Goal: Communication & Community: Answer question/provide support

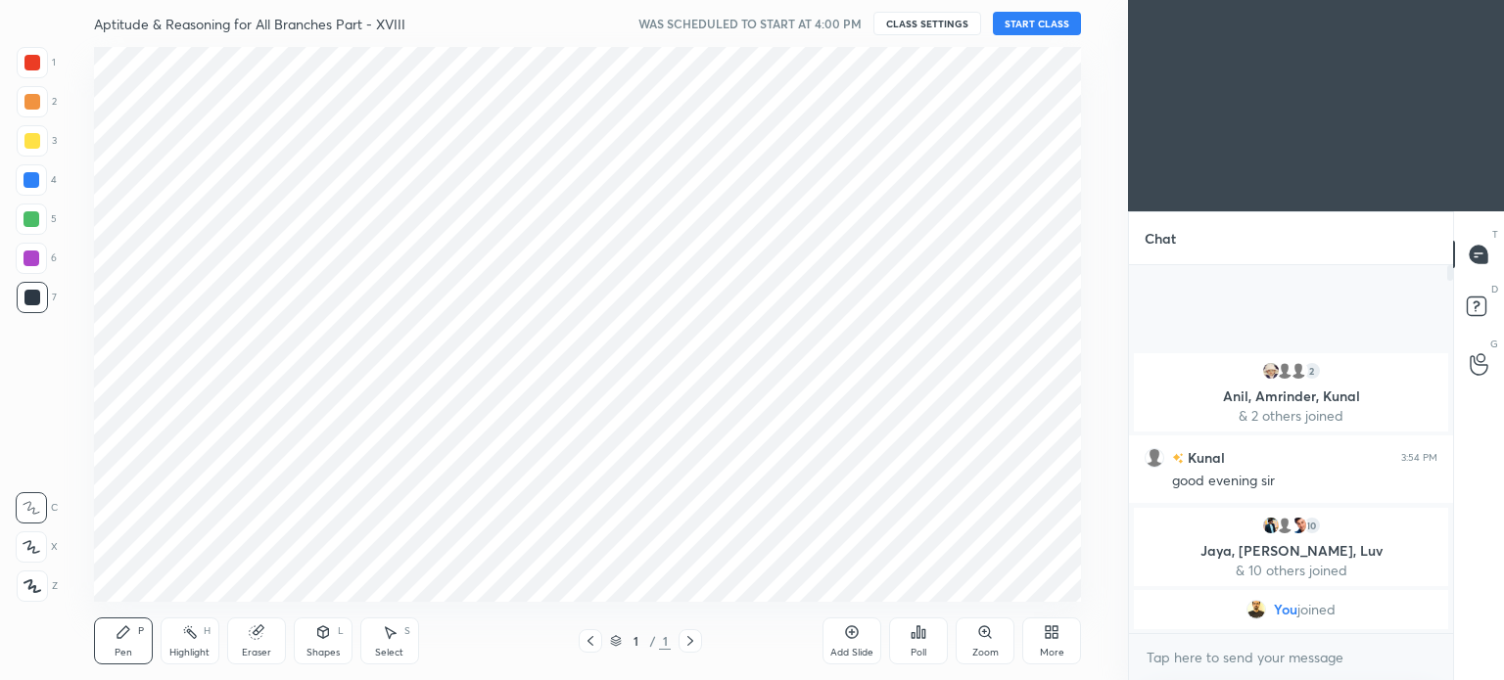
scroll to position [97335, 96841]
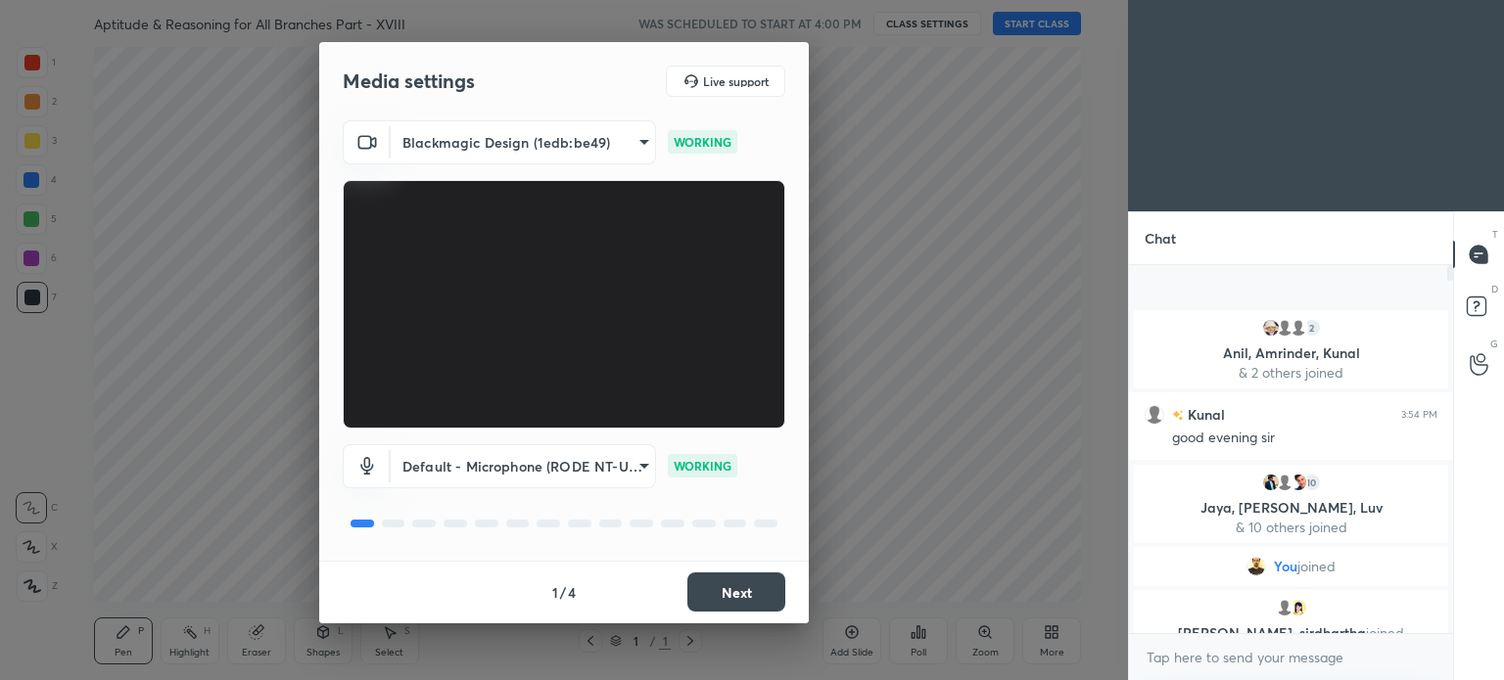
click at [728, 582] on button "Next" at bounding box center [736, 592] width 98 height 39
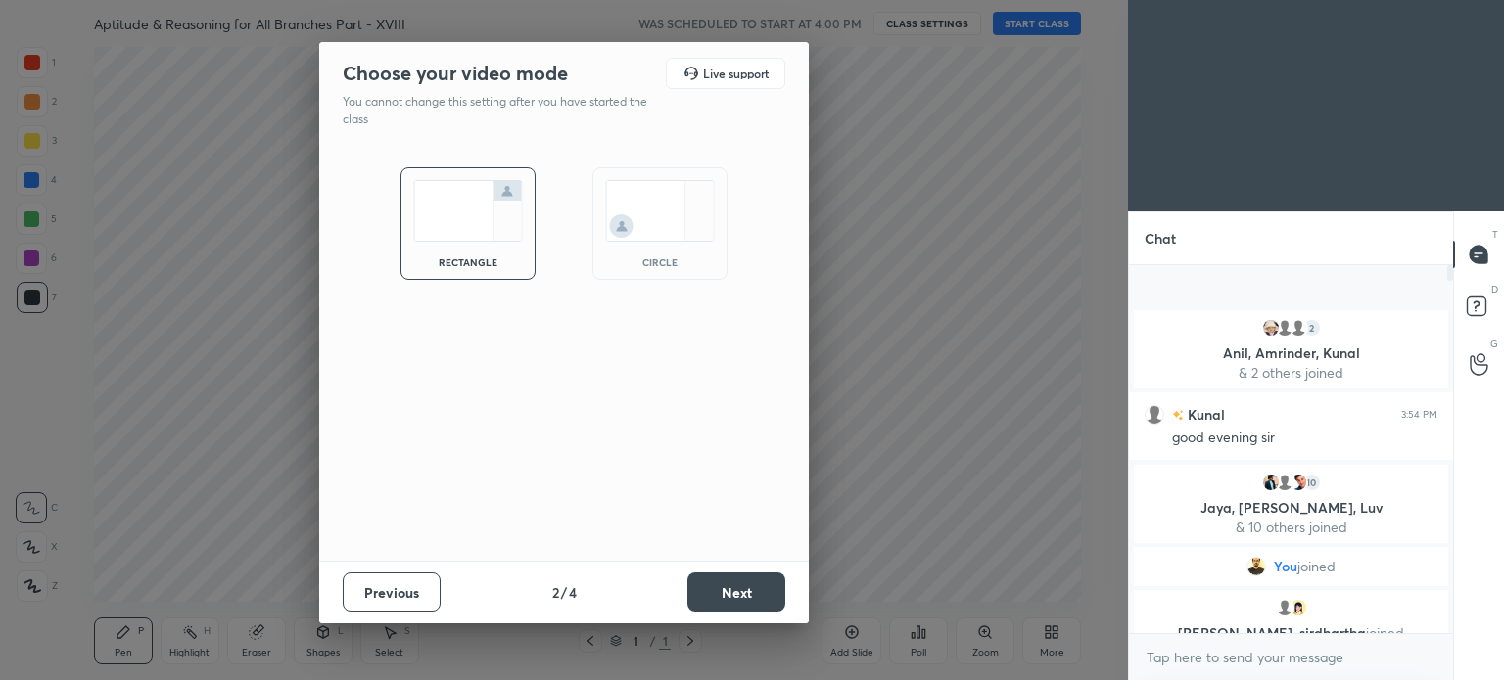
click at [728, 582] on button "Next" at bounding box center [736, 592] width 98 height 39
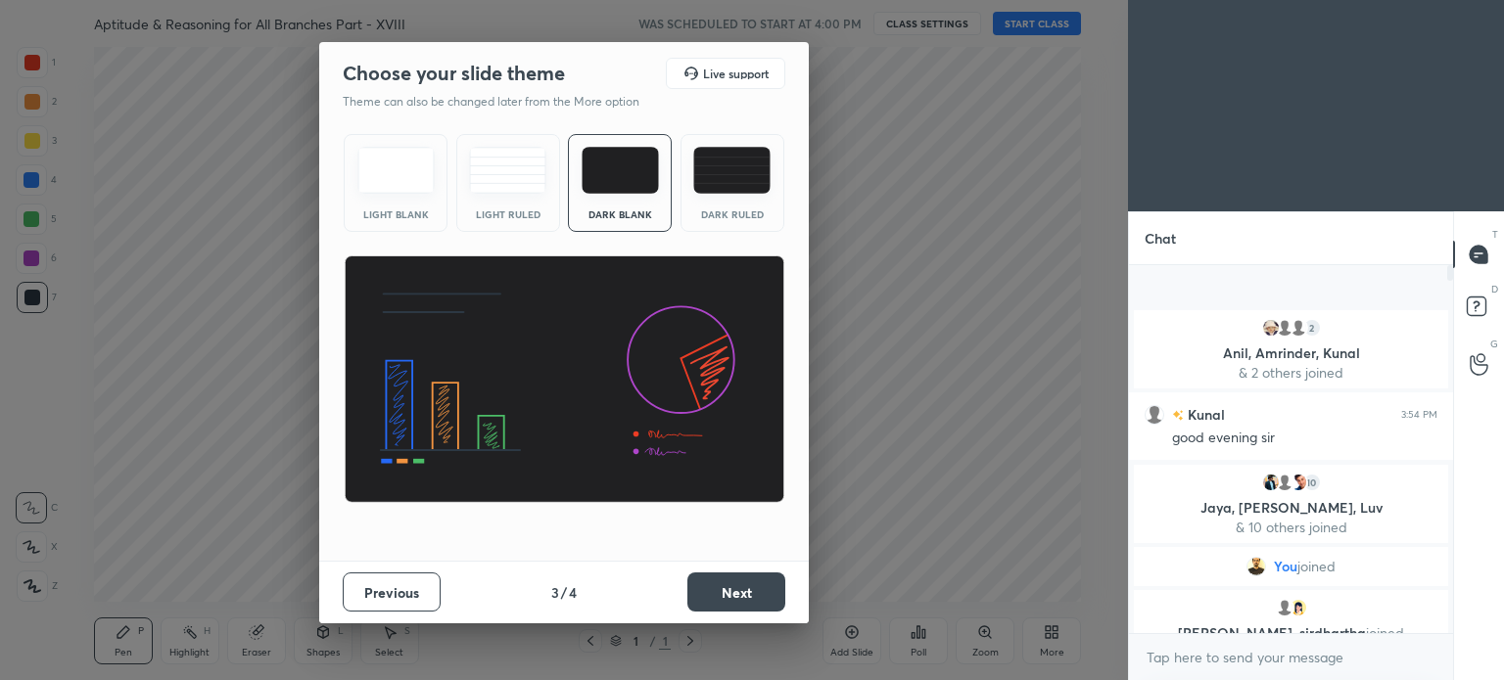
click at [728, 582] on button "Next" at bounding box center [736, 592] width 98 height 39
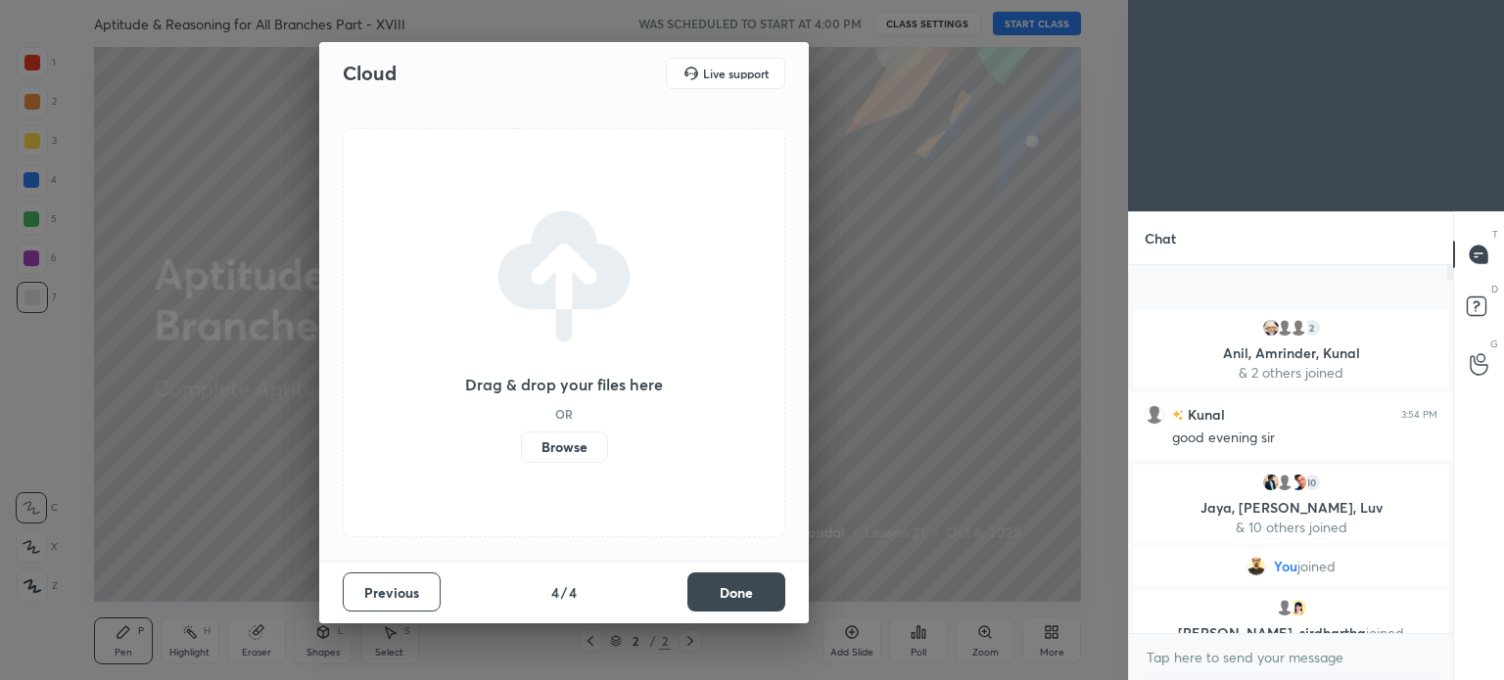
click at [728, 582] on button "Done" at bounding box center [736, 592] width 98 height 39
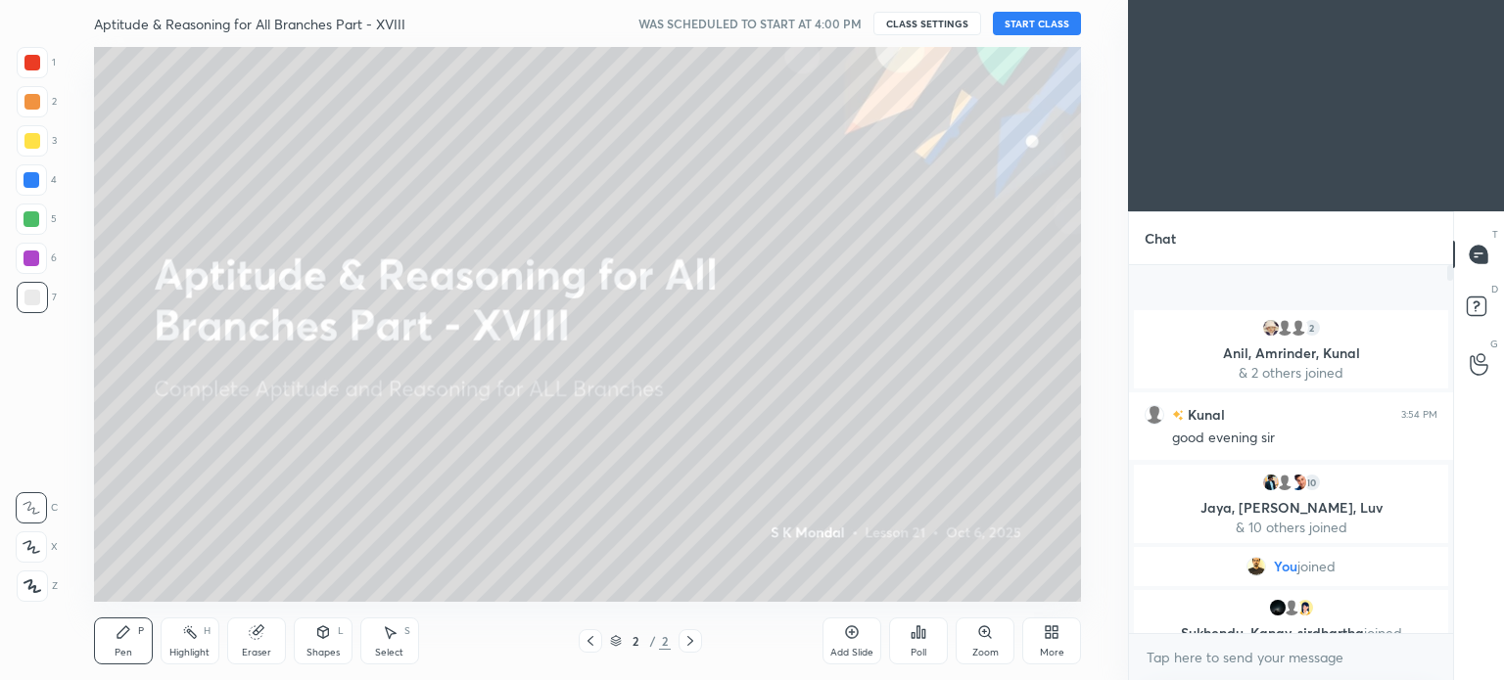
click at [1014, 20] on button "START CLASS" at bounding box center [1037, 23] width 88 height 23
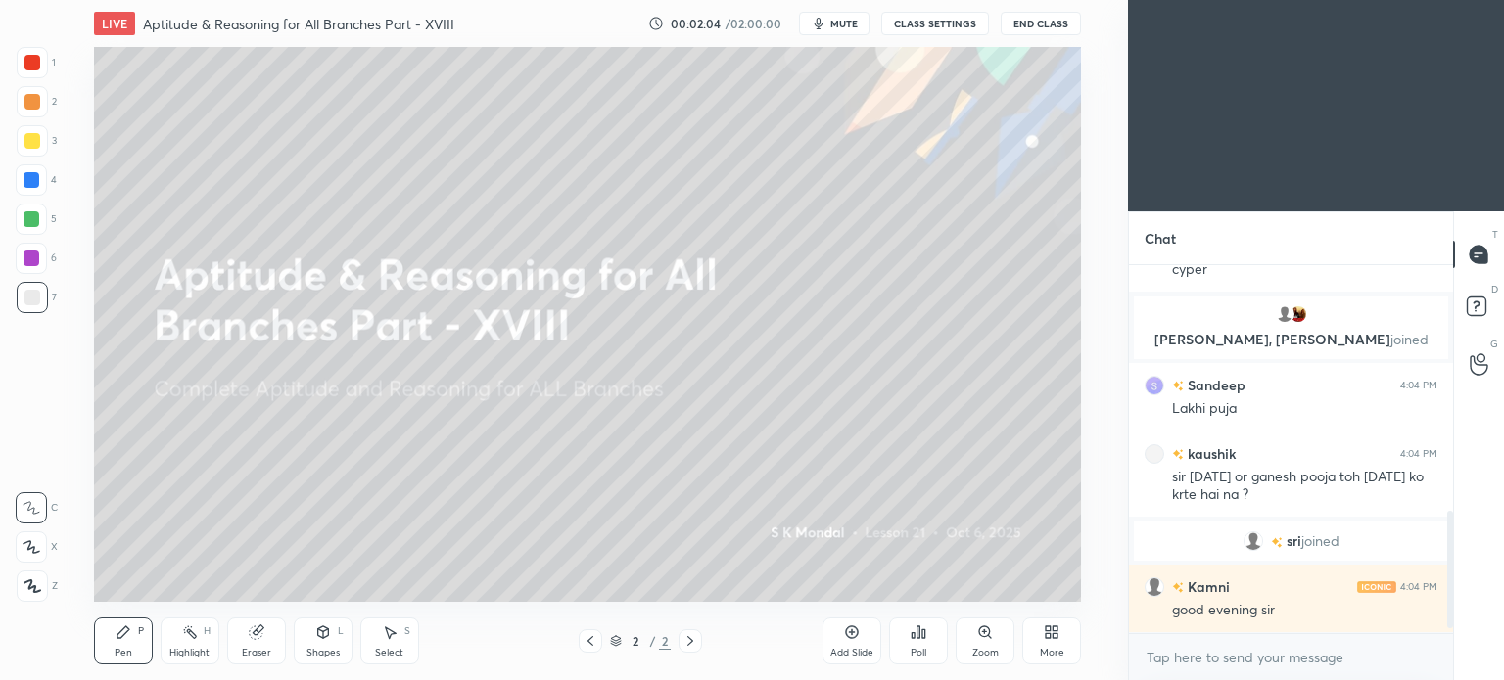
scroll to position [805, 0]
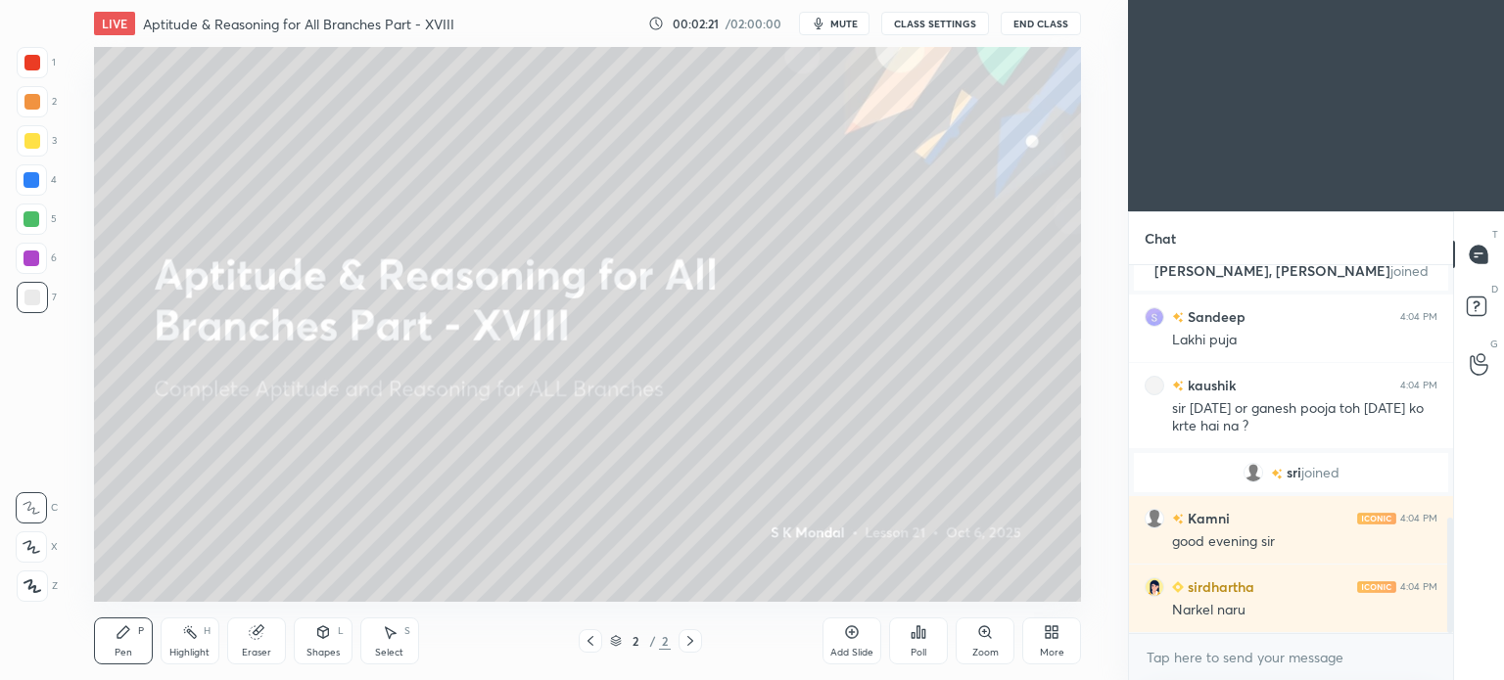
click at [594, 640] on icon at bounding box center [590, 641] width 16 height 16
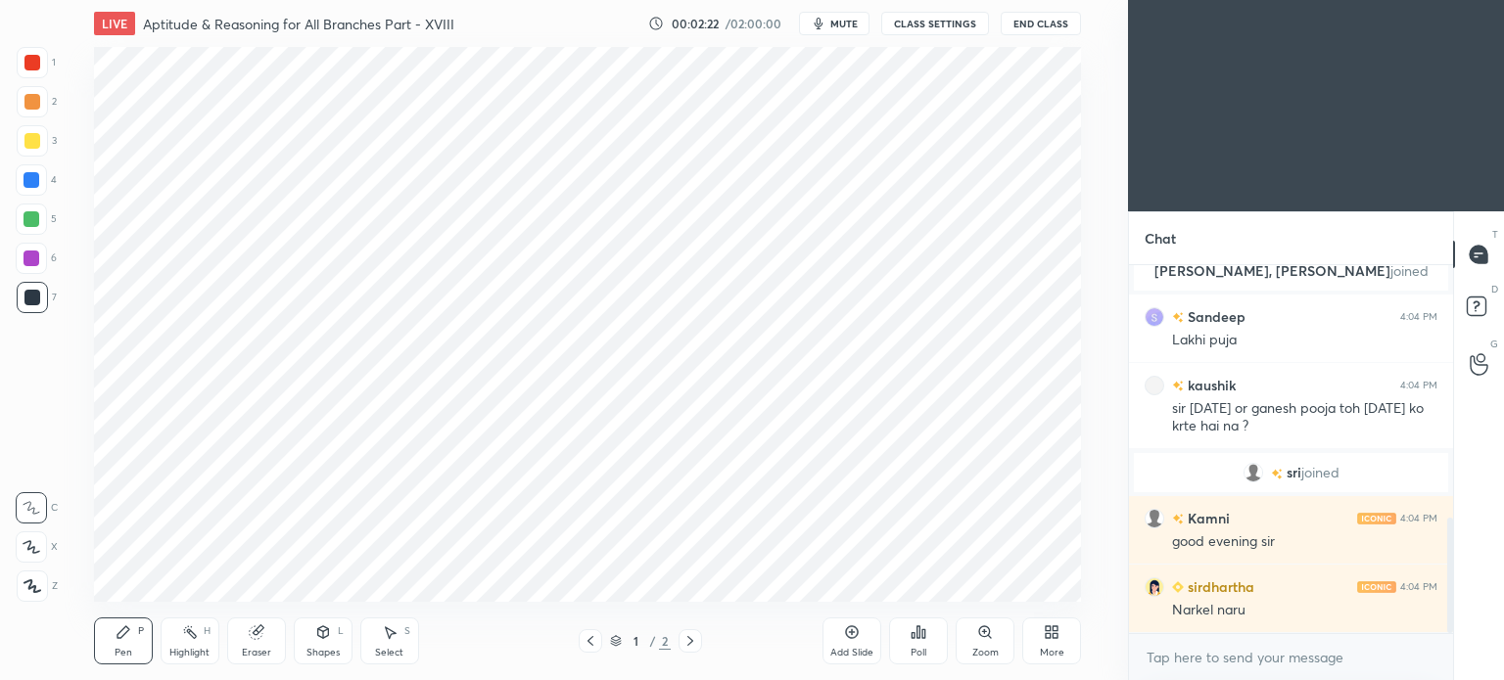
click at [1053, 649] on div "More" at bounding box center [1052, 653] width 24 height 10
click at [930, 449] on div "Upload File" at bounding box center [940, 448] width 51 height 10
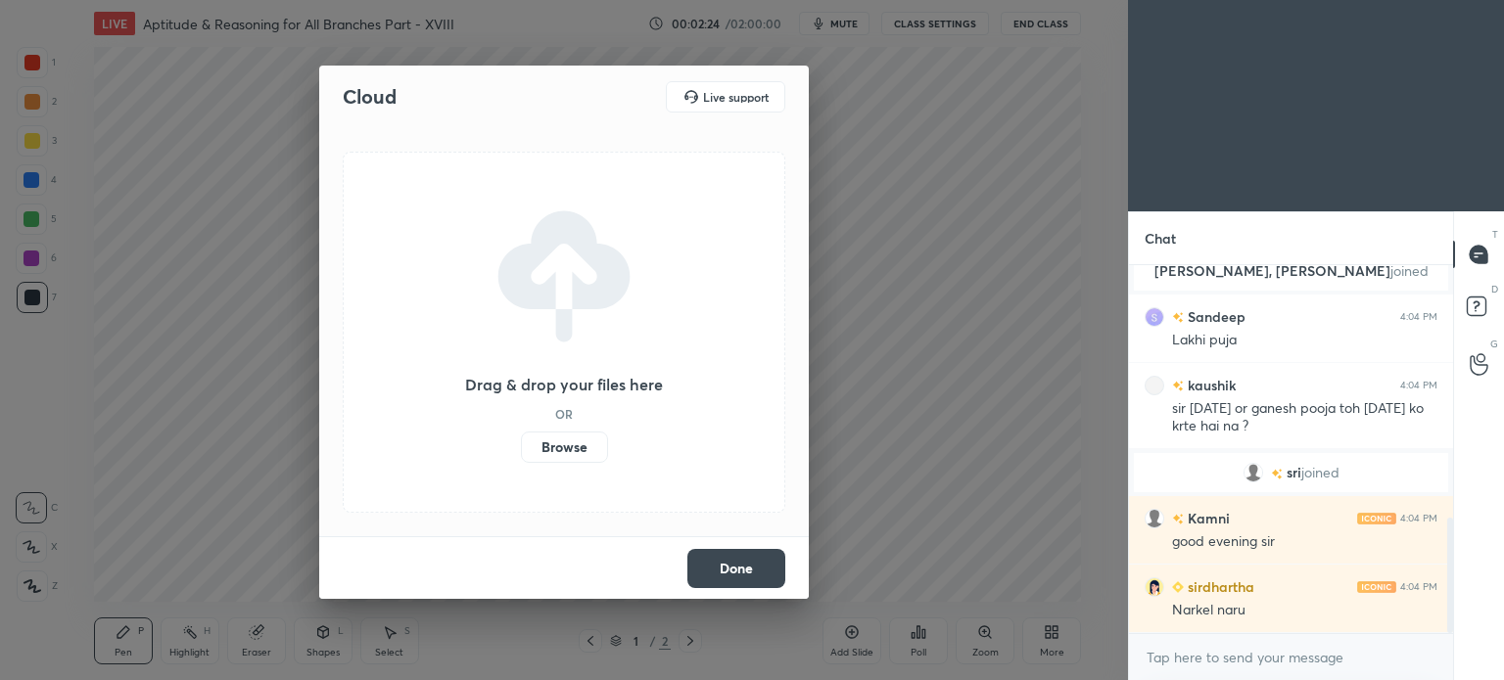
click at [583, 446] on label "Browse" at bounding box center [564, 447] width 87 height 31
click at [521, 446] on input "Browse" at bounding box center [521, 447] width 0 height 31
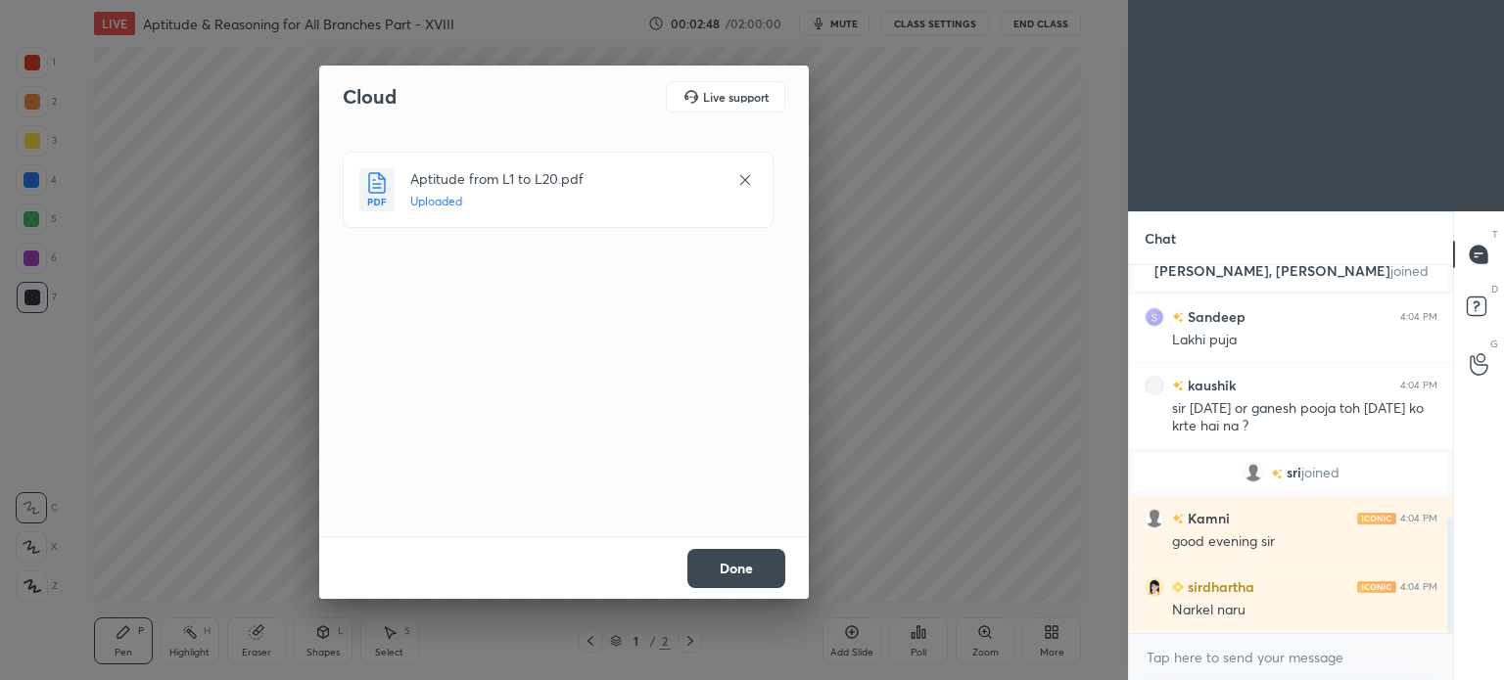
click at [743, 567] on button "Done" at bounding box center [736, 568] width 98 height 39
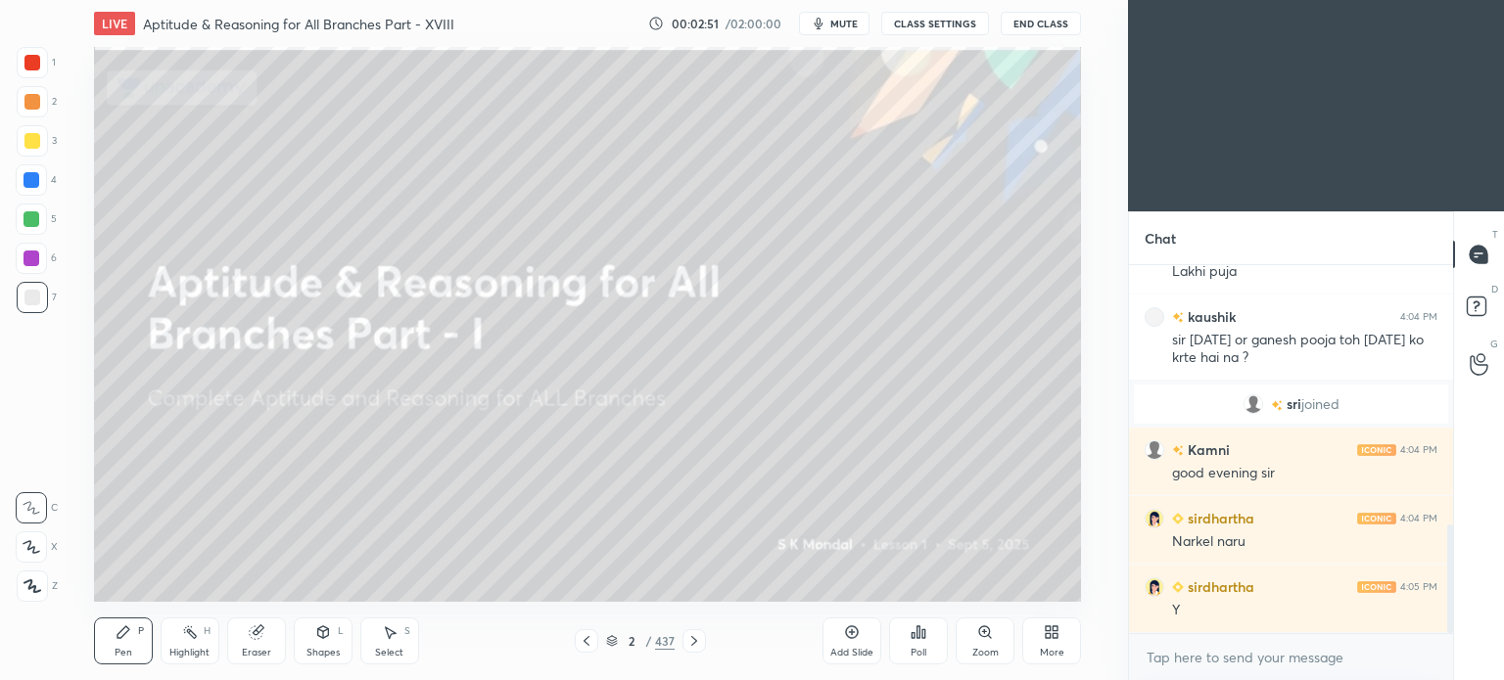
click at [1061, 635] on div "More" at bounding box center [1051, 641] width 59 height 47
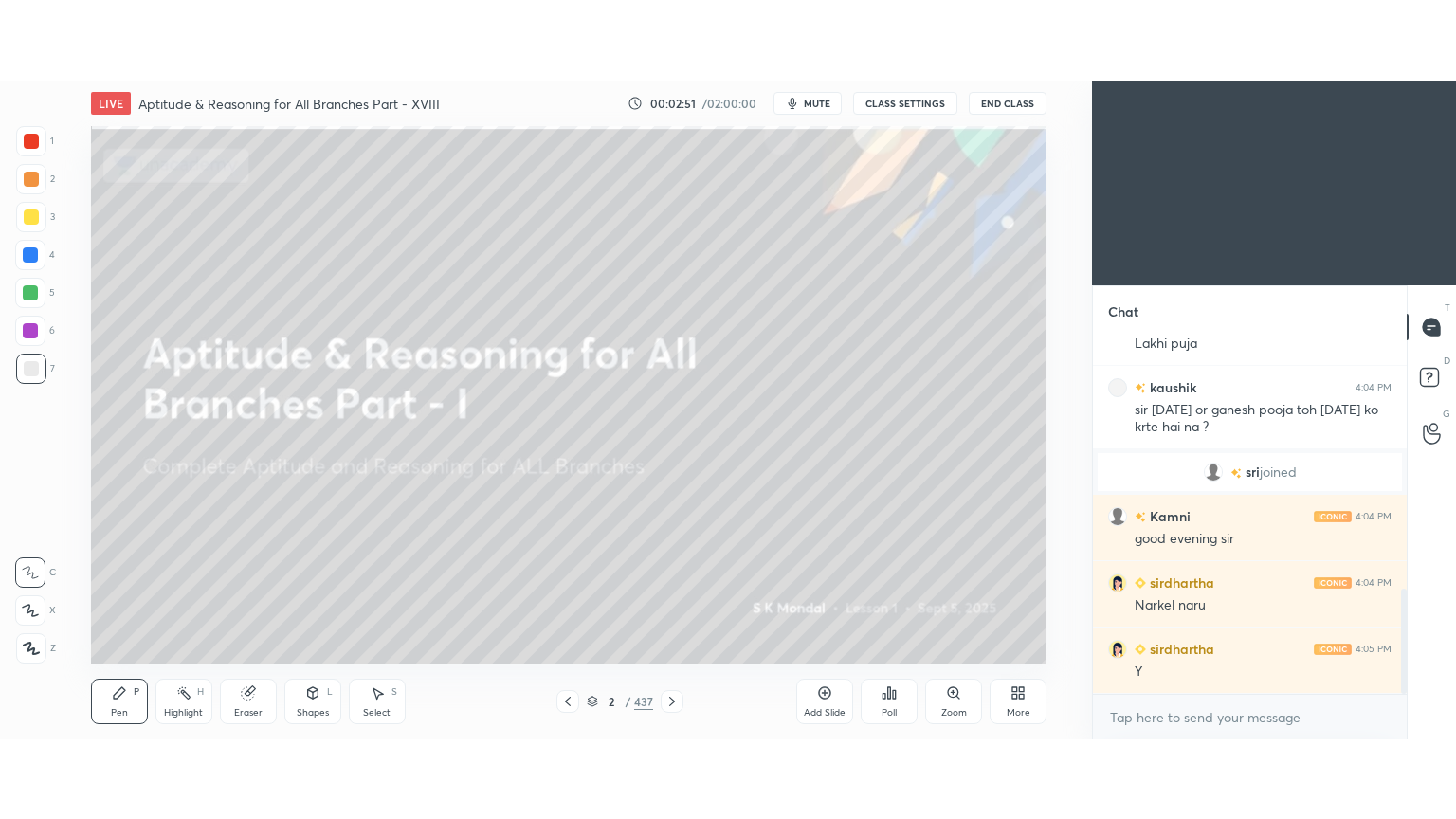
scroll to position [912, 0]
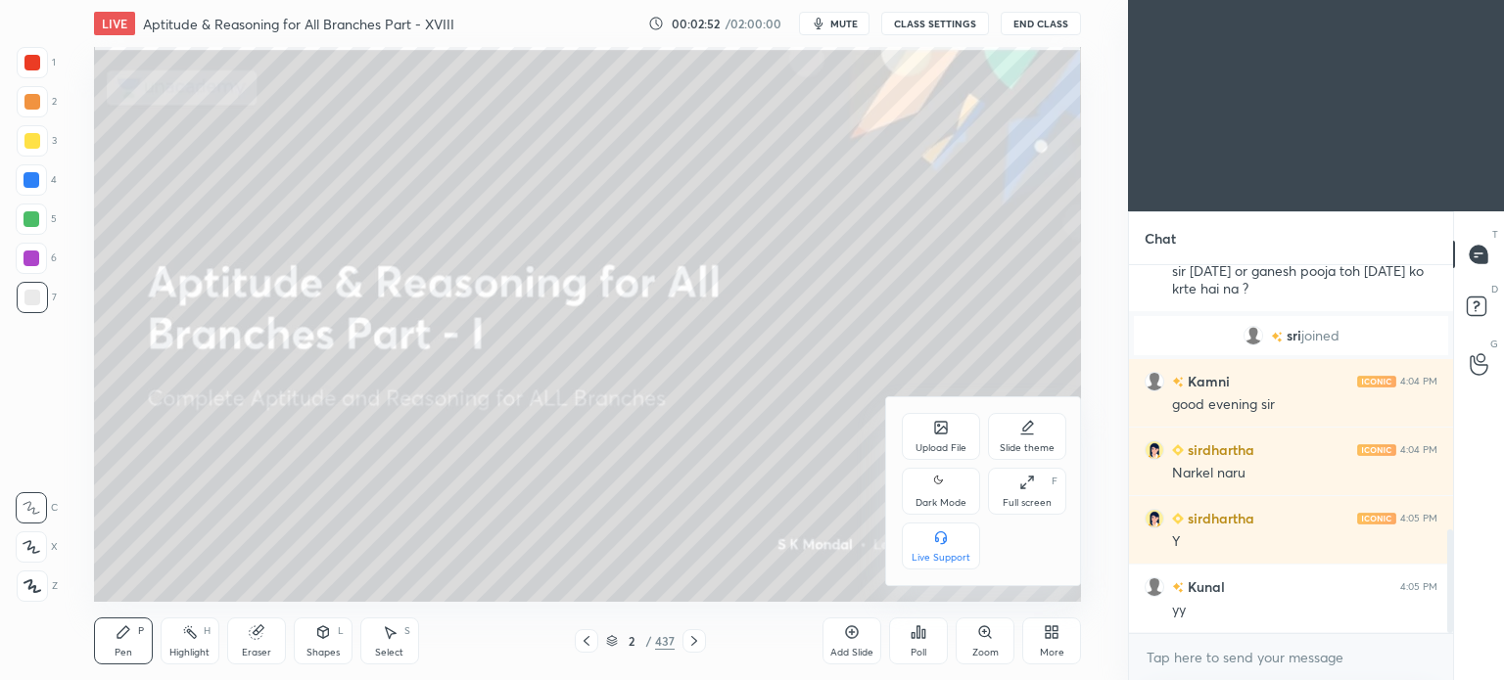
click at [1026, 489] on icon at bounding box center [1027, 483] width 16 height 16
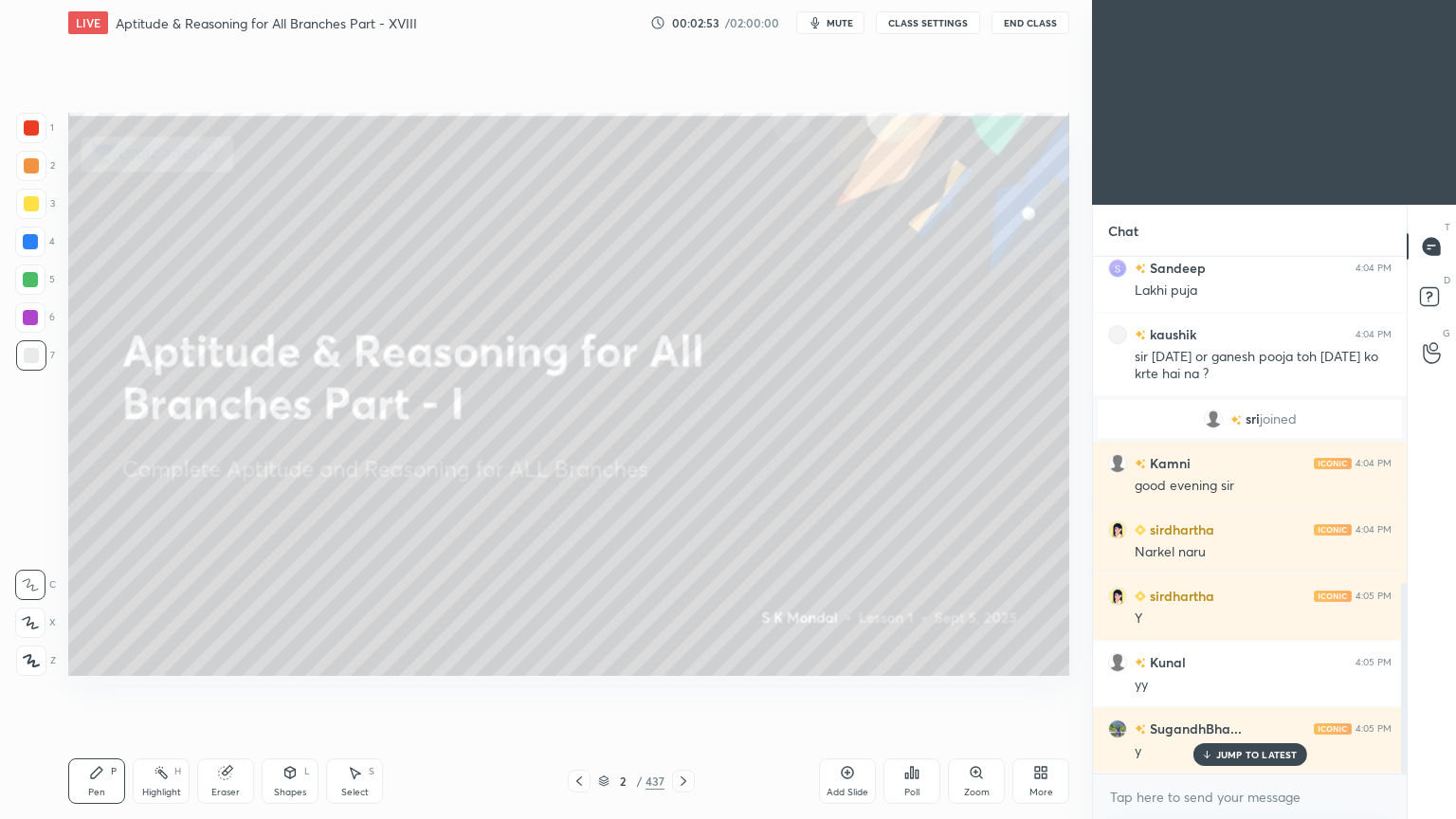
scroll to position [883, 0]
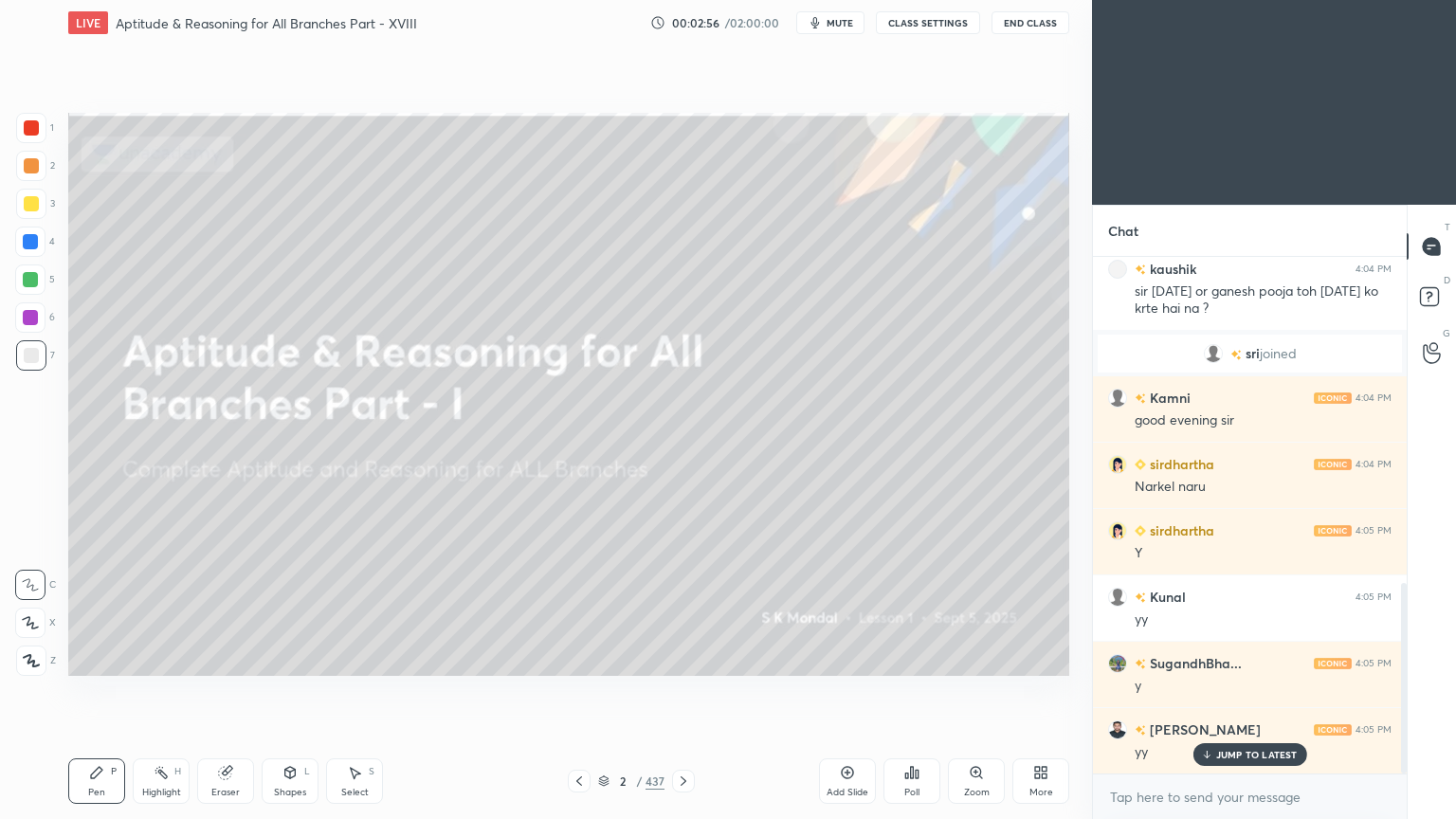
click at [1250, 657] on div "JUMP TO LATEST" at bounding box center [1248, 753] width 113 height 22
click at [606, 657] on icon at bounding box center [604, 781] width 12 height 12
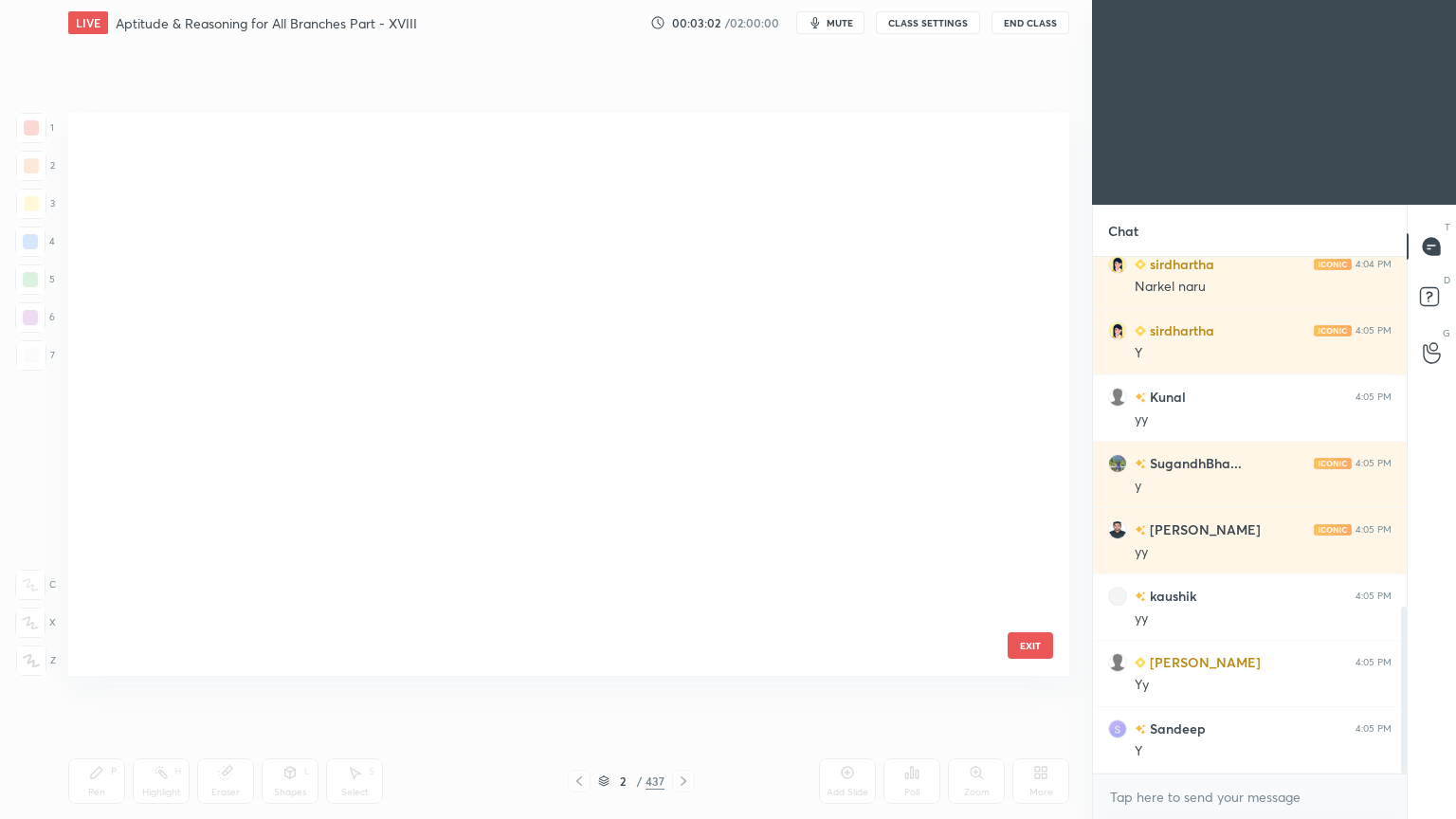
scroll to position [24757, 0]
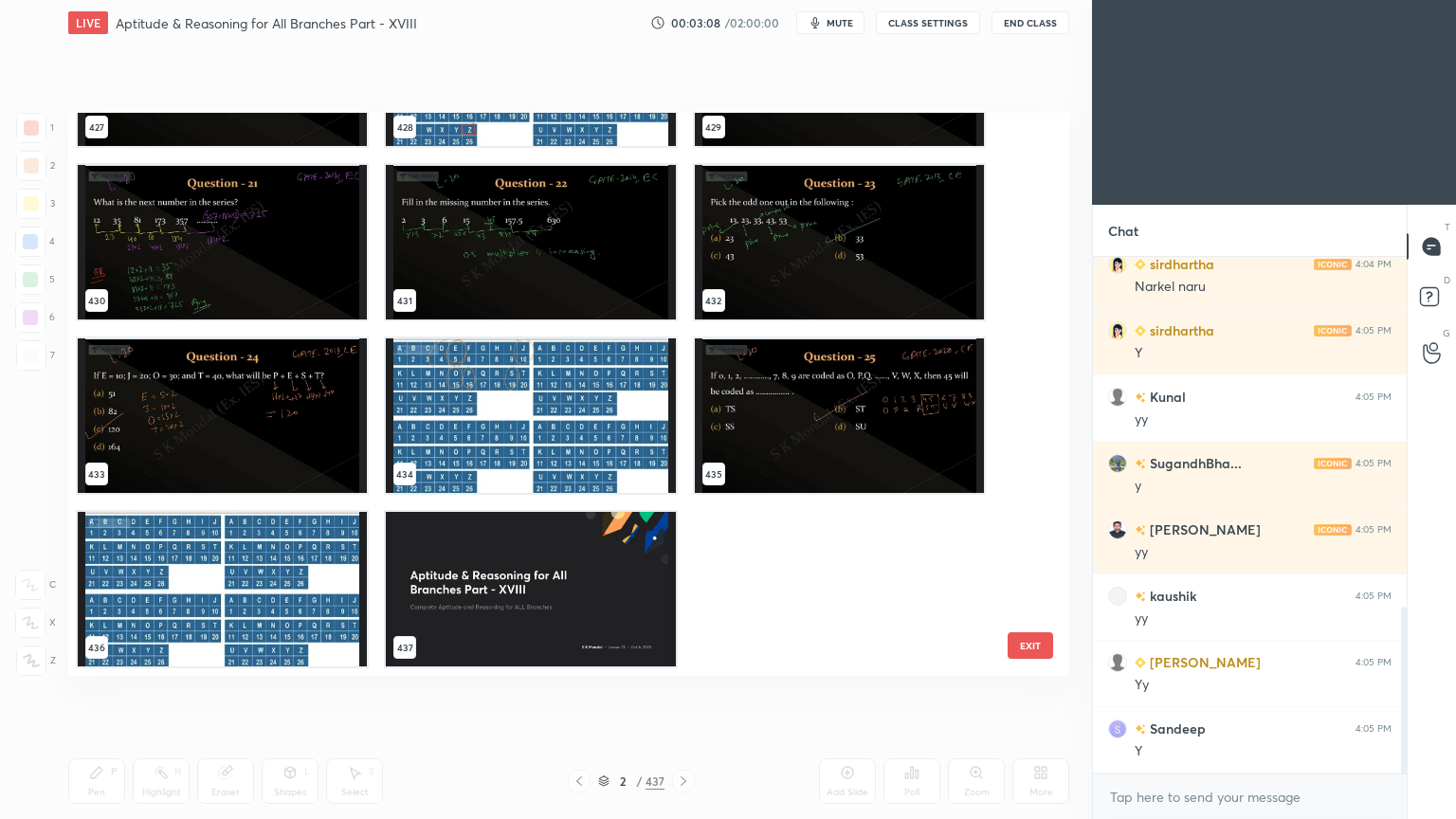
click at [244, 225] on img "grid" at bounding box center [222, 242] width 289 height 155
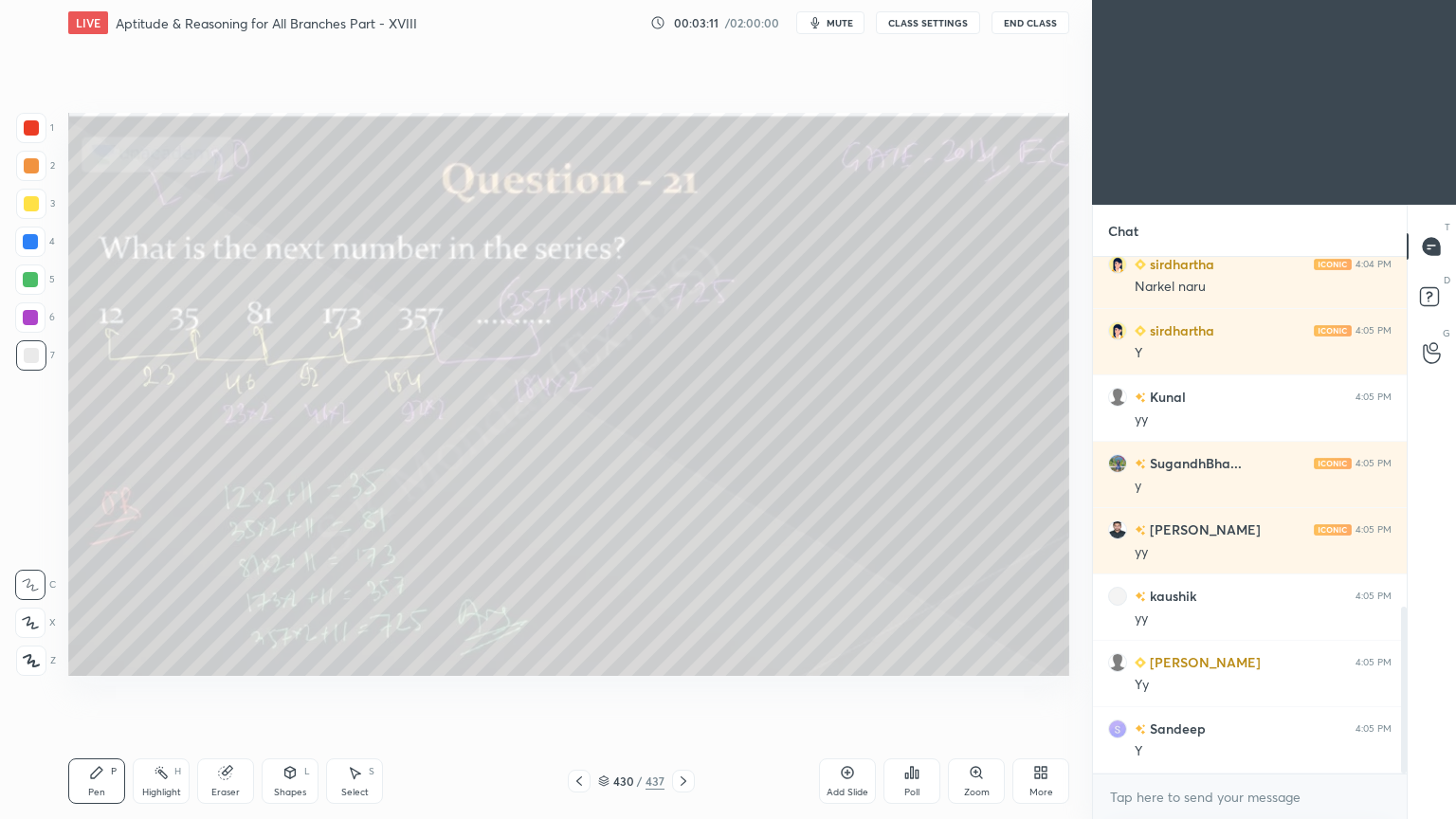
click at [681, 657] on icon at bounding box center [683, 781] width 6 height 10
click at [677, 657] on icon at bounding box center [683, 781] width 15 height 15
click at [676, 657] on icon at bounding box center [683, 781] width 15 height 15
click at [685, 657] on icon at bounding box center [683, 781] width 15 height 15
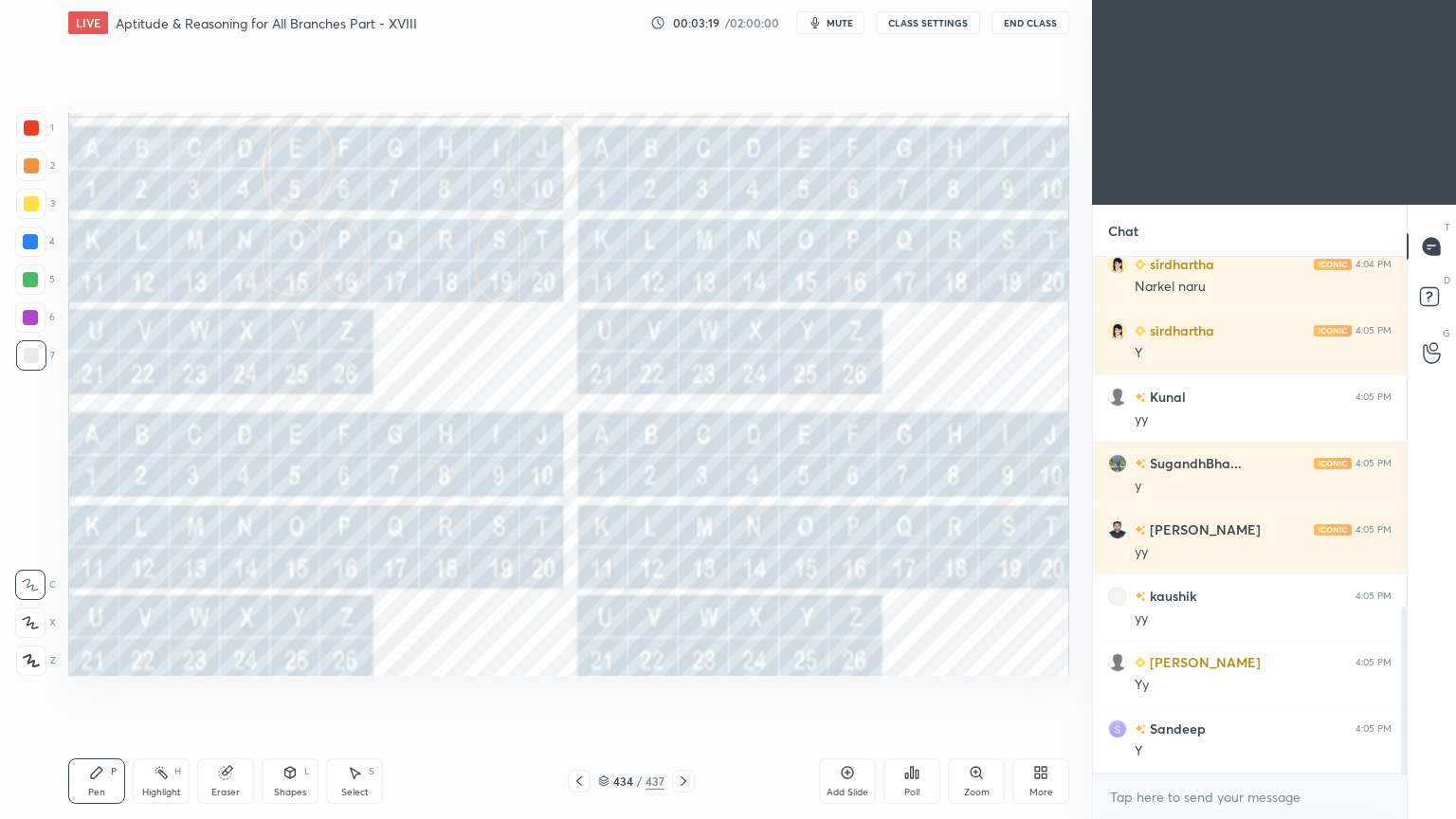
scroll to position [1148, 0]
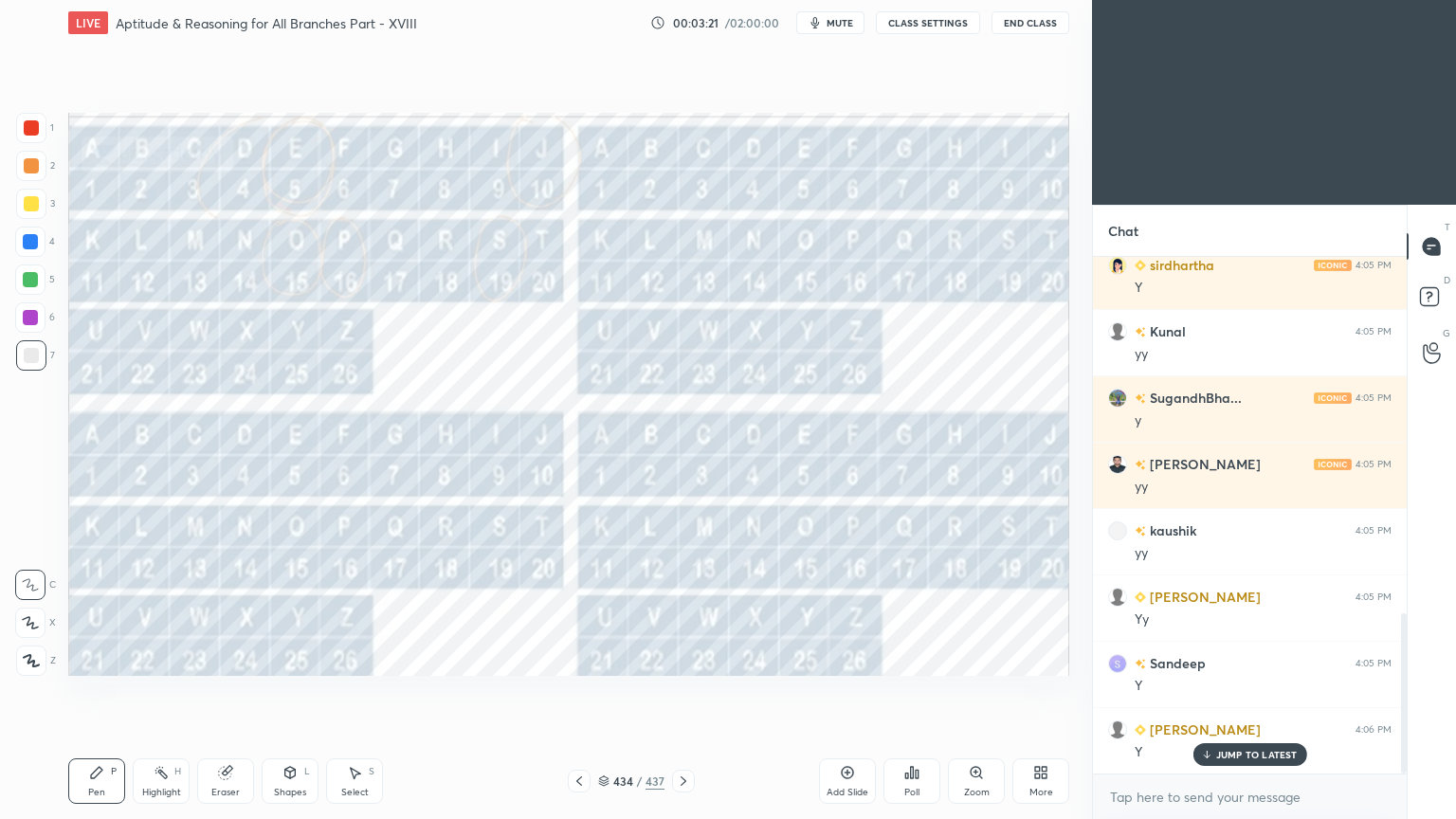
click at [1259, 657] on p "JUMP TO LATEST" at bounding box center [1257, 754] width 81 height 12
click at [682, 657] on icon at bounding box center [683, 781] width 15 height 15
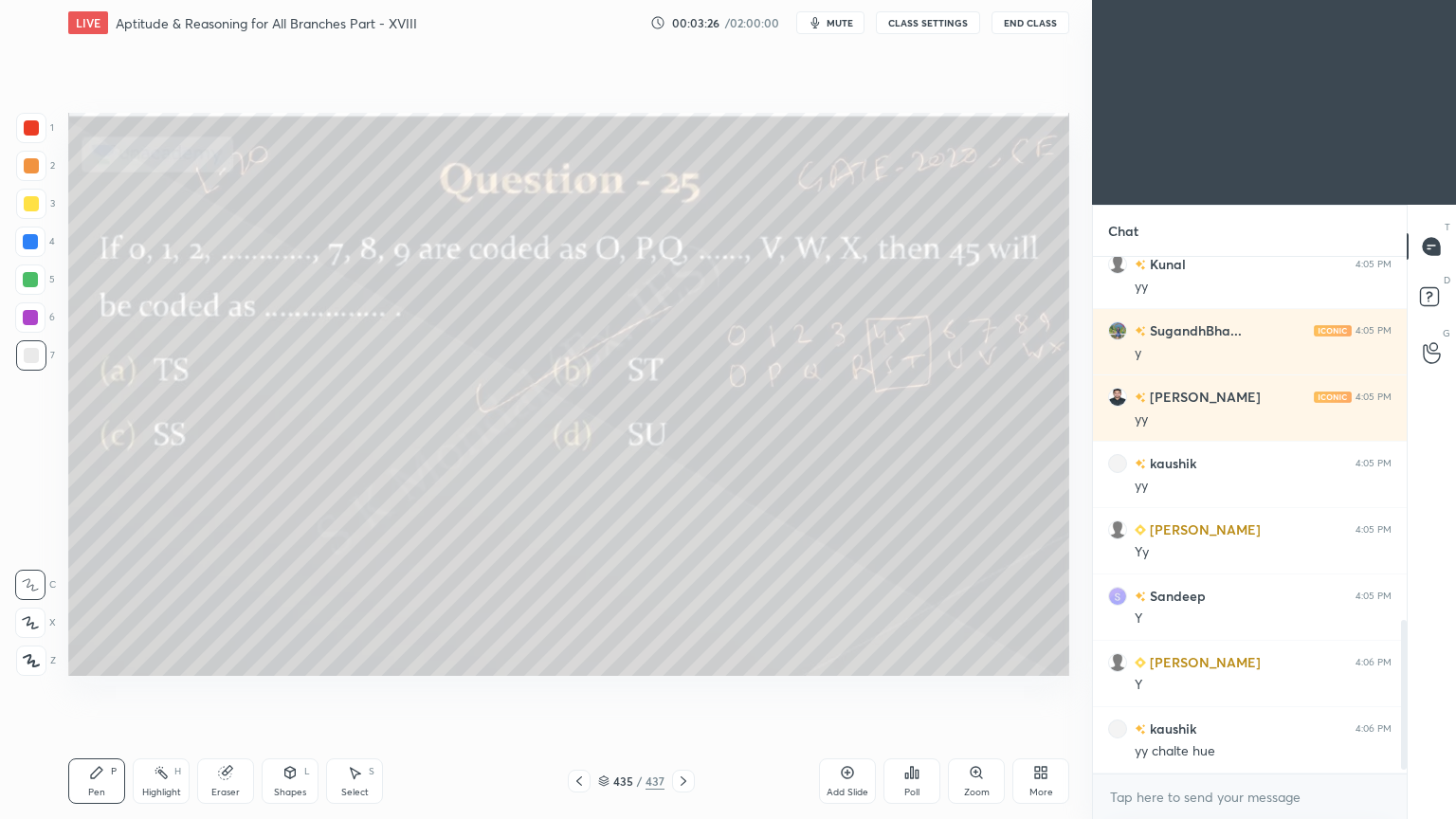
scroll to position [1261, 0]
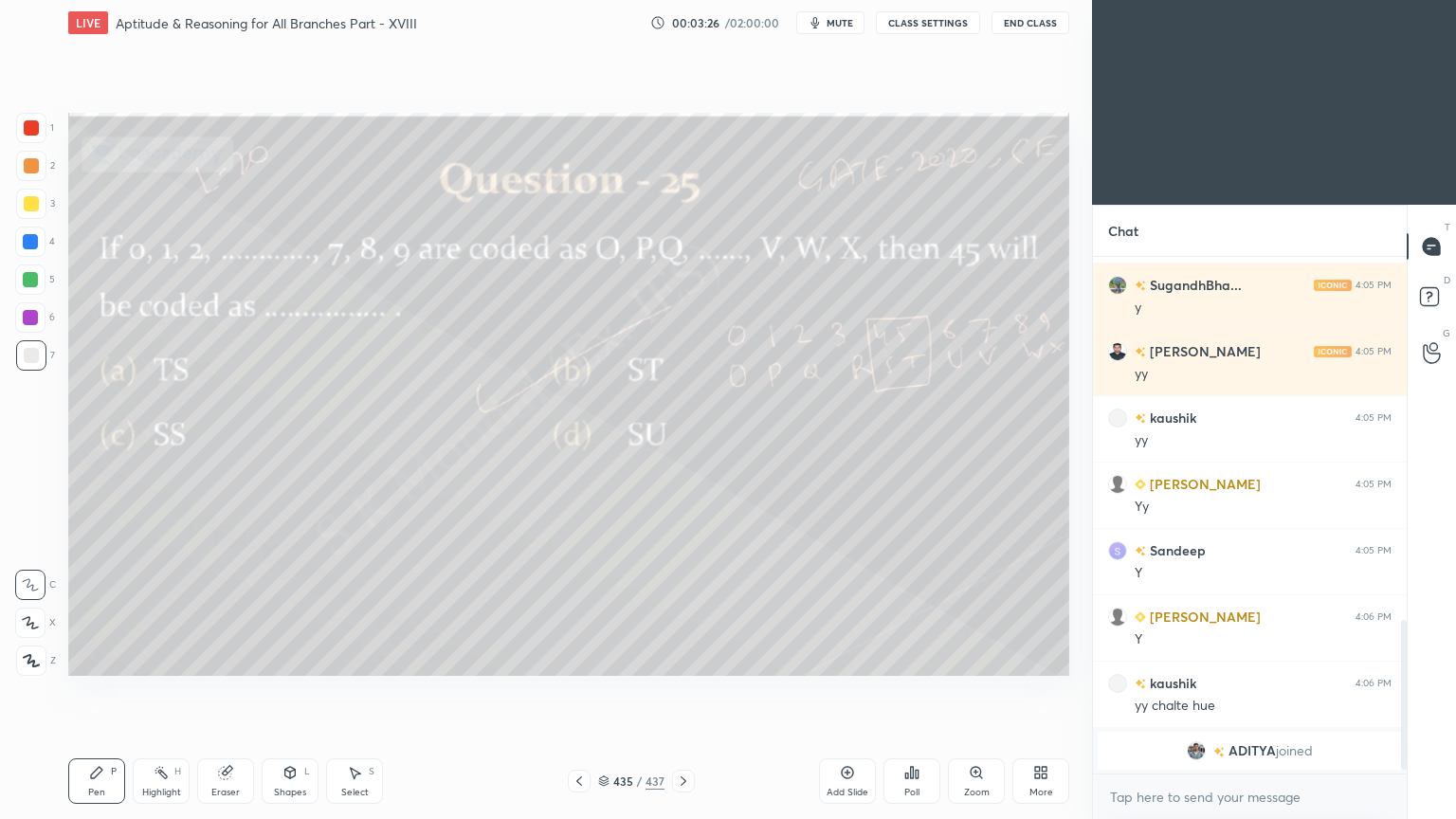
click at [600, 657] on icon at bounding box center [604, 781] width 12 height 12
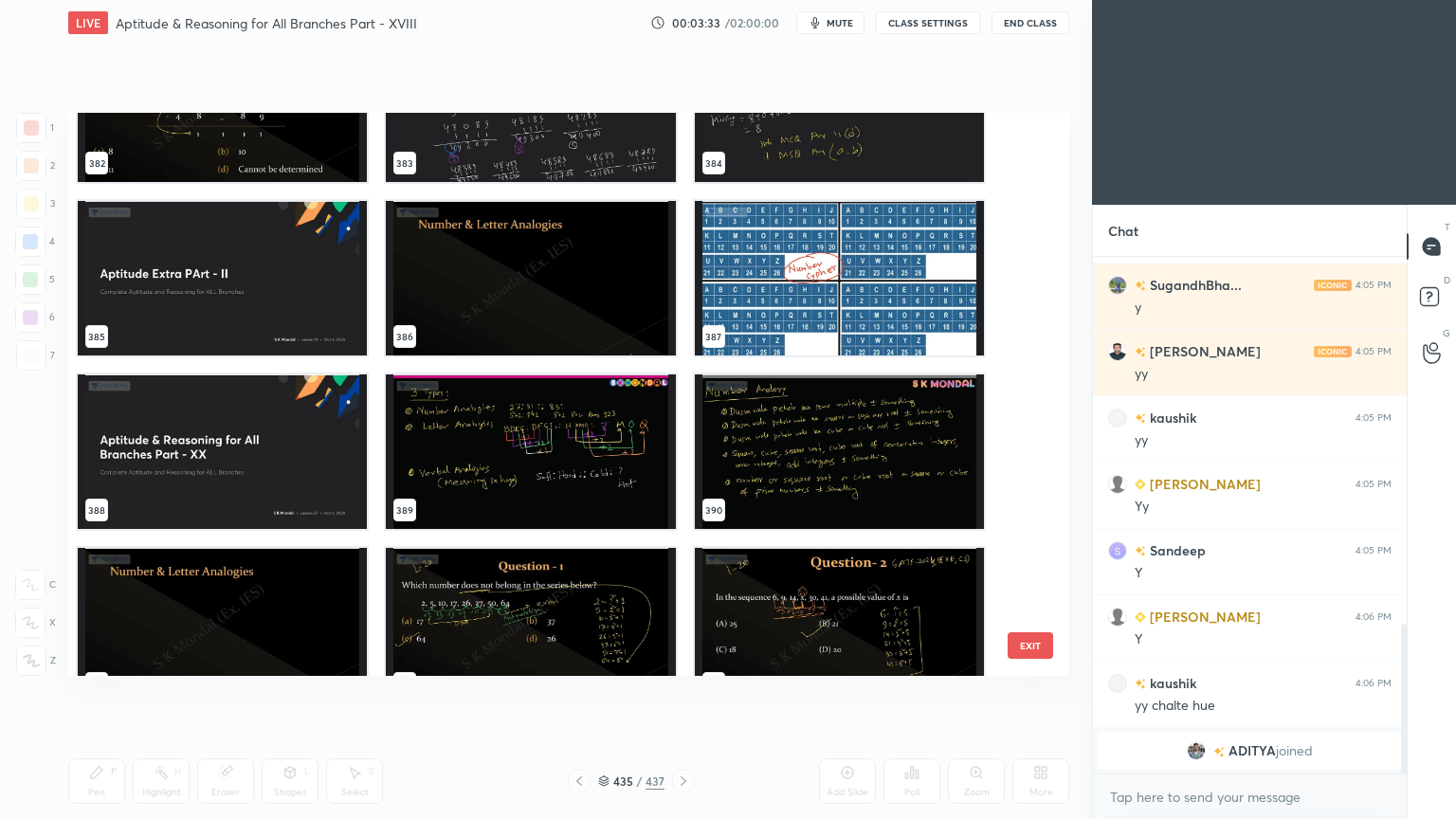
scroll to position [22119, 0]
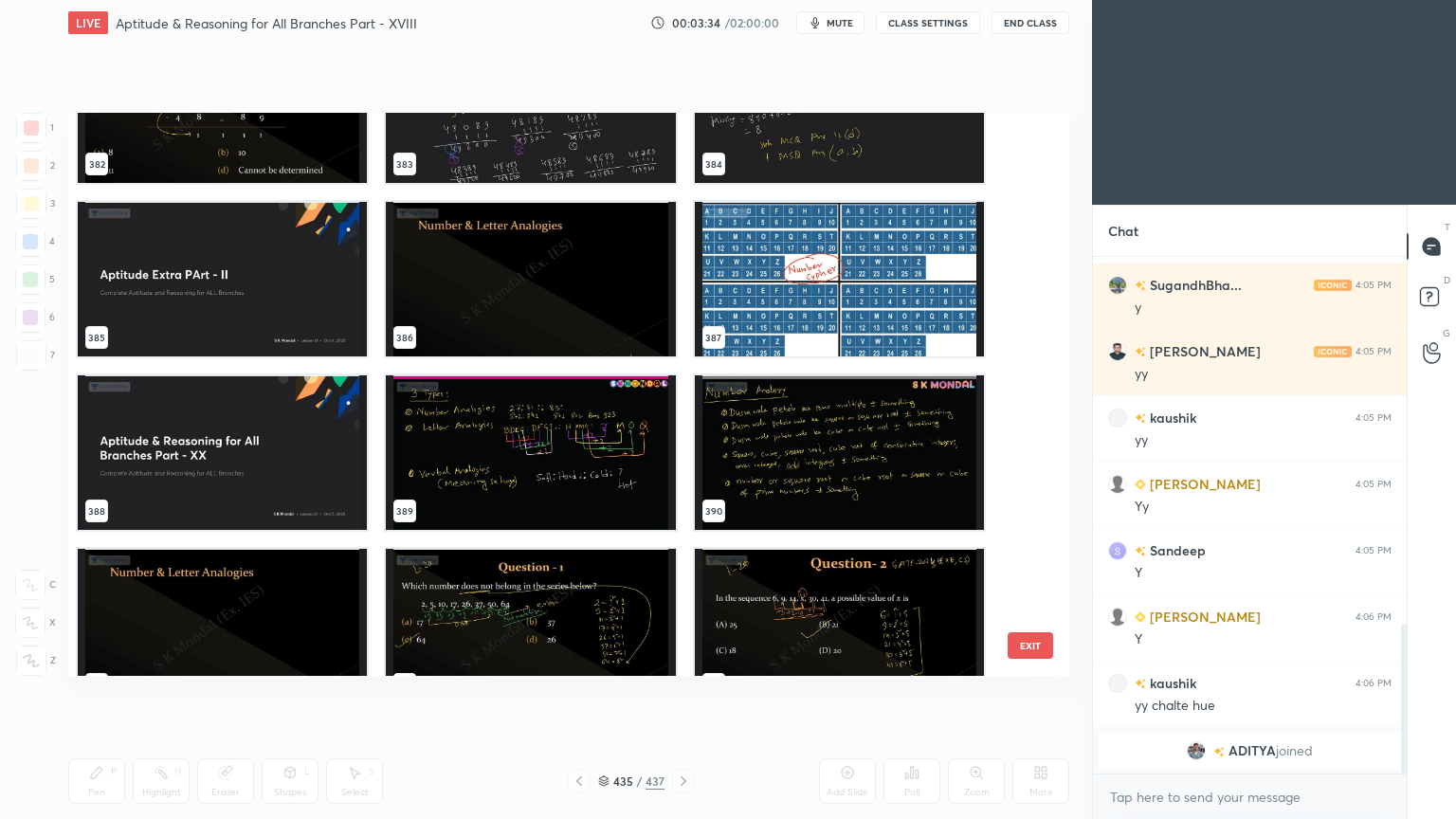
click at [467, 265] on img "grid" at bounding box center [530, 280] width 289 height 155
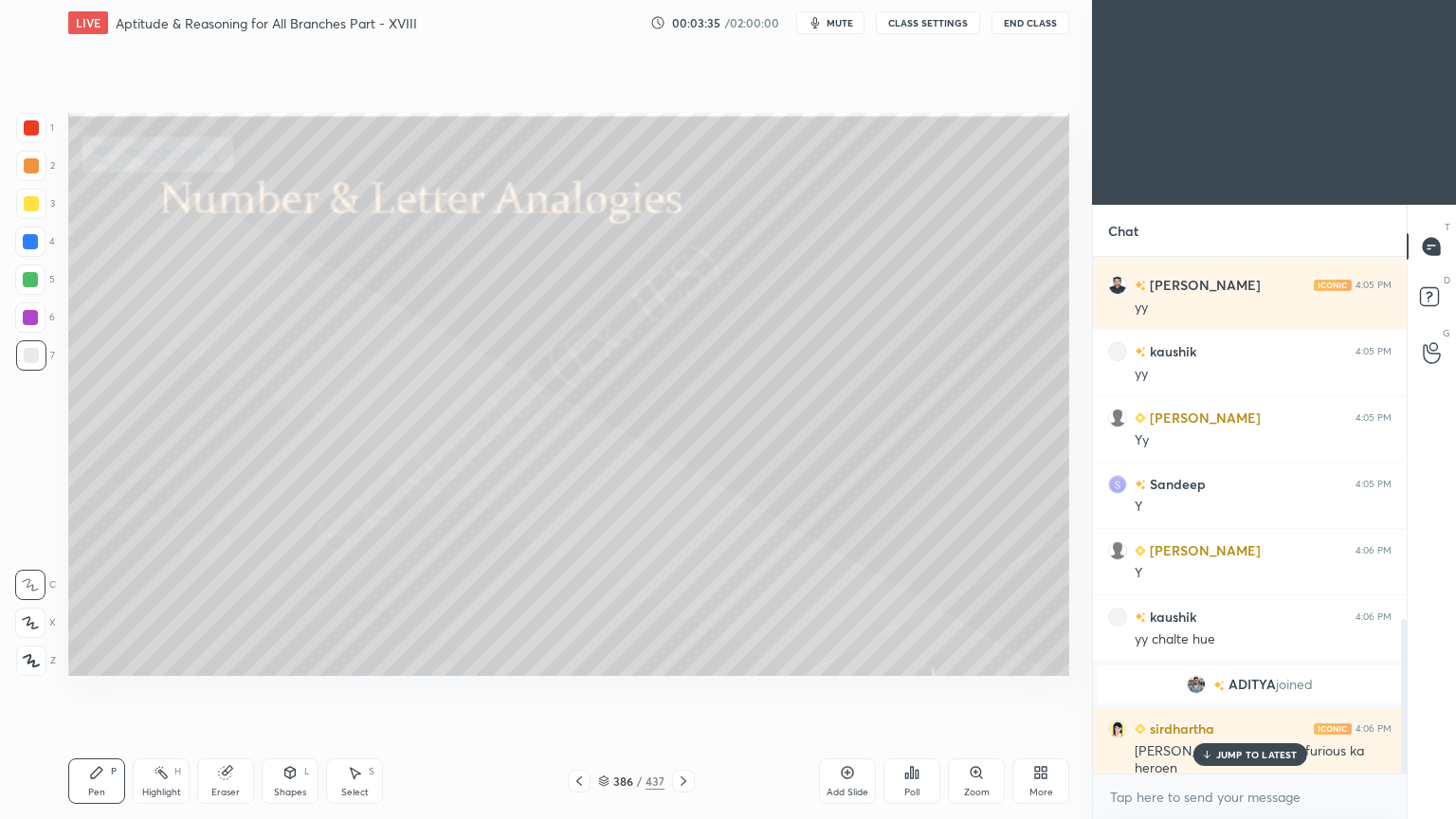
scroll to position [1205, 0]
drag, startPoint x: 1224, startPoint y: 759, endPoint x: 1201, endPoint y: 753, distance: 23.8
click at [1221, 657] on p "JUMP TO LATEST" at bounding box center [1257, 754] width 81 height 12
click at [685, 657] on icon at bounding box center [683, 781] width 15 height 15
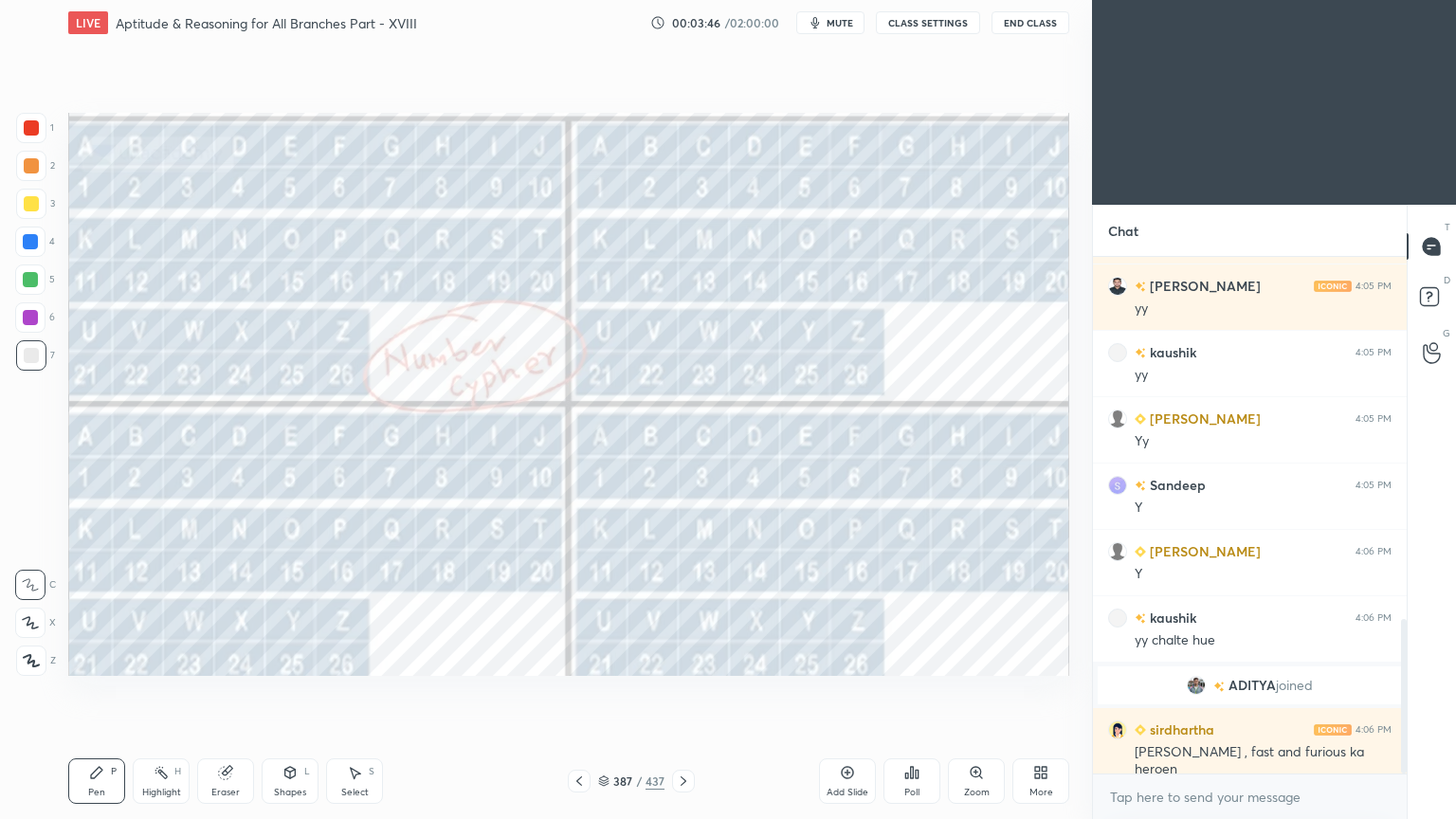
click at [685, 657] on icon at bounding box center [683, 781] width 15 height 15
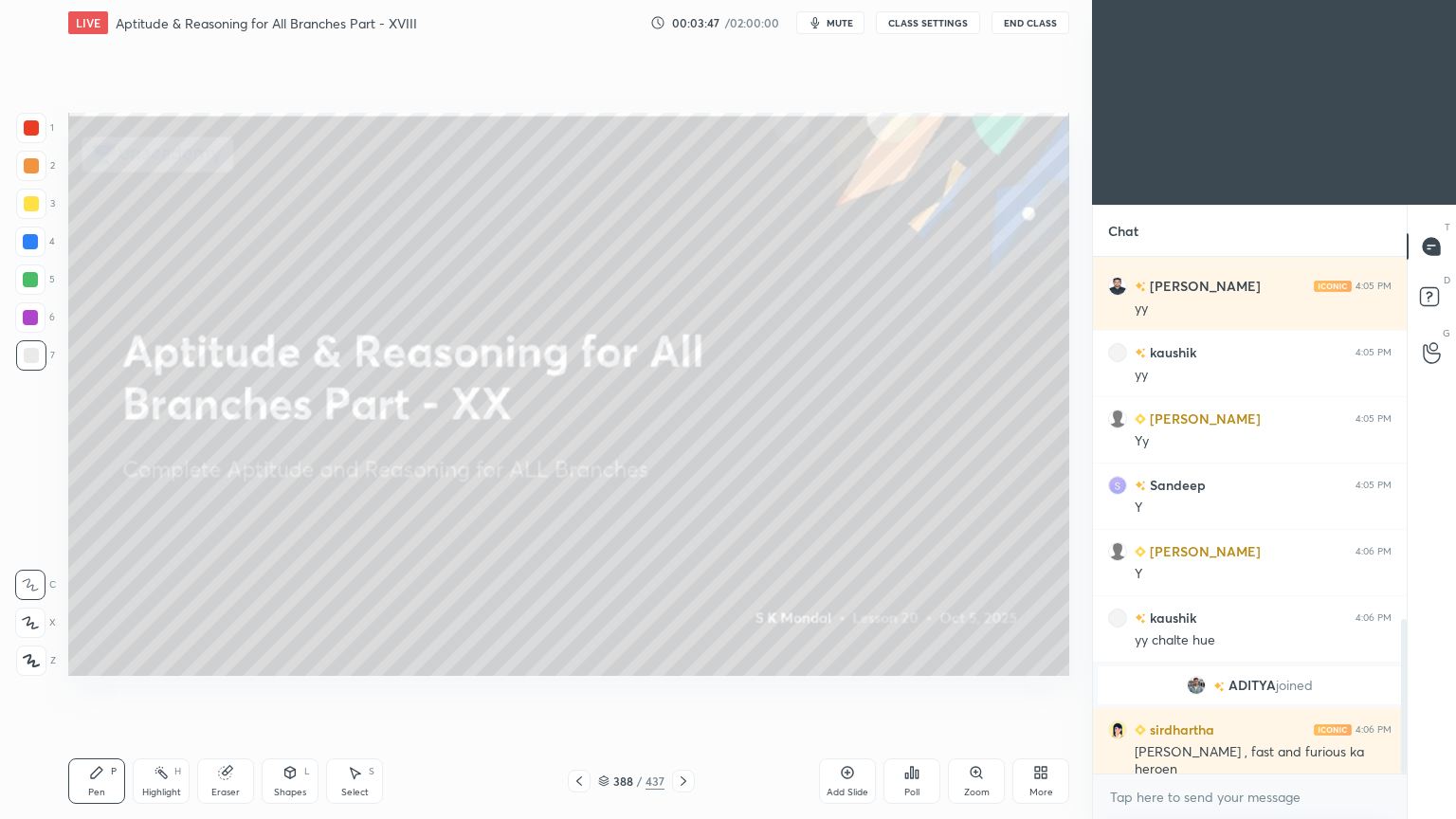
click at [685, 657] on icon at bounding box center [683, 781] width 15 height 15
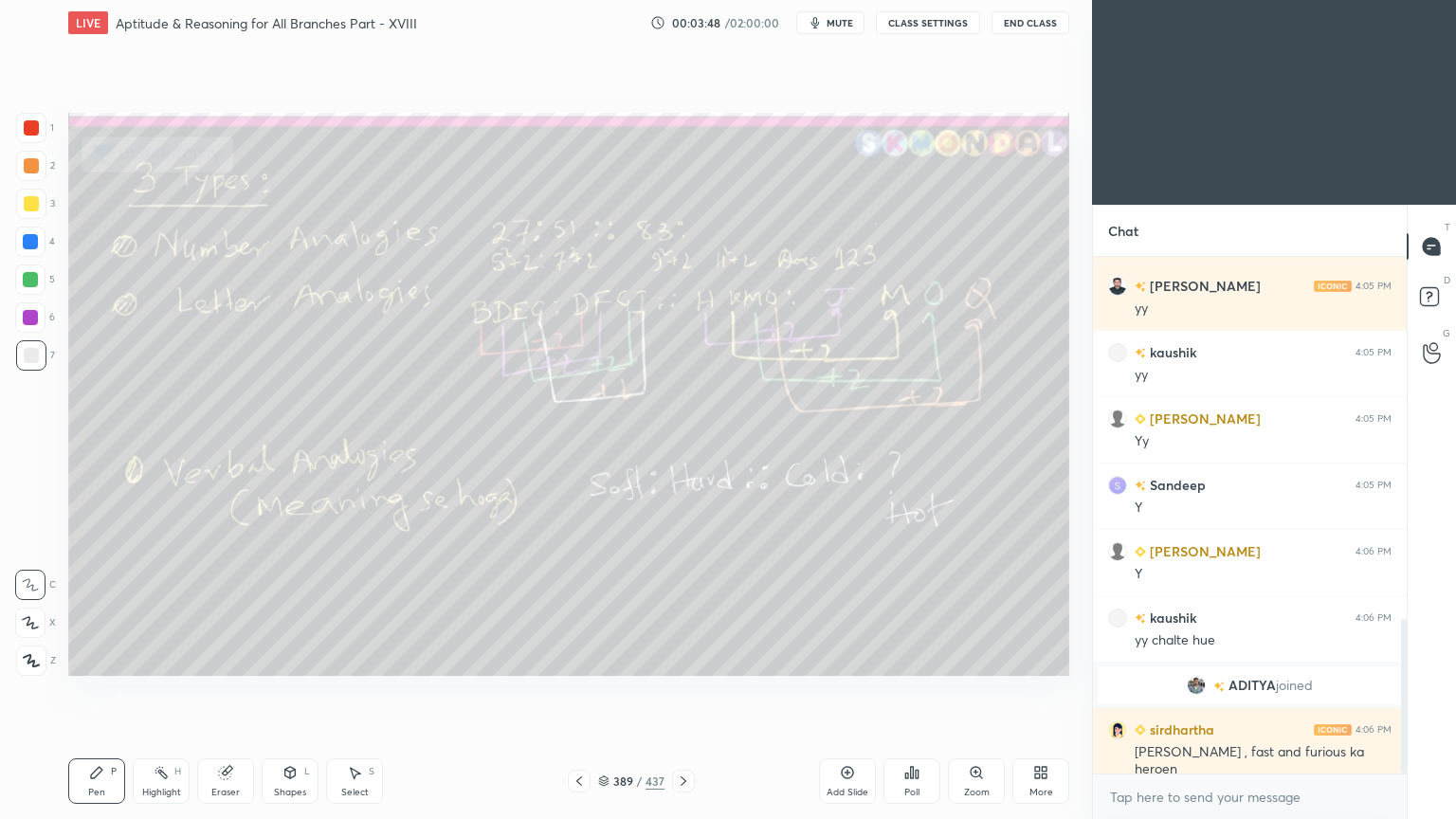
click at [685, 657] on icon at bounding box center [683, 781] width 15 height 15
click at [680, 657] on icon at bounding box center [683, 781] width 15 height 15
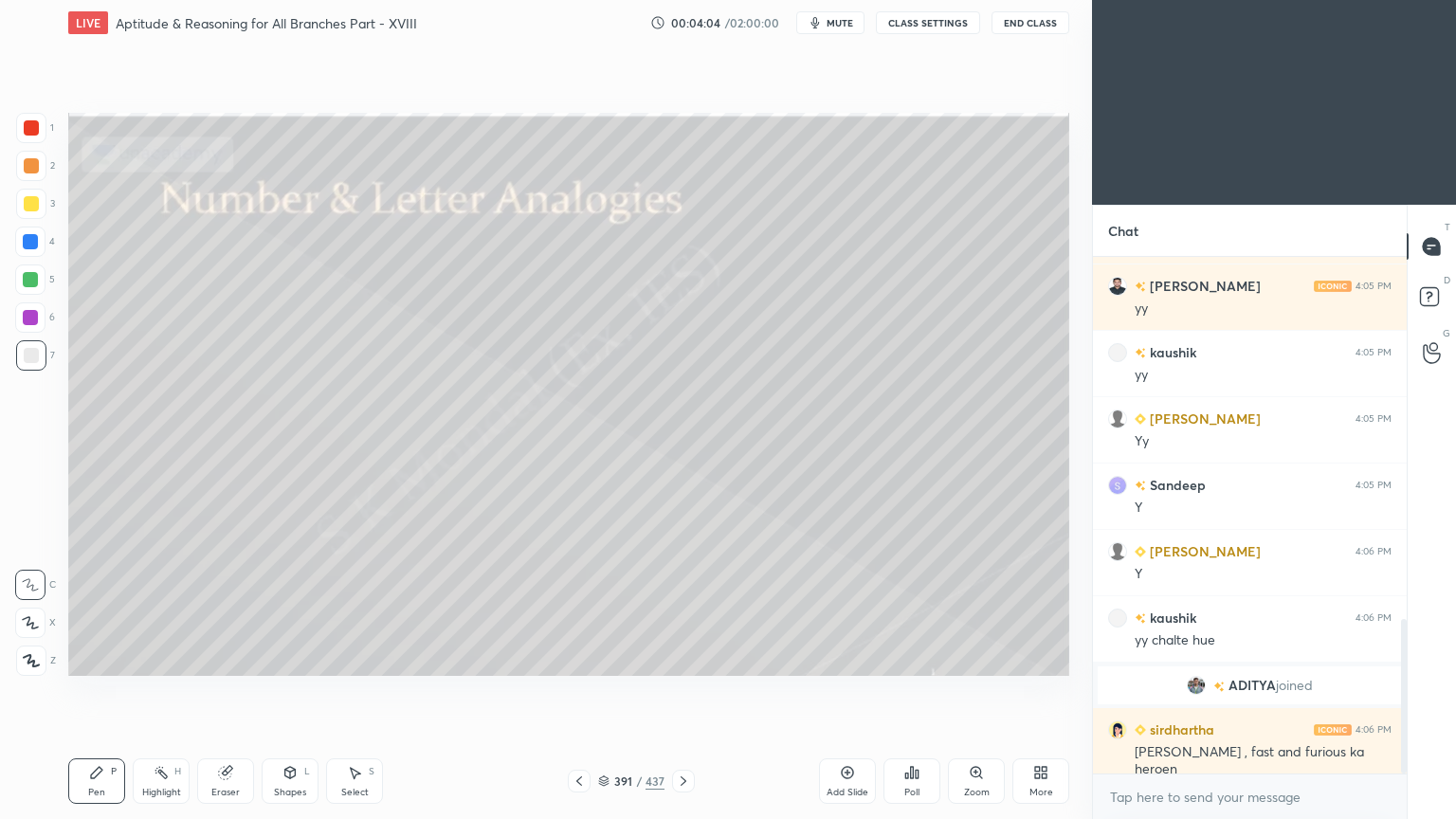
click at [680, 657] on icon at bounding box center [683, 781] width 15 height 15
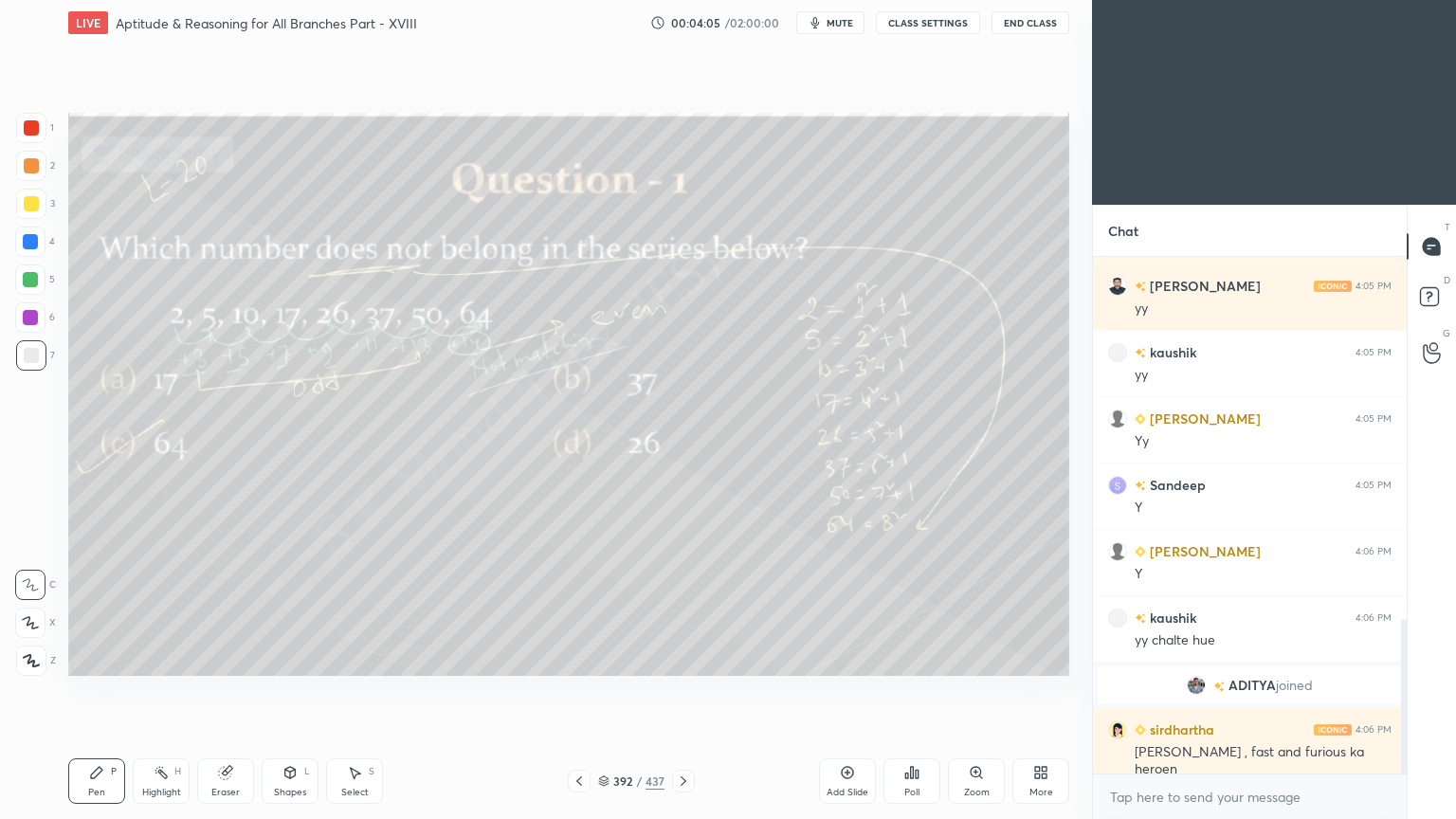
click at [680, 657] on icon at bounding box center [683, 781] width 15 height 15
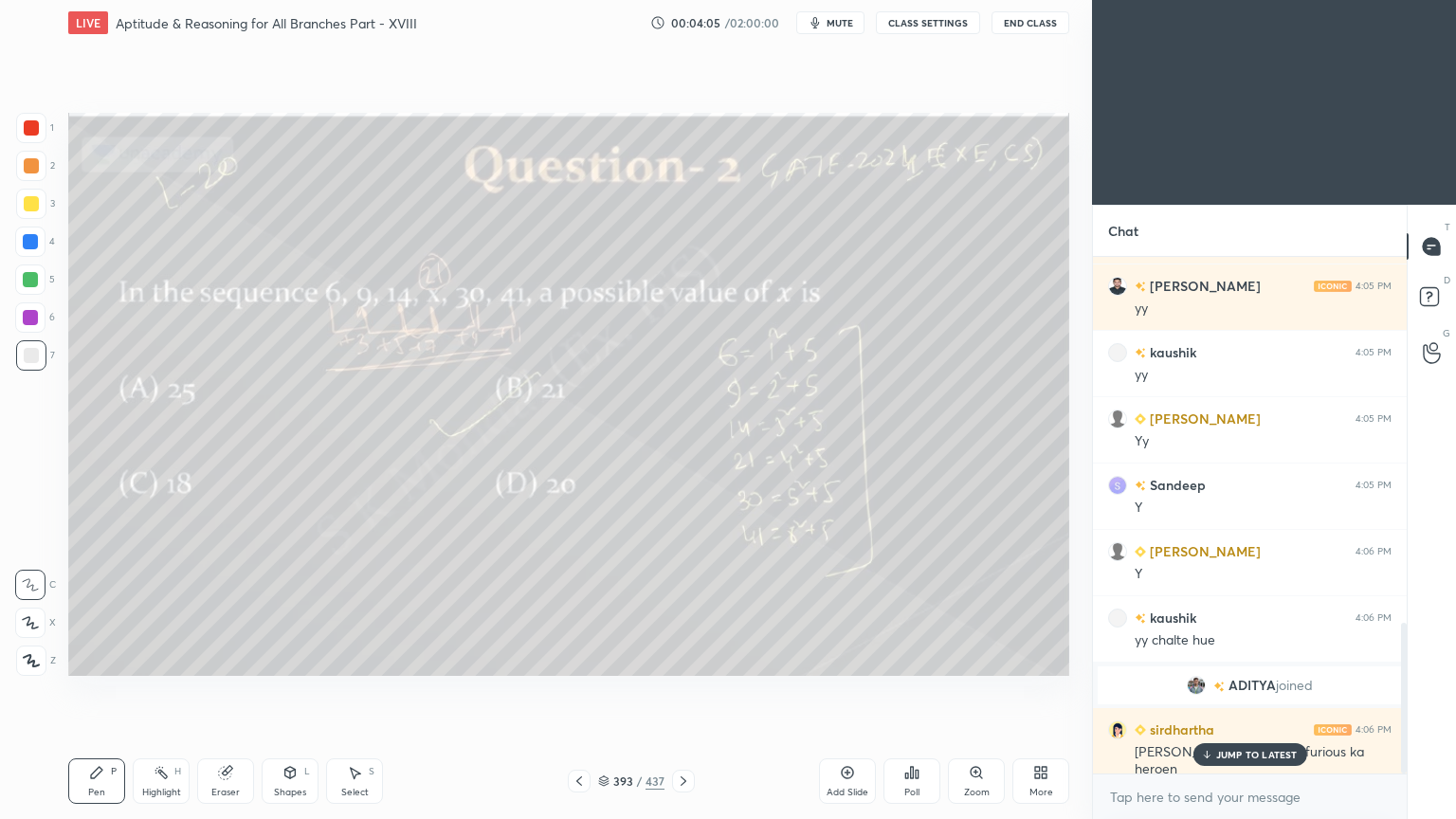
scroll to position [1251, 0]
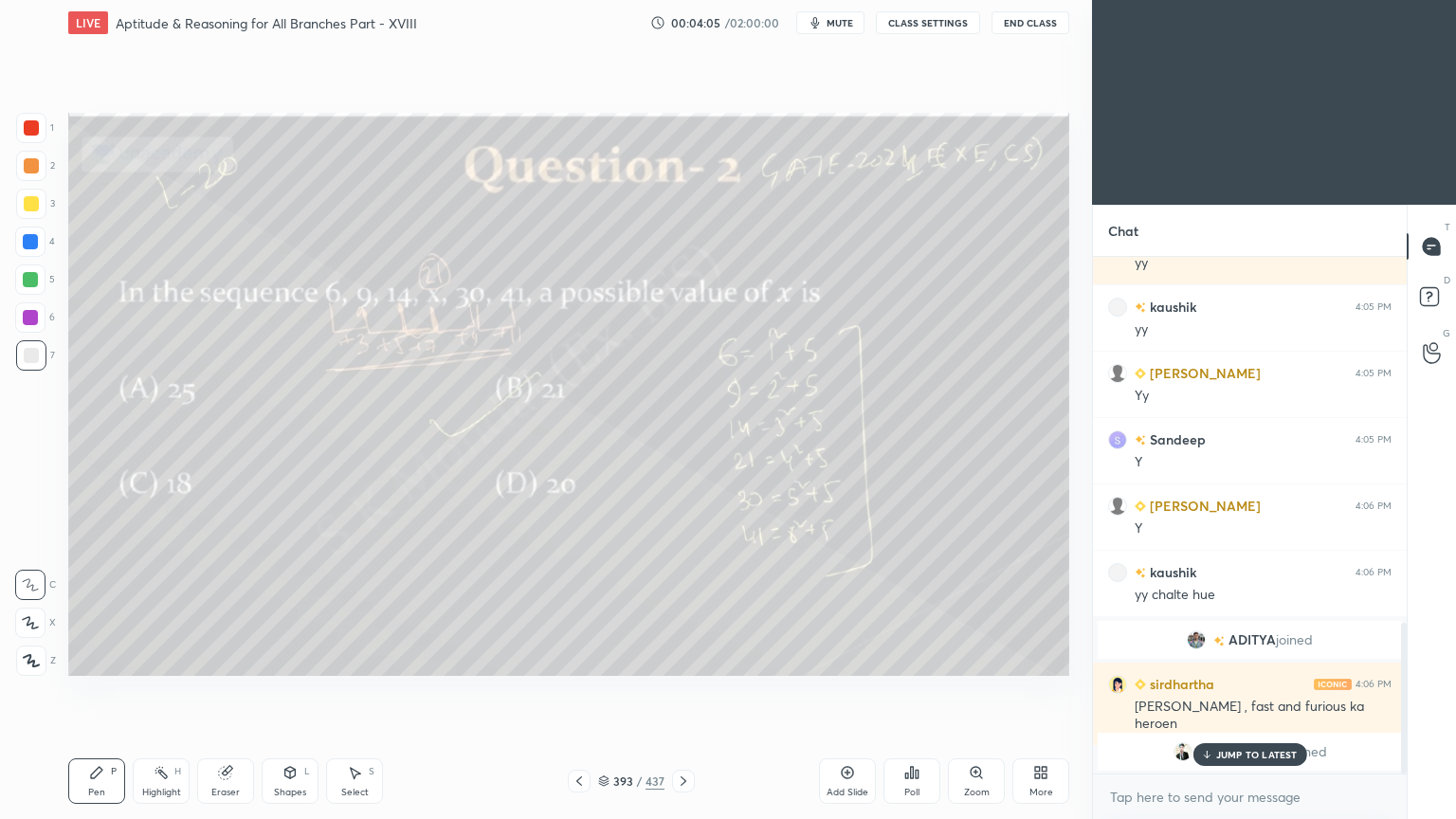
click at [680, 657] on icon at bounding box center [683, 781] width 15 height 15
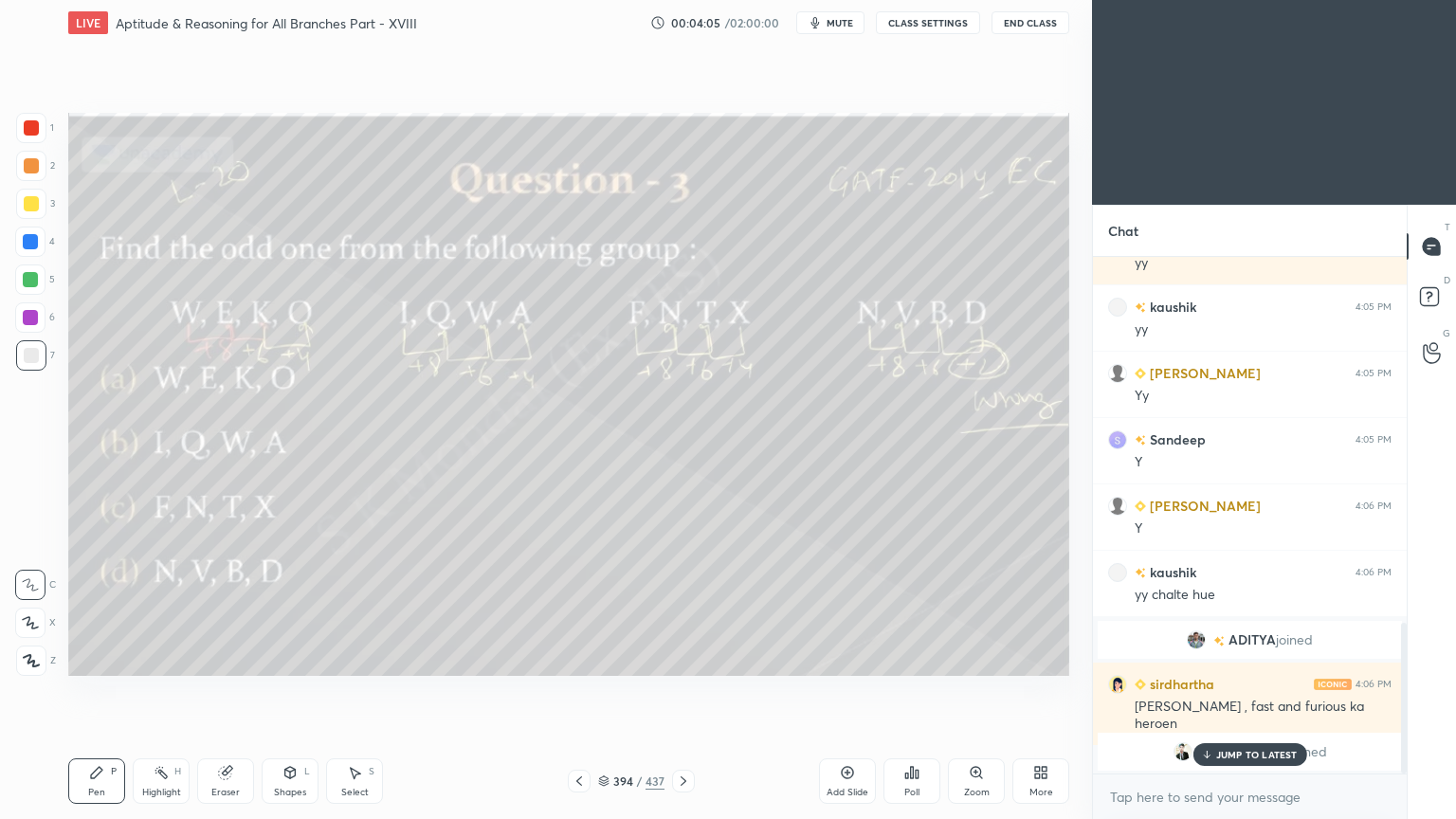
click at [680, 657] on icon at bounding box center [683, 781] width 15 height 15
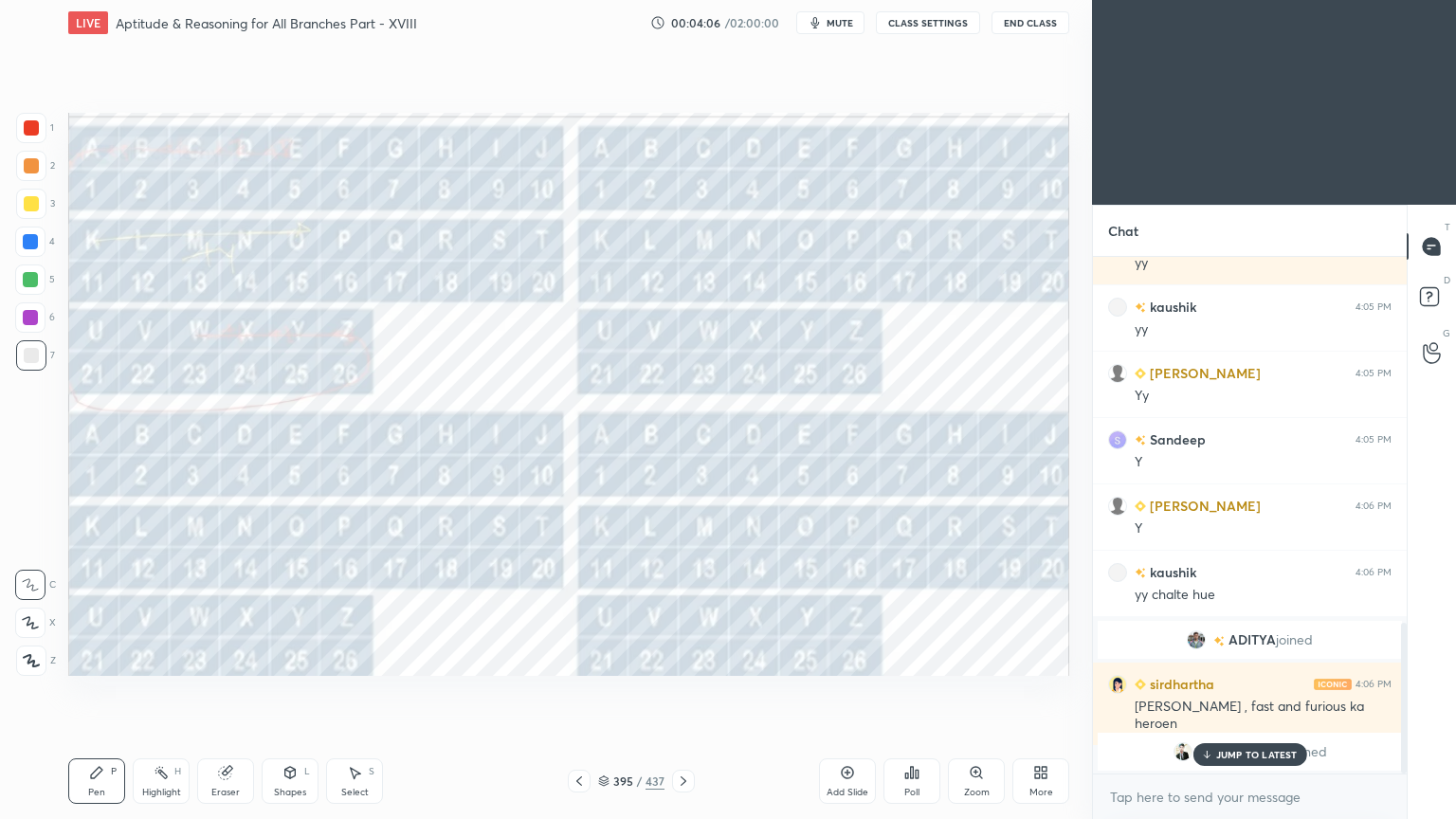
click at [1246, 657] on p "JUMP TO LATEST" at bounding box center [1257, 754] width 81 height 12
click at [681, 657] on icon at bounding box center [683, 781] width 15 height 15
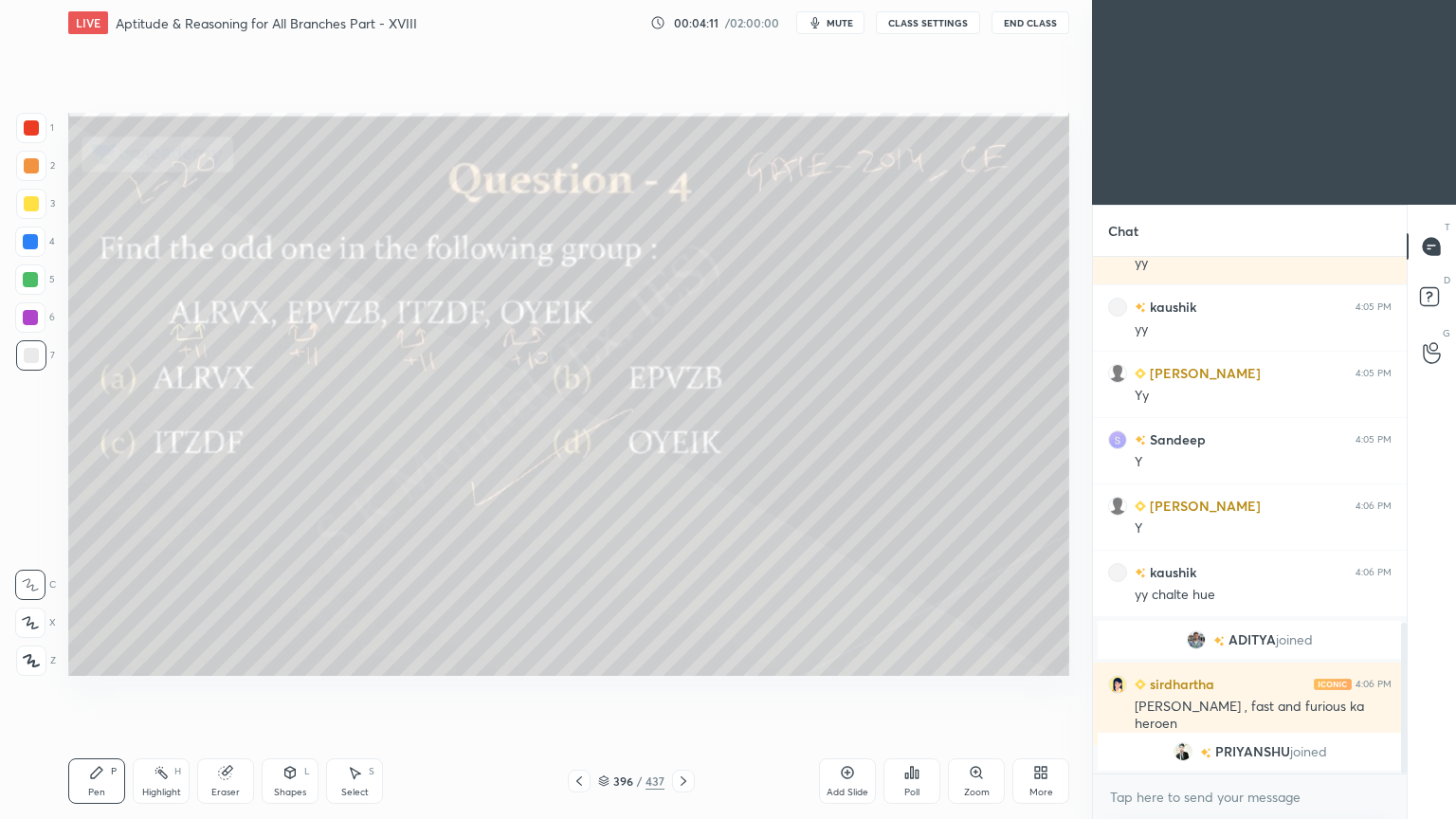
click at [609, 657] on icon at bounding box center [604, 781] width 12 height 12
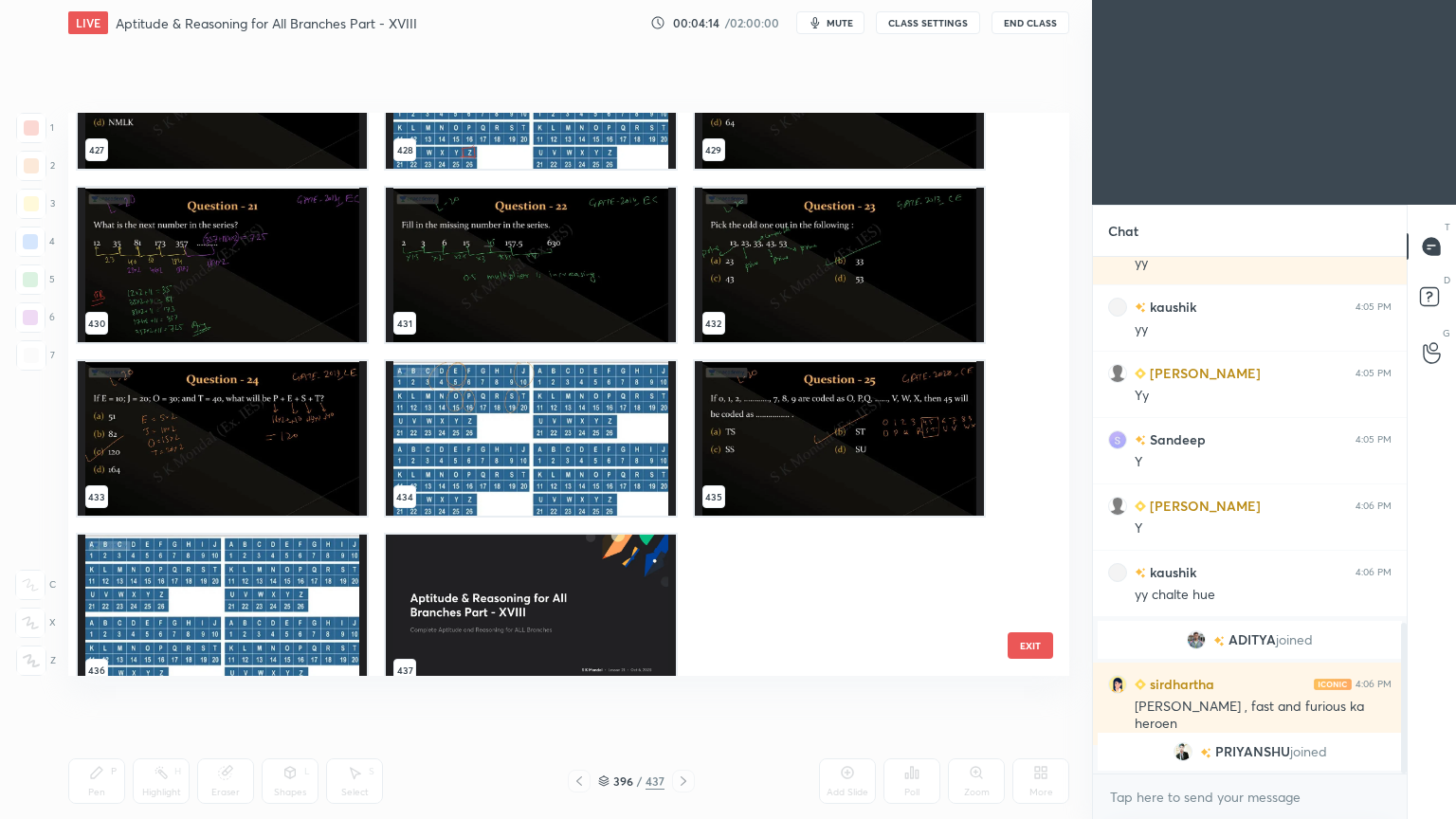
scroll to position [24757, 0]
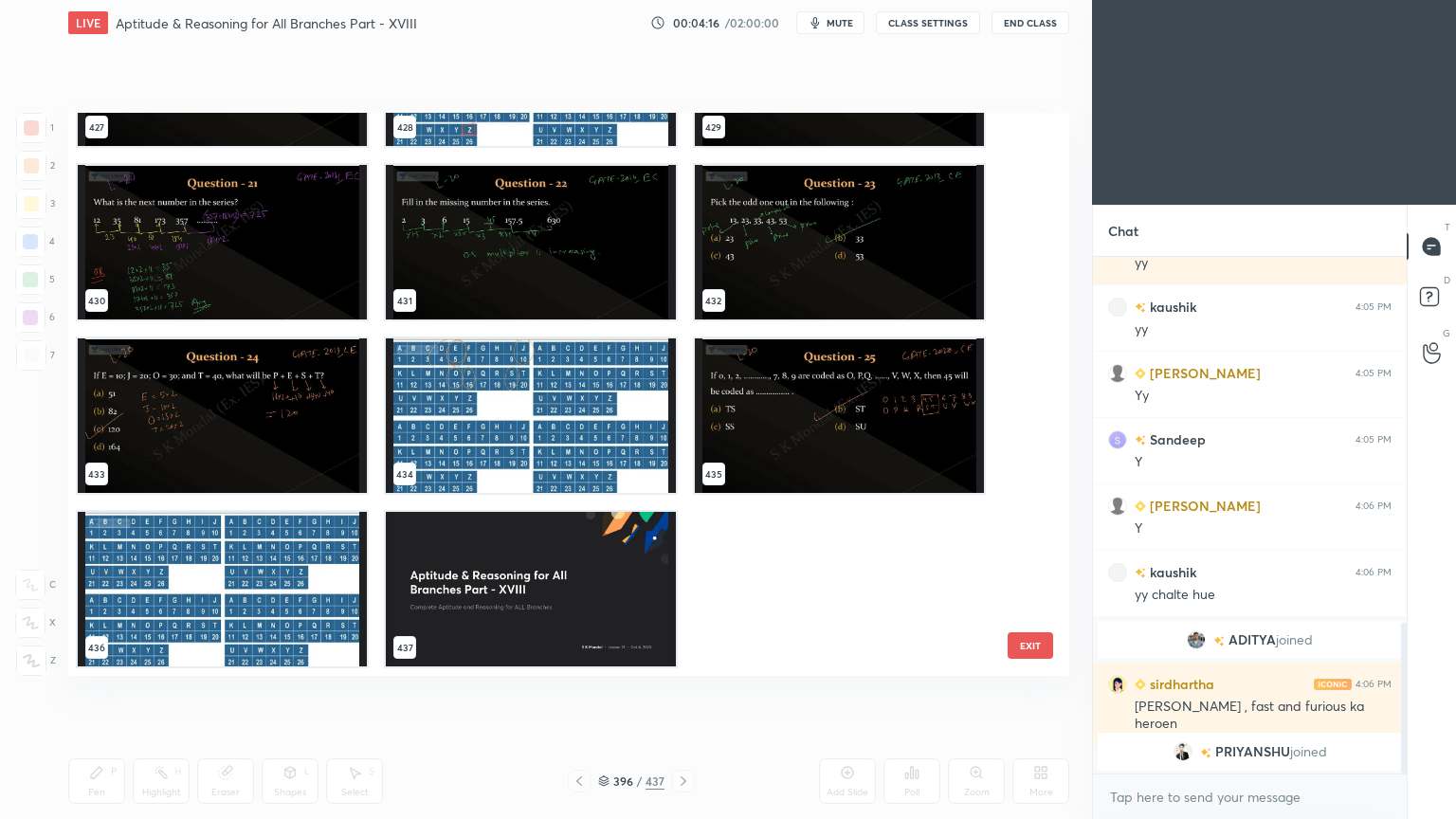
click at [488, 578] on img "grid" at bounding box center [530, 590] width 289 height 155
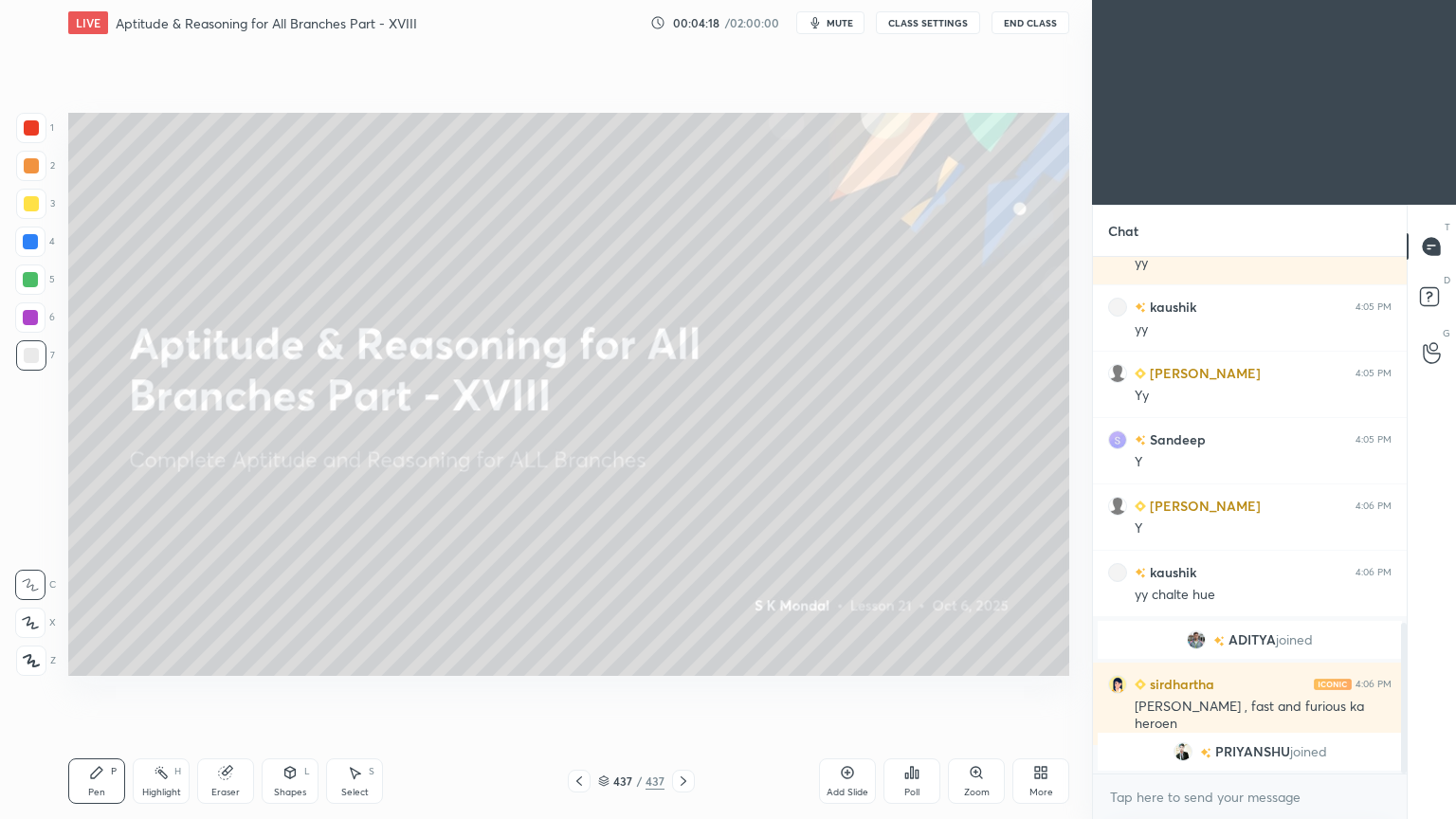
click at [693, 657] on div at bounding box center [682, 780] width 22 height 22
click at [1046, 657] on icon at bounding box center [1041, 773] width 15 height 15
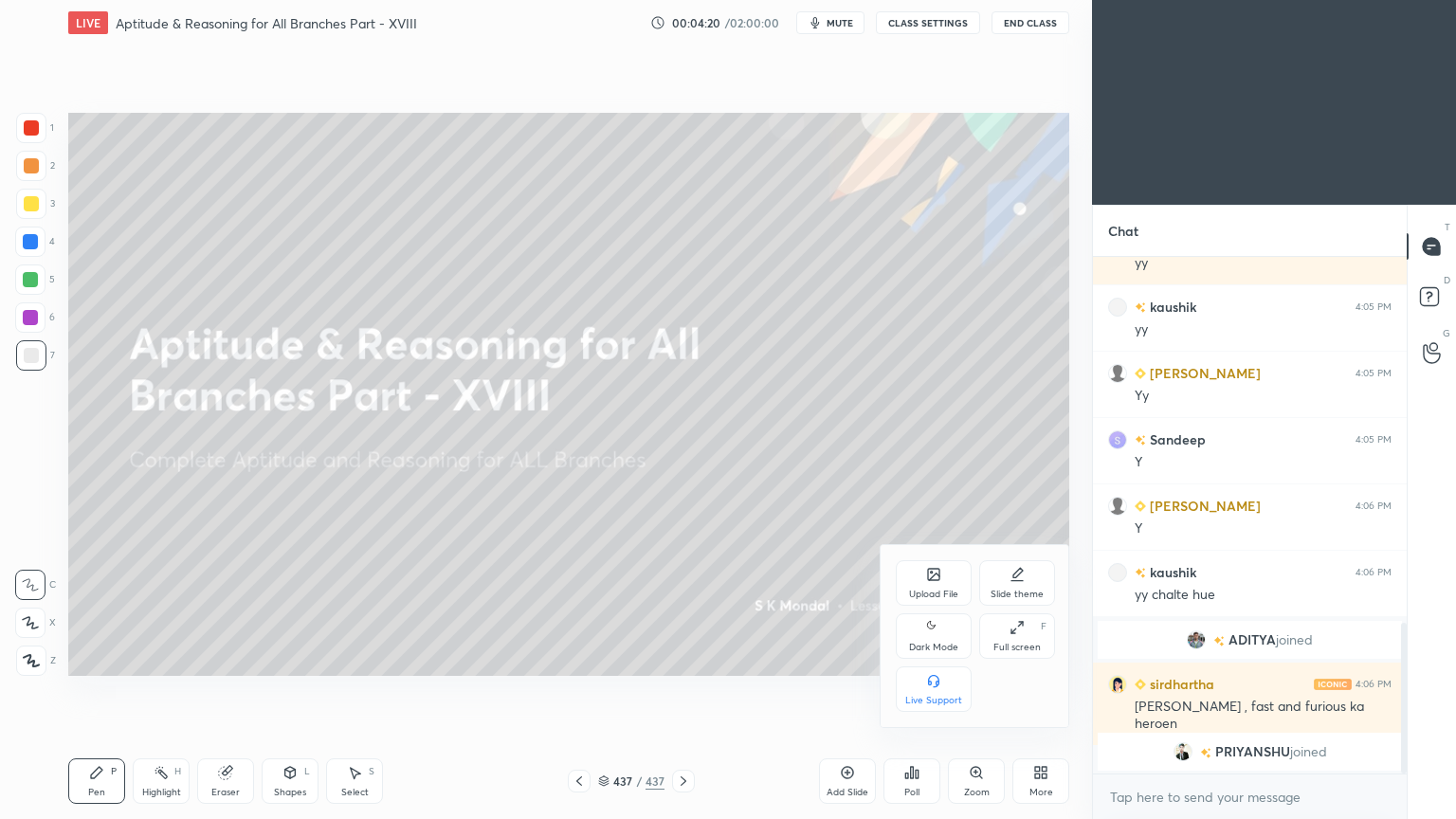
click at [923, 590] on div "Upload File" at bounding box center [933, 594] width 49 height 10
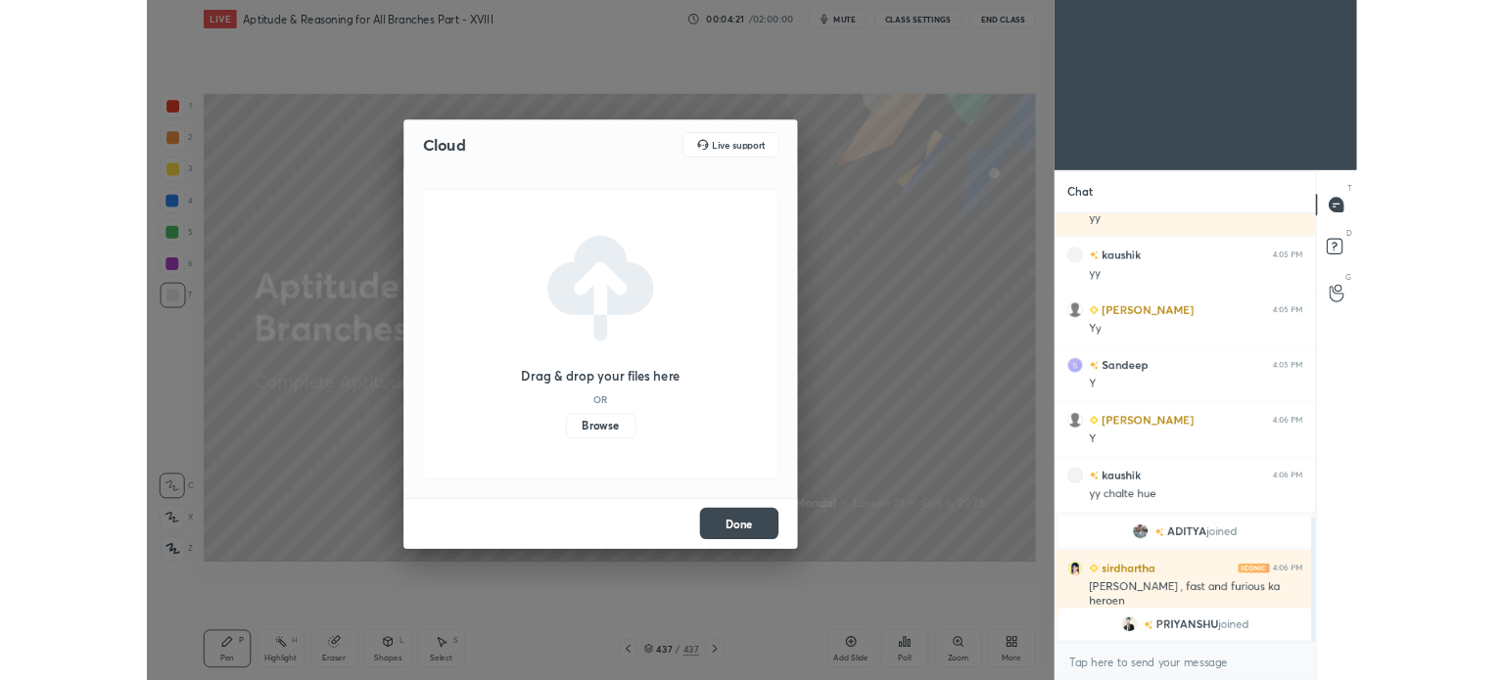
scroll to position [1299, 0]
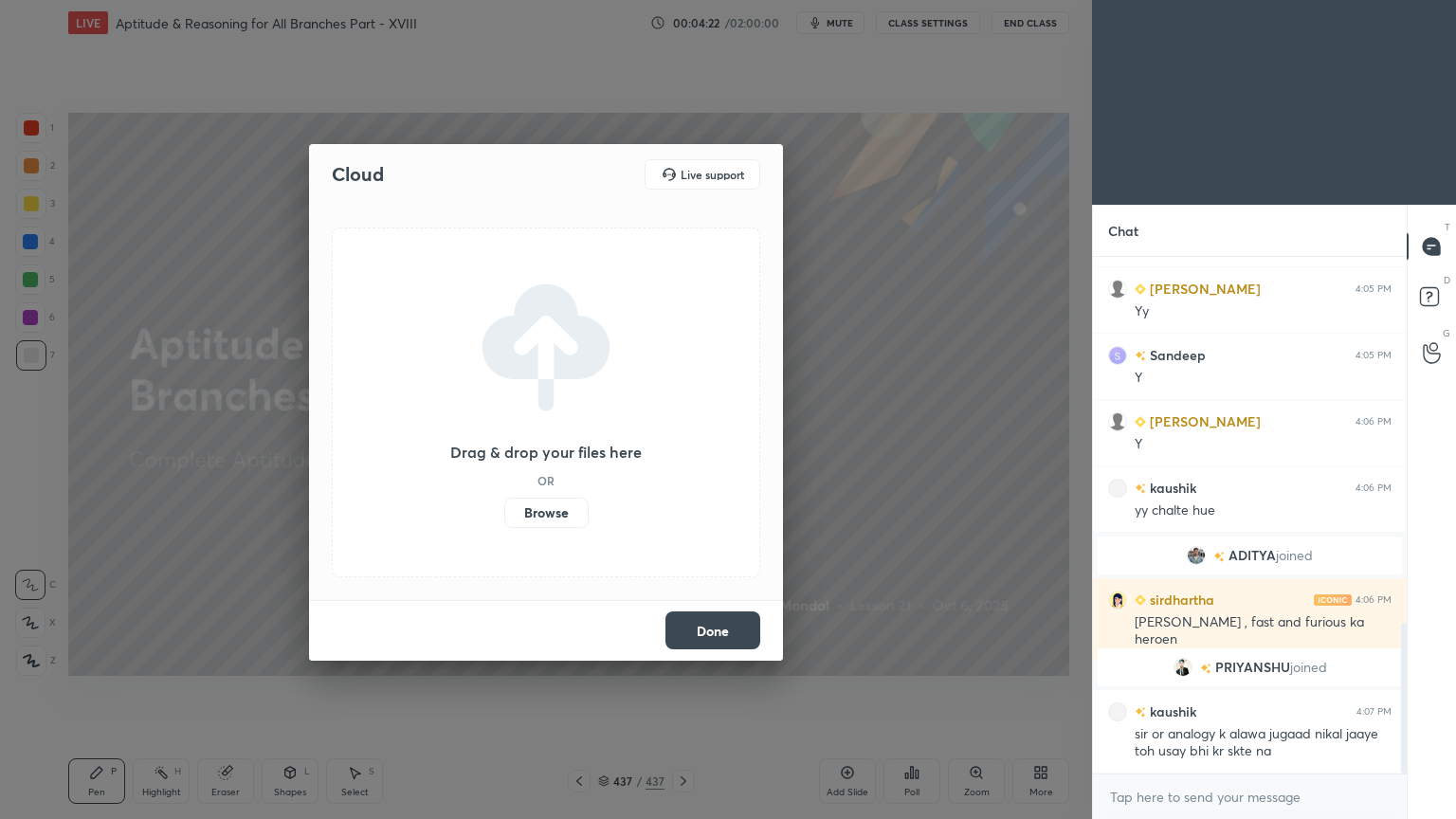
click at [552, 505] on label "Browse" at bounding box center [546, 512] width 84 height 30
click at [504, 505] on input "Browse" at bounding box center [504, 512] width 0 height 30
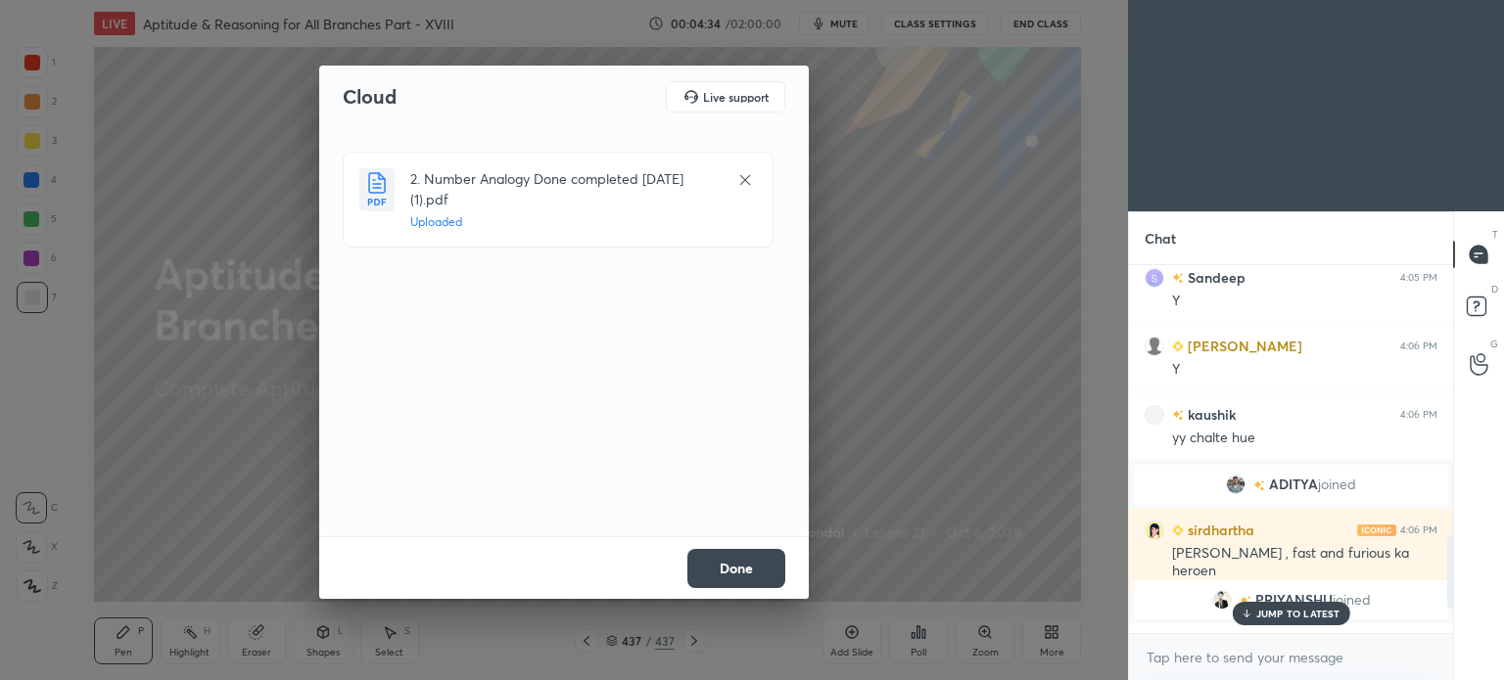
scroll to position [1464, 0]
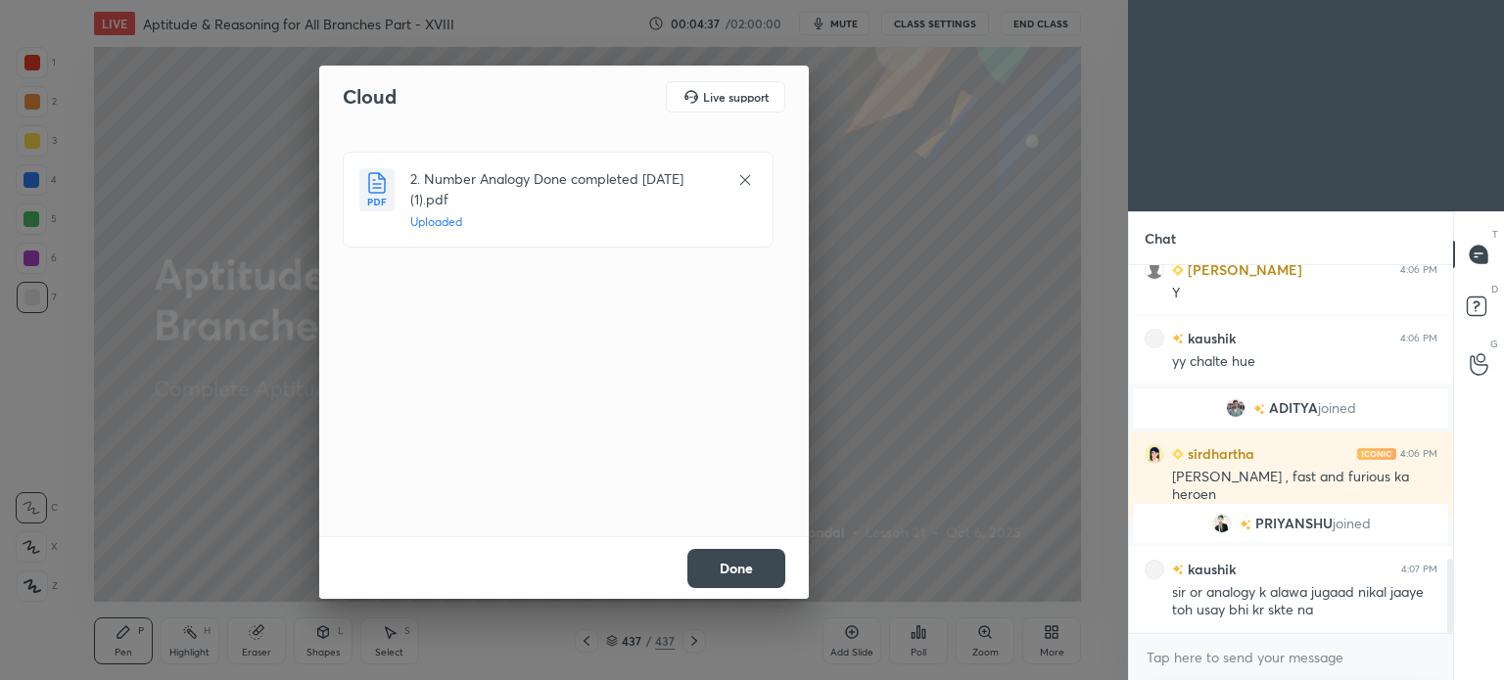
click at [738, 565] on button "Done" at bounding box center [736, 568] width 98 height 39
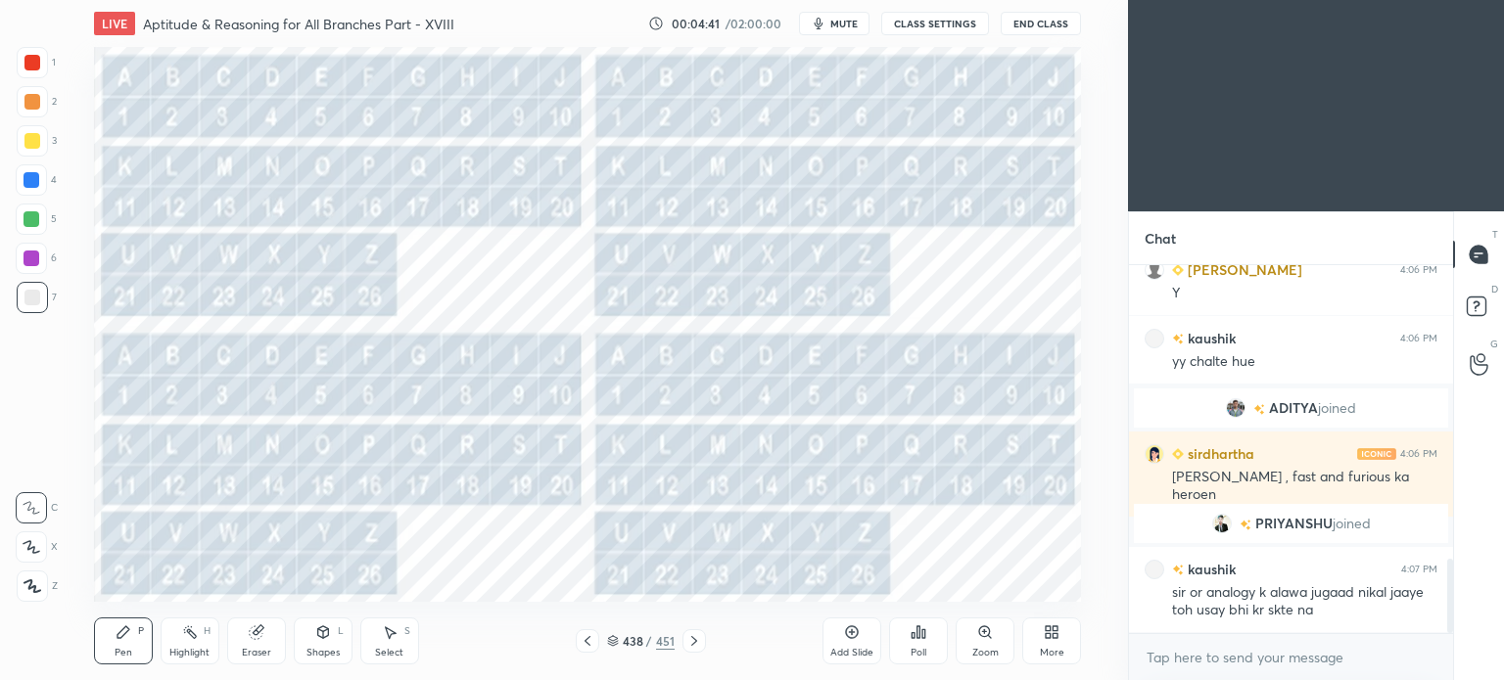
click at [588, 641] on icon at bounding box center [588, 641] width 16 height 16
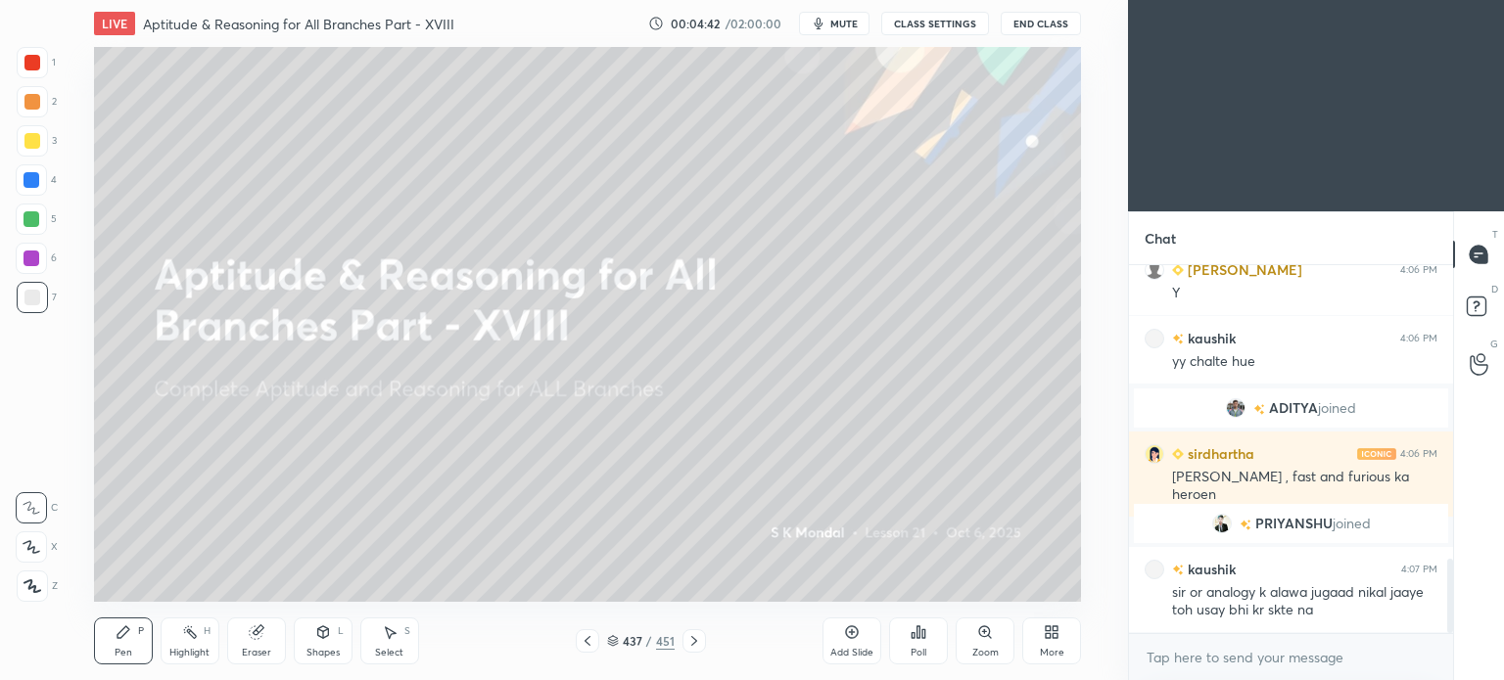
click at [694, 645] on icon at bounding box center [694, 641] width 16 height 16
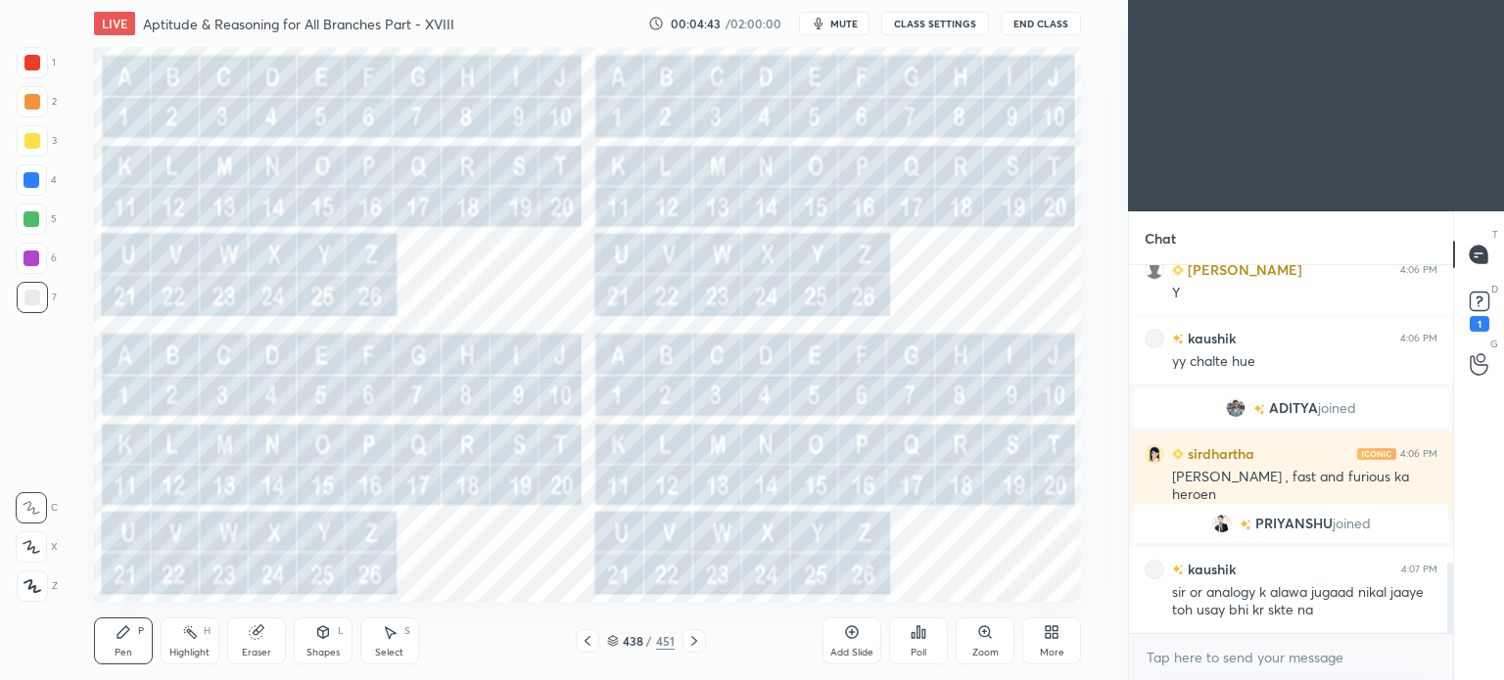
scroll to position [1549, 0]
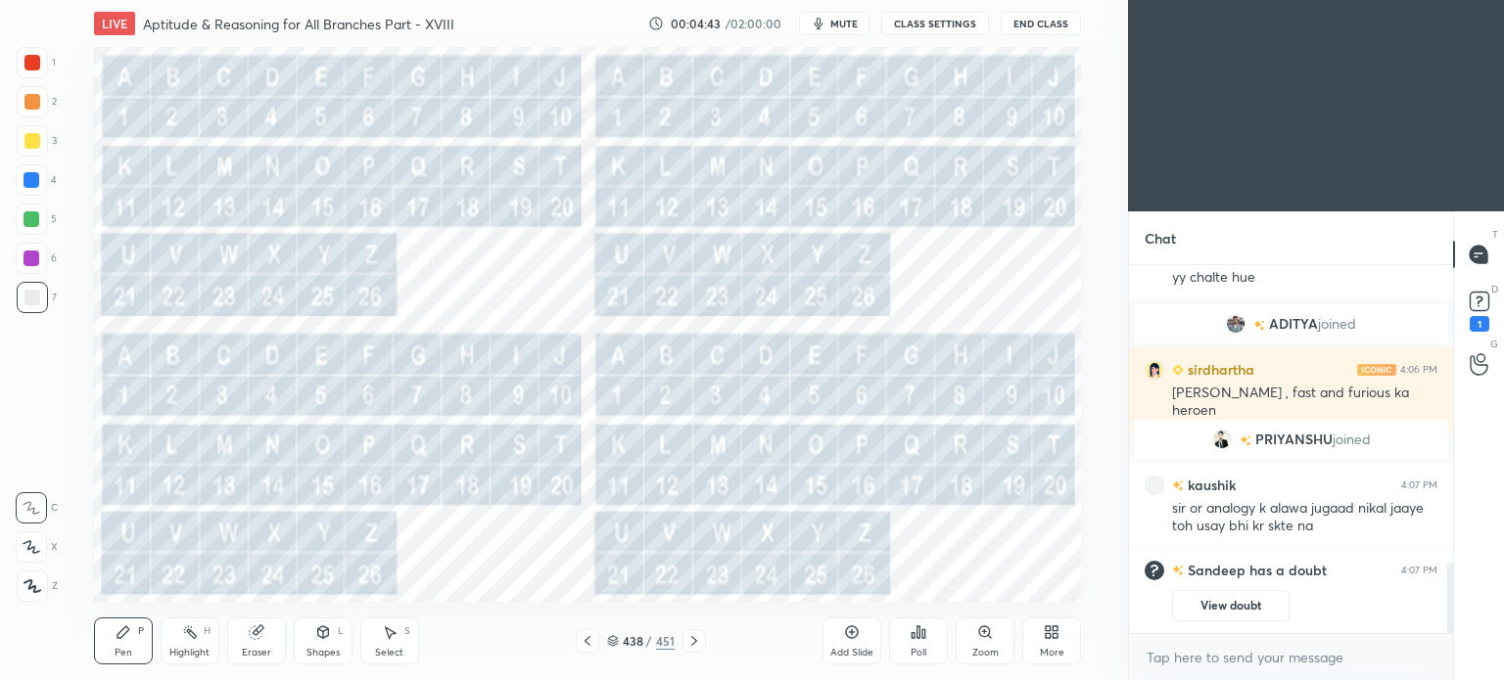
click at [695, 644] on icon at bounding box center [694, 641] width 16 height 16
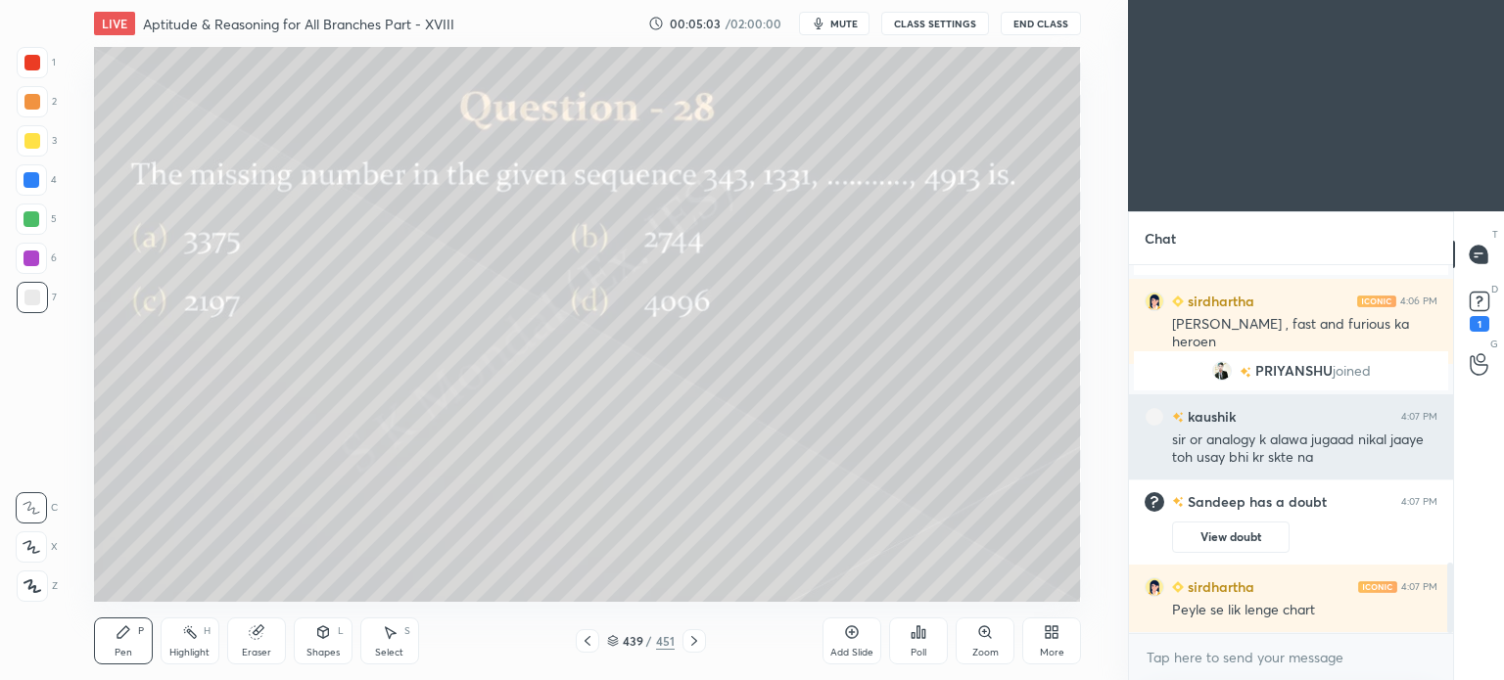
scroll to position [1603, 0]
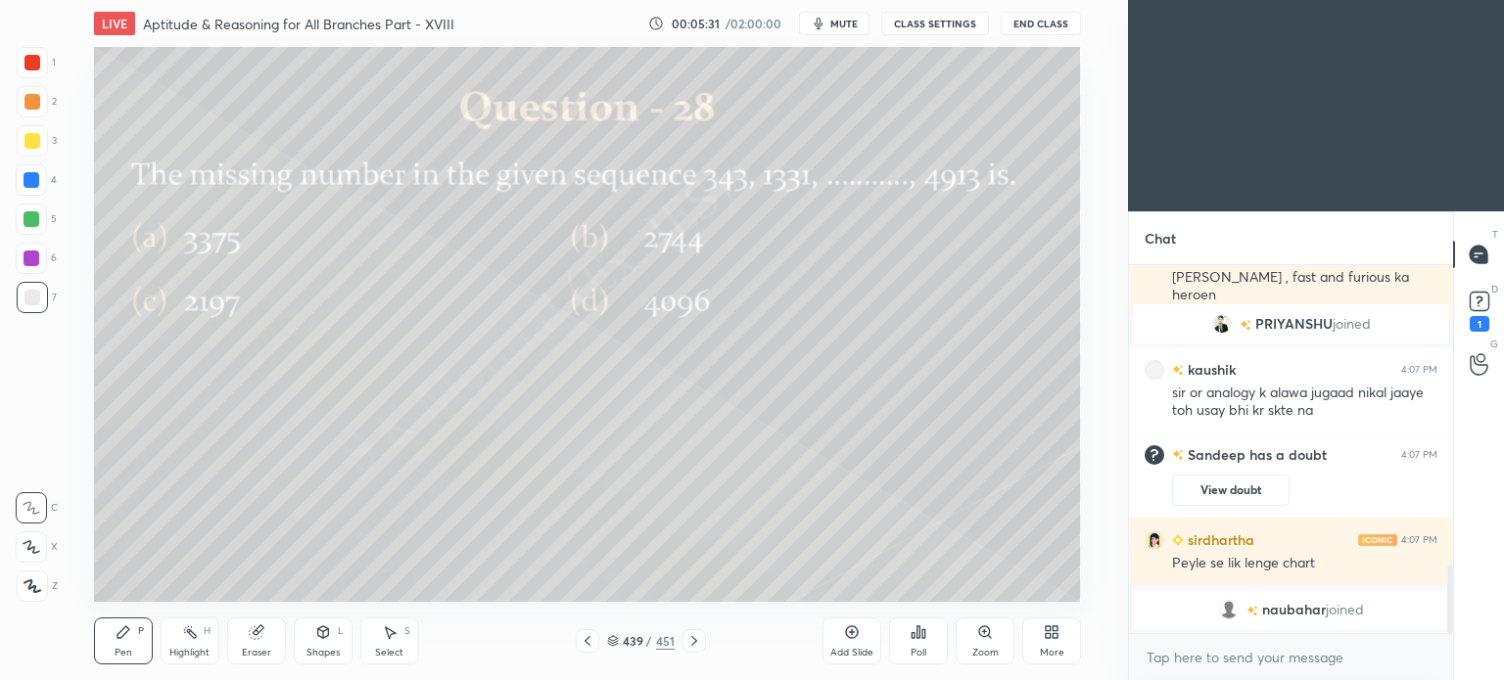
click at [594, 638] on icon at bounding box center [588, 641] width 16 height 16
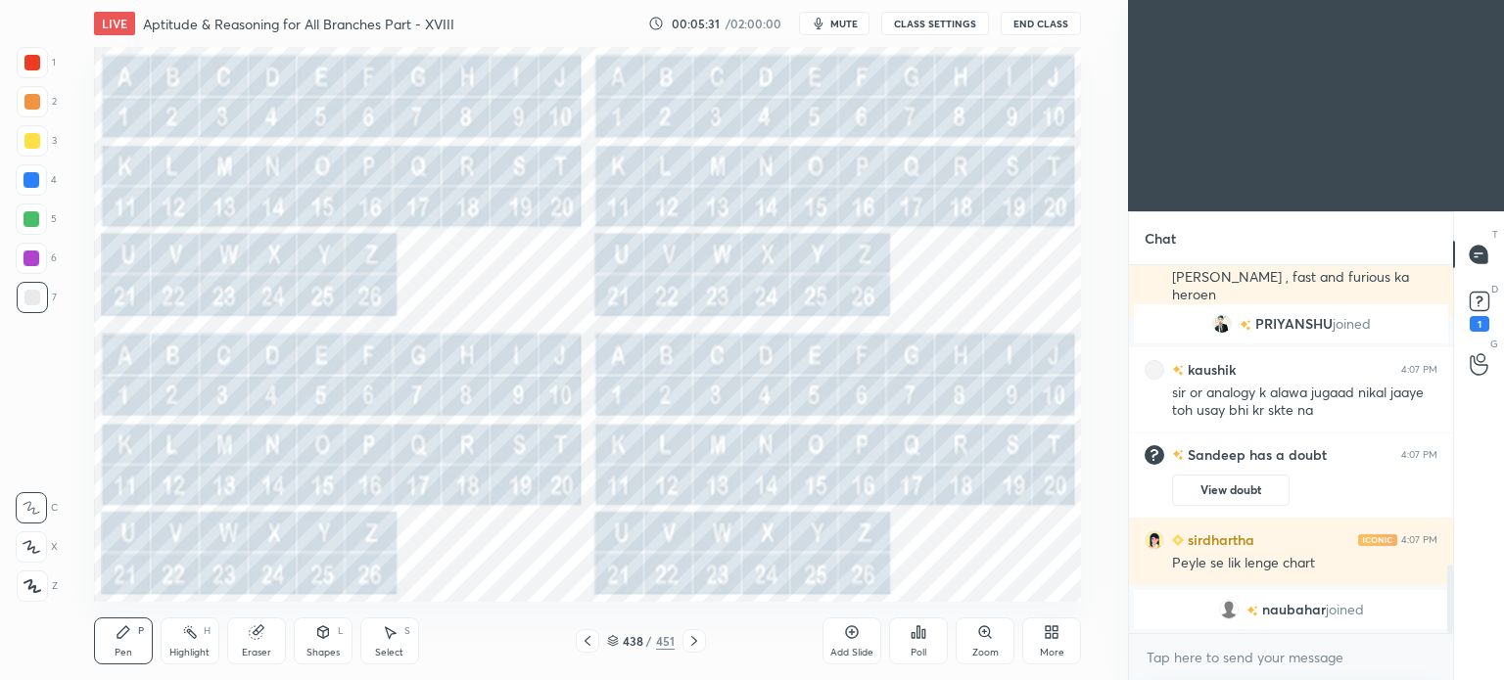
click at [594, 638] on icon at bounding box center [588, 641] width 16 height 16
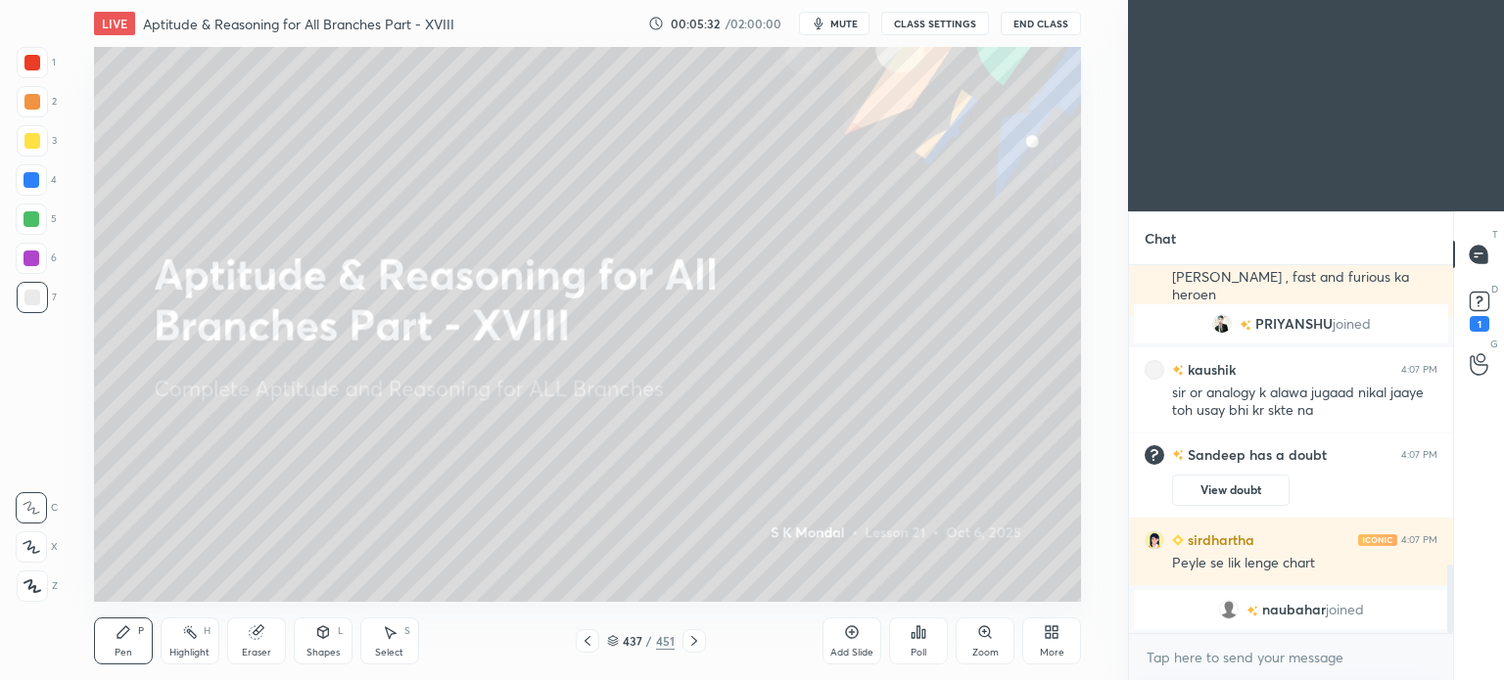
click at [594, 638] on icon at bounding box center [588, 641] width 16 height 16
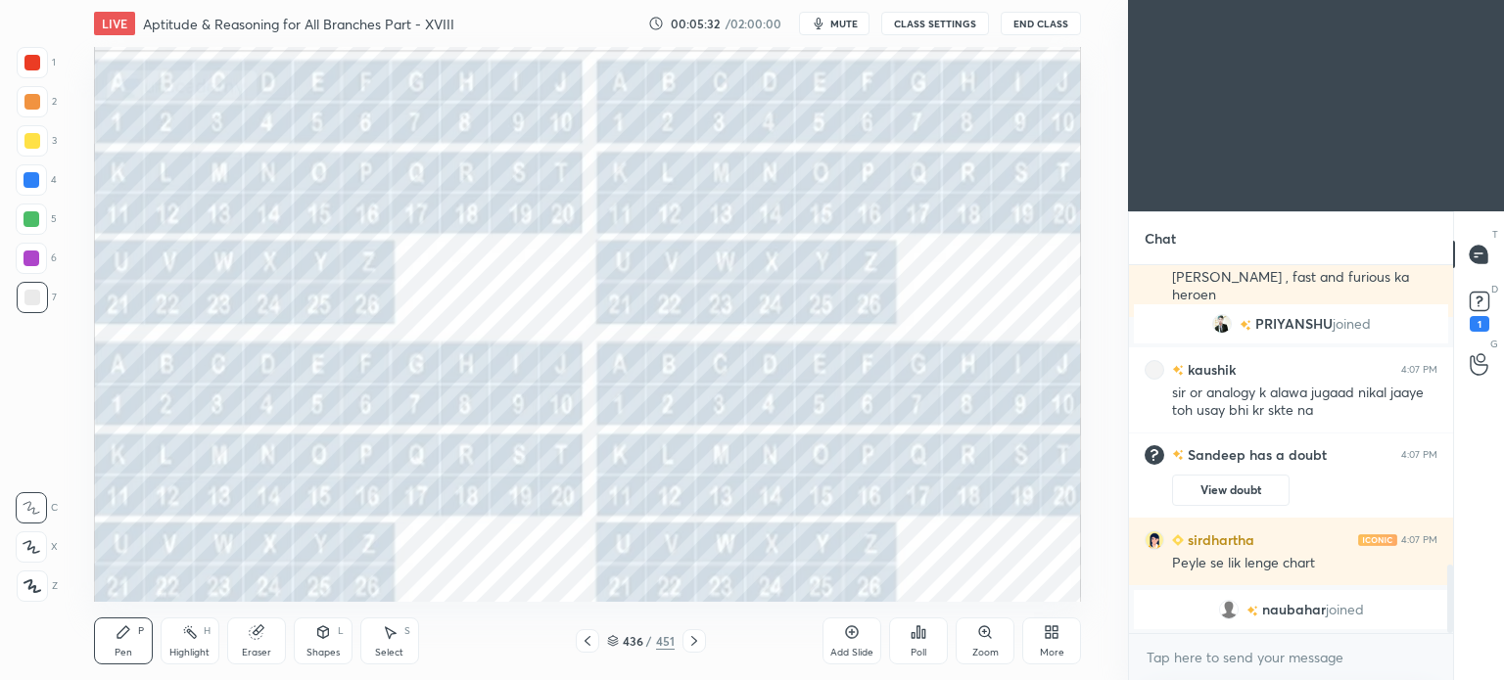
scroll to position [1627, 0]
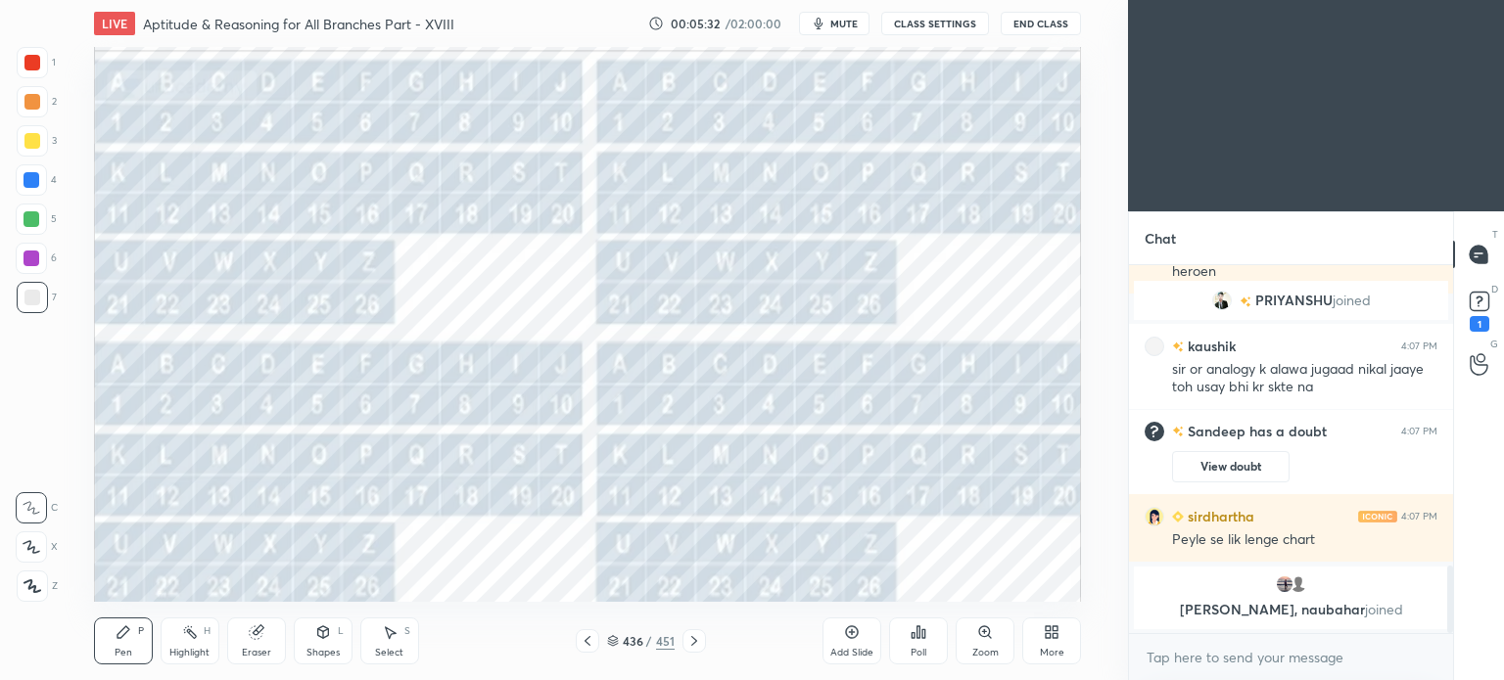
click at [594, 638] on icon at bounding box center [588, 641] width 16 height 16
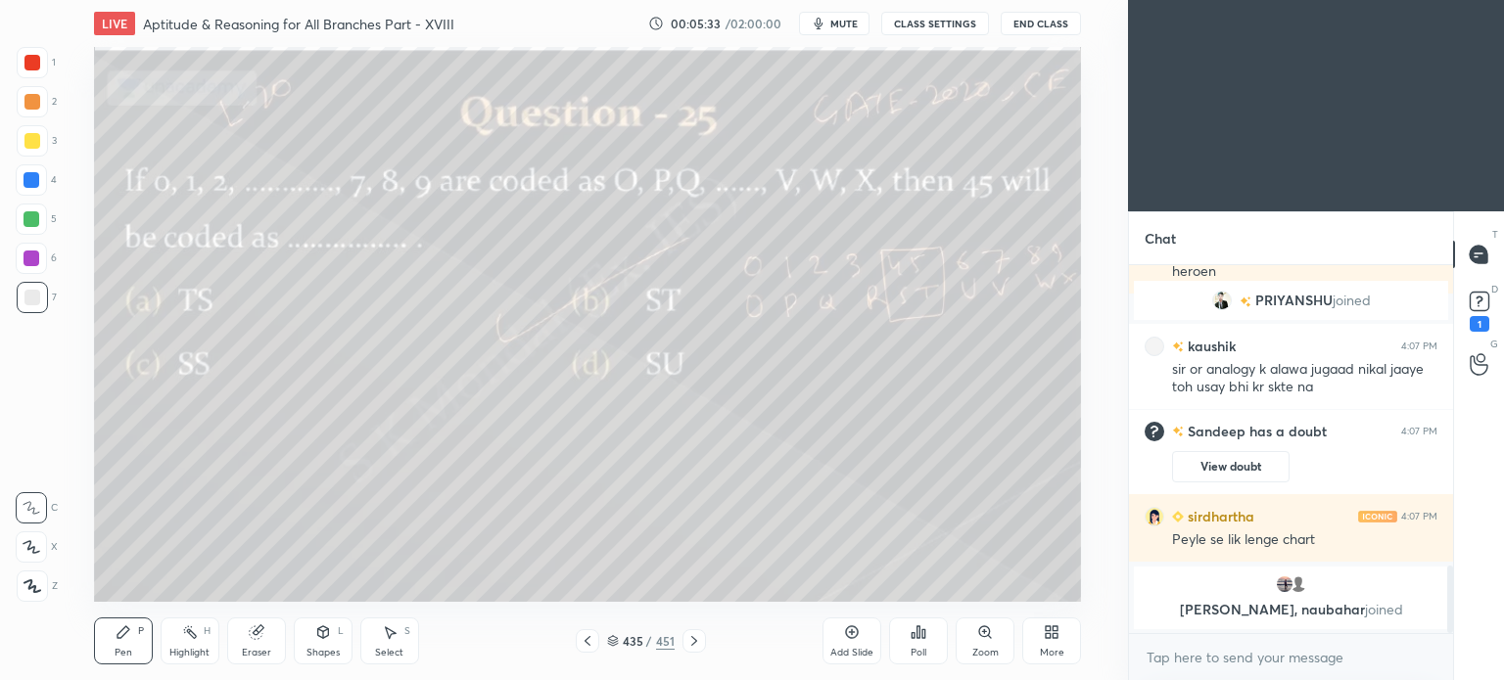
click at [594, 638] on icon at bounding box center [588, 641] width 16 height 16
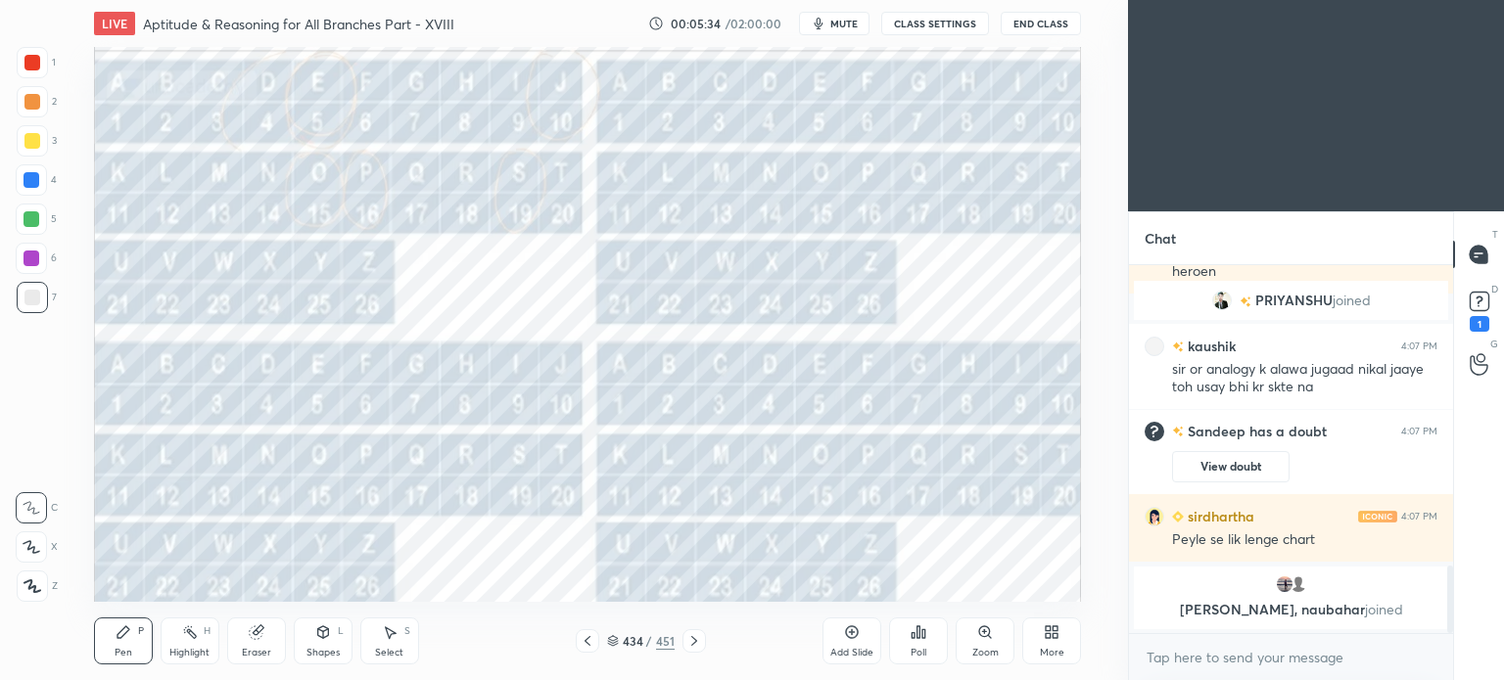
click at [692, 643] on icon at bounding box center [694, 641] width 16 height 16
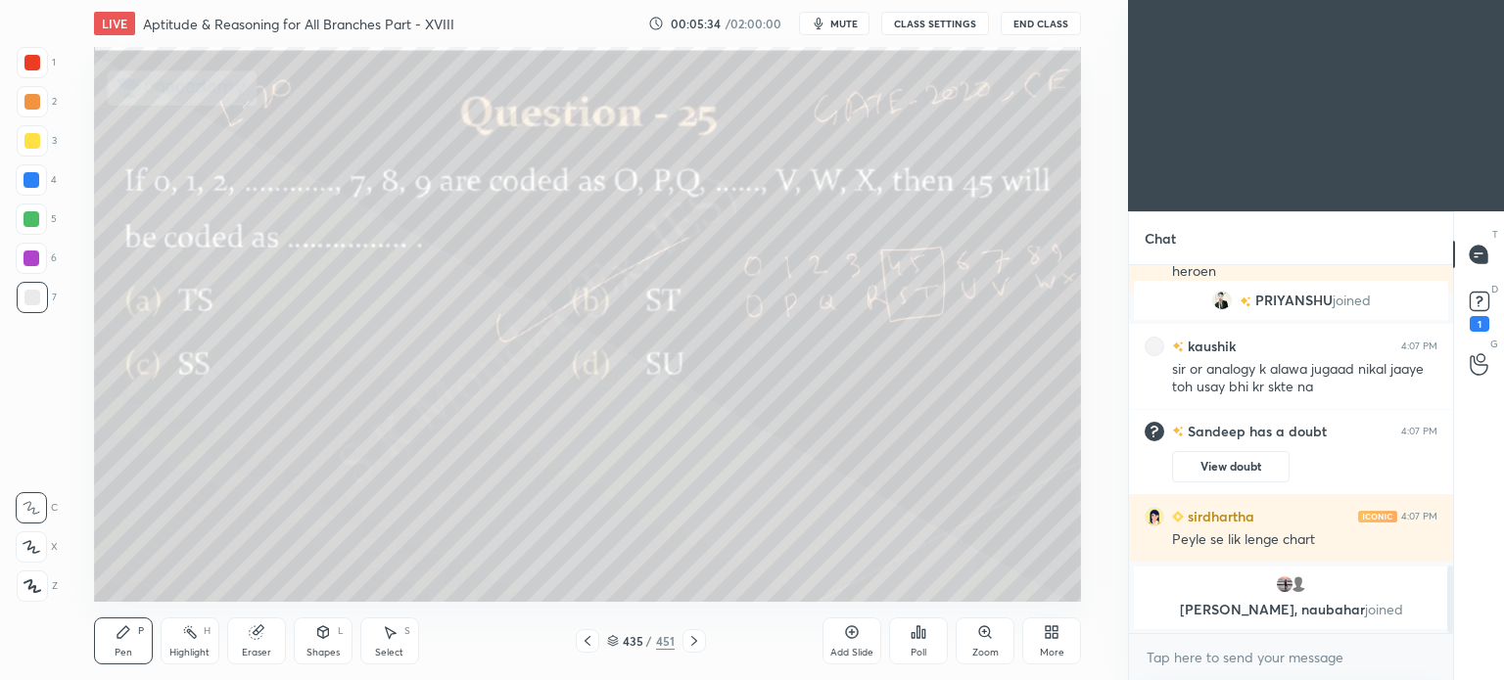
click at [692, 643] on icon at bounding box center [694, 641] width 16 height 16
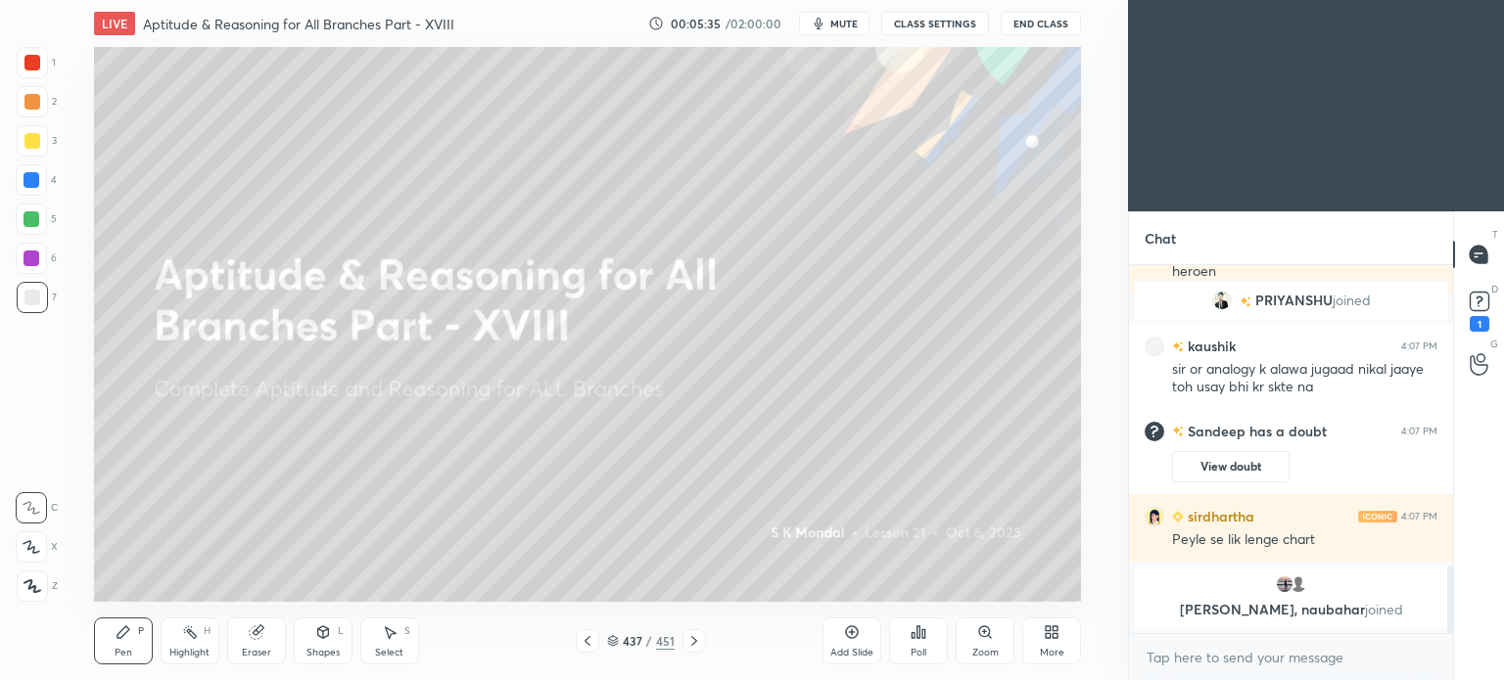
click at [692, 643] on icon at bounding box center [694, 641] width 16 height 16
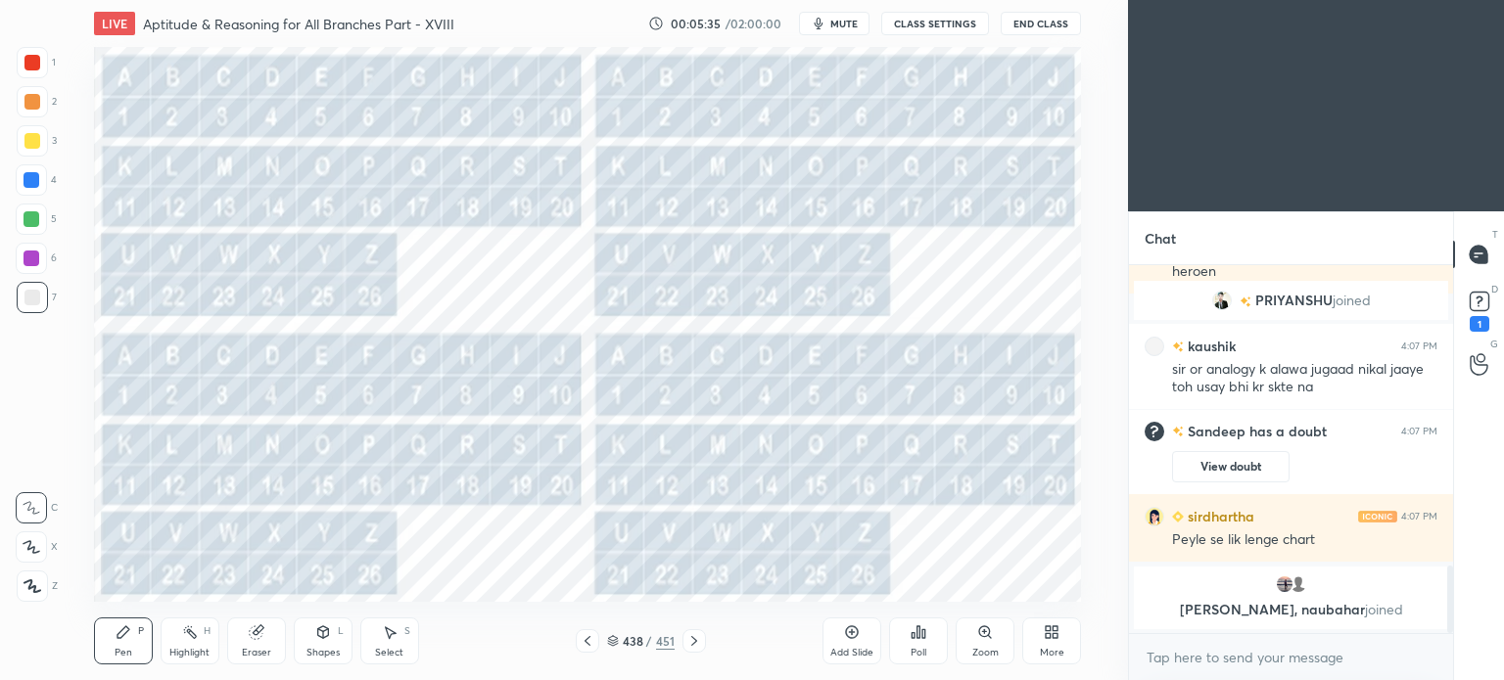
click at [692, 643] on icon at bounding box center [694, 641] width 16 height 16
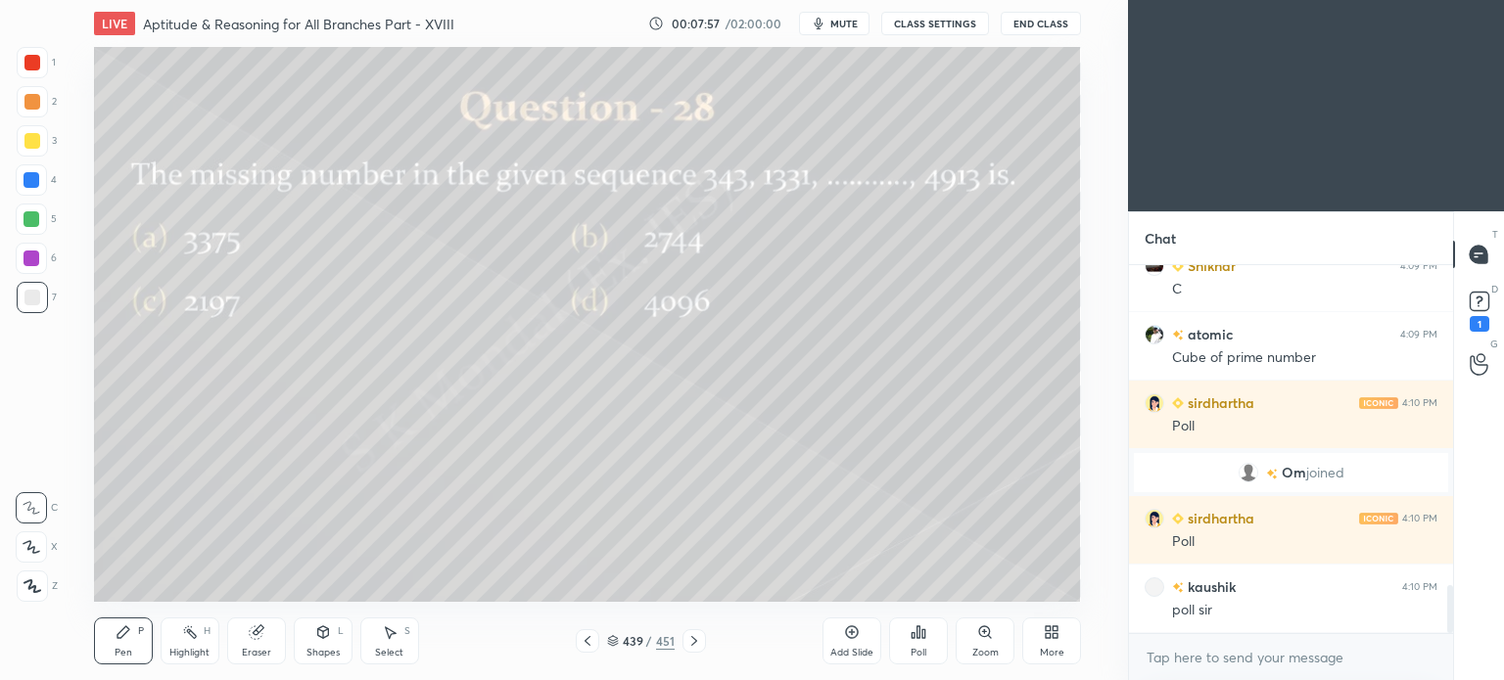
scroll to position [2494, 0]
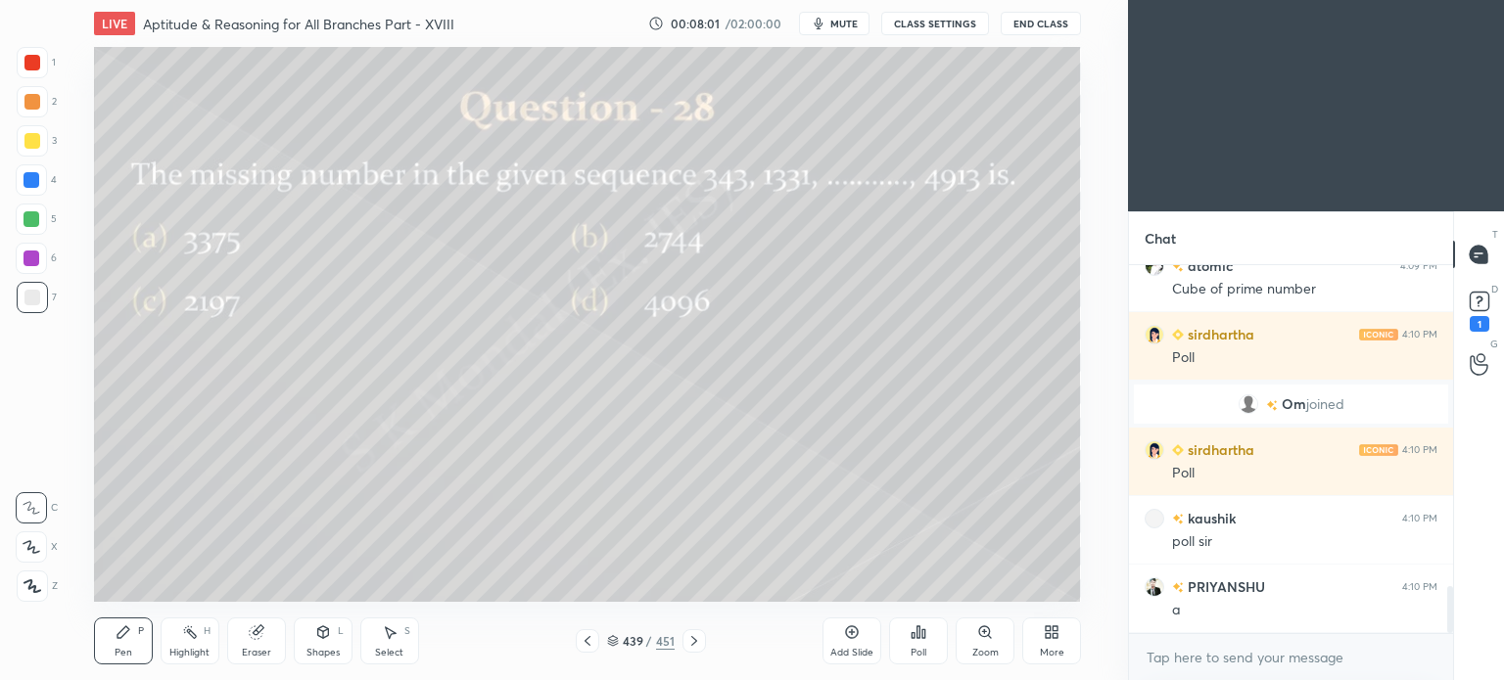
click at [929, 642] on div "Poll" at bounding box center [918, 641] width 59 height 47
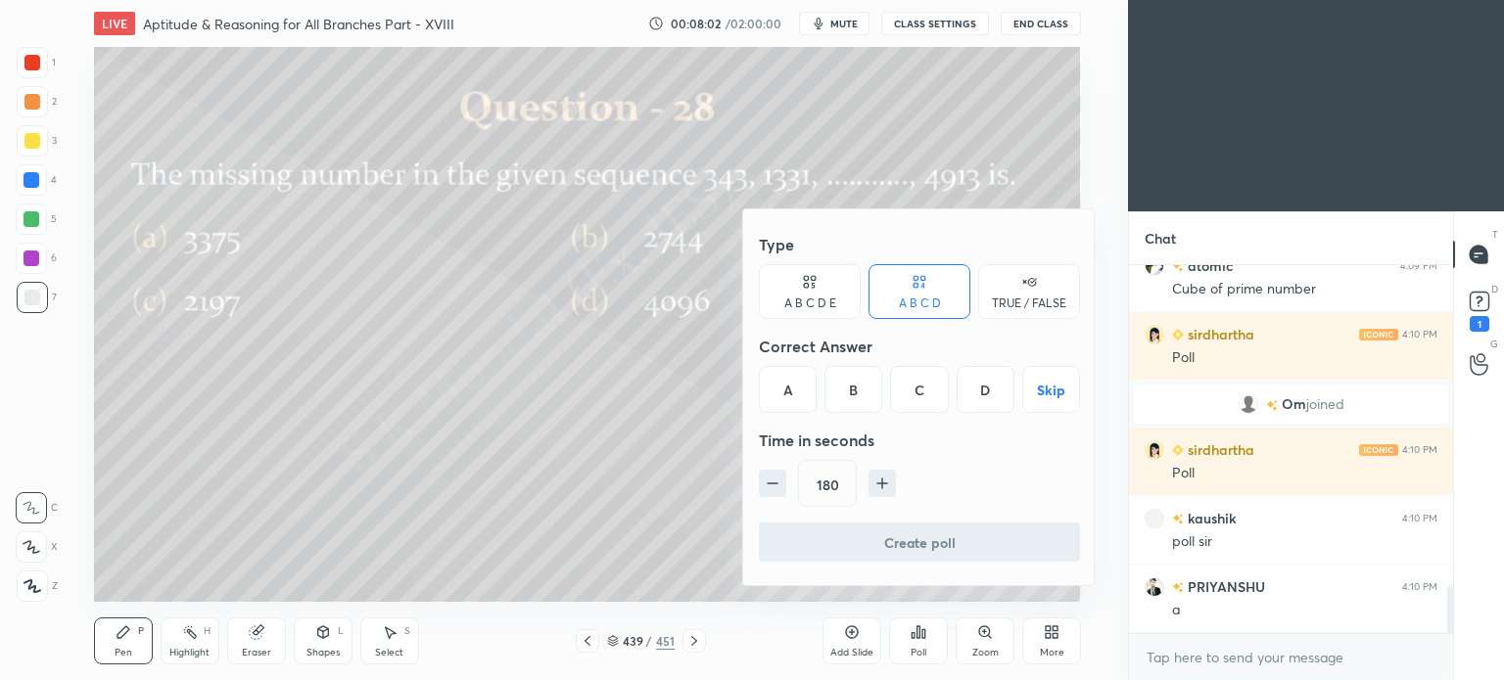
click at [919, 391] on div "C" at bounding box center [919, 389] width 58 height 47
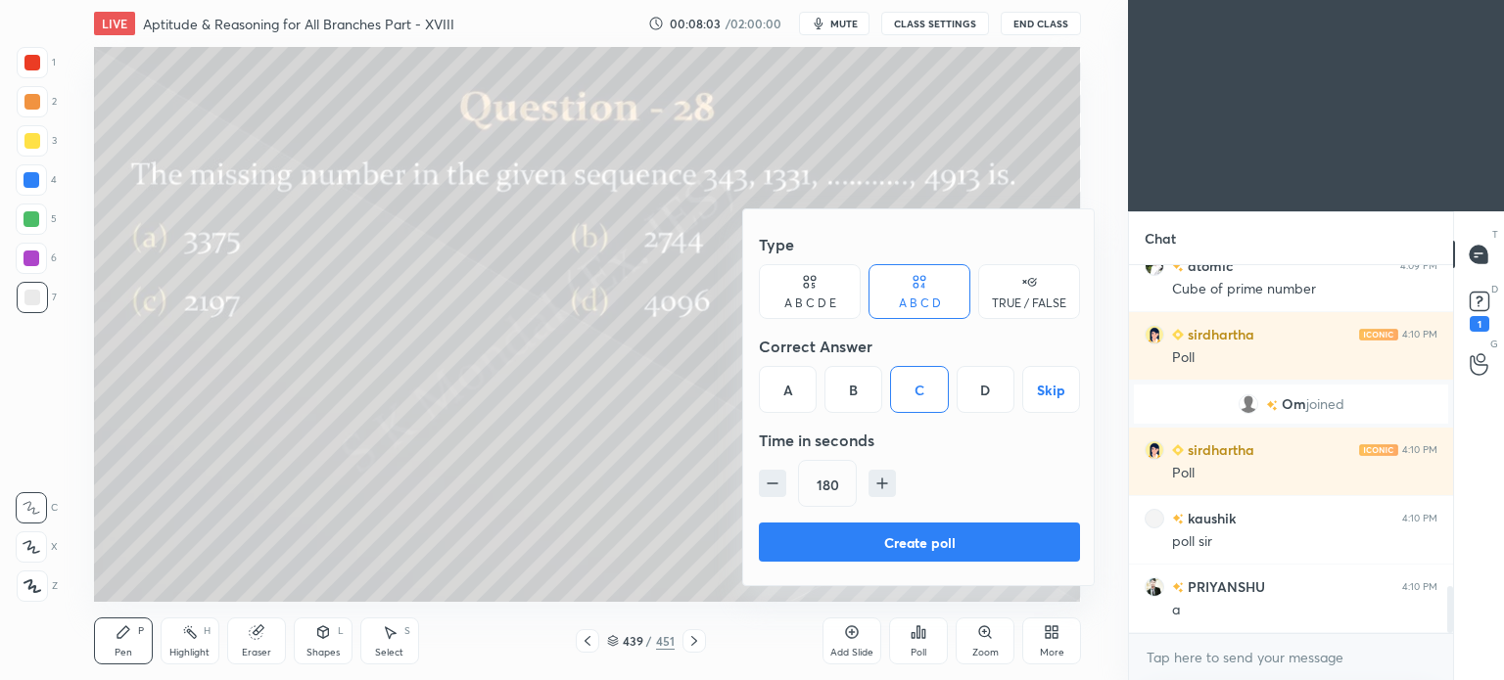
click at [894, 539] on button "Create poll" at bounding box center [919, 542] width 321 height 39
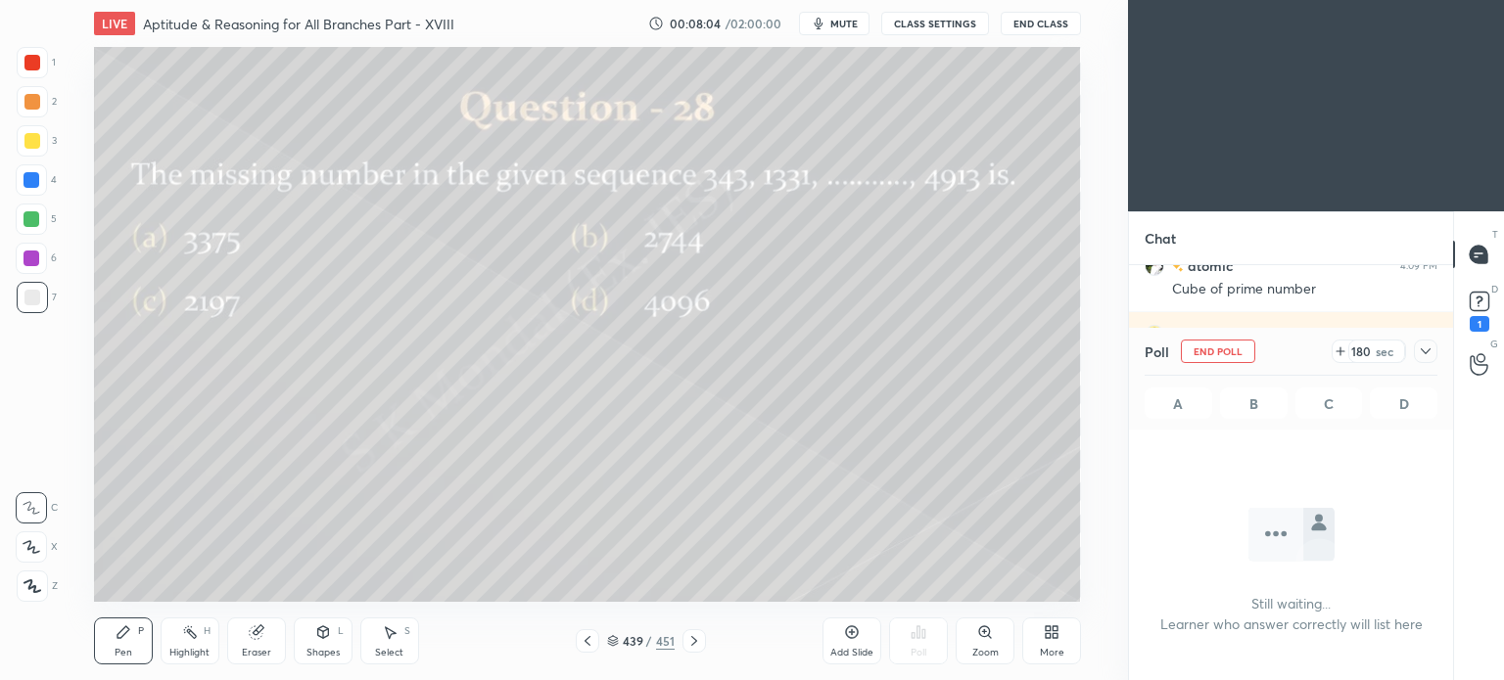
scroll to position [307, 318]
click at [116, 650] on div "Pen" at bounding box center [124, 653] width 18 height 10
click at [116, 648] on div "Pen" at bounding box center [124, 653] width 18 height 10
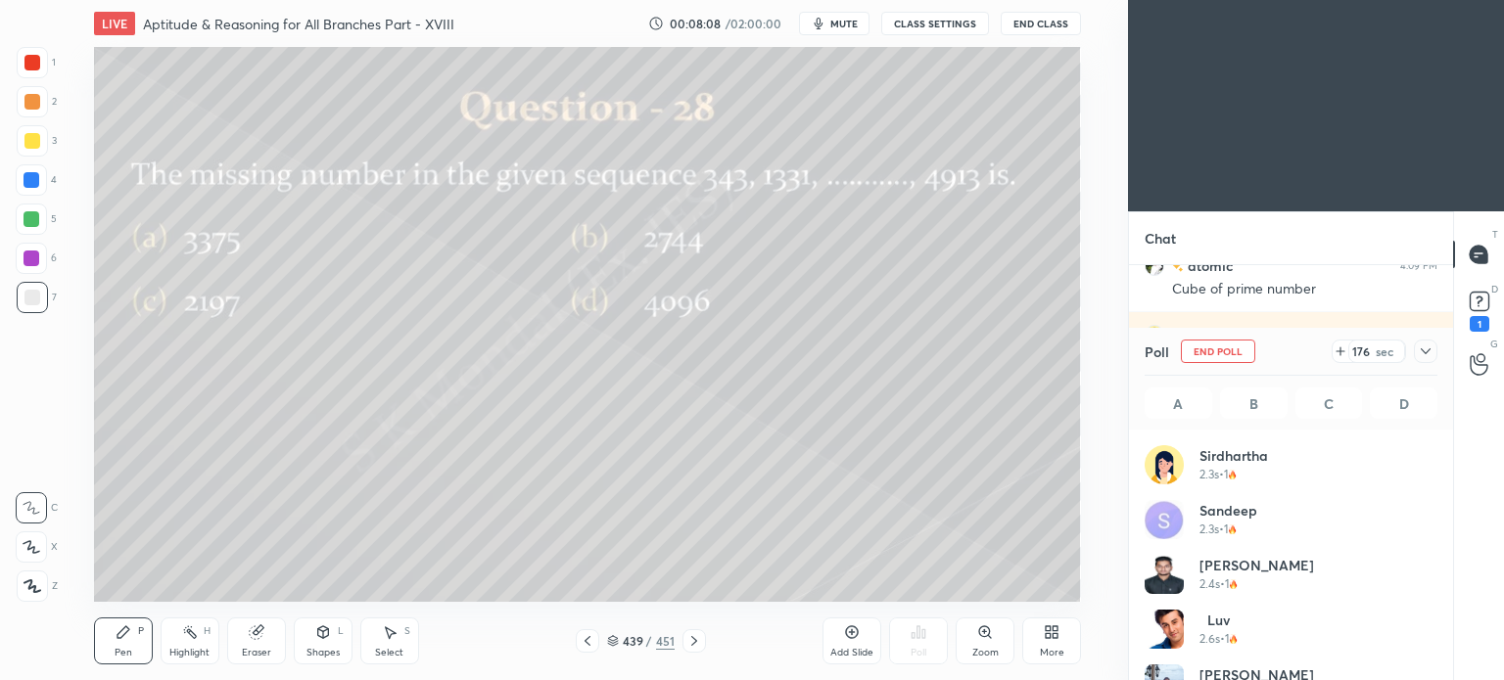
scroll to position [229, 287]
click at [147, 641] on div "Pen P" at bounding box center [123, 641] width 59 height 47
click at [591, 635] on icon at bounding box center [588, 641] width 16 height 16
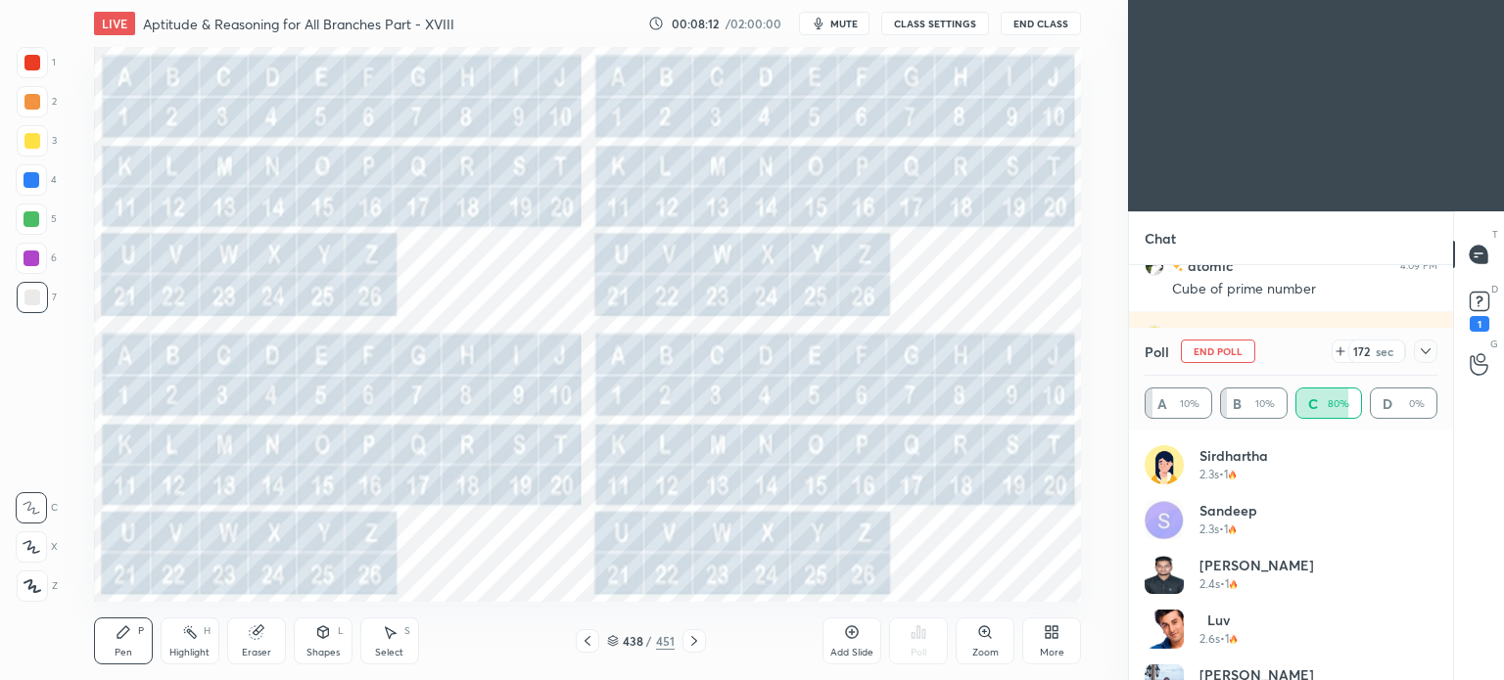
click at [591, 637] on icon at bounding box center [588, 641] width 16 height 16
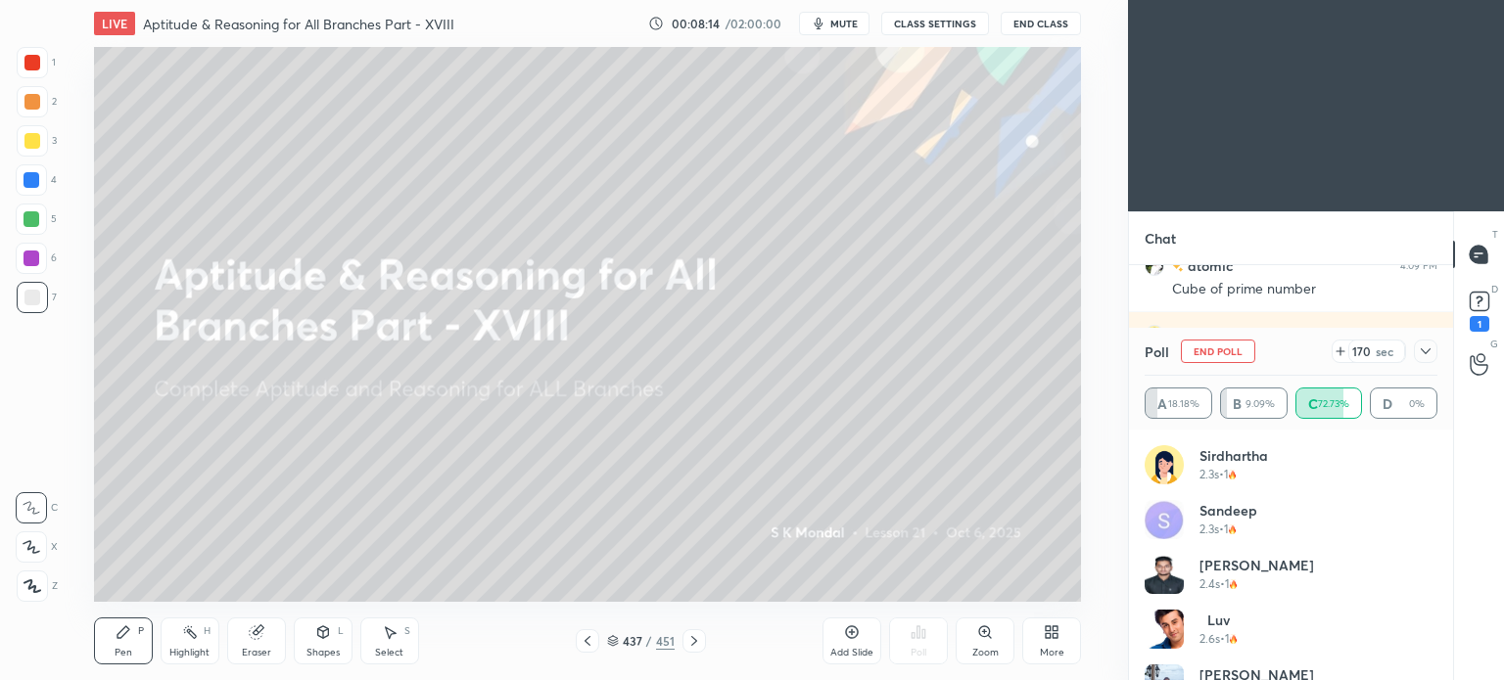
click at [699, 639] on icon at bounding box center [694, 641] width 16 height 16
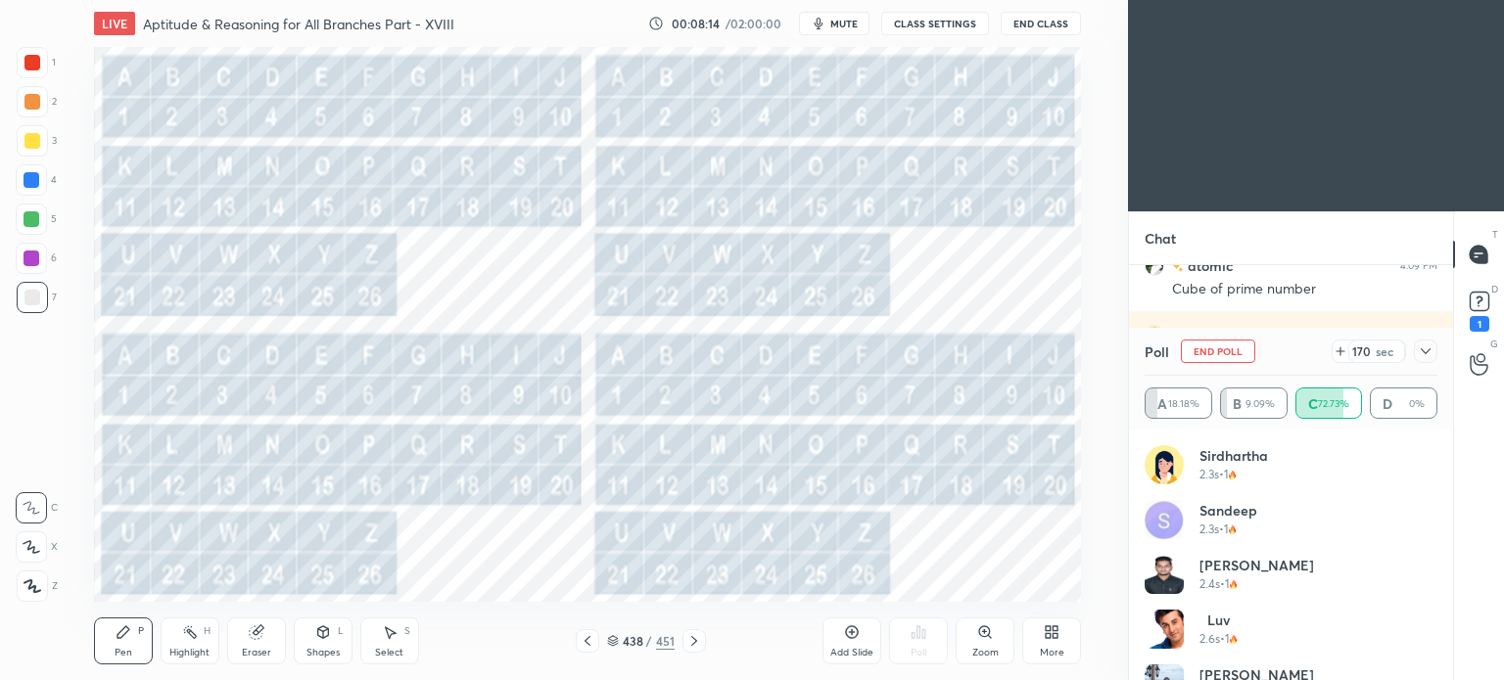
click at [695, 642] on icon at bounding box center [694, 641] width 6 height 10
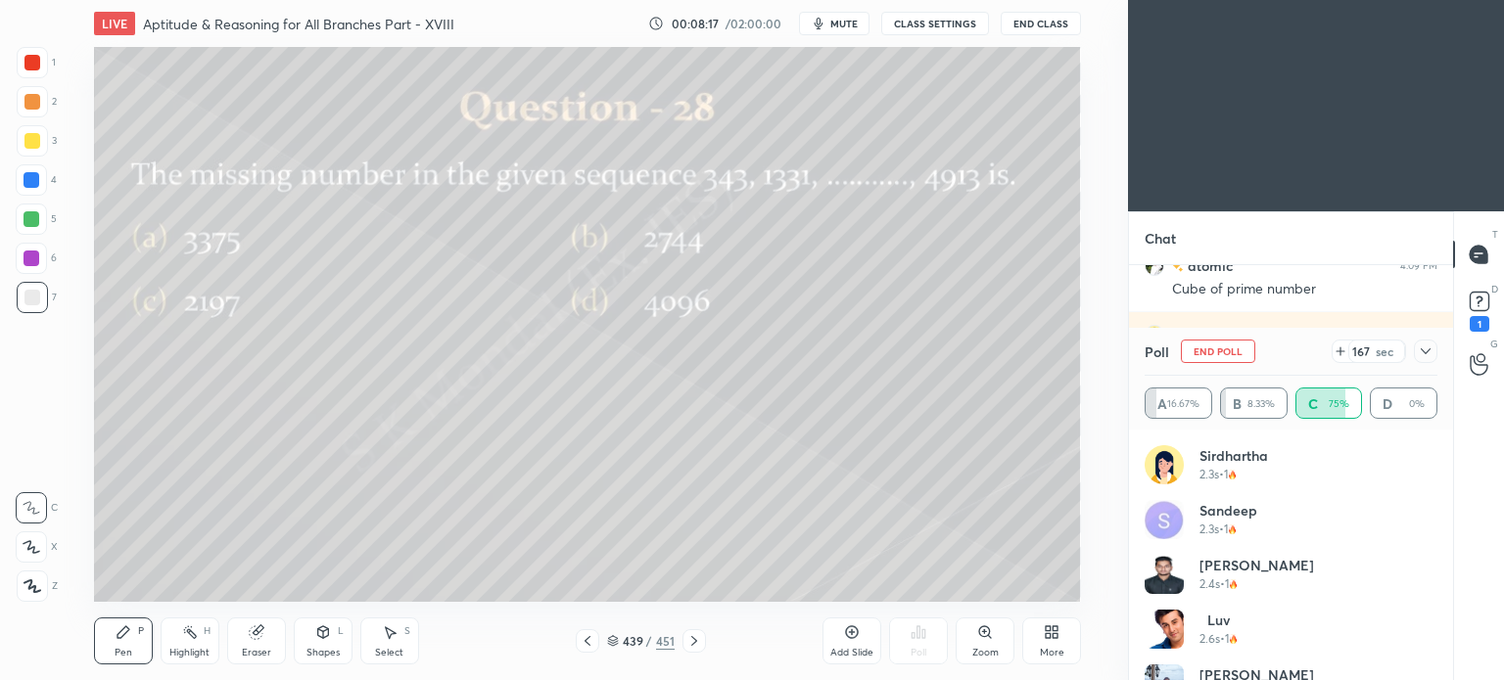
click at [27, 136] on div at bounding box center [32, 141] width 16 height 16
click at [34, 140] on div at bounding box center [32, 141] width 16 height 16
click at [114, 641] on div "Pen P" at bounding box center [123, 641] width 59 height 47
click at [114, 643] on div "Pen P" at bounding box center [123, 641] width 59 height 47
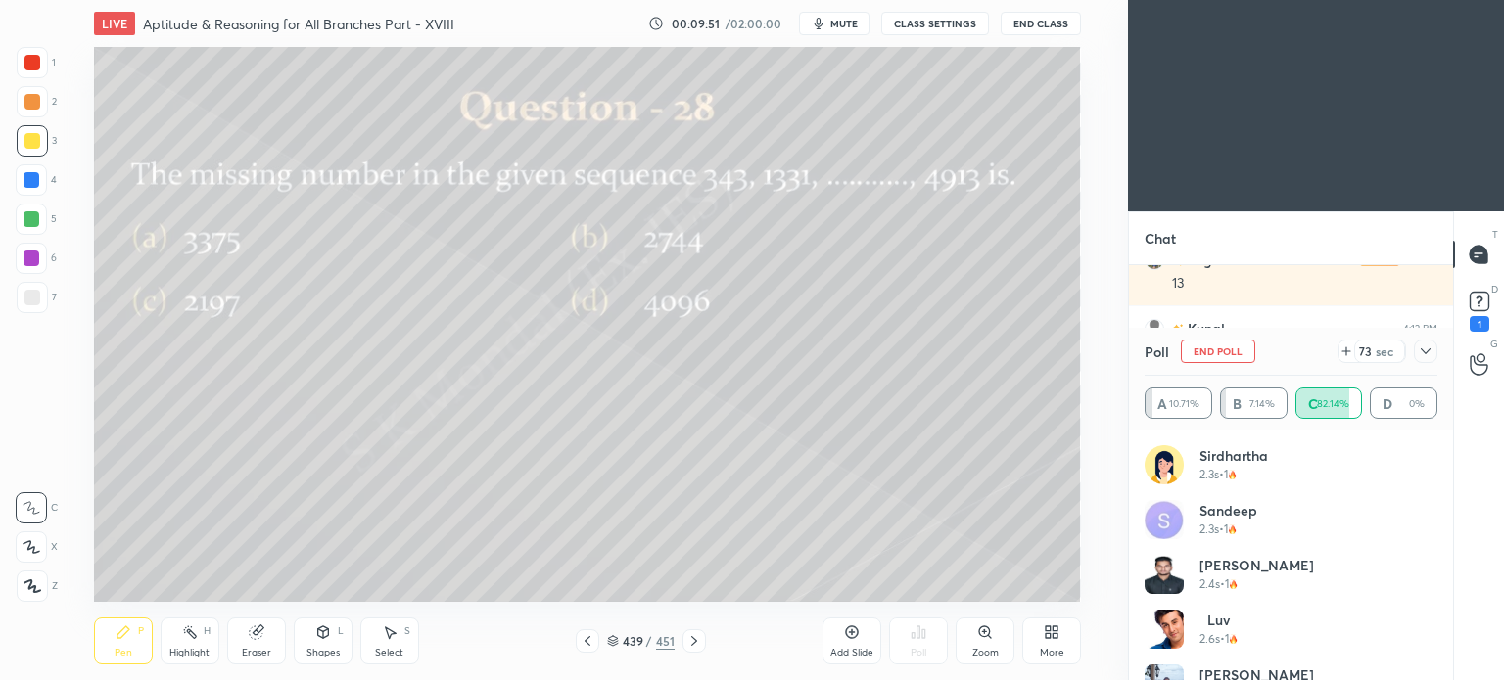
scroll to position [3279, 0]
click at [1426, 351] on icon at bounding box center [1425, 352] width 16 height 16
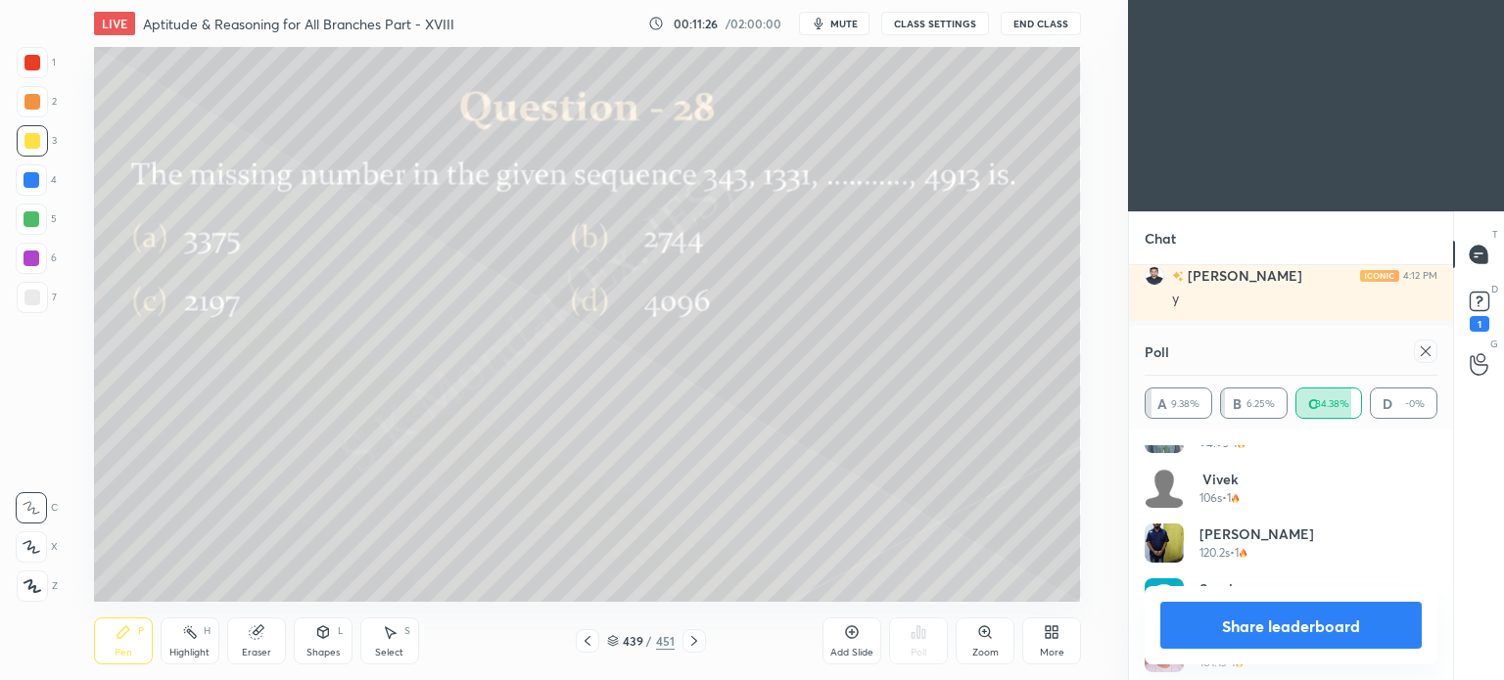
scroll to position [1245, 0]
click at [1269, 641] on button "Share leaderboard" at bounding box center [1290, 625] width 261 height 47
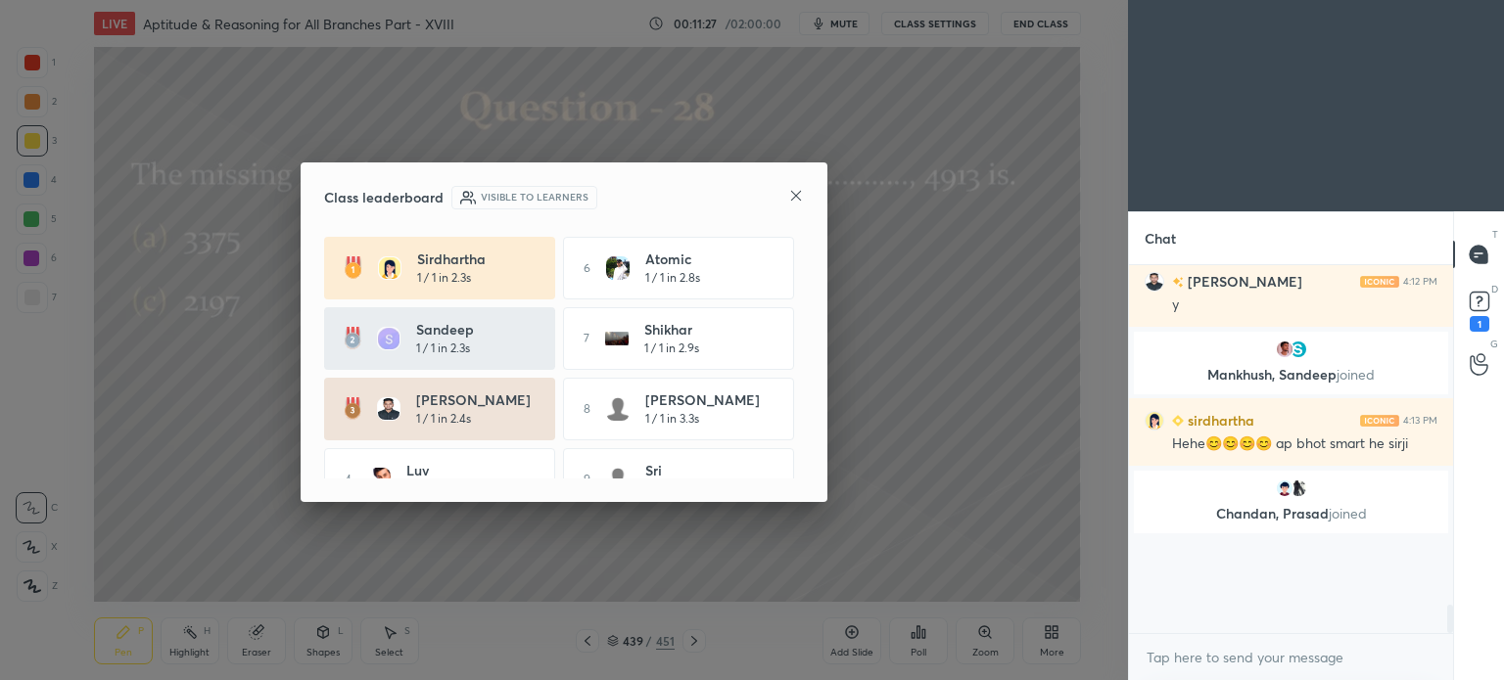
scroll to position [0, 0]
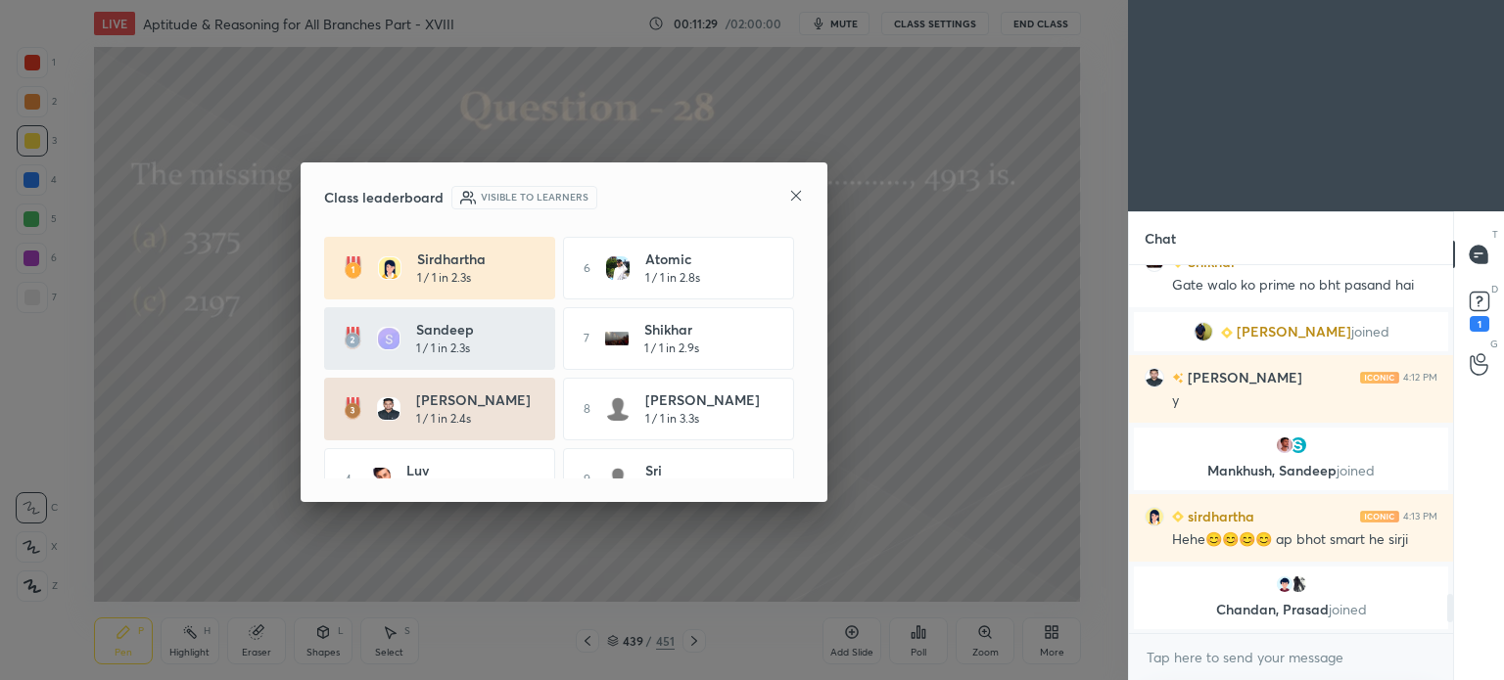
click at [792, 197] on icon at bounding box center [796, 196] width 16 height 16
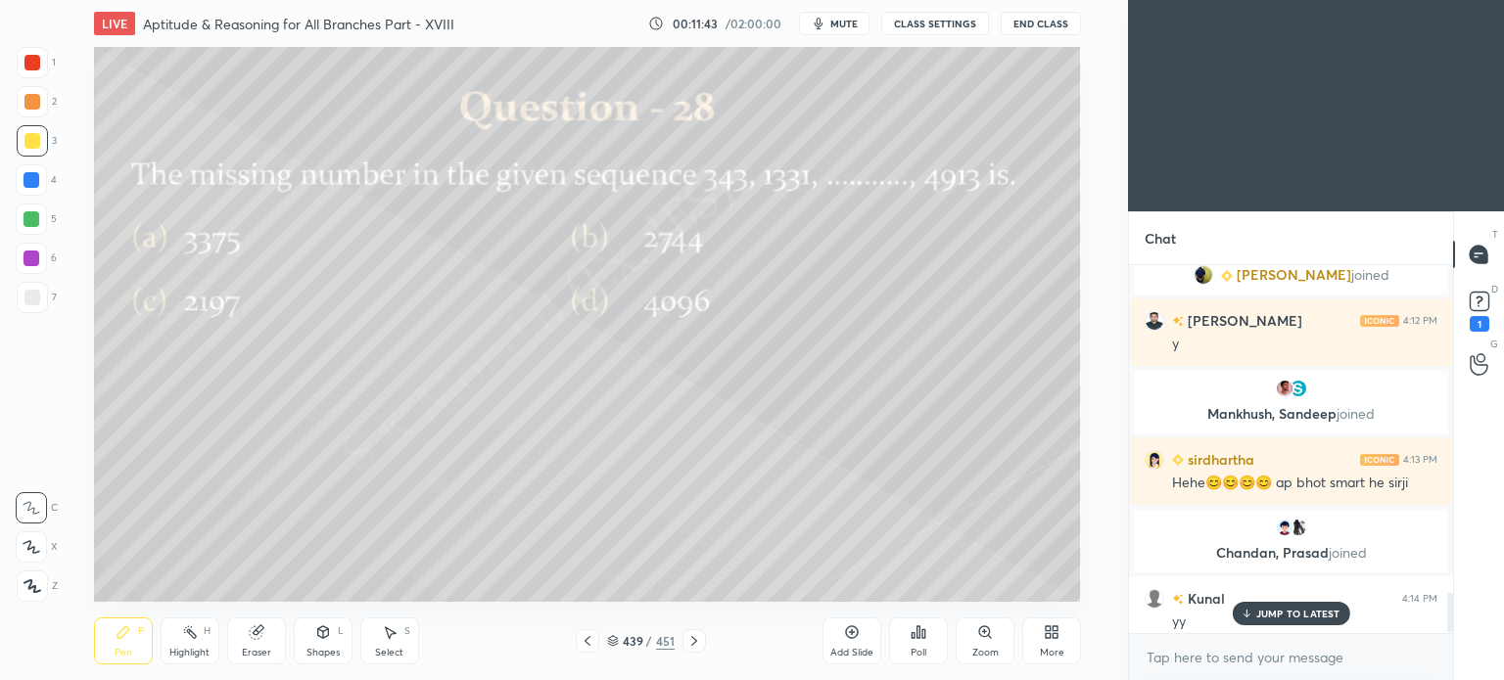
scroll to position [3164, 0]
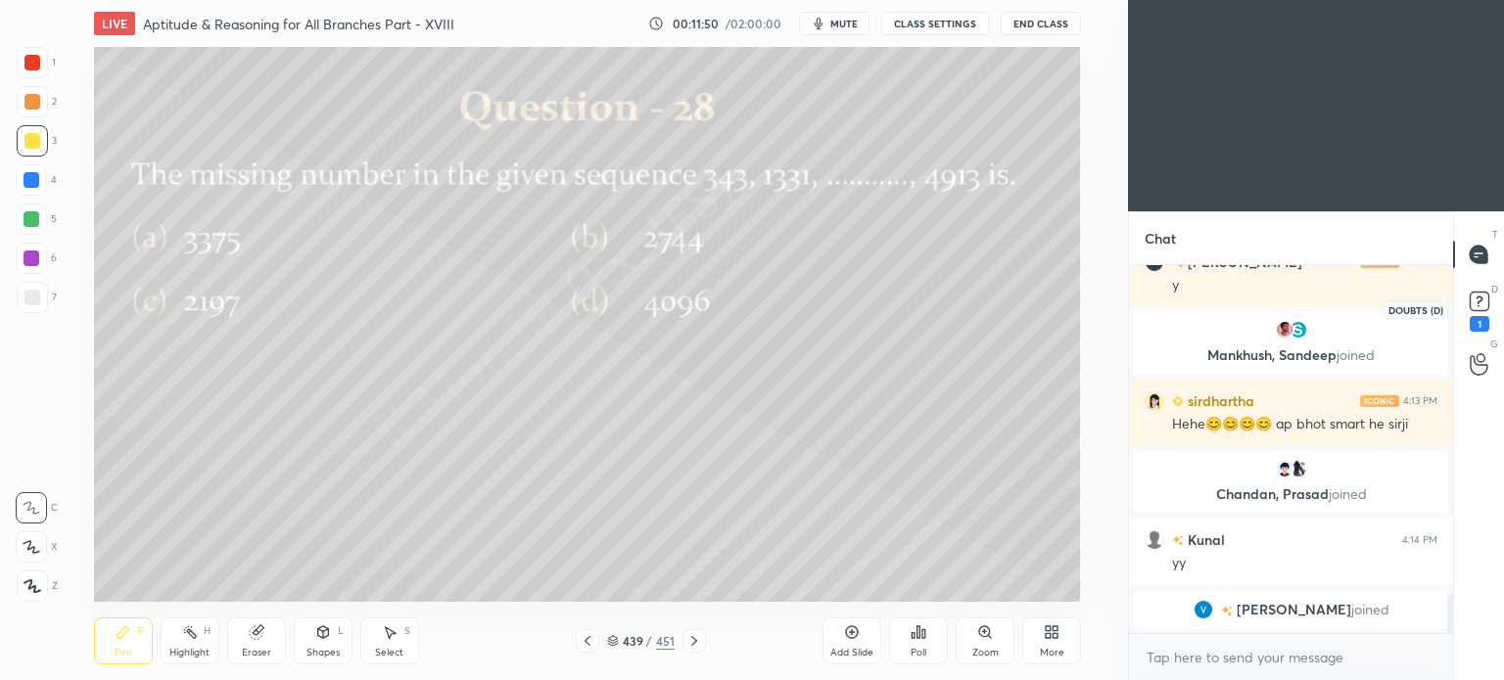
click at [1464, 303] on icon at bounding box center [1478, 301] width 29 height 29
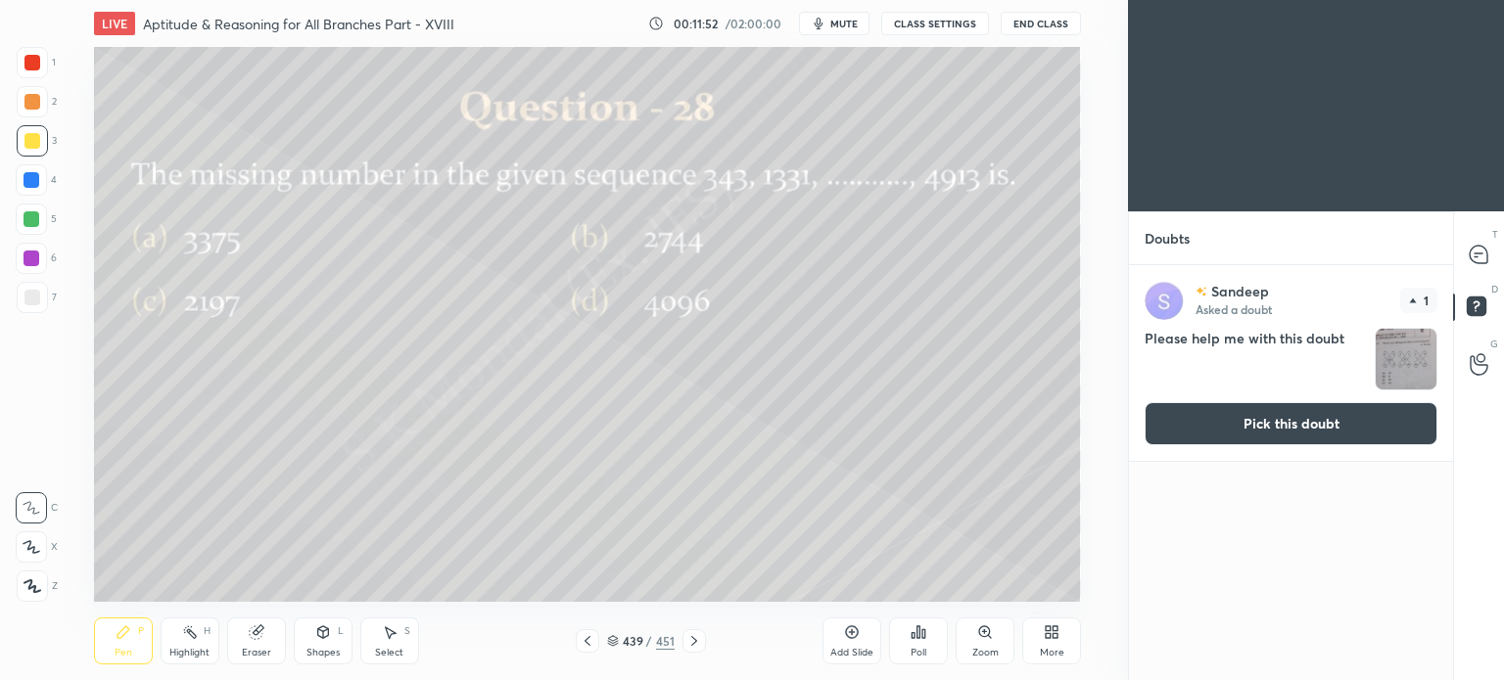
click at [613, 642] on icon at bounding box center [613, 641] width 12 height 12
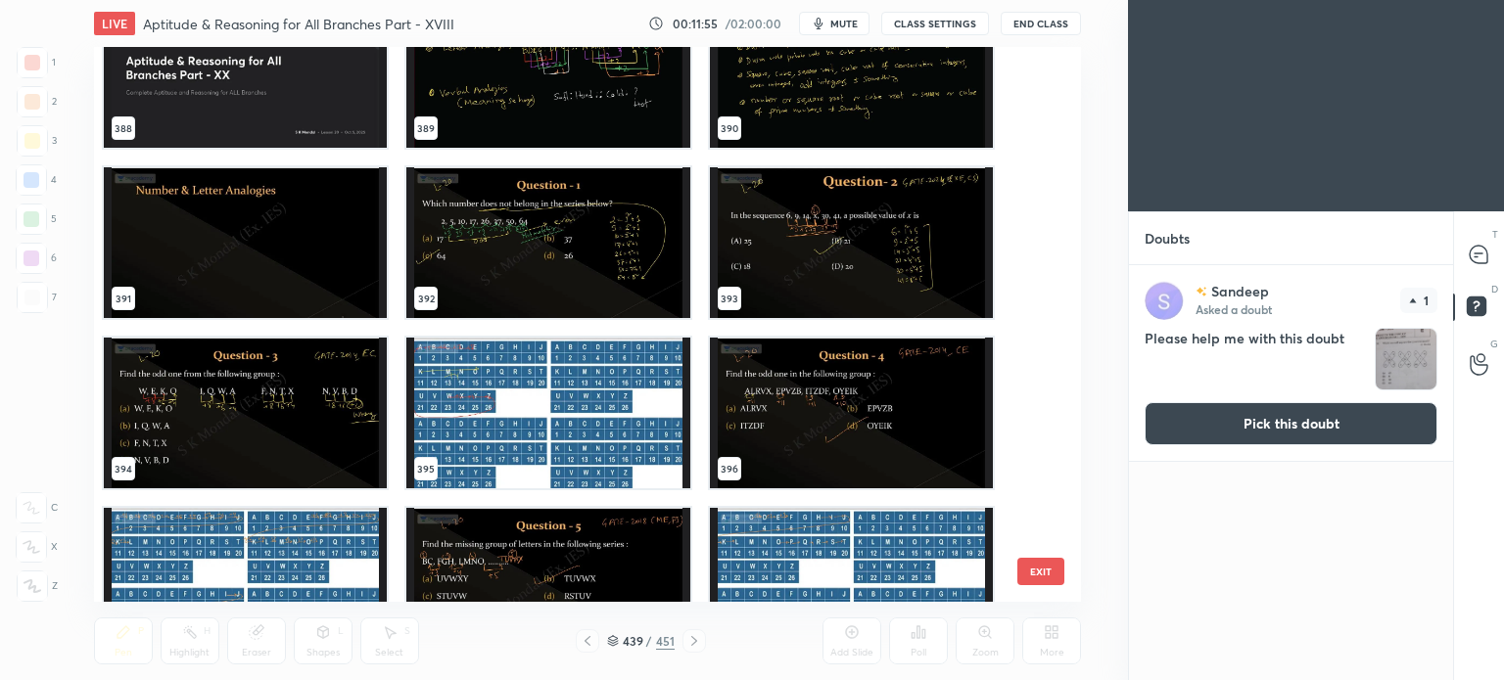
scroll to position [22036, 0]
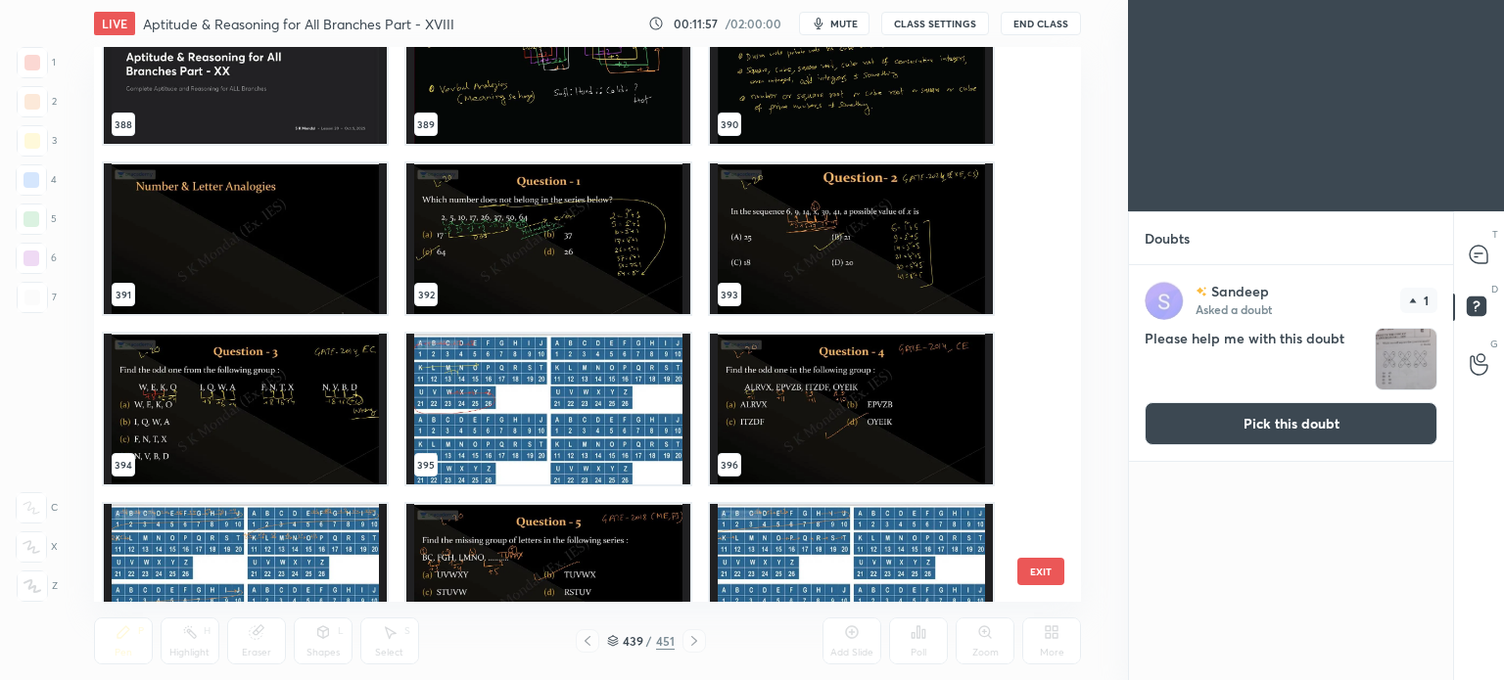
click at [788, 95] on img "grid" at bounding box center [850, 68] width 283 height 151
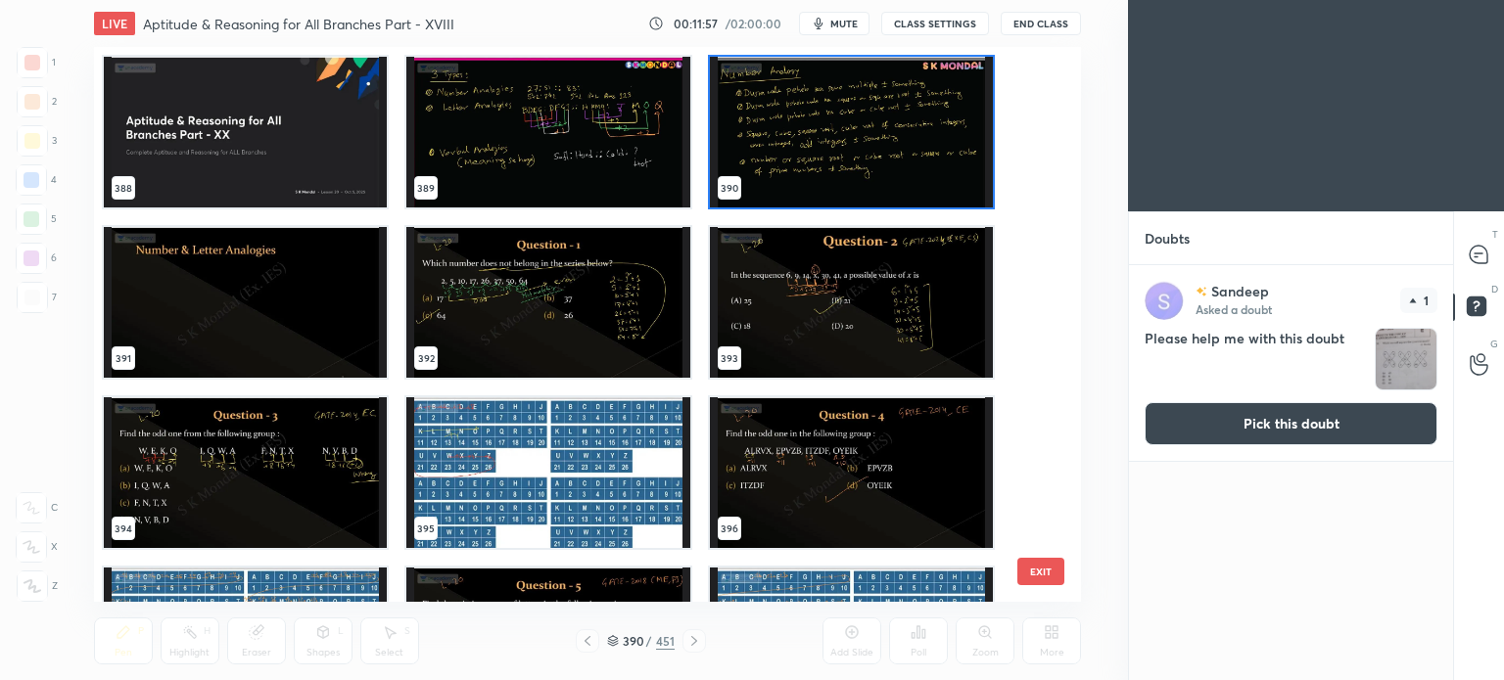
click at [789, 95] on div "388 389 390 391 392 393 394 395 396 397 398 399 400 401 402" at bounding box center [570, 324] width 952 height 555
click at [789, 95] on img "grid" at bounding box center [850, 132] width 283 height 151
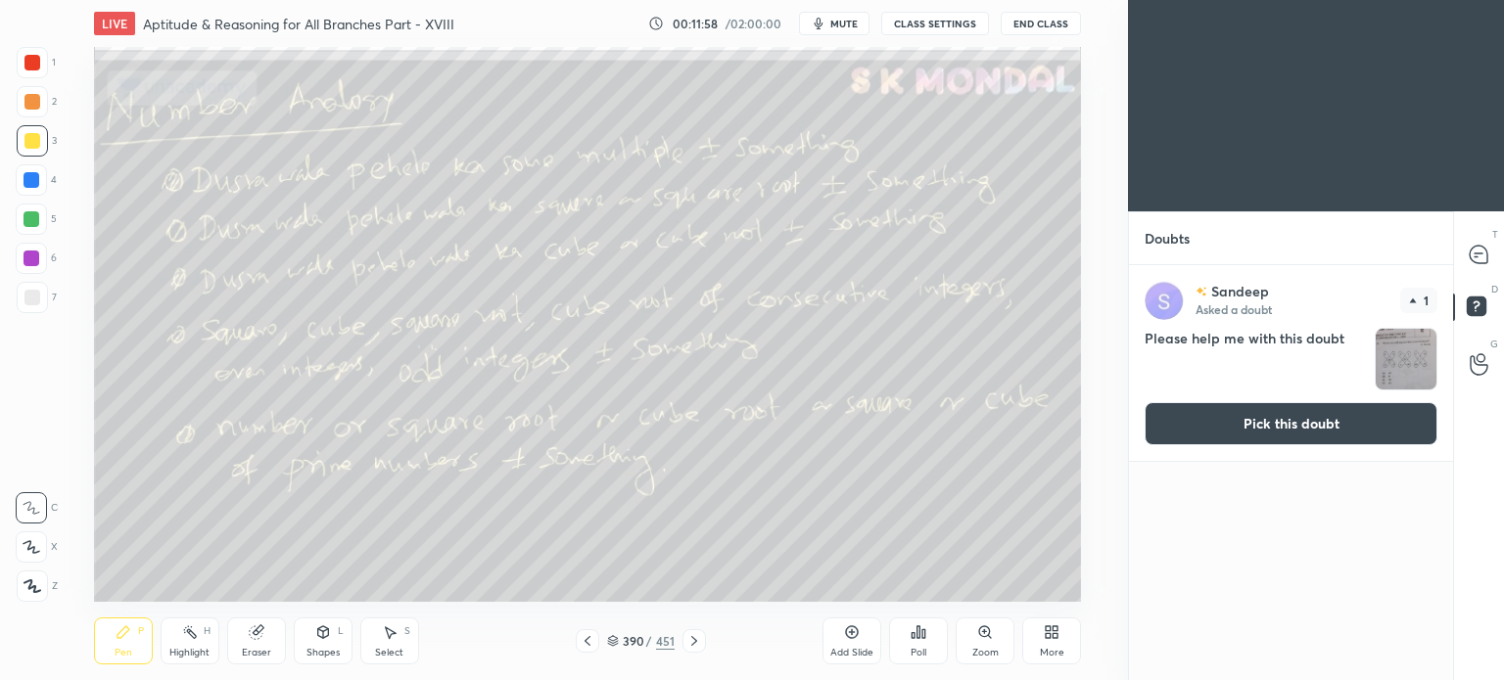
click at [789, 95] on img "grid" at bounding box center [850, 132] width 283 height 151
click at [1472, 246] on icon at bounding box center [1478, 255] width 21 height 21
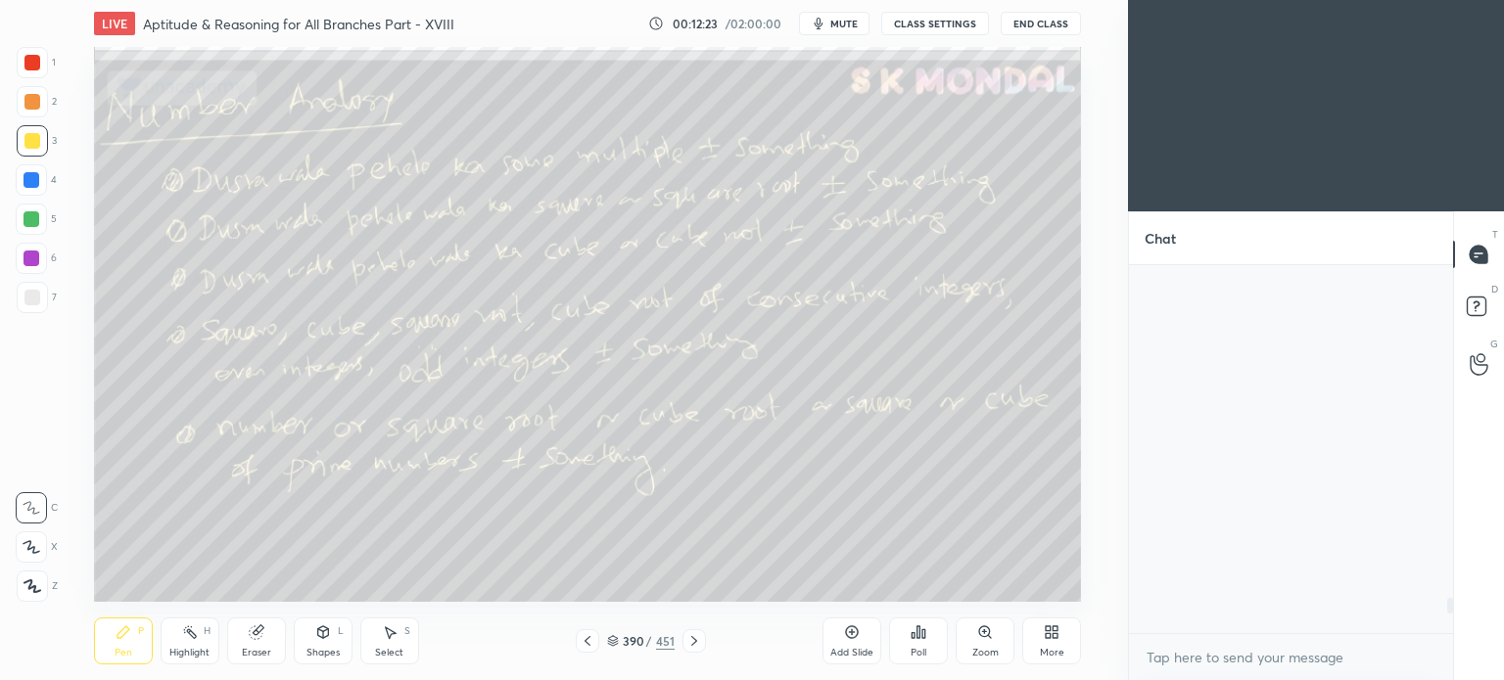
scroll to position [362, 318]
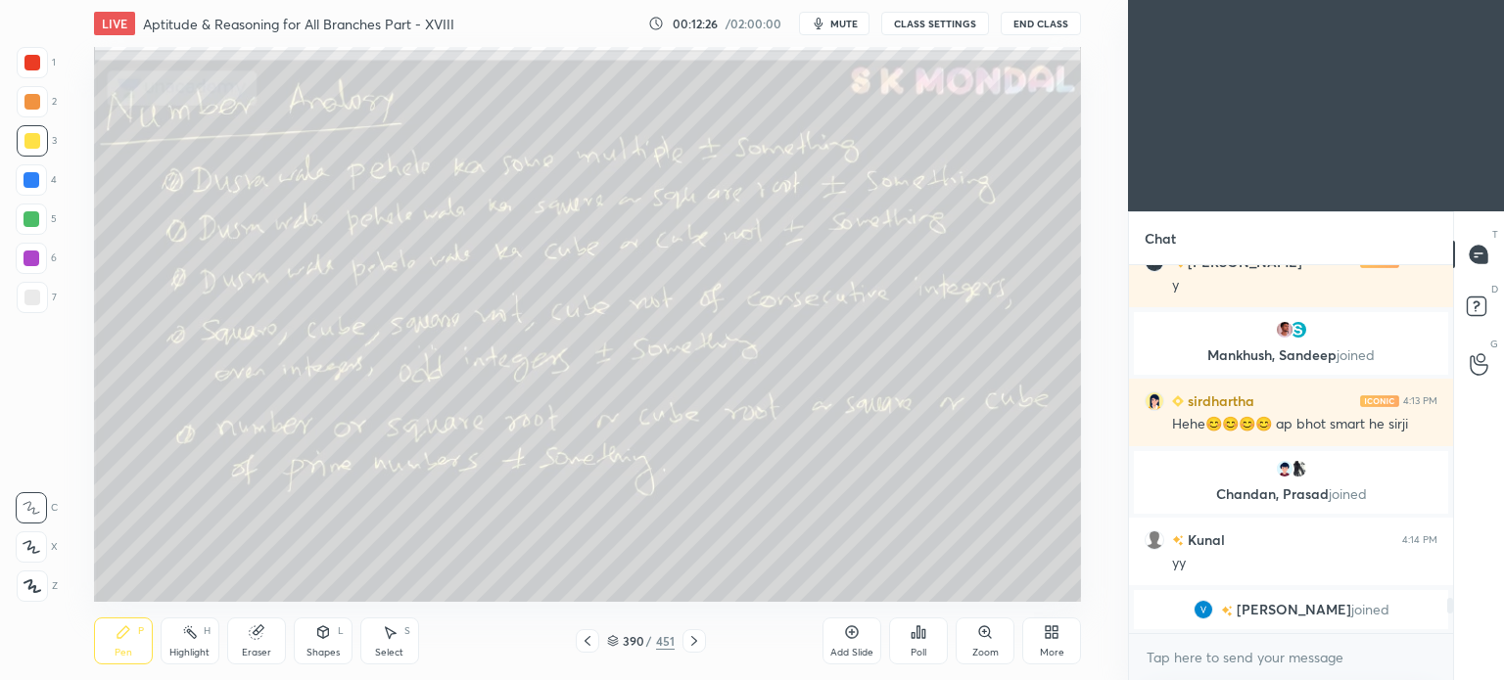
click at [615, 645] on icon at bounding box center [613, 644] width 10 height 3
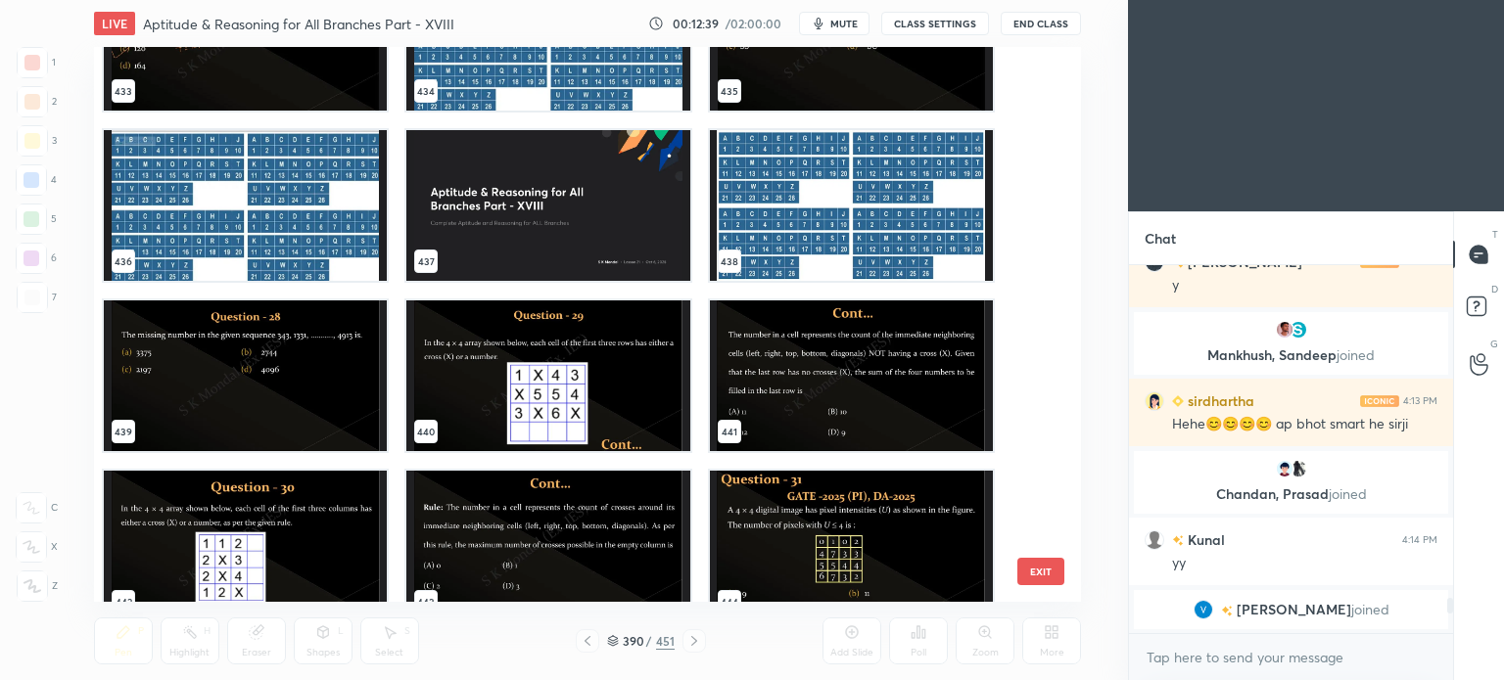
scroll to position [24621, 0]
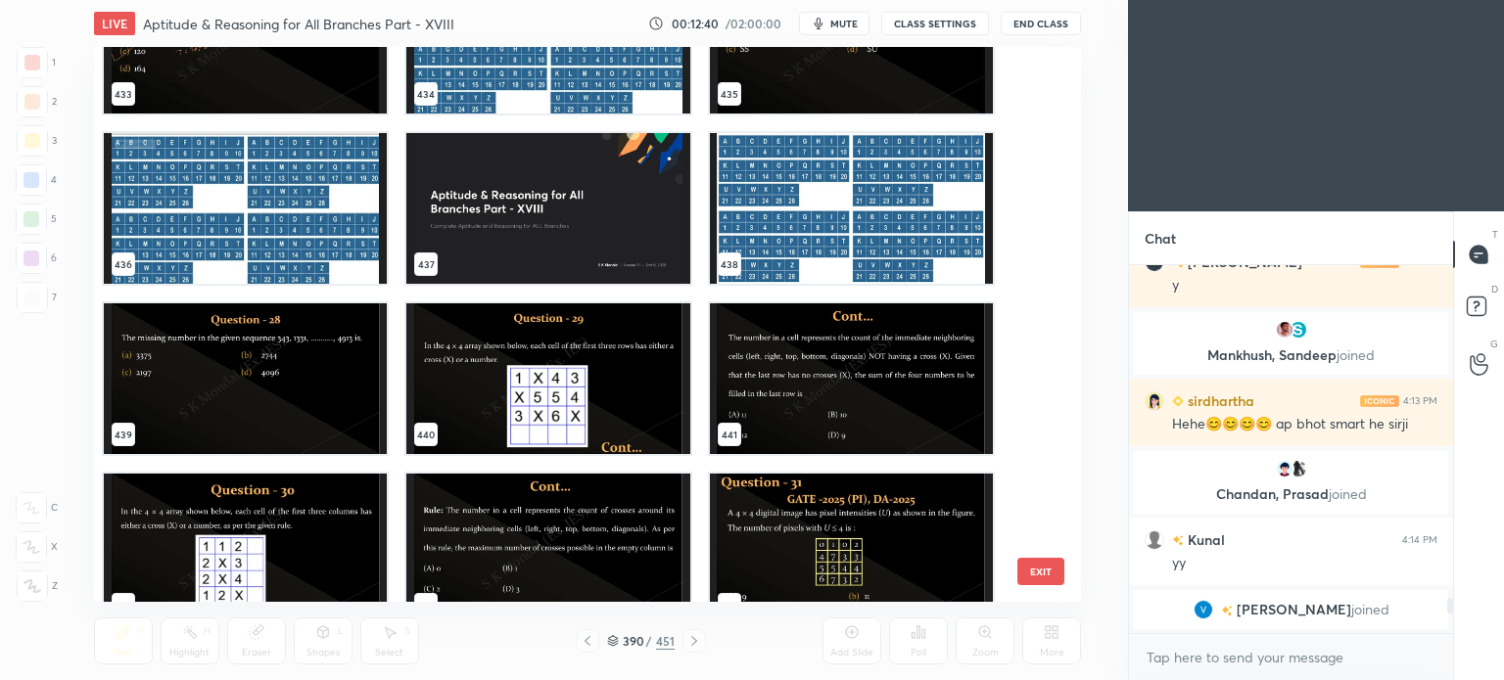
click at [275, 336] on img "grid" at bounding box center [245, 378] width 283 height 151
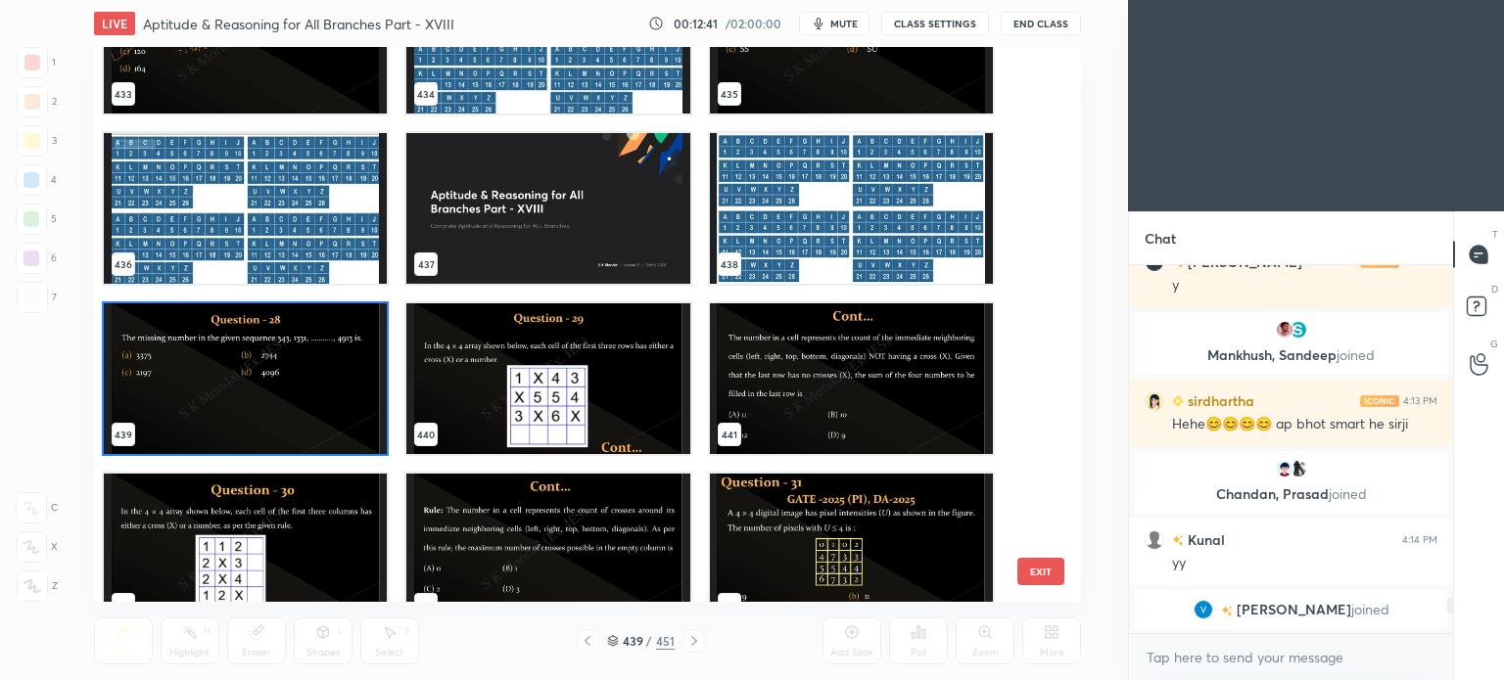
click at [275, 336] on img "grid" at bounding box center [245, 378] width 283 height 151
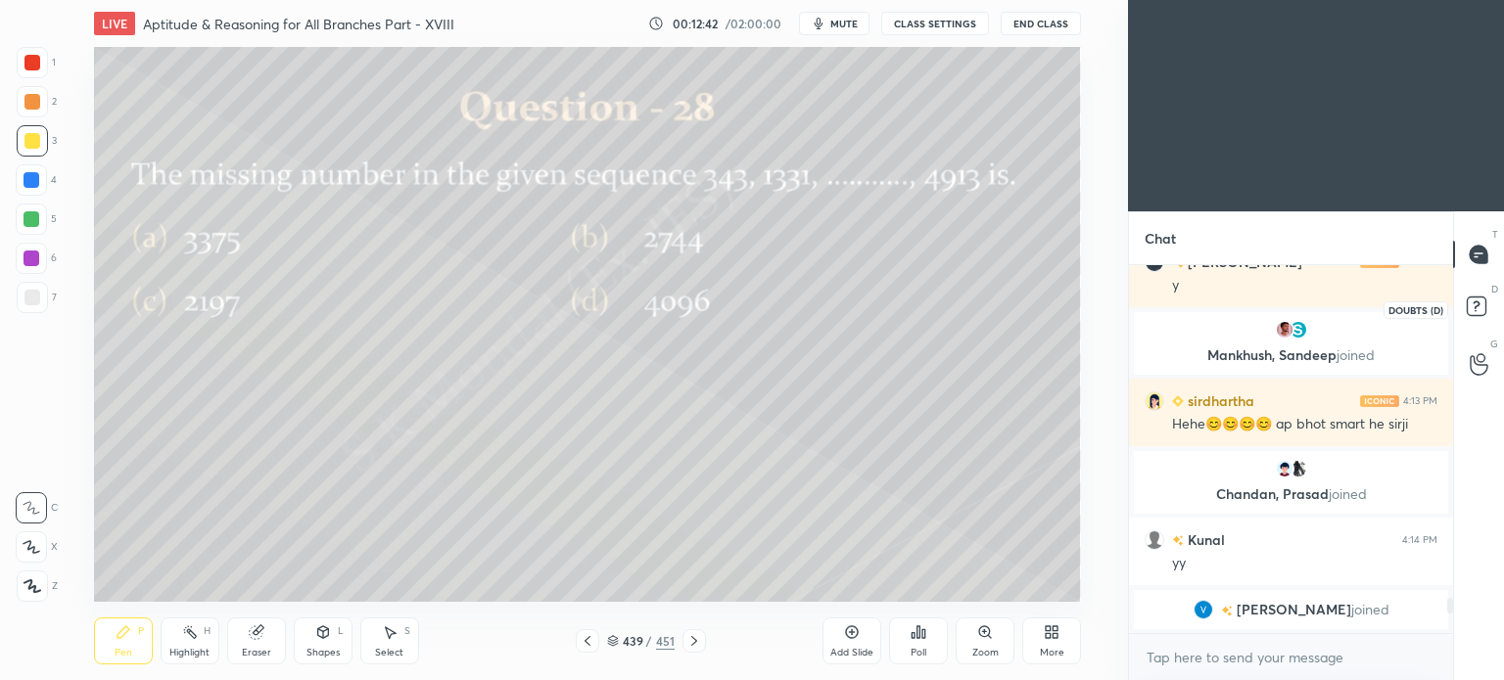
click at [1476, 316] on icon at bounding box center [1479, 309] width 35 height 35
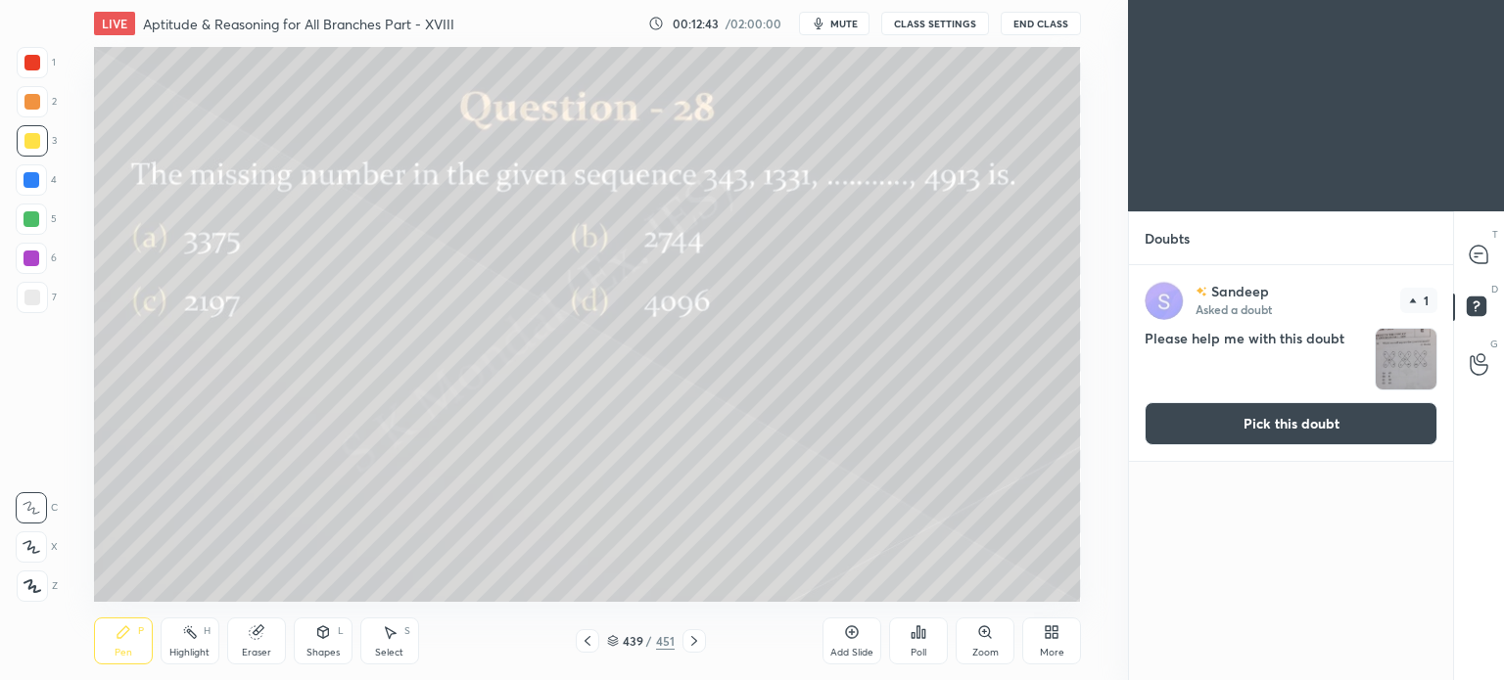
click at [1237, 418] on button "Pick this doubt" at bounding box center [1290, 423] width 293 height 43
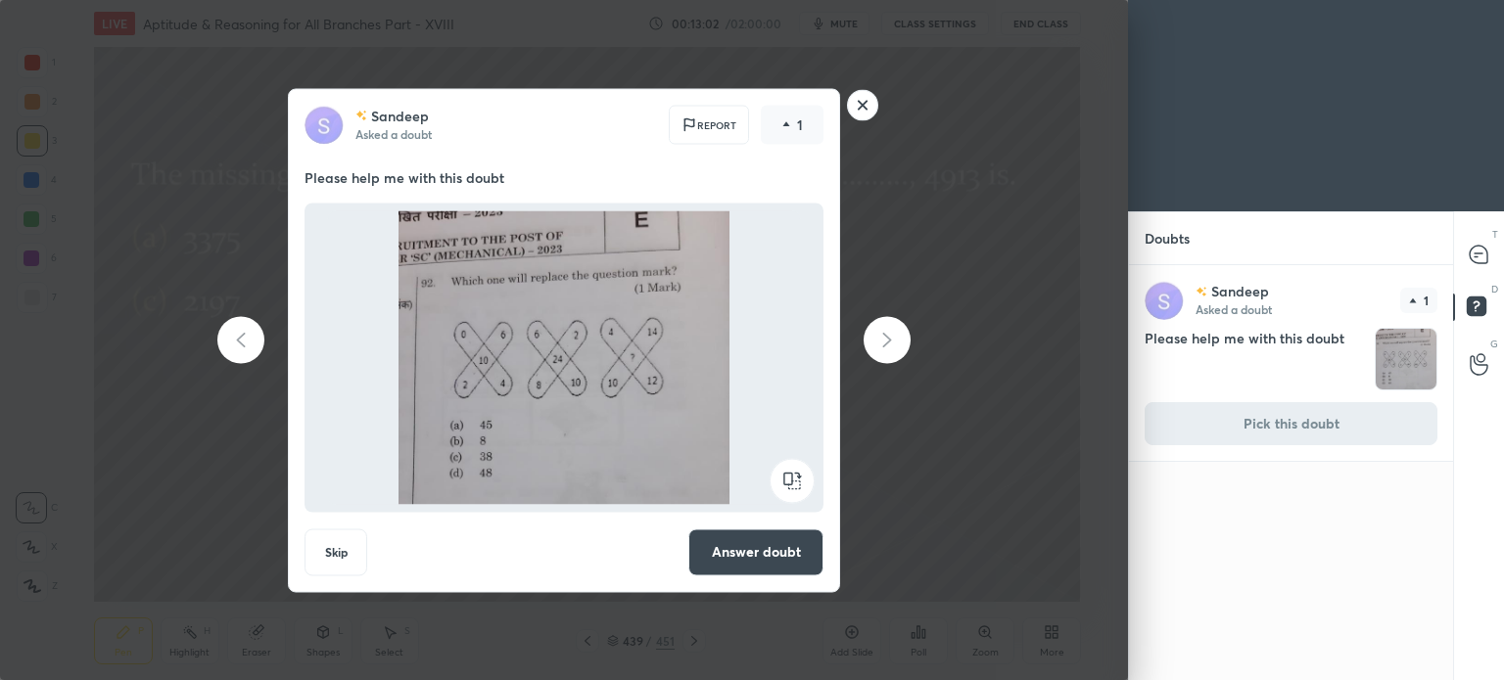
click at [865, 108] on rect at bounding box center [863, 105] width 30 height 30
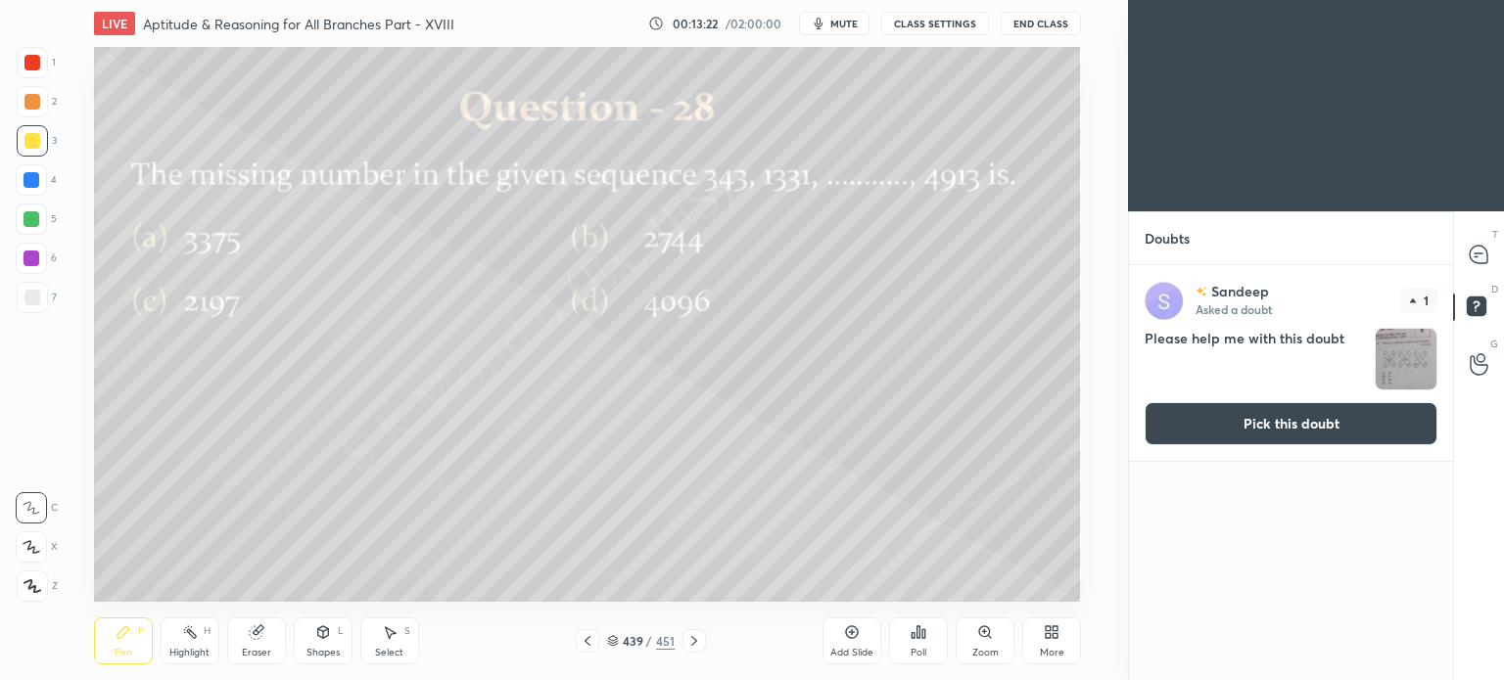
click at [695, 646] on icon at bounding box center [694, 641] width 16 height 16
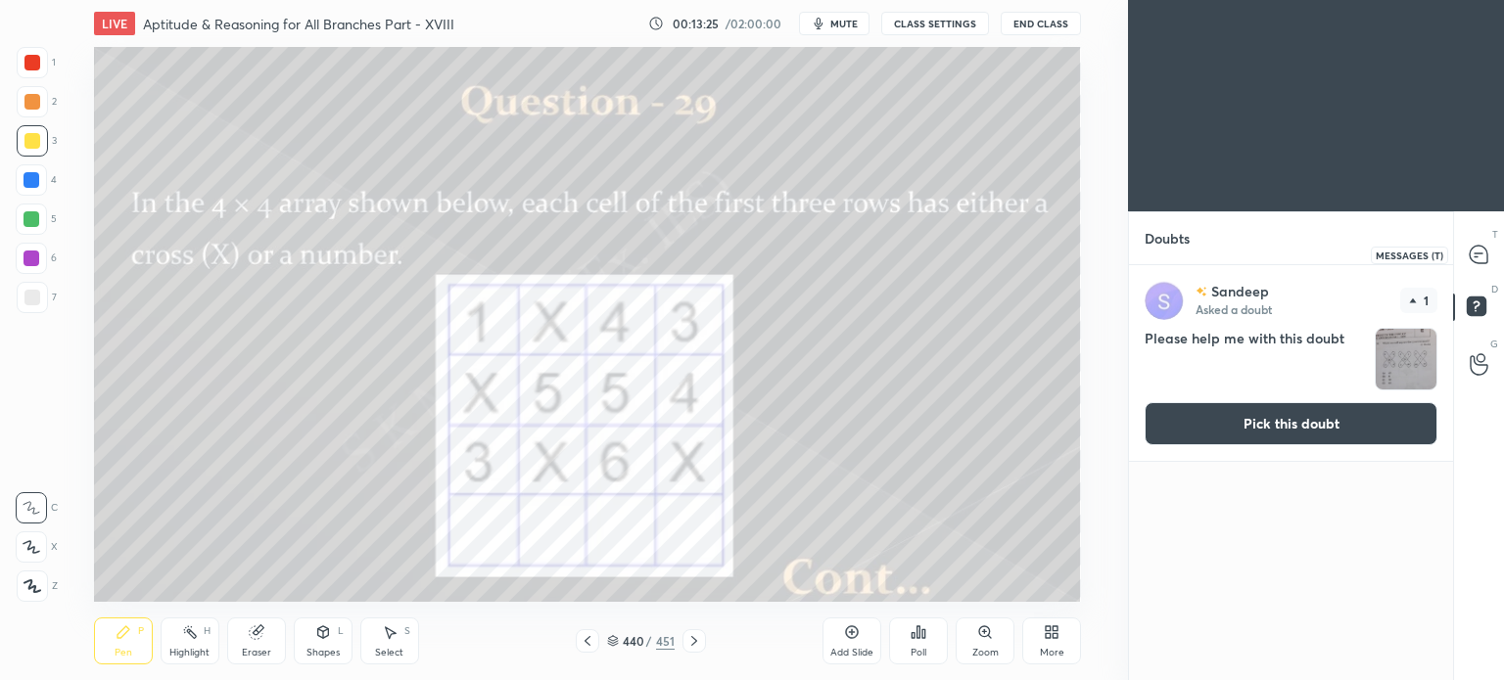
click at [1471, 246] on icon at bounding box center [1478, 255] width 21 height 21
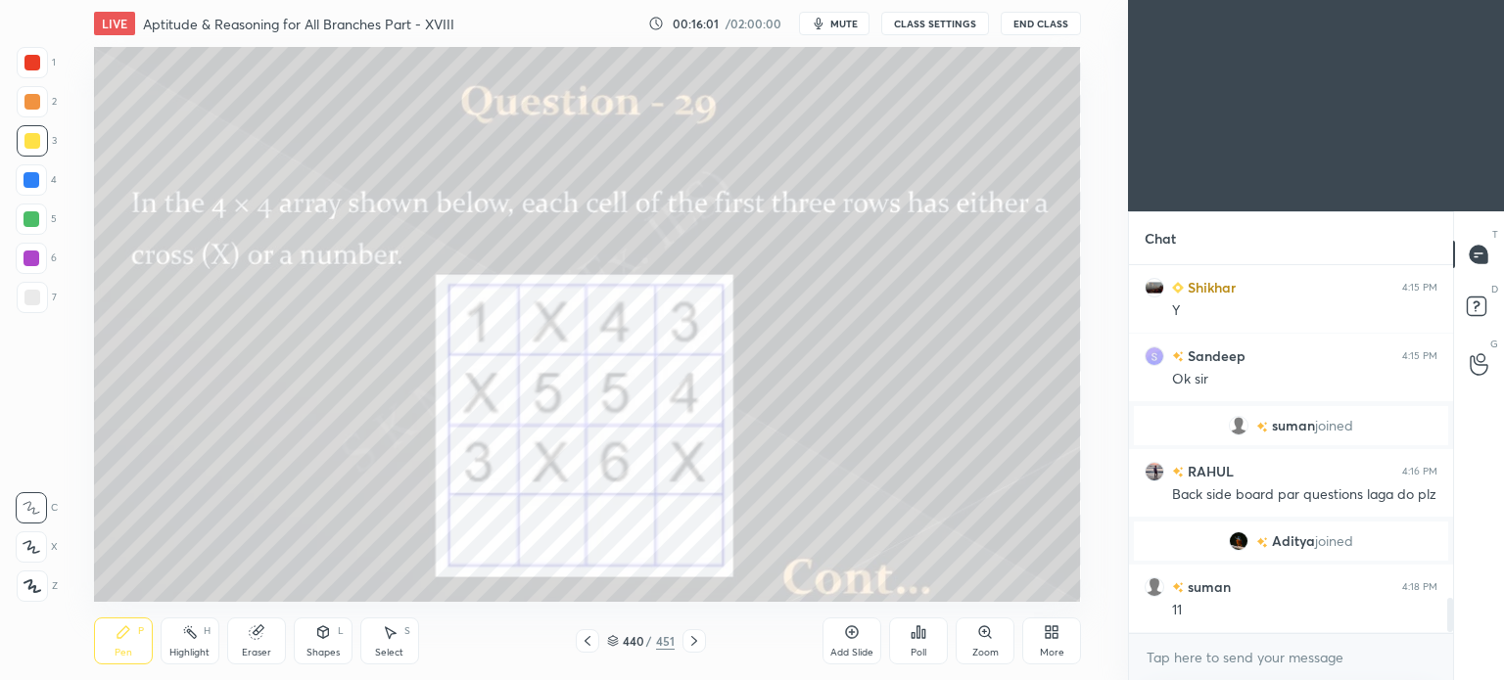
scroll to position [3504, 0]
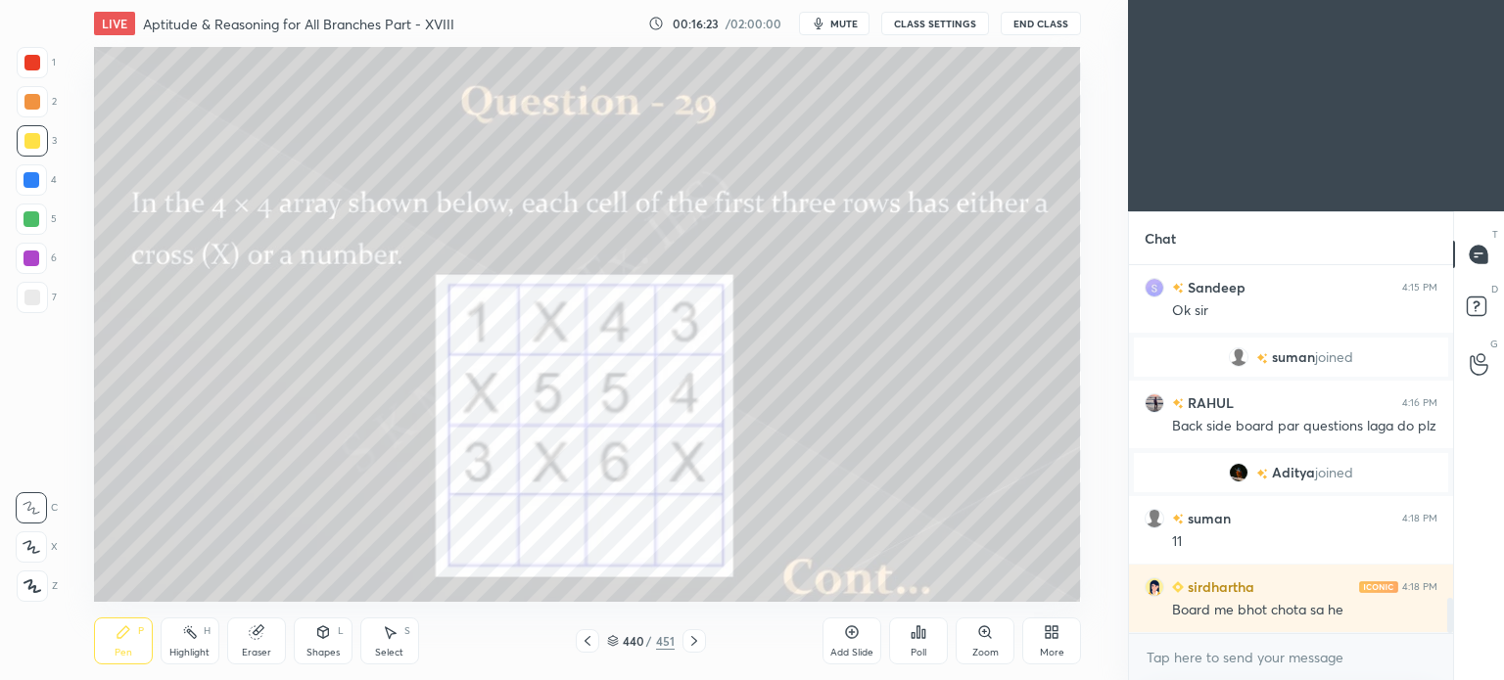
click at [117, 640] on icon at bounding box center [124, 633] width 16 height 16
click at [30, 105] on div at bounding box center [32, 102] width 16 height 16
click at [197, 645] on div "Highlight H" at bounding box center [190, 641] width 59 height 47
click at [691, 642] on icon at bounding box center [694, 641] width 16 height 16
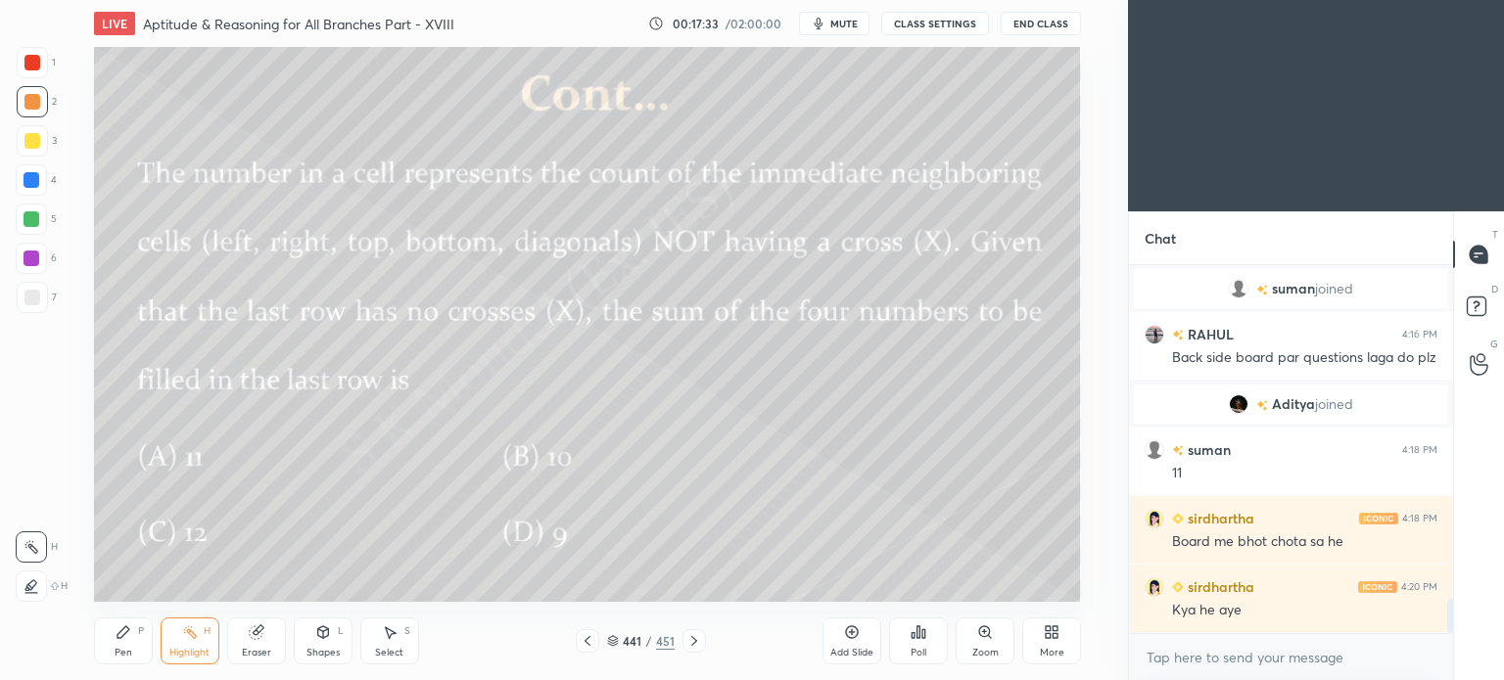
scroll to position [3642, 0]
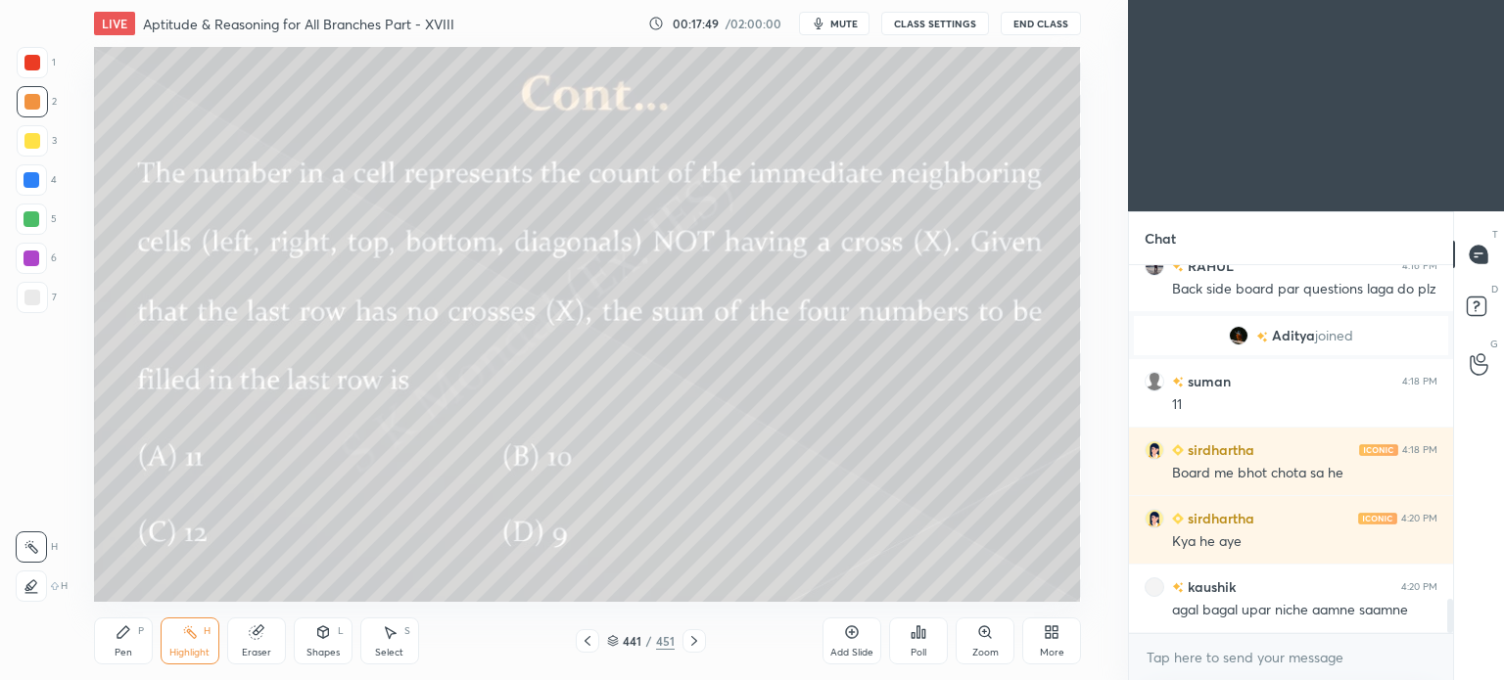
click at [587, 640] on icon at bounding box center [587, 641] width 6 height 10
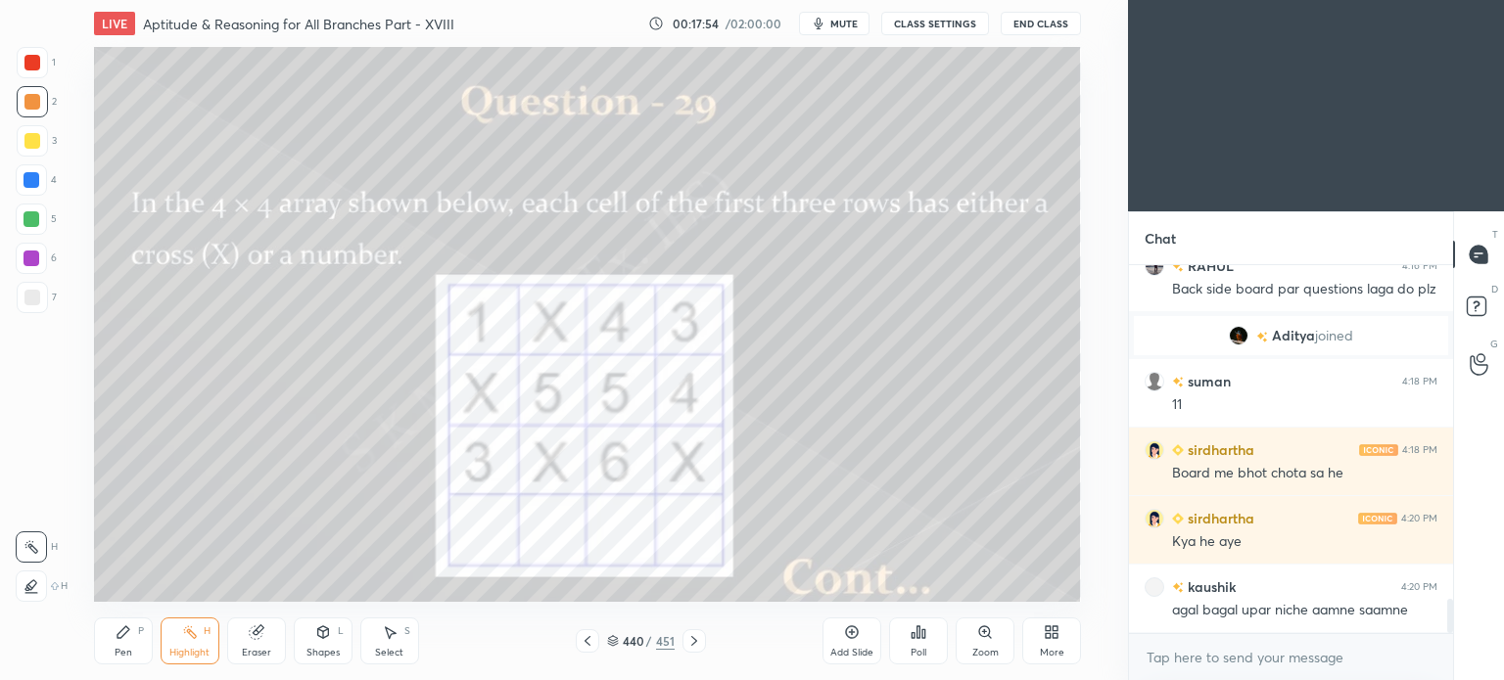
scroll to position [3710, 0]
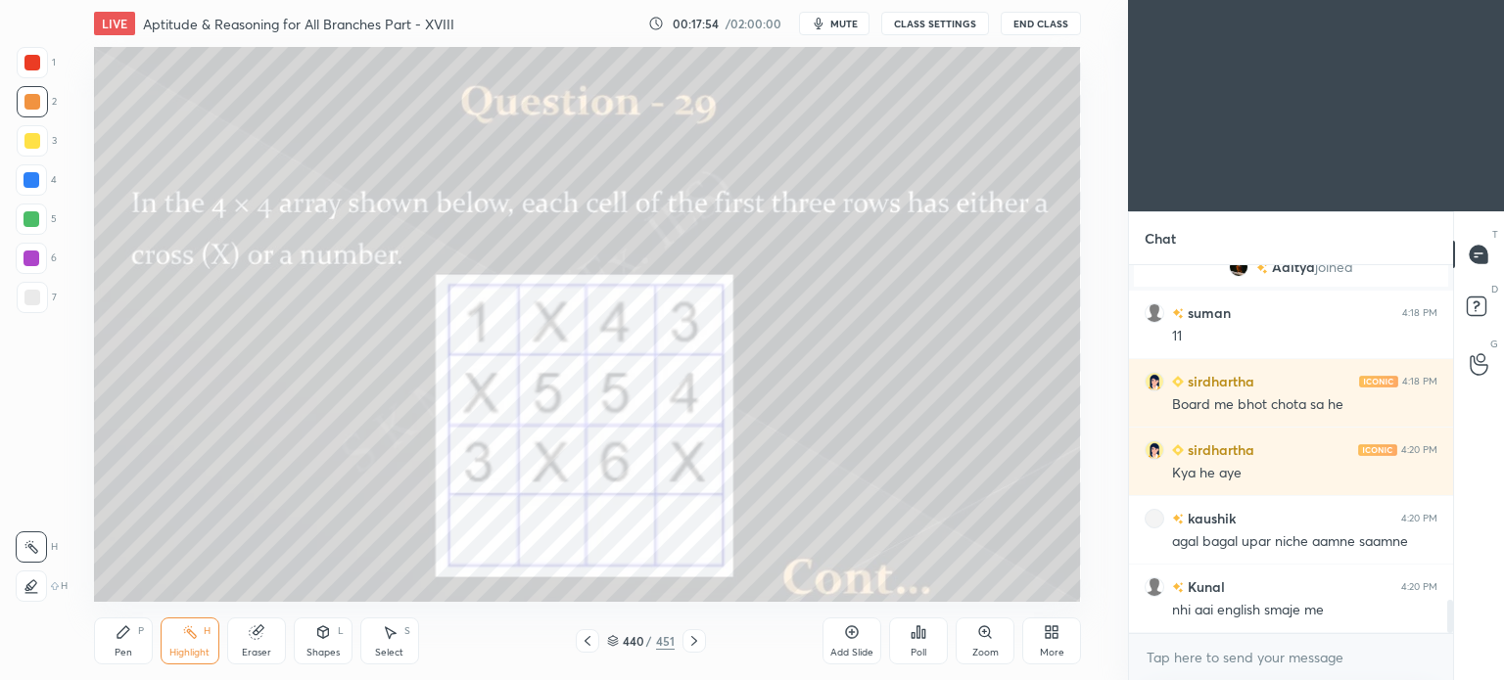
click at [126, 648] on div "Pen" at bounding box center [124, 653] width 18 height 10
click at [124, 649] on div "Pen" at bounding box center [124, 653] width 18 height 10
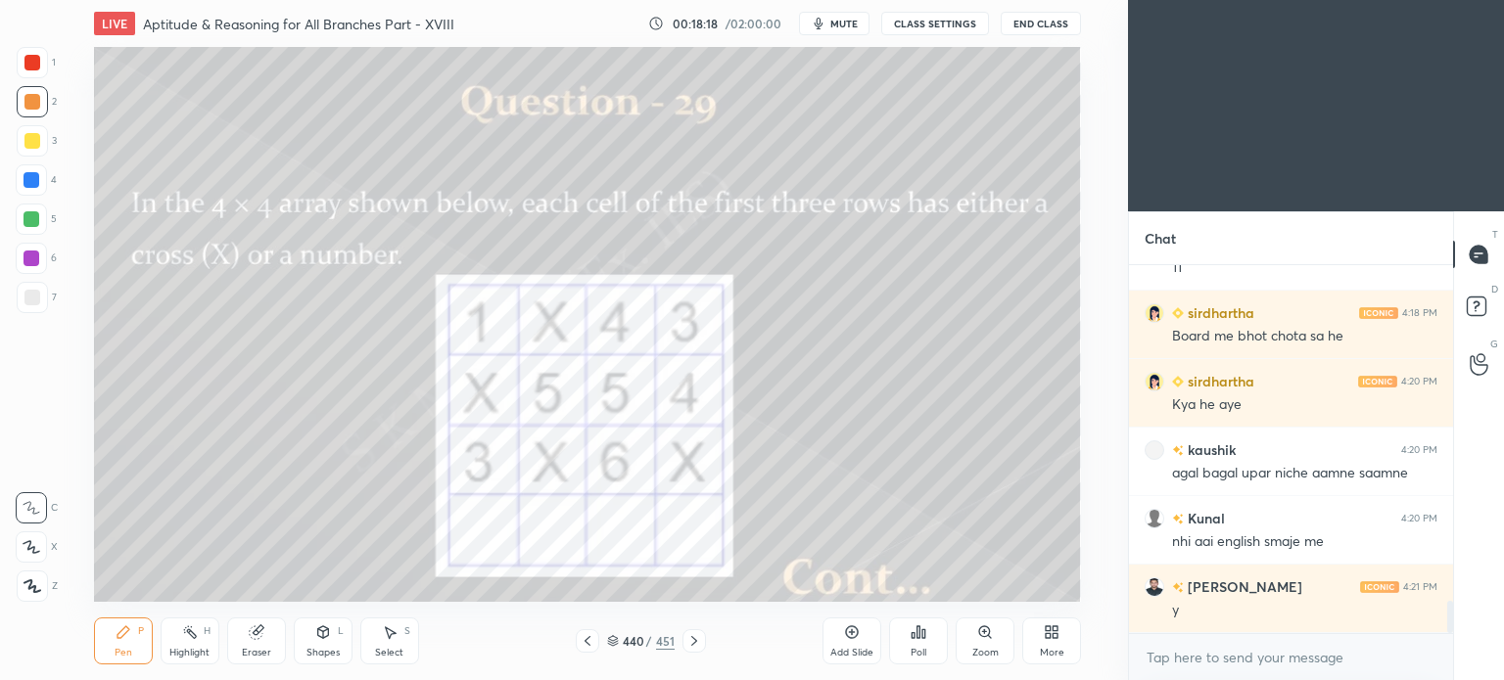
click at [695, 642] on icon at bounding box center [694, 641] width 6 height 10
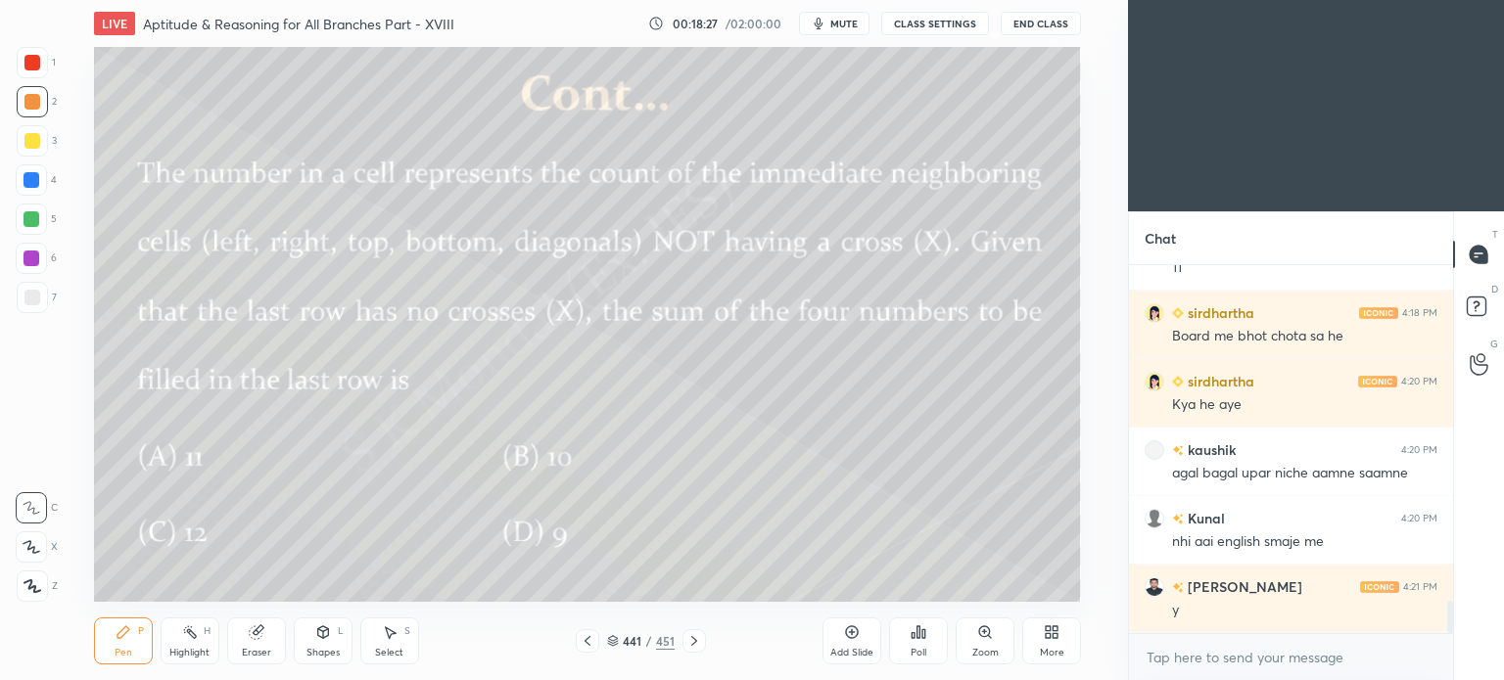
click at [591, 640] on icon at bounding box center [588, 641] width 16 height 16
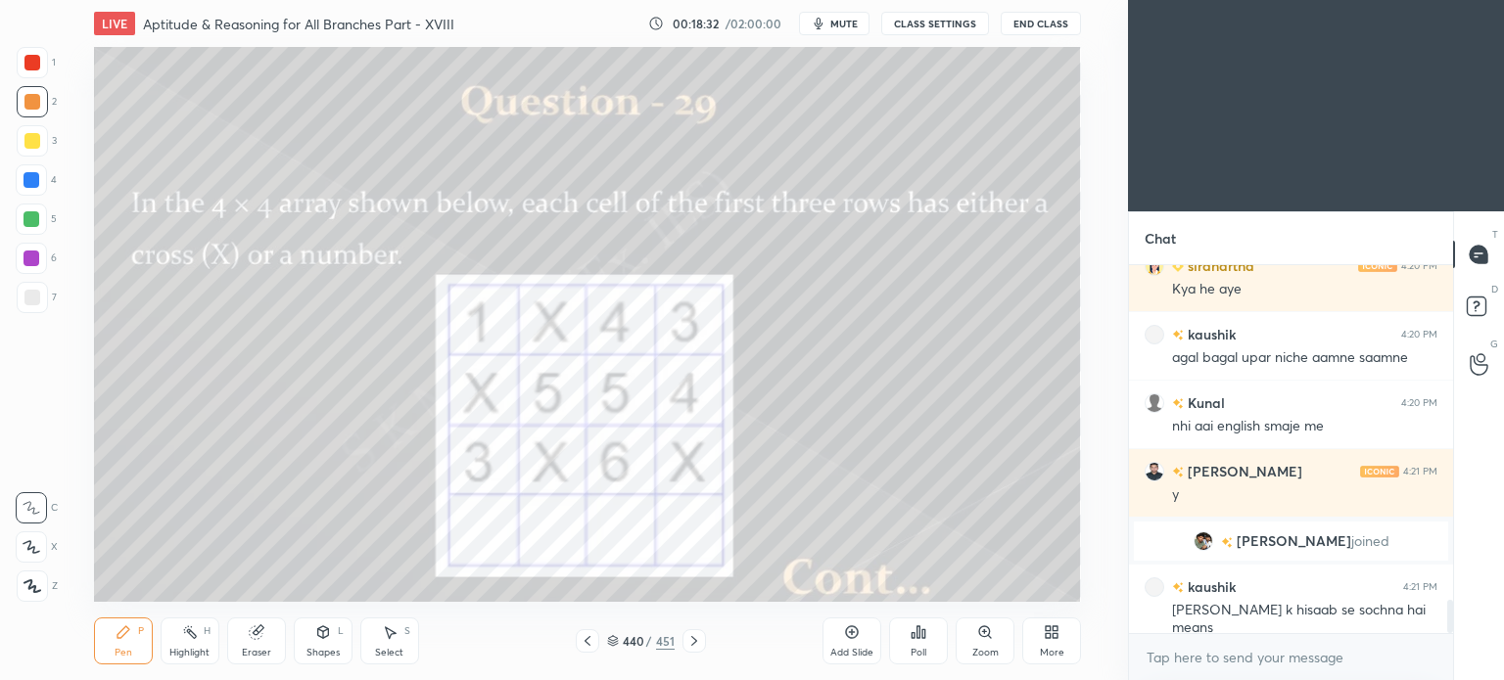
scroll to position [3720, 0]
click at [401, 648] on div "Select" at bounding box center [389, 653] width 28 height 10
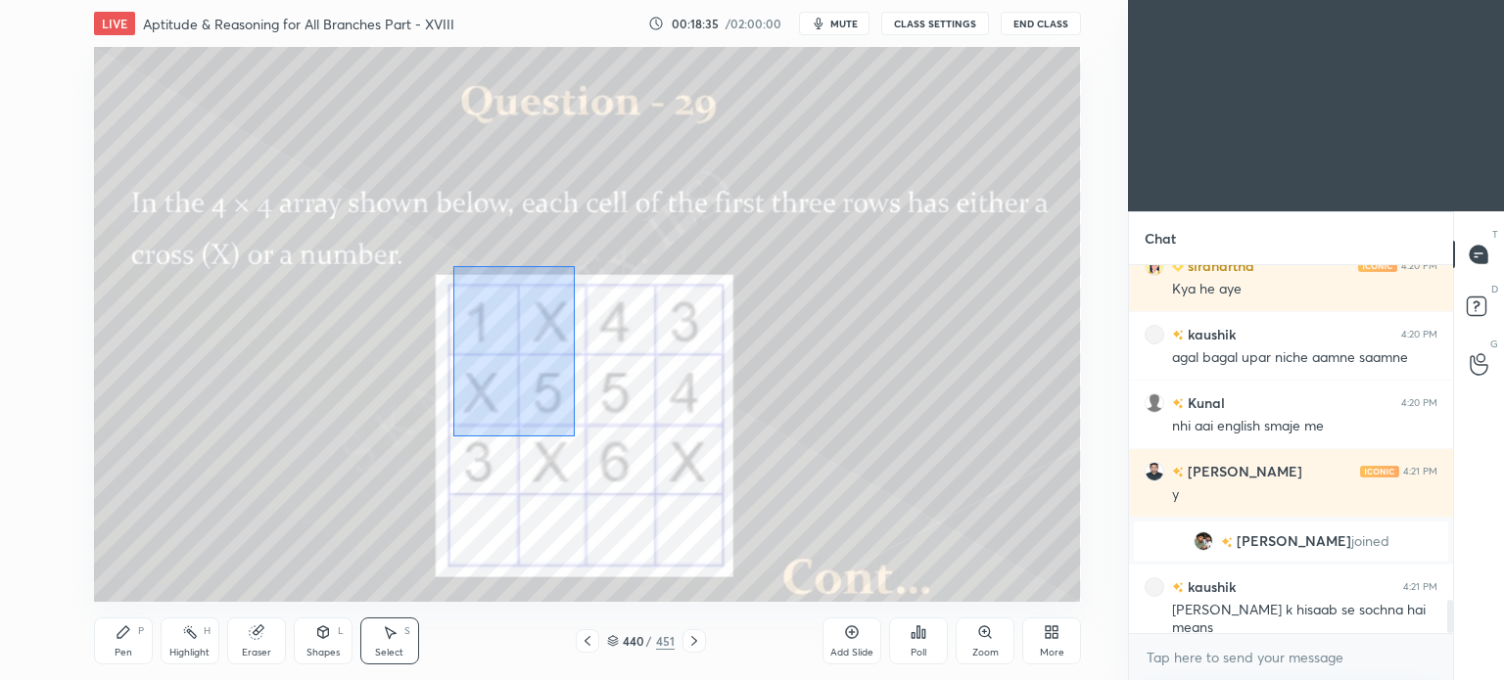
drag, startPoint x: 453, startPoint y: 266, endPoint x: 575, endPoint y: 437, distance: 209.2
click at [575, 437] on div "0 ° Undo Copy Duplicate Duplicate to new slide Delete" at bounding box center [587, 324] width 987 height 555
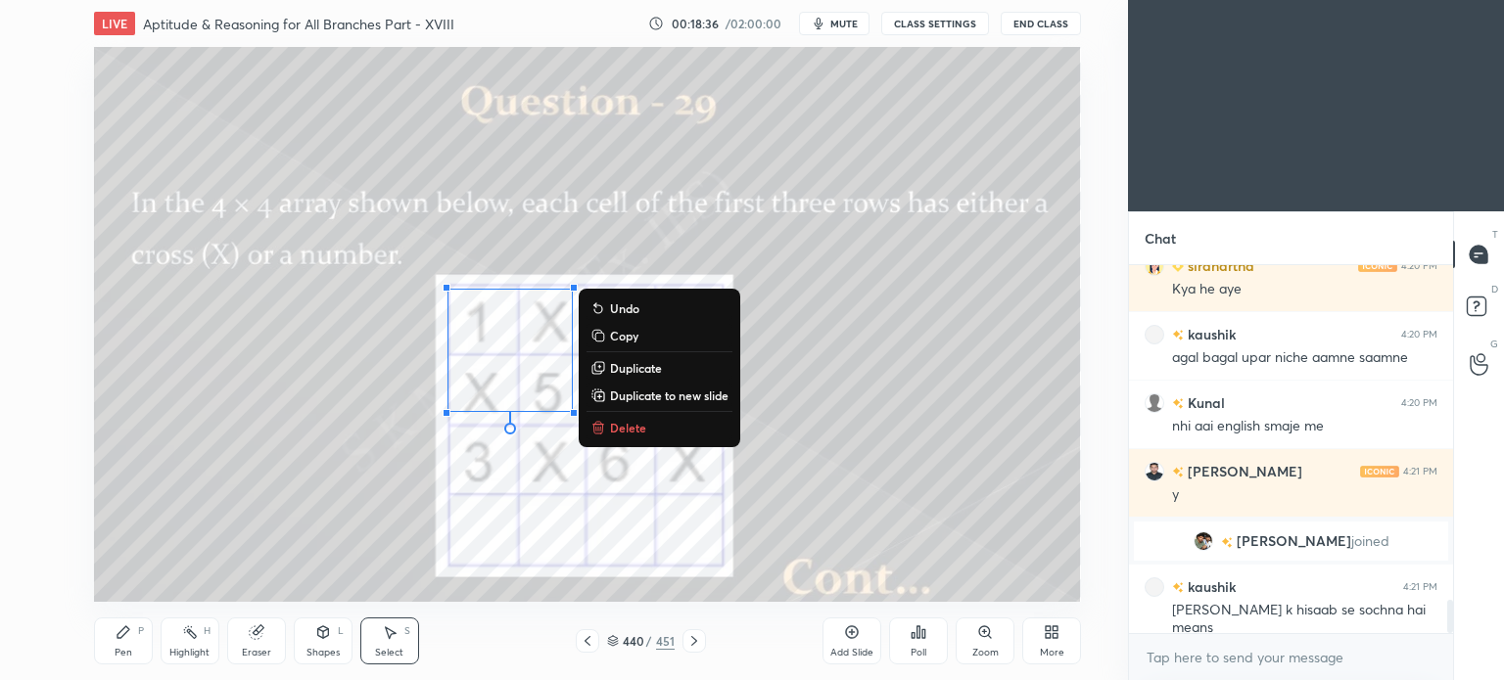
click at [634, 429] on p "Delete" at bounding box center [628, 428] width 36 height 16
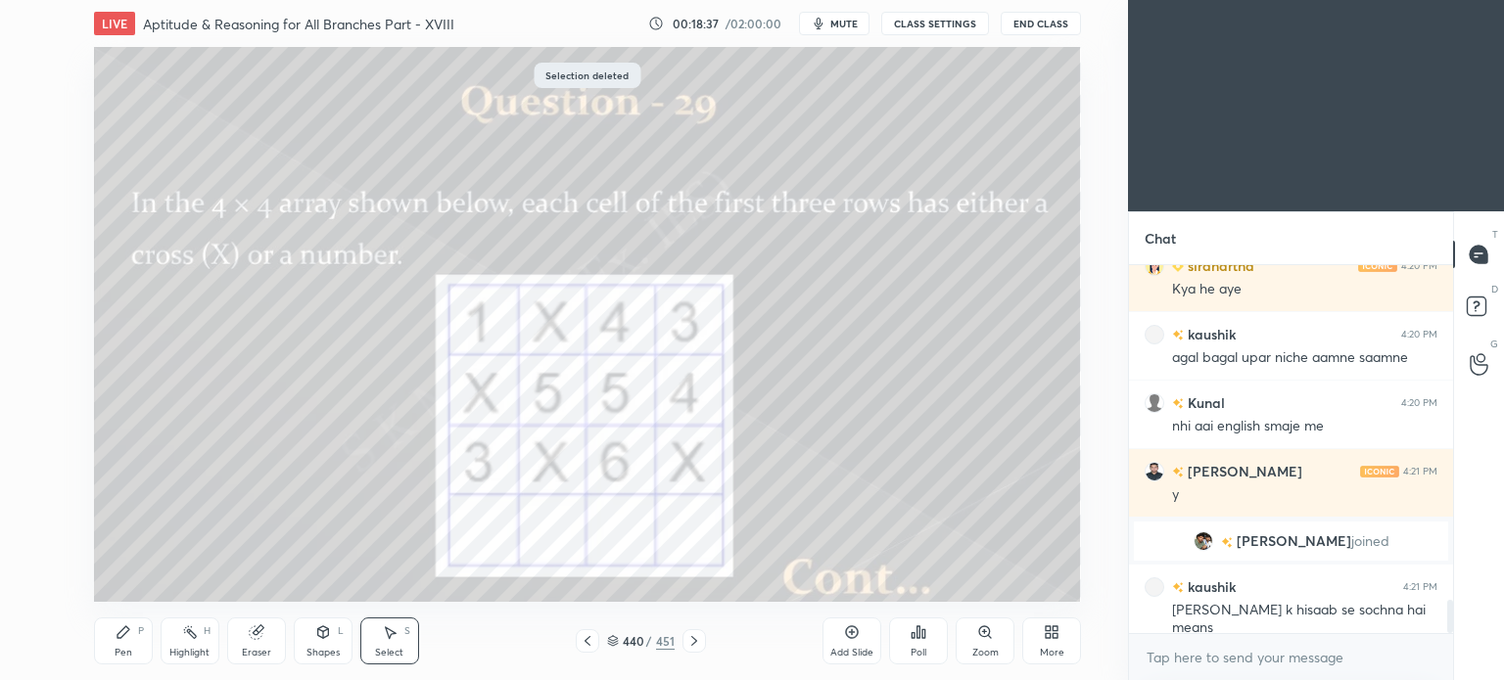
click at [121, 645] on div "Pen P" at bounding box center [123, 641] width 59 height 47
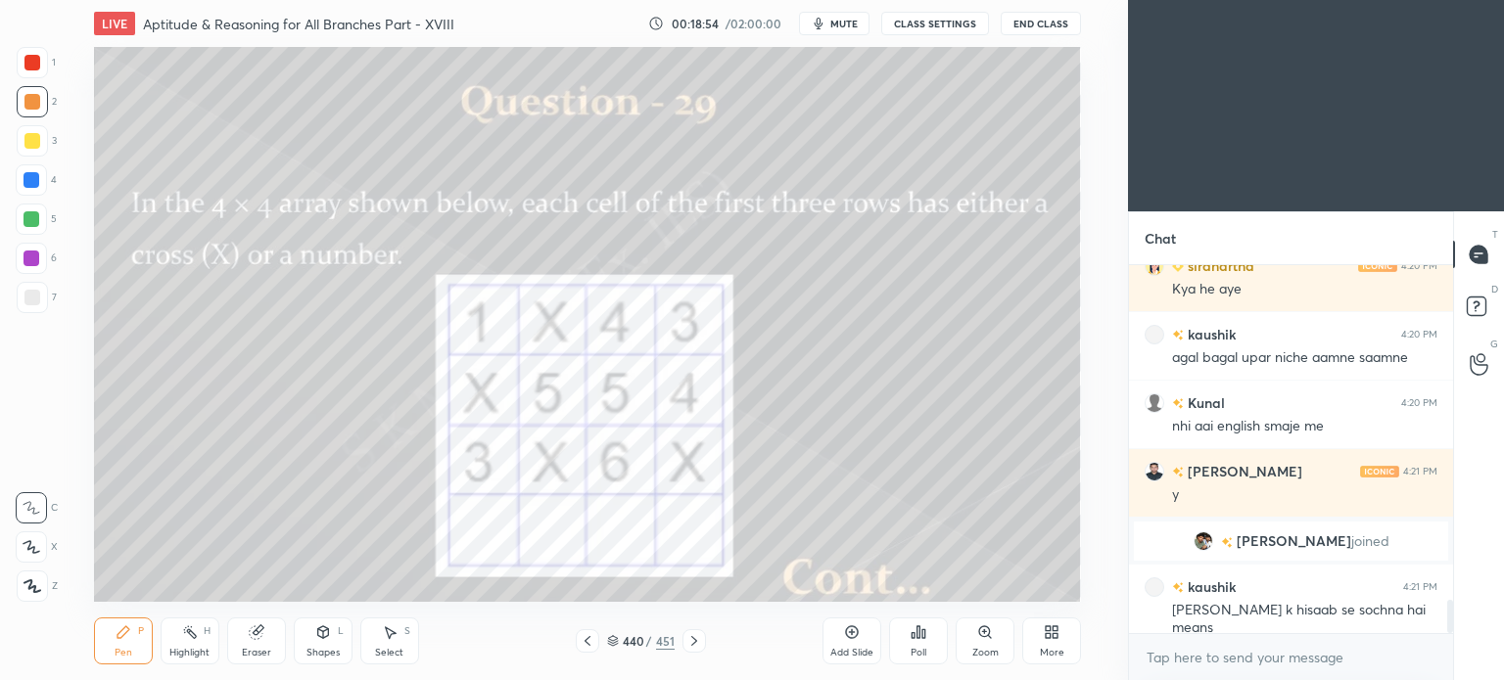
scroll to position [3788, 0]
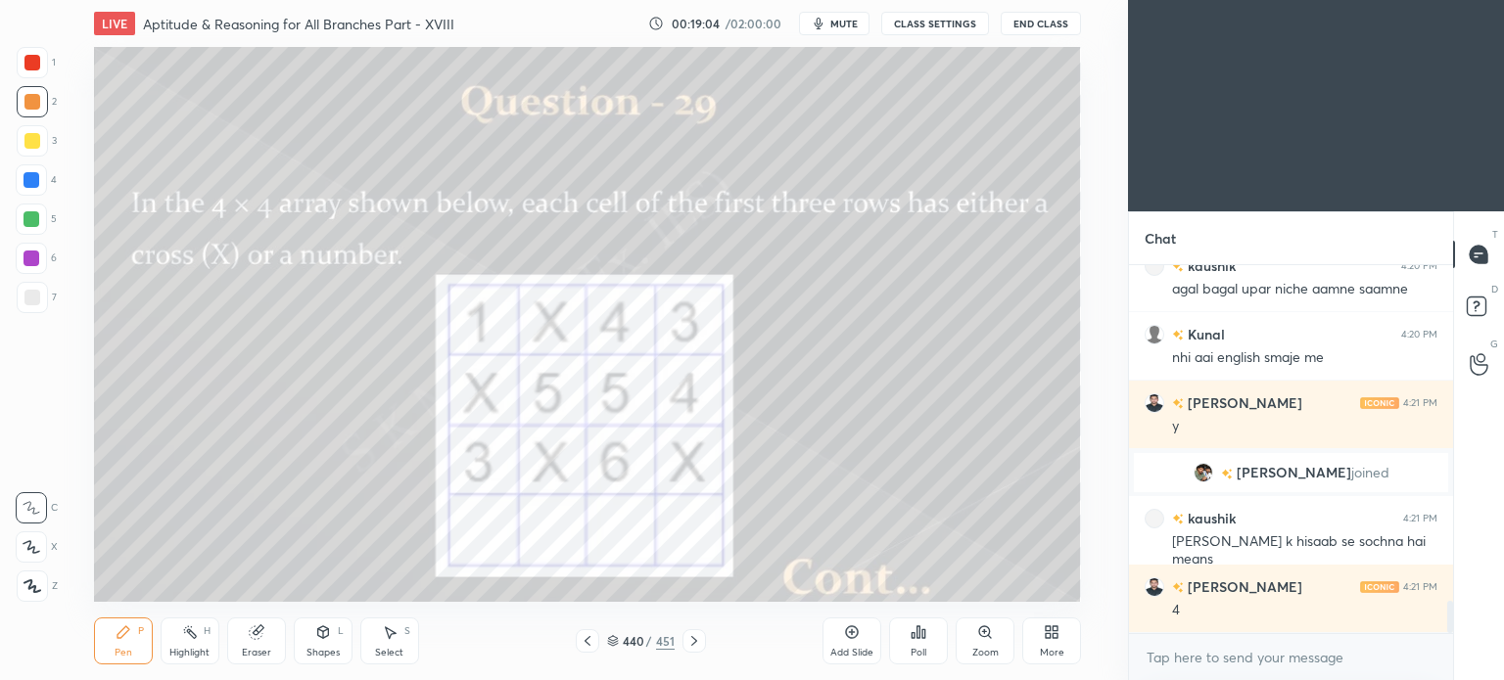
click at [698, 640] on icon at bounding box center [694, 641] width 16 height 16
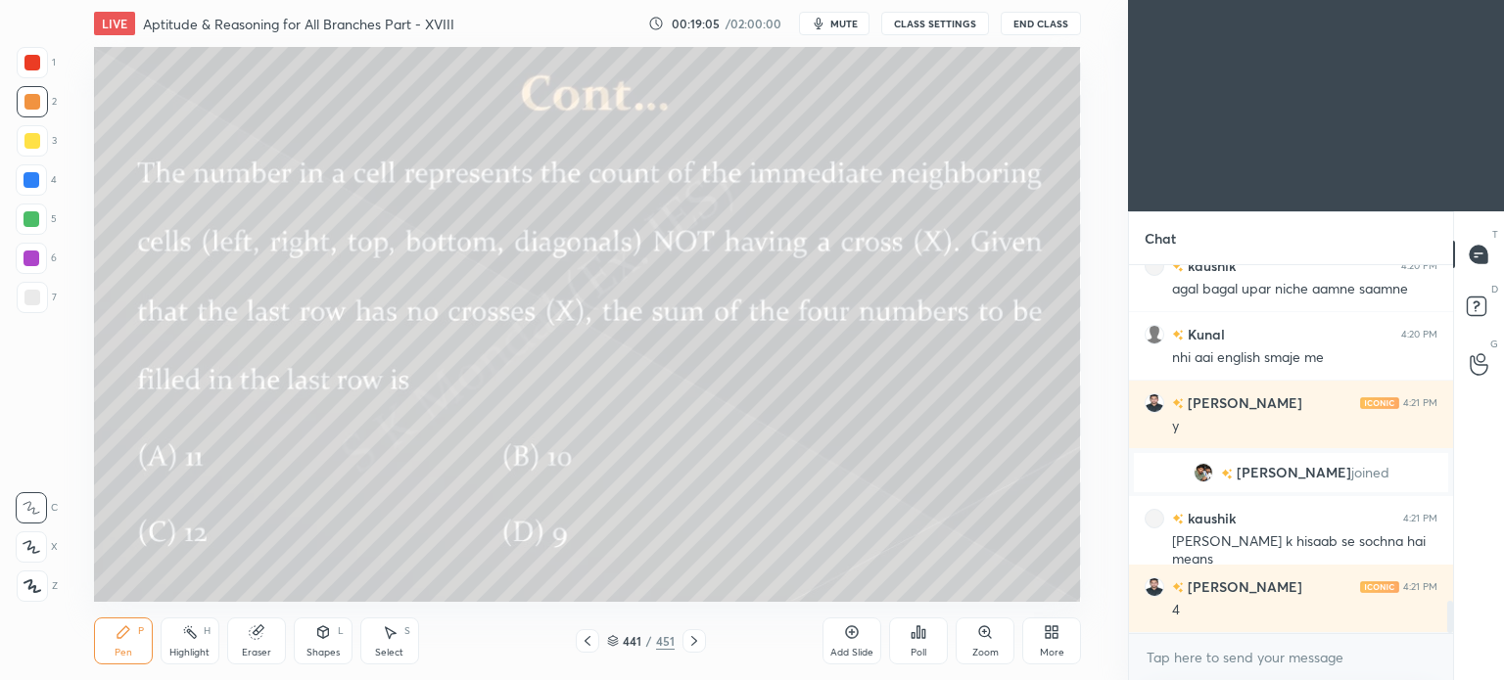
click at [183, 645] on div "Highlight H" at bounding box center [190, 641] width 59 height 47
click at [592, 643] on icon at bounding box center [588, 641] width 16 height 16
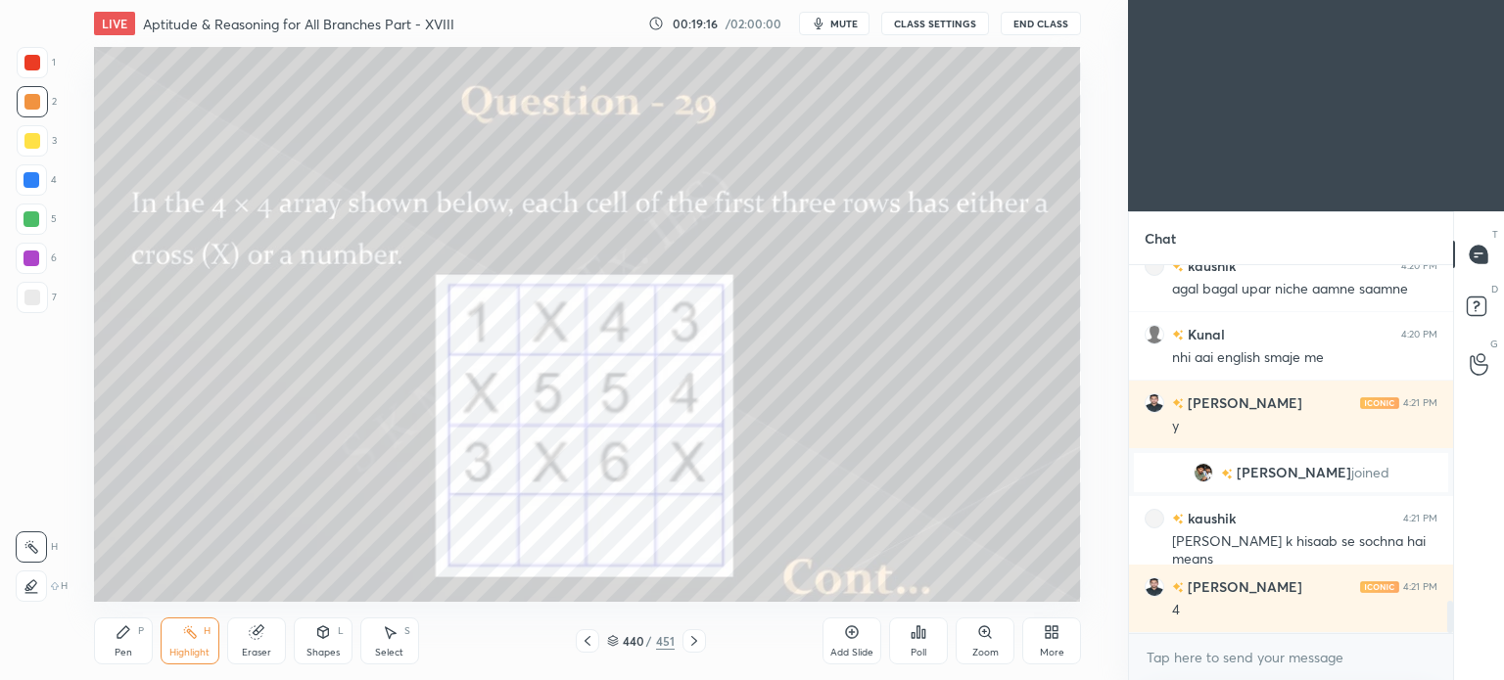
scroll to position [3857, 0]
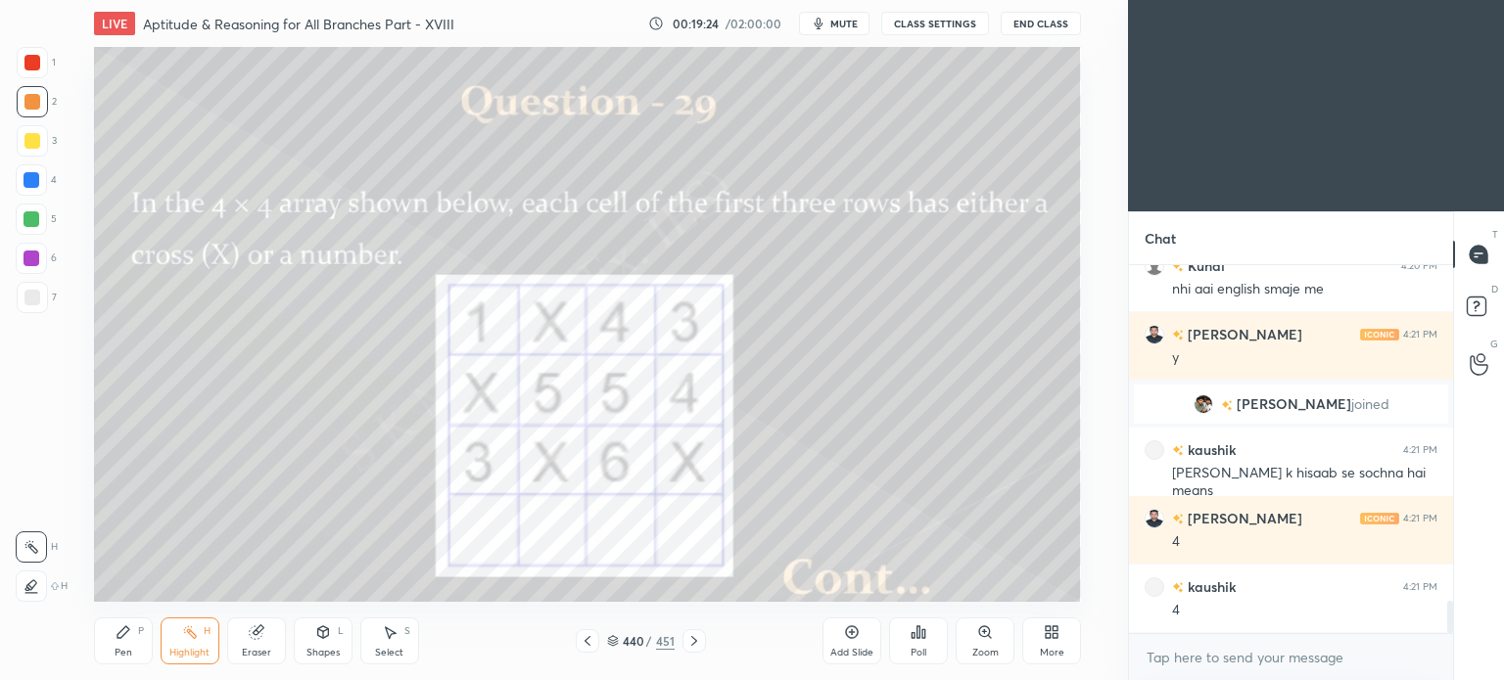
click at [396, 635] on icon at bounding box center [390, 633] width 16 height 16
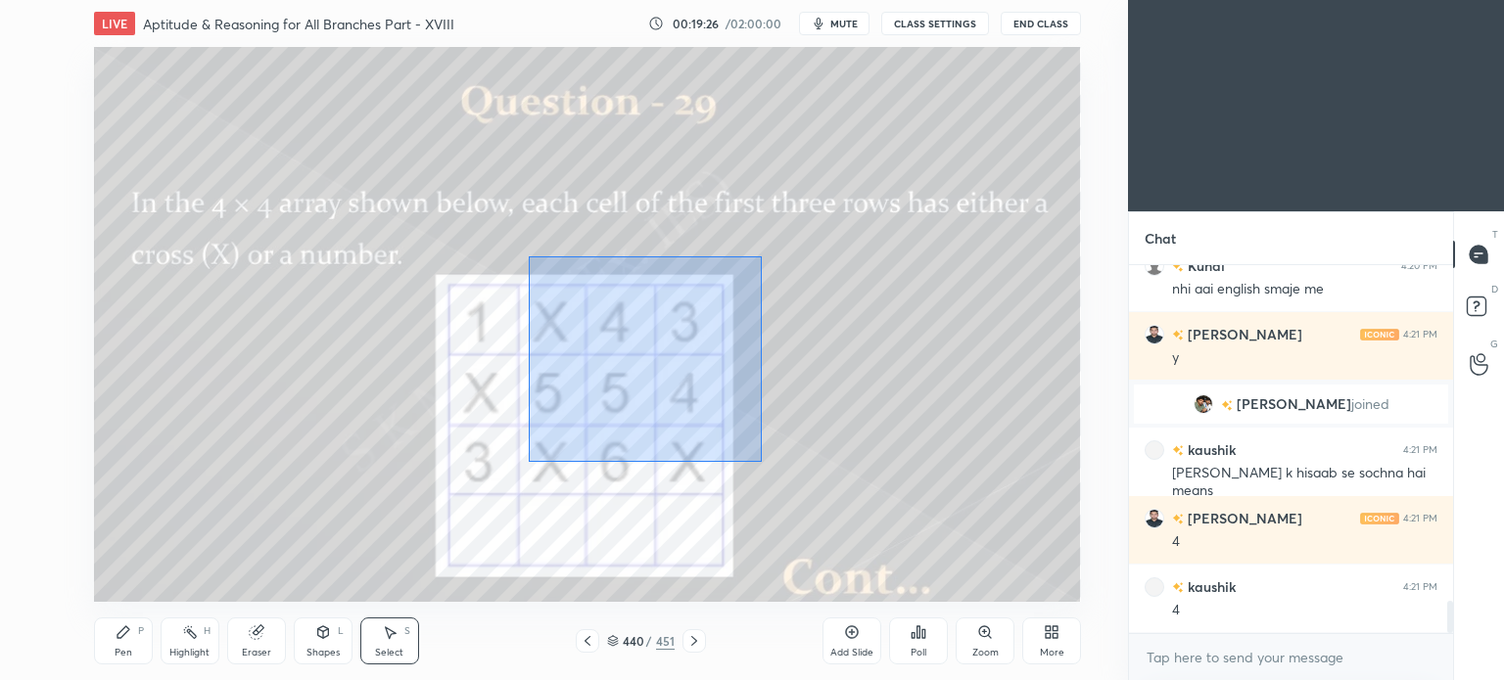
drag, startPoint x: 529, startPoint y: 256, endPoint x: 771, endPoint y: 467, distance: 321.3
click at [771, 467] on div "0 ° Undo Copy Duplicate Duplicate to new slide Delete" at bounding box center [587, 324] width 987 height 555
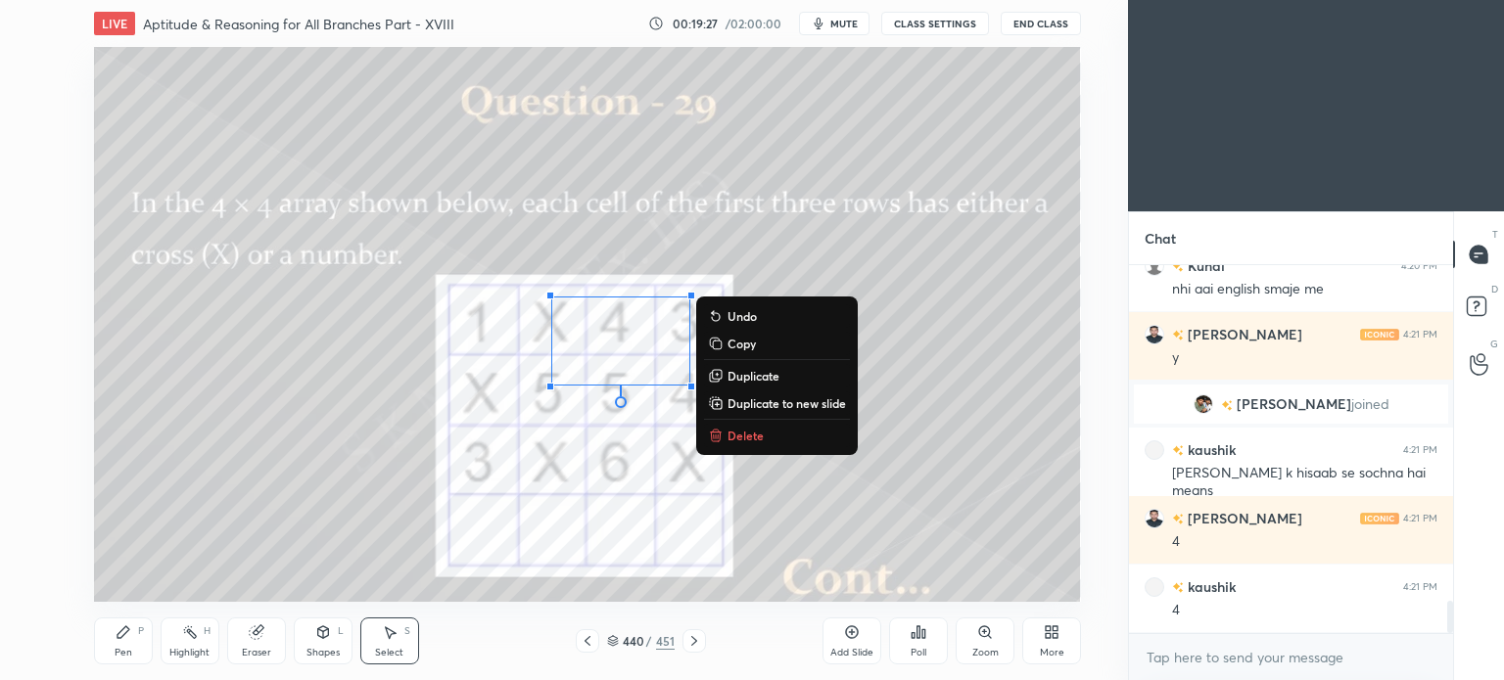
click at [739, 449] on div "0 ° Undo Copy Duplicate Duplicate to new slide Delete" at bounding box center [587, 324] width 987 height 555
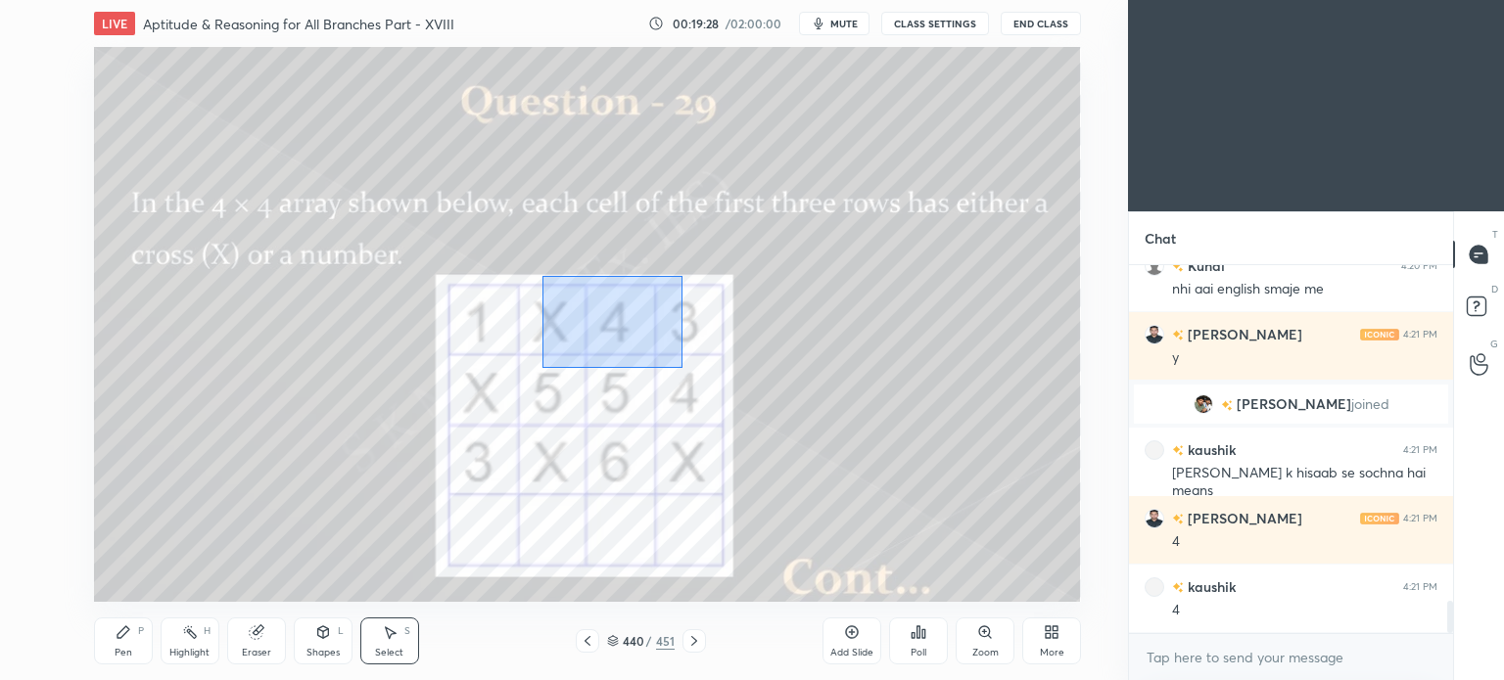
drag, startPoint x: 567, startPoint y: 295, endPoint x: 786, endPoint y: 448, distance: 267.8
click at [786, 448] on div "0 ° Undo Copy Duplicate Duplicate to new slide Delete" at bounding box center [587, 324] width 987 height 555
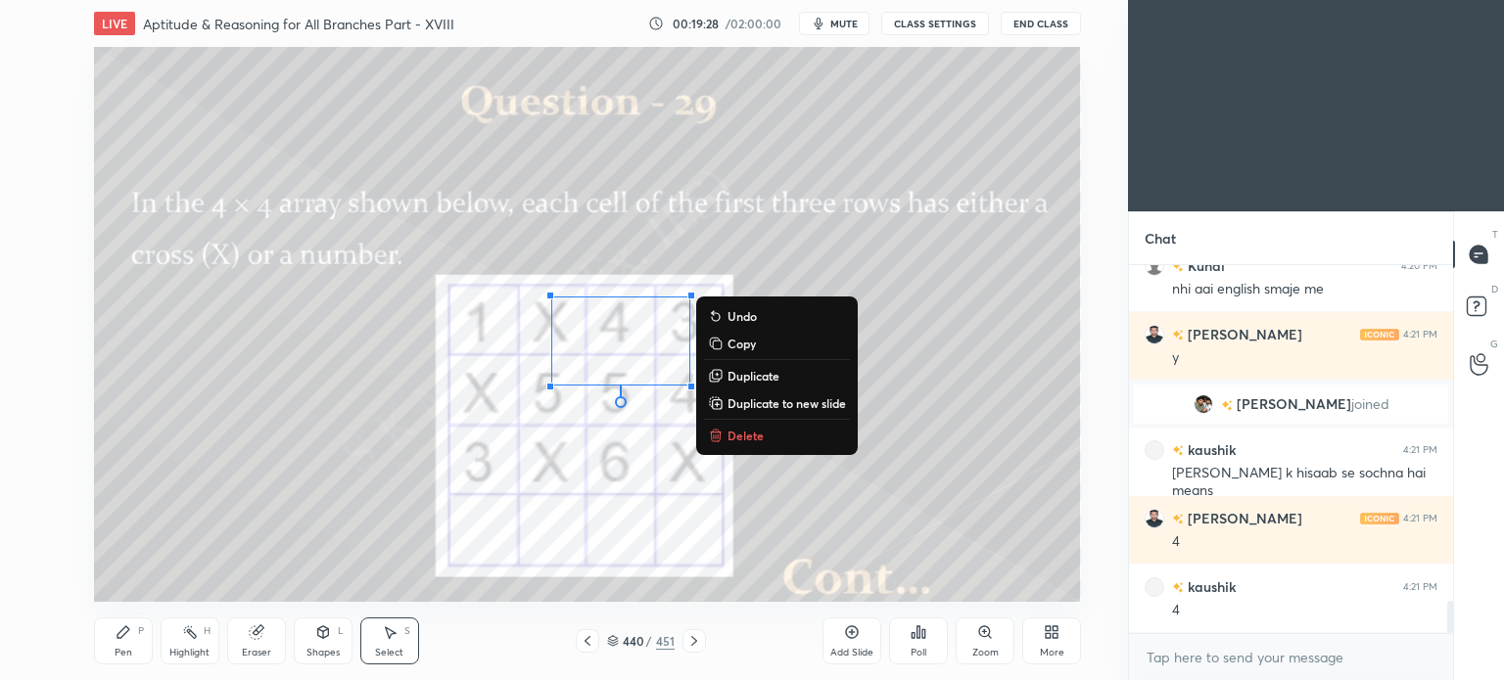
click at [742, 433] on p "Delete" at bounding box center [745, 436] width 36 height 16
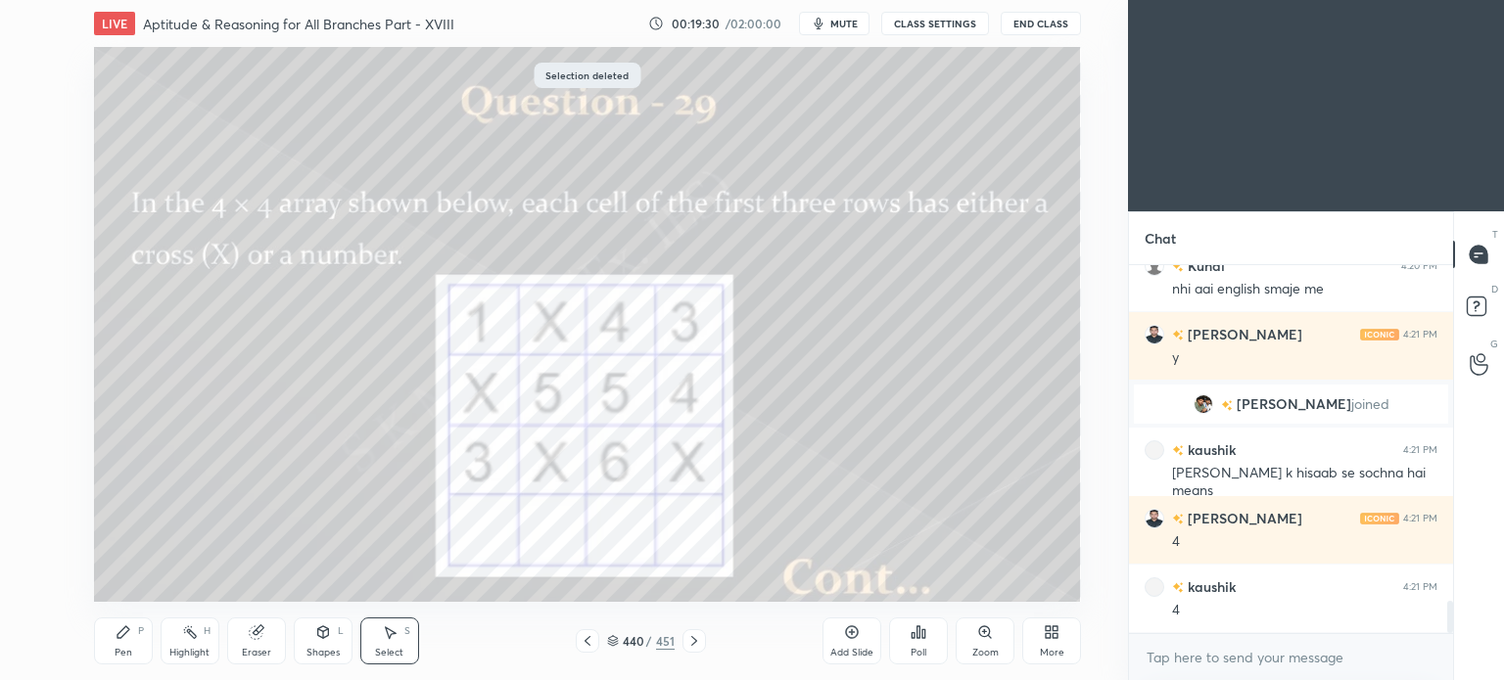
click at [129, 646] on div "Pen P" at bounding box center [123, 641] width 59 height 47
click at [130, 645] on div "Pen P" at bounding box center [123, 641] width 59 height 47
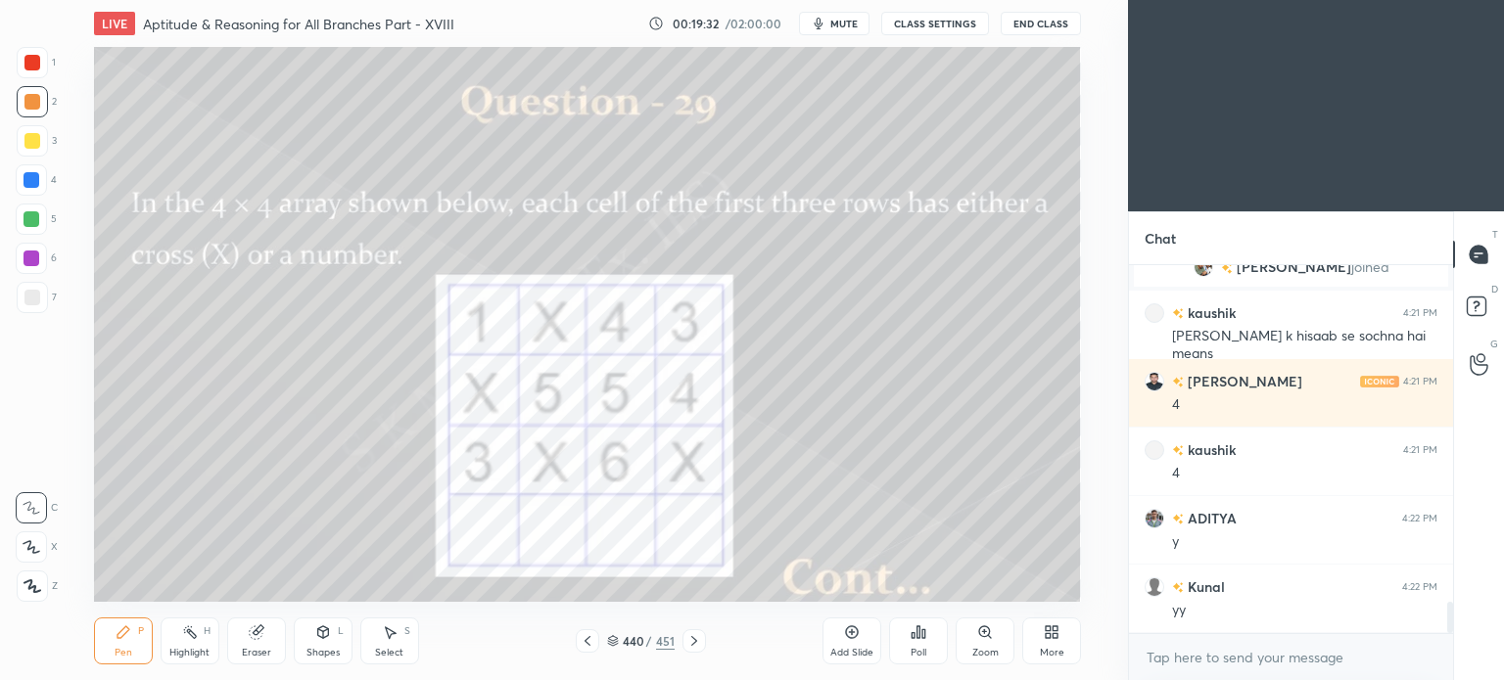
scroll to position [4062, 0]
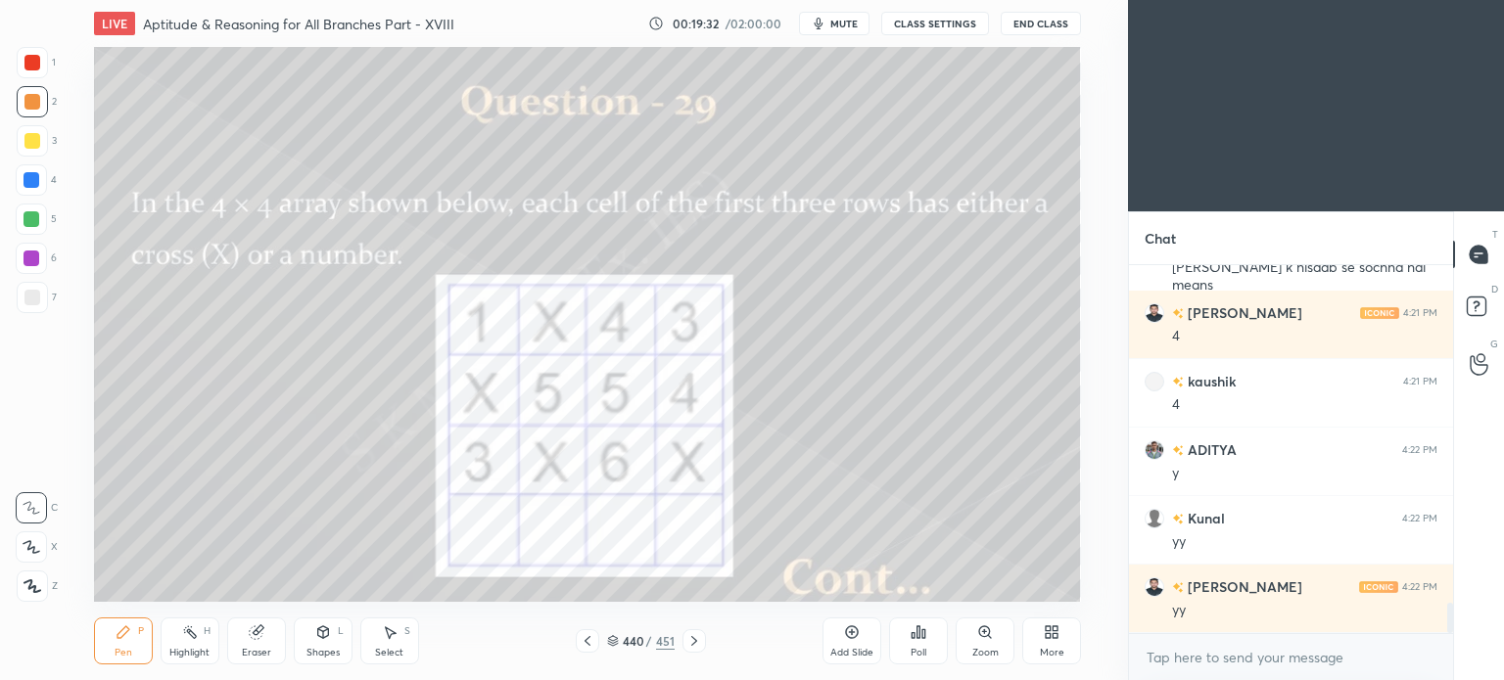
click at [37, 120] on div "2" at bounding box center [37, 105] width 40 height 39
click at [37, 69] on div at bounding box center [32, 63] width 16 height 16
click at [116, 640] on icon at bounding box center [124, 633] width 16 height 16
click at [392, 641] on div "Select S" at bounding box center [389, 641] width 59 height 47
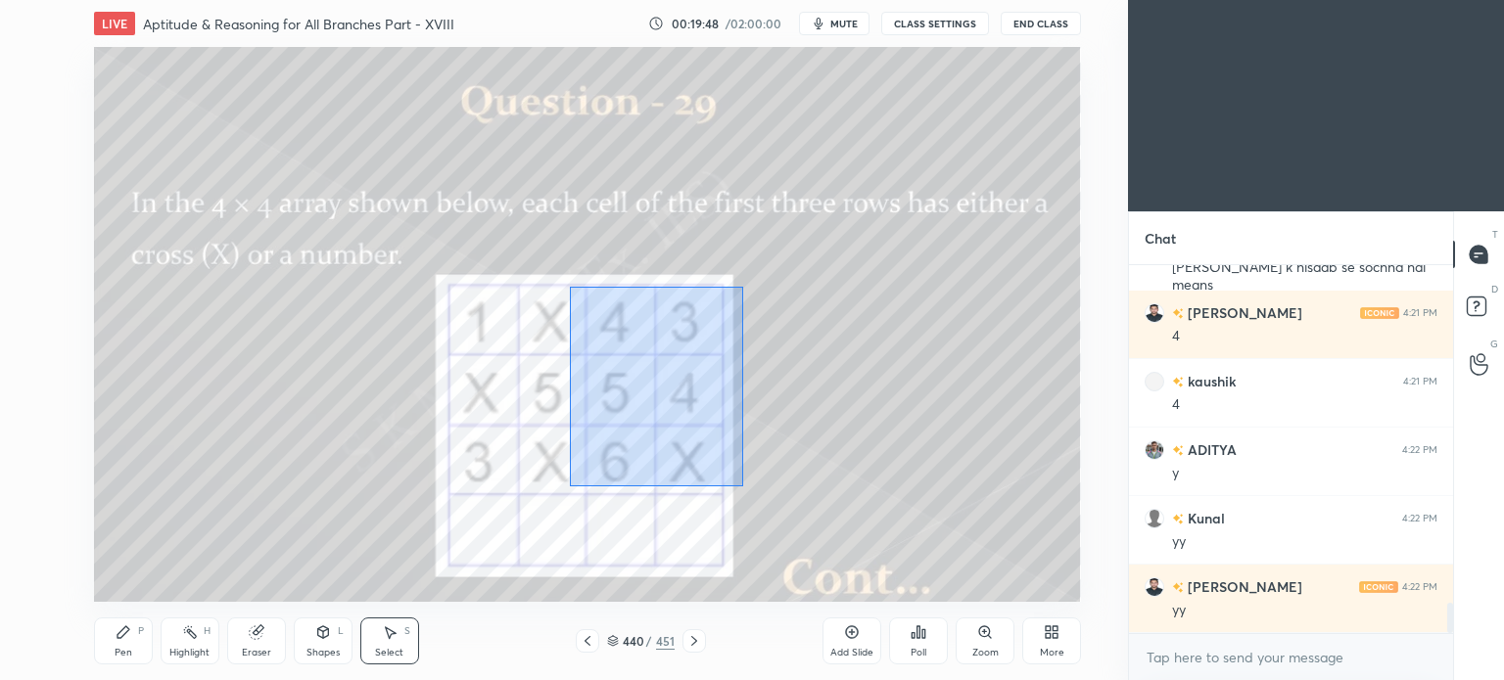
drag, startPoint x: 569, startPoint y: 286, endPoint x: 743, endPoint y: 486, distance: 265.0
click at [743, 486] on div "0 ° Undo Copy Duplicate Duplicate to new slide Delete" at bounding box center [587, 324] width 987 height 555
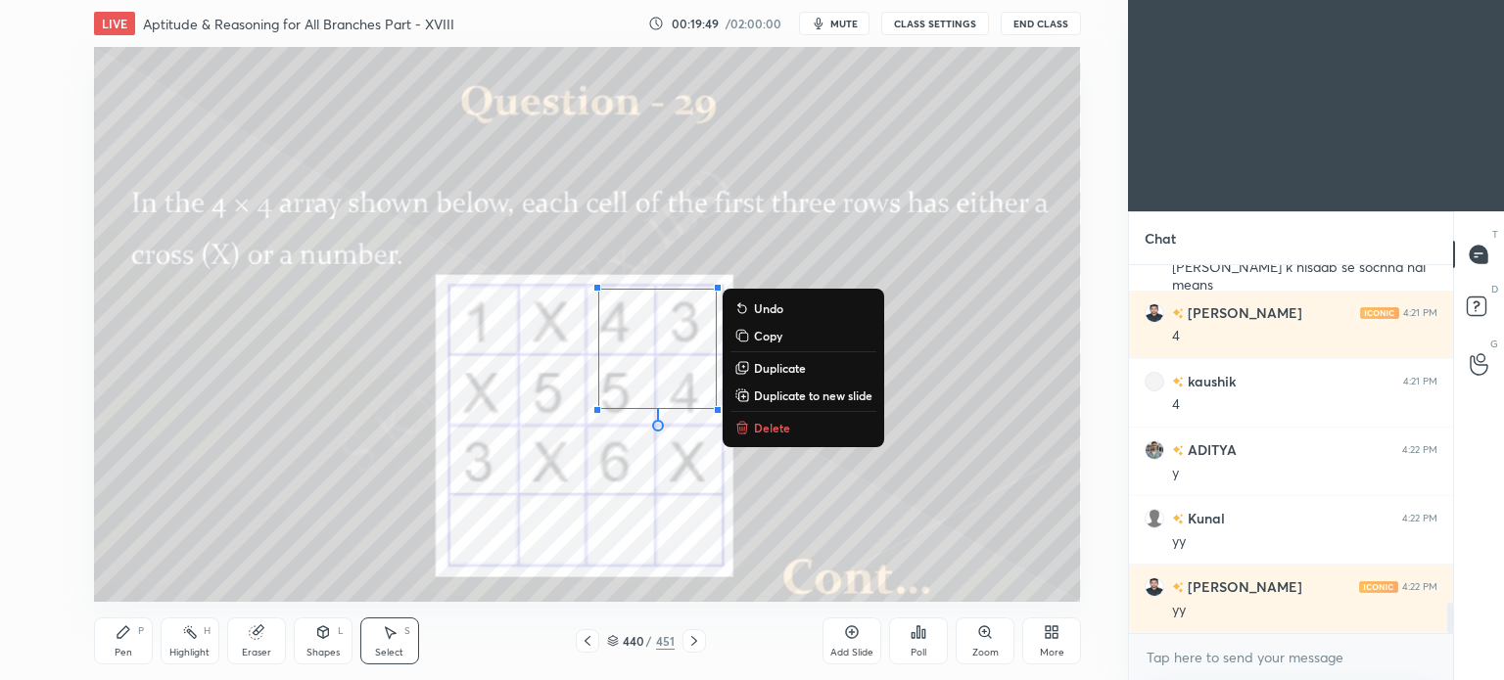
click at [765, 425] on p "Delete" at bounding box center [772, 428] width 36 height 16
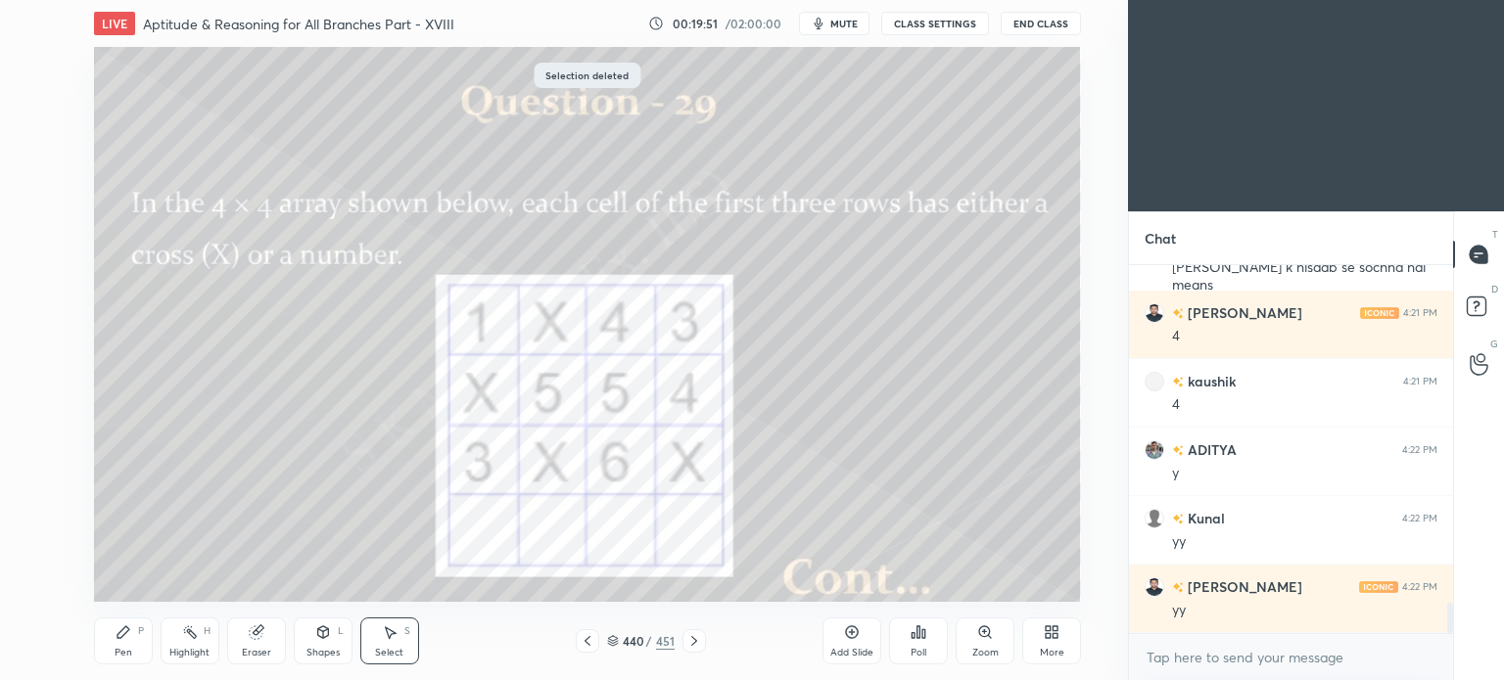
click at [120, 648] on div "Pen" at bounding box center [124, 653] width 18 height 10
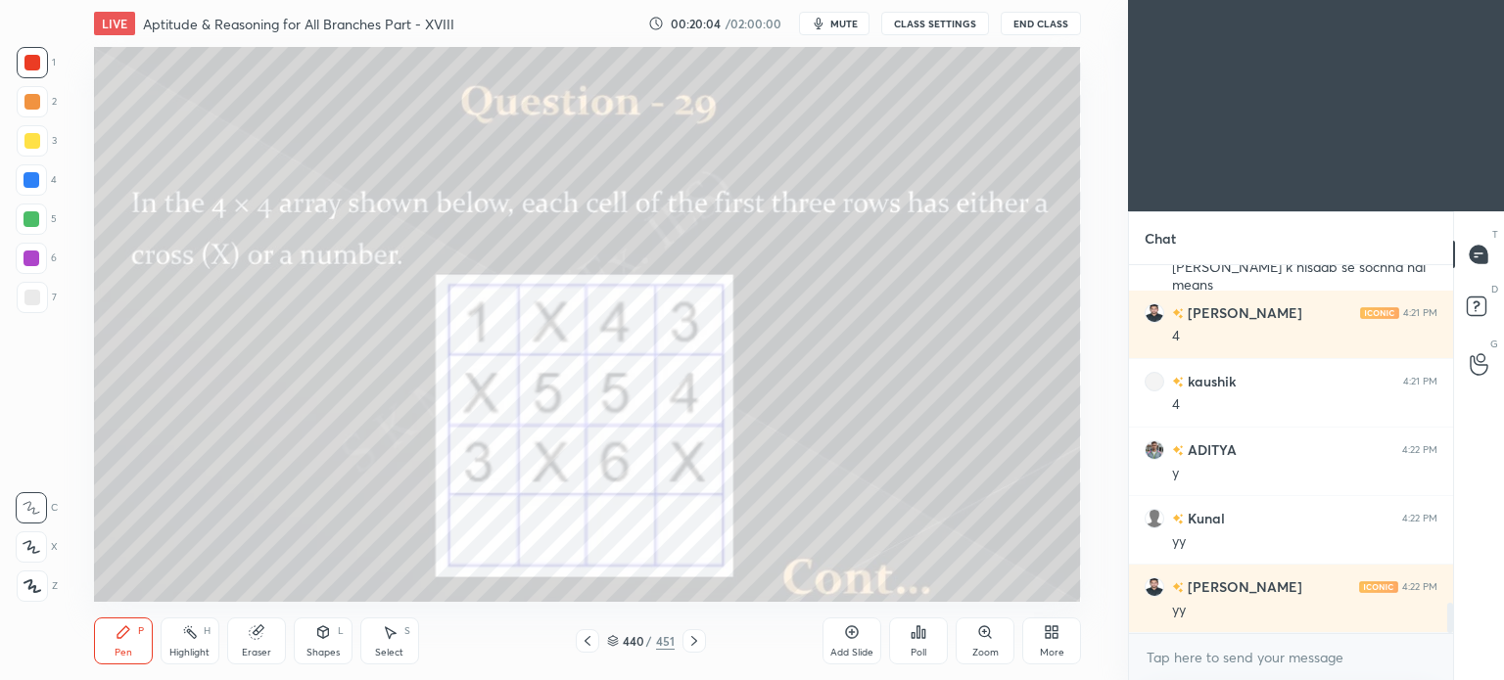
click at [392, 638] on icon at bounding box center [390, 633] width 16 height 16
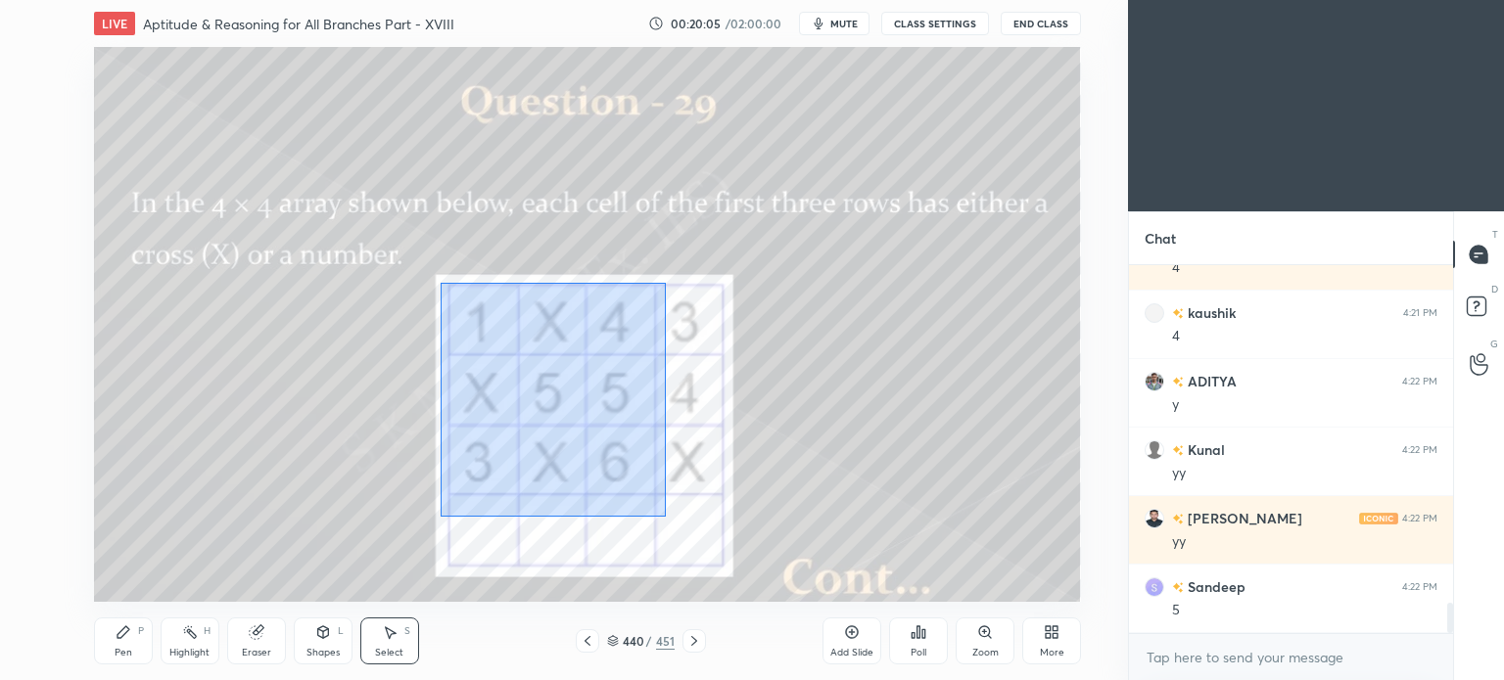
drag, startPoint x: 441, startPoint y: 283, endPoint x: 666, endPoint y: 516, distance: 324.0
click at [666, 516] on div "0 ° Undo Copy Duplicate Duplicate to new slide Delete" at bounding box center [587, 324] width 987 height 555
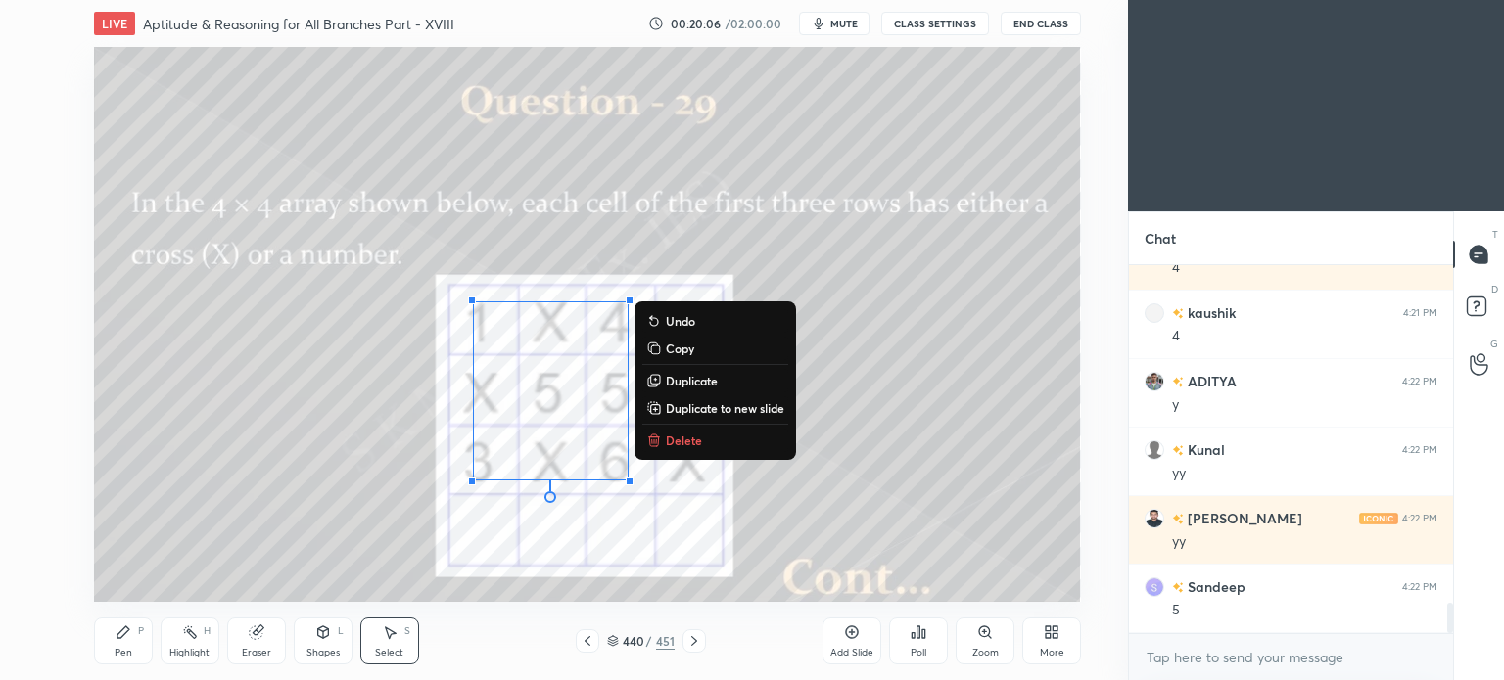
click at [681, 442] on p "Delete" at bounding box center [684, 441] width 36 height 16
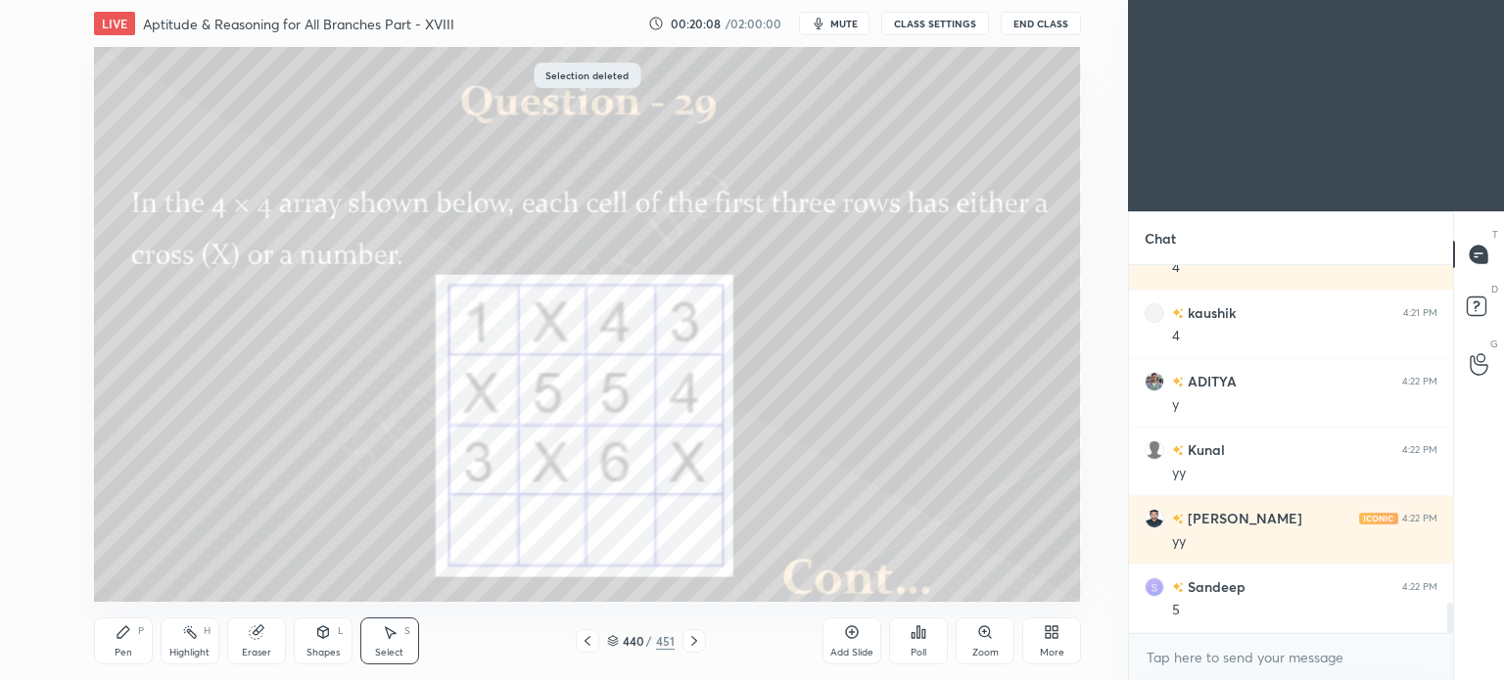
click at [102, 648] on div "Pen P" at bounding box center [123, 641] width 59 height 47
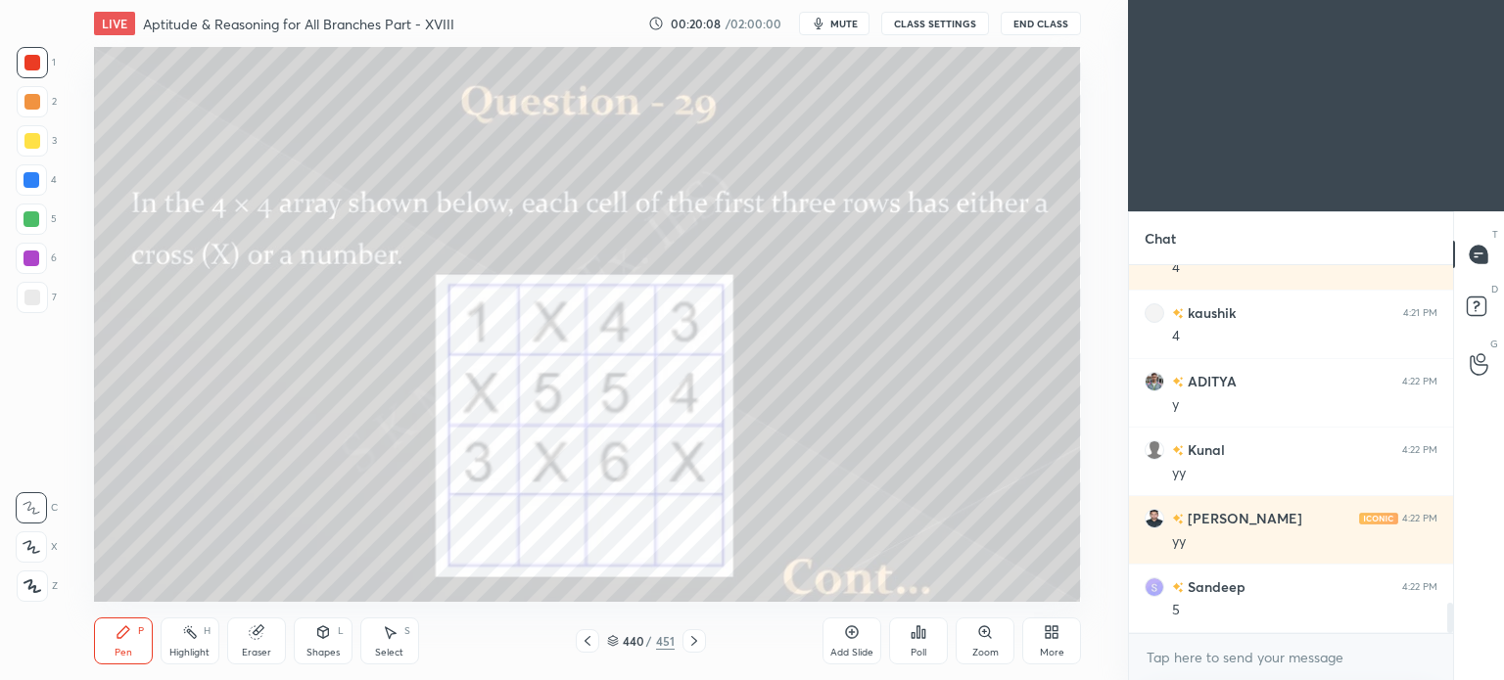
click at [104, 657] on div "Pen P" at bounding box center [123, 641] width 59 height 47
click at [415, 650] on div "Select S" at bounding box center [389, 641] width 59 height 47
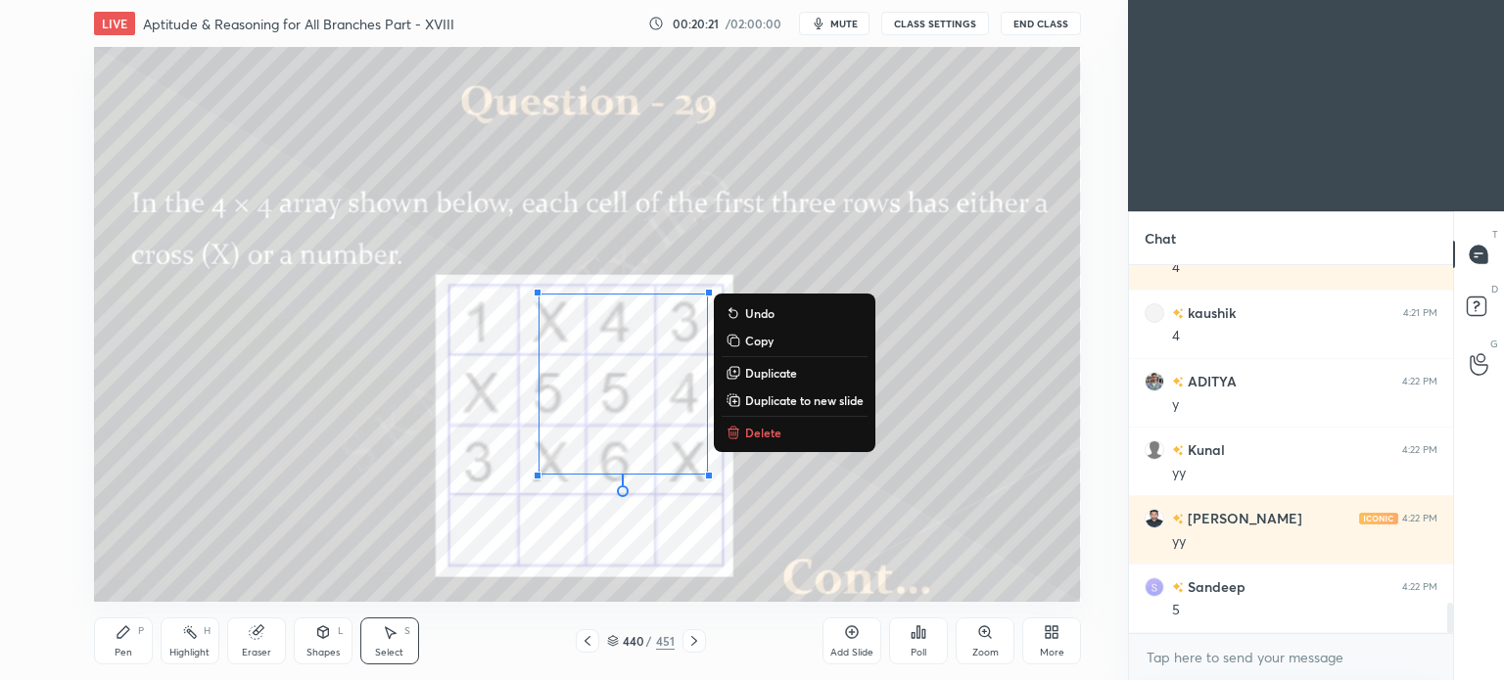
drag, startPoint x: 411, startPoint y: 304, endPoint x: 879, endPoint y: 631, distance: 570.8
click at [879, 631] on div "LIVE Aptitude & Reasoning for All Branches Part - XVIII 00:20:21 / 02:00:00 mut…" at bounding box center [587, 340] width 1049 height 680
click at [758, 425] on p "Delete" at bounding box center [763, 433] width 36 height 16
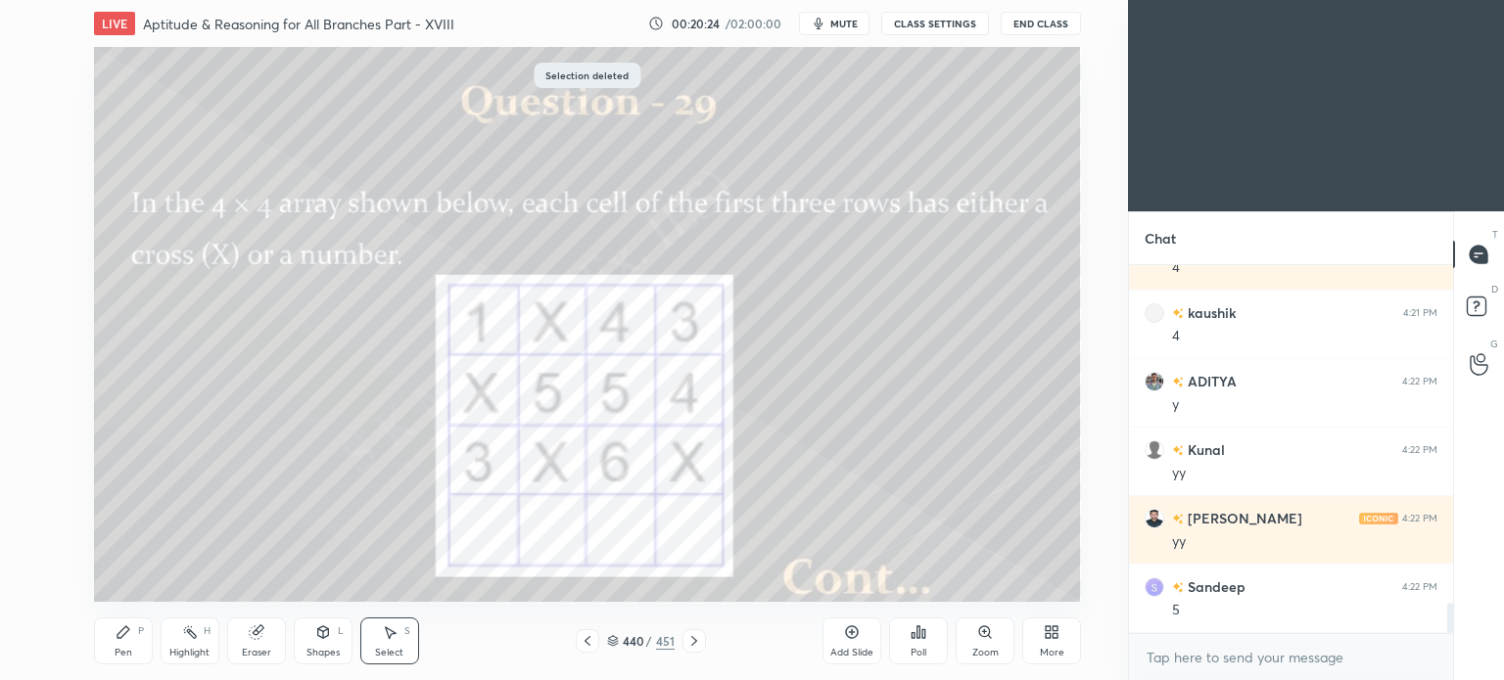
scroll to position [4200, 0]
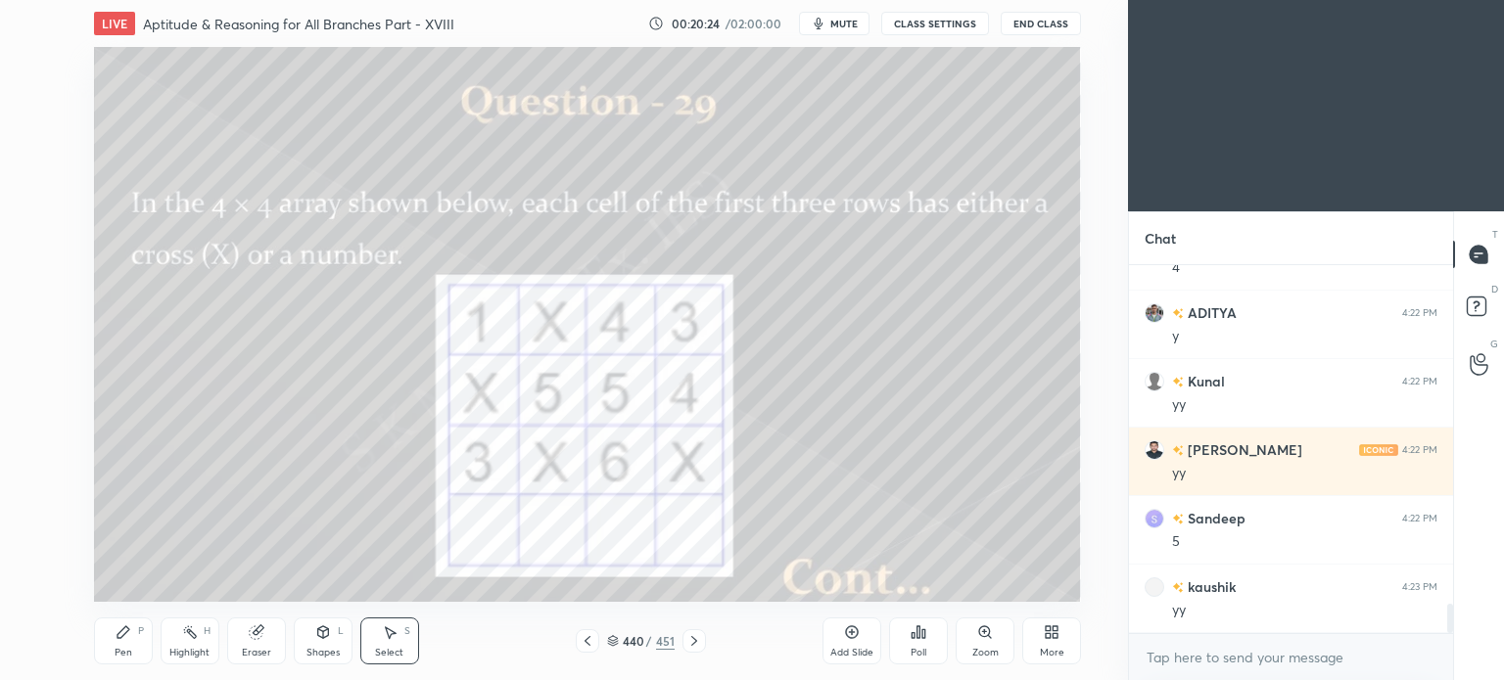
click at [111, 646] on div "Pen P" at bounding box center [123, 641] width 59 height 47
click at [107, 657] on div "Pen P" at bounding box center [123, 641] width 59 height 47
click at [387, 642] on div "Select S" at bounding box center [389, 641] width 59 height 47
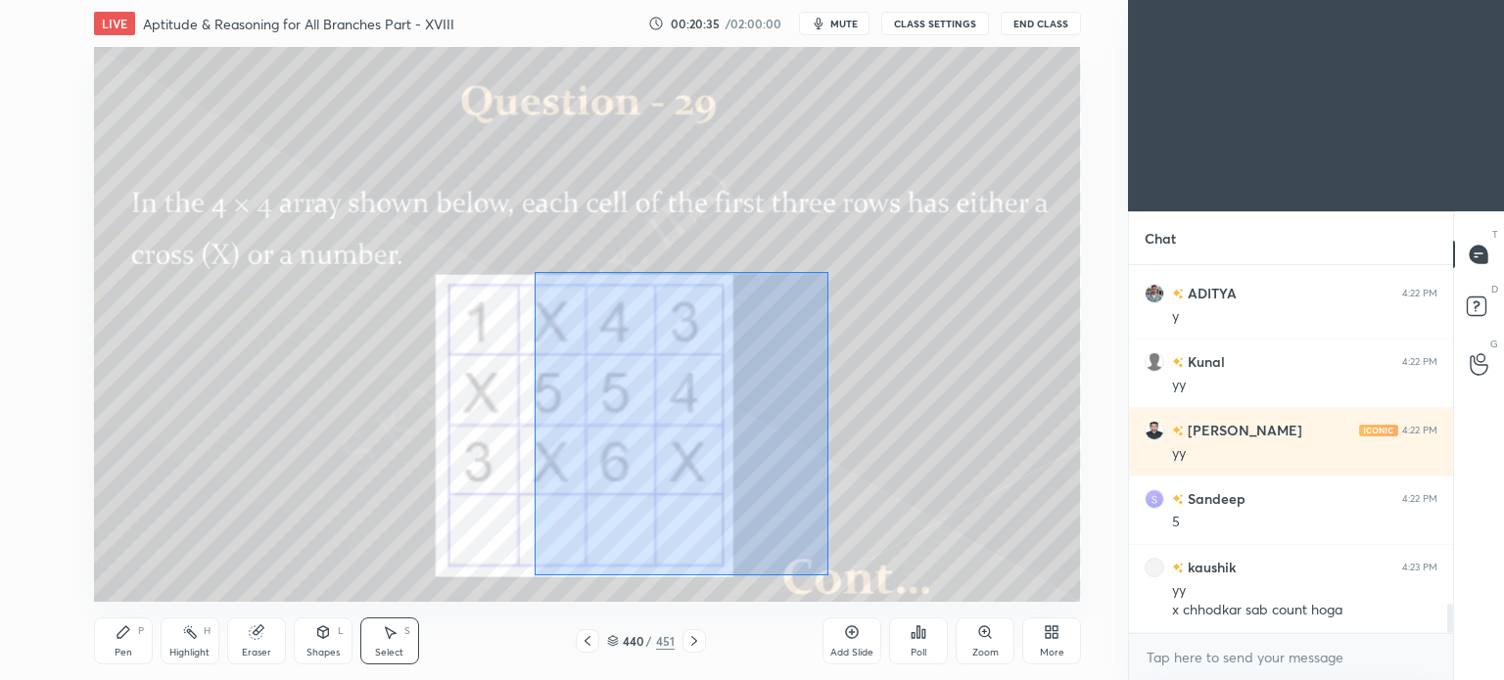
drag, startPoint x: 534, startPoint y: 272, endPoint x: 828, endPoint y: 576, distance: 423.0
click at [828, 576] on div "0 ° Undo Copy Duplicate Duplicate to new slide Delete" at bounding box center [587, 324] width 987 height 555
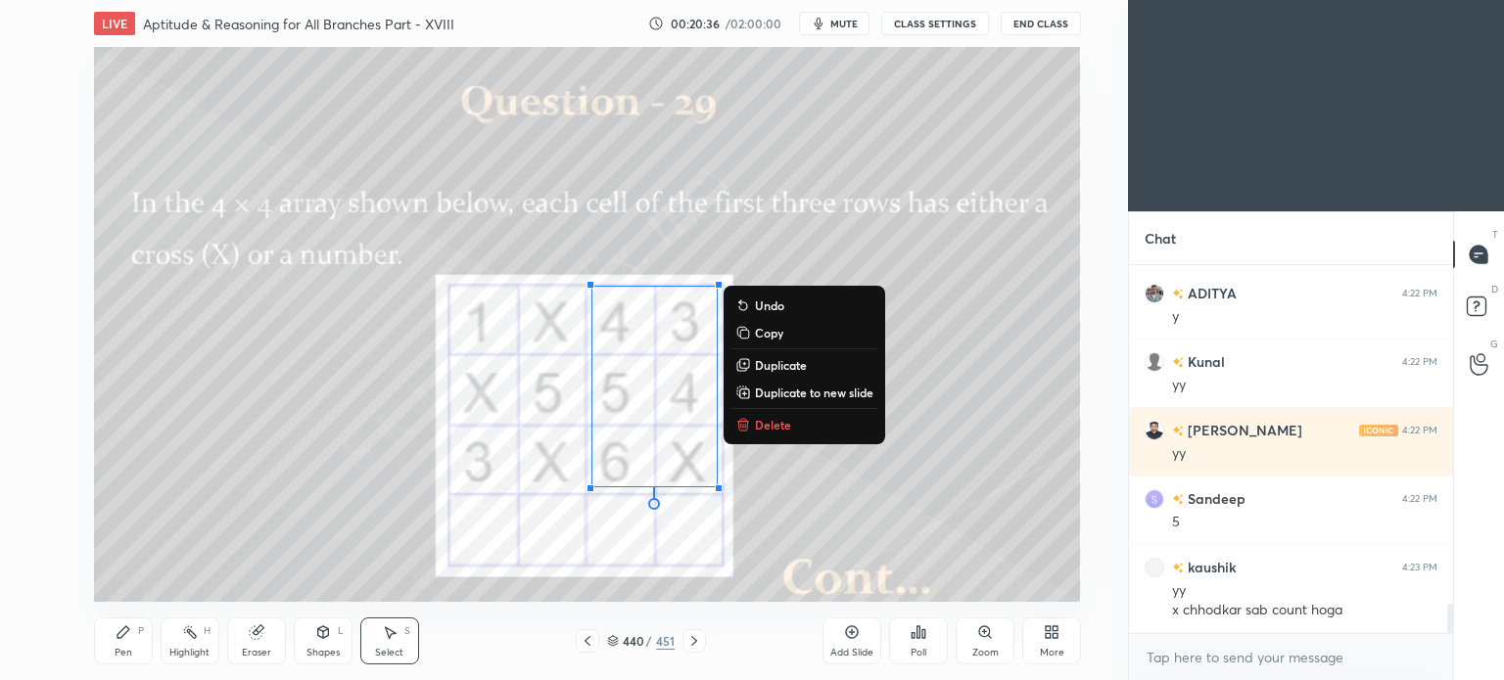
click at [764, 421] on p "Delete" at bounding box center [773, 425] width 36 height 16
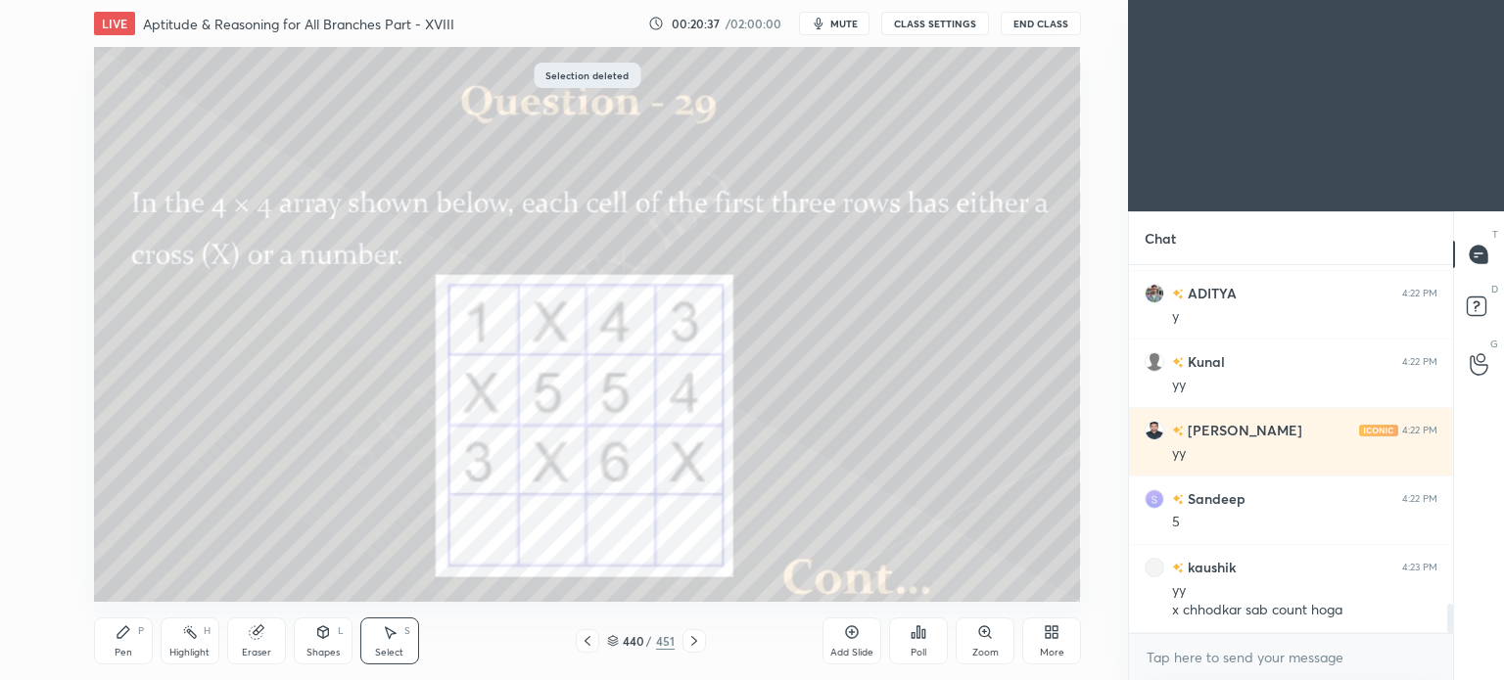
click at [130, 643] on div "Pen P" at bounding box center [123, 641] width 59 height 47
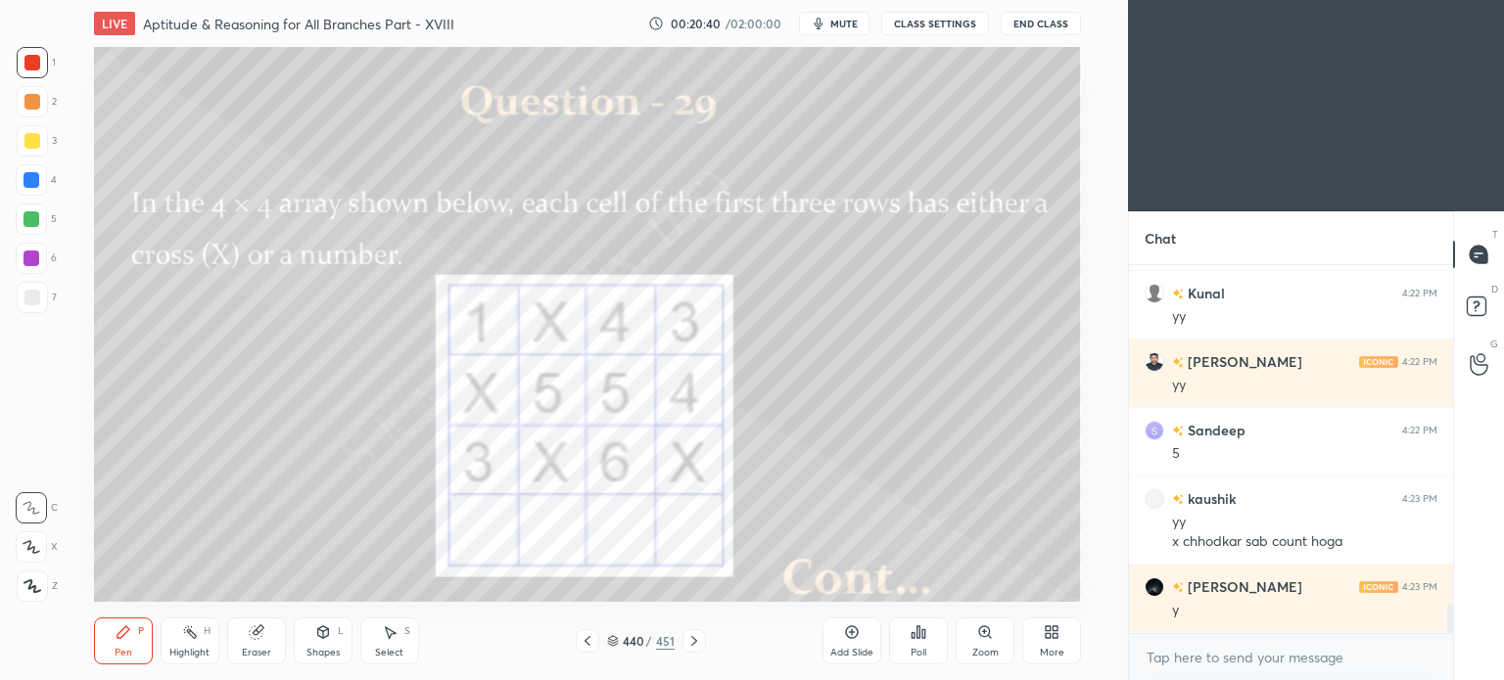
scroll to position [4356, 0]
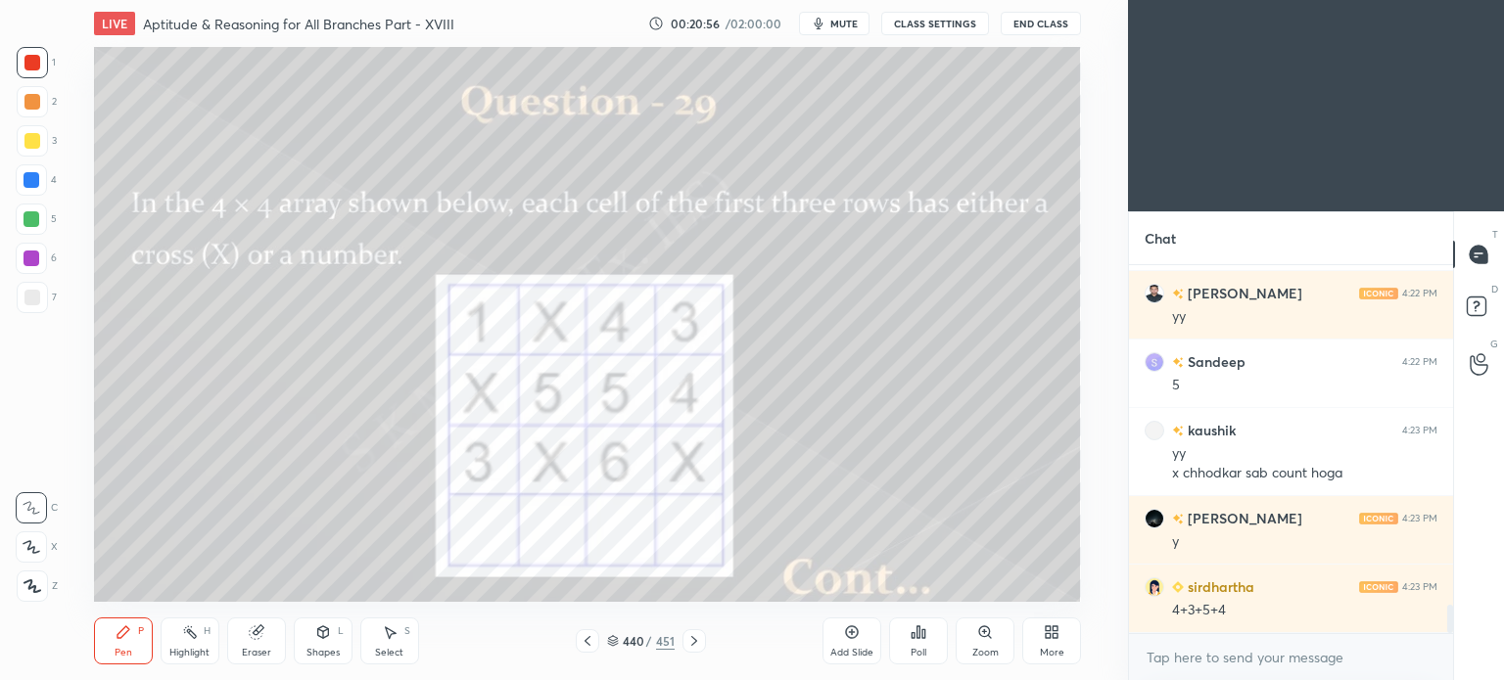
click at [697, 642] on icon at bounding box center [694, 641] width 16 height 16
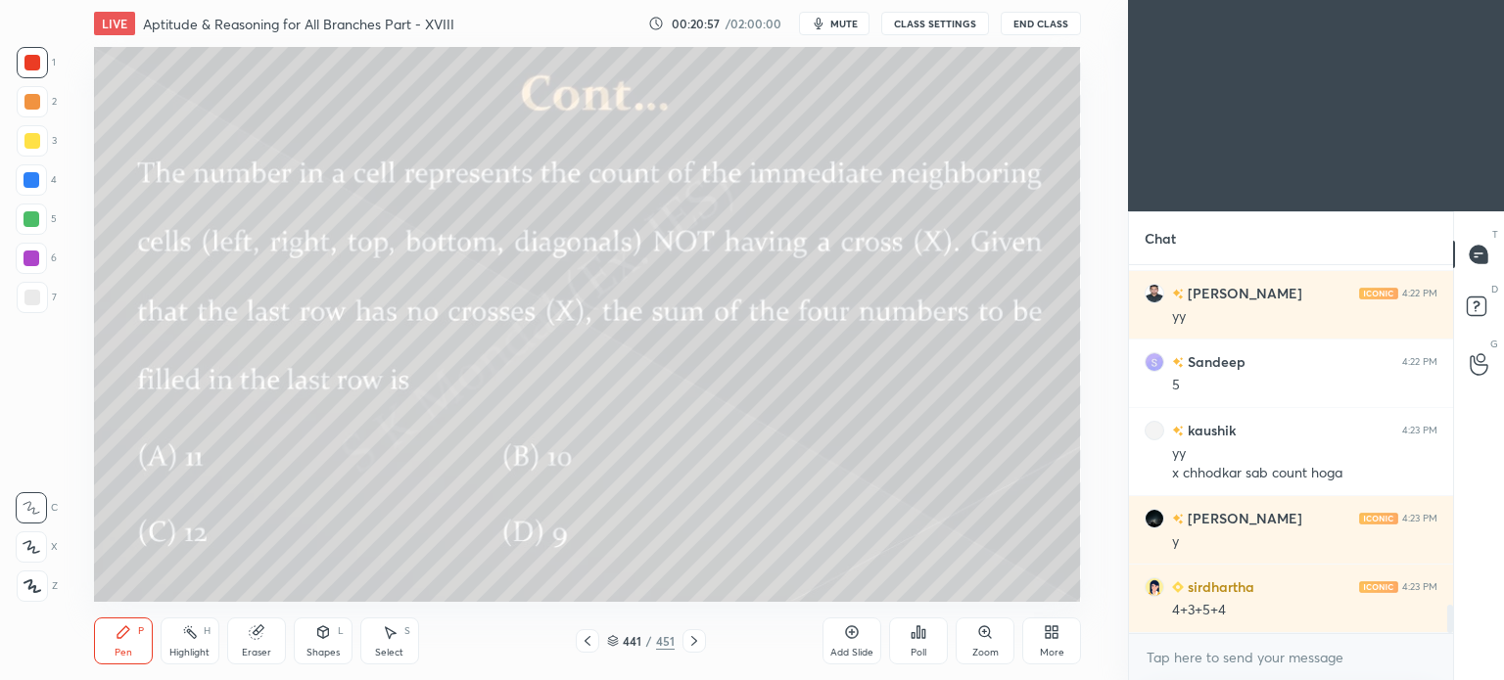
click at [586, 640] on icon at bounding box center [587, 641] width 6 height 10
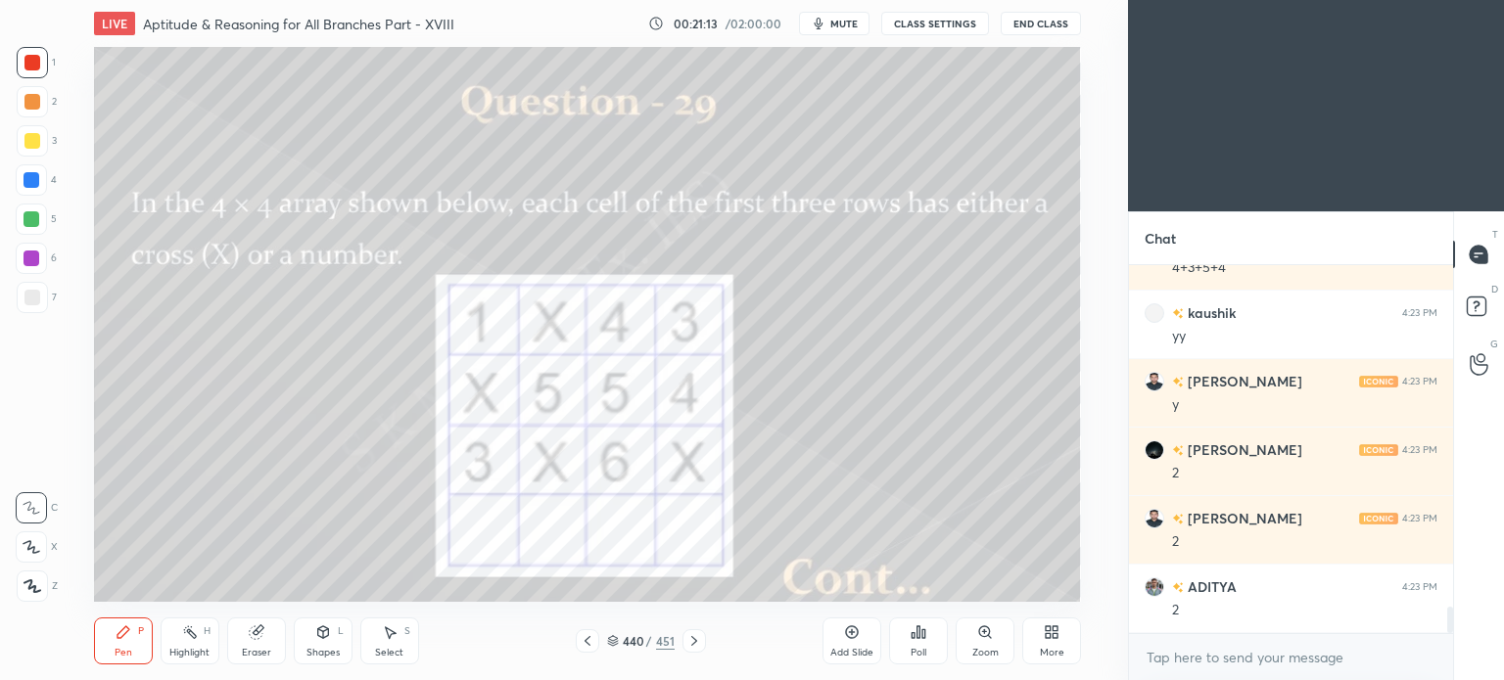
scroll to position [4836, 0]
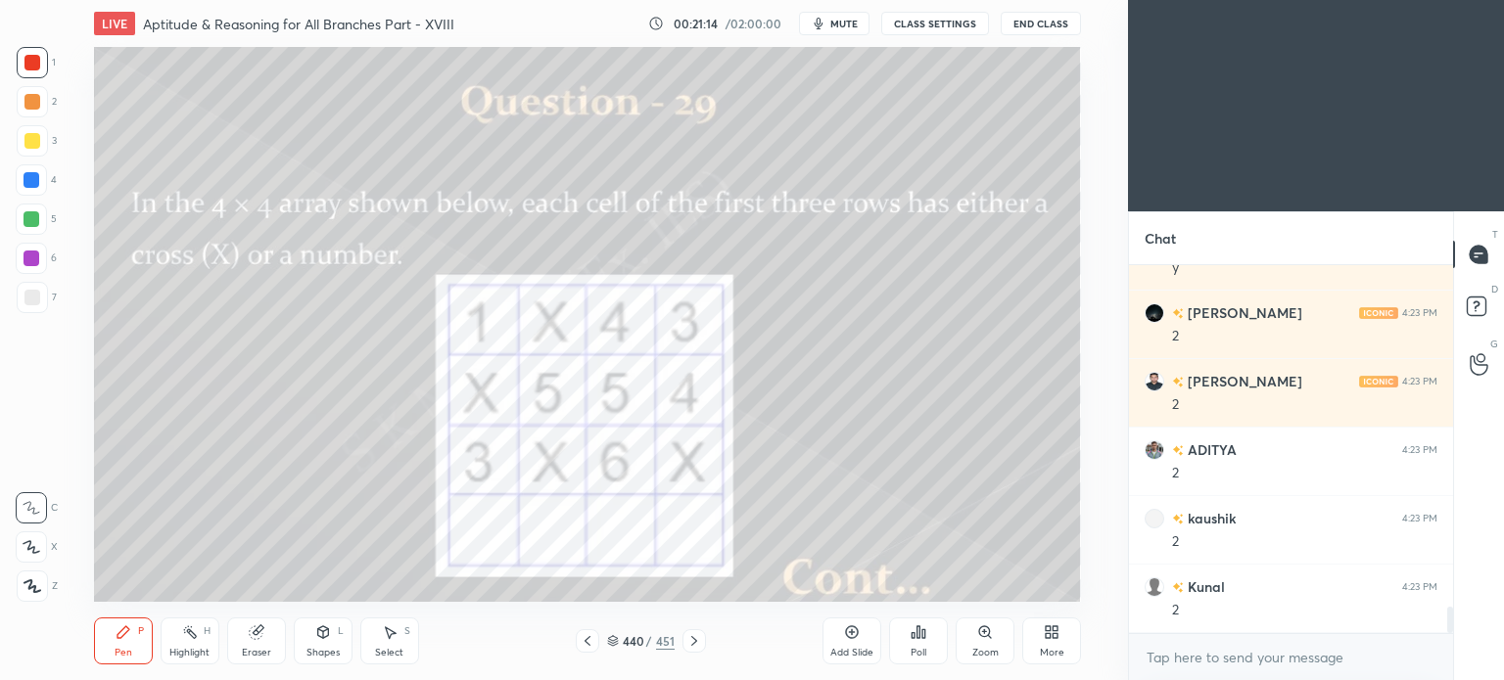
click at [391, 649] on div "Select" at bounding box center [389, 653] width 28 height 10
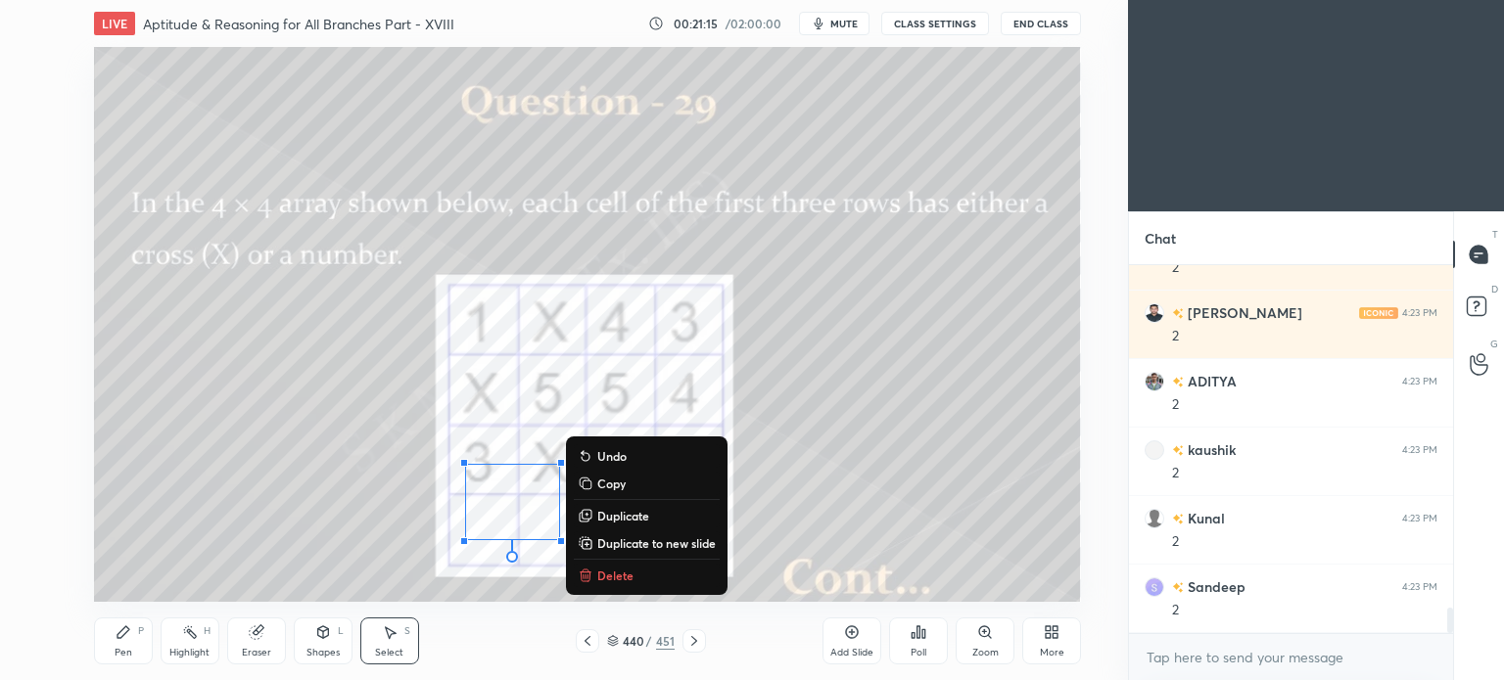
scroll to position [4973, 0]
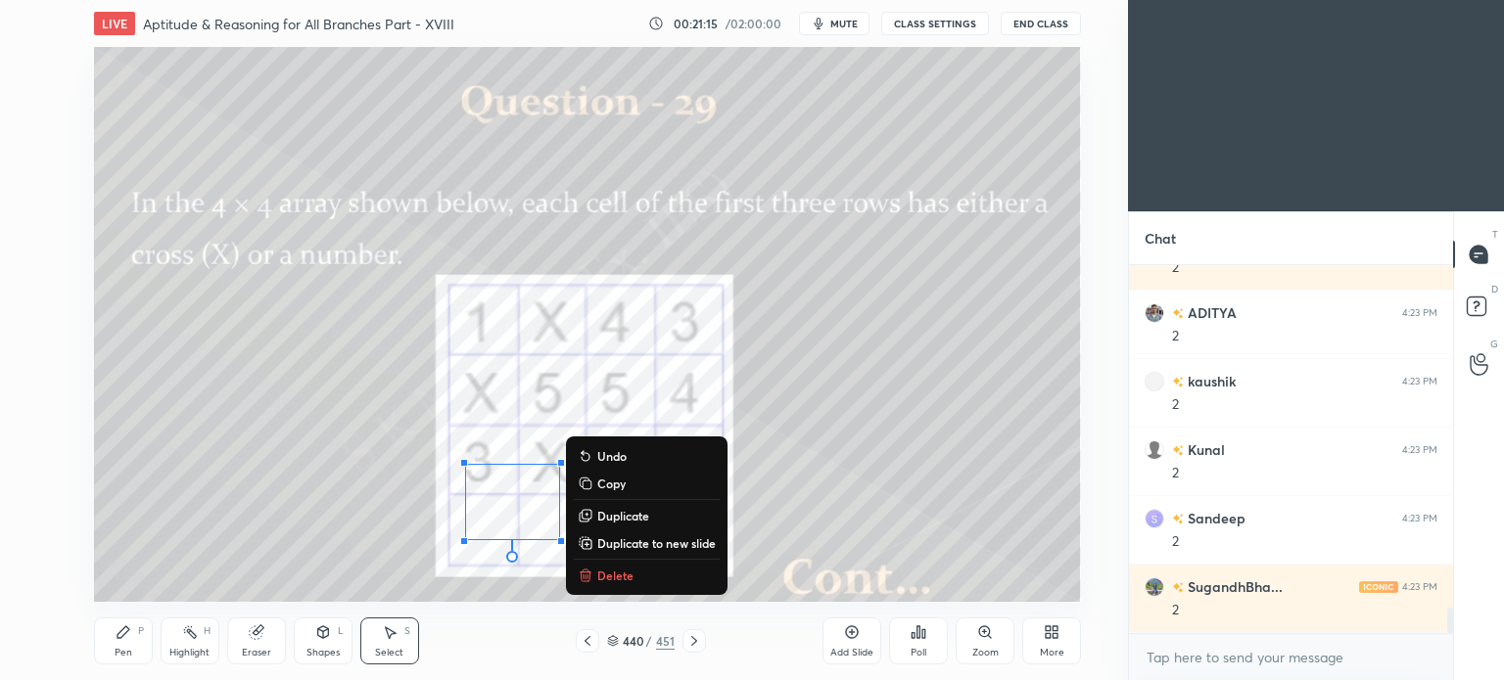
drag, startPoint x: 339, startPoint y: 360, endPoint x: 612, endPoint y: 616, distance: 374.0
click at [612, 616] on div "LIVE Aptitude & Reasoning for All Branches Part - XVIII 00:21:15 / 02:00:00 mut…" at bounding box center [587, 340] width 1049 height 680
click at [623, 580] on p "Delete" at bounding box center [615, 576] width 36 height 16
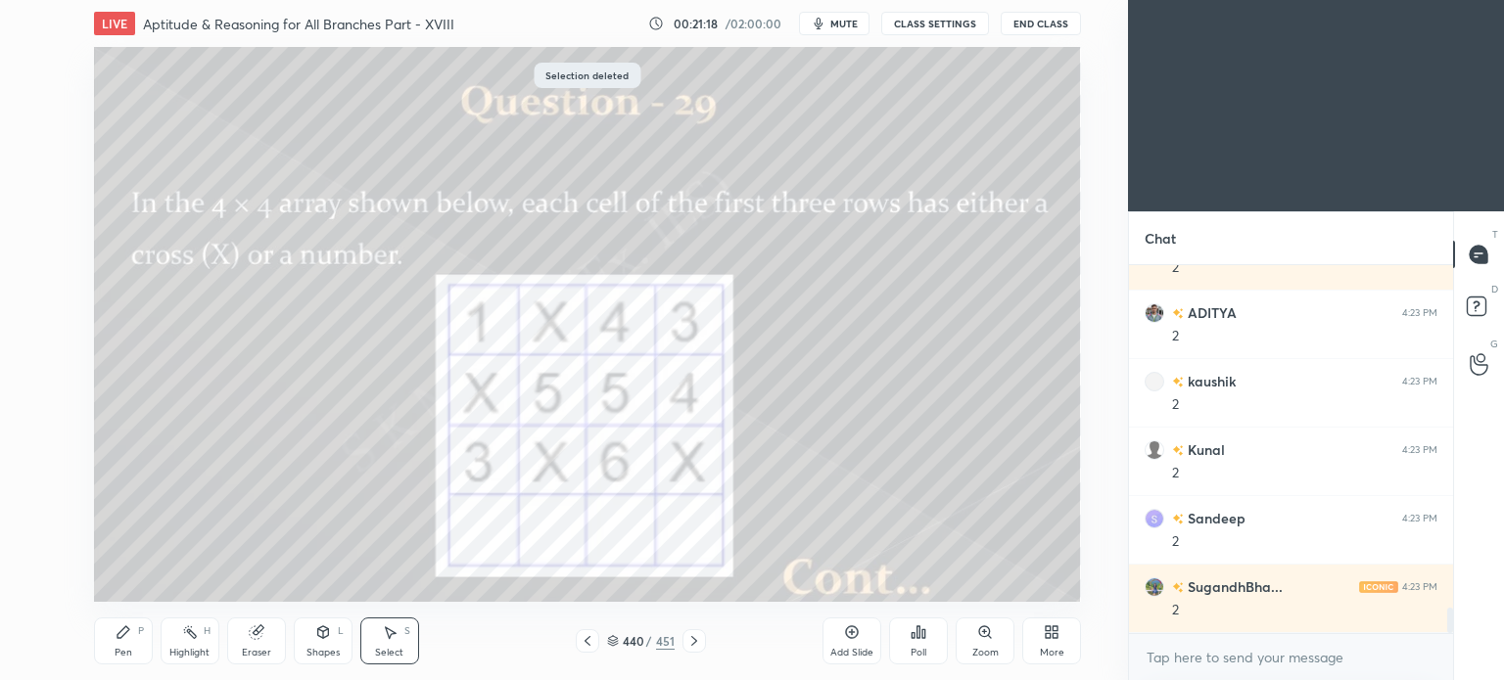
click at [121, 644] on div "Pen P" at bounding box center [123, 641] width 59 height 47
click at [119, 641] on div "Pen P" at bounding box center [123, 641] width 59 height 47
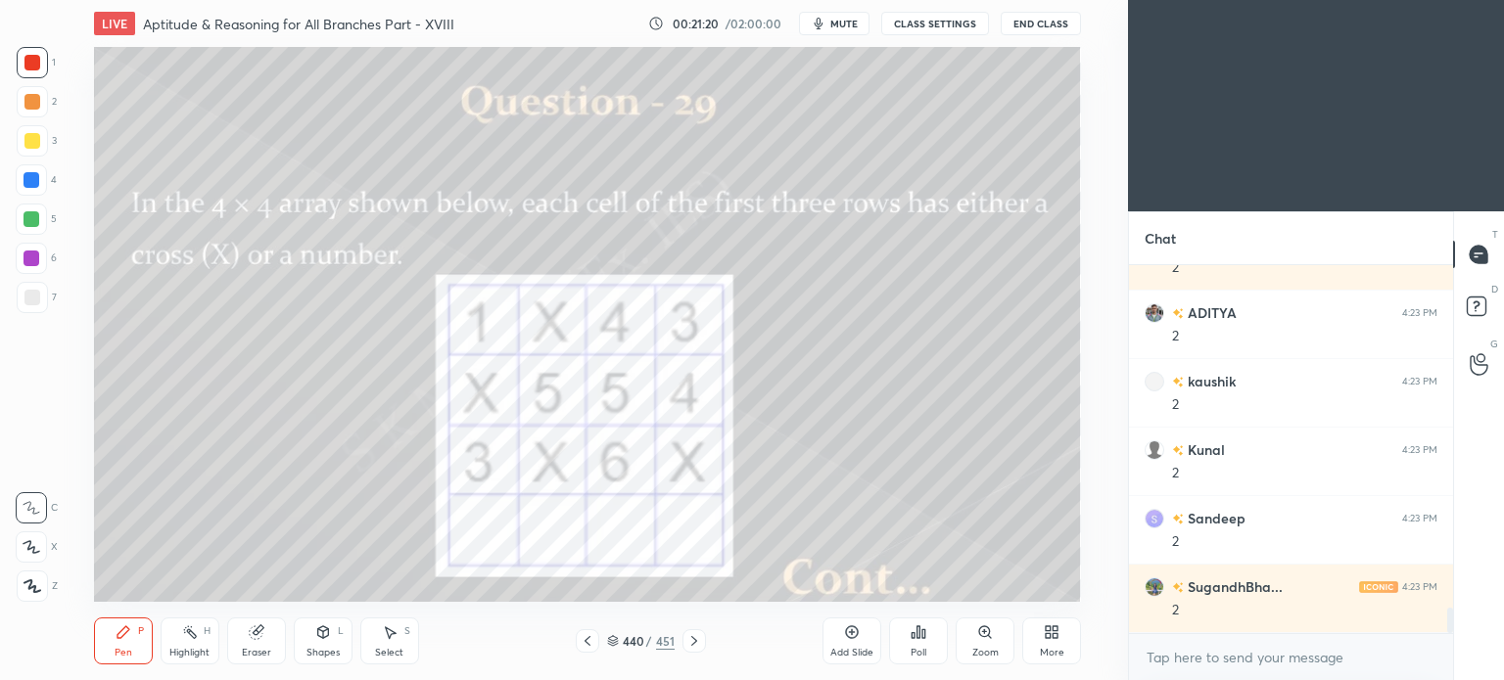
scroll to position [5041, 0]
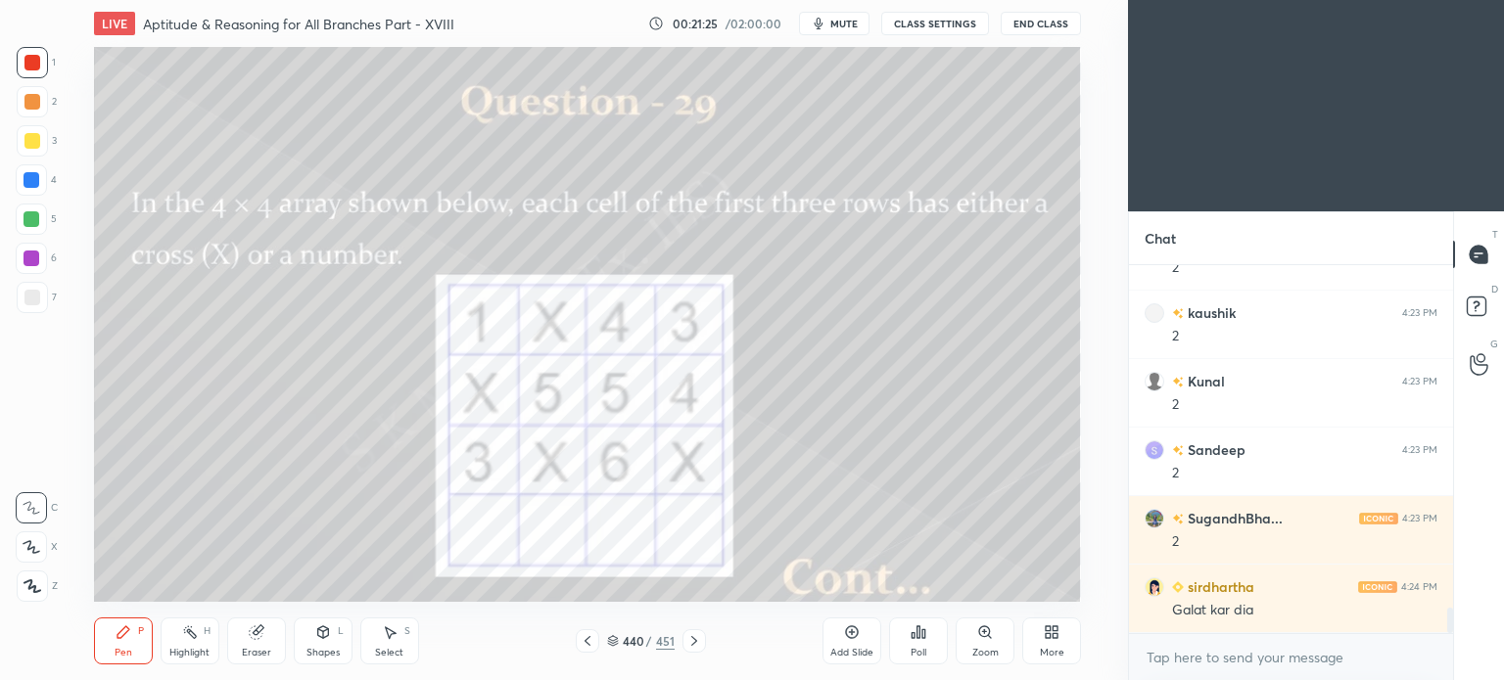
click at [700, 638] on icon at bounding box center [694, 641] width 16 height 16
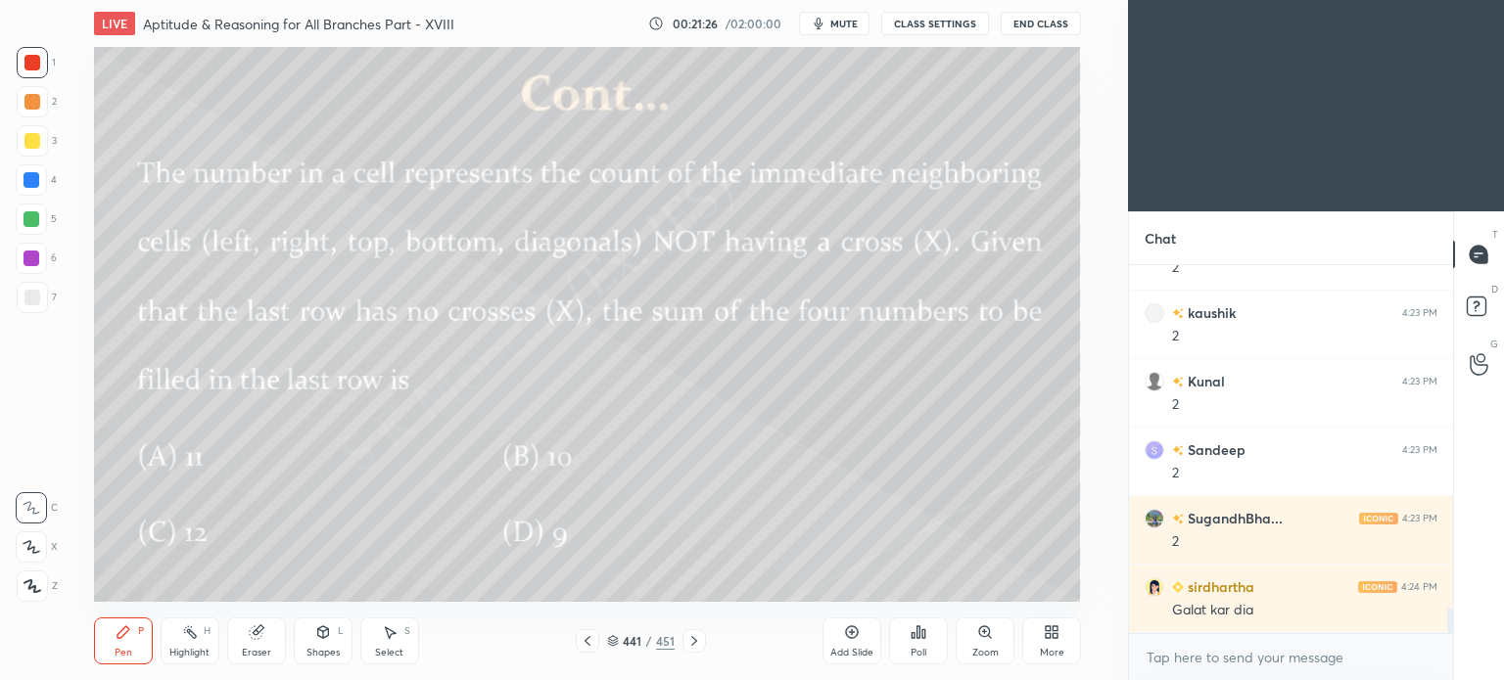
click at [192, 637] on rect at bounding box center [192, 634] width 10 height 10
click at [188, 637] on icon at bounding box center [190, 633] width 16 height 16
click at [584, 640] on icon at bounding box center [588, 641] width 16 height 16
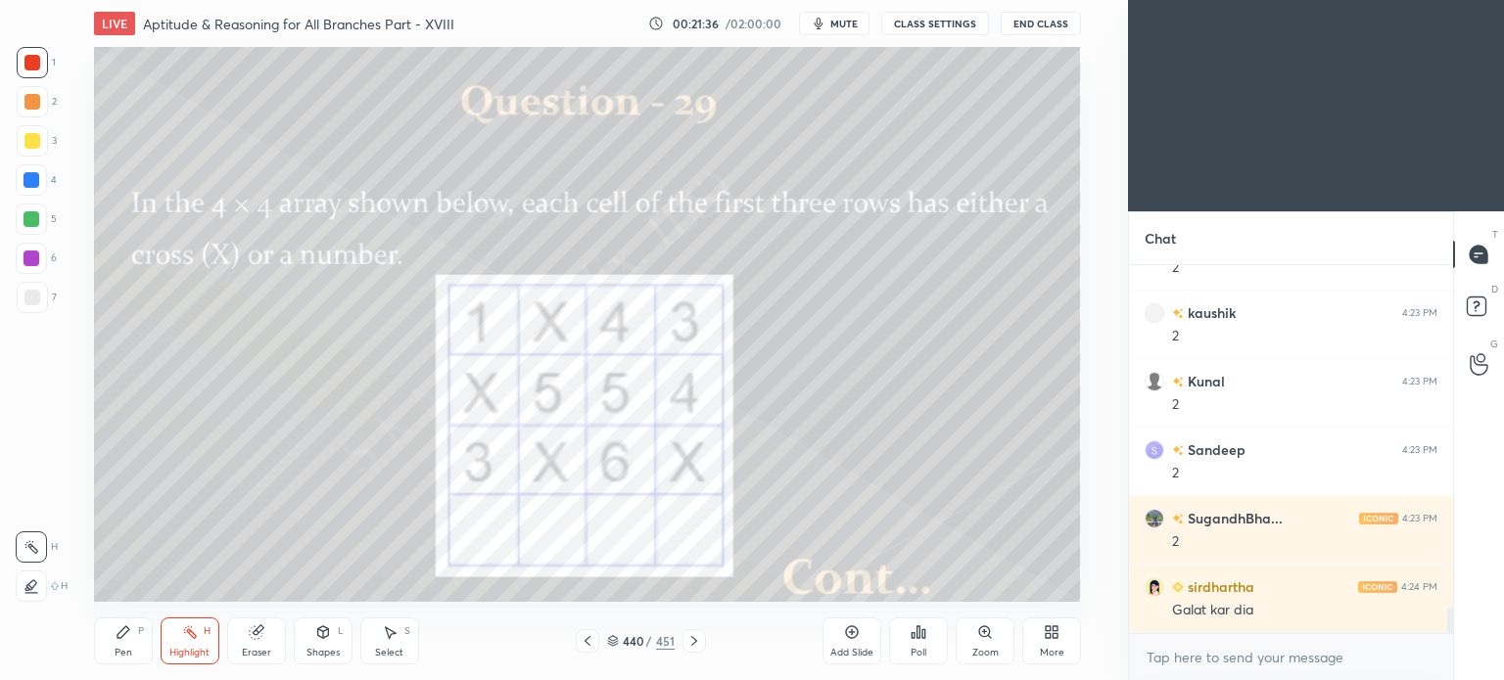
click at [130, 648] on div "Pen" at bounding box center [124, 653] width 18 height 10
click at [126, 652] on div "Pen" at bounding box center [124, 653] width 18 height 10
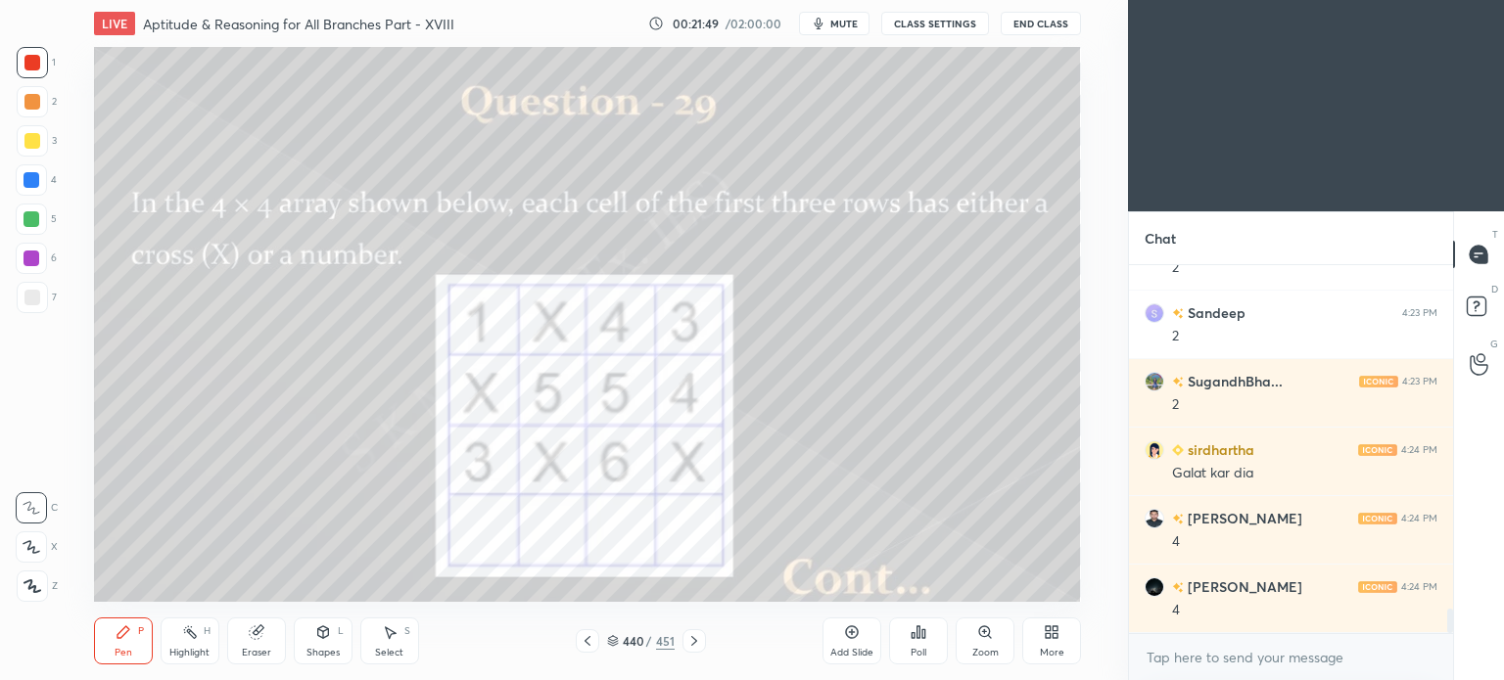
scroll to position [5247, 0]
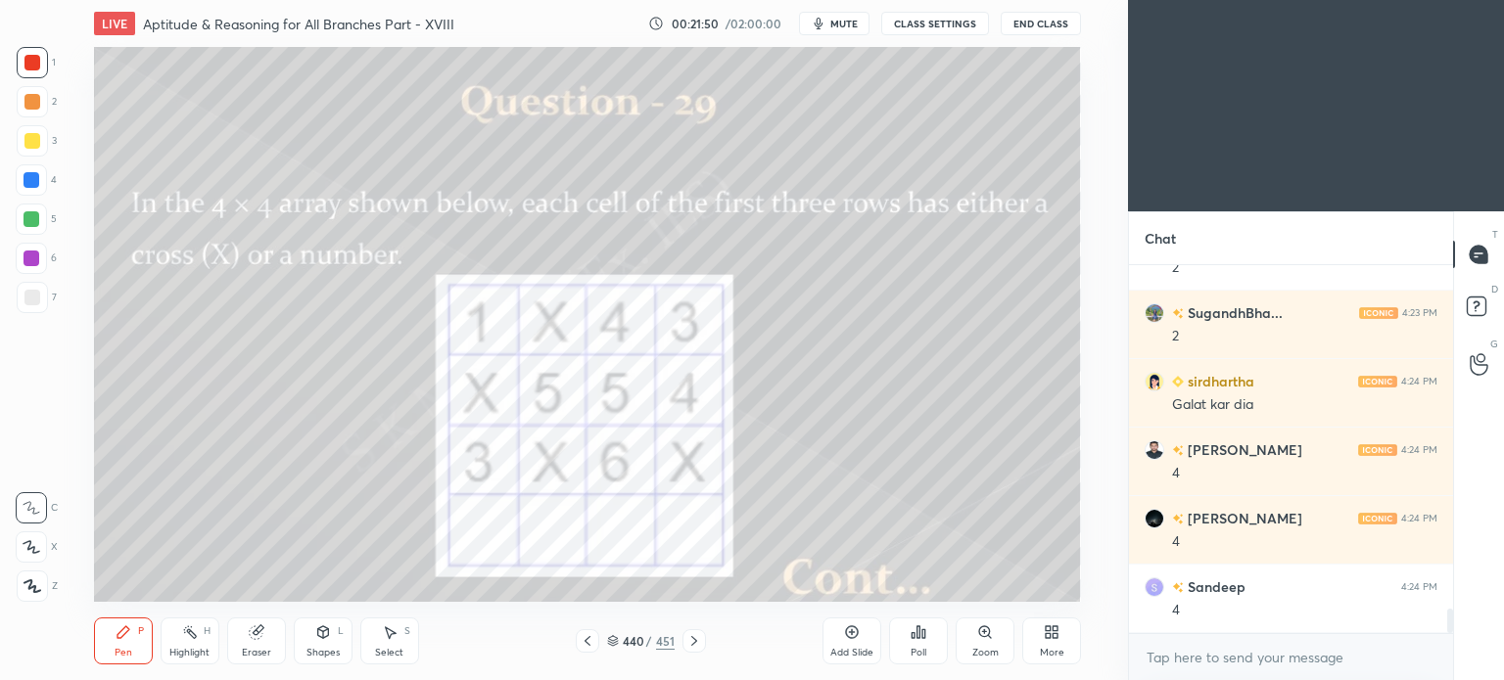
click at [381, 641] on div "Select S" at bounding box center [389, 641] width 59 height 47
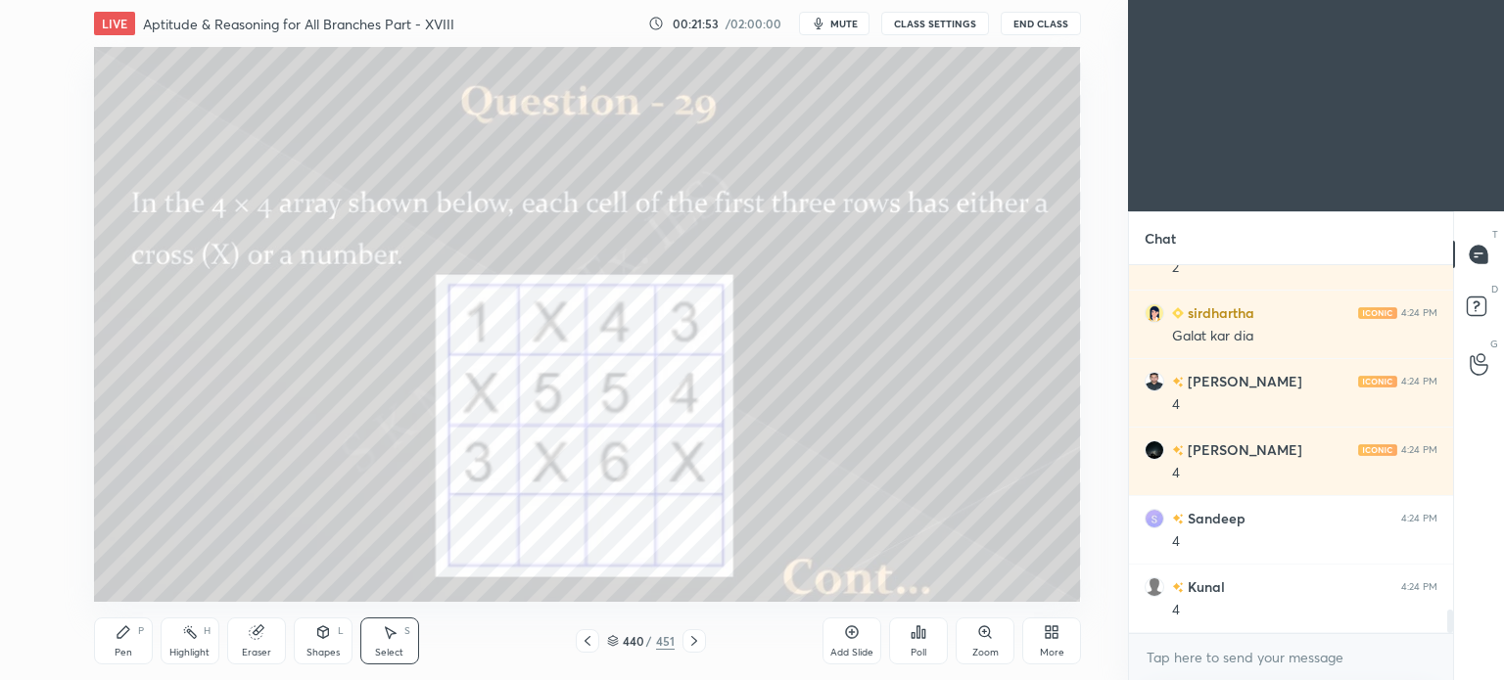
click at [255, 646] on div "Eraser" at bounding box center [256, 641] width 59 height 47
click at [44, 543] on div at bounding box center [31, 547] width 31 height 31
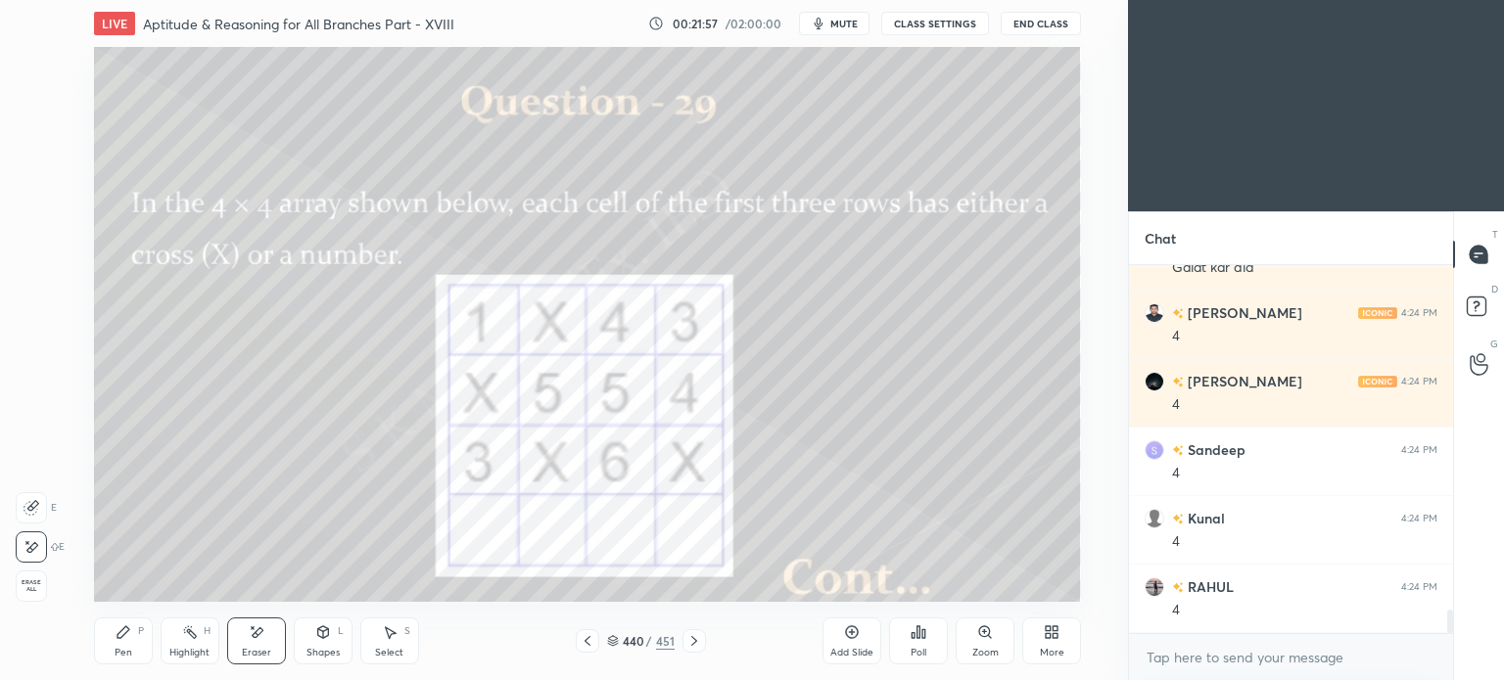
scroll to position [5453, 0]
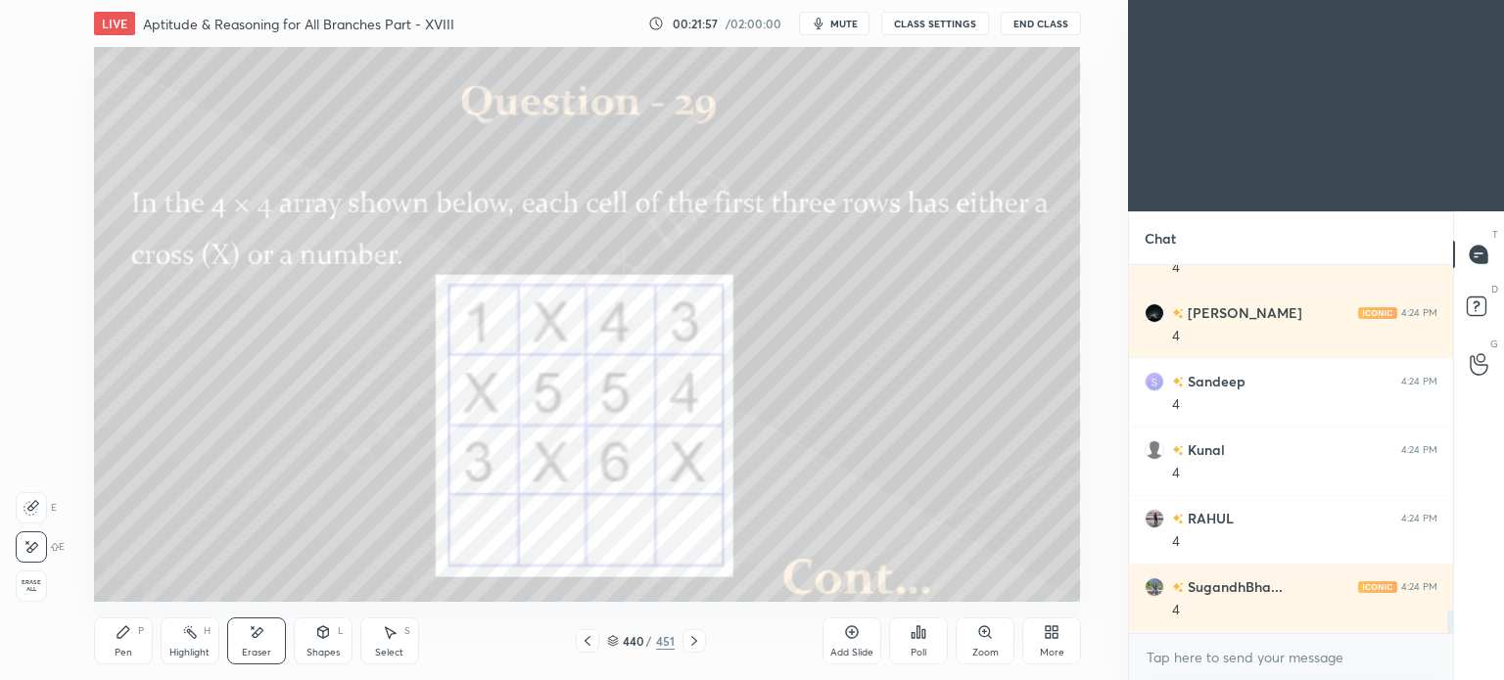
click at [120, 648] on div "Pen" at bounding box center [124, 653] width 18 height 10
click at [125, 648] on div "Pen" at bounding box center [124, 653] width 18 height 10
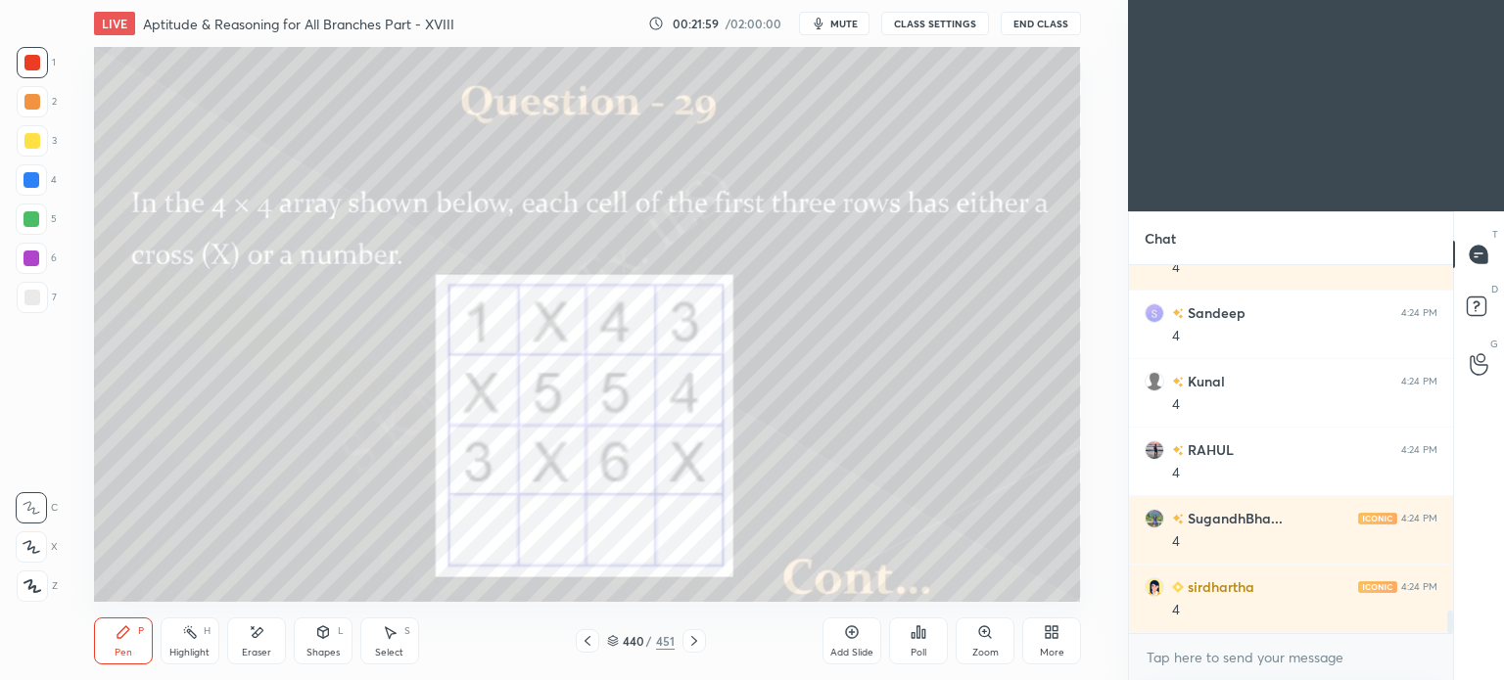
scroll to position [5590, 0]
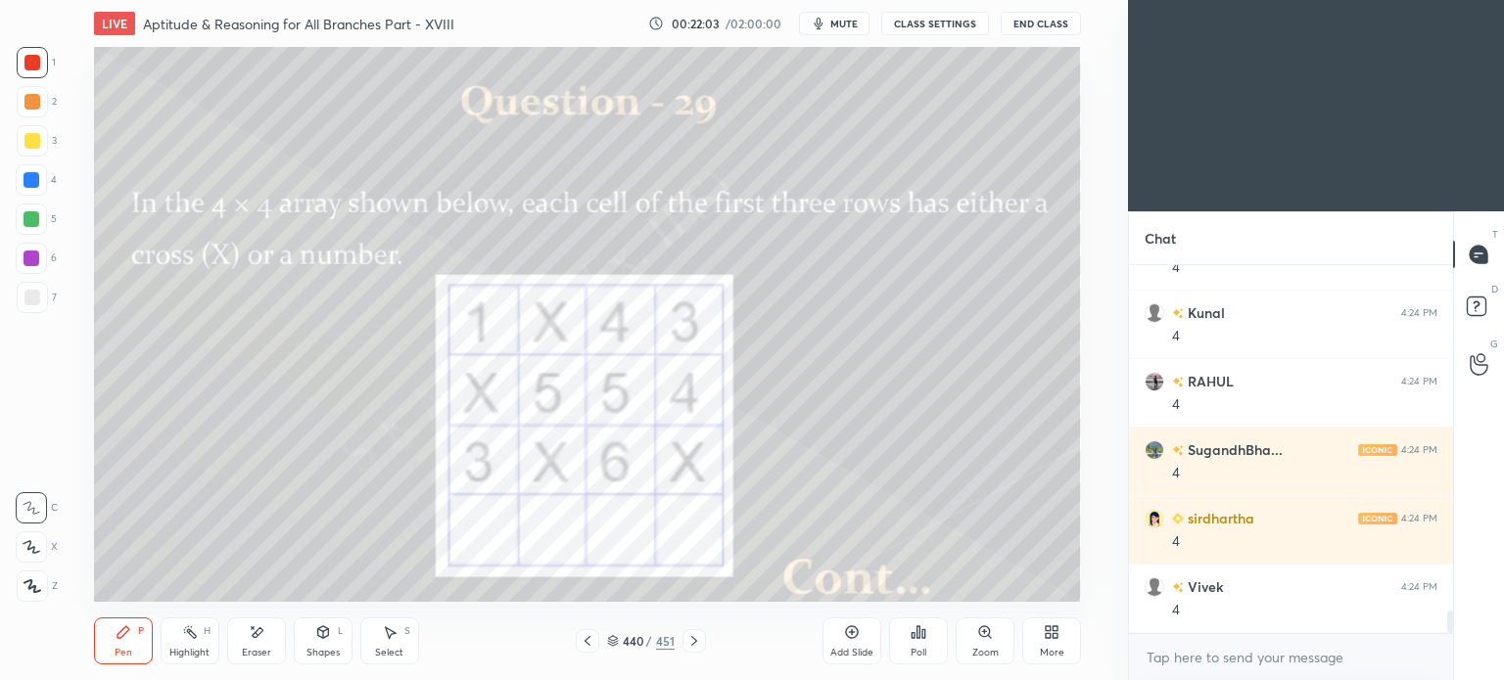
click at [118, 648] on div "Pen" at bounding box center [124, 653] width 18 height 10
click at [123, 646] on div "Pen P" at bounding box center [123, 641] width 59 height 47
click at [243, 649] on div "Eraser" at bounding box center [256, 653] width 29 height 10
click at [125, 644] on div "Pen P" at bounding box center [123, 641] width 59 height 47
click at [118, 649] on div "Pen" at bounding box center [124, 653] width 18 height 10
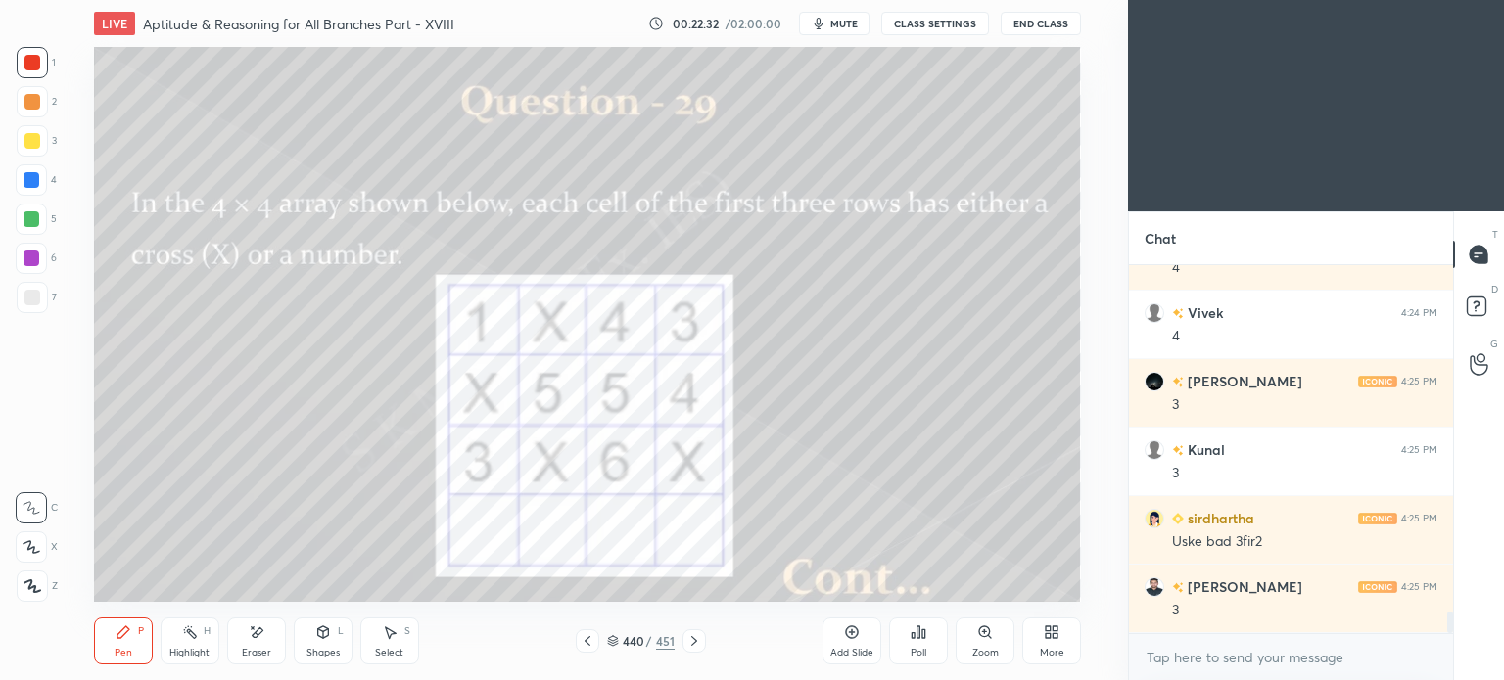
scroll to position [5932, 0]
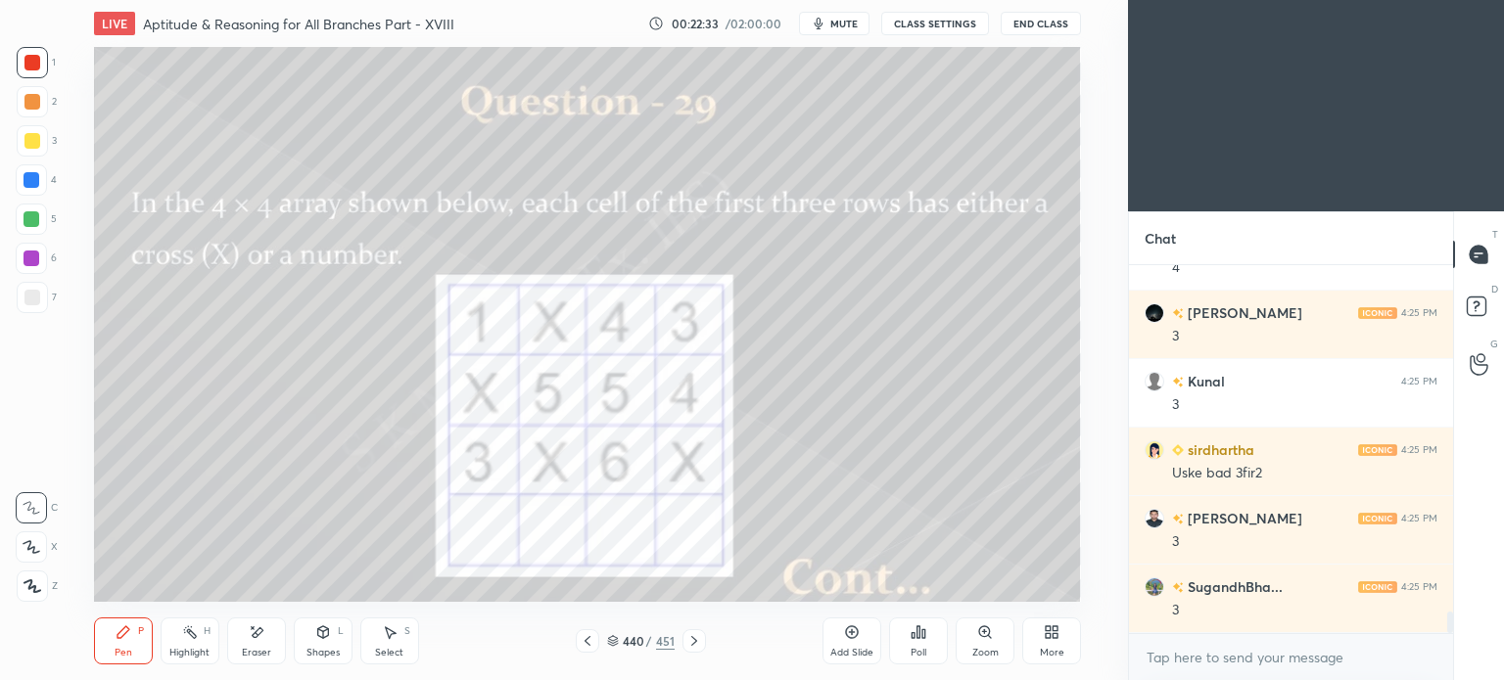
click at [249, 641] on div "Eraser" at bounding box center [256, 641] width 59 height 47
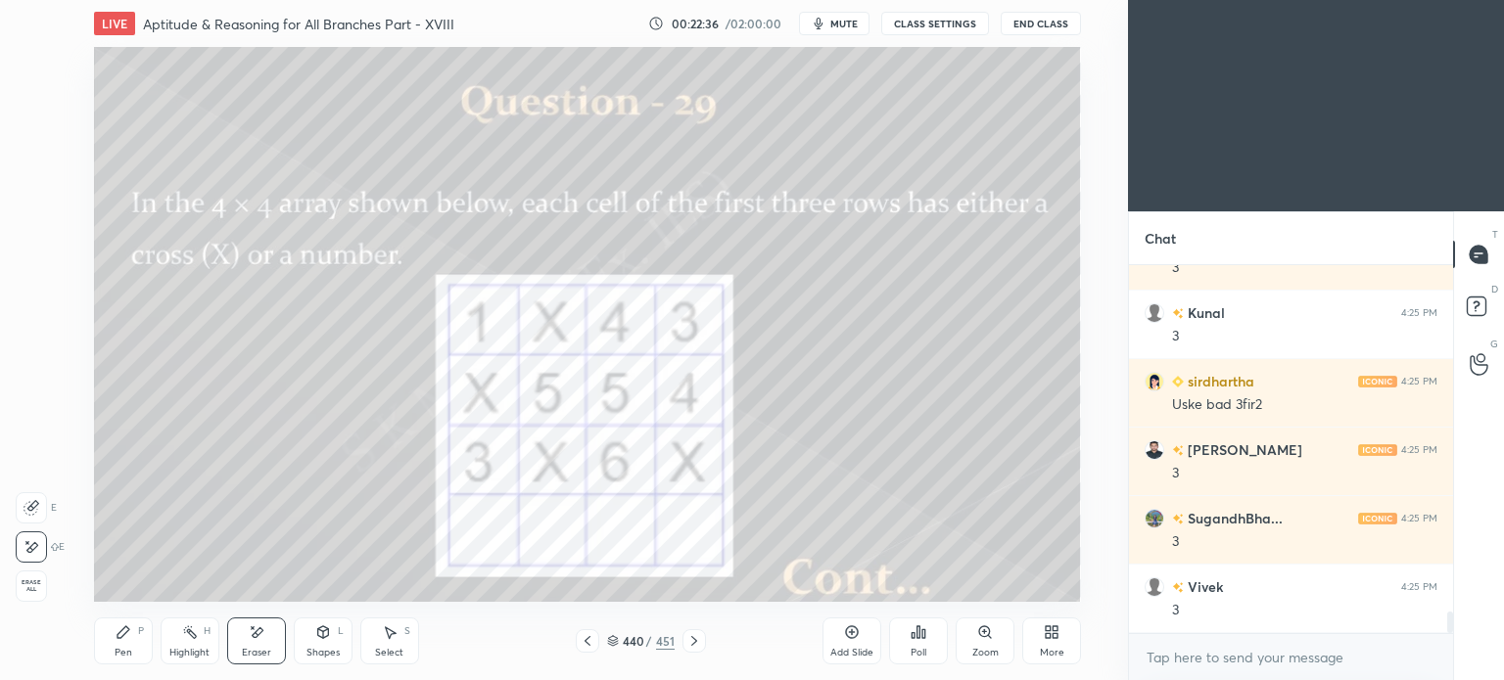
click at [116, 641] on div "Pen P" at bounding box center [123, 641] width 59 height 47
click at [122, 651] on div "Pen" at bounding box center [124, 653] width 18 height 10
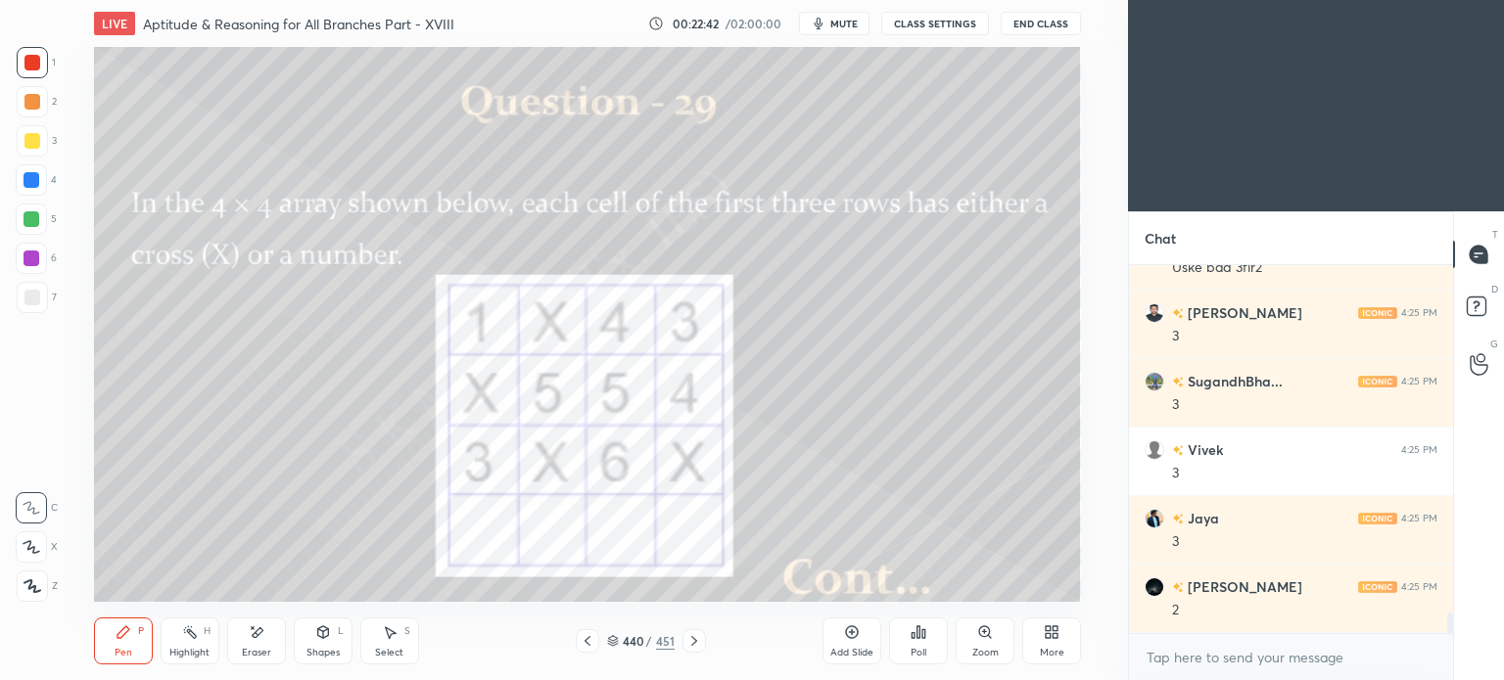
scroll to position [6206, 0]
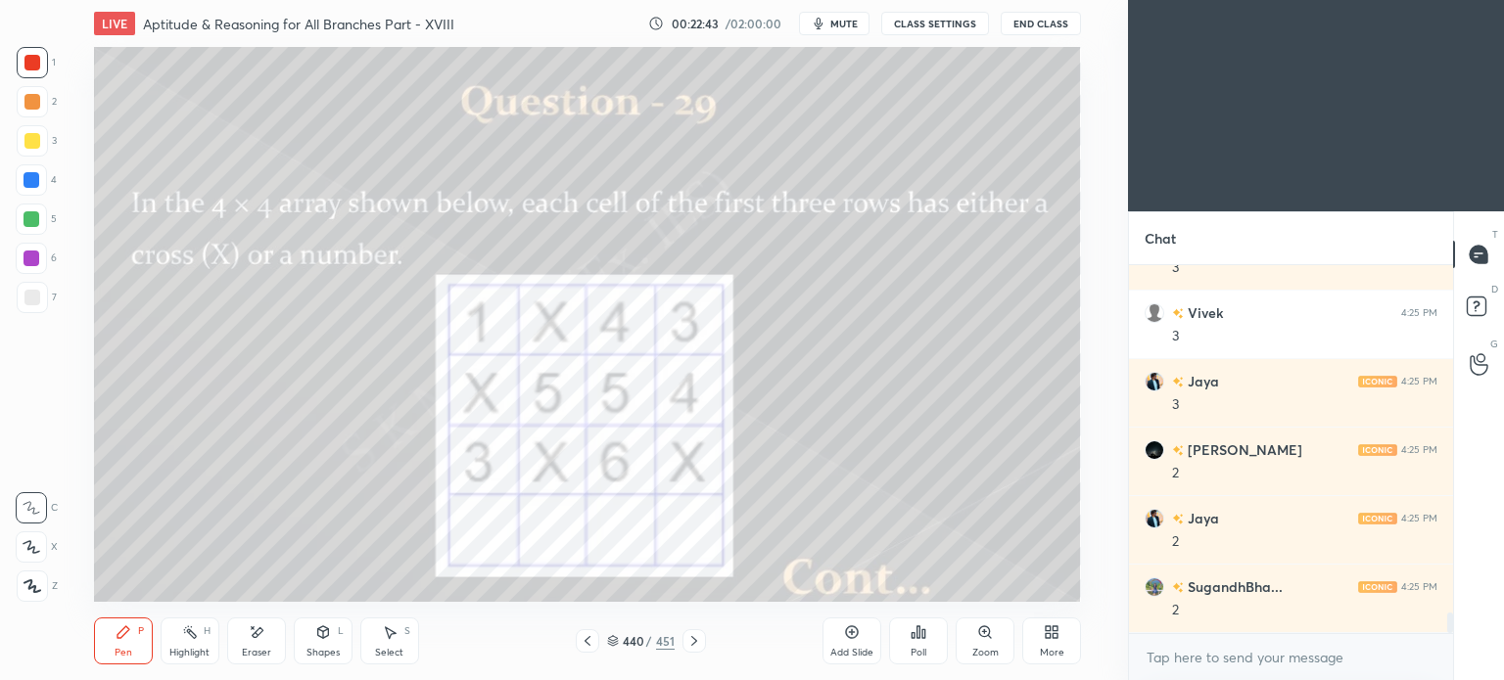
click at [182, 649] on div "Highlight" at bounding box center [189, 653] width 40 height 10
click at [194, 646] on div "Highlight H" at bounding box center [190, 641] width 59 height 47
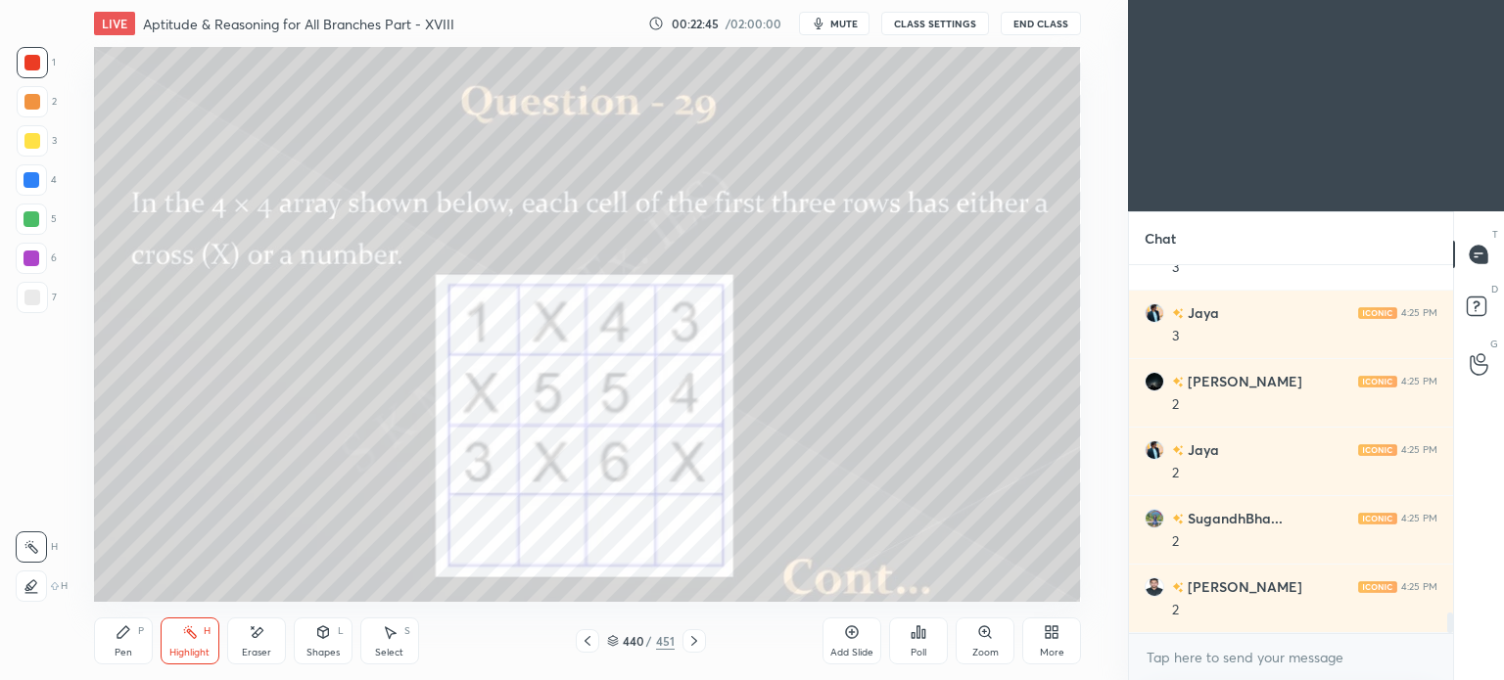
click at [261, 641] on div "Eraser" at bounding box center [256, 641] width 59 height 47
click at [261, 643] on div "Eraser" at bounding box center [256, 641] width 59 height 47
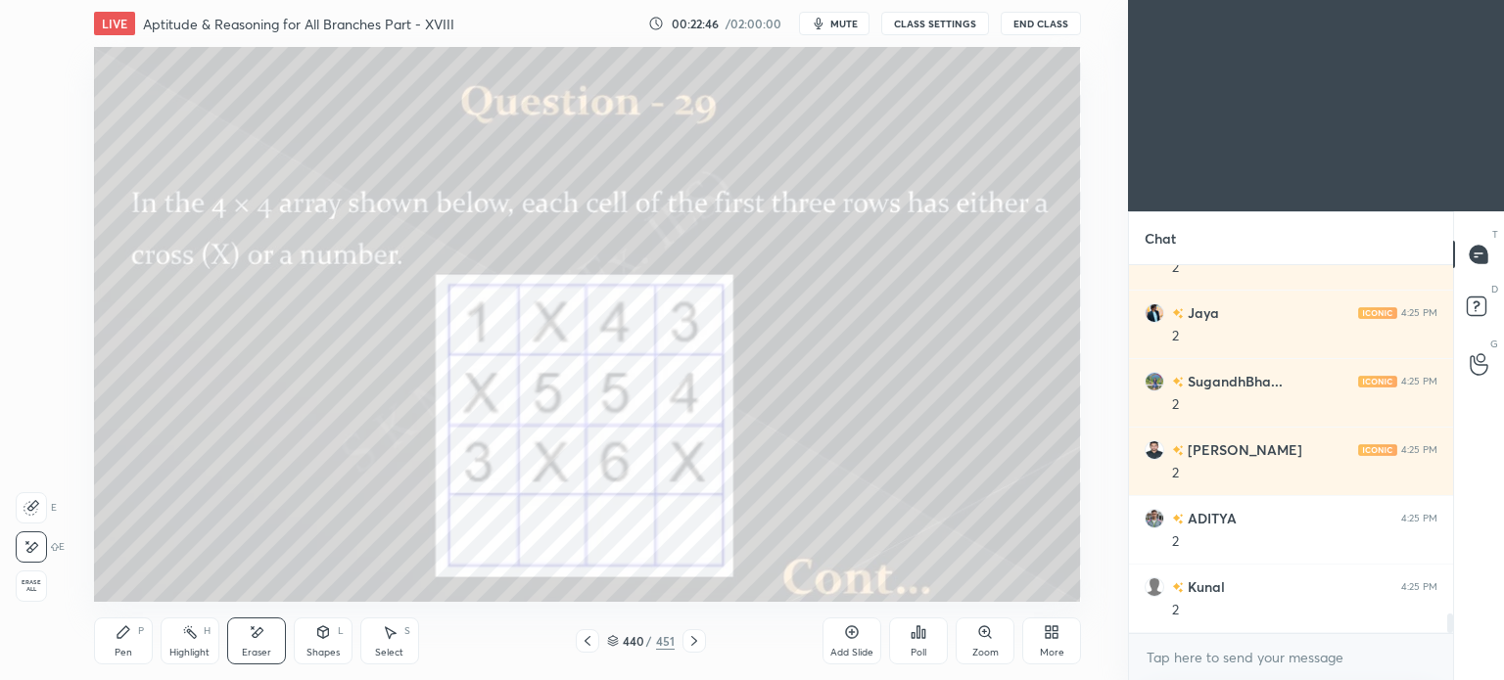
scroll to position [6549, 0]
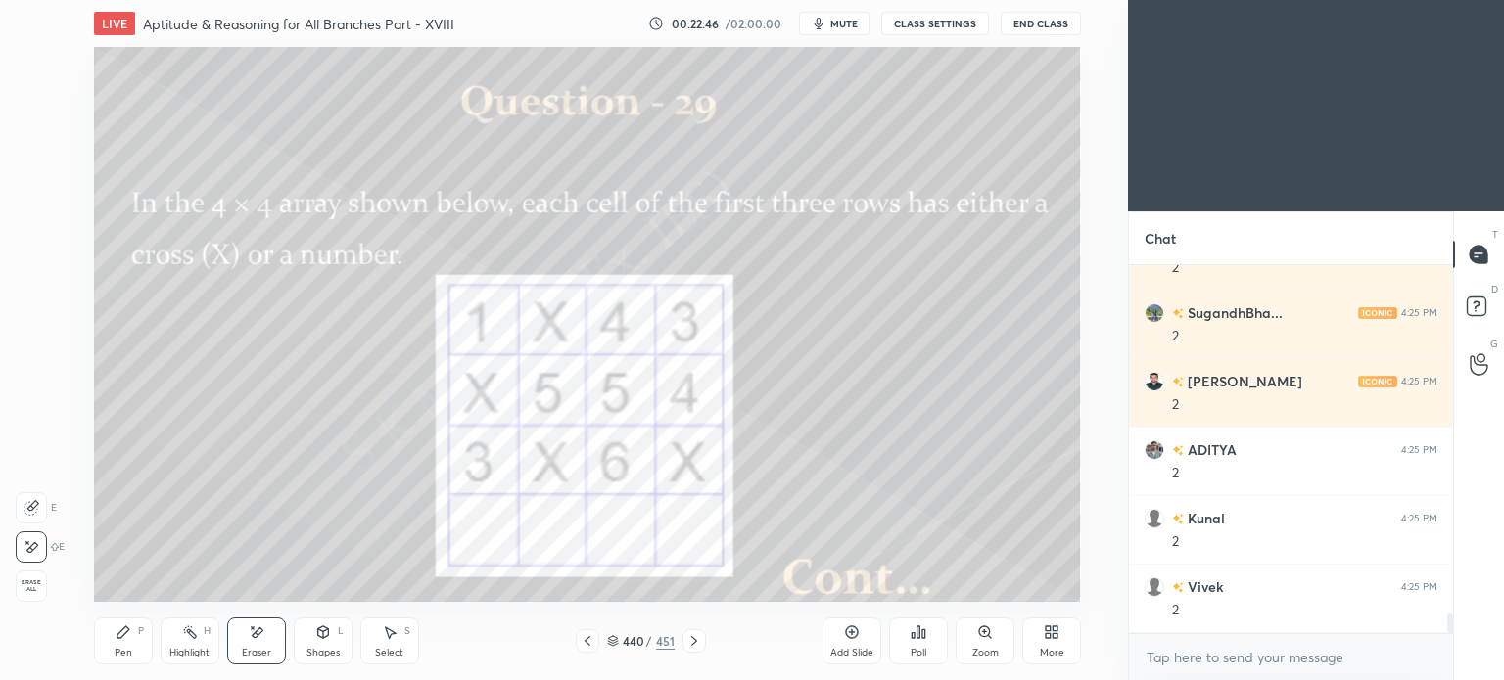
click at [110, 641] on div "Pen P" at bounding box center [123, 641] width 59 height 47
click at [120, 644] on div "Pen P" at bounding box center [123, 641] width 59 height 47
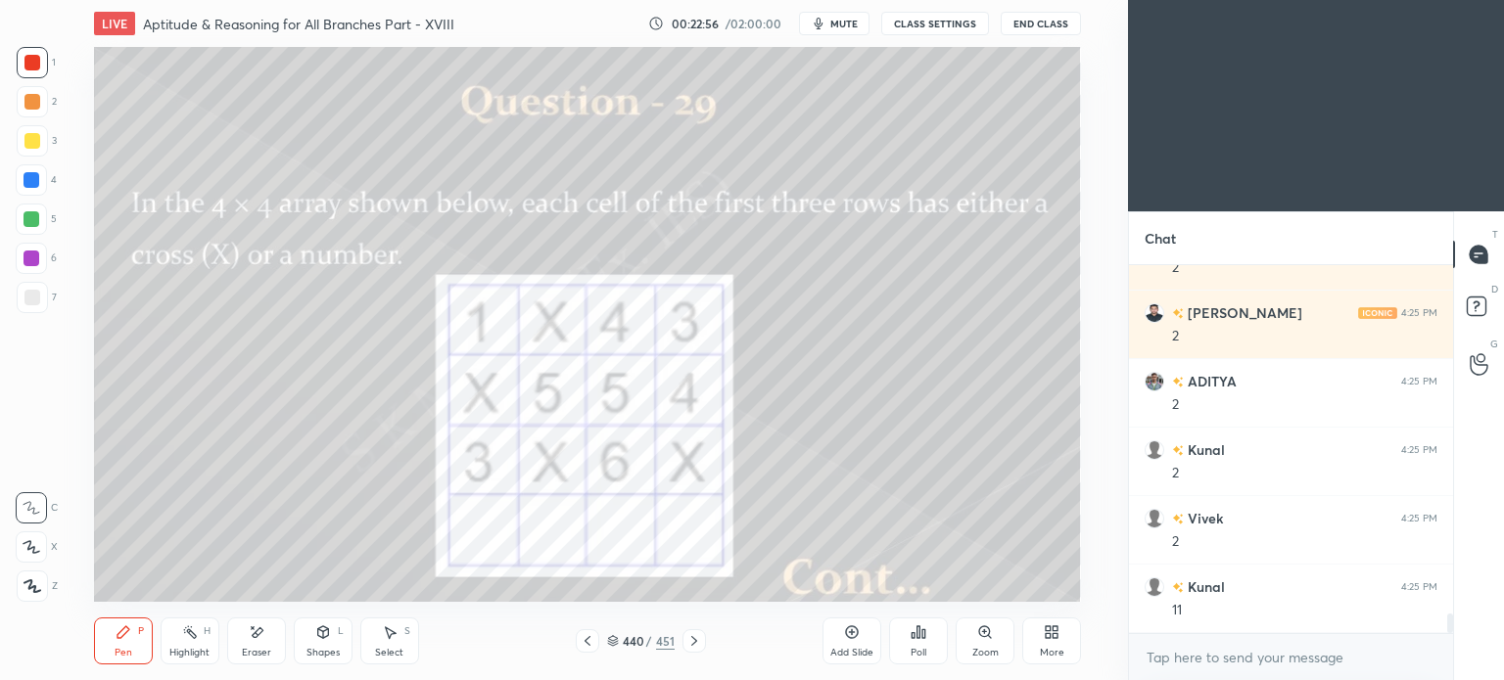
scroll to position [6686, 0]
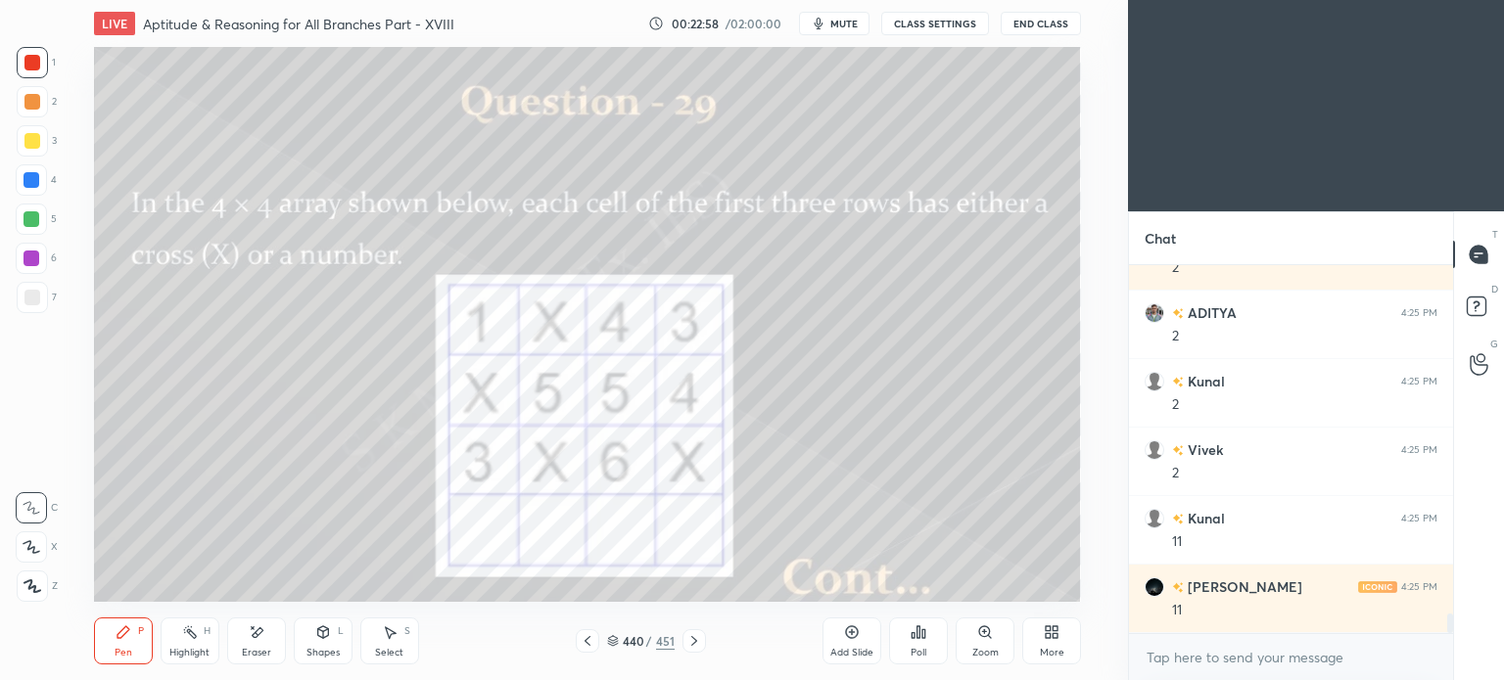
click at [690, 643] on icon at bounding box center [694, 641] width 16 height 16
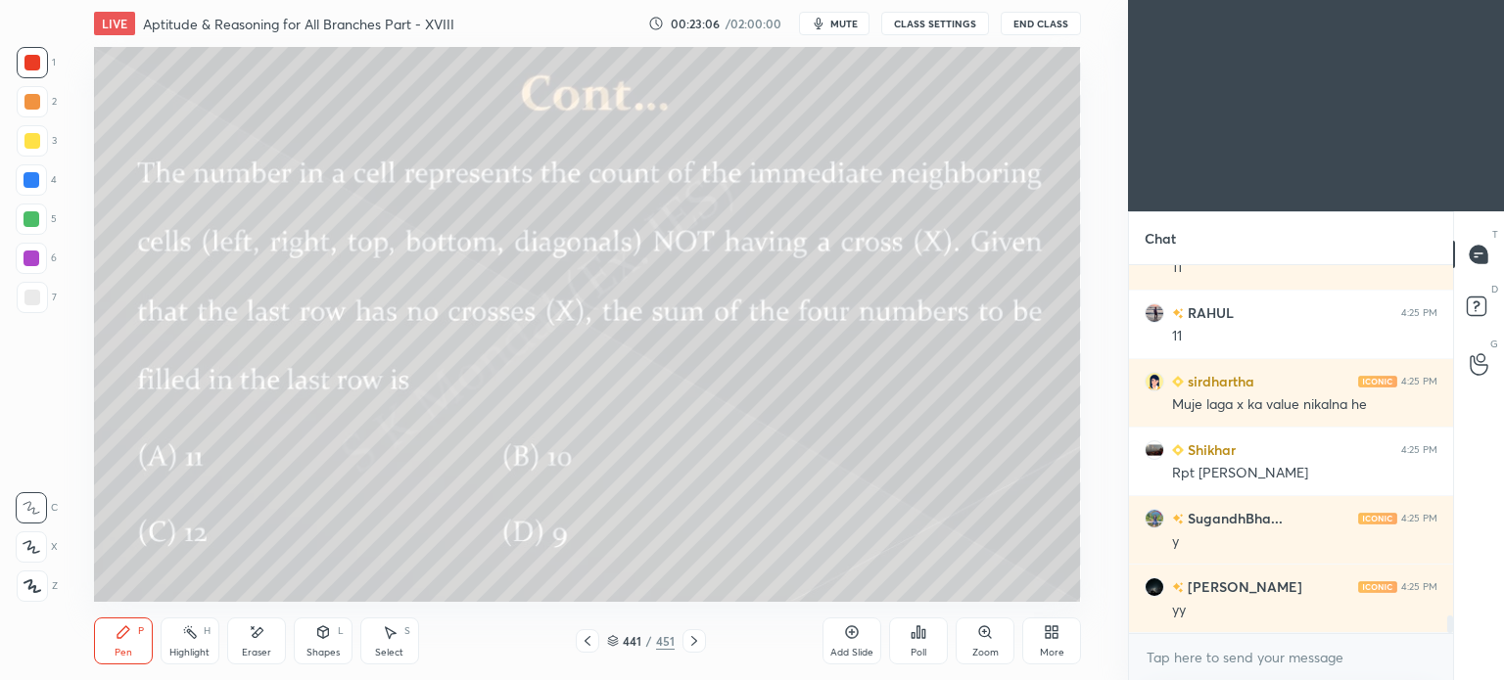
scroll to position [7166, 0]
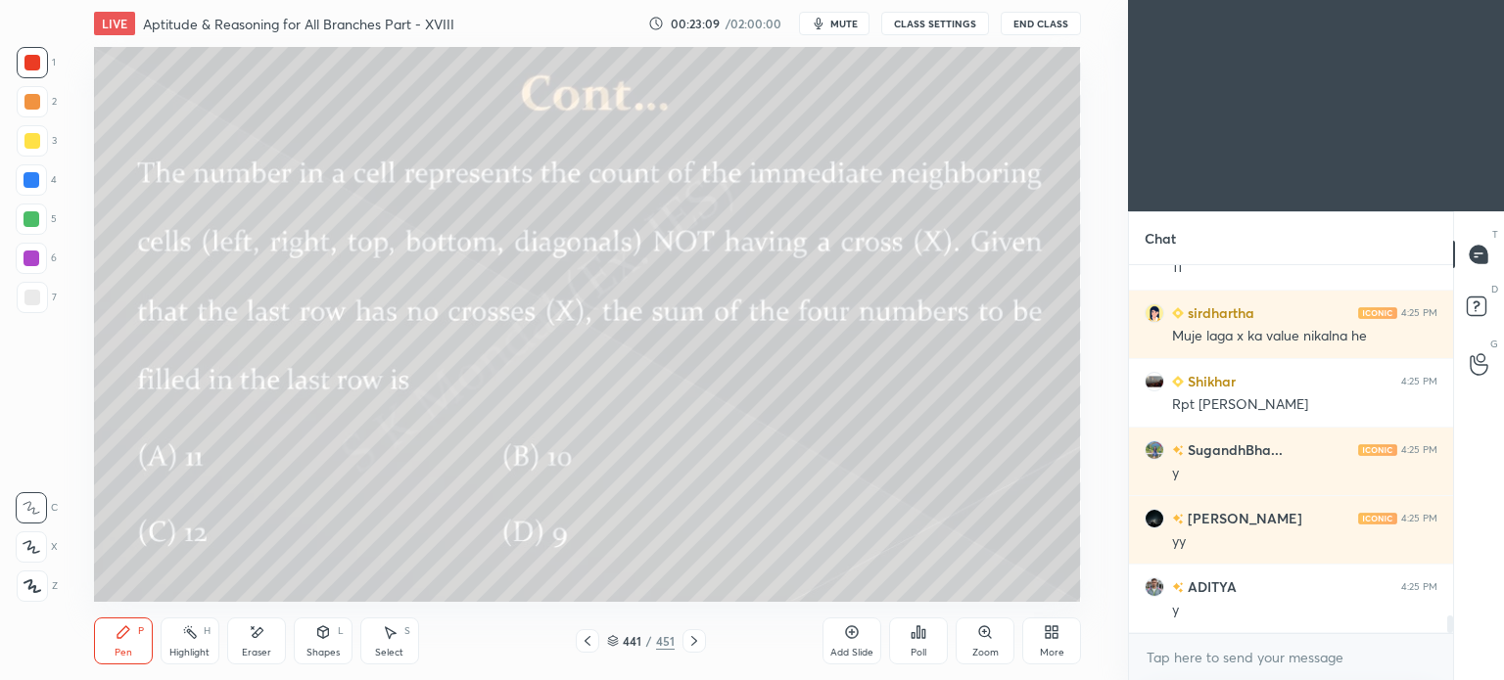
click at [196, 649] on div "Highlight" at bounding box center [189, 653] width 40 height 10
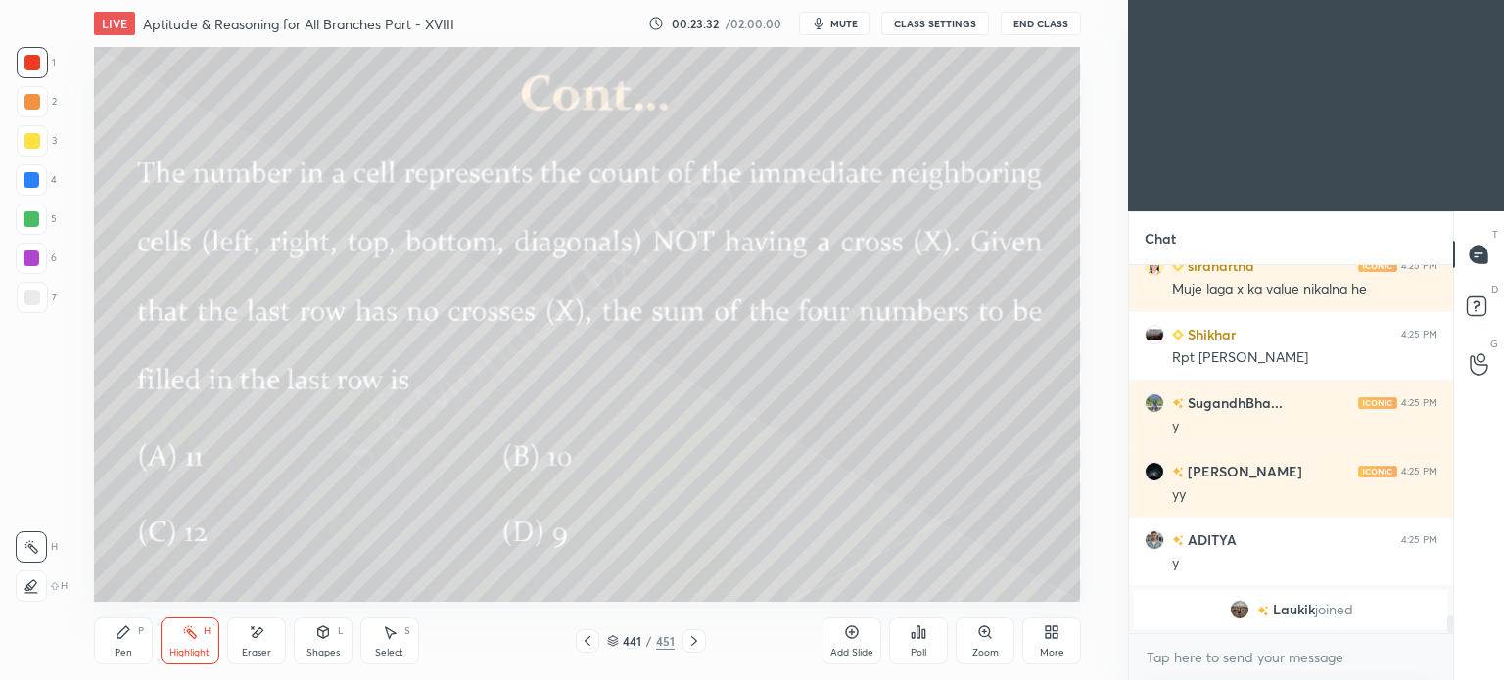
click at [583, 641] on icon at bounding box center [588, 641] width 16 height 16
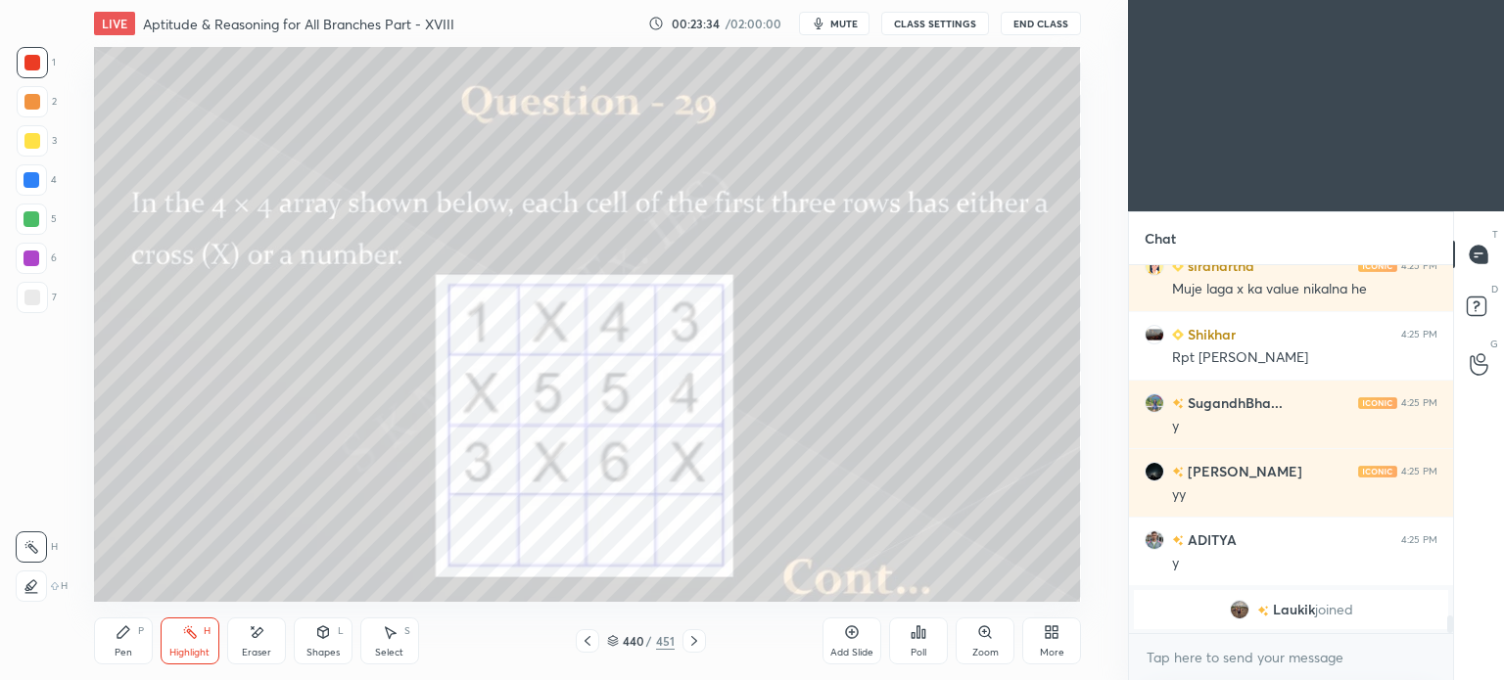
click at [186, 644] on div "Highlight H" at bounding box center [190, 641] width 59 height 47
click at [104, 643] on div "Pen P" at bounding box center [123, 641] width 59 height 47
click at [117, 636] on icon at bounding box center [123, 632] width 12 height 12
click at [692, 640] on icon at bounding box center [694, 641] width 16 height 16
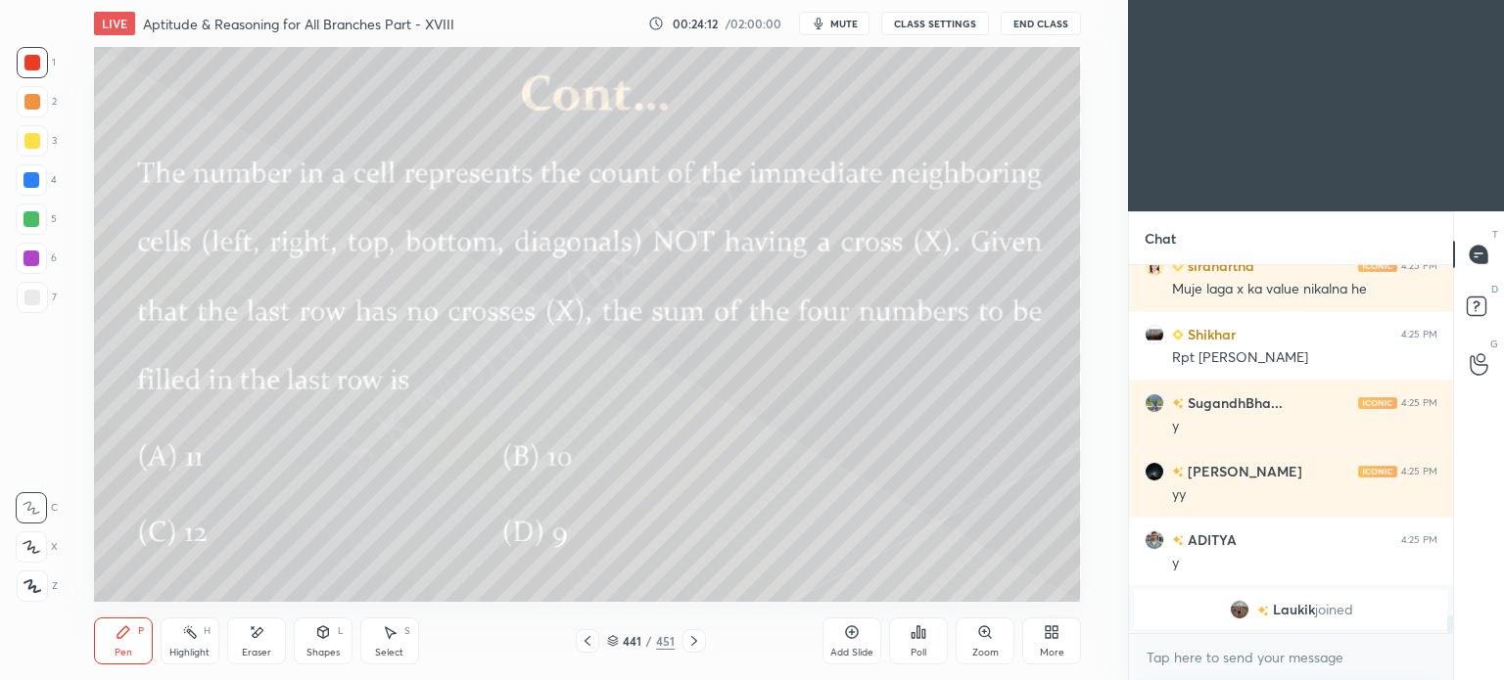
click at [182, 651] on div "Highlight" at bounding box center [189, 653] width 40 height 10
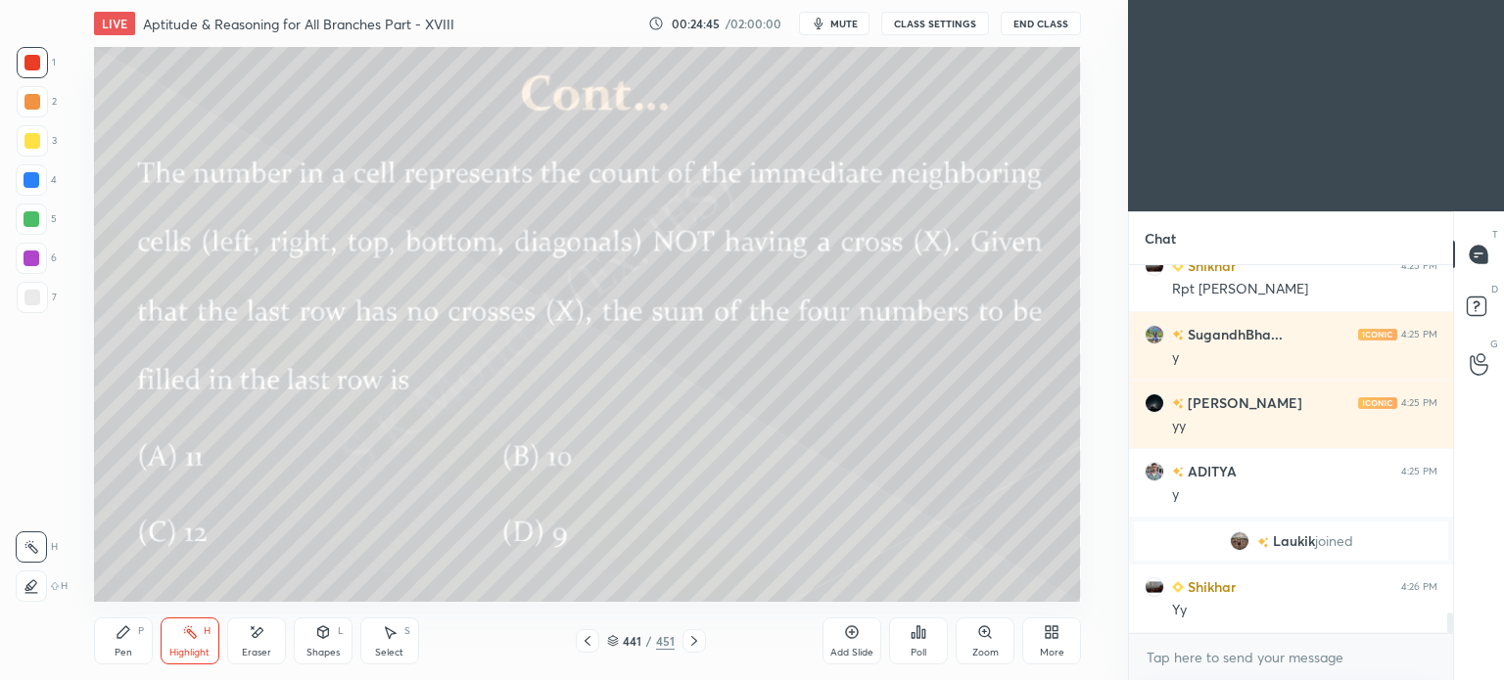
scroll to position [6414, 0]
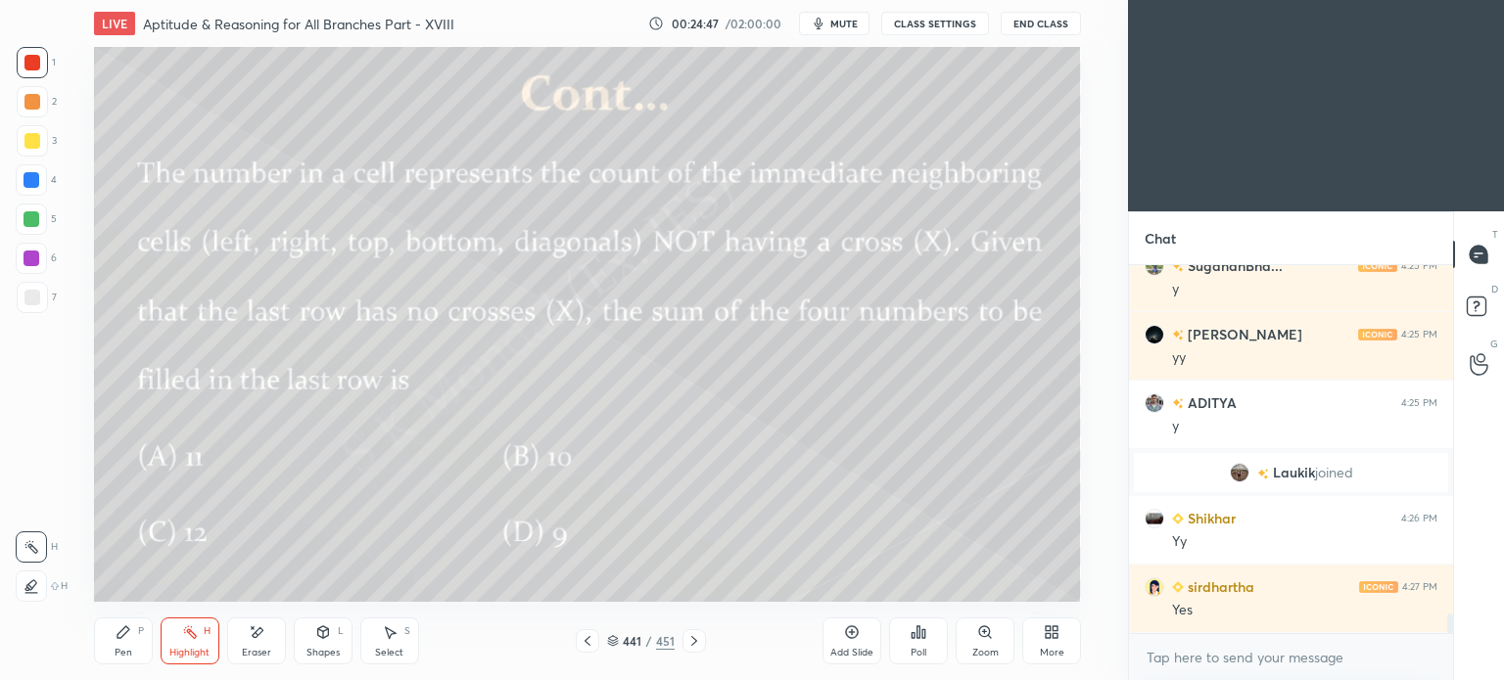
click at [391, 637] on icon at bounding box center [390, 633] width 16 height 16
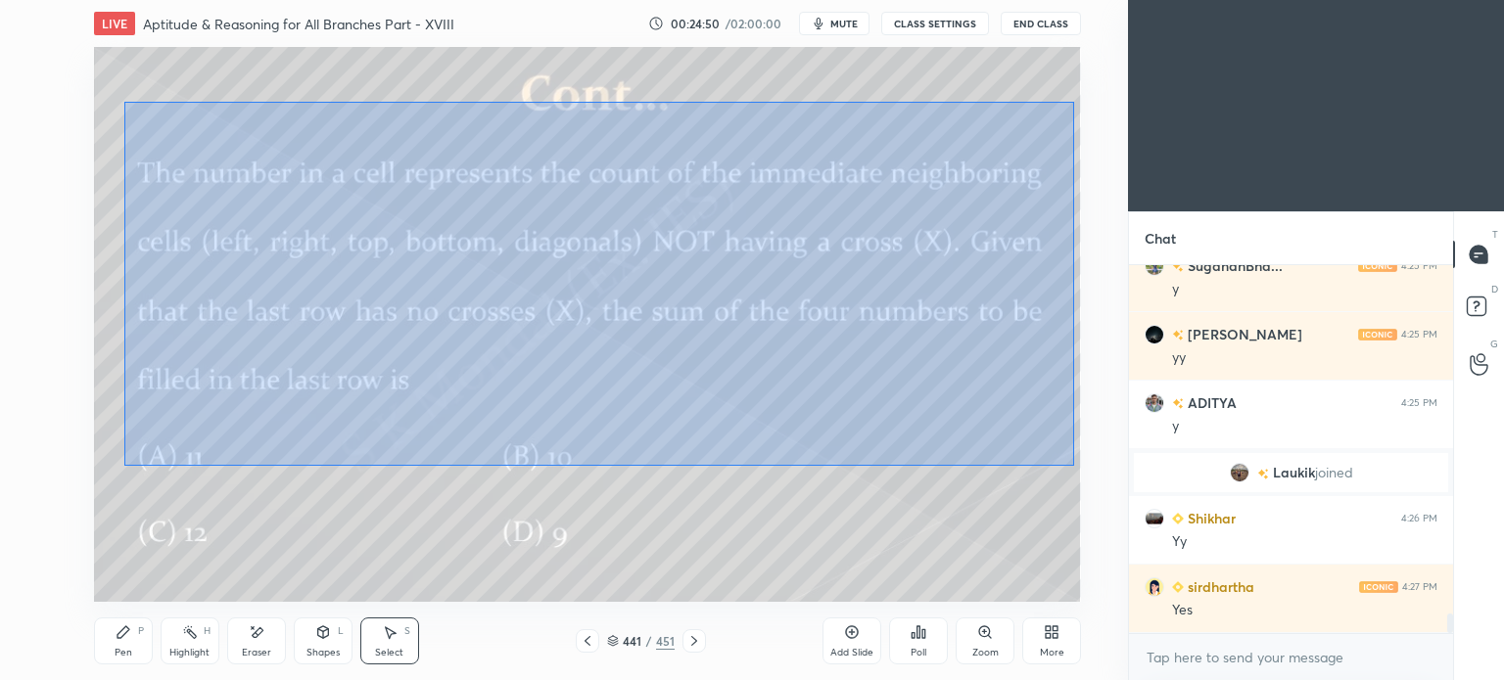
drag, startPoint x: 124, startPoint y: 102, endPoint x: 1073, endPoint y: 466, distance: 1016.1
click at [1073, 466] on div "0 ° Undo Copy Duplicate Duplicate to new slide Delete" at bounding box center [587, 324] width 987 height 555
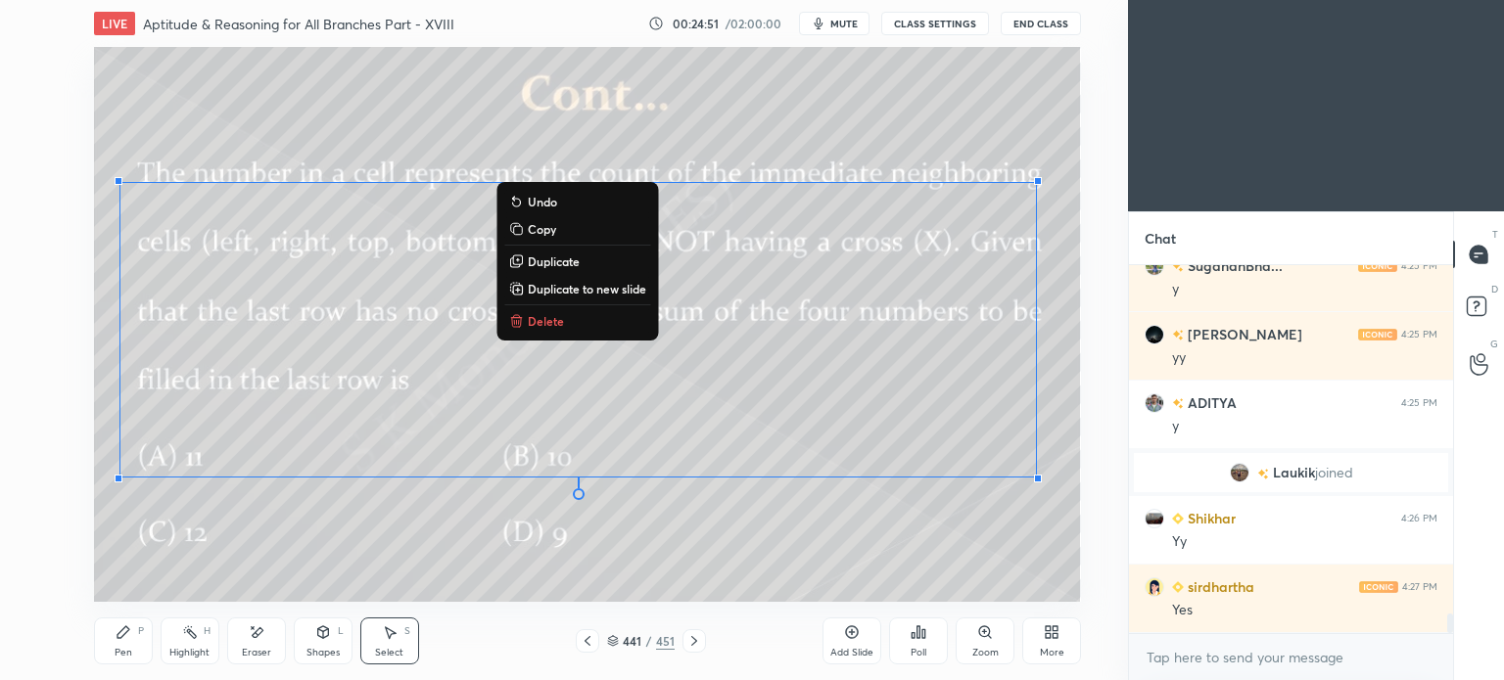
click at [534, 317] on p "Delete" at bounding box center [546, 321] width 36 height 16
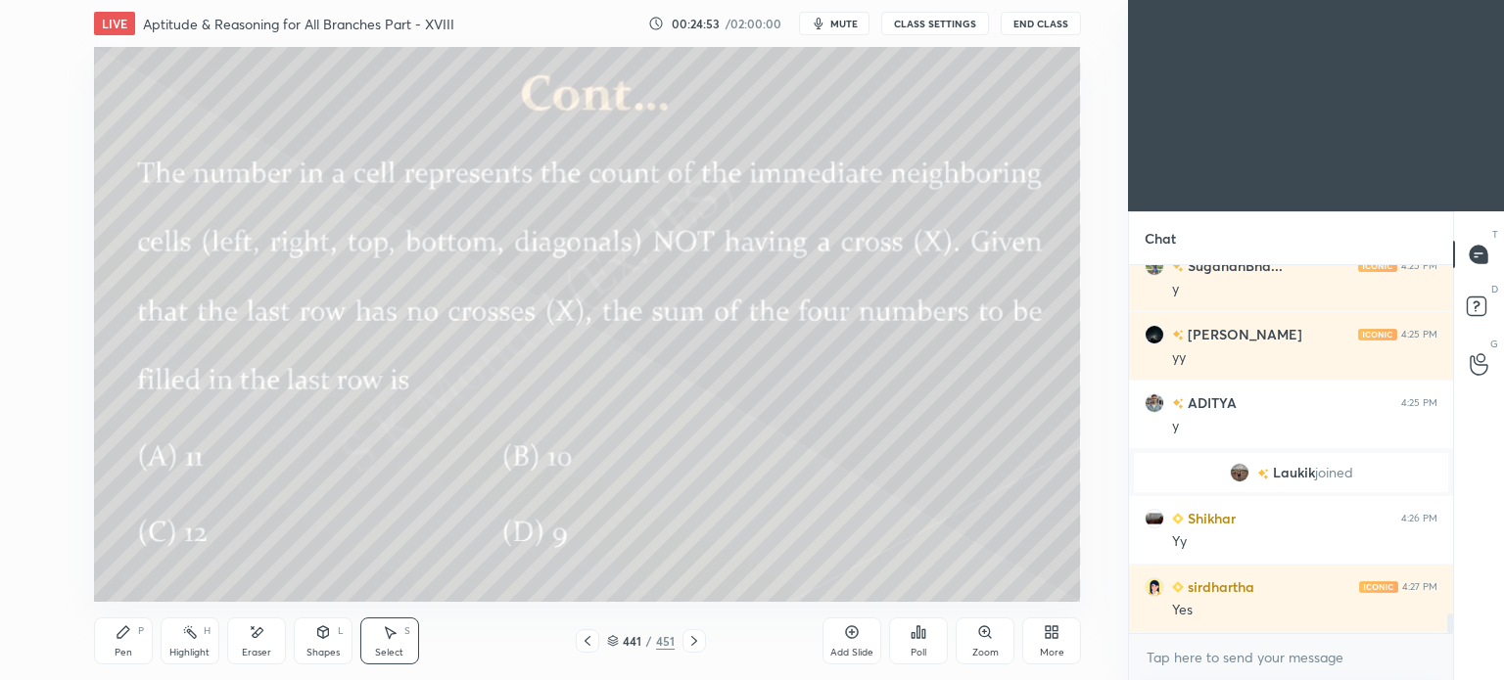
click at [583, 641] on icon at bounding box center [588, 641] width 16 height 16
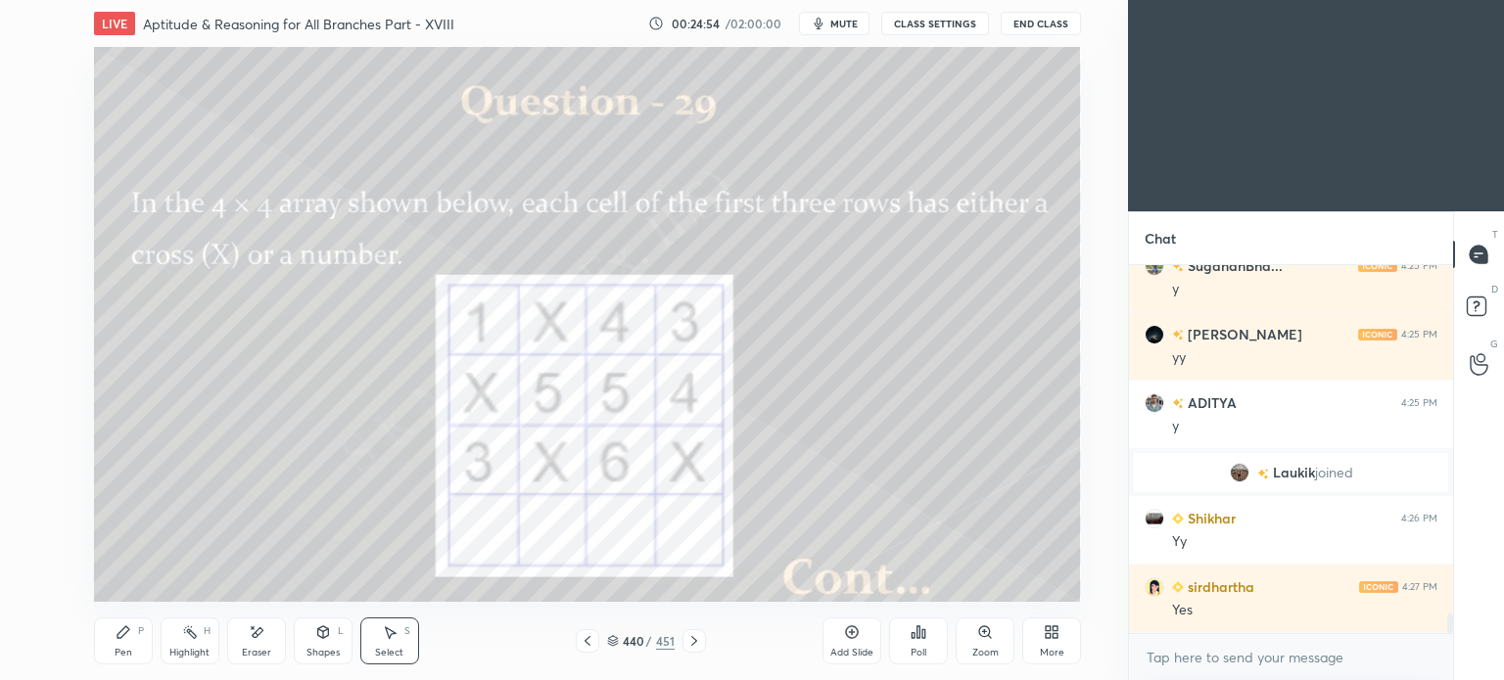
scroll to position [6500, 0]
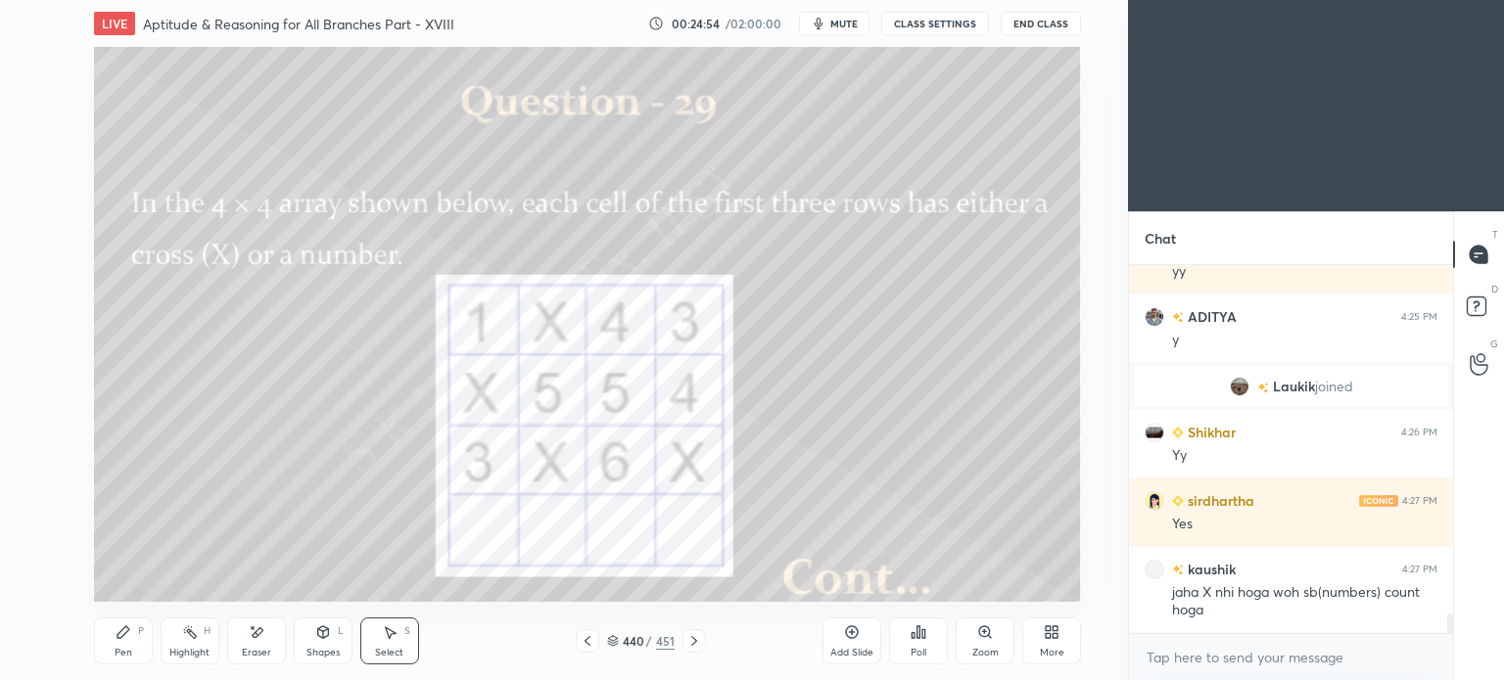
click at [191, 646] on div "Highlight H" at bounding box center [190, 641] width 59 height 47
click at [188, 648] on div "Highlight" at bounding box center [189, 653] width 40 height 10
click at [398, 649] on div "Select" at bounding box center [389, 653] width 28 height 10
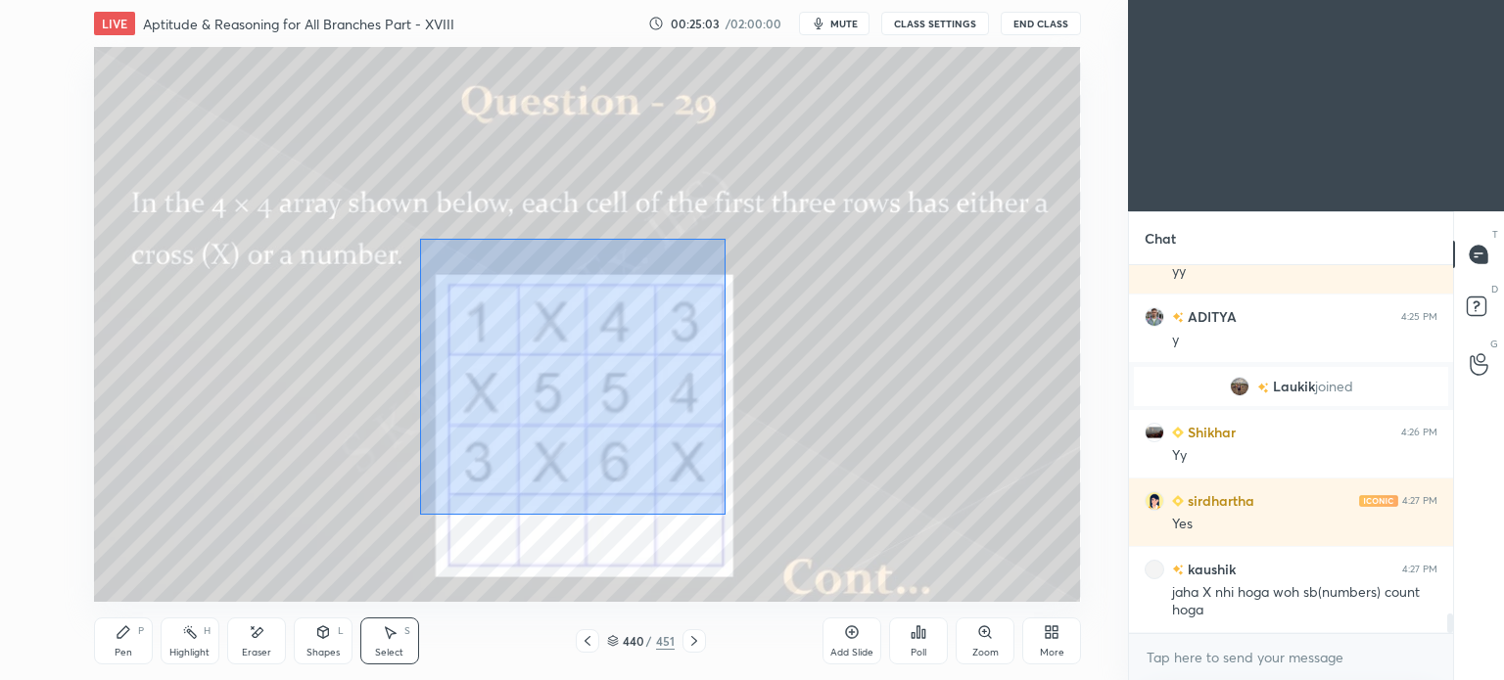
drag, startPoint x: 419, startPoint y: 239, endPoint x: 724, endPoint y: 515, distance: 411.7
click at [724, 515] on div "0 ° Undo Copy Duplicate Duplicate to new slide Delete" at bounding box center [587, 324] width 987 height 555
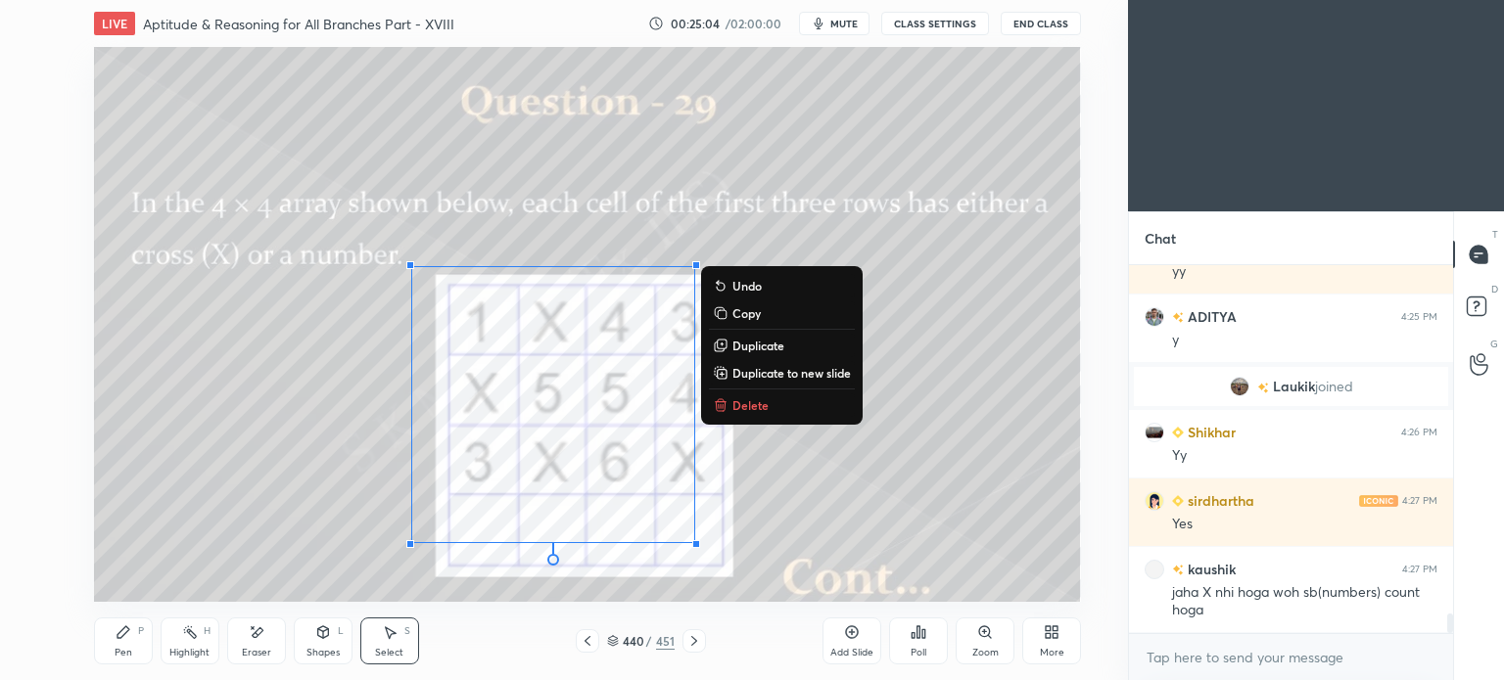
click at [750, 408] on p "Delete" at bounding box center [750, 405] width 36 height 16
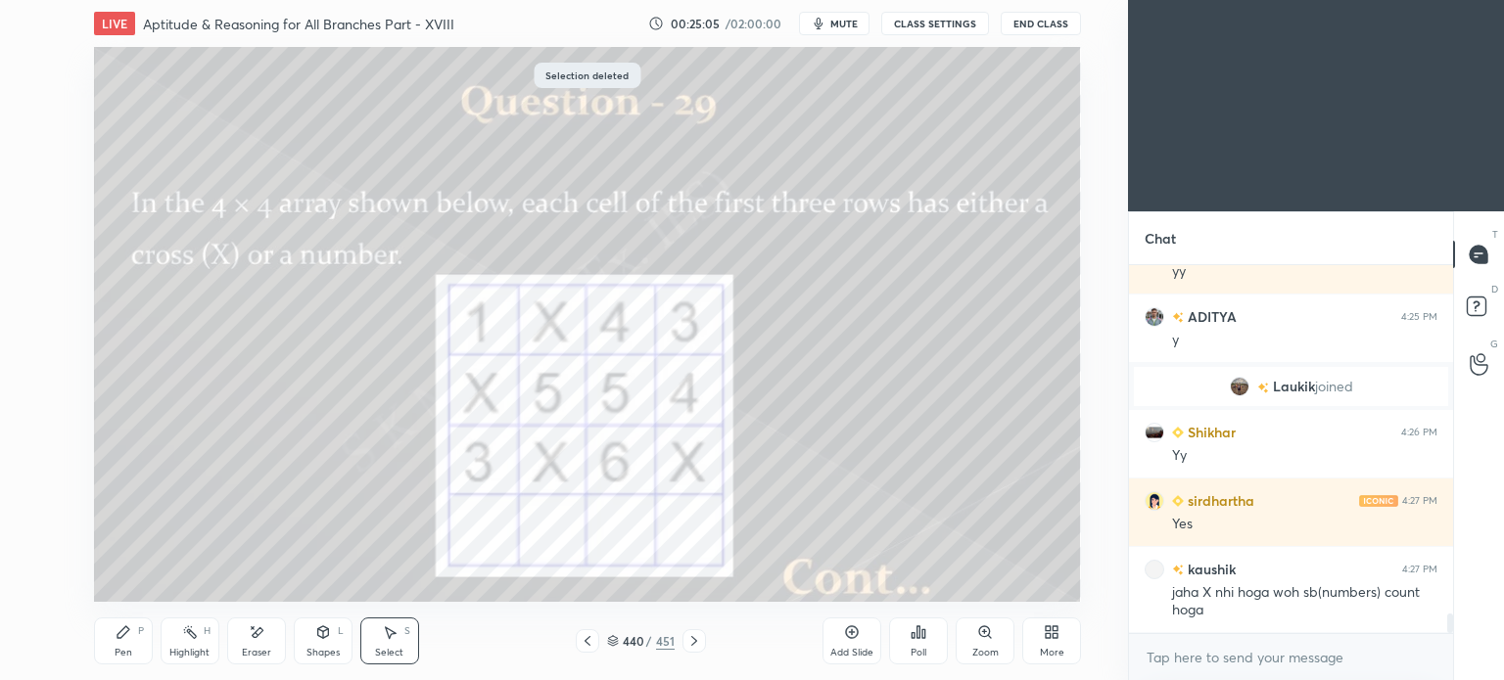
click at [102, 658] on div "Pen P" at bounding box center [123, 641] width 59 height 47
click at [111, 655] on div "Pen P" at bounding box center [123, 641] width 59 height 47
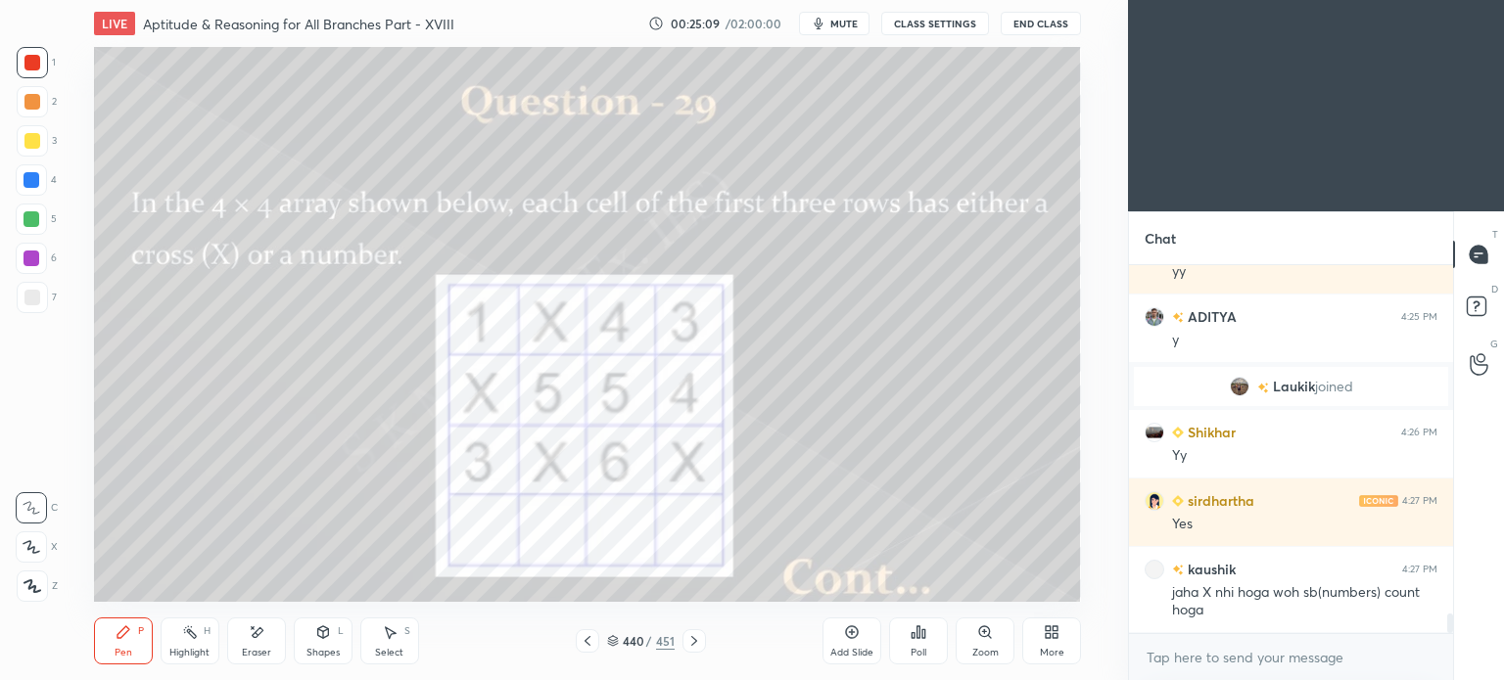
click at [181, 646] on div "Highlight H" at bounding box center [190, 641] width 59 height 47
click at [182, 648] on div "Highlight" at bounding box center [189, 653] width 40 height 10
click at [124, 641] on div "Pen P" at bounding box center [123, 641] width 59 height 47
click at [126, 642] on div "Pen P" at bounding box center [123, 641] width 59 height 47
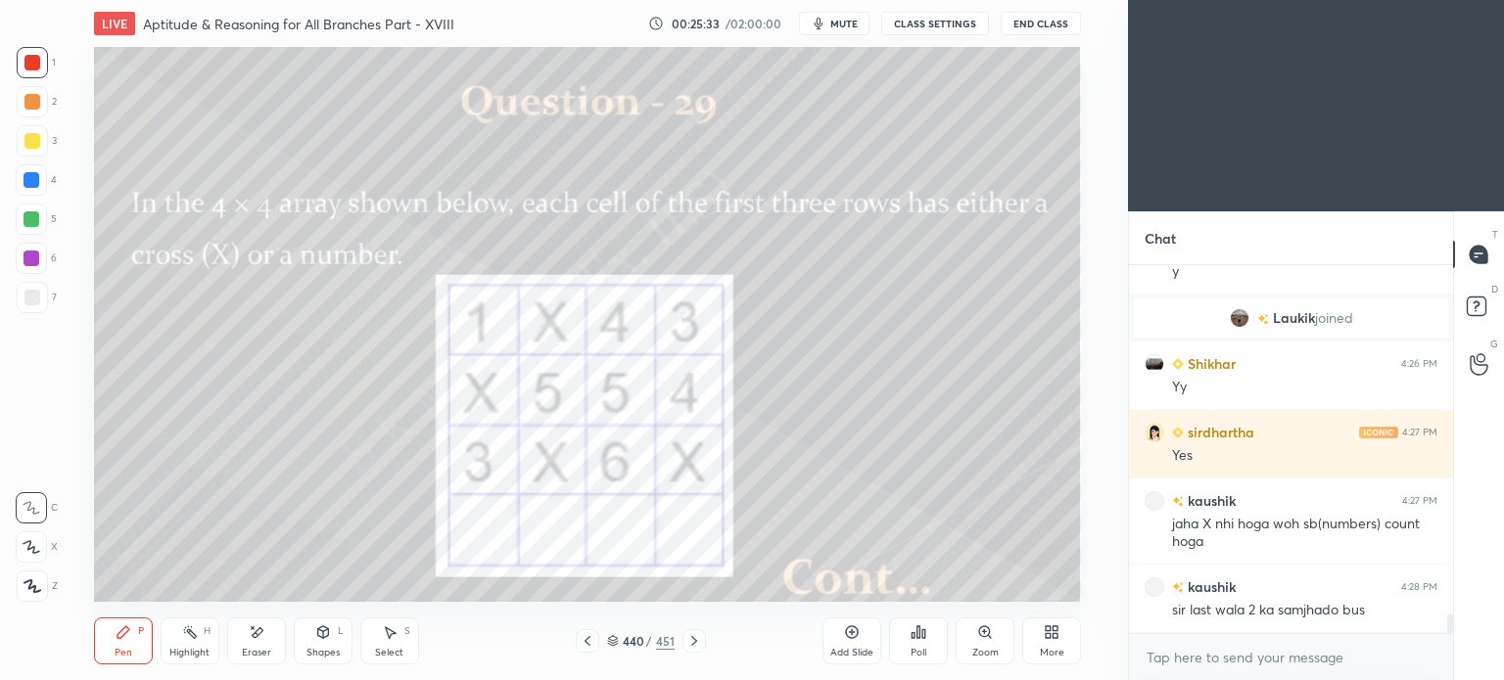
click at [395, 653] on div "Select" at bounding box center [389, 653] width 28 height 10
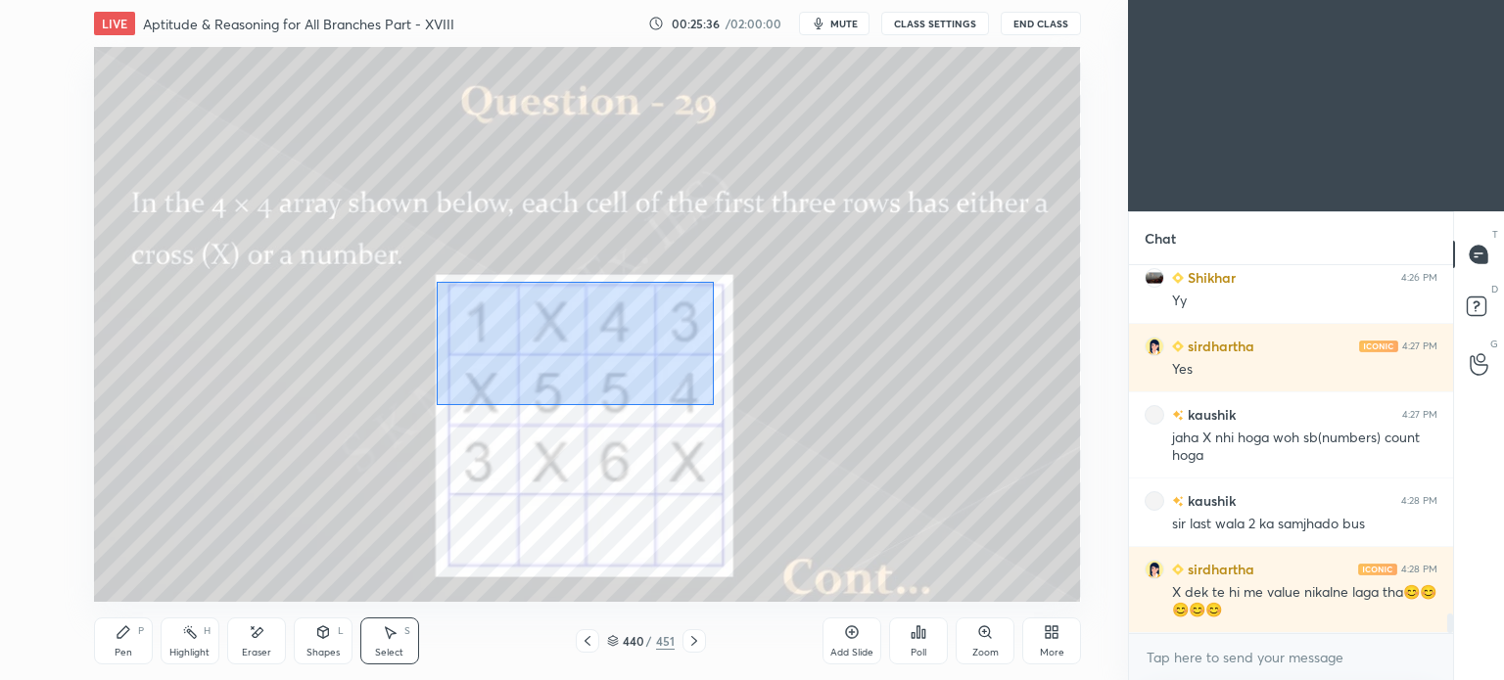
drag, startPoint x: 437, startPoint y: 281, endPoint x: 713, endPoint y: 405, distance: 302.8
click at [713, 405] on div "0 ° Undo Copy Duplicate Duplicate to new slide Delete" at bounding box center [587, 324] width 987 height 555
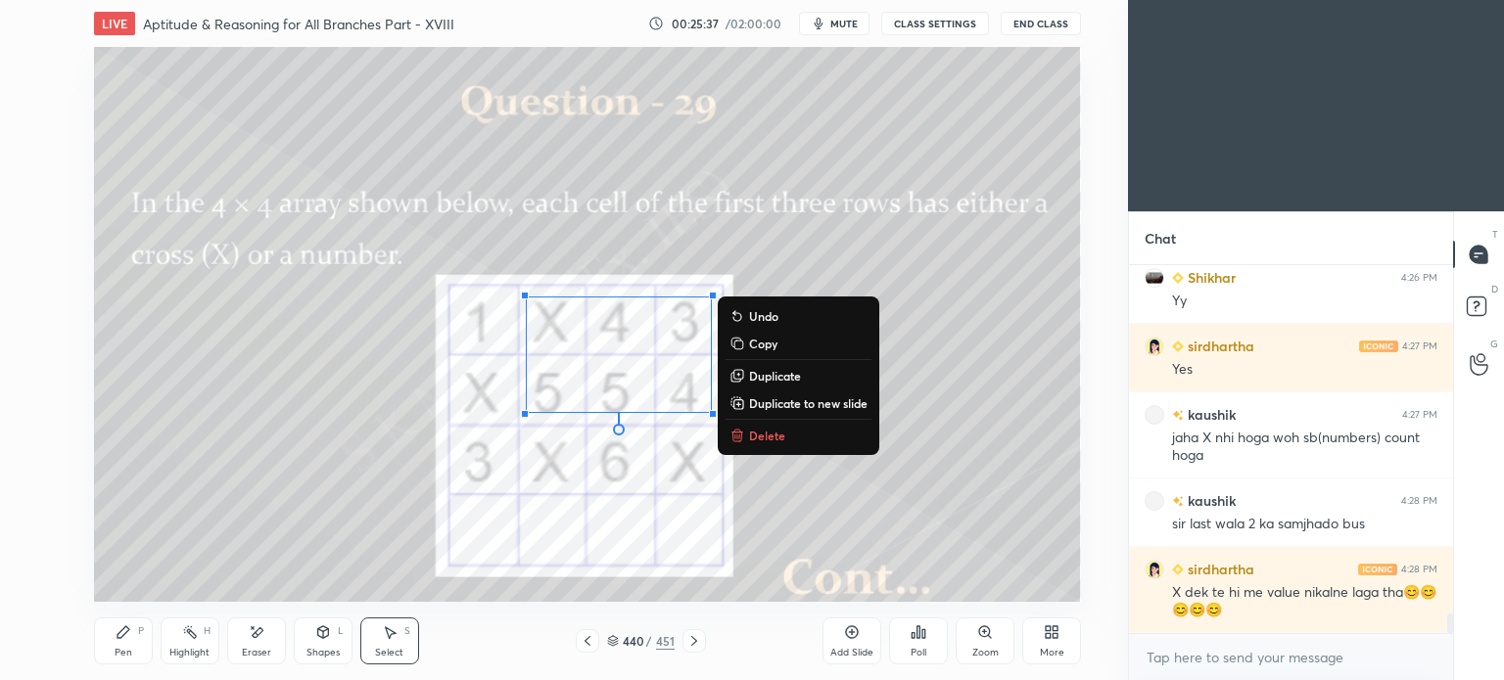
click at [775, 430] on p "Delete" at bounding box center [767, 436] width 36 height 16
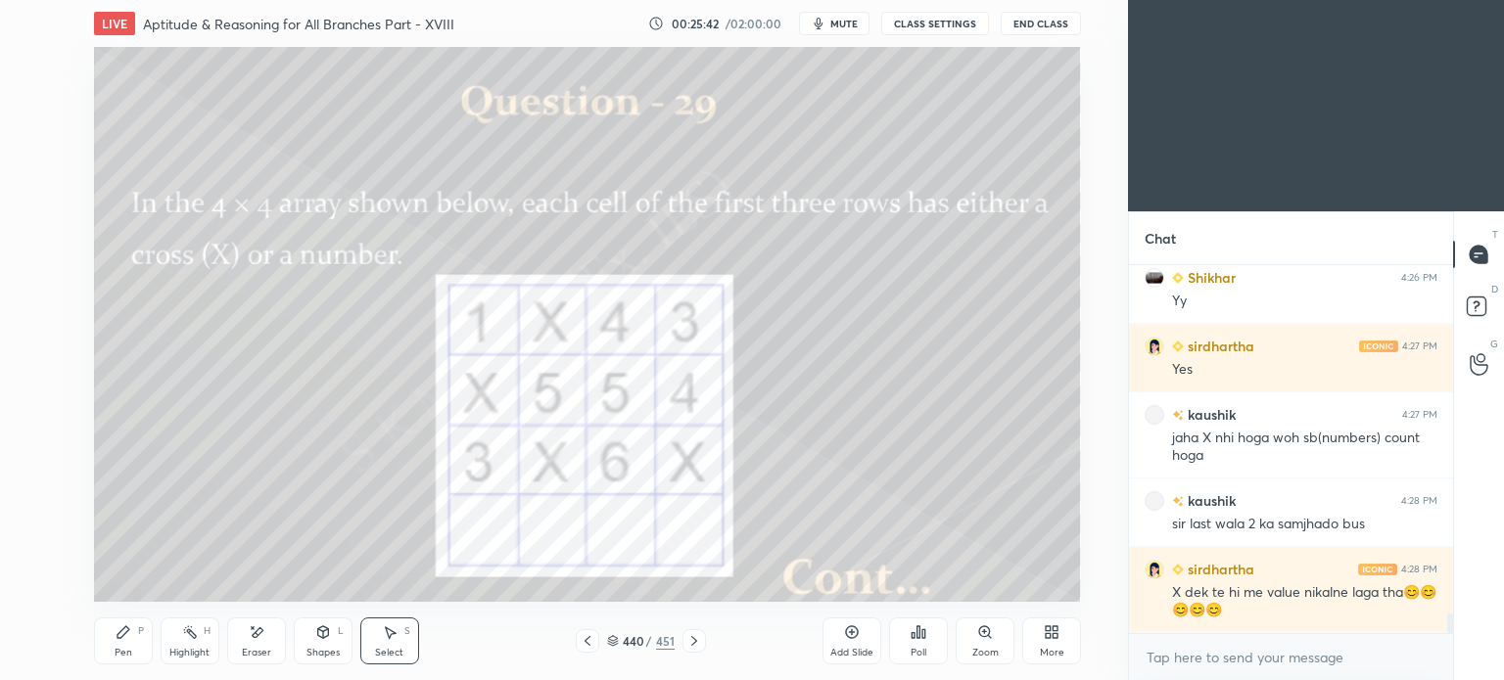
click at [120, 642] on div "Pen P" at bounding box center [123, 641] width 59 height 47
click at [120, 648] on div "Pen" at bounding box center [124, 653] width 18 height 10
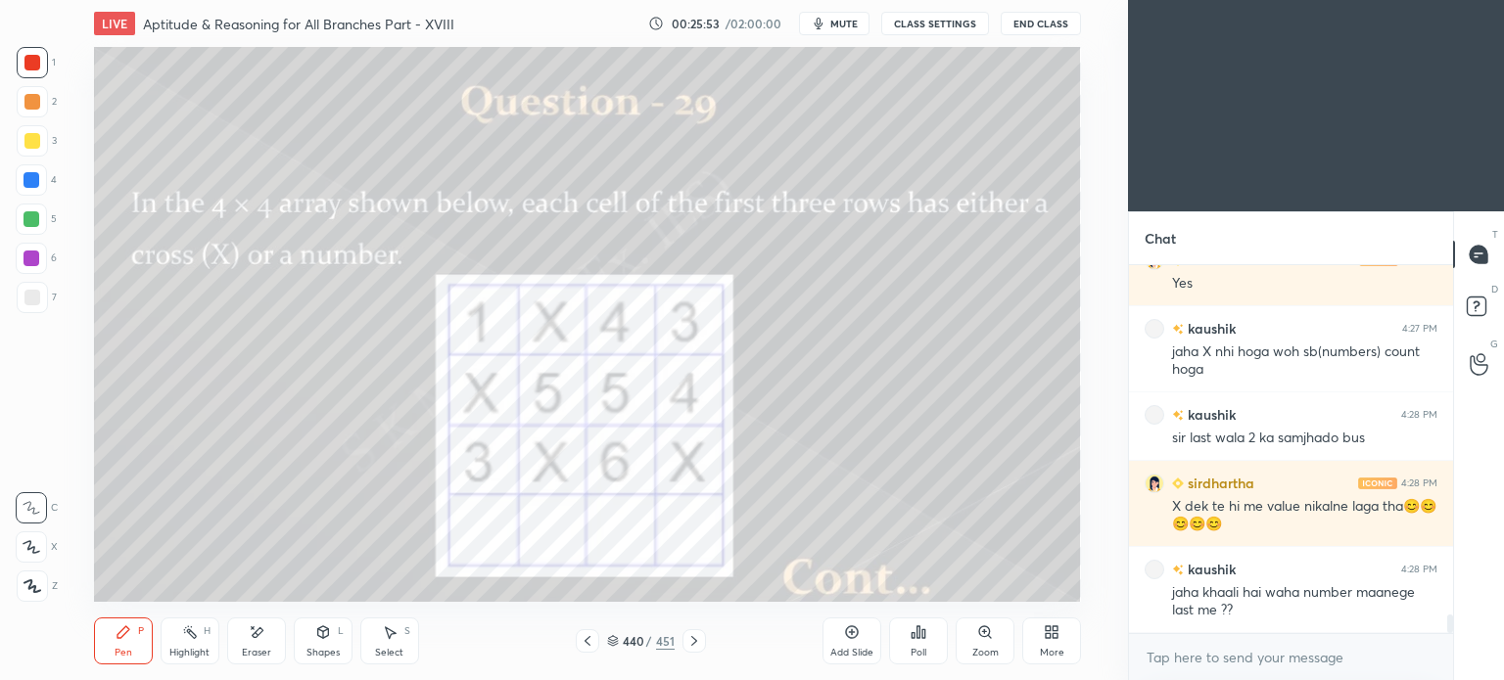
click at [399, 639] on div "Select S" at bounding box center [389, 641] width 59 height 47
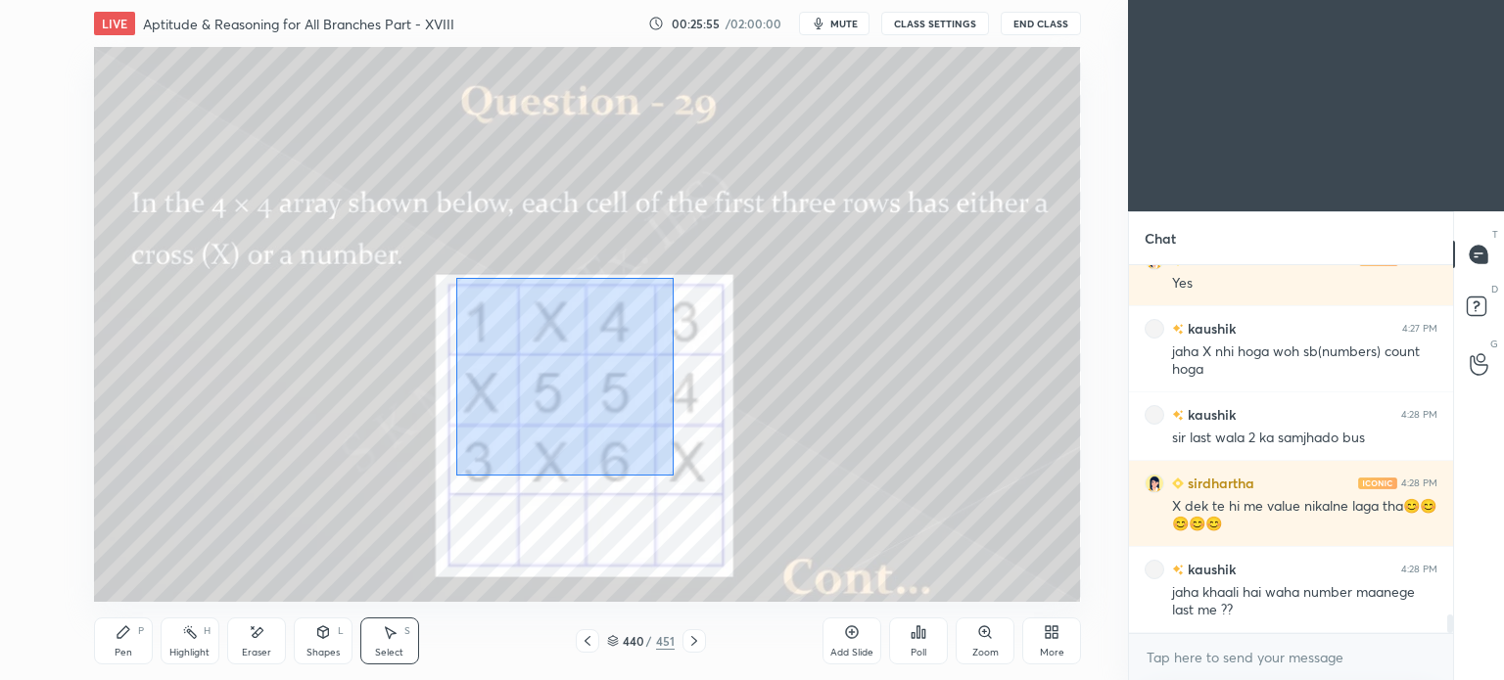
drag, startPoint x: 456, startPoint y: 277, endPoint x: 673, endPoint y: 477, distance: 295.1
click at [673, 477] on div "0 ° Undo Copy Duplicate Duplicate to new slide Delete" at bounding box center [587, 324] width 987 height 555
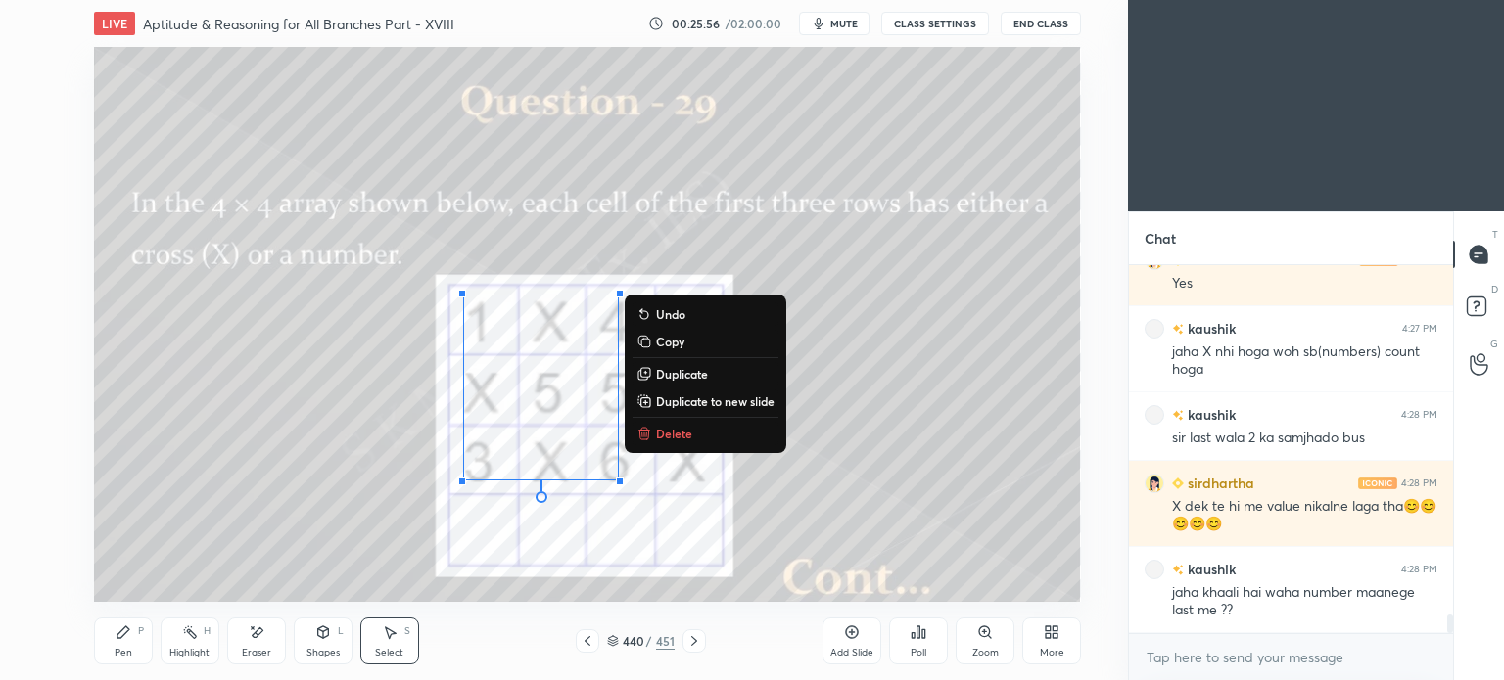
click at [679, 439] on p "Delete" at bounding box center [674, 434] width 36 height 16
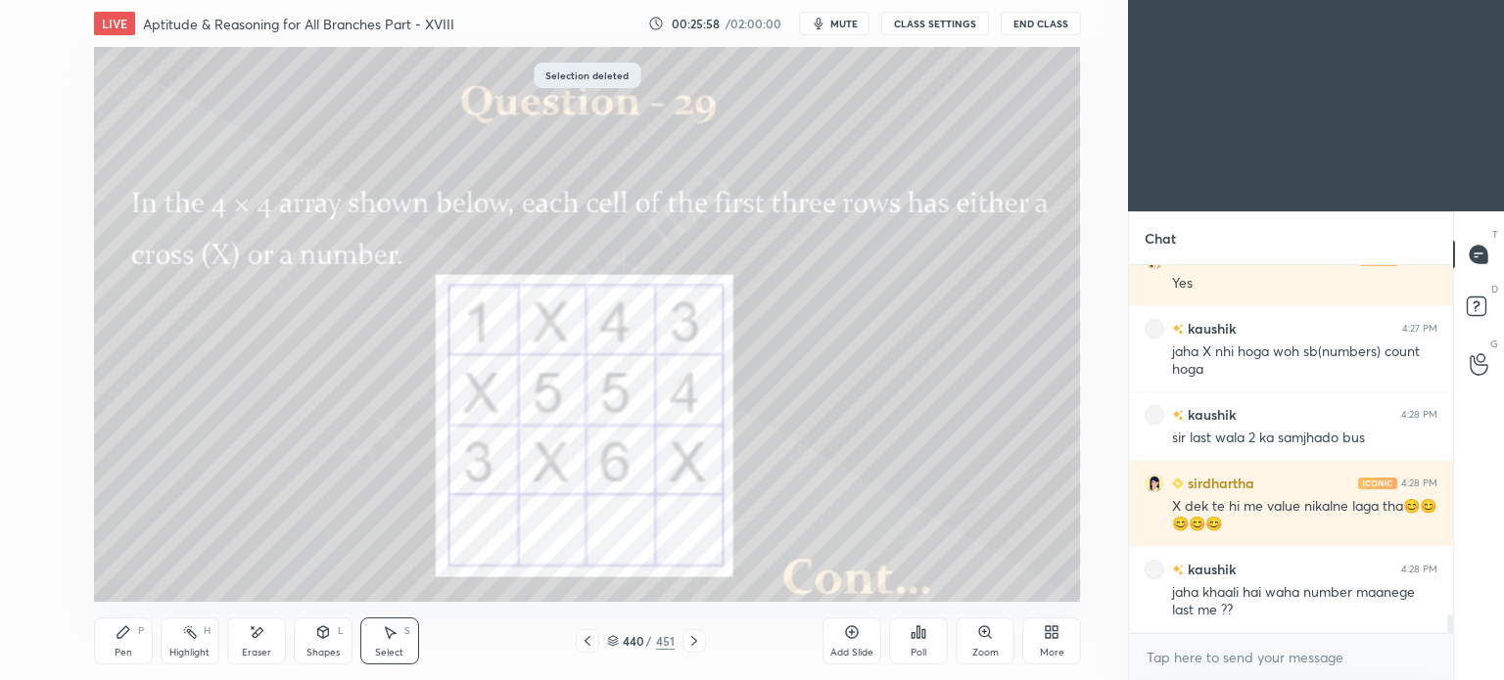
click at [186, 645] on div "Highlight H" at bounding box center [190, 641] width 59 height 47
click at [181, 650] on div "Highlight" at bounding box center [189, 653] width 40 height 10
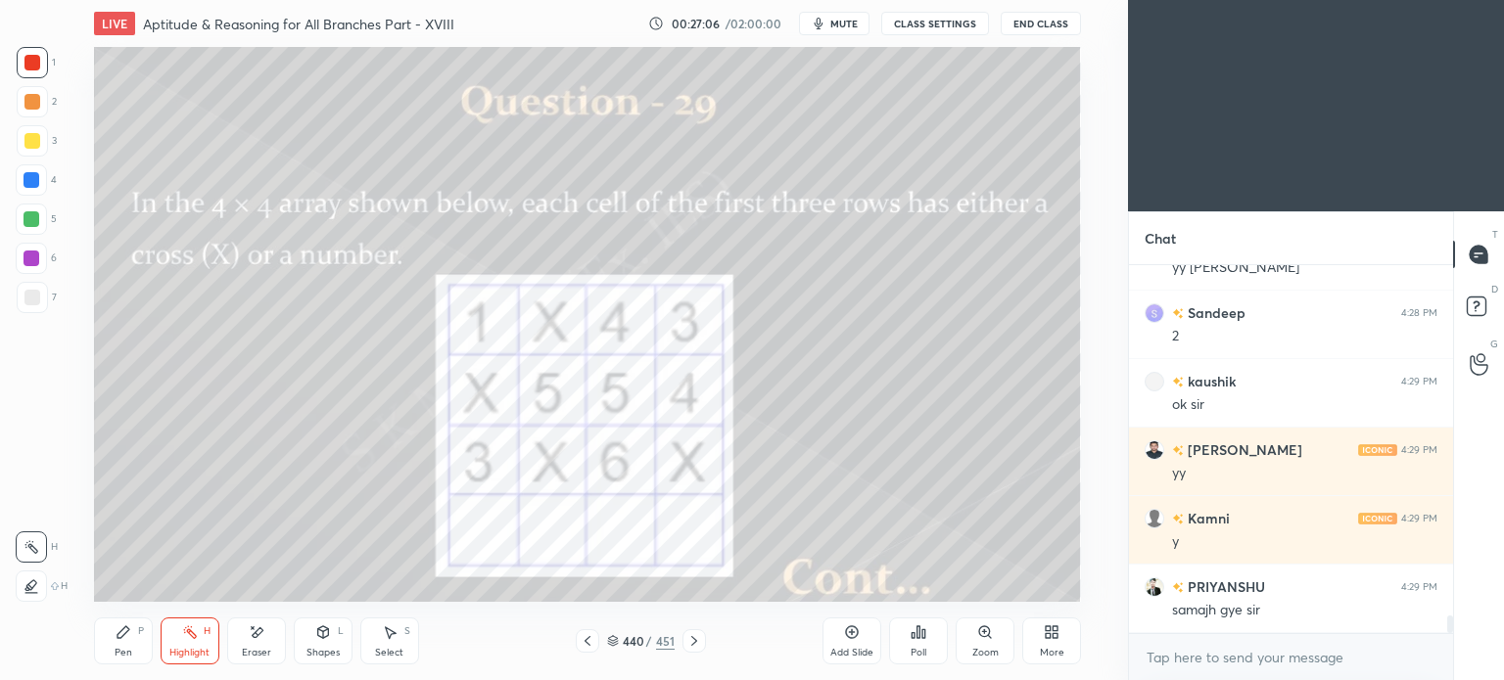
scroll to position [7289, 0]
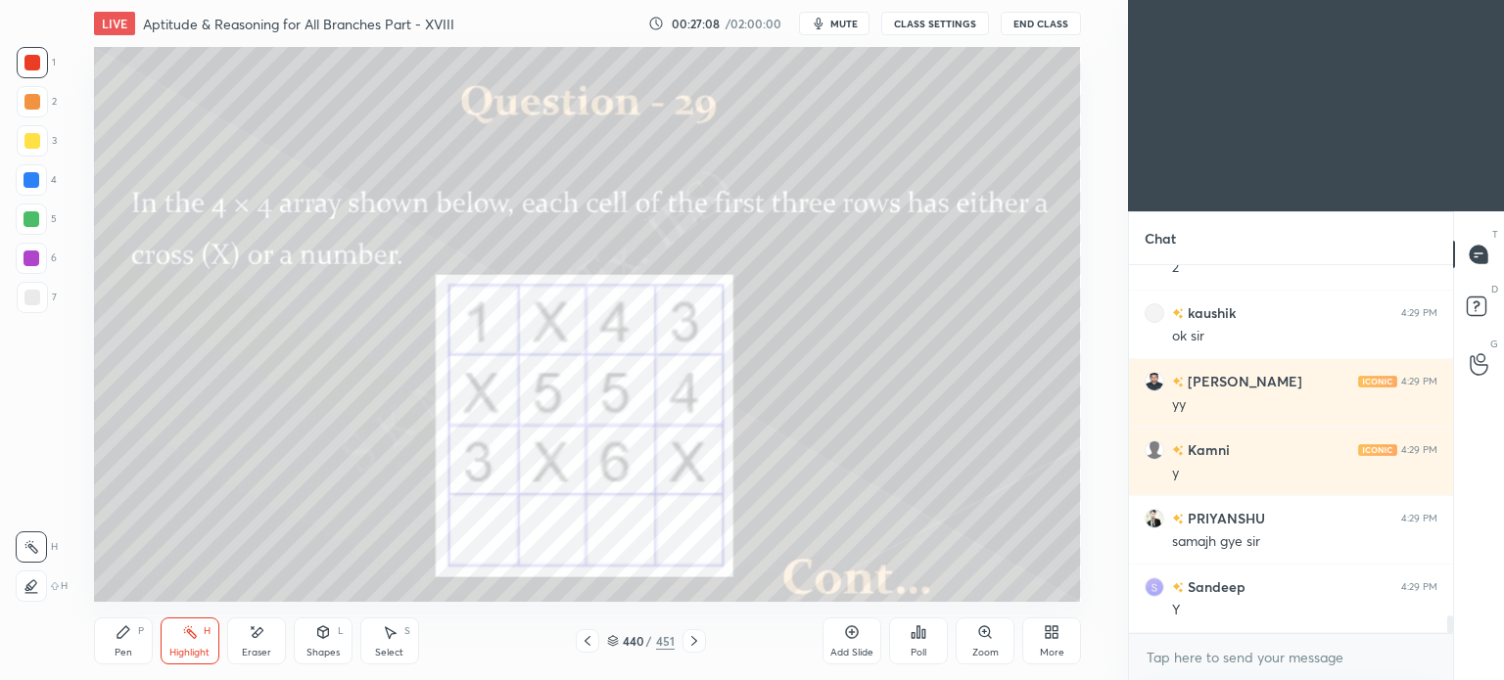
click at [691, 649] on div at bounding box center [693, 640] width 23 height 23
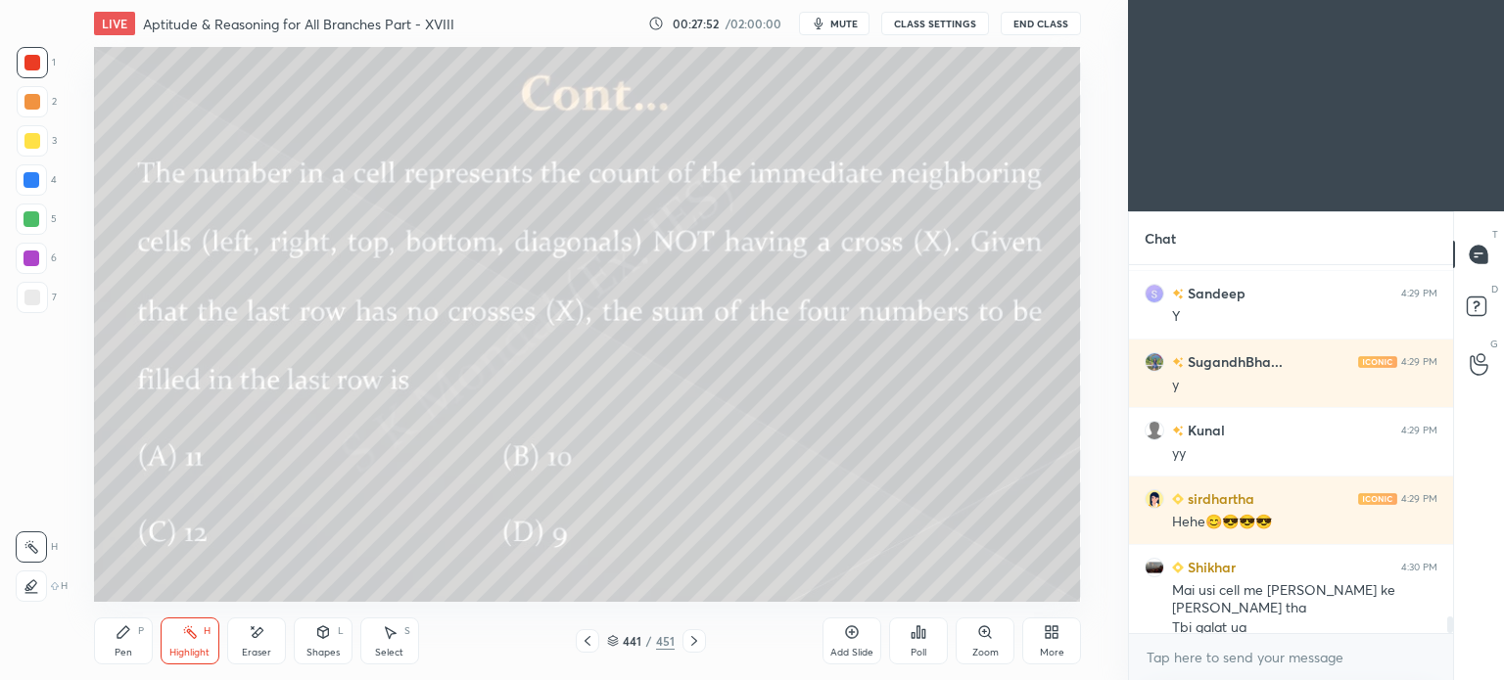
scroll to position [7651, 0]
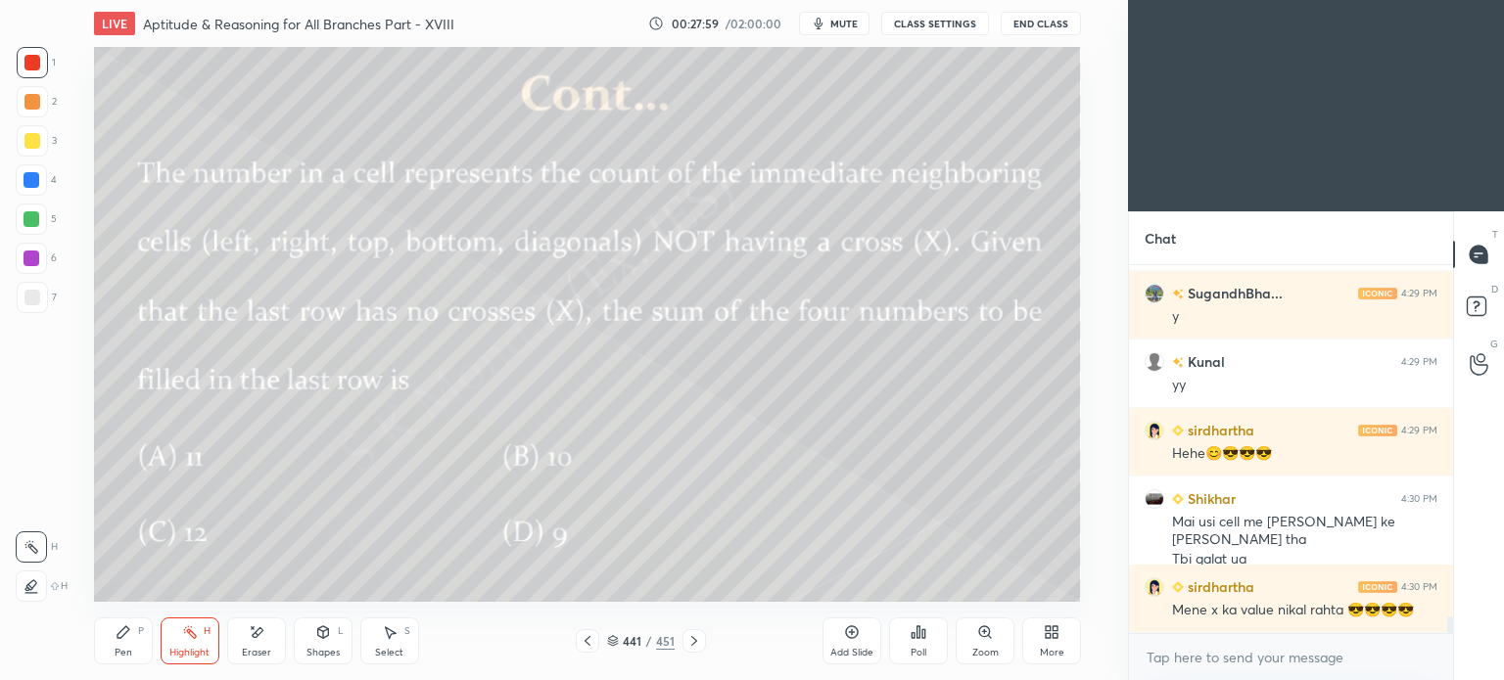
click at [686, 642] on icon at bounding box center [694, 641] width 16 height 16
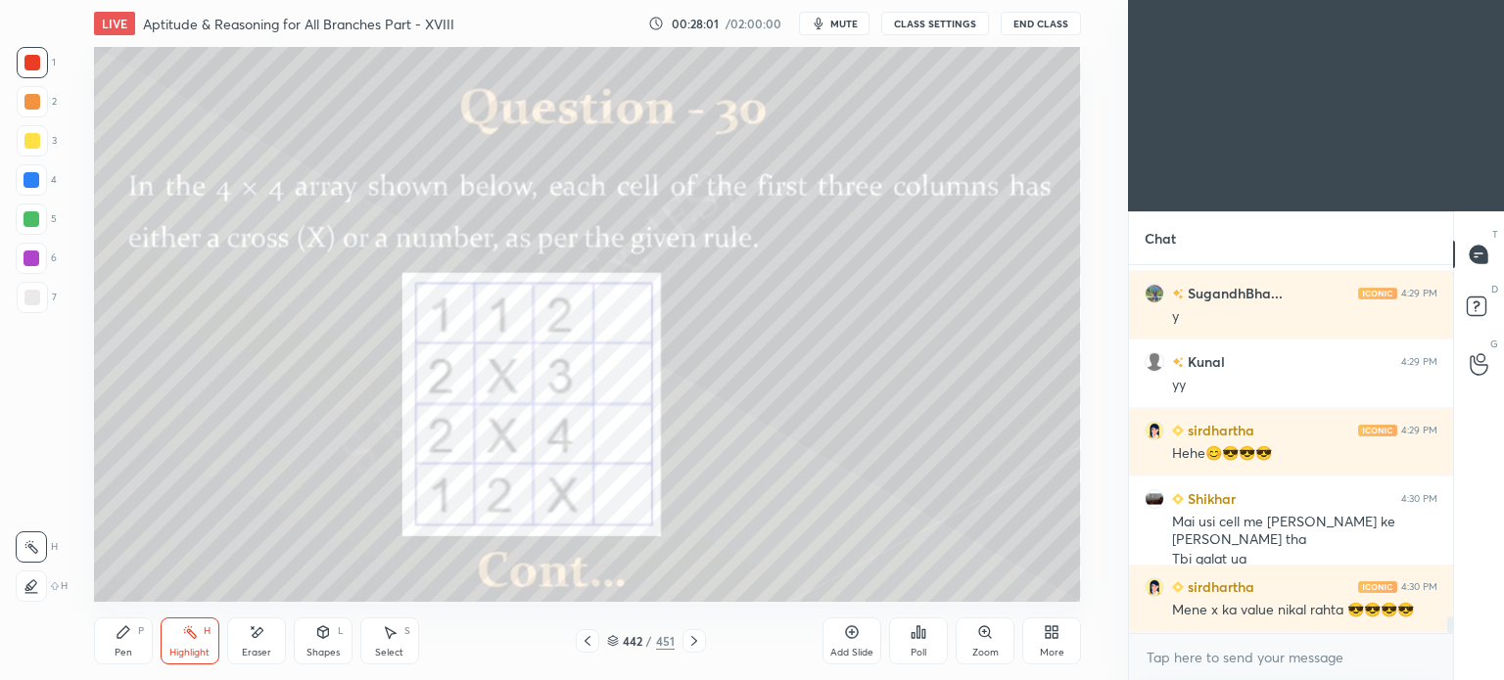
click at [581, 637] on icon at bounding box center [588, 641] width 16 height 16
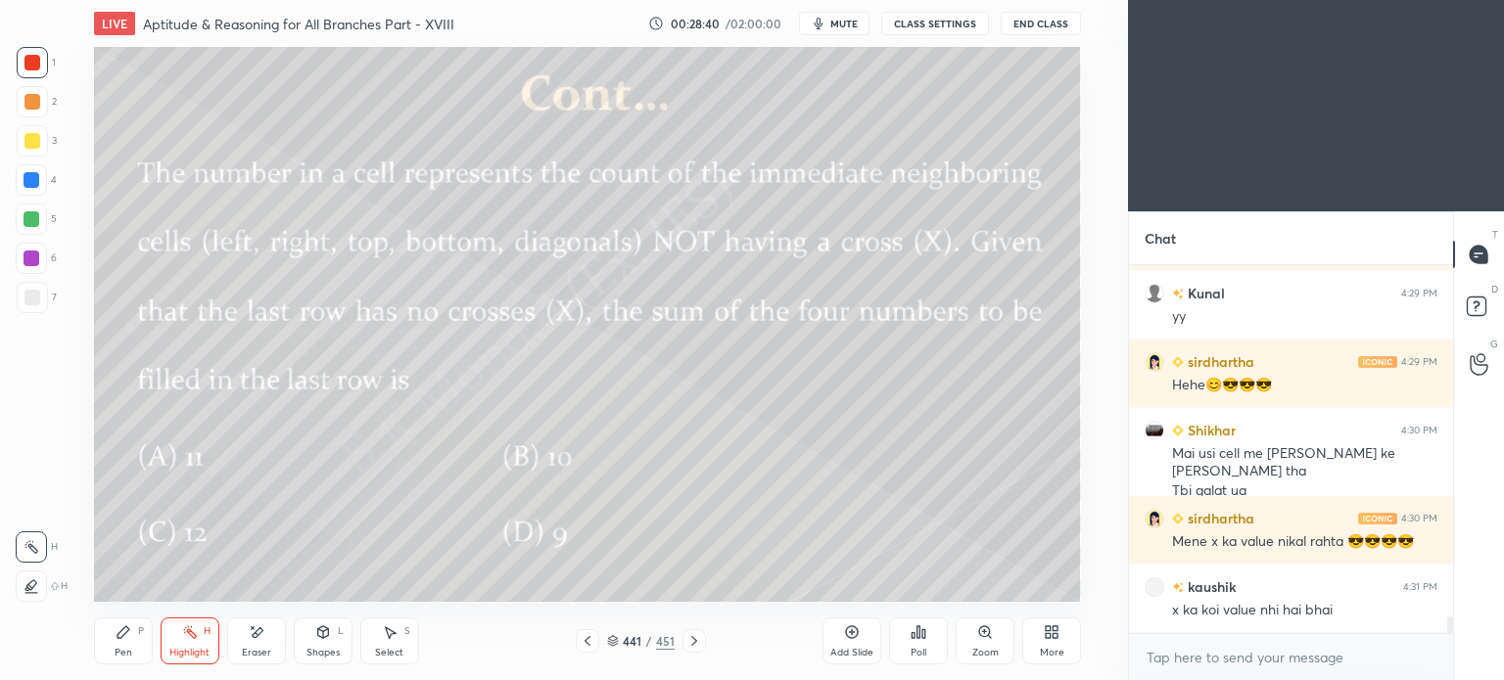
scroll to position [7788, 0]
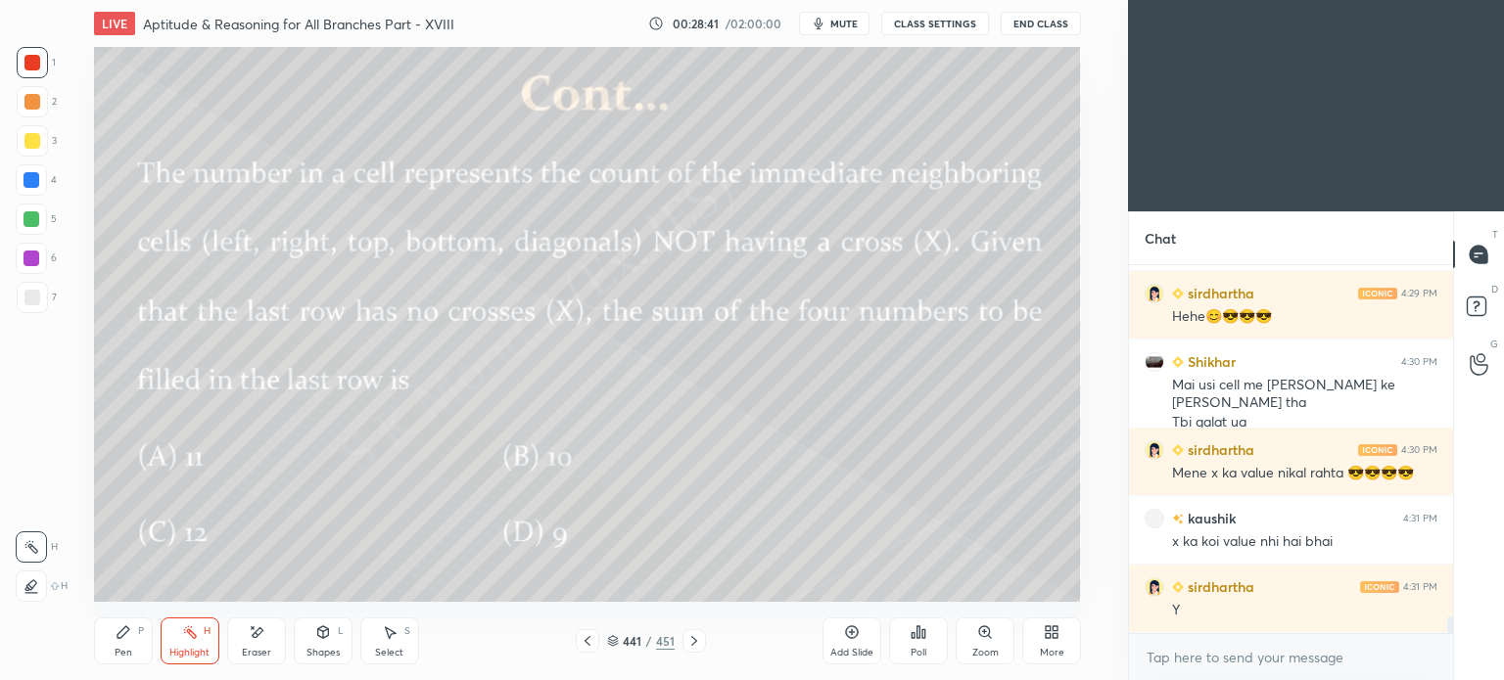
click at [587, 628] on div "Pen P Highlight H Eraser Shapes L Select S 441 / 451 Add Slide Poll Zoom More" at bounding box center [587, 641] width 987 height 78
click at [584, 646] on icon at bounding box center [588, 641] width 16 height 16
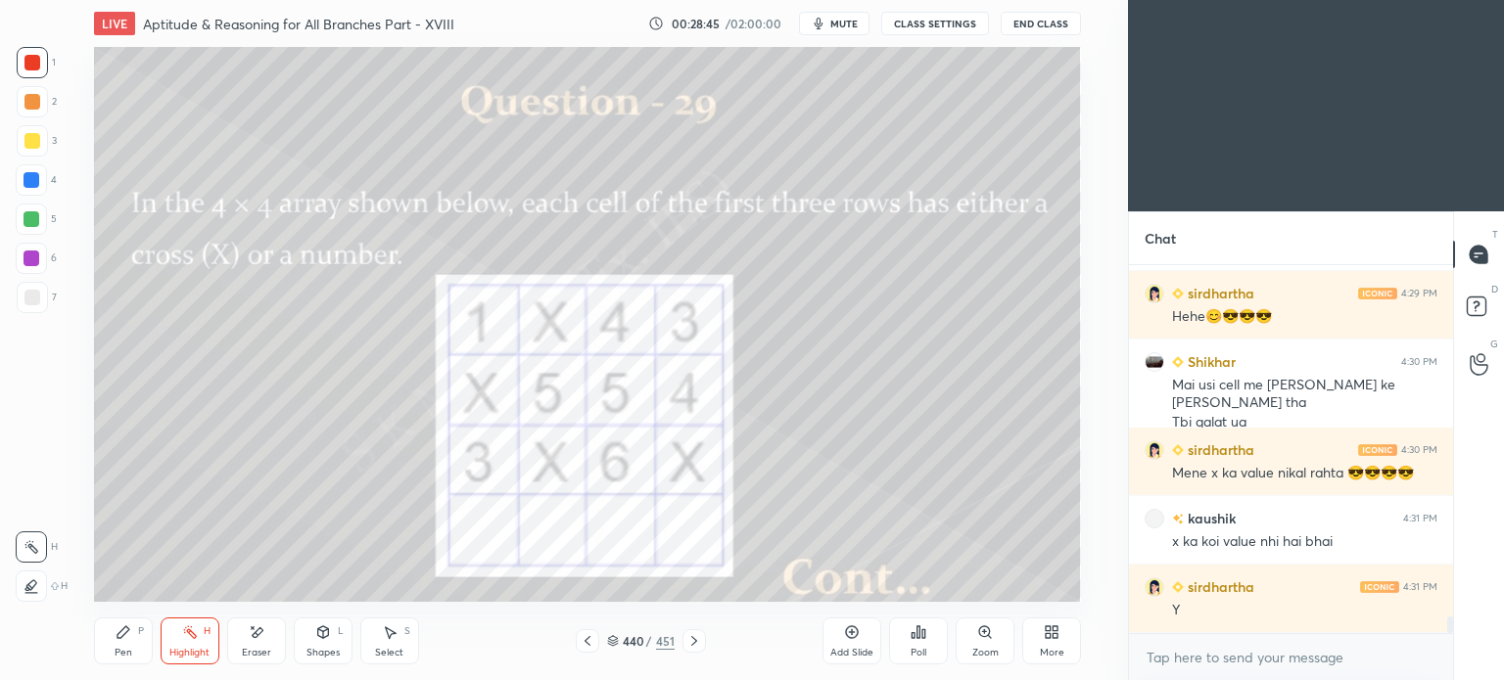
click at [23, 105] on div at bounding box center [32, 101] width 31 height 31
click at [117, 656] on div "Pen" at bounding box center [124, 653] width 18 height 10
click at [119, 657] on div "Pen" at bounding box center [124, 653] width 18 height 10
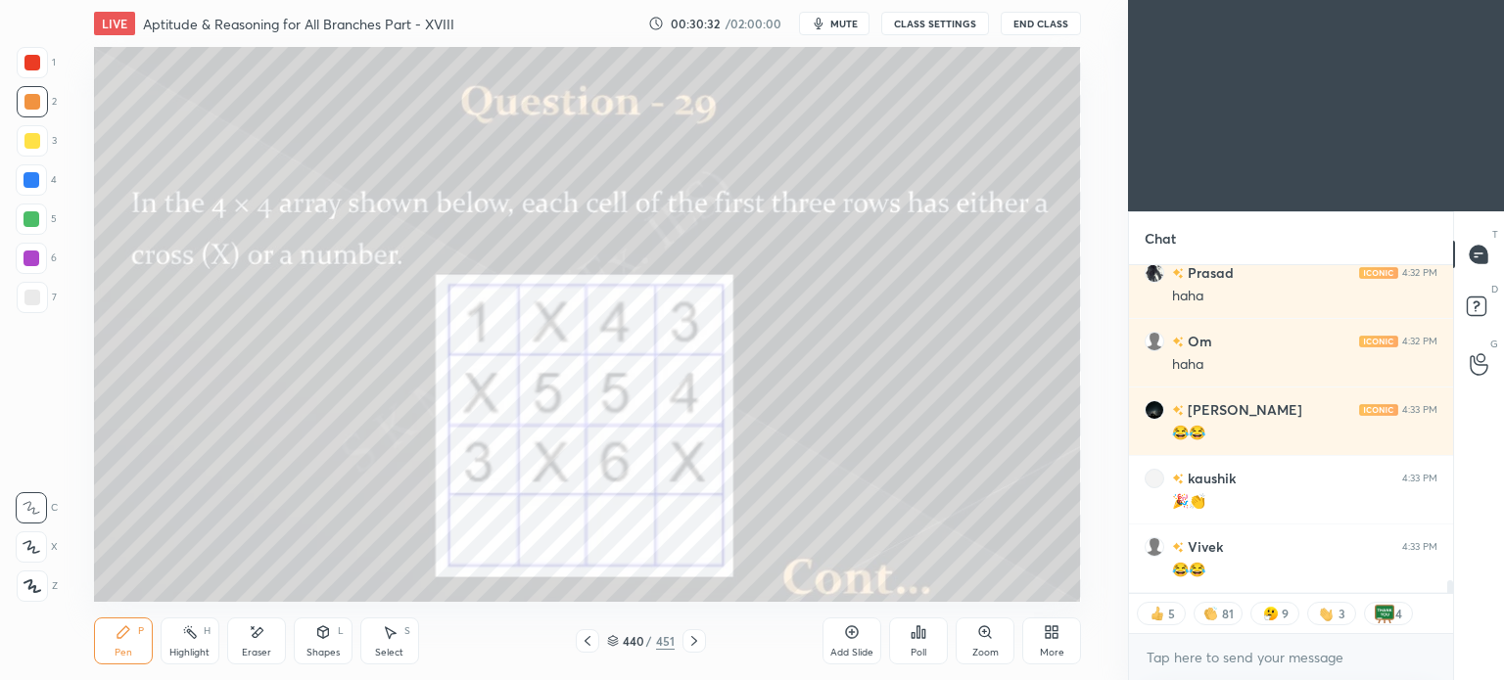
scroll to position [8195, 0]
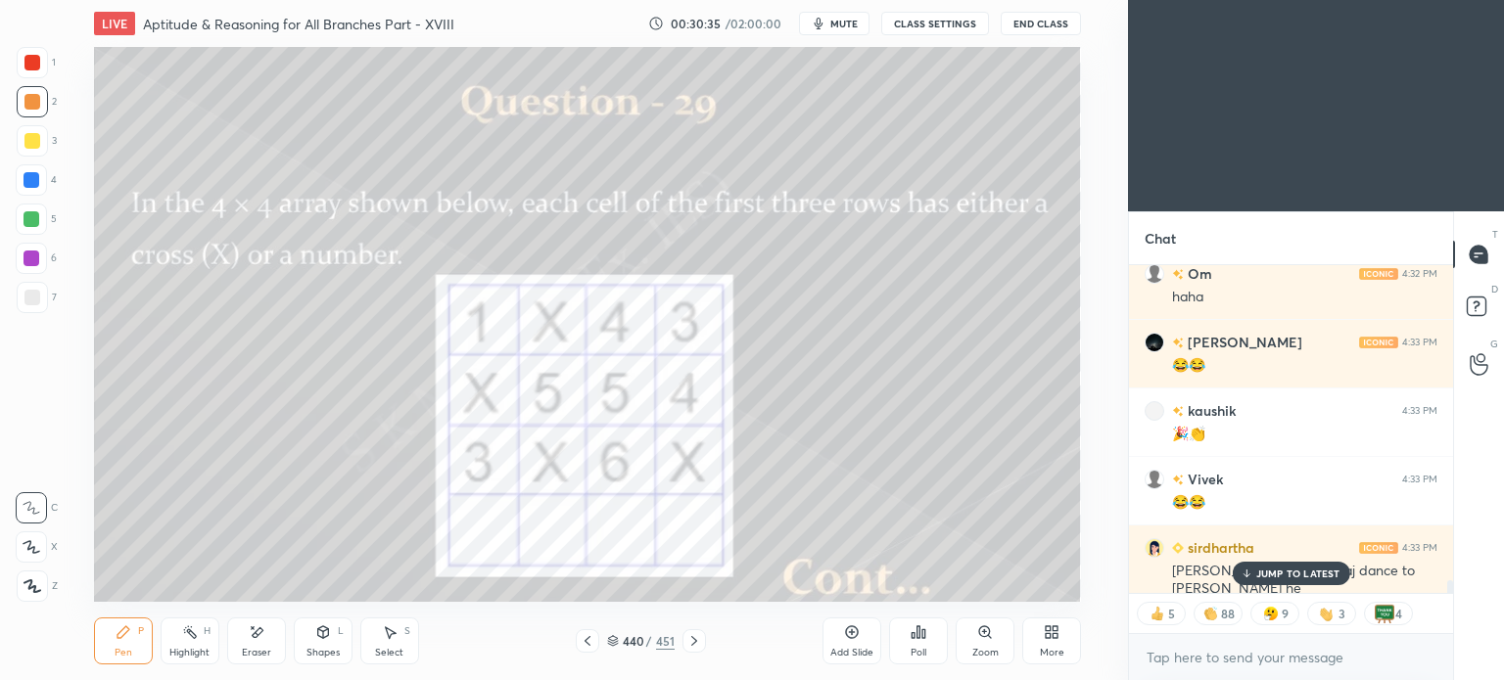
click at [1255, 573] on div "JUMP TO LATEST" at bounding box center [1289, 573] width 117 height 23
click at [697, 643] on icon at bounding box center [694, 641] width 16 height 16
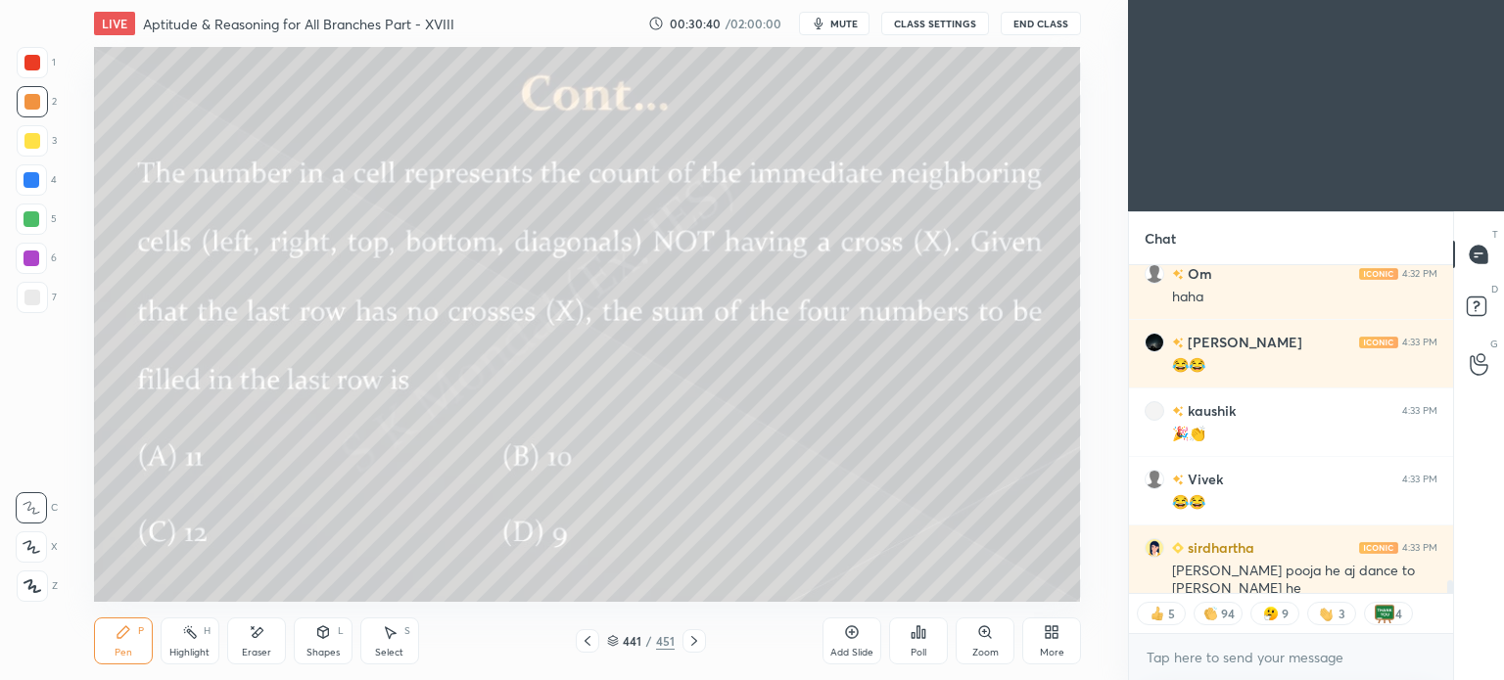
scroll to position [8265, 0]
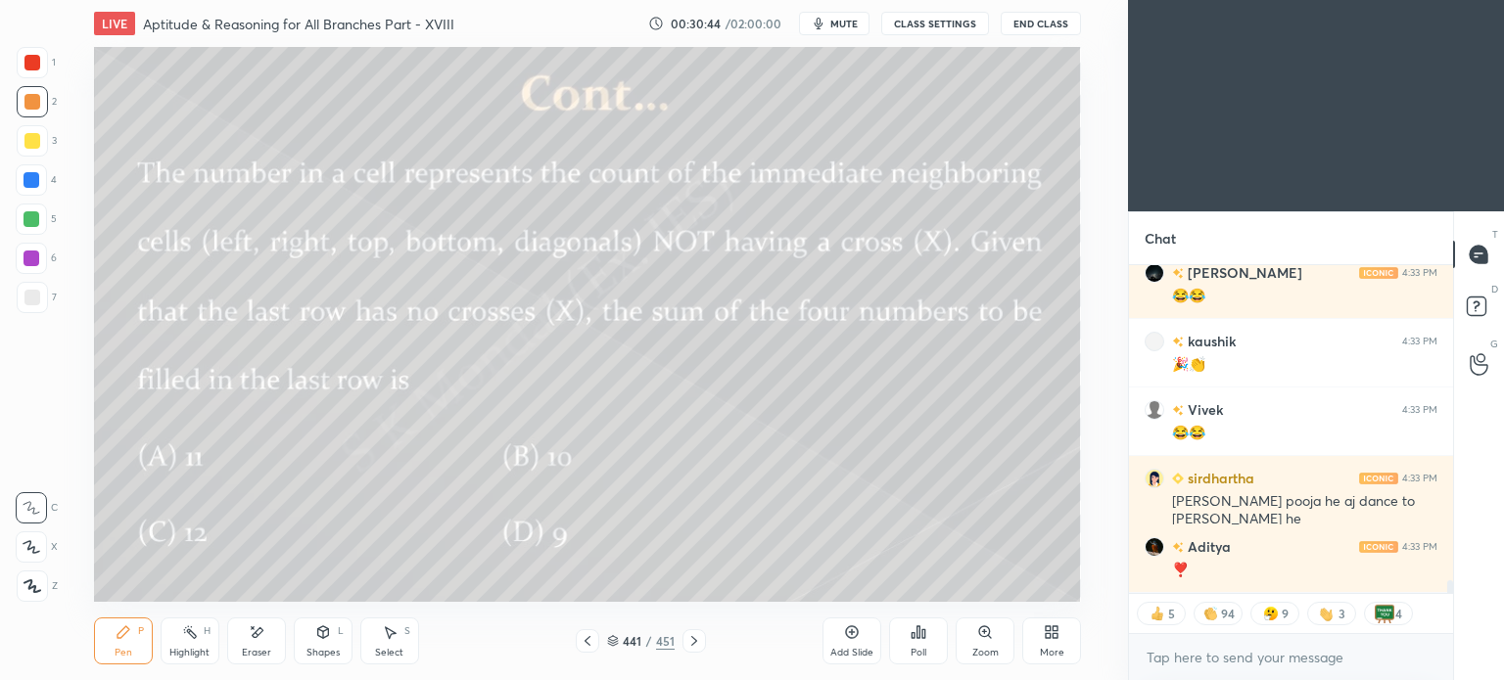
click at [35, 137] on div at bounding box center [32, 141] width 16 height 16
click at [689, 638] on icon at bounding box center [694, 641] width 16 height 16
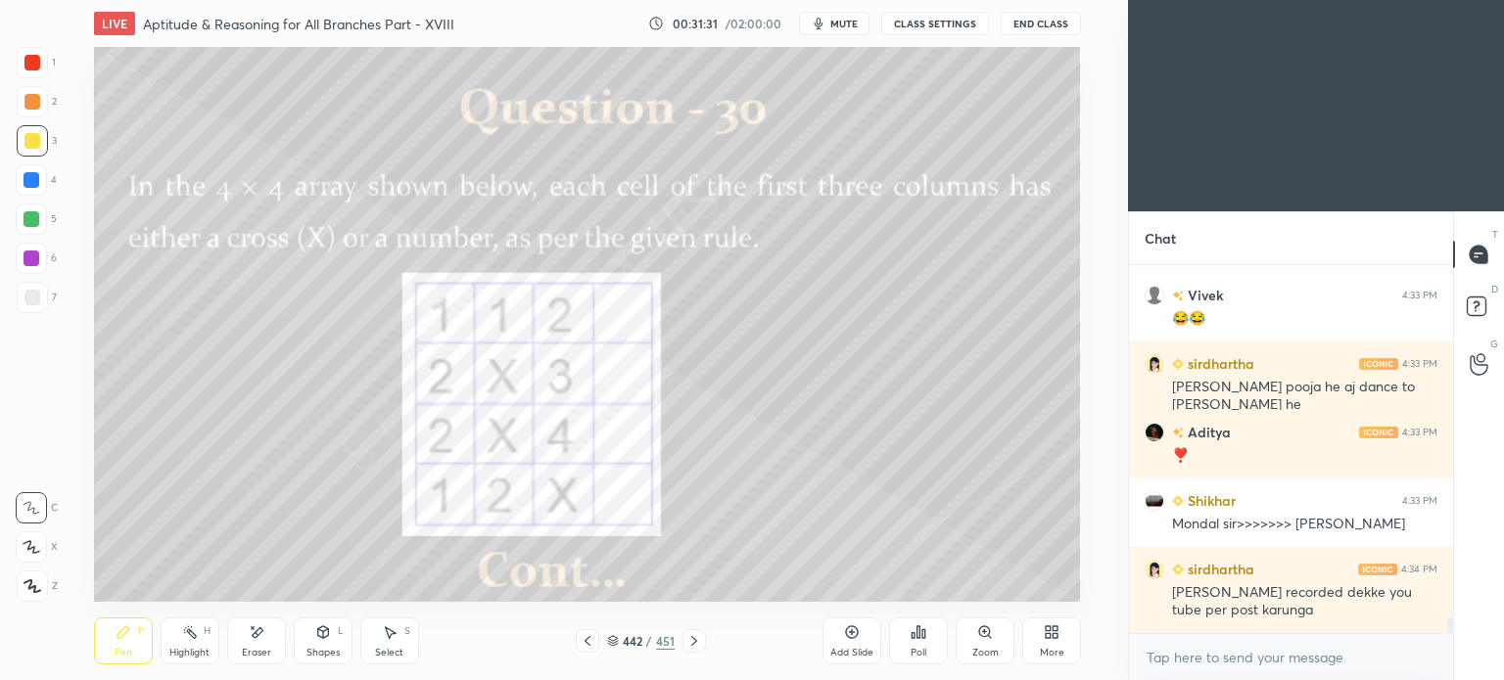
scroll to position [8426, 0]
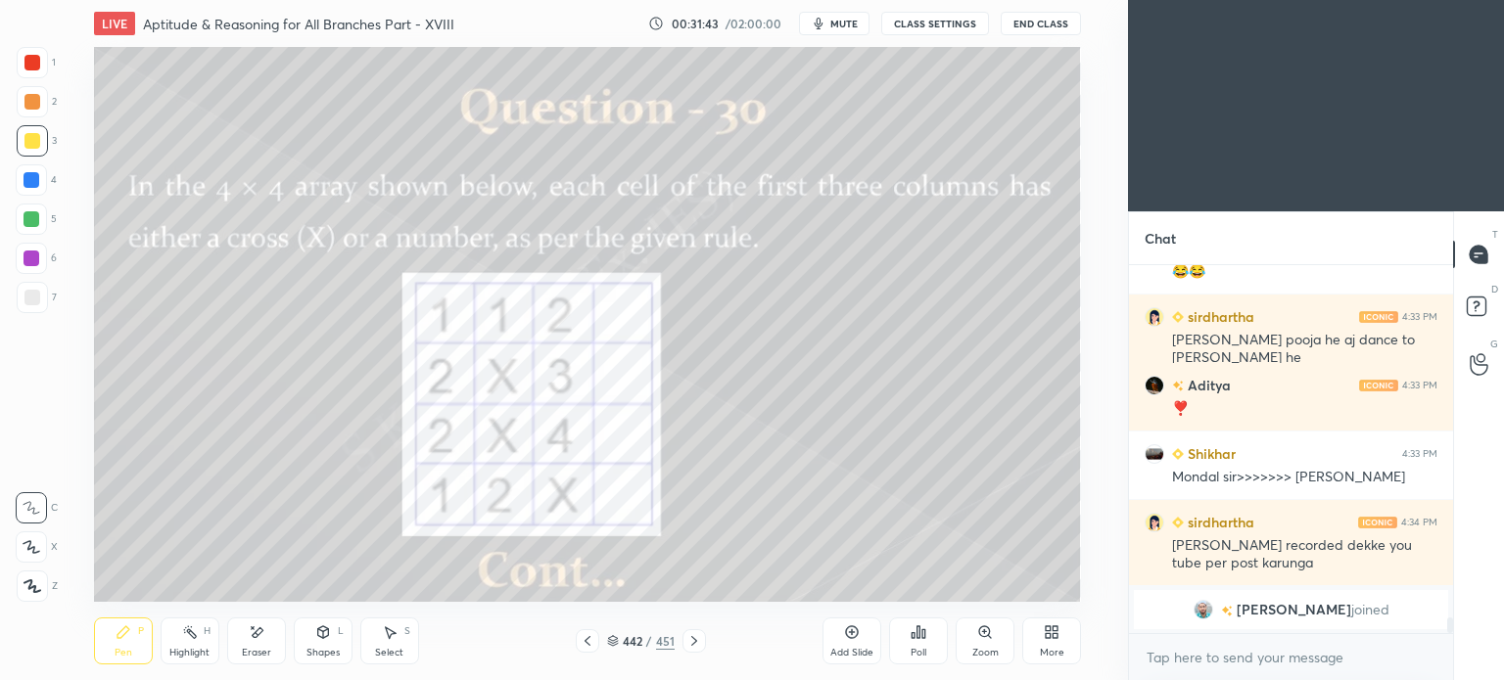
click at [936, 642] on div "Poll" at bounding box center [918, 641] width 59 height 47
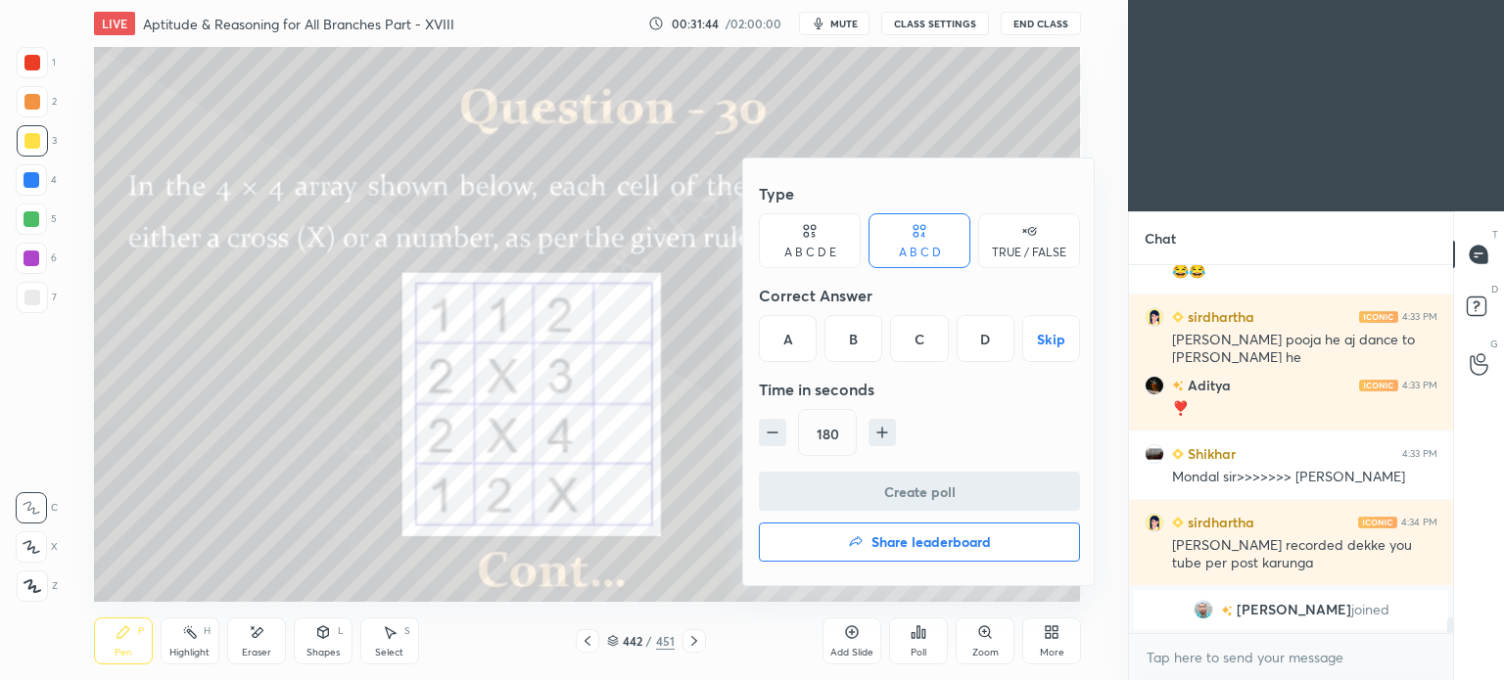
click at [913, 339] on div "C" at bounding box center [919, 338] width 58 height 47
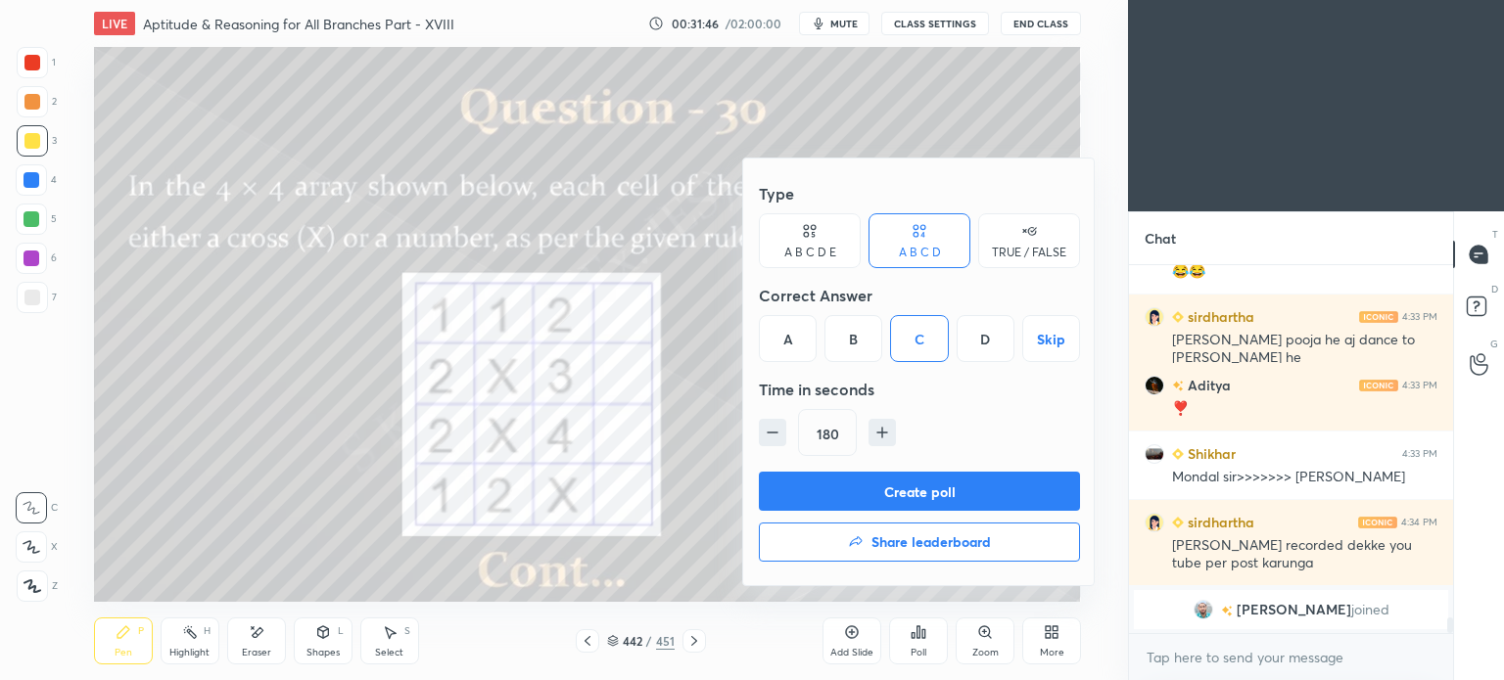
click at [920, 485] on button "Create poll" at bounding box center [919, 491] width 321 height 39
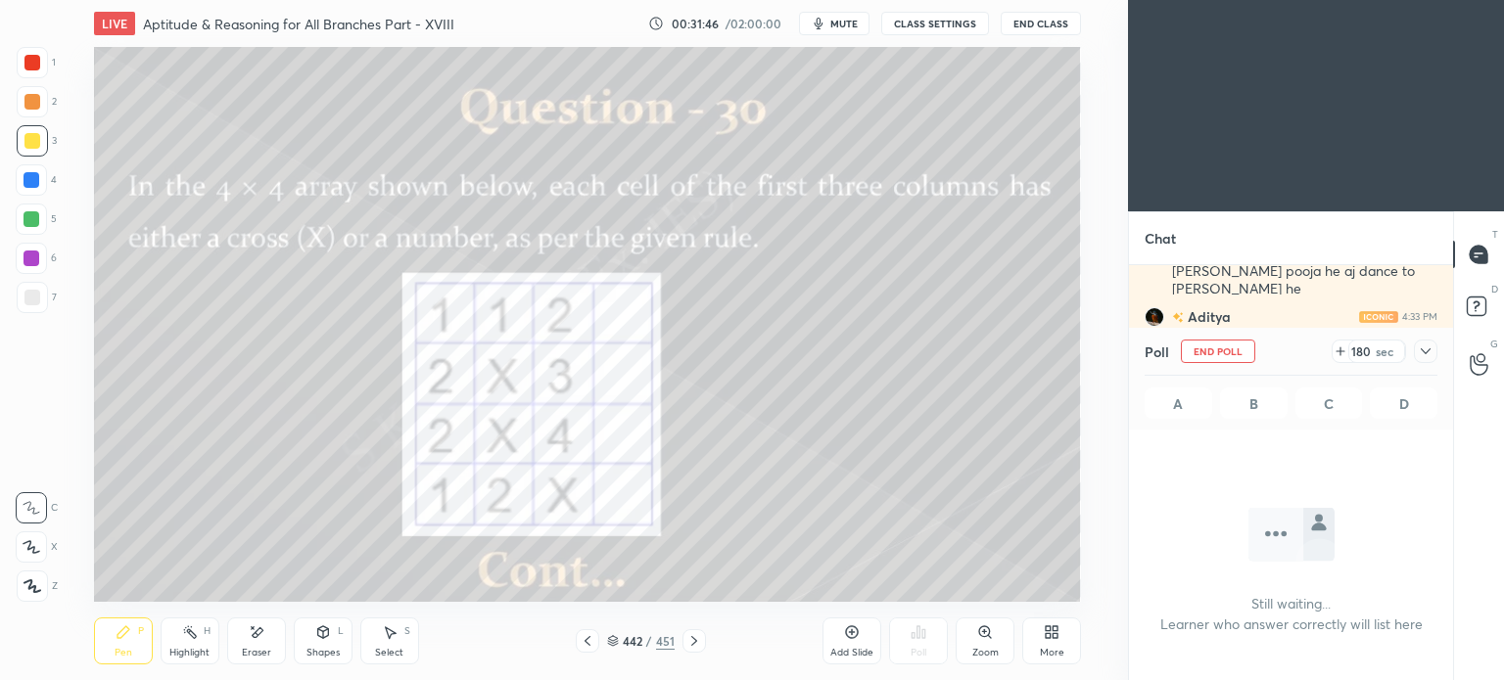
scroll to position [260, 318]
click at [695, 640] on icon at bounding box center [694, 641] width 16 height 16
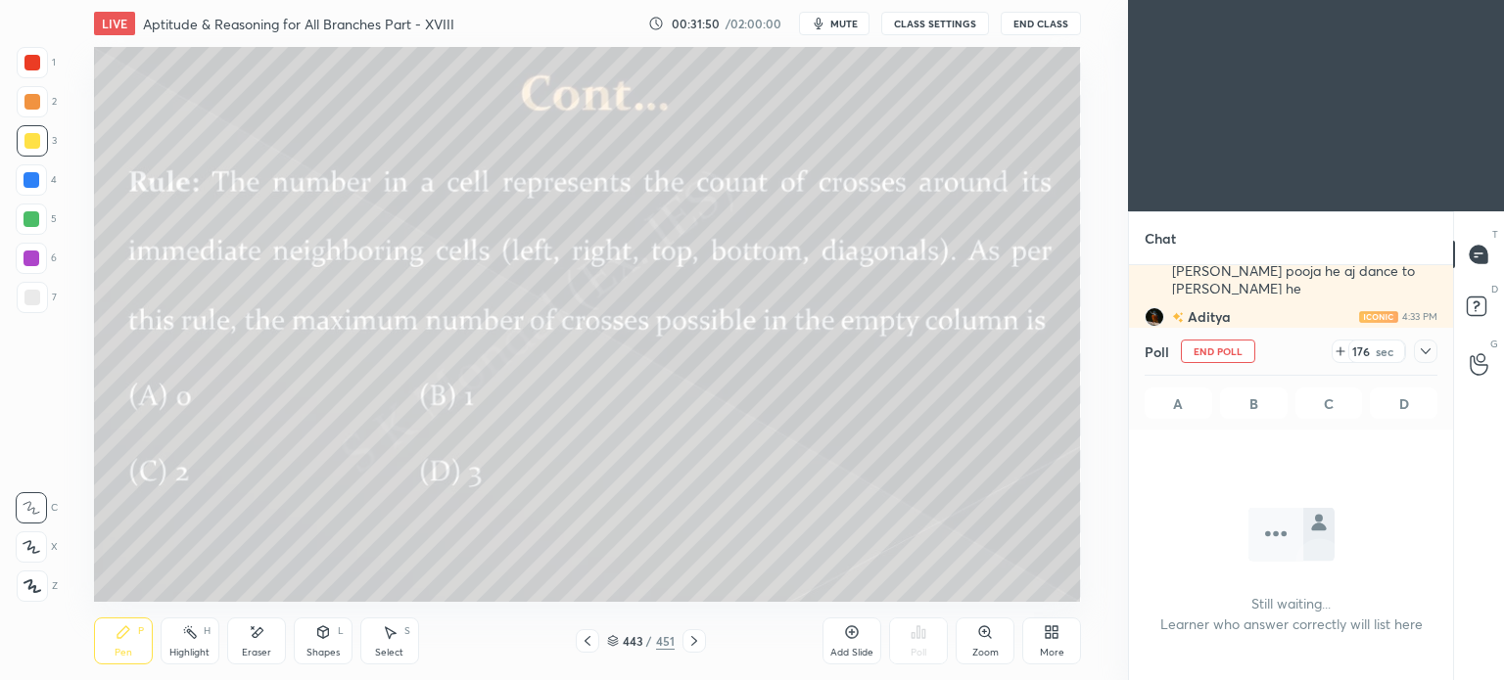
click at [196, 646] on div "Highlight H" at bounding box center [190, 641] width 59 height 47
click at [197, 648] on div "Highlight" at bounding box center [189, 653] width 40 height 10
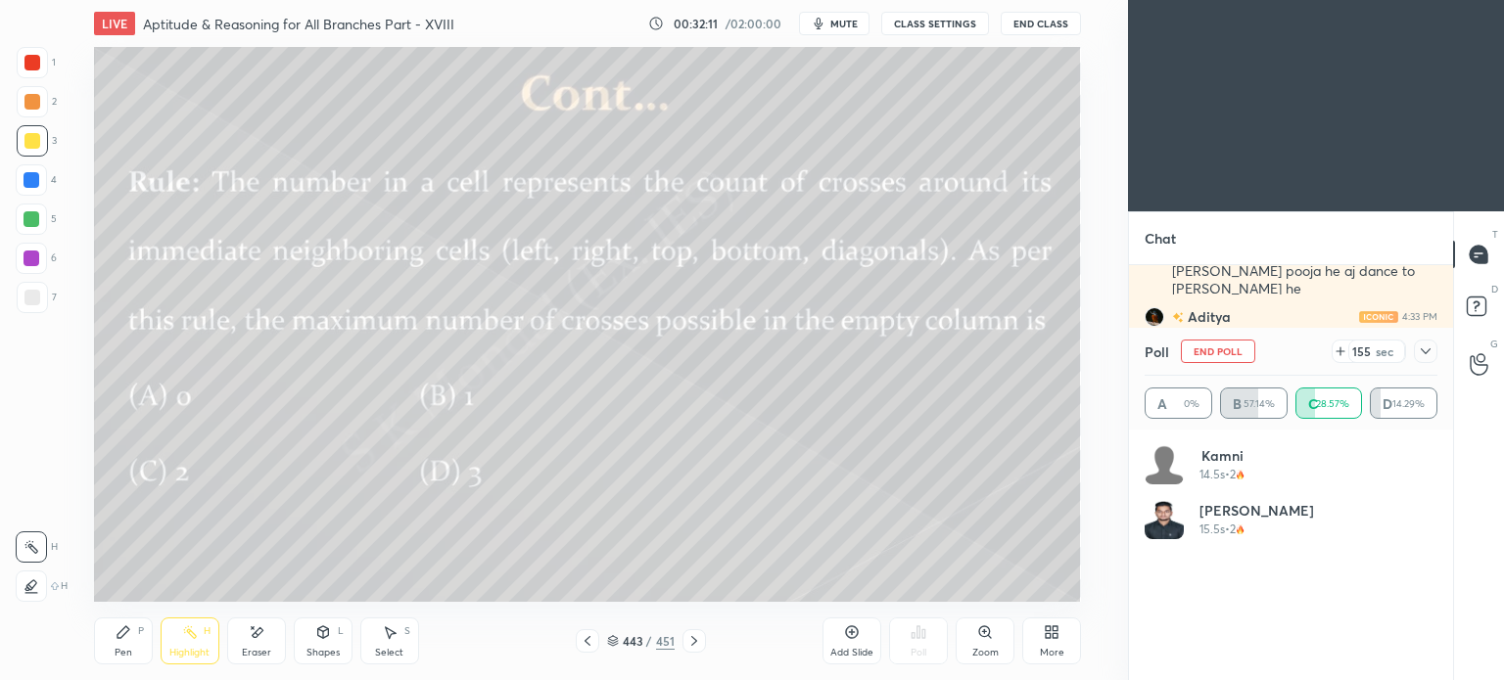
scroll to position [8352, 0]
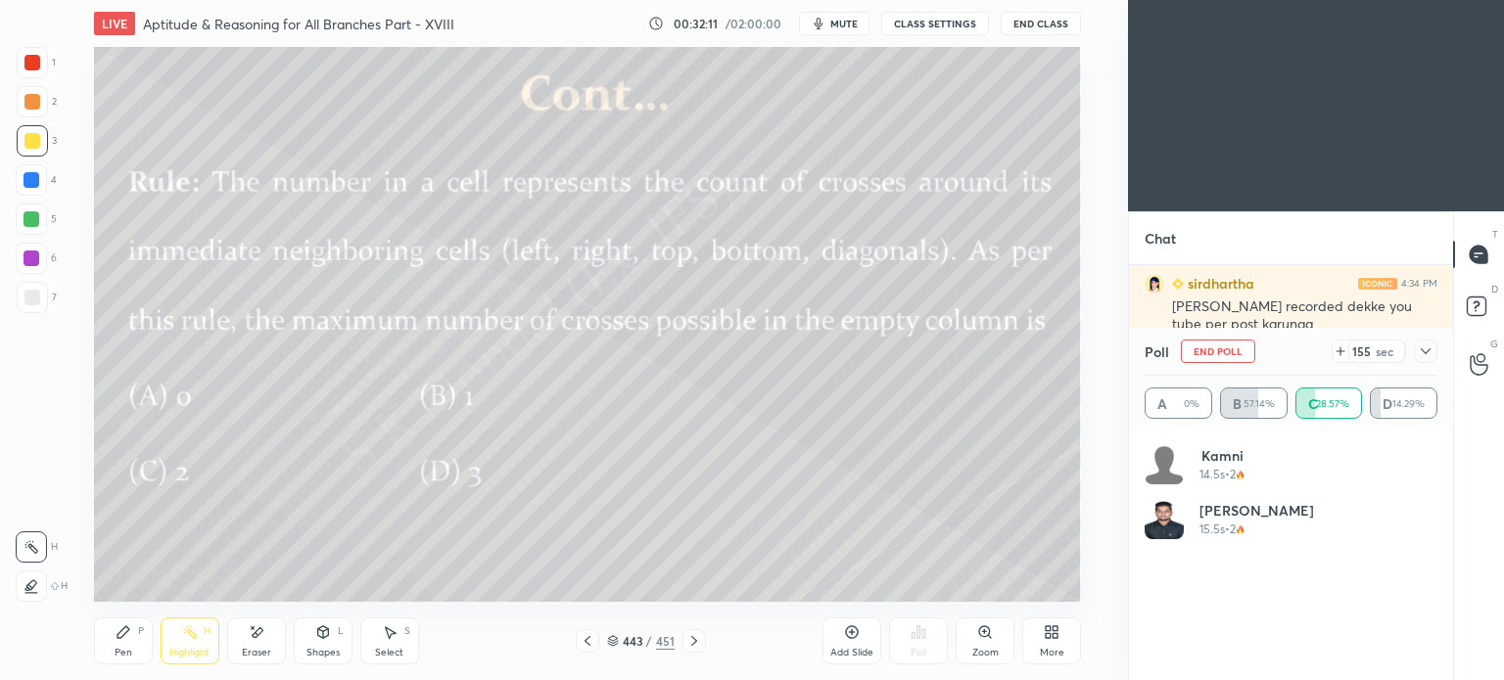
click at [593, 647] on icon at bounding box center [588, 641] width 16 height 16
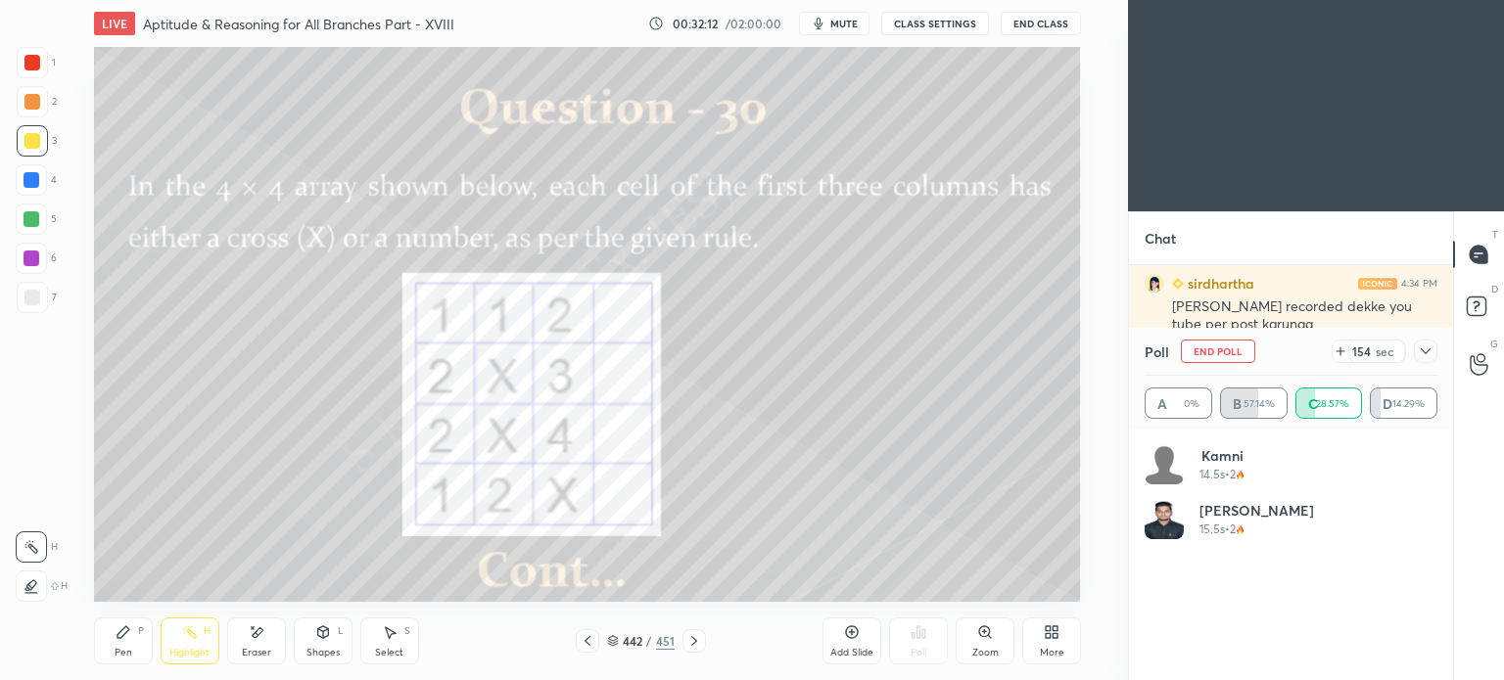
click at [127, 641] on div "Pen P" at bounding box center [123, 641] width 59 height 47
click at [127, 643] on div "Pen P" at bounding box center [123, 641] width 59 height 47
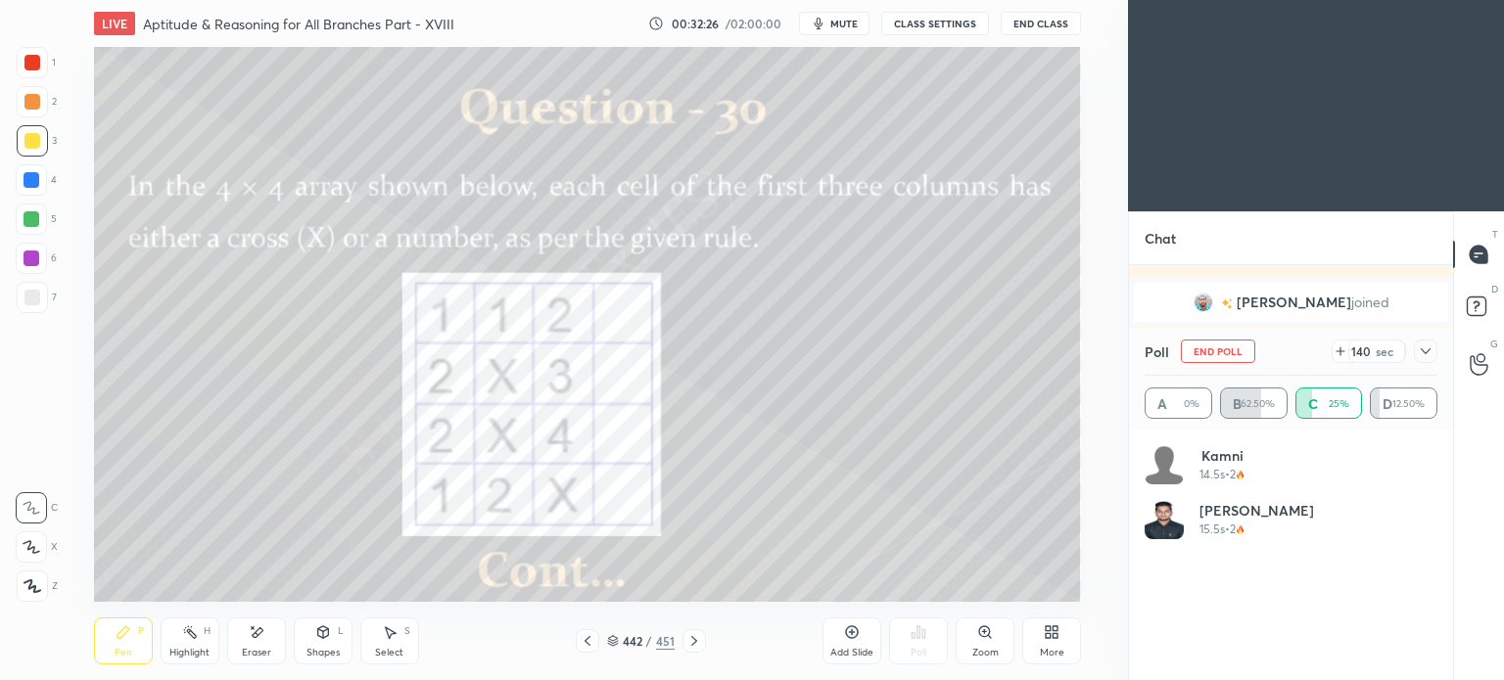
click at [254, 649] on div "Eraser" at bounding box center [256, 653] width 29 height 10
click at [121, 644] on div "Pen P" at bounding box center [123, 641] width 59 height 47
click at [125, 644] on div "Pen P" at bounding box center [123, 641] width 59 height 47
click at [689, 643] on icon at bounding box center [694, 641] width 16 height 16
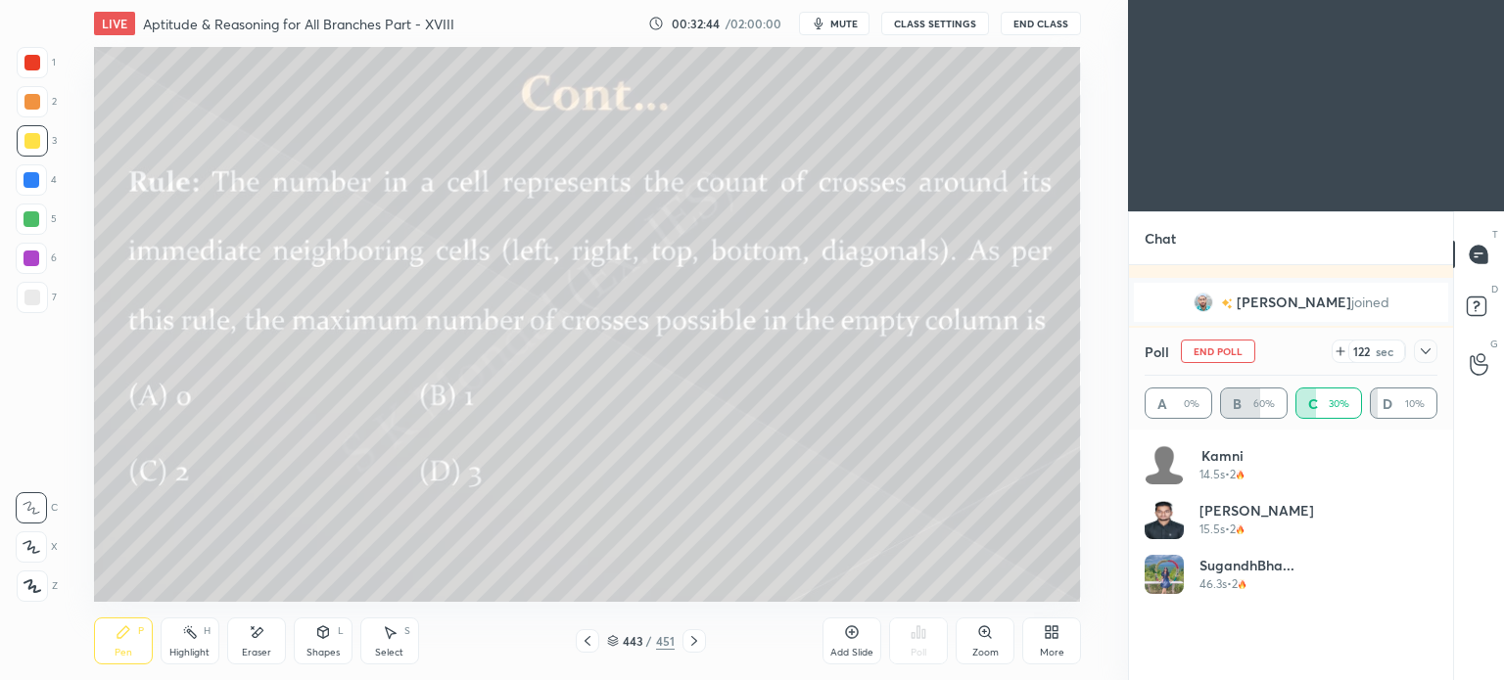
click at [180, 649] on div "Highlight" at bounding box center [189, 653] width 40 height 10
click at [181, 651] on div "Highlight" at bounding box center [189, 653] width 40 height 10
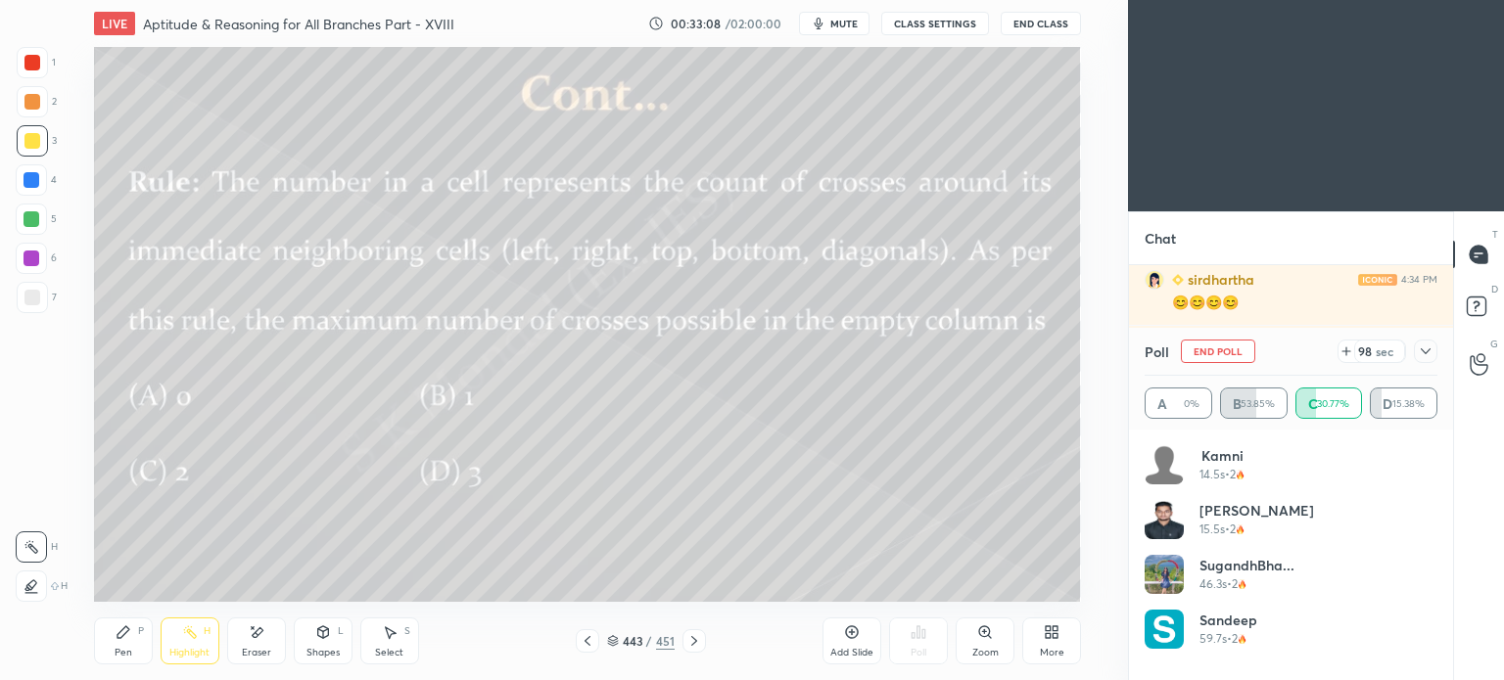
scroll to position [8558, 0]
click at [587, 645] on icon at bounding box center [588, 641] width 16 height 16
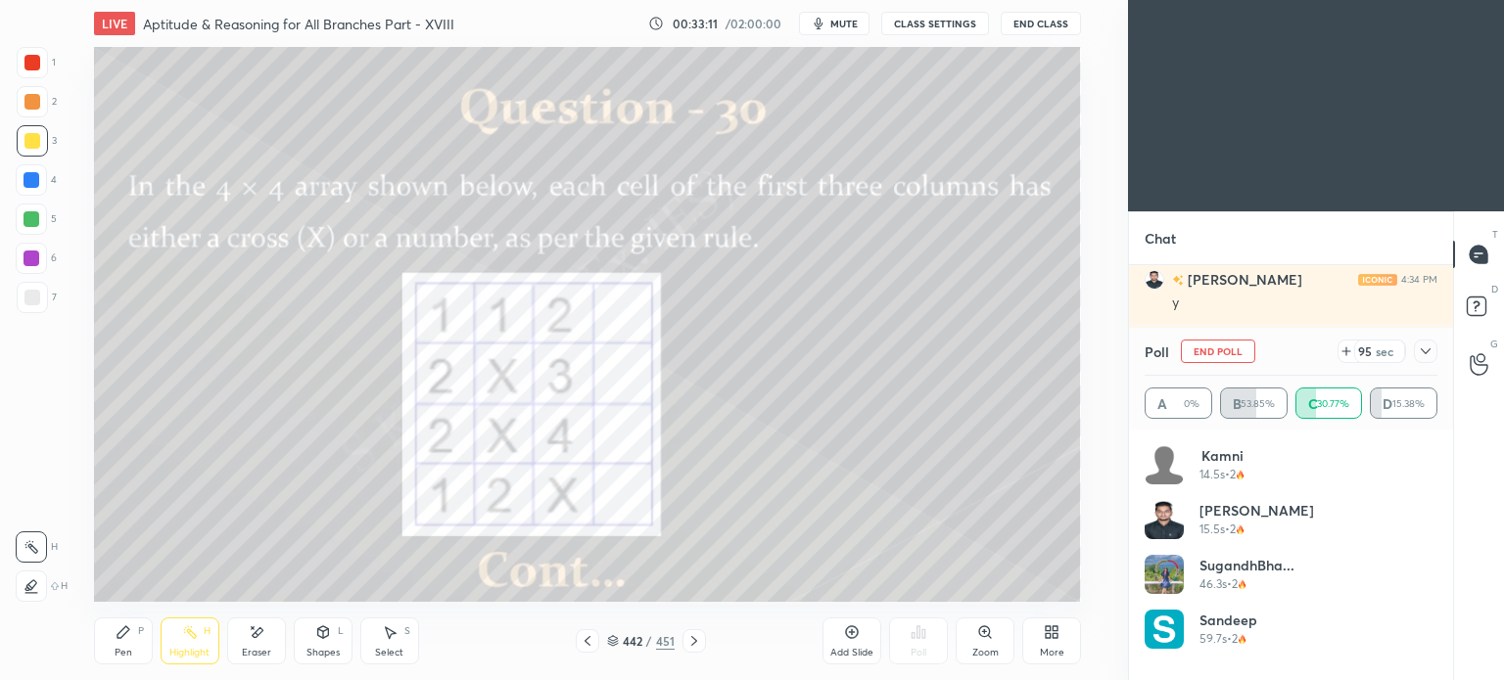
click at [122, 653] on div "Pen" at bounding box center [124, 653] width 18 height 10
click at [122, 652] on div "Pen" at bounding box center [124, 653] width 18 height 10
click at [31, 67] on div at bounding box center [32, 63] width 16 height 16
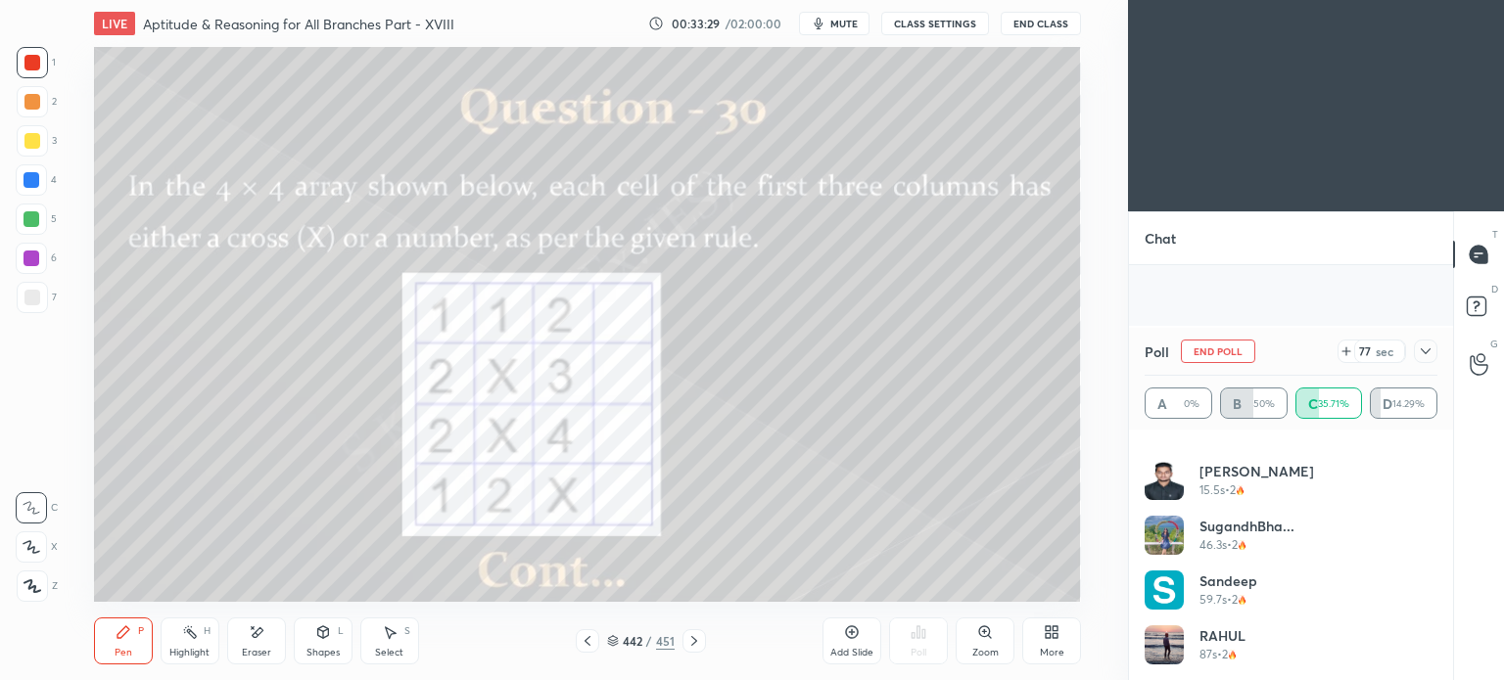
scroll to position [8832, 0]
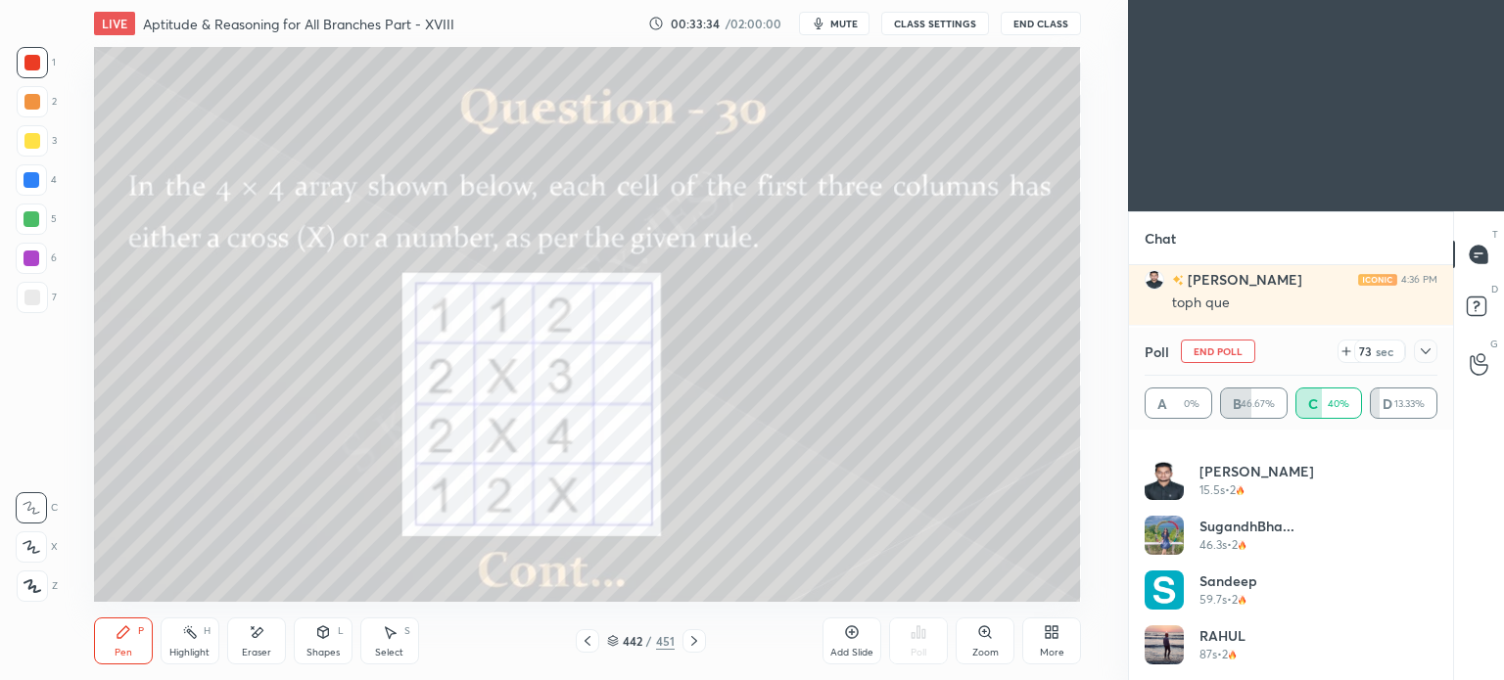
click at [406, 629] on div "S" at bounding box center [407, 631] width 6 height 10
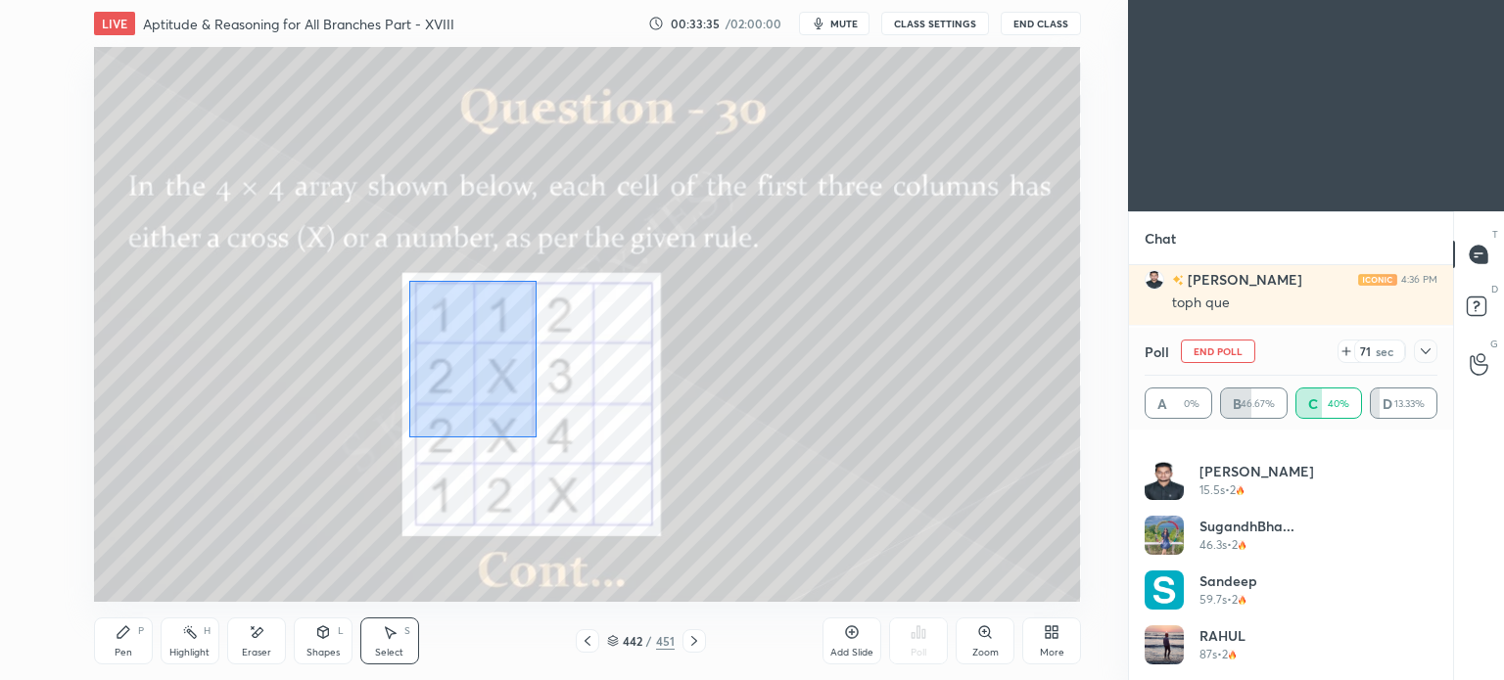
drag, startPoint x: 409, startPoint y: 281, endPoint x: 536, endPoint y: 438, distance: 201.8
click at [536, 438] on div "0 ° Undo Copy Duplicate Duplicate to new slide Delete" at bounding box center [587, 324] width 987 height 555
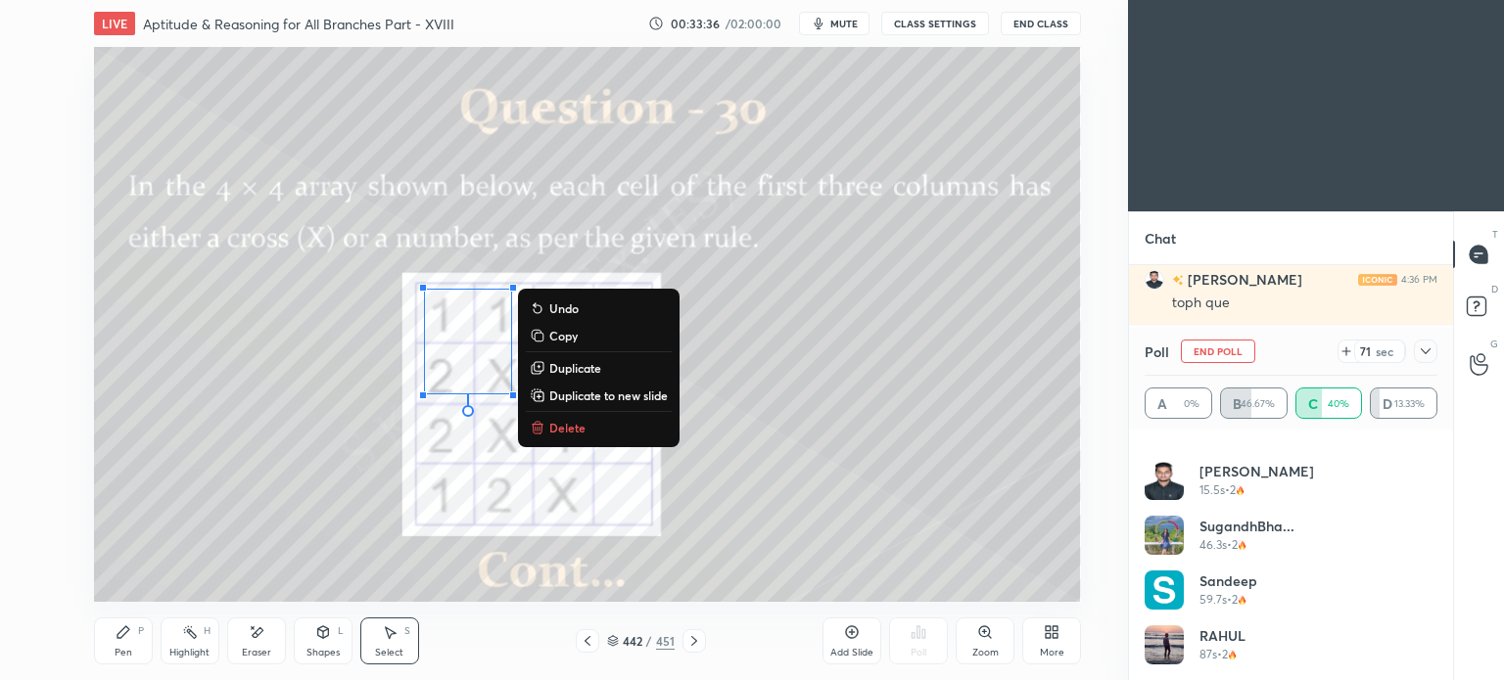
click at [568, 423] on p "Delete" at bounding box center [567, 428] width 36 height 16
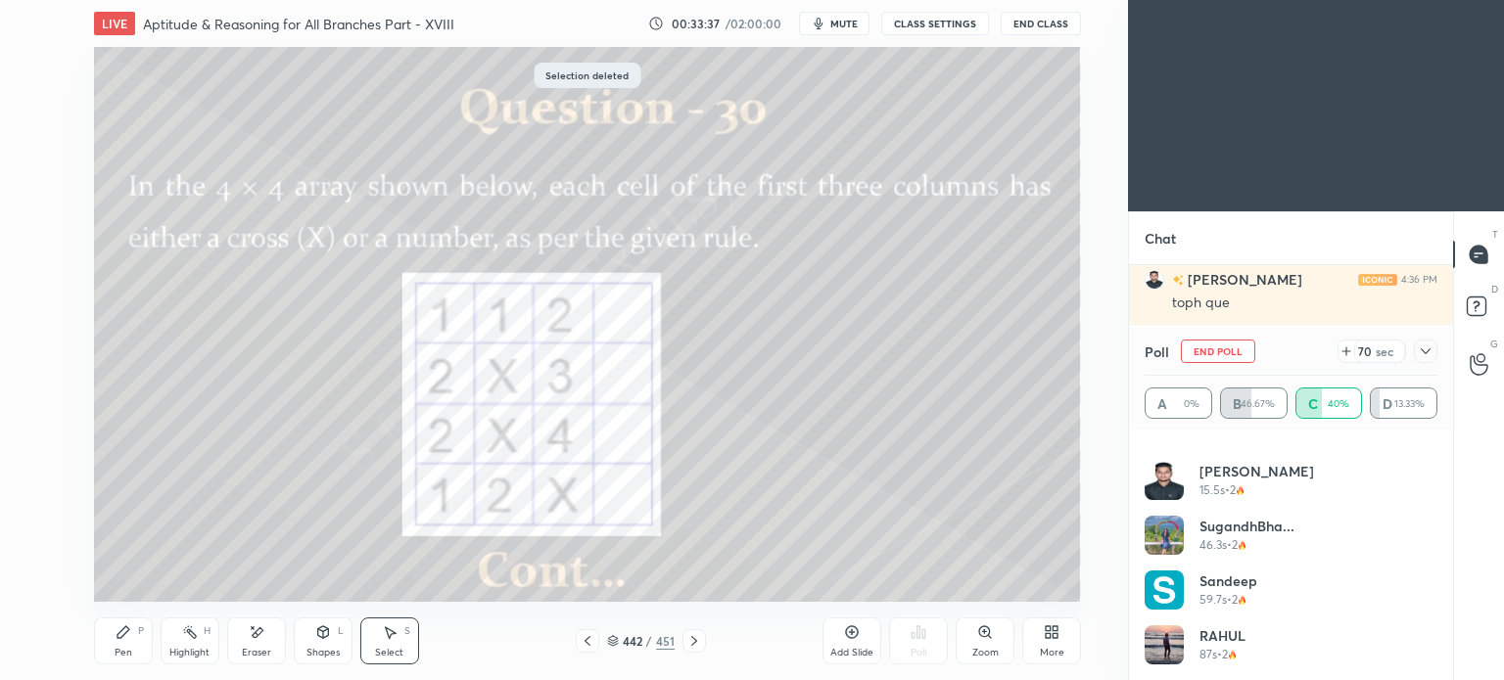
scroll to position [8900, 0]
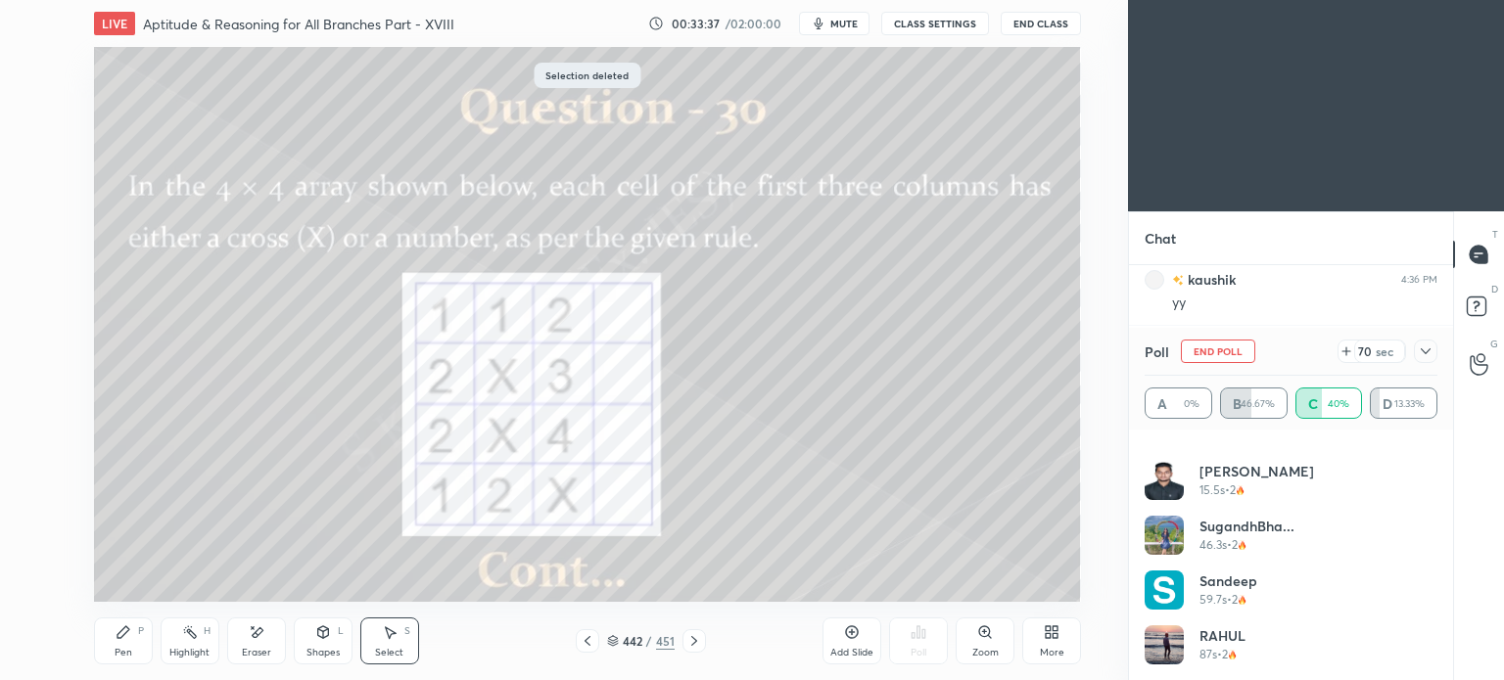
click at [118, 642] on div "Pen P" at bounding box center [123, 641] width 59 height 47
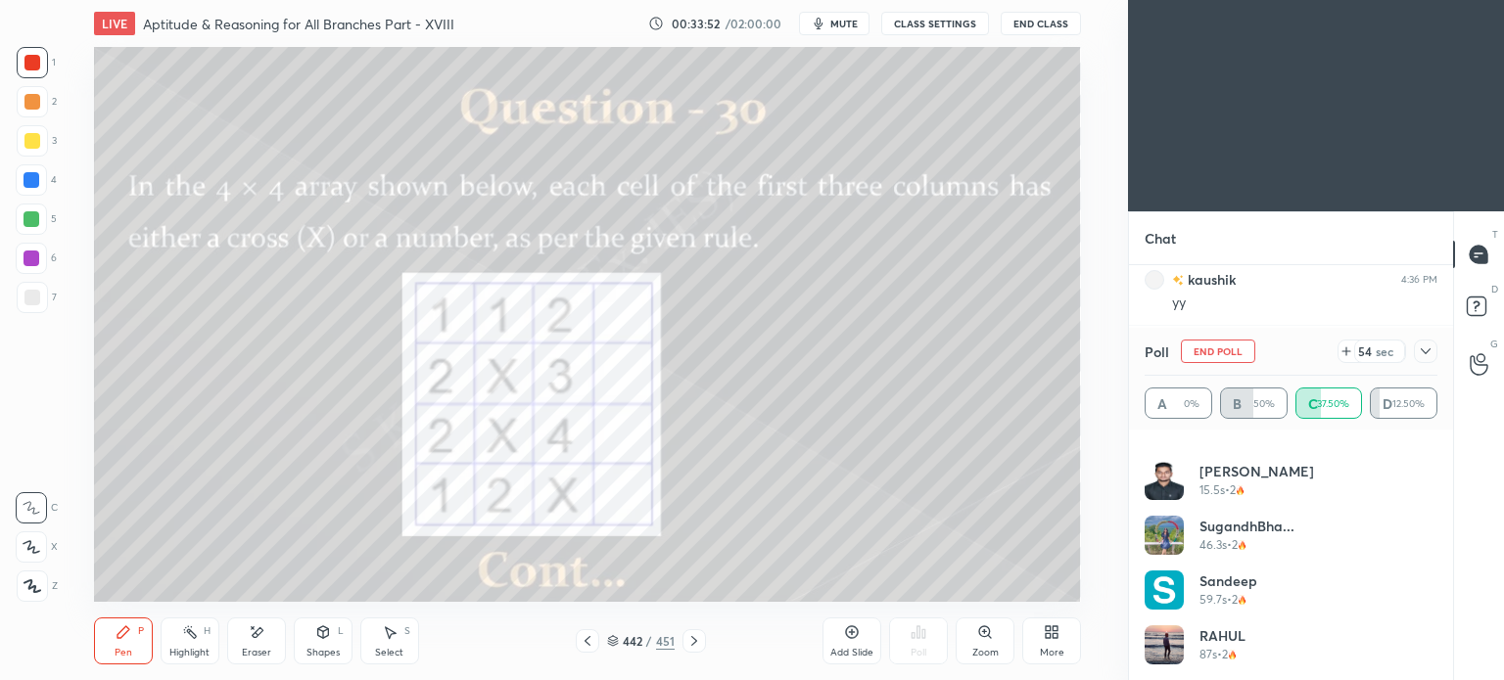
click at [700, 650] on div at bounding box center [693, 640] width 23 height 23
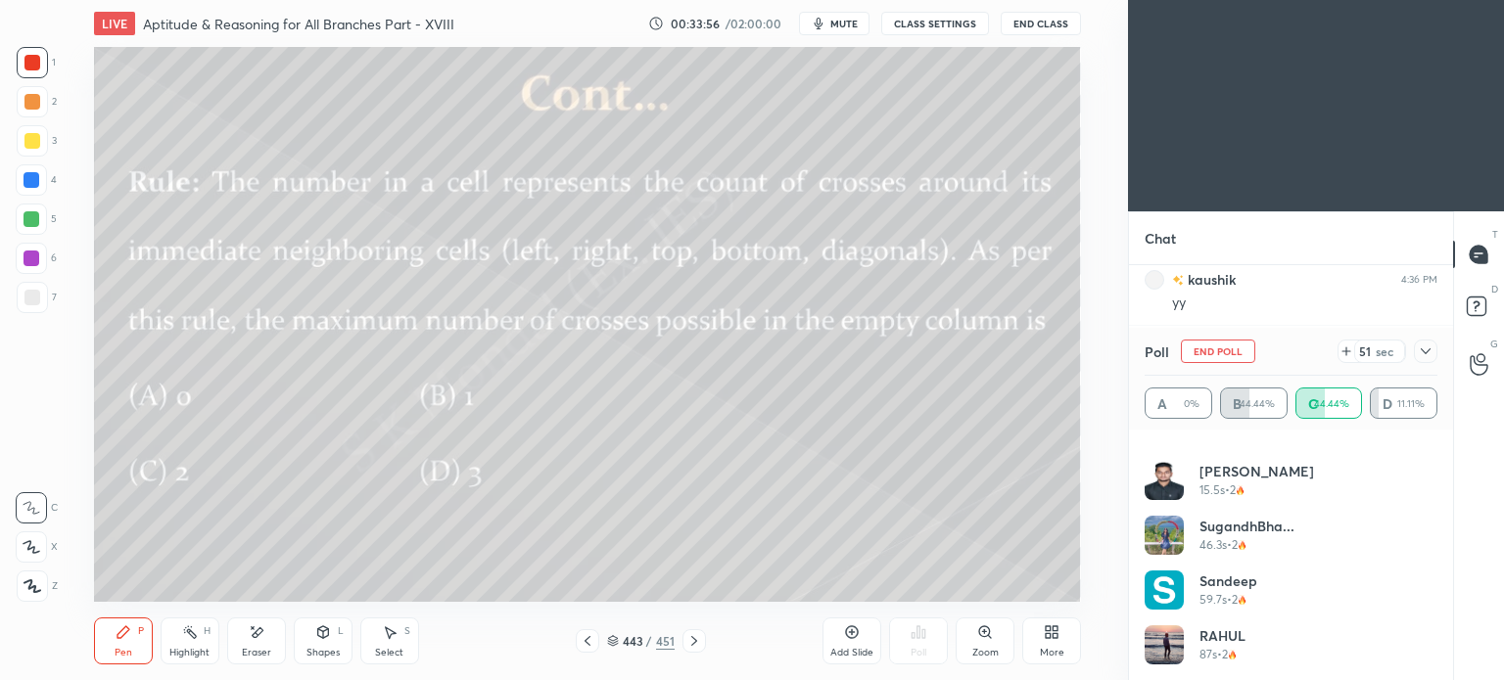
click at [589, 645] on icon at bounding box center [587, 641] width 6 height 10
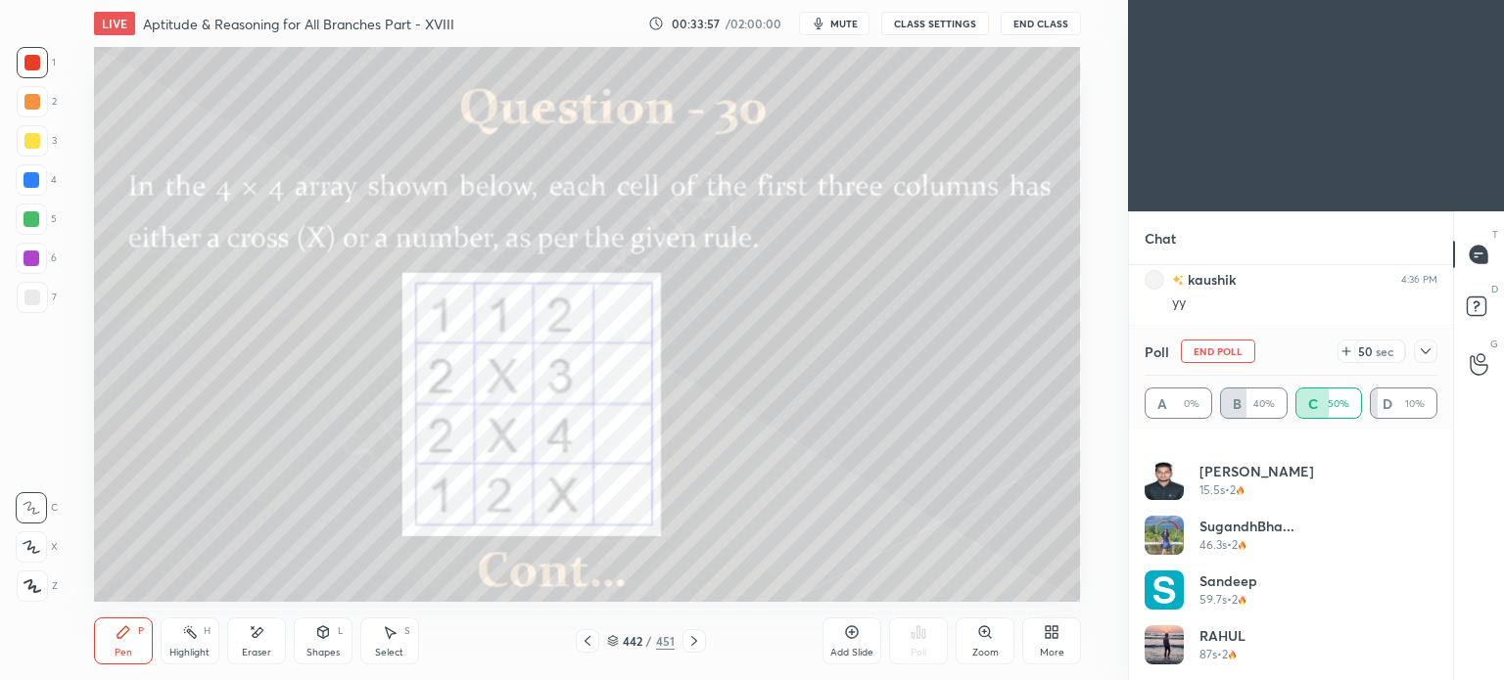
drag, startPoint x: 390, startPoint y: 643, endPoint x: 415, endPoint y: 617, distance: 36.7
click at [391, 642] on div "Select S" at bounding box center [389, 641] width 59 height 47
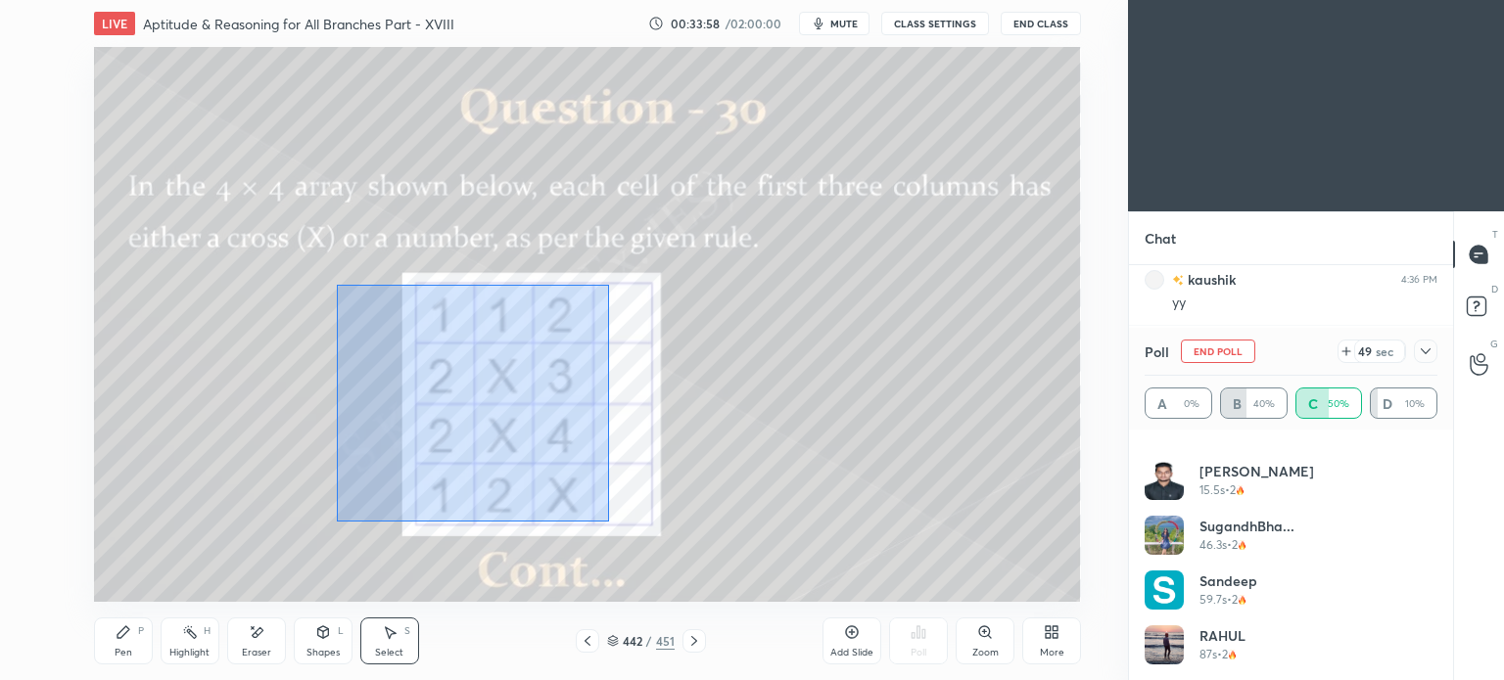
drag, startPoint x: 337, startPoint y: 285, endPoint x: 608, endPoint y: 522, distance: 360.1
click at [608, 522] on div "0 ° Undo Copy Duplicate Duplicate to new slide Delete" at bounding box center [587, 324] width 987 height 555
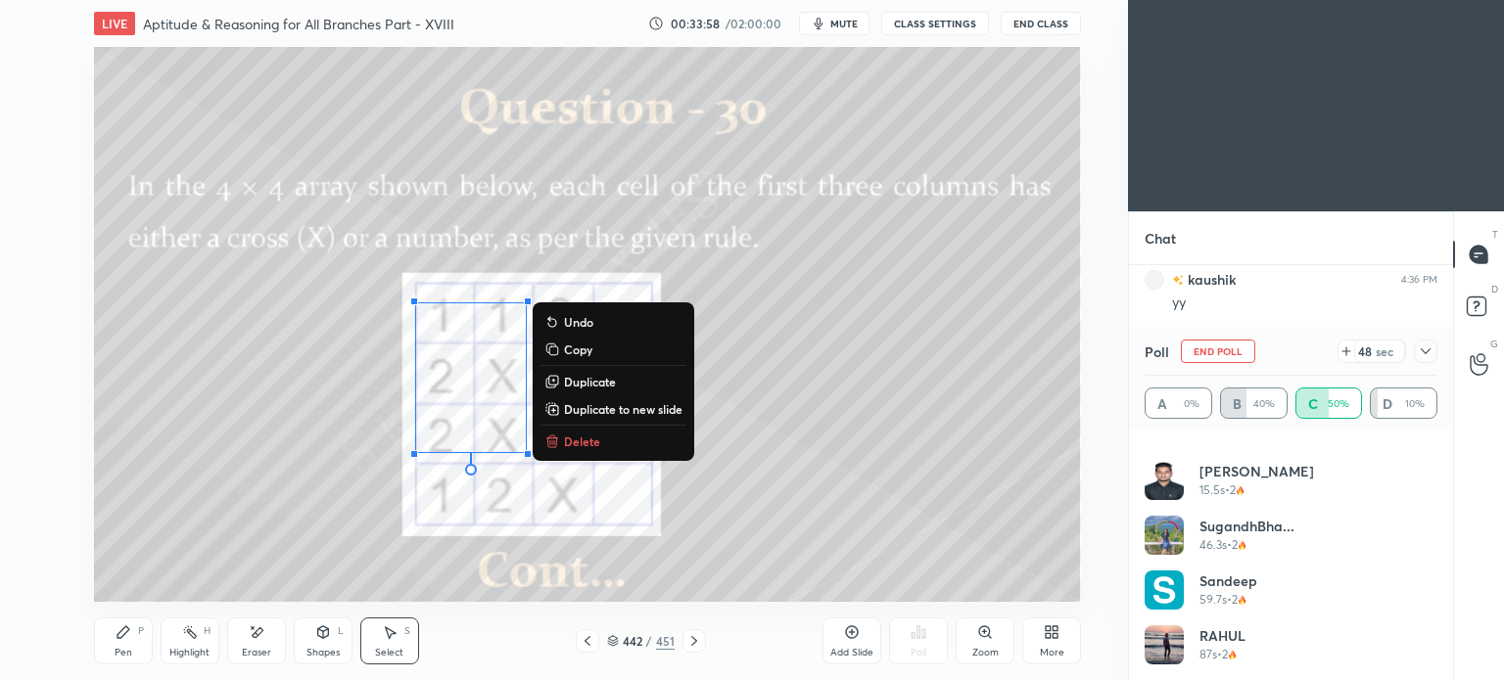
click at [570, 440] on p "Delete" at bounding box center [582, 442] width 36 height 16
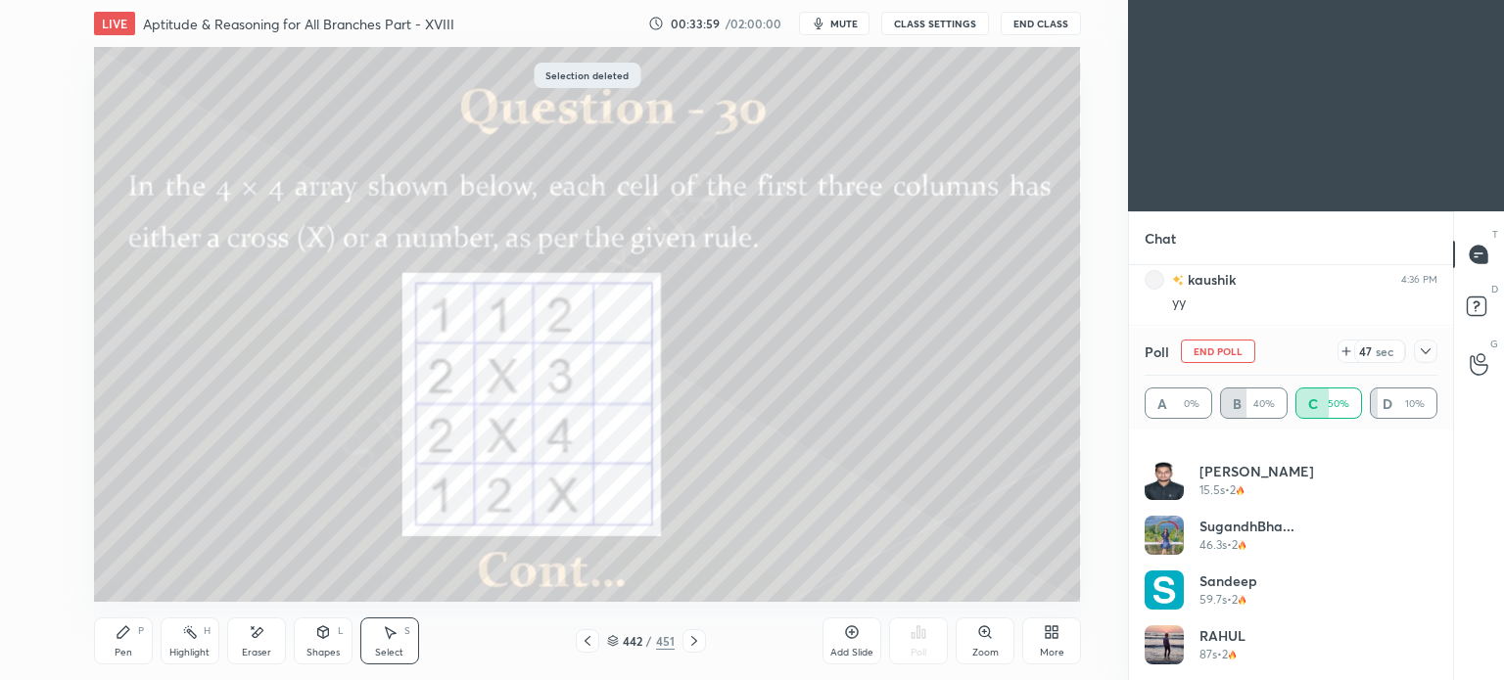
click at [118, 653] on div "Pen" at bounding box center [124, 653] width 18 height 10
click at [115, 654] on div "Pen" at bounding box center [124, 653] width 18 height 10
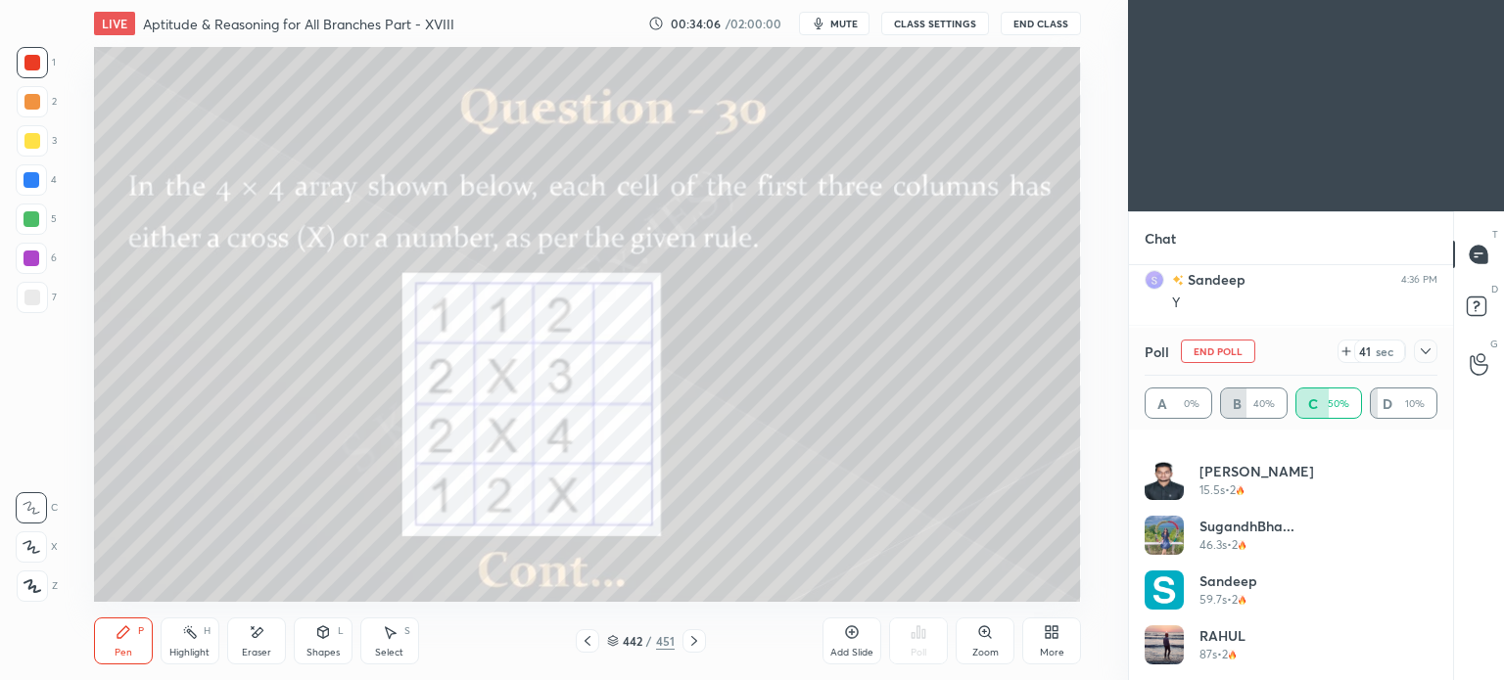
scroll to position [9037, 0]
click at [392, 644] on div "Select S" at bounding box center [389, 641] width 59 height 47
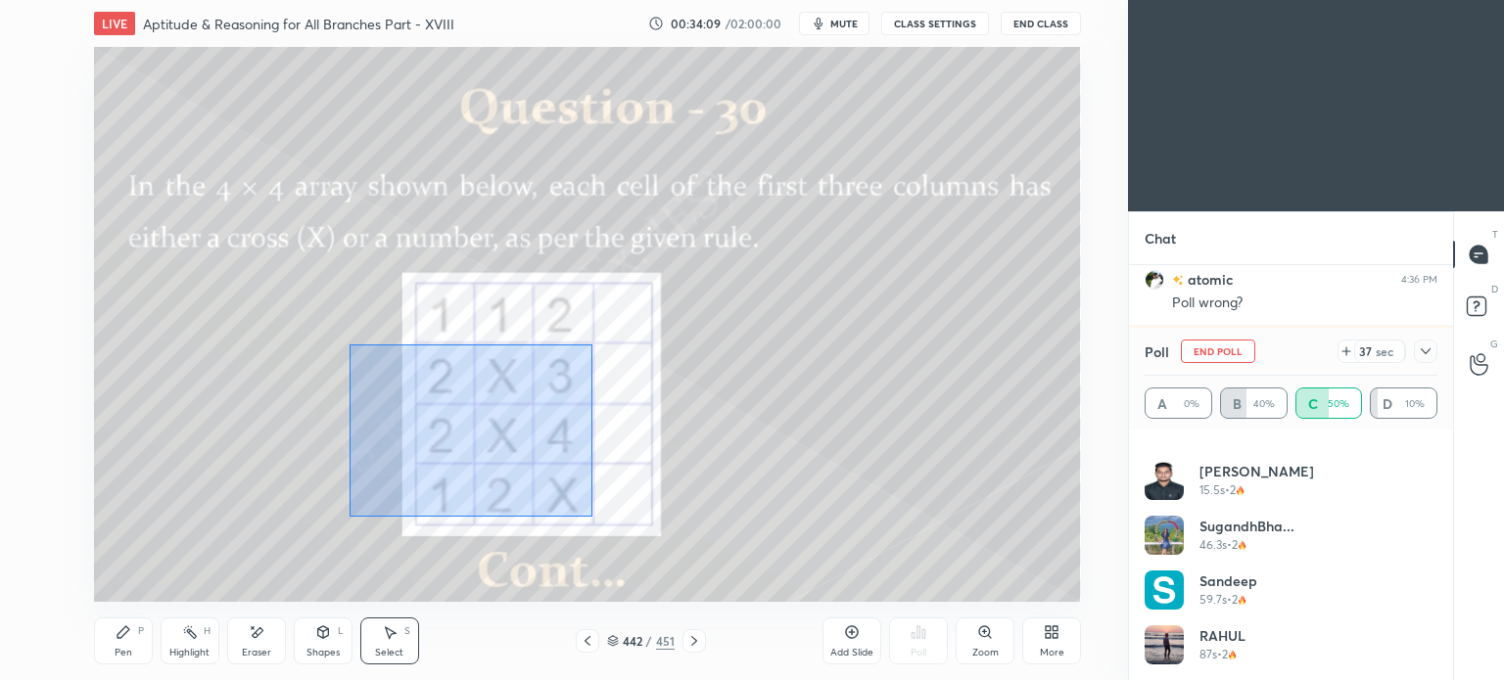
drag, startPoint x: 348, startPoint y: 345, endPoint x: 684, endPoint y: 575, distance: 407.0
click at [684, 575] on div "0 ° Undo Copy Duplicate Duplicate to new slide Delete" at bounding box center [587, 324] width 987 height 555
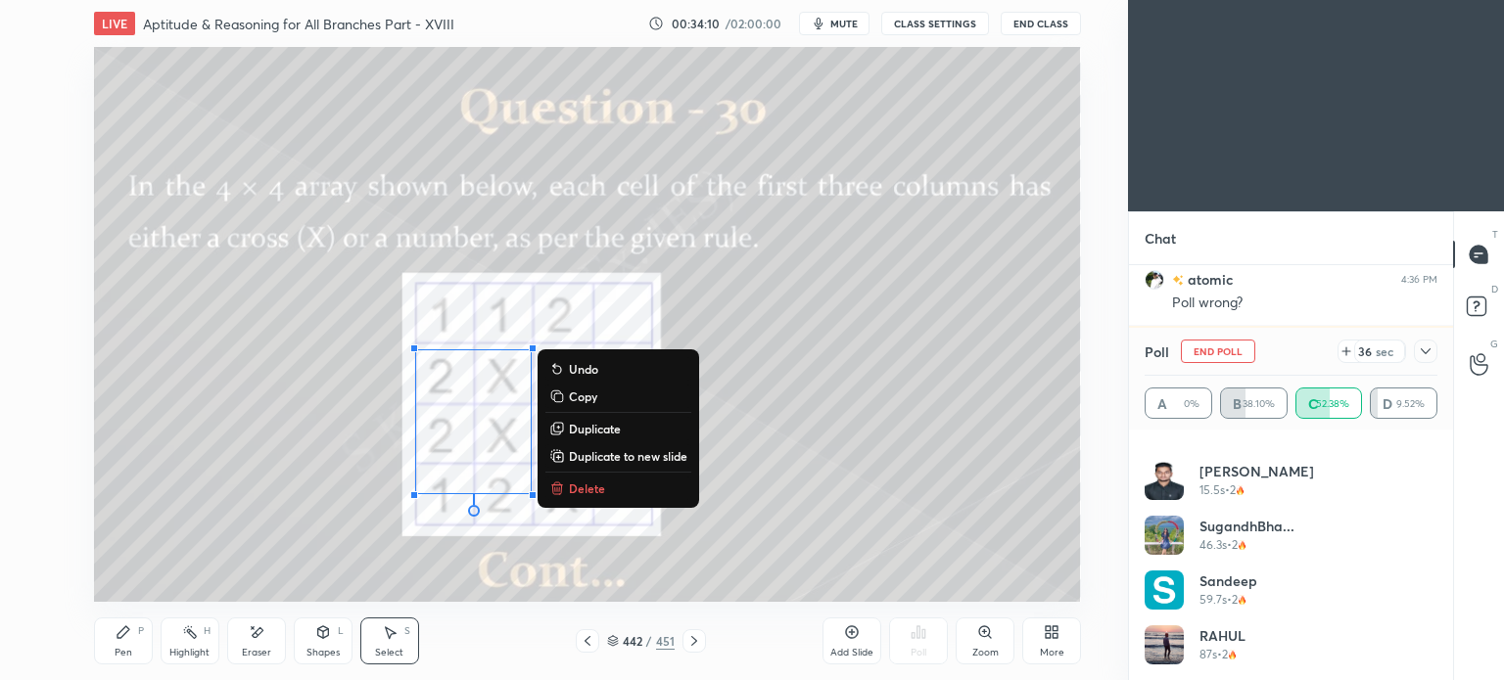
click at [565, 488] on button "Delete" at bounding box center [618, 488] width 146 height 23
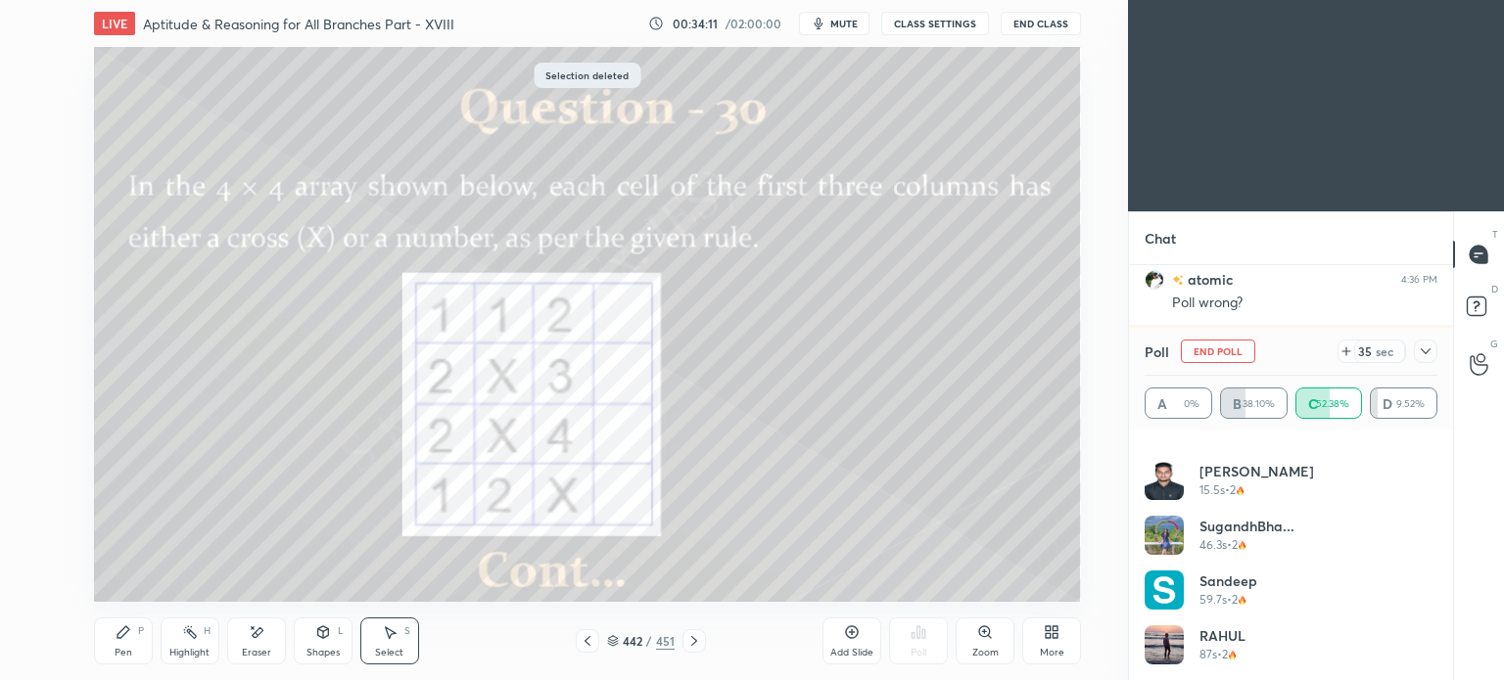
click at [129, 657] on div "Pen" at bounding box center [124, 653] width 18 height 10
click at [131, 651] on div "Pen" at bounding box center [124, 653] width 18 height 10
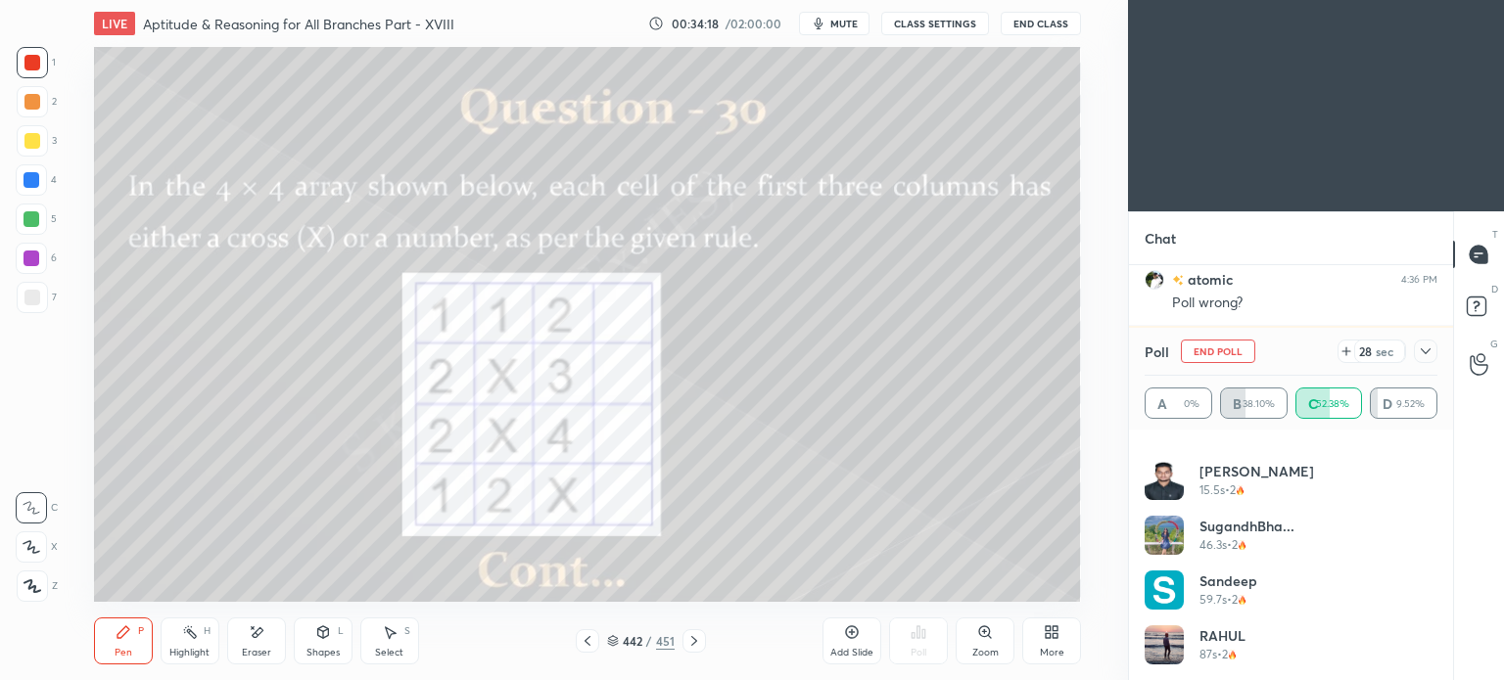
click at [385, 650] on div "Select" at bounding box center [389, 653] width 28 height 10
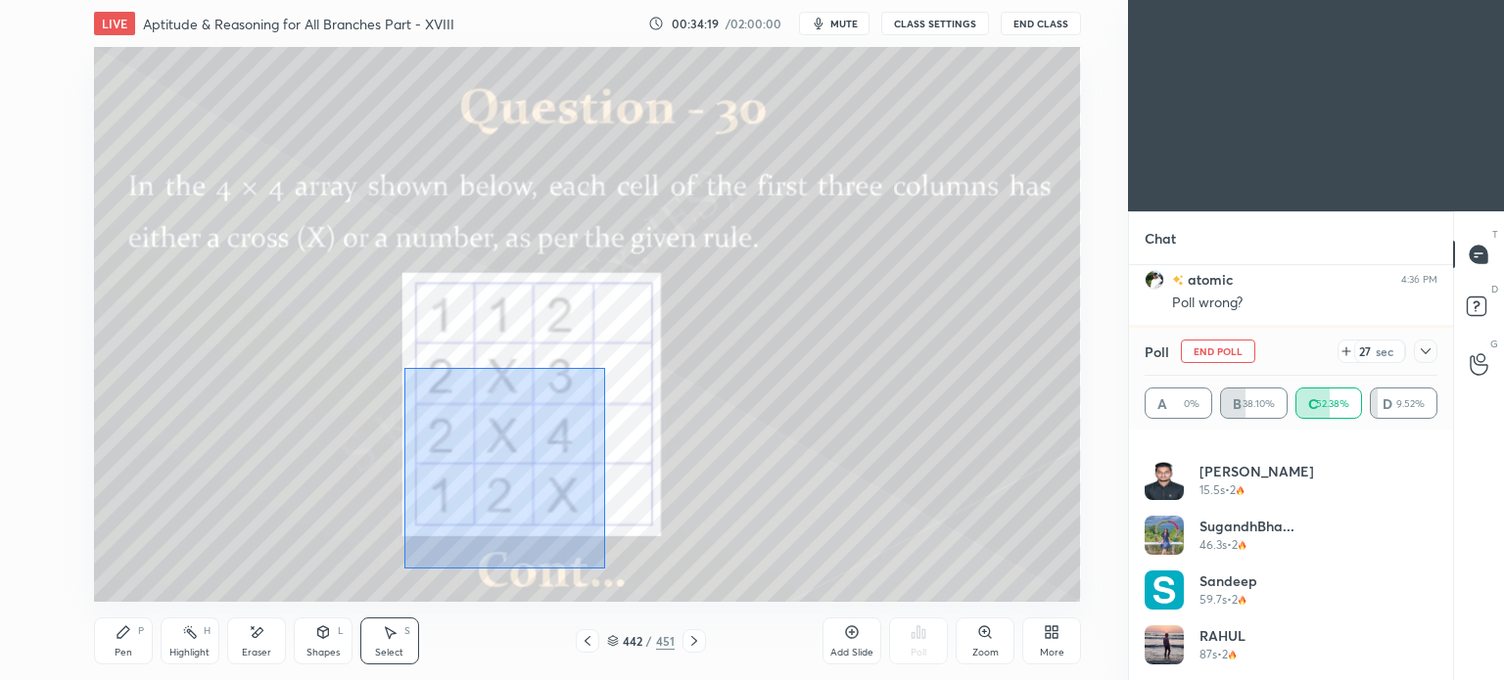
drag, startPoint x: 403, startPoint y: 367, endPoint x: 605, endPoint y: 571, distance: 286.6
click at [605, 571] on div "0 ° Undo Copy Duplicate Duplicate to new slide Delete" at bounding box center [587, 324] width 987 height 555
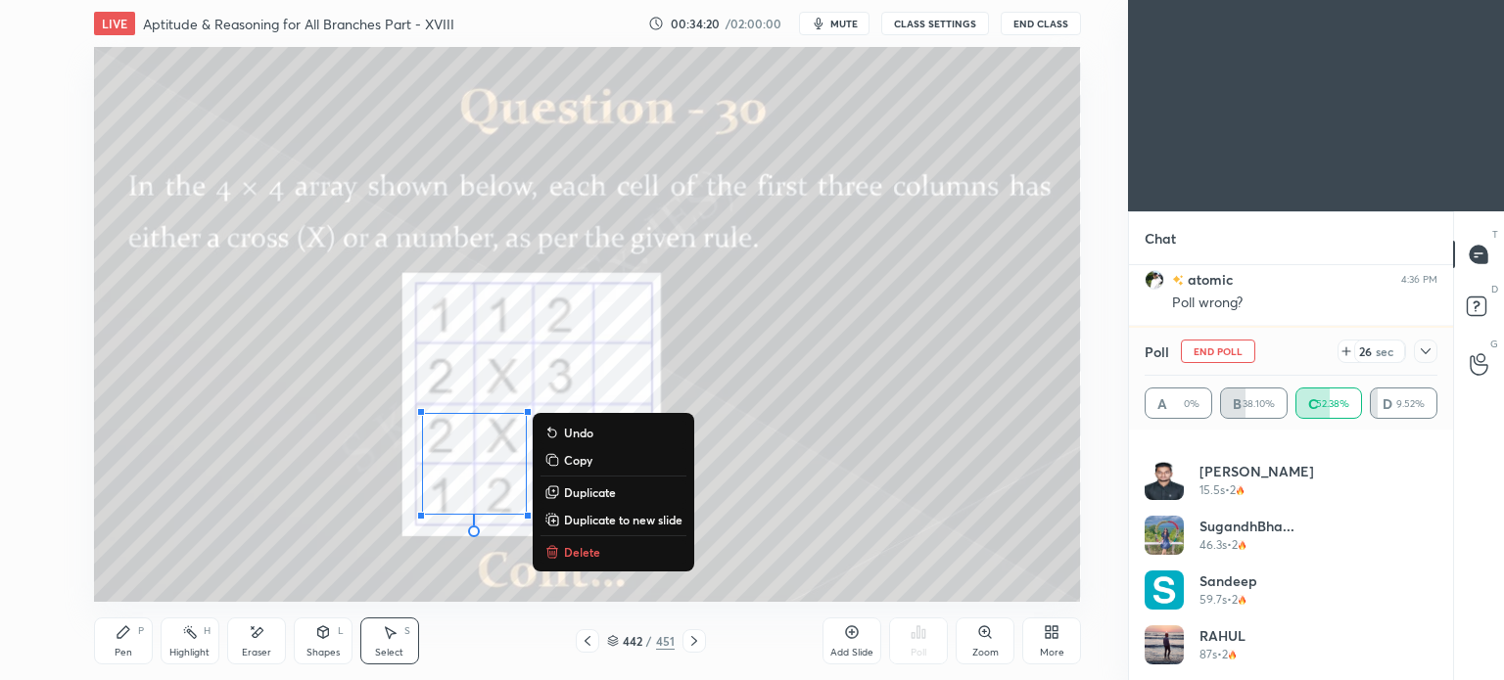
click at [582, 544] on p "Delete" at bounding box center [582, 552] width 36 height 16
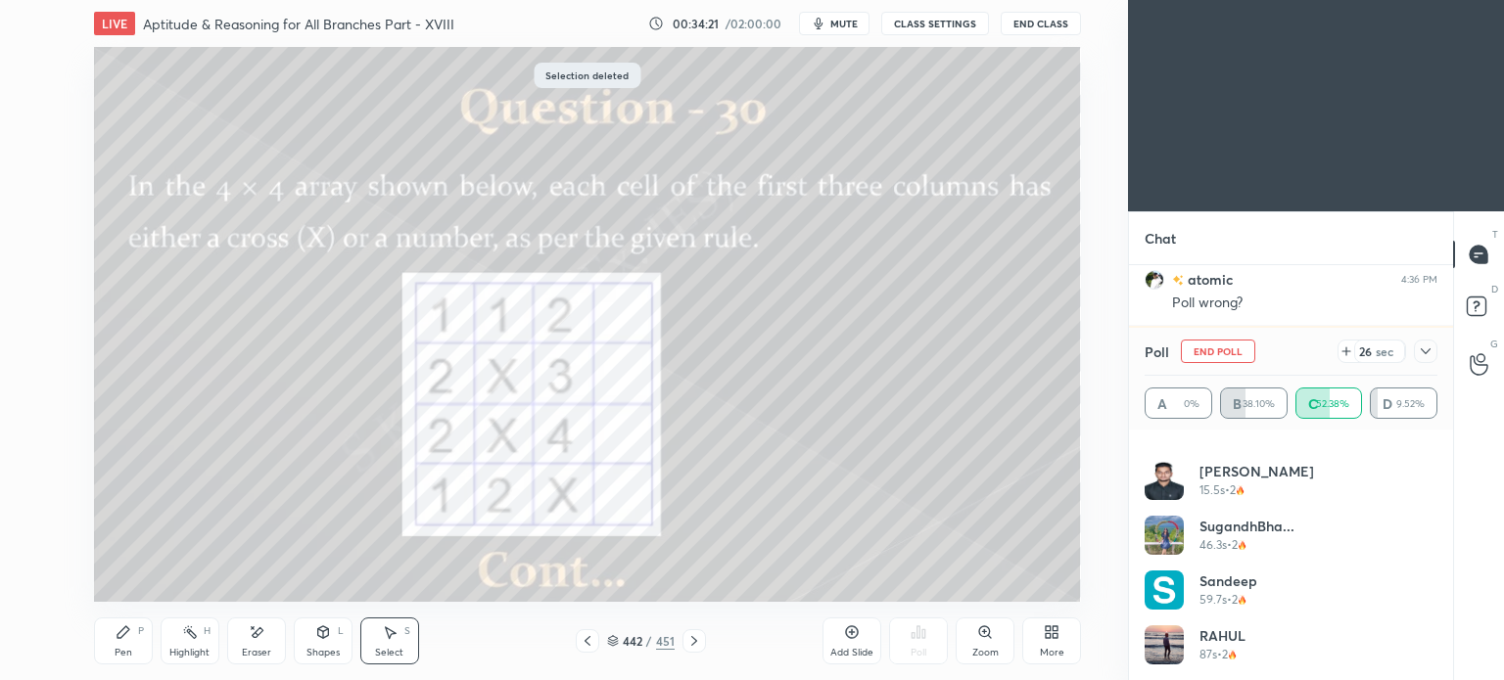
scroll to position [9106, 0]
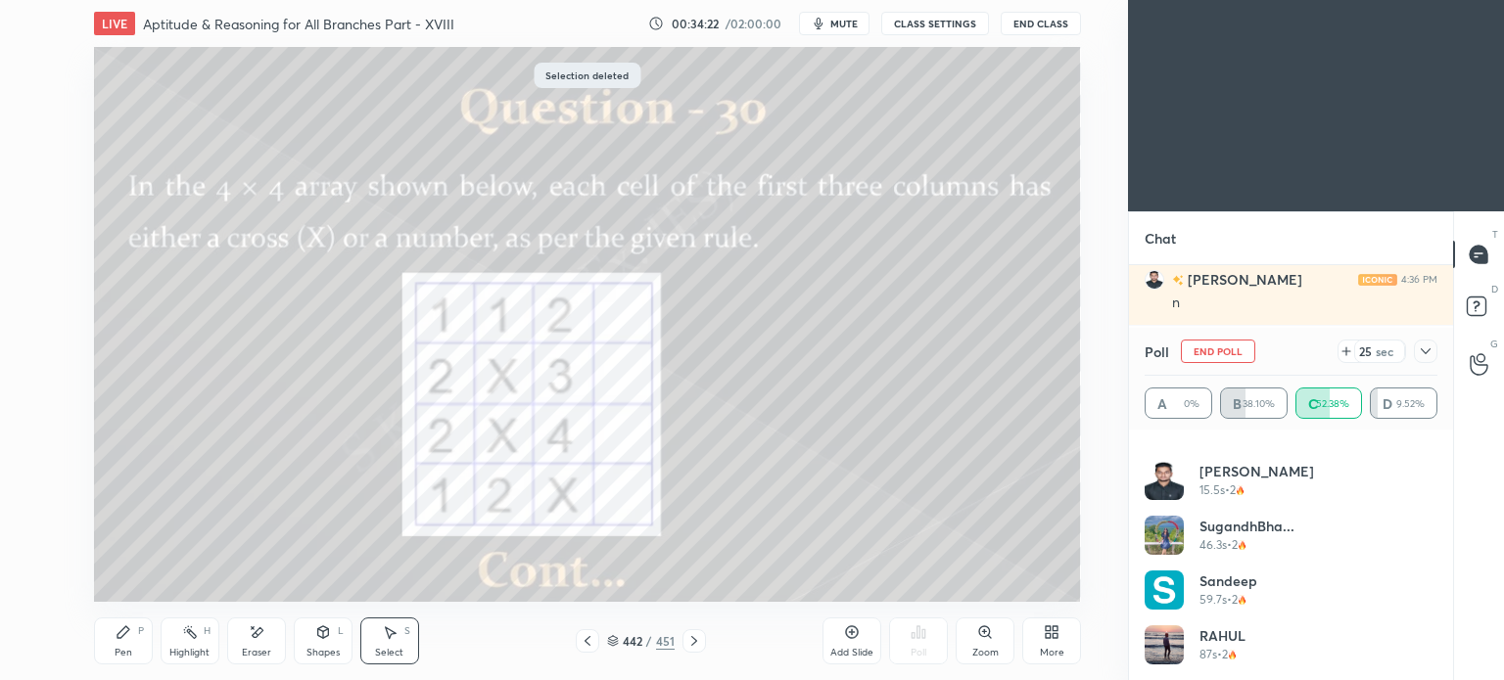
click at [105, 645] on div "Pen P" at bounding box center [123, 641] width 59 height 47
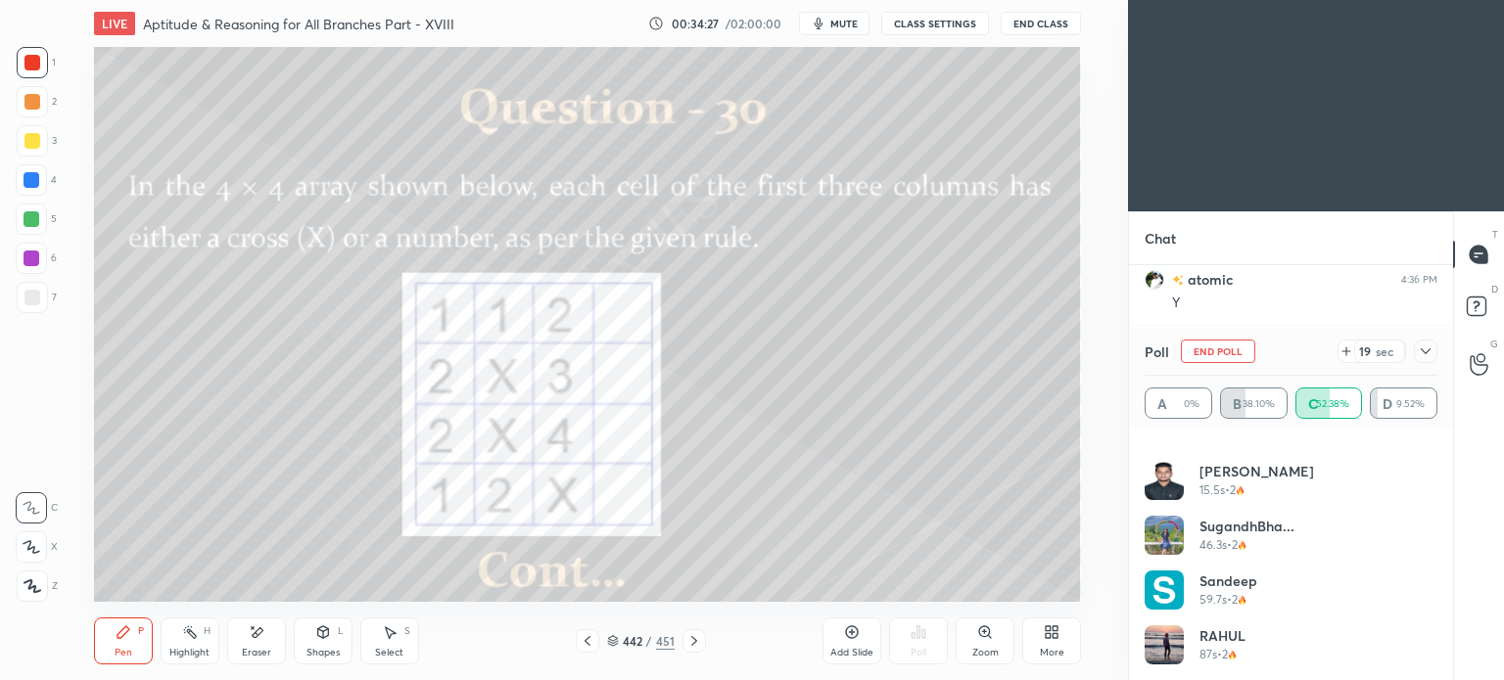
scroll to position [9311, 0]
drag, startPoint x: 384, startPoint y: 645, endPoint x: 399, endPoint y: 618, distance: 31.6
click at [385, 645] on div "Select S" at bounding box center [389, 641] width 59 height 47
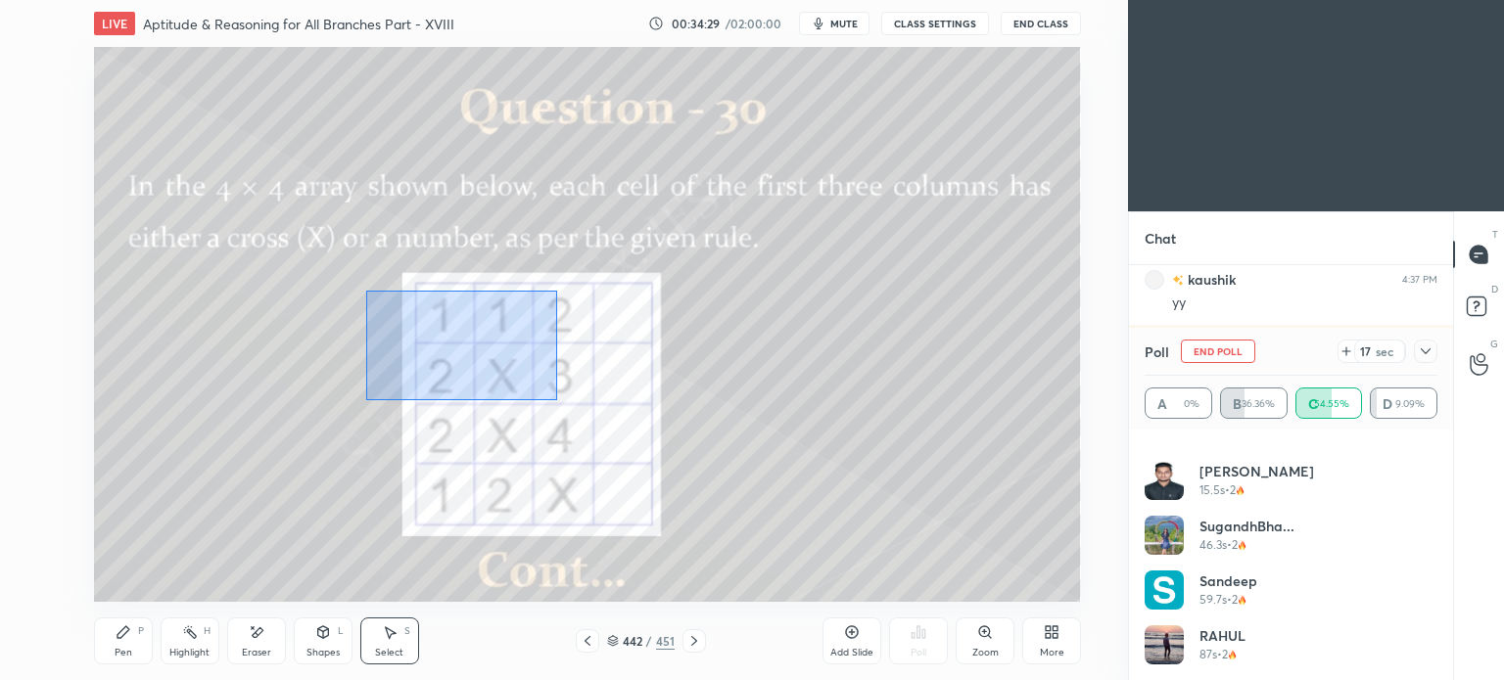
drag, startPoint x: 384, startPoint y: 304, endPoint x: 598, endPoint y: 430, distance: 248.3
click at [598, 430] on div "0 ° Undo Copy Duplicate Duplicate to new slide Delete" at bounding box center [587, 324] width 987 height 555
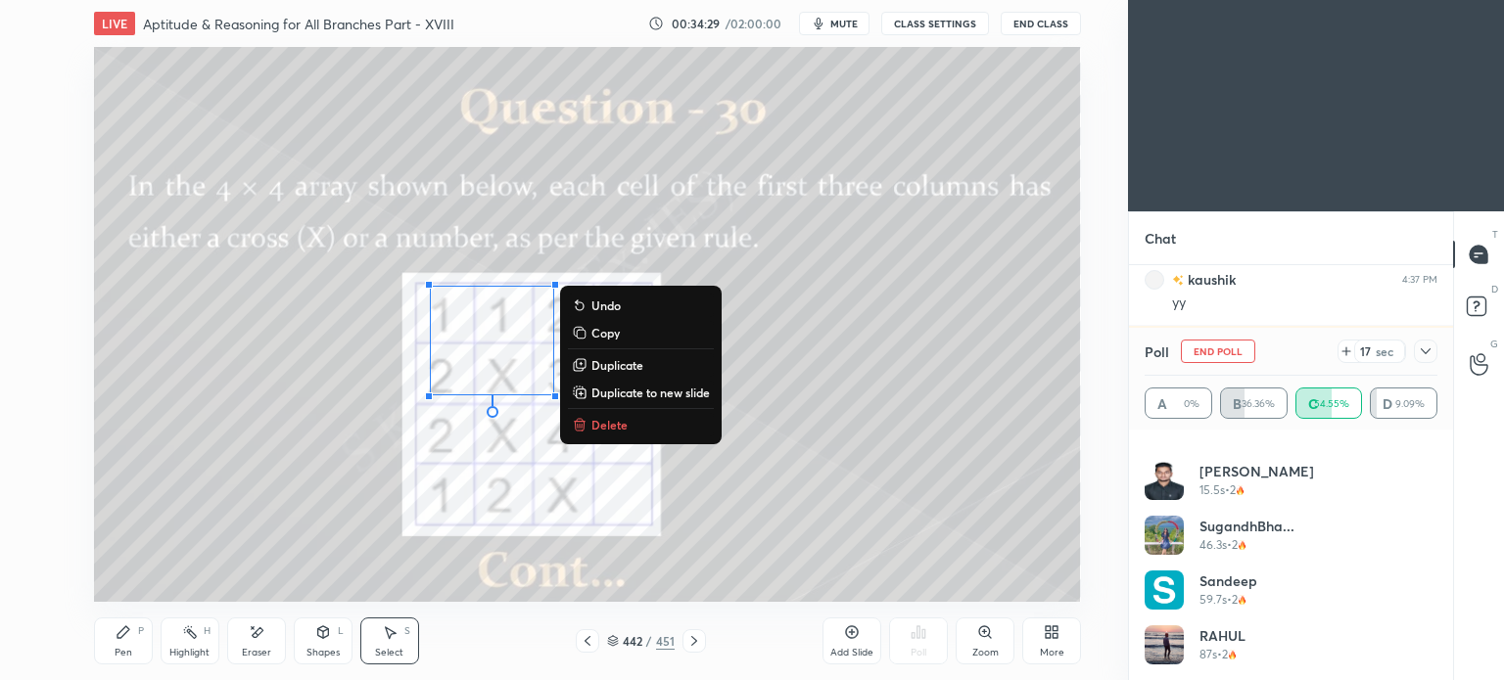
scroll to position [9380, 0]
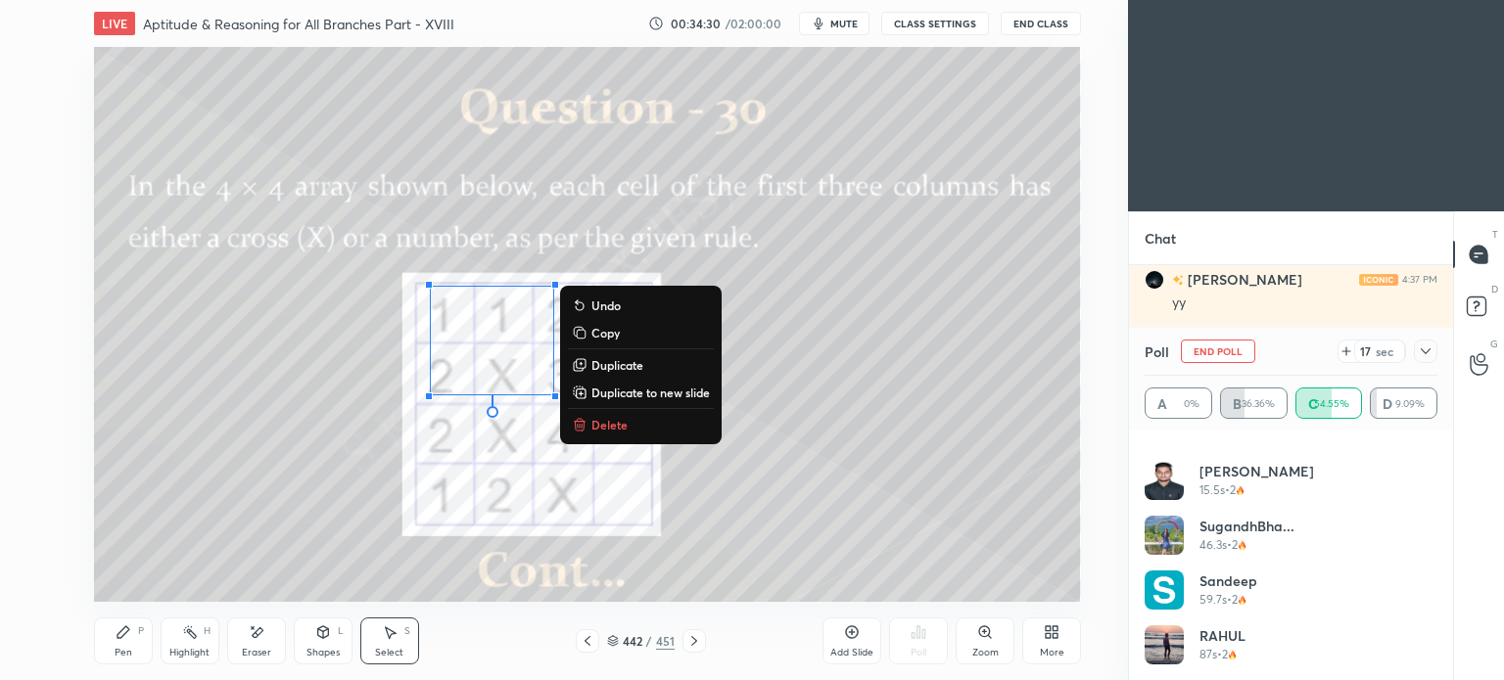
click at [599, 426] on p "Delete" at bounding box center [609, 425] width 36 height 16
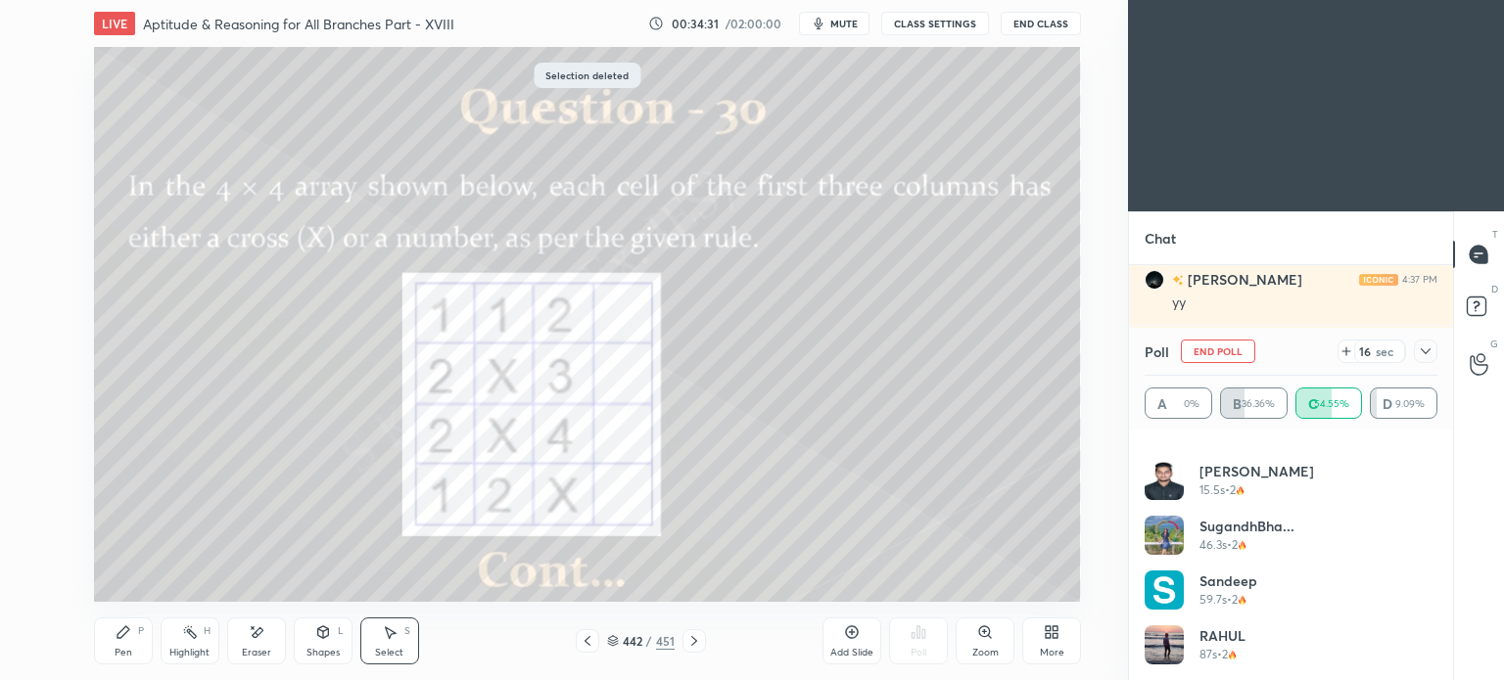
click at [125, 638] on icon at bounding box center [124, 633] width 16 height 16
click at [122, 642] on div "Pen P" at bounding box center [123, 641] width 59 height 47
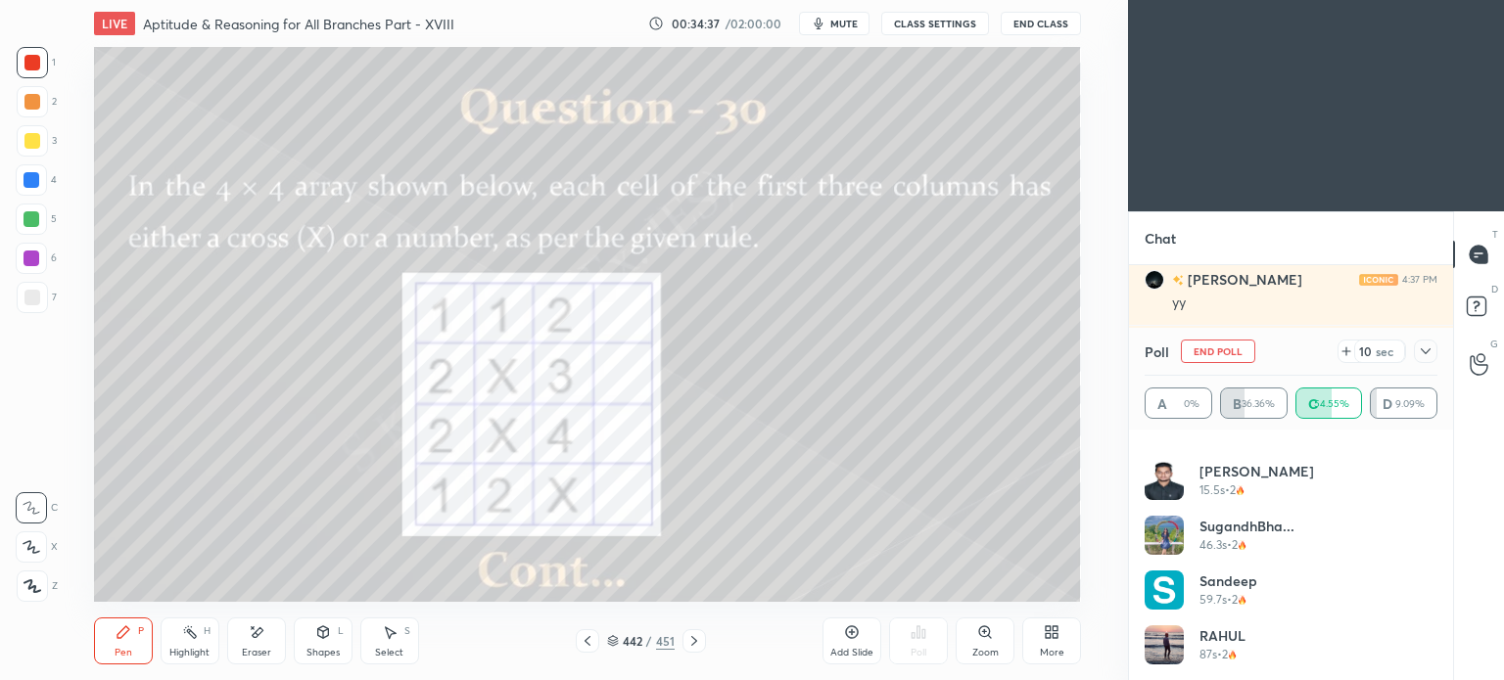
click at [382, 645] on div "Select S" at bounding box center [389, 641] width 59 height 47
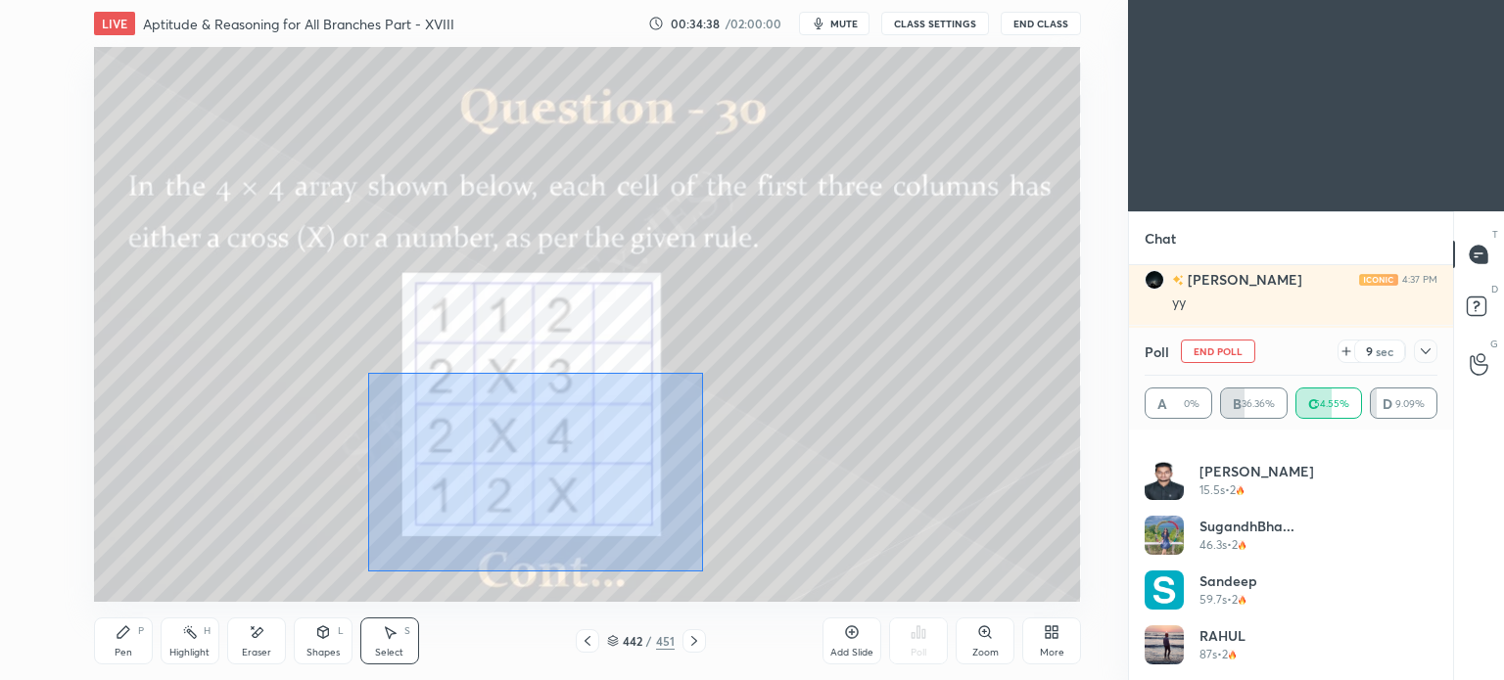
drag, startPoint x: 368, startPoint y: 373, endPoint x: 702, endPoint y: 571, distance: 388.0
click at [702, 571] on div "0 ° Undo Copy Duplicate Duplicate to new slide Delete" at bounding box center [587, 324] width 987 height 555
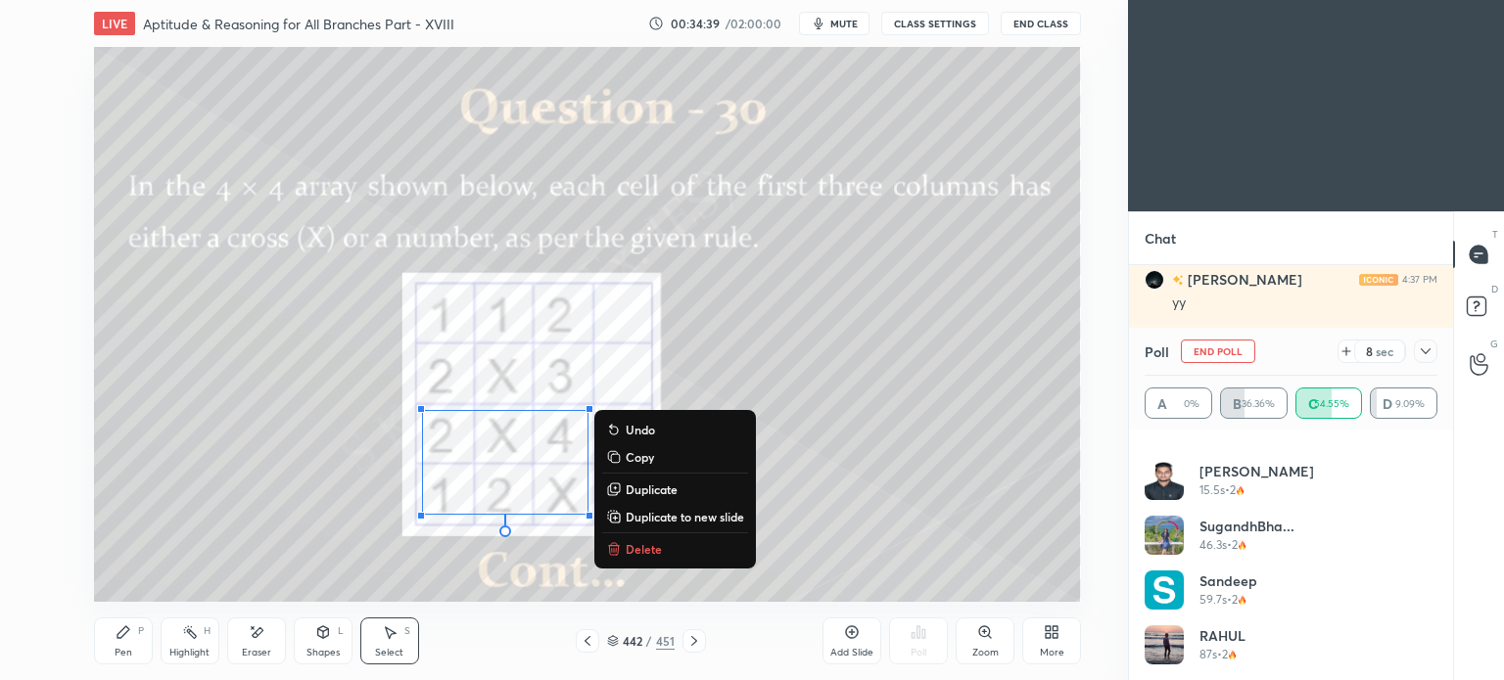
click at [637, 544] on p "Delete" at bounding box center [644, 549] width 36 height 16
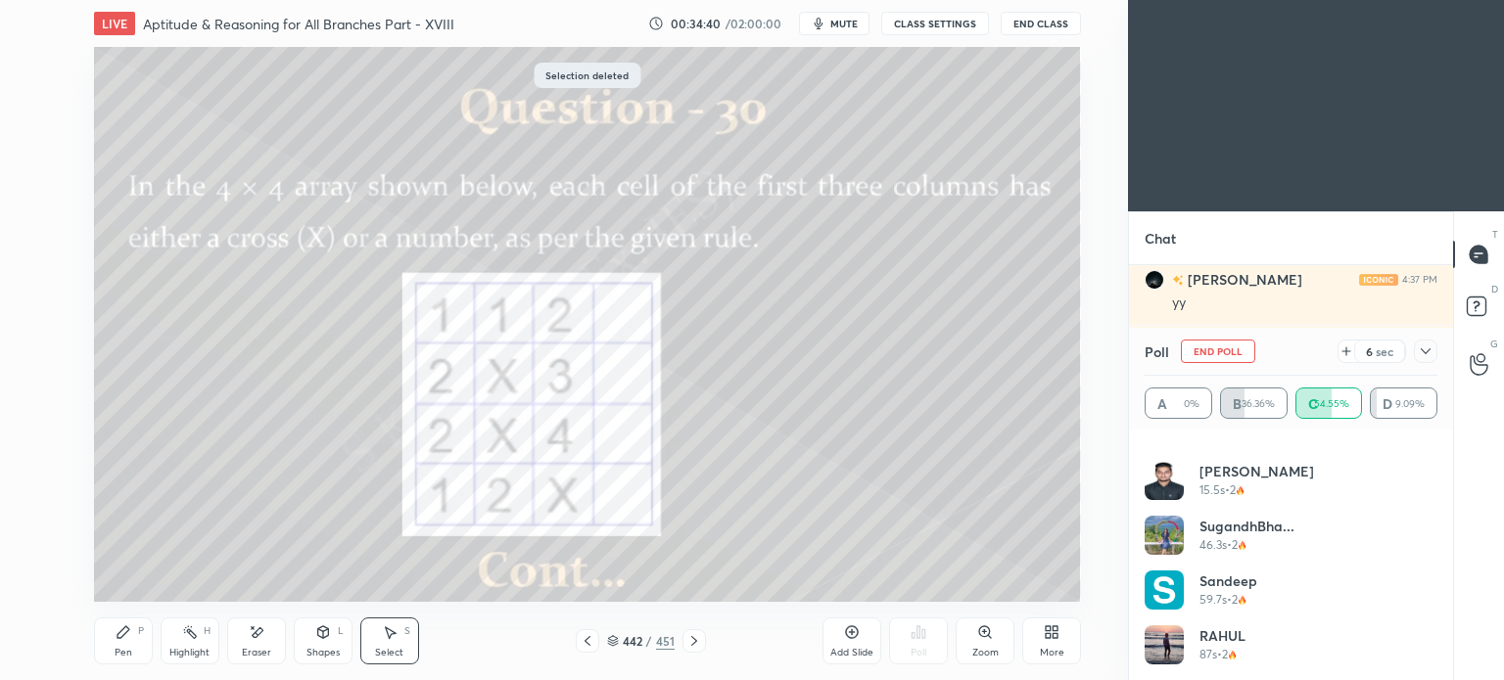
click at [133, 650] on div "Pen P" at bounding box center [123, 641] width 59 height 47
click at [123, 653] on div "Pen" at bounding box center [124, 653] width 18 height 10
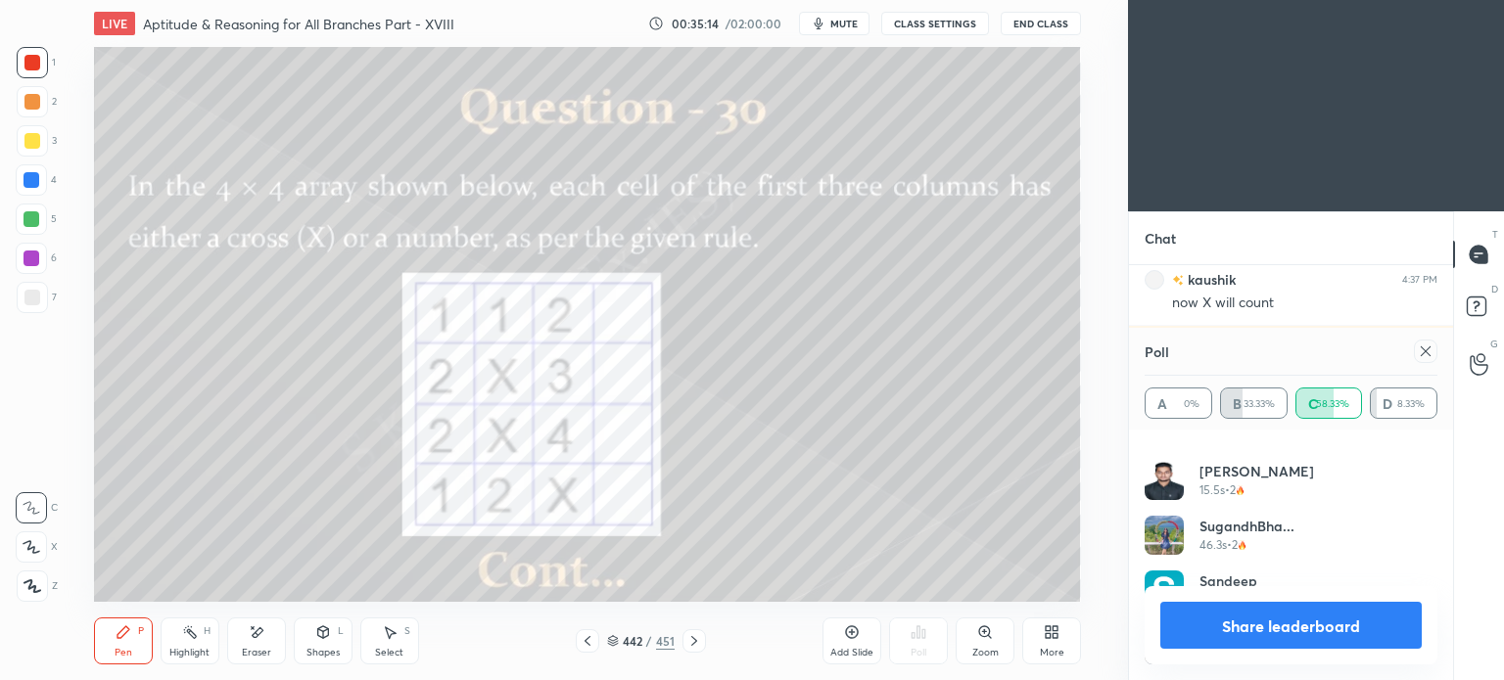
scroll to position [9585, 0]
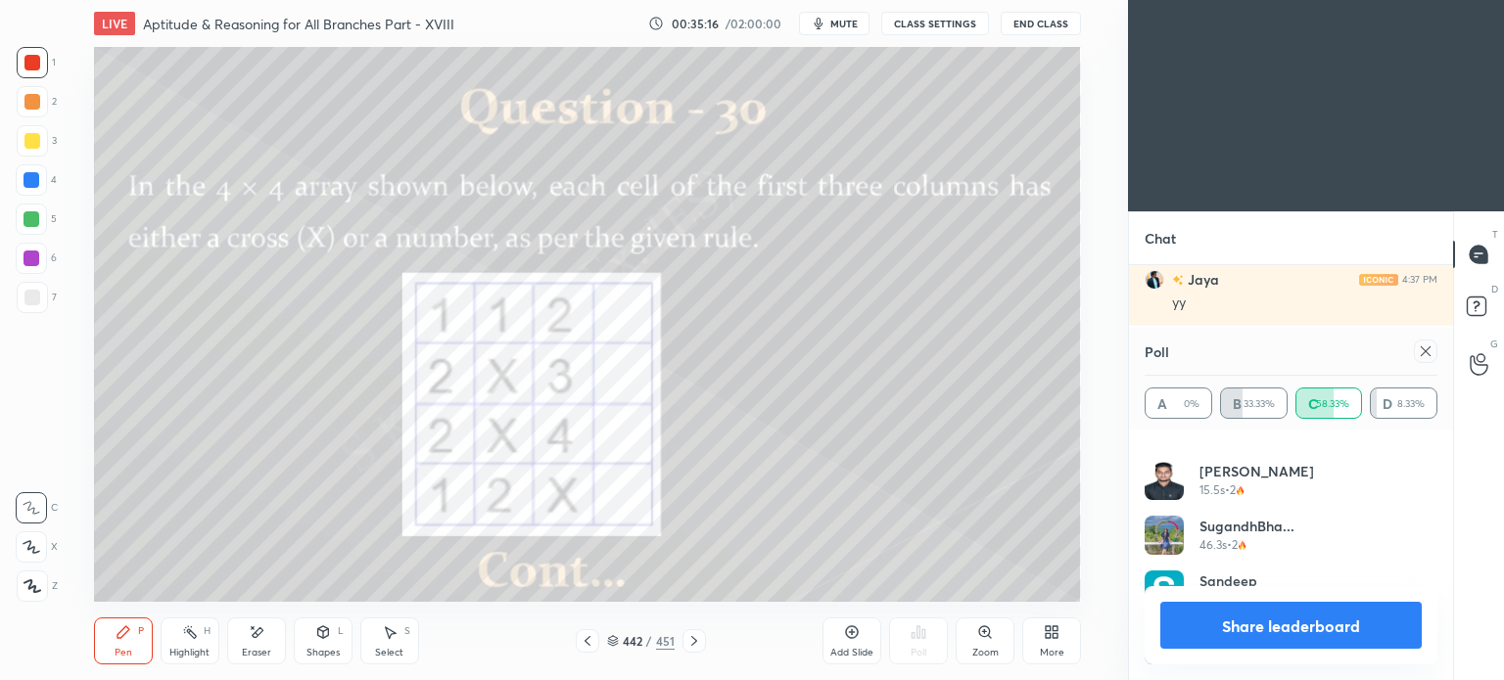
click at [1321, 626] on button "Share leaderboard" at bounding box center [1290, 625] width 261 height 47
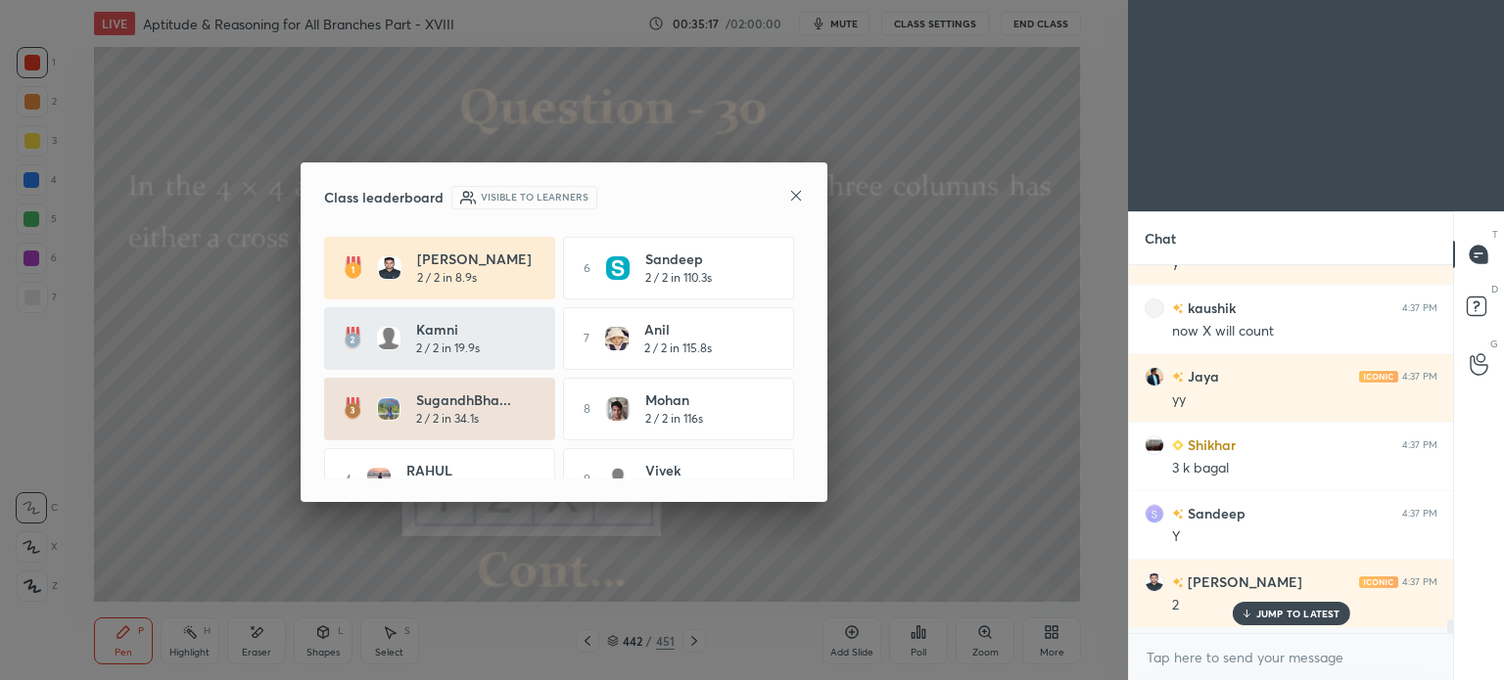
scroll to position [362, 318]
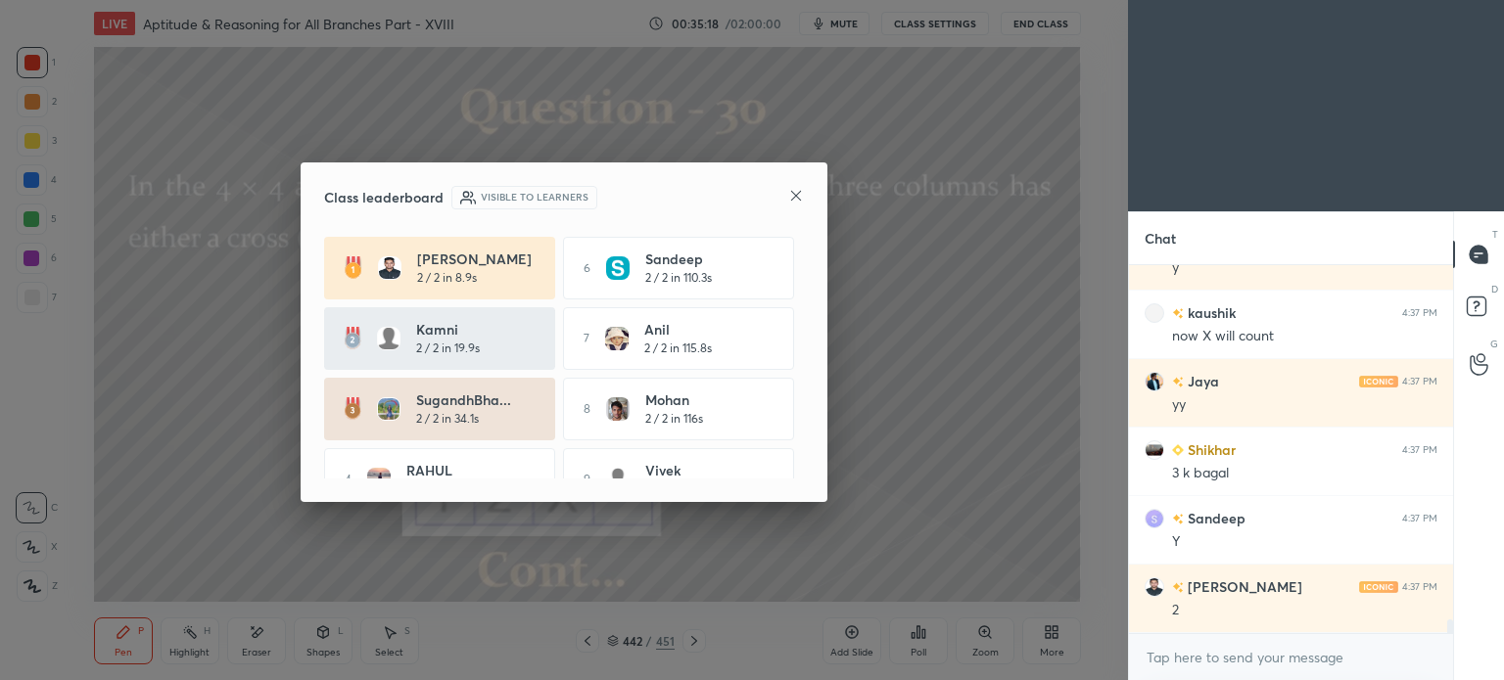
click at [801, 189] on icon at bounding box center [796, 196] width 16 height 16
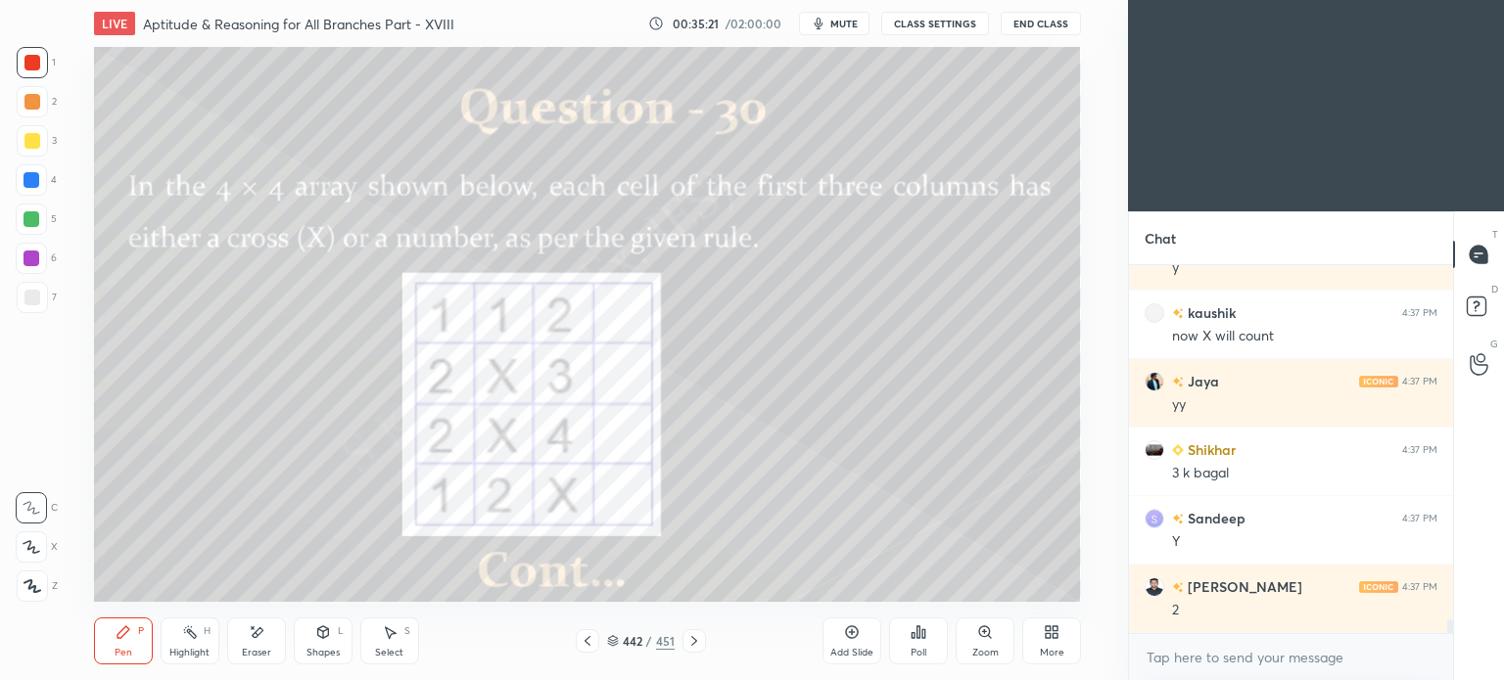
scroll to position [9552, 0]
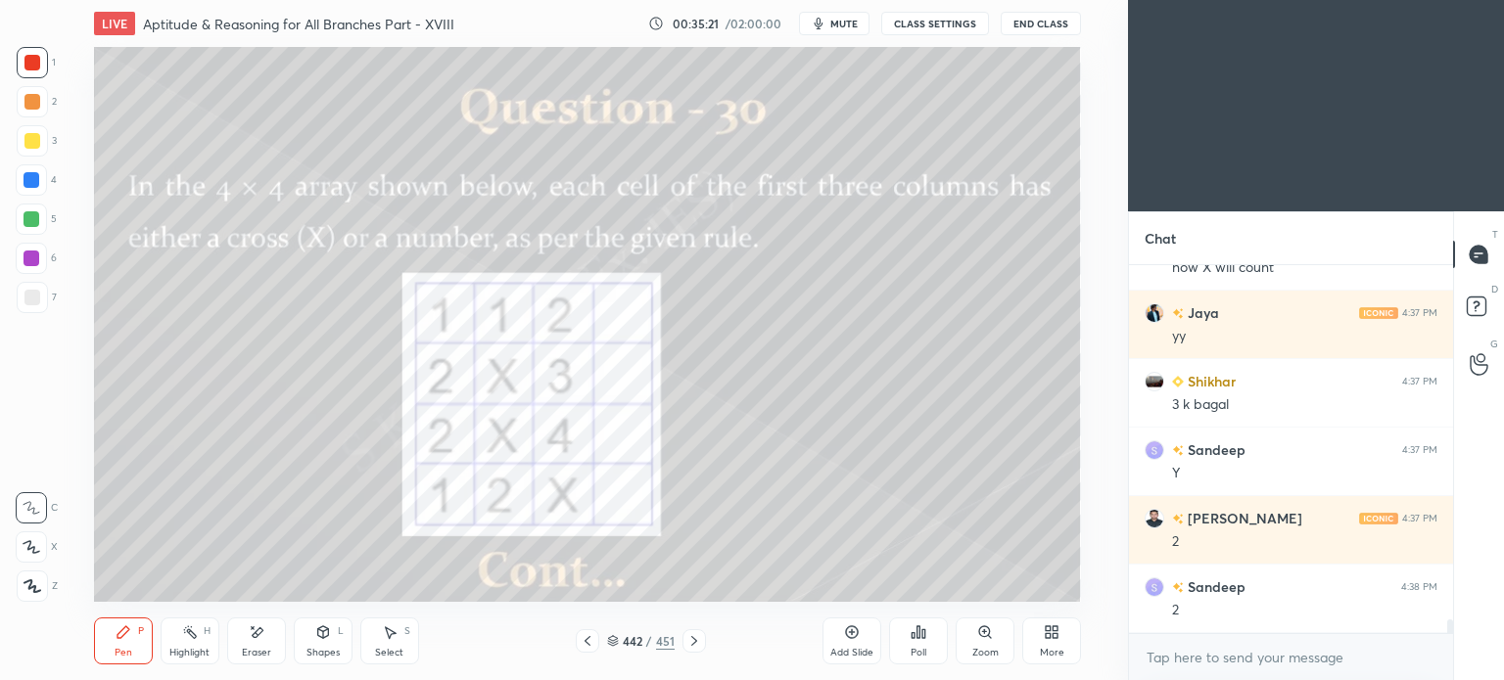
click at [372, 639] on div "Select S" at bounding box center [389, 641] width 59 height 47
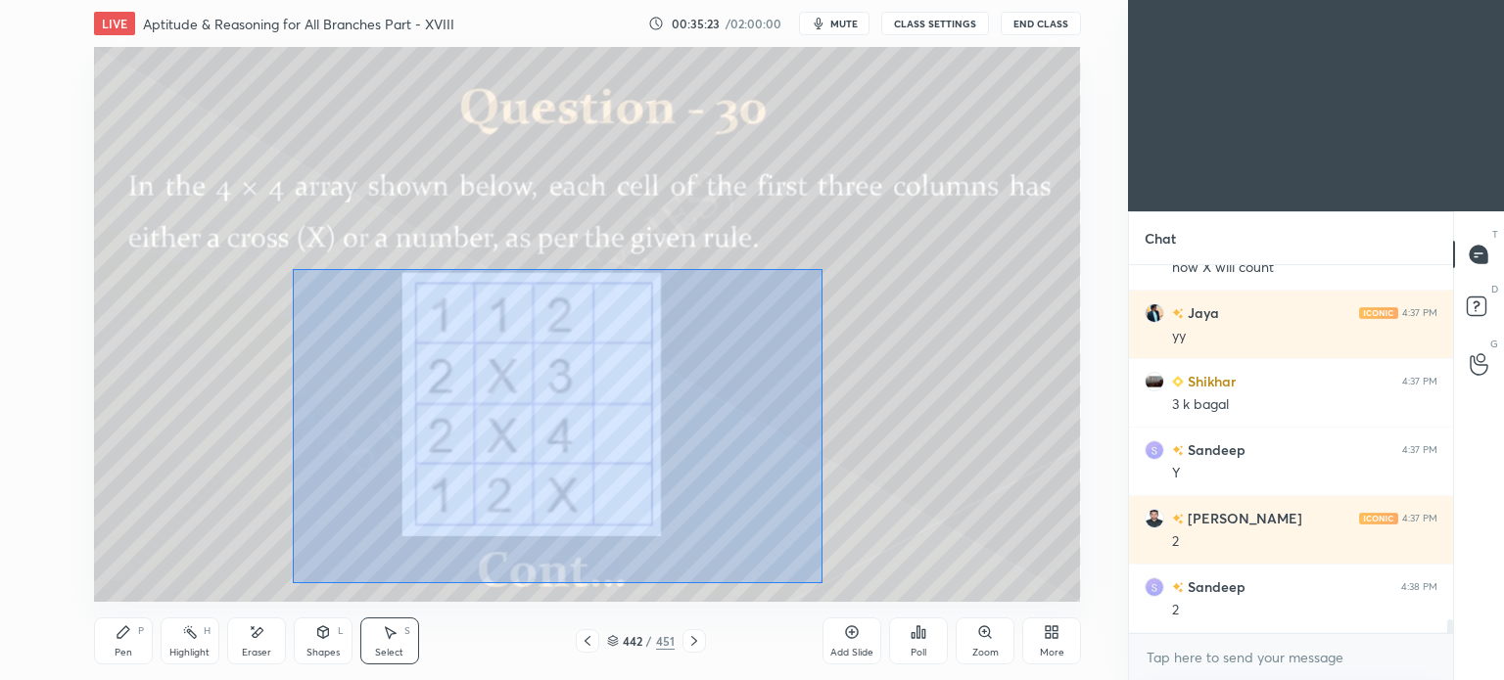
drag, startPoint x: 293, startPoint y: 269, endPoint x: 822, endPoint y: 582, distance: 615.3
click at [822, 582] on div "0 ° Undo Copy Duplicate Duplicate to new slide Delete" at bounding box center [587, 324] width 987 height 555
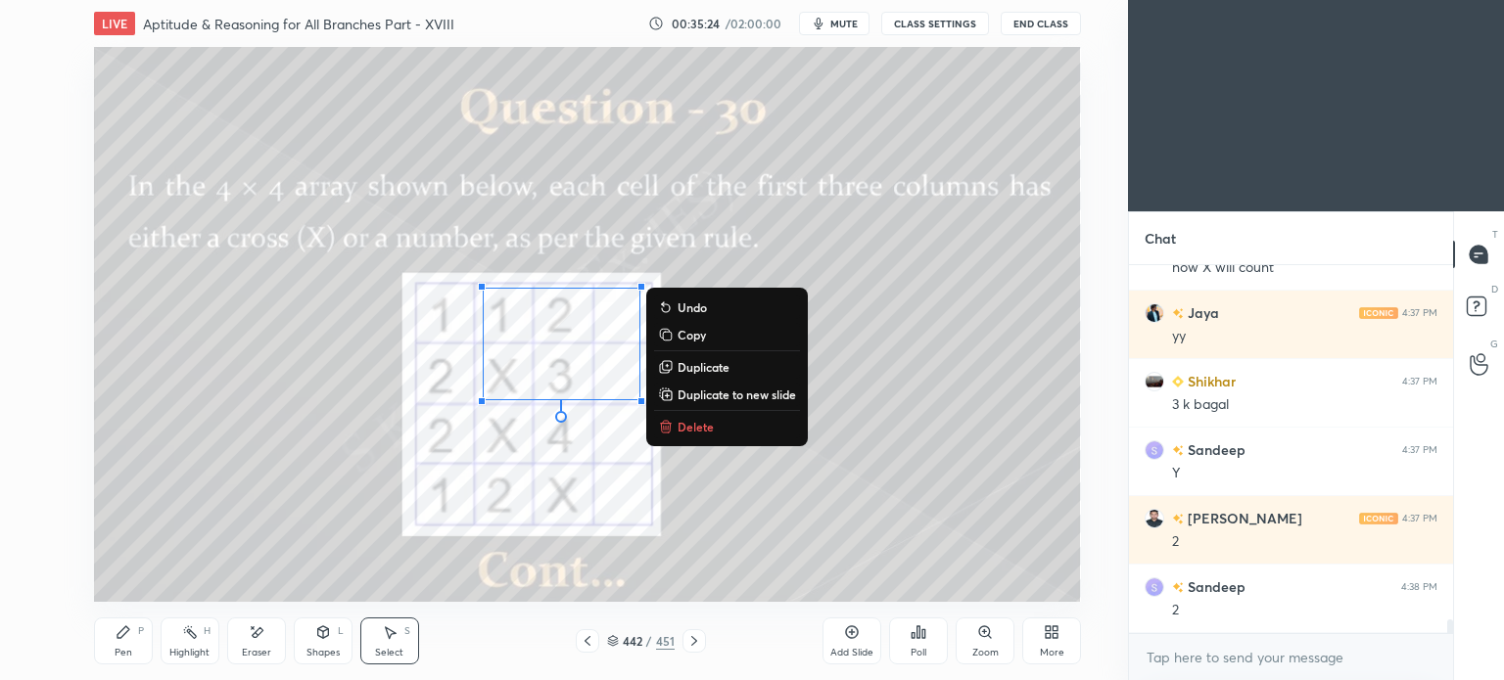
click at [685, 428] on p "Delete" at bounding box center [695, 427] width 36 height 16
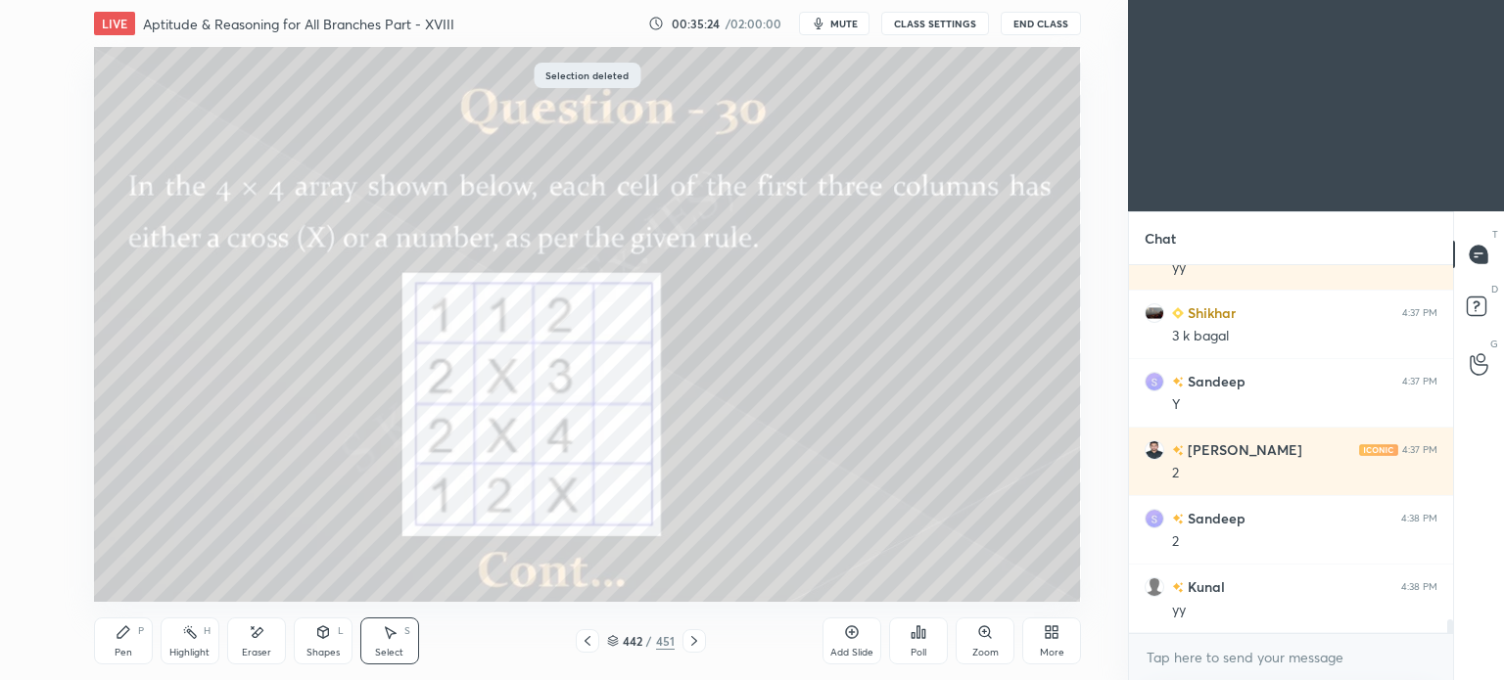
click at [119, 638] on icon at bounding box center [123, 632] width 12 height 12
click at [120, 646] on div "Pen P" at bounding box center [123, 641] width 59 height 47
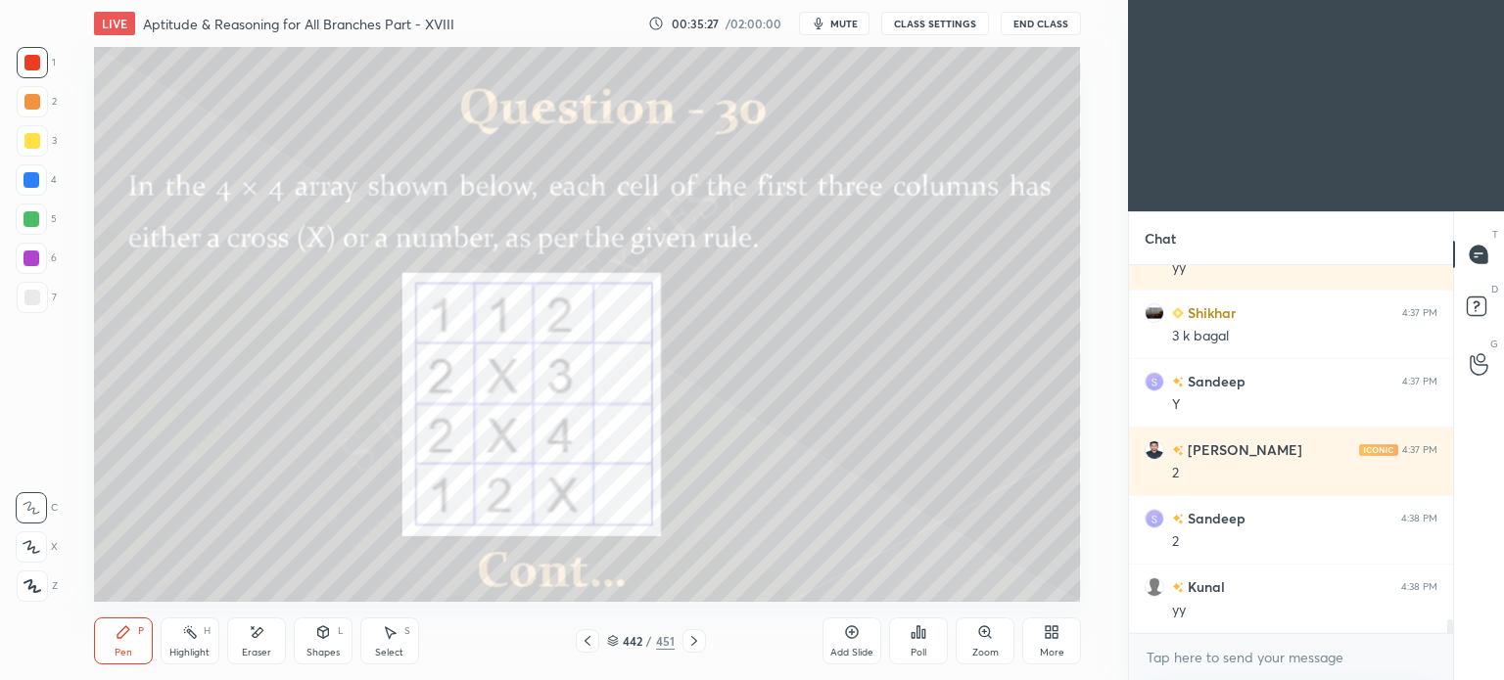
click at [320, 641] on div "Shapes L" at bounding box center [323, 641] width 59 height 47
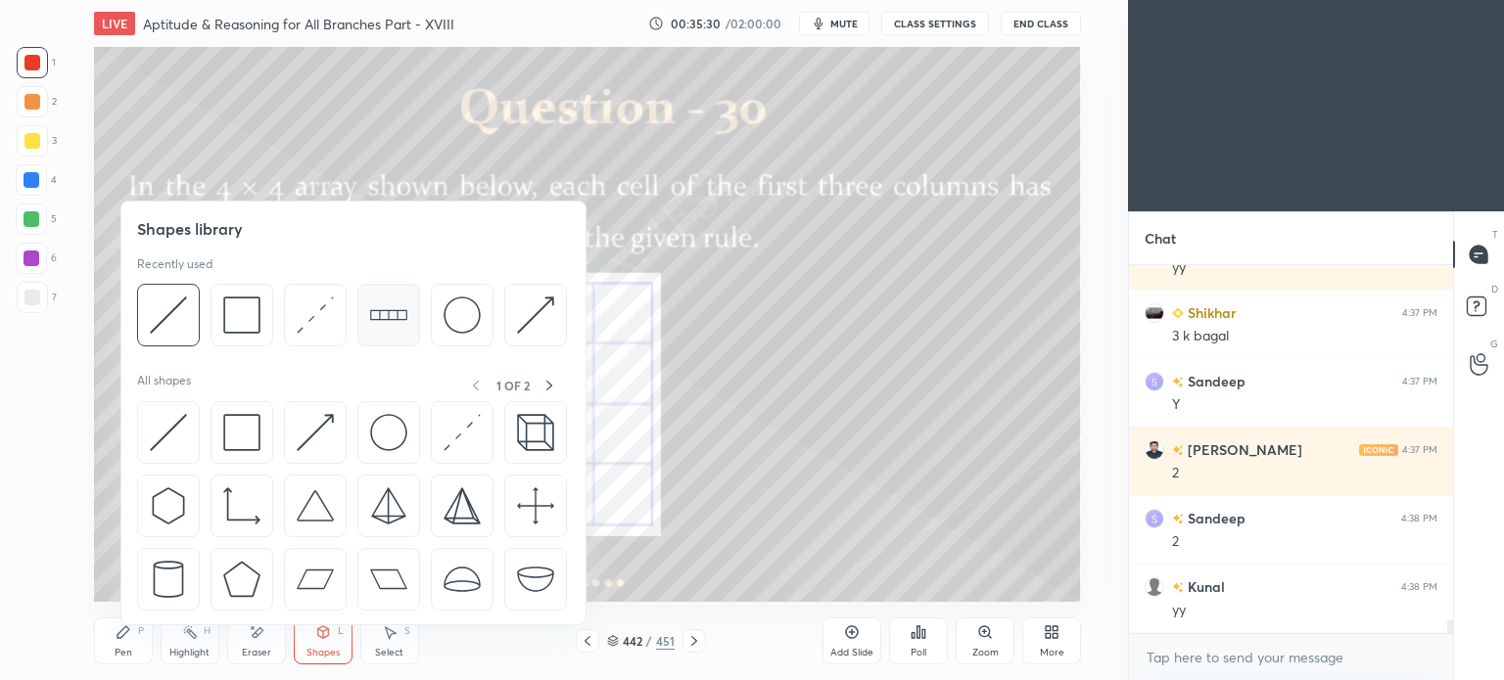
click at [390, 312] on img at bounding box center [388, 315] width 37 height 37
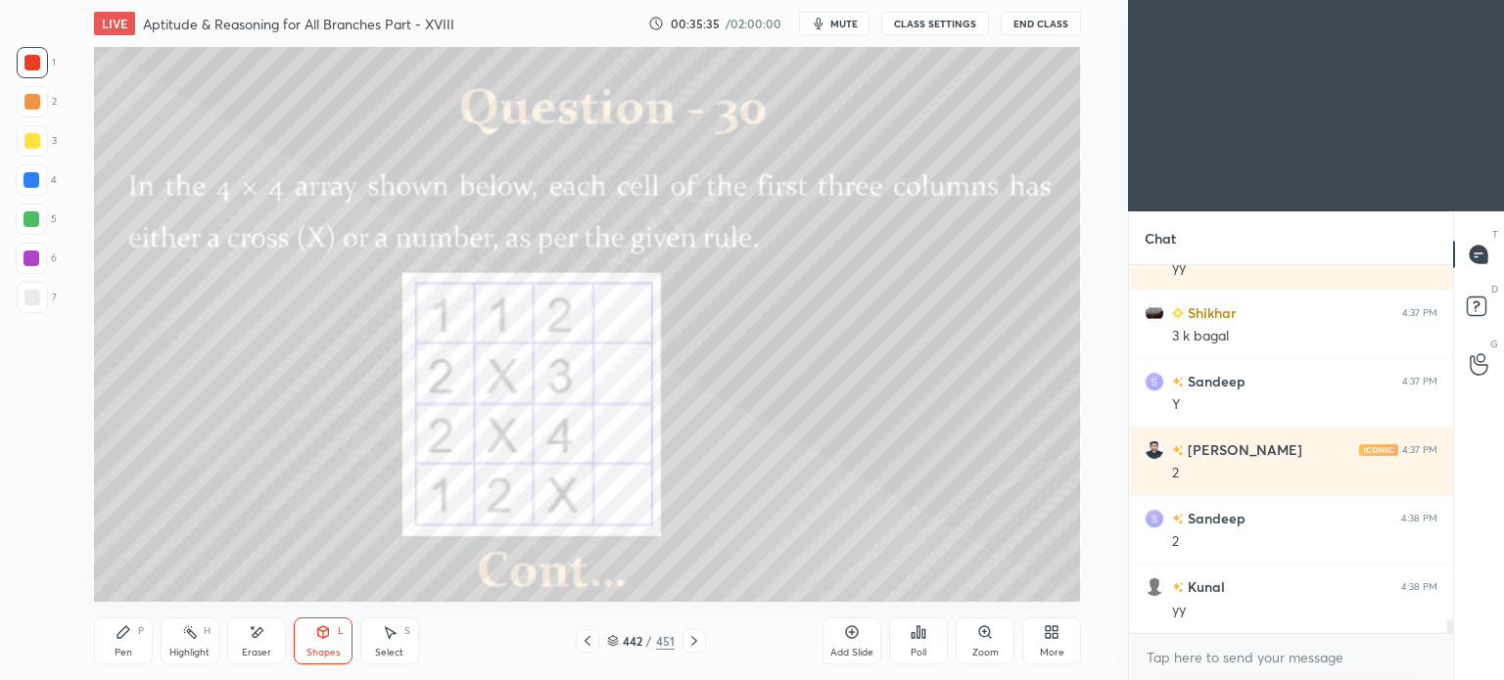
click at [399, 641] on div "Select S" at bounding box center [389, 641] width 59 height 47
drag, startPoint x: 871, startPoint y: 231, endPoint x: 981, endPoint y: 416, distance: 215.1
click at [981, 416] on div "0 ° Undo Copy Duplicate Duplicate to new slide Delete" at bounding box center [587, 324] width 987 height 555
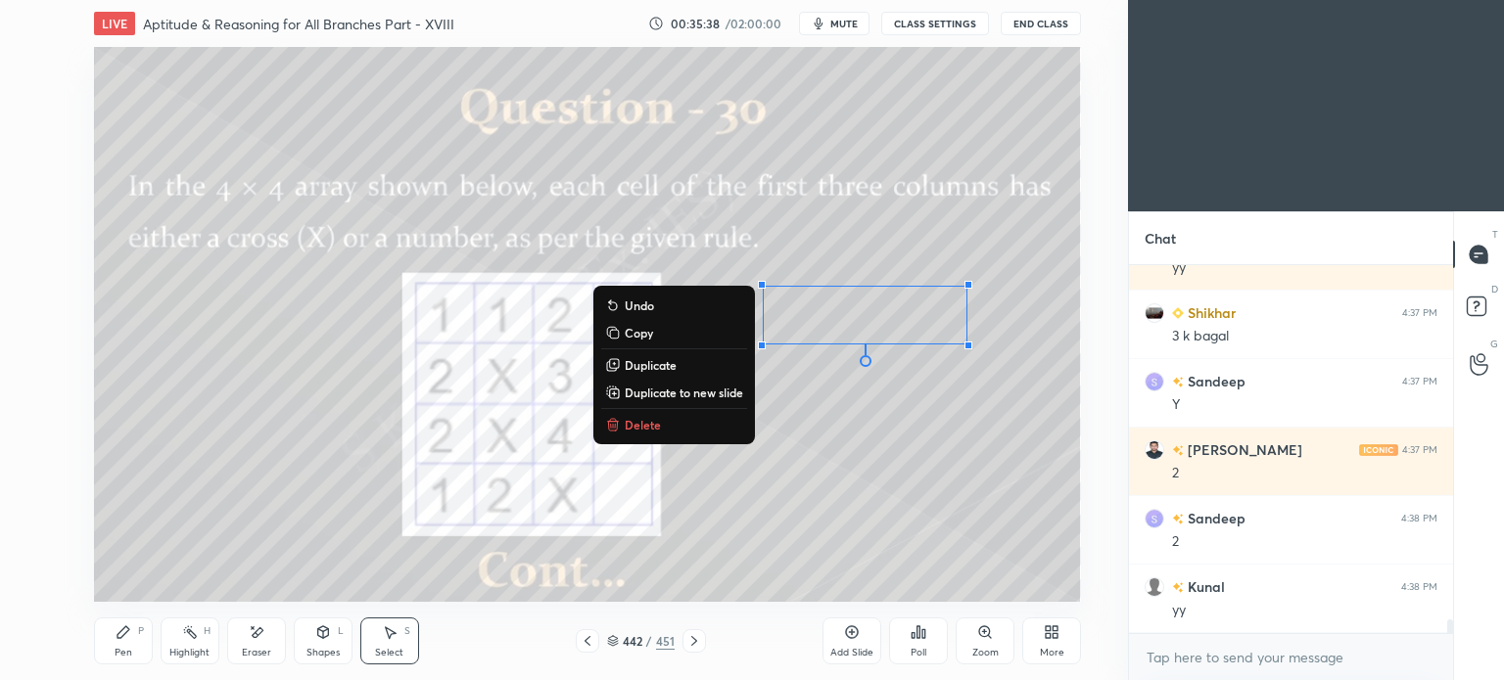
click at [646, 364] on p "Duplicate" at bounding box center [651, 365] width 52 height 16
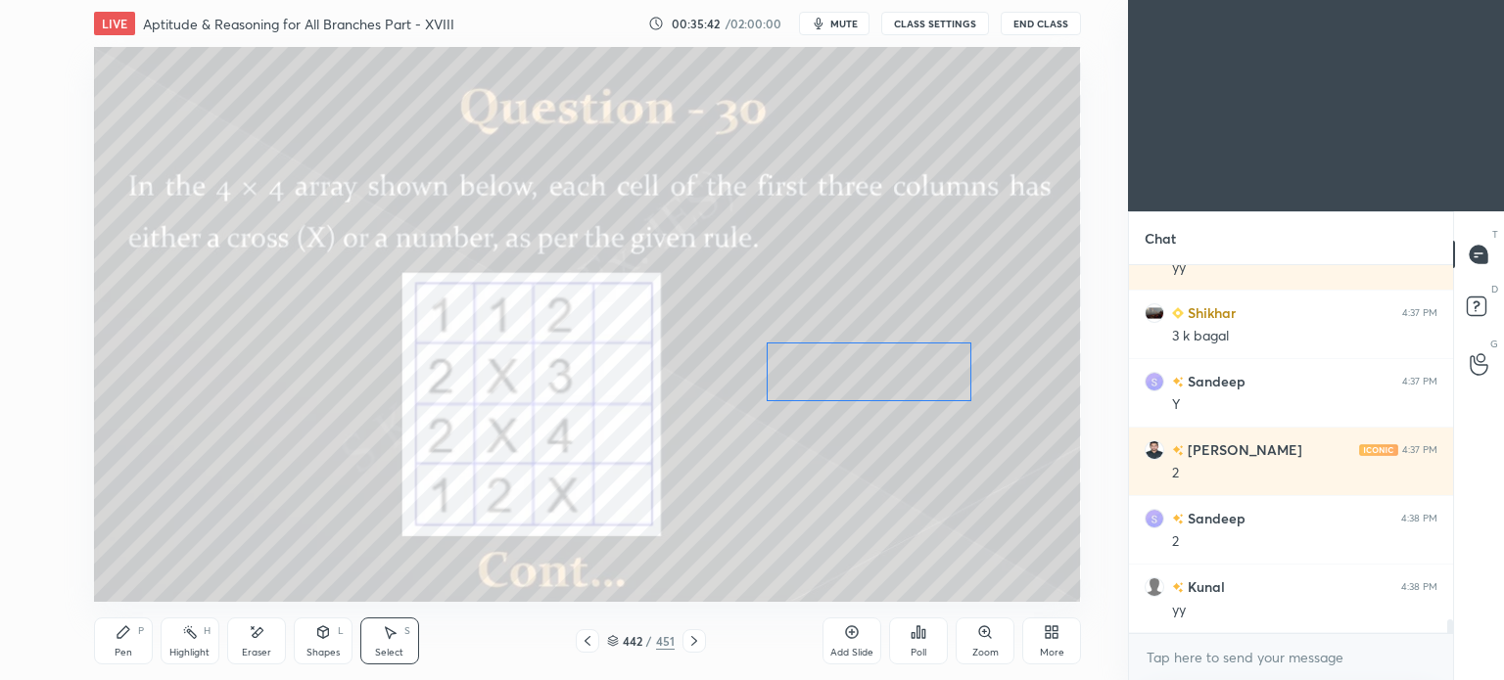
drag, startPoint x: 877, startPoint y: 352, endPoint x: 858, endPoint y: 388, distance: 40.3
click at [858, 388] on div "0 ° Undo Copy Duplicate Duplicate to new slide Delete" at bounding box center [587, 324] width 987 height 555
click at [852, 383] on div "0 ° Undo Copy Duplicate Duplicate to new slide Delete" at bounding box center [587, 324] width 987 height 555
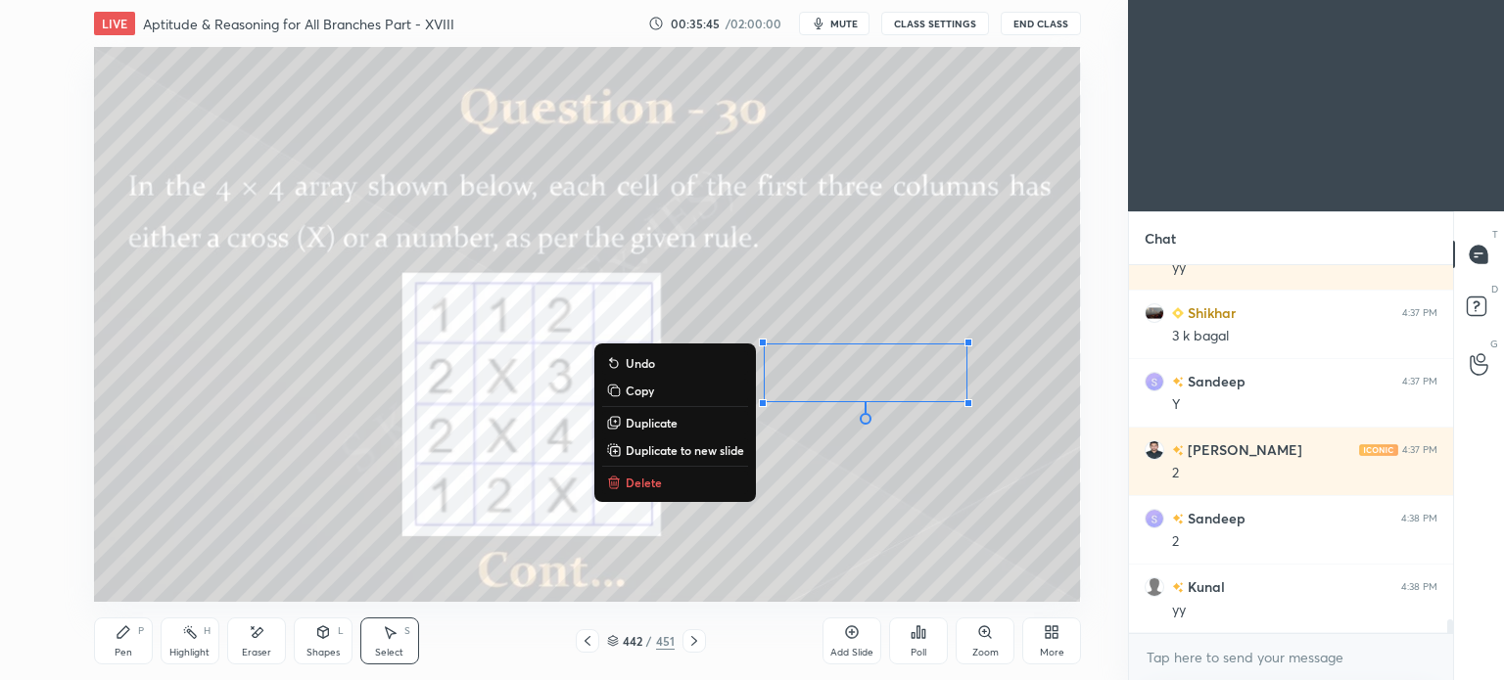
click at [882, 515] on div "0 ° Undo Copy Duplicate Duplicate to new slide Delete" at bounding box center [587, 324] width 987 height 555
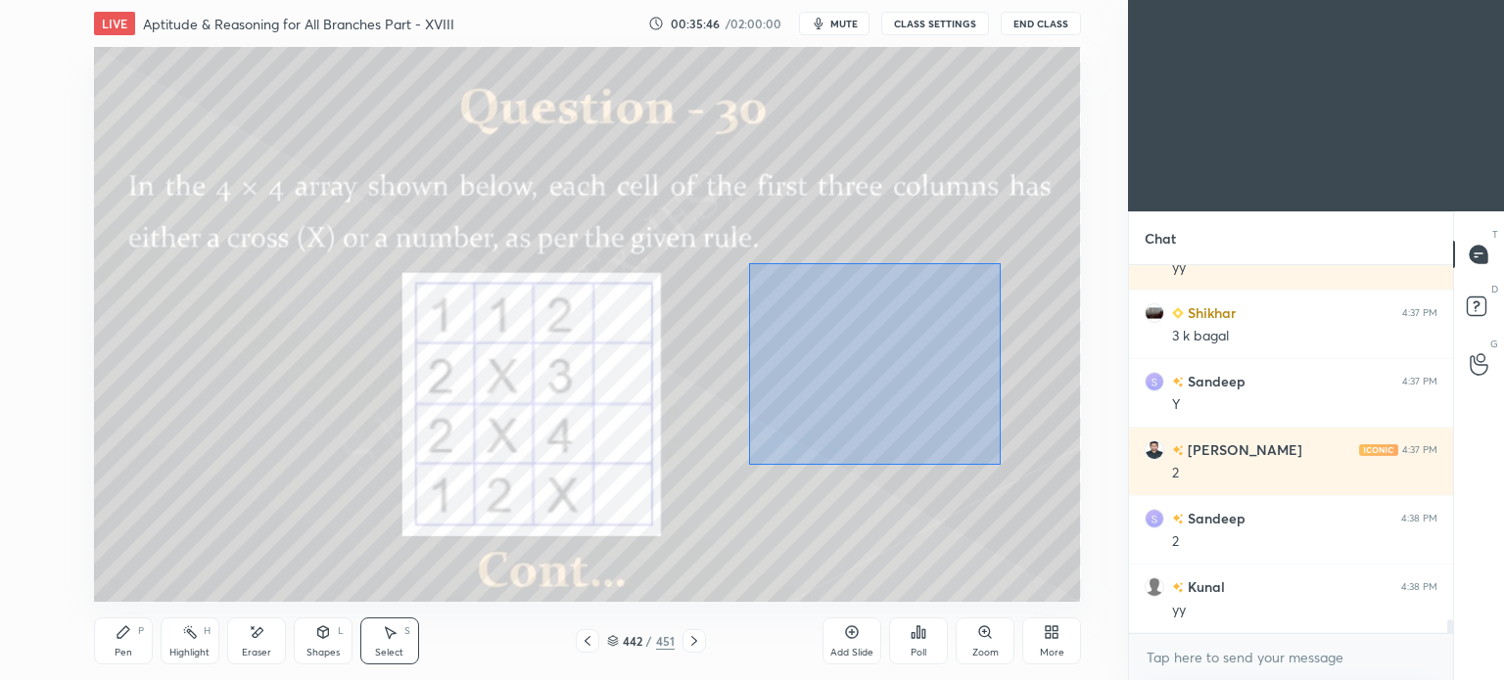
drag, startPoint x: 748, startPoint y: 262, endPoint x: 999, endPoint y: 465, distance: 323.0
click at [999, 465] on div "0 ° Undo Copy Duplicate Duplicate to new slide Delete" at bounding box center [587, 324] width 987 height 555
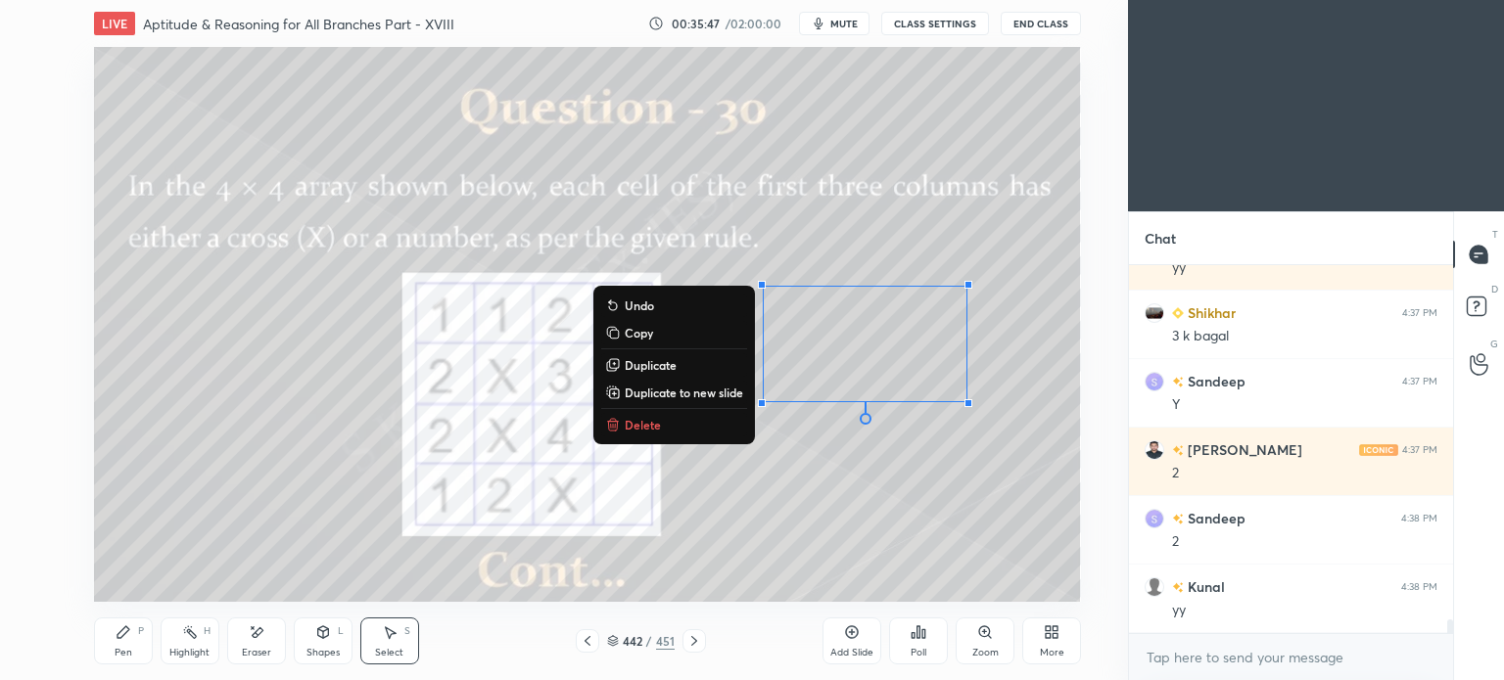
click at [673, 362] on p "Duplicate" at bounding box center [651, 365] width 52 height 16
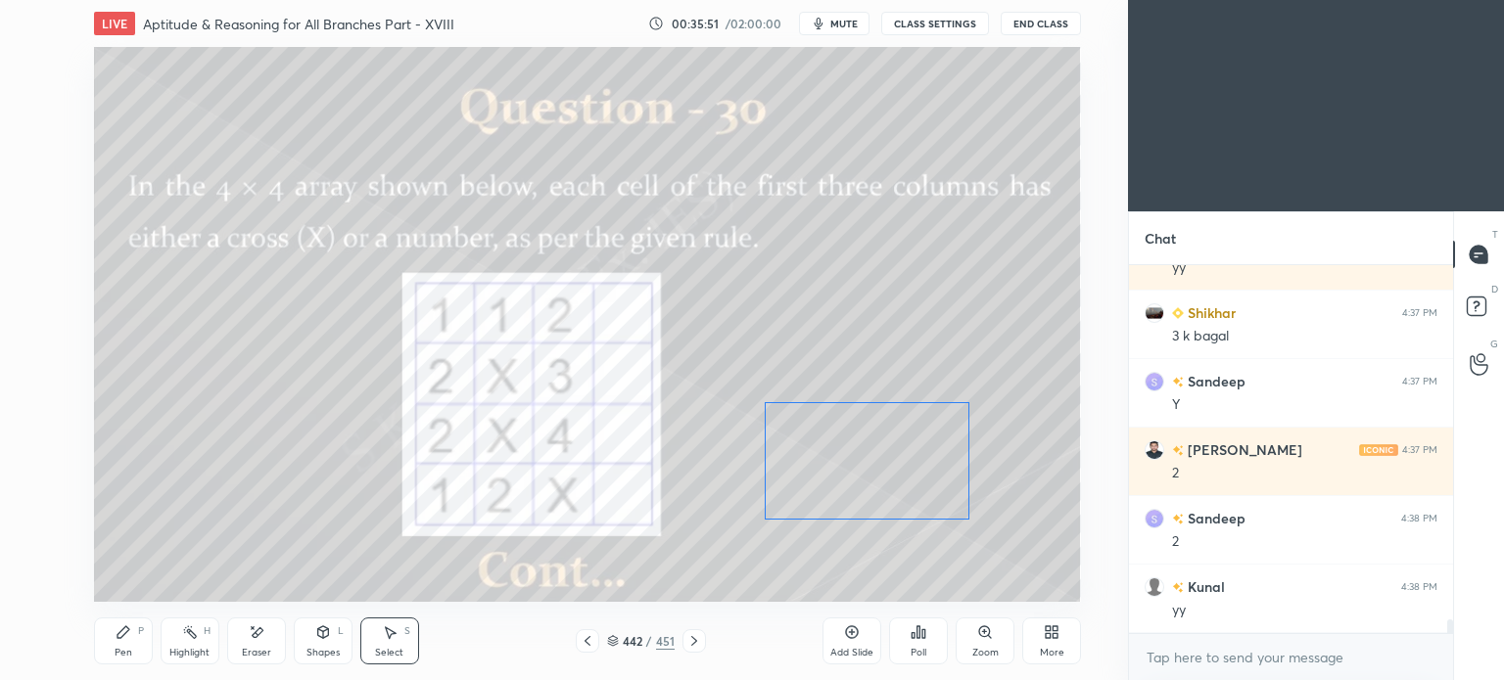
drag, startPoint x: 967, startPoint y: 355, endPoint x: 947, endPoint y: 441, distance: 88.6
click at [948, 450] on div "0 ° Undo Copy Duplicate Duplicate to new slide Delete" at bounding box center [587, 324] width 987 height 555
click at [1025, 294] on div "0 ° Undo Copy Duplicate Duplicate to new slide Delete" at bounding box center [587, 324] width 987 height 555
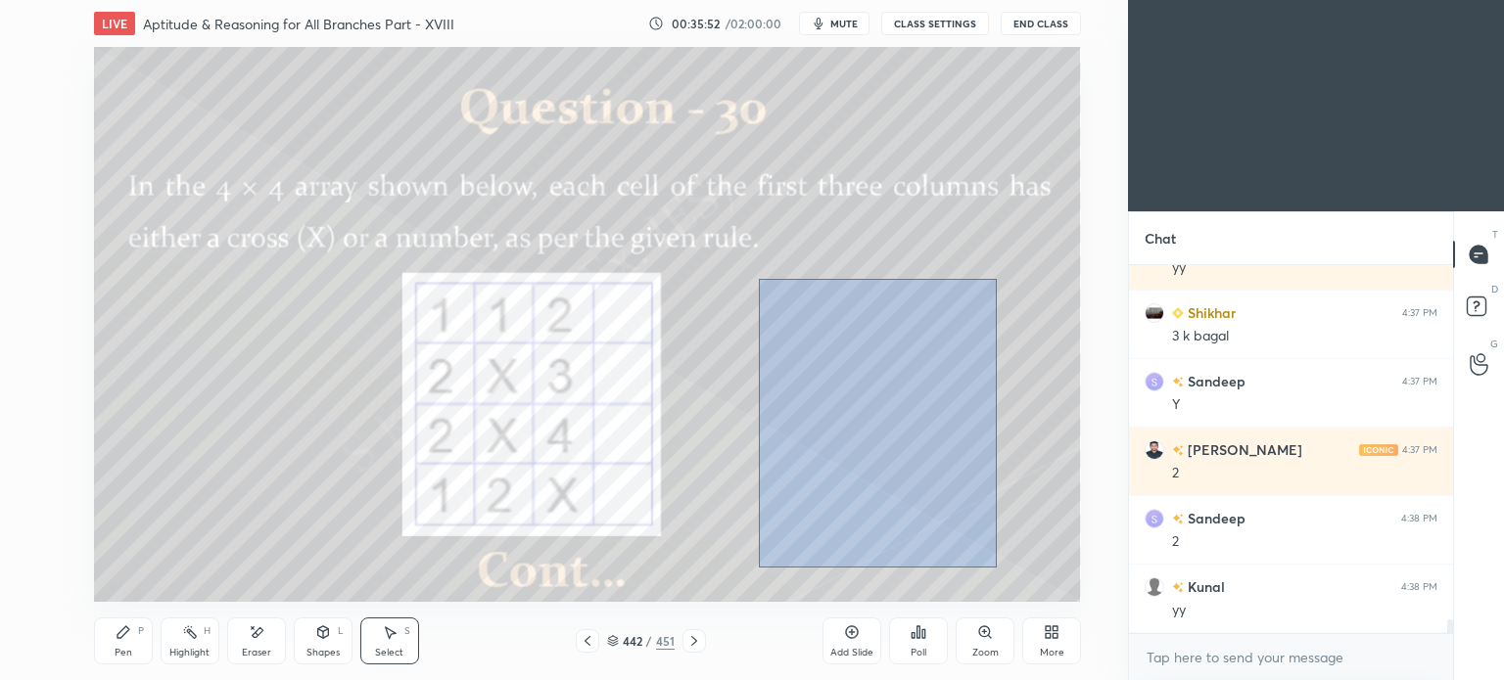
drag, startPoint x: 759, startPoint y: 278, endPoint x: 997, endPoint y: 567, distance: 374.1
click at [997, 567] on div "0 ° Undo Copy Duplicate Duplicate to new slide Delete" at bounding box center [587, 324] width 987 height 555
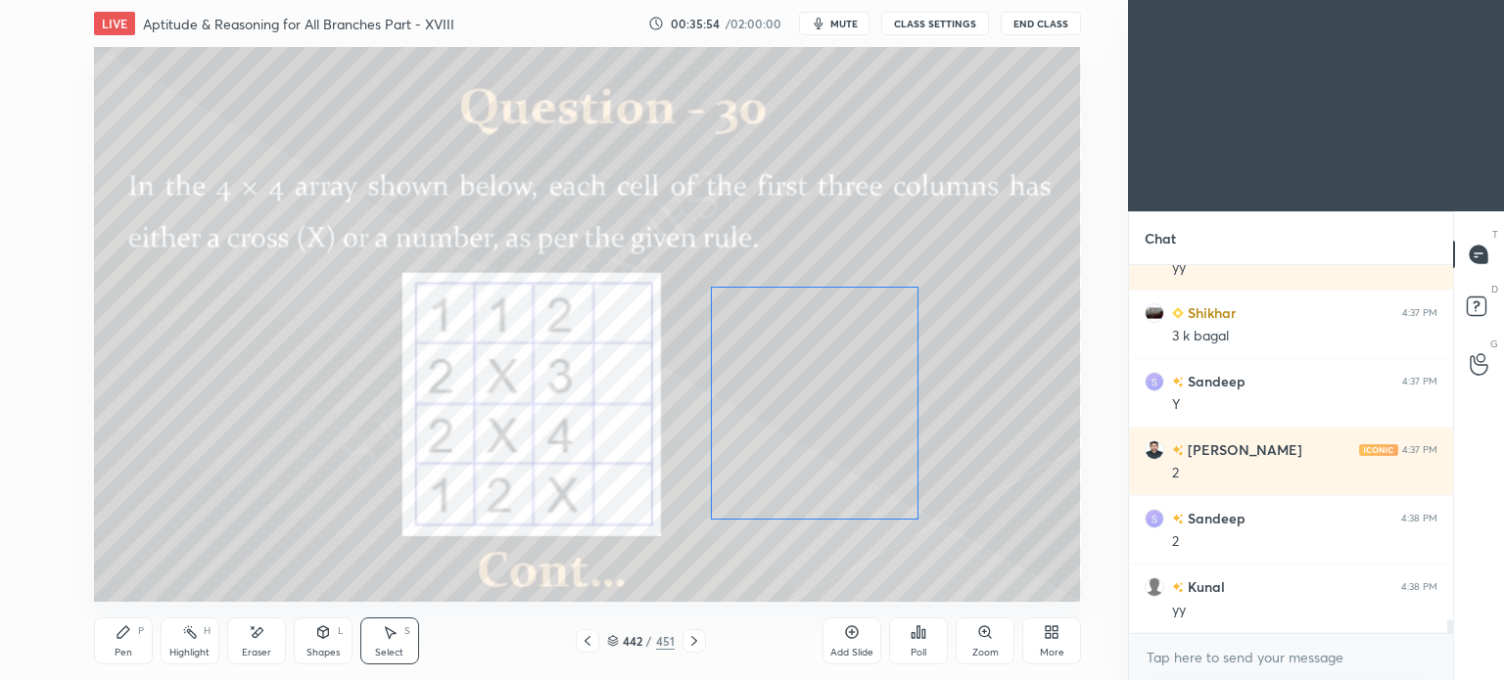
drag, startPoint x: 910, startPoint y: 470, endPoint x: 859, endPoint y: 471, distance: 51.9
click at [859, 471] on div "0 ° Undo Copy Duplicate Duplicate to new slide Delete" at bounding box center [587, 324] width 987 height 555
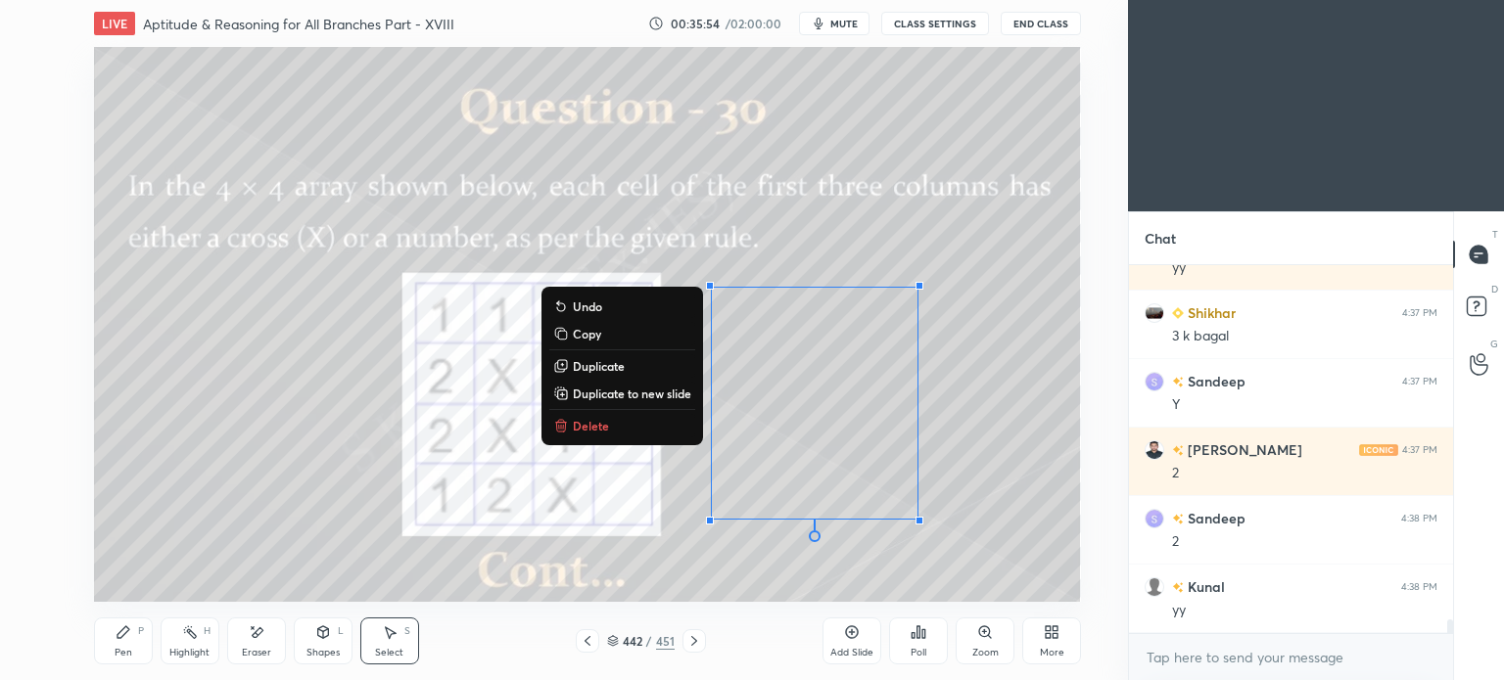
click at [1016, 377] on div "0 ° Undo Copy Duplicate Duplicate to new slide Delete" at bounding box center [587, 324] width 987 height 555
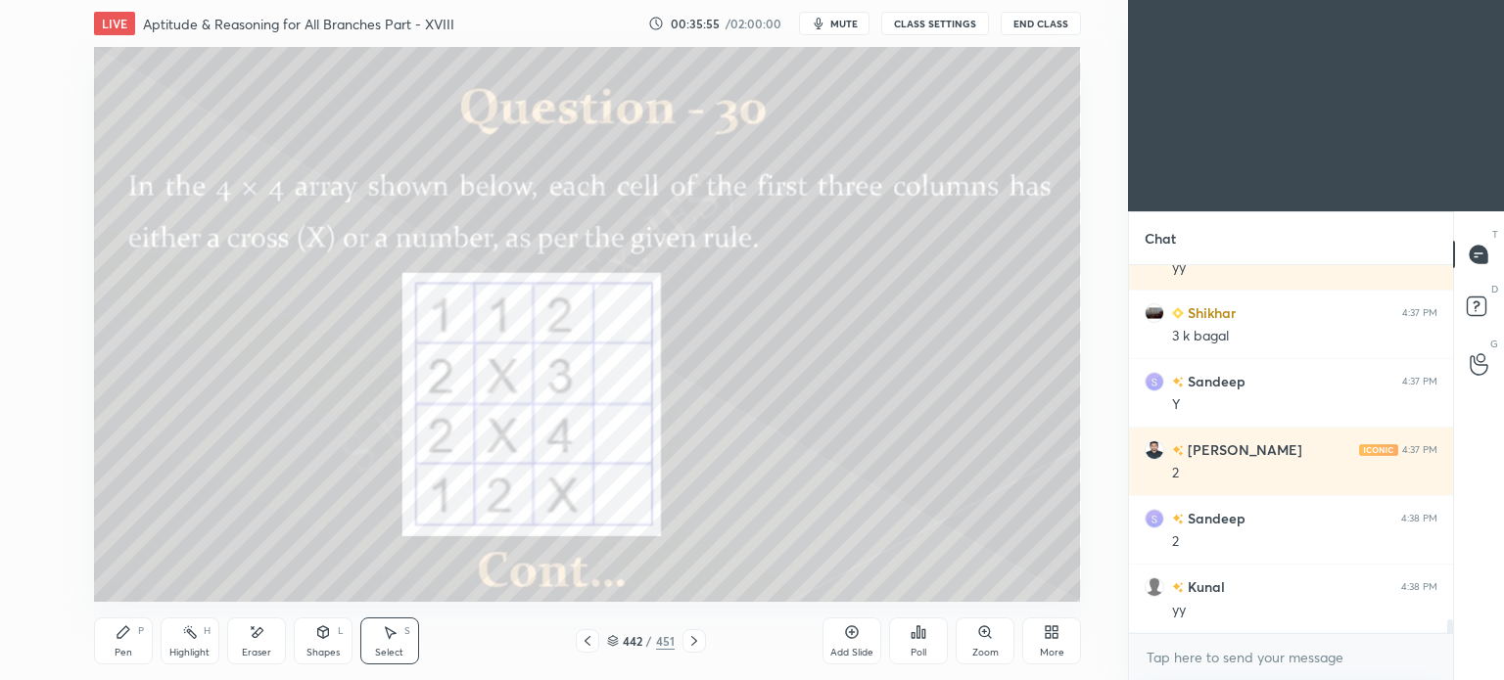
click at [114, 642] on div "Pen P" at bounding box center [123, 641] width 59 height 47
click at [111, 642] on div "Pen P" at bounding box center [123, 641] width 59 height 47
click at [31, 303] on div at bounding box center [32, 298] width 16 height 16
click at [27, 302] on div at bounding box center [32, 298] width 16 height 16
click at [32, 147] on div at bounding box center [32, 141] width 16 height 16
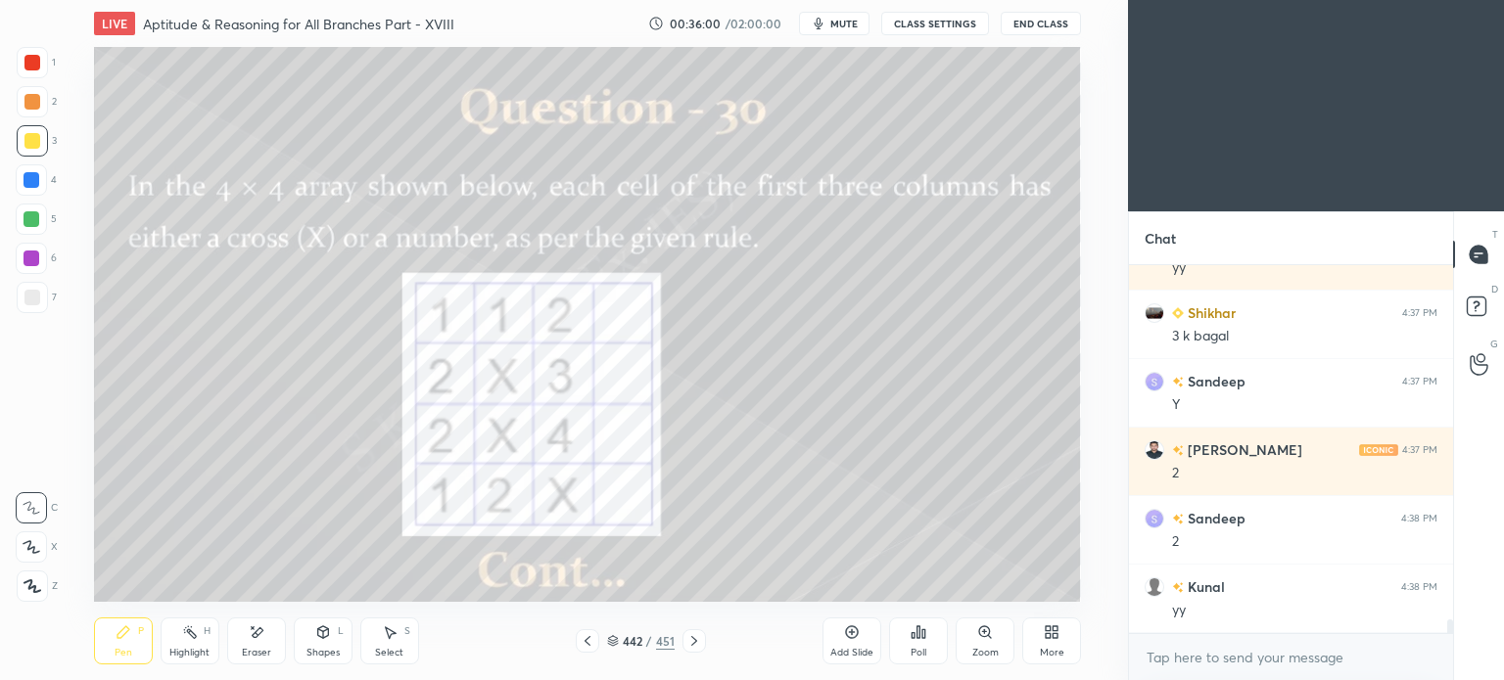
click at [24, 294] on div at bounding box center [32, 298] width 16 height 16
click at [28, 154] on div at bounding box center [32, 140] width 31 height 31
click at [31, 151] on div at bounding box center [32, 140] width 31 height 31
click at [27, 70] on div at bounding box center [32, 63] width 16 height 16
click at [252, 637] on icon at bounding box center [257, 633] width 16 height 17
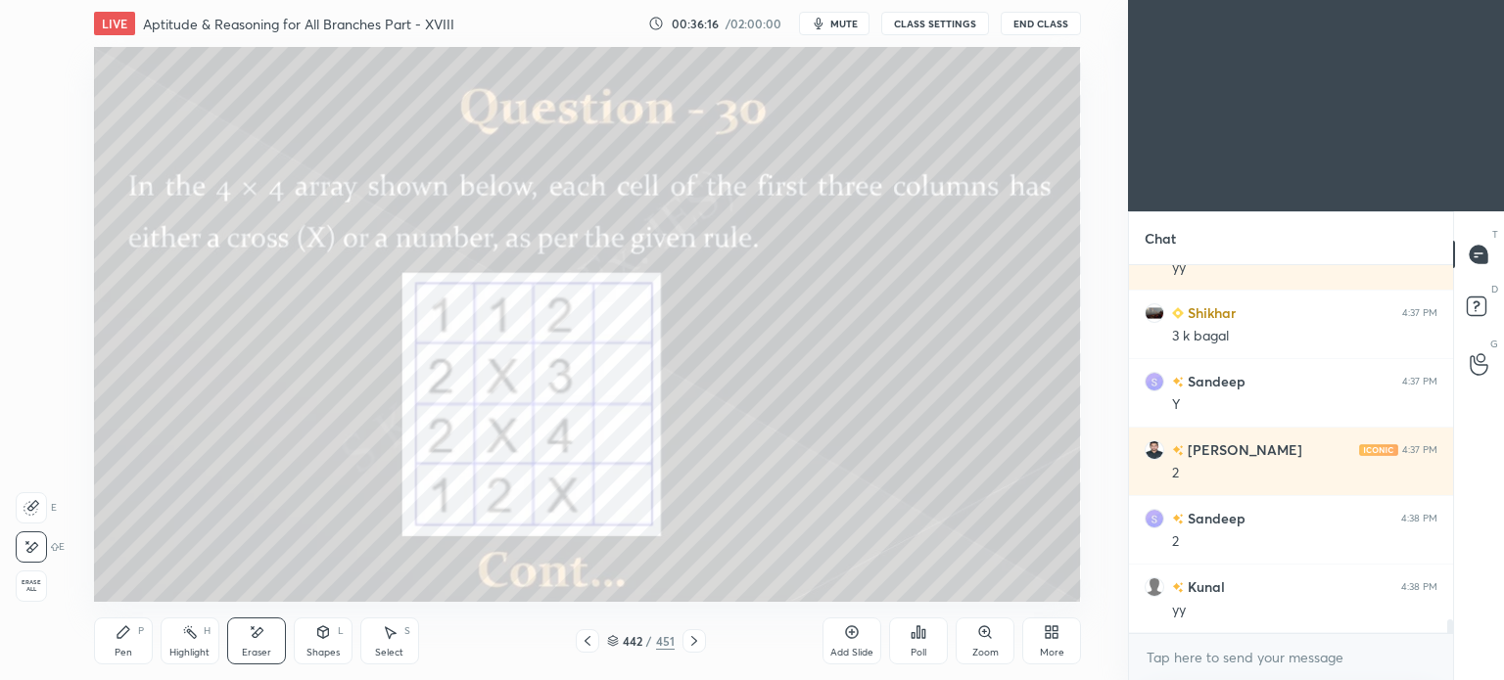
click at [129, 639] on icon at bounding box center [124, 633] width 16 height 16
click at [127, 641] on div "Pen P" at bounding box center [123, 641] width 59 height 47
click at [31, 108] on div at bounding box center [32, 102] width 16 height 16
click at [33, 104] on div at bounding box center [32, 102] width 16 height 16
click at [35, 66] on div at bounding box center [32, 63] width 16 height 16
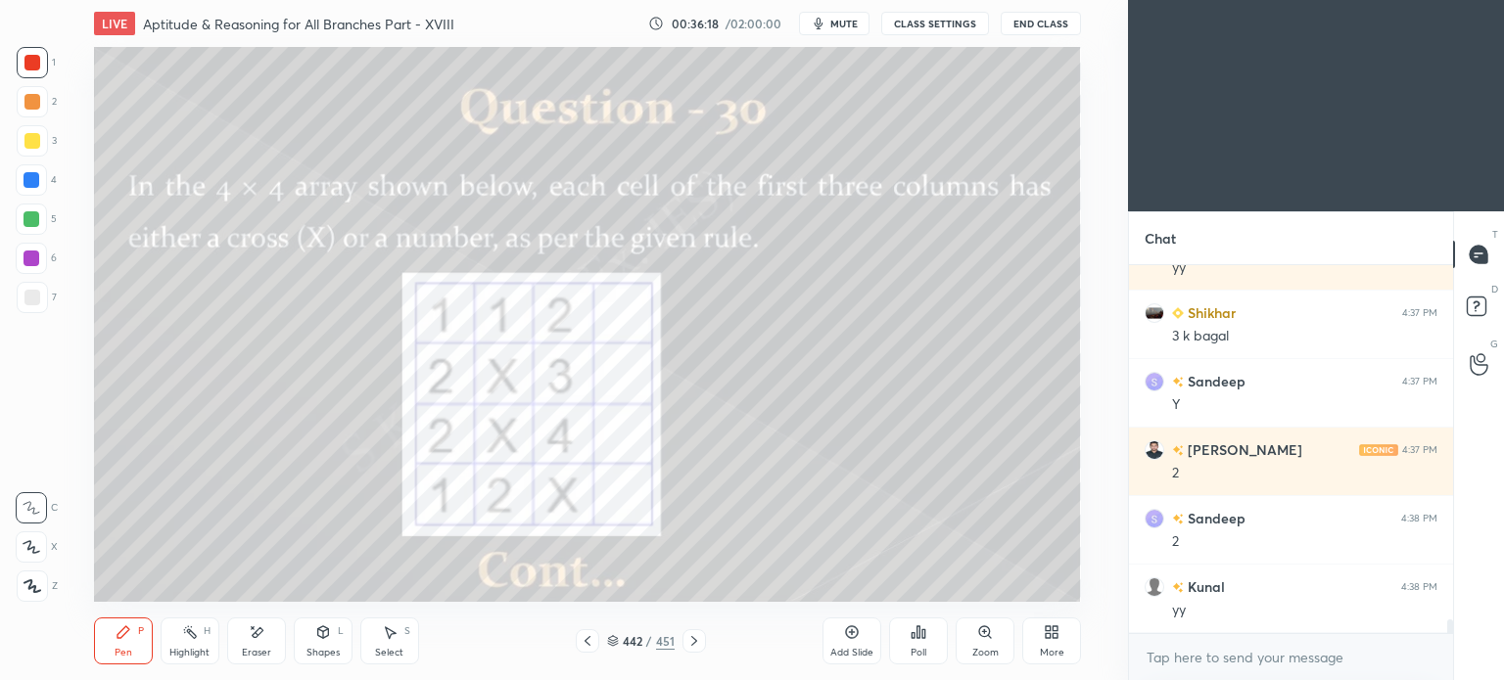
click at [36, 547] on icon at bounding box center [32, 547] width 18 height 14
click at [397, 639] on div "Select S" at bounding box center [389, 641] width 59 height 47
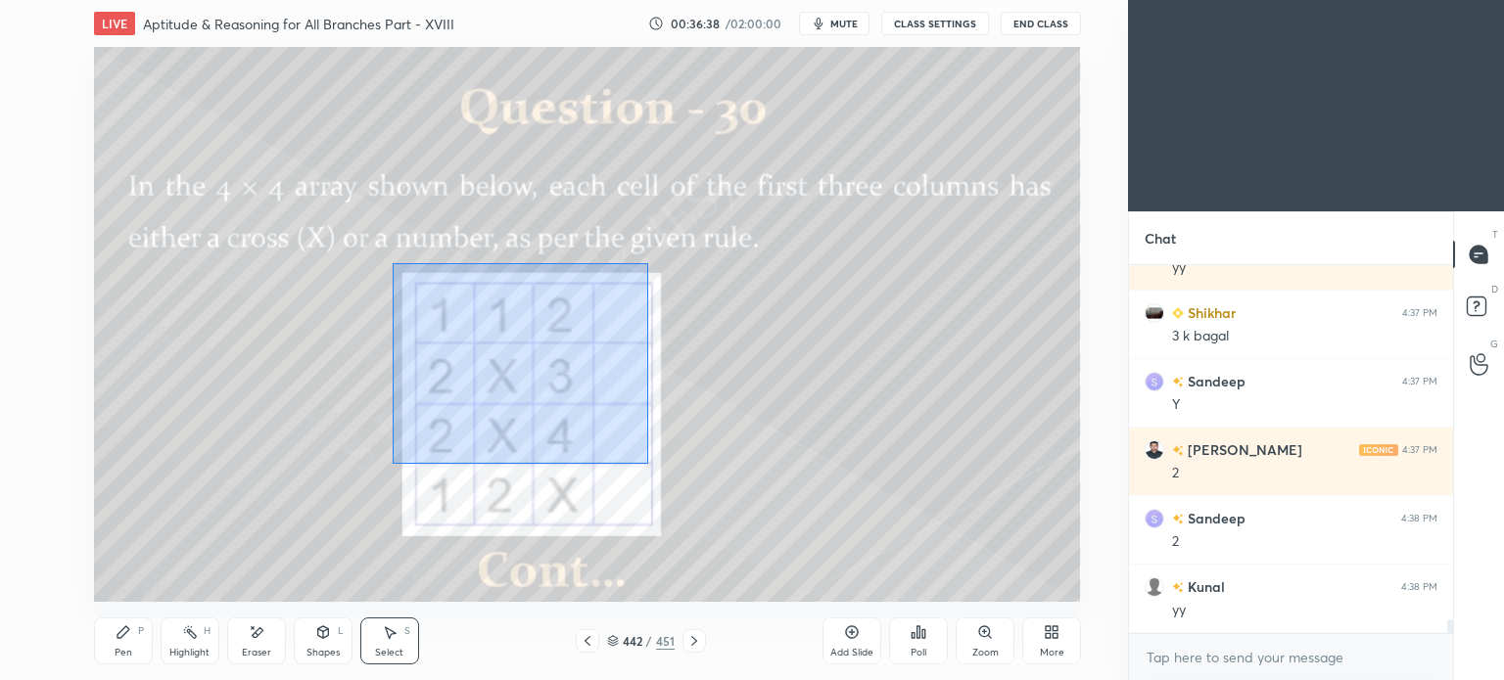
drag, startPoint x: 392, startPoint y: 263, endPoint x: 647, endPoint y: 464, distance: 324.9
click at [647, 464] on div "0 ° Undo Copy Duplicate Duplicate to new slide Delete" at bounding box center [587, 324] width 987 height 555
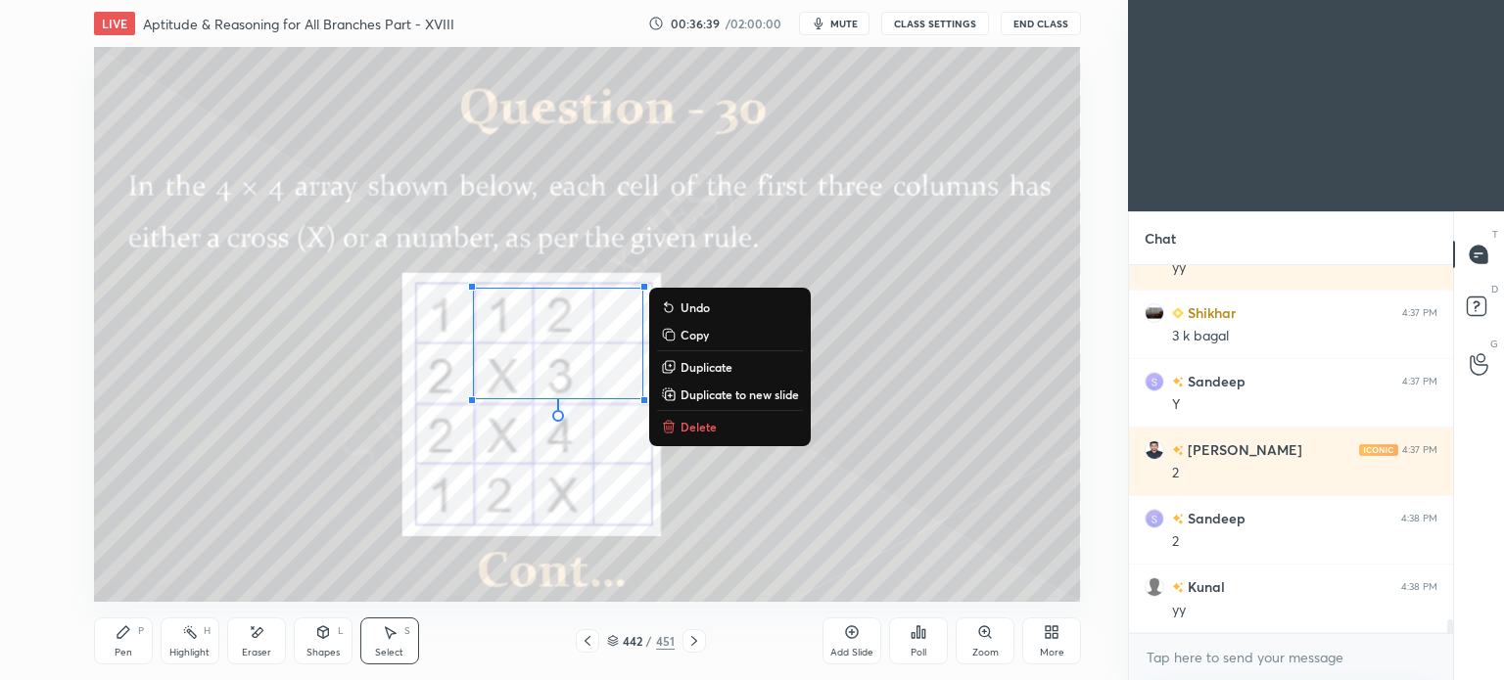
click at [673, 427] on icon at bounding box center [668, 428] width 9 height 9
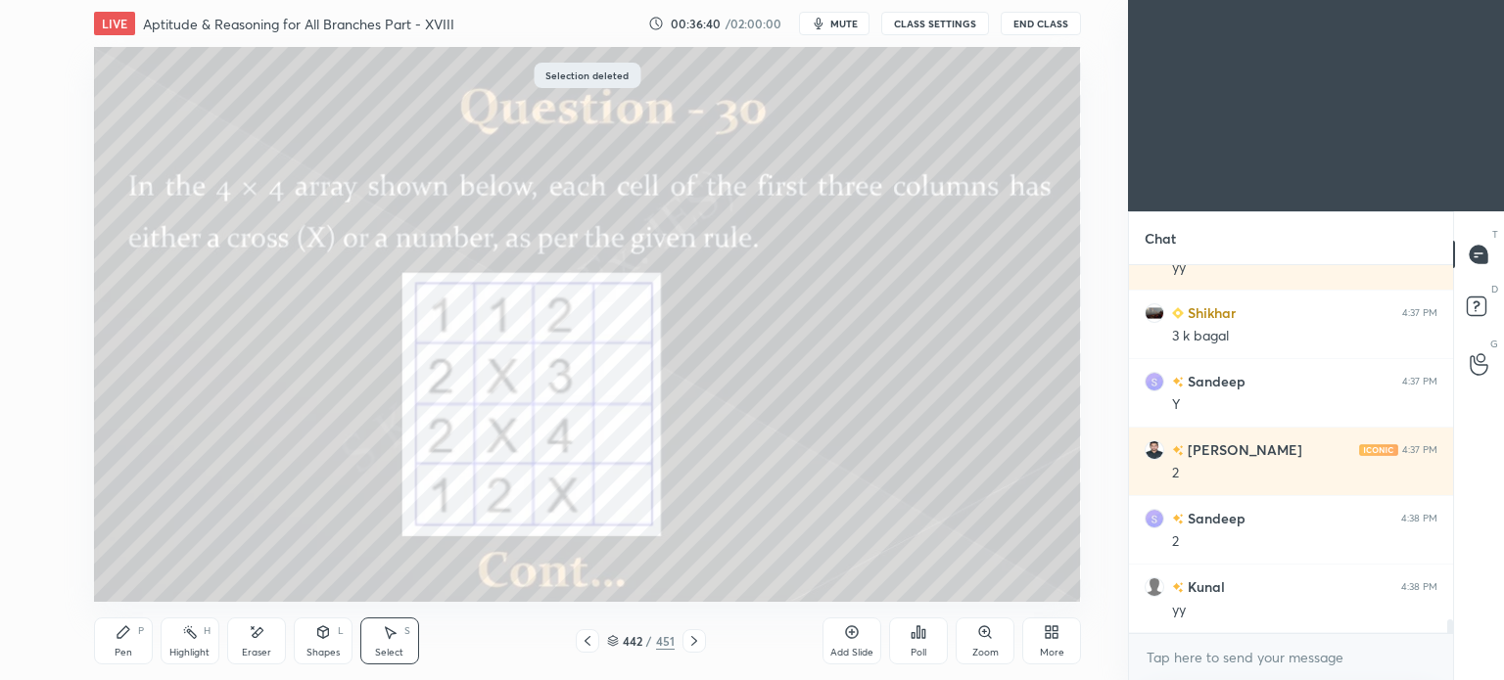
click at [120, 646] on div "Pen P" at bounding box center [123, 641] width 59 height 47
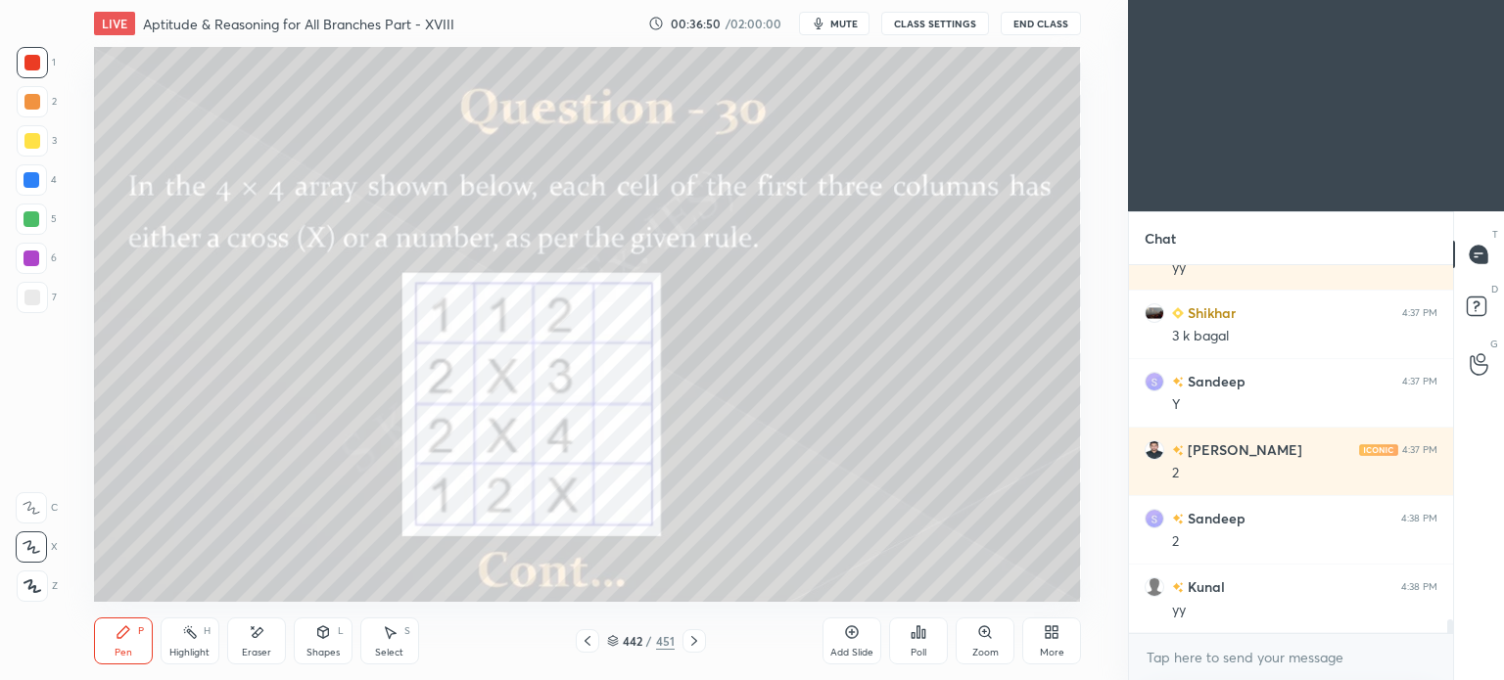
click at [196, 641] on div "Highlight H" at bounding box center [190, 641] width 59 height 47
click at [188, 636] on icon at bounding box center [190, 633] width 16 height 16
click at [116, 641] on div "Pen P" at bounding box center [123, 641] width 59 height 47
click at [133, 637] on div "Pen P" at bounding box center [123, 641] width 59 height 47
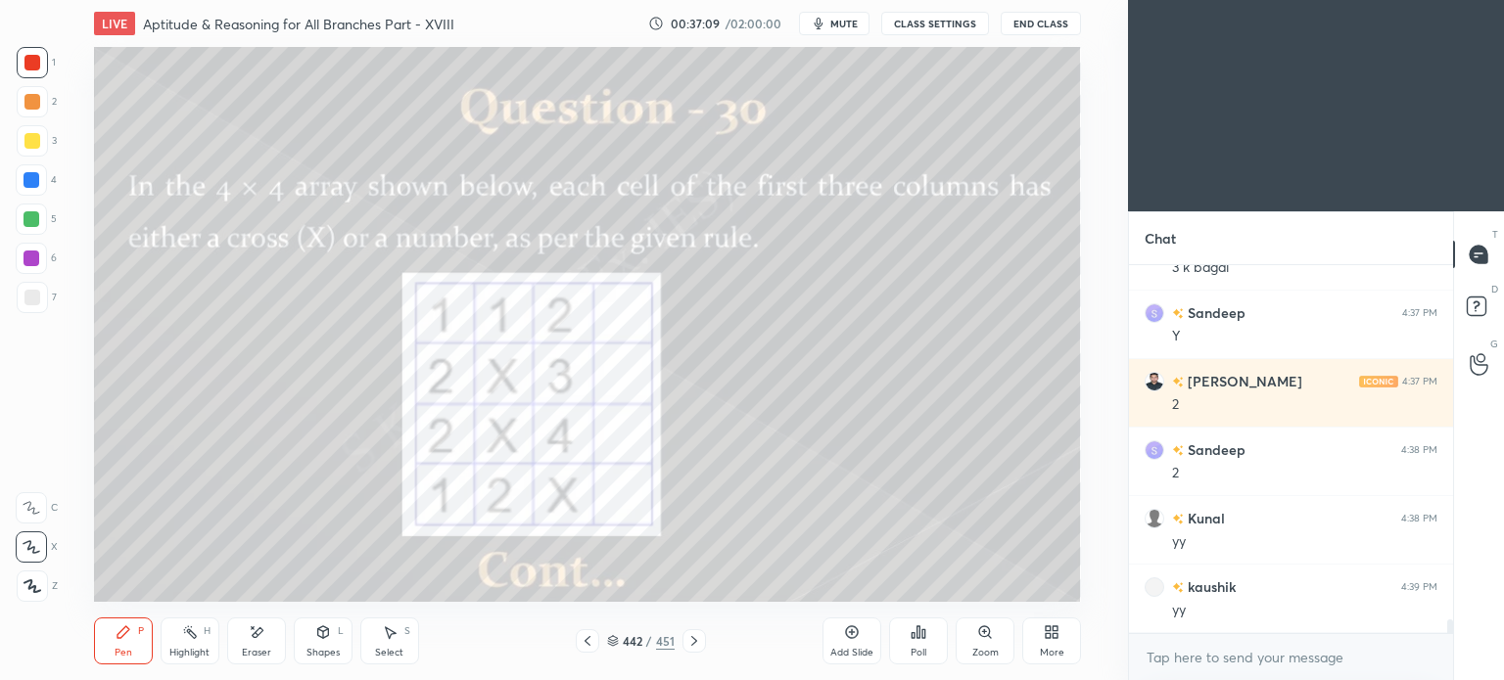
scroll to position [9826, 0]
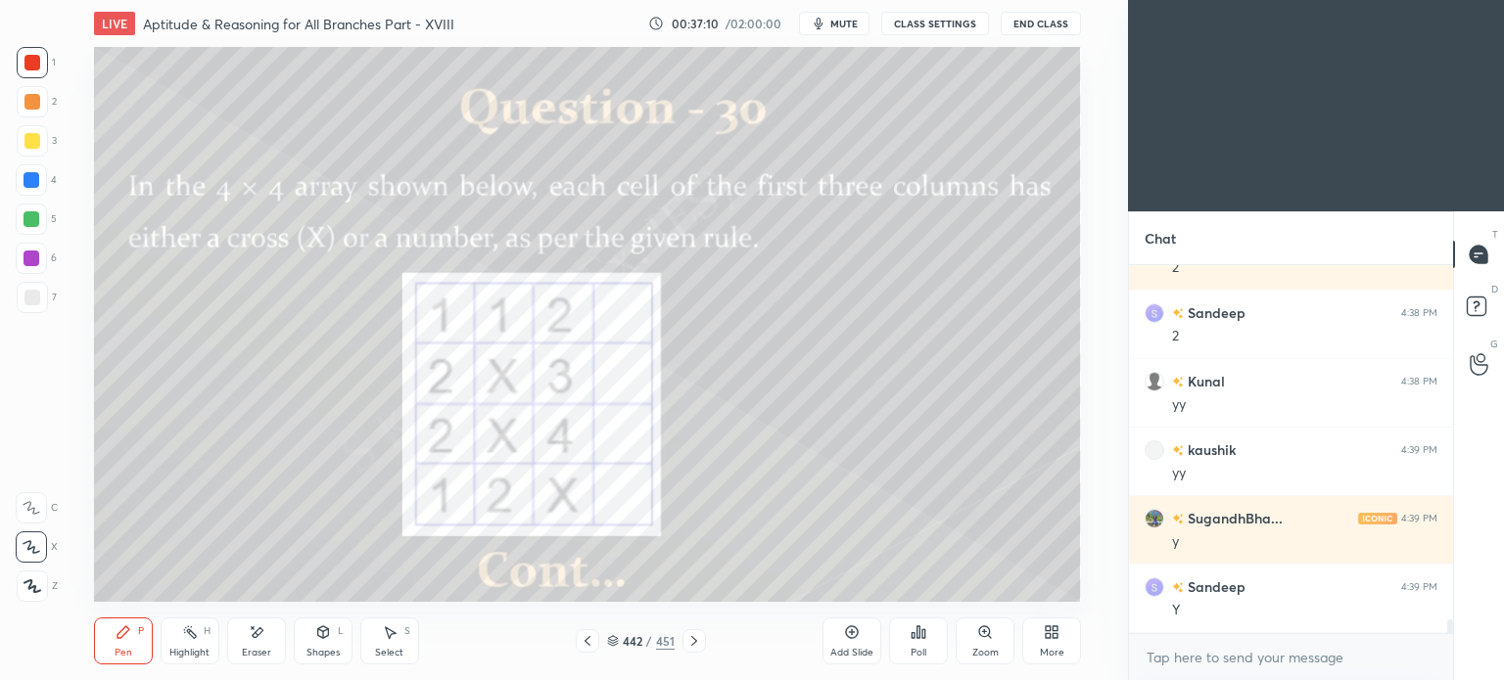
click at [208, 641] on div "Highlight H" at bounding box center [190, 641] width 59 height 47
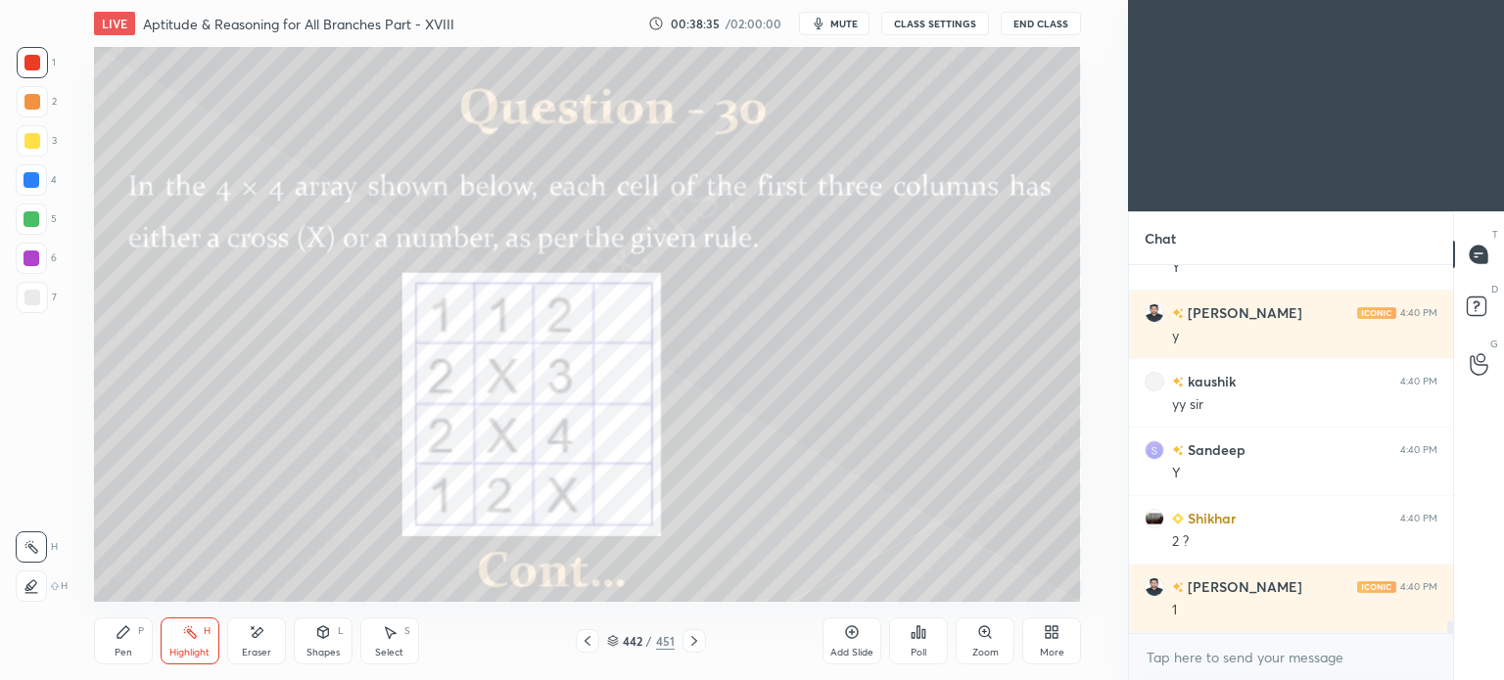
scroll to position [10717, 0]
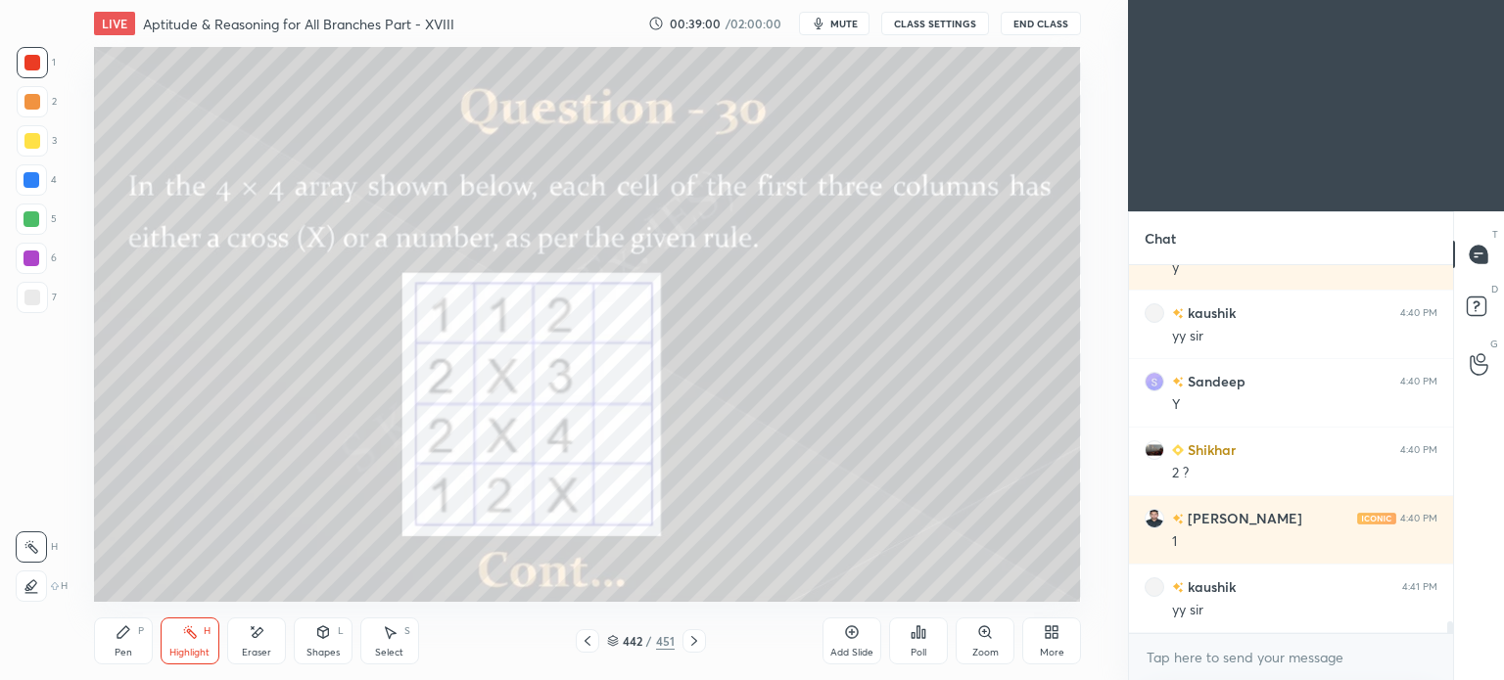
click at [123, 641] on div "Pen P" at bounding box center [123, 641] width 59 height 47
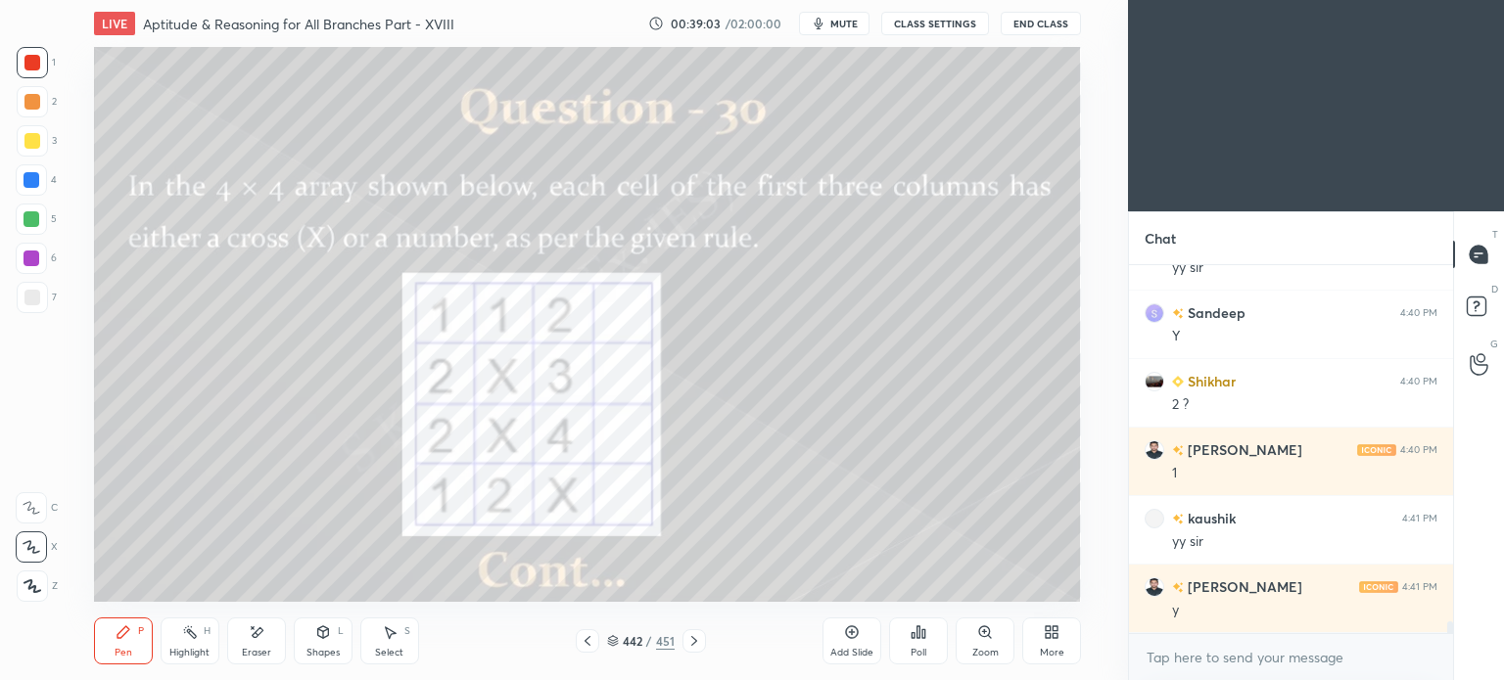
scroll to position [10854, 0]
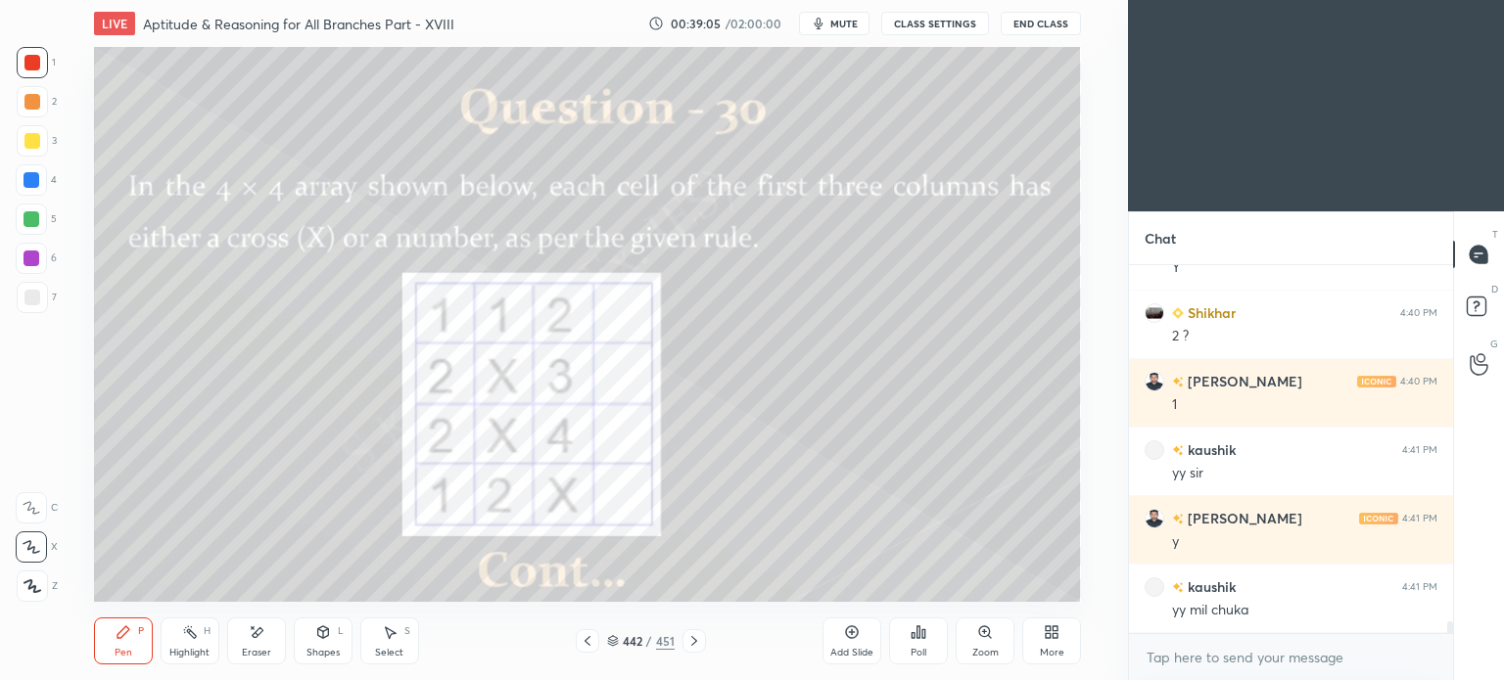
click at [185, 643] on div "Highlight H" at bounding box center [190, 641] width 59 height 47
click at [188, 639] on icon at bounding box center [190, 633] width 16 height 16
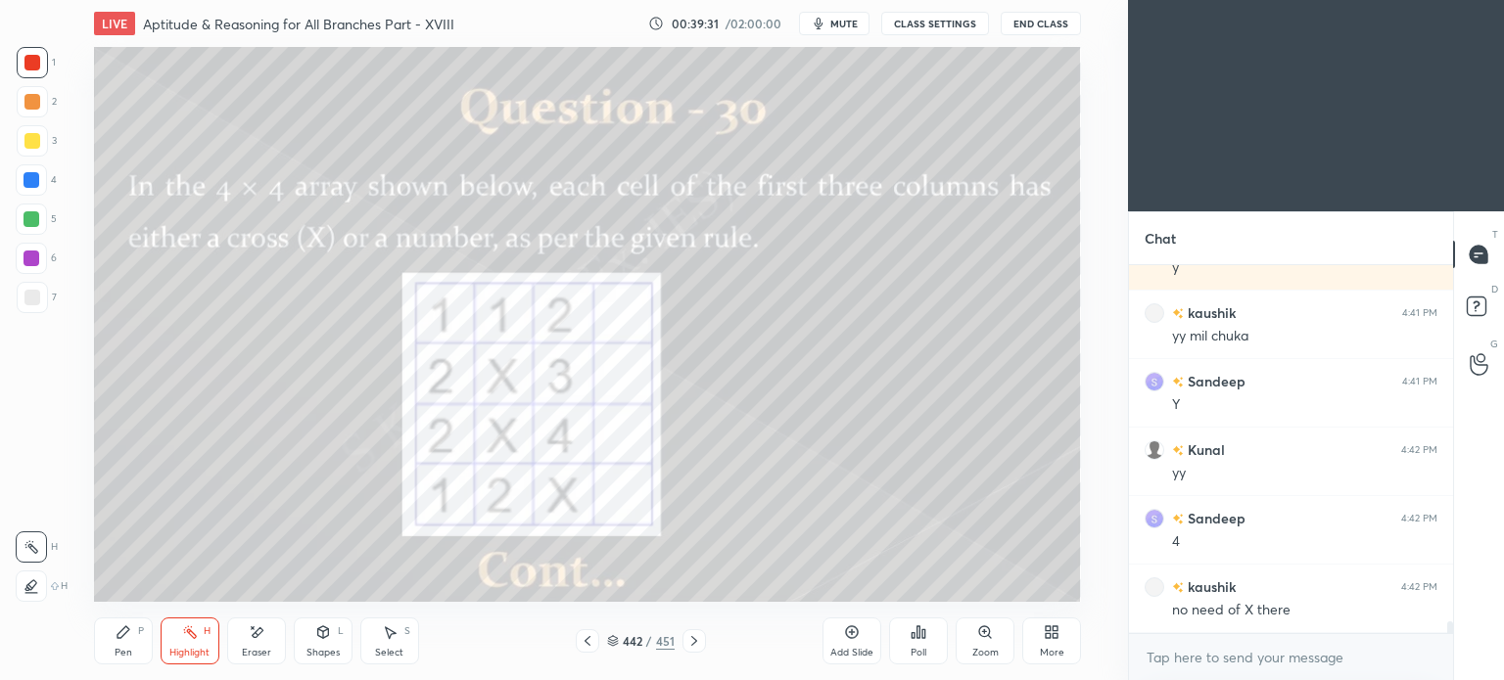
scroll to position [11197, 0]
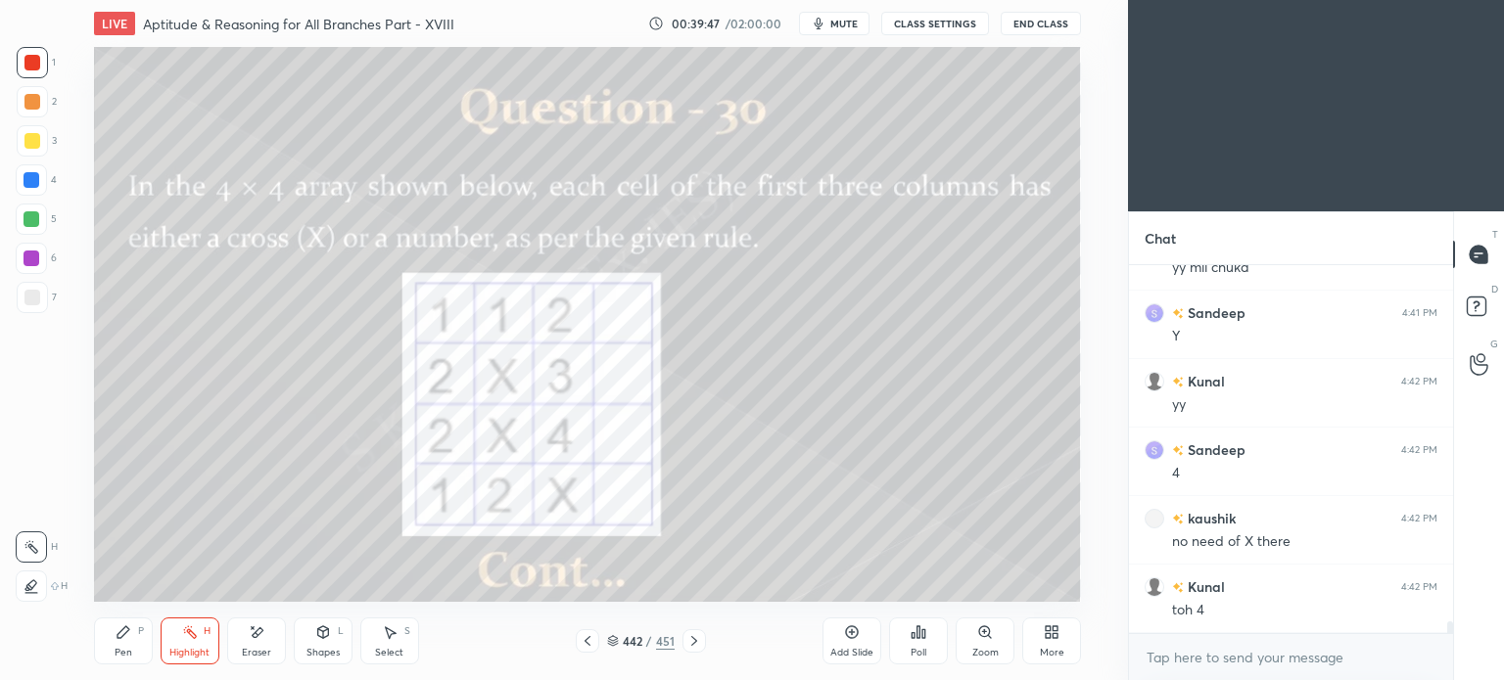
click at [120, 649] on div "Pen" at bounding box center [124, 653] width 18 height 10
click at [132, 655] on div "Pen P" at bounding box center [123, 641] width 59 height 47
click at [194, 642] on div "Highlight H" at bounding box center [190, 641] width 59 height 47
click at [189, 645] on div "Highlight H" at bounding box center [190, 641] width 59 height 47
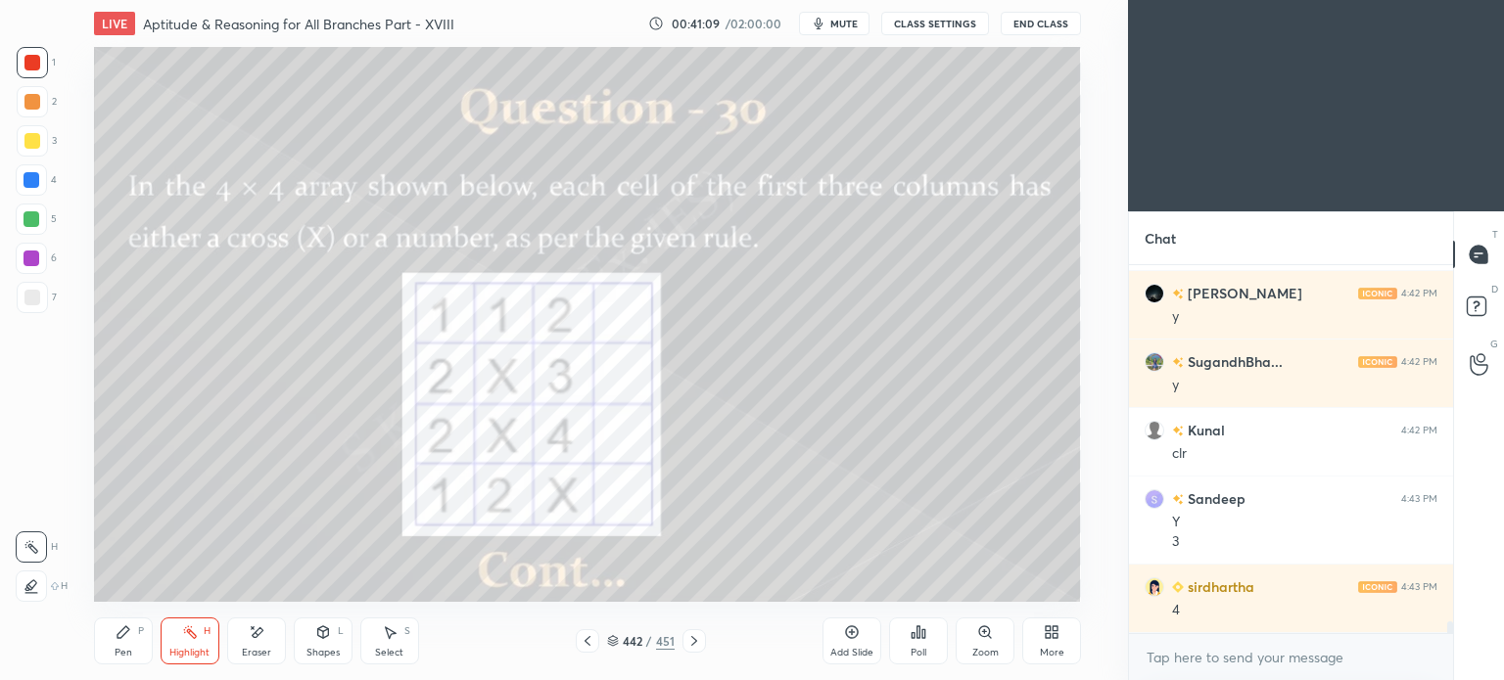
scroll to position [11696, 0]
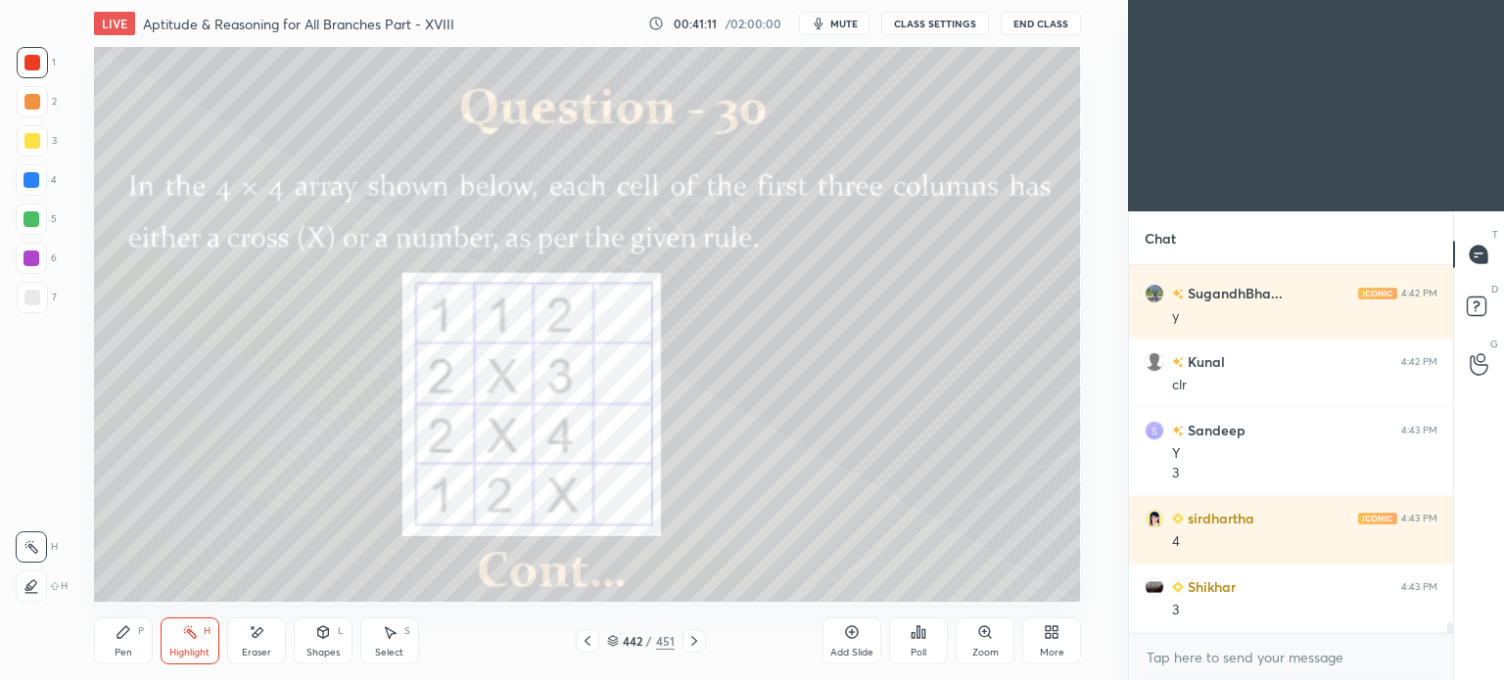
click at [127, 637] on icon at bounding box center [124, 633] width 16 height 16
click at [192, 645] on div "Highlight H" at bounding box center [190, 641] width 59 height 47
click at [192, 644] on div "Highlight H" at bounding box center [190, 641] width 59 height 47
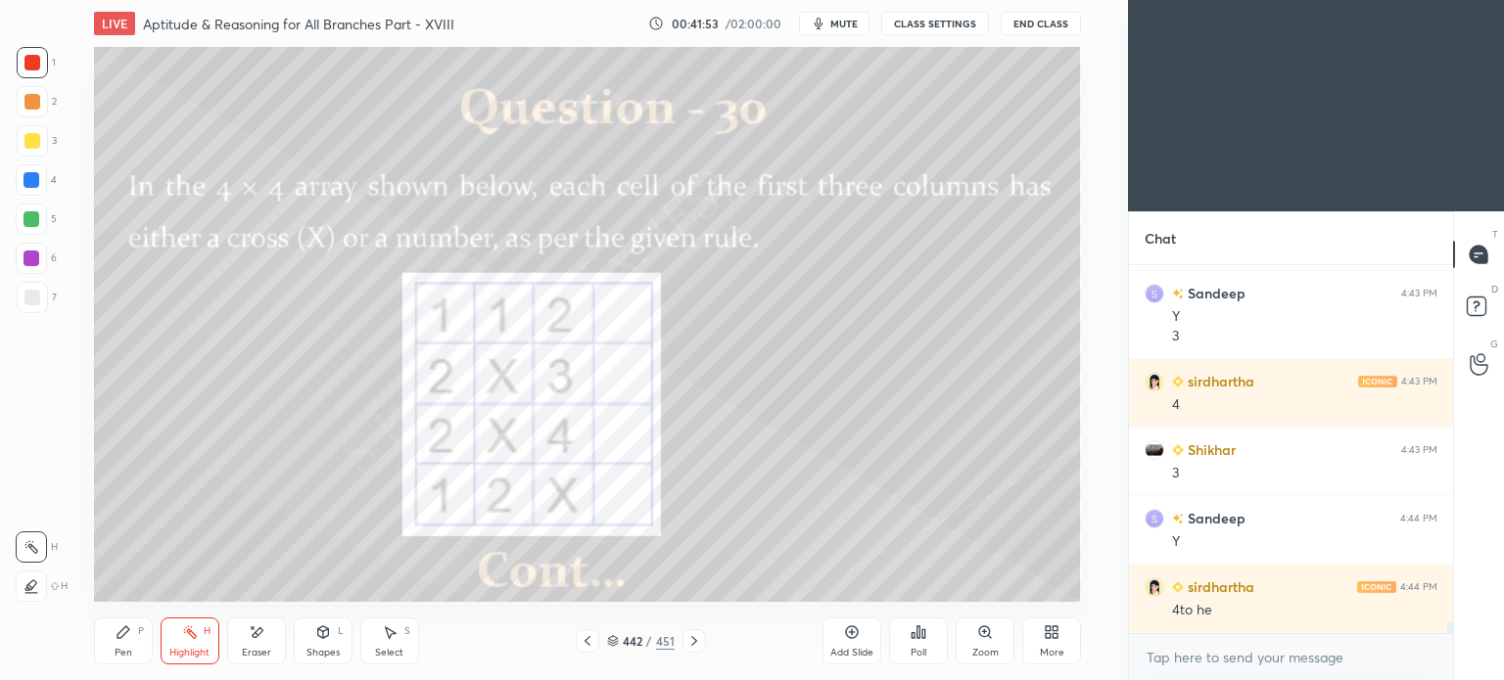
scroll to position [11902, 0]
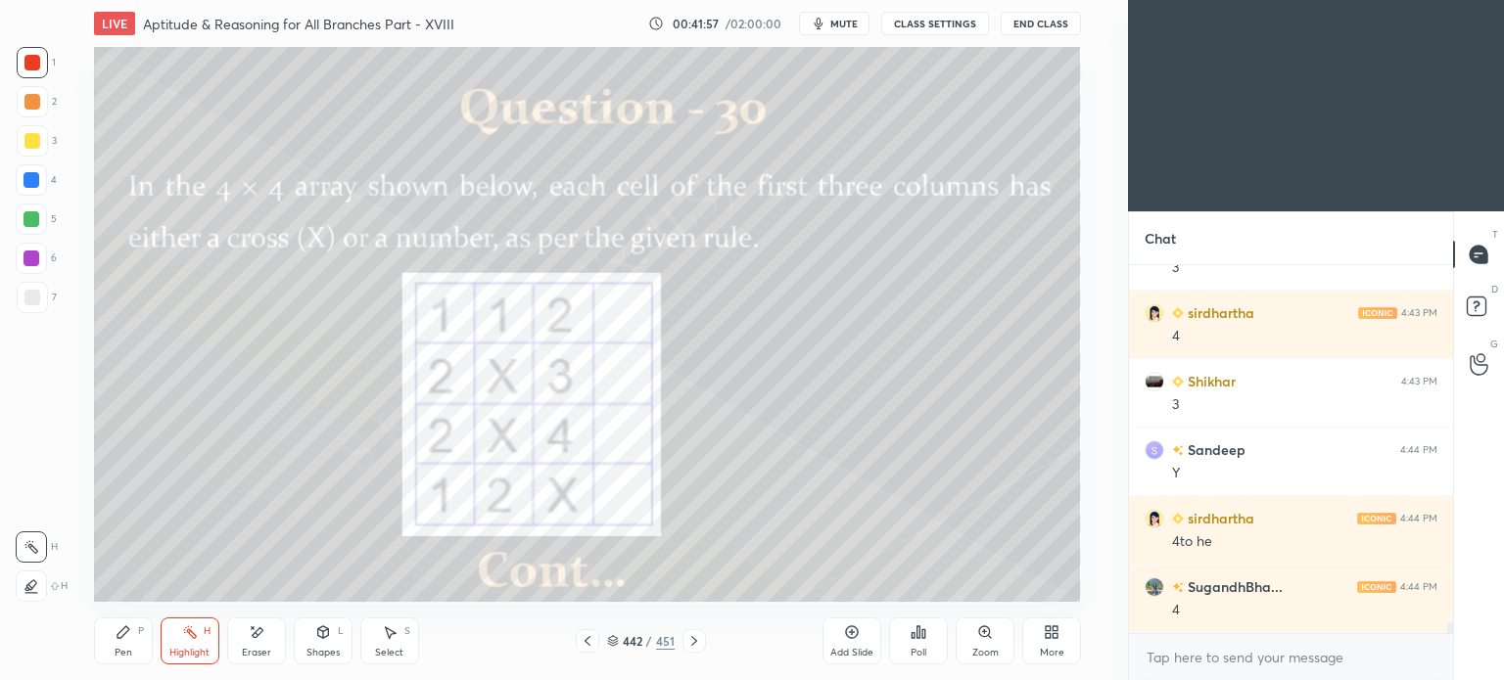
click at [126, 648] on div "Pen" at bounding box center [124, 653] width 18 height 10
click at [123, 652] on div "Pen" at bounding box center [124, 653] width 18 height 10
click at [188, 645] on div "Highlight H" at bounding box center [190, 641] width 59 height 47
click at [194, 643] on div "Highlight H" at bounding box center [190, 641] width 59 height 47
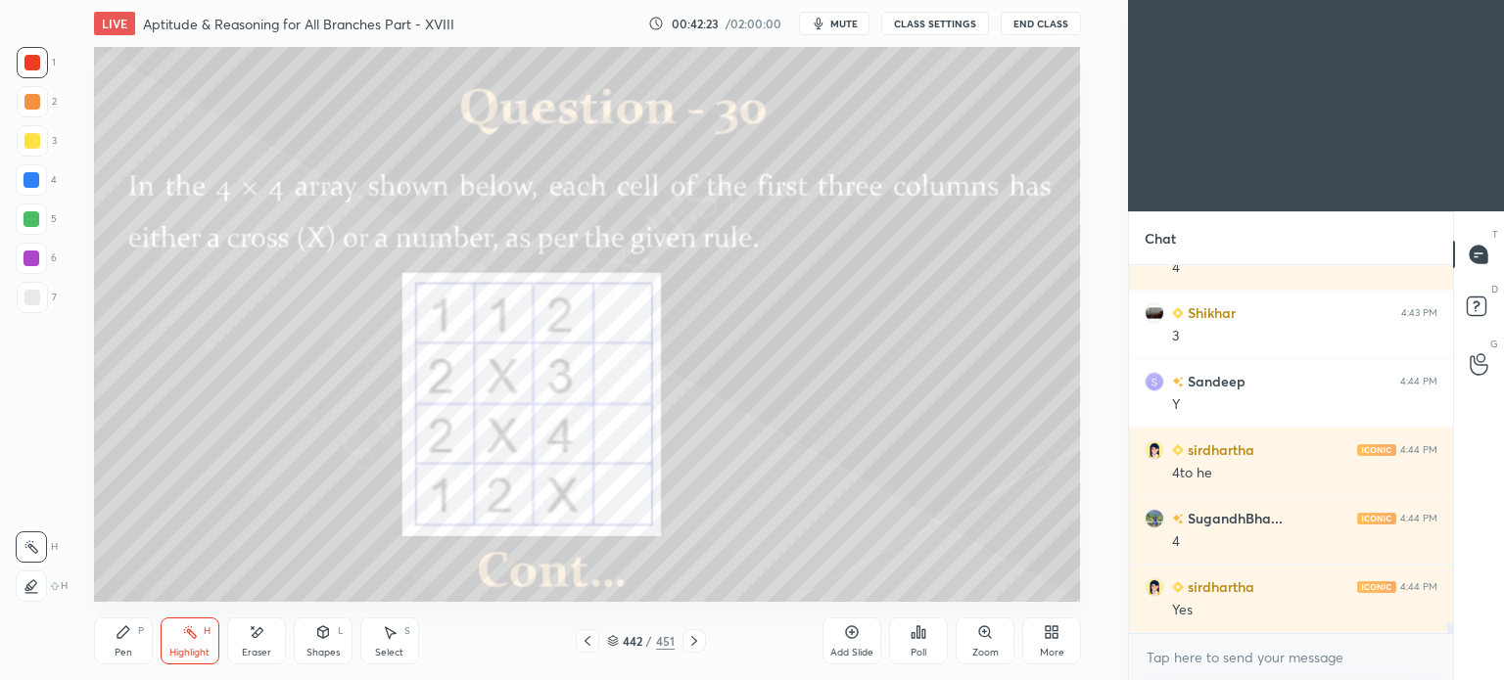
click at [702, 639] on div at bounding box center [693, 640] width 23 height 23
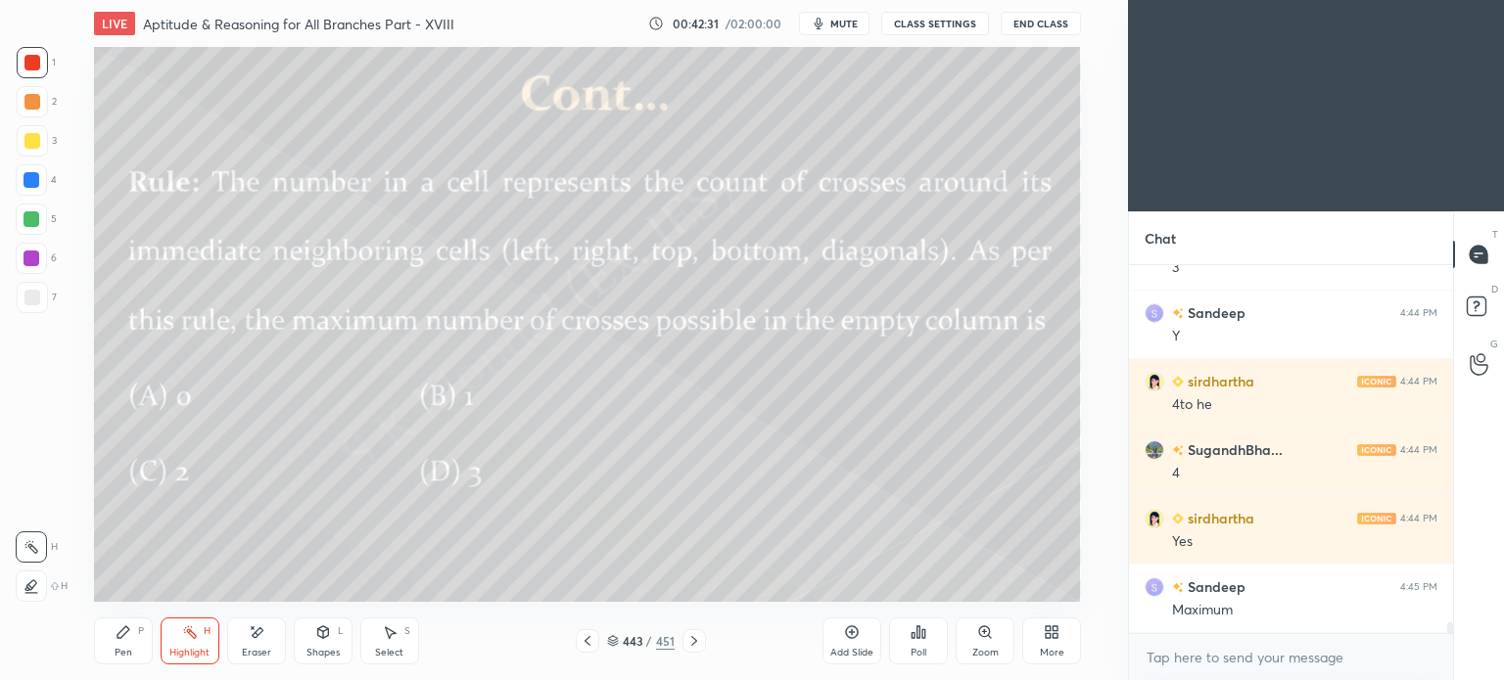
scroll to position [12107, 0]
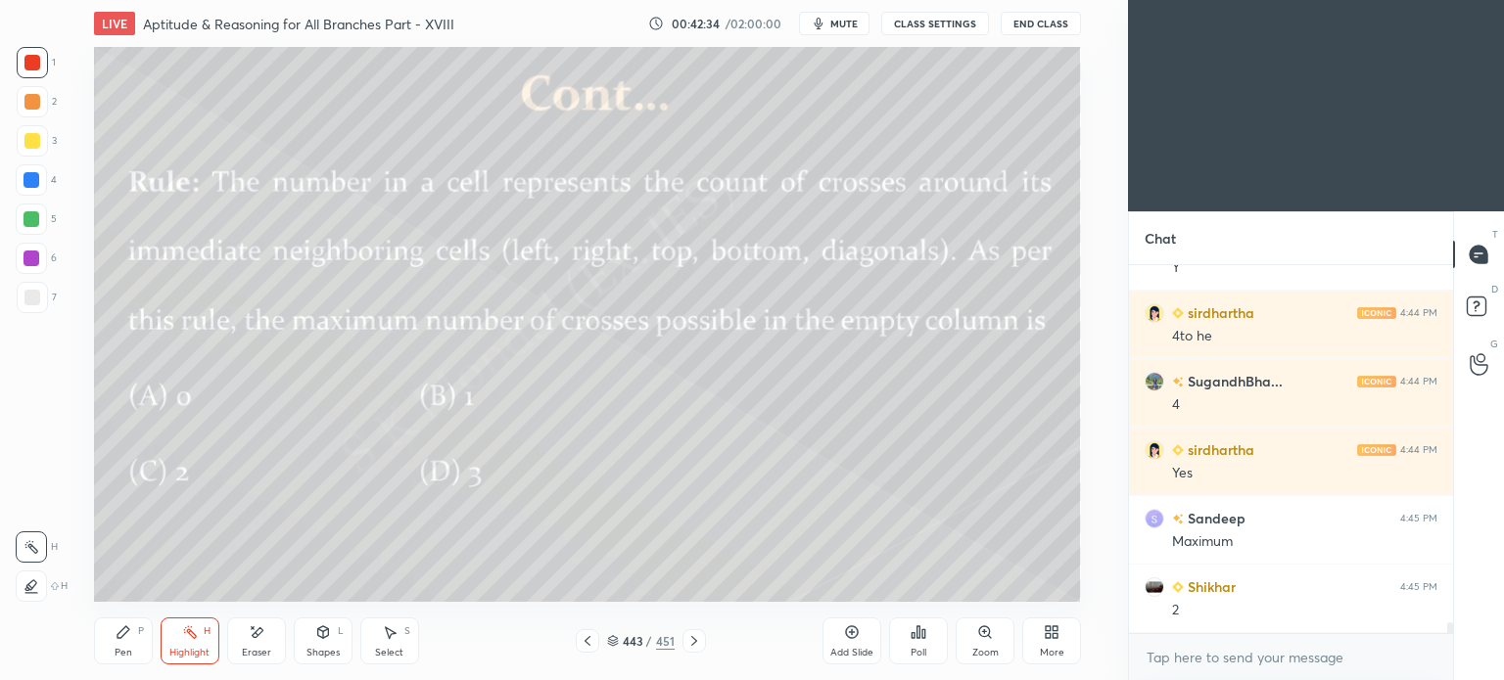
click at [588, 645] on icon at bounding box center [588, 641] width 16 height 16
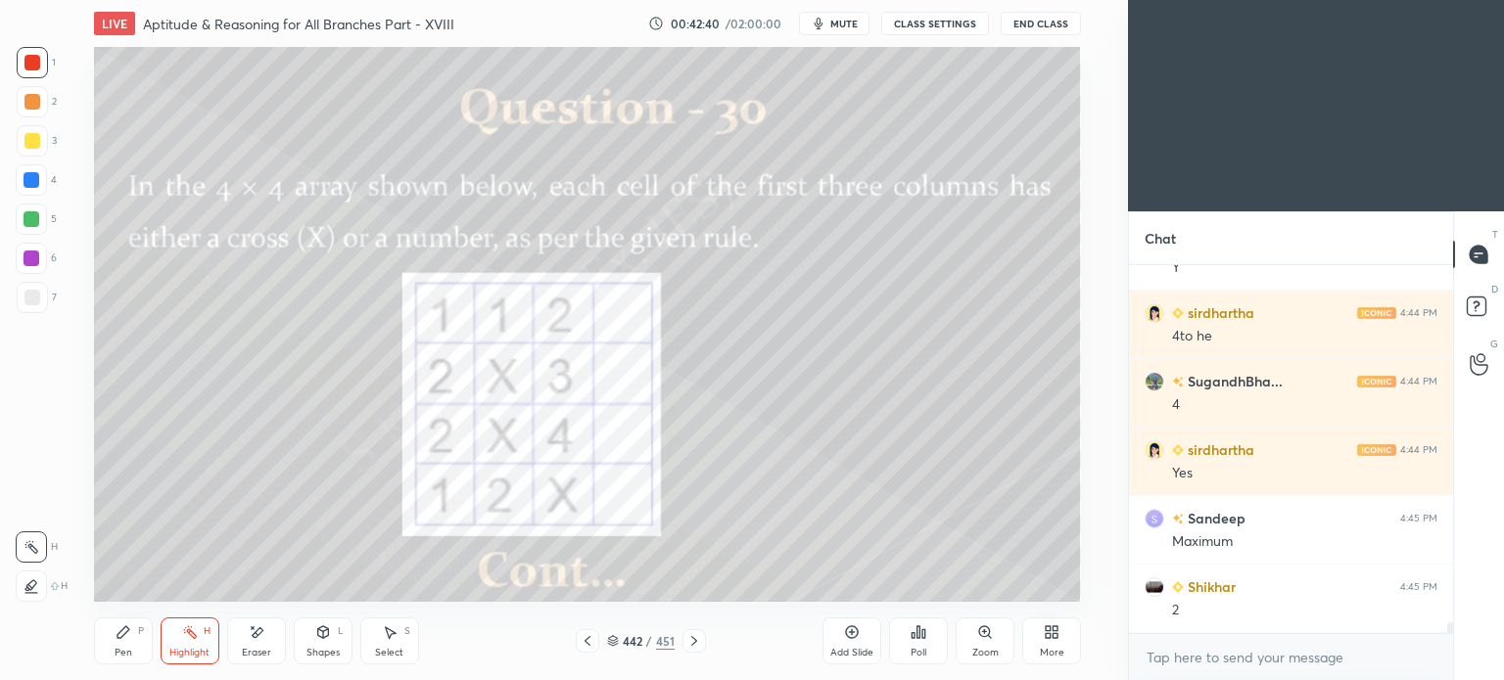
scroll to position [12176, 0]
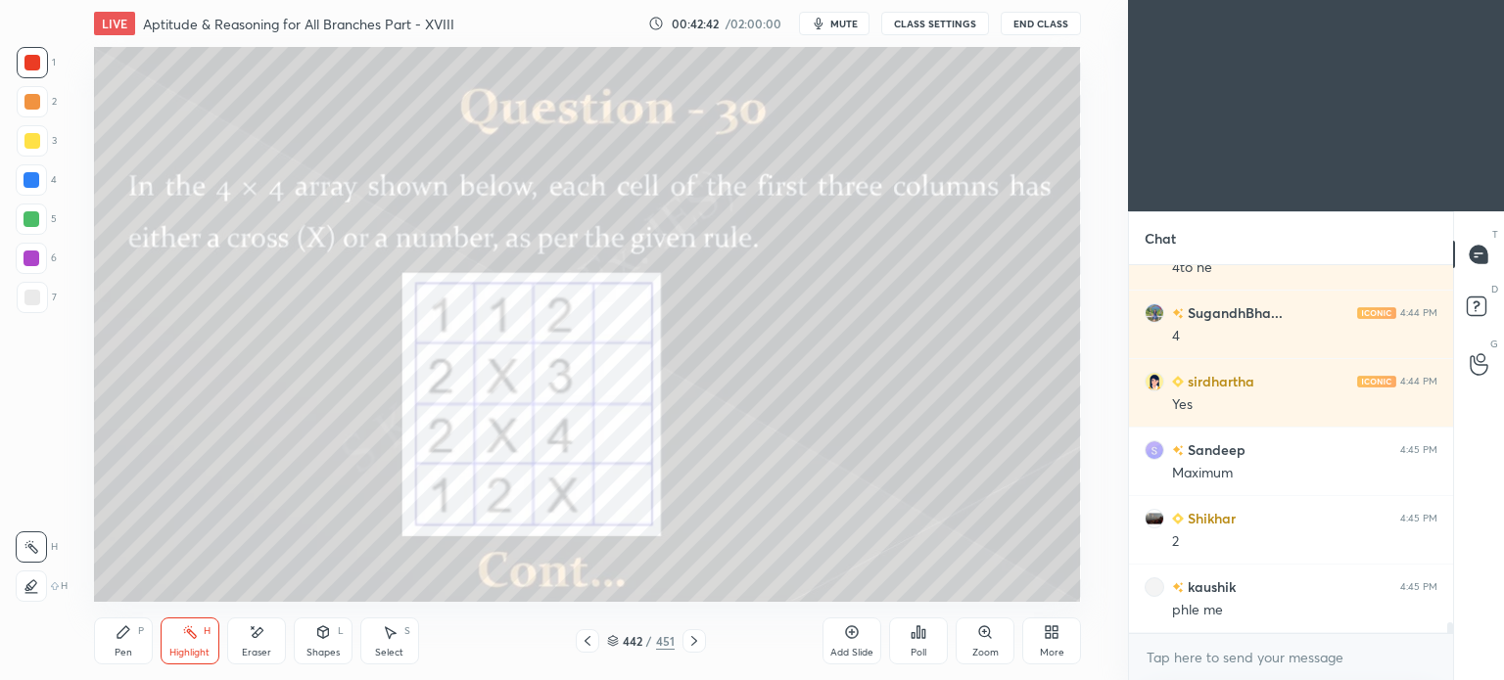
click at [35, 181] on div at bounding box center [31, 180] width 16 height 16
click at [32, 185] on div at bounding box center [31, 180] width 16 height 16
click at [113, 650] on div "Pen P" at bounding box center [123, 641] width 59 height 47
click at [697, 636] on icon at bounding box center [694, 641] width 16 height 16
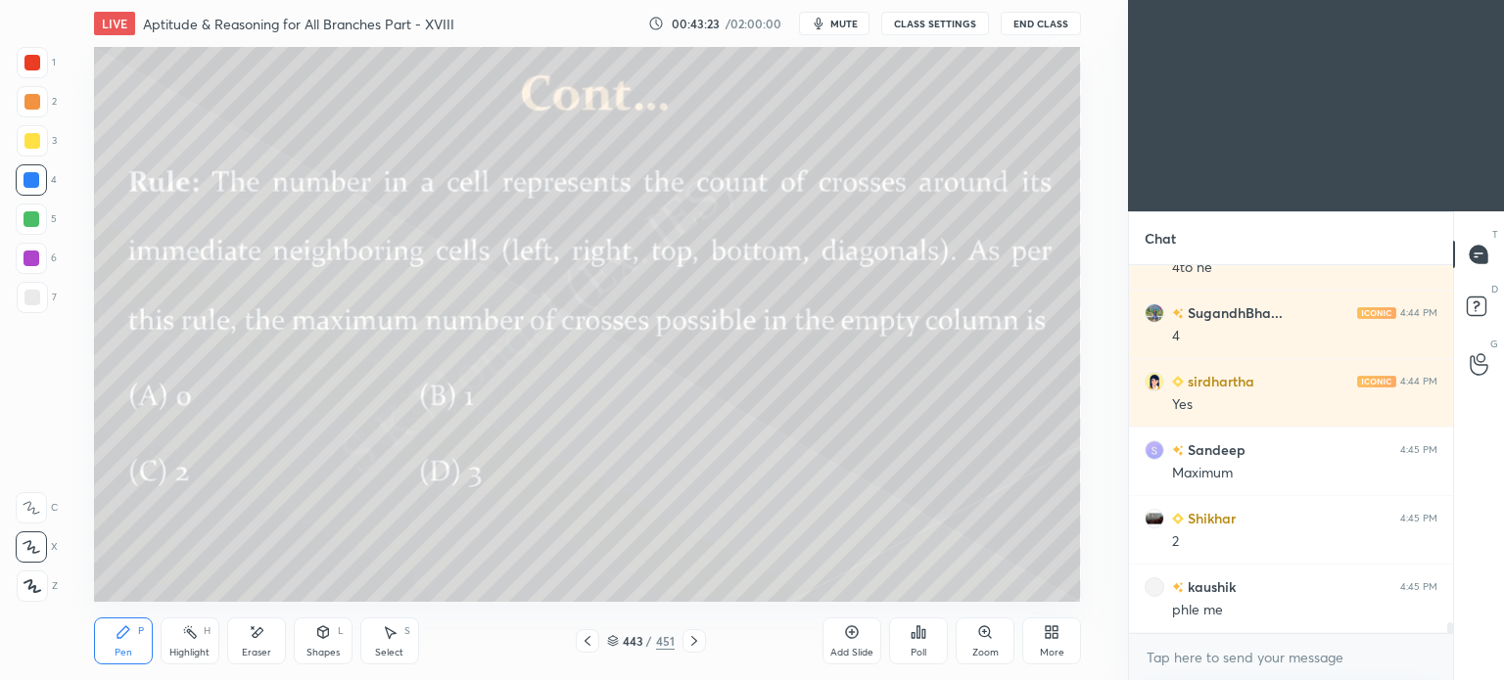
click at [48, 109] on div "2" at bounding box center [37, 101] width 40 height 31
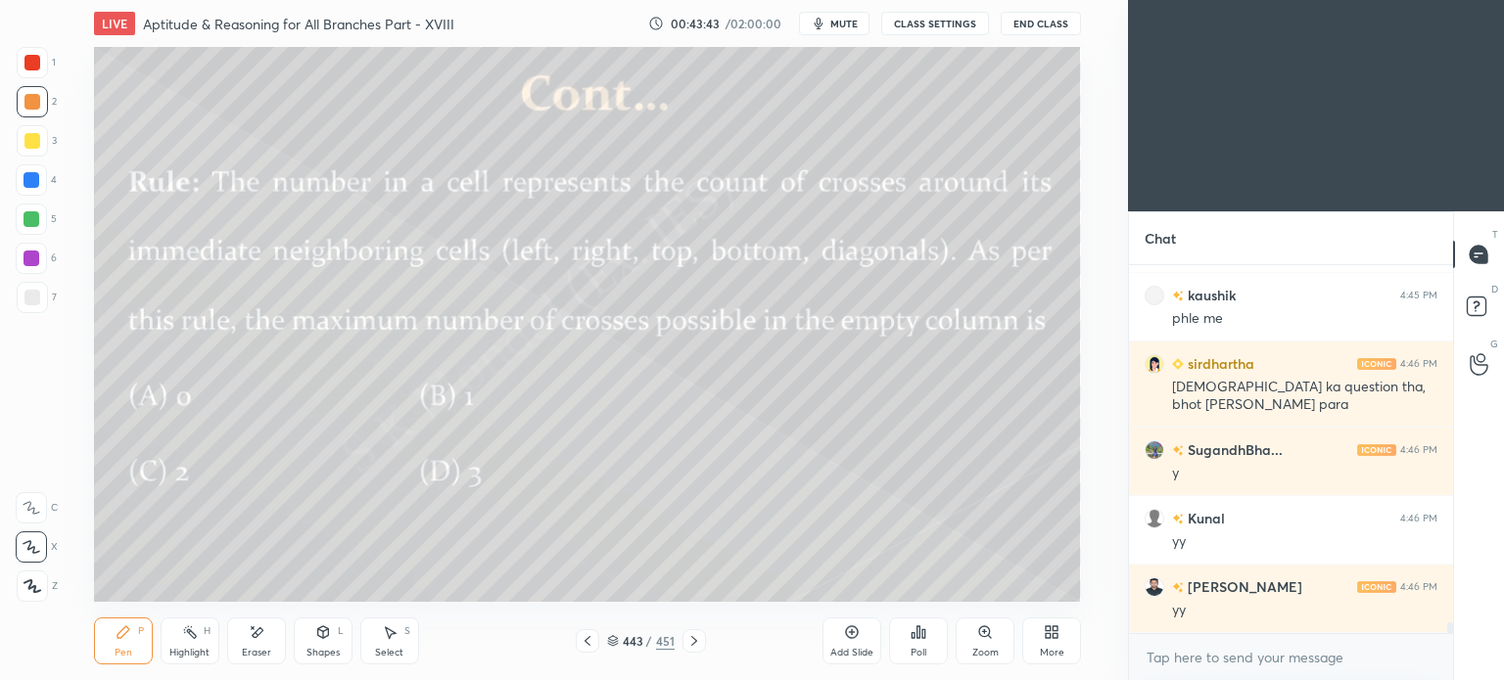
scroll to position [12536, 0]
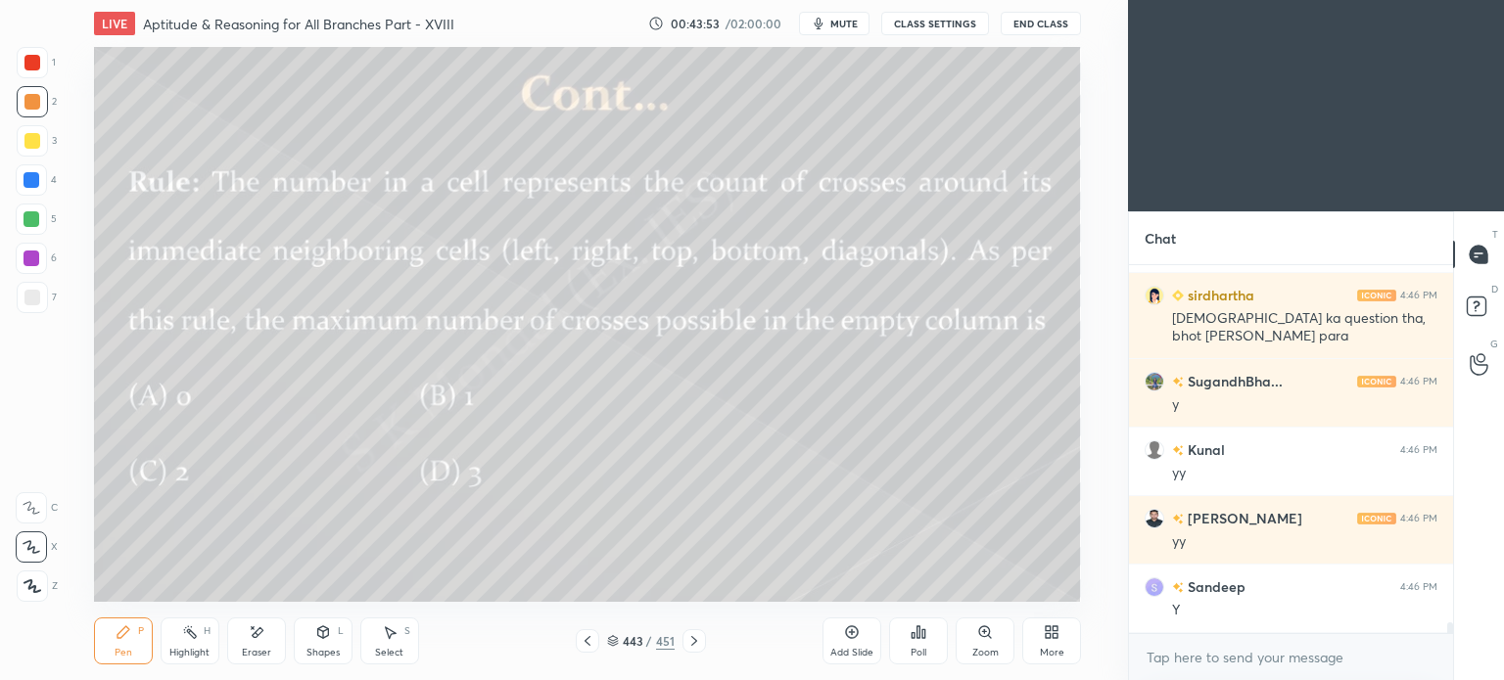
click at [587, 640] on icon at bounding box center [588, 641] width 16 height 16
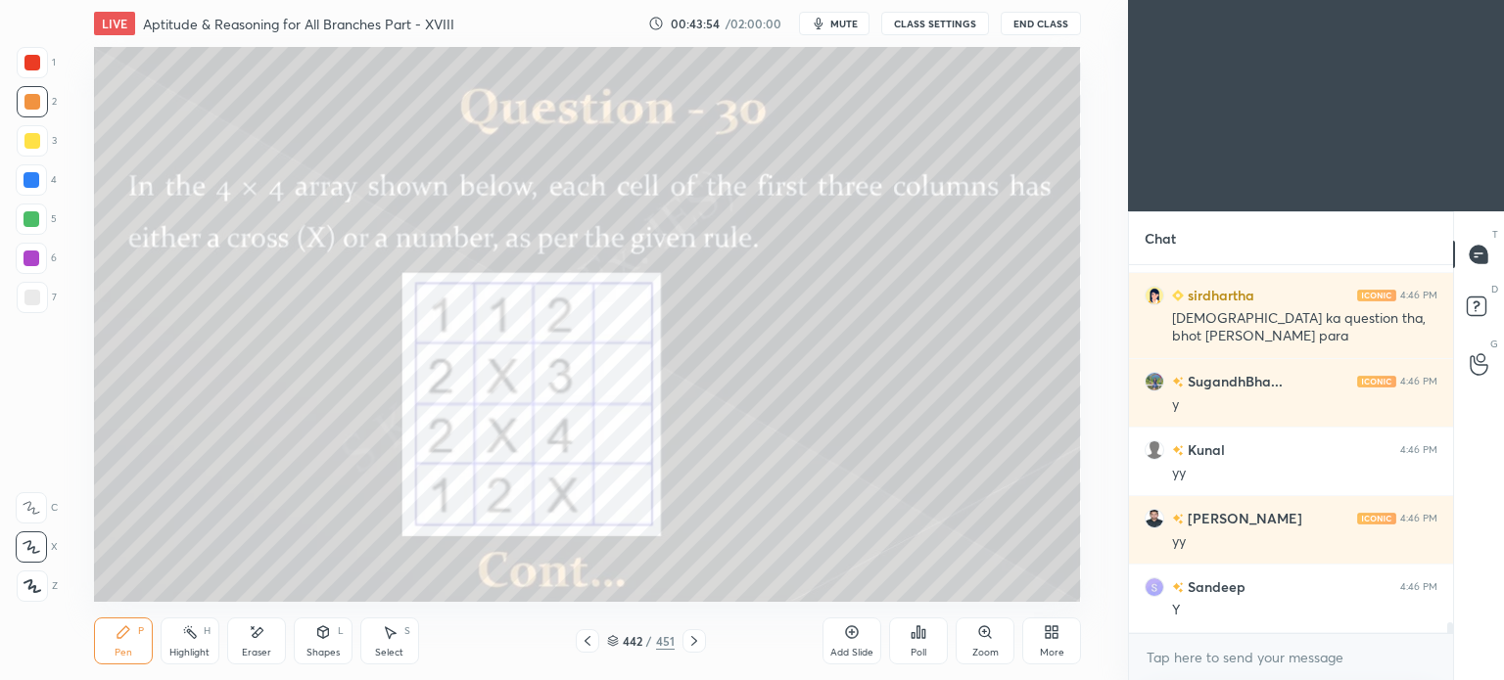
click at [201, 645] on div "Highlight H" at bounding box center [190, 641] width 59 height 47
click at [200, 648] on div "Highlight" at bounding box center [189, 653] width 40 height 10
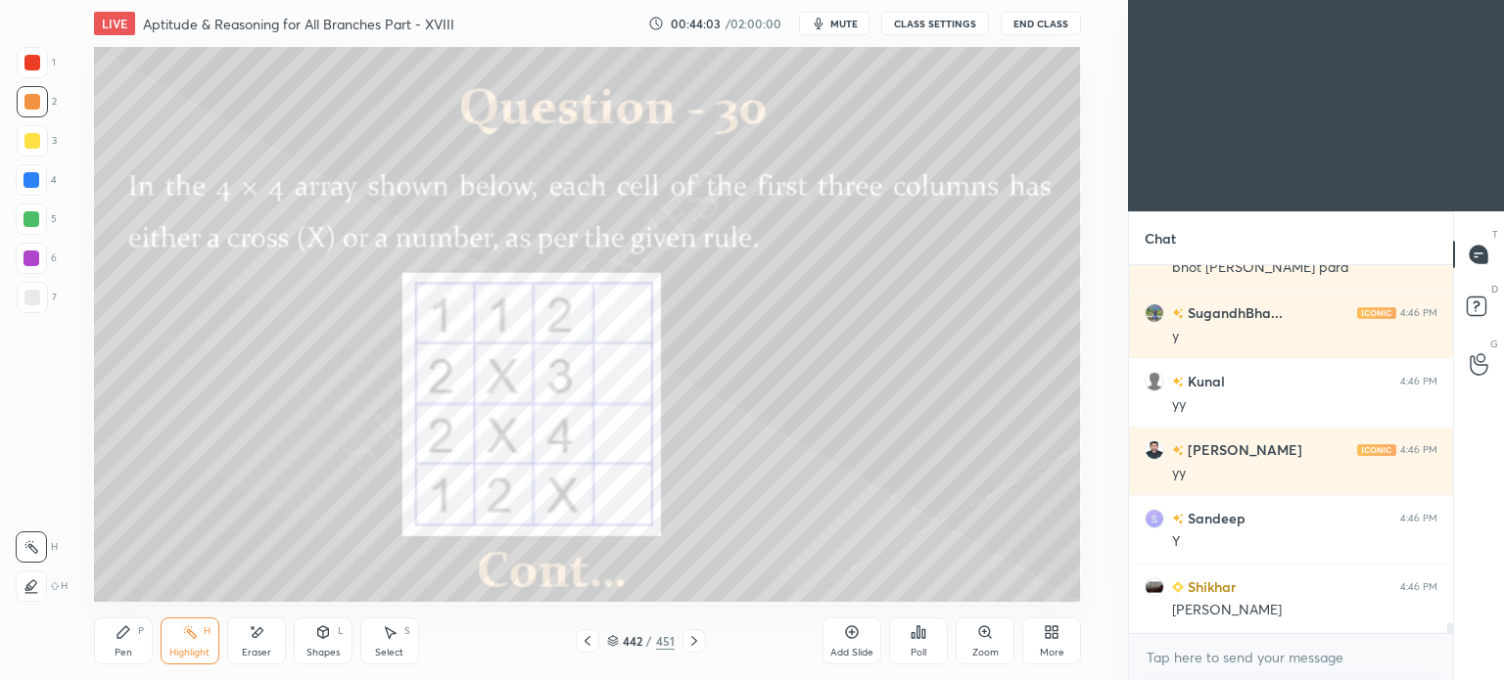
scroll to position [12673, 0]
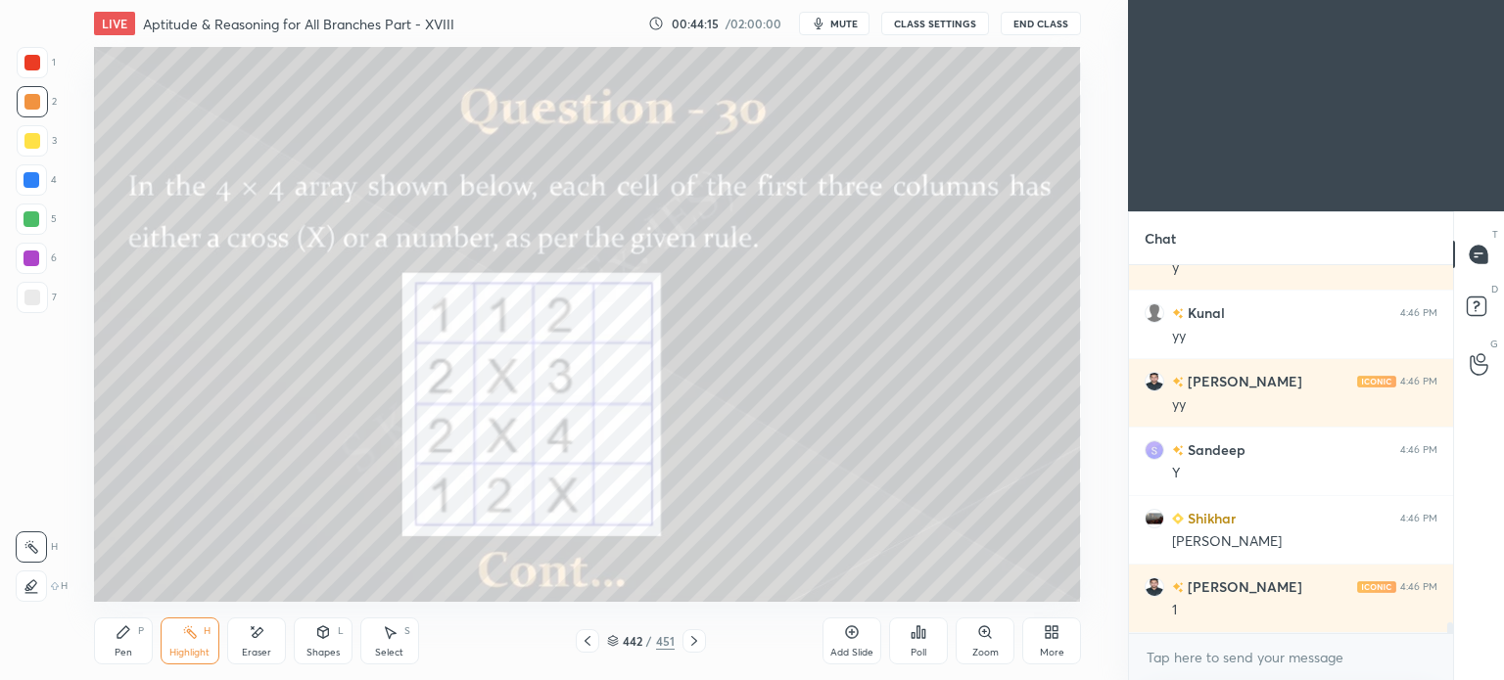
click at [115, 656] on div "Pen" at bounding box center [124, 653] width 18 height 10
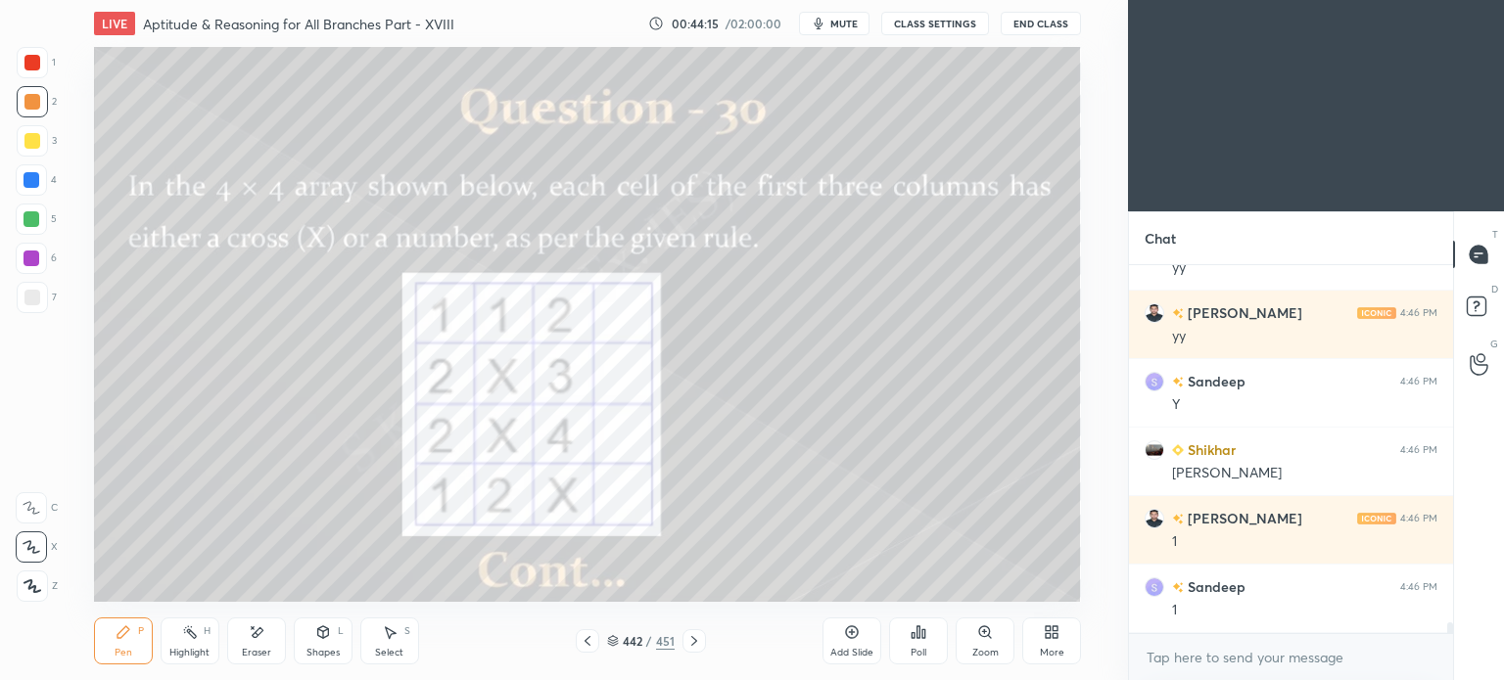
click at [31, 306] on div at bounding box center [32, 297] width 31 height 31
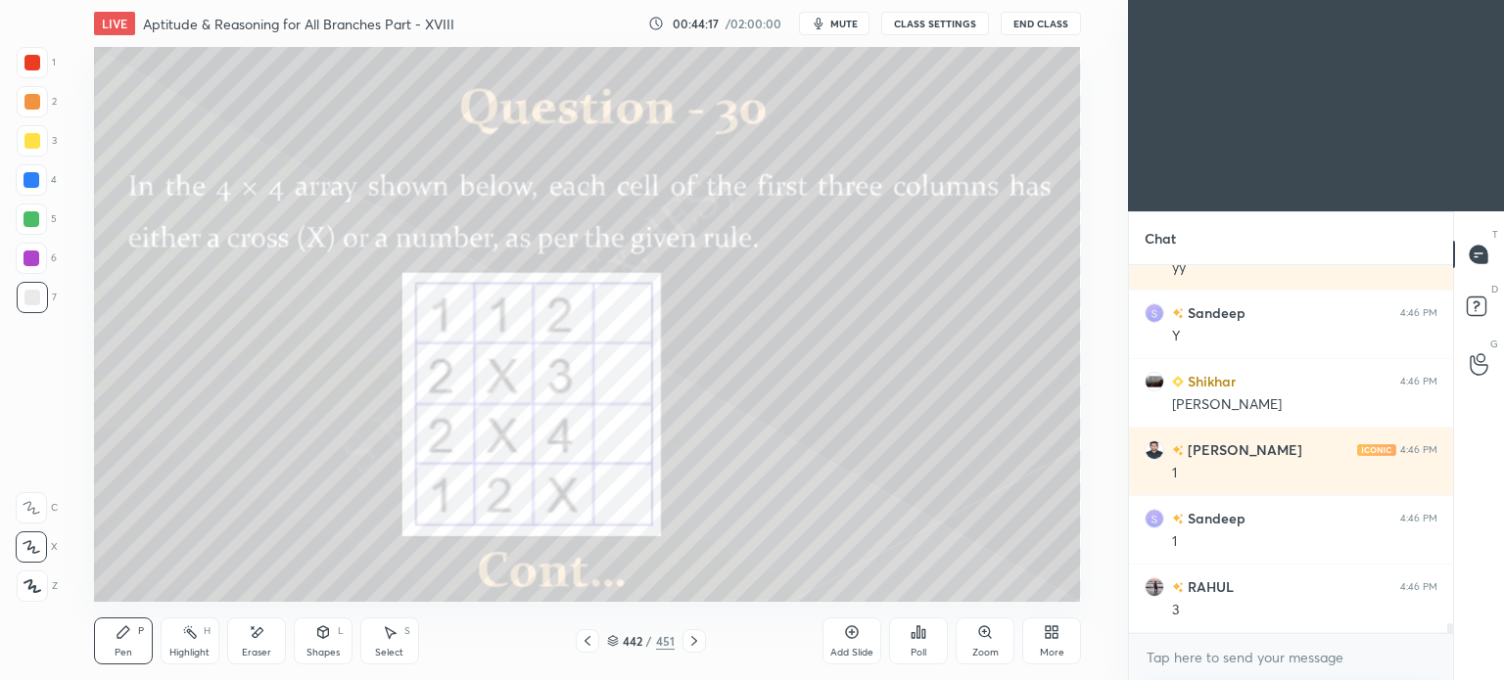
click at [32, 226] on div at bounding box center [31, 219] width 16 height 16
click at [31, 224] on div at bounding box center [31, 219] width 16 height 16
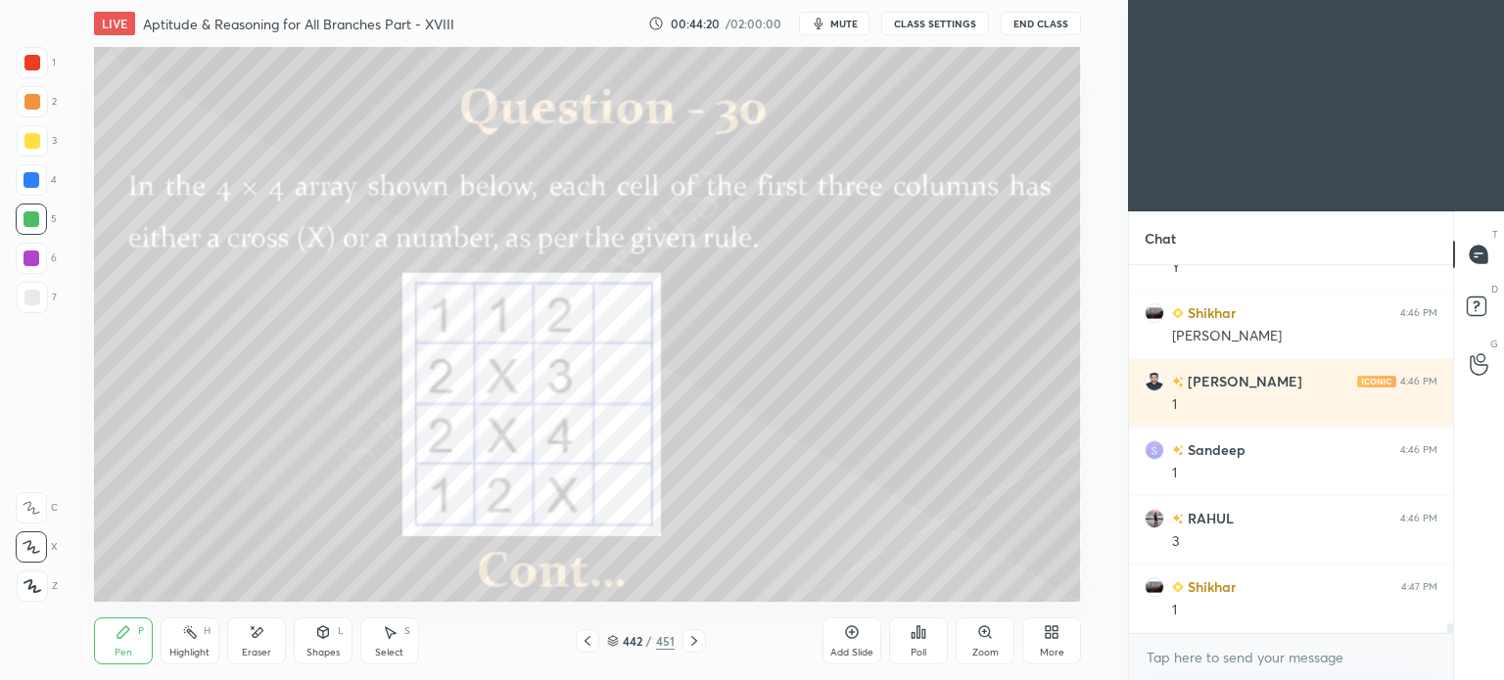
scroll to position [12947, 0]
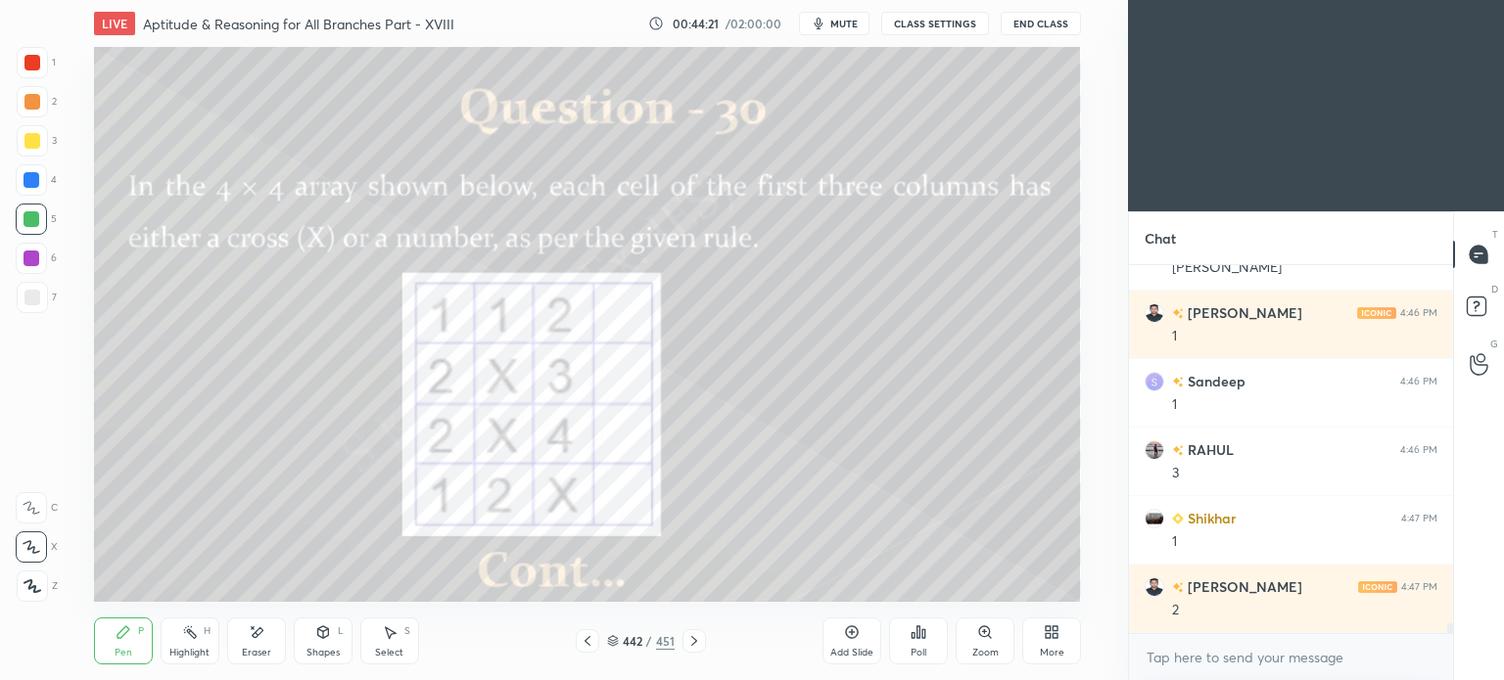
click at [179, 648] on div "Highlight" at bounding box center [189, 653] width 40 height 10
click at [184, 645] on div "Highlight H" at bounding box center [190, 641] width 59 height 47
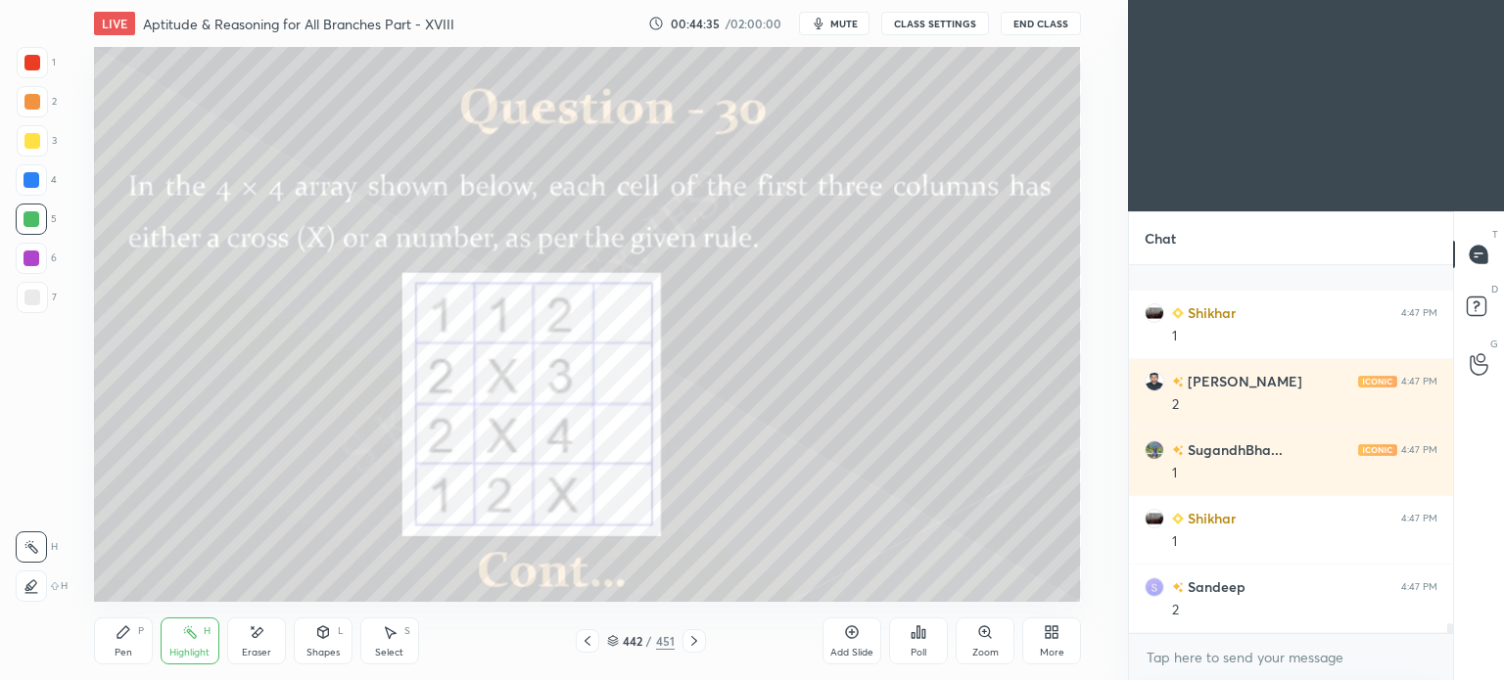
scroll to position [13290, 0]
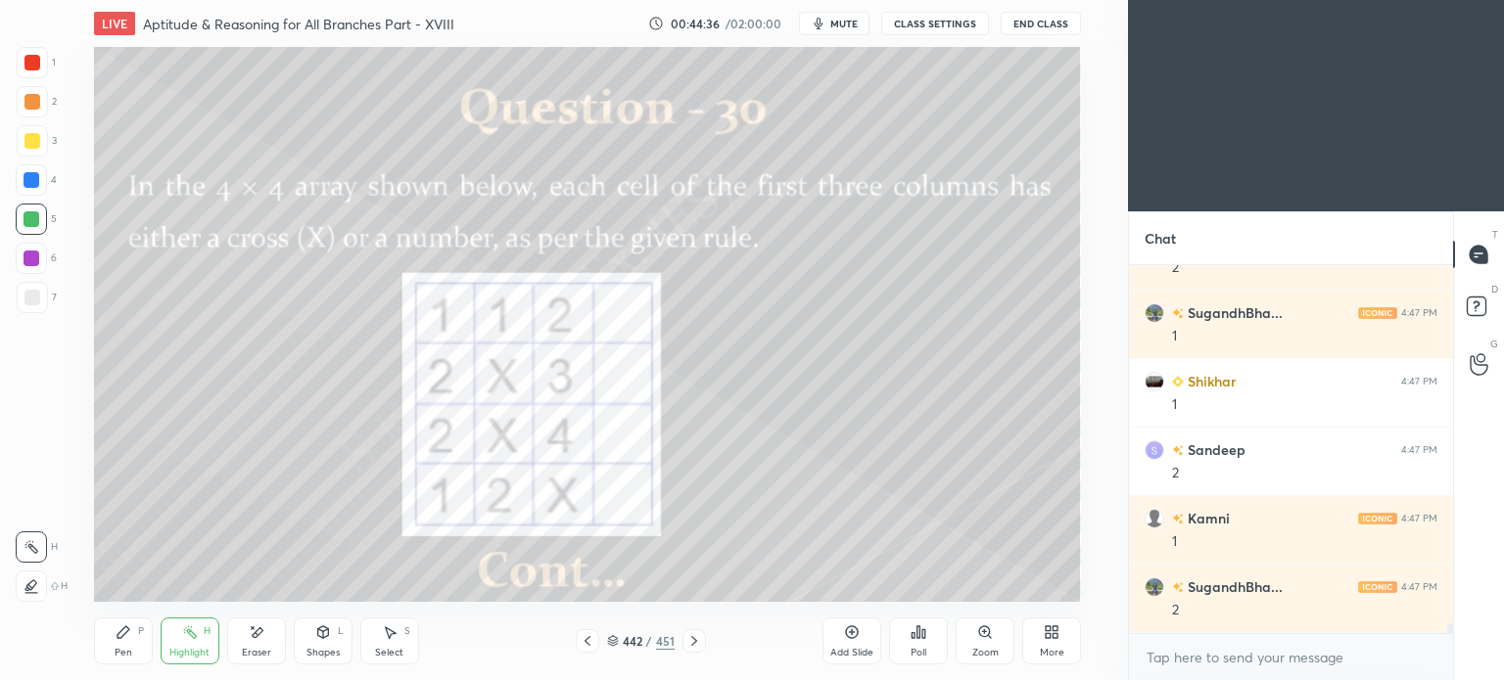
click at [133, 639] on div "Pen P" at bounding box center [123, 641] width 59 height 47
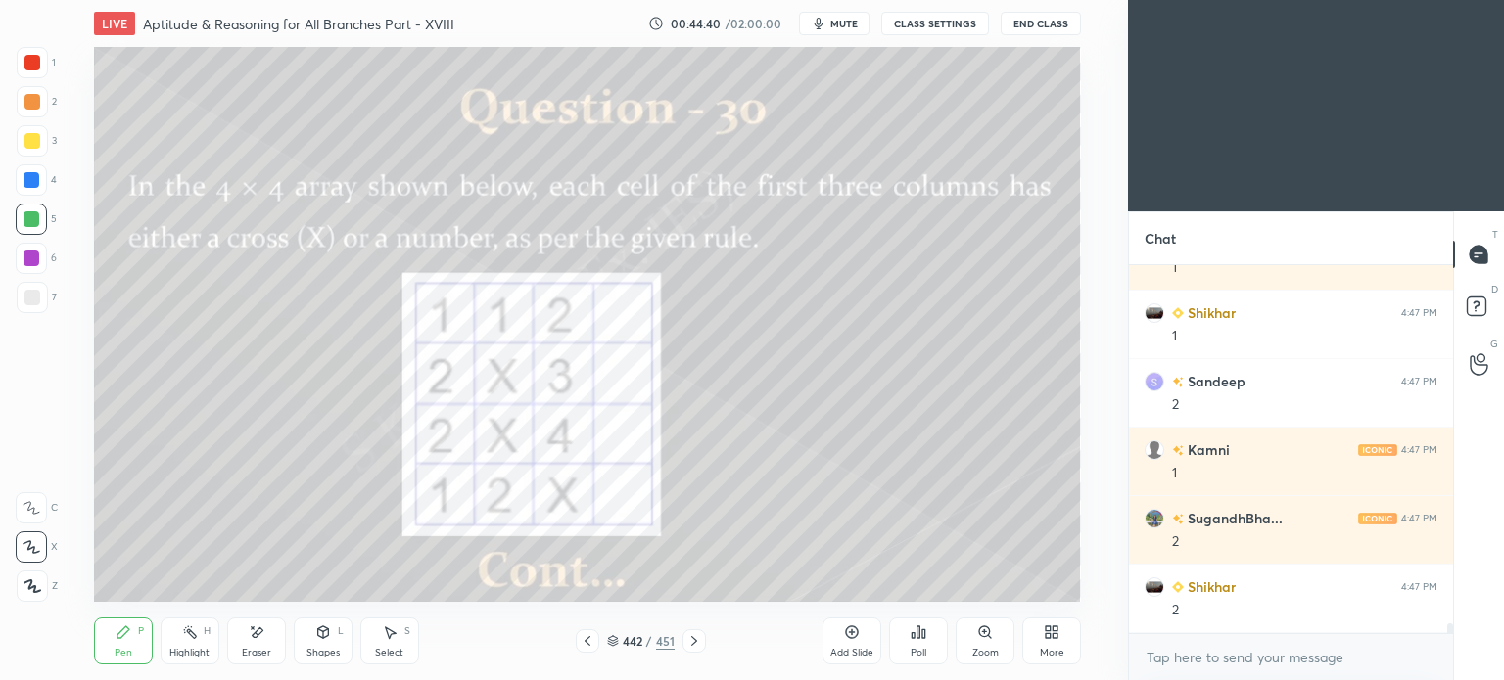
scroll to position [13427, 0]
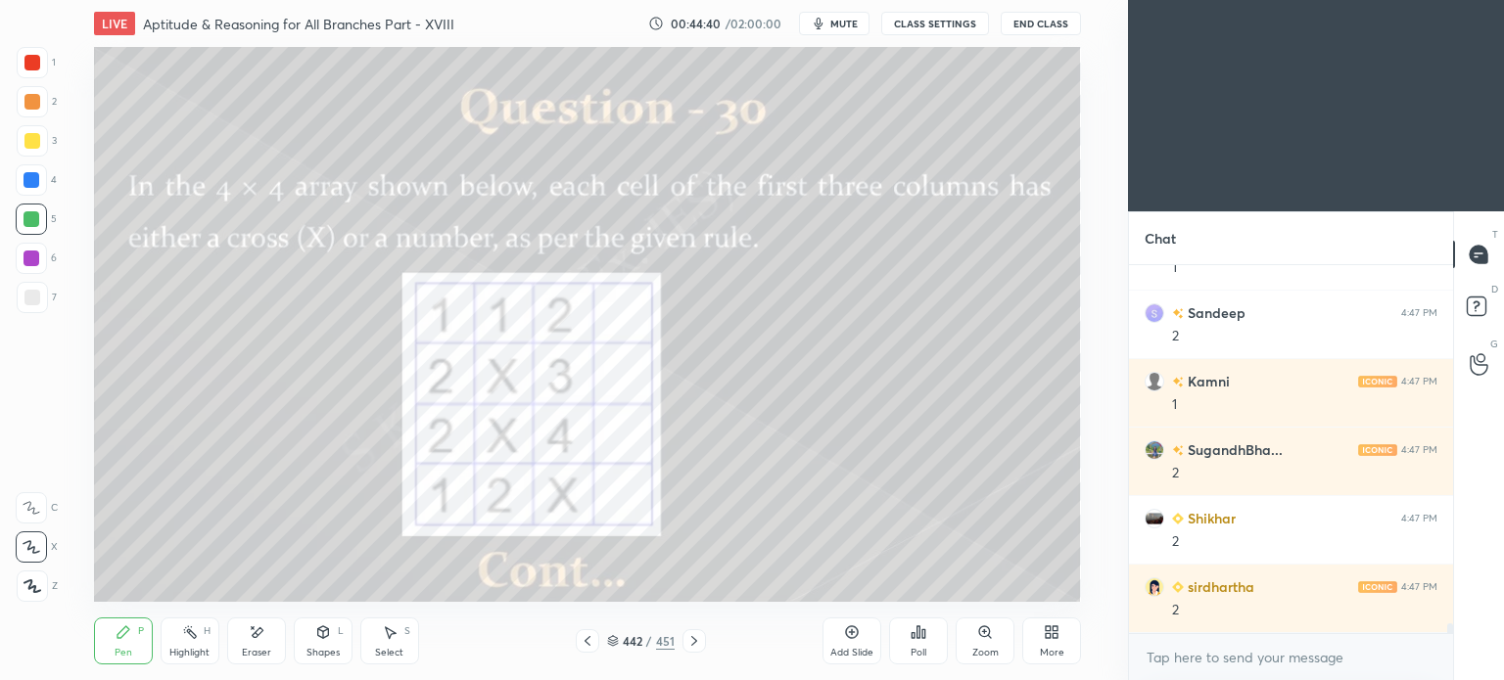
click at [190, 637] on icon at bounding box center [190, 633] width 16 height 16
click at [190, 642] on div "Highlight H" at bounding box center [190, 641] width 59 height 47
click at [128, 637] on icon at bounding box center [124, 633] width 16 height 16
click at [134, 641] on div "Pen P" at bounding box center [123, 641] width 59 height 47
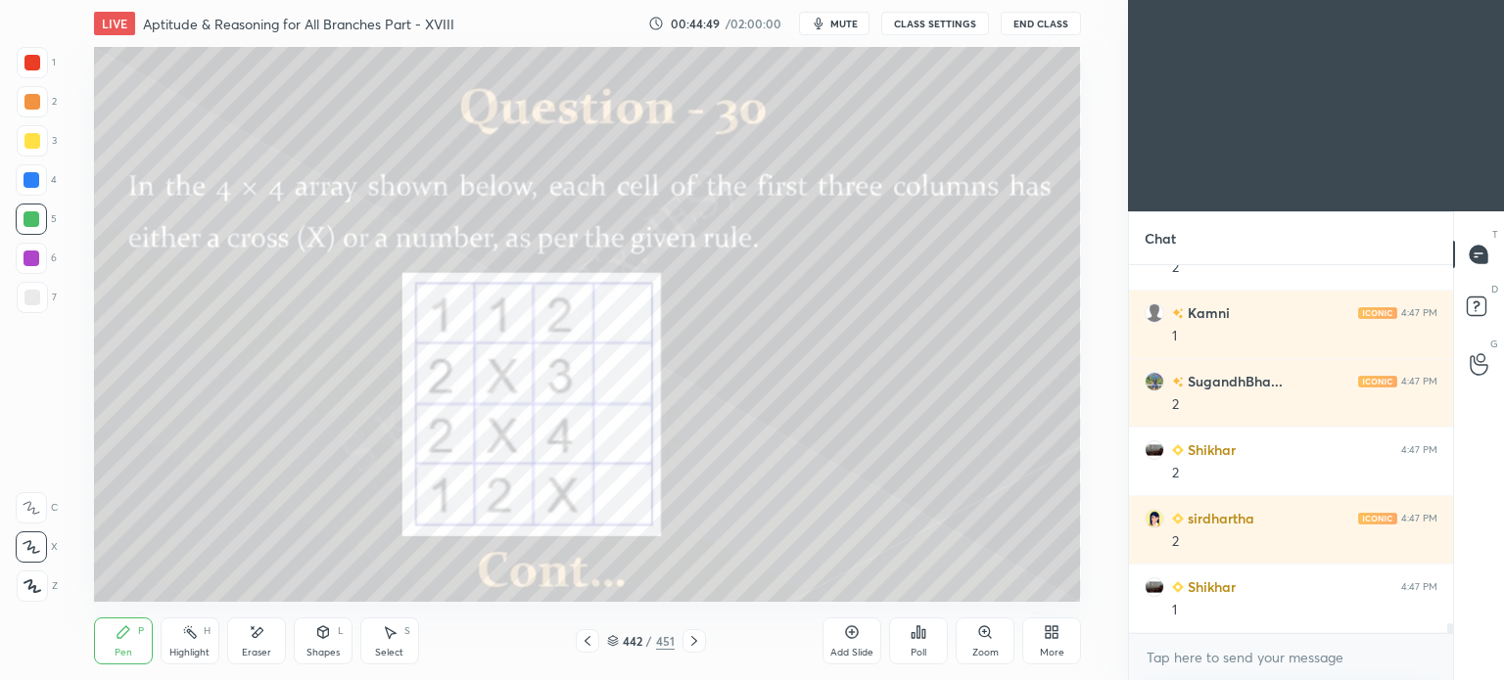
click at [180, 655] on div "Highlight" at bounding box center [189, 653] width 40 height 10
click at [189, 648] on div "Highlight" at bounding box center [189, 653] width 40 height 10
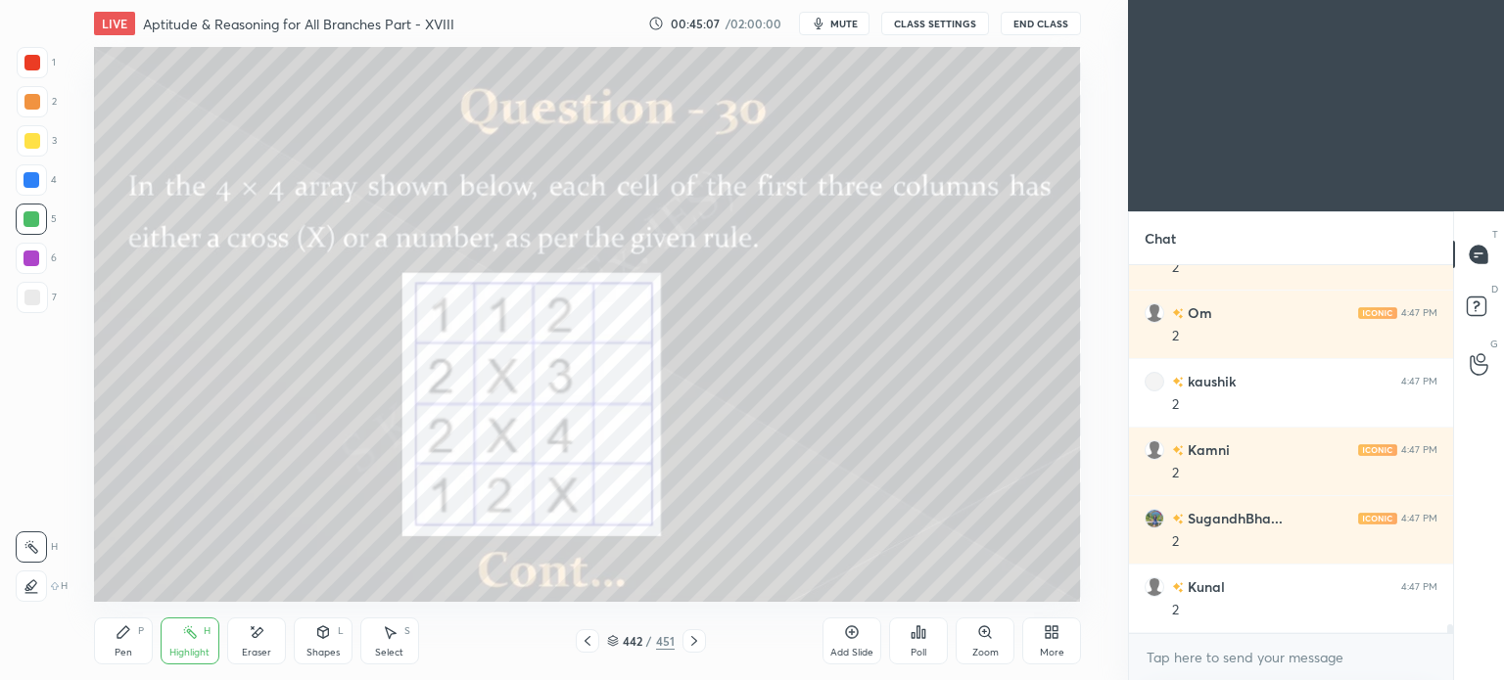
scroll to position [14592, 0]
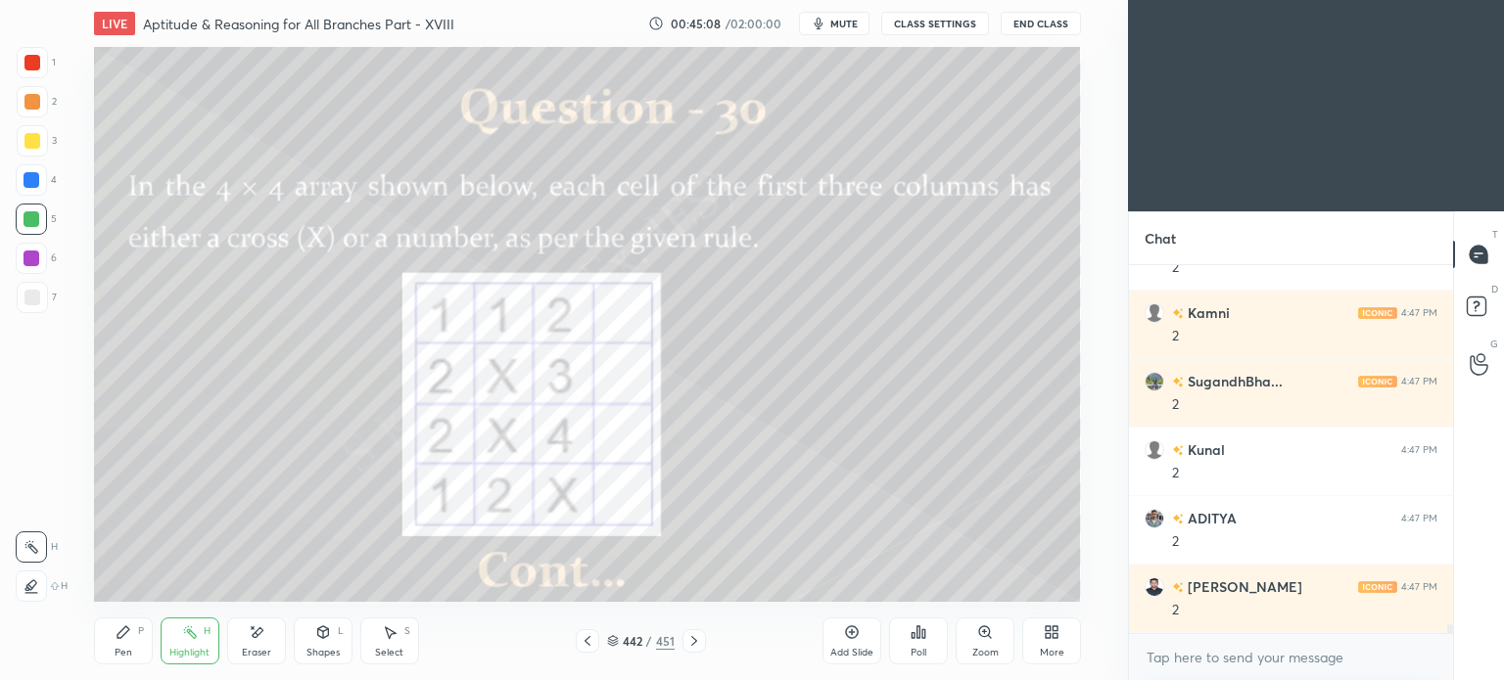
click at [137, 641] on div "Pen P" at bounding box center [123, 641] width 59 height 47
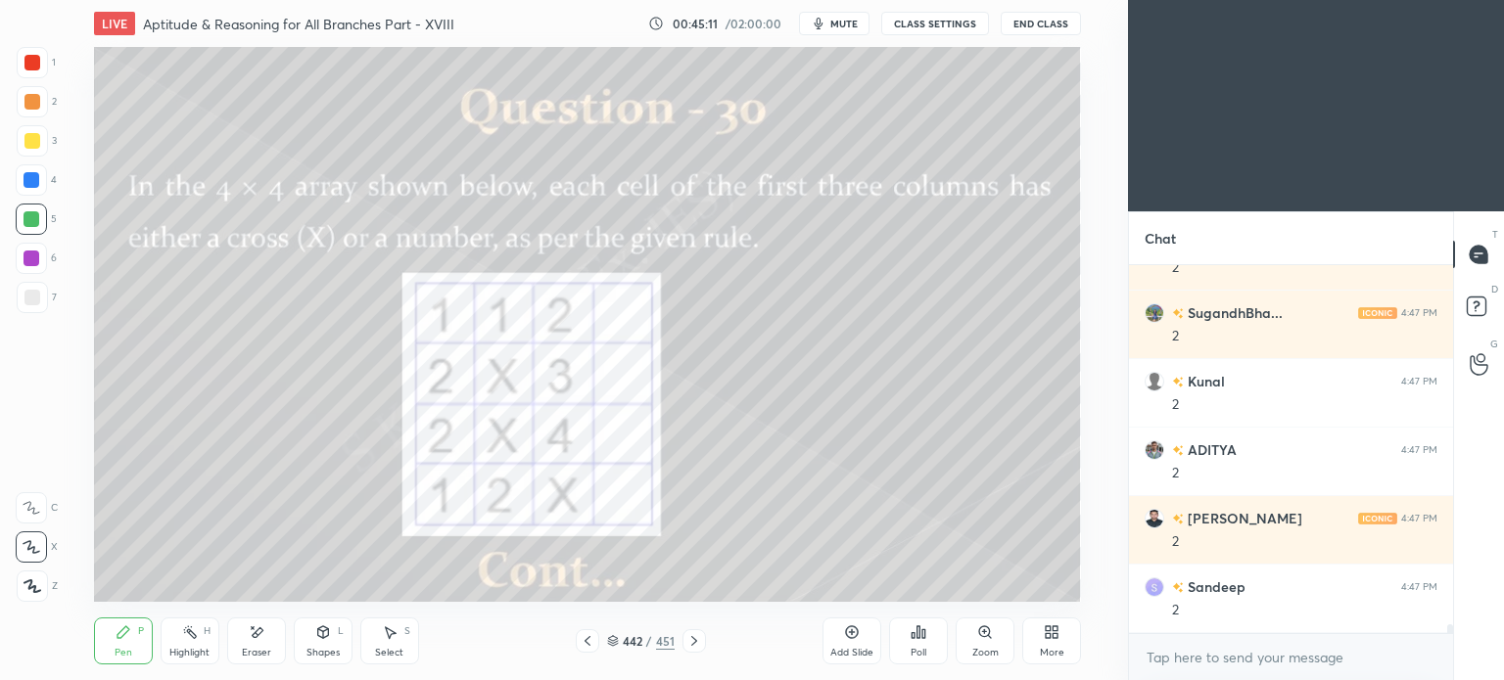
click at [194, 643] on div "Highlight H" at bounding box center [190, 641] width 59 height 47
click at [136, 655] on div "Pen P" at bounding box center [123, 641] width 59 height 47
click at [141, 656] on div "Pen P" at bounding box center [123, 641] width 59 height 47
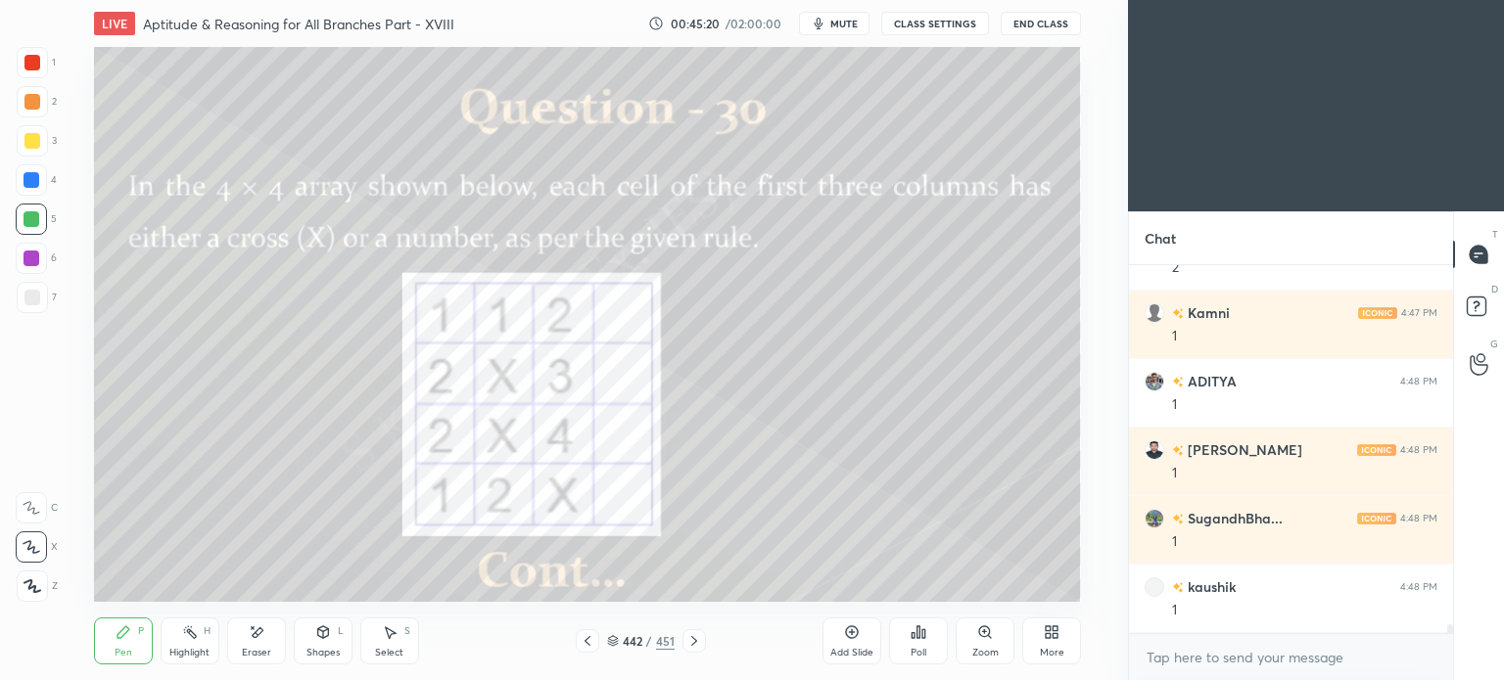
scroll to position [15140, 0]
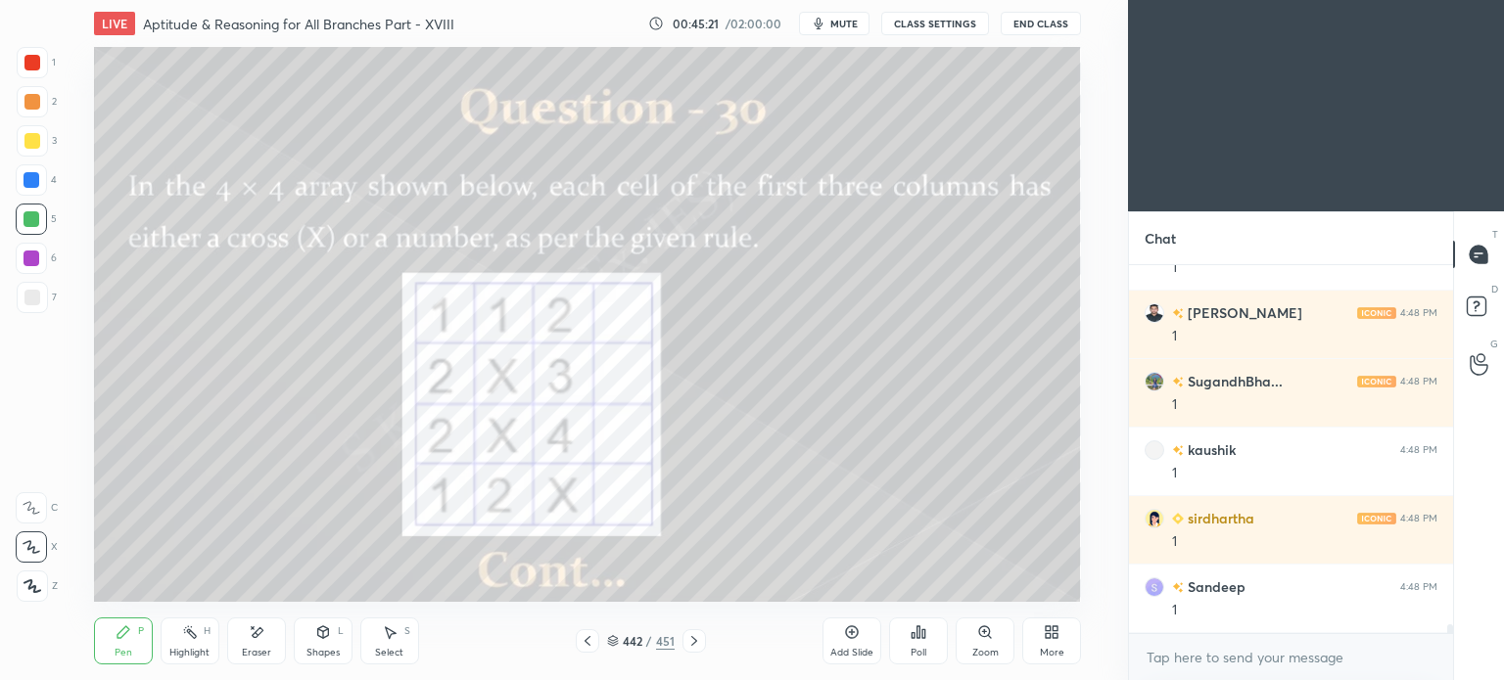
click at [188, 641] on div "Highlight H" at bounding box center [190, 641] width 59 height 47
click at [192, 643] on div "Highlight H" at bounding box center [190, 641] width 59 height 47
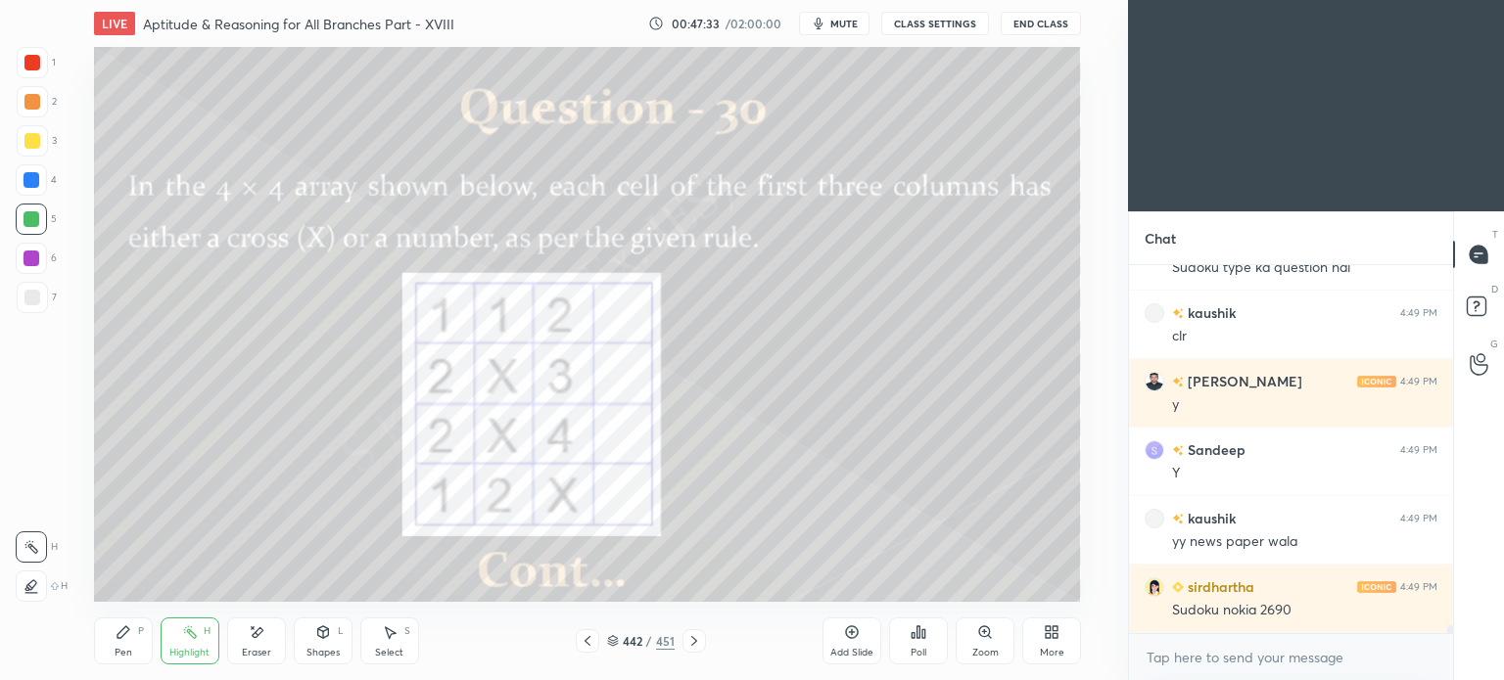
scroll to position [16138, 0]
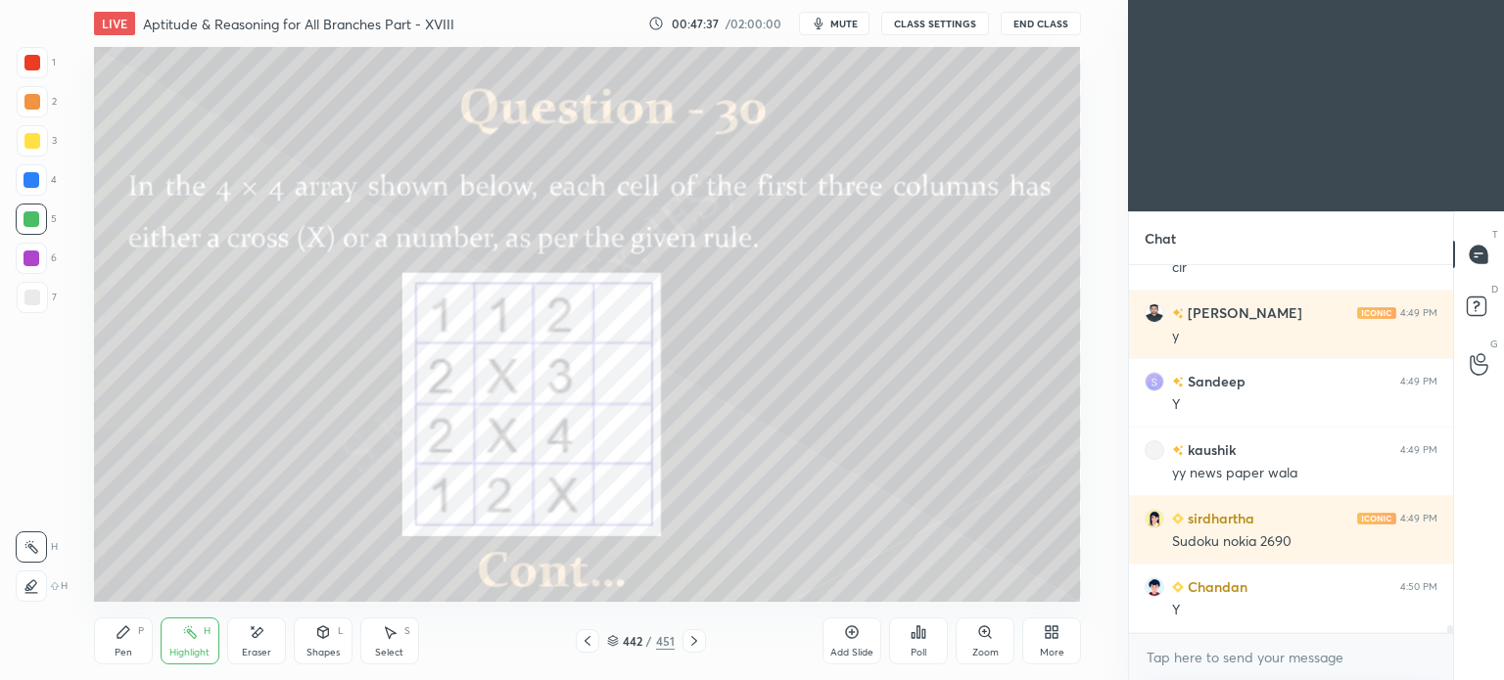
click at [686, 635] on icon at bounding box center [694, 641] width 16 height 16
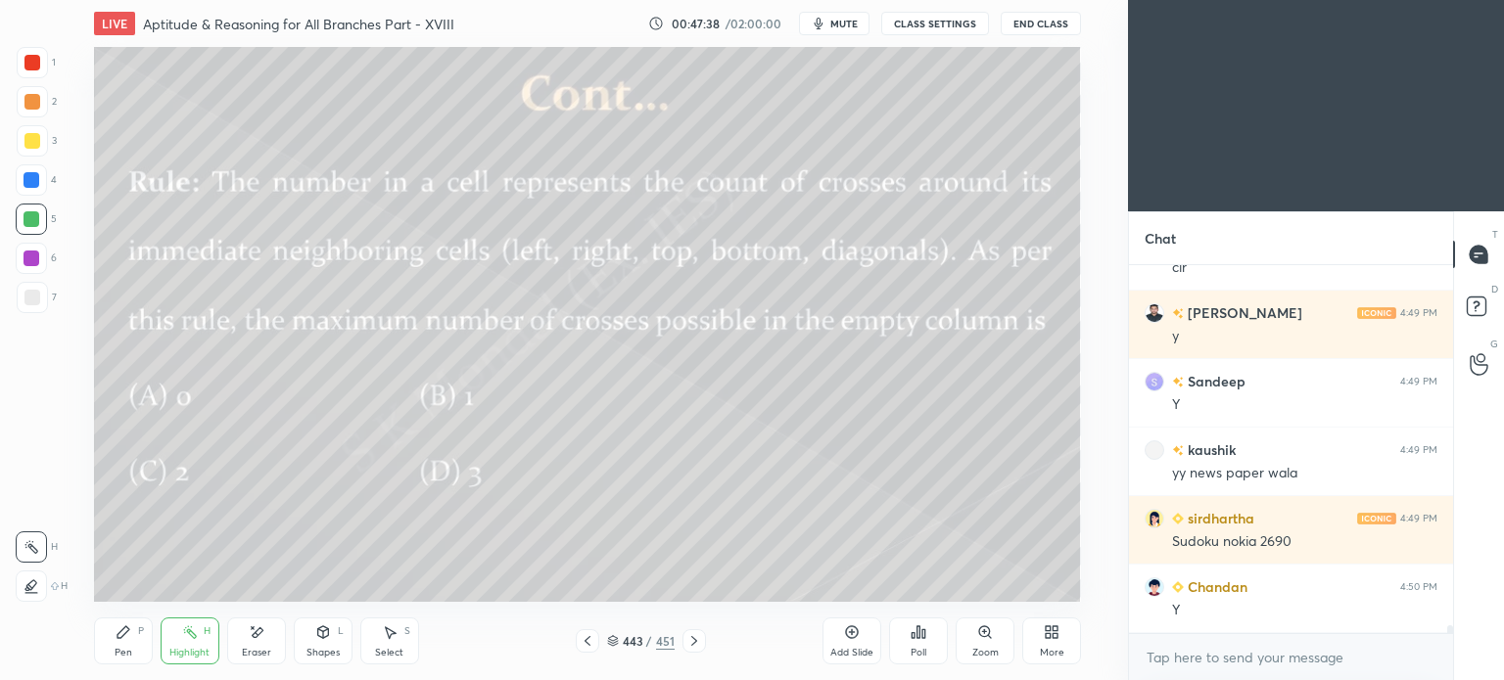
click at [686, 635] on icon at bounding box center [694, 641] width 16 height 16
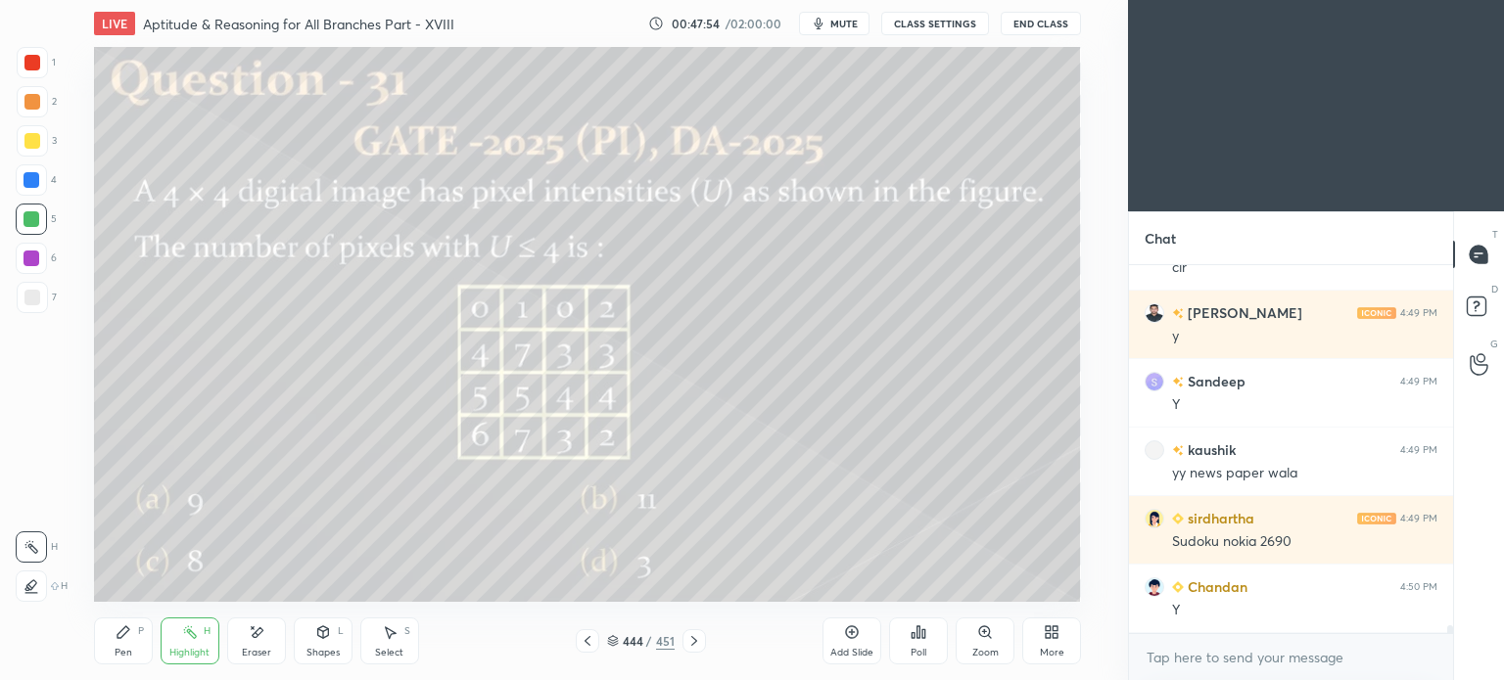
click at [923, 635] on icon at bounding box center [923, 633] width 3 height 9
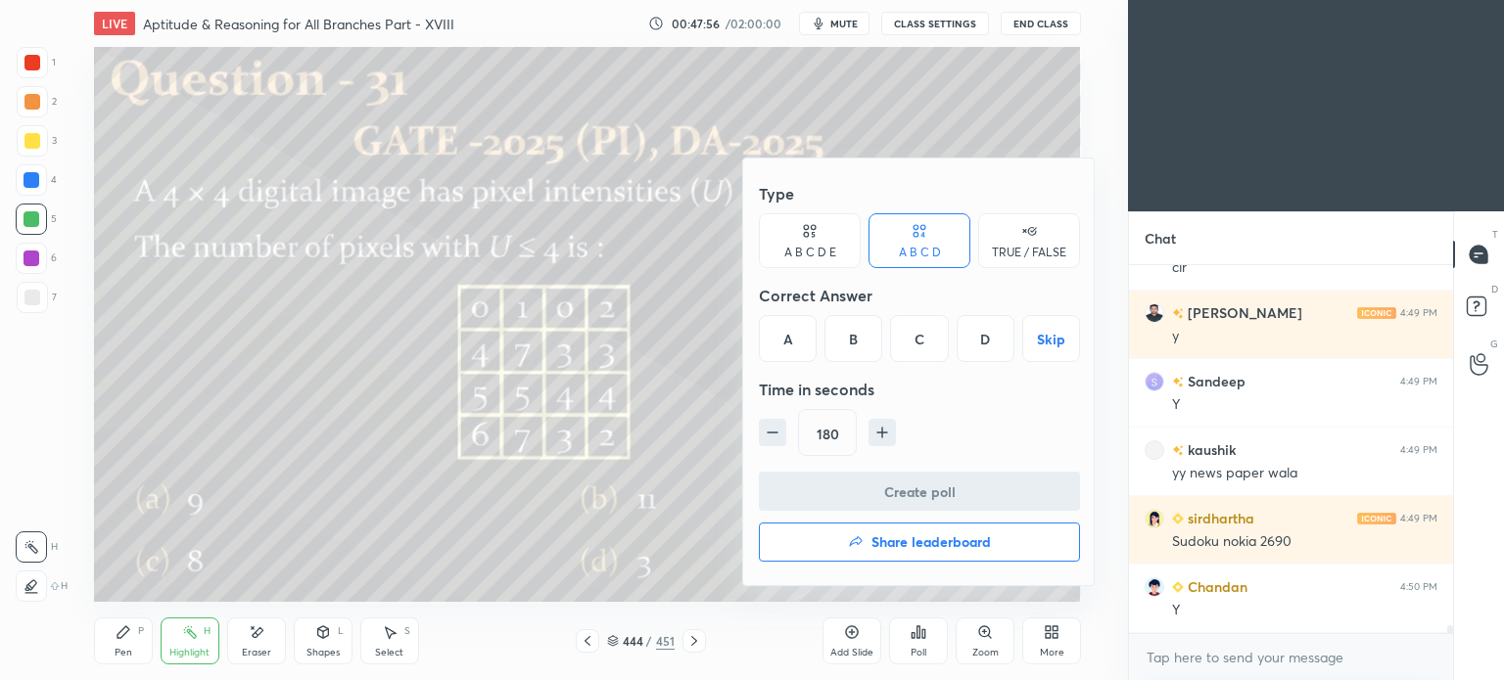
click at [920, 332] on div "C" at bounding box center [919, 338] width 58 height 47
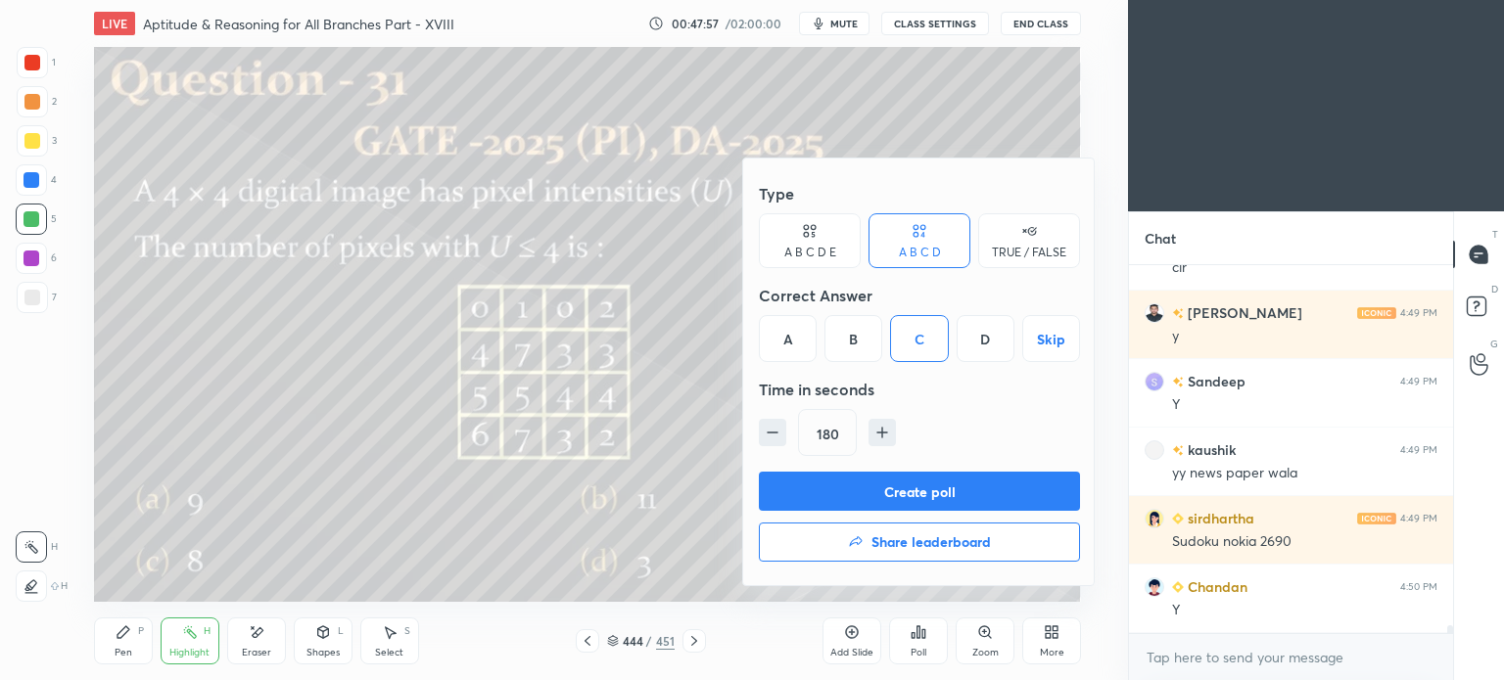
click at [922, 485] on button "Create poll" at bounding box center [919, 491] width 321 height 39
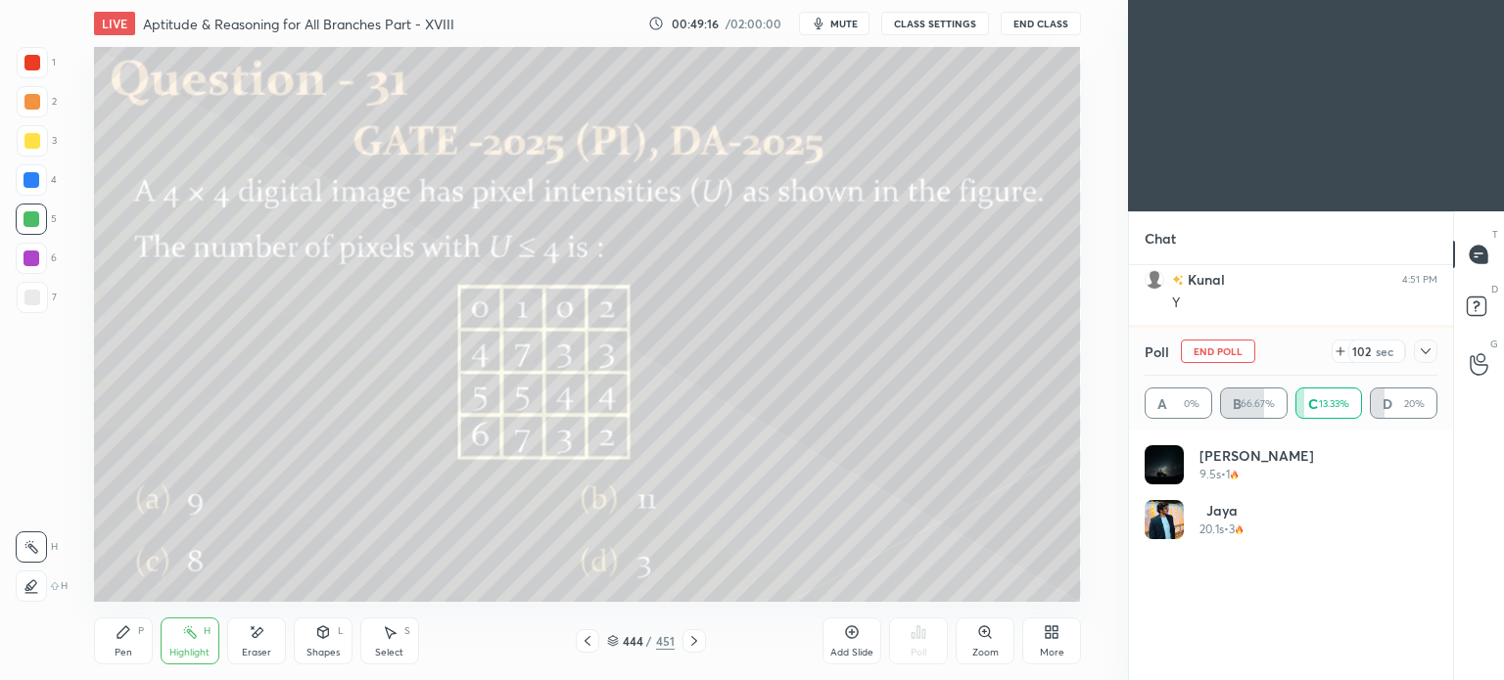
scroll to position [16600, 0]
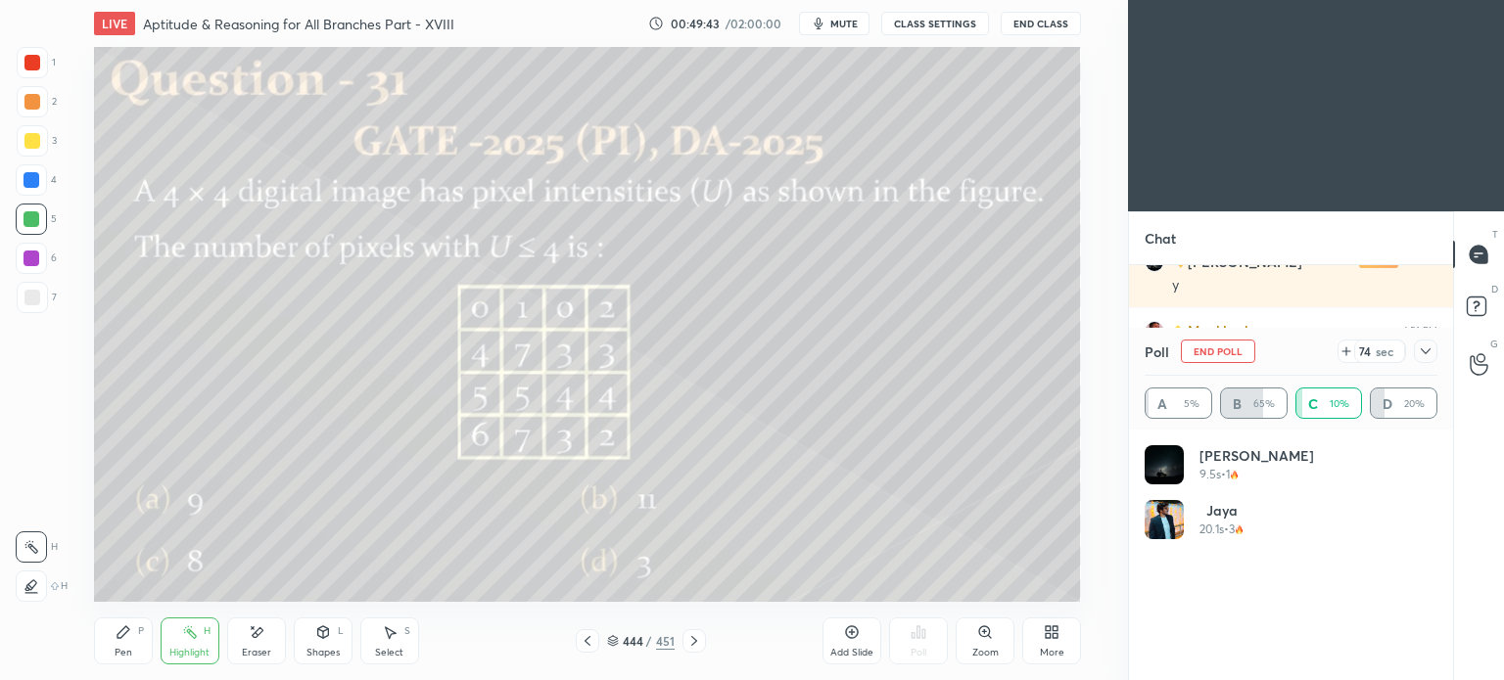
click at [1047, 629] on icon at bounding box center [1047, 628] width 5 height 5
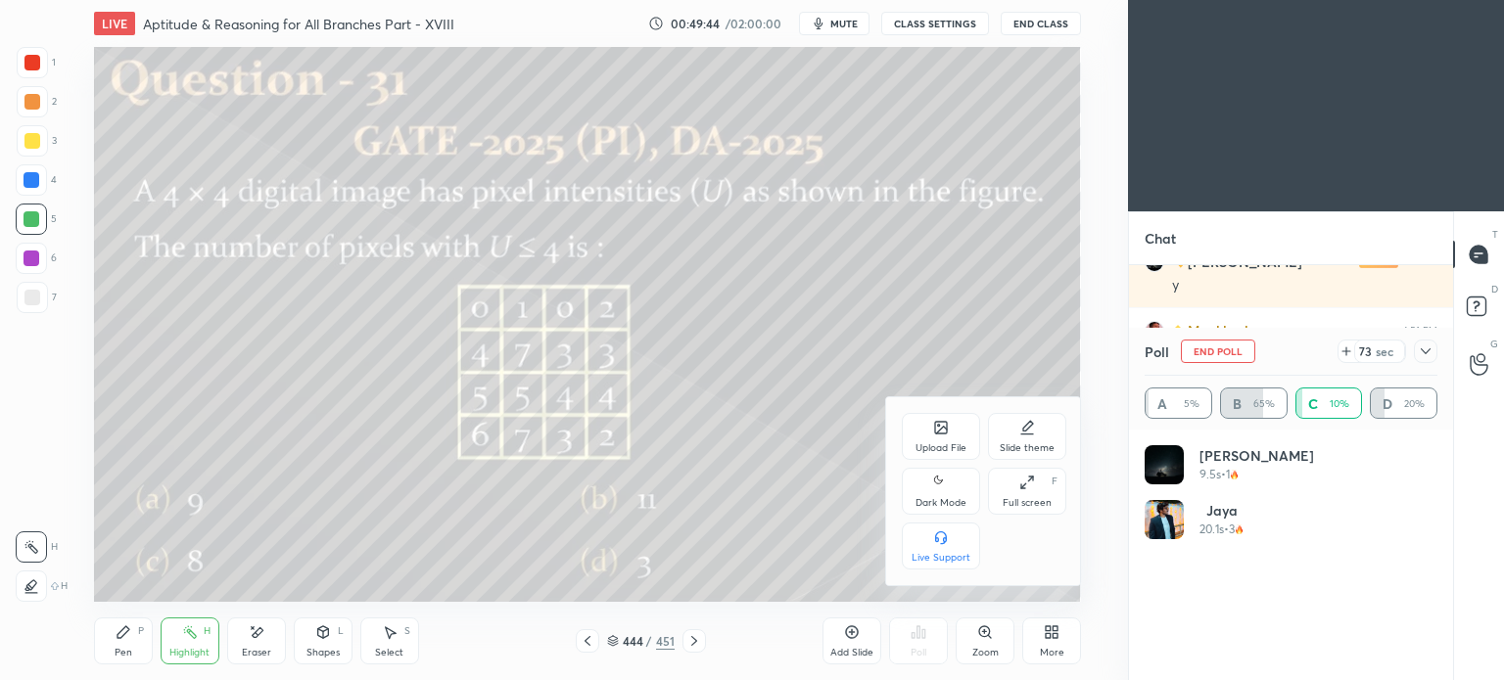
click at [958, 435] on div "Upload File" at bounding box center [941, 436] width 78 height 47
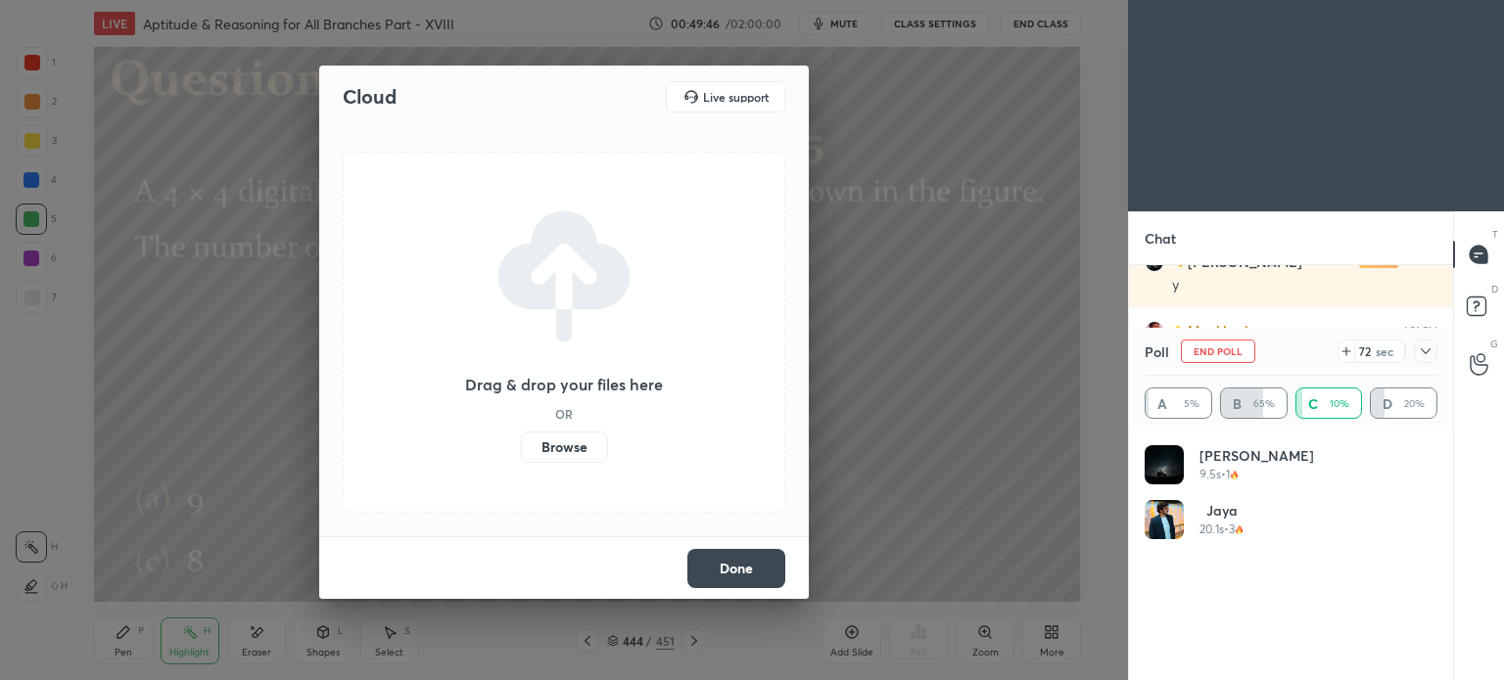
click at [574, 451] on label "Browse" at bounding box center [564, 447] width 87 height 31
click at [521, 451] on input "Browse" at bounding box center [521, 447] width 0 height 31
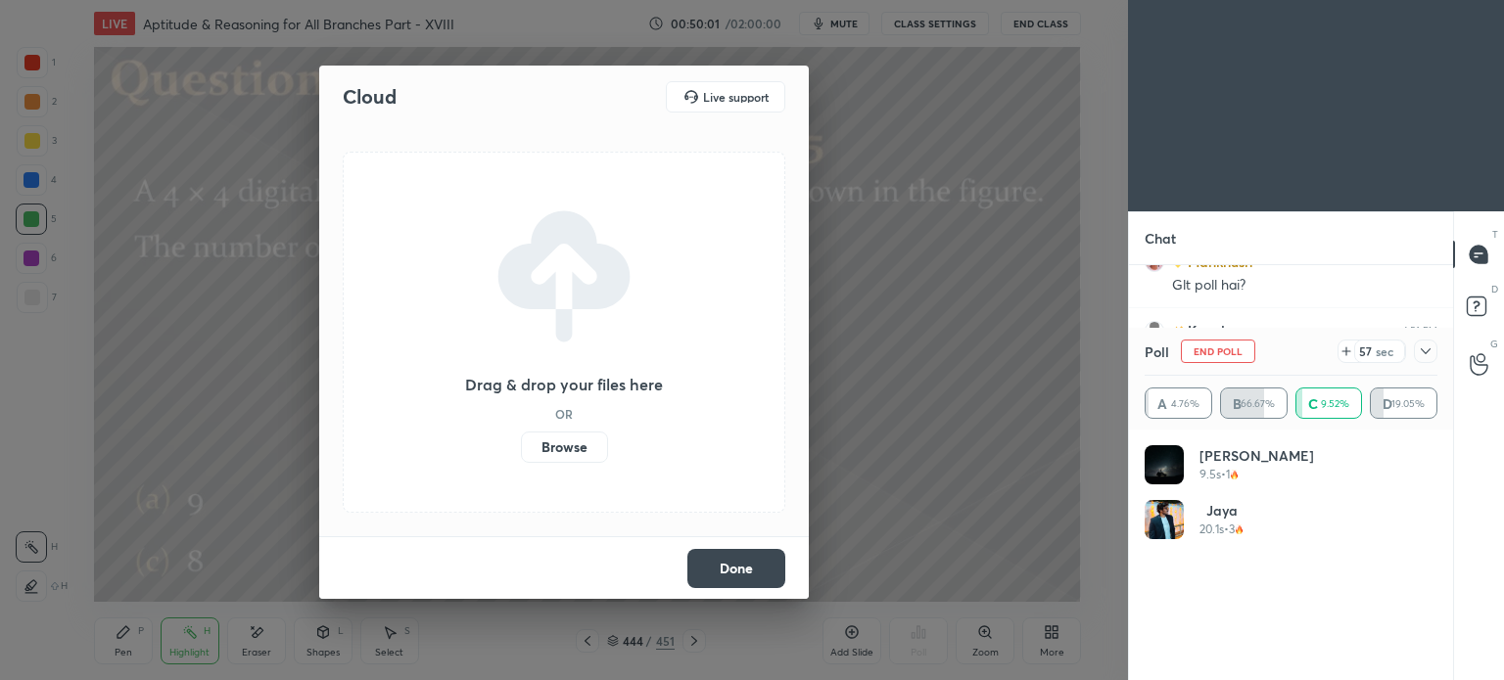
scroll to position [16737, 0]
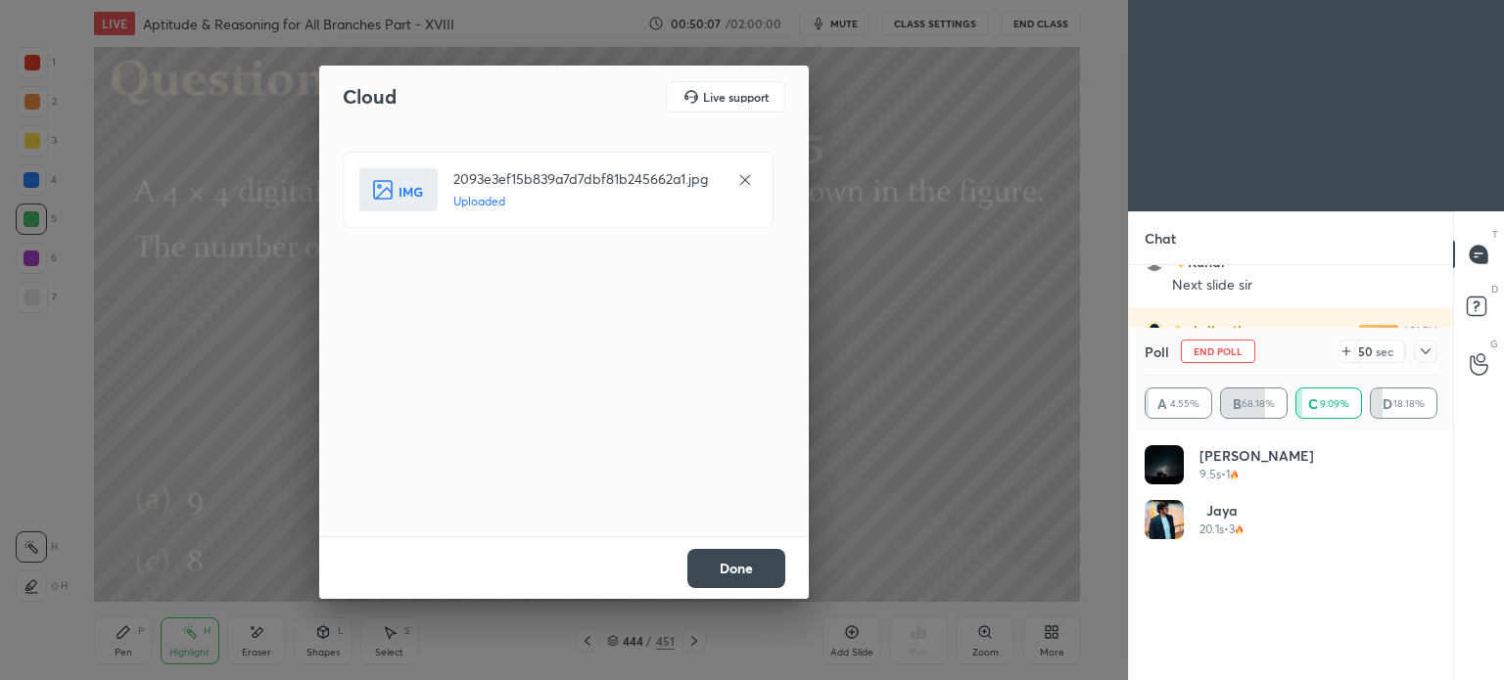
click at [717, 567] on button "Done" at bounding box center [736, 568] width 98 height 39
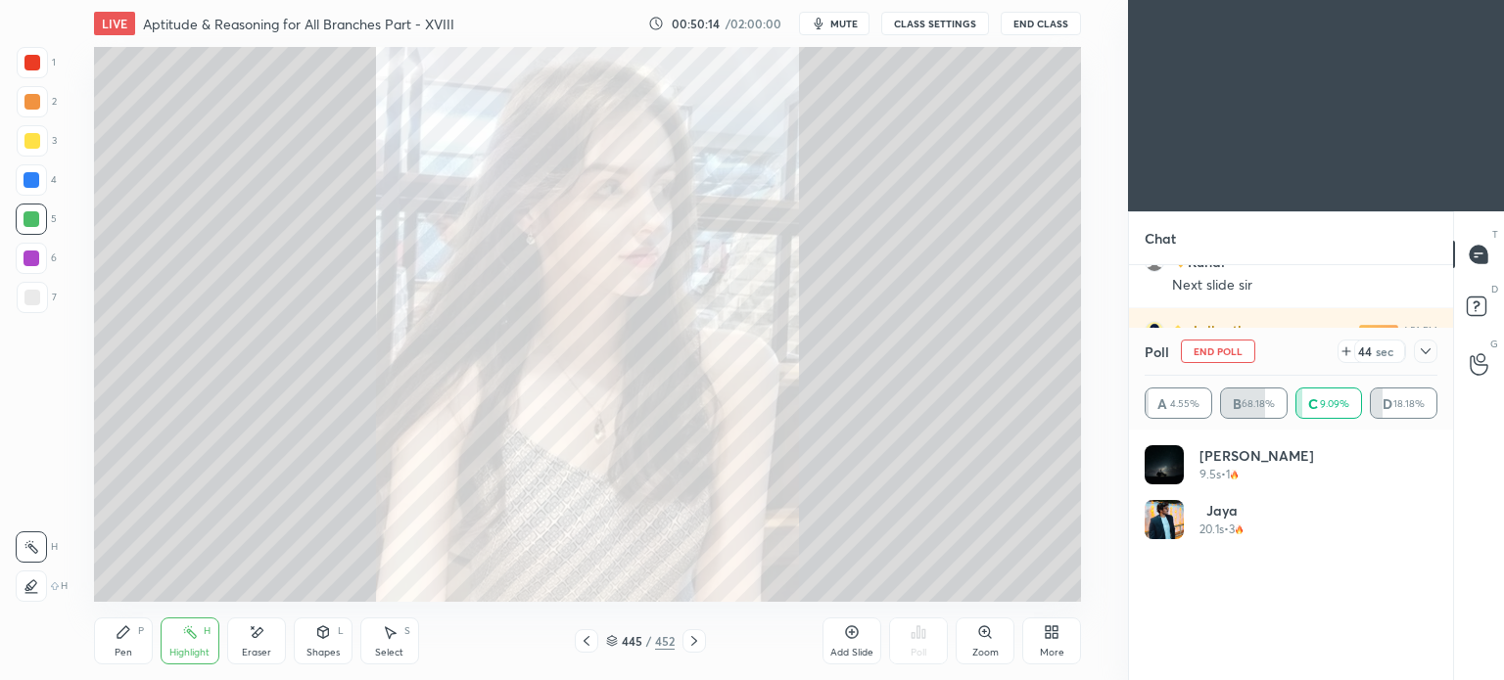
scroll to position [16806, 0]
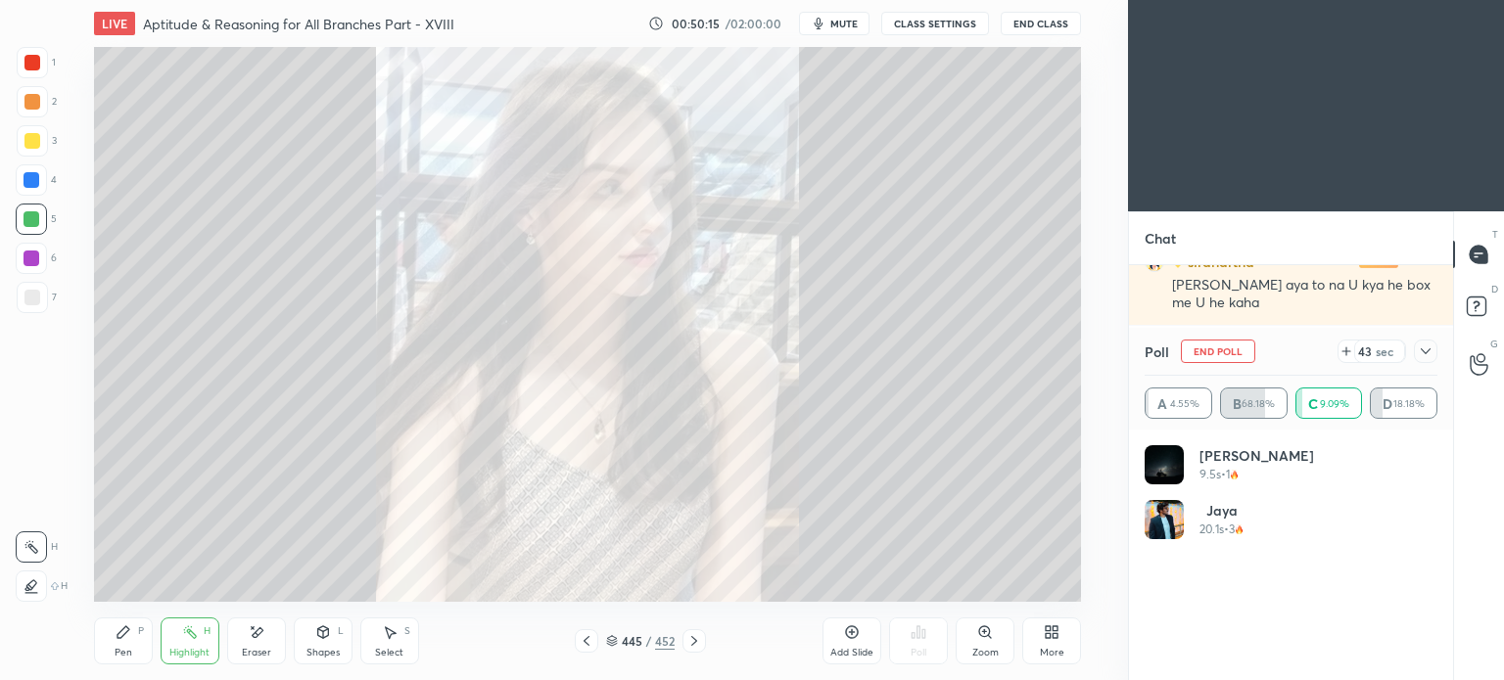
click at [117, 645] on div "Pen P" at bounding box center [123, 641] width 59 height 47
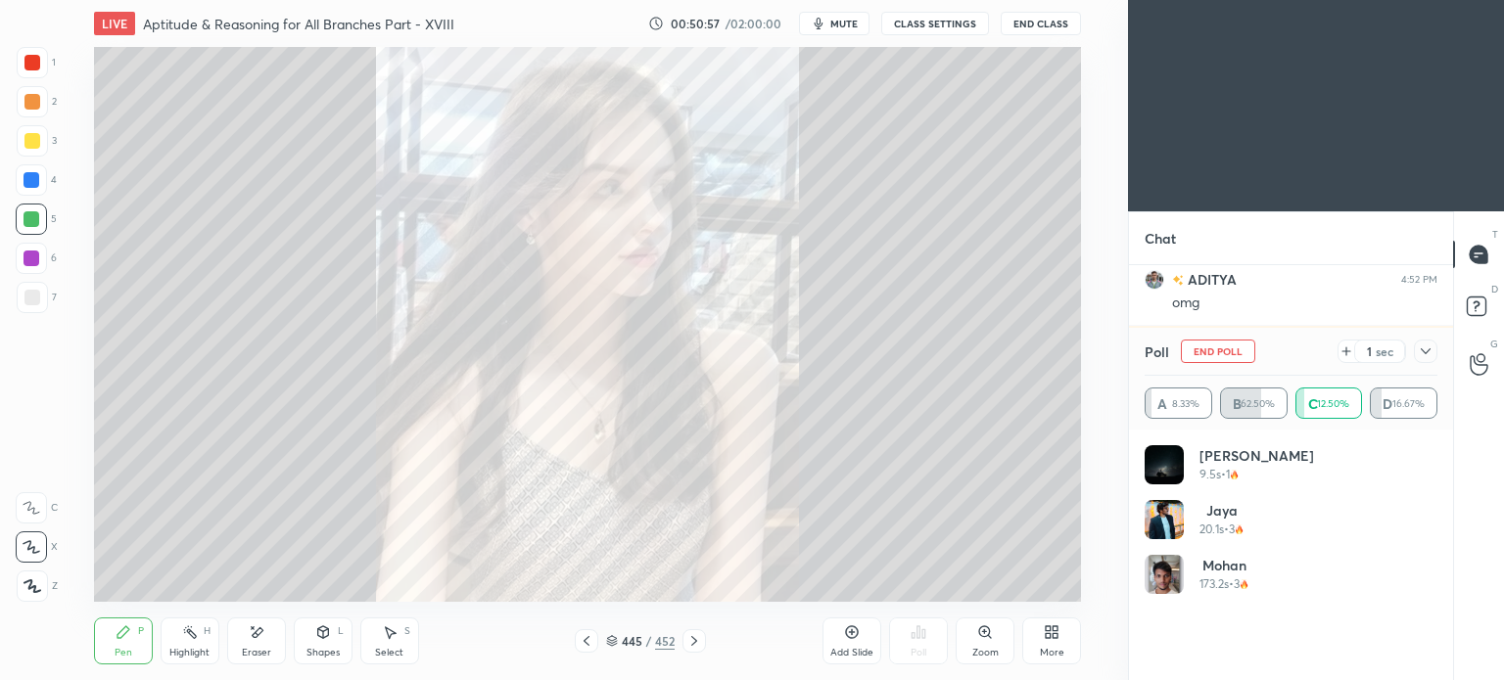
scroll to position [17080, 0]
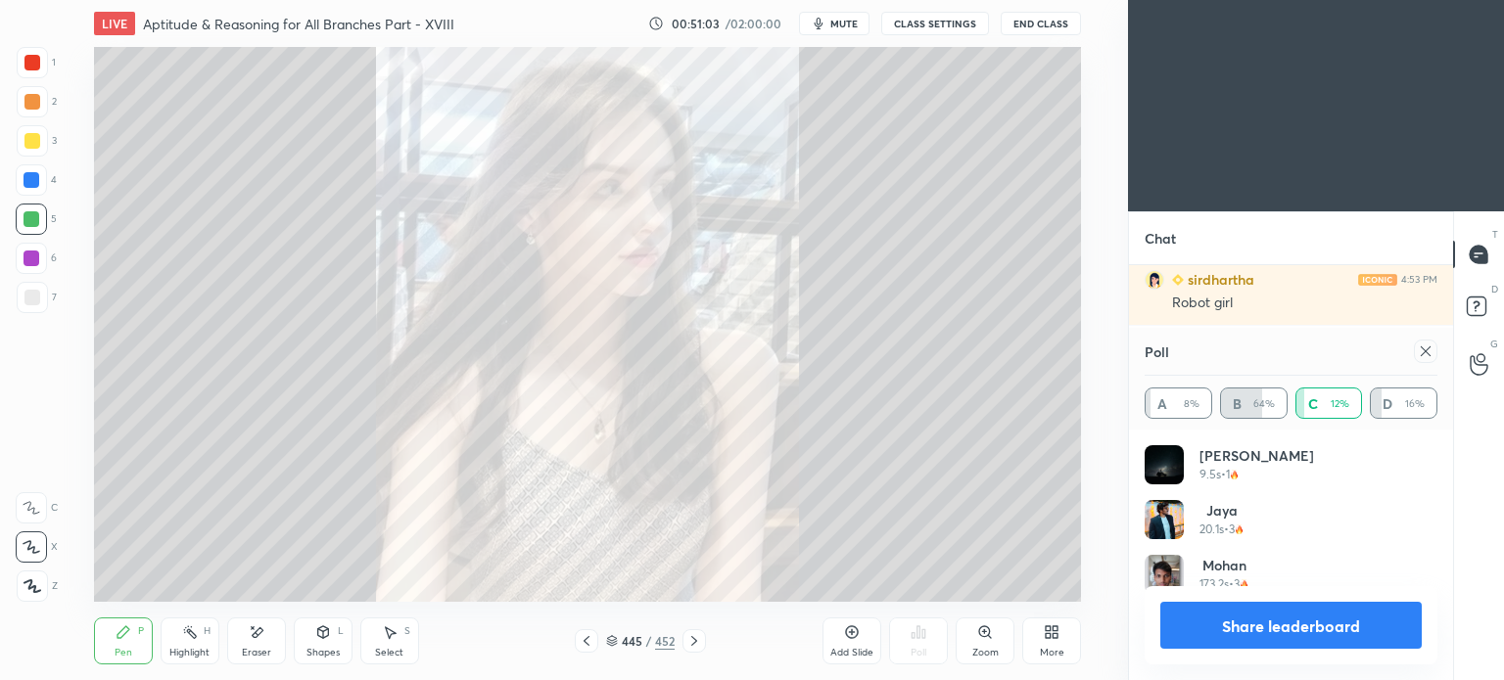
click at [593, 640] on icon at bounding box center [587, 641] width 16 height 16
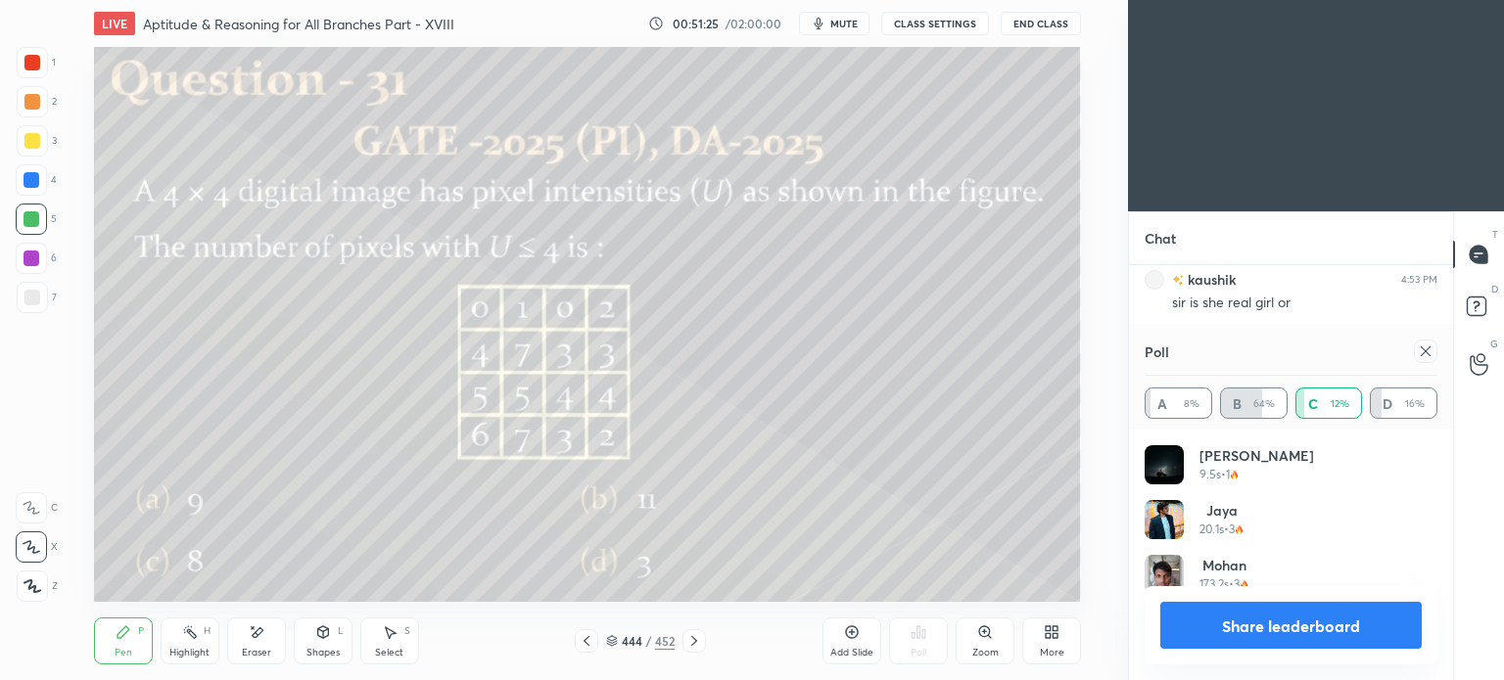
scroll to position [17393, 0]
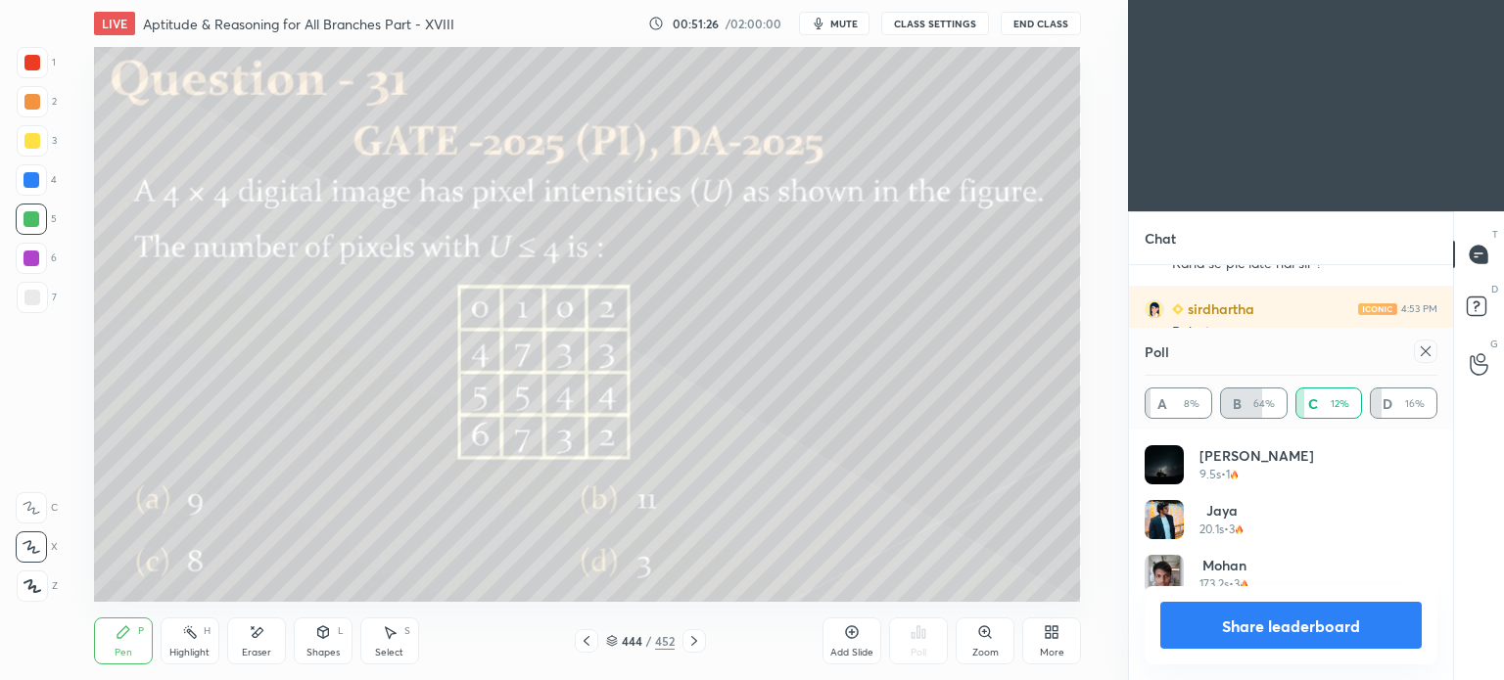
click at [1275, 622] on button "Share leaderboard" at bounding box center [1290, 625] width 261 height 47
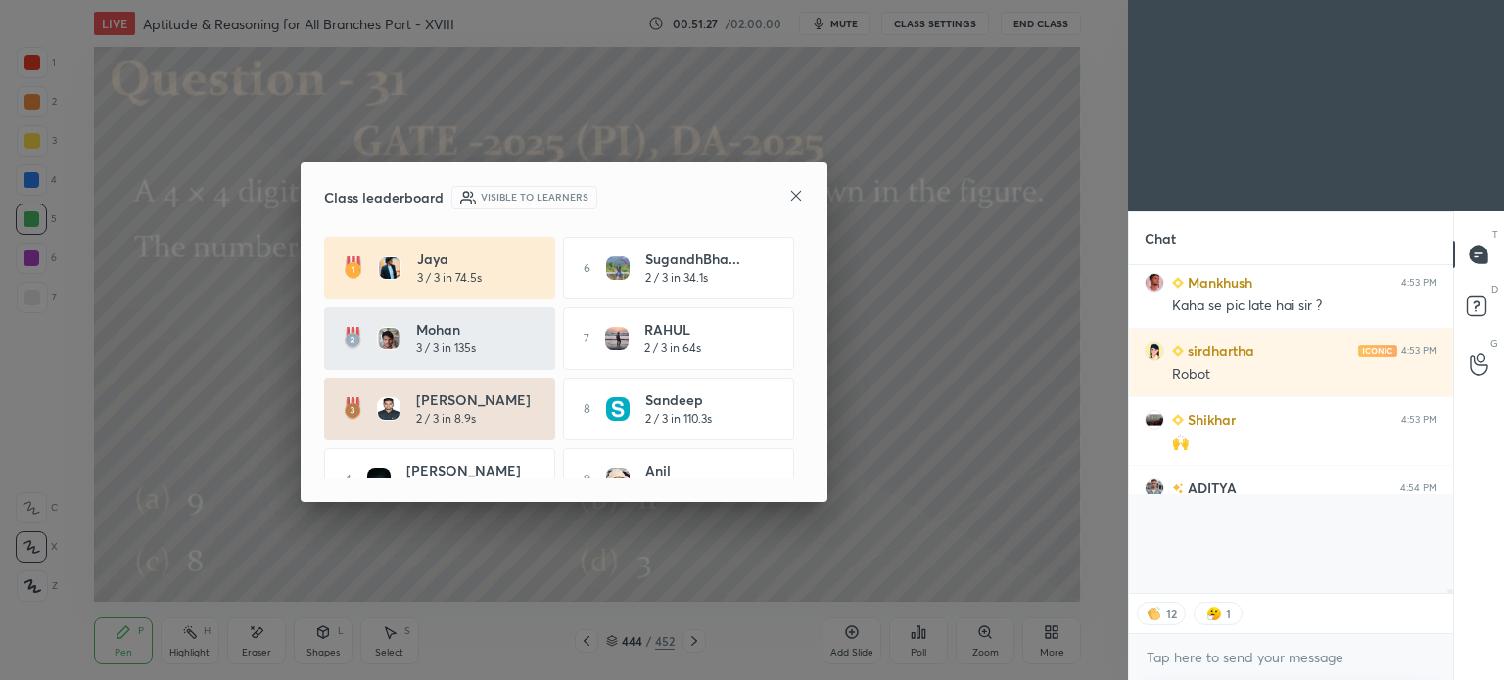
scroll to position [17296, 0]
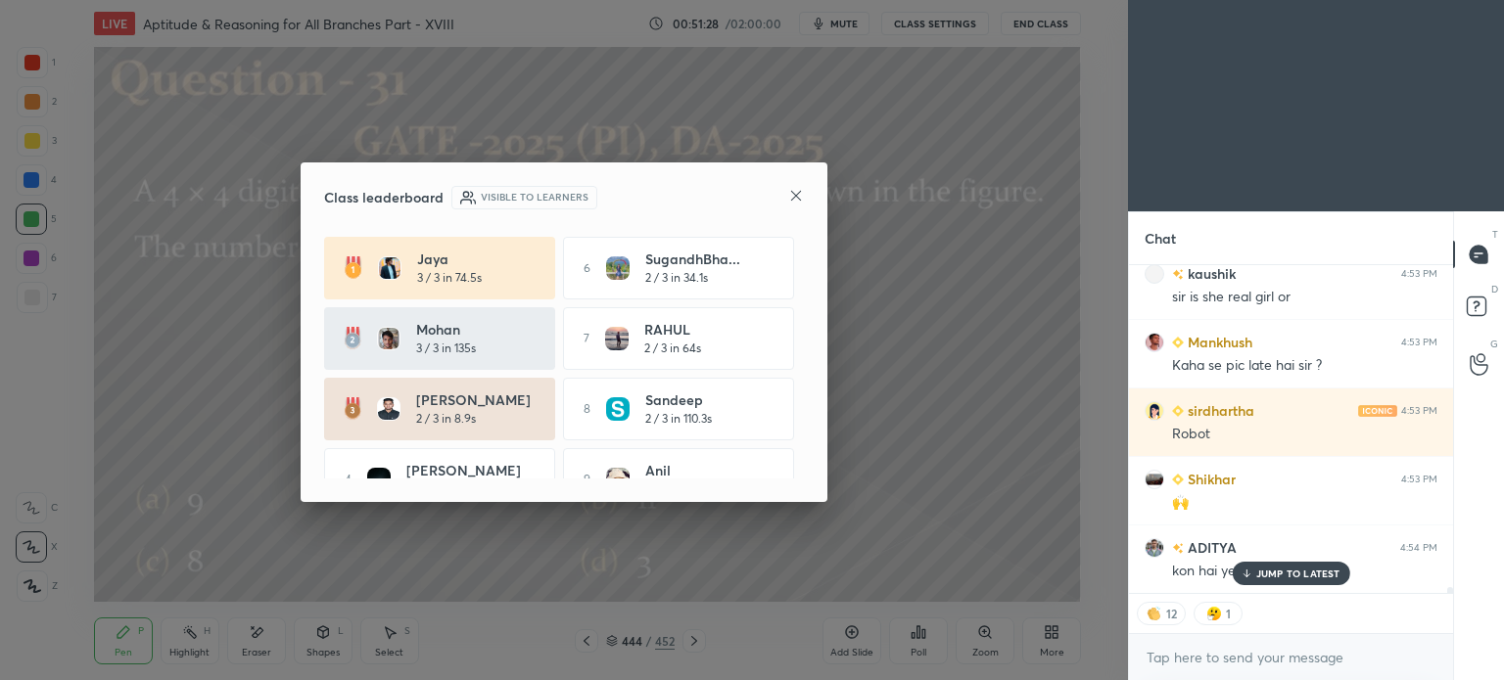
click at [1261, 573] on p "JUMP TO LATEST" at bounding box center [1298, 574] width 84 height 12
click at [793, 195] on icon at bounding box center [796, 196] width 16 height 16
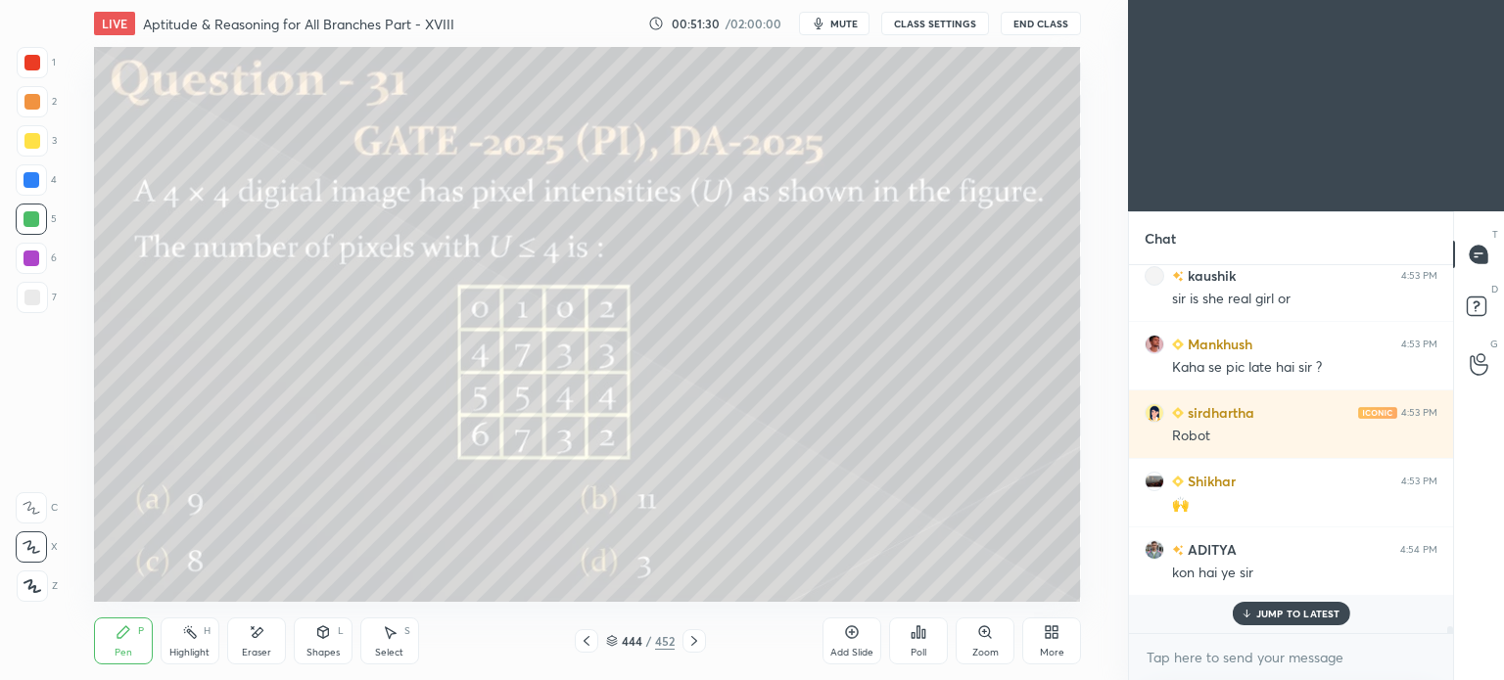
scroll to position [362, 318]
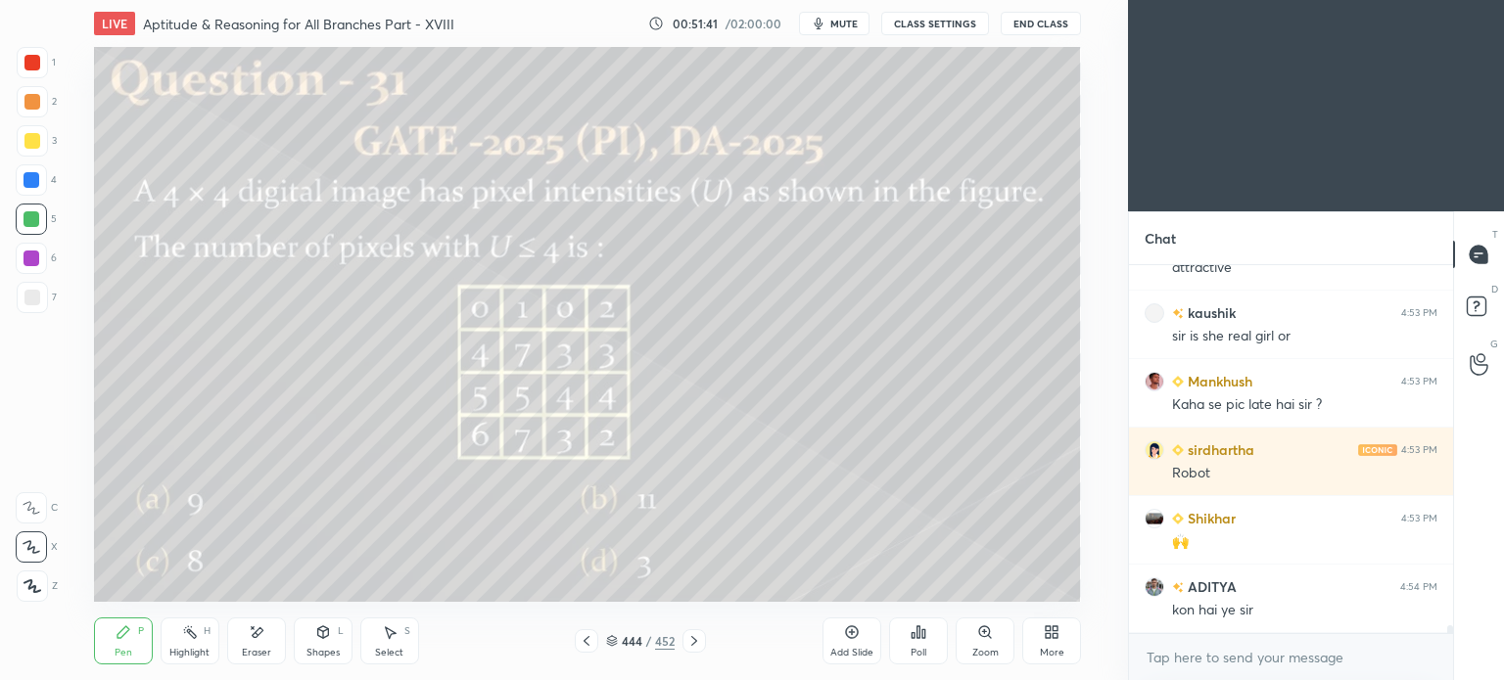
click at [190, 649] on div "Highlight" at bounding box center [189, 653] width 40 height 10
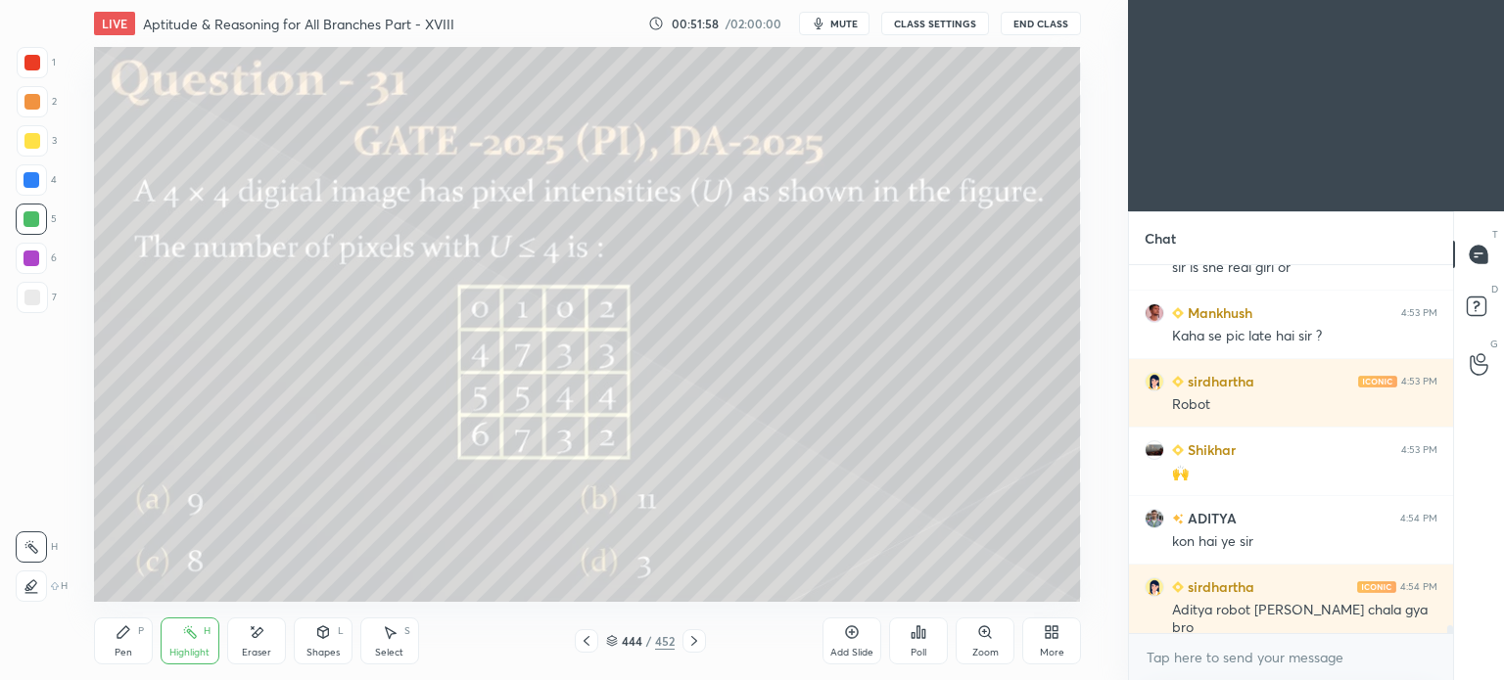
scroll to position [17389, 0]
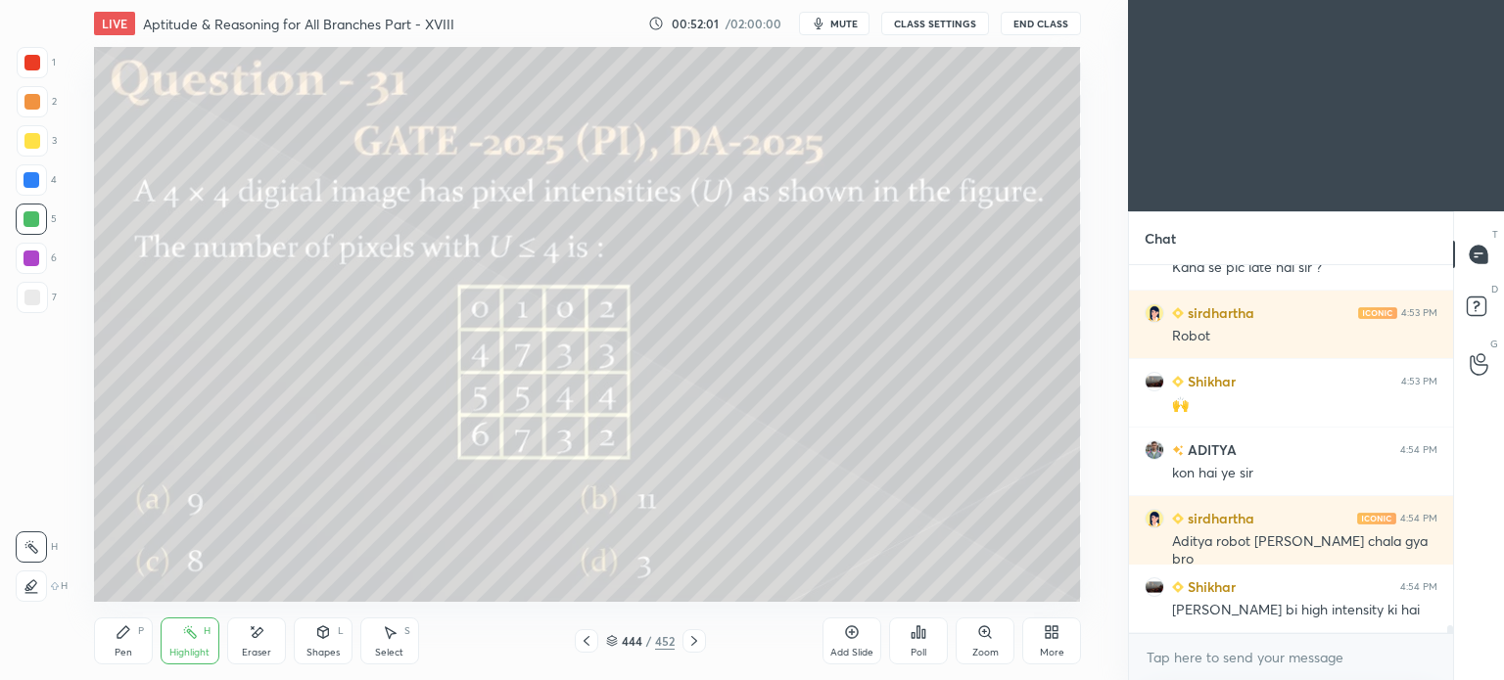
click at [123, 641] on div "Pen P" at bounding box center [123, 641] width 59 height 47
click at [127, 639] on icon at bounding box center [124, 633] width 16 height 16
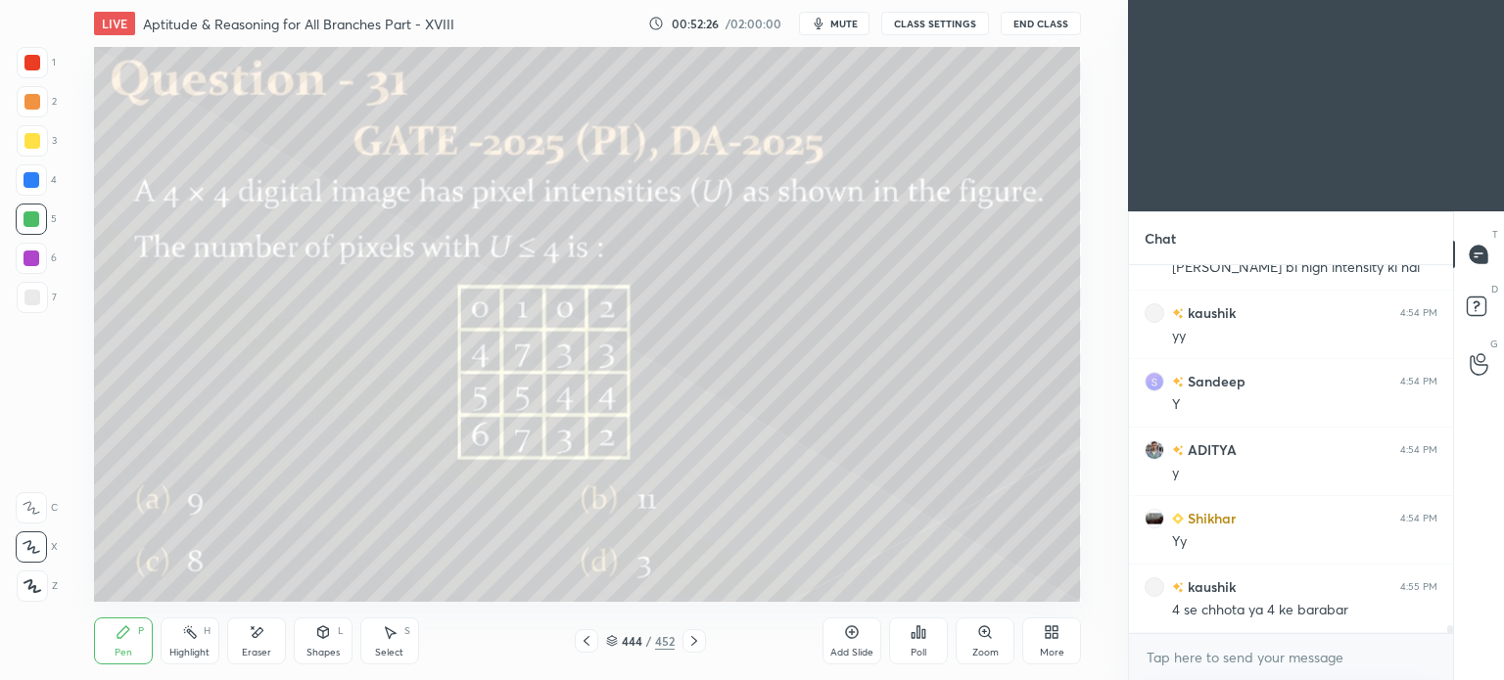
scroll to position [17800, 0]
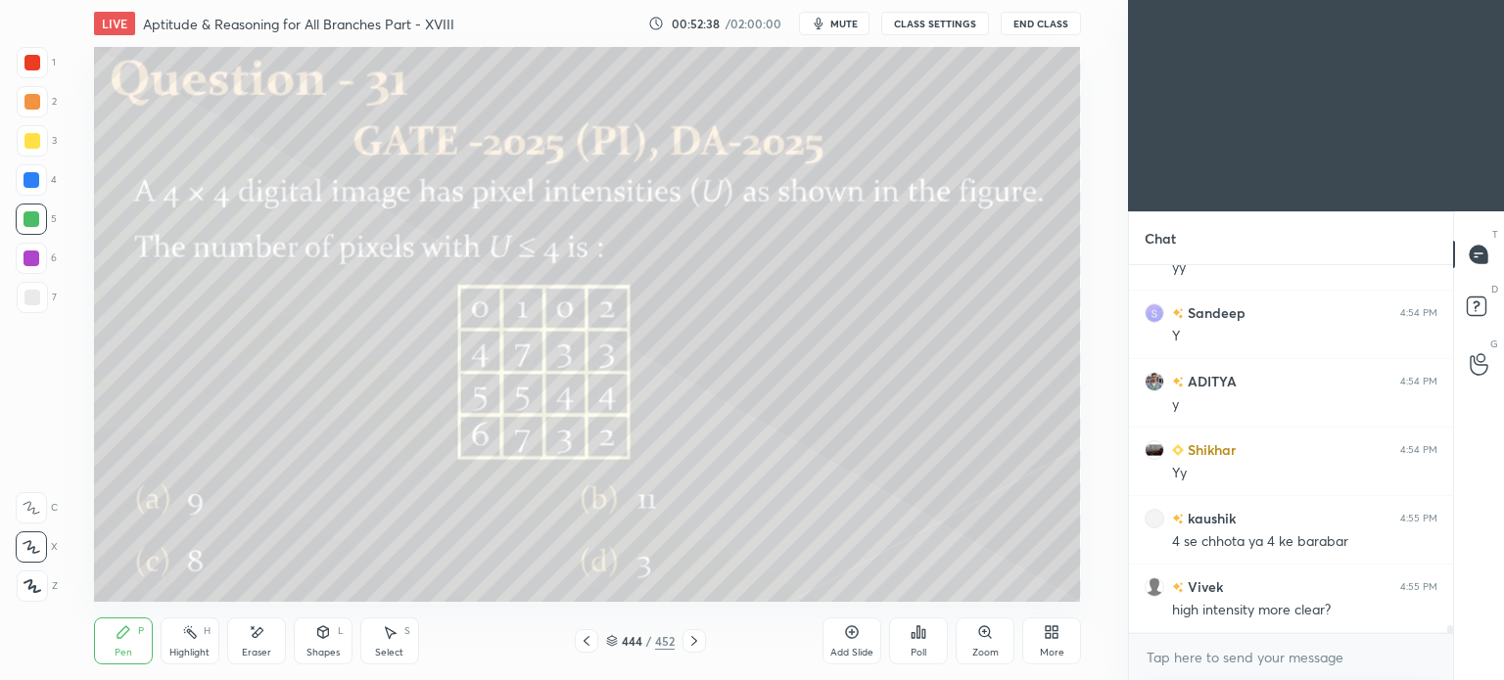
click at [189, 643] on div "Highlight H" at bounding box center [190, 641] width 59 height 47
click at [116, 652] on div "Pen" at bounding box center [124, 653] width 18 height 10
click at [118, 655] on div "Pen" at bounding box center [124, 653] width 18 height 10
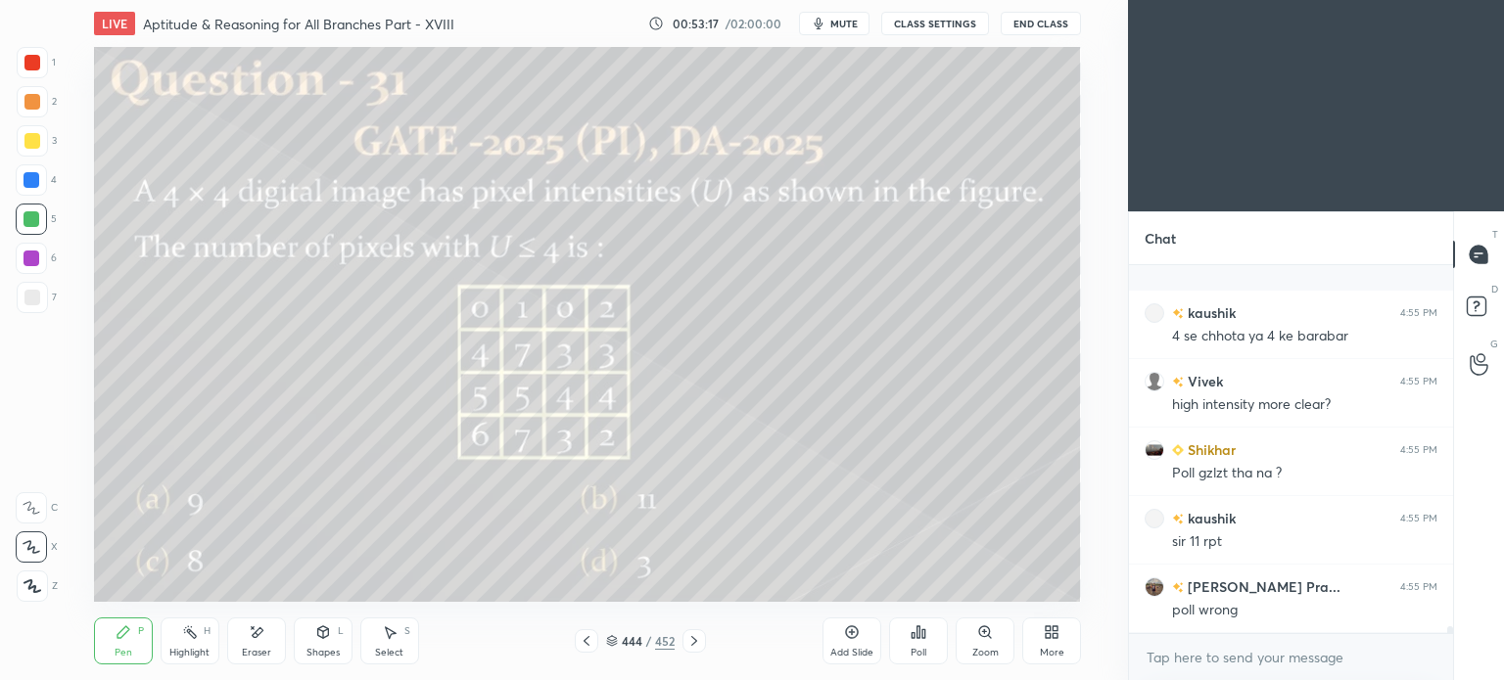
scroll to position [18143, 0]
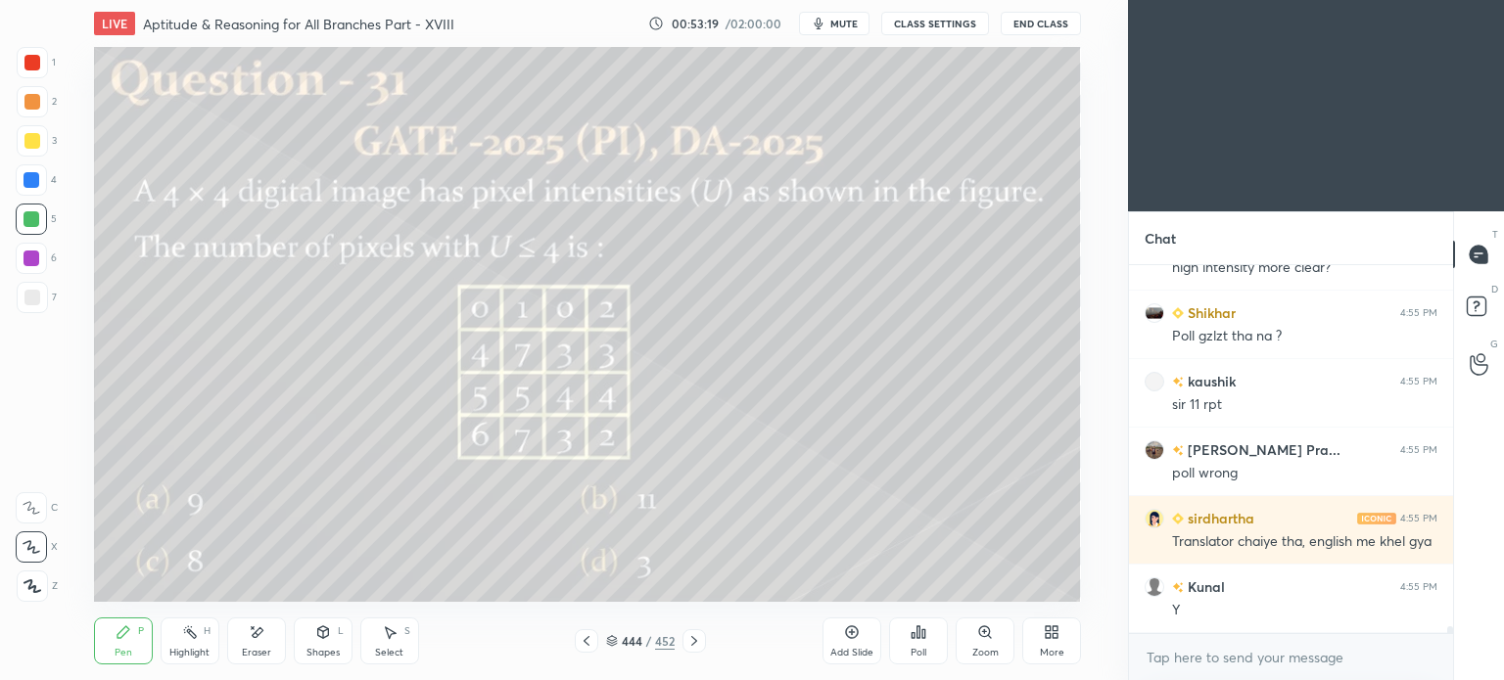
click at [914, 648] on div "Poll" at bounding box center [918, 653] width 16 height 10
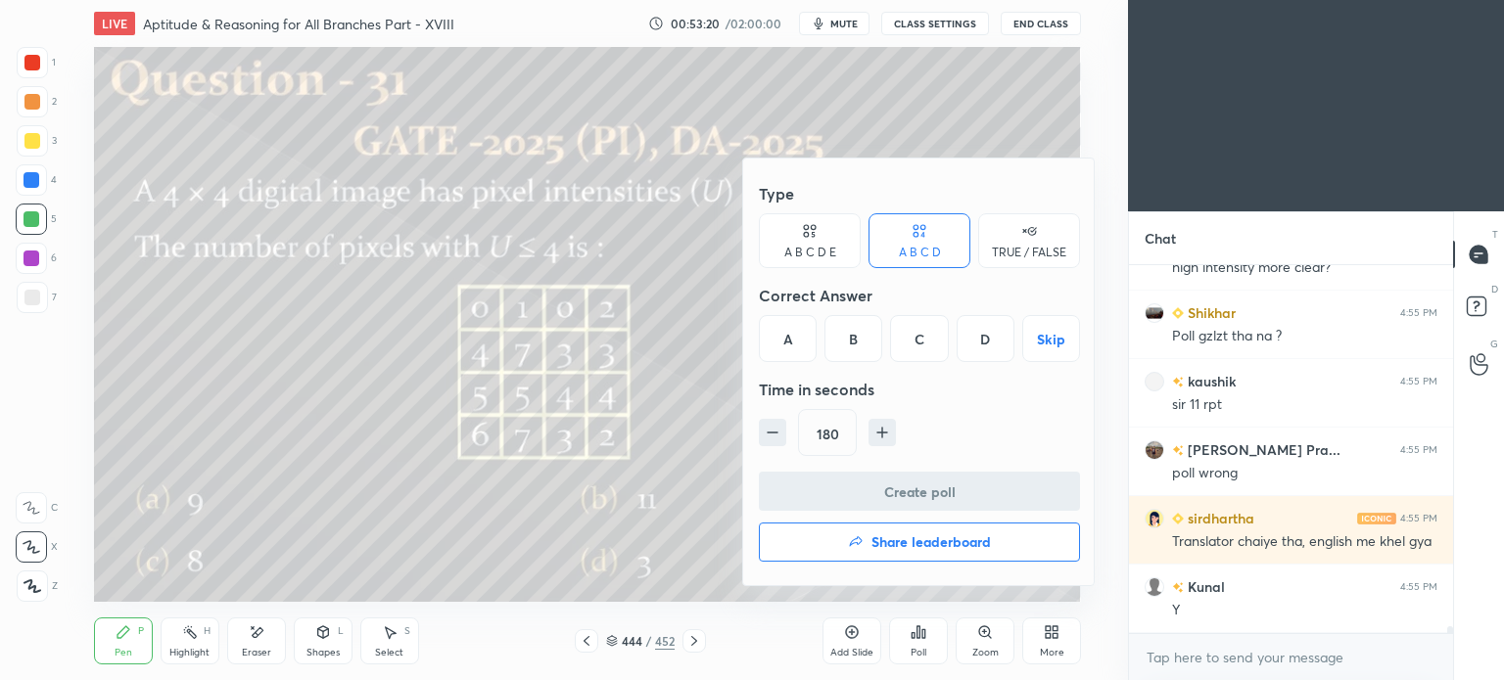
click at [848, 335] on div "B" at bounding box center [853, 338] width 58 height 47
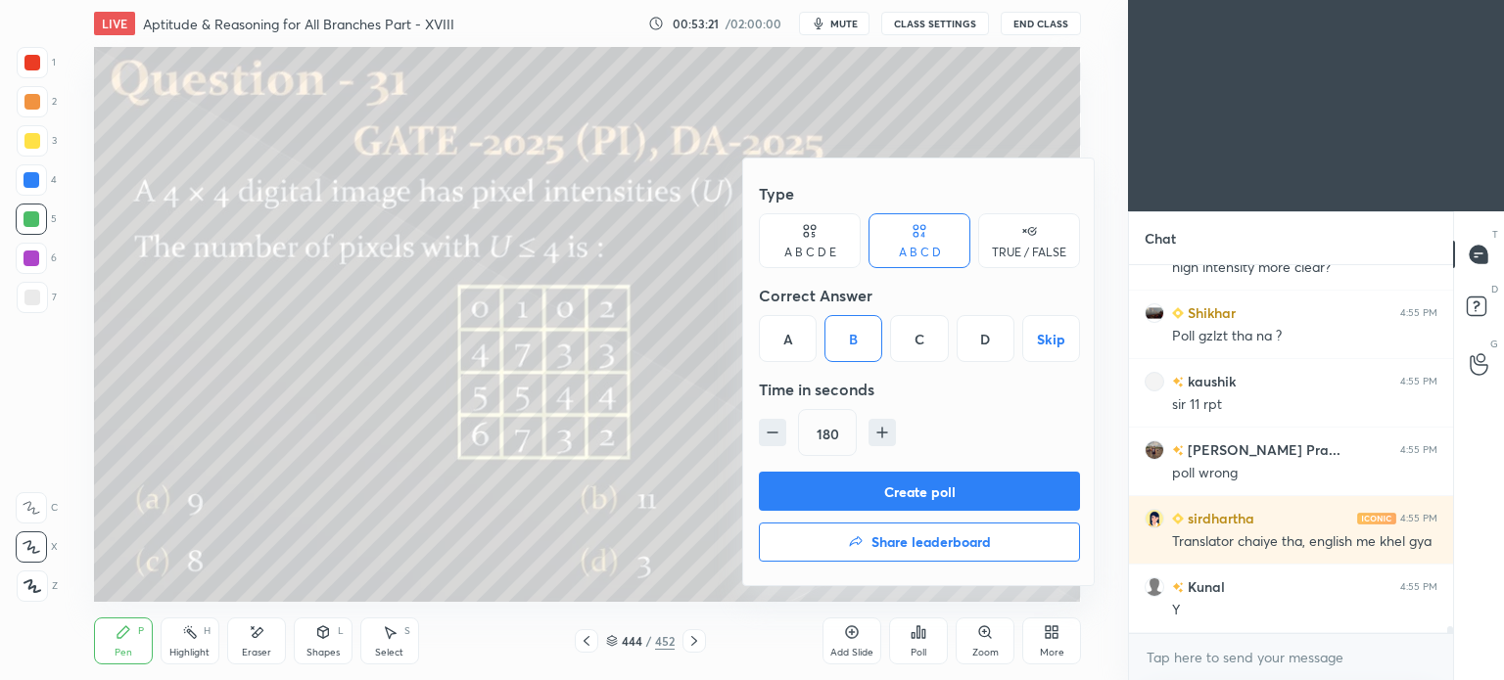
click at [904, 487] on button "Create poll" at bounding box center [919, 491] width 321 height 39
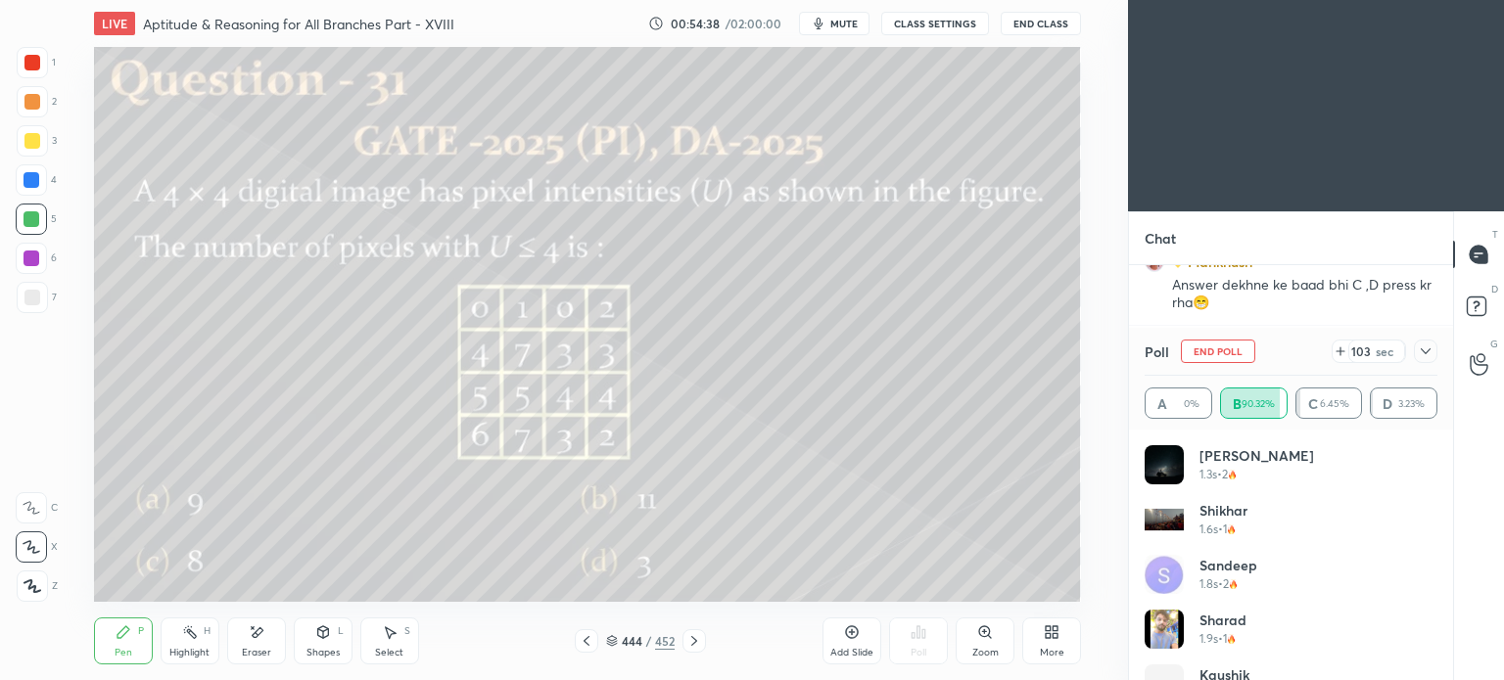
scroll to position [15911, 0]
drag, startPoint x: 1226, startPoint y: 345, endPoint x: 1234, endPoint y: 357, distance: 15.5
click at [1234, 356] on button "End Poll" at bounding box center [1218, 351] width 74 height 23
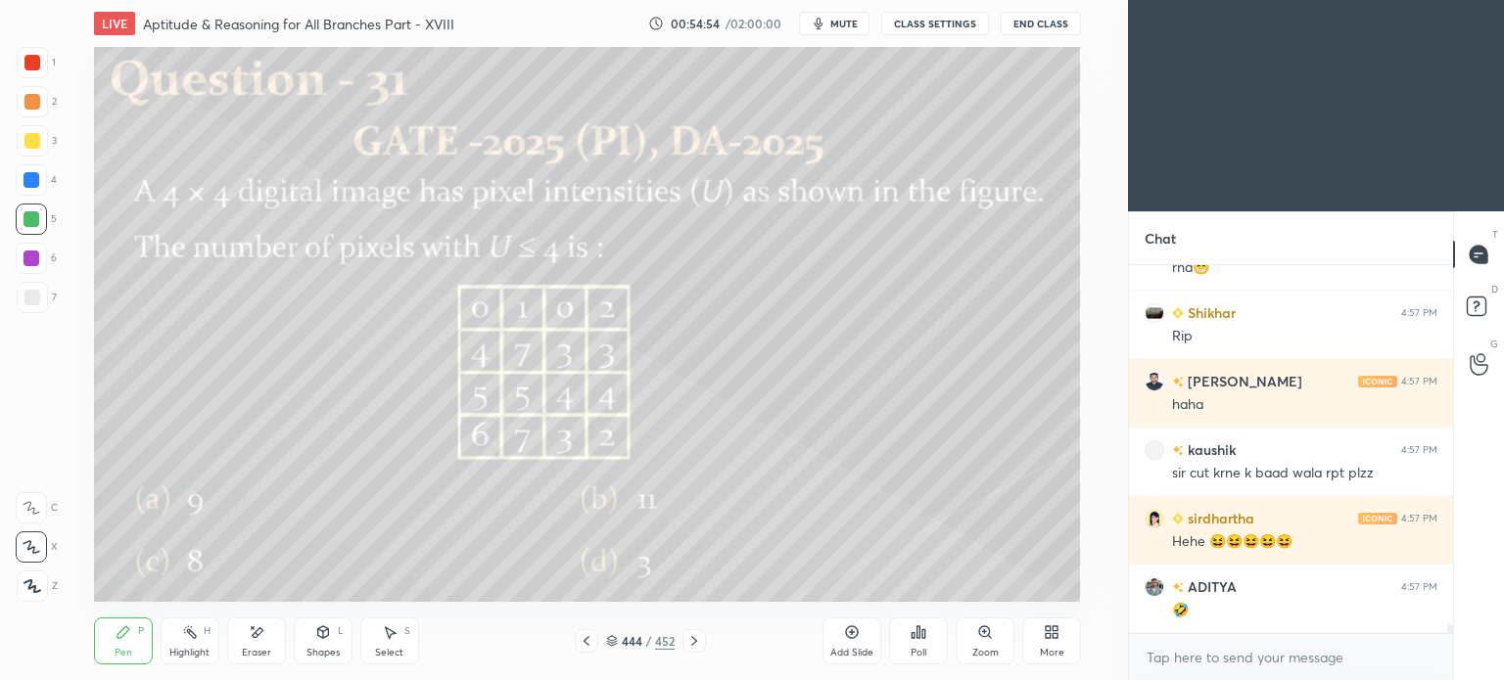
scroll to position [15946, 0]
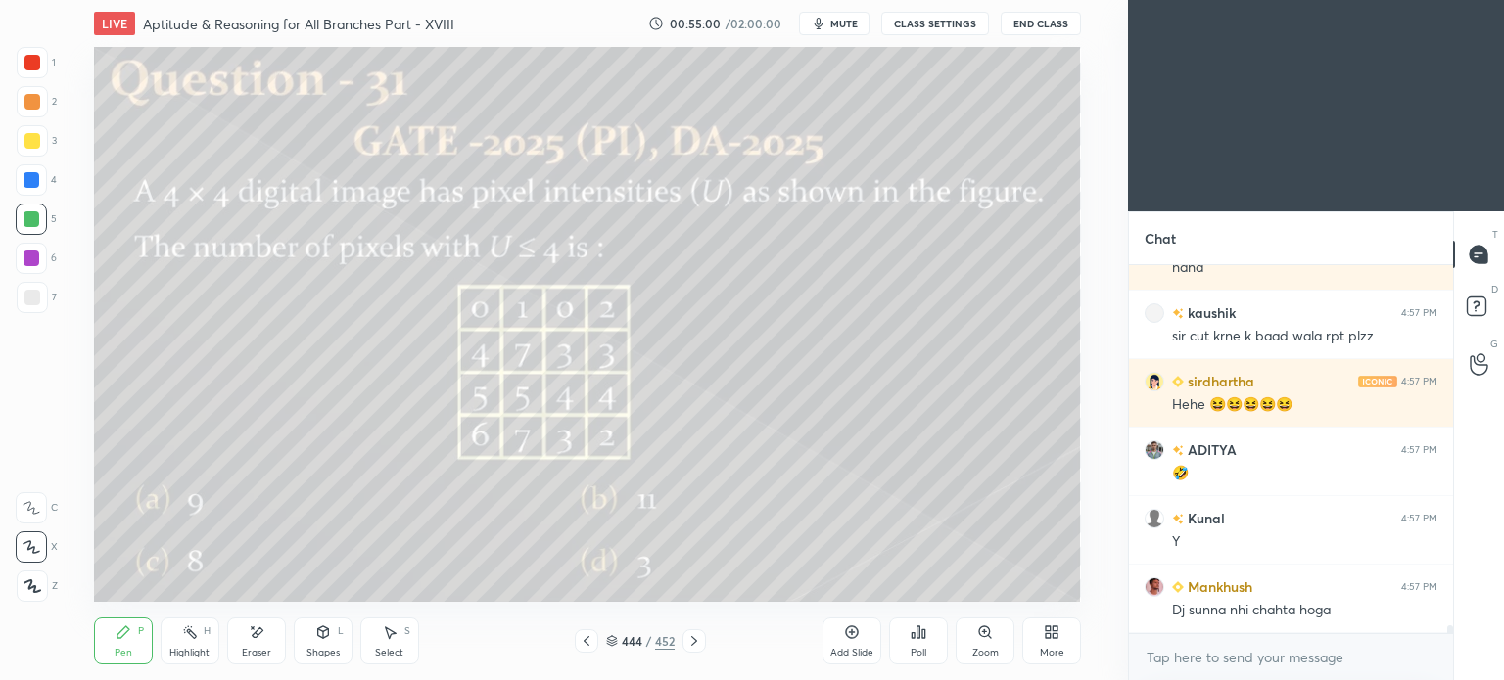
click at [195, 653] on div "Highlight" at bounding box center [189, 653] width 40 height 10
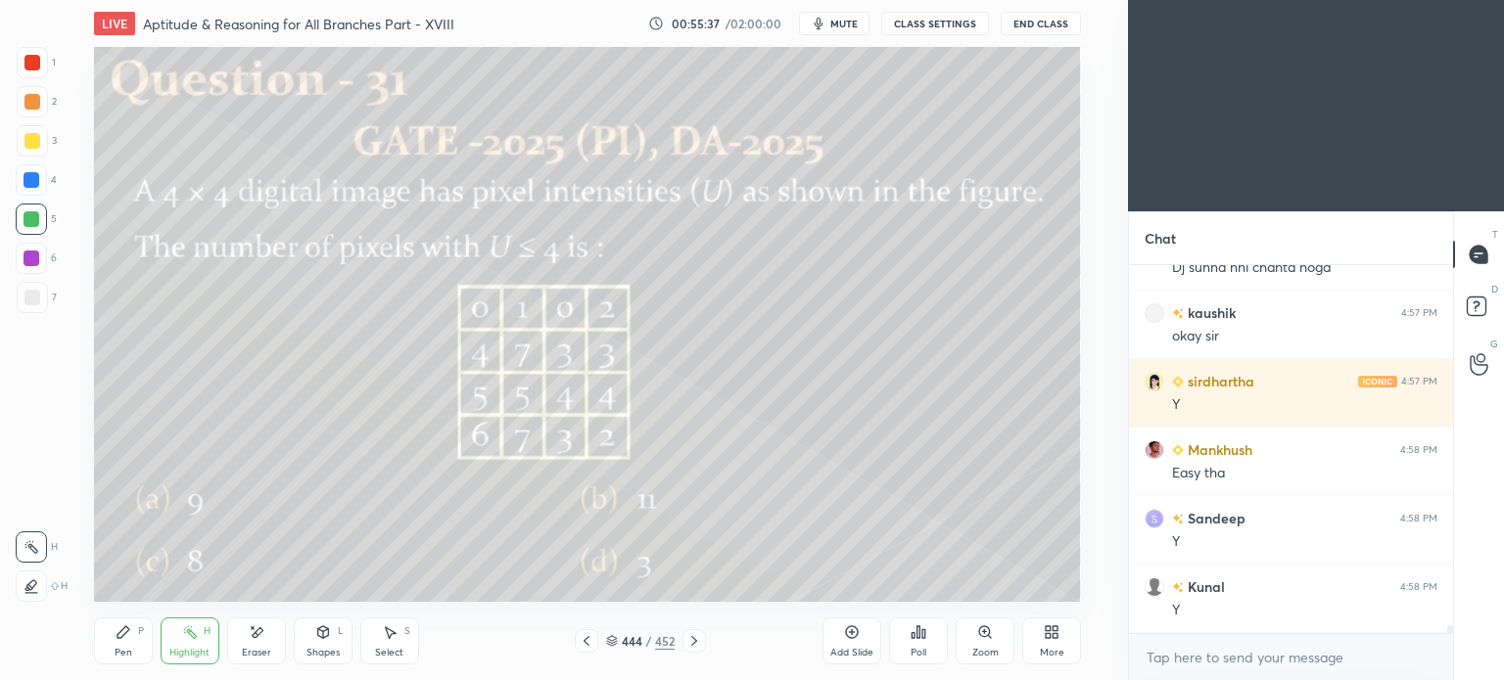
scroll to position [16426, 0]
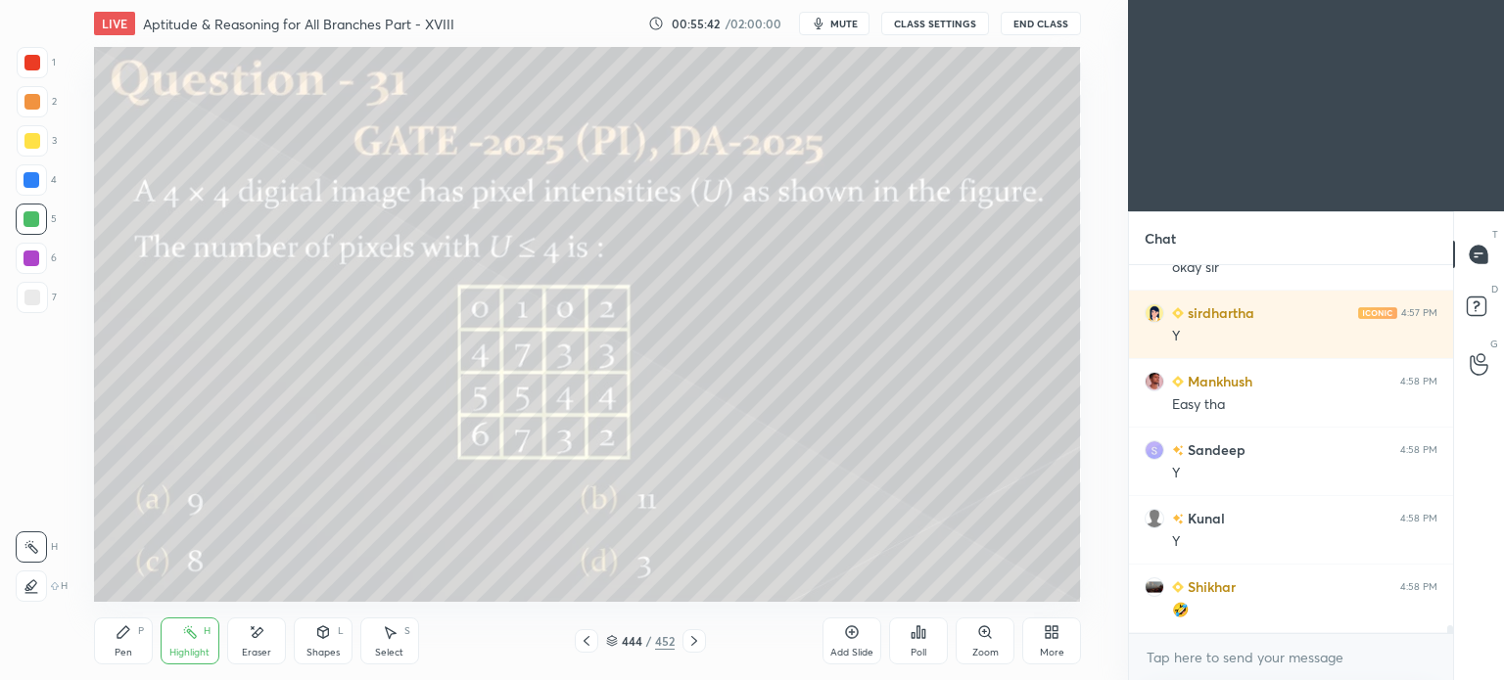
click at [581, 645] on icon at bounding box center [587, 641] width 16 height 16
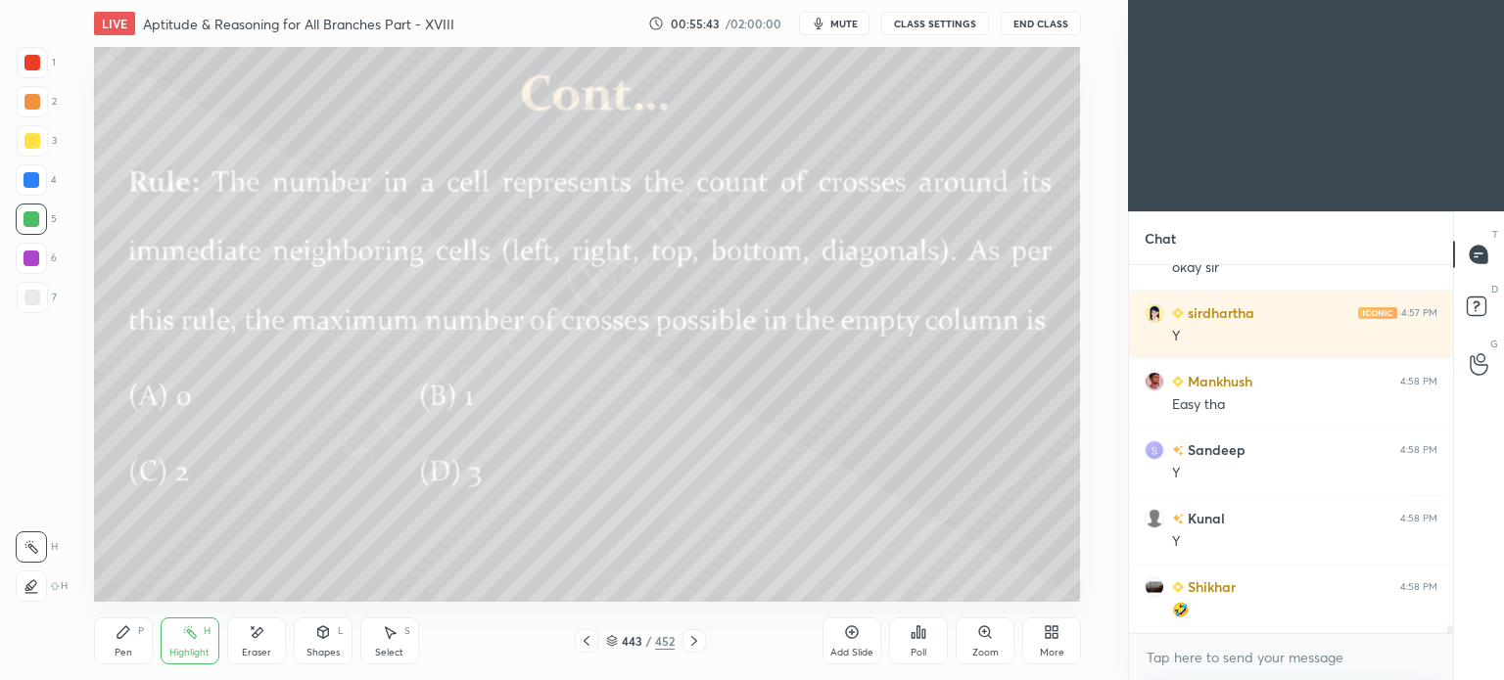
click at [581, 645] on icon at bounding box center [587, 641] width 16 height 16
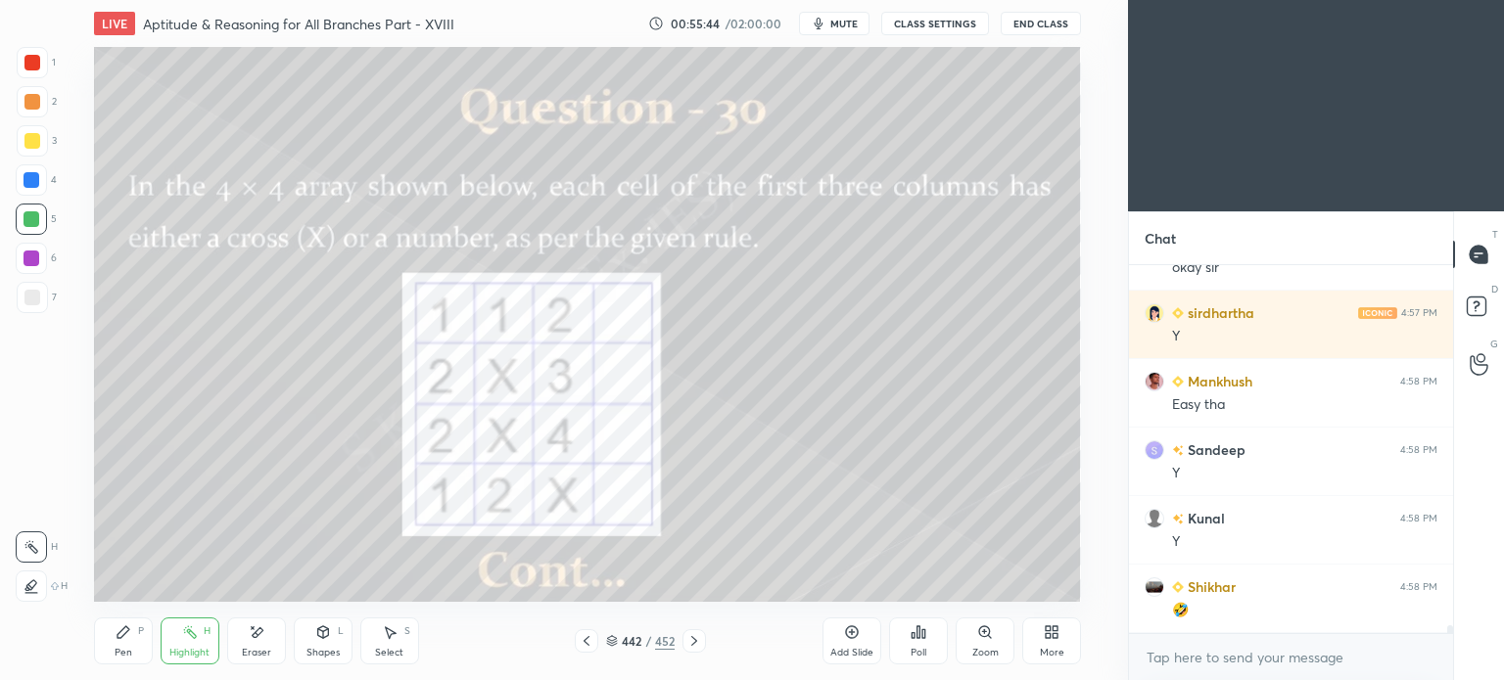
click at [581, 645] on icon at bounding box center [587, 641] width 16 height 16
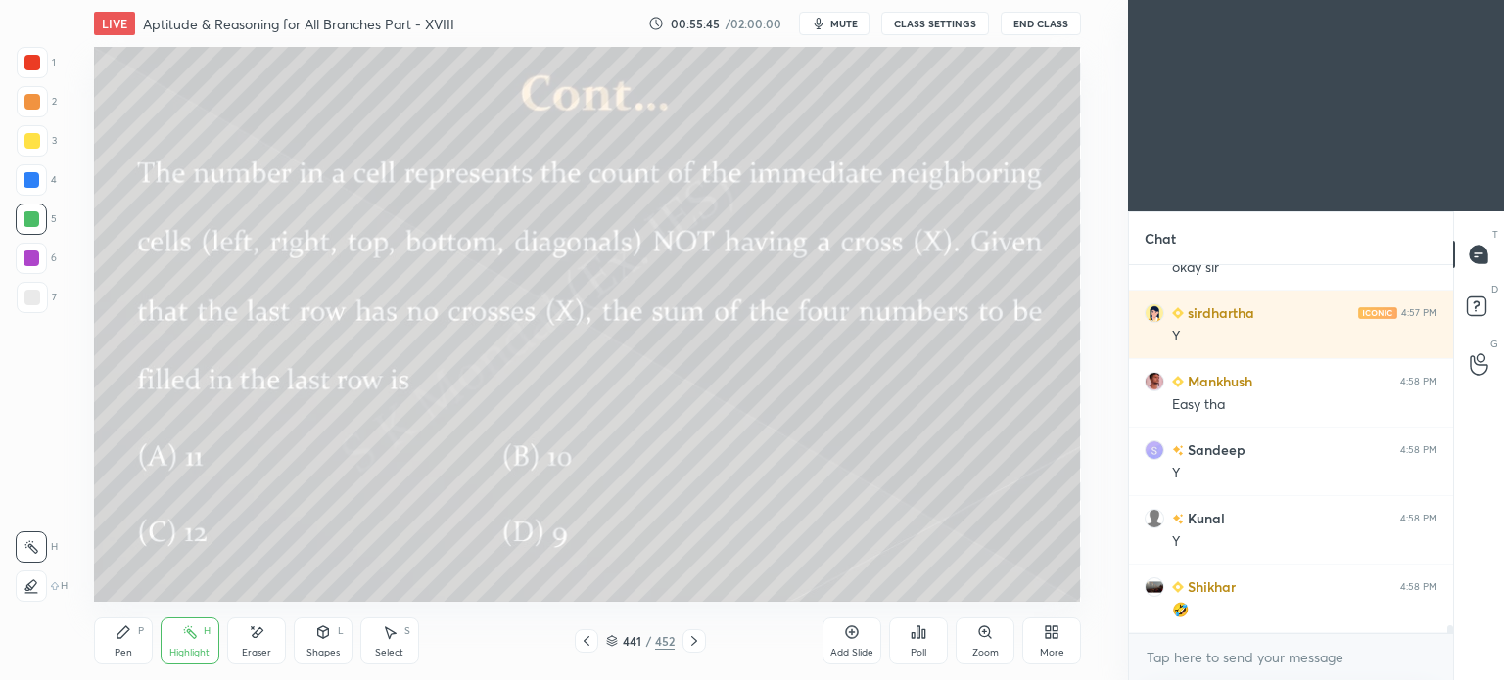
click at [581, 645] on icon at bounding box center [587, 641] width 16 height 16
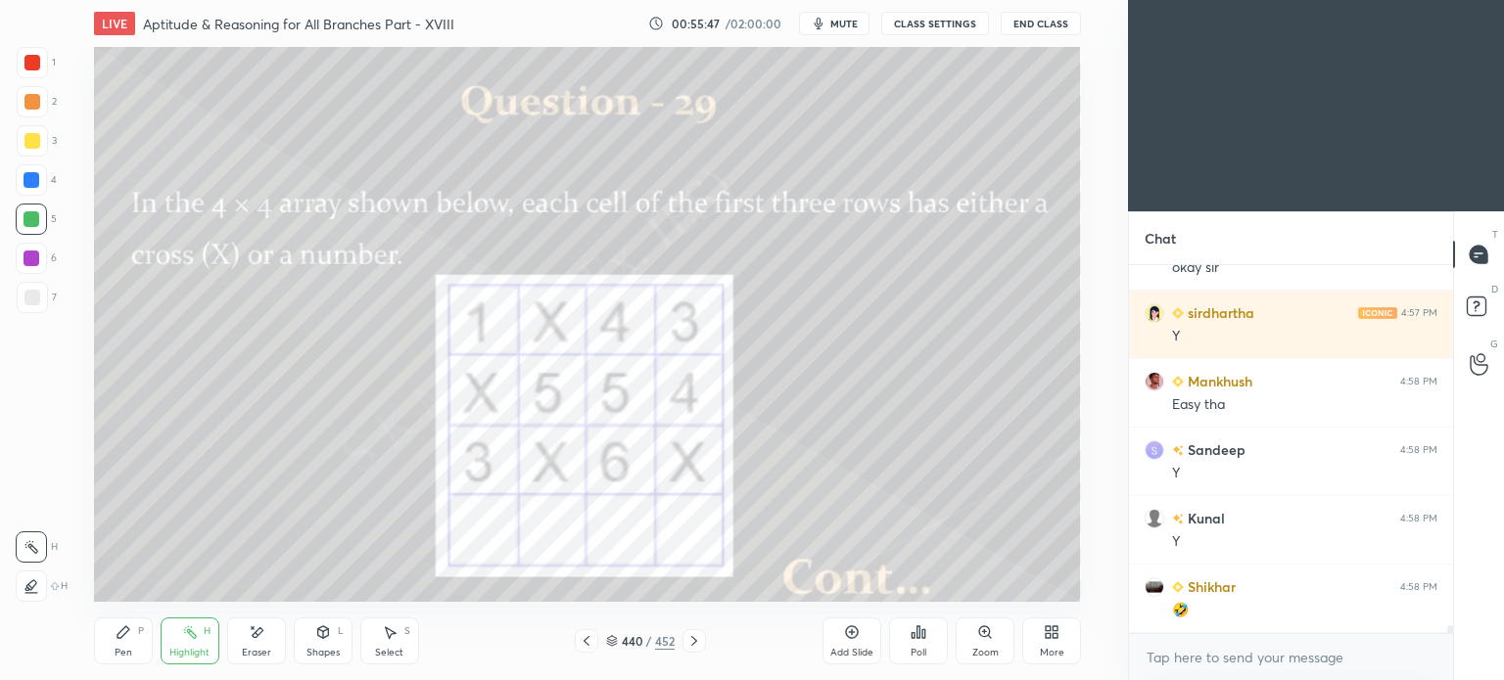
click at [696, 646] on icon at bounding box center [694, 641] width 16 height 16
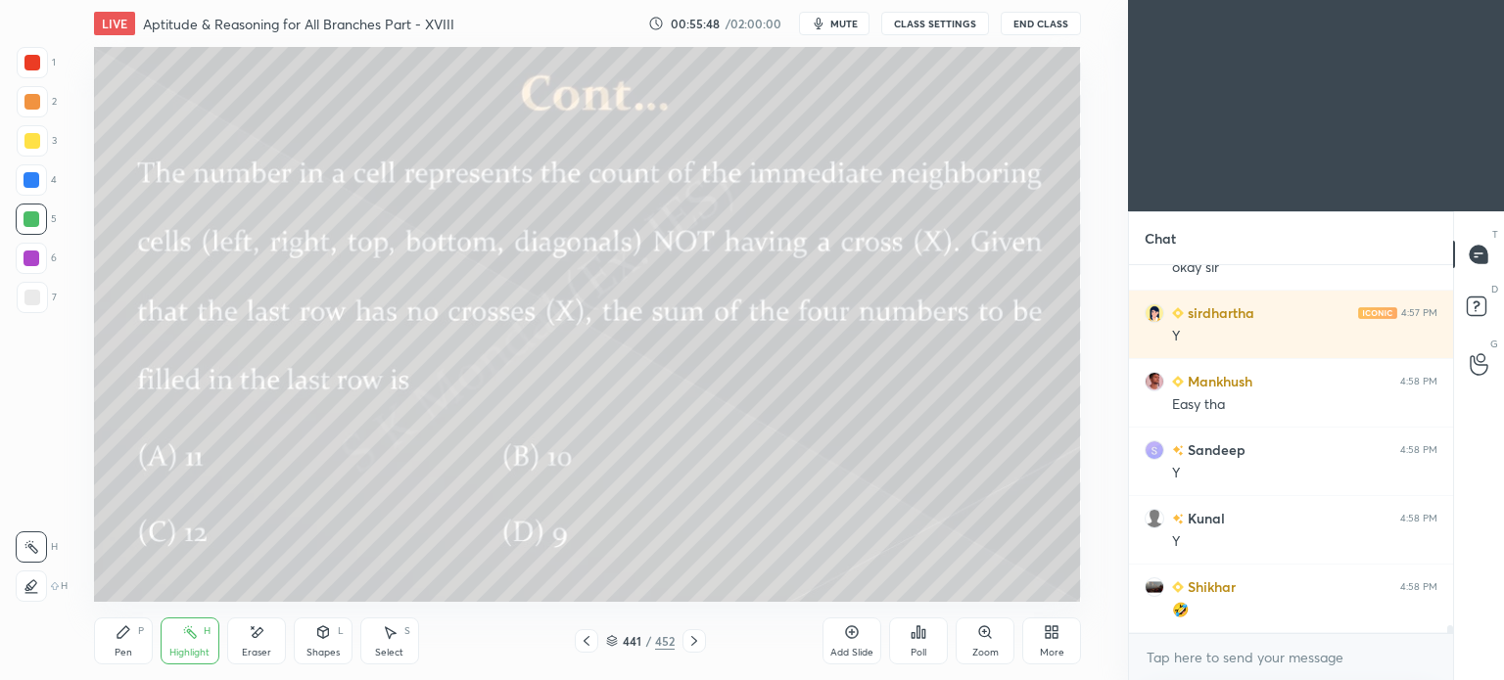
click at [696, 646] on icon at bounding box center [694, 641] width 16 height 16
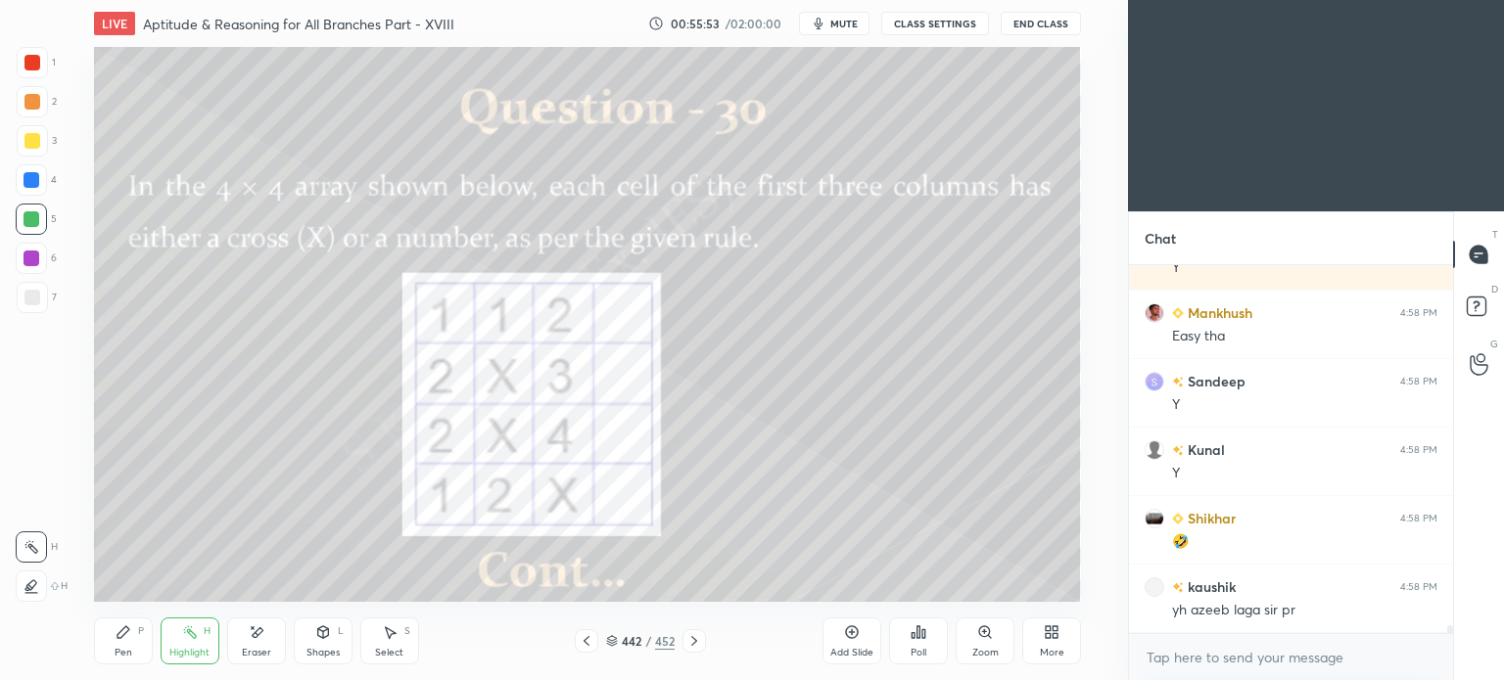
scroll to position [16581, 0]
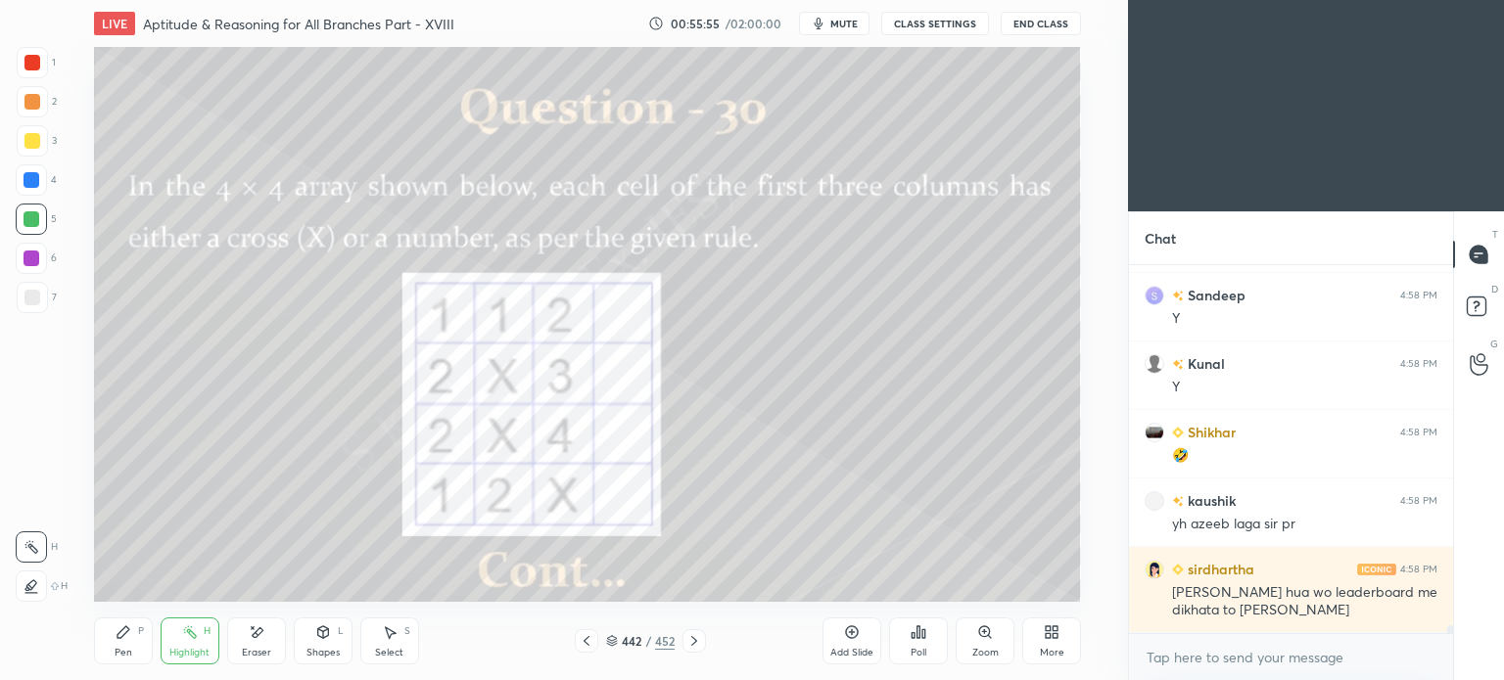
click at [696, 646] on icon at bounding box center [694, 641] width 16 height 16
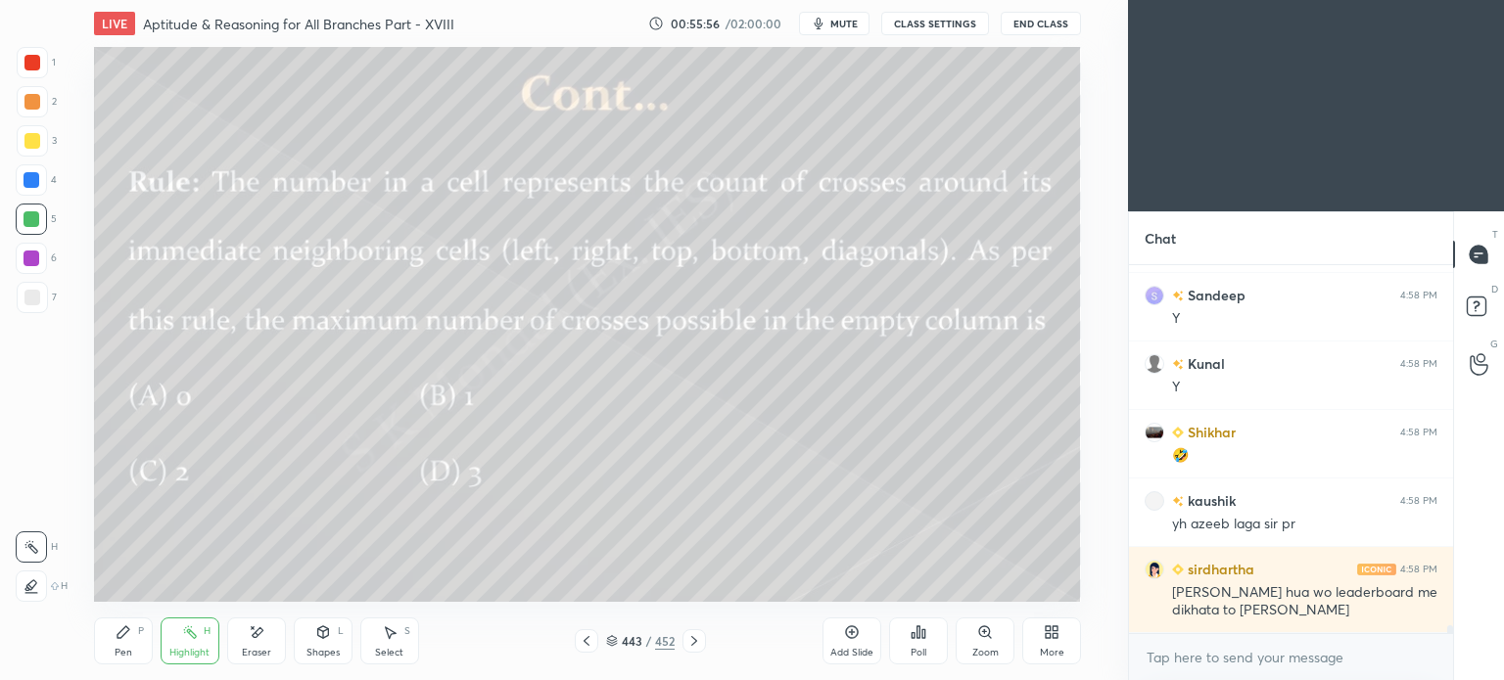
scroll to position [16649, 0]
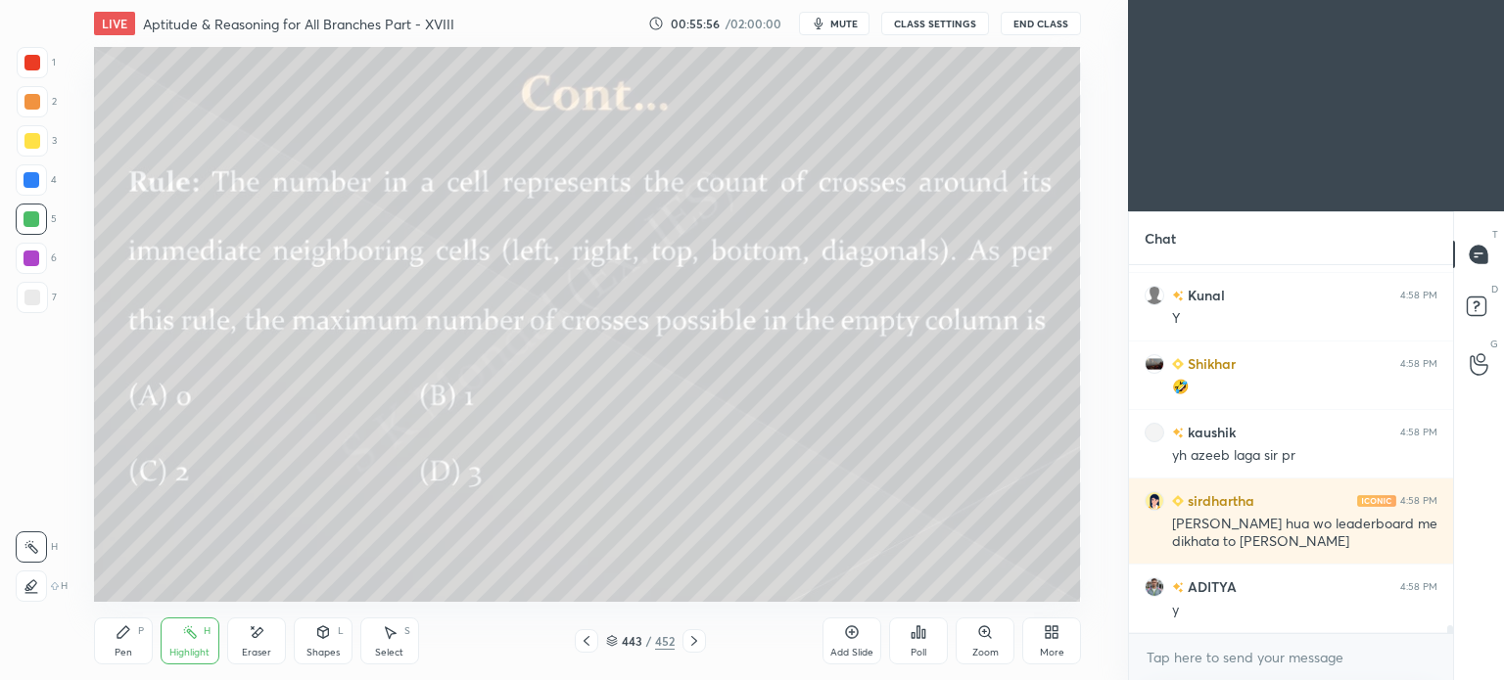
click at [696, 646] on icon at bounding box center [694, 641] width 16 height 16
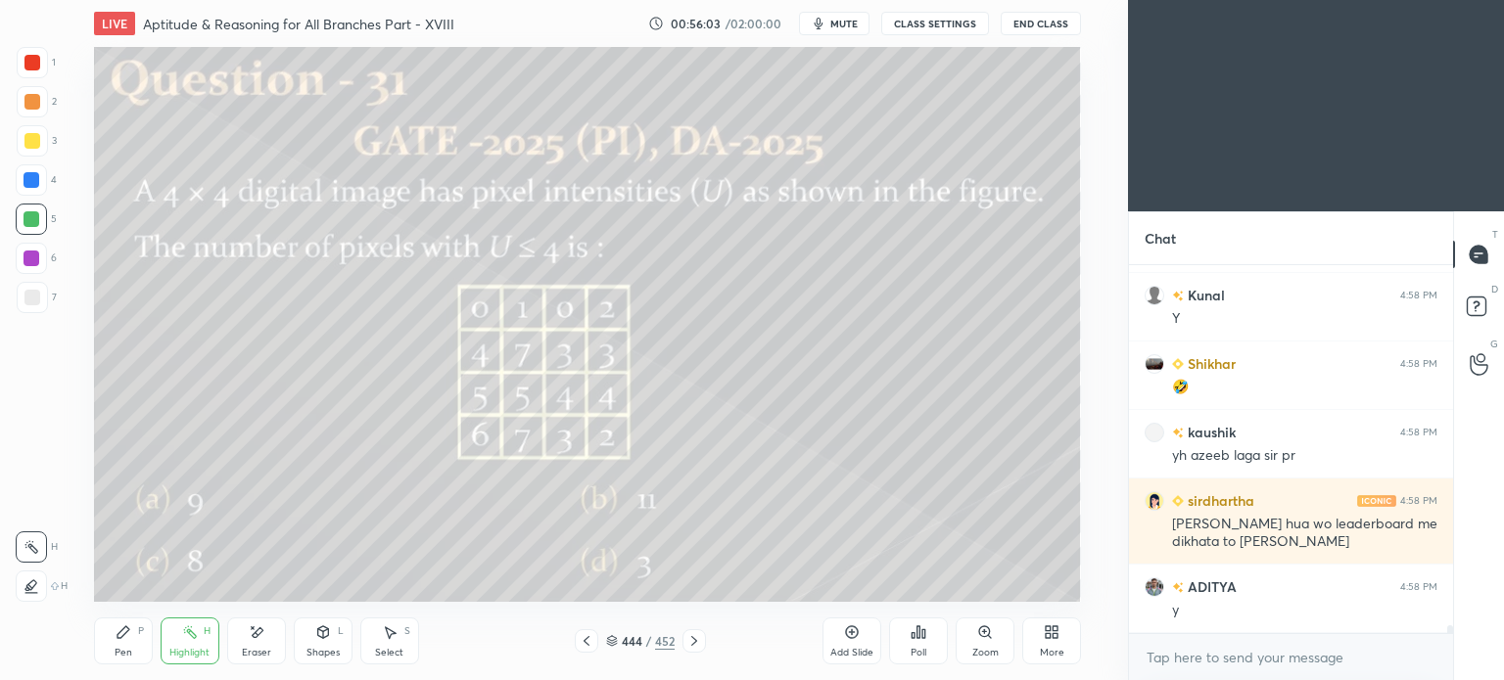
scroll to position [16718, 0]
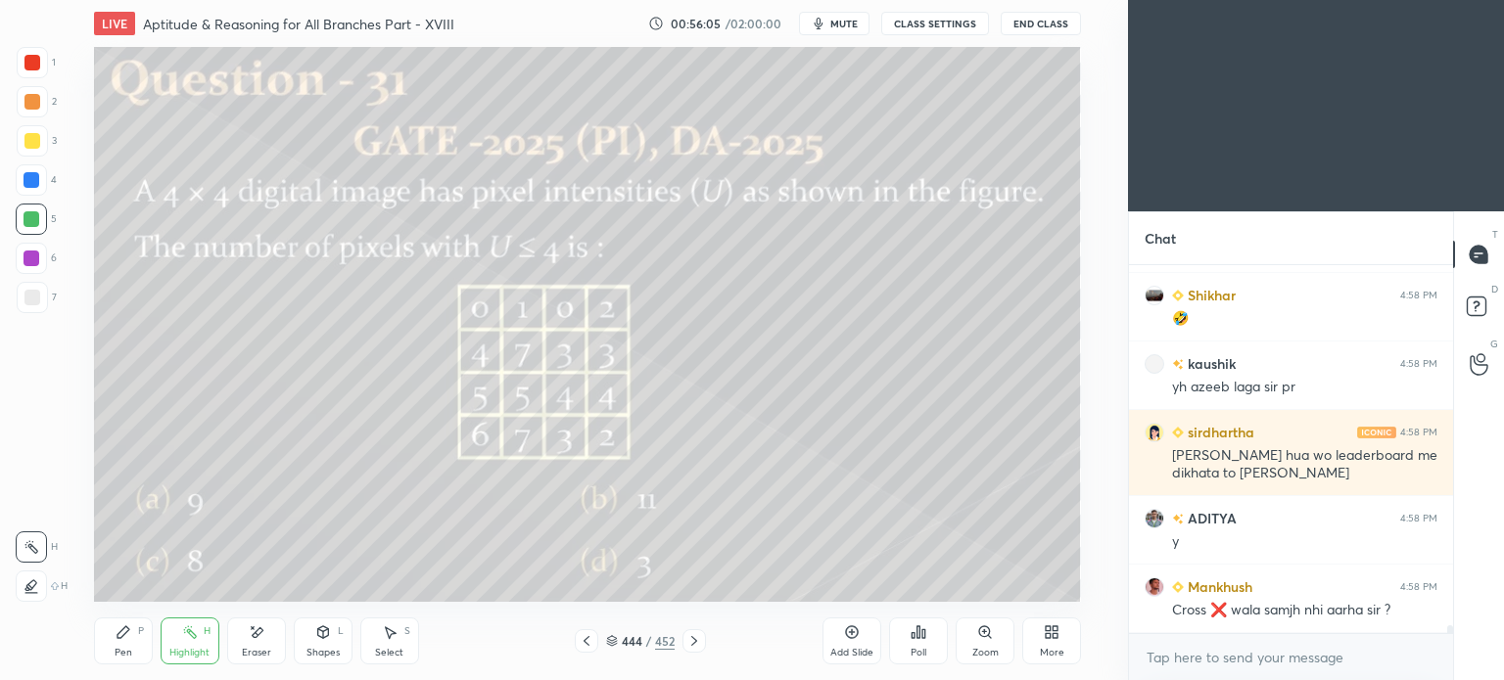
click at [703, 635] on div at bounding box center [693, 640] width 23 height 23
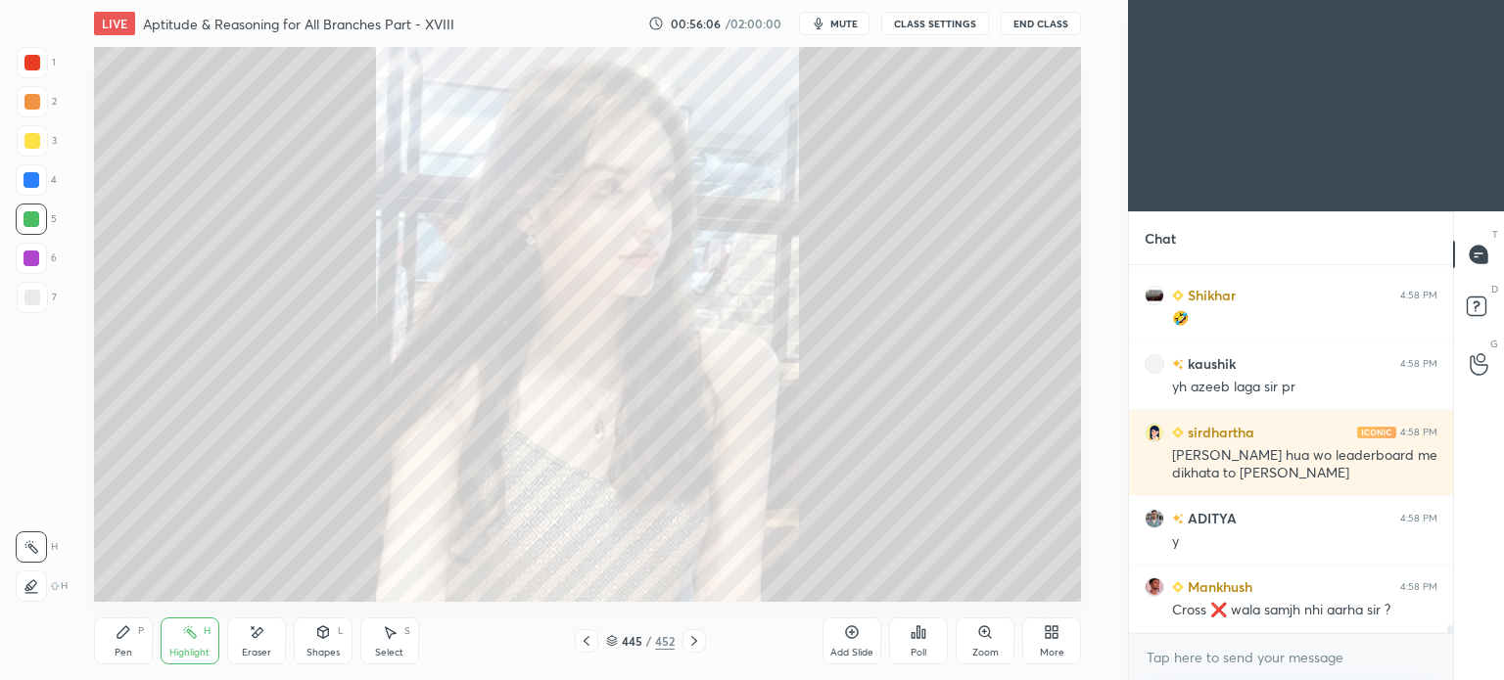
click at [703, 635] on div at bounding box center [693, 640] width 23 height 23
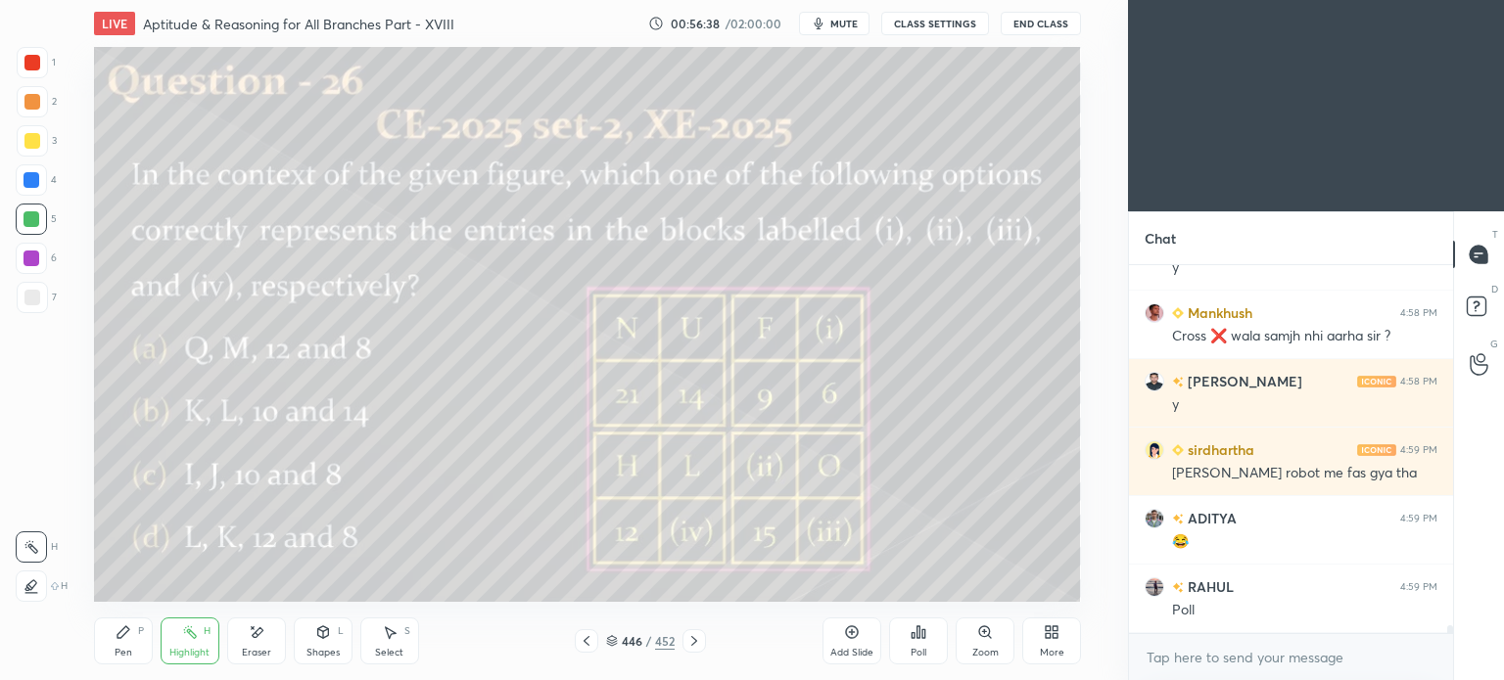
scroll to position [17060, 0]
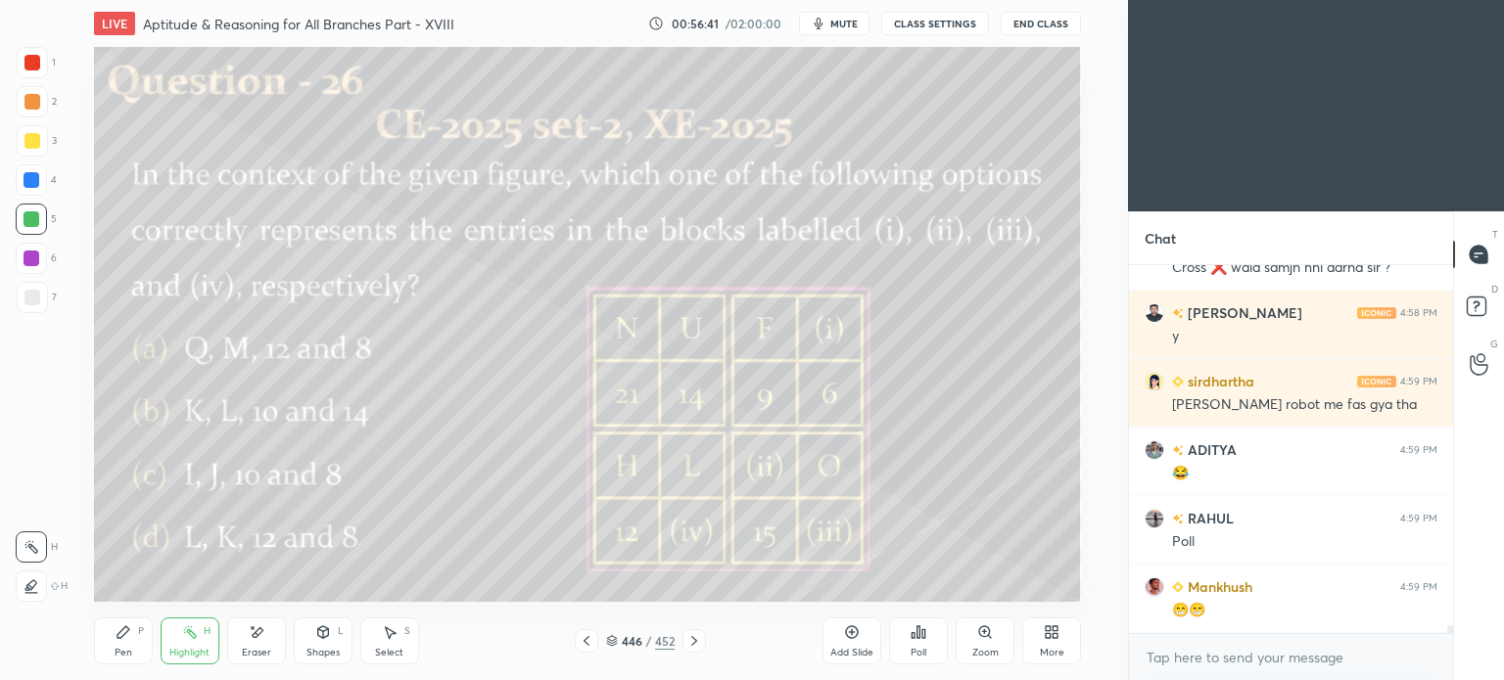
click at [192, 645] on div "Highlight H" at bounding box center [190, 641] width 59 height 47
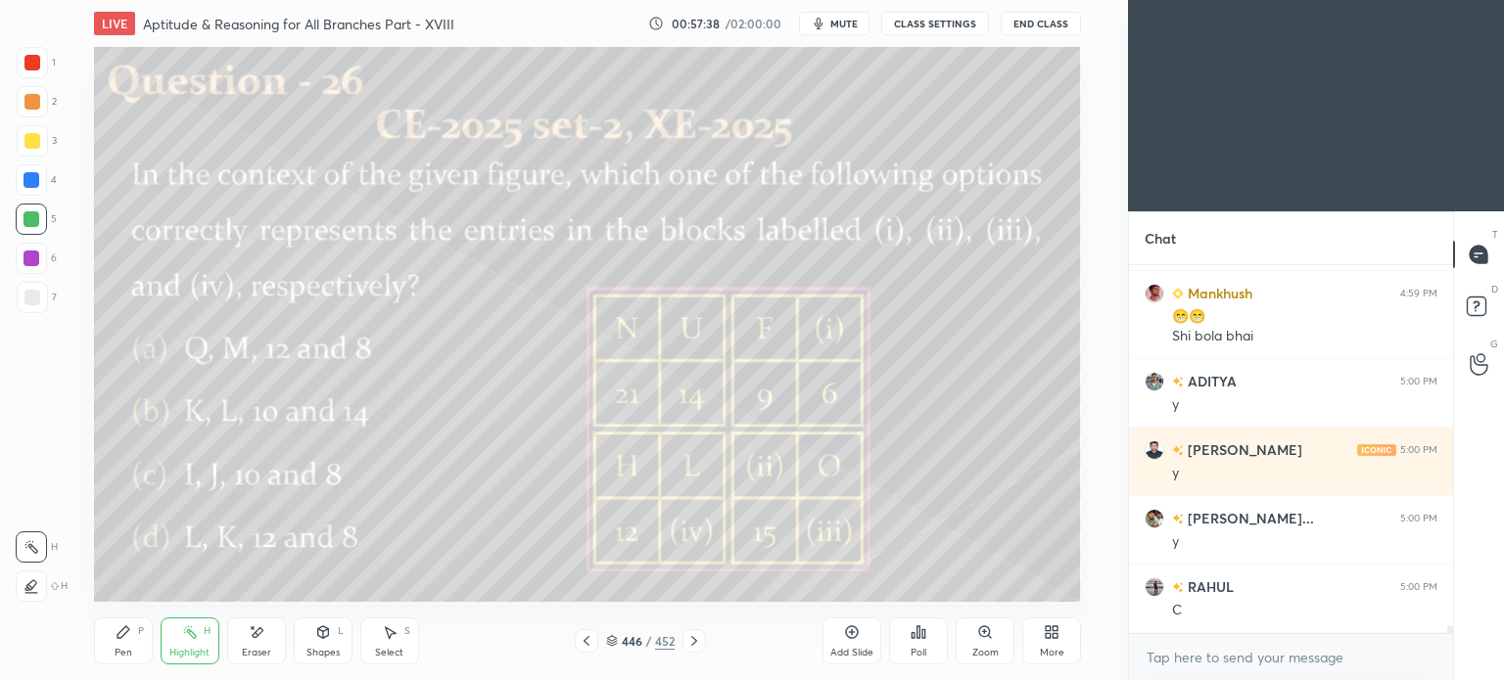
scroll to position [17423, 0]
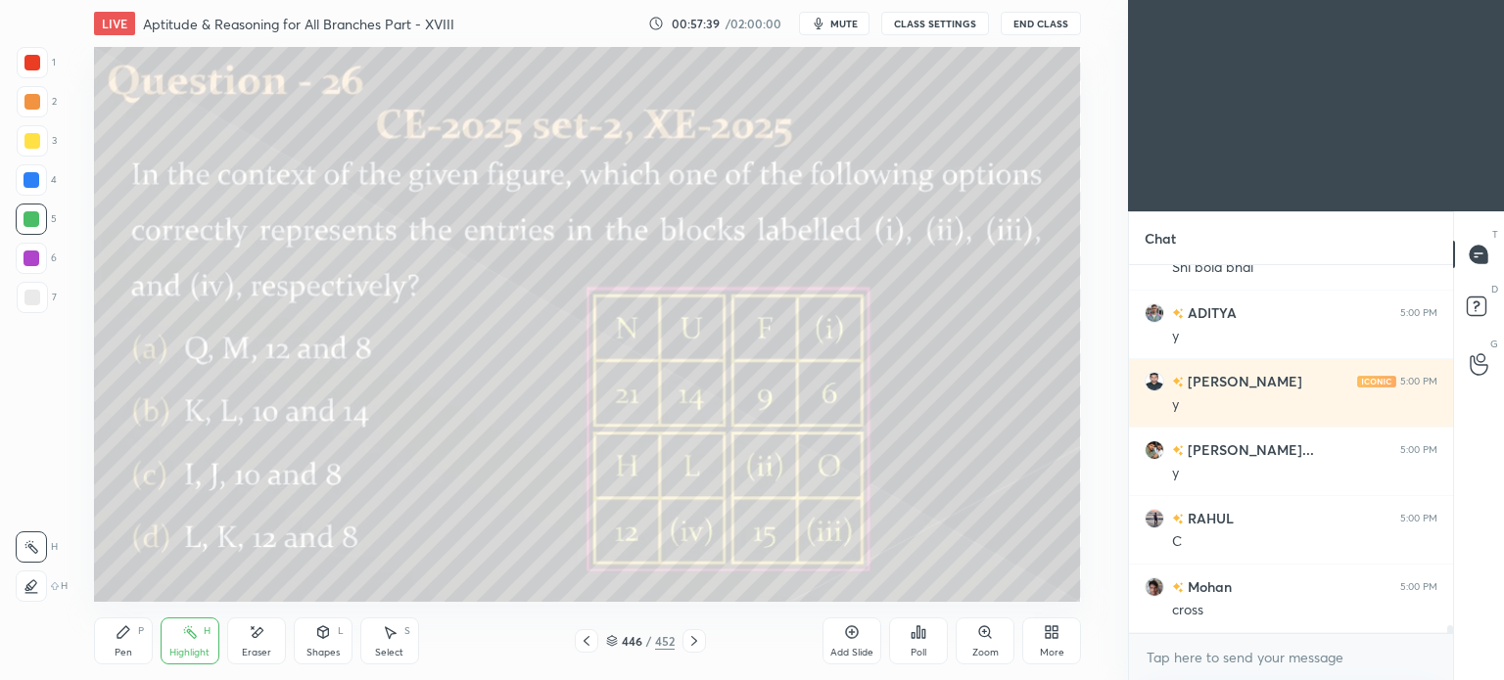
click at [695, 645] on icon at bounding box center [694, 641] width 16 height 16
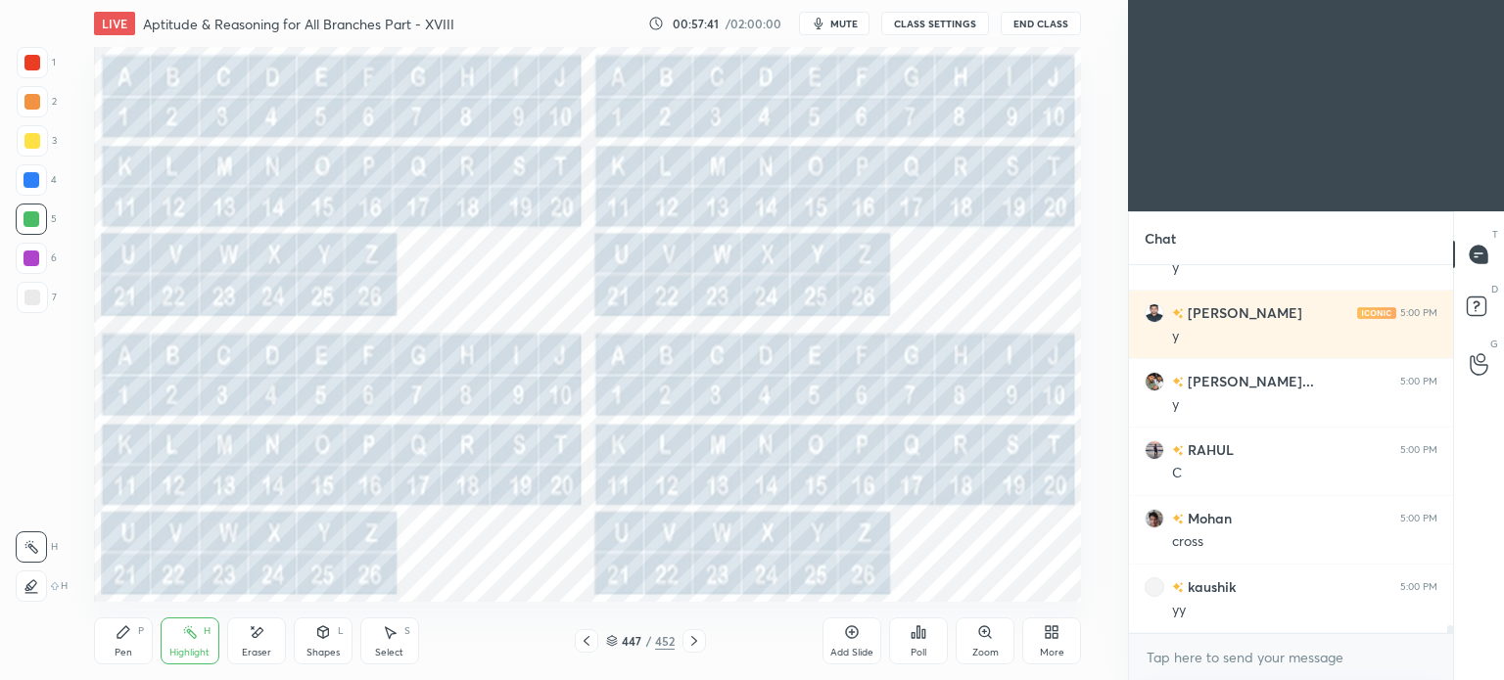
scroll to position [17560, 0]
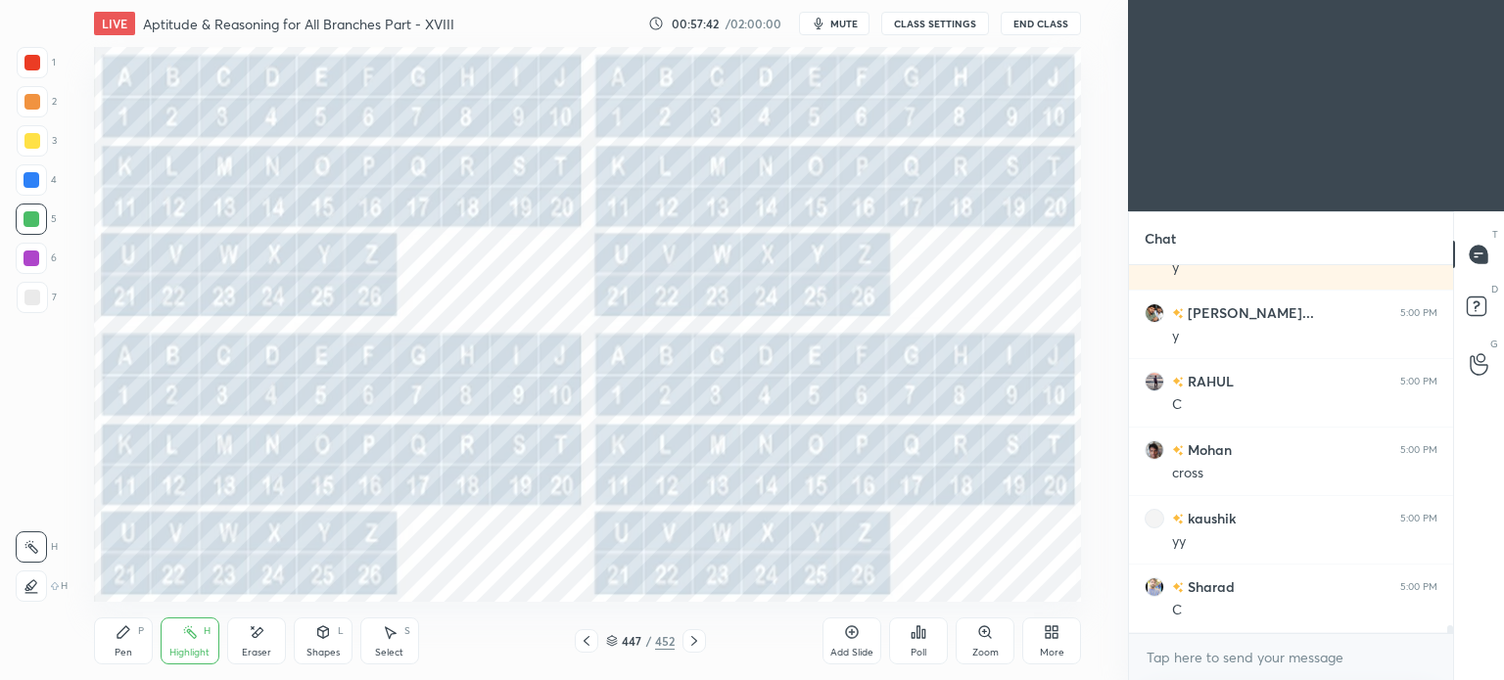
click at [583, 648] on icon at bounding box center [587, 641] width 16 height 16
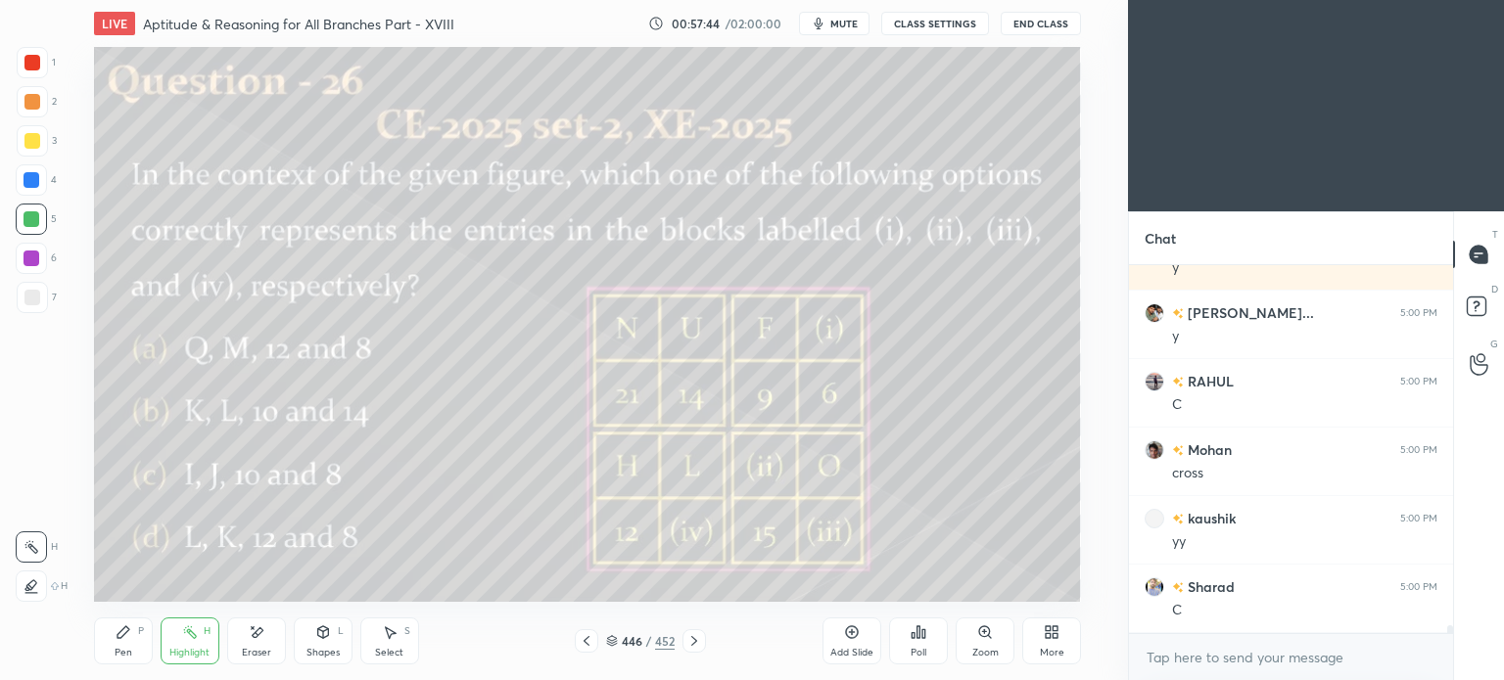
click at [689, 641] on icon at bounding box center [694, 641] width 16 height 16
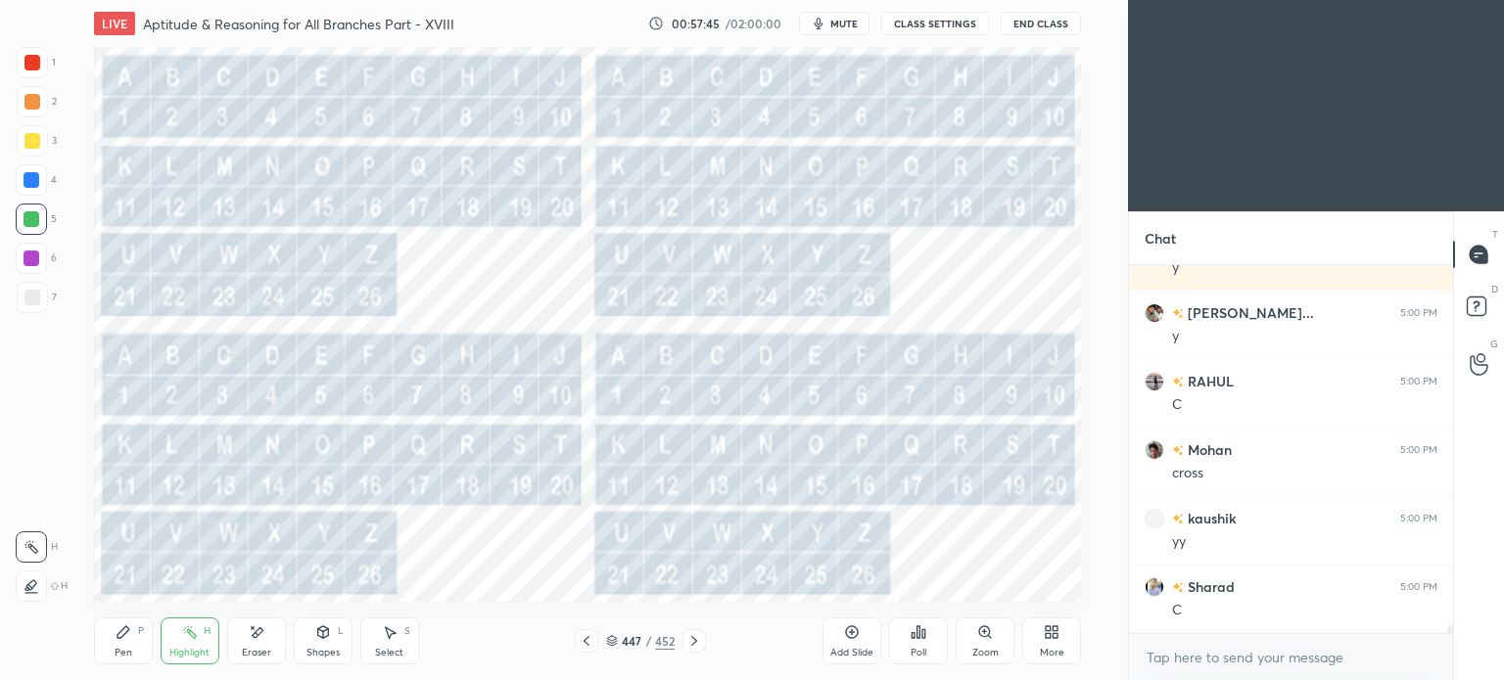
click at [117, 636] on icon at bounding box center [123, 632] width 12 height 12
click at [118, 637] on icon at bounding box center [123, 632] width 12 height 12
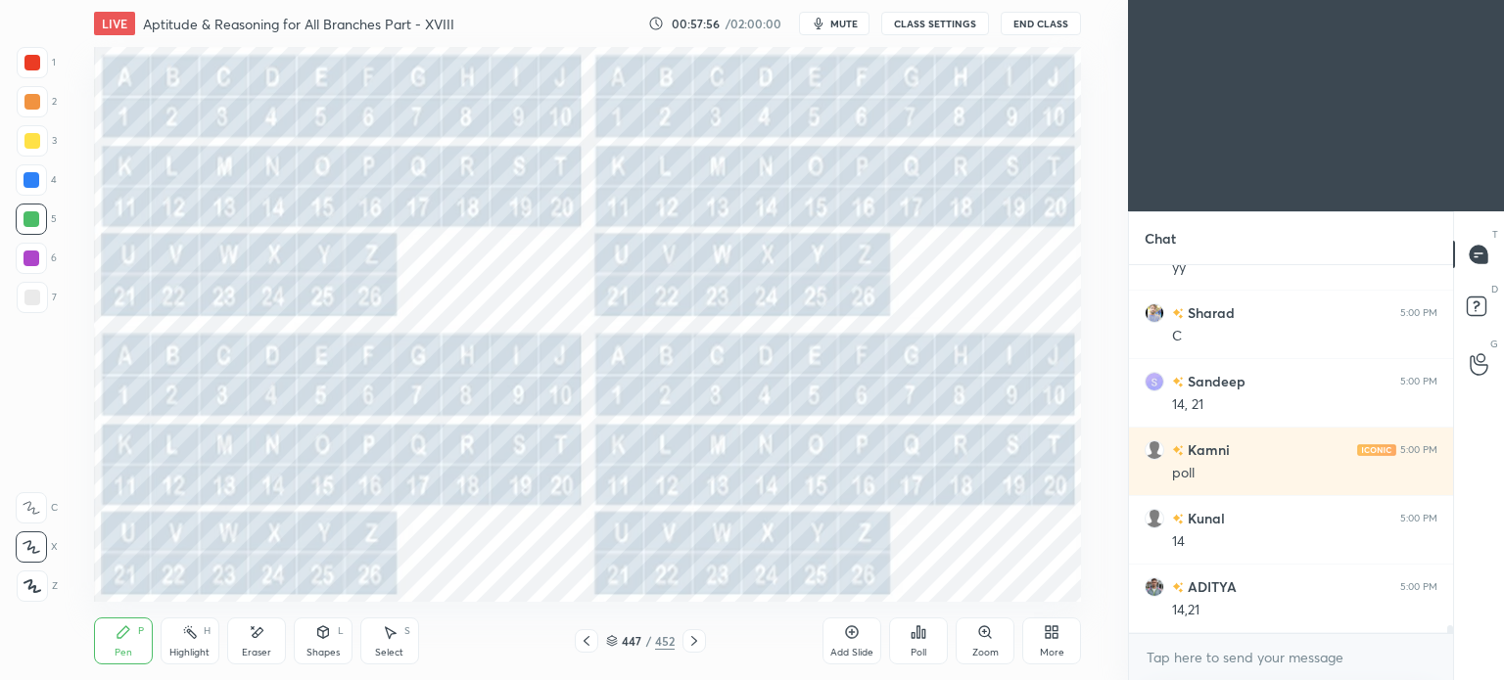
scroll to position [17902, 0]
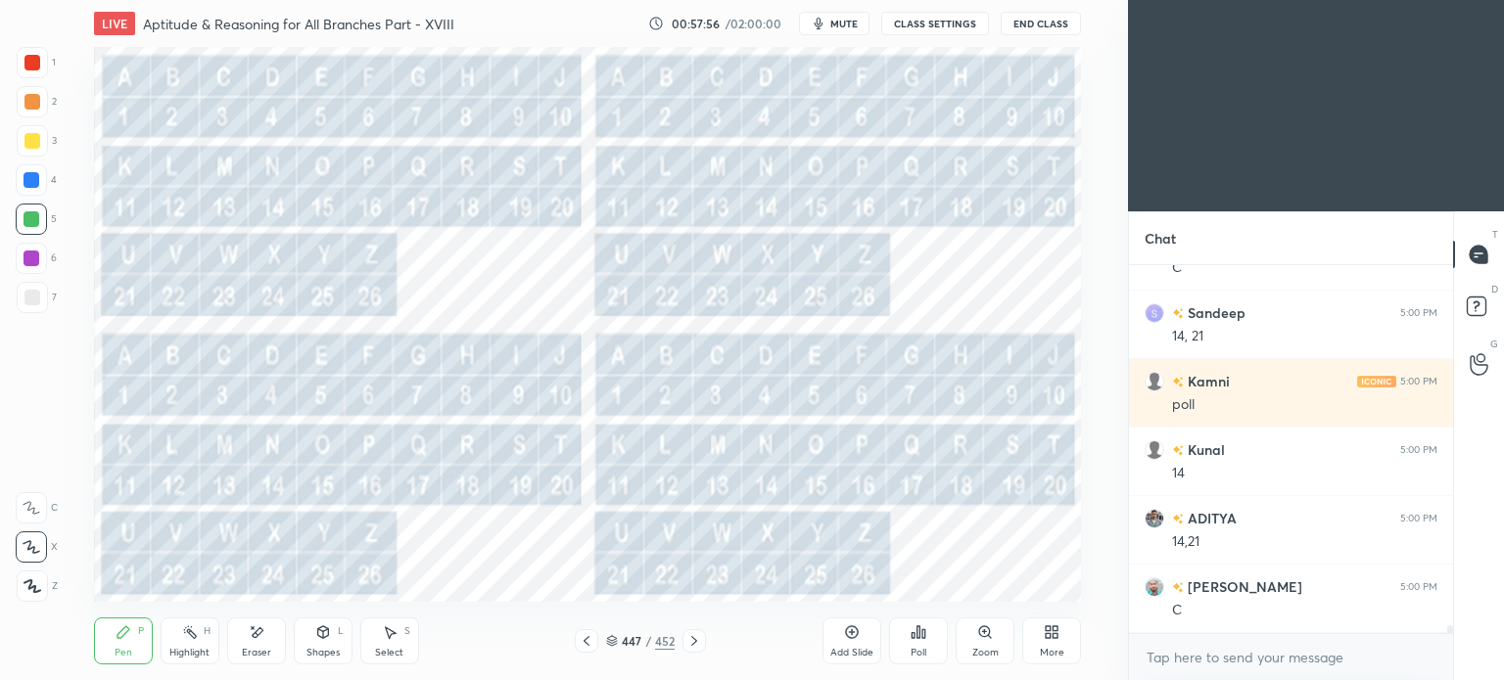
click at [585, 639] on icon at bounding box center [587, 641] width 16 height 16
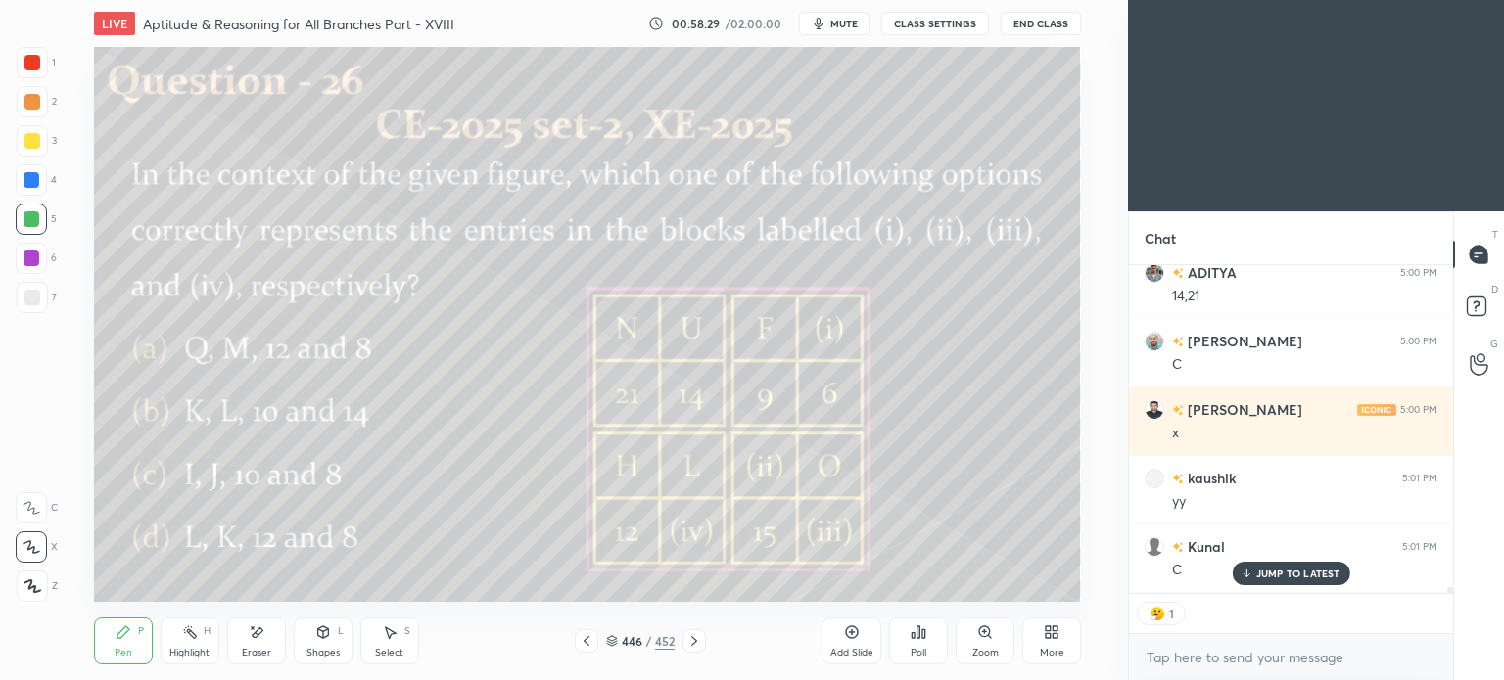
scroll to position [18215, 0]
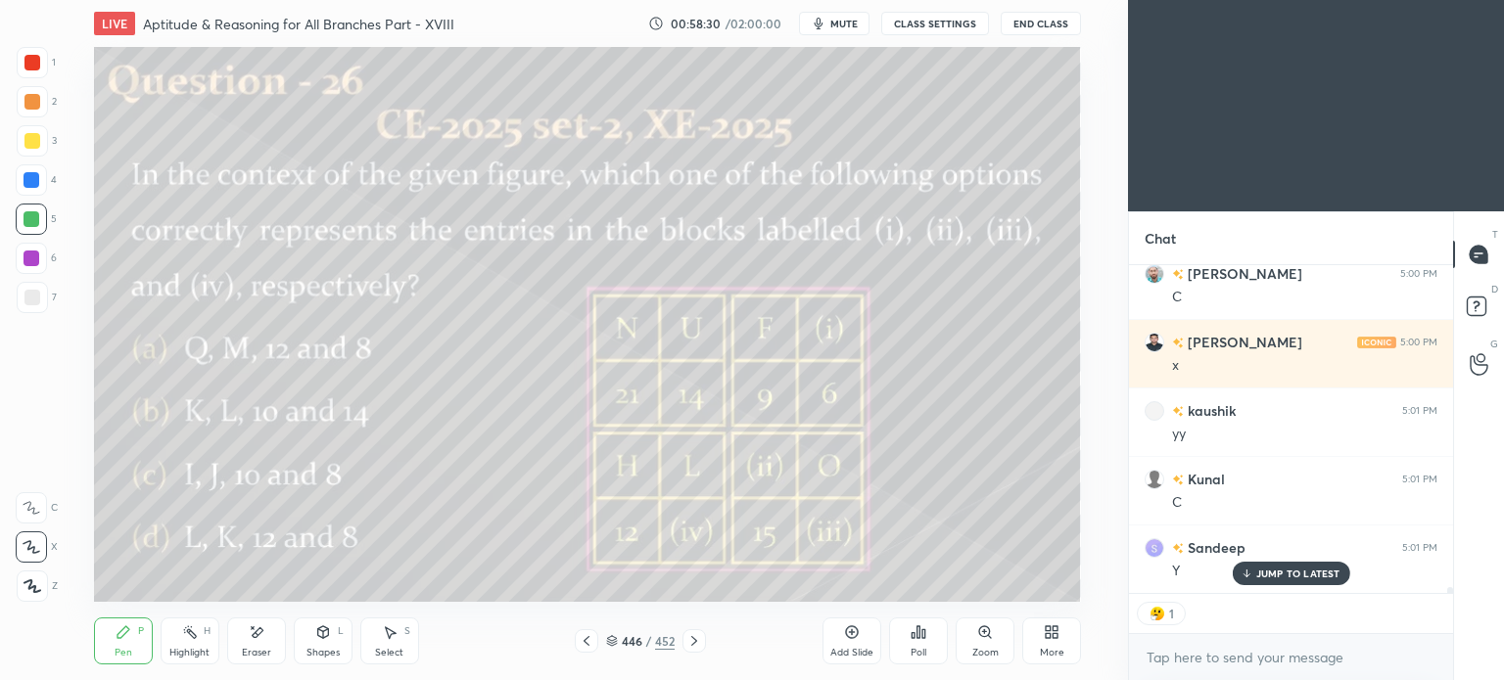
click at [692, 641] on icon at bounding box center [694, 641] width 16 height 16
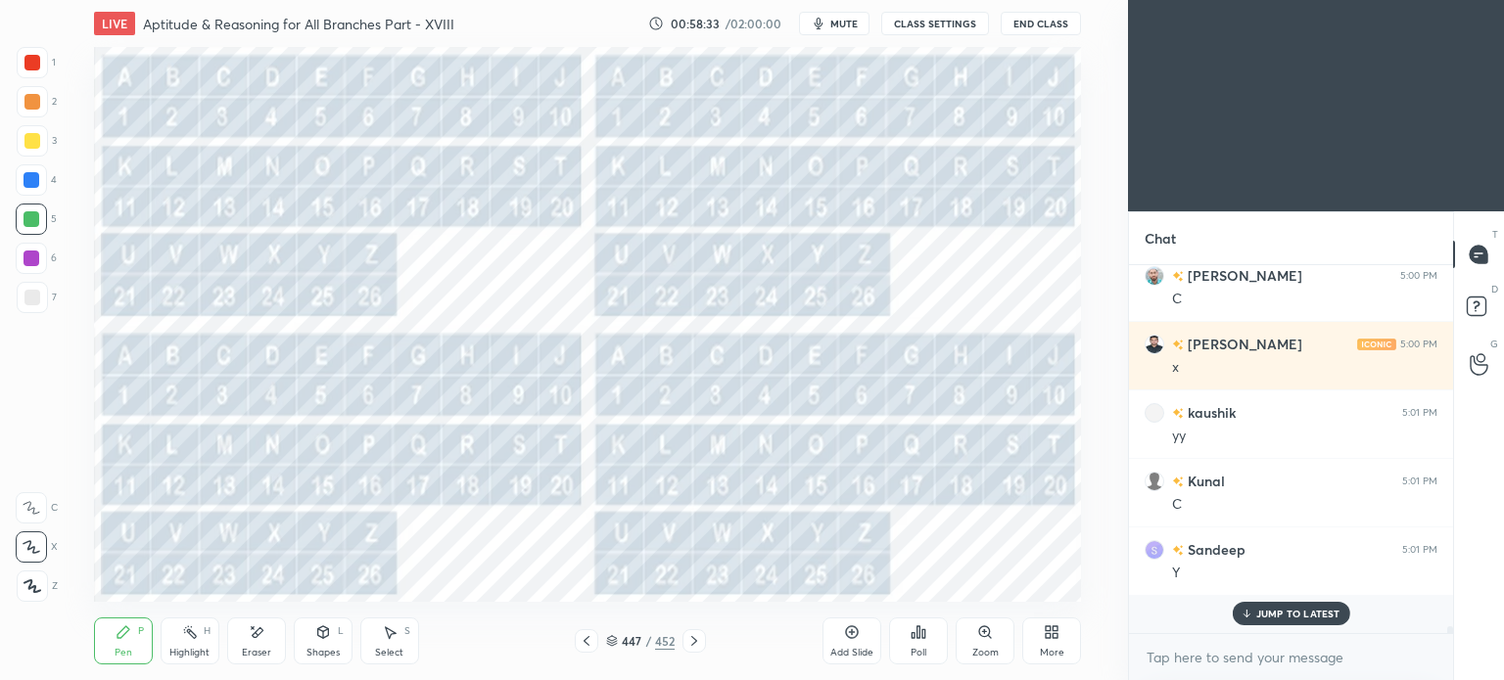
scroll to position [18176, 0]
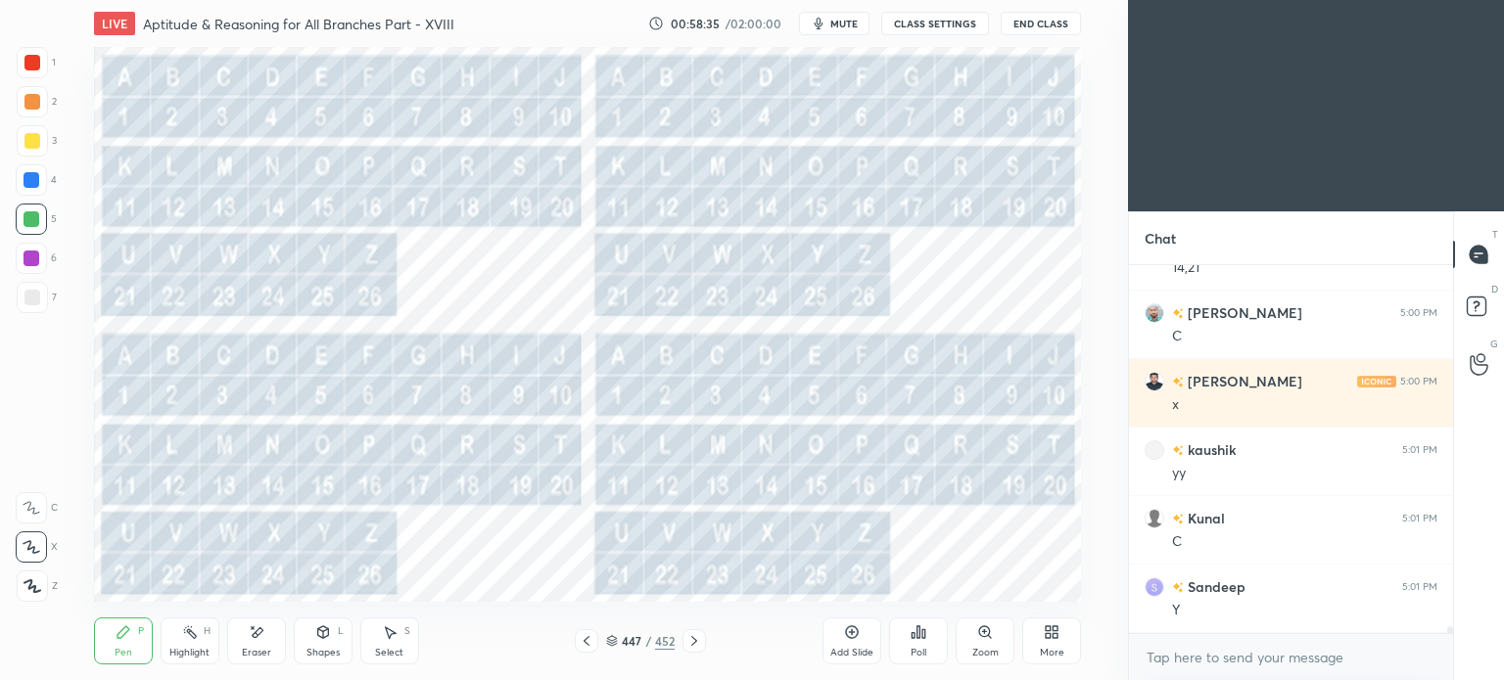
click at [587, 641] on icon at bounding box center [587, 641] width 16 height 16
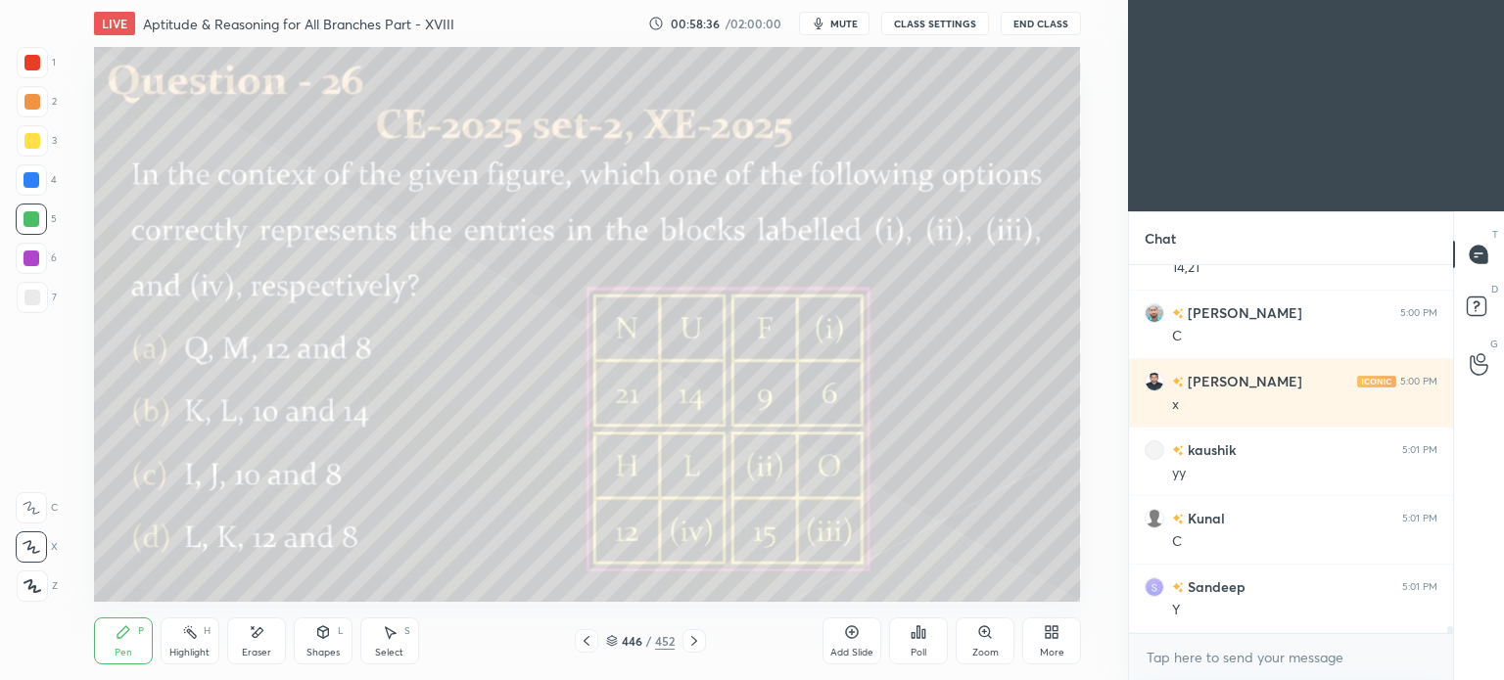
click at [689, 644] on icon at bounding box center [694, 641] width 16 height 16
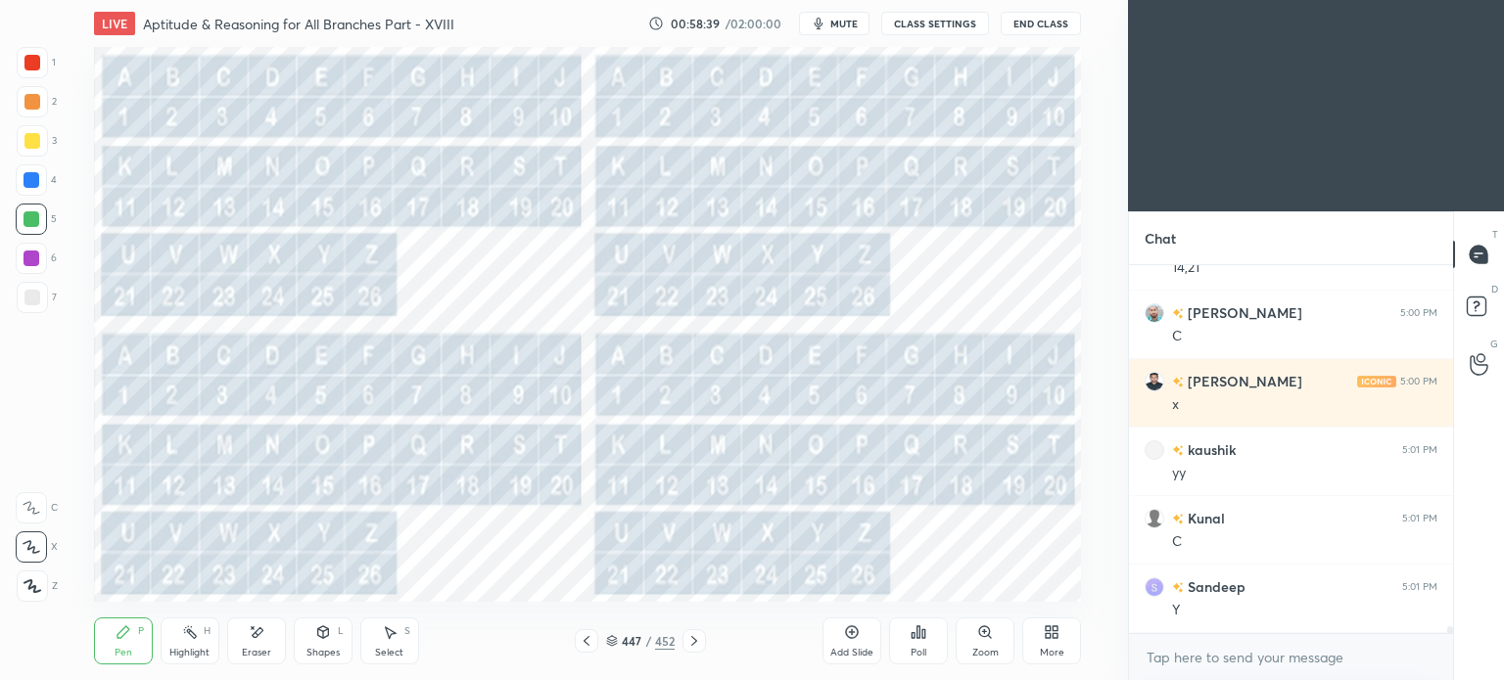
click at [691, 641] on icon at bounding box center [694, 641] width 16 height 16
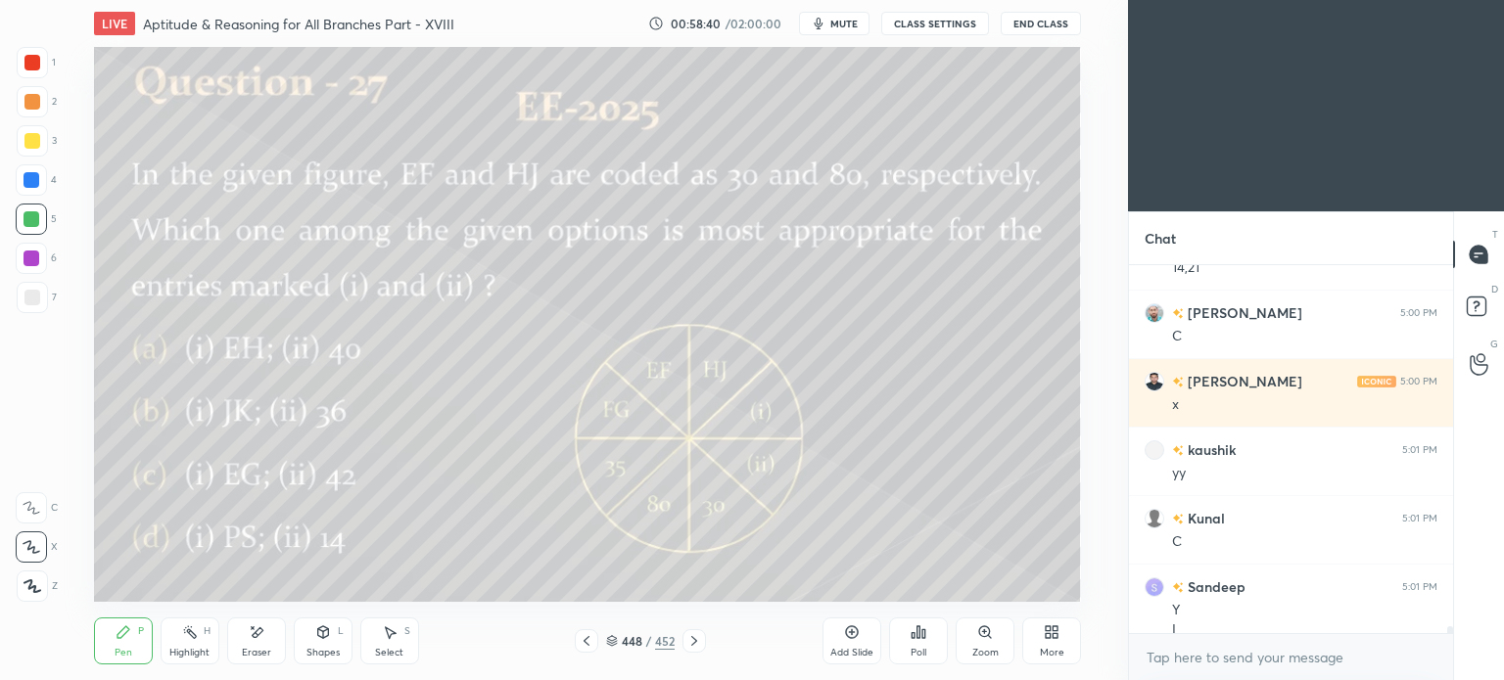
scroll to position [18196, 0]
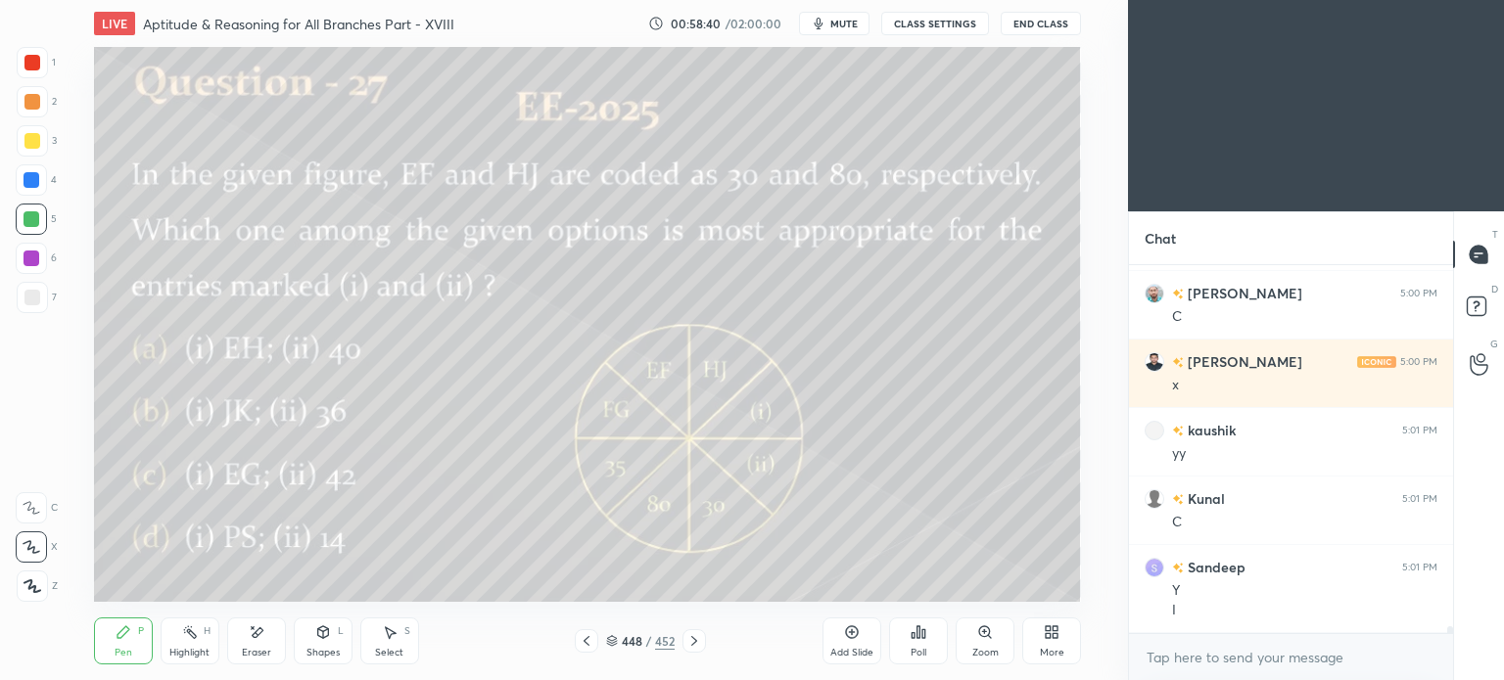
click at [580, 648] on icon at bounding box center [587, 641] width 16 height 16
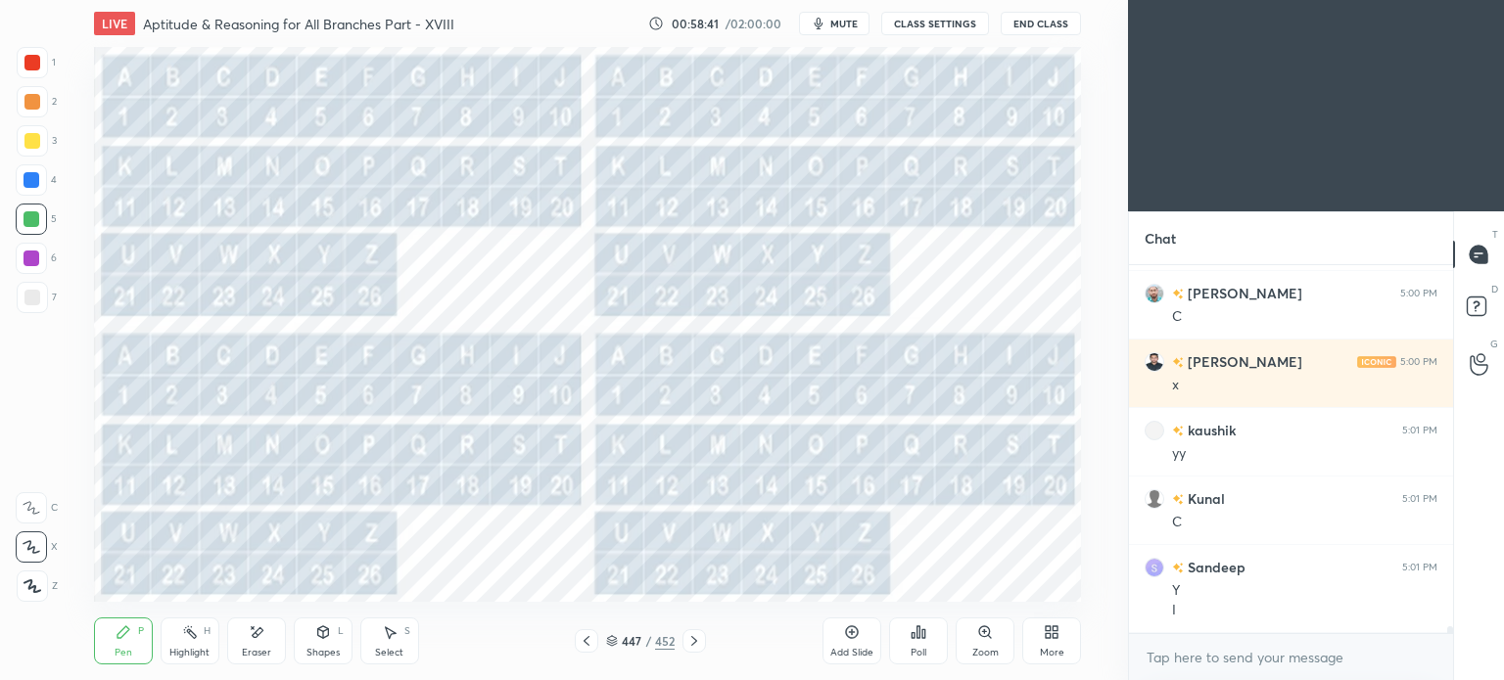
click at [580, 649] on div at bounding box center [586, 640] width 23 height 23
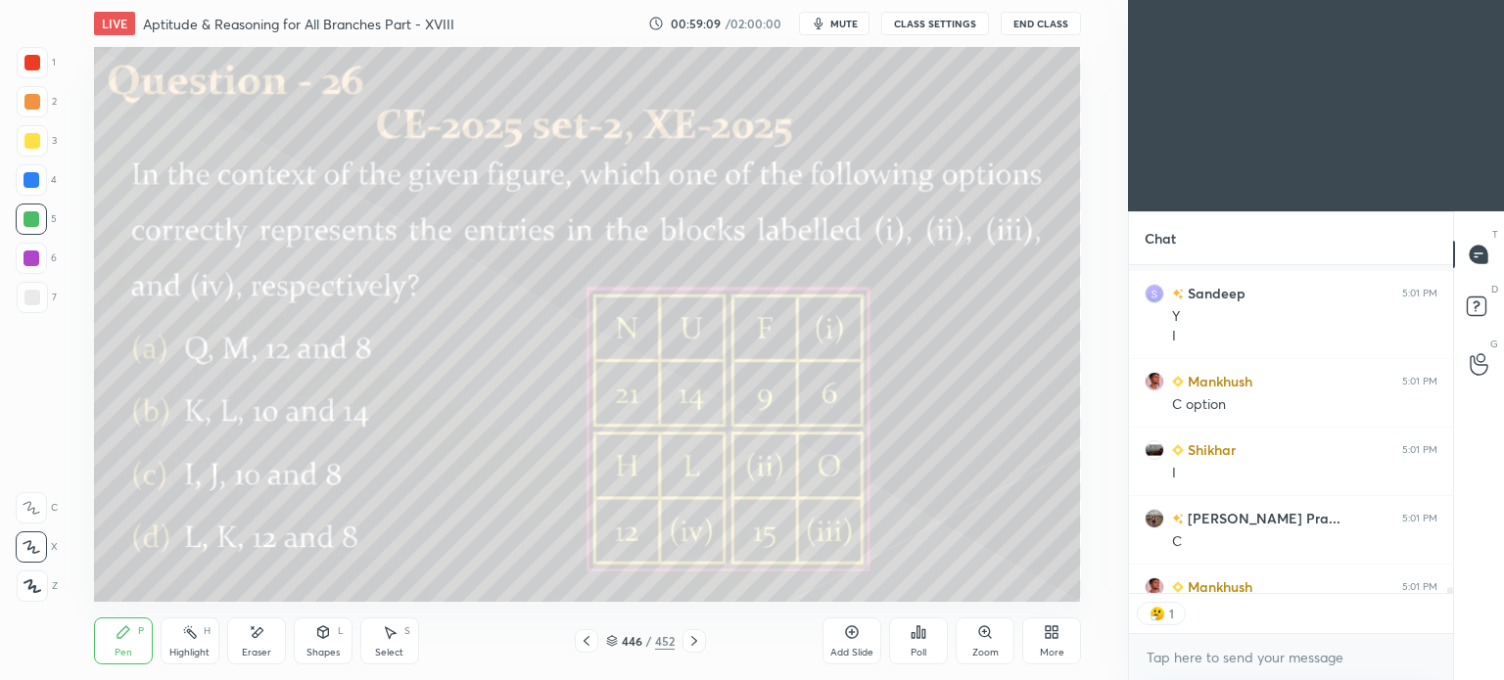
scroll to position [18579, 0]
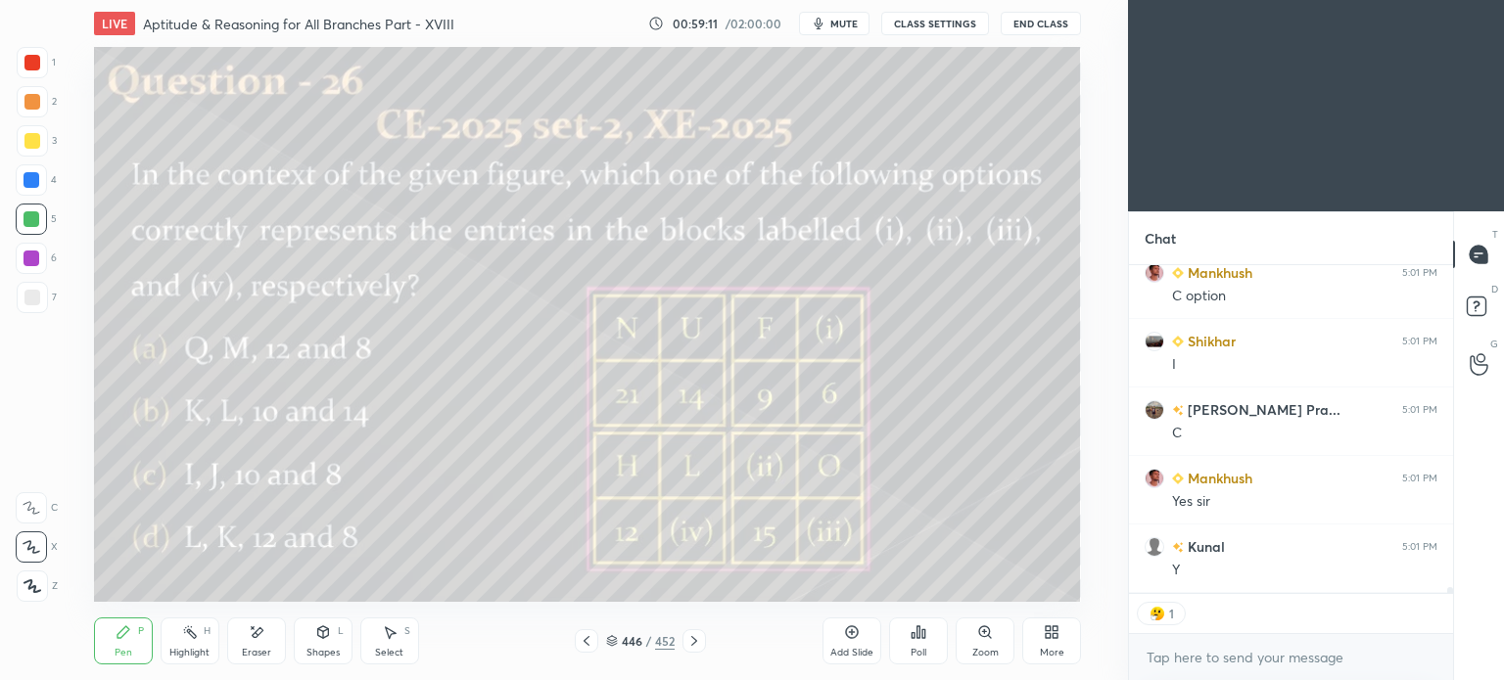
click at [696, 645] on icon at bounding box center [694, 641] width 16 height 16
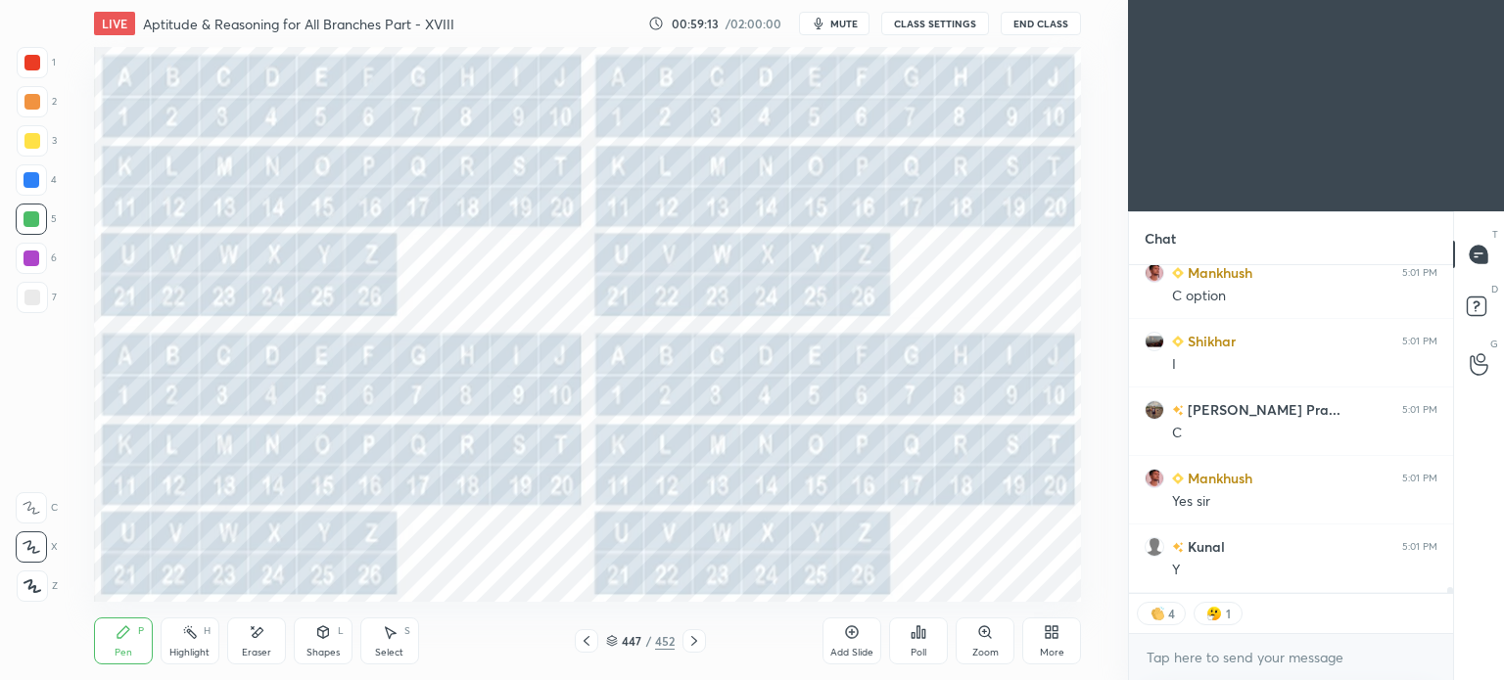
click at [35, 63] on div at bounding box center [32, 63] width 16 height 16
click at [36, 66] on div at bounding box center [32, 63] width 16 height 16
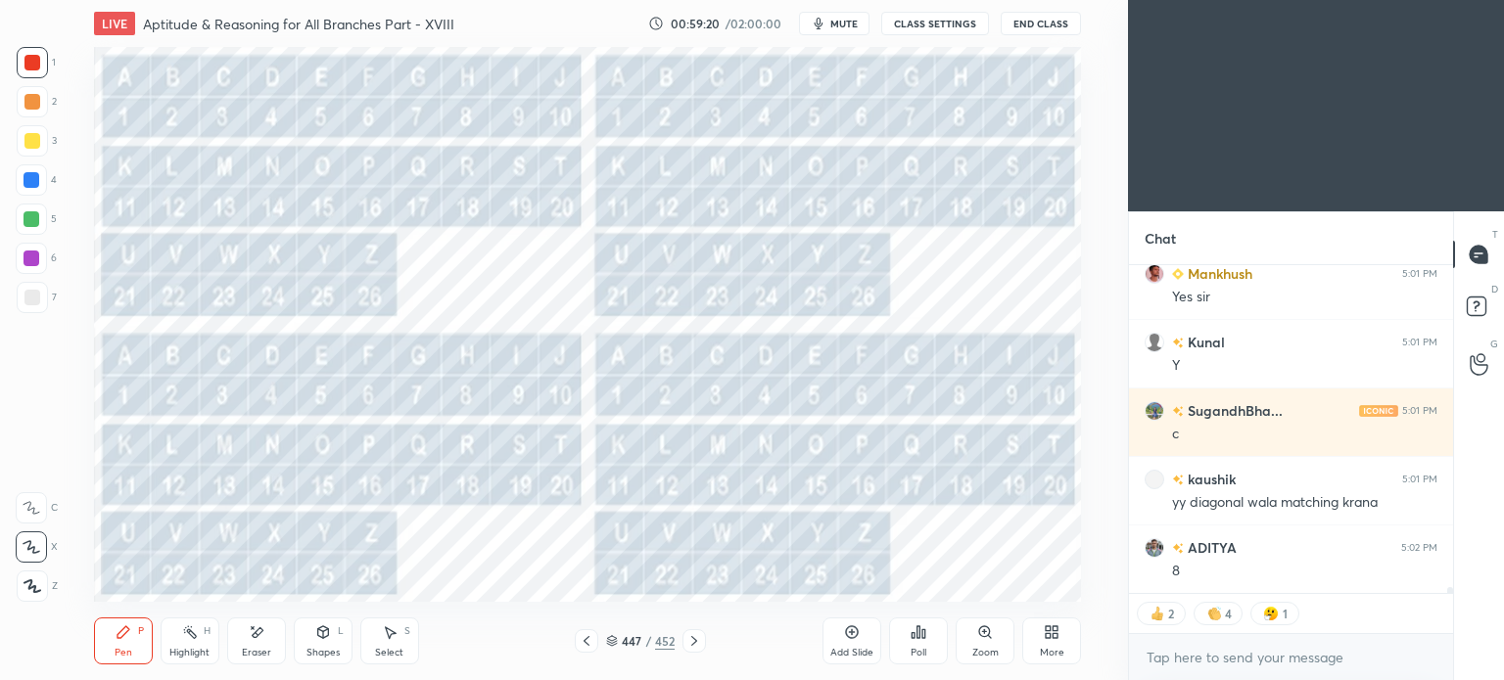
scroll to position [18853, 0]
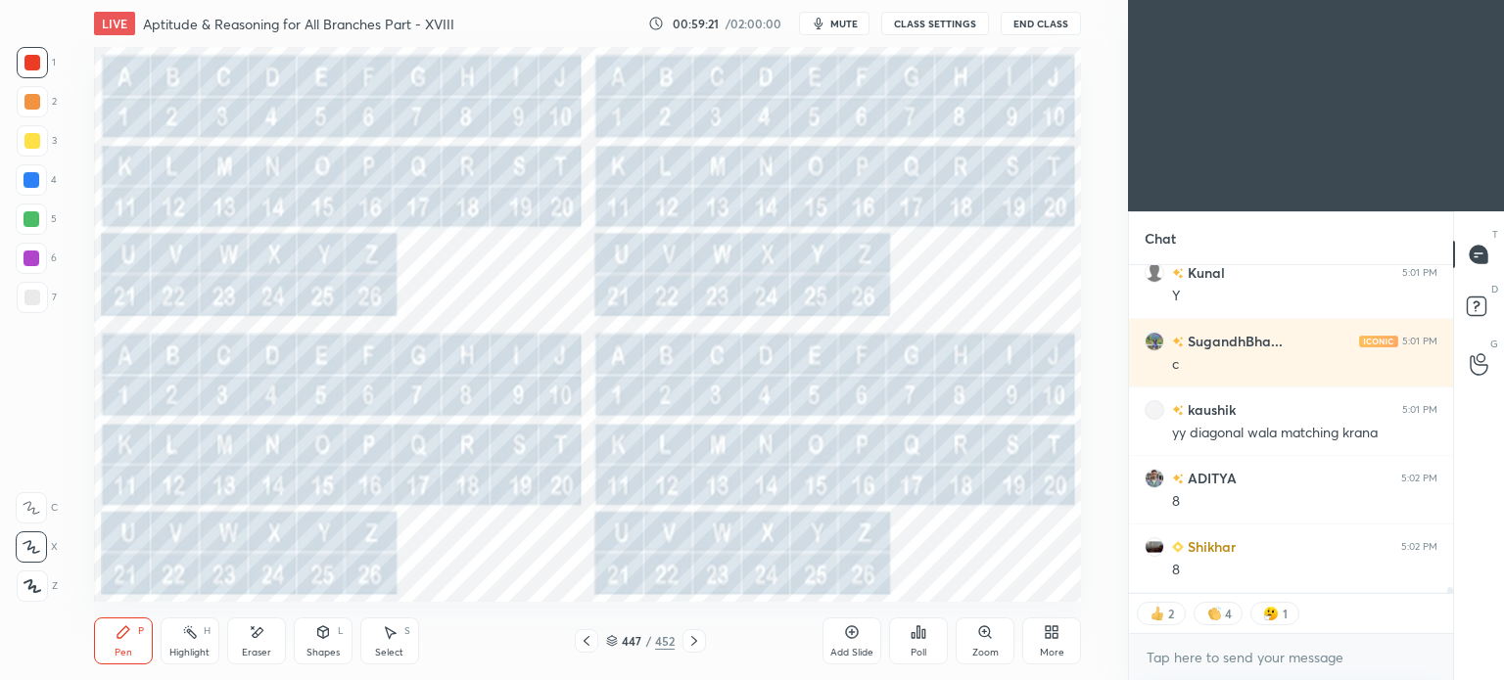
click at [591, 642] on icon at bounding box center [587, 641] width 16 height 16
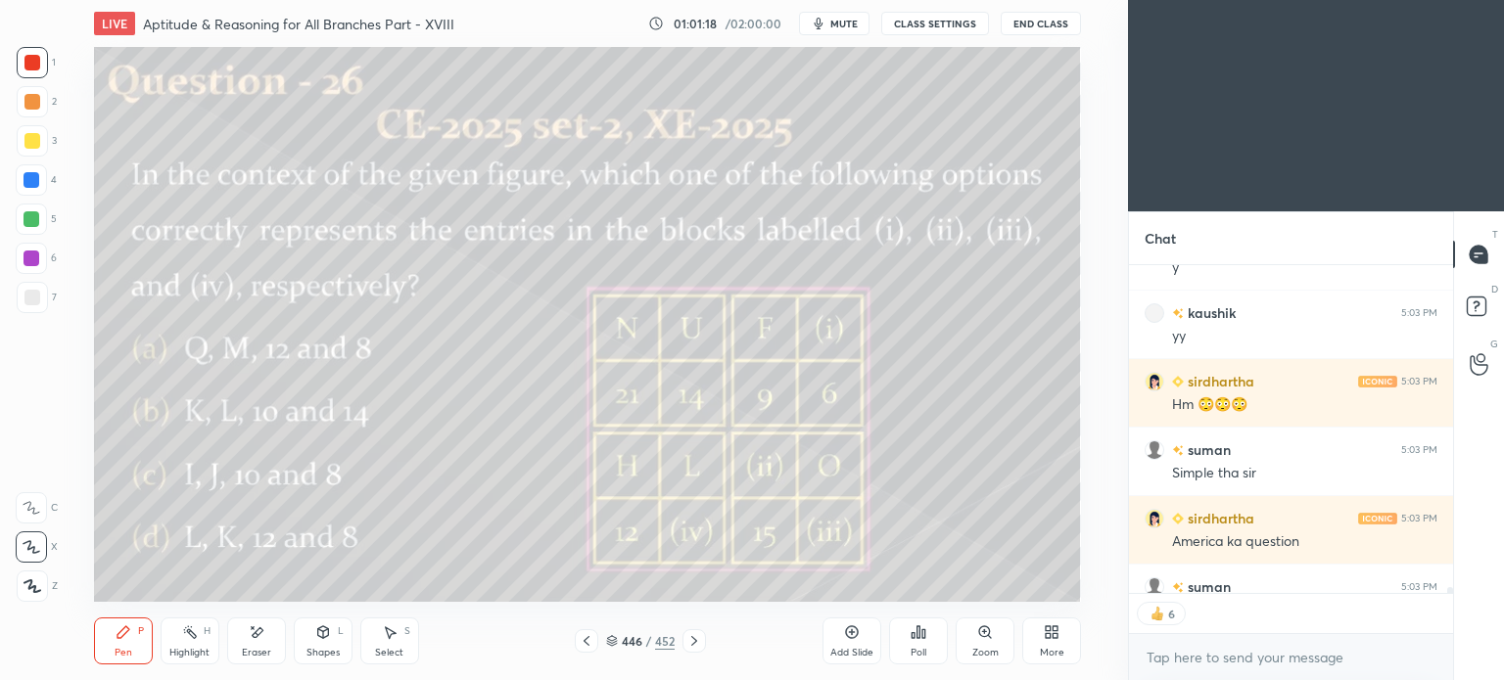
scroll to position [19606, 0]
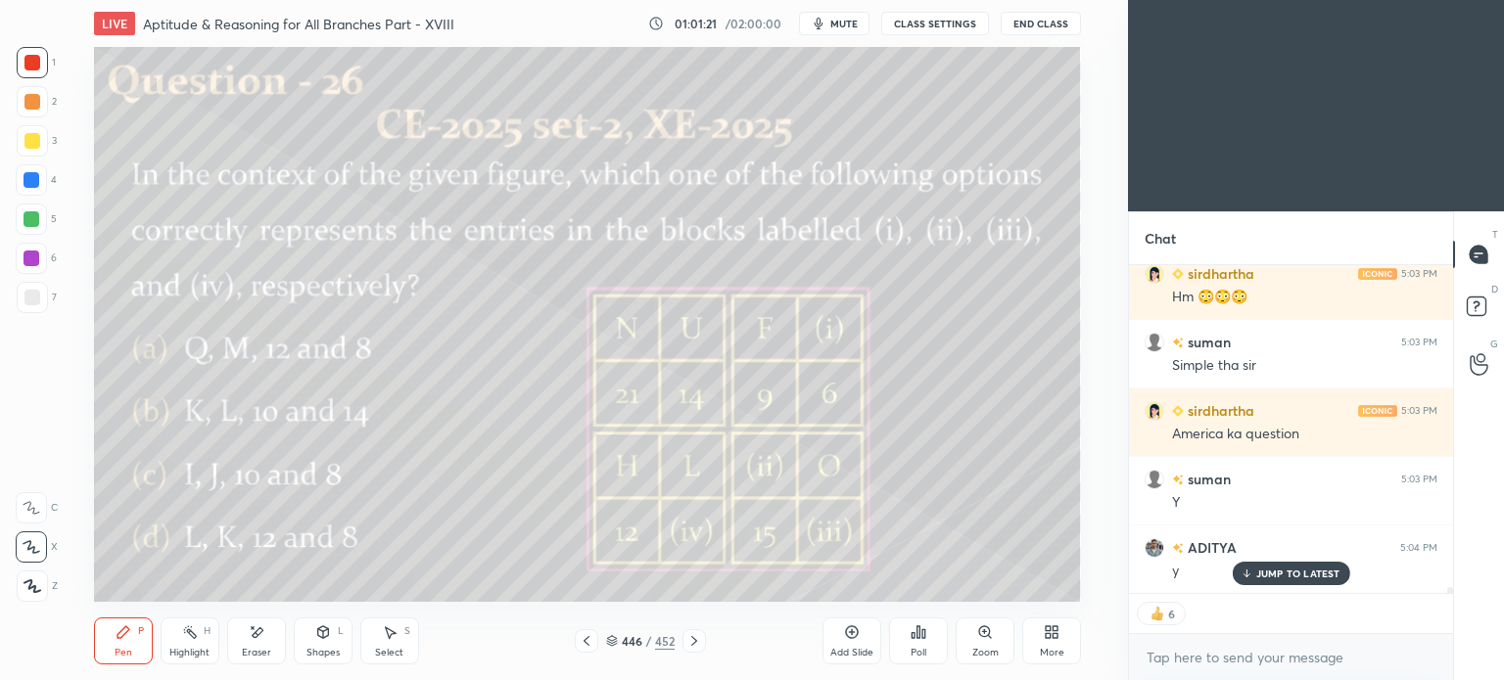
click at [1276, 568] on p "JUMP TO LATEST" at bounding box center [1298, 574] width 84 height 12
click at [695, 645] on icon at bounding box center [694, 641] width 16 height 16
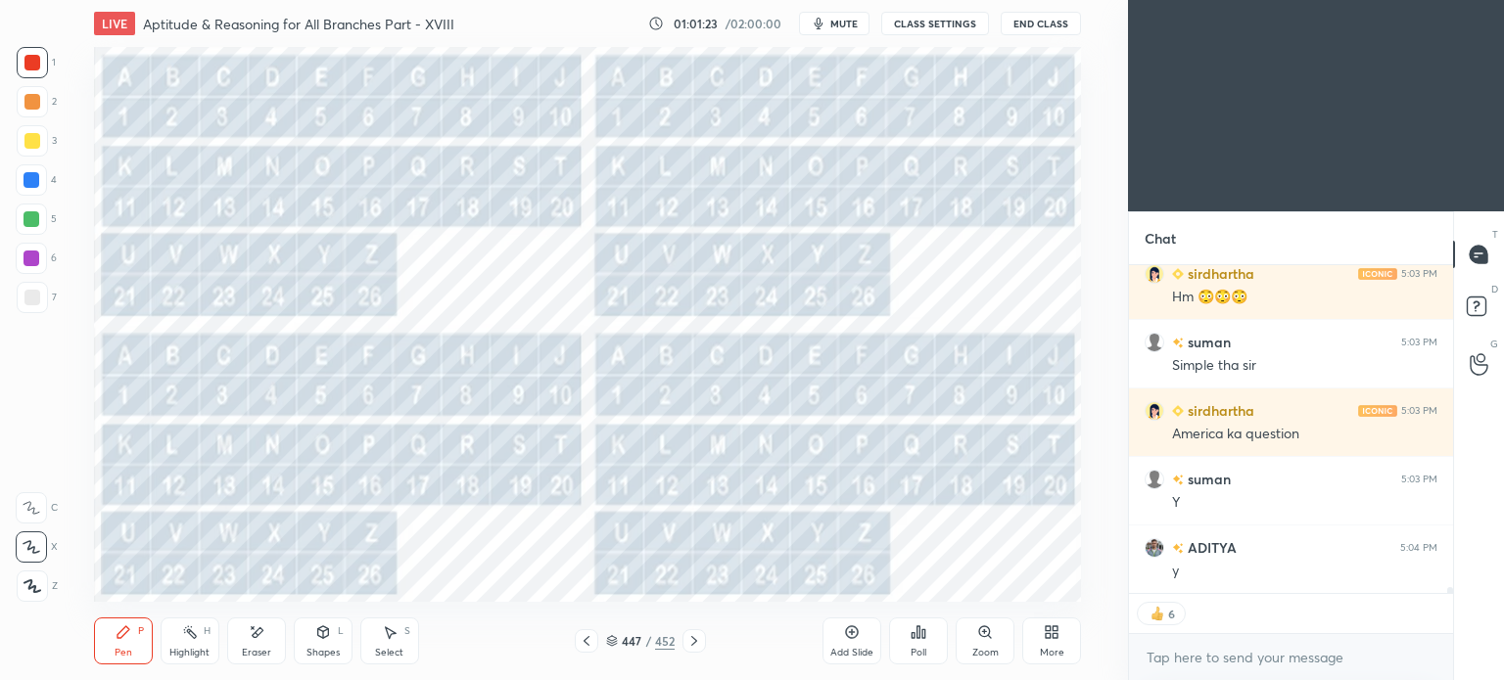
click at [695, 645] on icon at bounding box center [694, 641] width 16 height 16
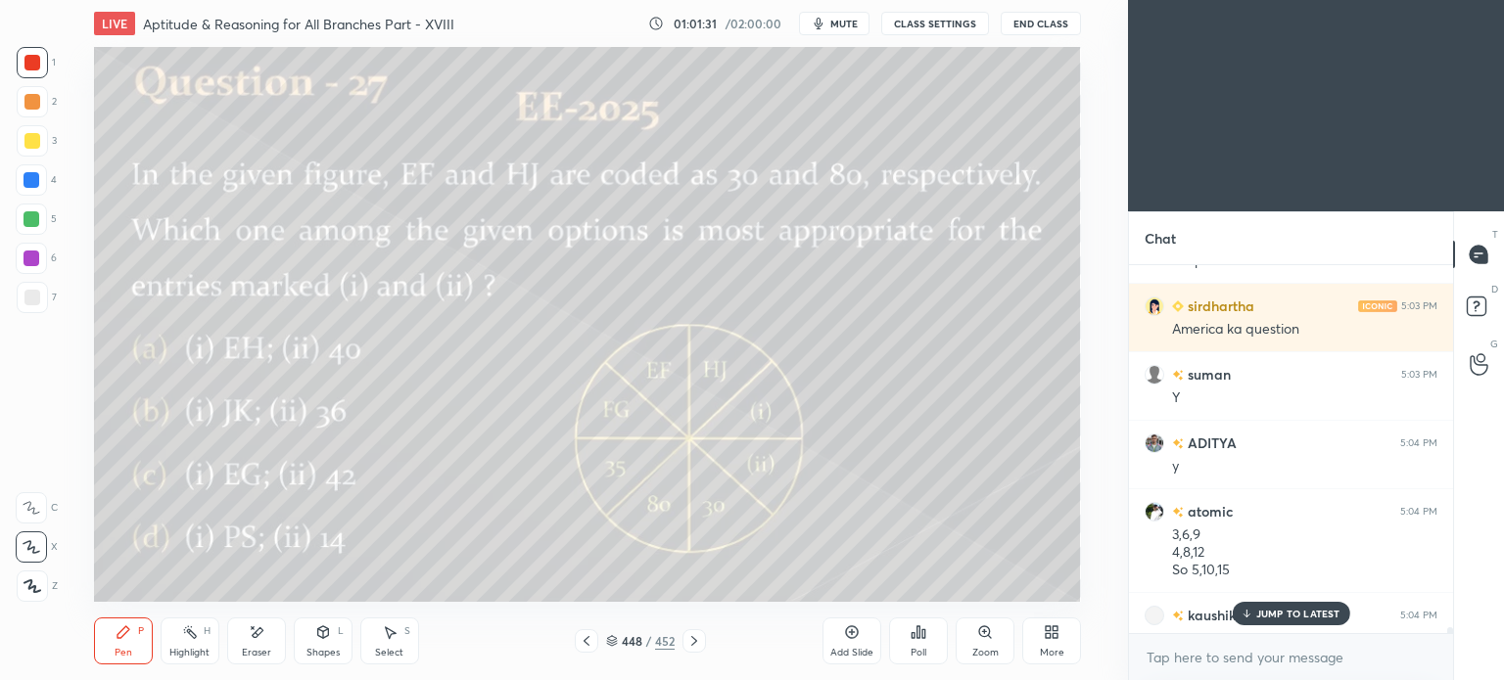
scroll to position [362, 318]
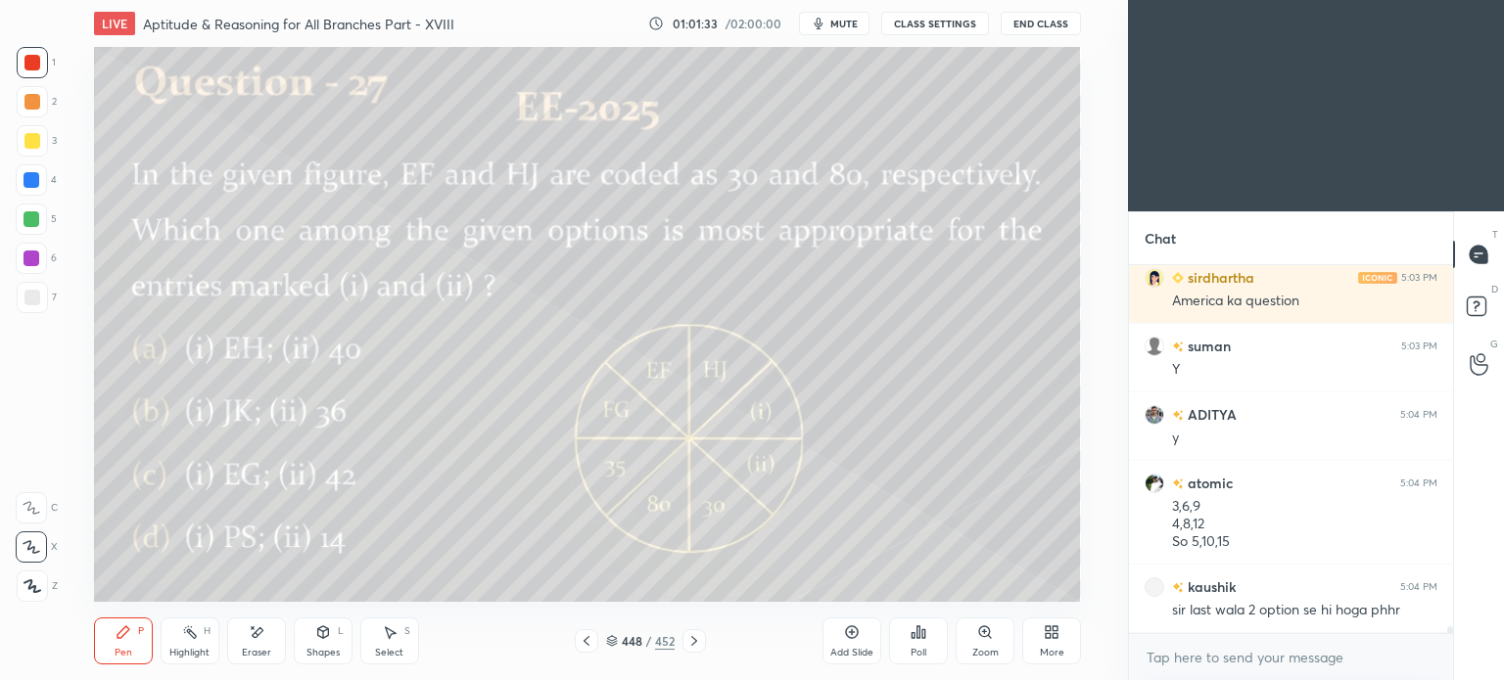
click at [917, 639] on icon at bounding box center [918, 633] width 16 height 16
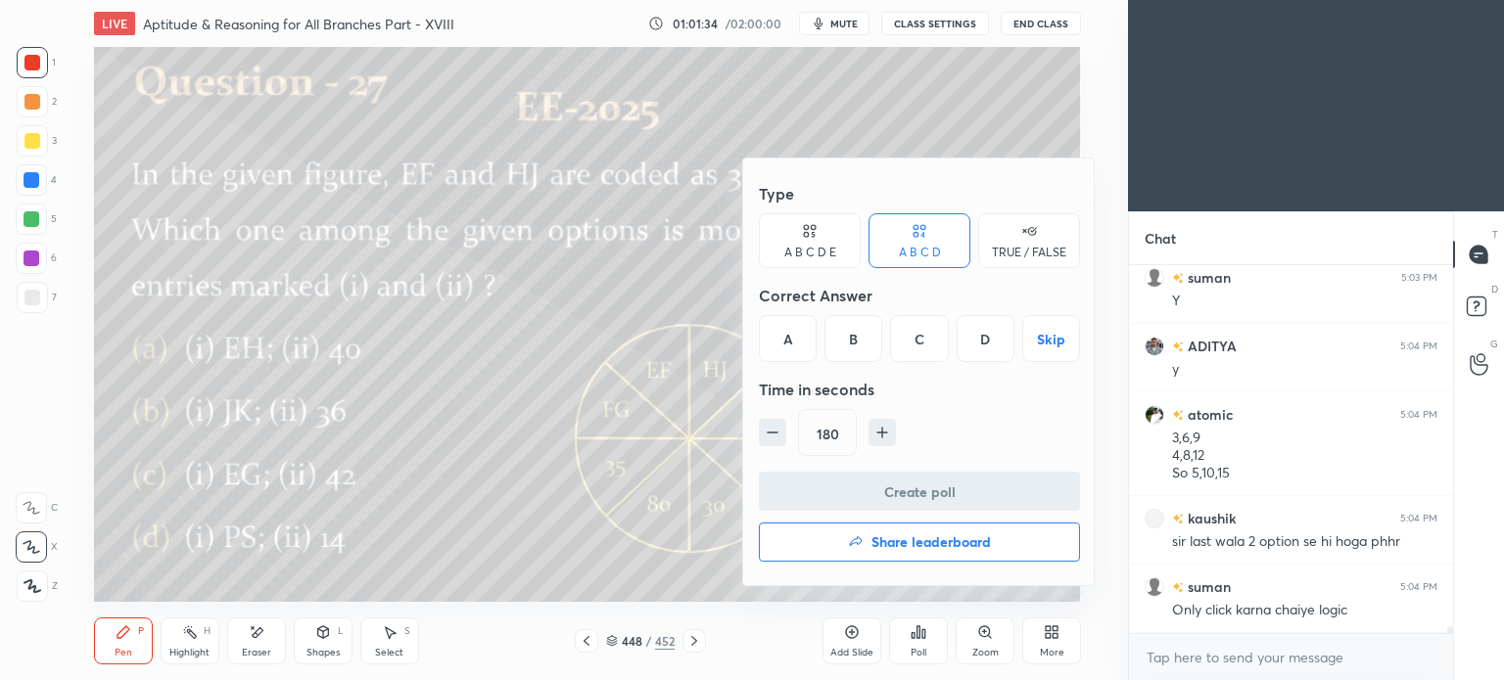
click at [905, 344] on div "C" at bounding box center [919, 338] width 58 height 47
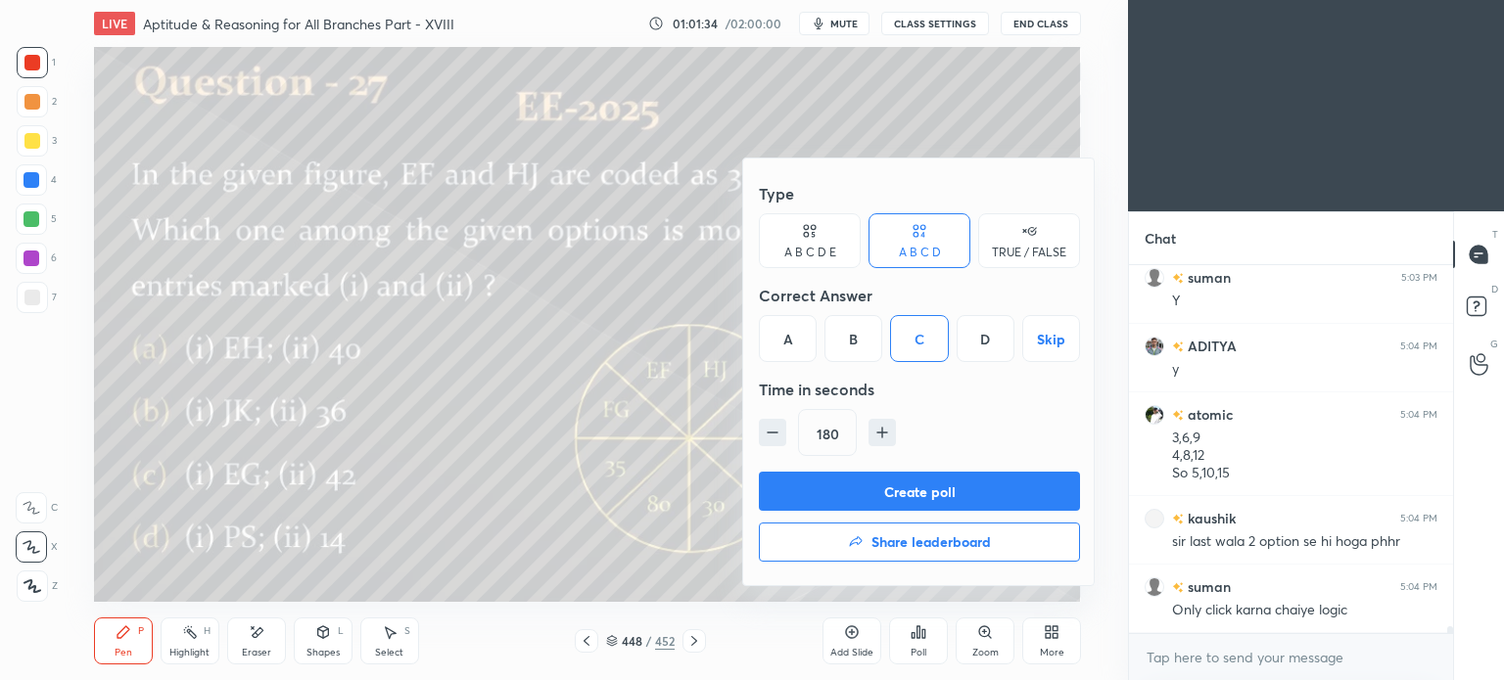
click at [887, 480] on button "Create poll" at bounding box center [919, 491] width 321 height 39
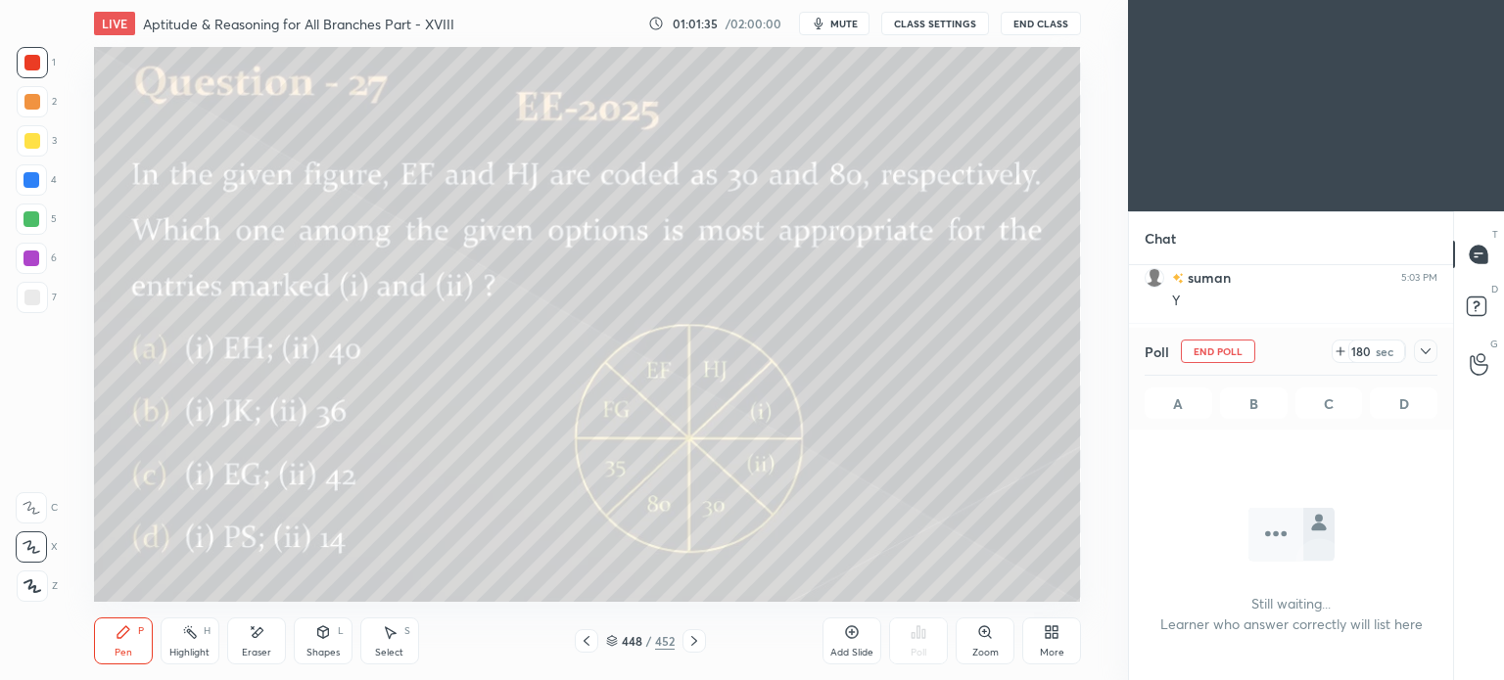
scroll to position [307, 318]
click at [120, 646] on div "Pen P" at bounding box center [123, 641] width 59 height 47
click at [17, 153] on div at bounding box center [32, 140] width 31 height 31
click at [584, 641] on icon at bounding box center [586, 641] width 6 height 10
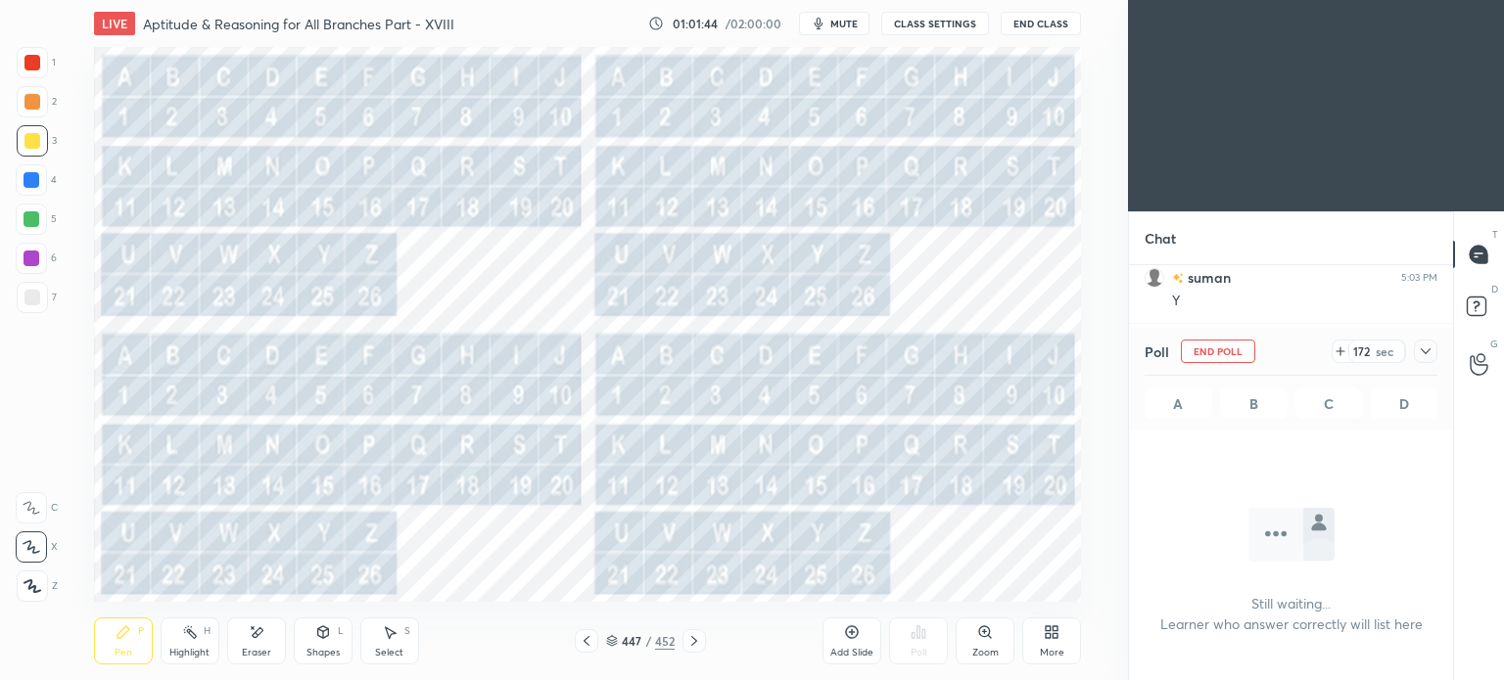
click at [583, 642] on icon at bounding box center [587, 641] width 16 height 16
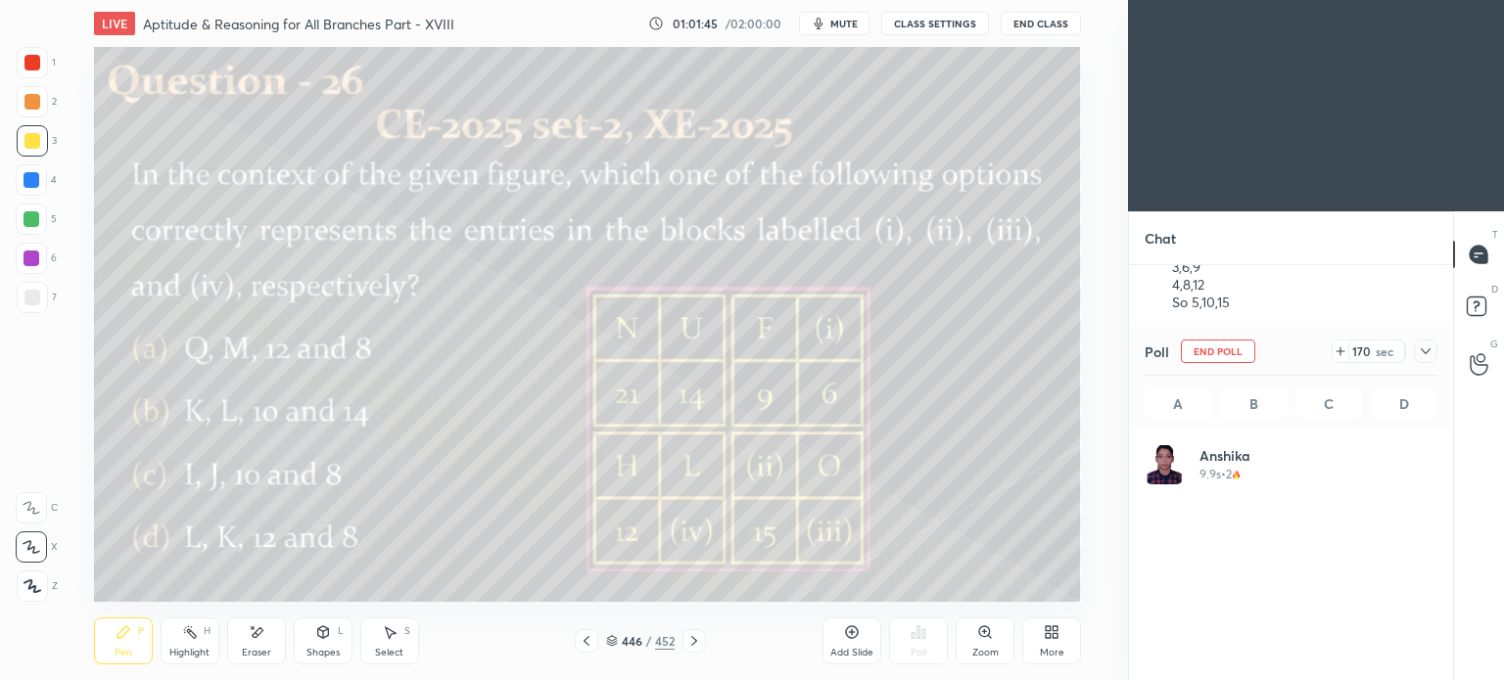
scroll to position [229, 287]
click at [587, 642] on icon at bounding box center [587, 641] width 16 height 16
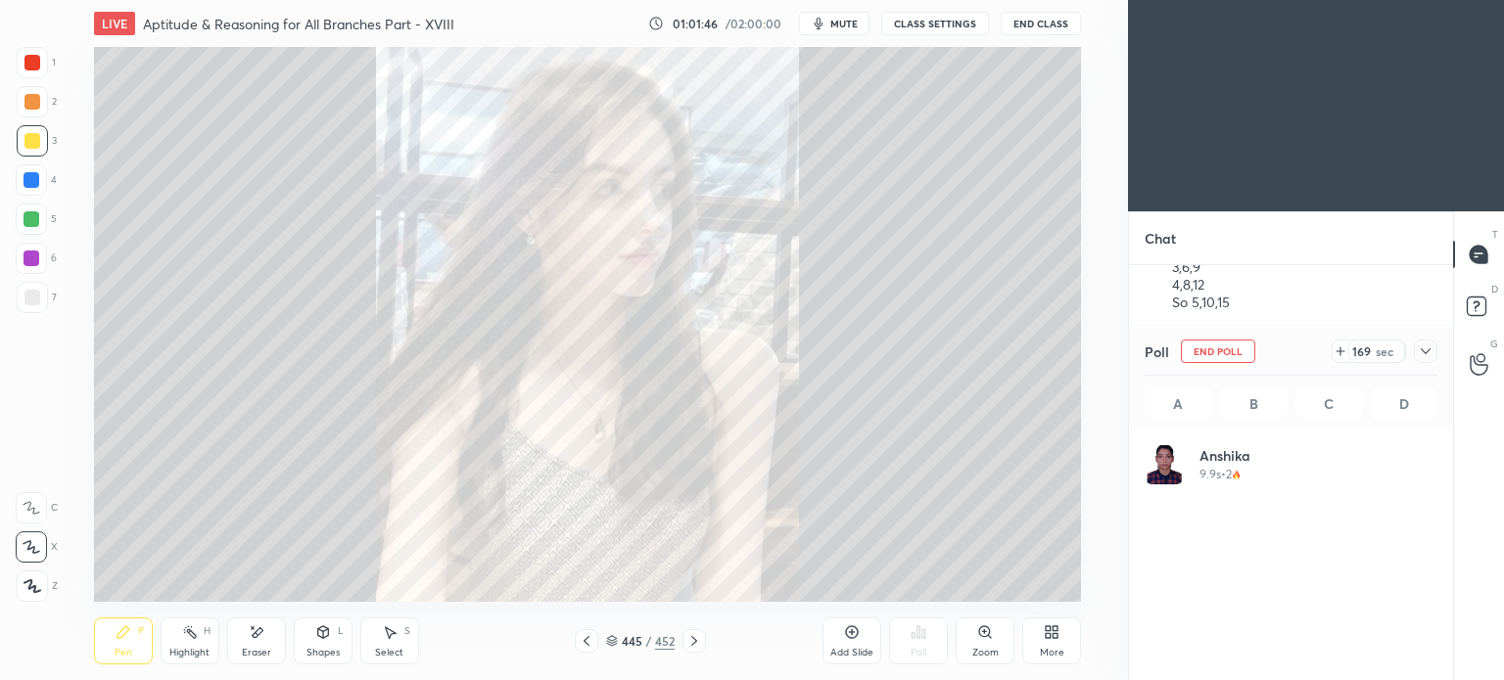
click at [585, 646] on icon at bounding box center [587, 641] width 16 height 16
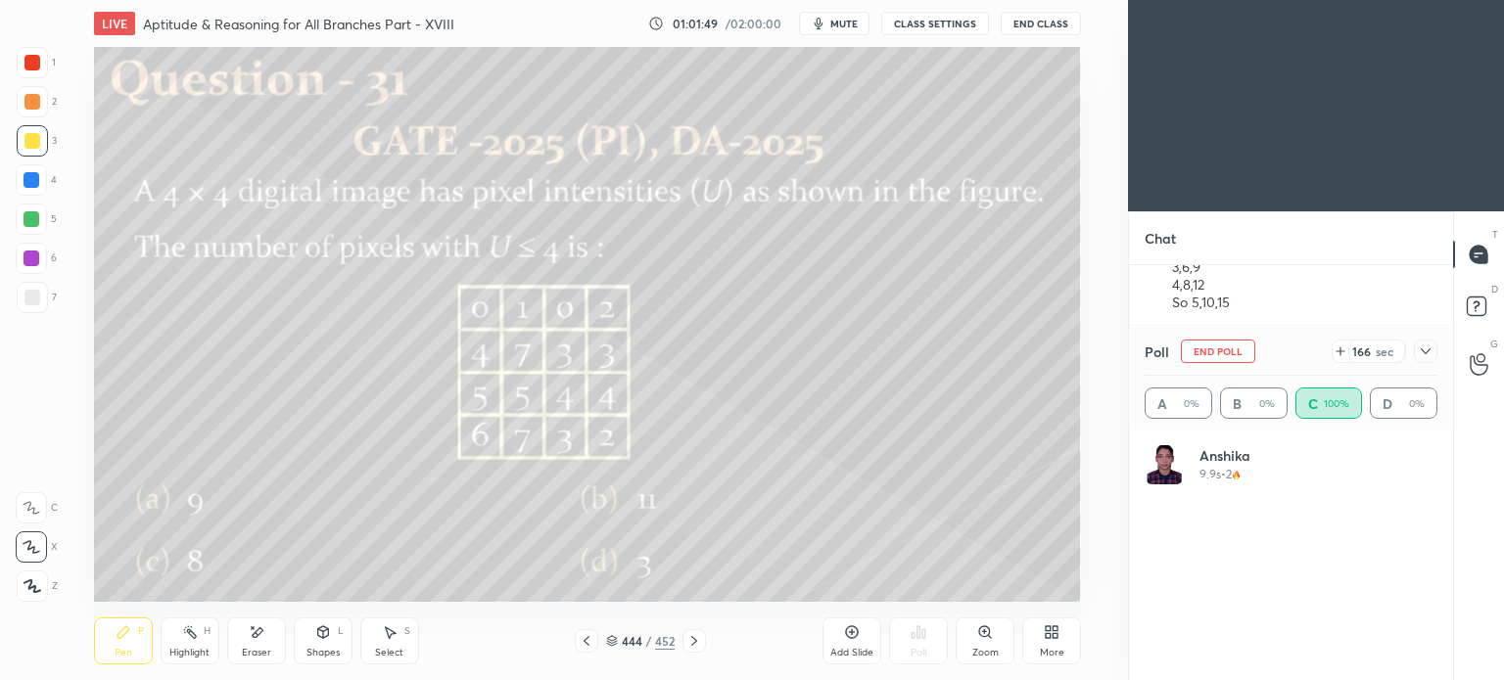
click at [583, 642] on icon at bounding box center [587, 641] width 16 height 16
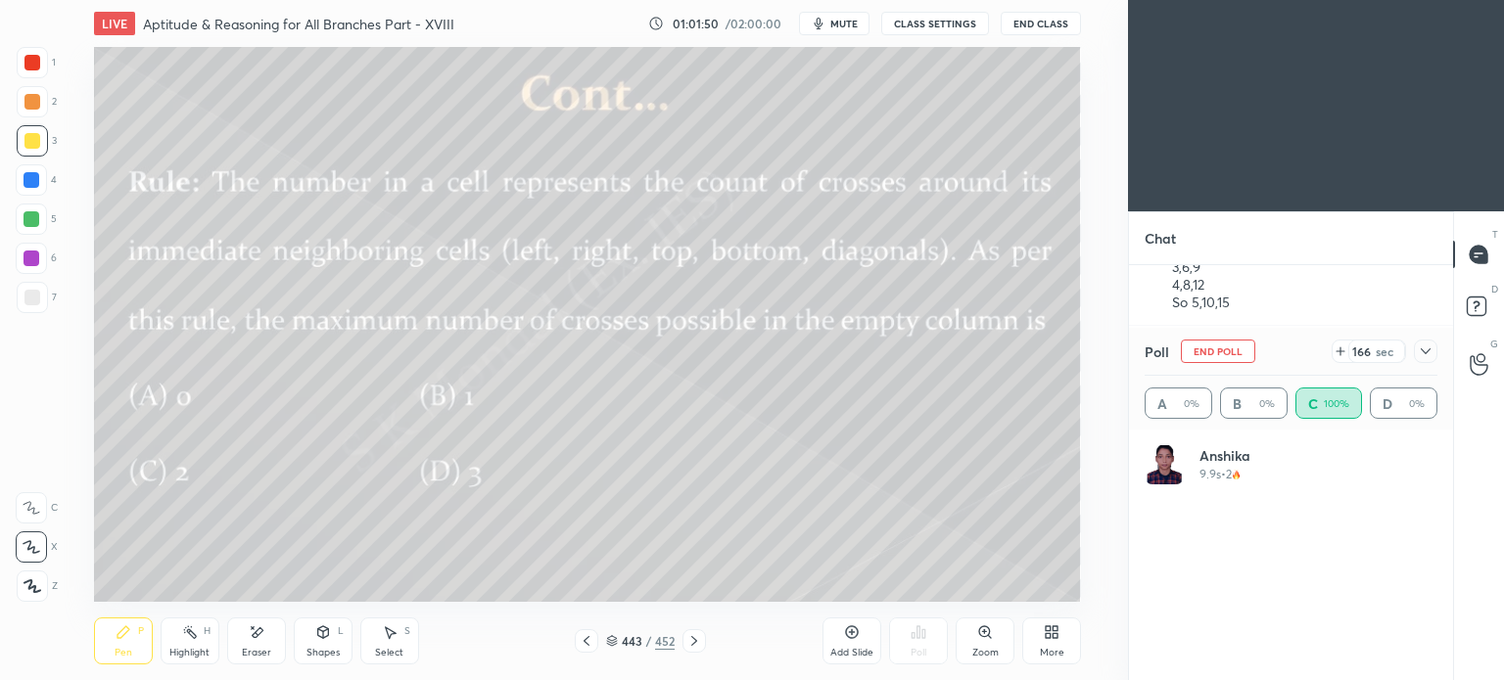
click at [587, 643] on icon at bounding box center [587, 641] width 16 height 16
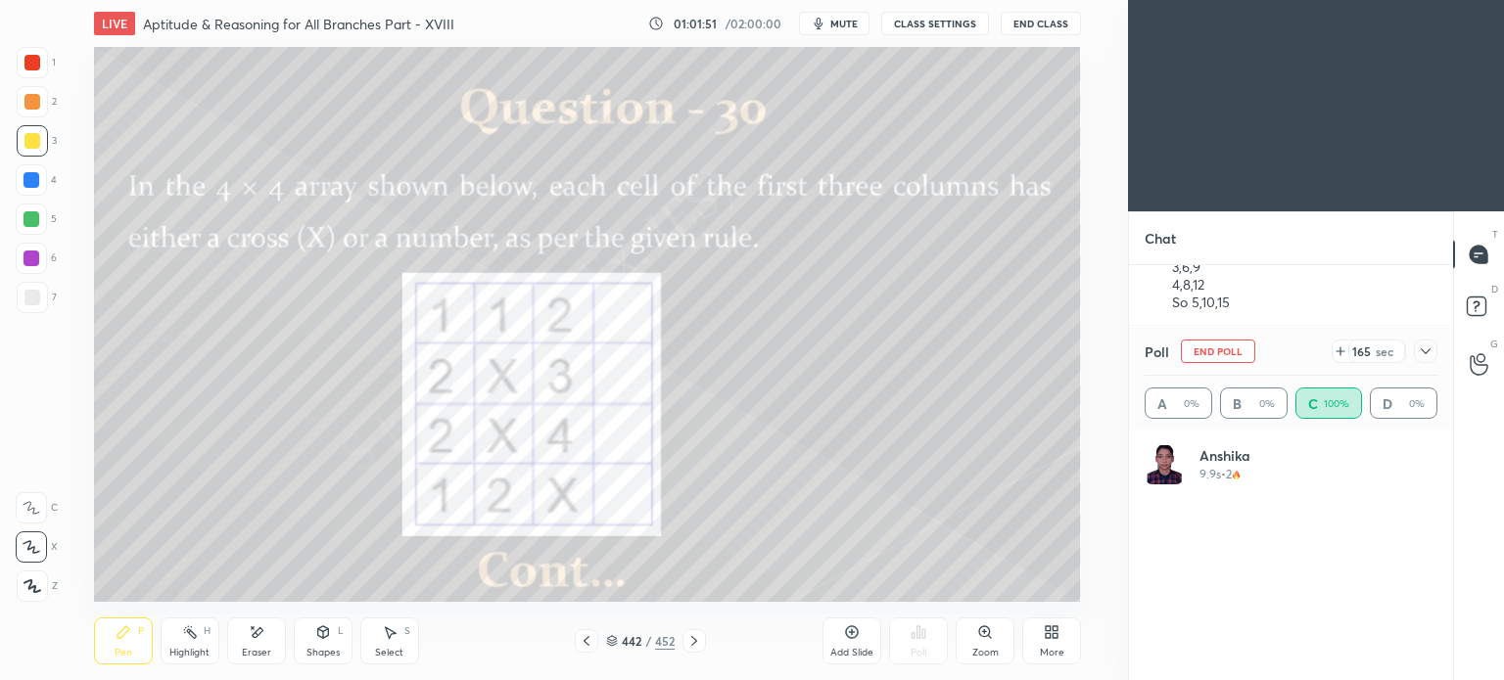
click at [697, 640] on icon at bounding box center [694, 641] width 16 height 16
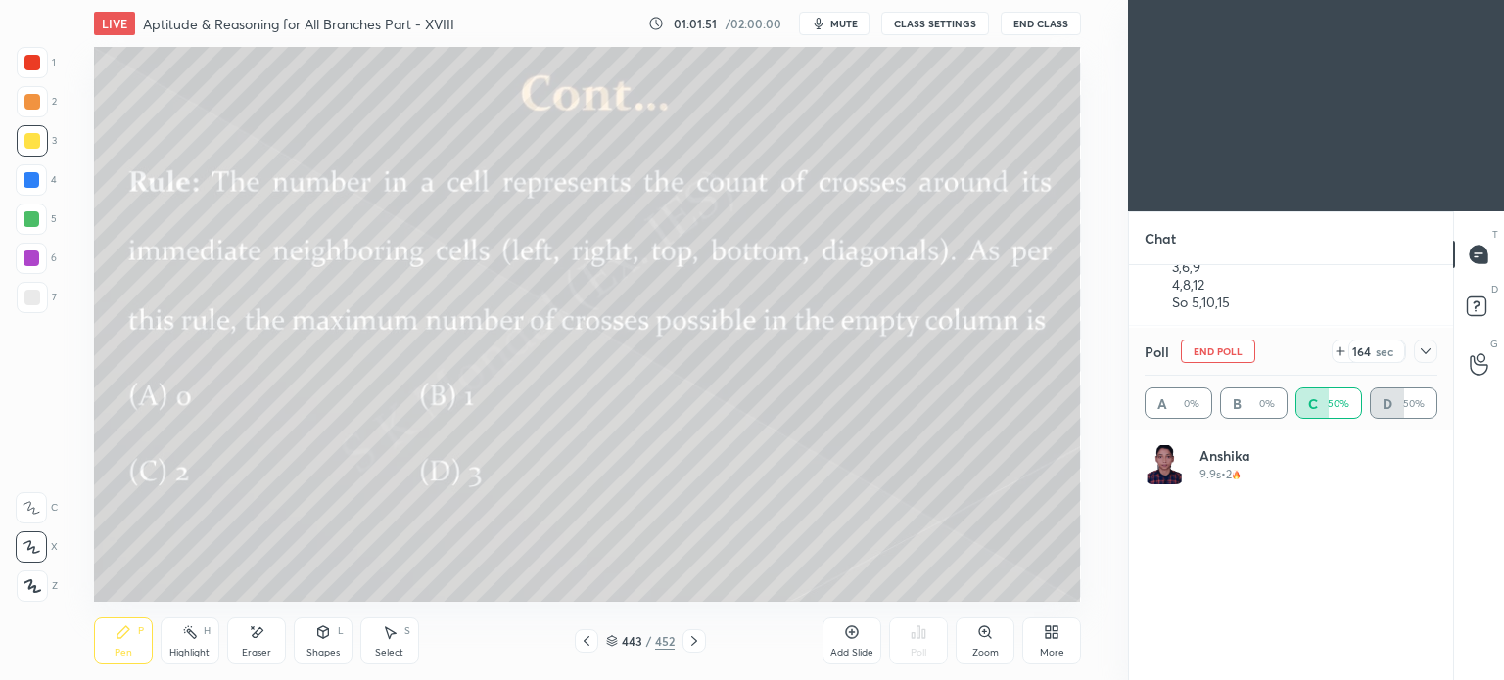
click at [695, 644] on icon at bounding box center [694, 641] width 16 height 16
click at [694, 645] on icon at bounding box center [694, 641] width 16 height 16
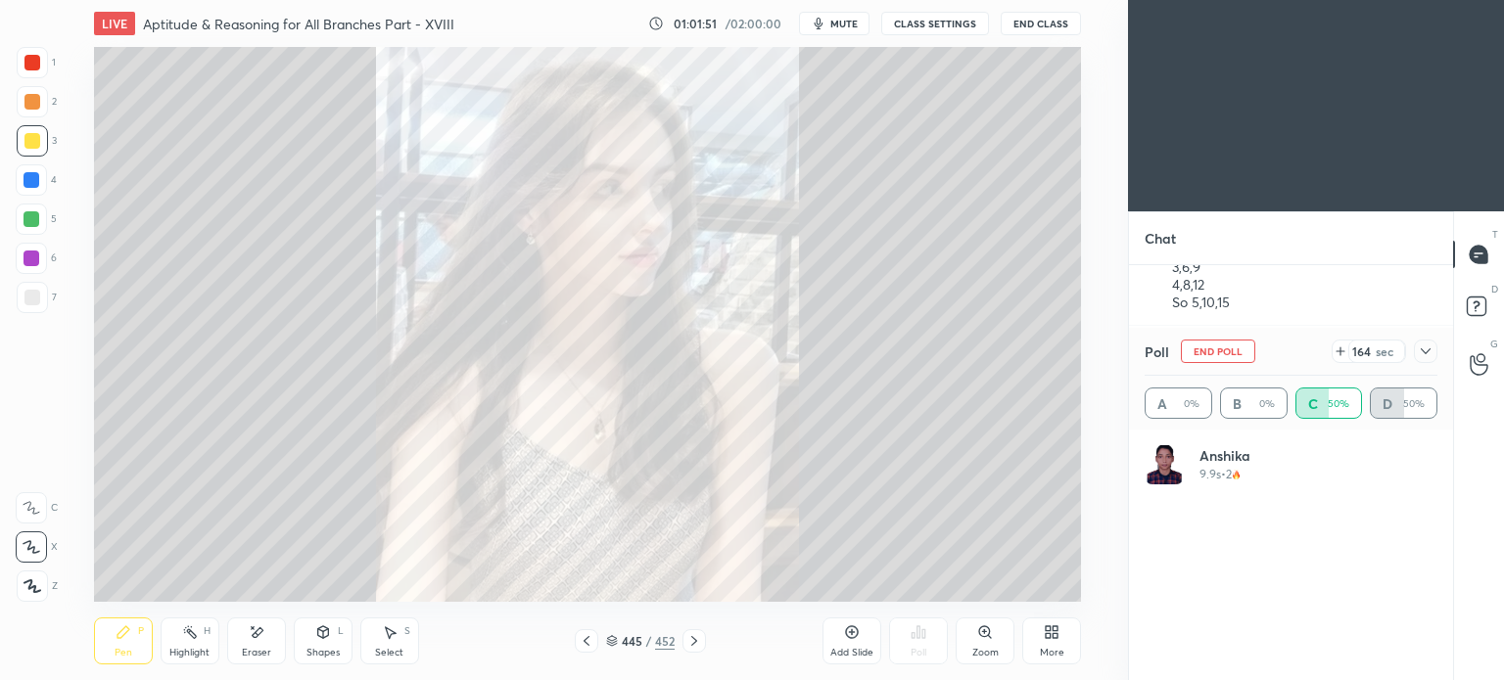
click at [693, 645] on icon at bounding box center [694, 641] width 16 height 16
click at [693, 647] on icon at bounding box center [694, 641] width 16 height 16
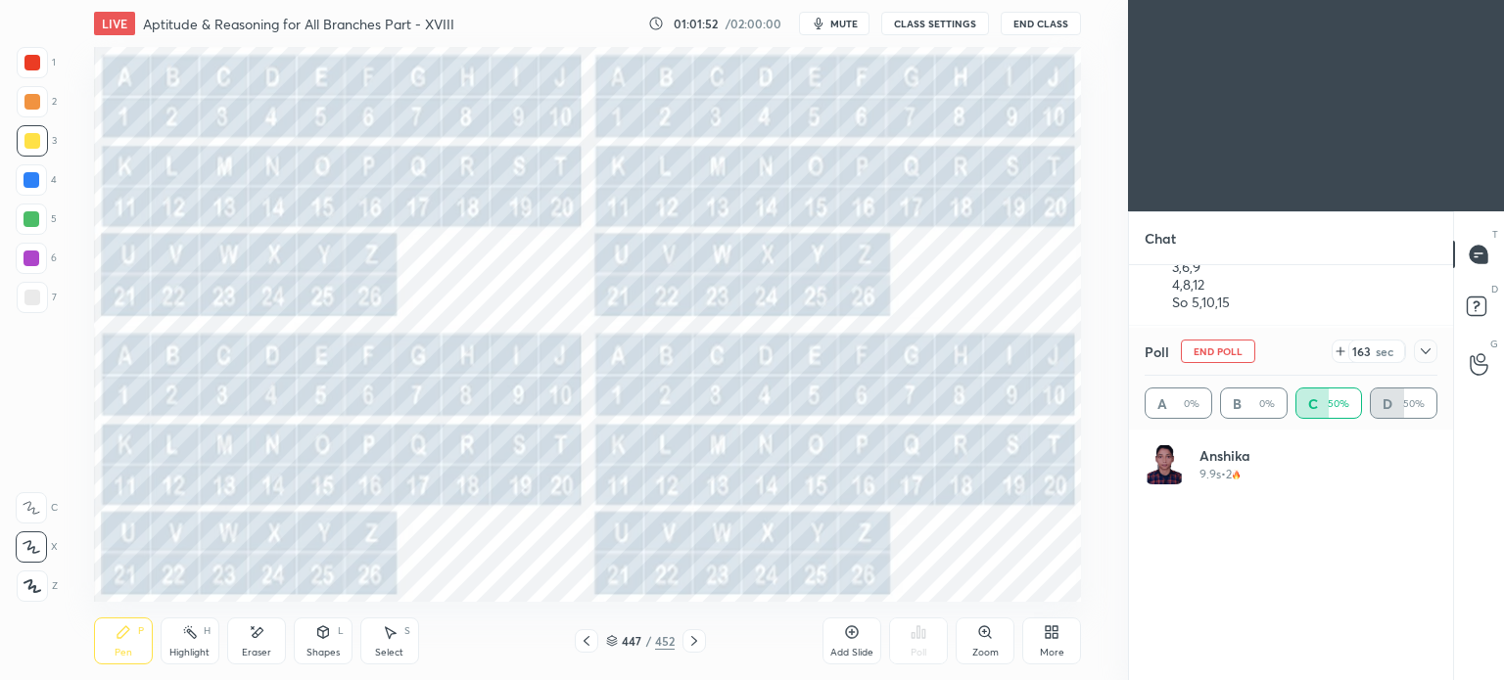
click at [700, 642] on icon at bounding box center [694, 641] width 16 height 16
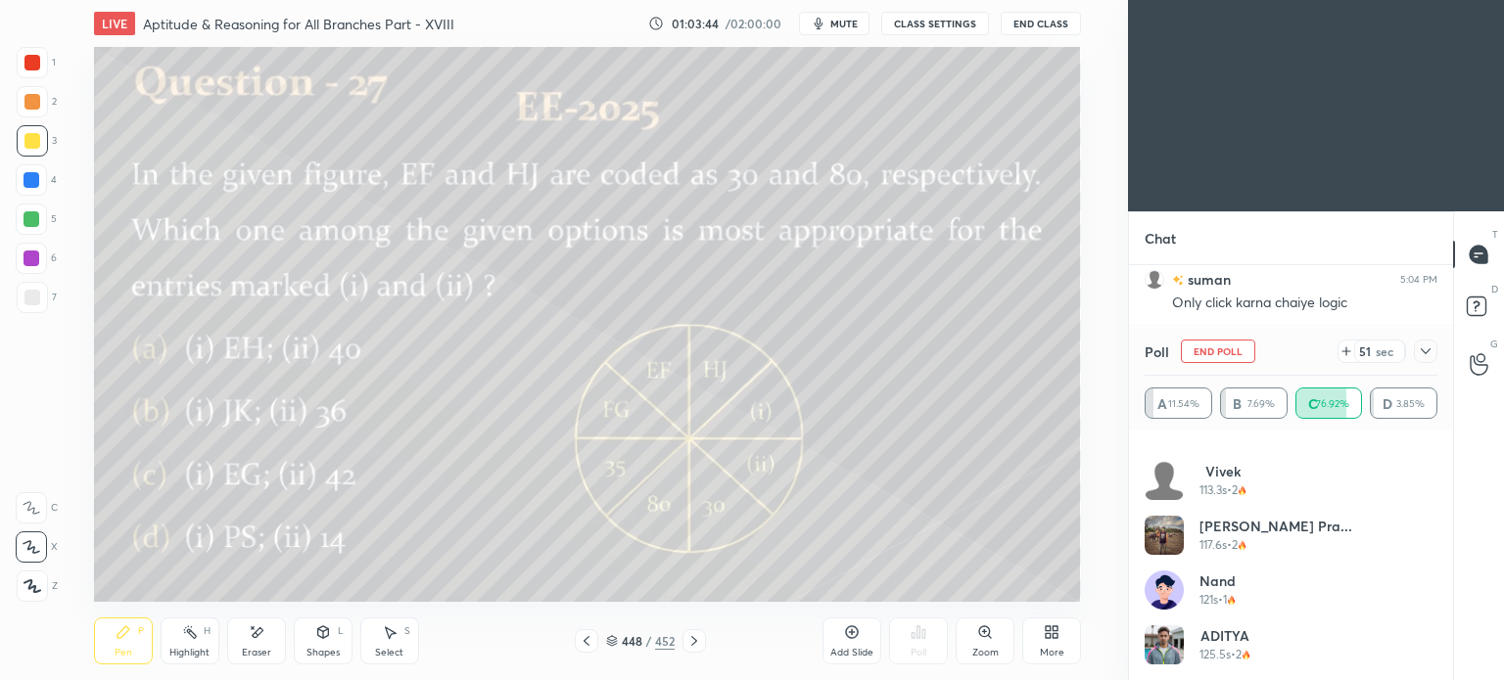
scroll to position [20183, 0]
click at [130, 649] on div "Pen" at bounding box center [124, 653] width 18 height 10
click at [119, 652] on div "Pen" at bounding box center [124, 653] width 18 height 10
click at [24, 226] on div at bounding box center [31, 219] width 16 height 16
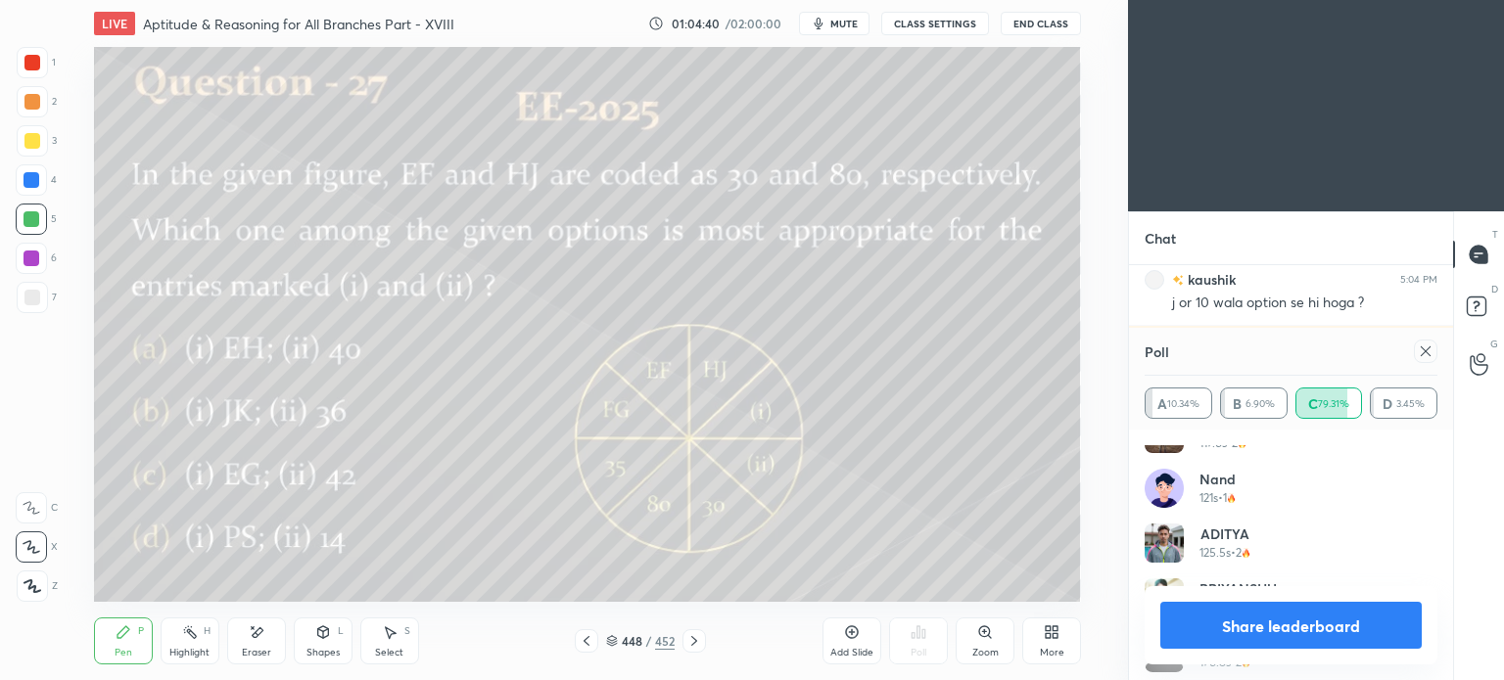
scroll to position [1026, 0]
click at [262, 648] on div "Eraser" at bounding box center [256, 653] width 29 height 10
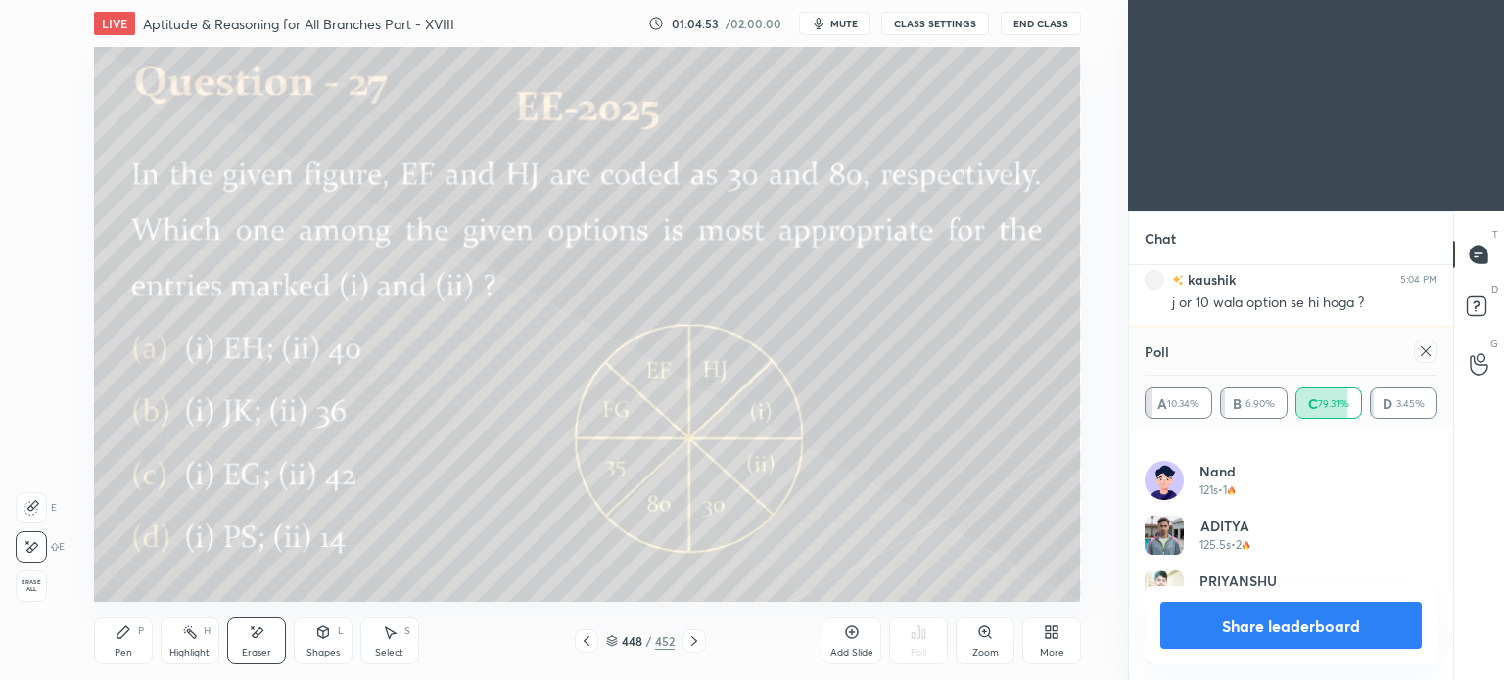
click at [138, 644] on div "Pen P" at bounding box center [123, 641] width 59 height 47
click at [133, 643] on div "Pen P" at bounding box center [123, 641] width 59 height 47
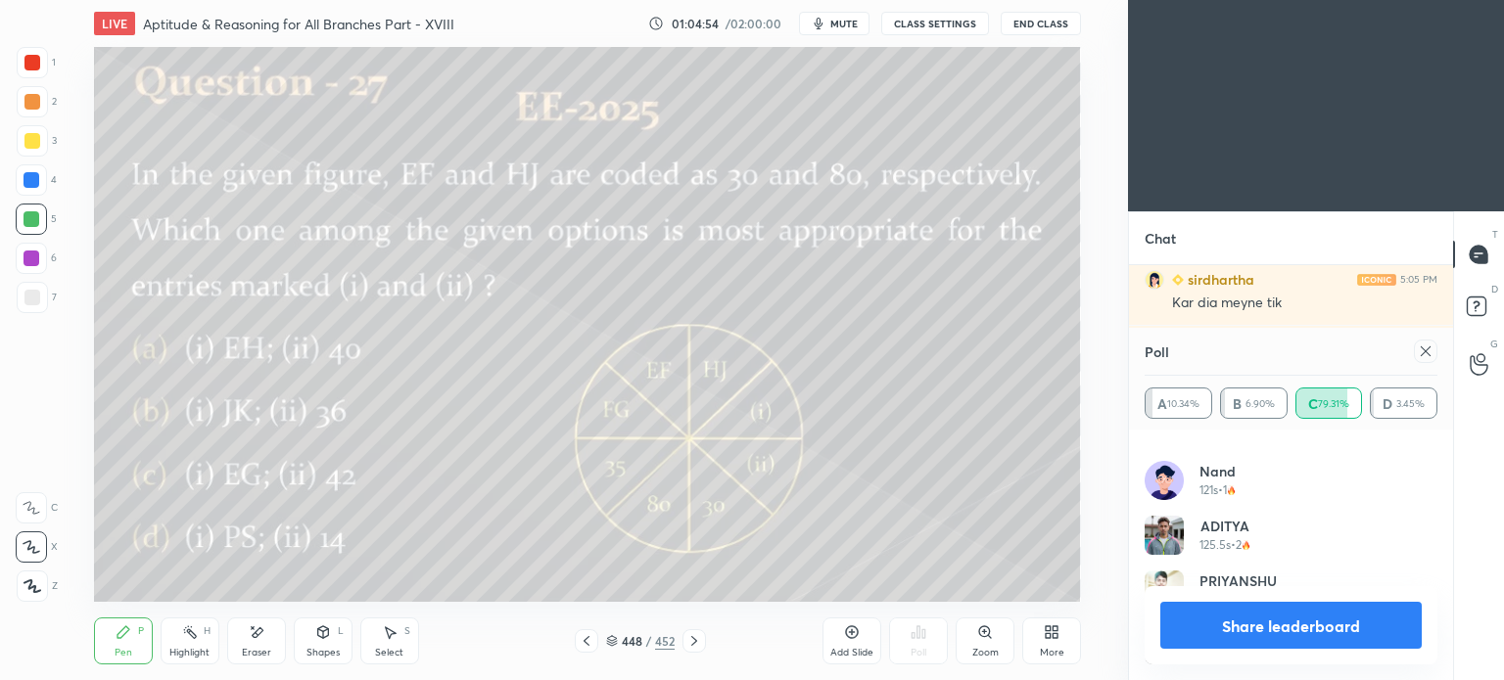
click at [25, 222] on div at bounding box center [31, 219] width 16 height 16
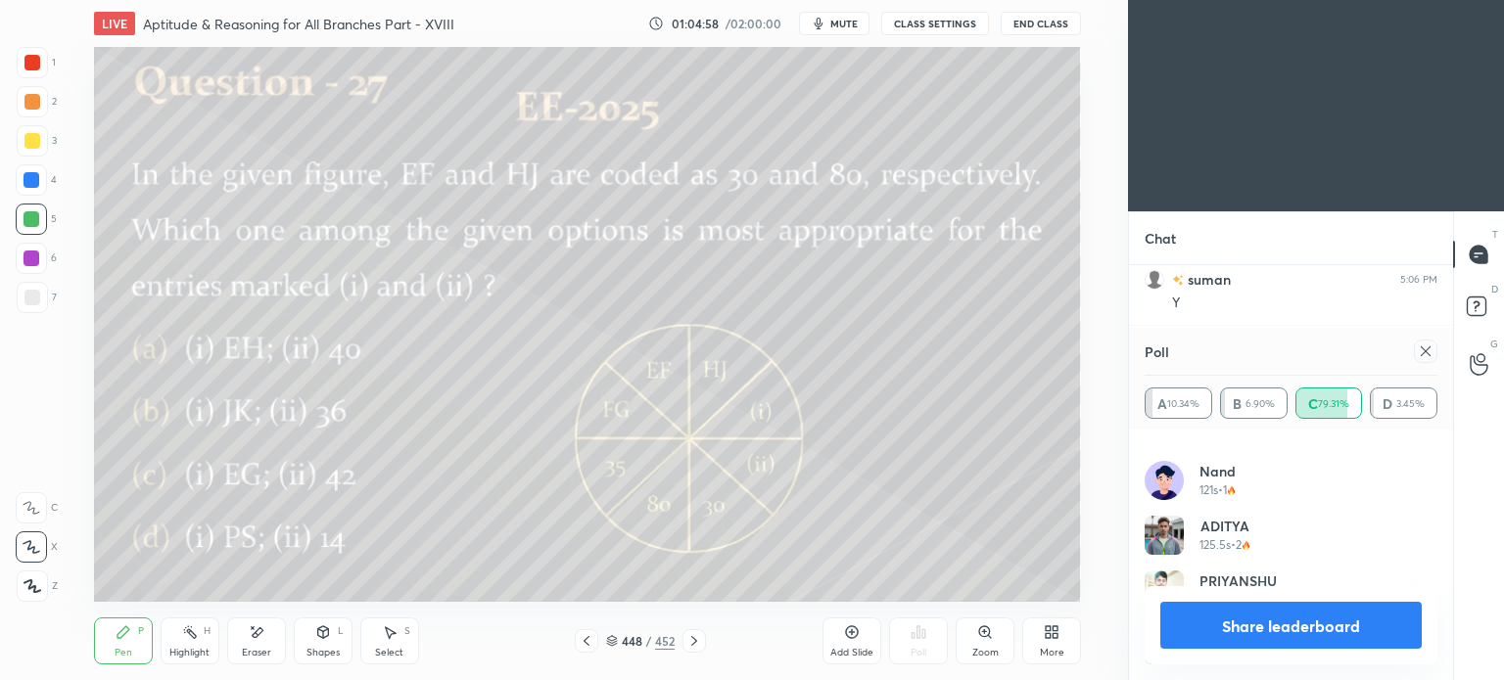
click at [32, 143] on div at bounding box center [32, 141] width 16 height 16
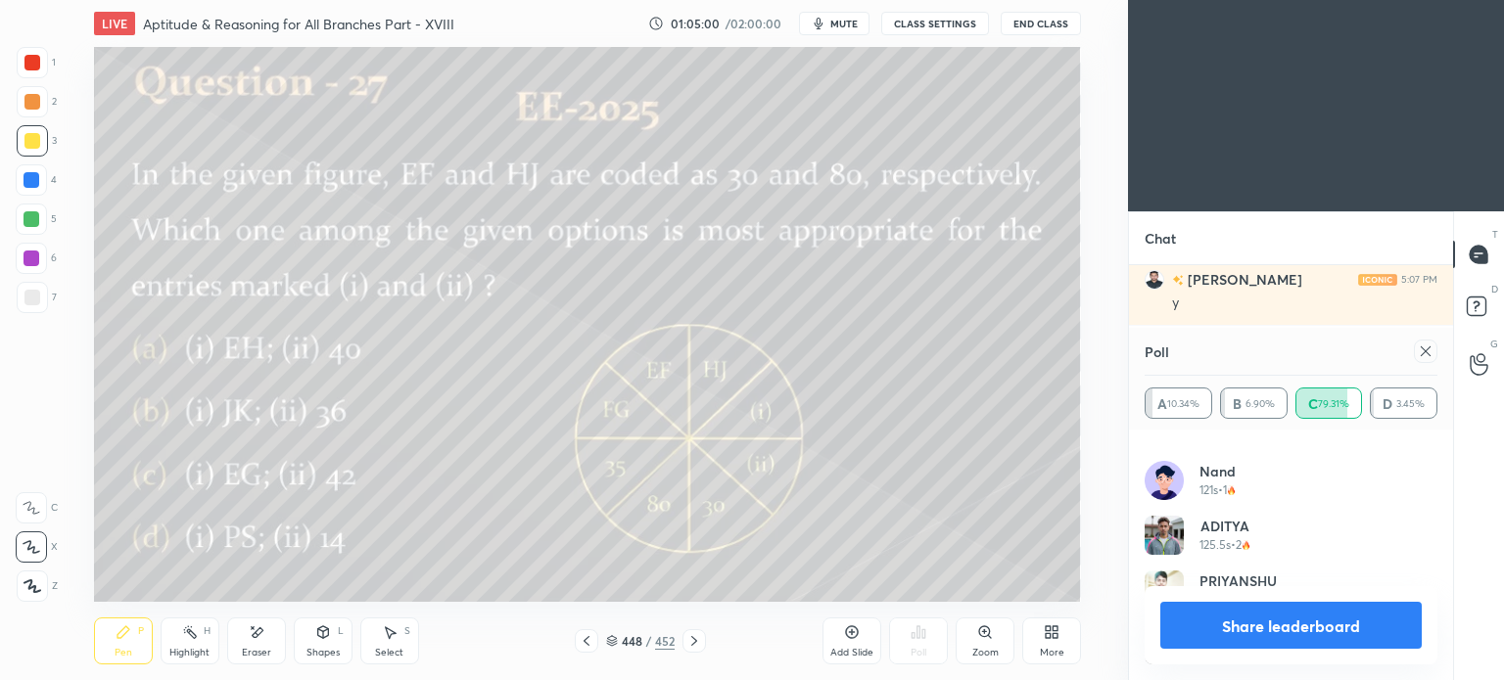
click at [34, 144] on div at bounding box center [32, 141] width 16 height 16
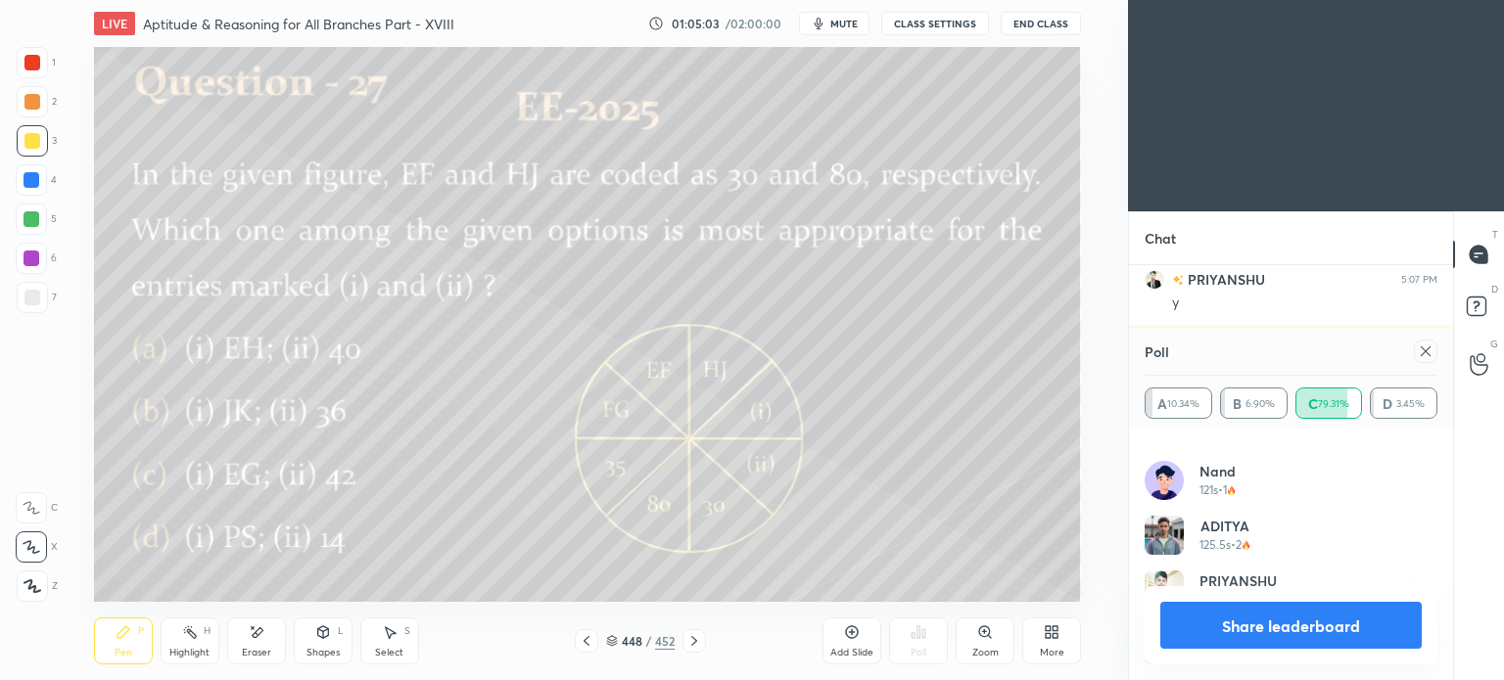
click at [27, 256] on div at bounding box center [31, 259] width 16 height 16
click at [35, 263] on div at bounding box center [31, 259] width 16 height 16
click at [34, 186] on div at bounding box center [31, 180] width 16 height 16
click at [270, 640] on div "Eraser" at bounding box center [256, 641] width 59 height 47
click at [129, 643] on div "Pen P" at bounding box center [123, 641] width 59 height 47
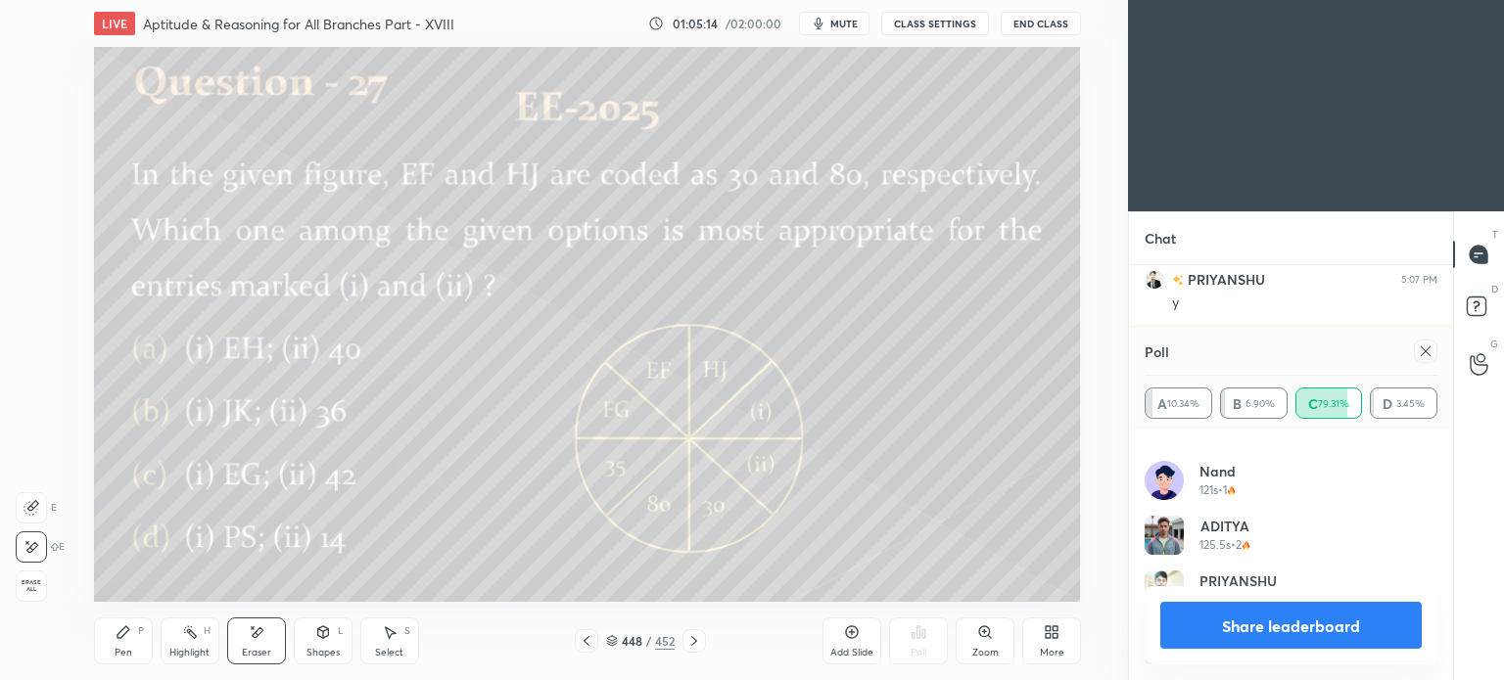
click at [134, 645] on div "Pen P" at bounding box center [123, 641] width 59 height 47
click at [1257, 633] on button "Share leaderboard" at bounding box center [1290, 625] width 261 height 47
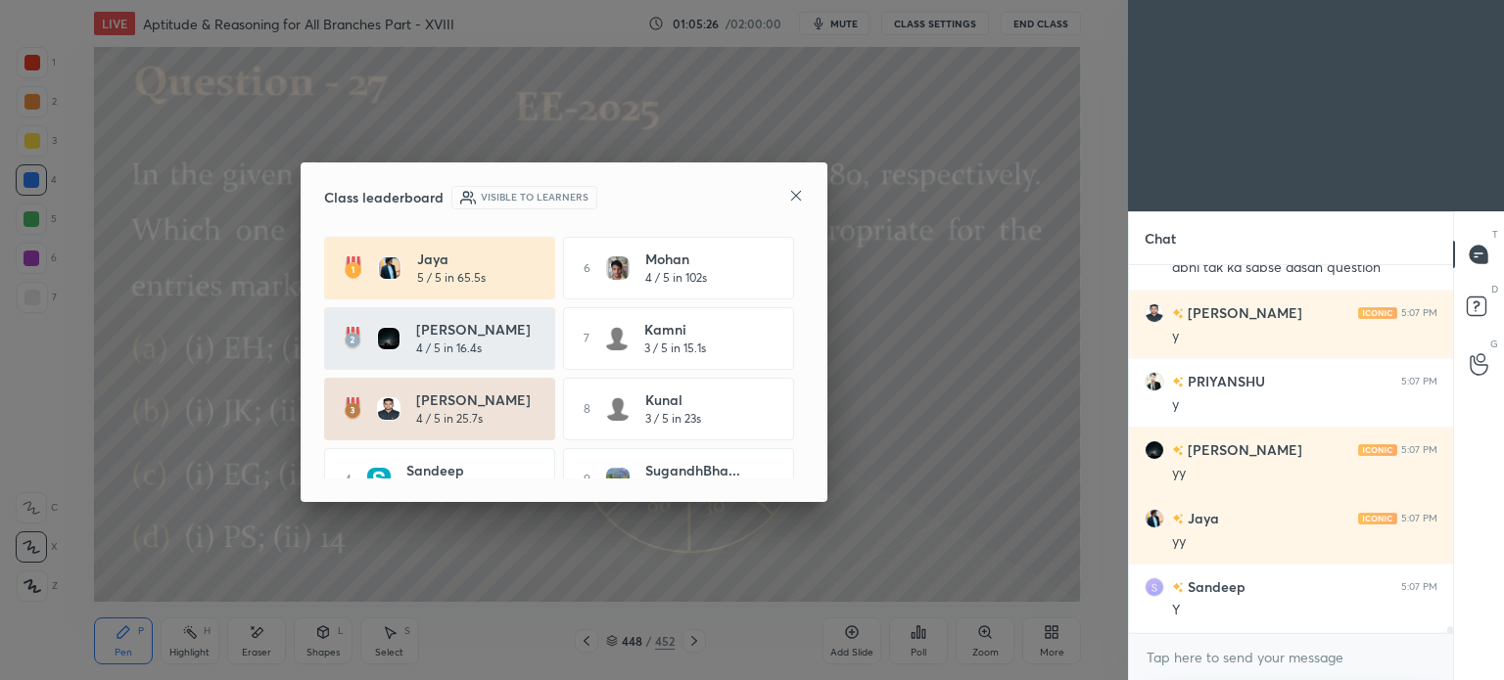
scroll to position [362, 318]
click at [804, 199] on div "Class leaderboard Visible to learners Jaya 5 / 5 in 65.5s 6 Mohan 4 / 5 in 102s…" at bounding box center [564, 332] width 527 height 341
click at [795, 195] on icon at bounding box center [796, 196] width 10 height 10
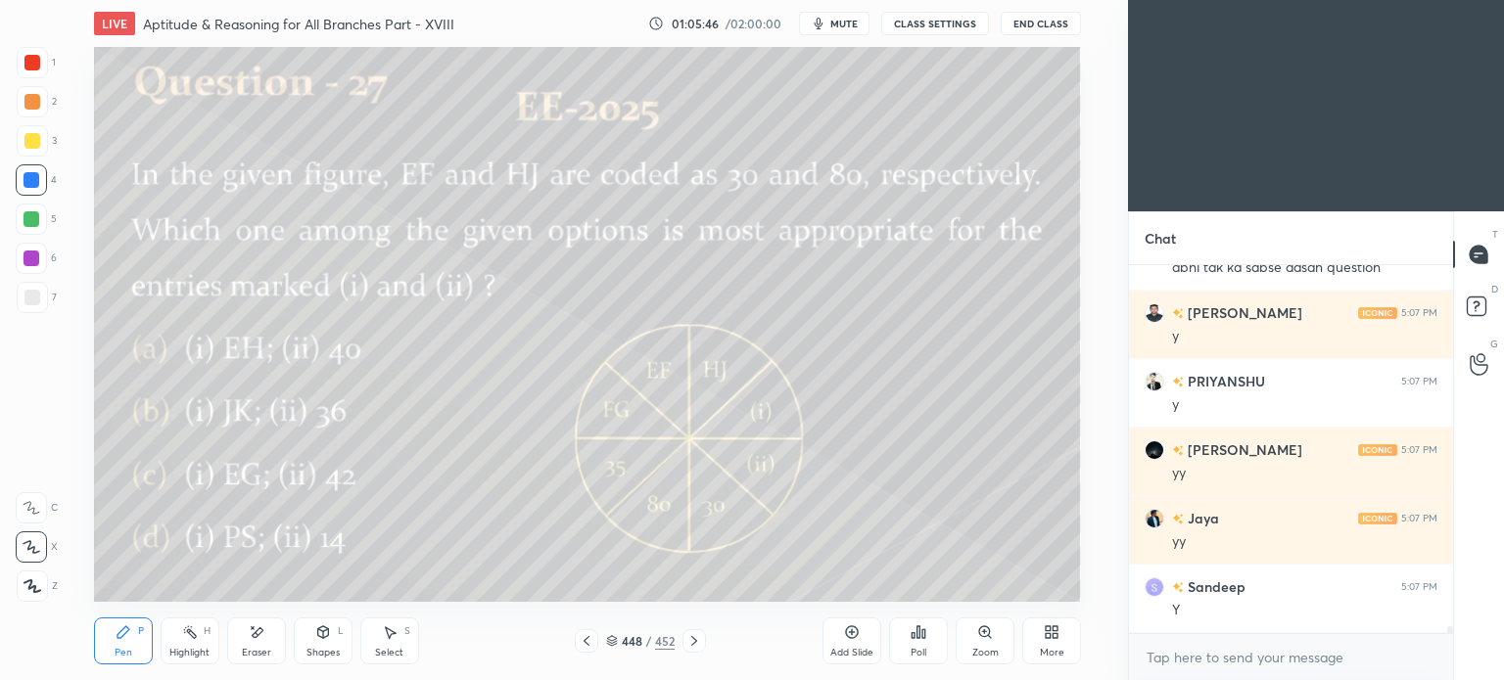
click at [696, 640] on icon at bounding box center [694, 641] width 6 height 10
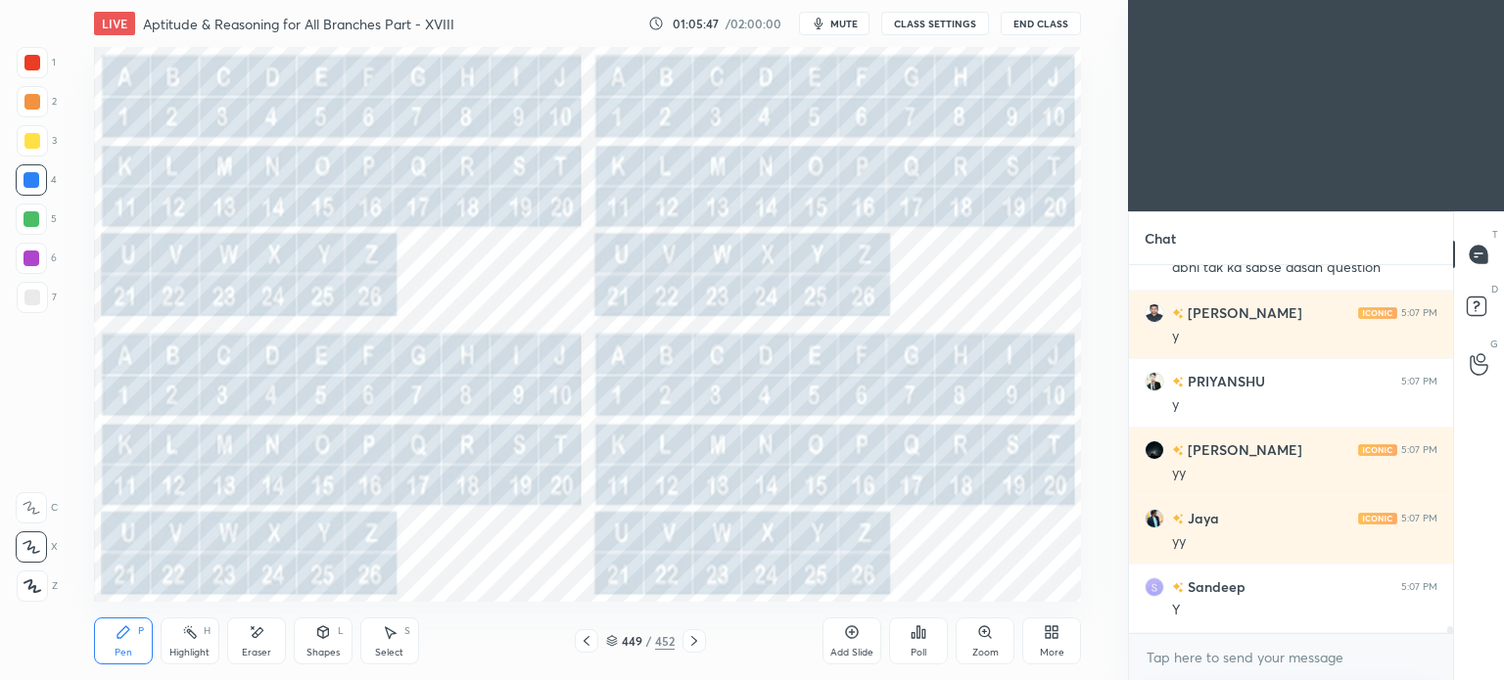
click at [690, 642] on icon at bounding box center [694, 641] width 16 height 16
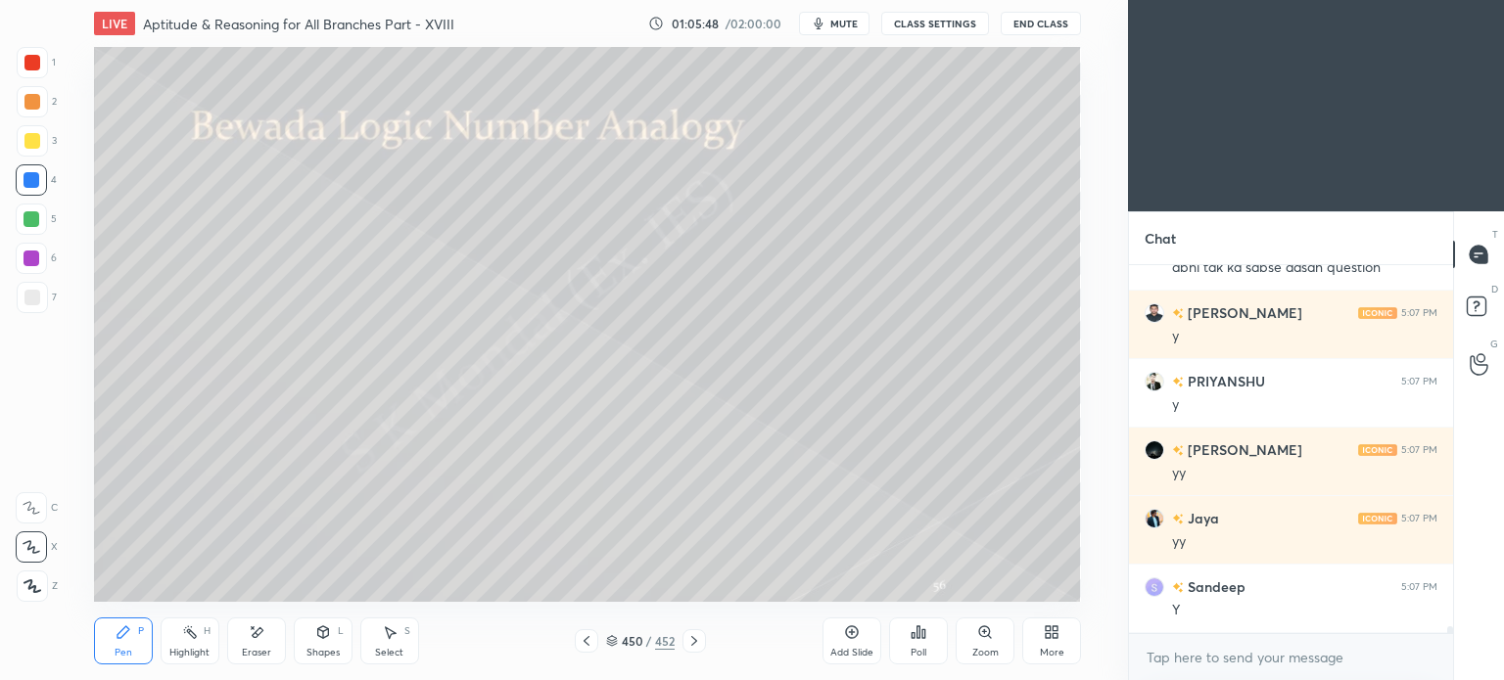
click at [583, 637] on icon at bounding box center [587, 641] width 16 height 16
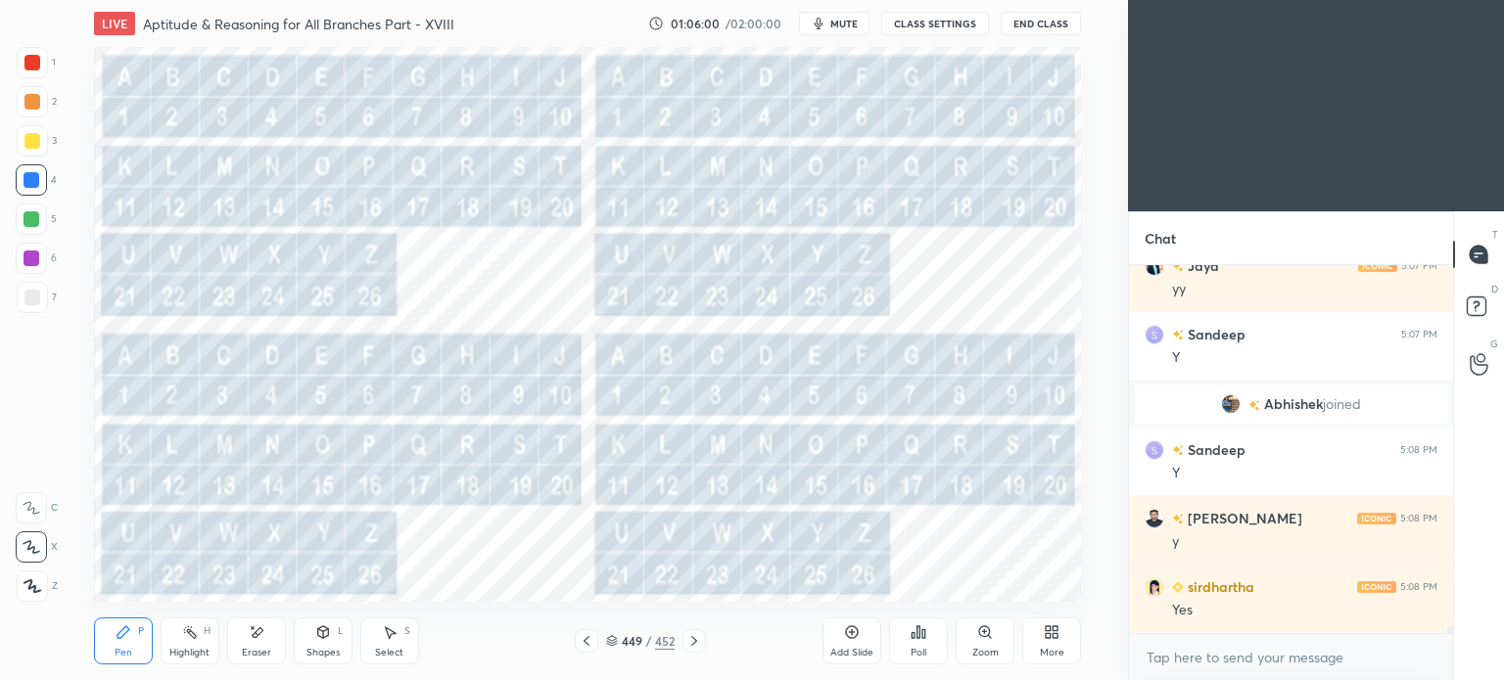
scroll to position [19271, 0]
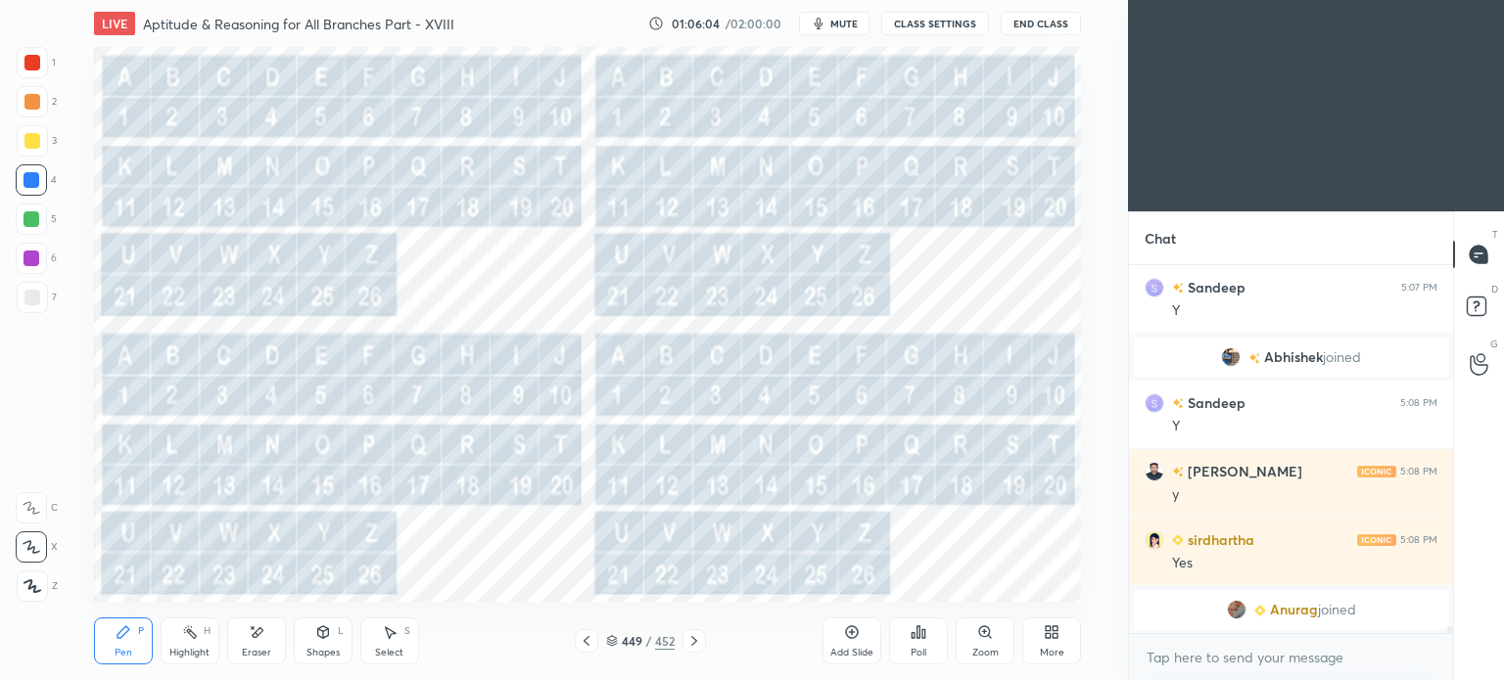
click at [697, 647] on icon at bounding box center [694, 641] width 16 height 16
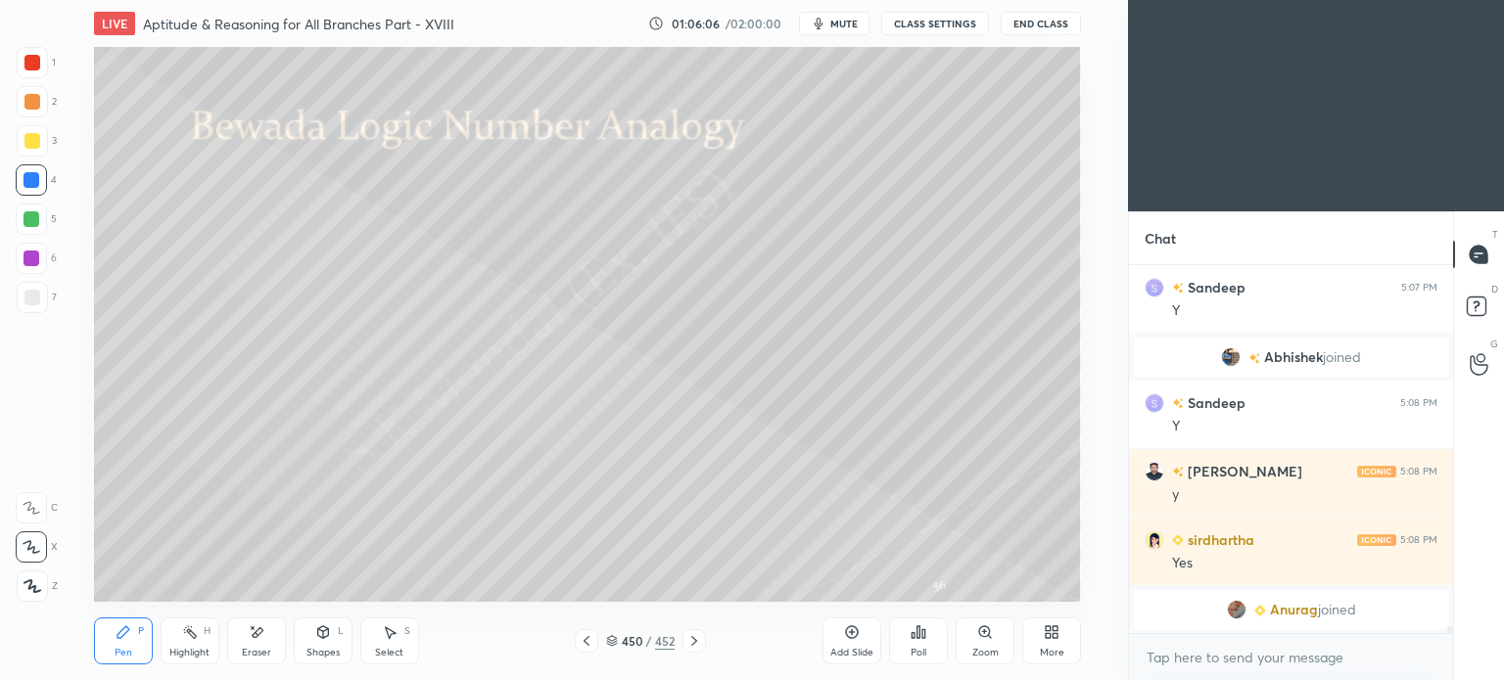
click at [697, 647] on icon at bounding box center [694, 641] width 16 height 16
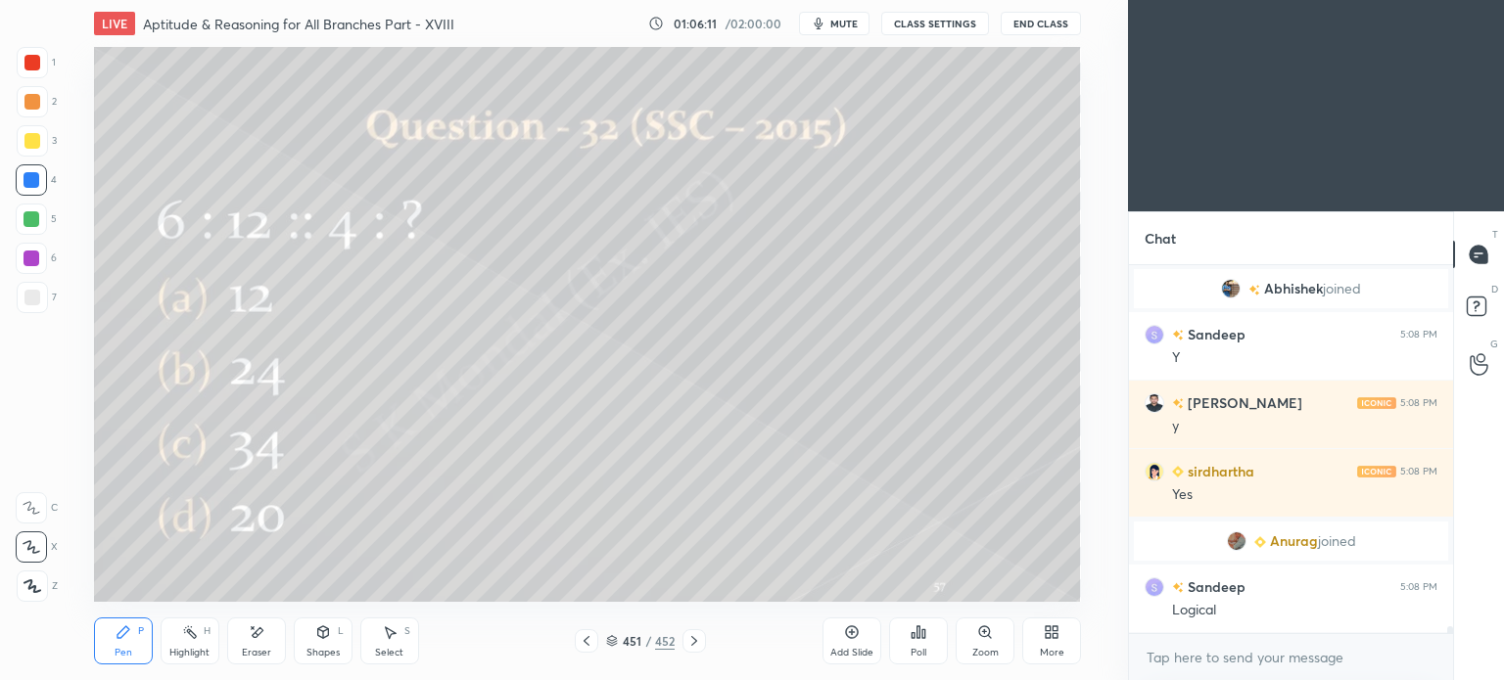
click at [932, 630] on div "Poll" at bounding box center [918, 641] width 59 height 47
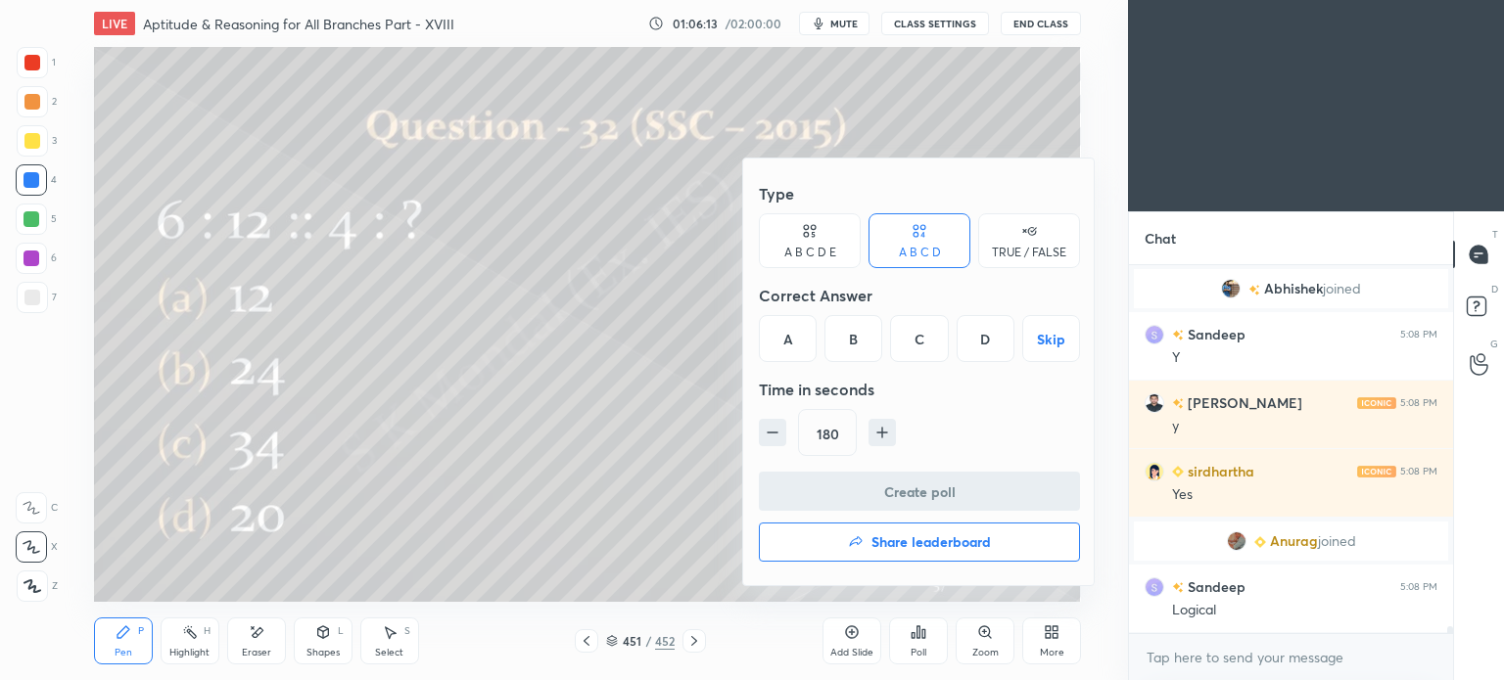
click at [852, 342] on div "B" at bounding box center [853, 338] width 58 height 47
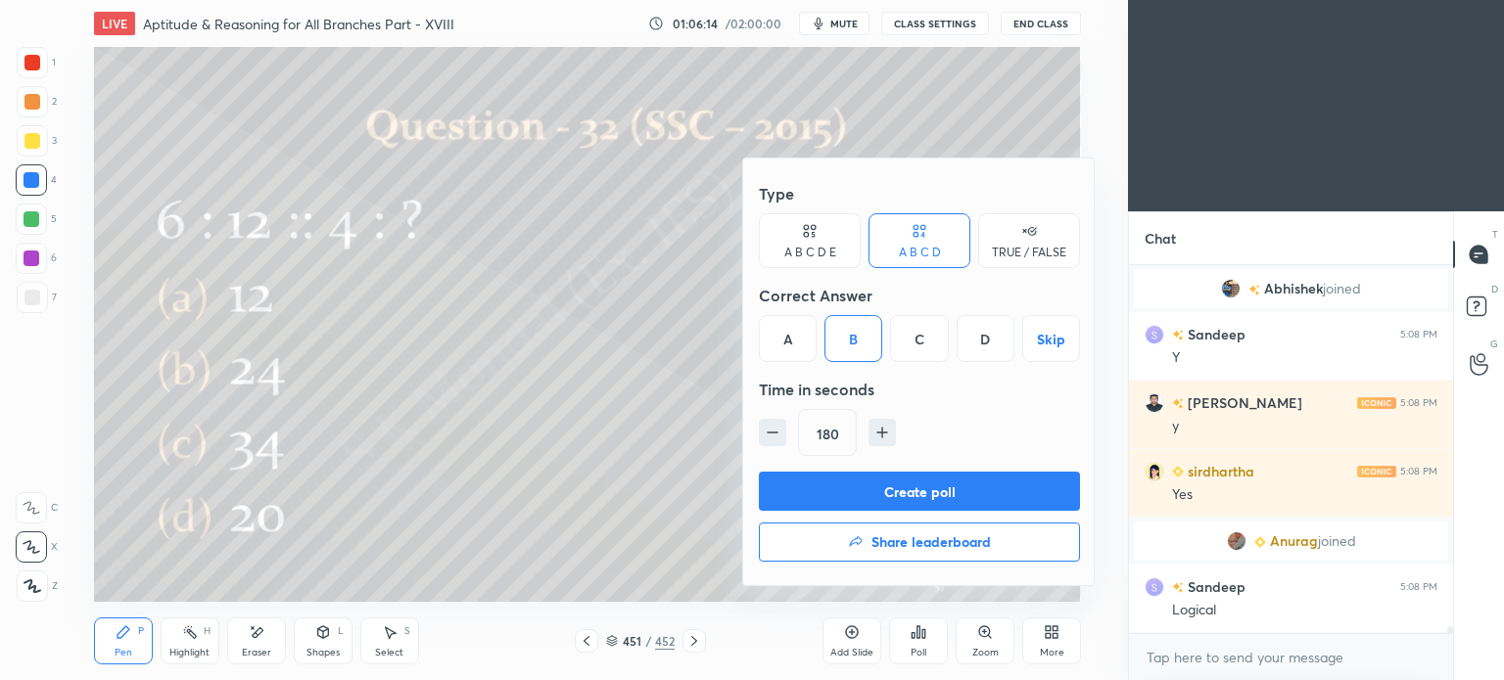
click at [895, 496] on button "Create poll" at bounding box center [919, 491] width 321 height 39
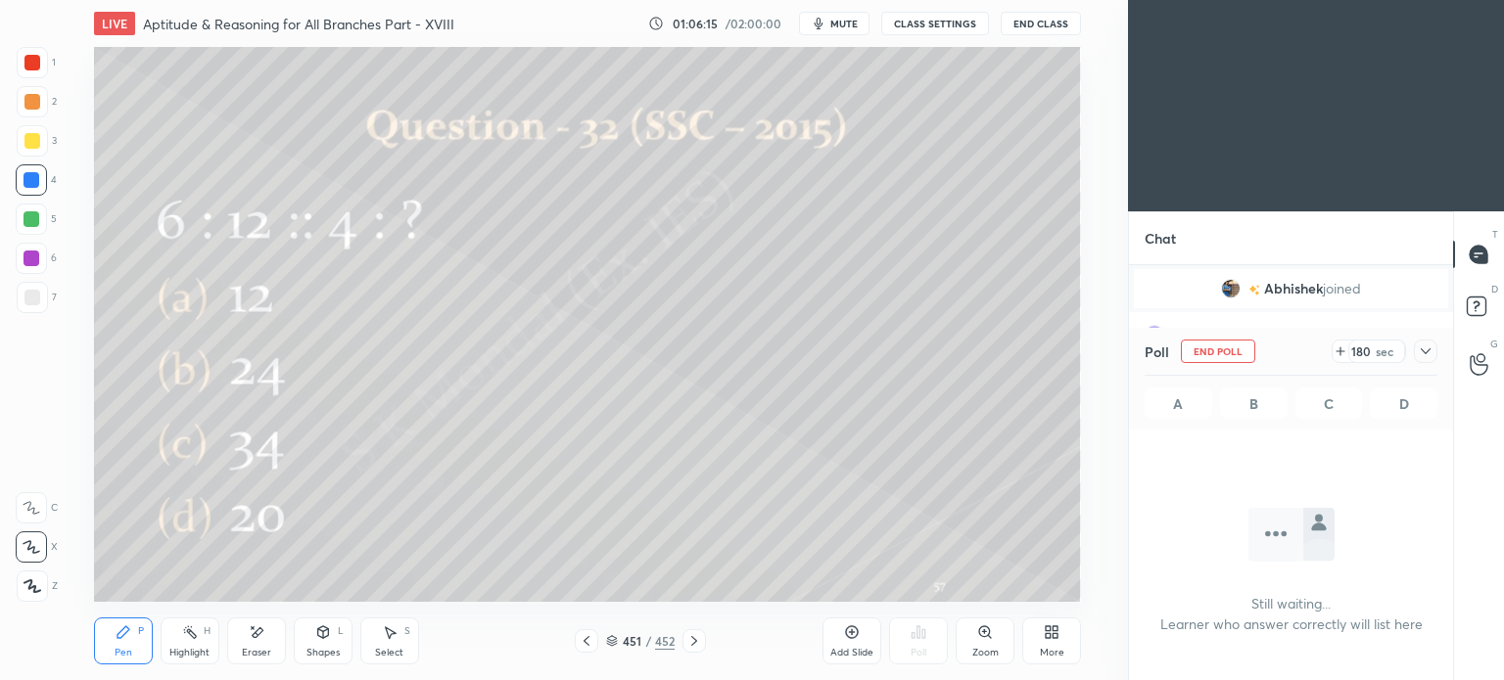
scroll to position [307, 318]
click at [580, 638] on icon at bounding box center [587, 641] width 16 height 16
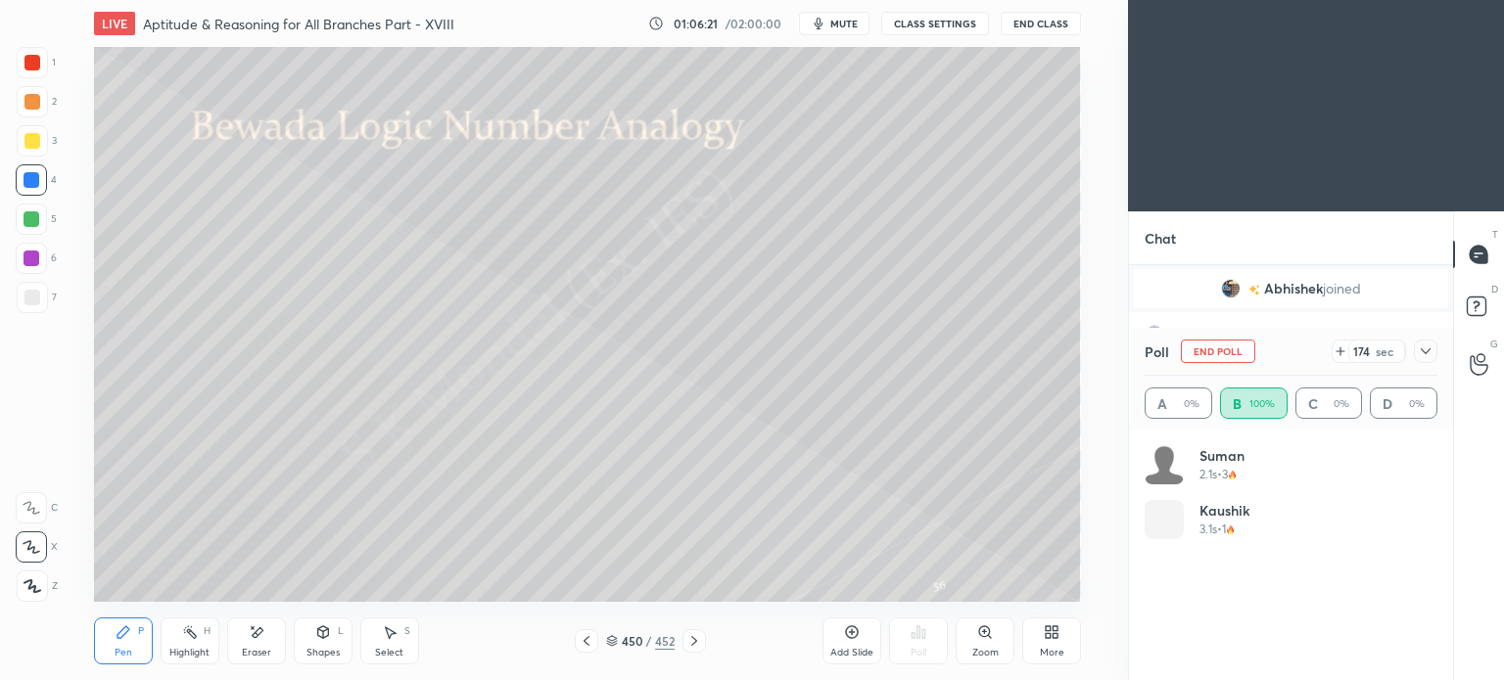
click at [700, 642] on icon at bounding box center [694, 641] width 16 height 16
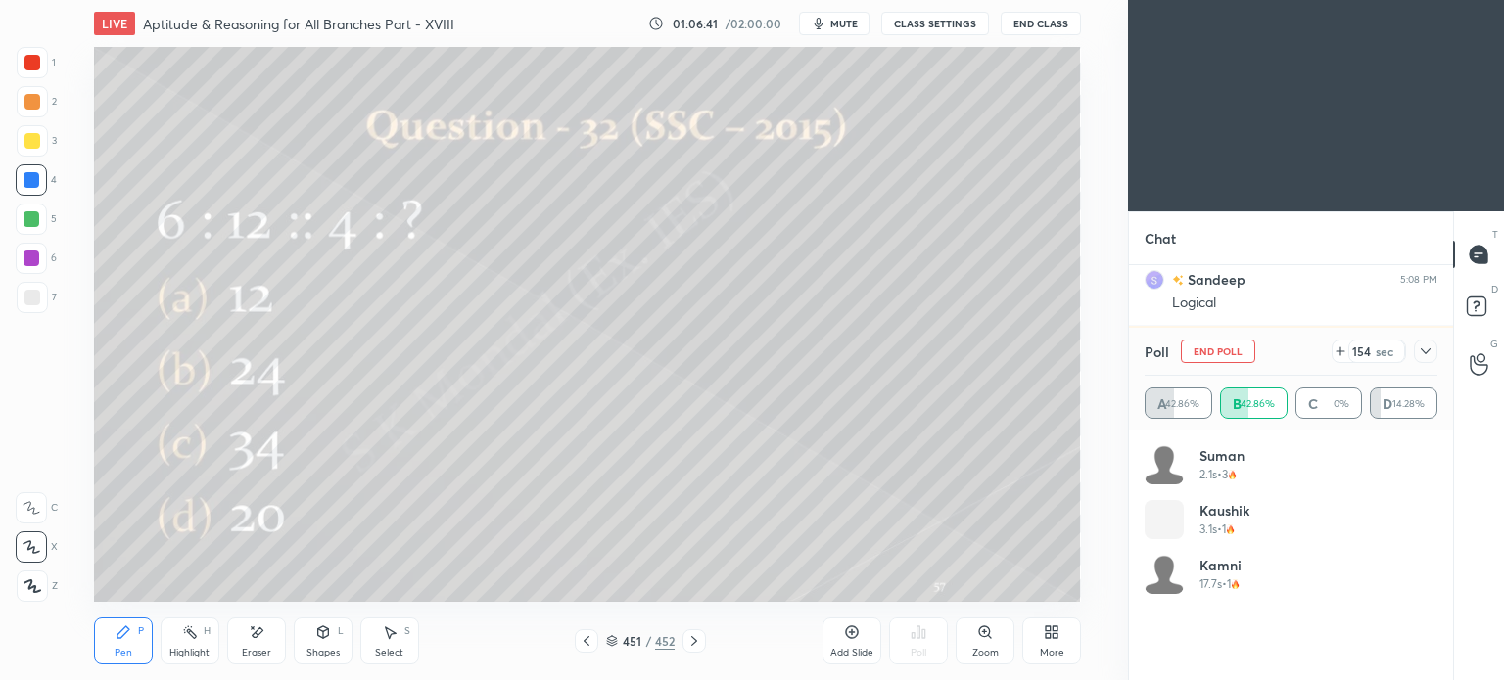
scroll to position [5, 6]
click at [30, 138] on div at bounding box center [32, 141] width 16 height 16
click at [35, 152] on div at bounding box center [32, 140] width 31 height 31
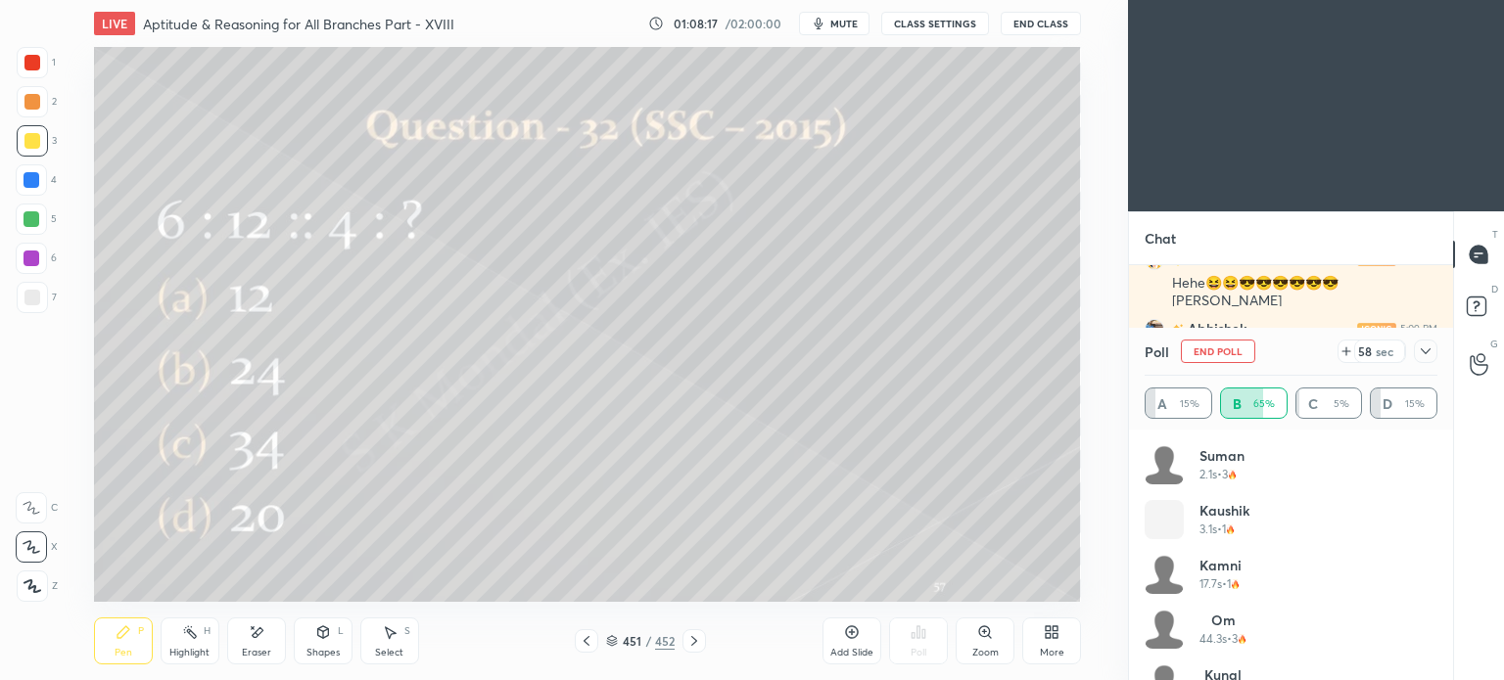
scroll to position [20210, 0]
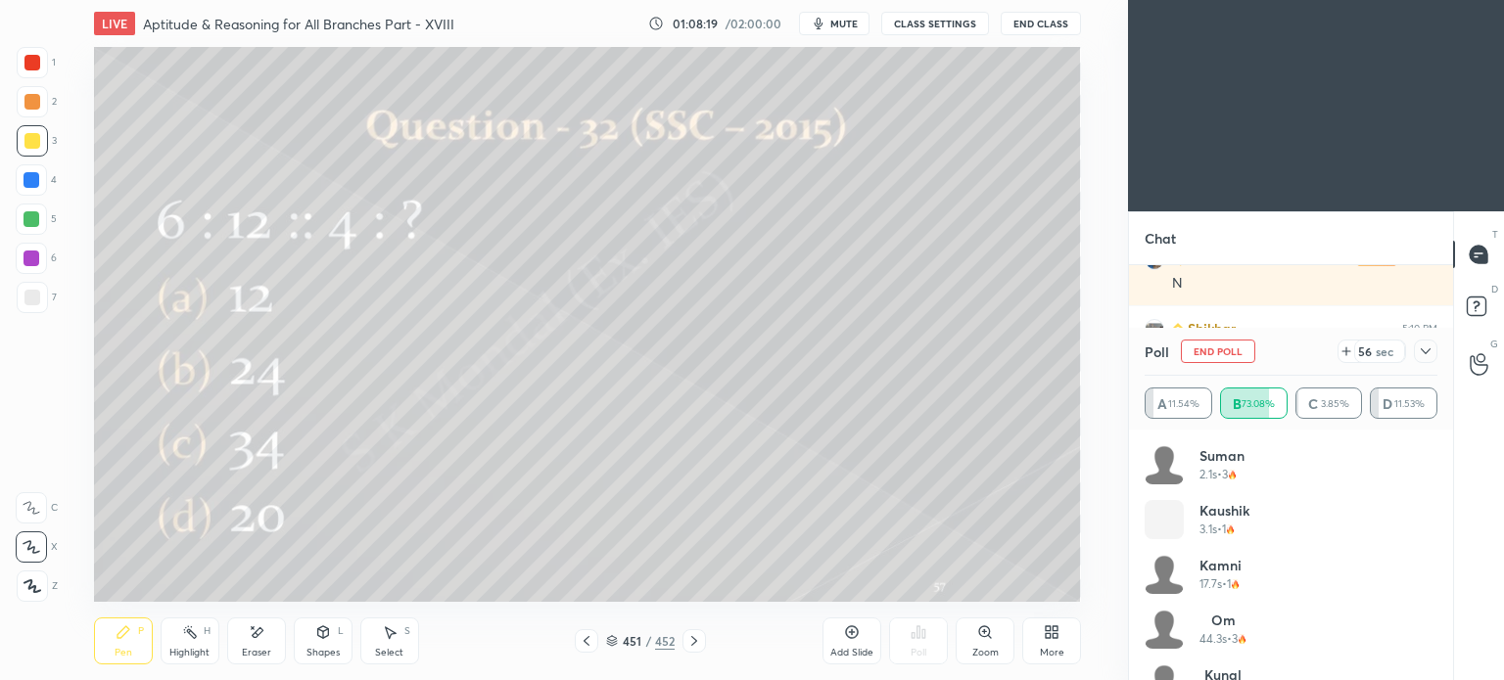
click at [850, 30] on button "mute" at bounding box center [834, 23] width 70 height 23
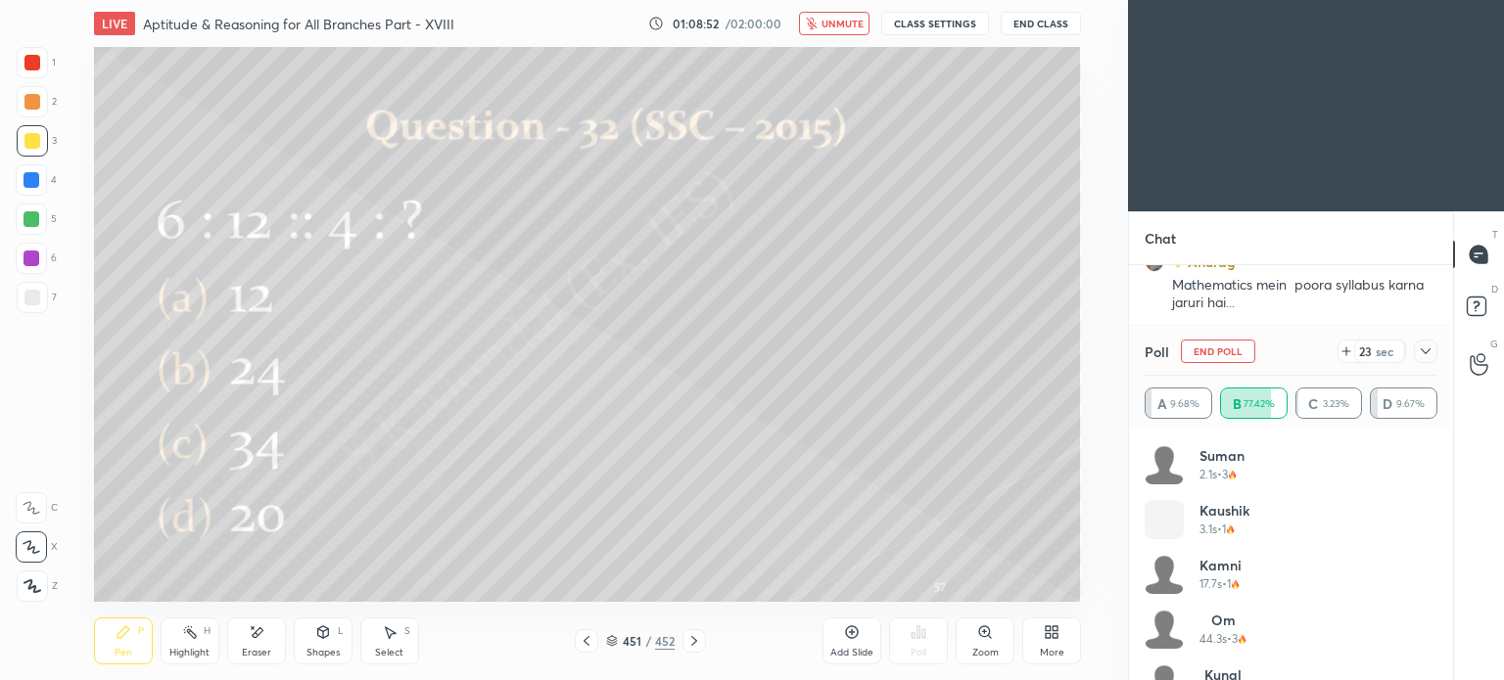
scroll to position [20725, 0]
click at [817, 22] on icon "button" at bounding box center [812, 24] width 12 height 12
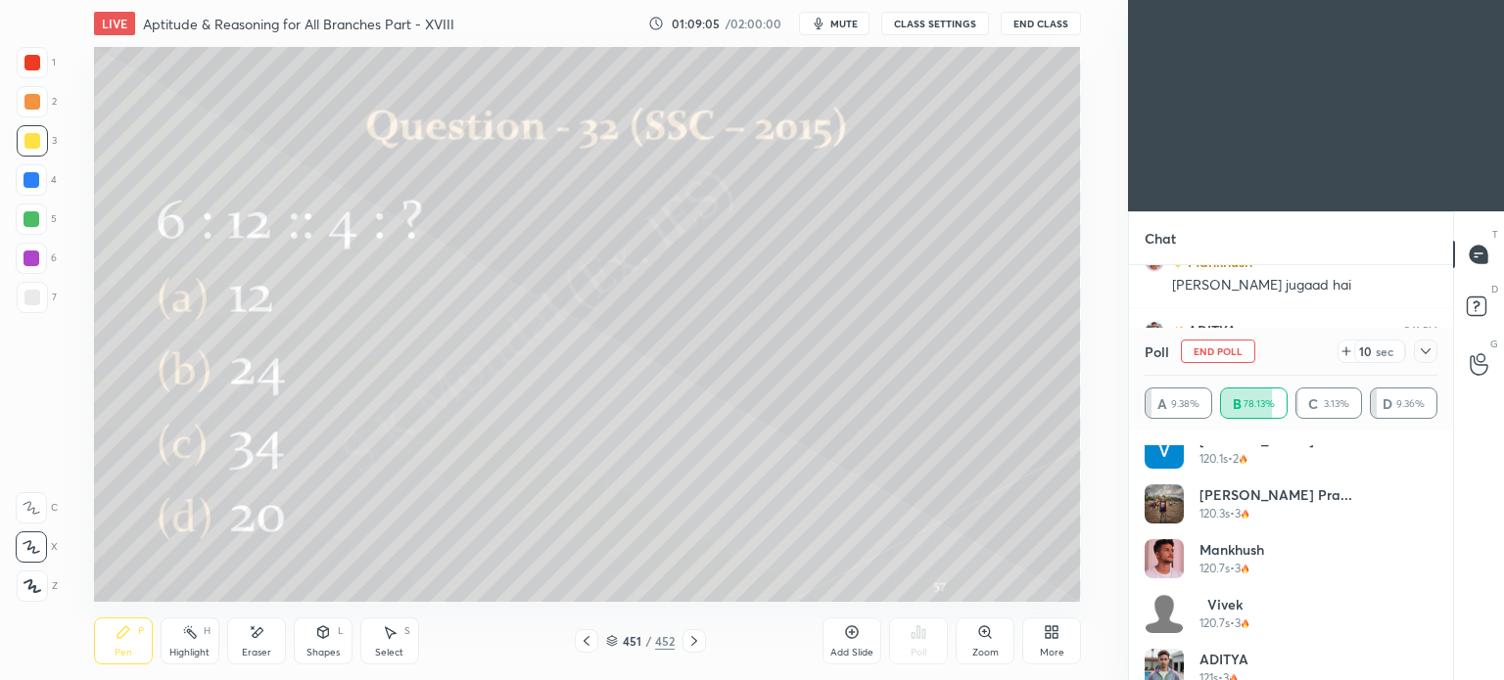
scroll to position [1136, 0]
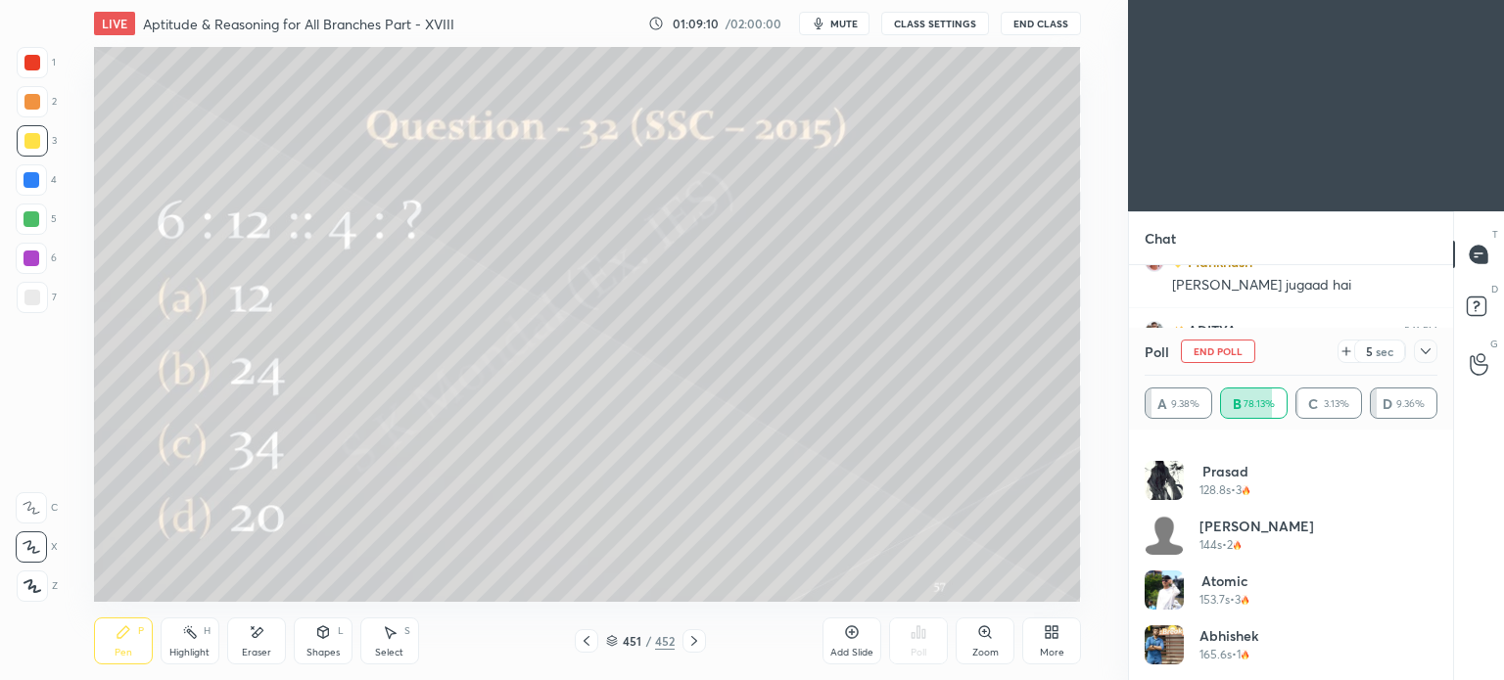
click at [581, 641] on icon at bounding box center [587, 641] width 16 height 16
click at [689, 642] on icon at bounding box center [694, 641] width 16 height 16
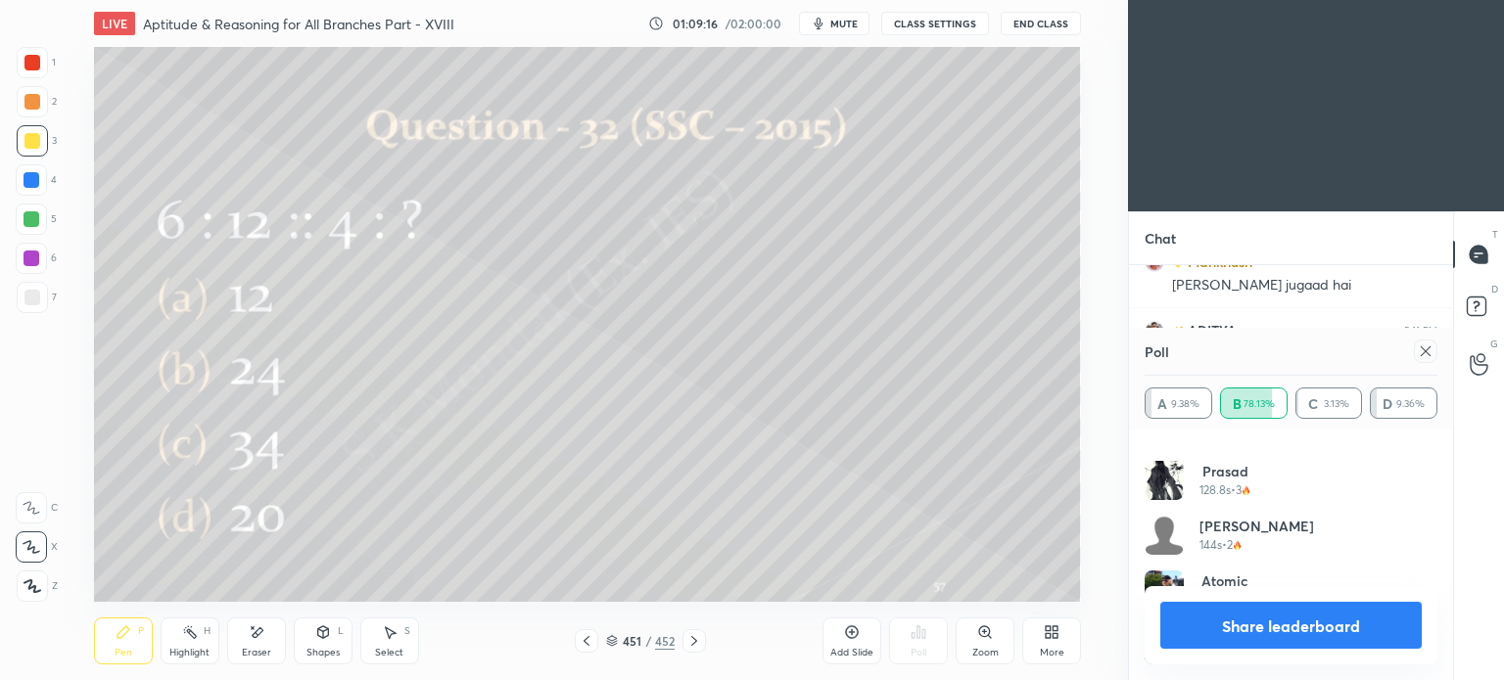
click at [1265, 637] on button "Share leaderboard" at bounding box center [1290, 625] width 261 height 47
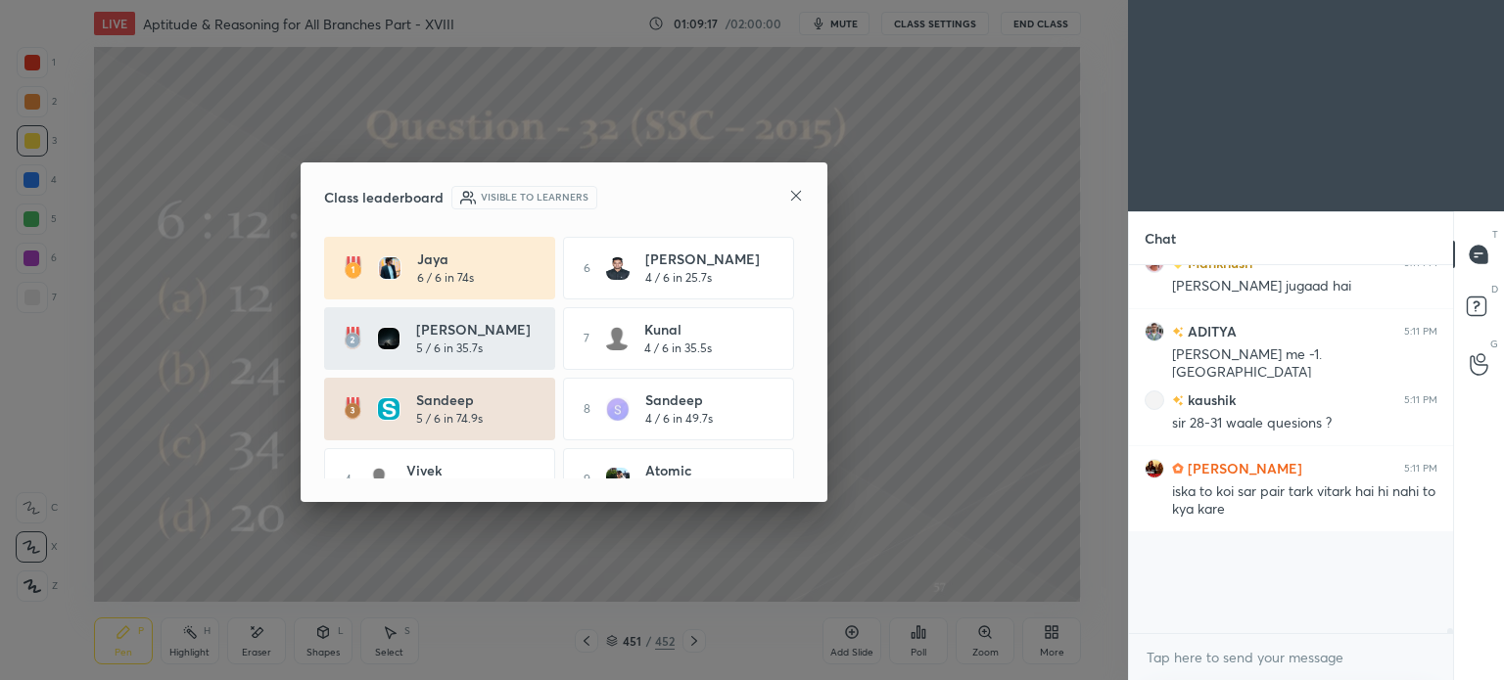
scroll to position [20632, 0]
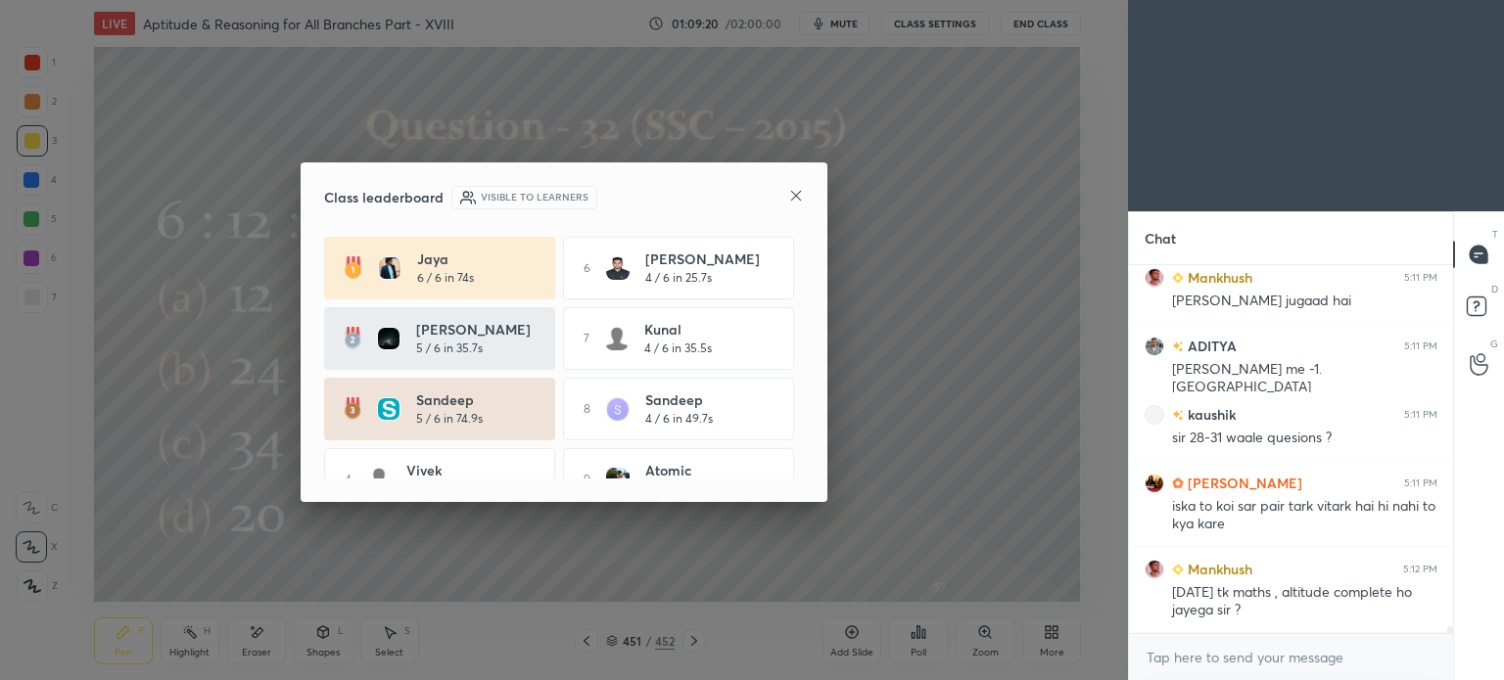
click at [798, 199] on icon at bounding box center [796, 196] width 16 height 16
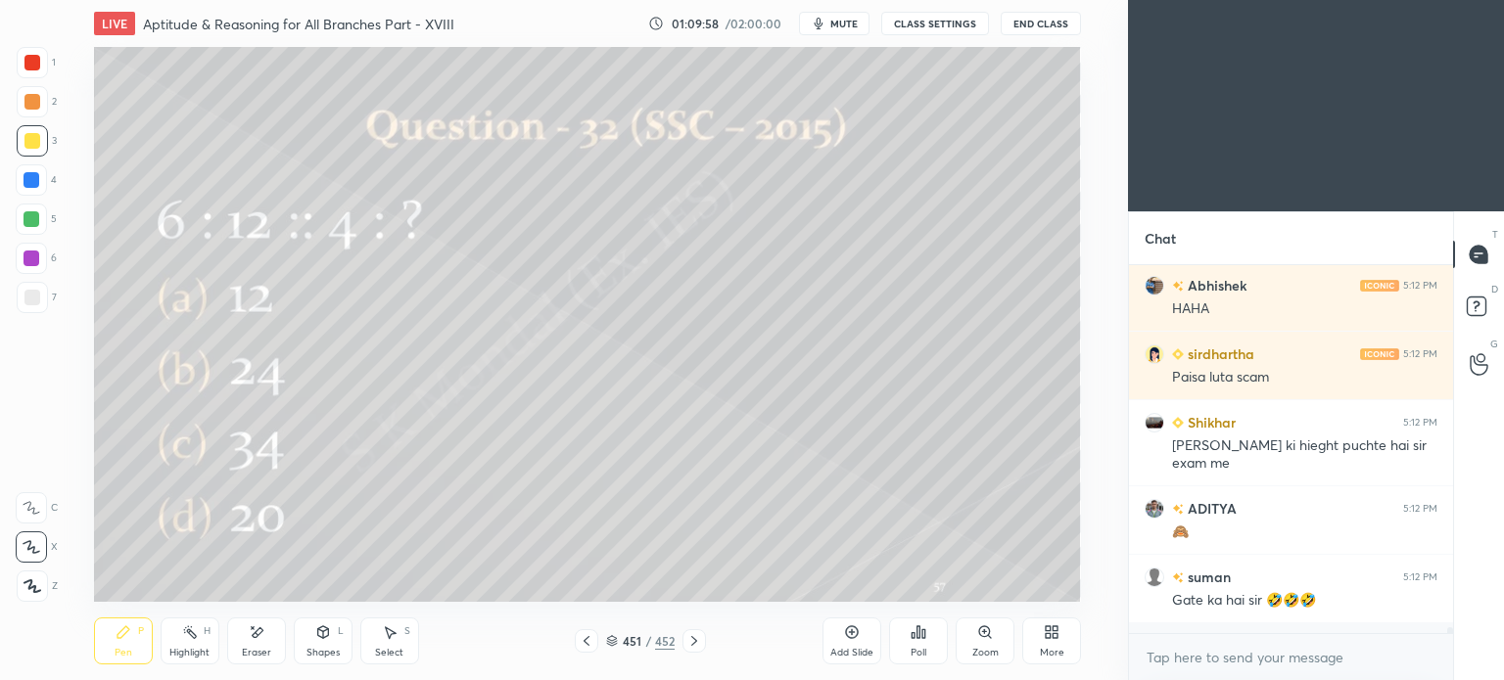
scroll to position [21276, 0]
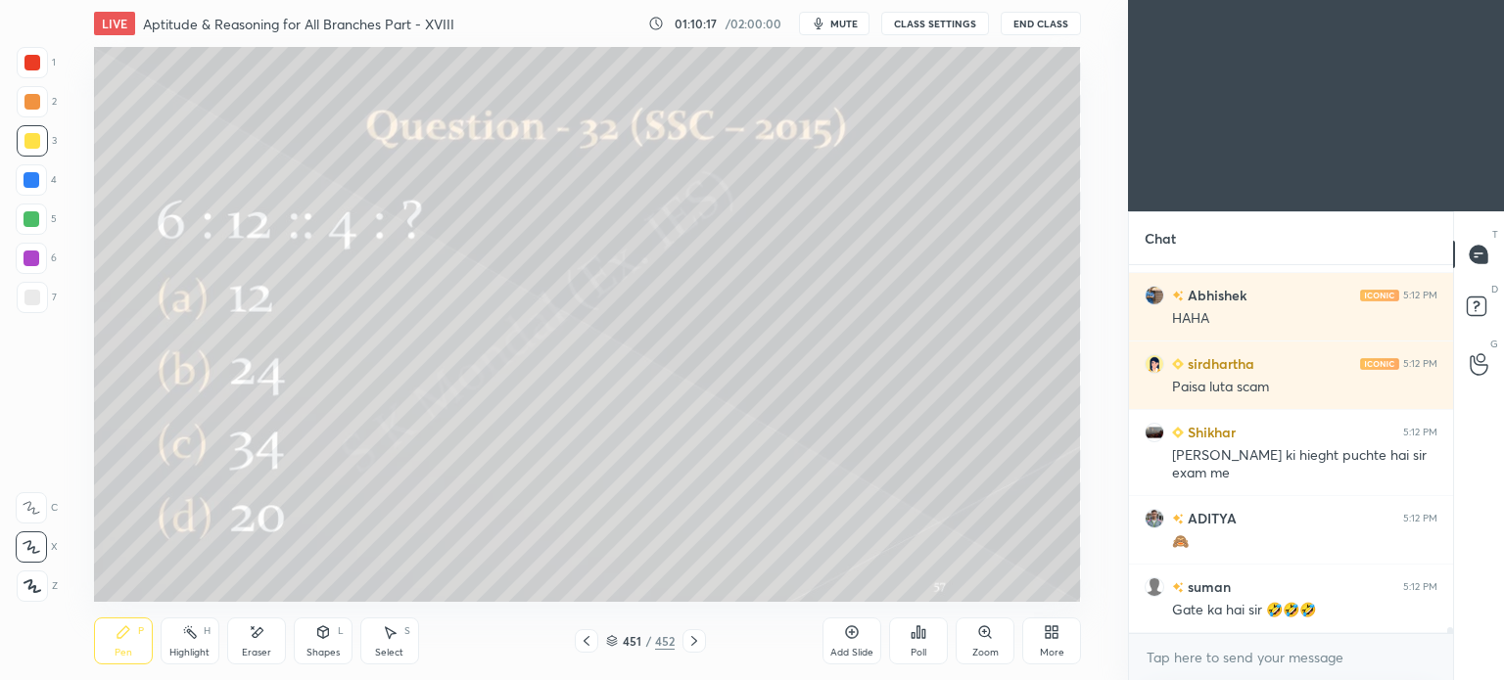
click at [691, 633] on icon at bounding box center [694, 641] width 16 height 16
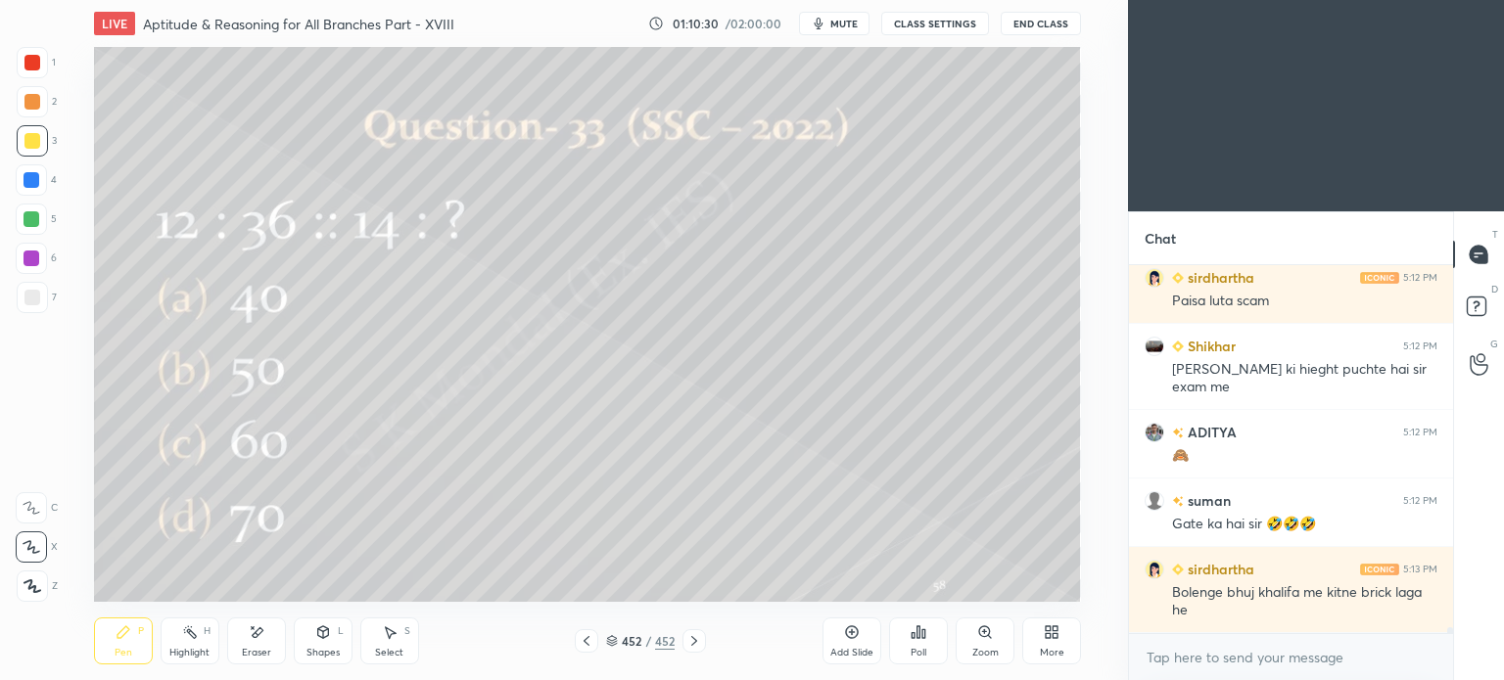
click at [122, 640] on icon at bounding box center [124, 633] width 16 height 16
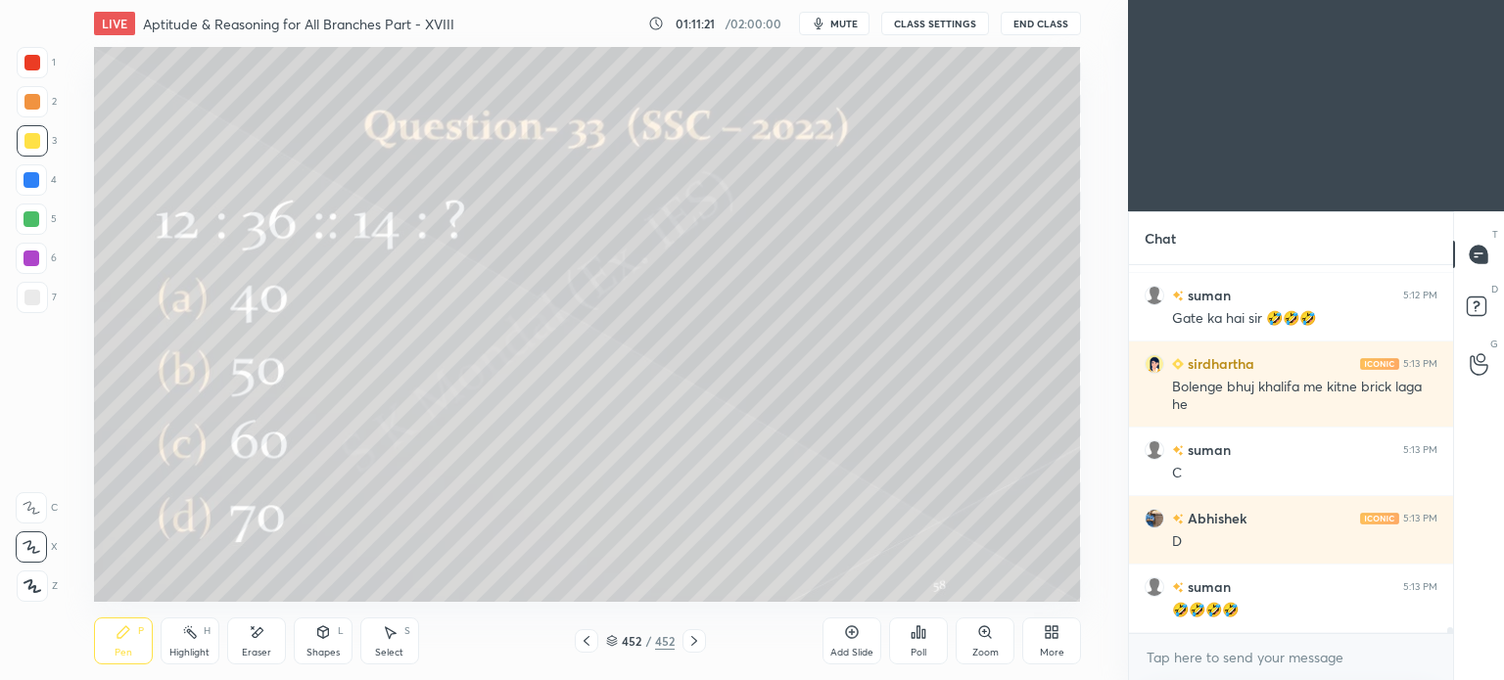
scroll to position [5, 6]
click at [255, 642] on div "Eraser" at bounding box center [256, 641] width 59 height 47
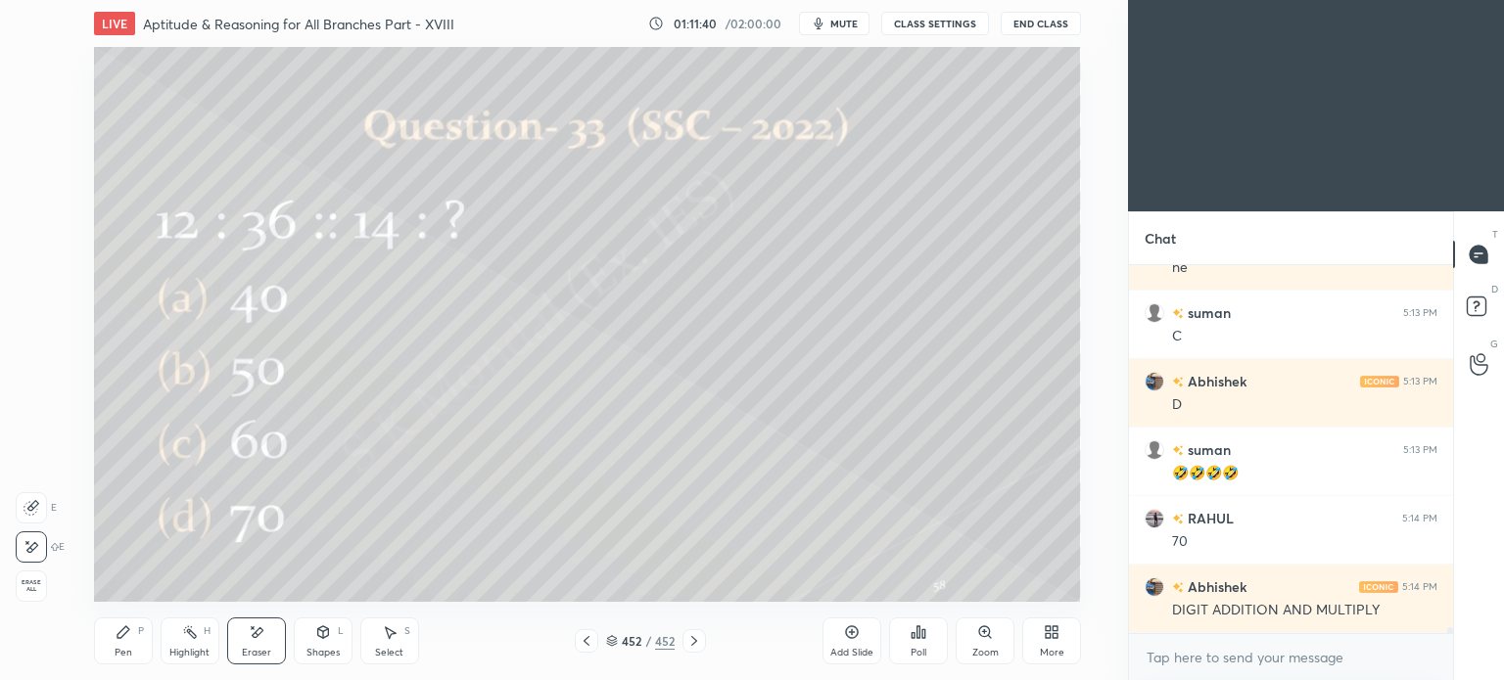
scroll to position [21751, 0]
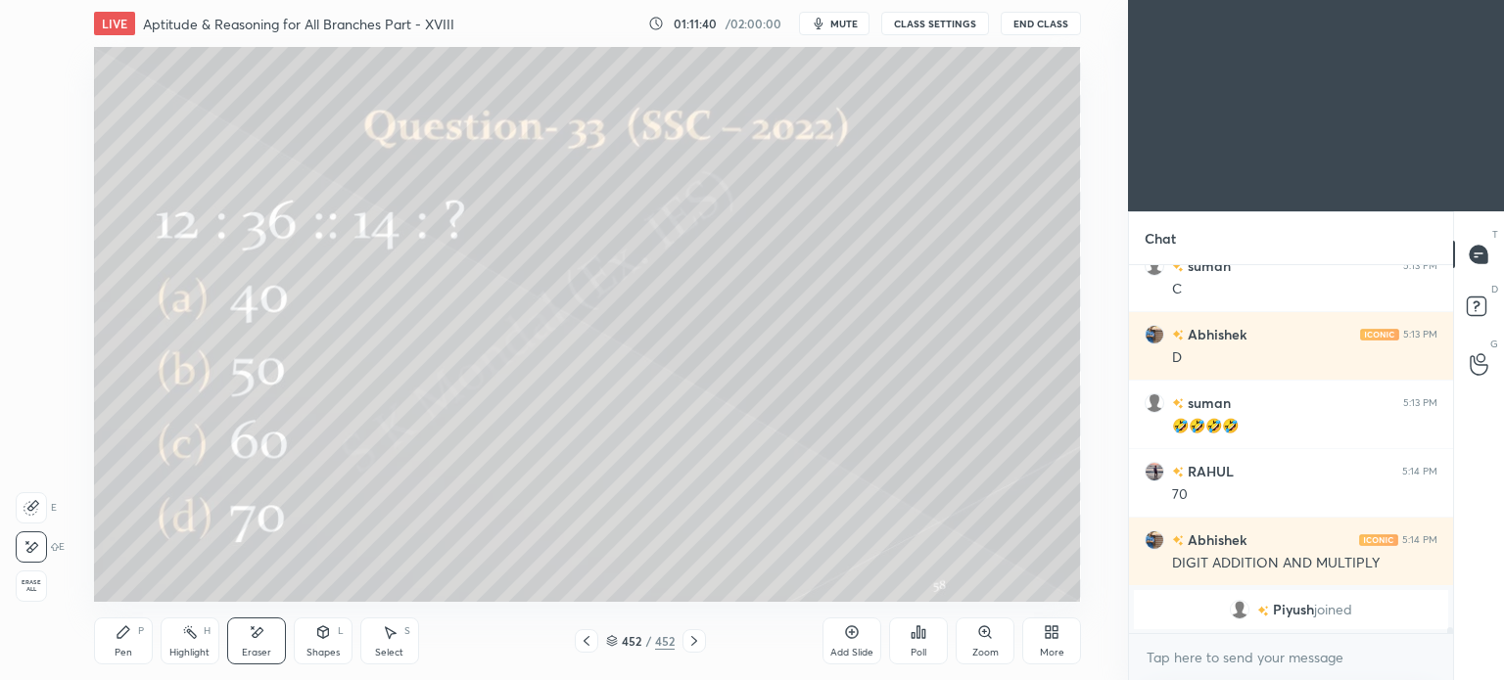
click at [115, 653] on div "Pen" at bounding box center [124, 653] width 18 height 10
click at [124, 650] on div "Pen" at bounding box center [124, 653] width 18 height 10
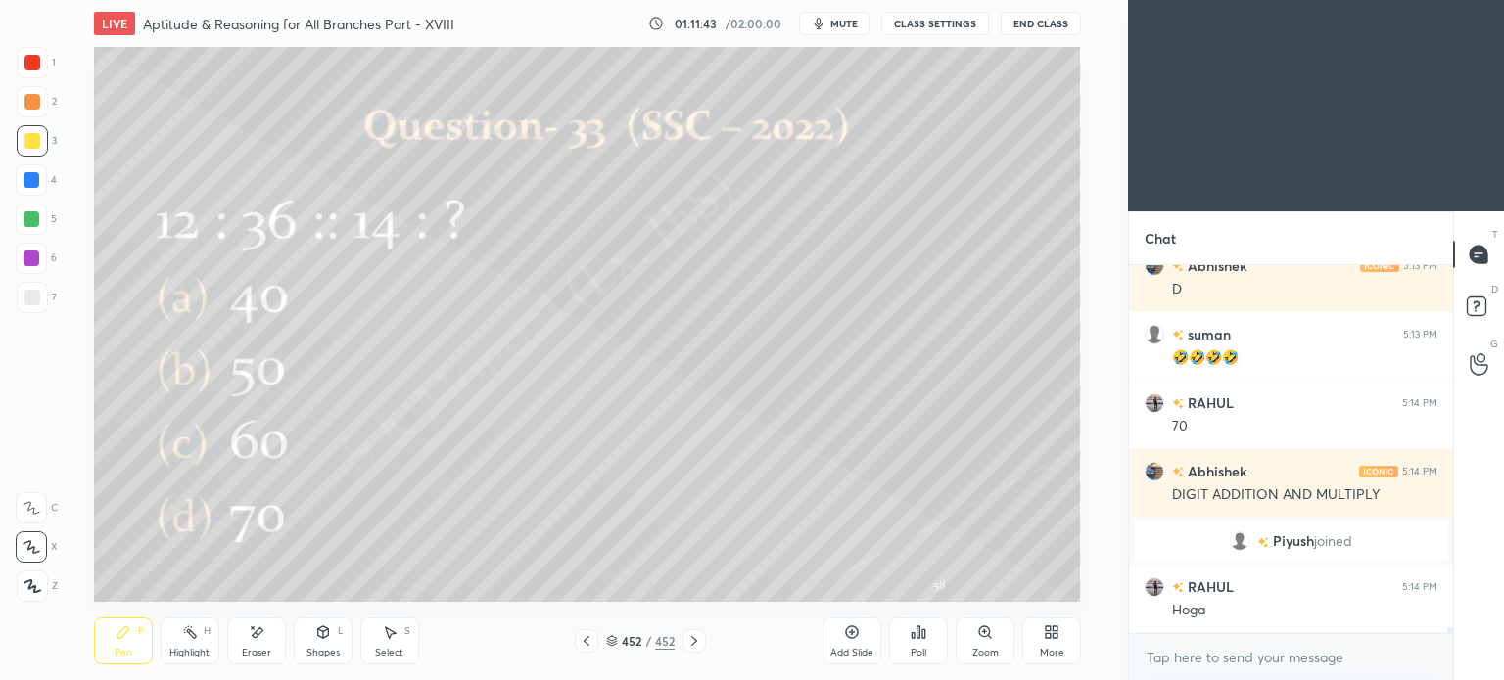
scroll to position [21138, 0]
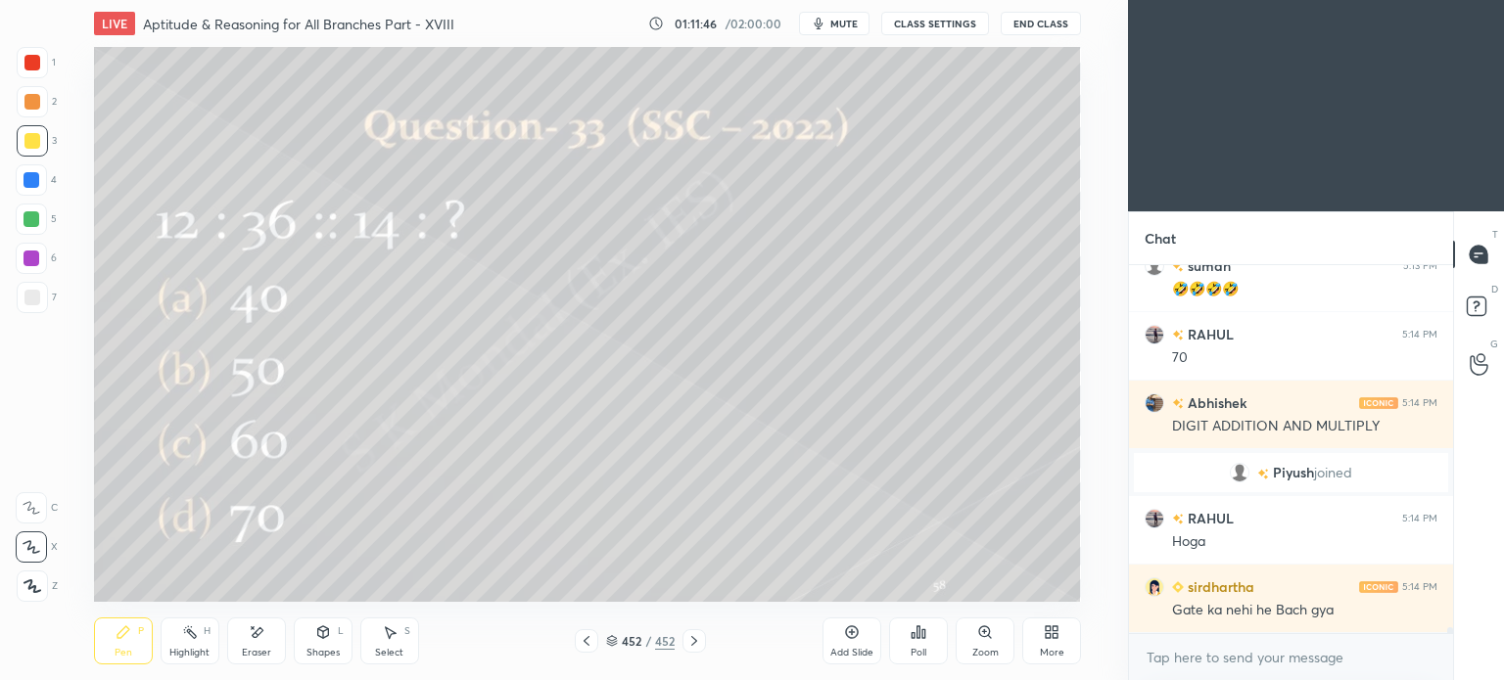
click at [258, 638] on icon at bounding box center [257, 633] width 16 height 17
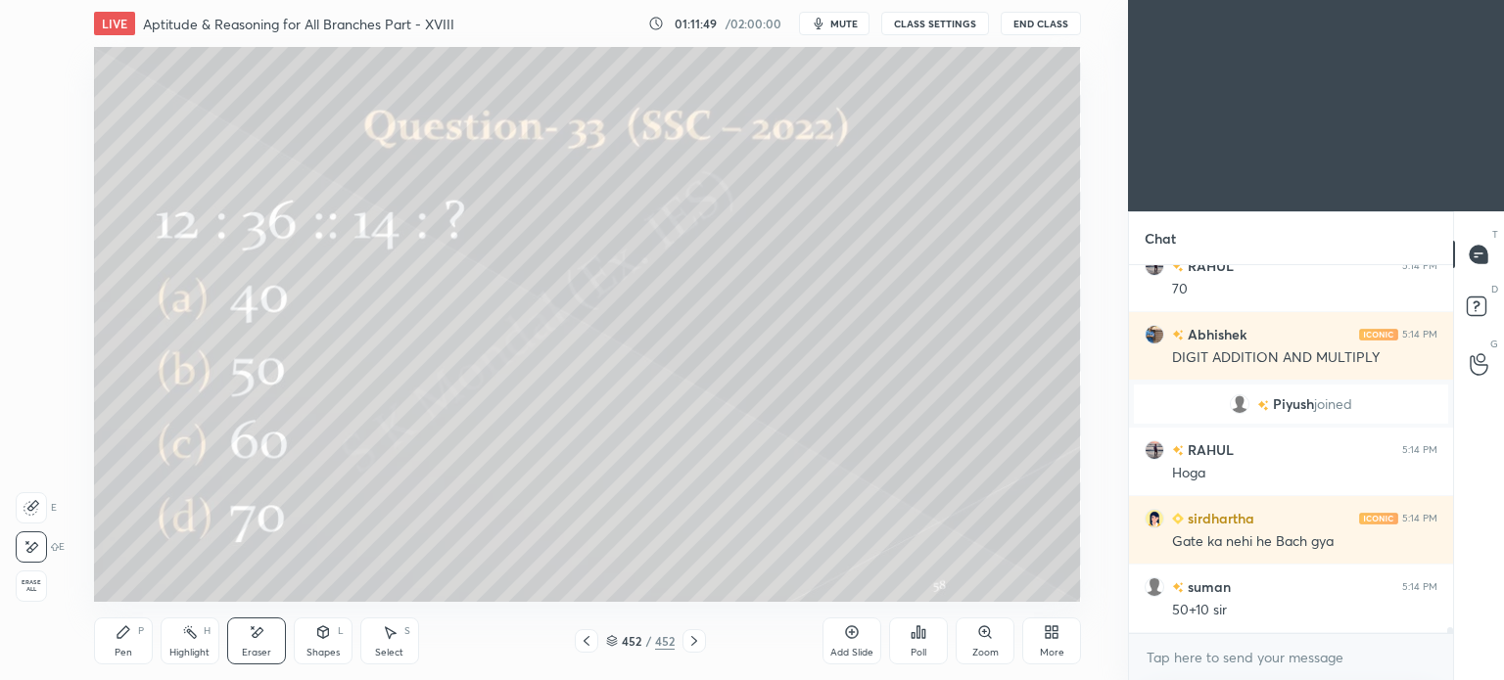
click at [116, 651] on div "Pen" at bounding box center [124, 653] width 18 height 10
click at [121, 653] on div "Pen" at bounding box center [124, 653] width 18 height 10
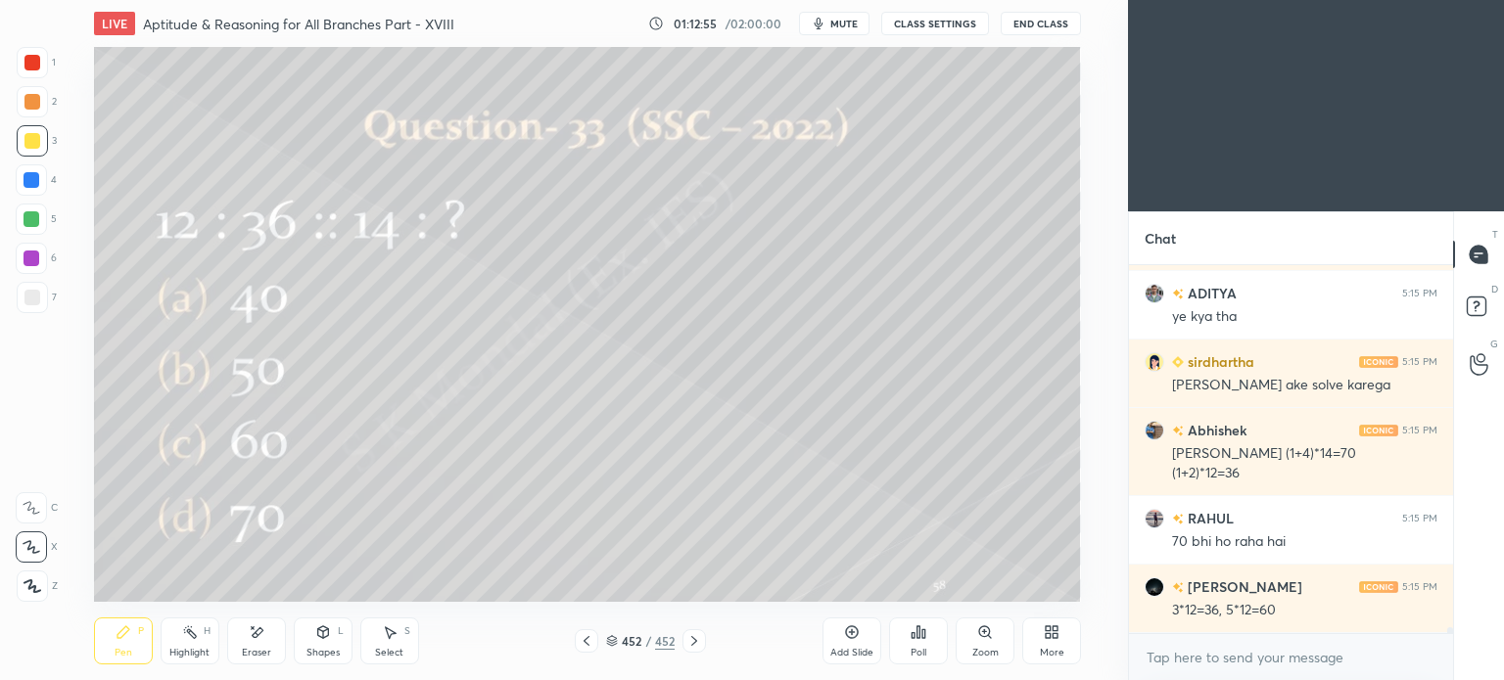
scroll to position [21775, 0]
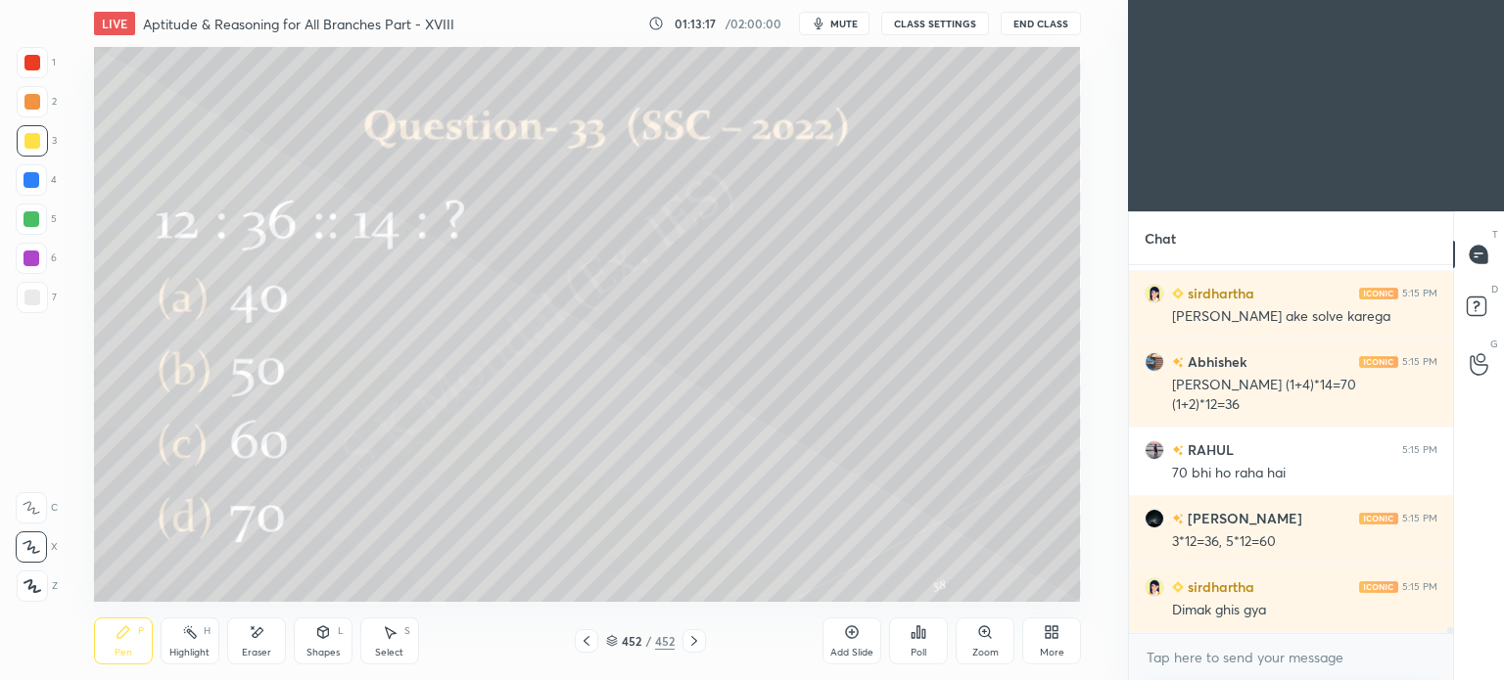
click at [27, 304] on div at bounding box center [32, 298] width 16 height 16
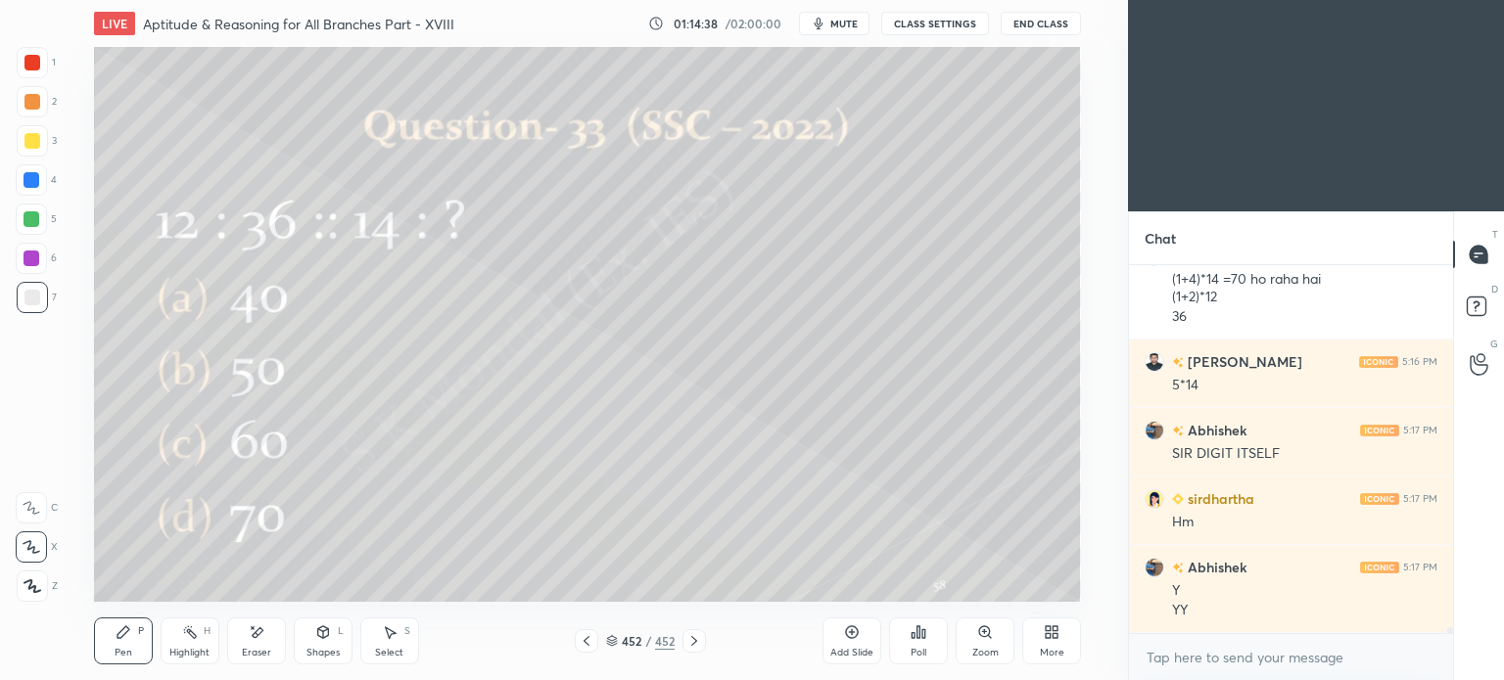
scroll to position [22448, 0]
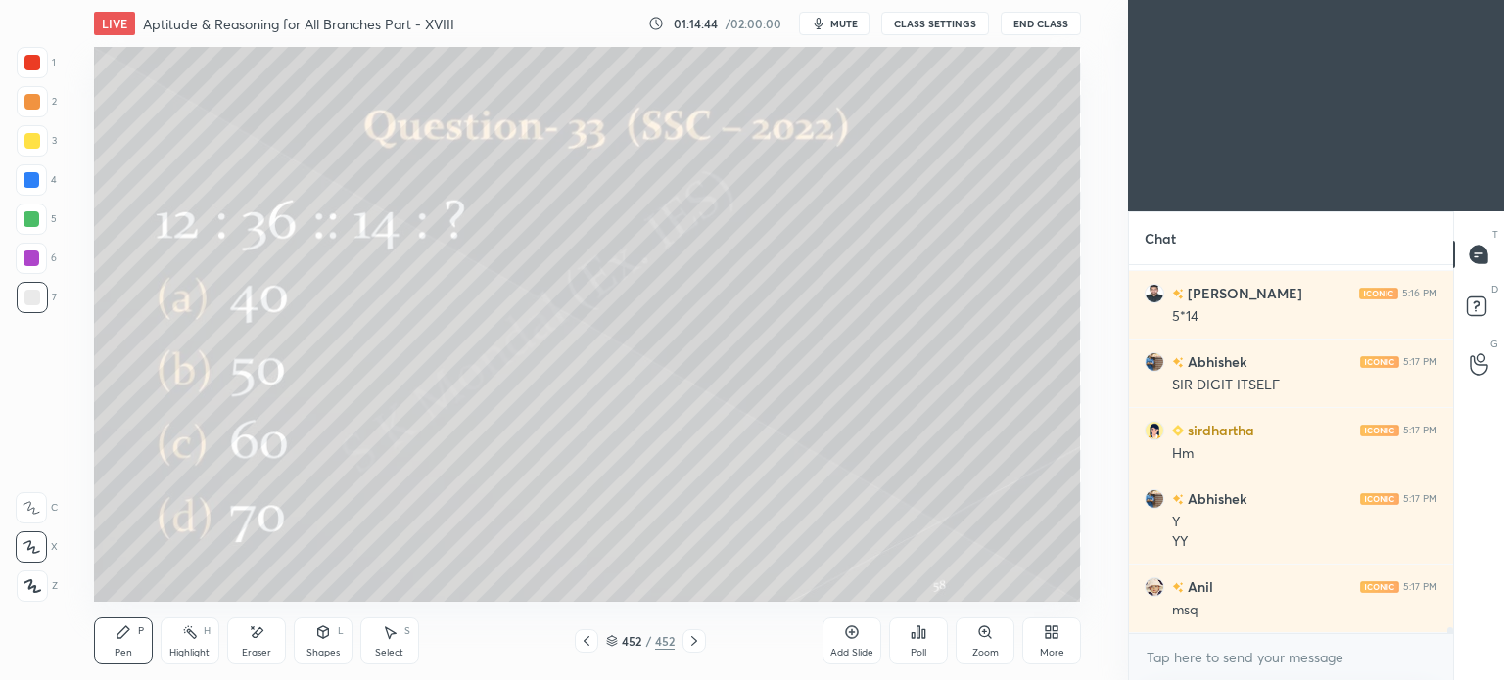
click at [580, 641] on icon at bounding box center [587, 641] width 16 height 16
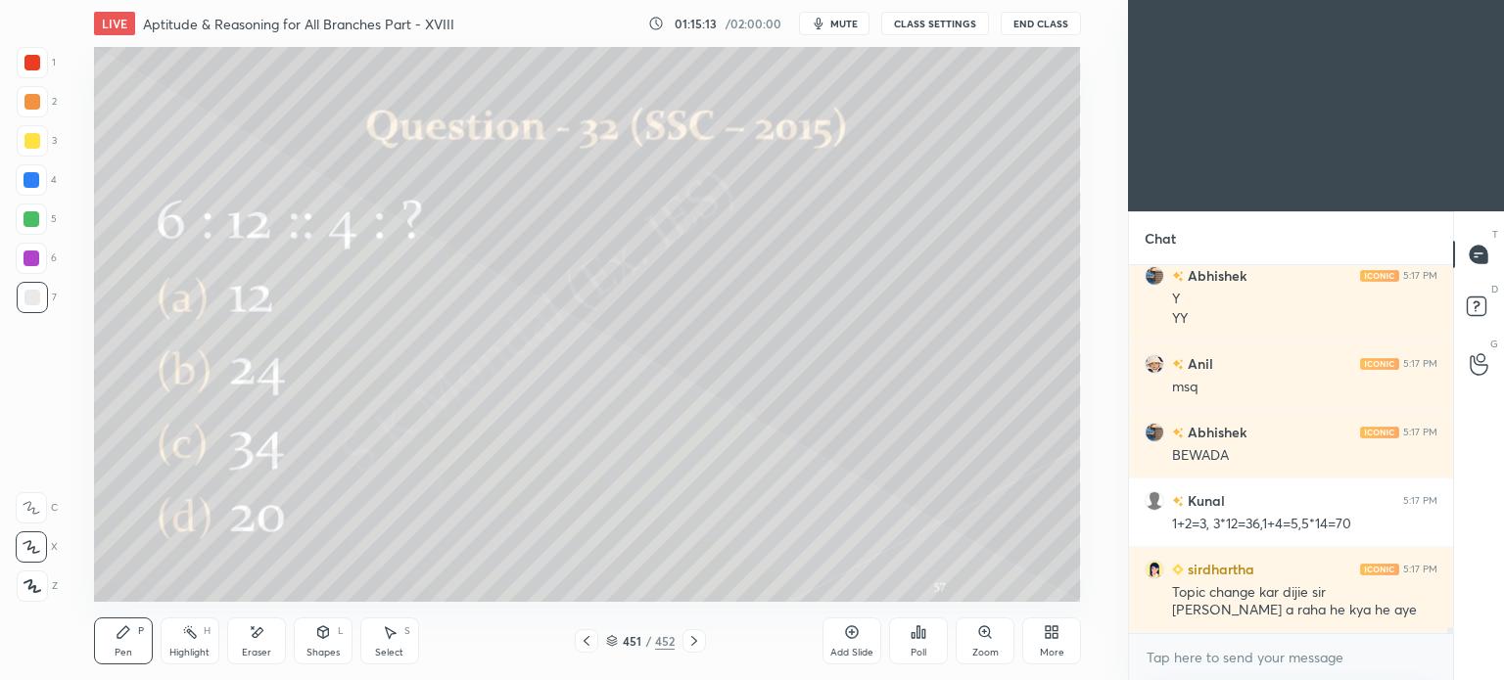
scroll to position [22758, 0]
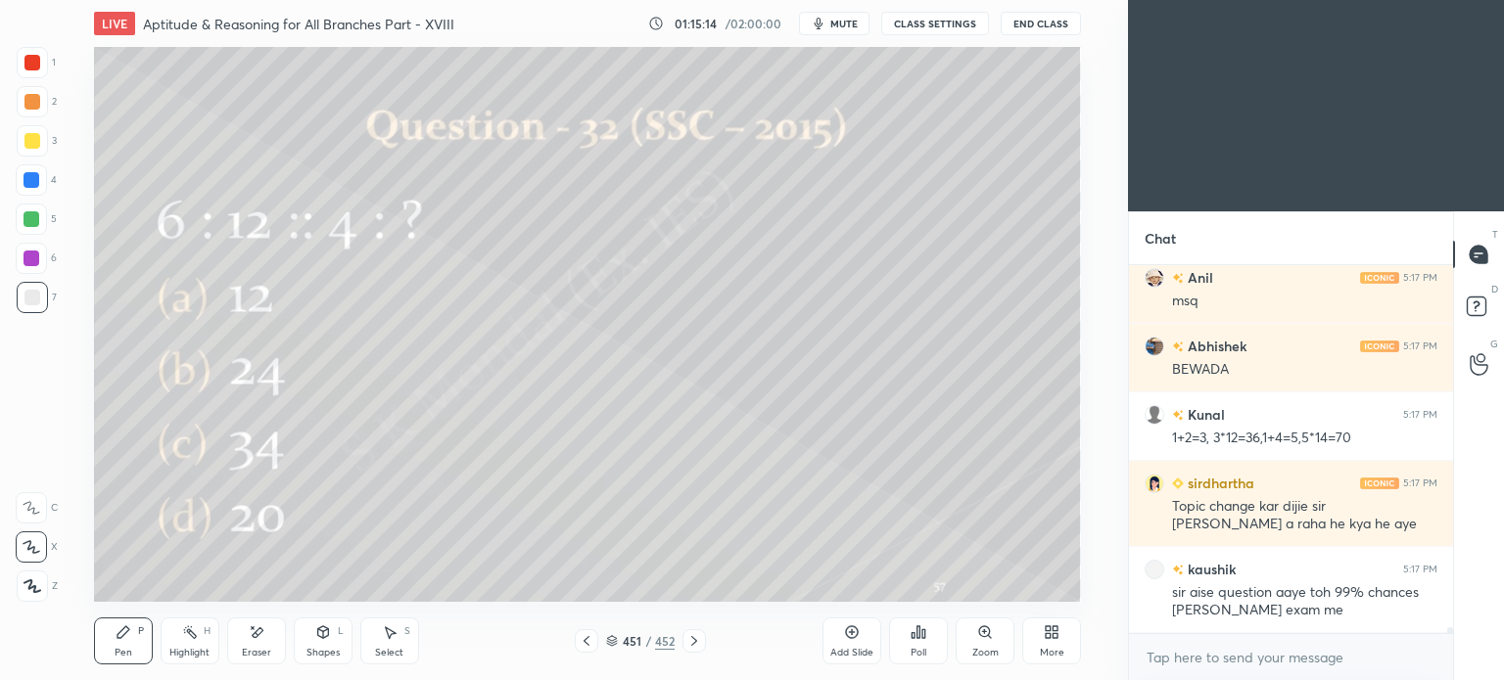
click at [694, 642] on icon at bounding box center [694, 641] width 6 height 10
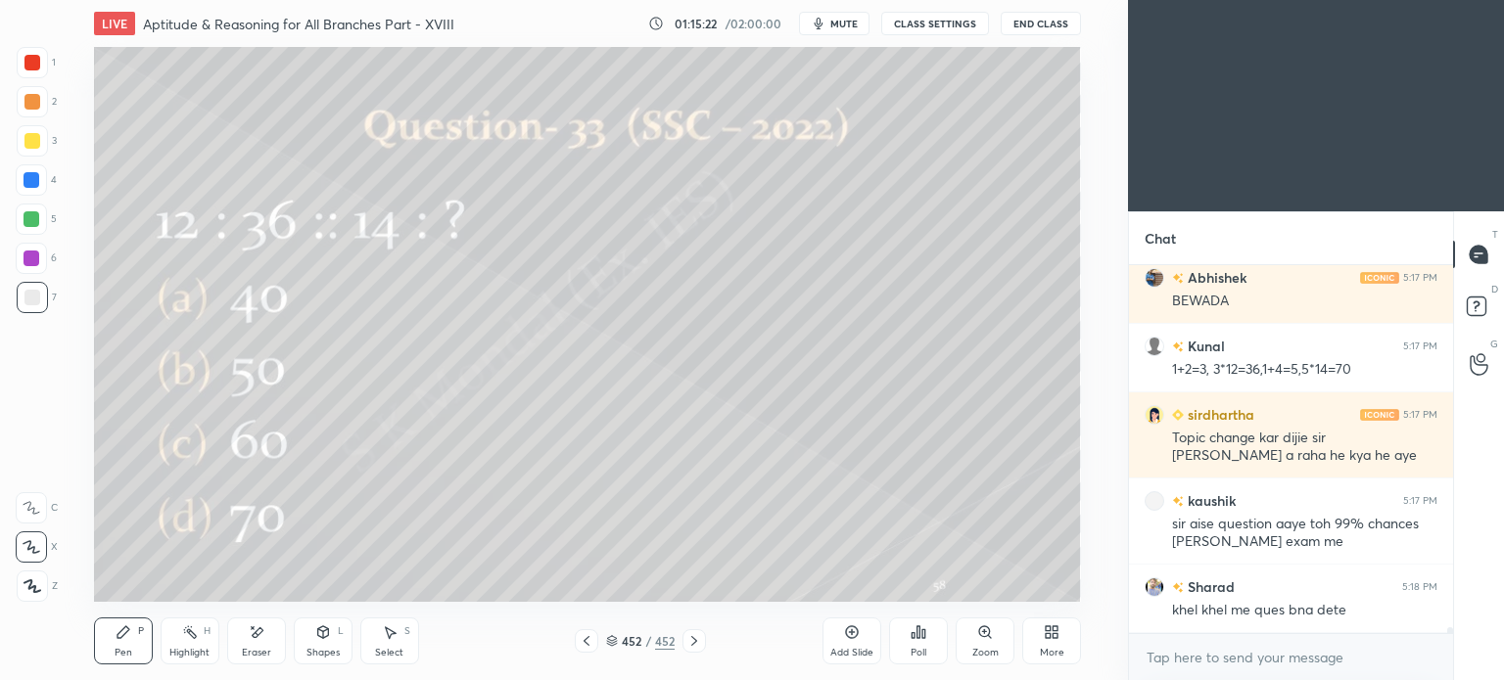
scroll to position [22895, 0]
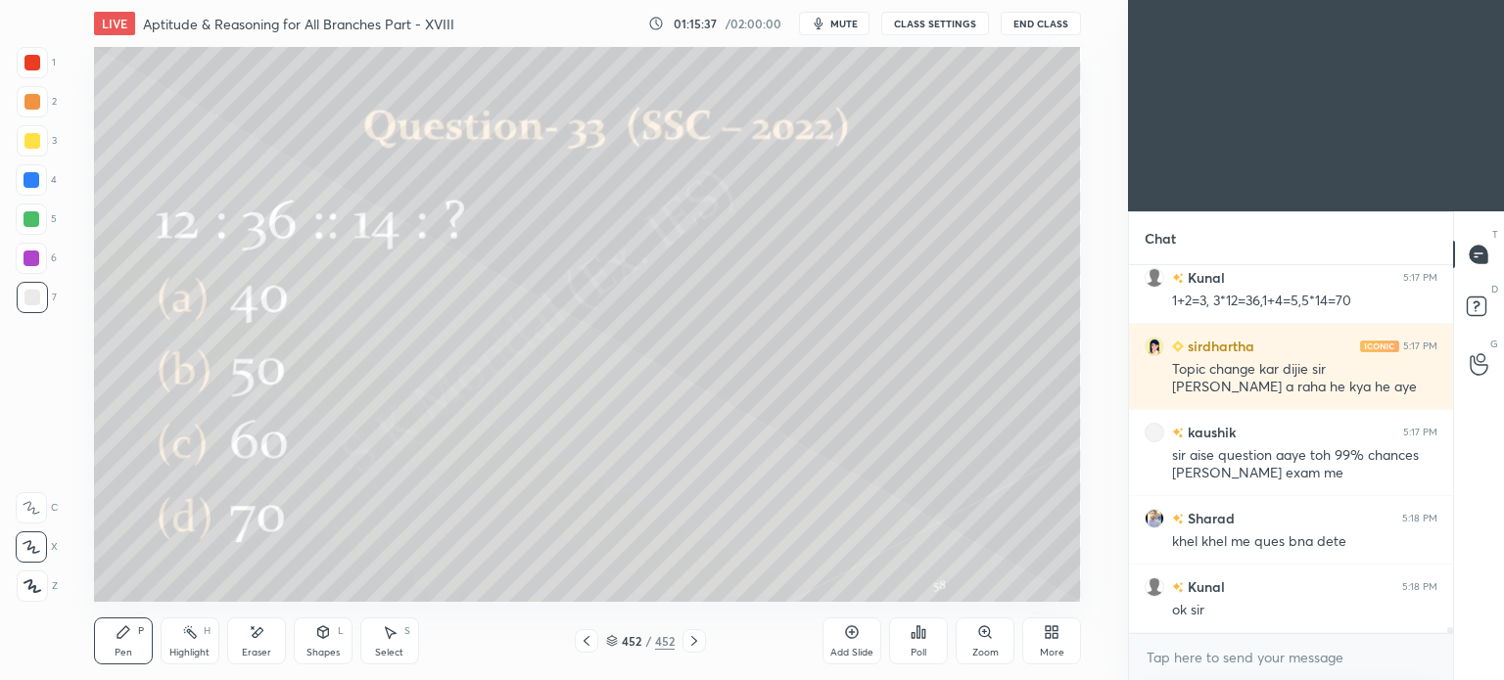
click at [585, 641] on icon at bounding box center [587, 641] width 16 height 16
click at [584, 641] on icon at bounding box center [586, 641] width 6 height 10
click at [693, 643] on icon at bounding box center [694, 641] width 6 height 10
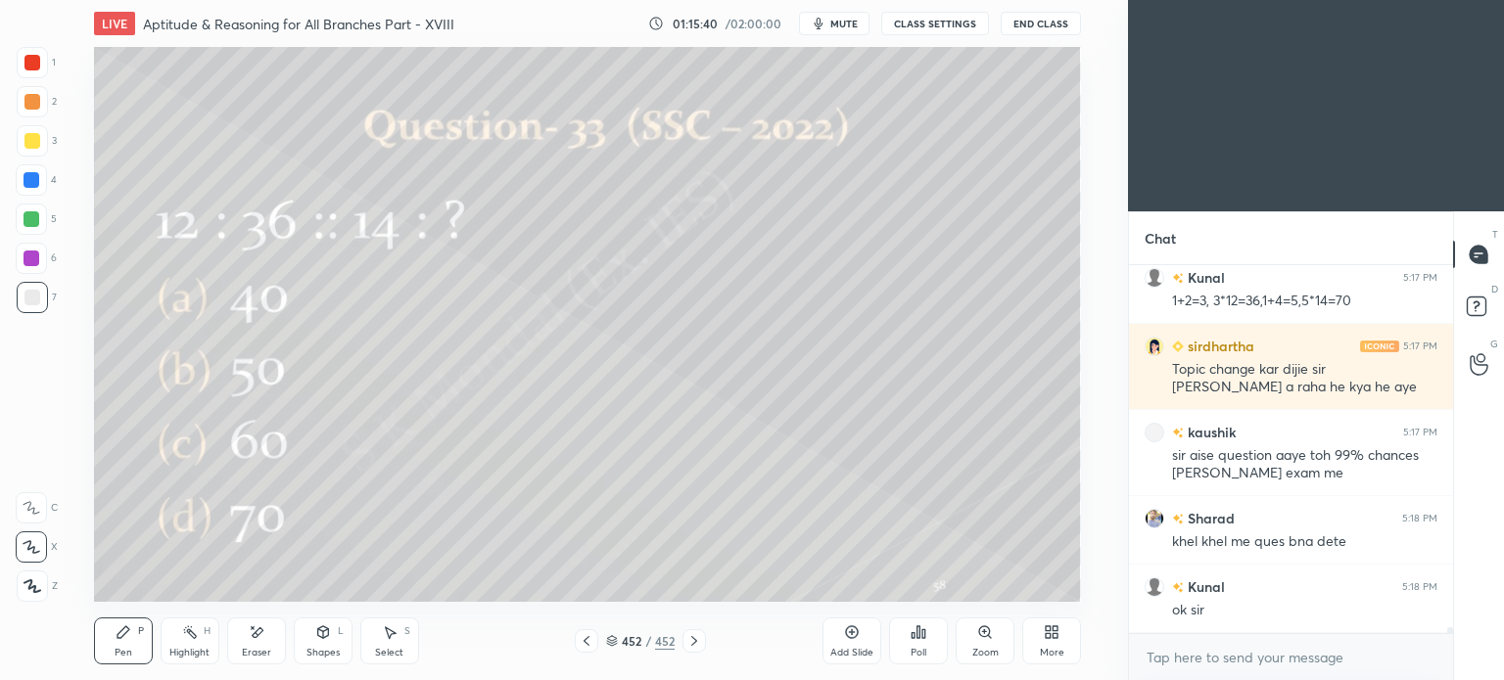
click at [693, 643] on icon at bounding box center [694, 641] width 6 height 10
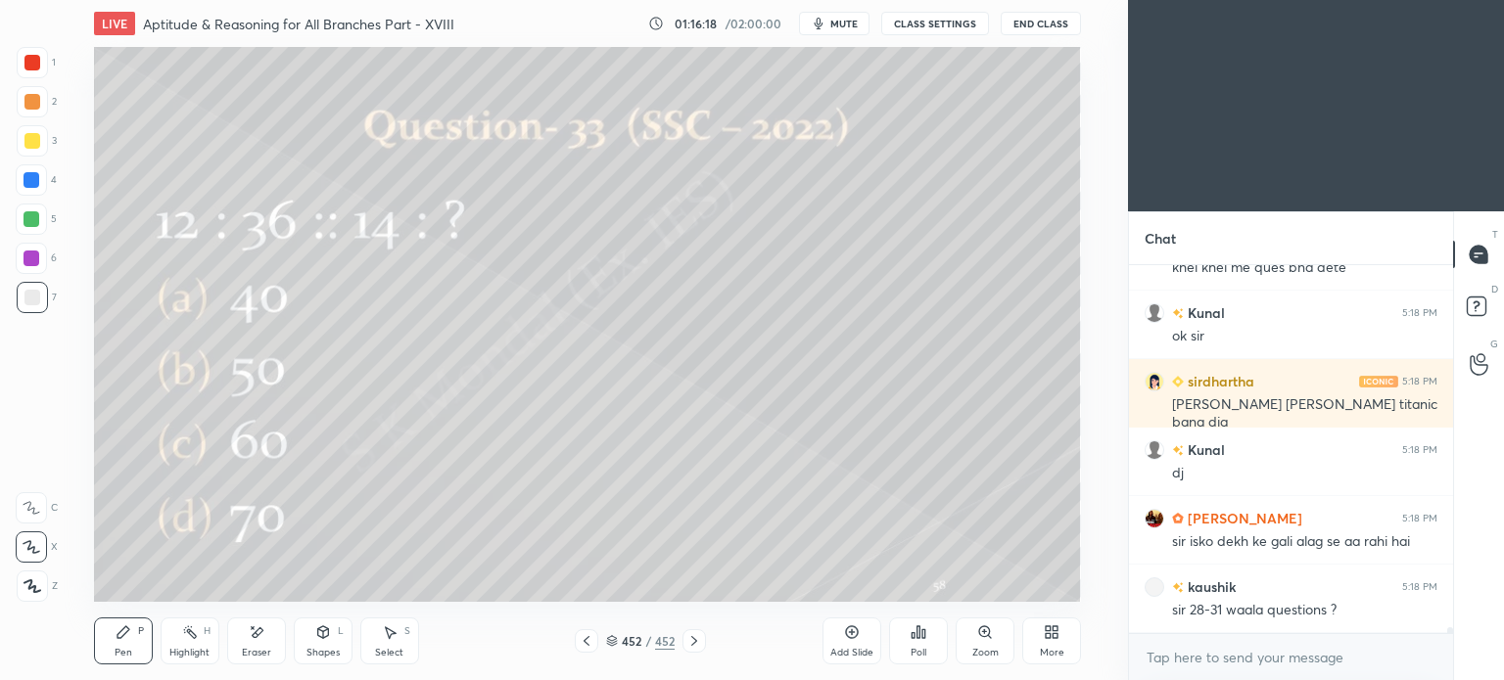
scroll to position [23237, 0]
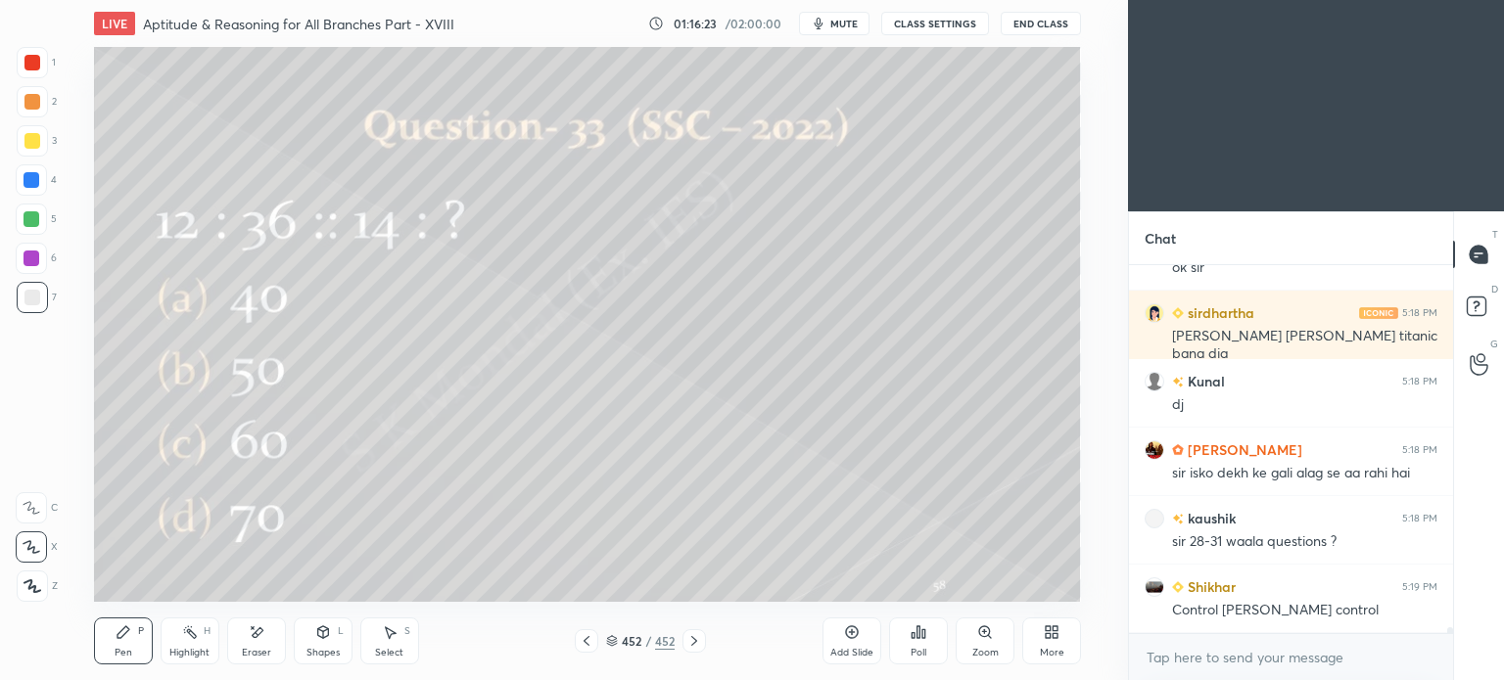
click at [603, 640] on div "452 / 452" at bounding box center [640, 640] width 131 height 23
click at [612, 646] on icon at bounding box center [612, 641] width 12 height 12
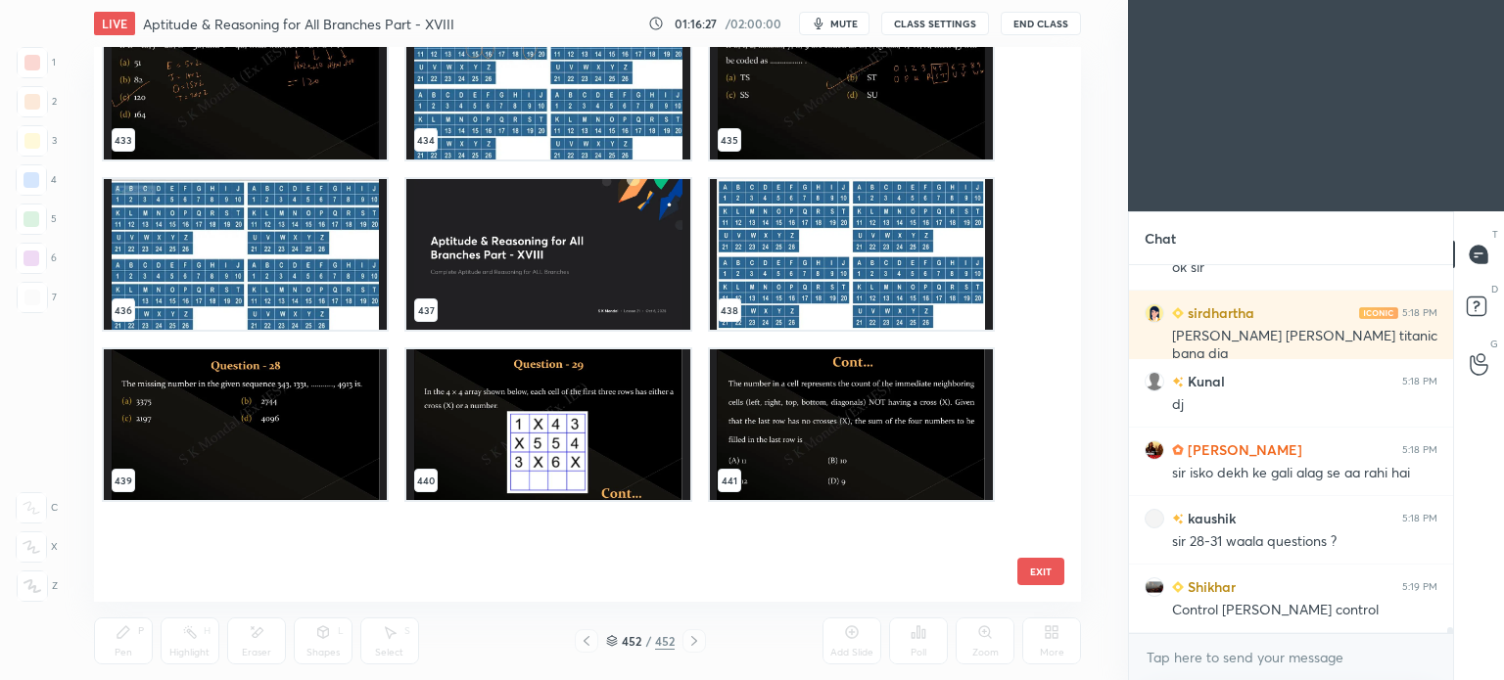
scroll to position [24382, 0]
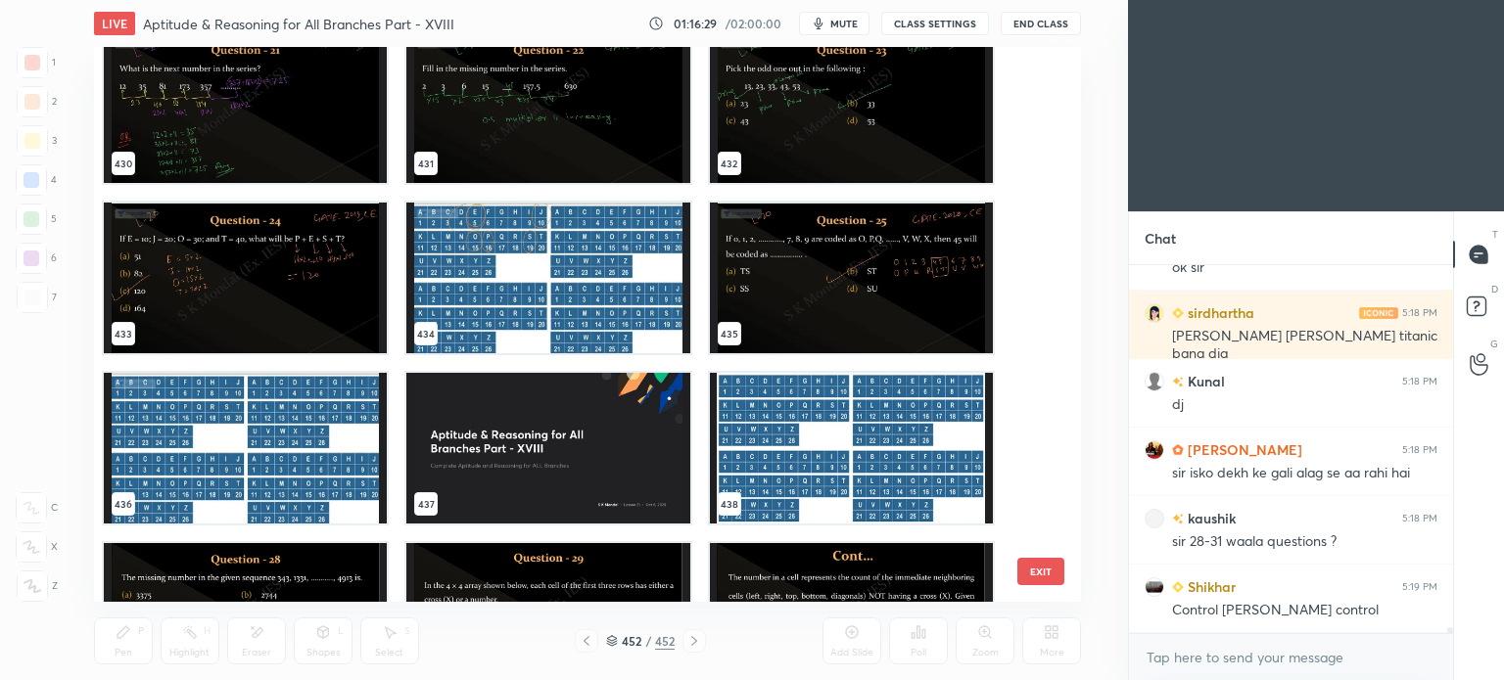
click at [811, 226] on img "grid" at bounding box center [850, 278] width 283 height 151
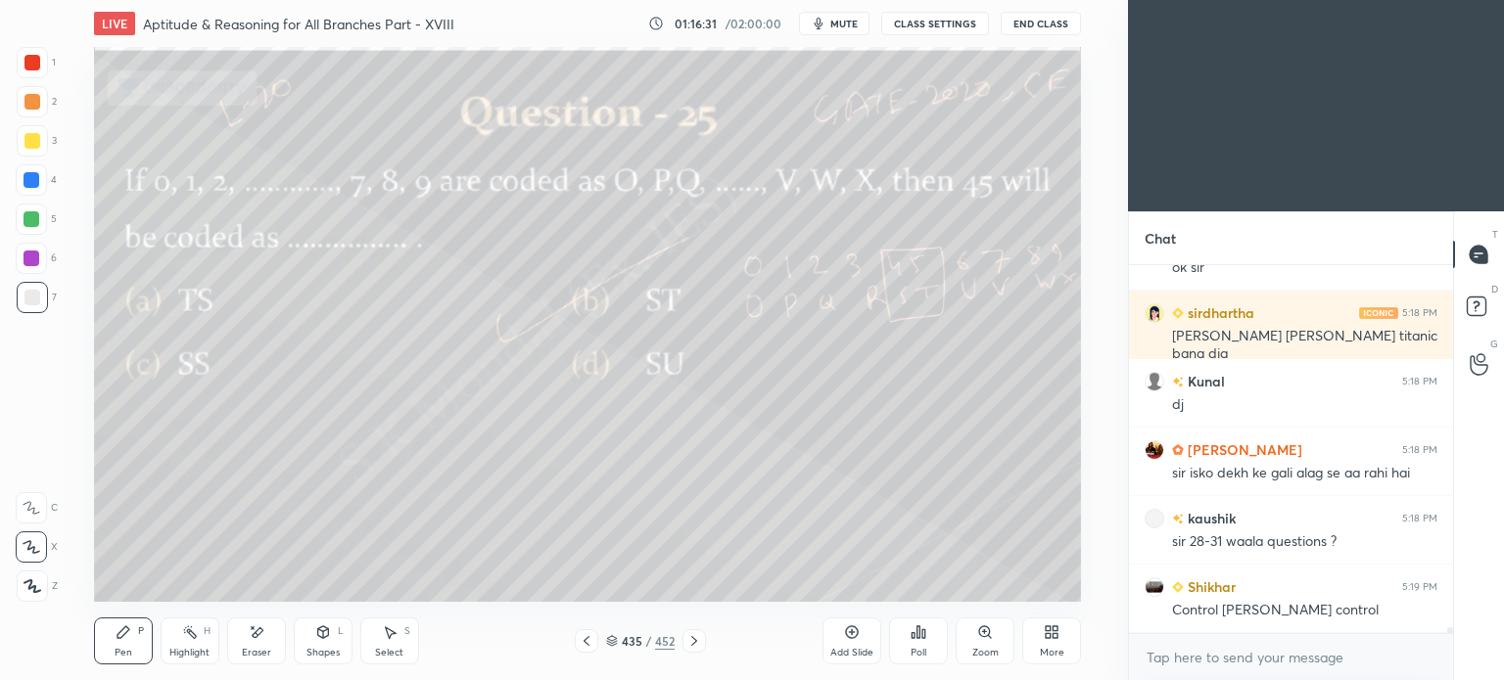
click at [693, 644] on icon at bounding box center [694, 641] width 6 height 10
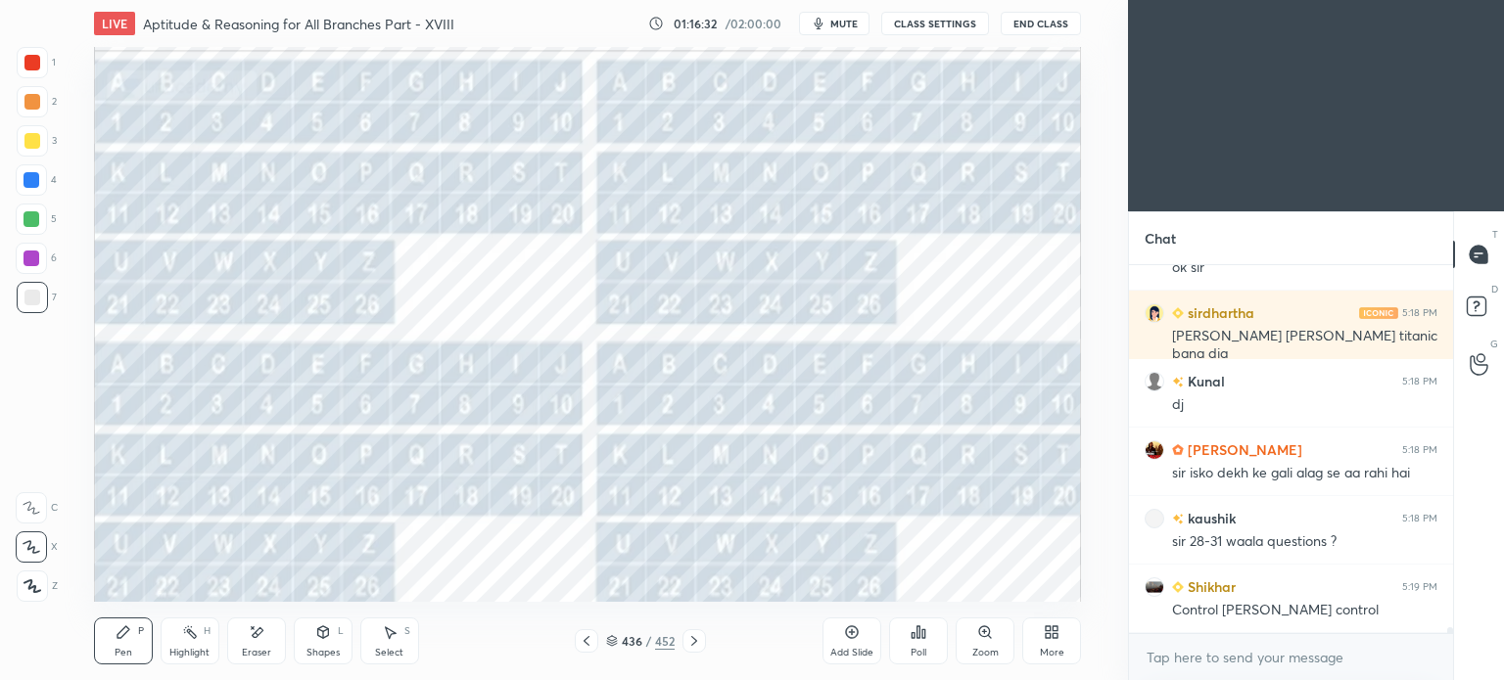
click at [693, 644] on icon at bounding box center [694, 641] width 6 height 10
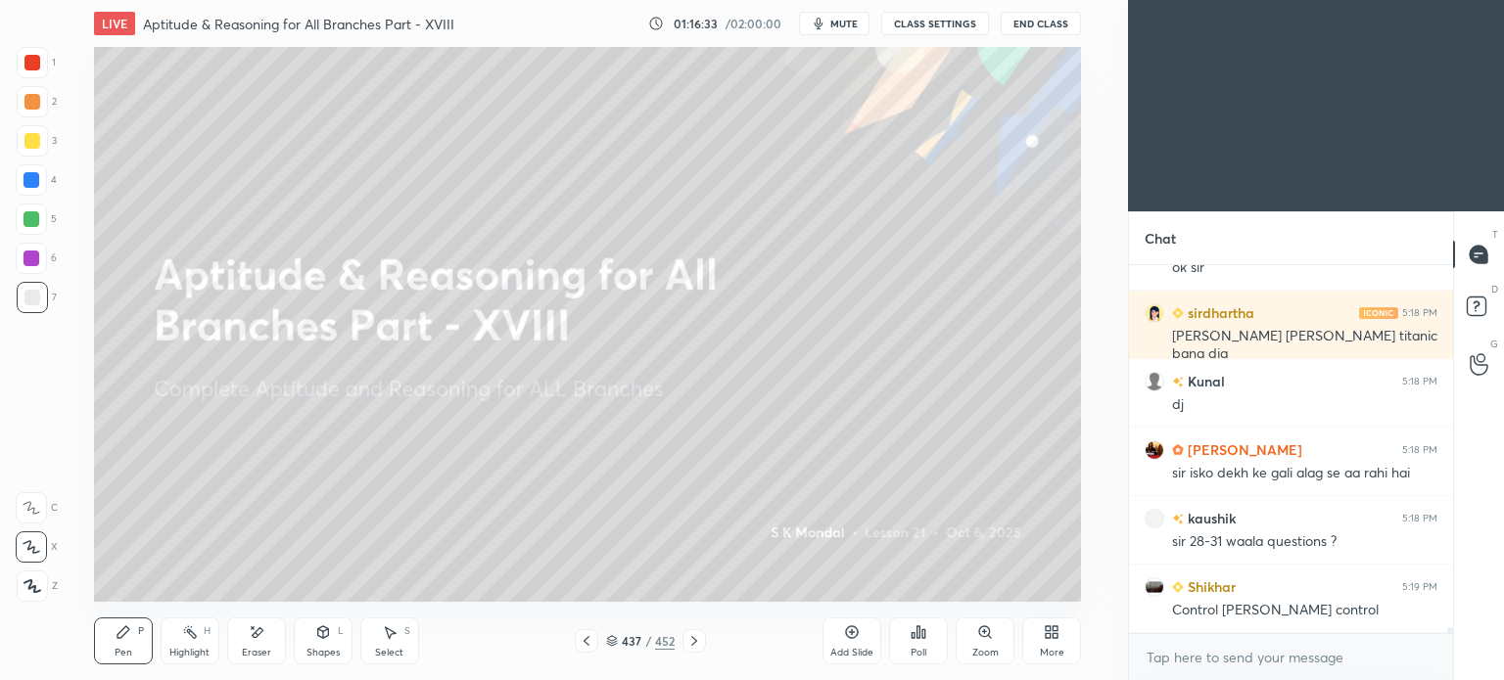
click at [693, 644] on icon at bounding box center [694, 641] width 6 height 10
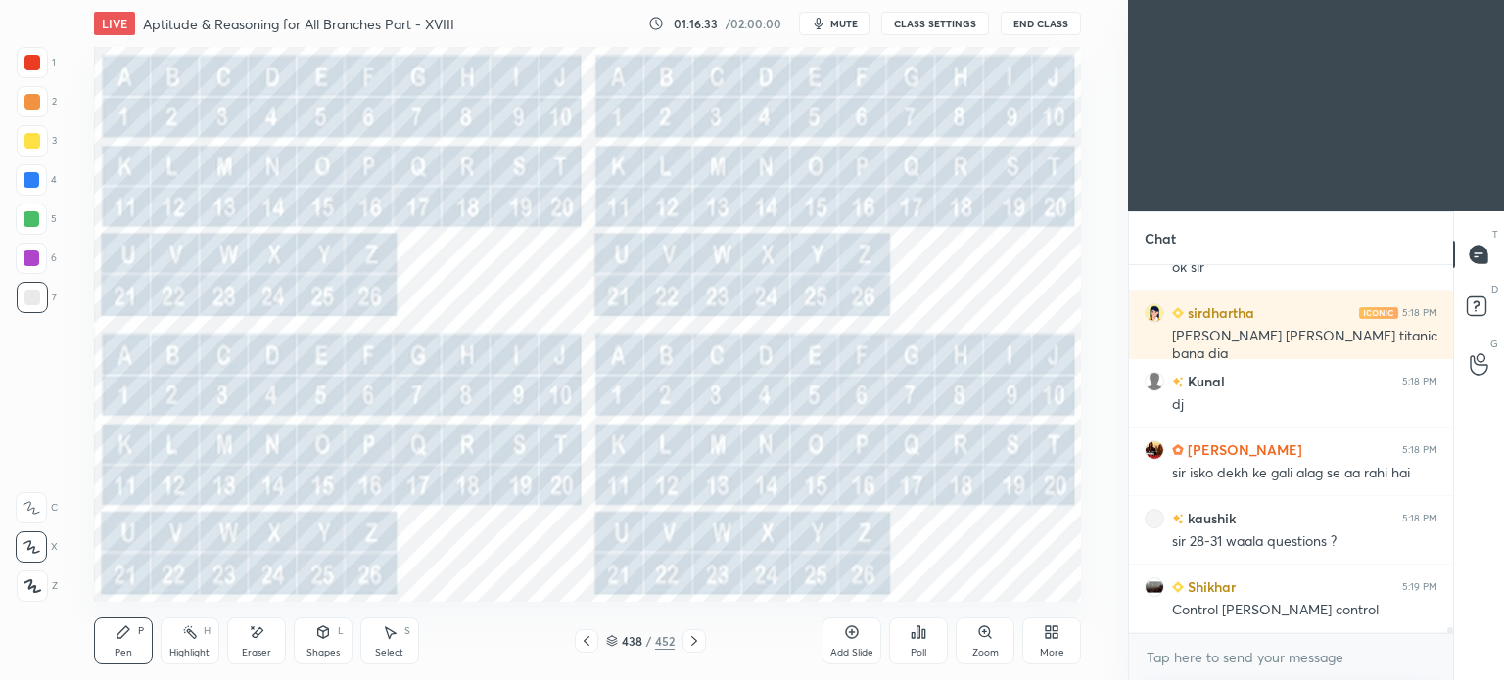
click at [693, 644] on icon at bounding box center [694, 641] width 6 height 10
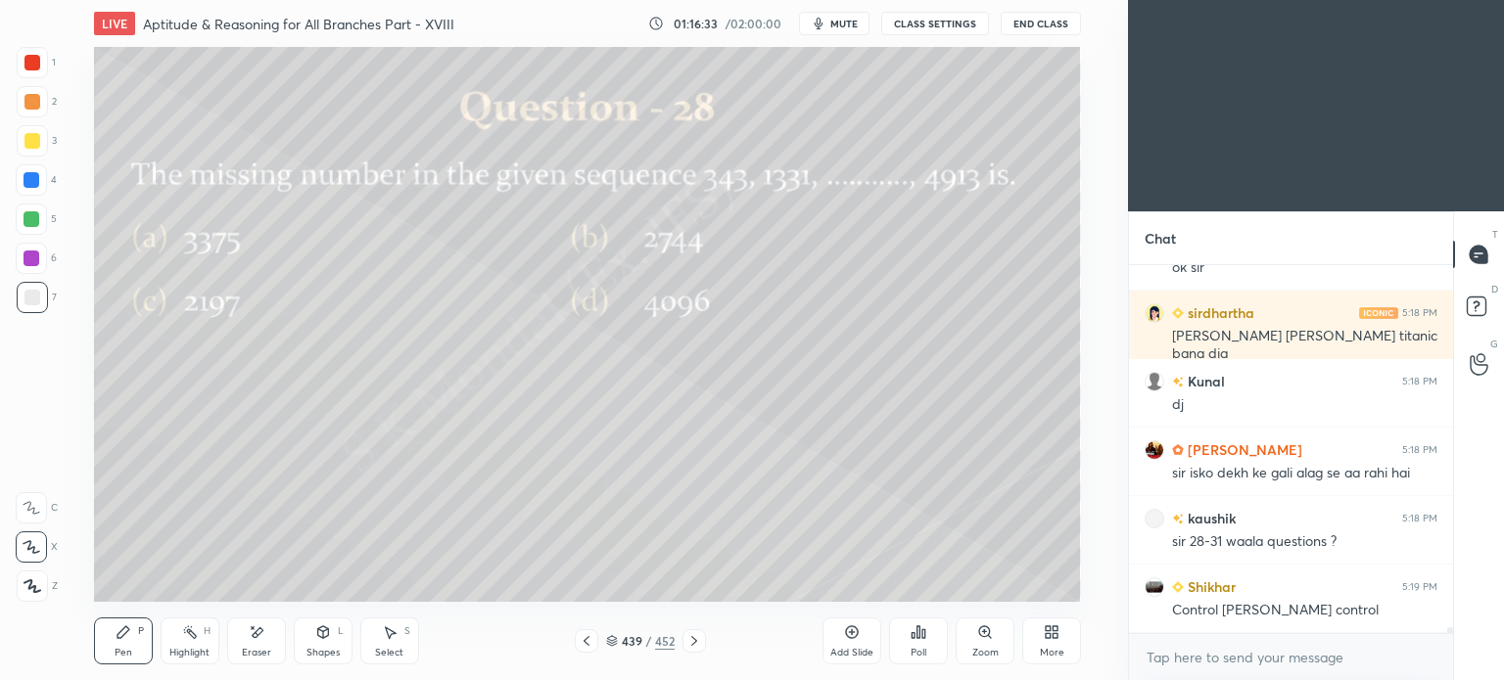
scroll to position [23306, 0]
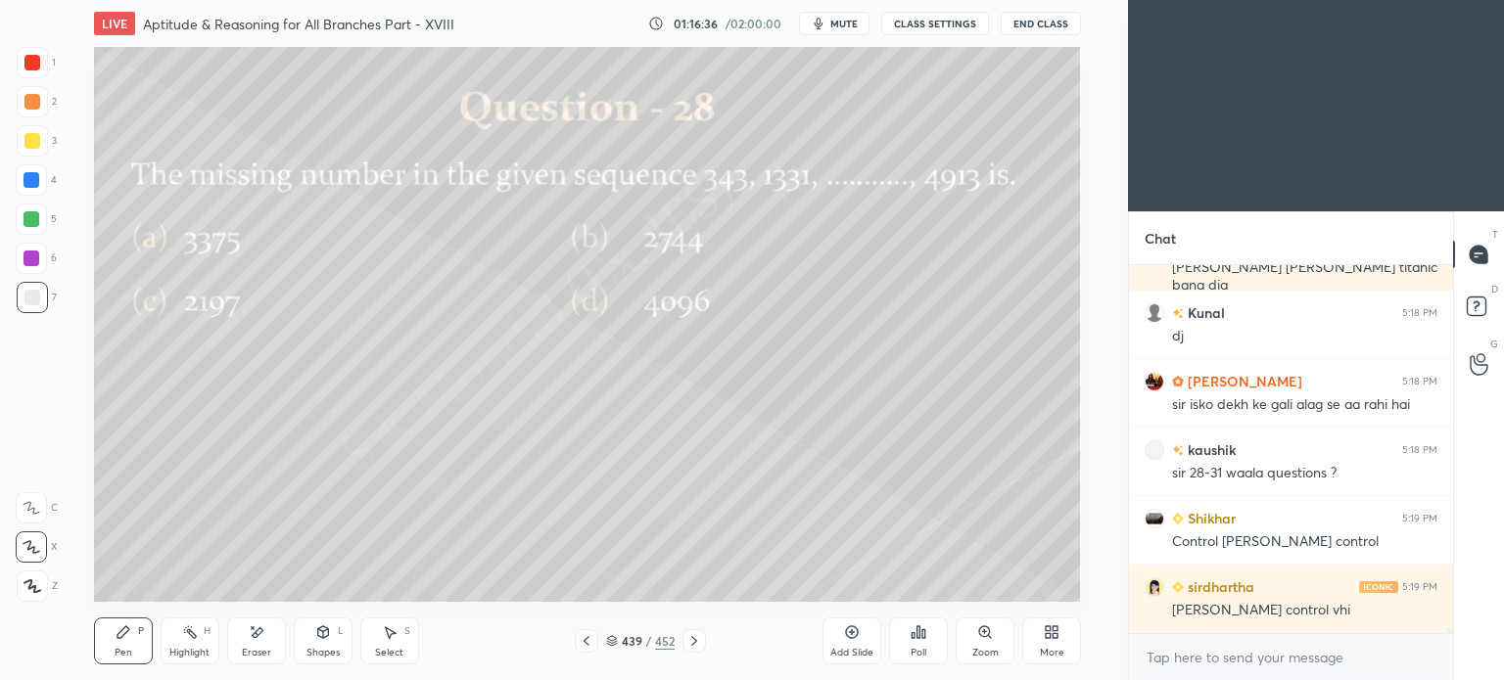
click at [693, 644] on icon at bounding box center [694, 641] width 6 height 10
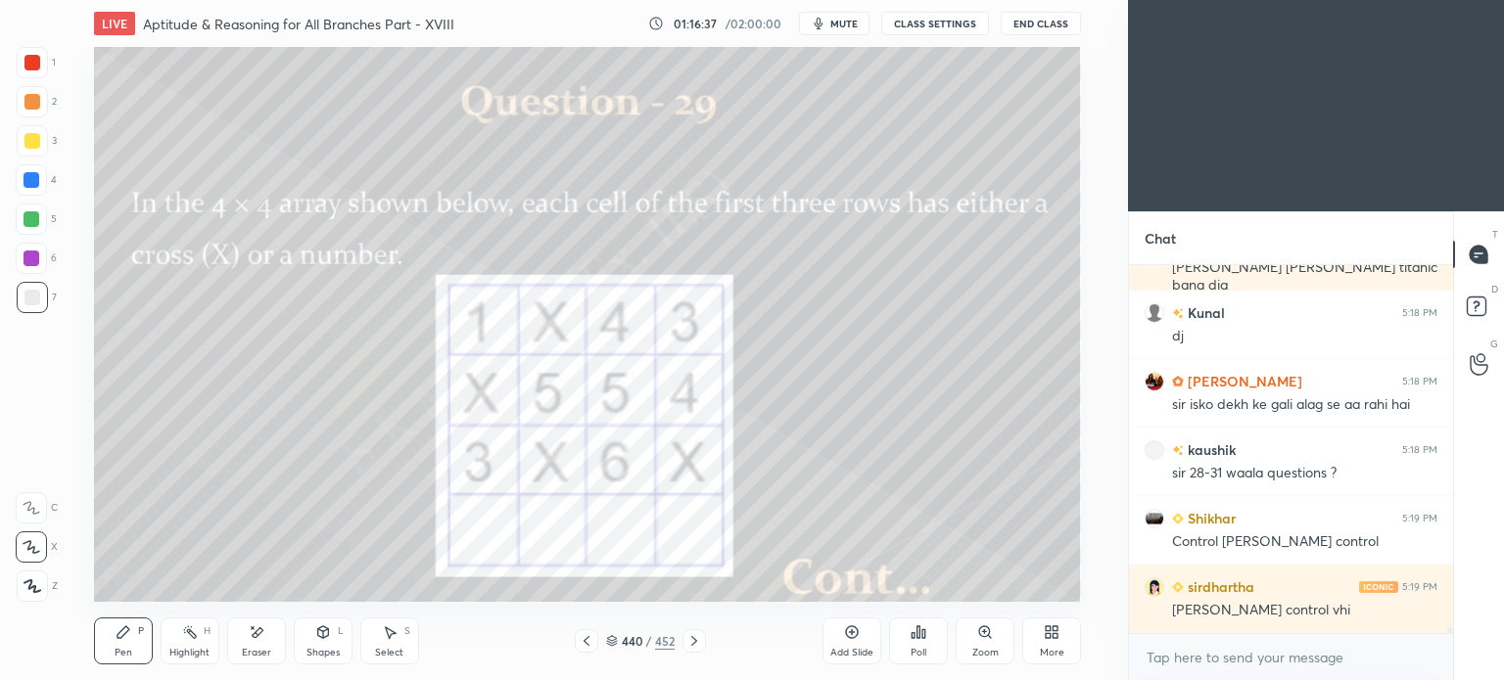
click at [693, 644] on icon at bounding box center [694, 641] width 6 height 10
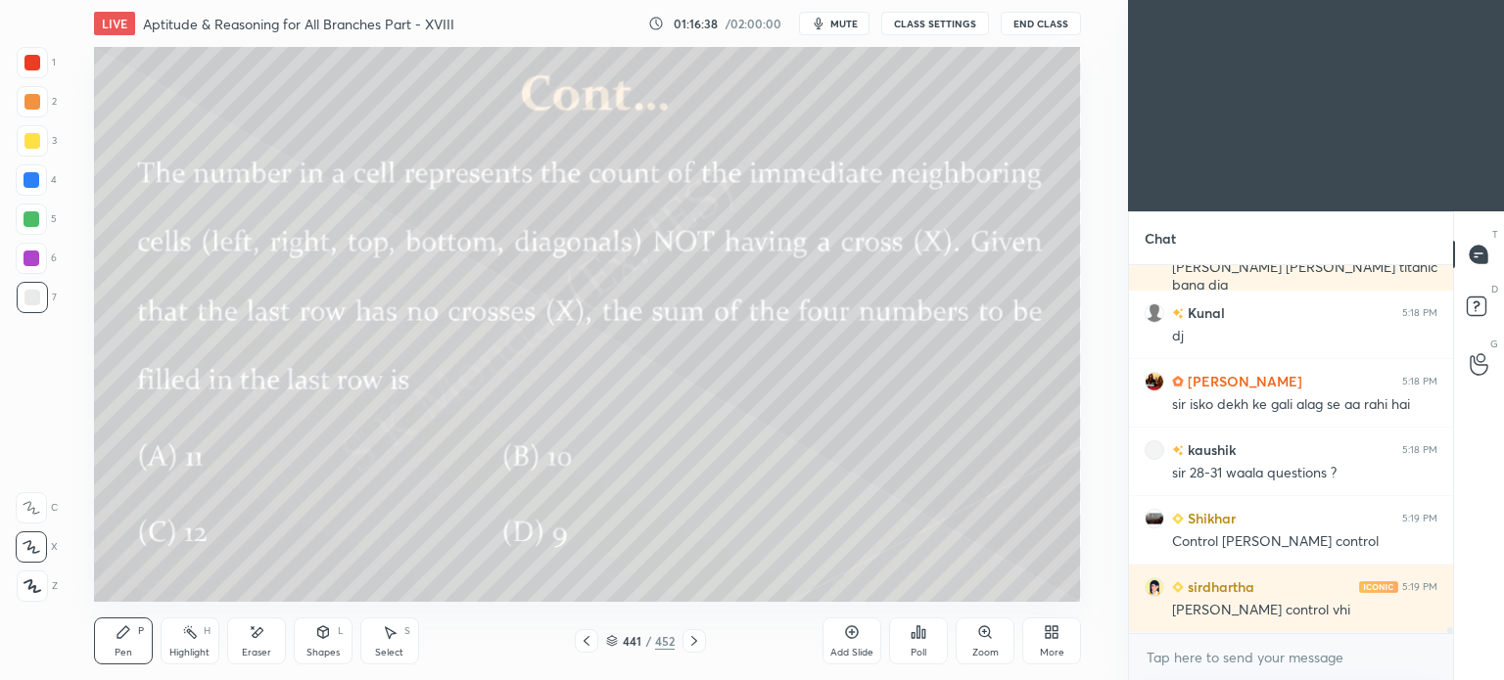
click at [693, 644] on icon at bounding box center [694, 641] width 6 height 10
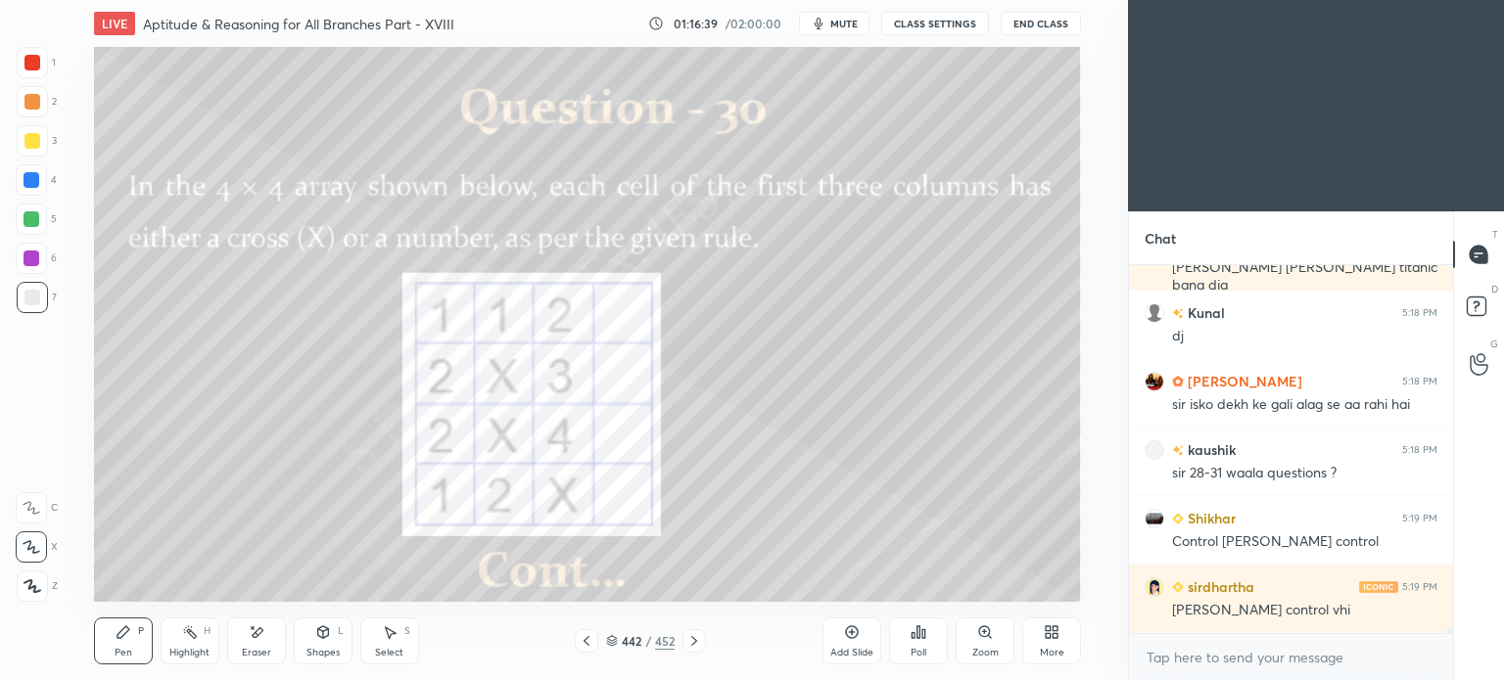
click at [693, 644] on icon at bounding box center [694, 641] width 6 height 10
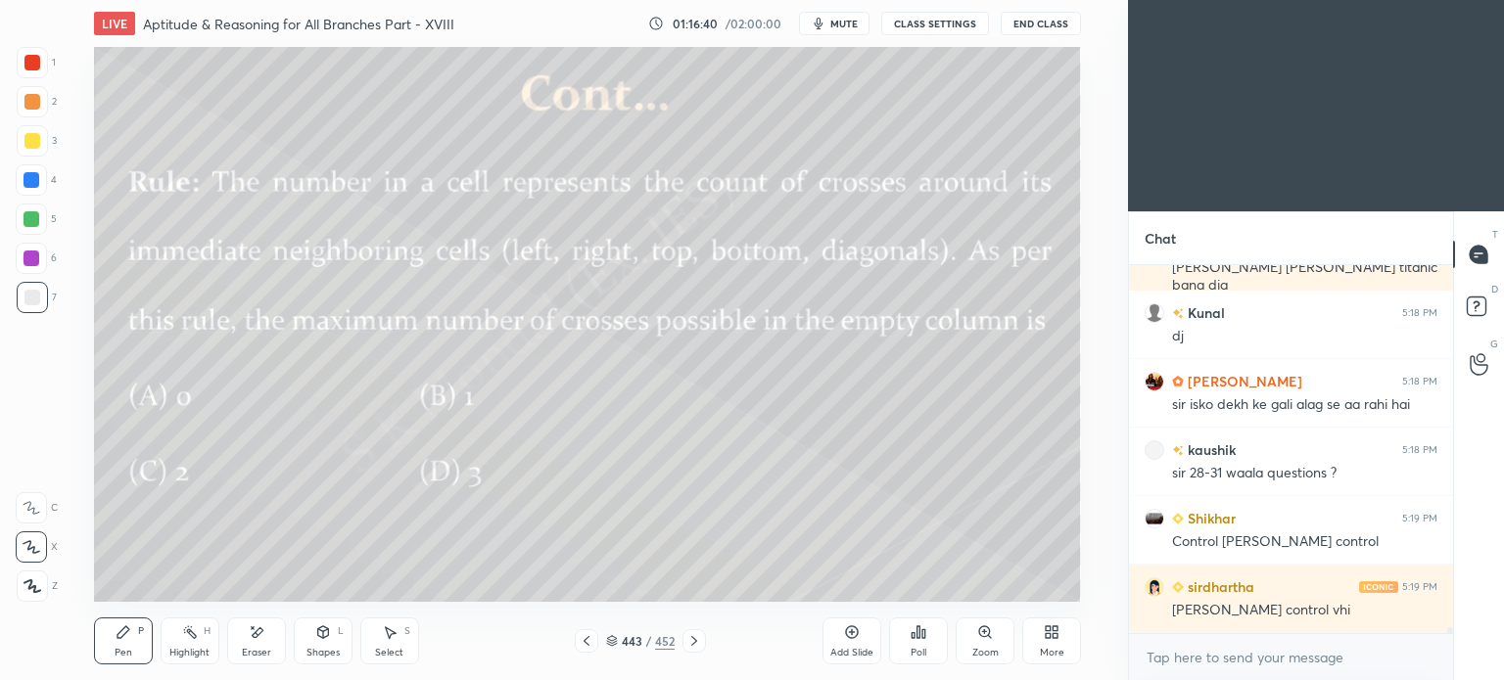
click at [693, 644] on icon at bounding box center [694, 641] width 6 height 10
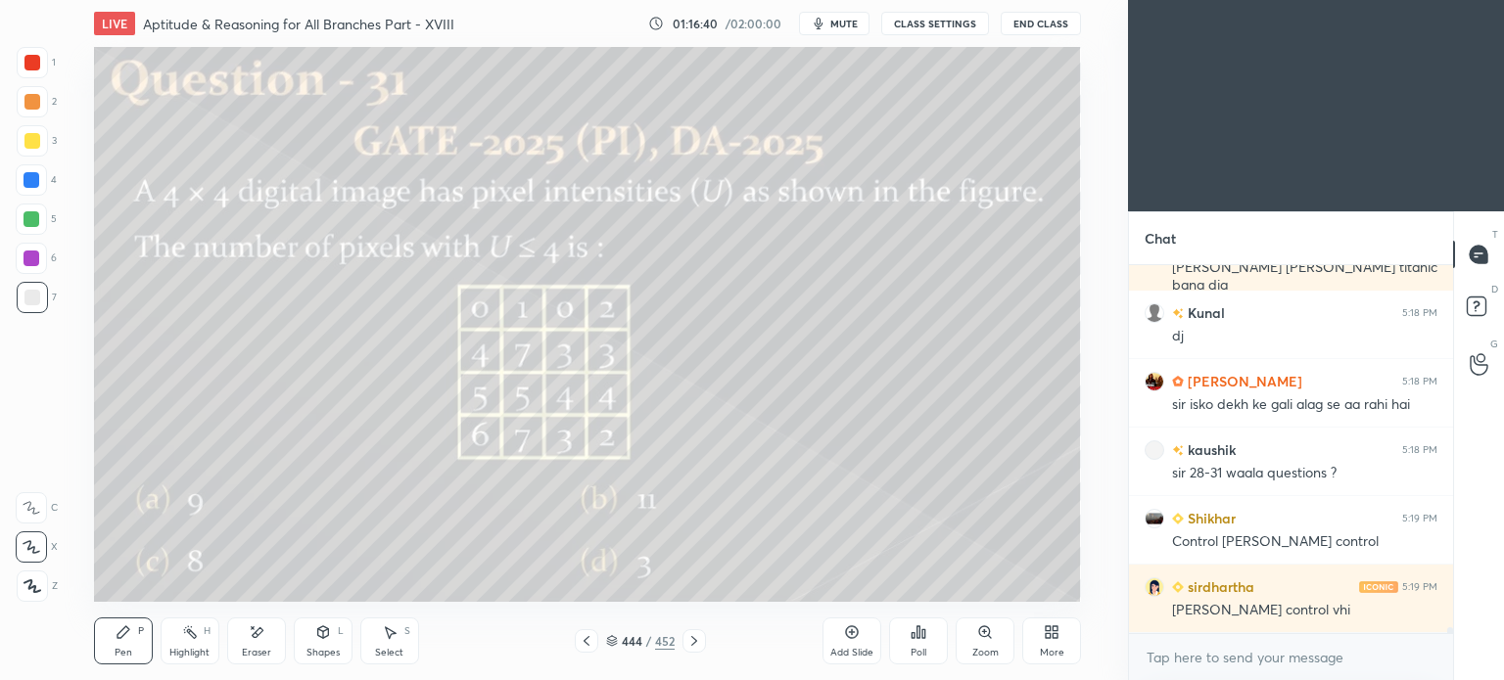
click at [693, 644] on icon at bounding box center [694, 641] width 6 height 10
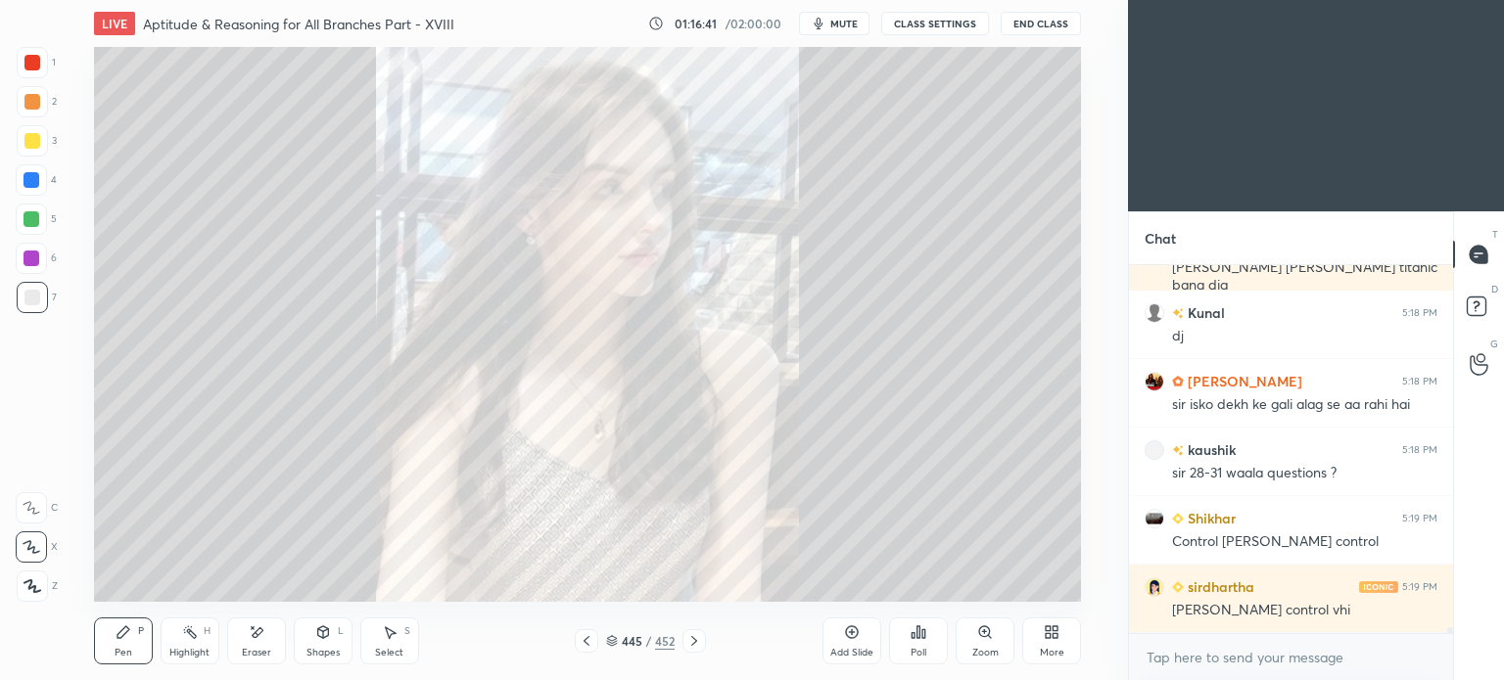
click at [693, 644] on icon at bounding box center [694, 641] width 6 height 10
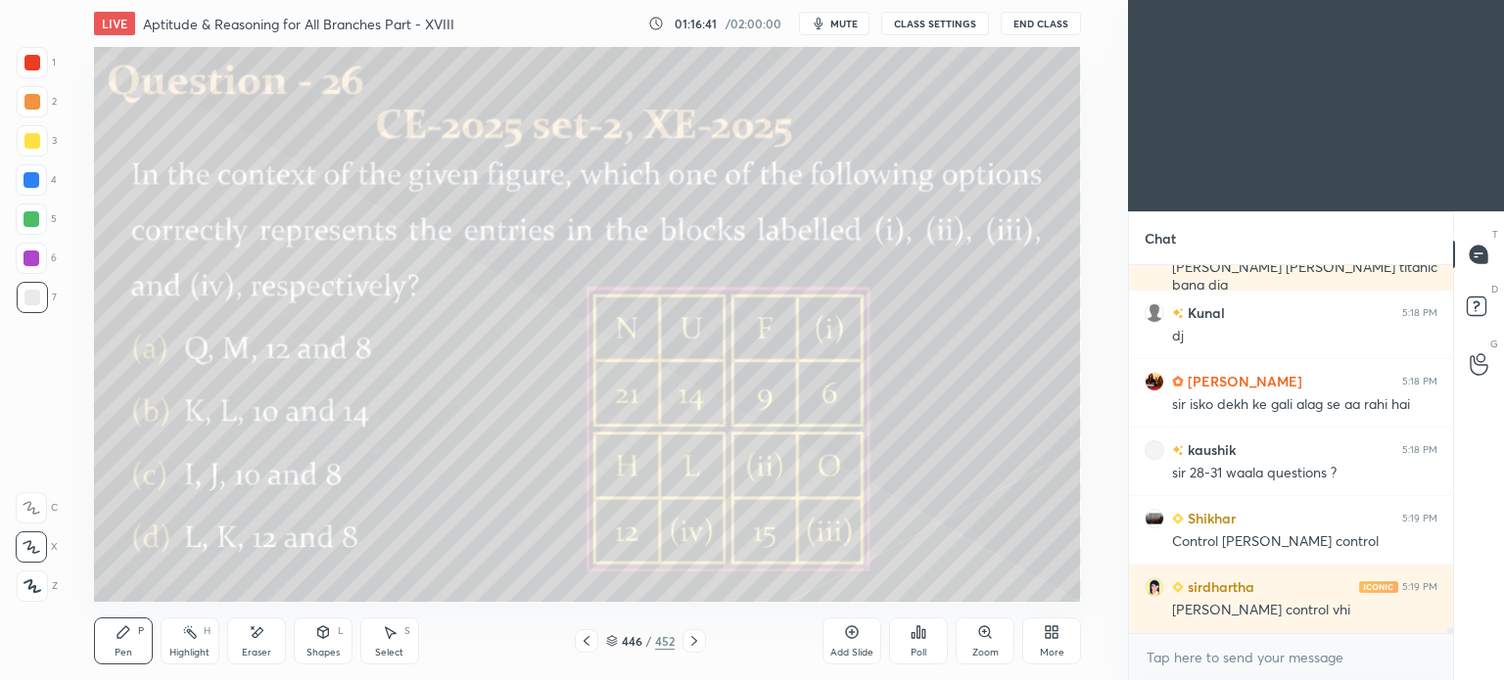
click at [693, 644] on icon at bounding box center [694, 641] width 6 height 10
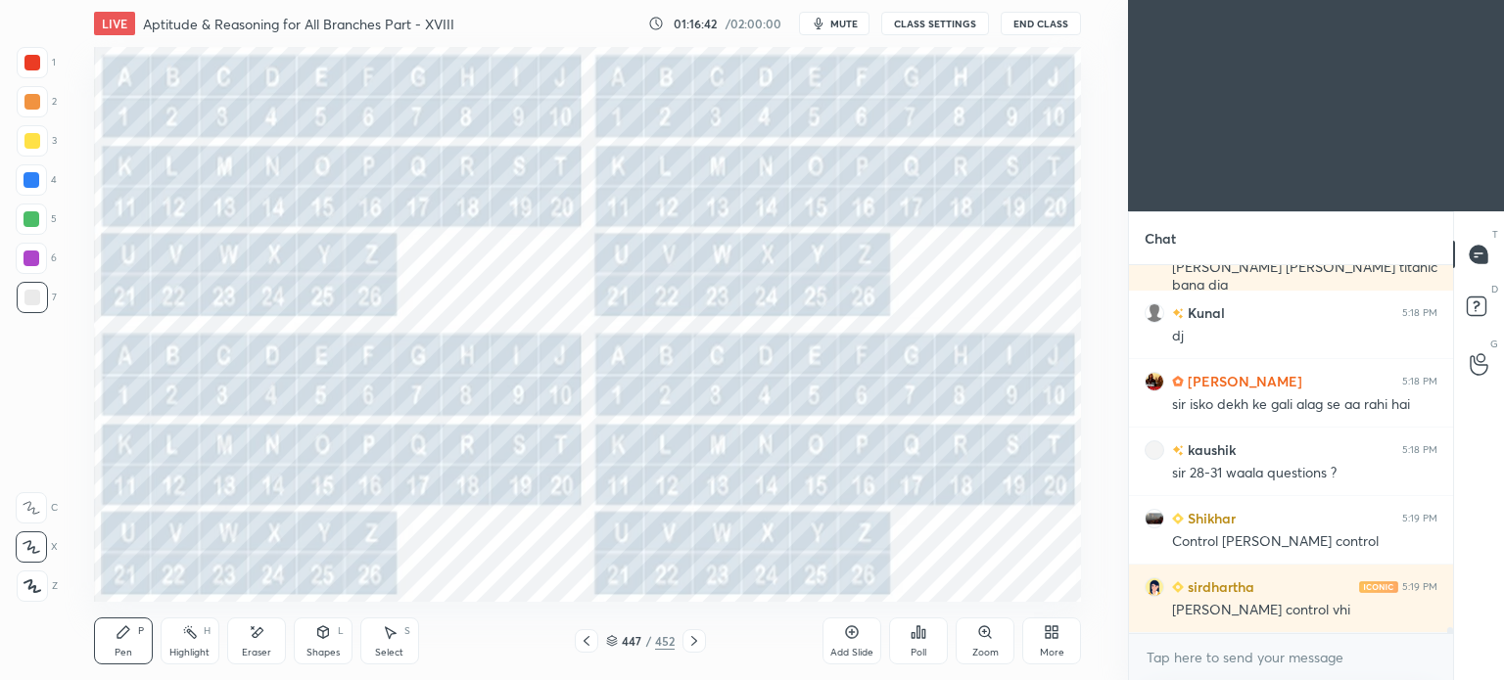
click at [693, 644] on icon at bounding box center [694, 641] width 6 height 10
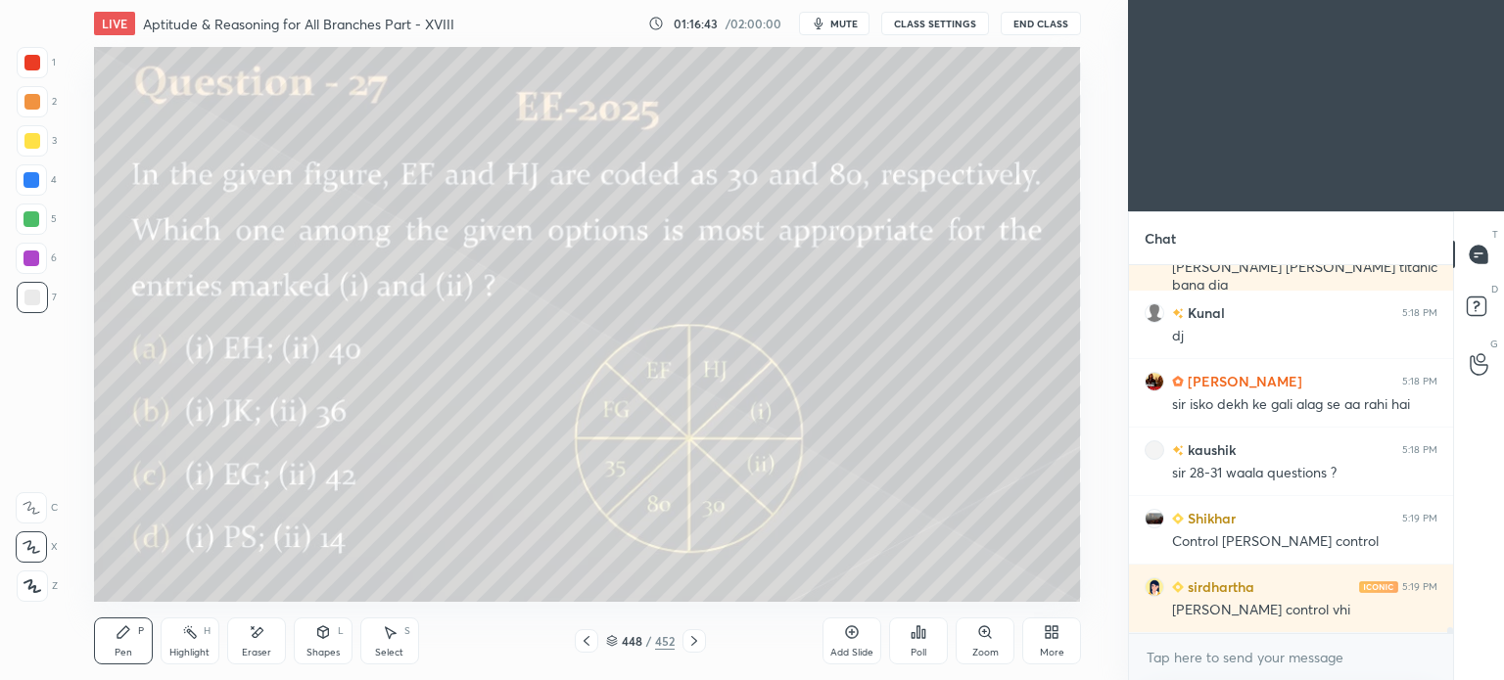
click at [693, 644] on icon at bounding box center [694, 641] width 6 height 10
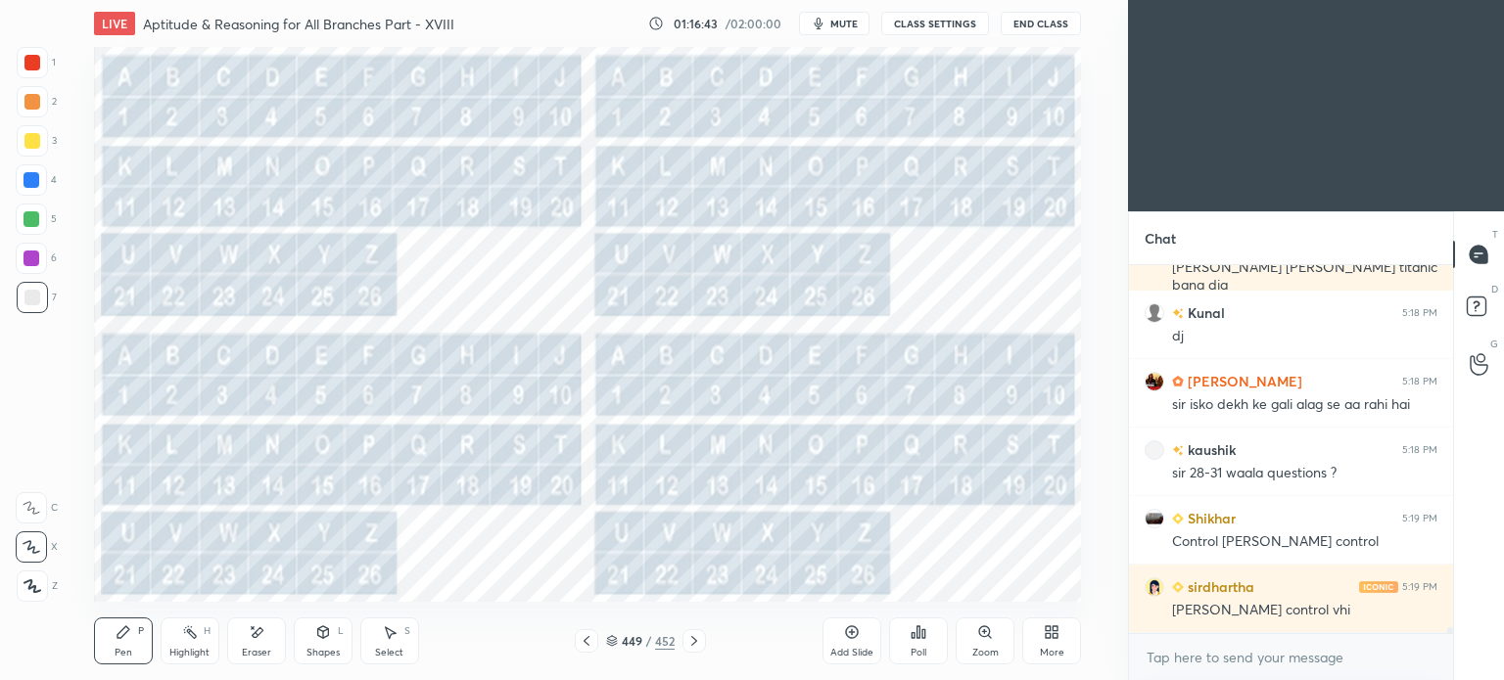
click at [693, 644] on icon at bounding box center [694, 641] width 6 height 10
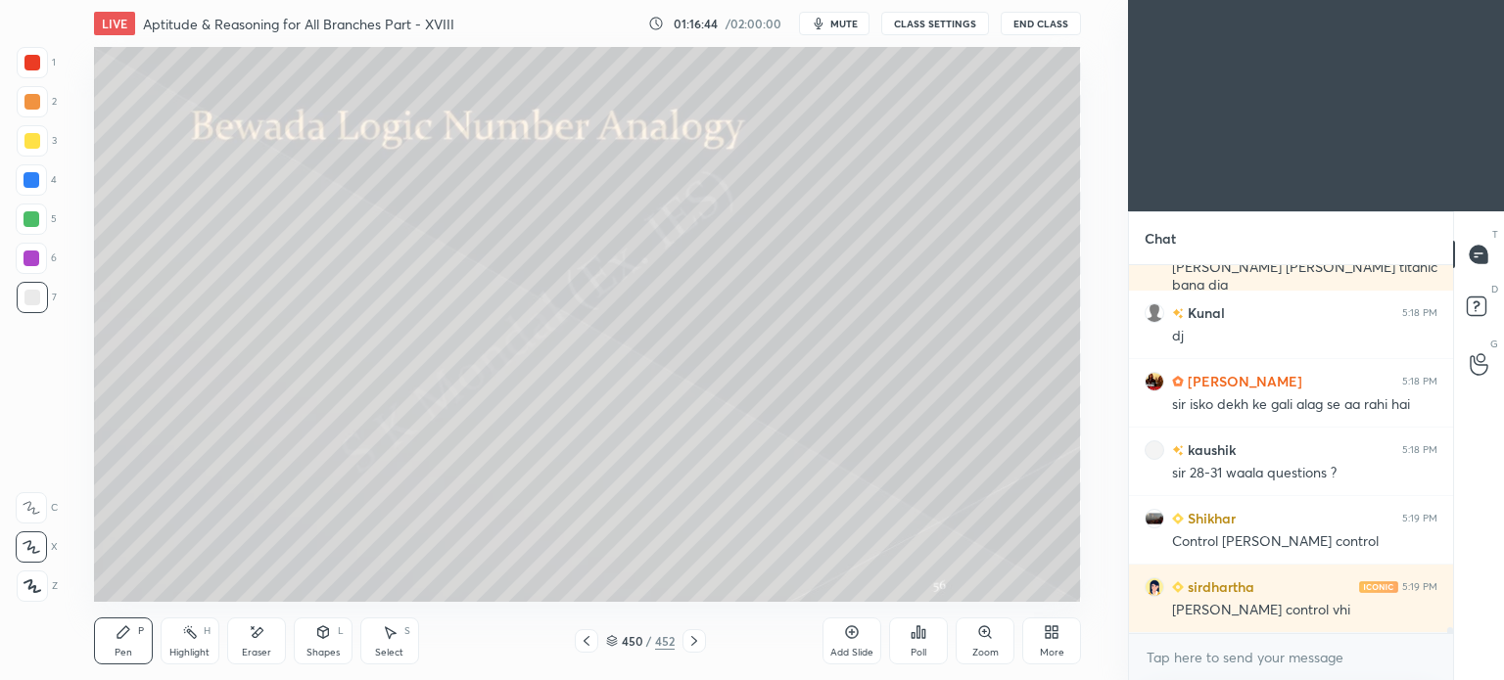
click at [693, 644] on icon at bounding box center [694, 641] width 6 height 10
click at [23, 93] on div at bounding box center [32, 101] width 31 height 31
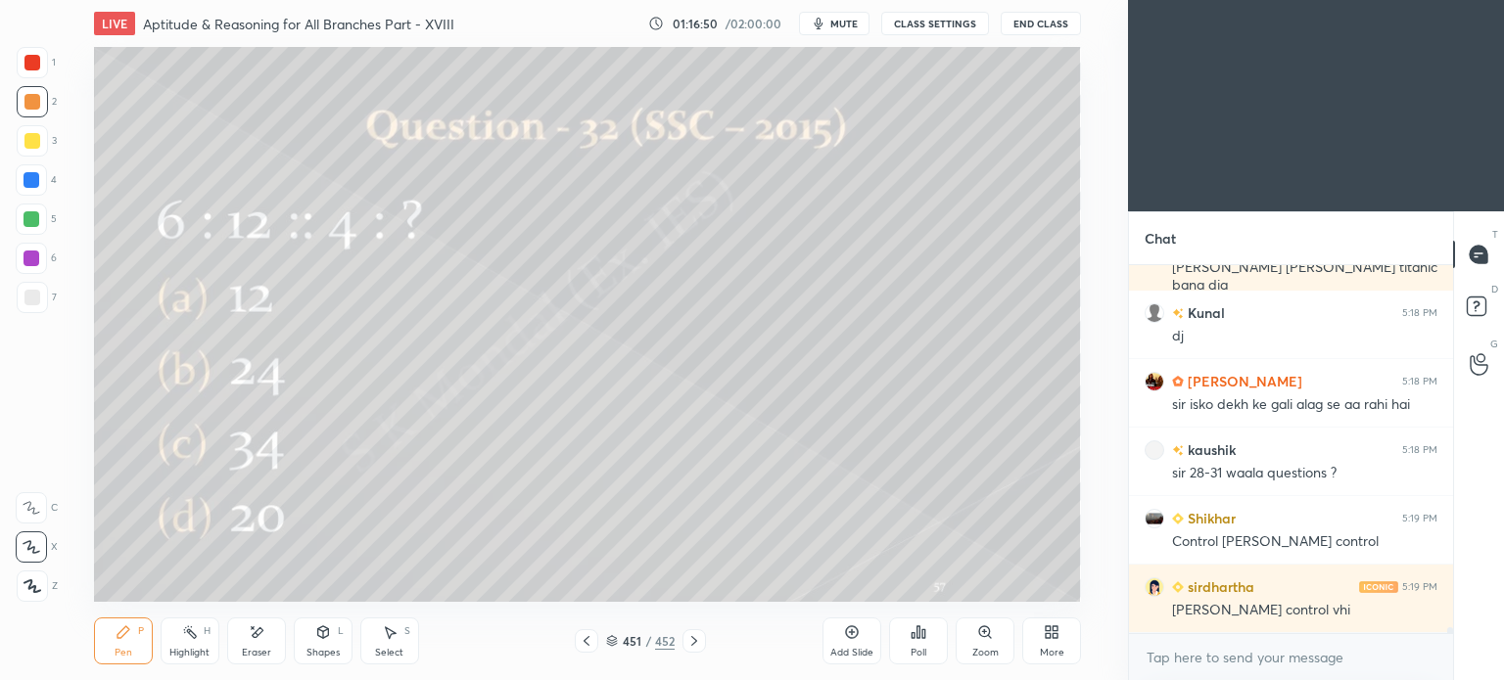
click at [694, 637] on icon at bounding box center [694, 641] width 16 height 16
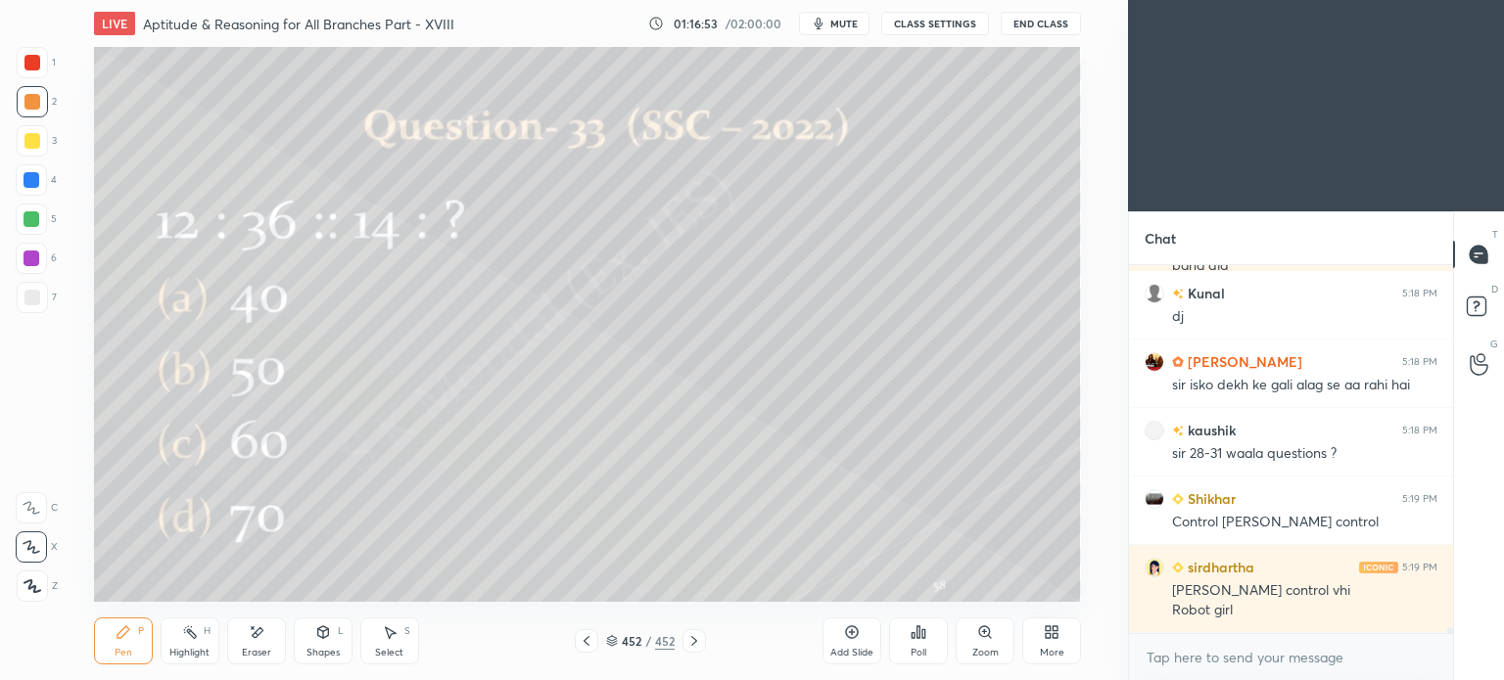
click at [692, 638] on icon at bounding box center [694, 641] width 6 height 10
click at [701, 643] on icon at bounding box center [694, 641] width 16 height 16
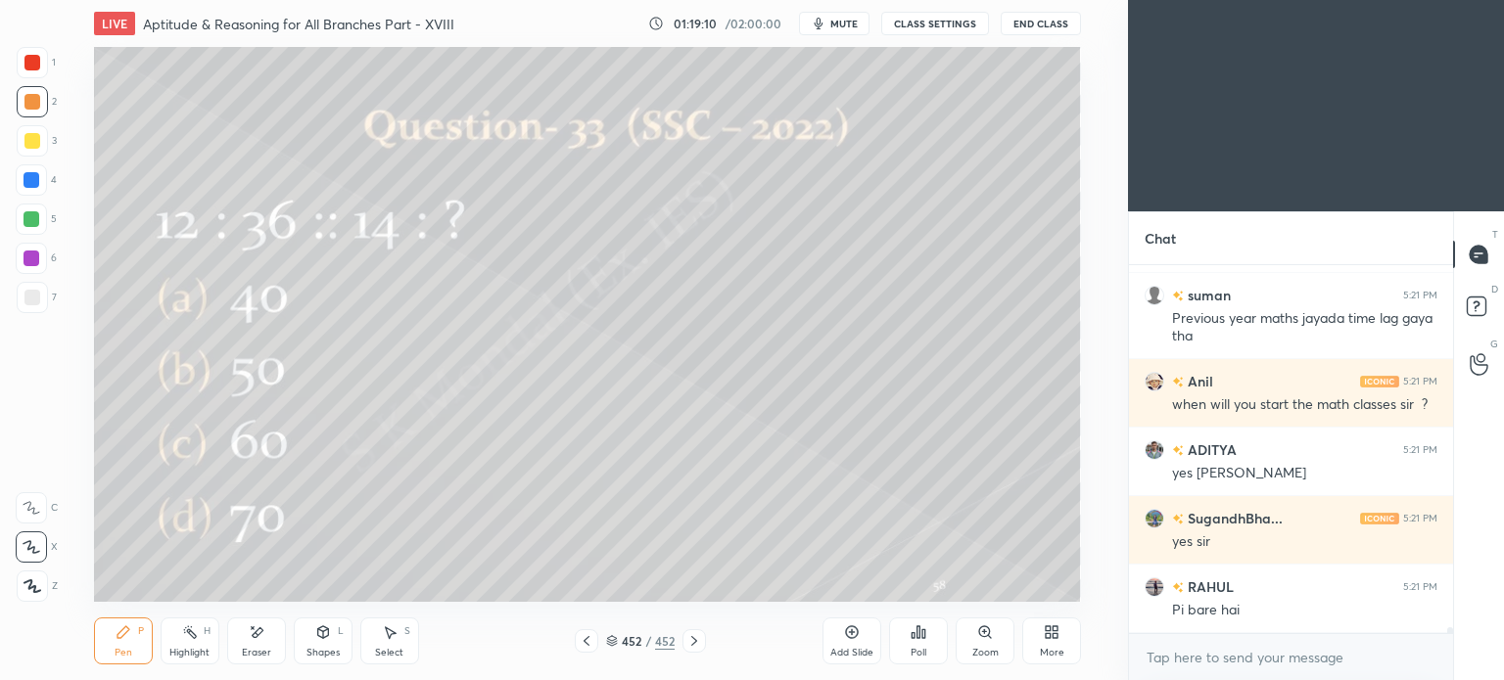
scroll to position [23533, 0]
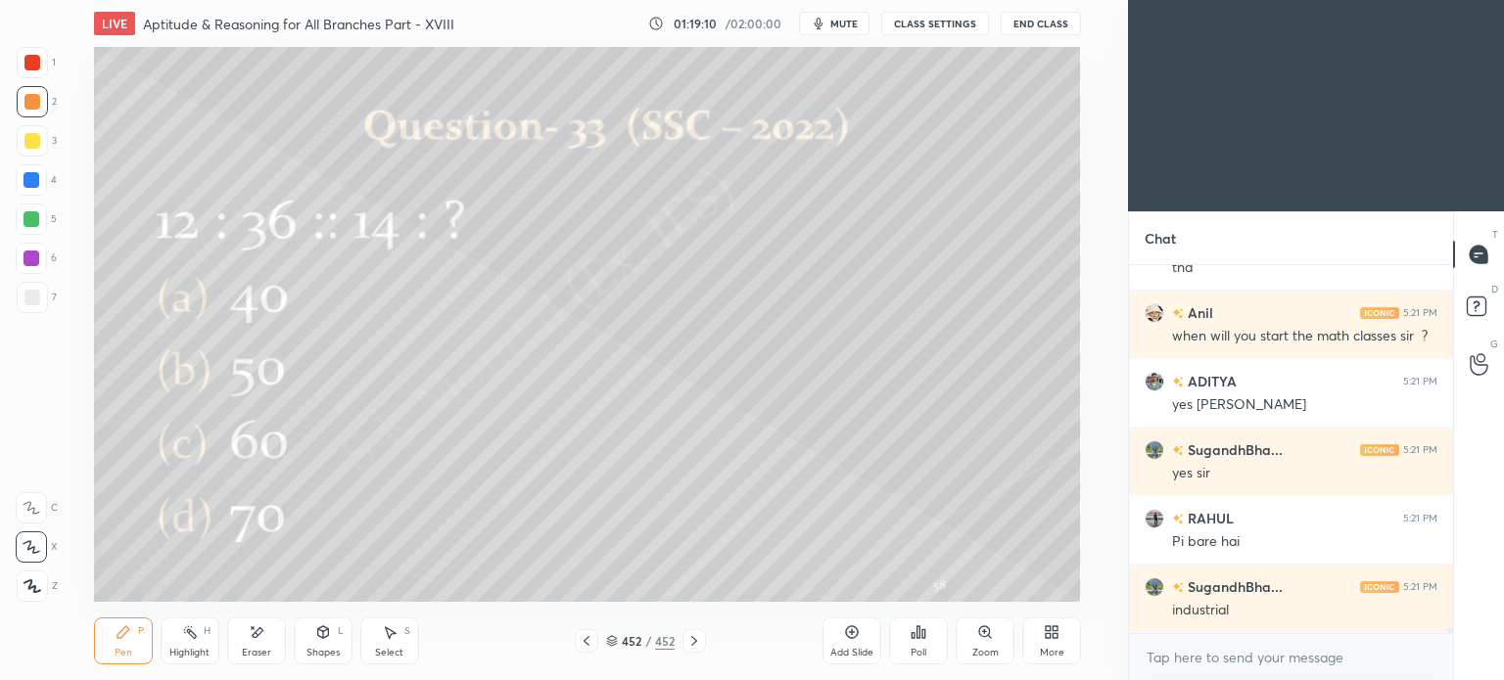
click at [689, 640] on icon at bounding box center [694, 641] width 16 height 16
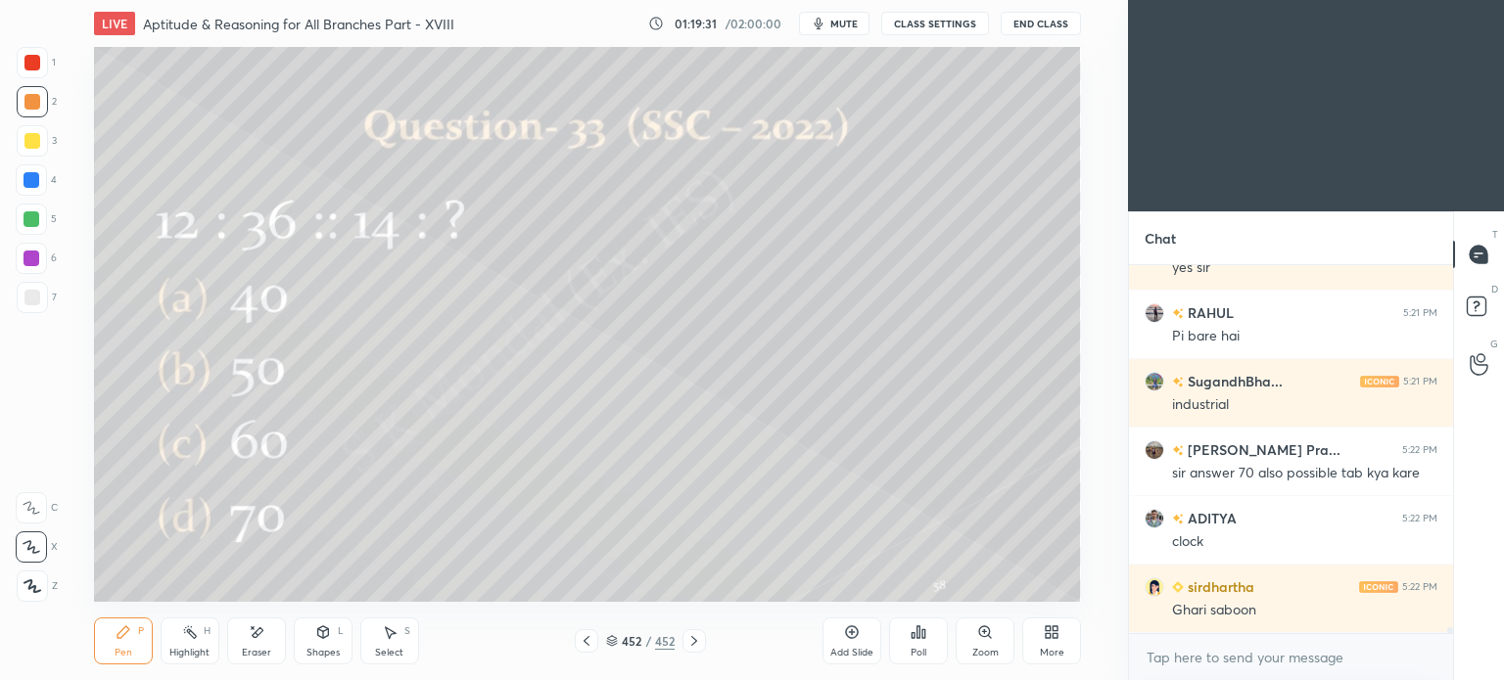
scroll to position [23807, 0]
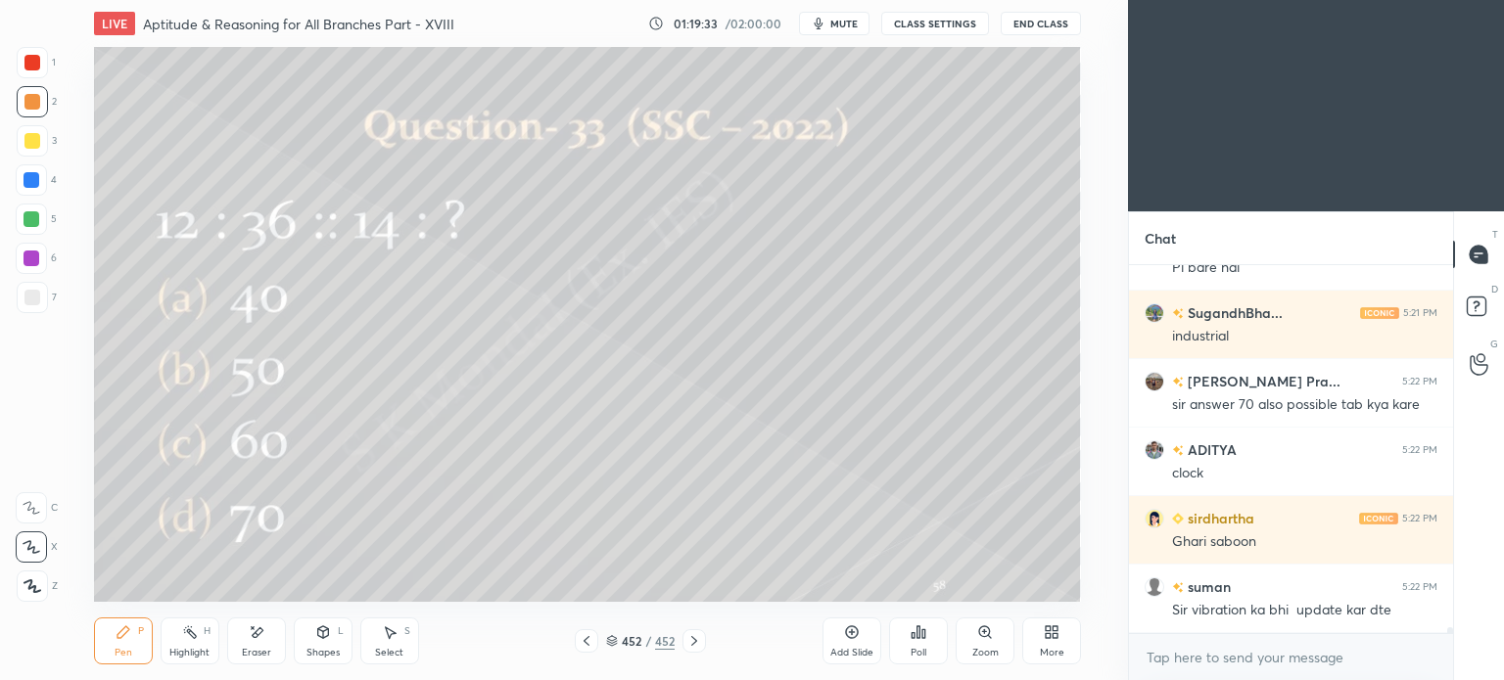
click at [689, 643] on icon at bounding box center [694, 641] width 16 height 16
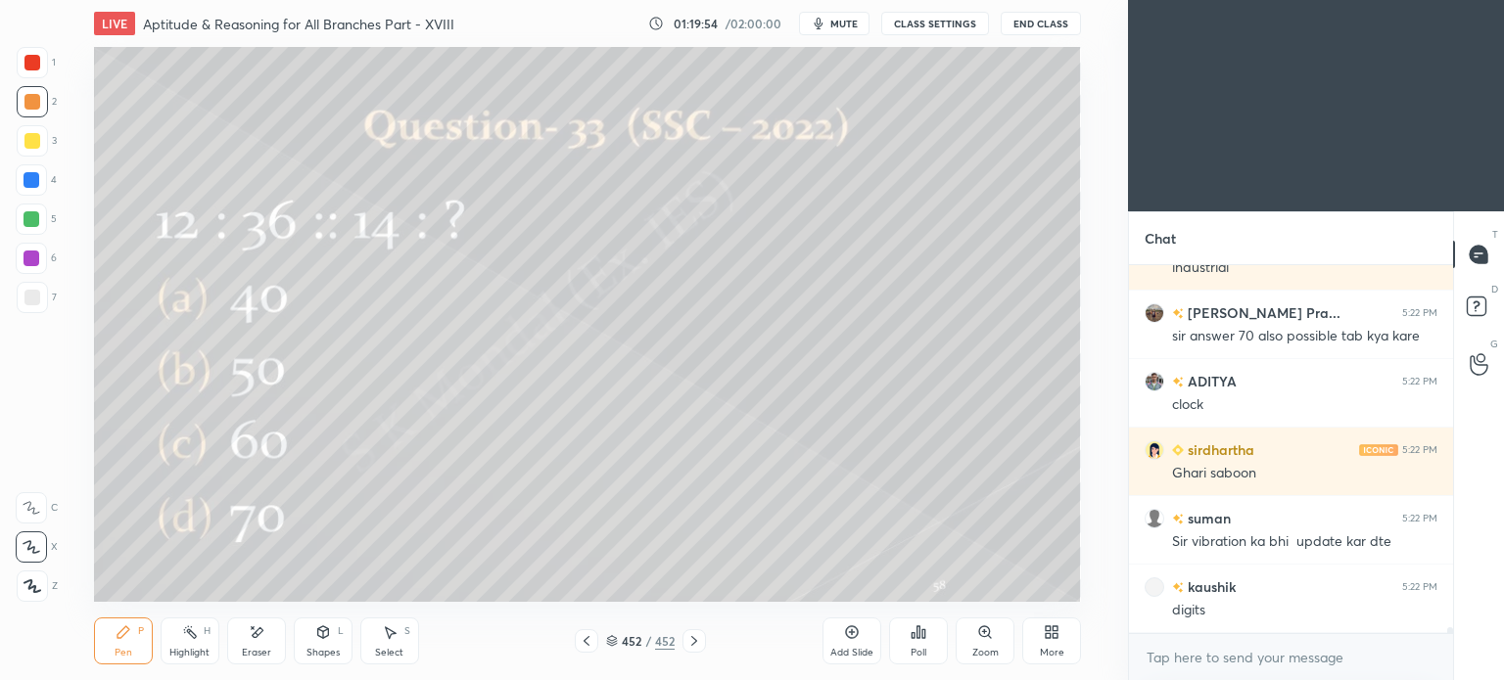
scroll to position [23944, 0]
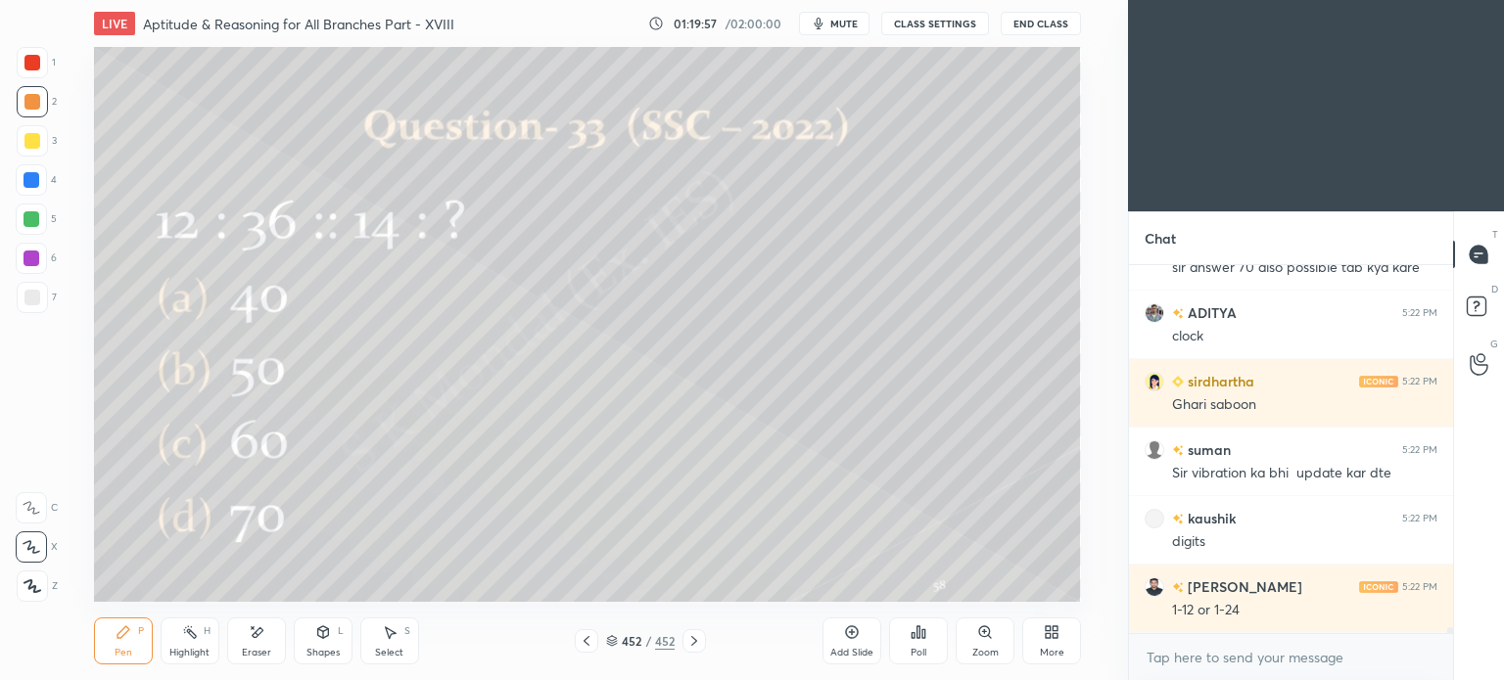
click at [702, 635] on div at bounding box center [693, 640] width 23 height 23
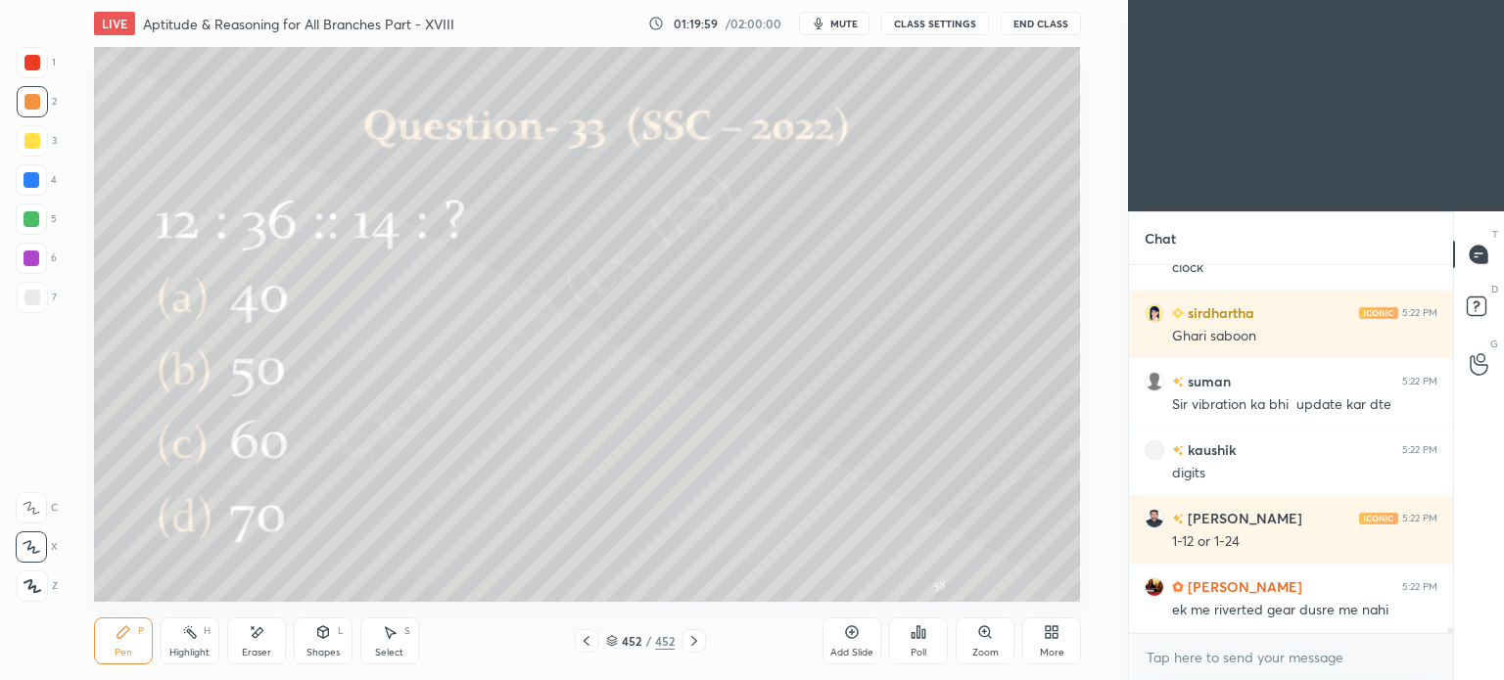
click at [862, 638] on div "Add Slide" at bounding box center [851, 641] width 59 height 47
click at [1050, 638] on icon at bounding box center [1052, 633] width 16 height 16
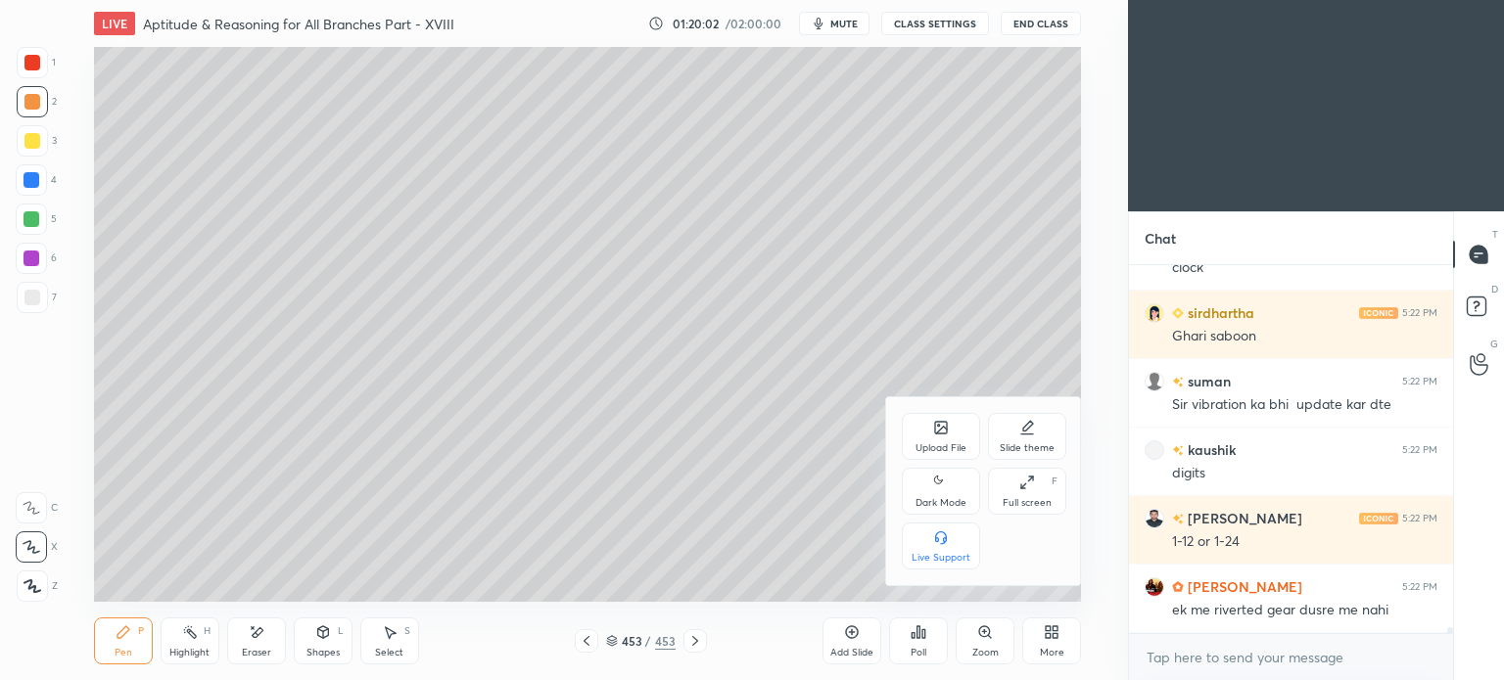
click at [930, 430] on div "Upload File" at bounding box center [941, 436] width 78 height 47
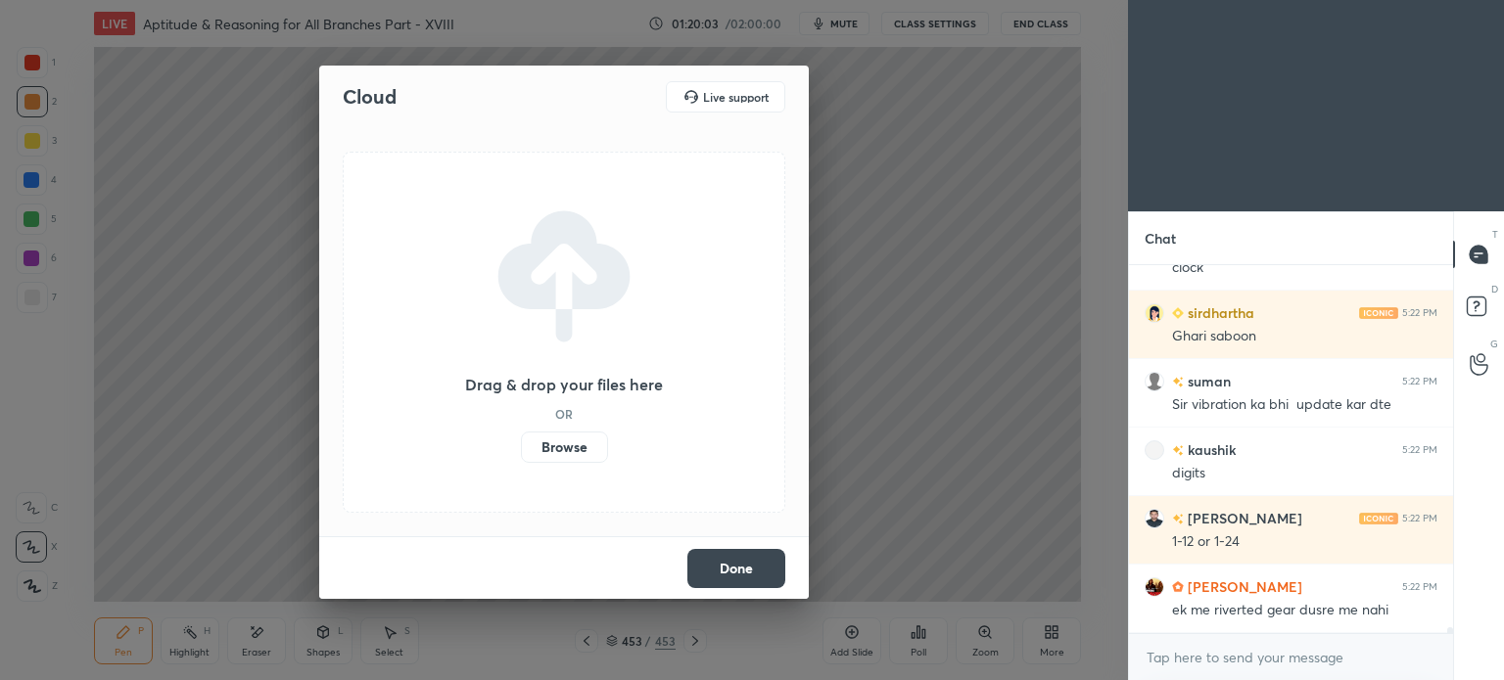
click at [585, 442] on label "Browse" at bounding box center [564, 447] width 87 height 31
click at [521, 442] on input "Browse" at bounding box center [521, 447] width 0 height 31
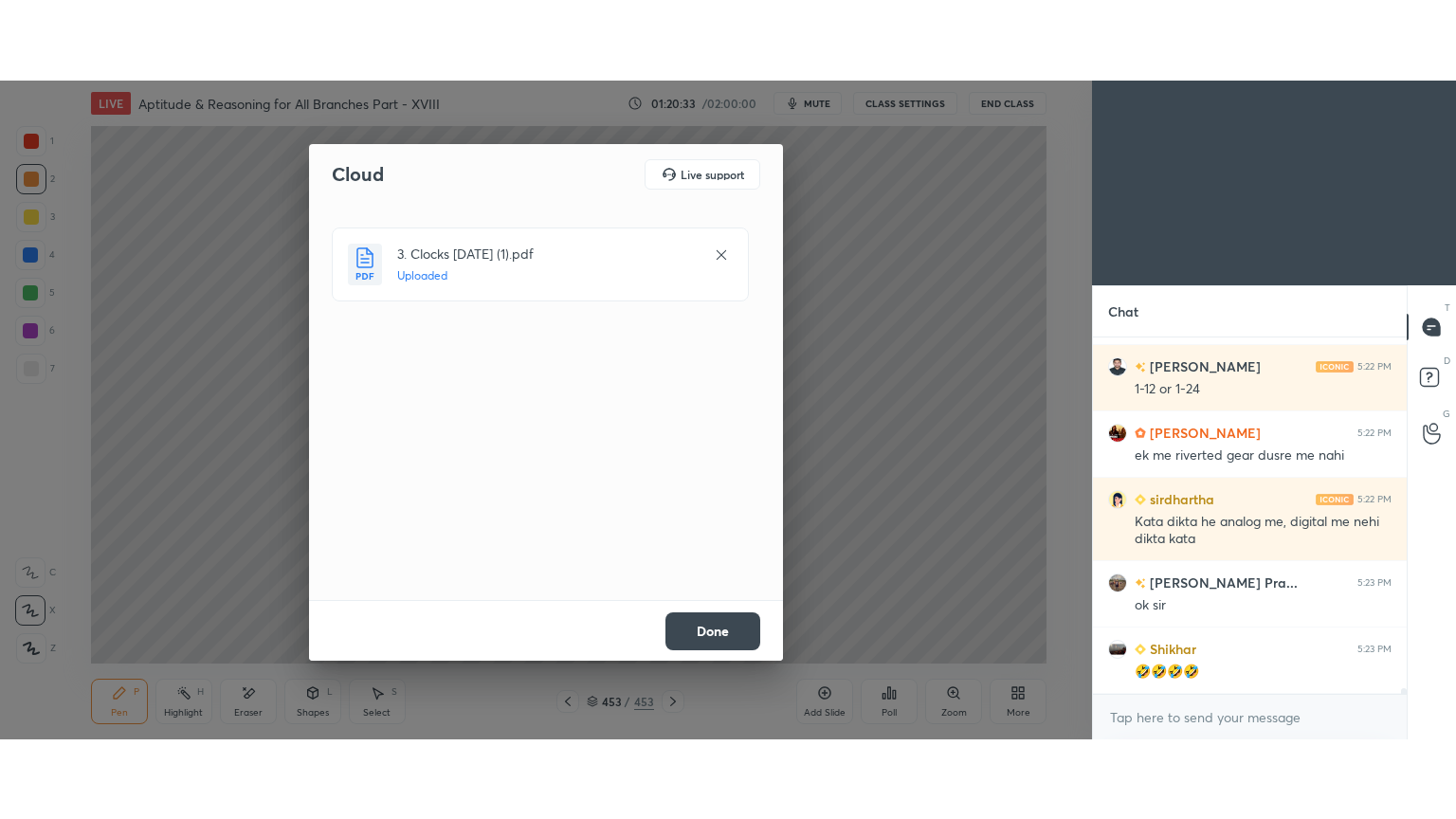
scroll to position [23481, 0]
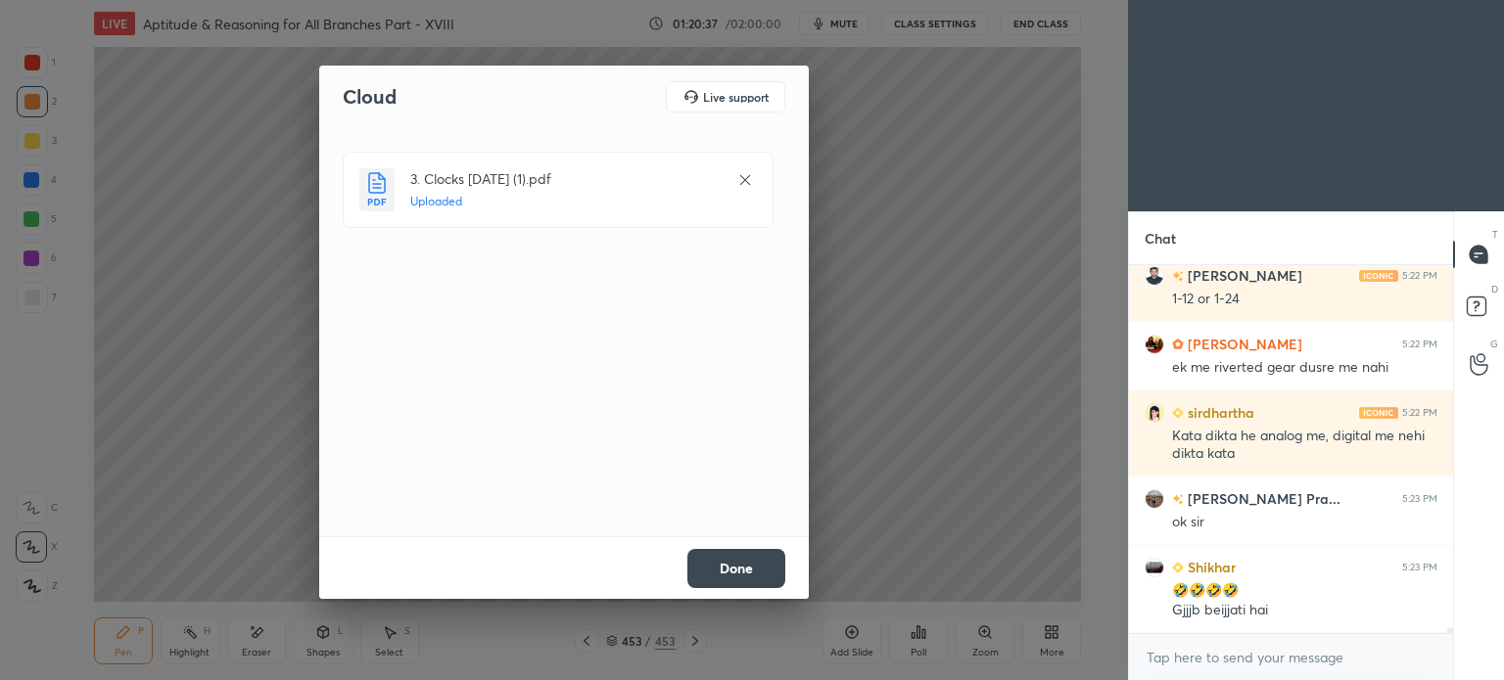
click at [731, 568] on button "Done" at bounding box center [736, 568] width 98 height 39
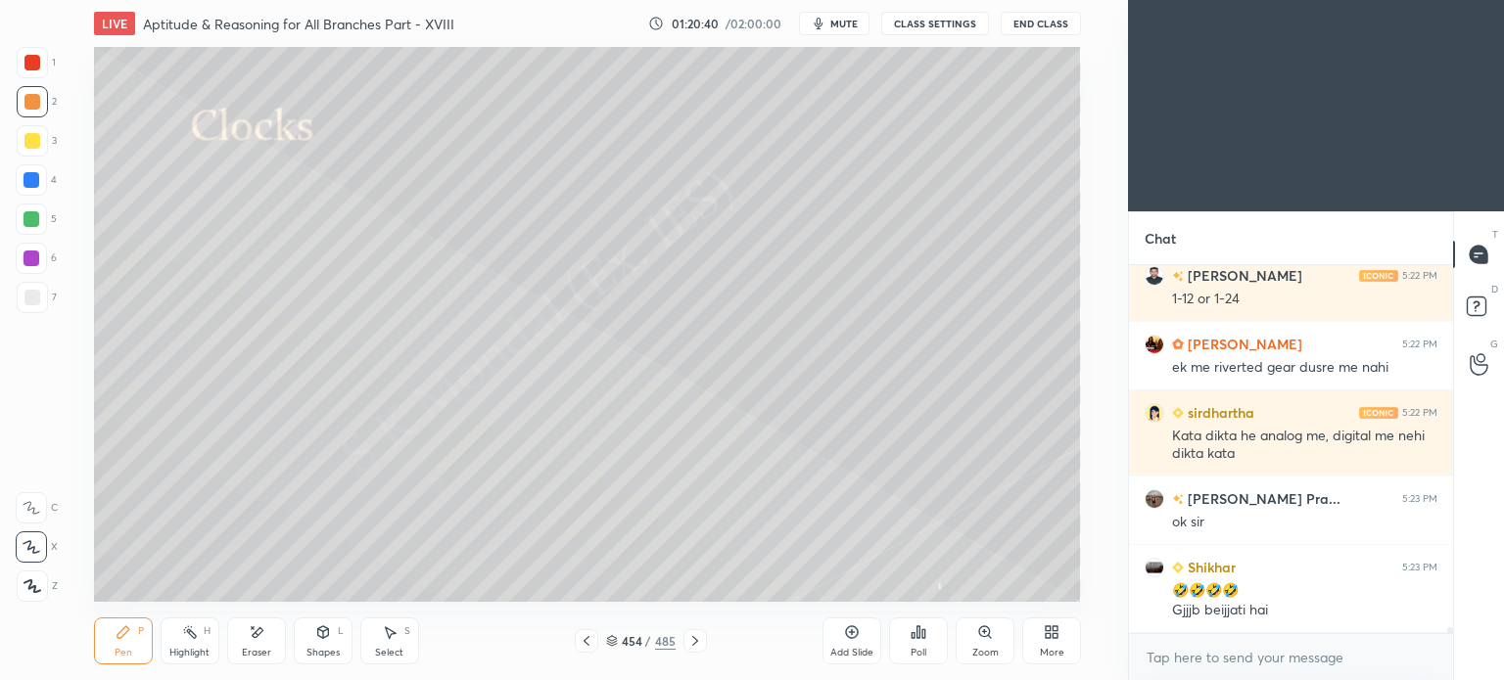
click at [1057, 633] on icon at bounding box center [1055, 635] width 5 height 5
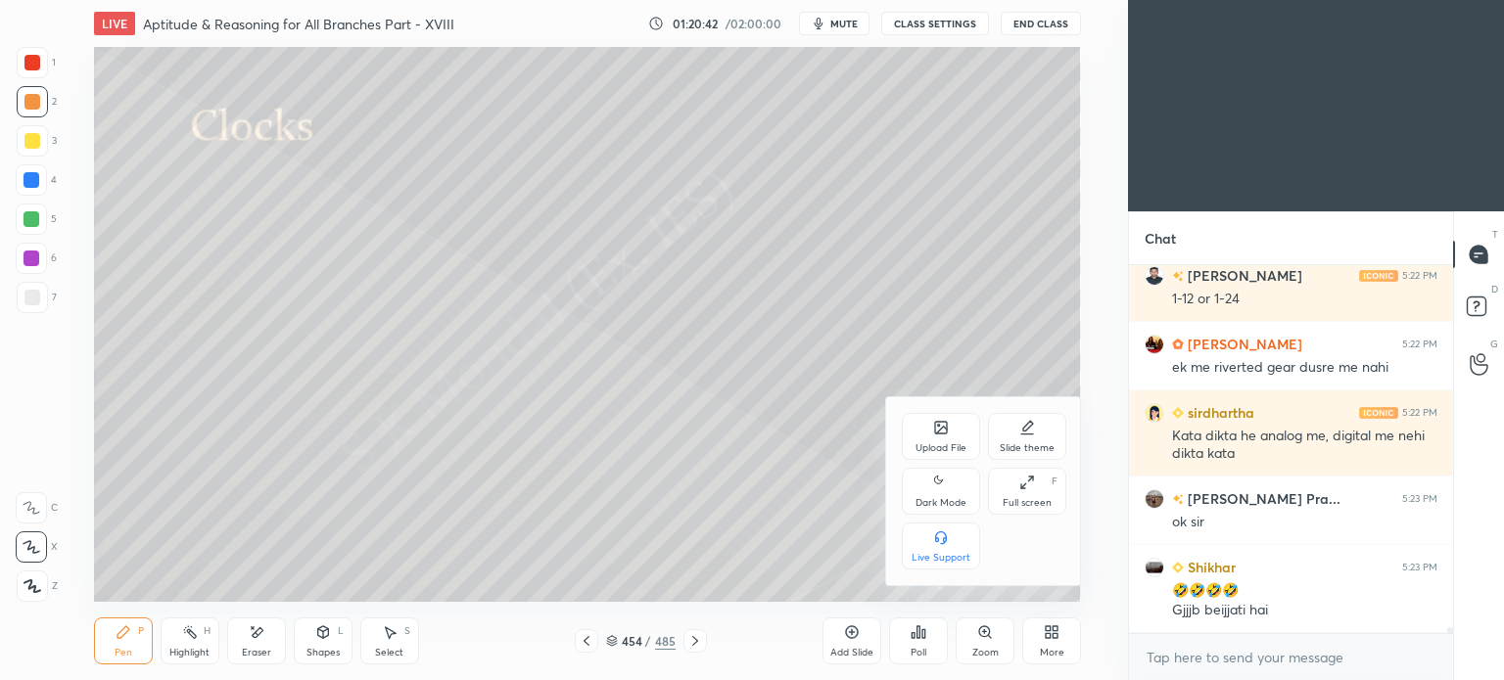
click at [1027, 475] on icon at bounding box center [1027, 483] width 16 height 16
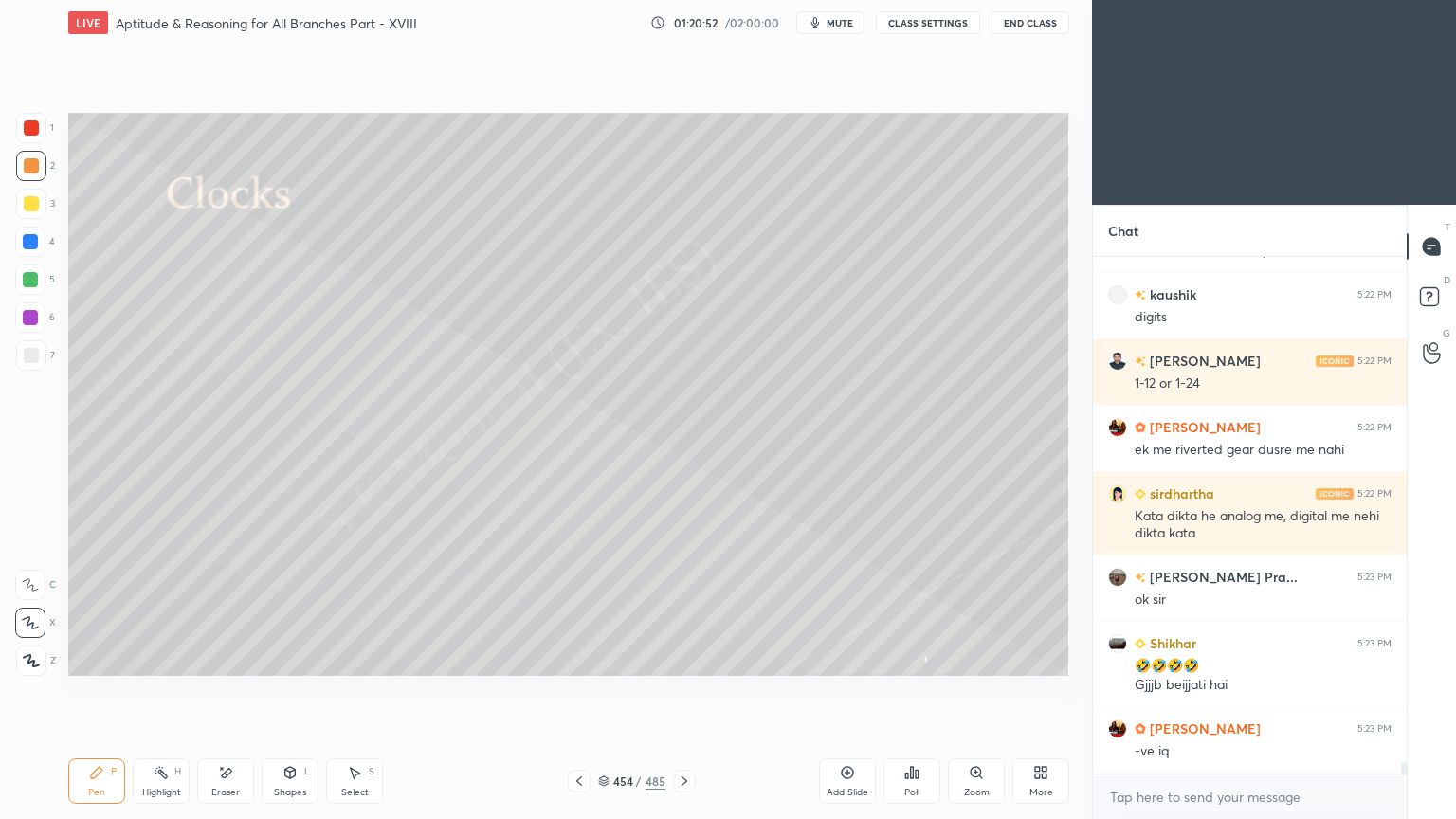
scroll to position [23453, 0]
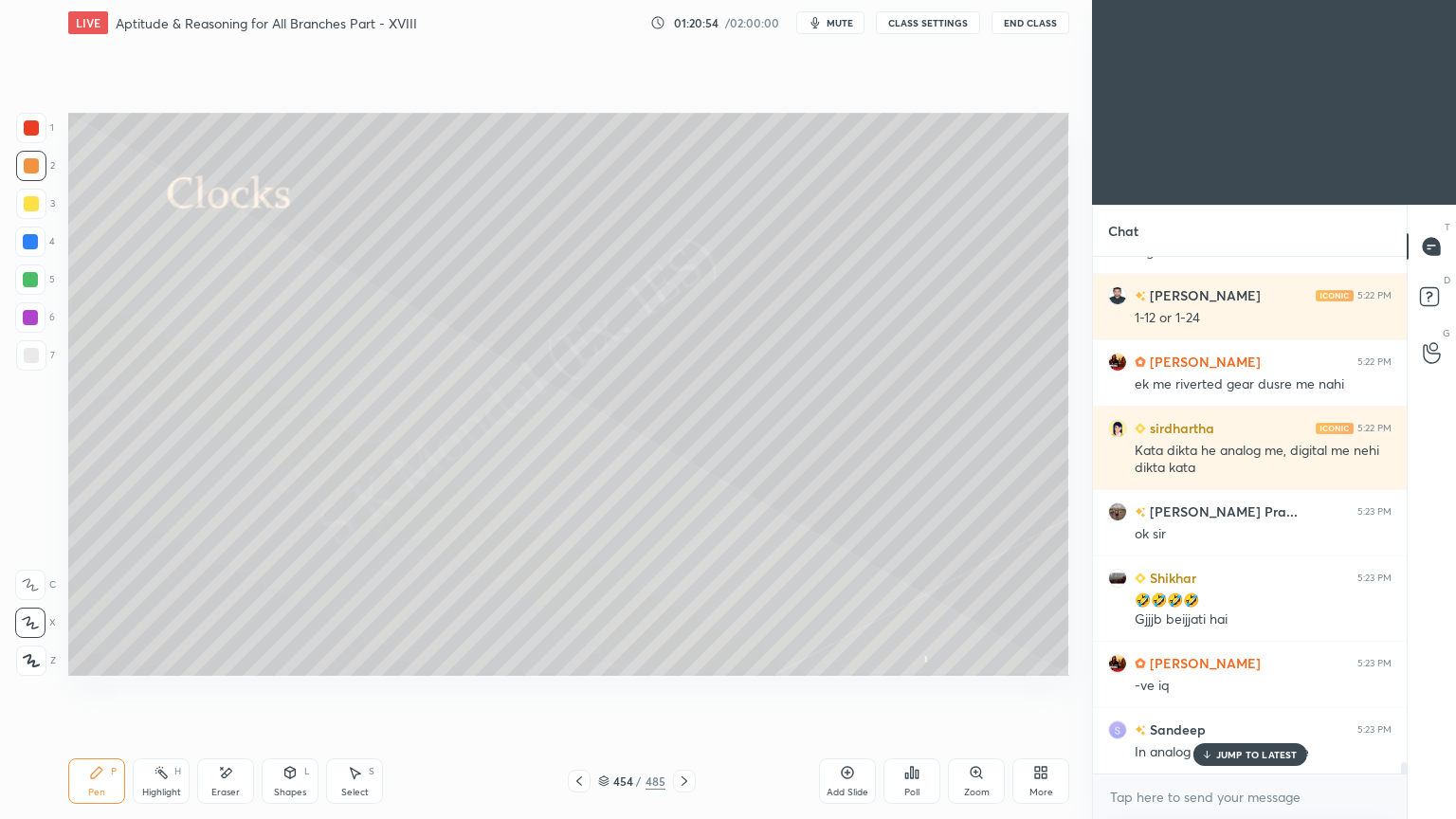
drag, startPoint x: 1210, startPoint y: 752, endPoint x: 971, endPoint y: 728, distance: 240.2
click at [1210, 657] on icon at bounding box center [1205, 754] width 13 height 12
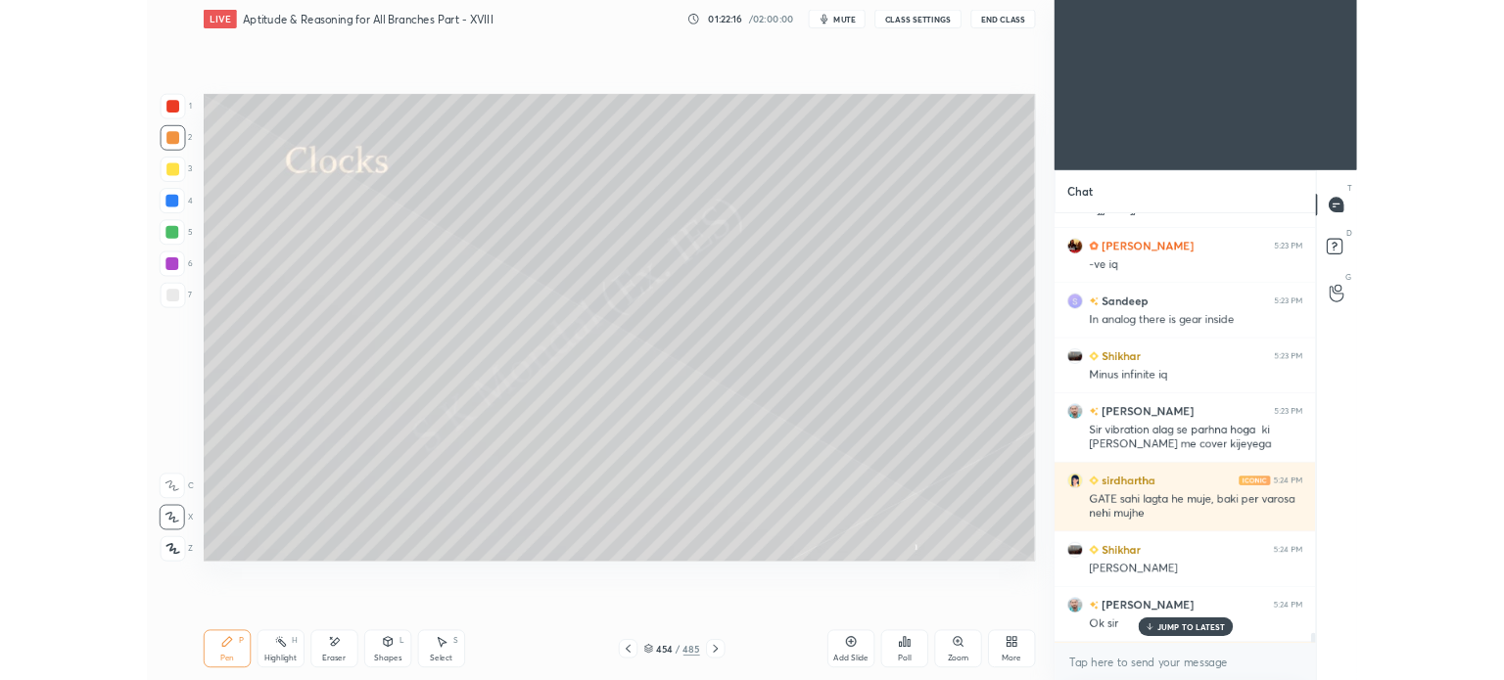
scroll to position [24672, 0]
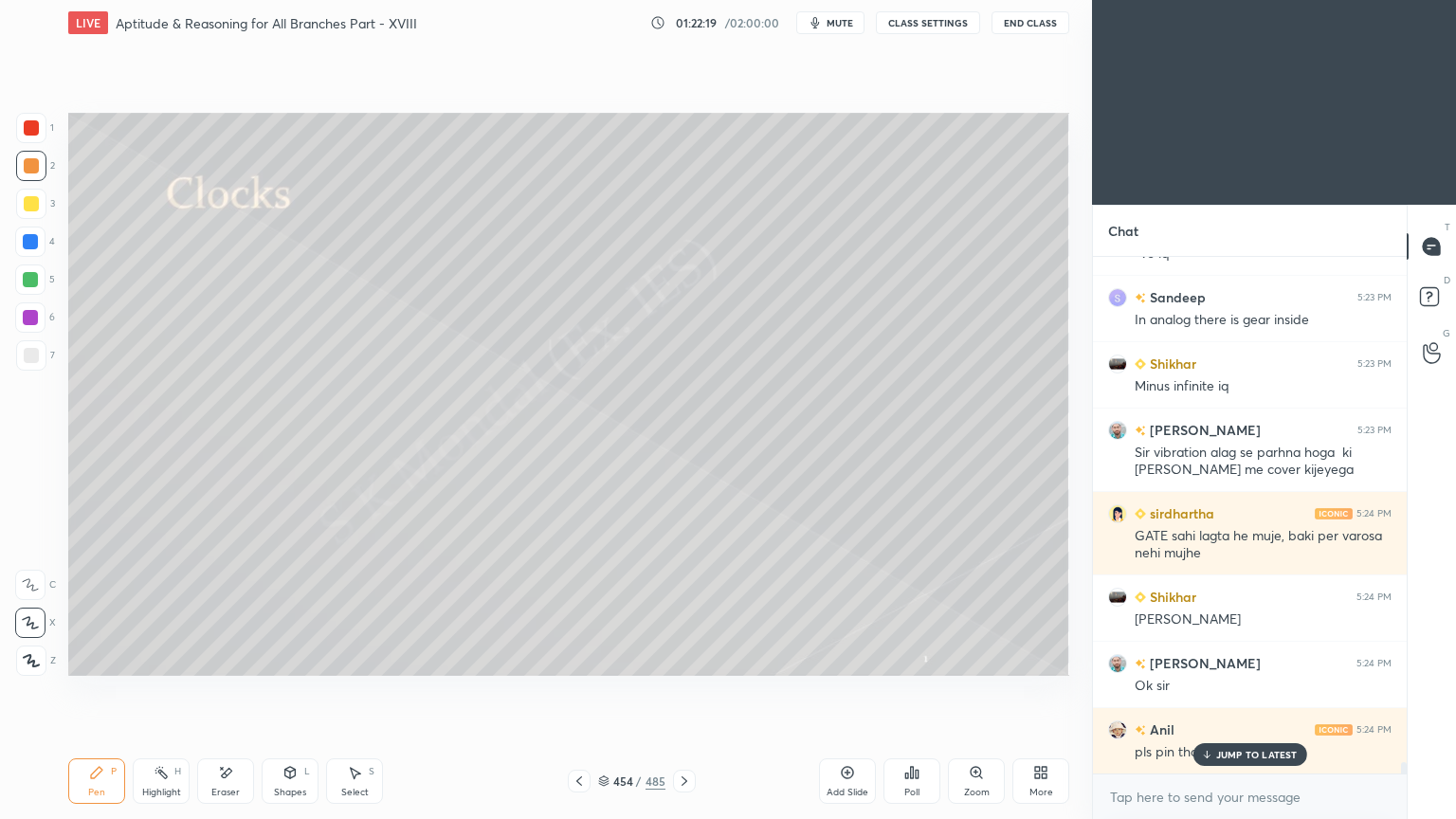
drag, startPoint x: 1226, startPoint y: 757, endPoint x: 923, endPoint y: 682, distance: 312.1
click at [1217, 657] on p "JUMP TO LATEST" at bounding box center [1257, 754] width 81 height 12
click at [1049, 657] on div "More" at bounding box center [1040, 780] width 57 height 46
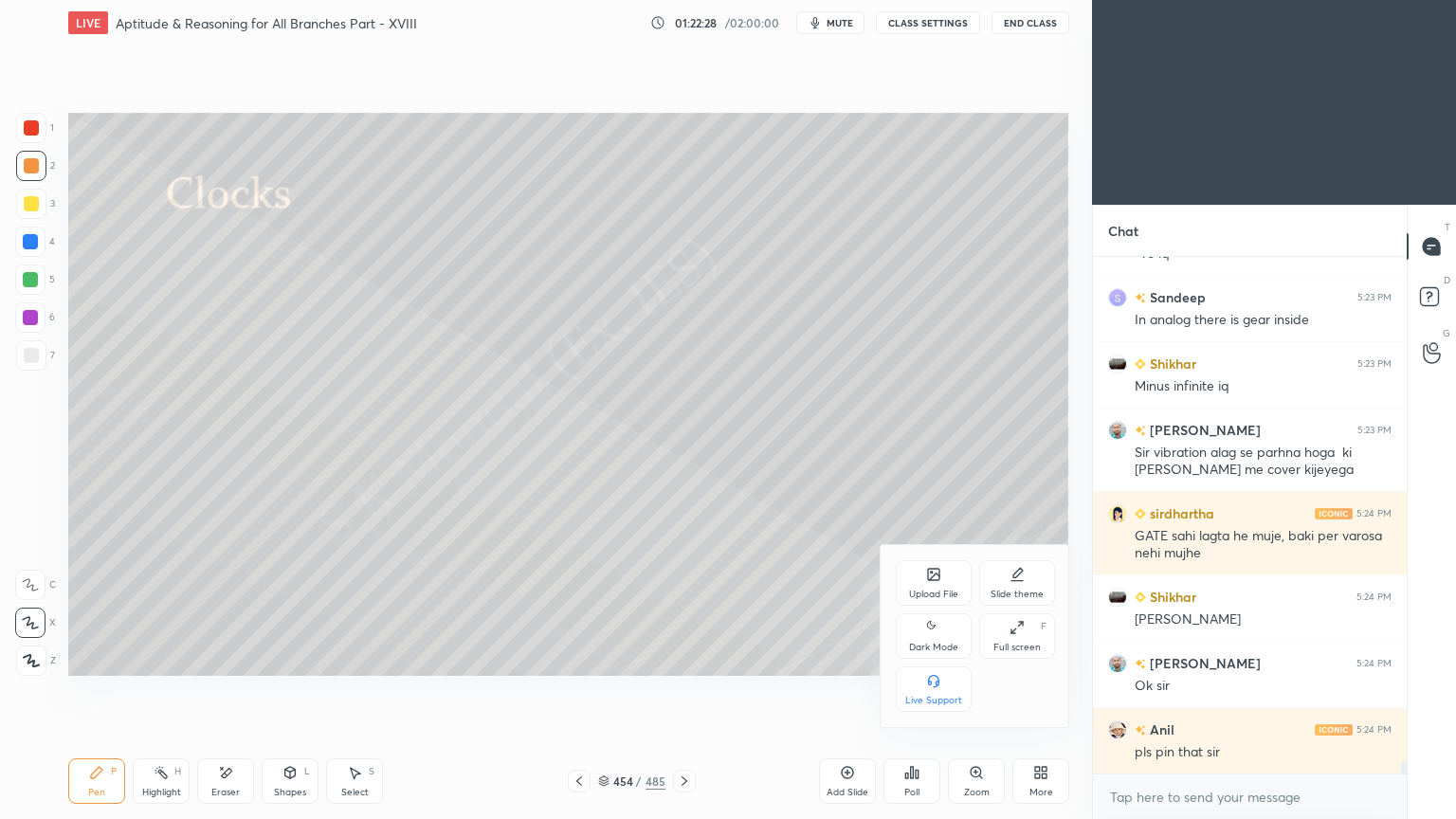
click at [946, 578] on div "Upload File" at bounding box center [933, 583] width 76 height 46
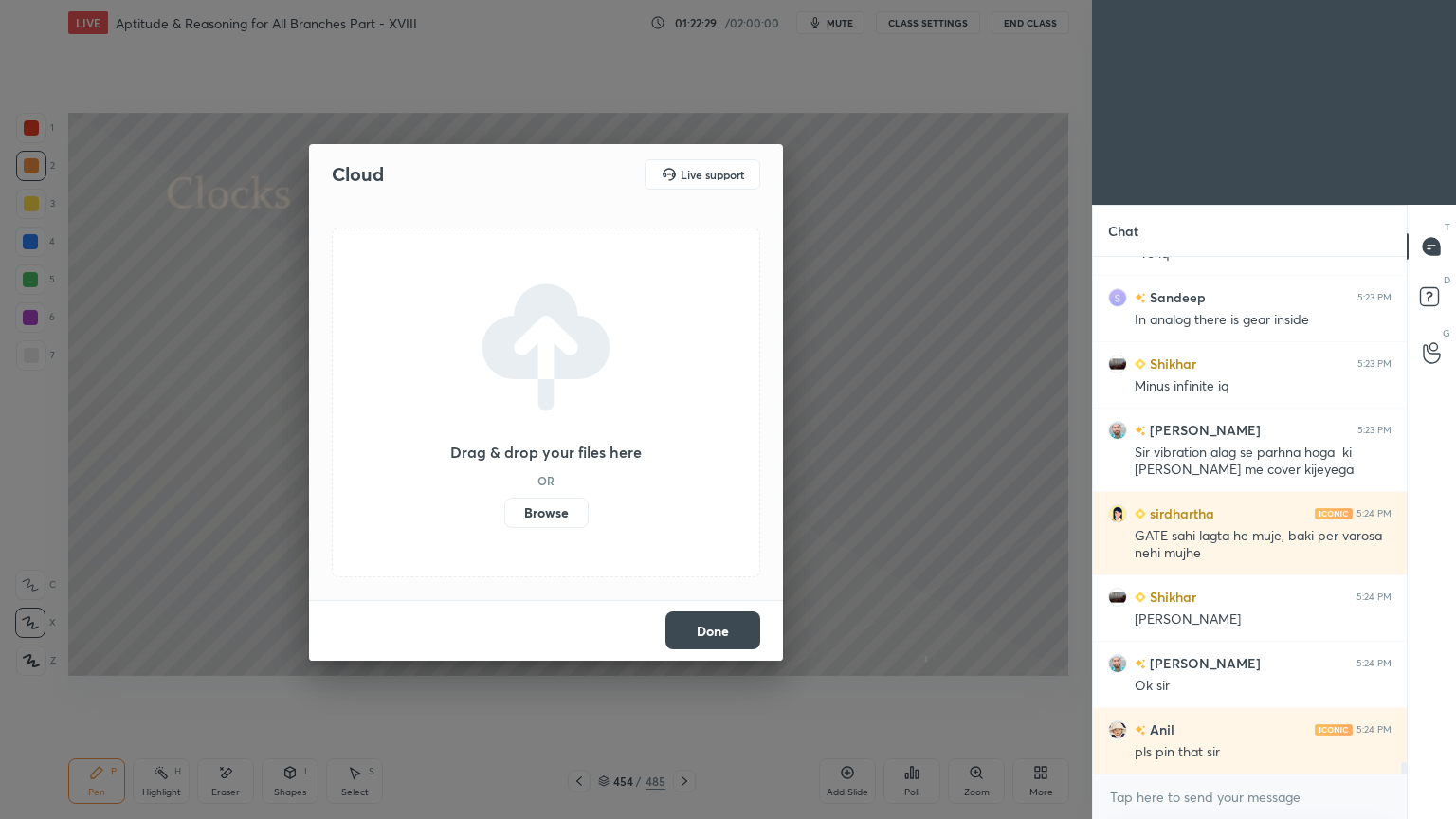
click at [548, 509] on label "Browse" at bounding box center [546, 512] width 84 height 30
click at [504, 509] on input "Browse" at bounding box center [504, 512] width 0 height 30
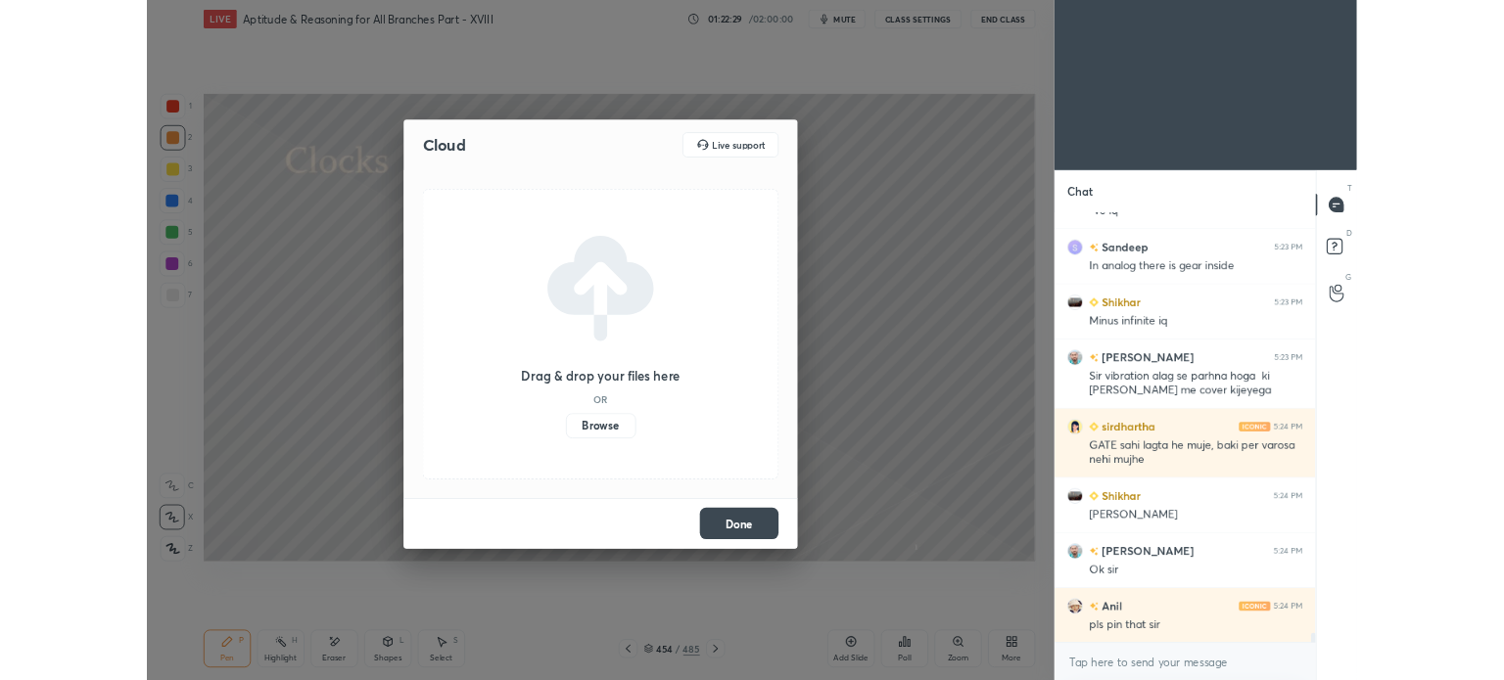
scroll to position [5, 6]
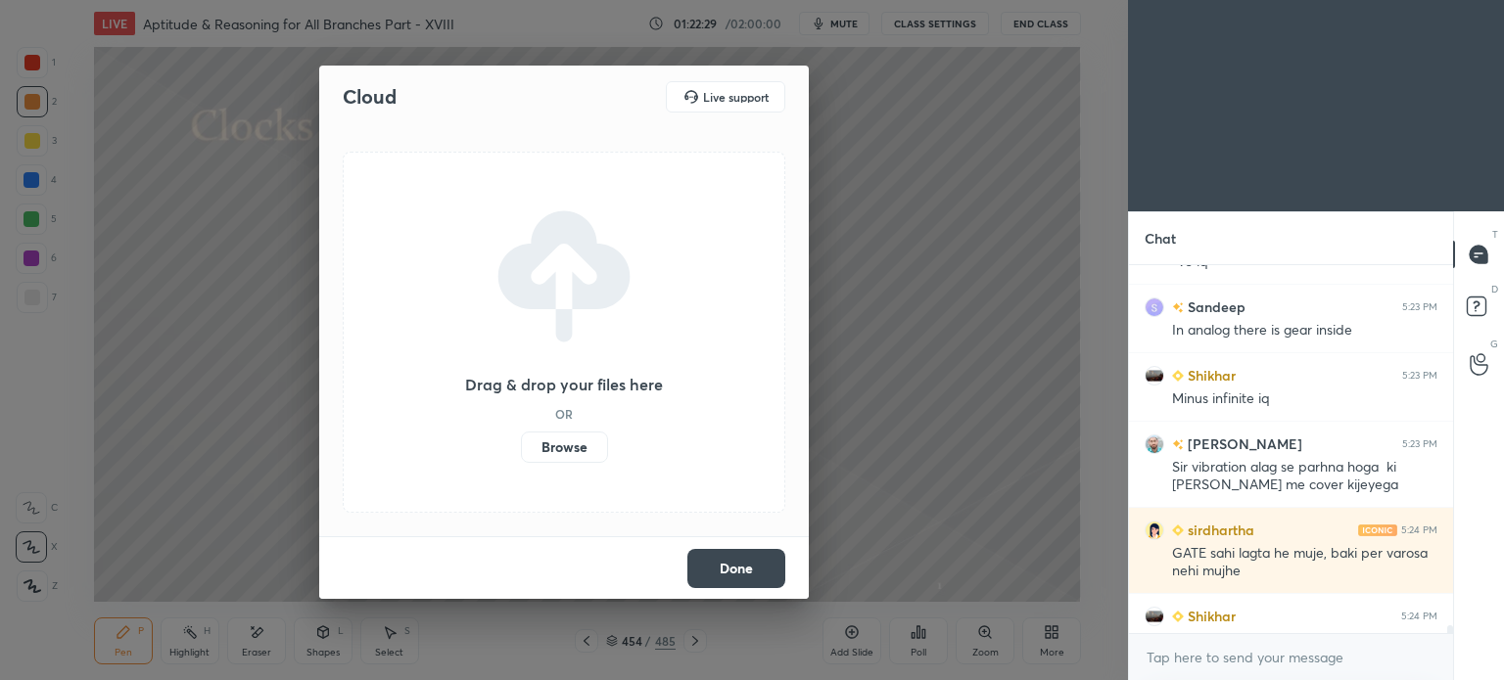
type textarea "x"
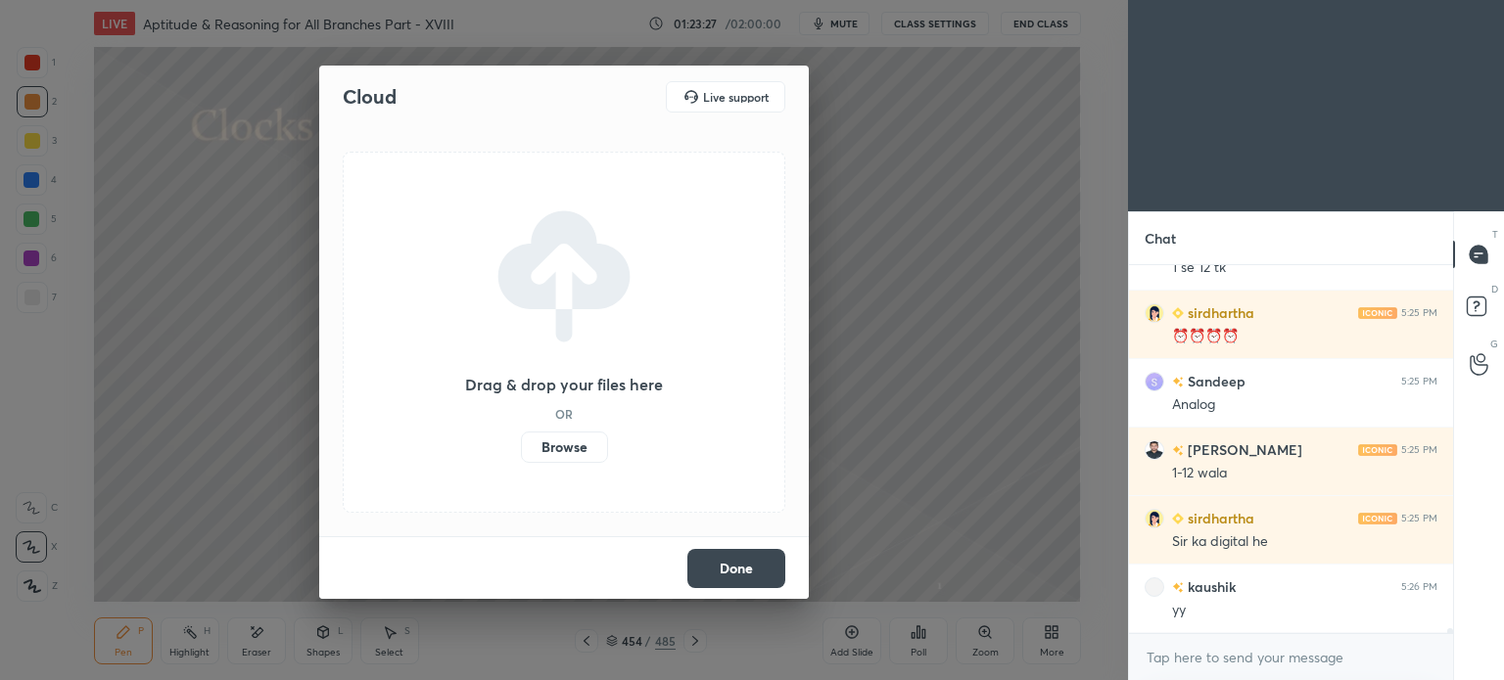
scroll to position [25318, 0]
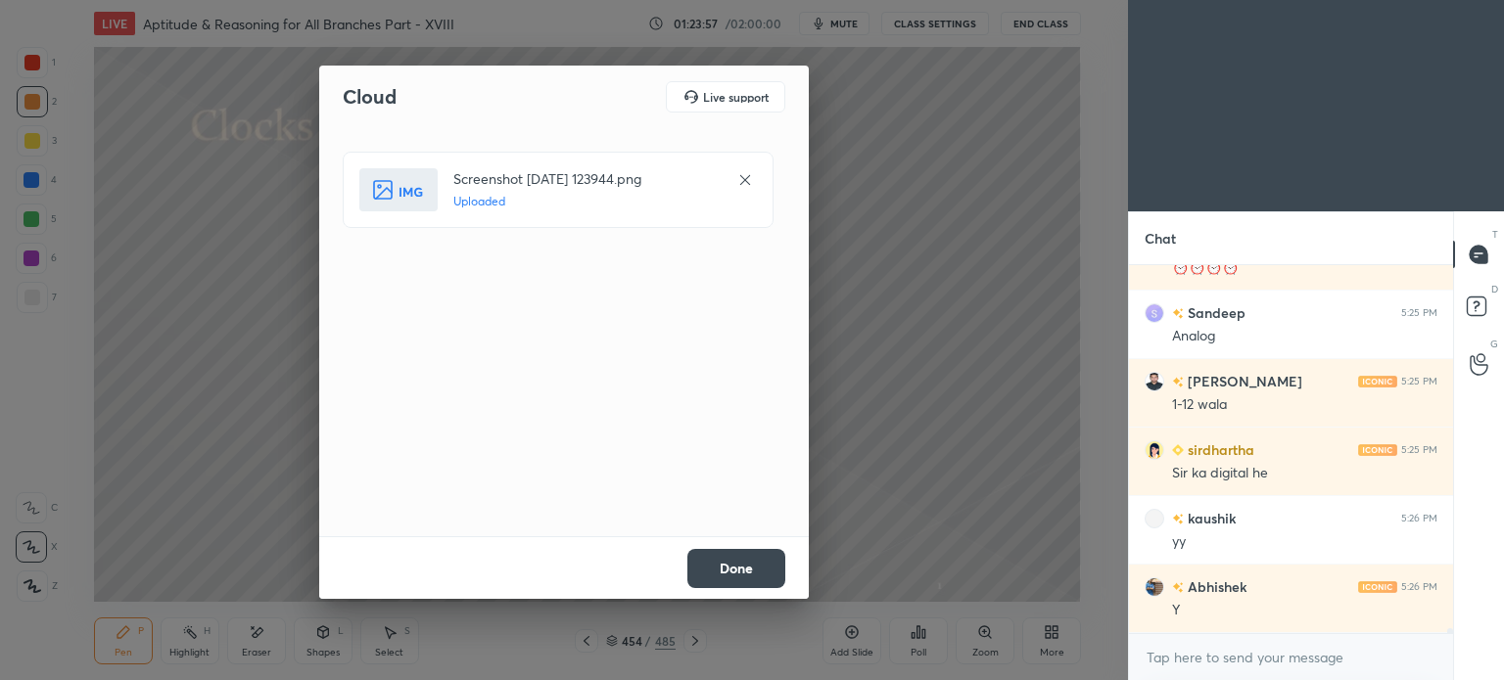
click at [748, 568] on button "Done" at bounding box center [736, 568] width 98 height 39
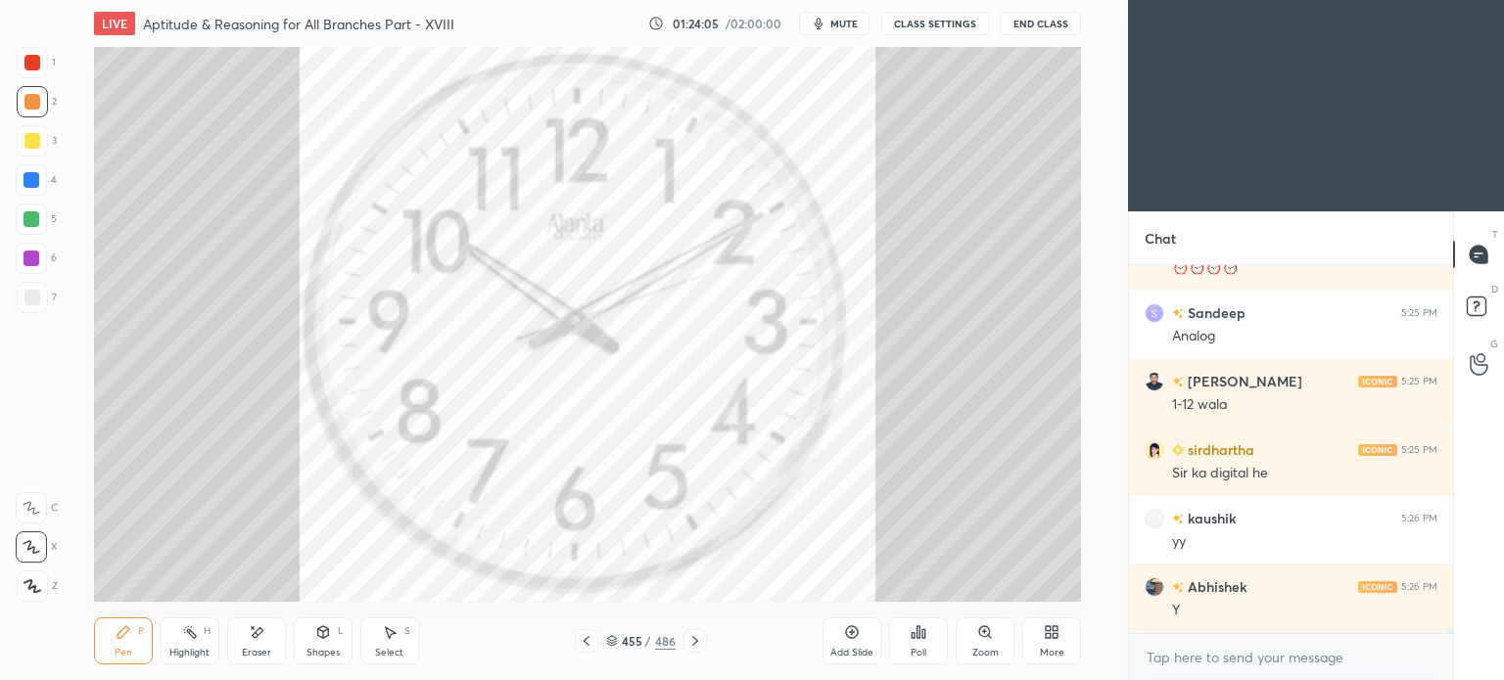
click at [924, 23] on button "CLASS SETTINGS" at bounding box center [935, 23] width 108 height 23
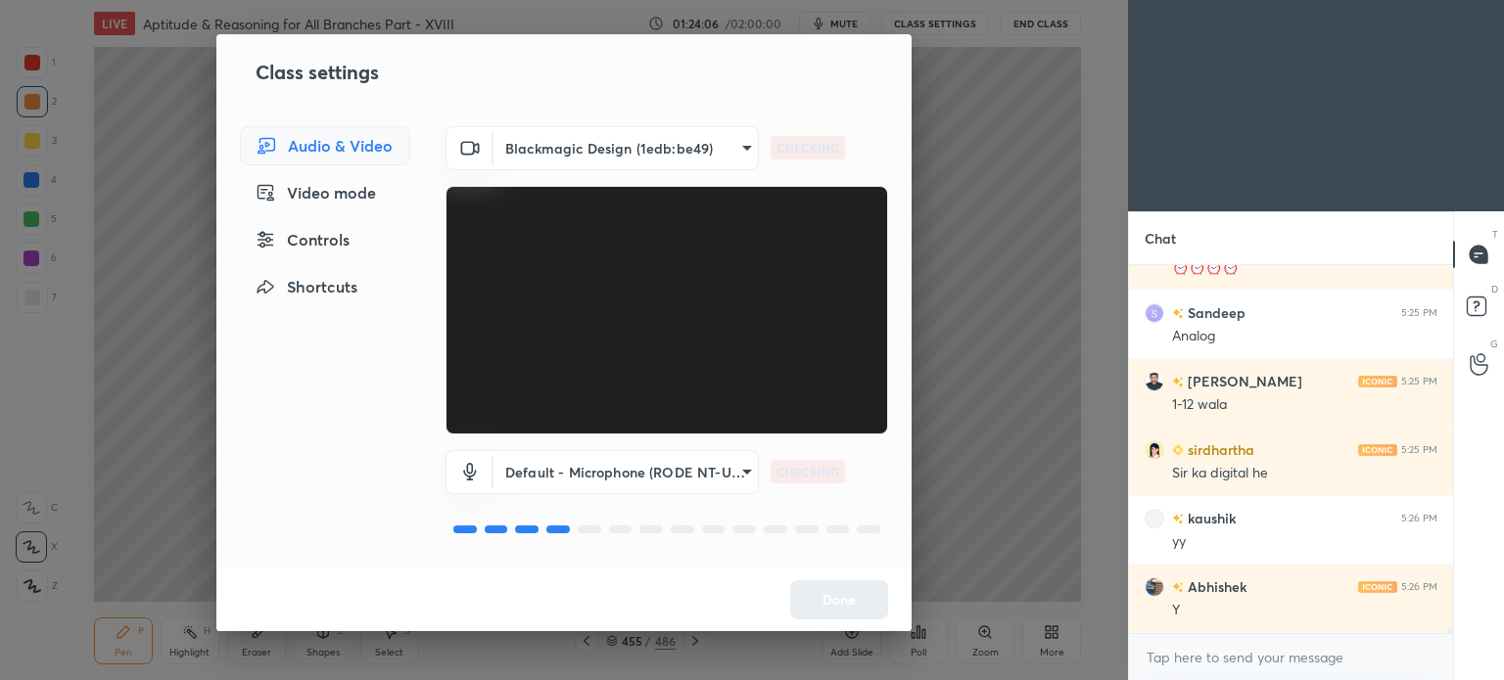
click at [738, 150] on body "1 2 3 4 5 6 7 C X Z E E Erase all H H LIVE Aptitude & Reasoning for All Branche…" at bounding box center [752, 340] width 1504 height 680
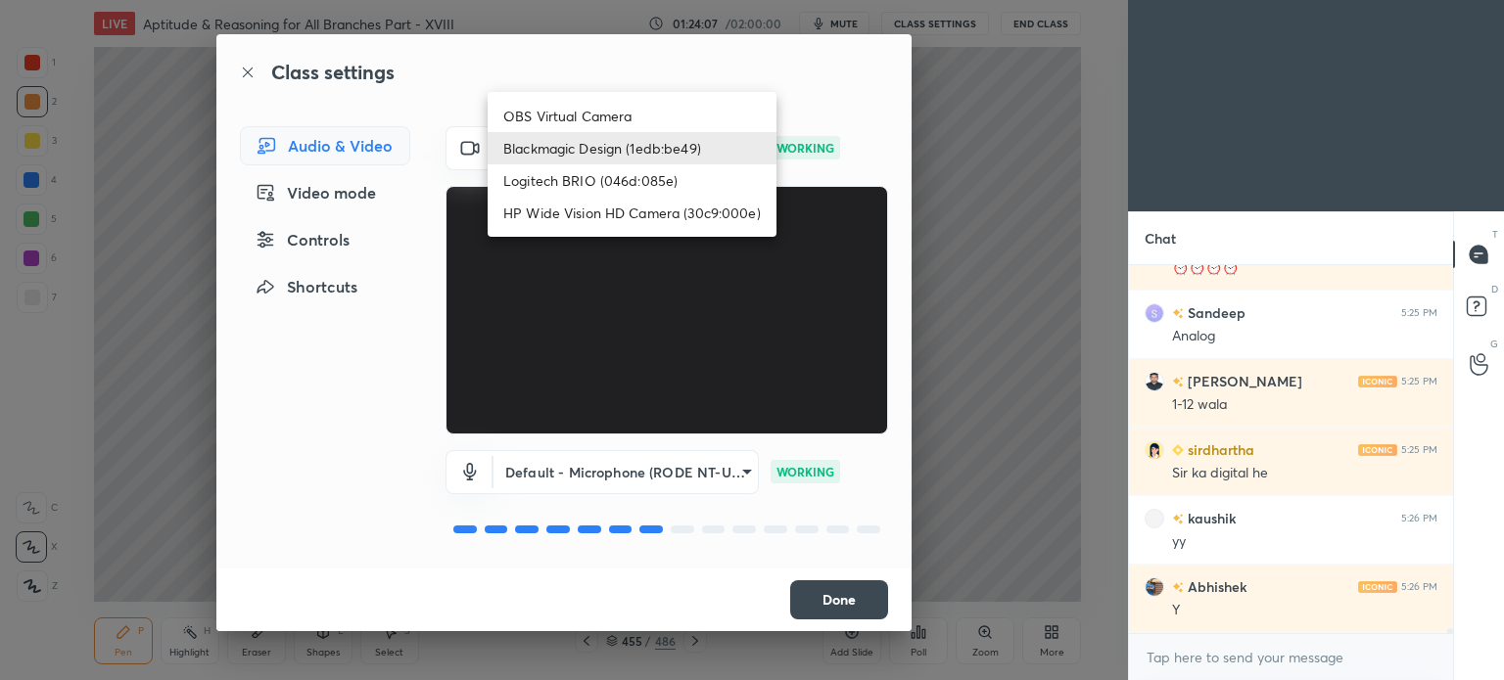
scroll to position [25387, 0]
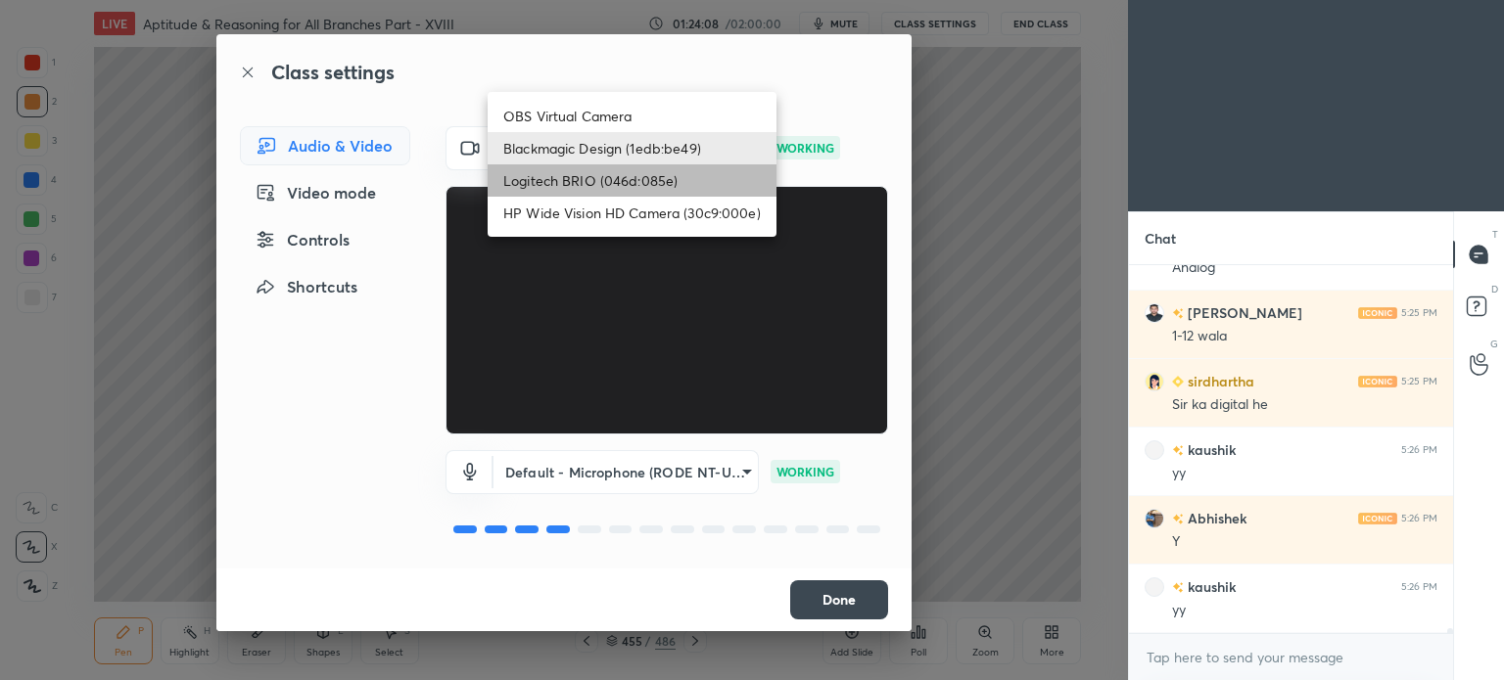
click at [576, 173] on li "Logitech BRIO (046d:085e)" at bounding box center [631, 180] width 289 height 32
type input "1439171553b4ed2c68e3c0d99ffc9a3c82741dafa4eb497663bde8c98bfc83f8"
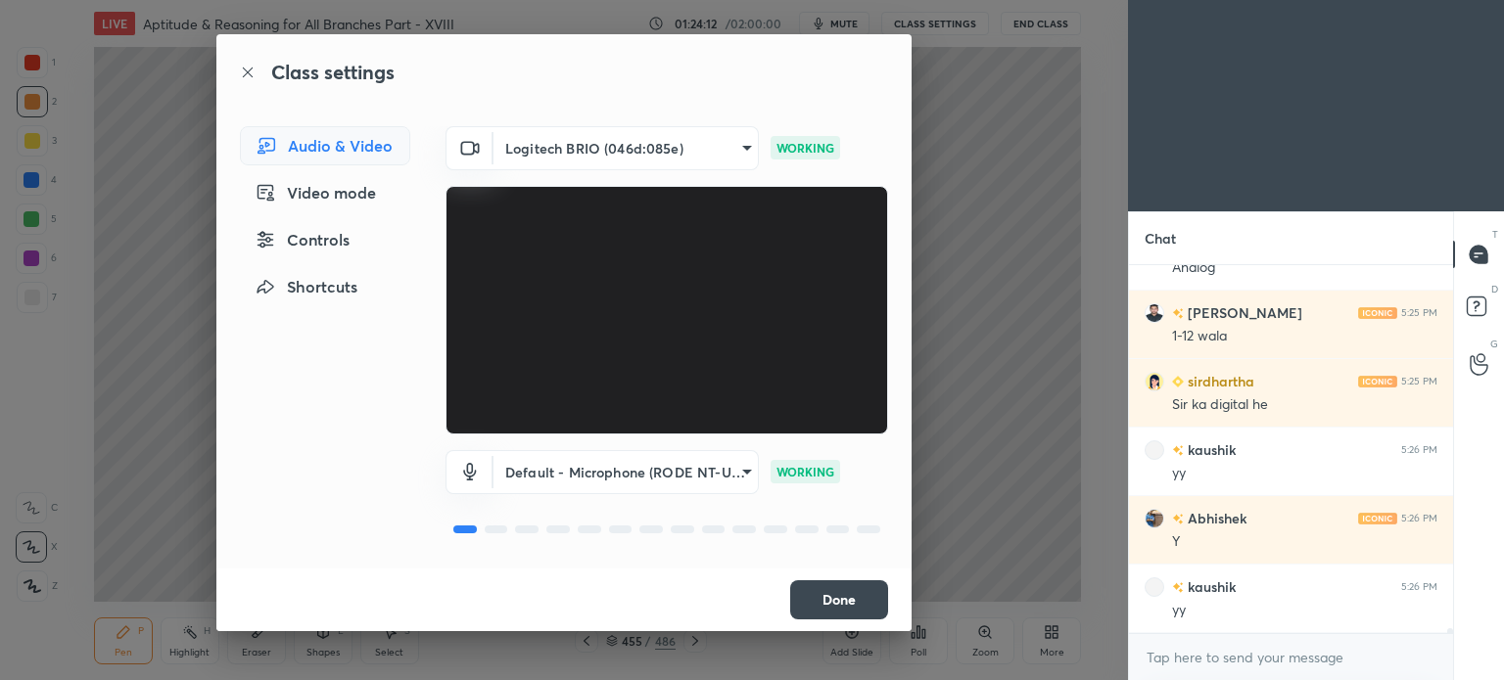
click at [841, 596] on button "Done" at bounding box center [839, 599] width 98 height 39
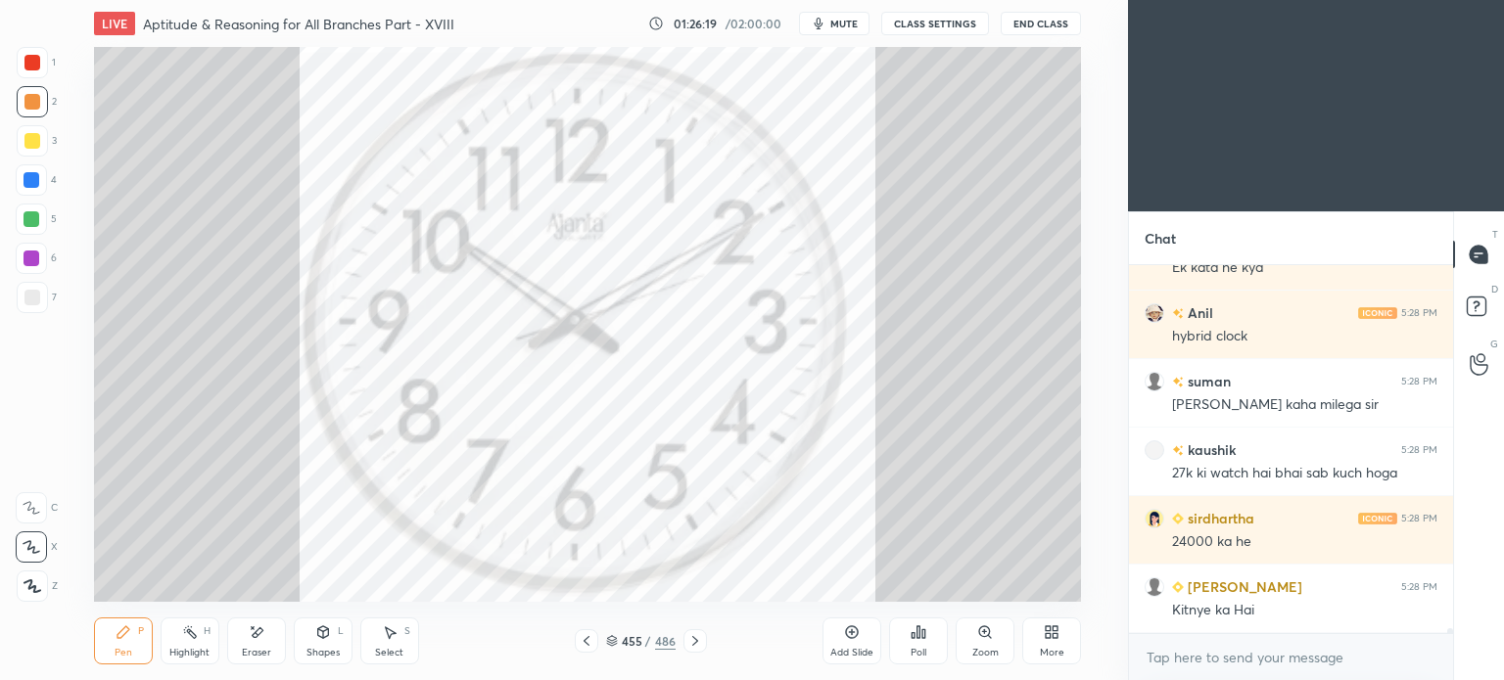
scroll to position [27100, 0]
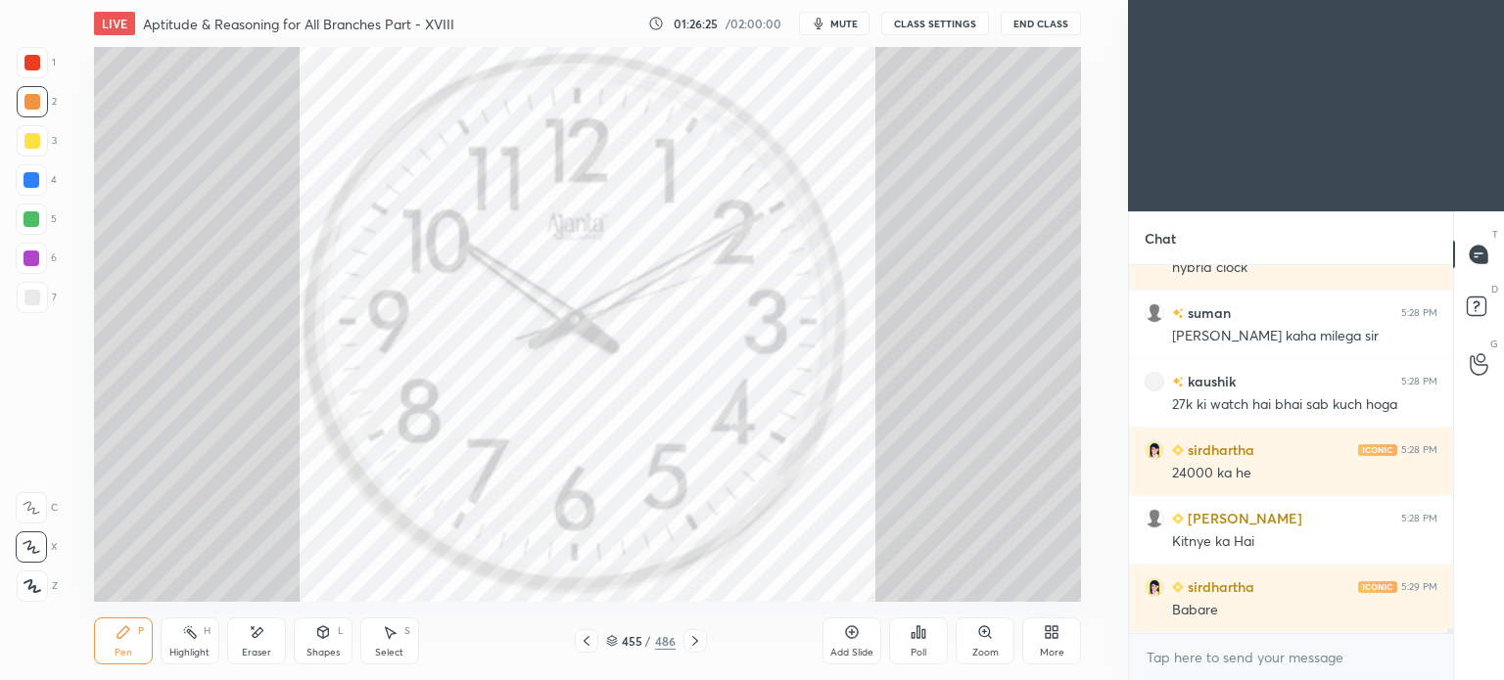
click at [936, 29] on button "CLASS SETTINGS" at bounding box center [935, 23] width 108 height 23
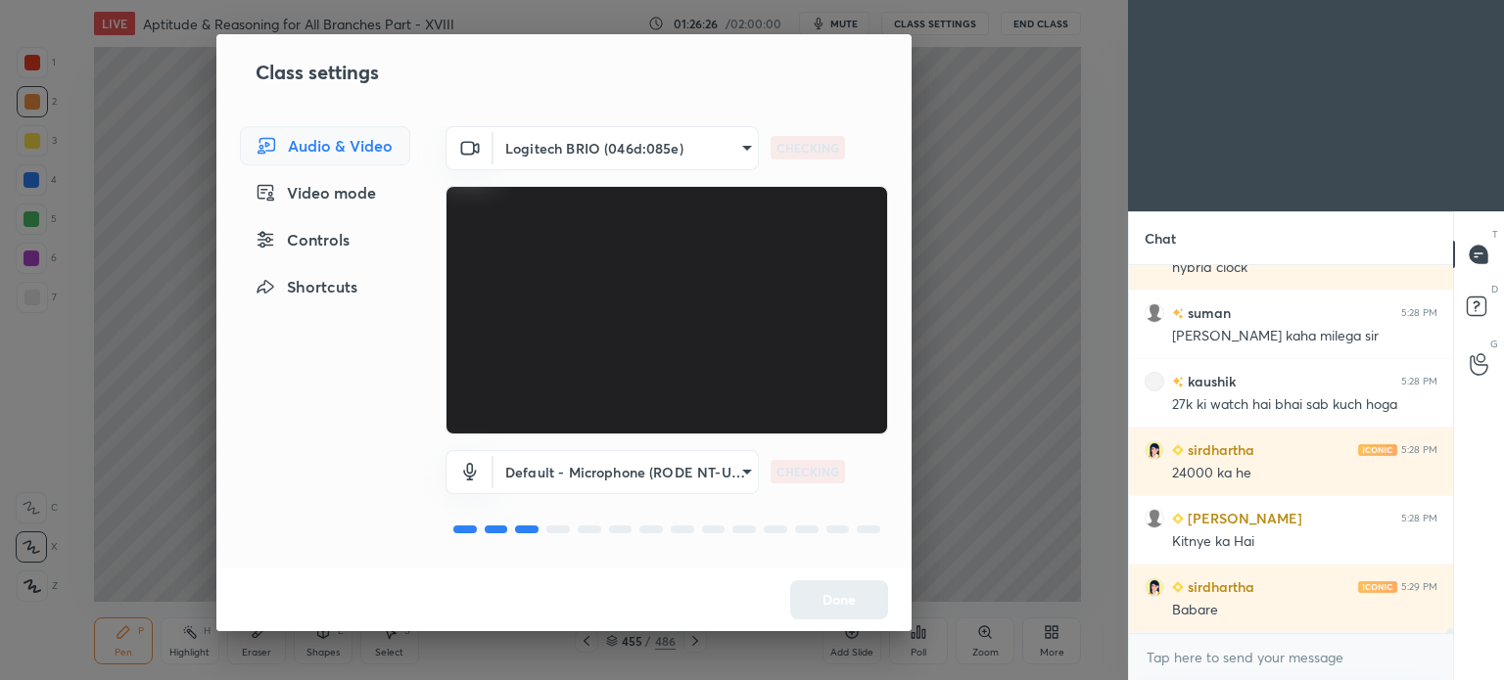
click at [713, 155] on body "1 2 3 4 5 6 7 C X Z E E Erase all H H LIVE Aptitude & Reasoning for All Branche…" at bounding box center [752, 340] width 1504 height 680
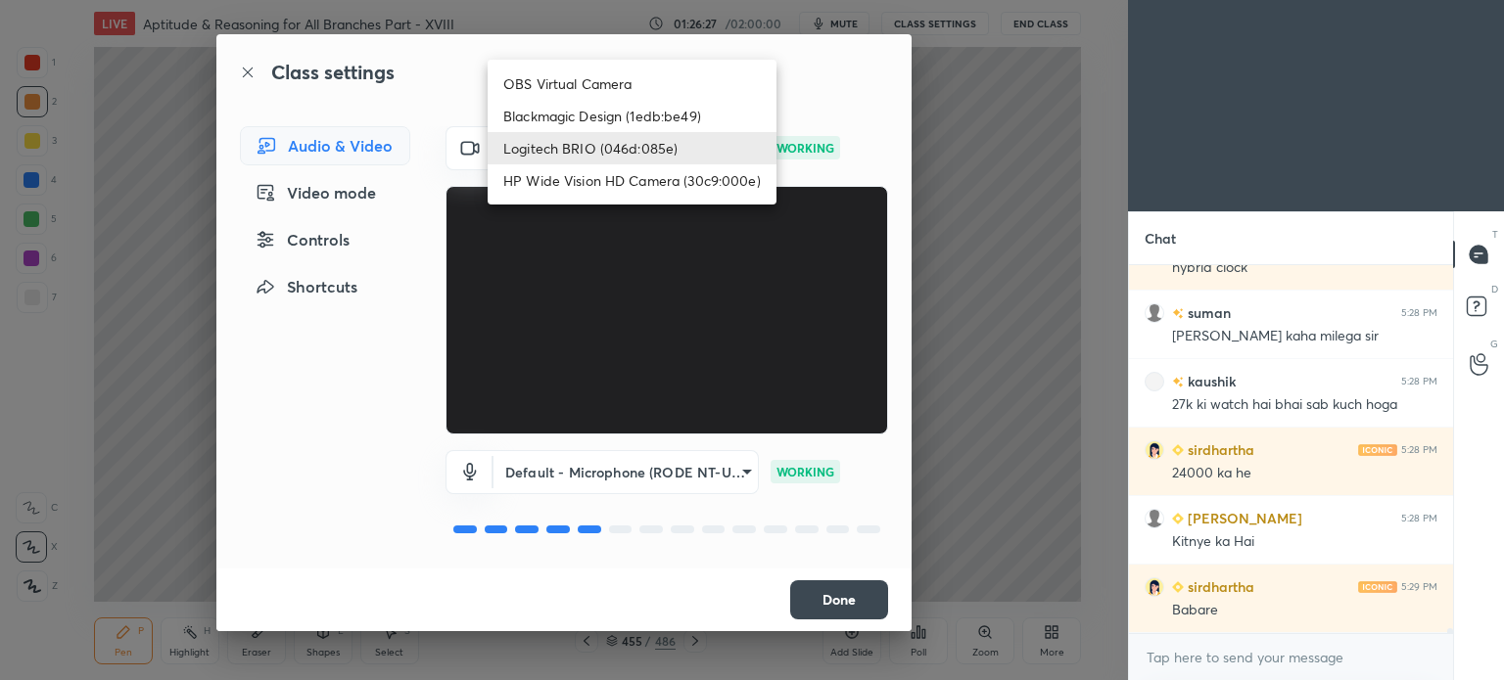
click at [567, 116] on li "Blackmagic Design (1edb:be49)" at bounding box center [631, 116] width 289 height 32
type input "d83ffd266255d09f4f30669eef5809a425ccf60d7286e2163eab31e3d176f997"
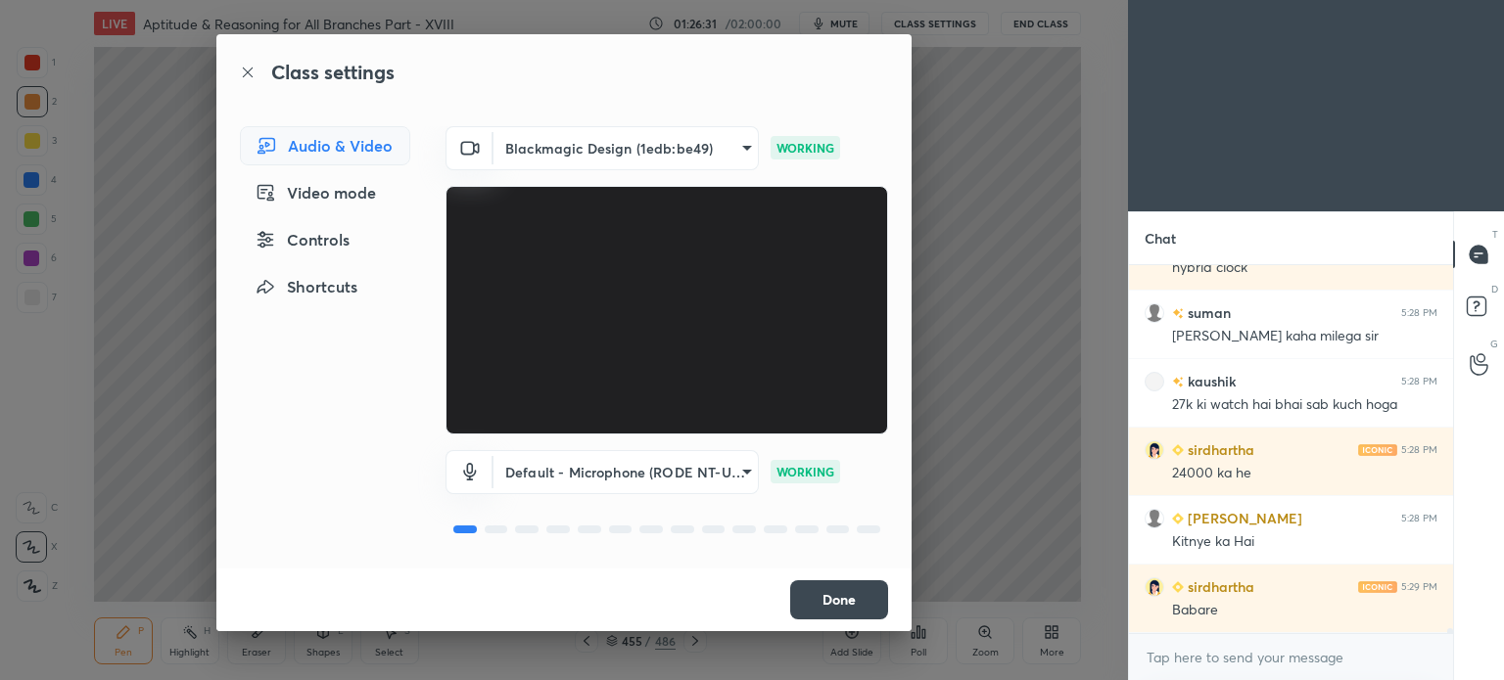
click at [839, 594] on button "Done" at bounding box center [839, 599] width 98 height 39
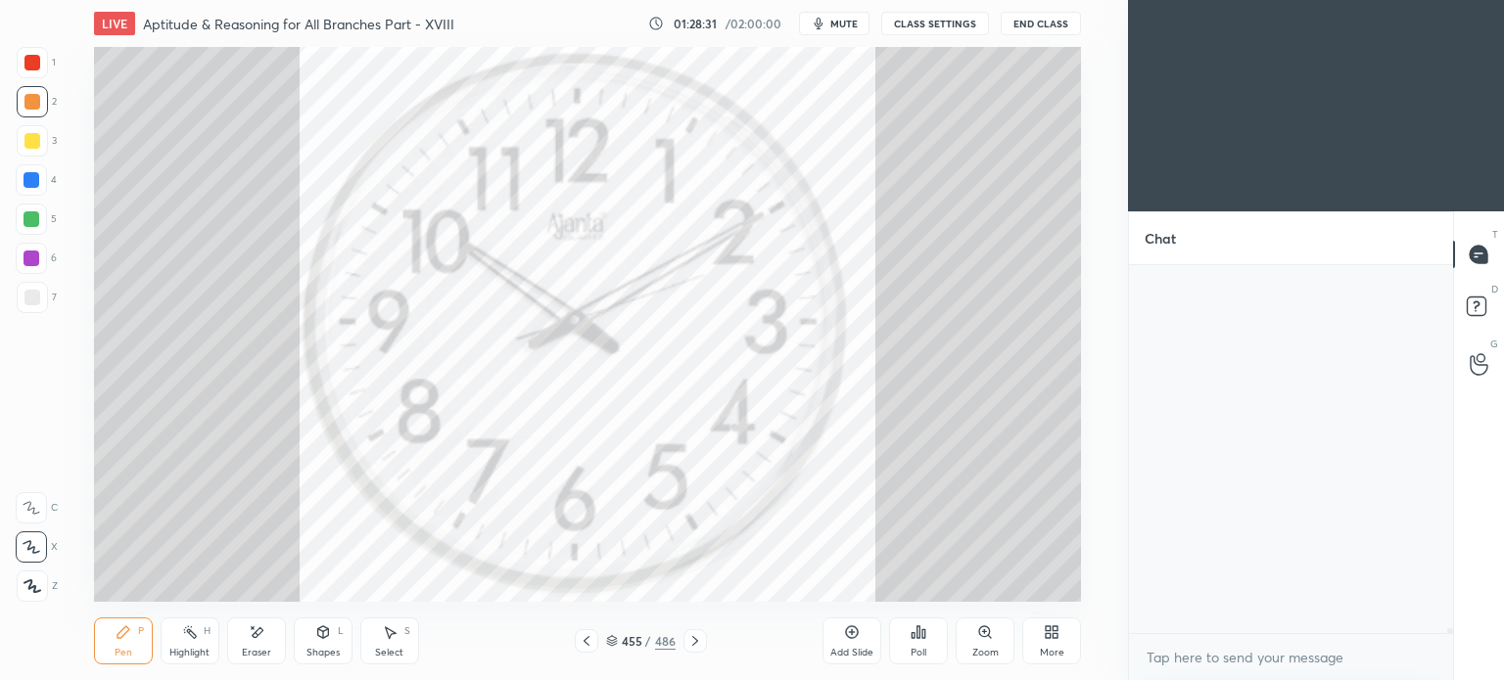
scroll to position [28625, 0]
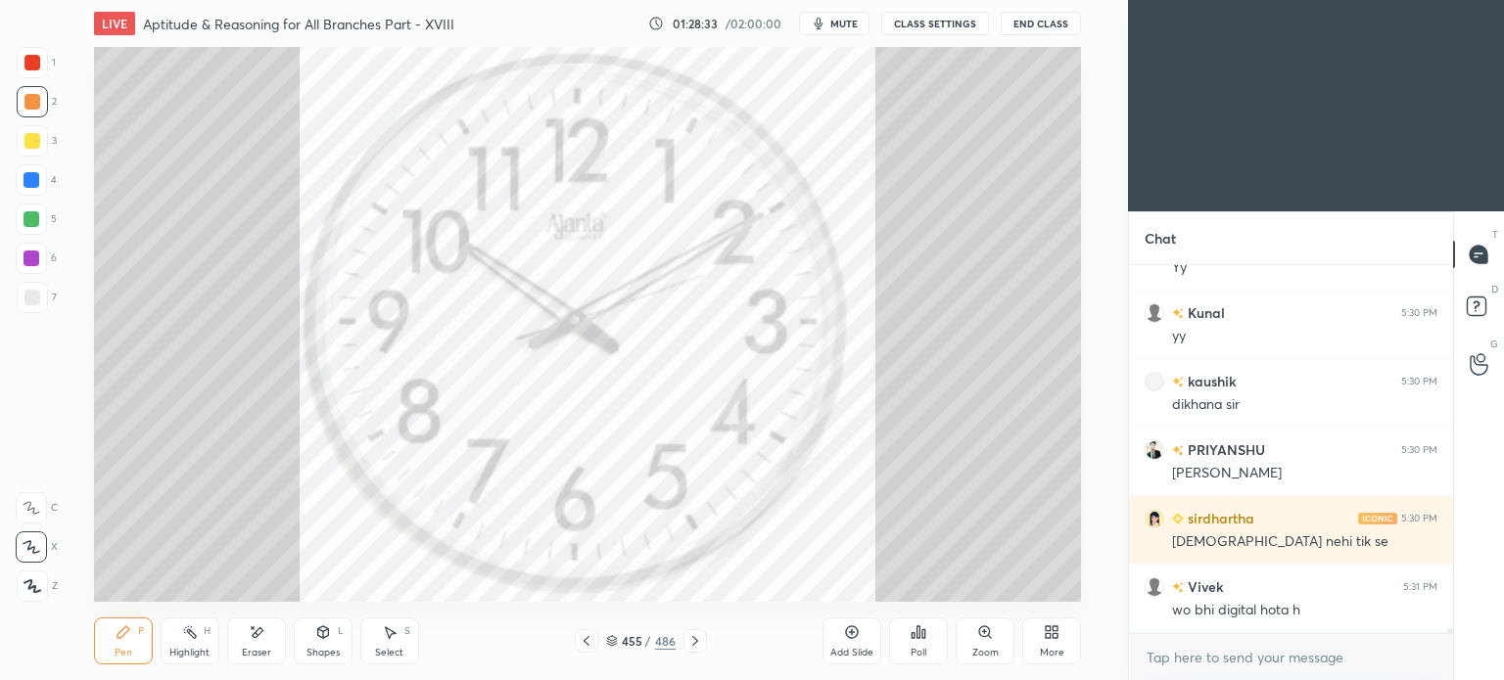
click at [1057, 650] on div "More" at bounding box center [1052, 653] width 24 height 10
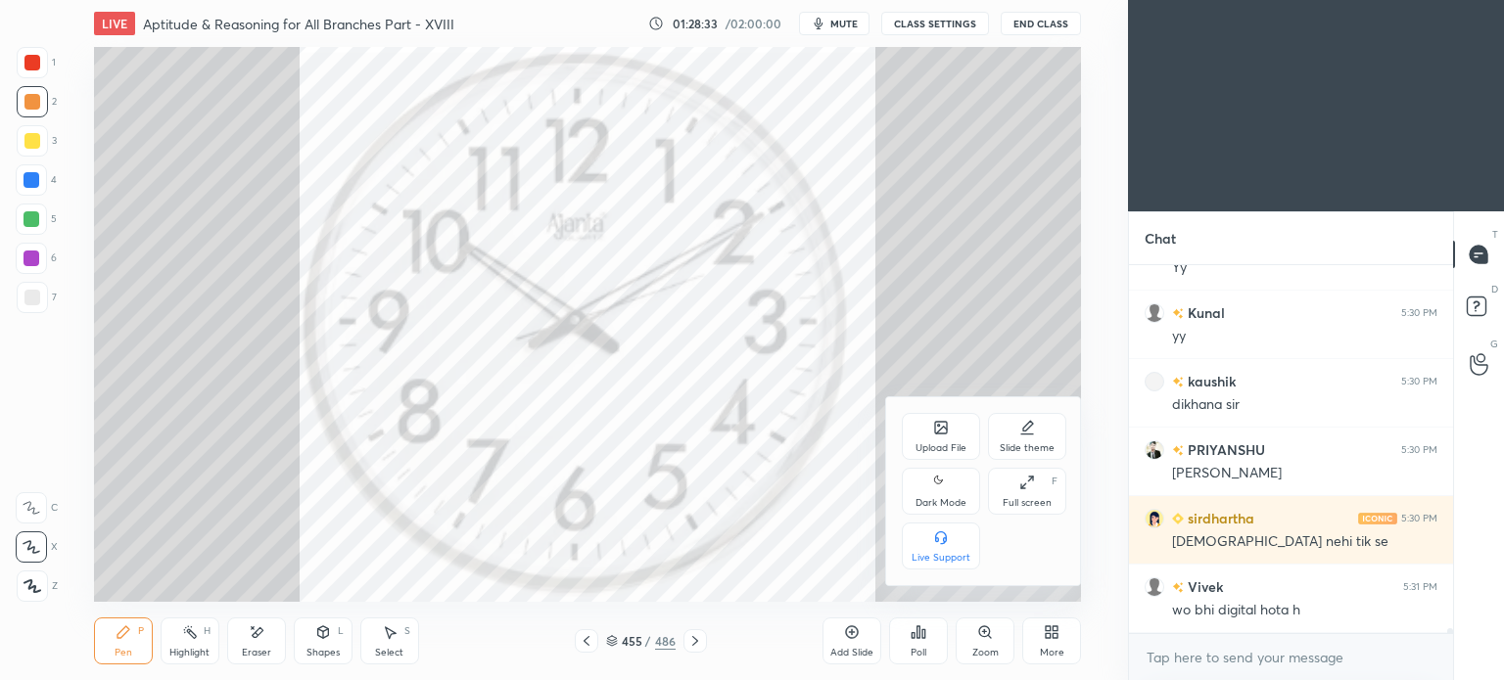
click at [930, 433] on div "Upload File" at bounding box center [941, 436] width 78 height 47
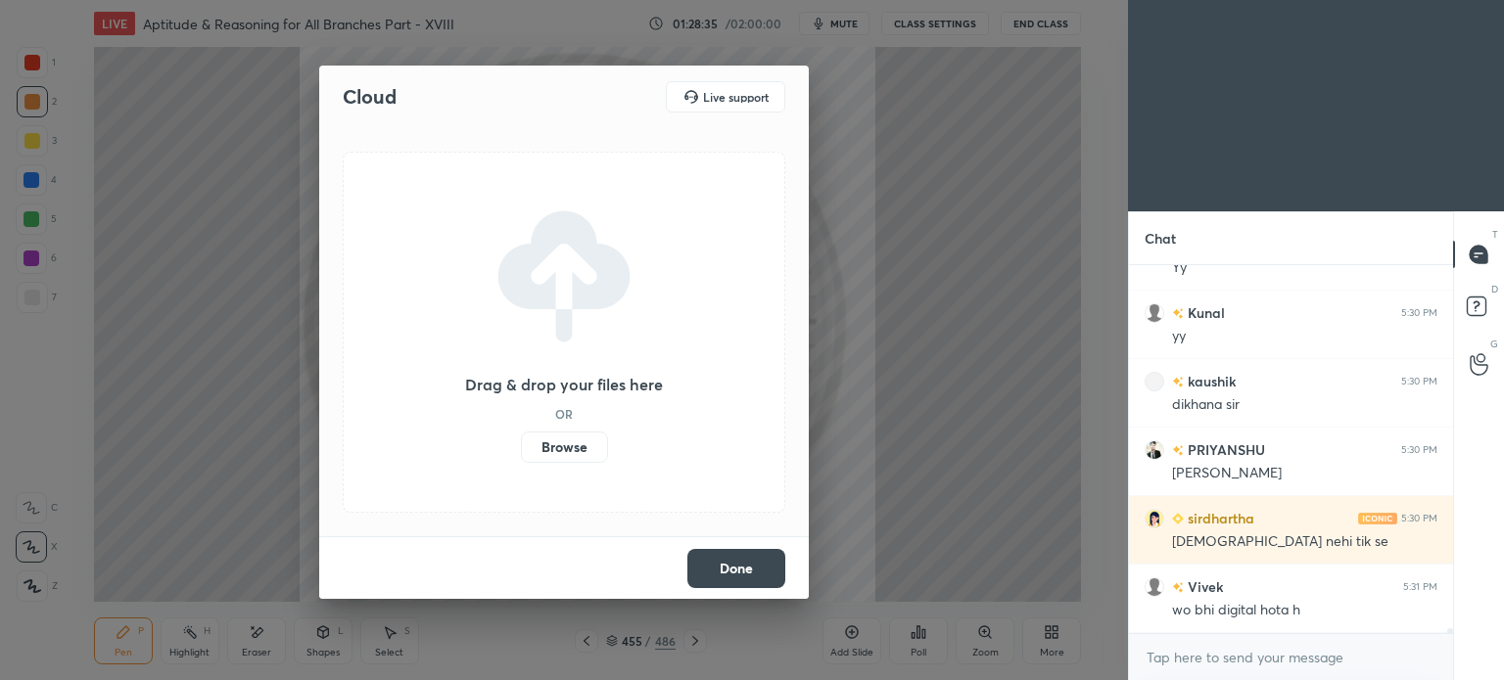
click at [564, 441] on label "Browse" at bounding box center [564, 447] width 87 height 31
click at [521, 441] on input "Browse" at bounding box center [521, 447] width 0 height 31
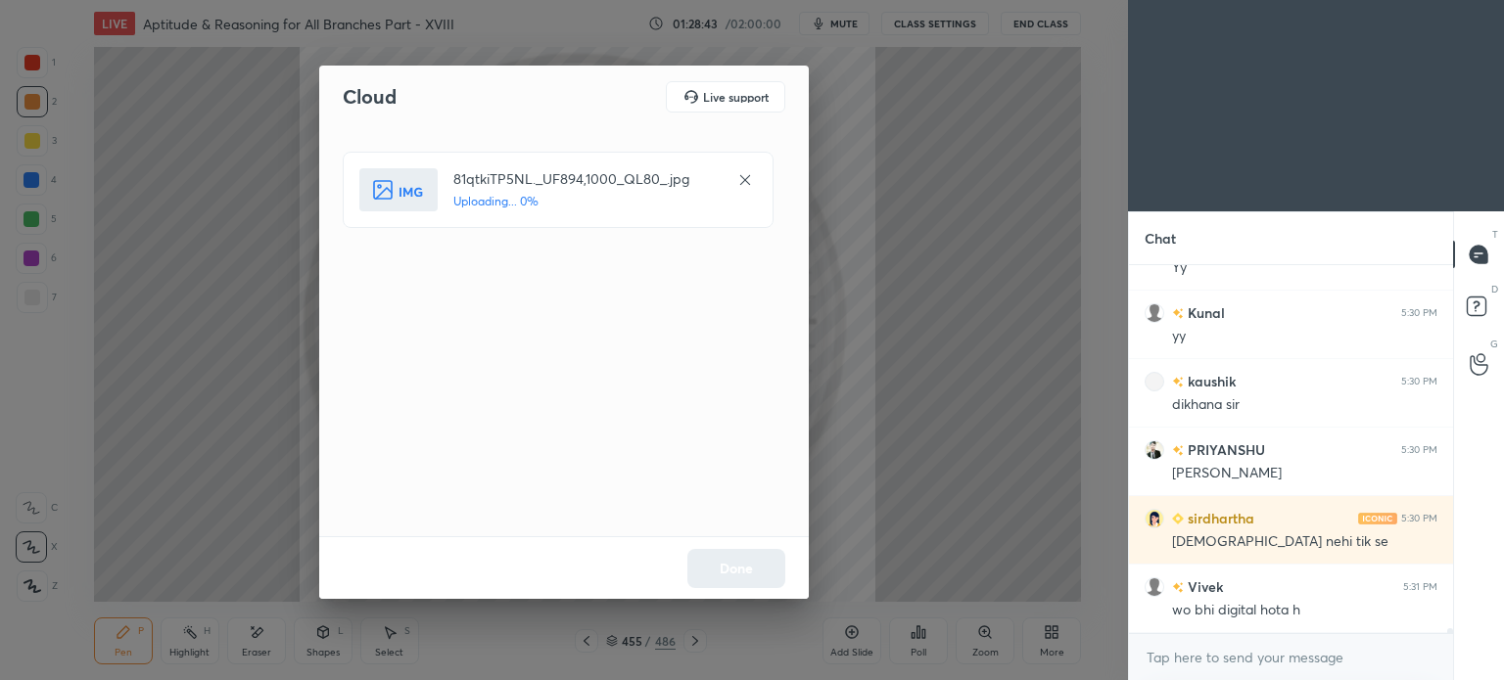
scroll to position [28694, 0]
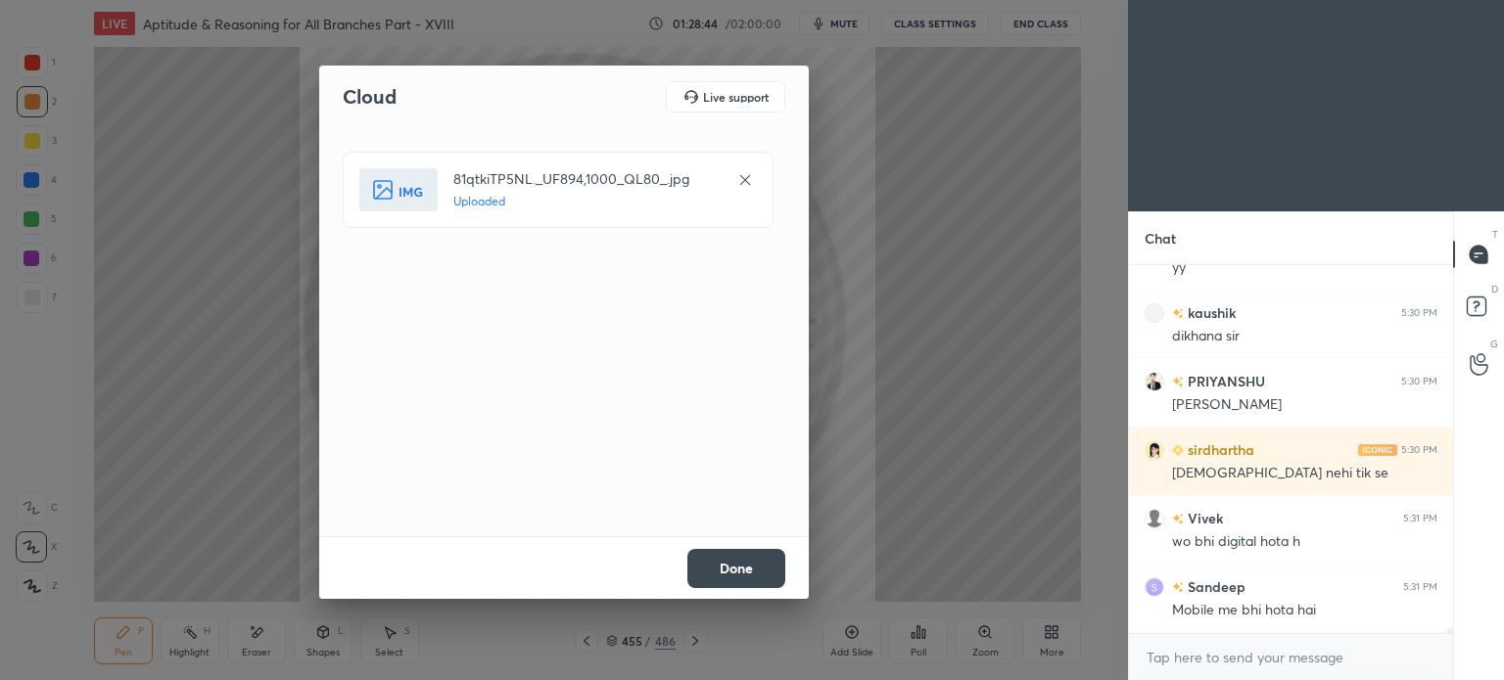
click at [738, 570] on button "Done" at bounding box center [736, 568] width 98 height 39
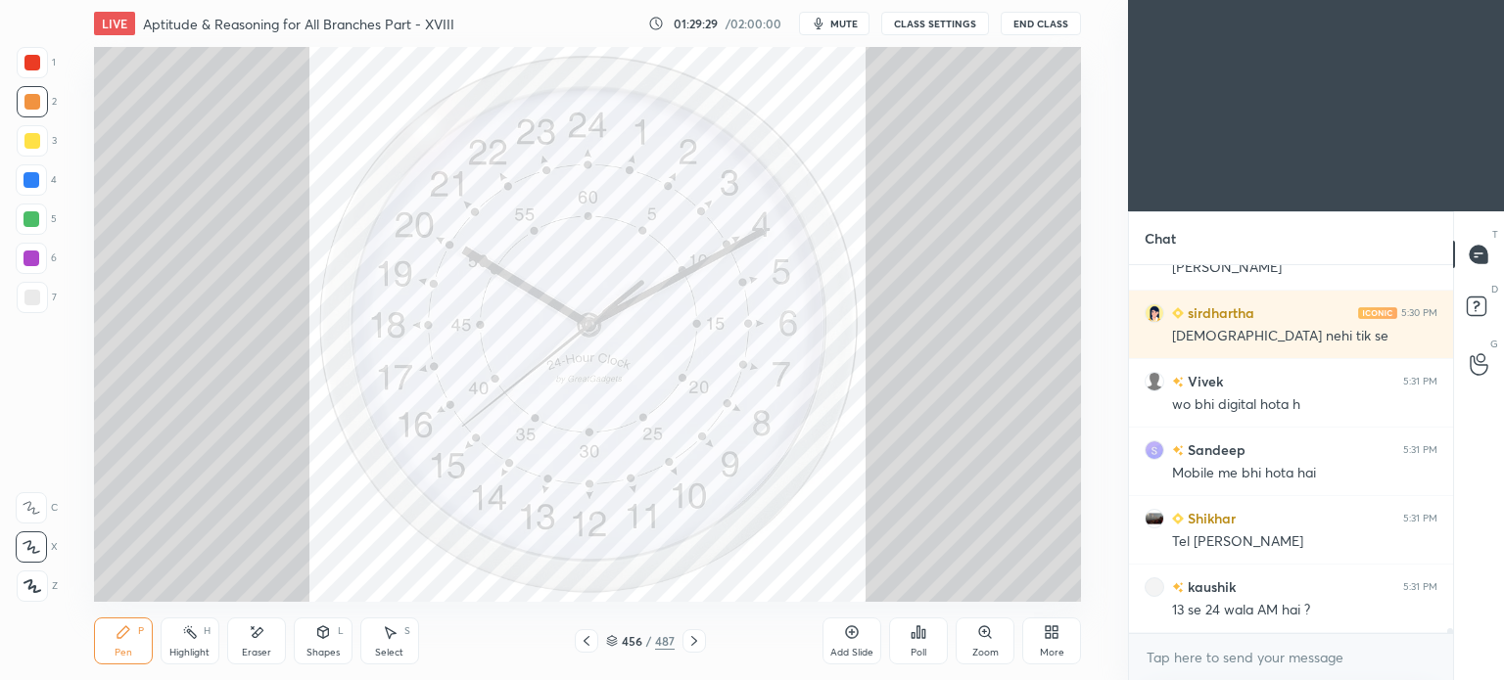
scroll to position [28917, 0]
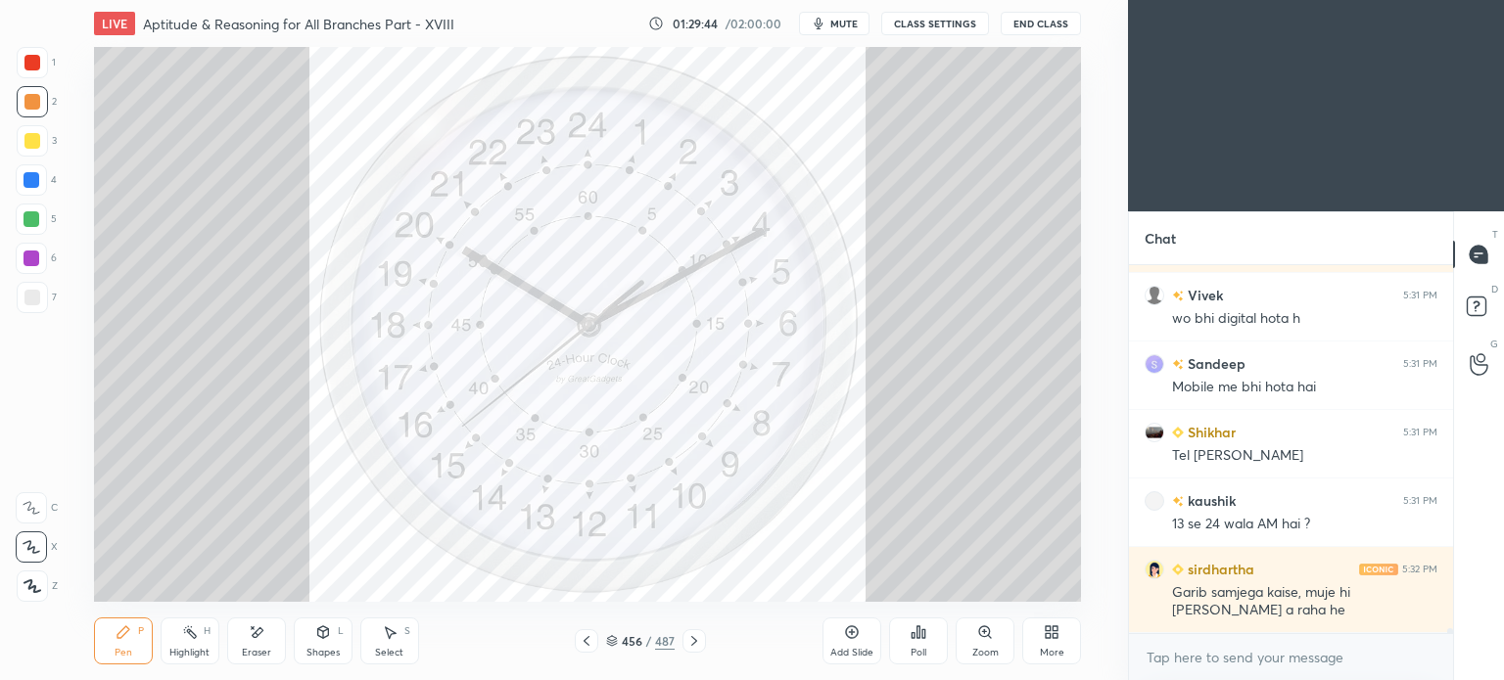
click at [589, 643] on icon at bounding box center [587, 641] width 16 height 16
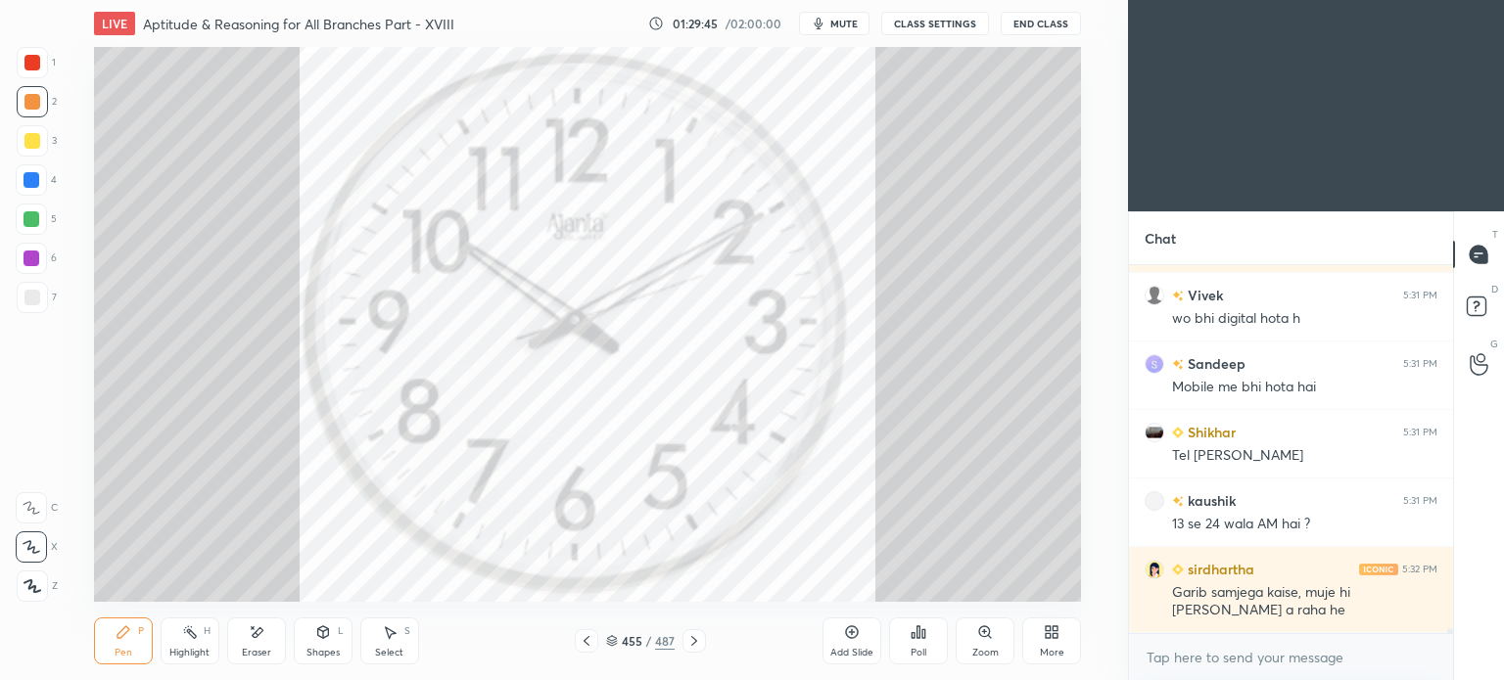
click at [589, 643] on icon at bounding box center [587, 641] width 16 height 16
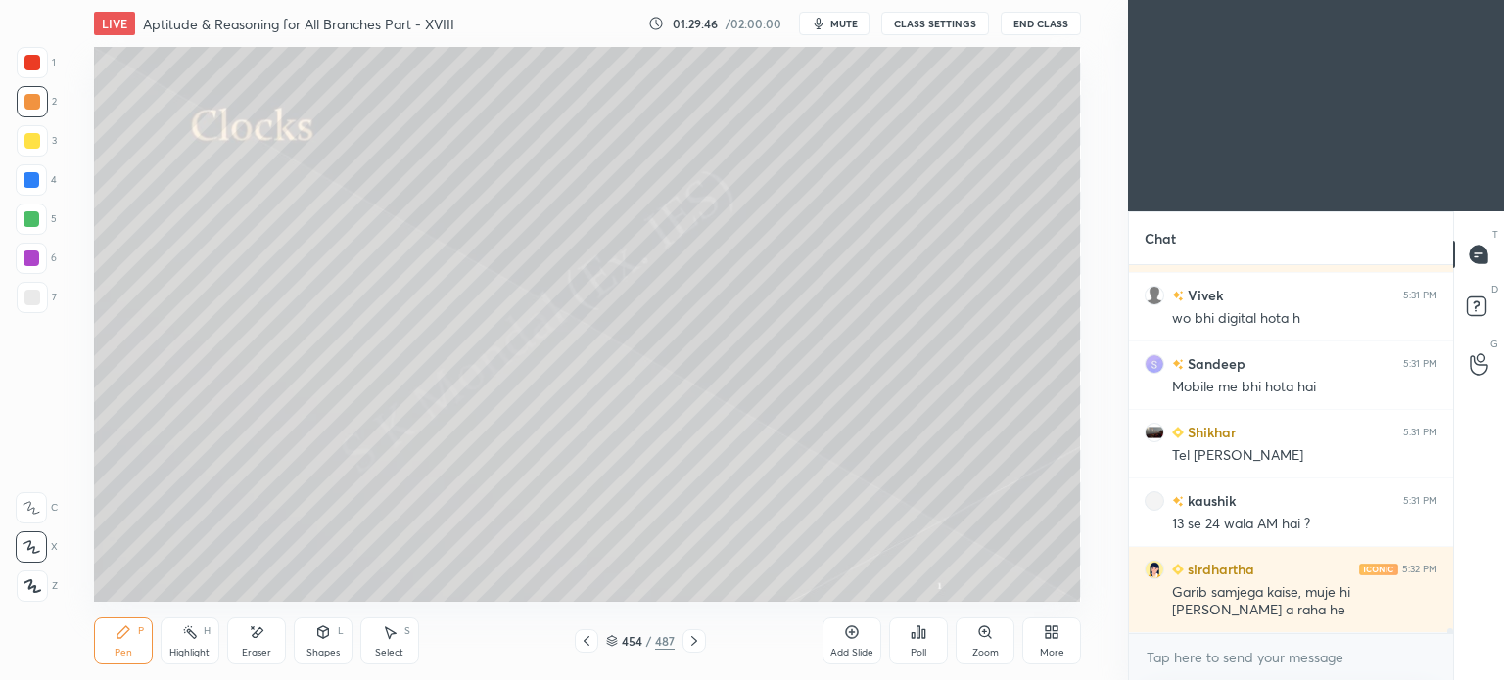
click at [693, 639] on icon at bounding box center [694, 641] width 16 height 16
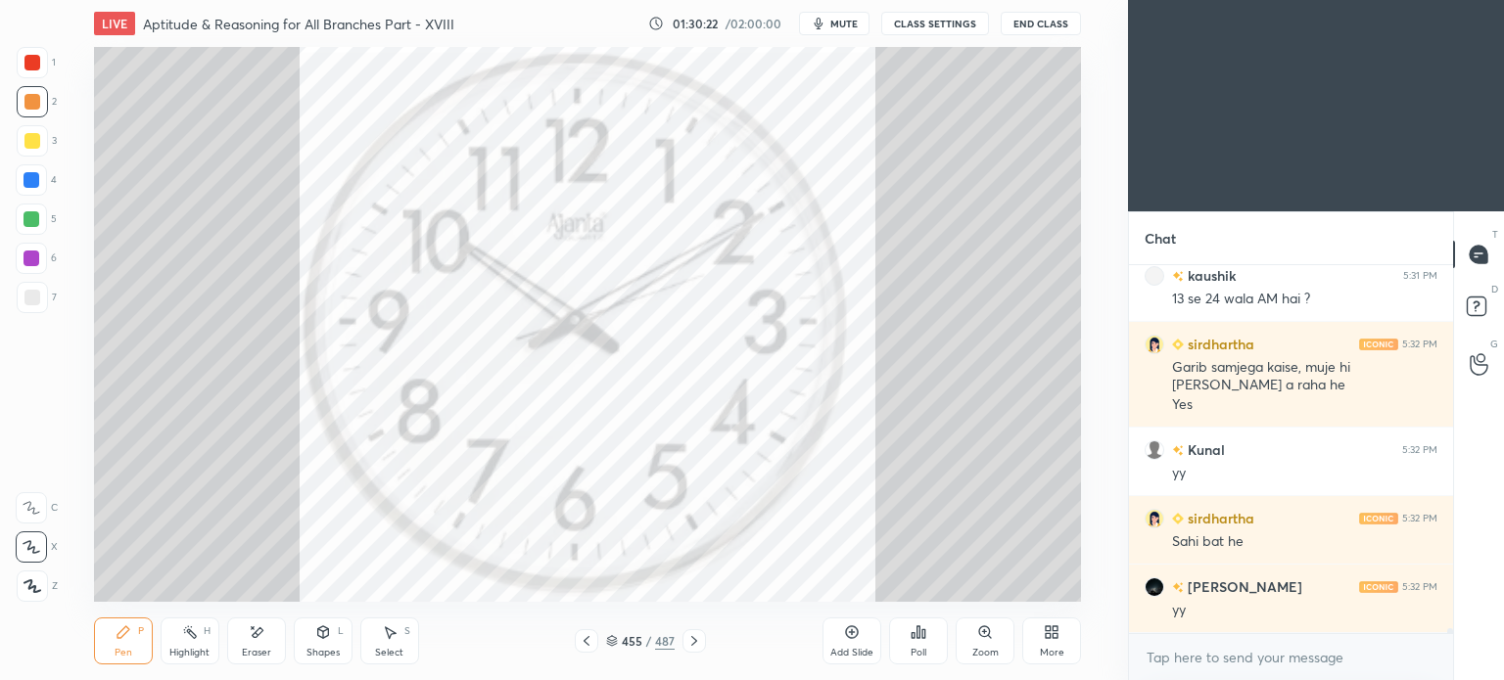
scroll to position [29211, 0]
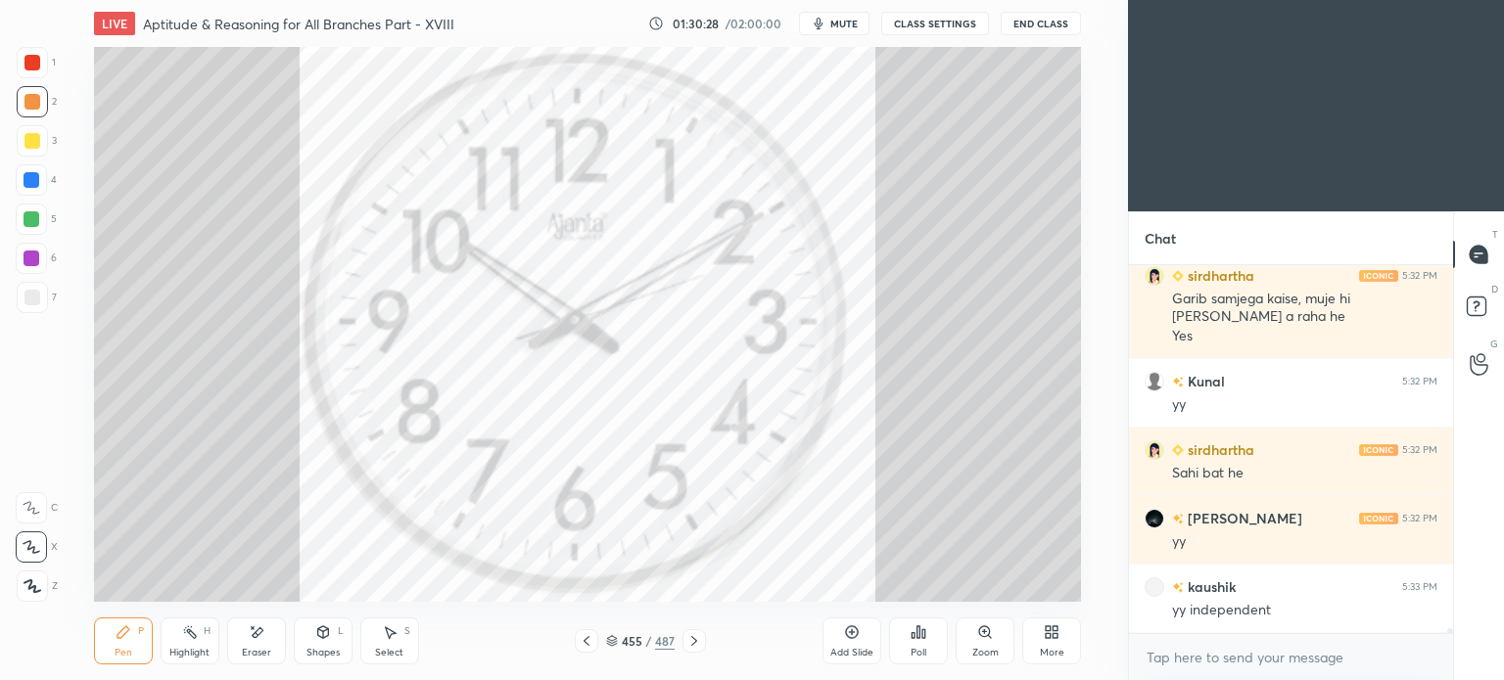
click at [689, 639] on icon at bounding box center [694, 641] width 16 height 16
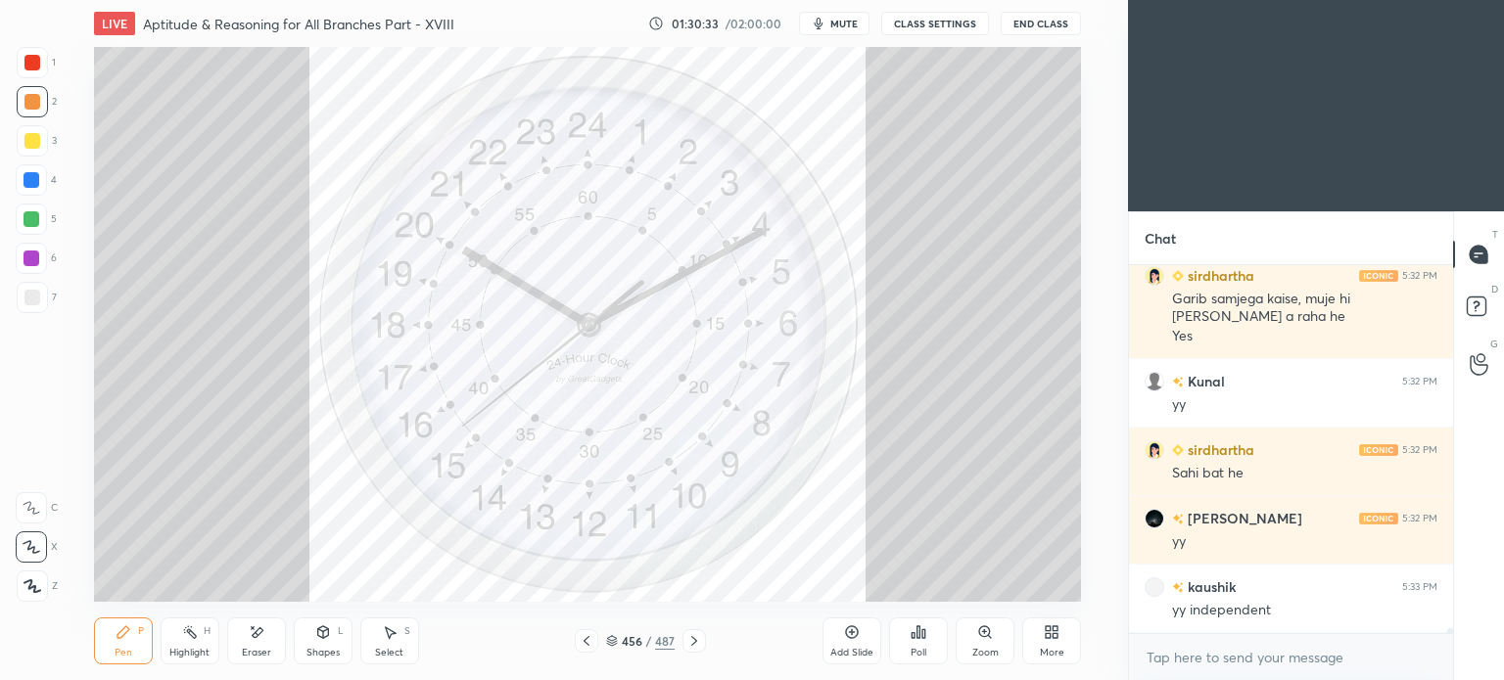
click at [689, 639] on icon at bounding box center [694, 641] width 16 height 16
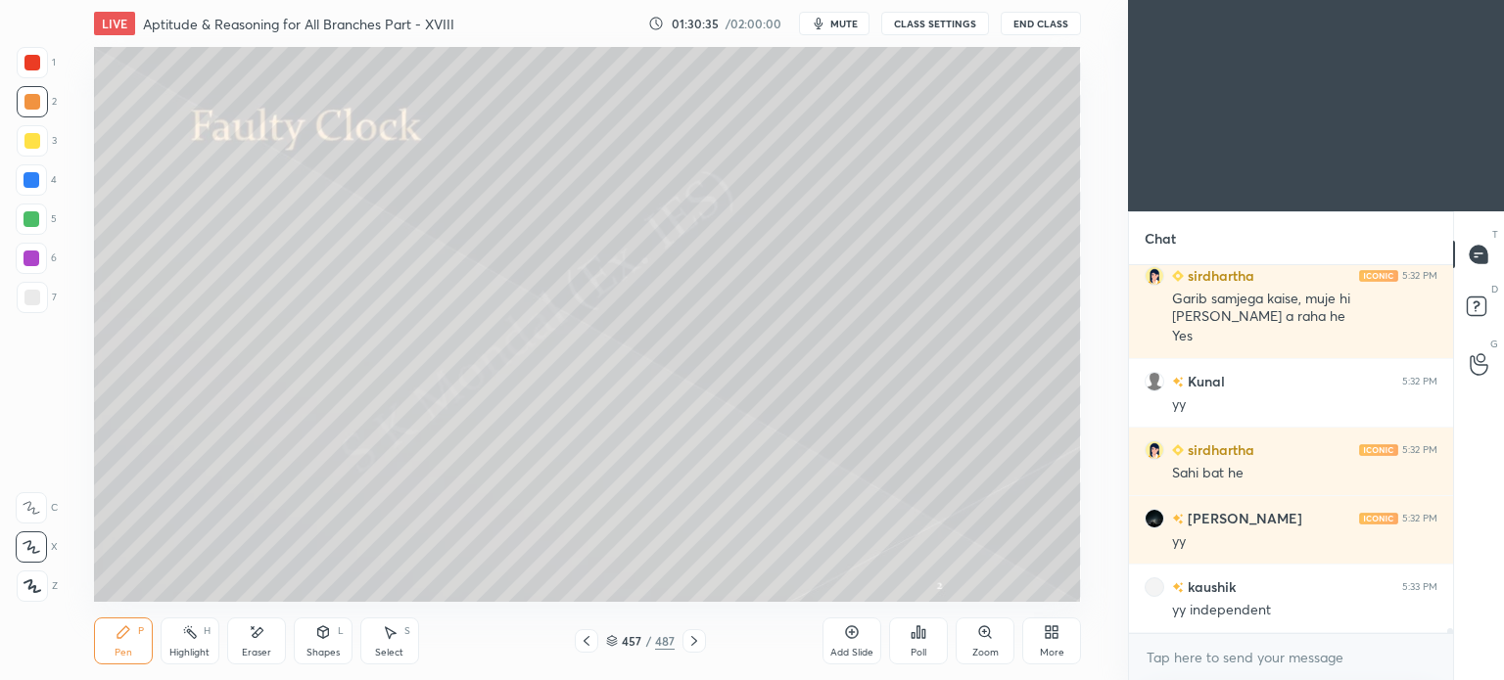
click at [586, 643] on icon at bounding box center [586, 641] width 6 height 10
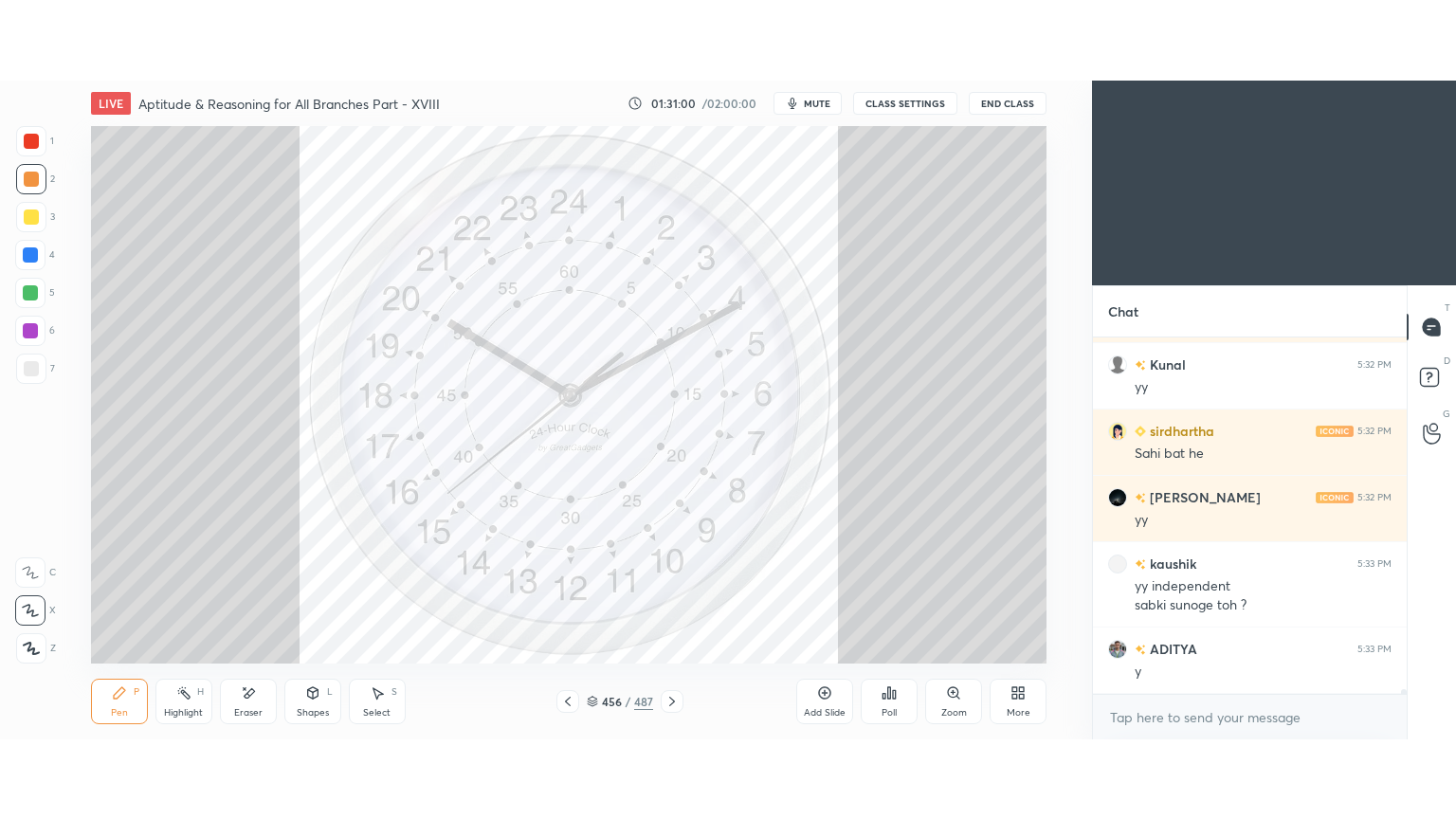
scroll to position [28430, 0]
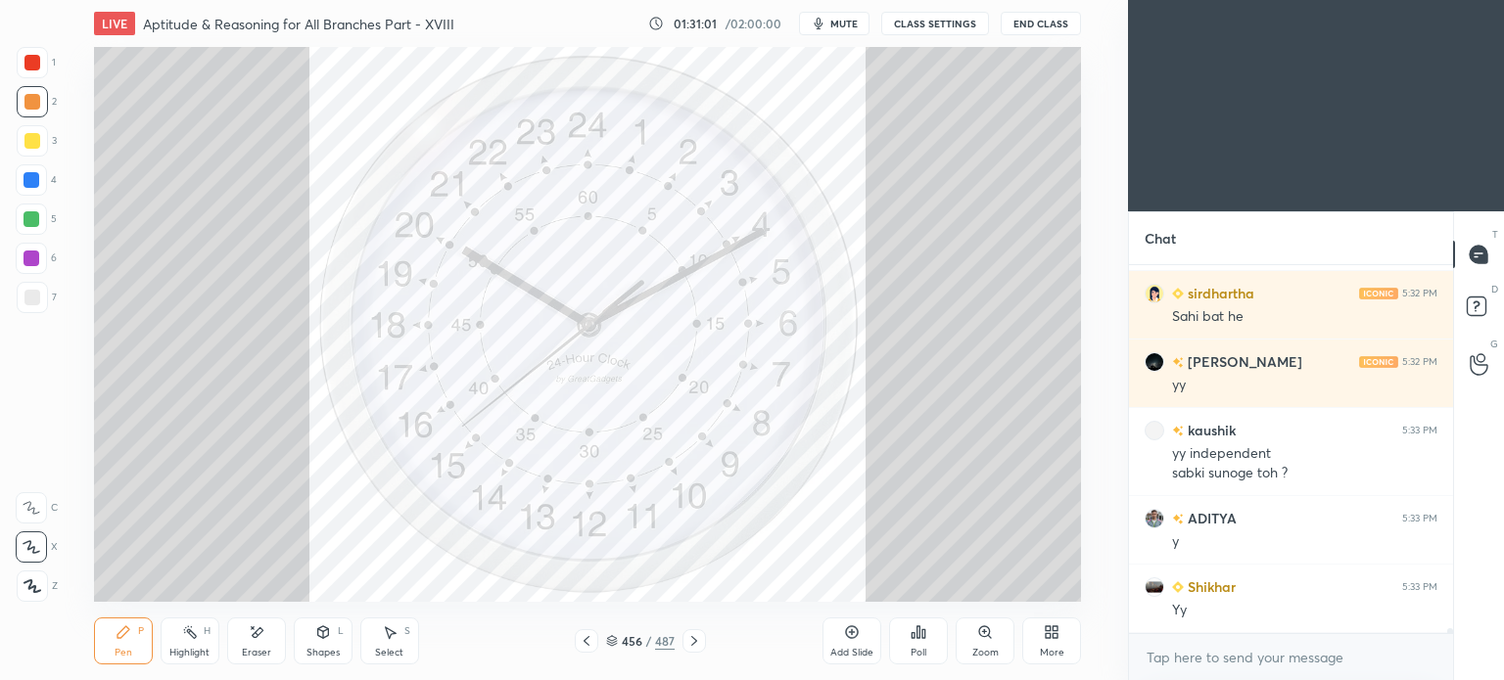
click at [1044, 634] on icon at bounding box center [1052, 633] width 16 height 16
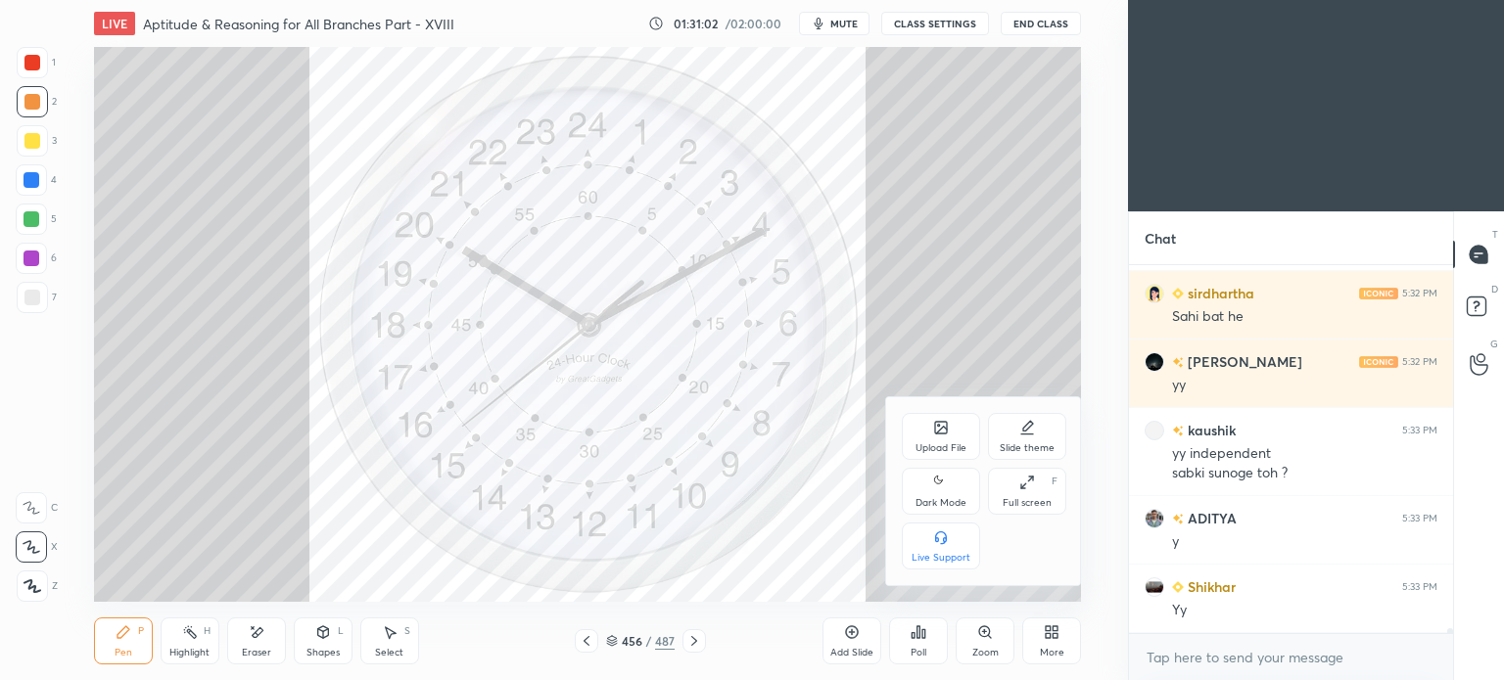
click at [1037, 486] on div "Full screen F" at bounding box center [1027, 491] width 78 height 47
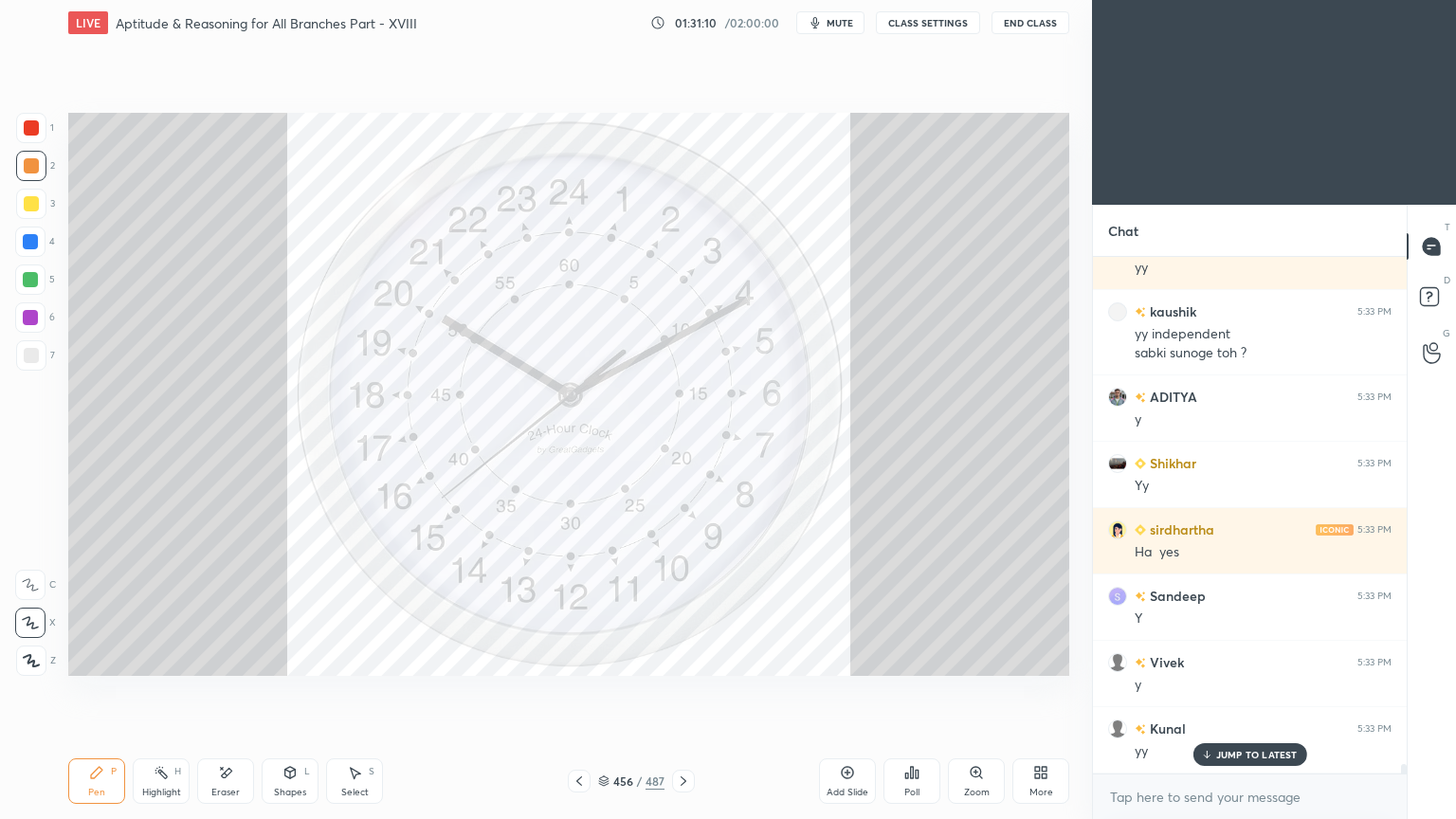
scroll to position [28600, 0]
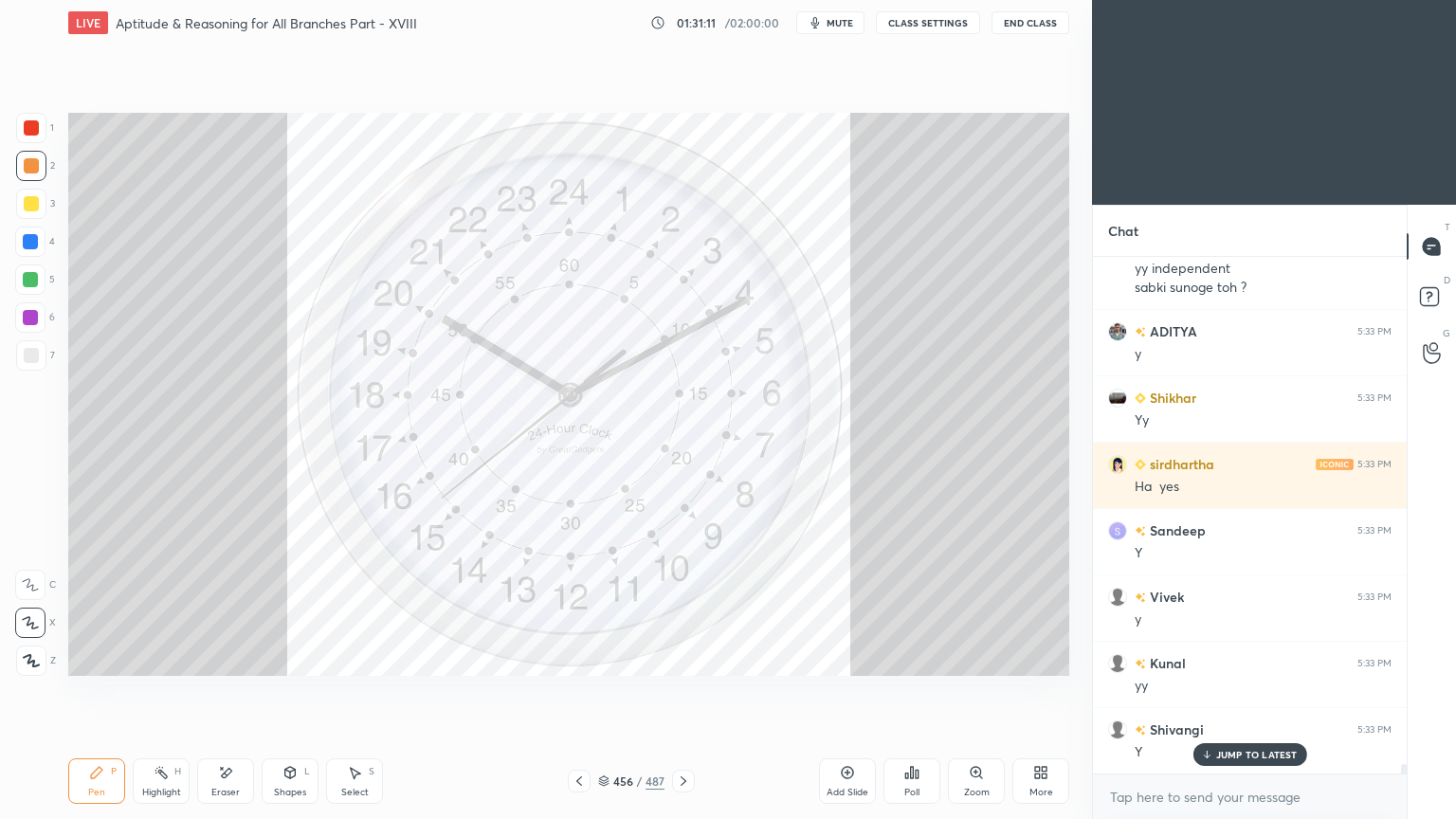
drag, startPoint x: 1233, startPoint y: 747, endPoint x: 834, endPoint y: 741, distance: 399.0
click at [1231, 657] on div "JUMP TO LATEST" at bounding box center [1248, 753] width 113 height 22
click at [578, 657] on icon at bounding box center [579, 781] width 15 height 15
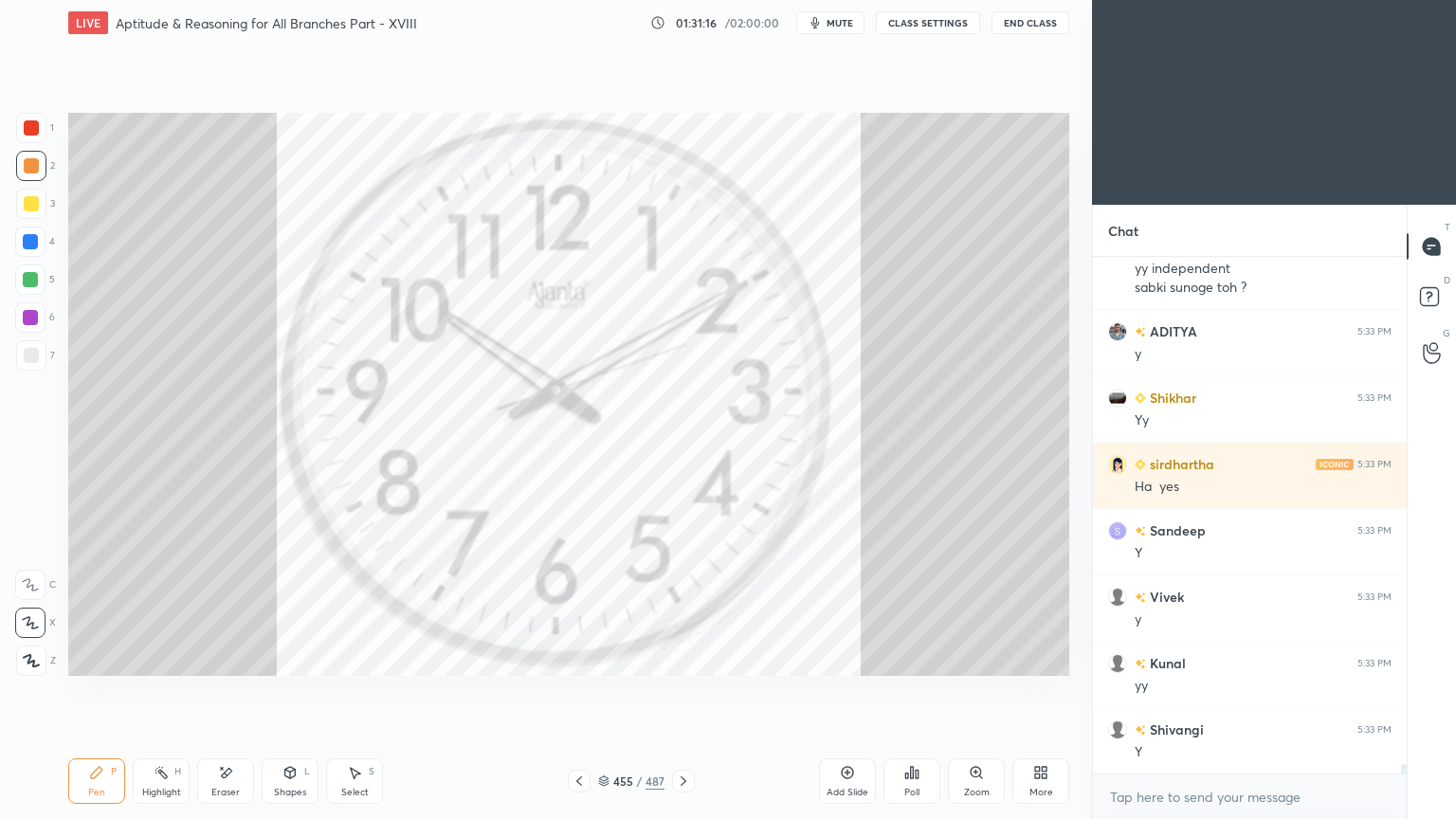
scroll to position [28668, 0]
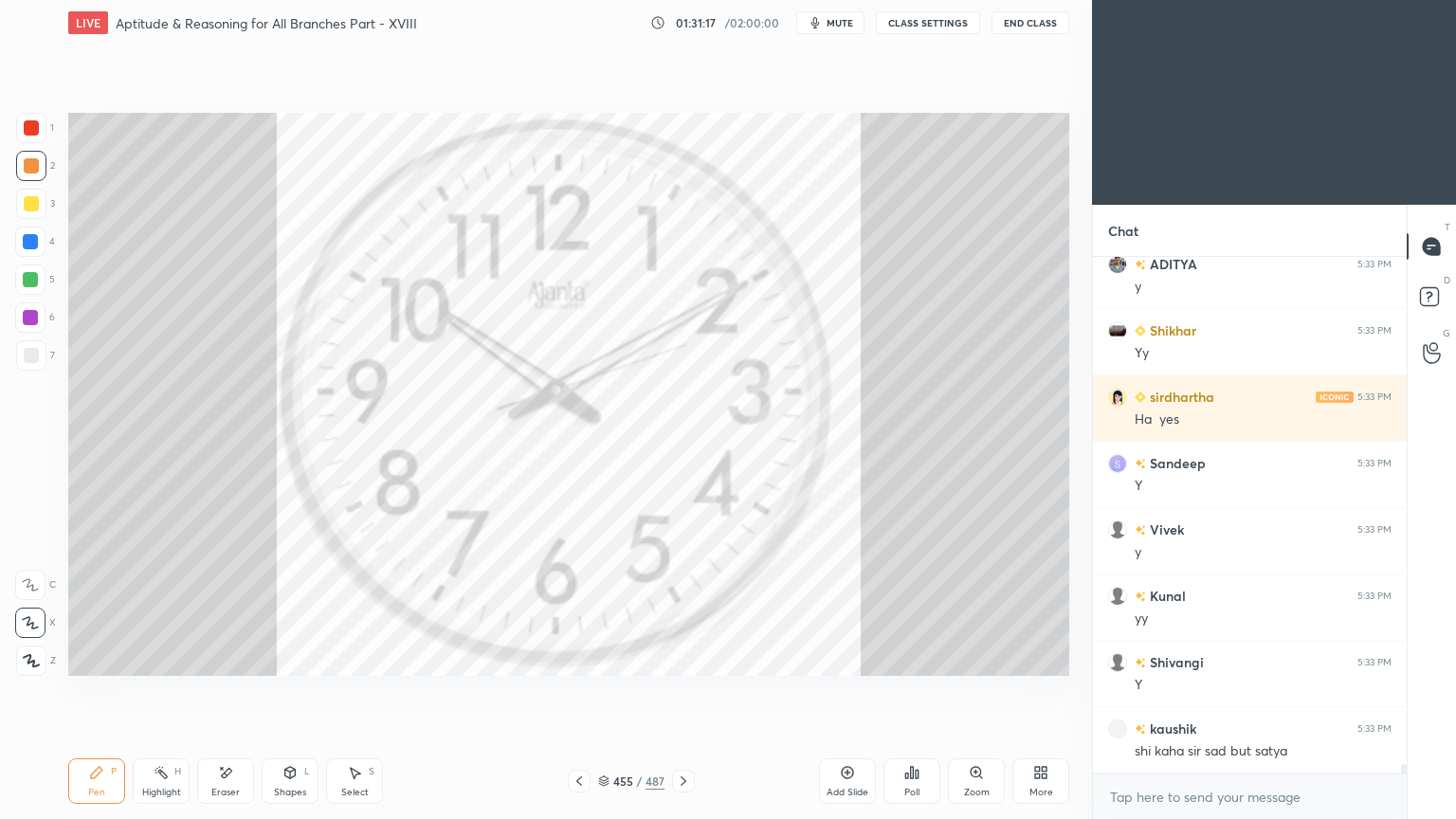
click at [32, 202] on div at bounding box center [31, 204] width 15 height 15
click at [87, 657] on div "Pen P" at bounding box center [96, 780] width 57 height 46
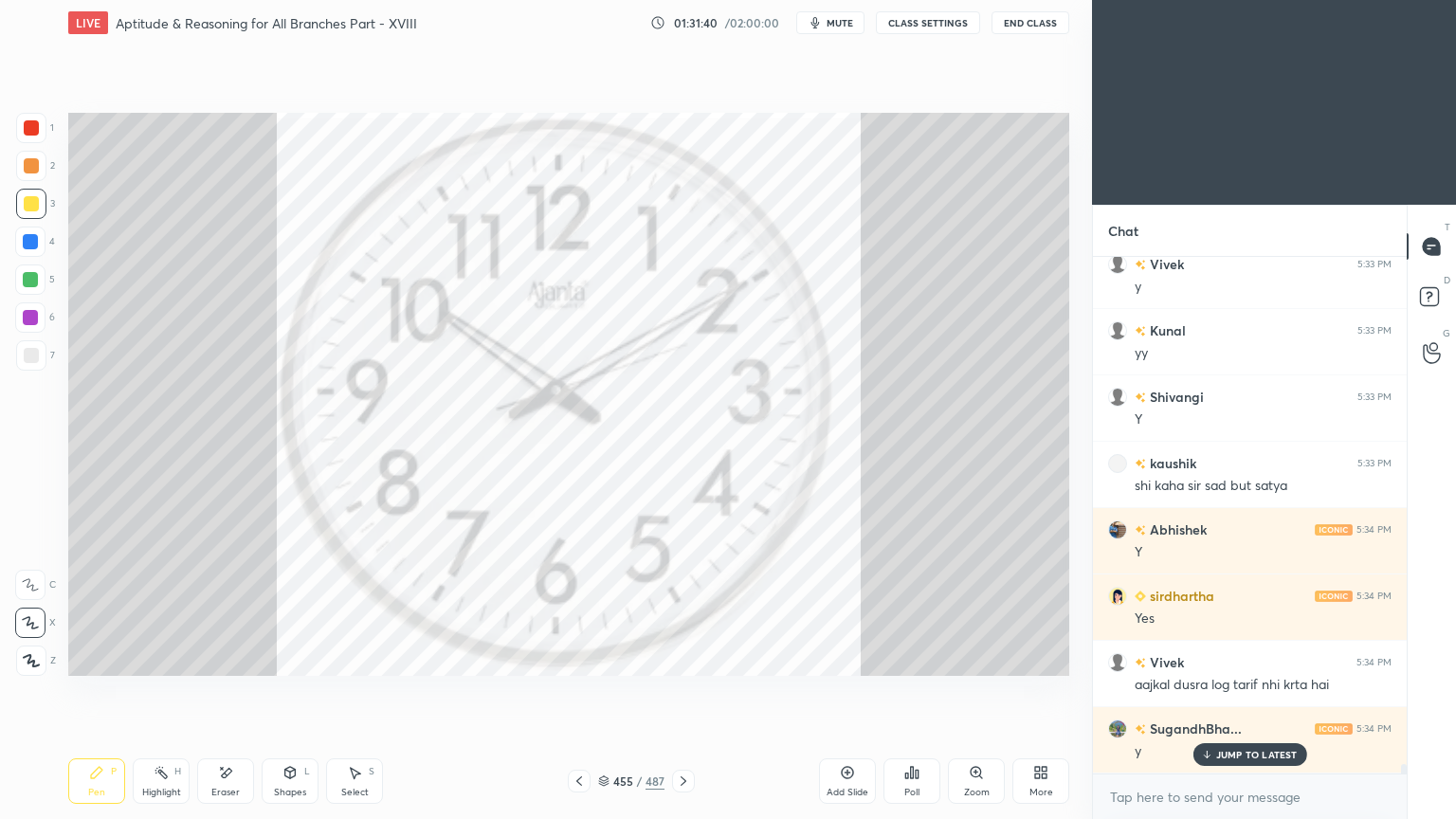
scroll to position [28999, 0]
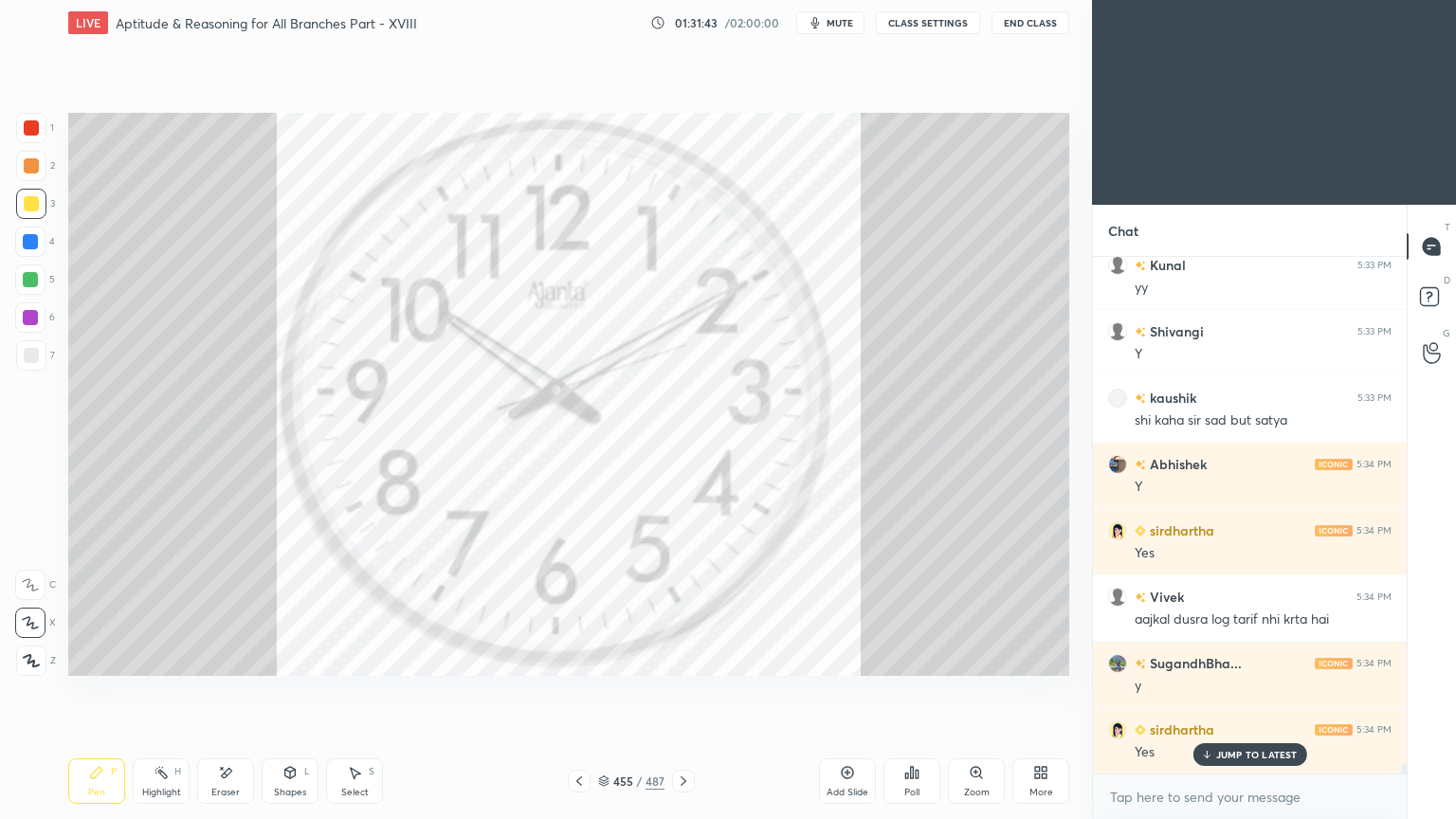
click at [1243, 657] on p "JUMP TO LATEST" at bounding box center [1257, 754] width 81 height 12
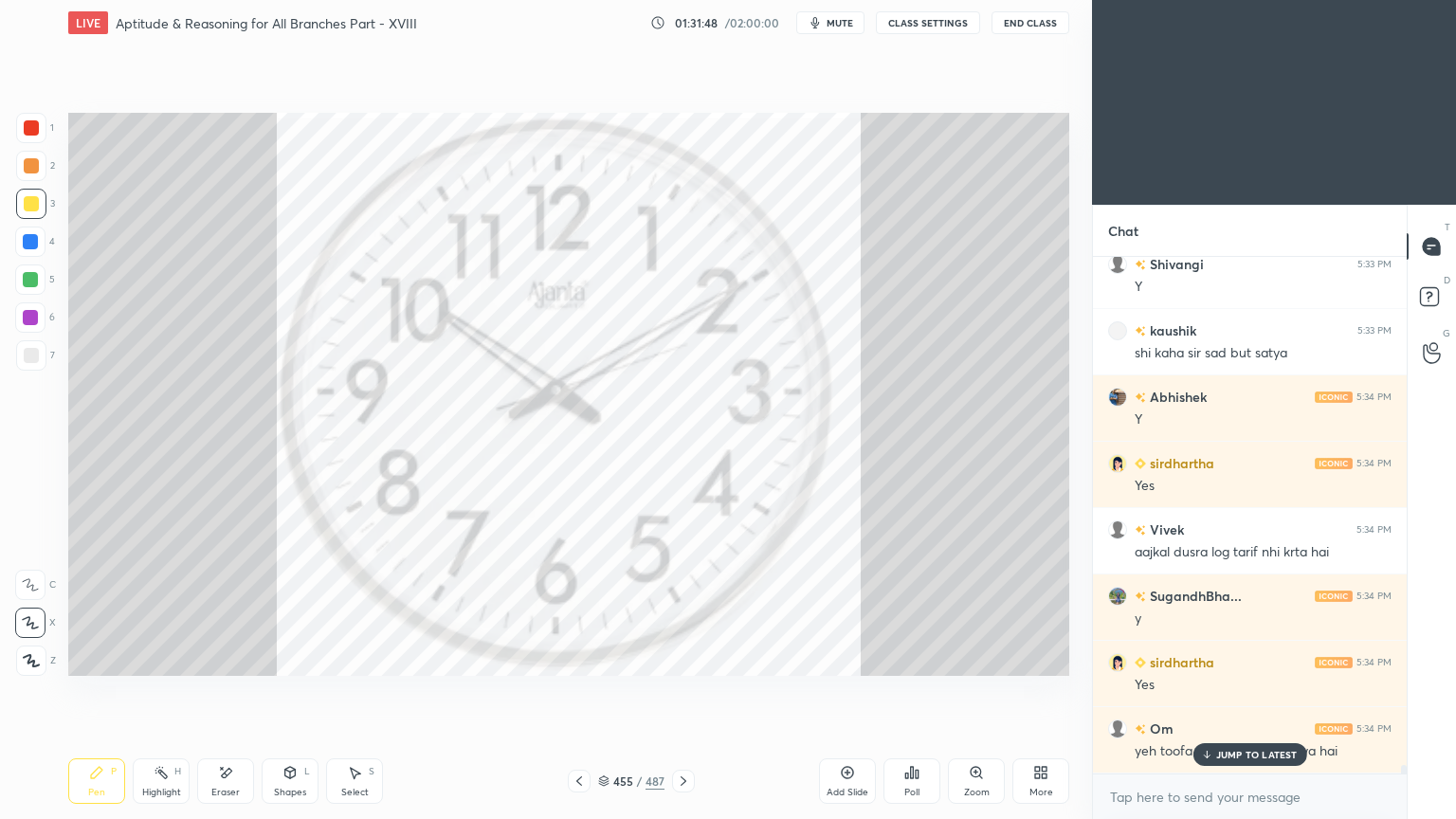
scroll to position [29132, 0]
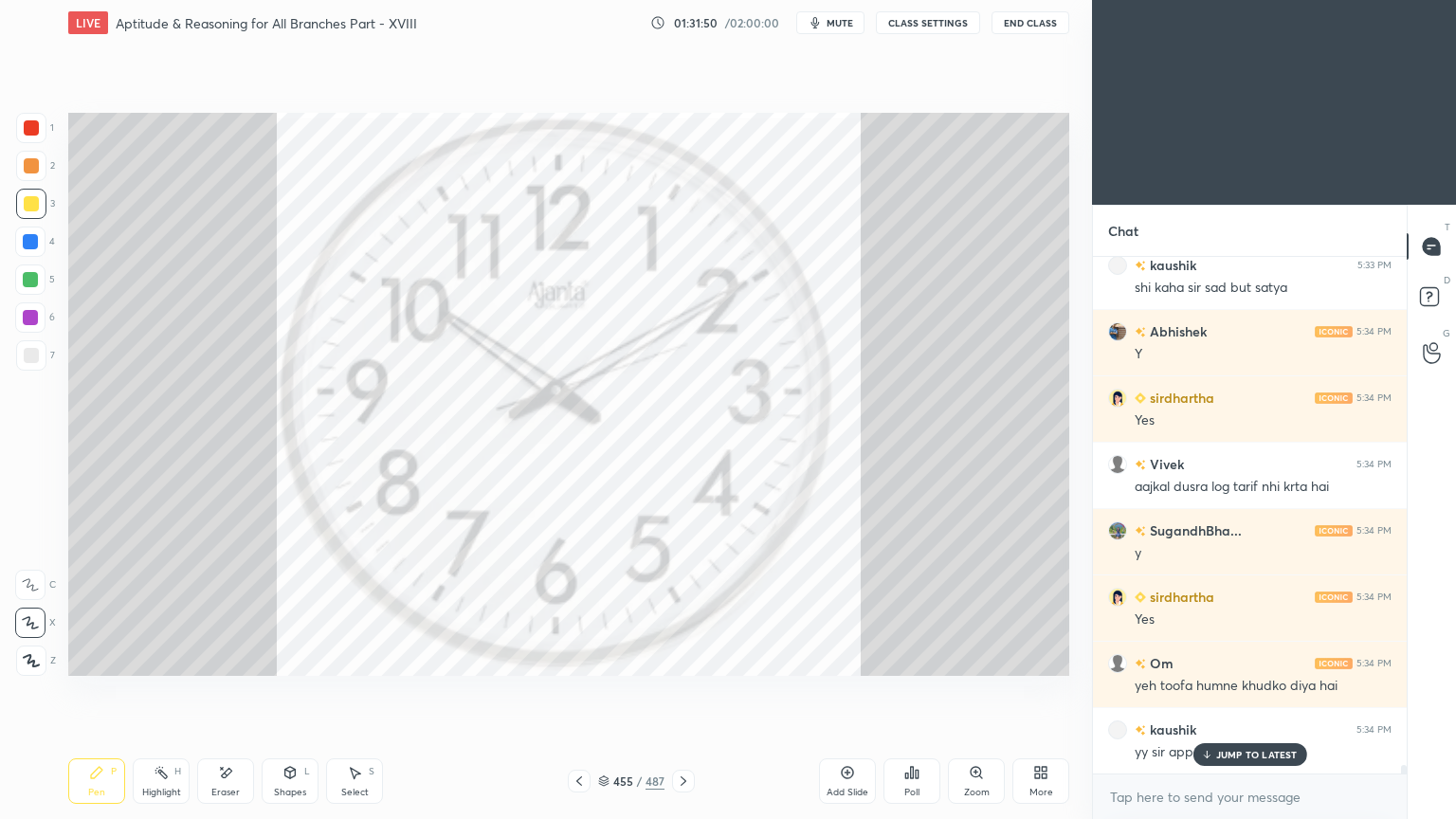
click at [1250, 657] on p "JUMP TO LATEST" at bounding box center [1257, 754] width 81 height 12
click at [101, 657] on div "Pen P" at bounding box center [96, 780] width 57 height 46
click at [22, 205] on div at bounding box center [31, 203] width 30 height 30
click at [92, 657] on icon at bounding box center [97, 773] width 12 height 12
click at [91, 657] on icon at bounding box center [97, 773] width 12 height 12
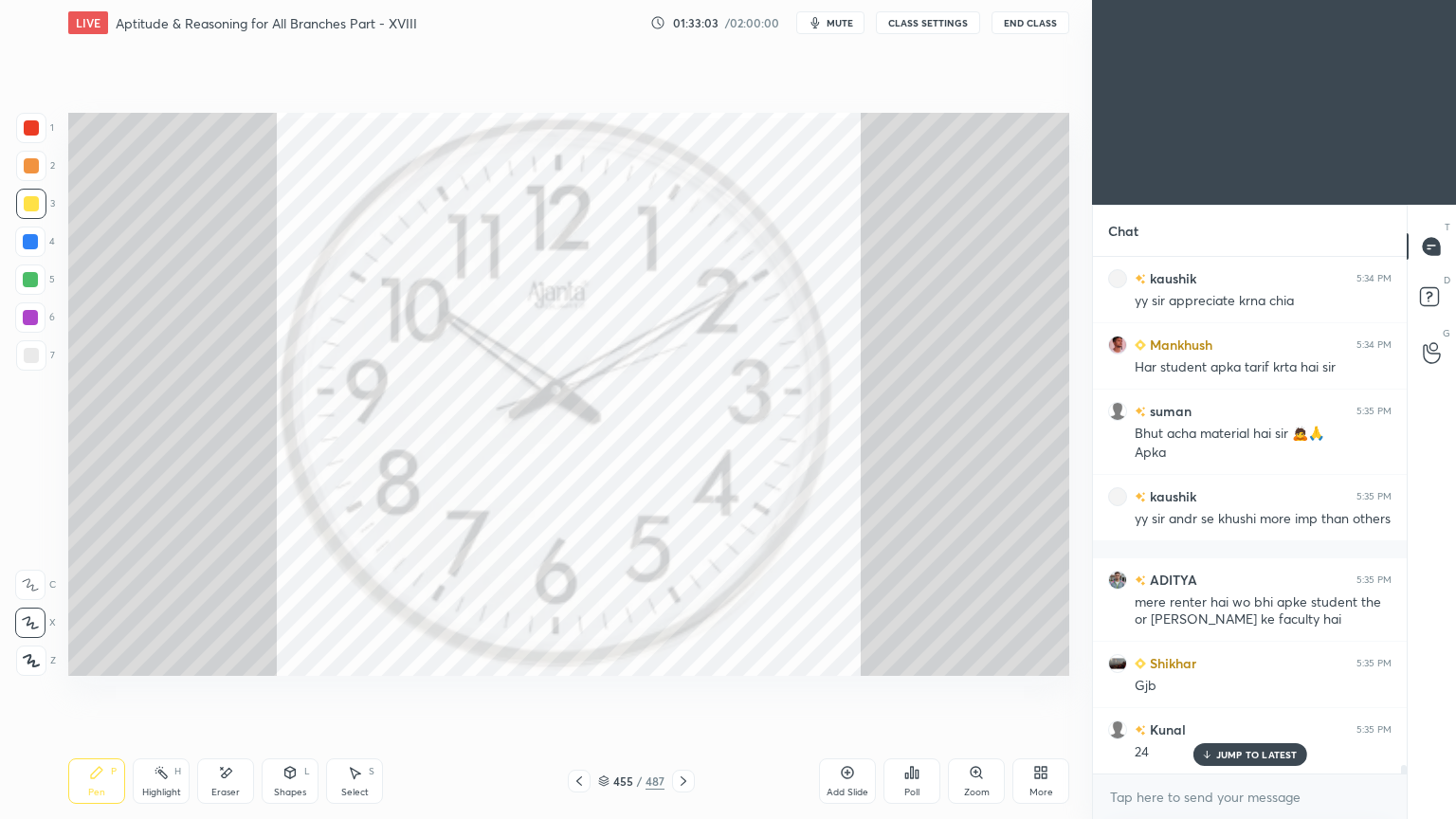
scroll to position [29715, 0]
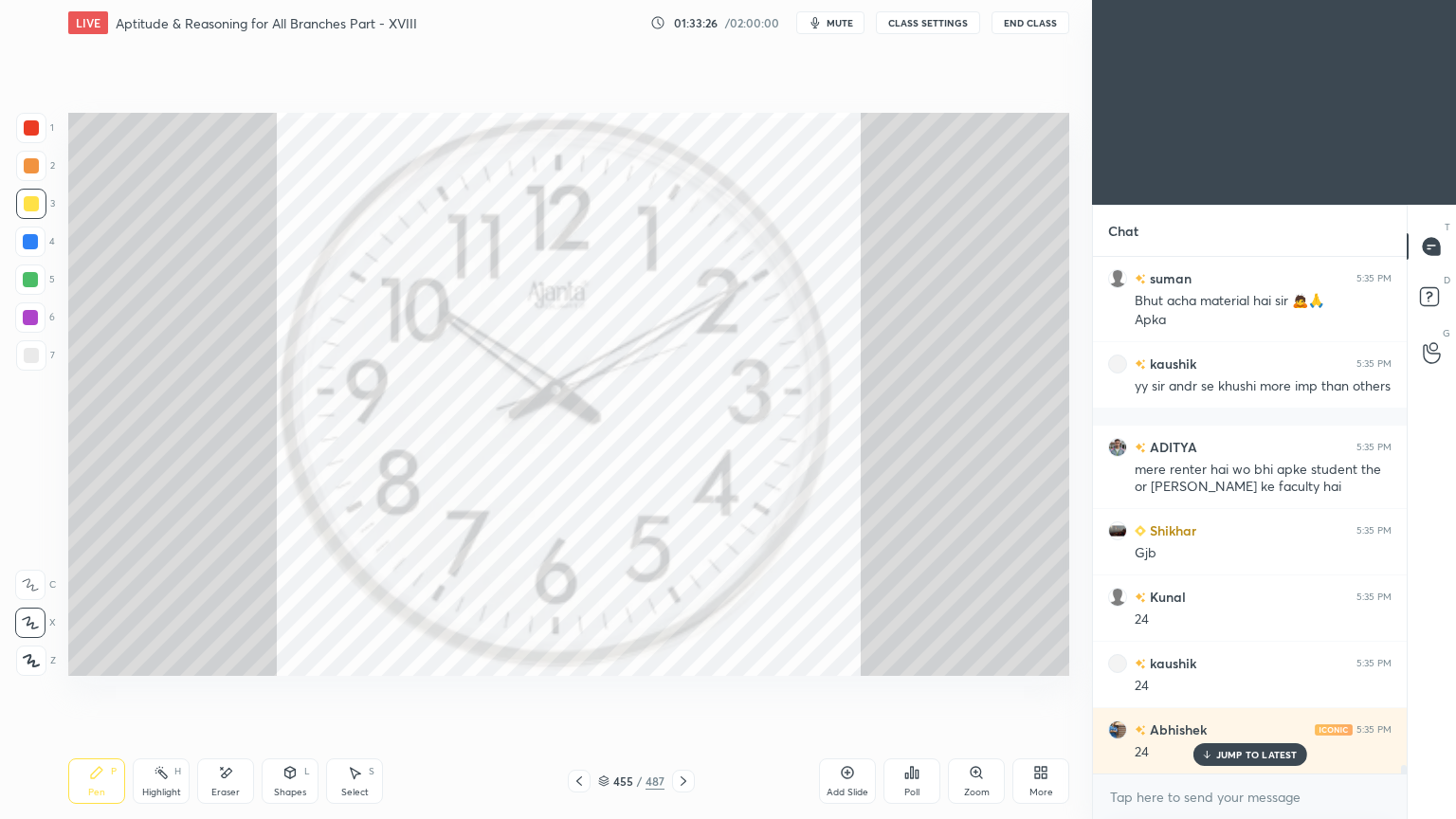
drag, startPoint x: 1267, startPoint y: 752, endPoint x: 883, endPoint y: 716, distance: 385.7
click at [1259, 657] on p "JUMP TO LATEST" at bounding box center [1257, 754] width 81 height 12
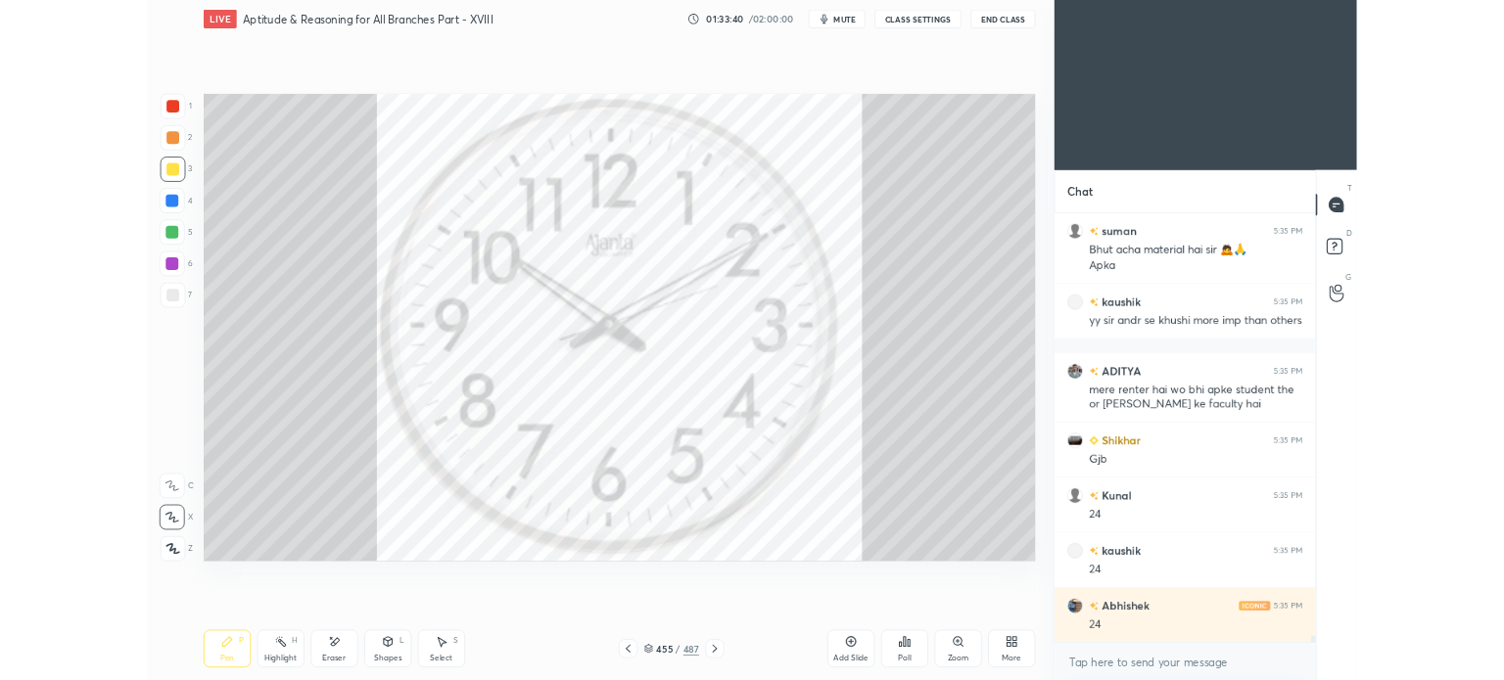
scroll to position [30764, 0]
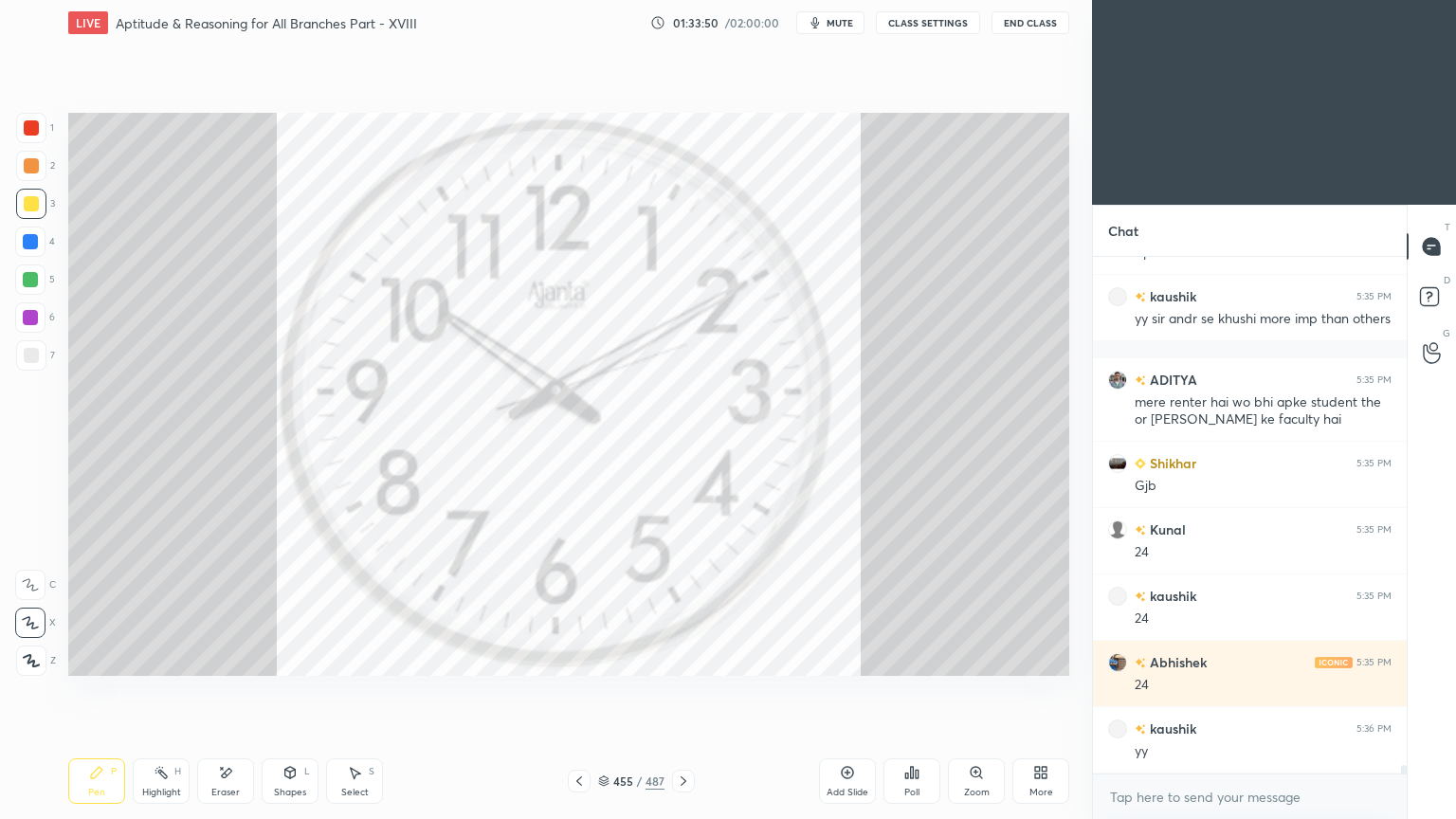
click at [685, 657] on div at bounding box center [682, 780] width 22 height 22
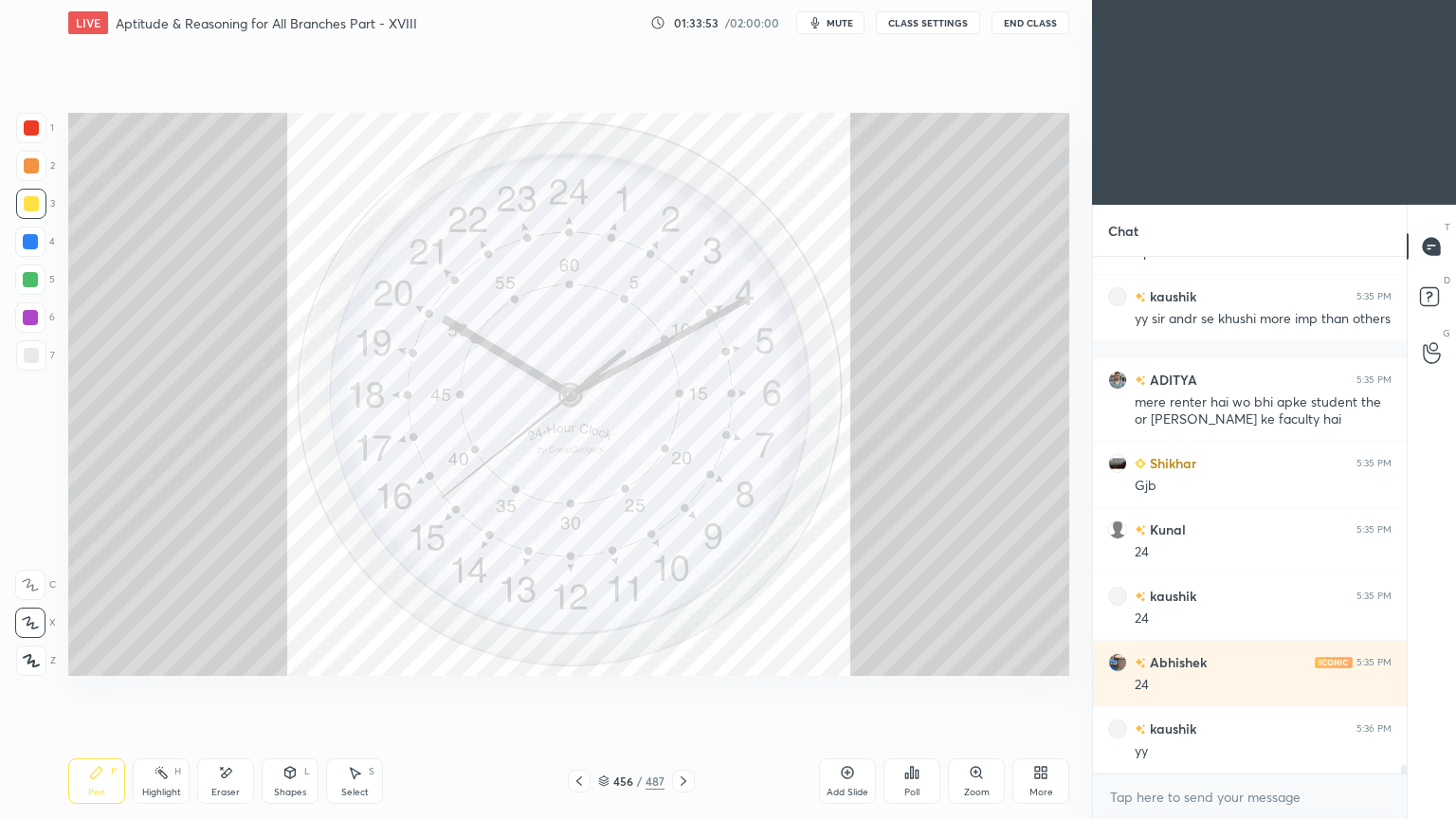
click at [1046, 657] on icon at bounding box center [1041, 773] width 15 height 15
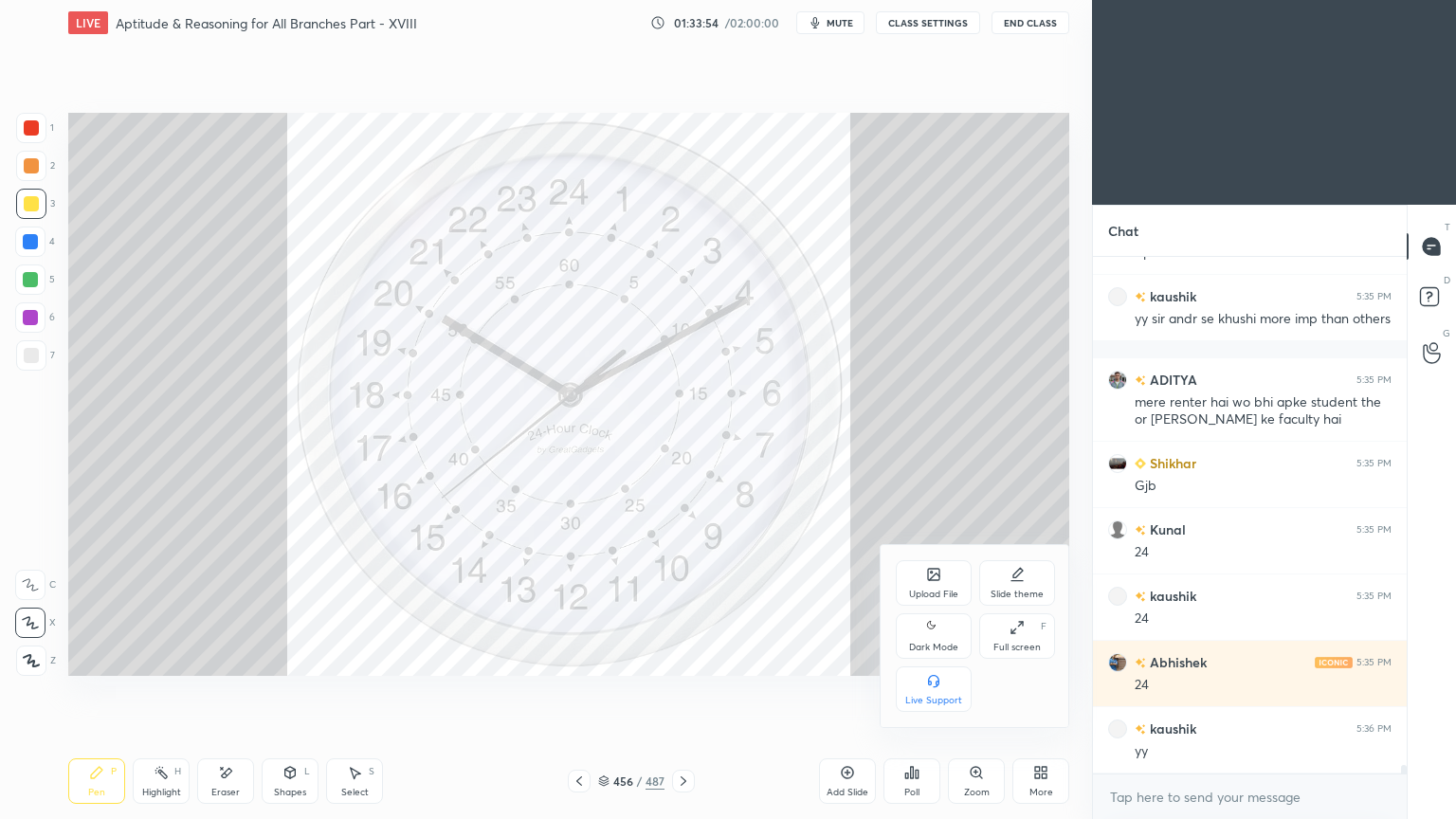
click at [936, 590] on div "Upload File" at bounding box center [933, 594] width 49 height 10
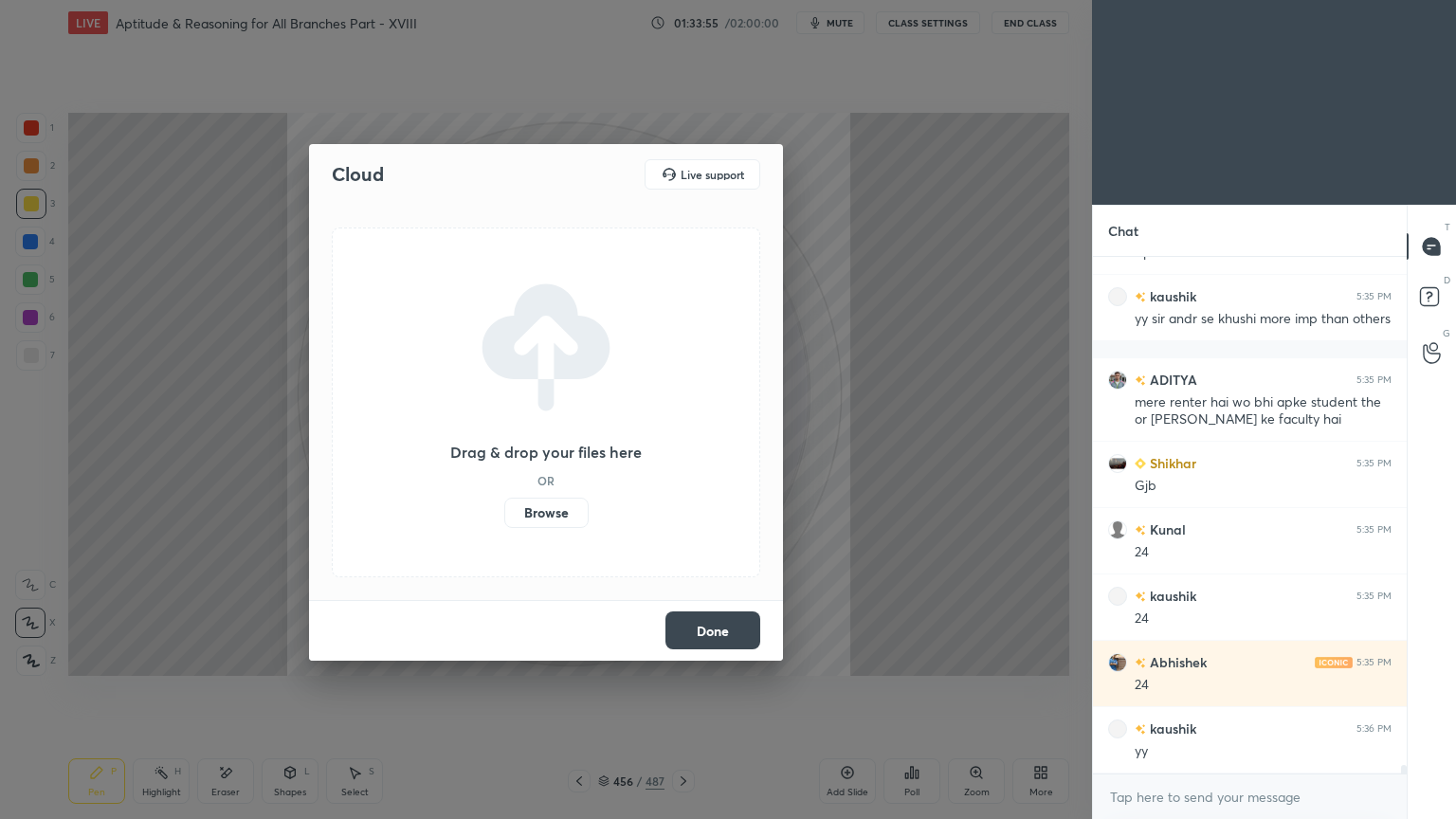
click at [550, 508] on label "Browse" at bounding box center [546, 512] width 84 height 30
click at [504, 508] on input "Browse" at bounding box center [504, 512] width 0 height 30
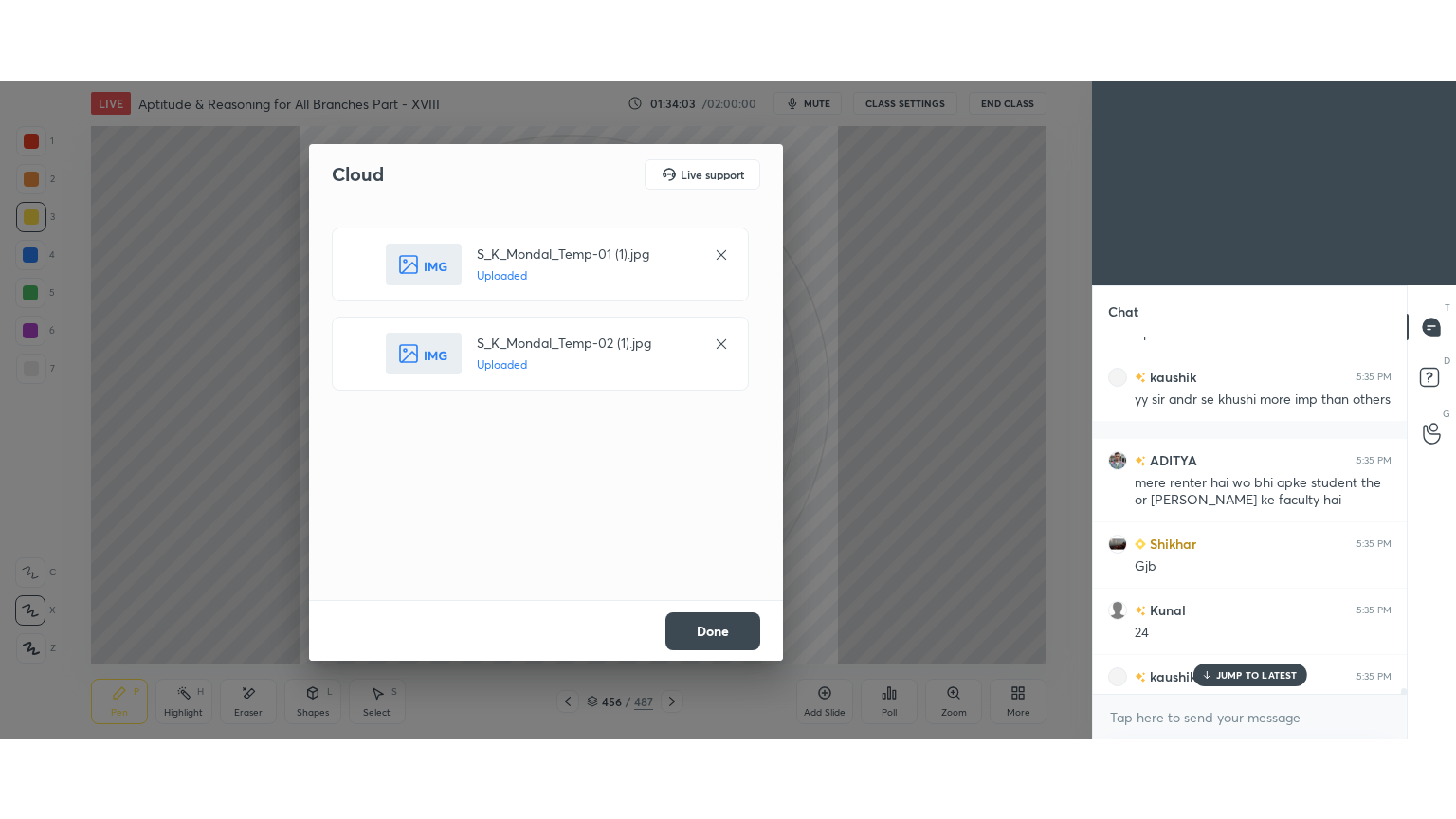
scroll to position [29943, 0]
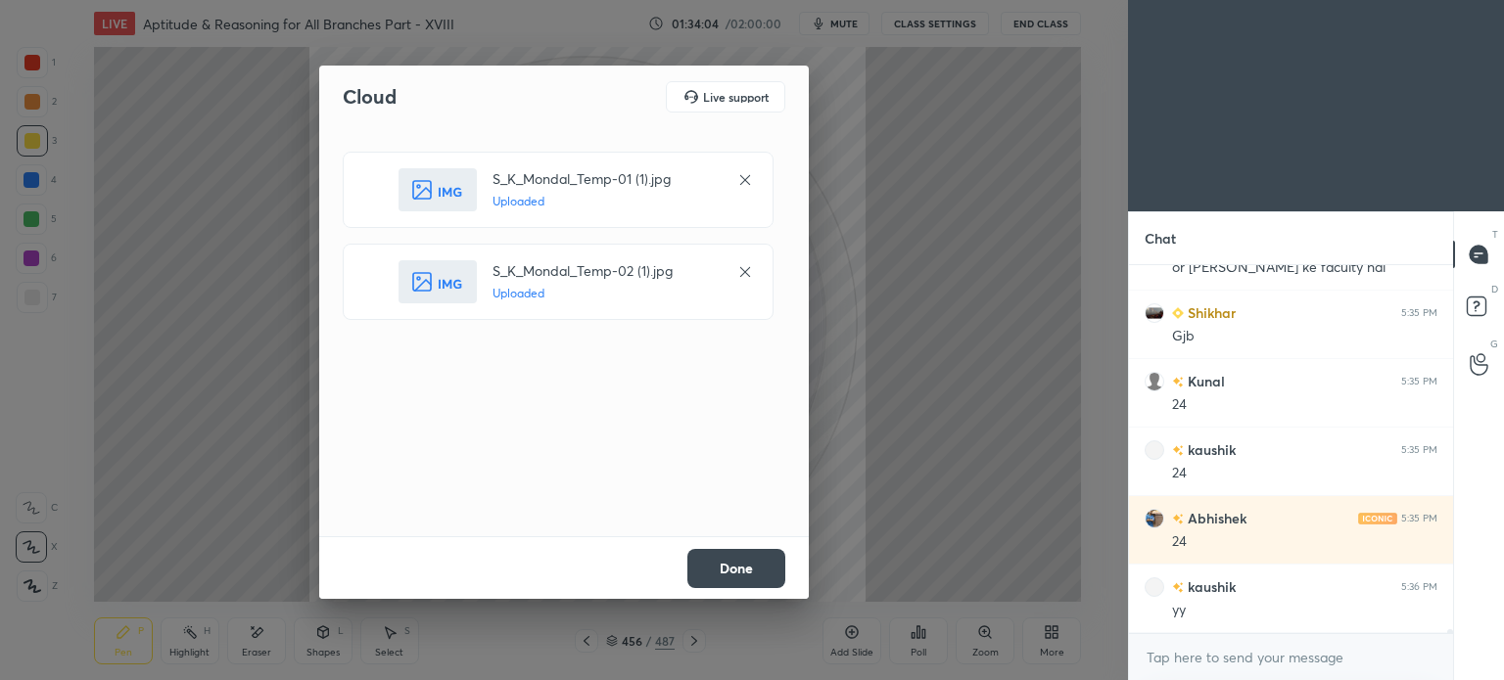
click at [766, 565] on button "Done" at bounding box center [736, 568] width 98 height 39
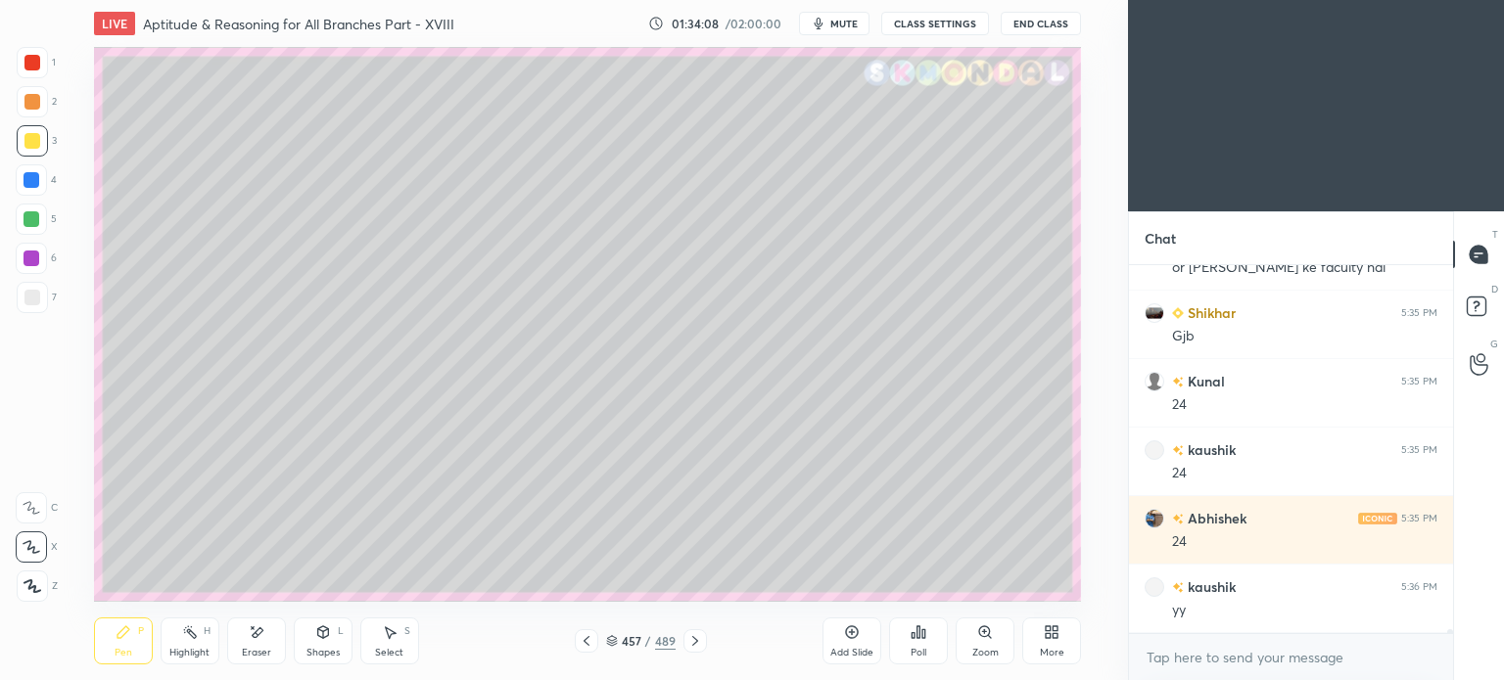
click at [1053, 641] on div "More" at bounding box center [1051, 641] width 59 height 47
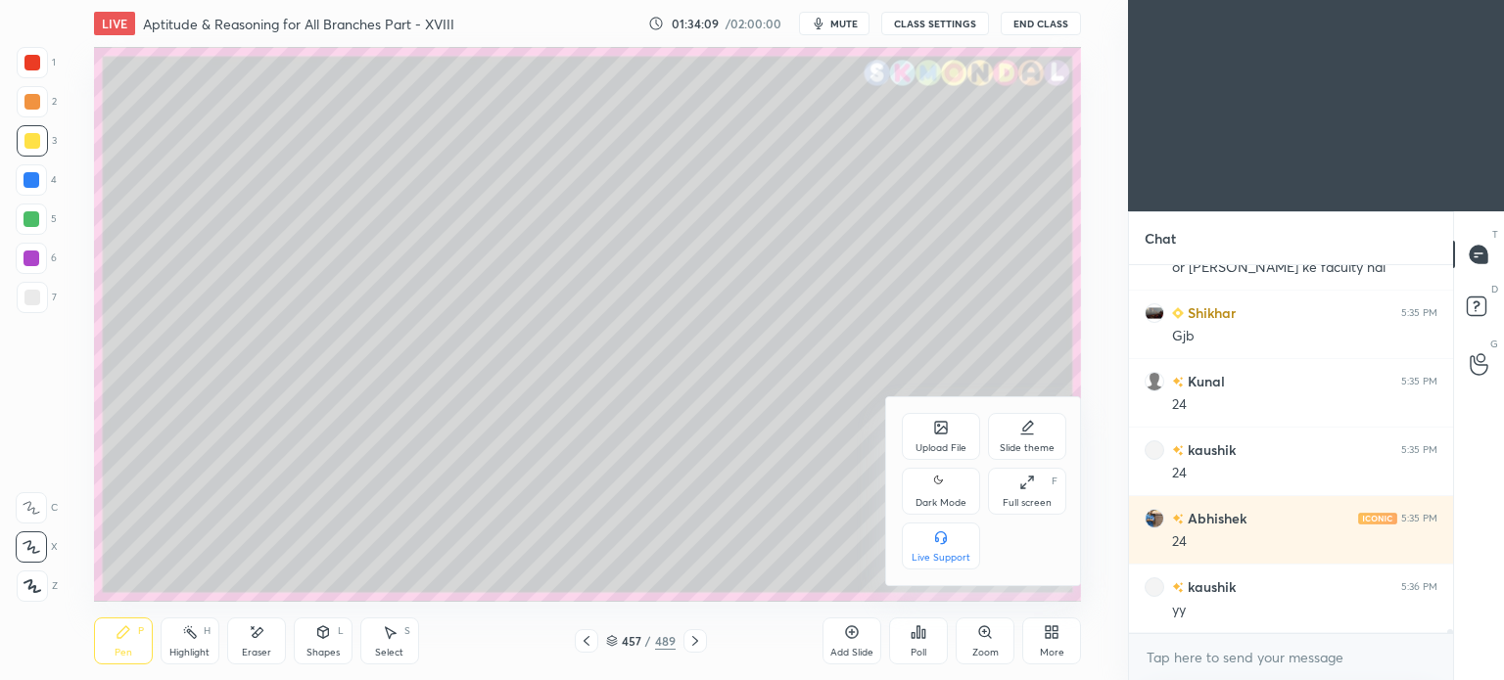
click at [1029, 486] on icon at bounding box center [1027, 483] width 16 height 16
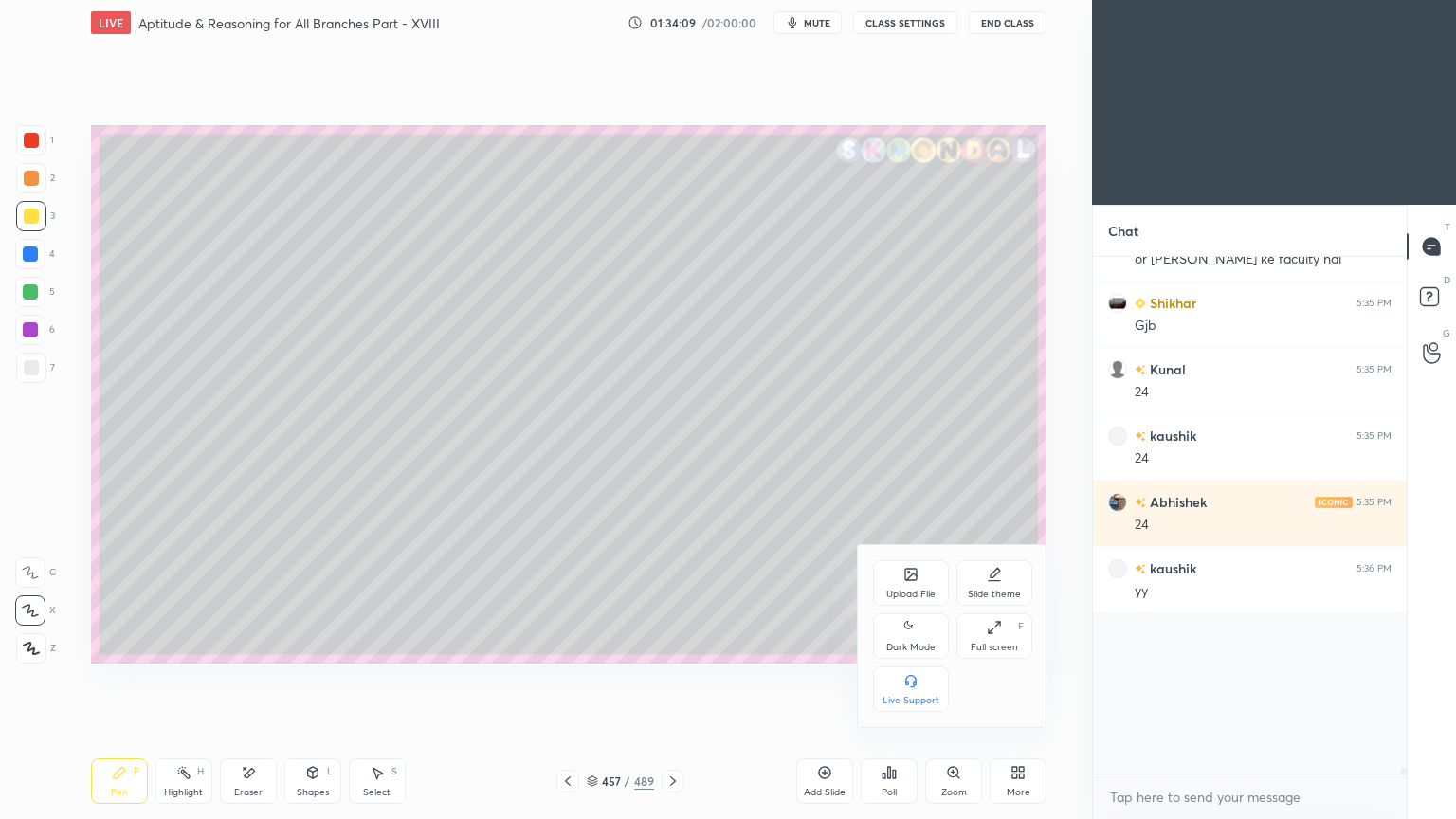
scroll to position [29782, 0]
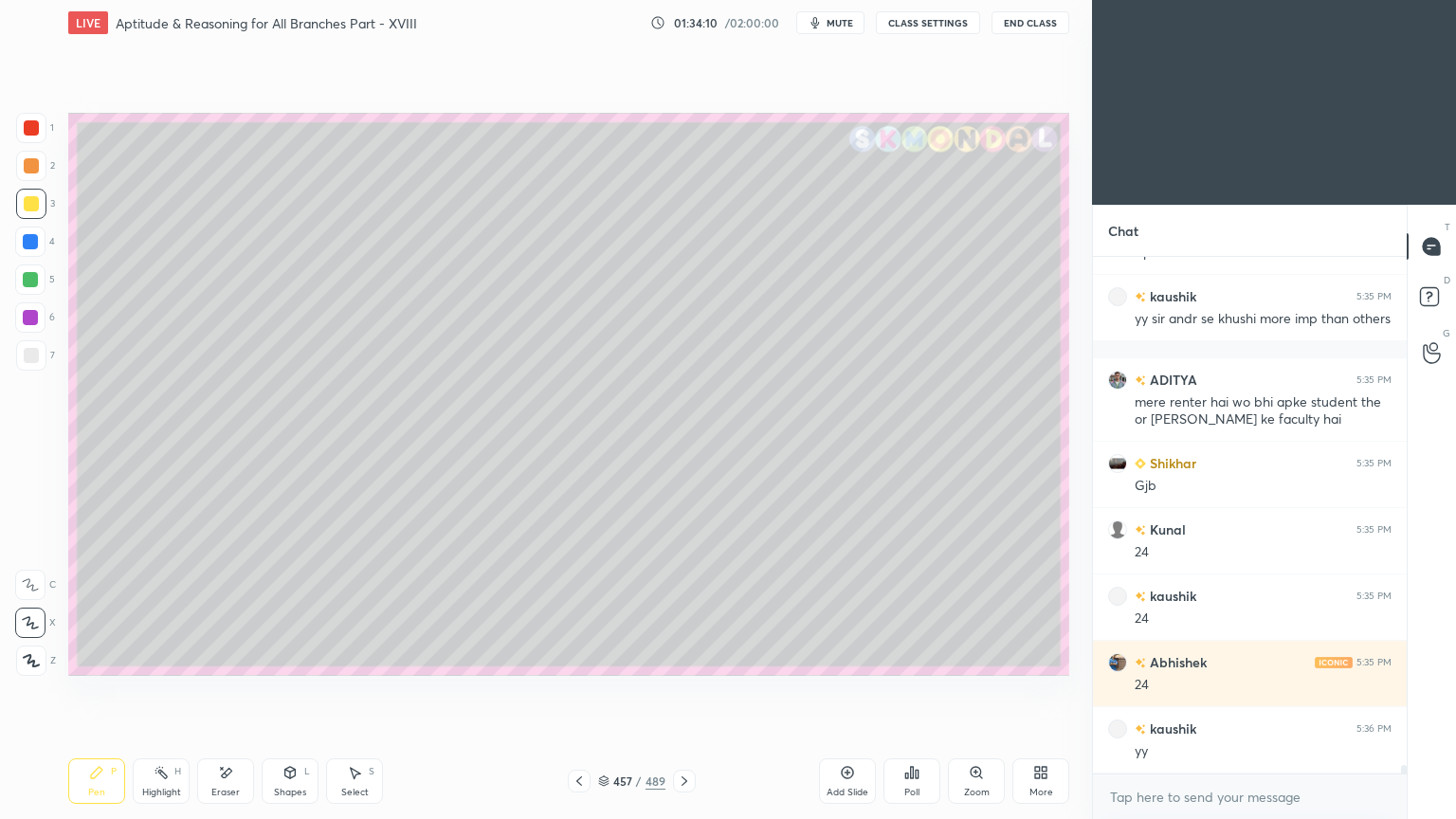
click at [580, 657] on icon at bounding box center [579, 781] width 15 height 15
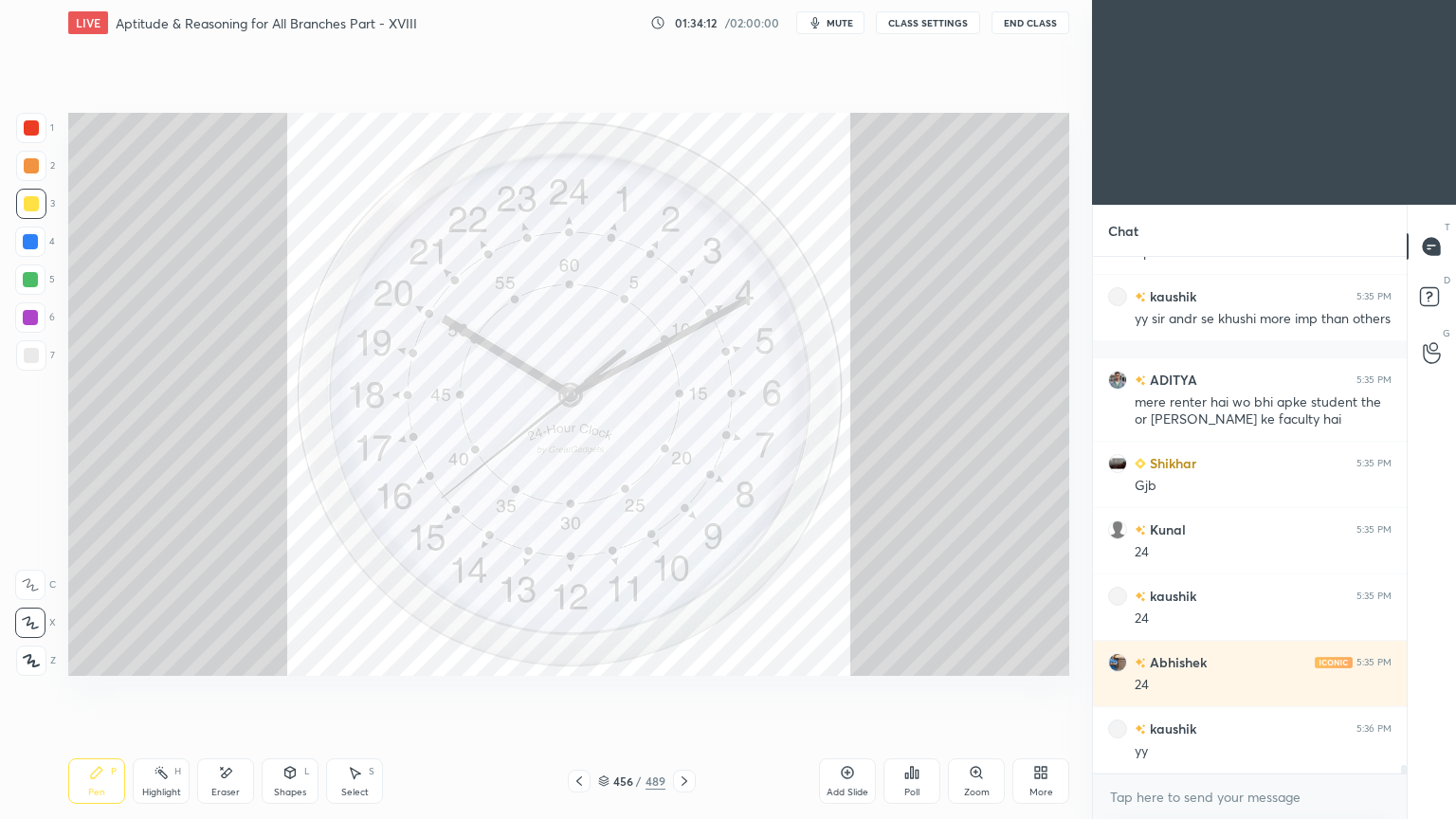
click at [684, 657] on icon at bounding box center [684, 781] width 15 height 15
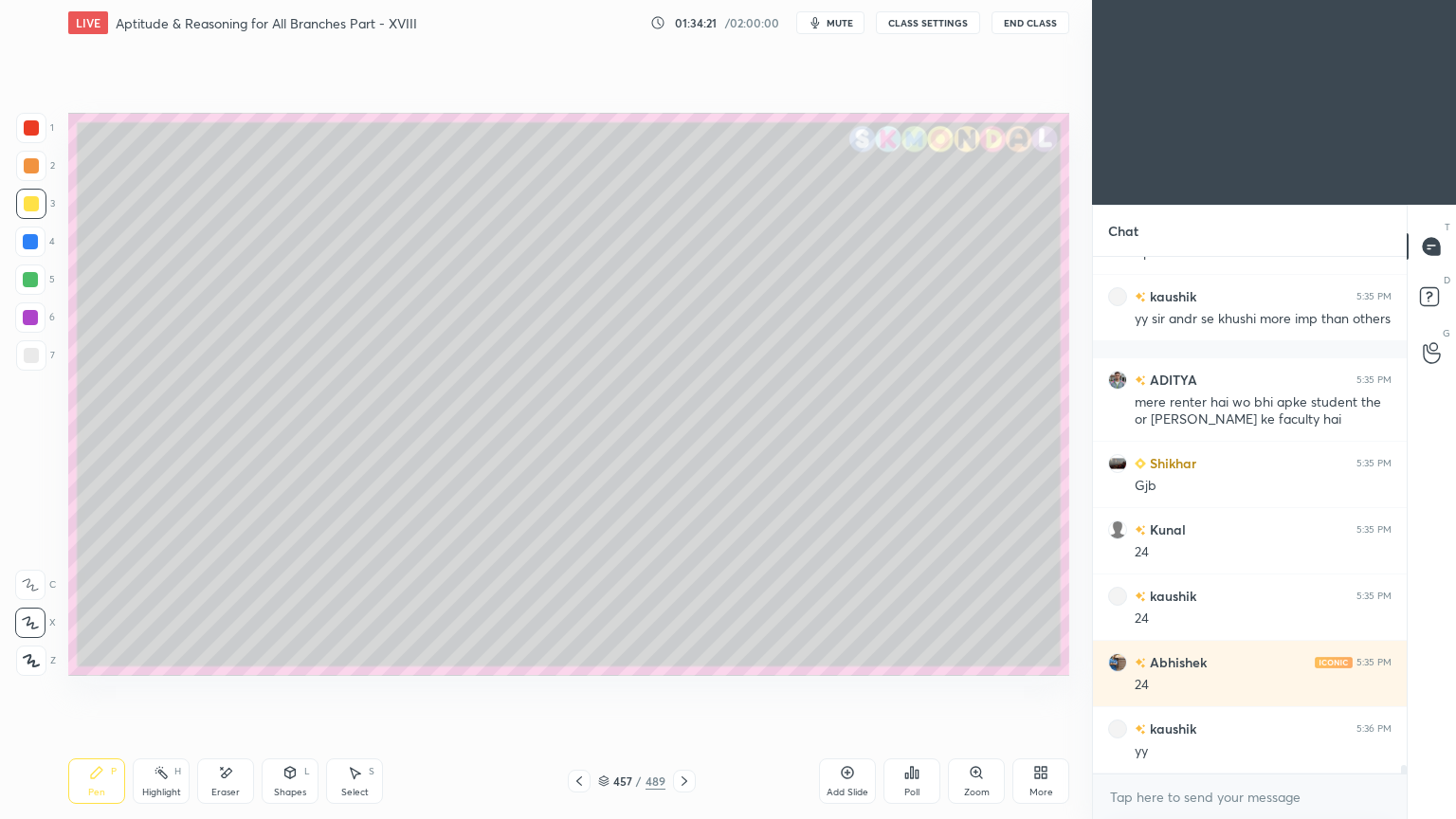
click at [31, 208] on div at bounding box center [31, 204] width 15 height 15
click at [86, 657] on div "Pen P" at bounding box center [96, 780] width 57 height 46
click at [95, 657] on icon at bounding box center [97, 773] width 12 height 12
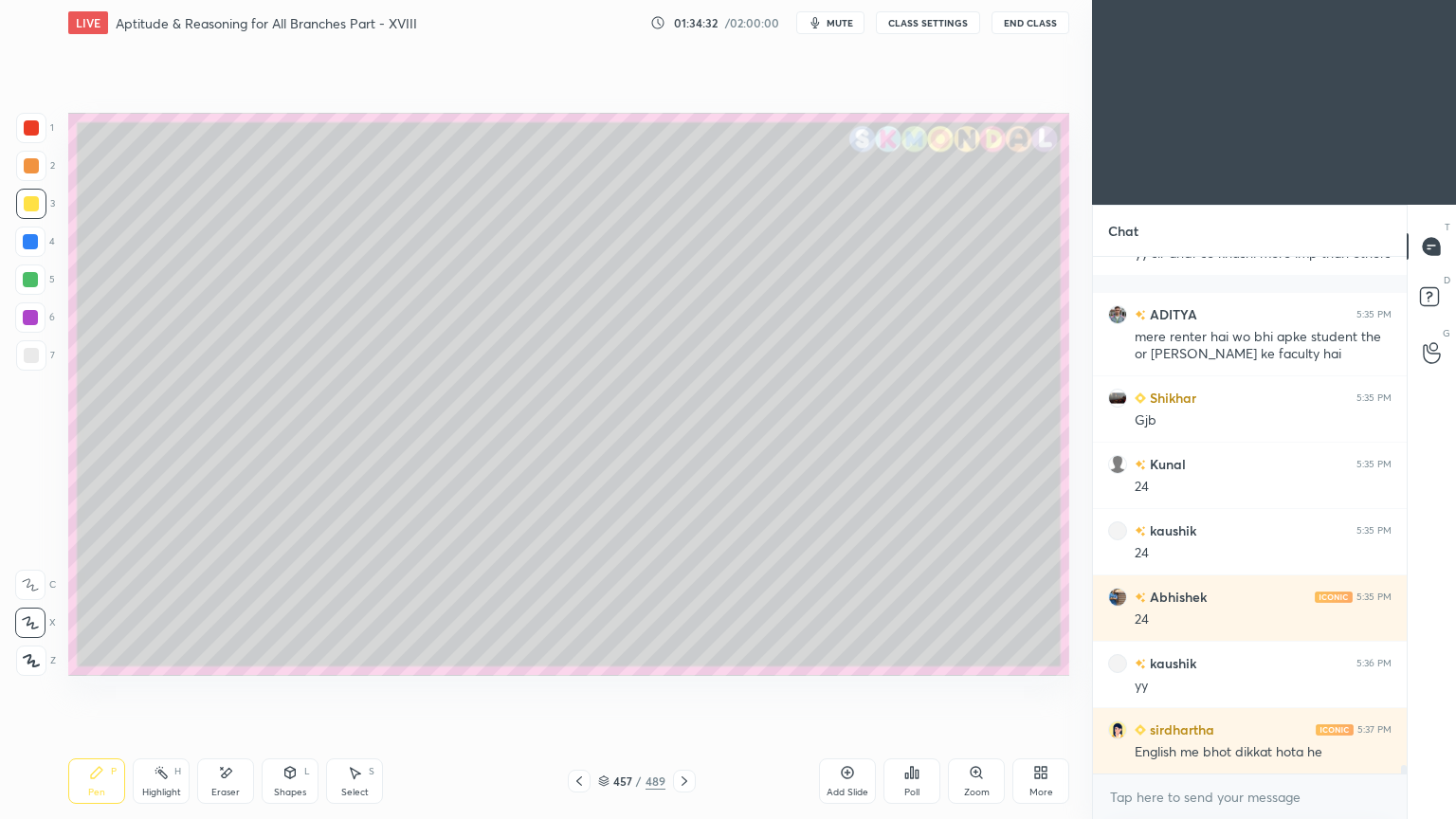
scroll to position [29915, 0]
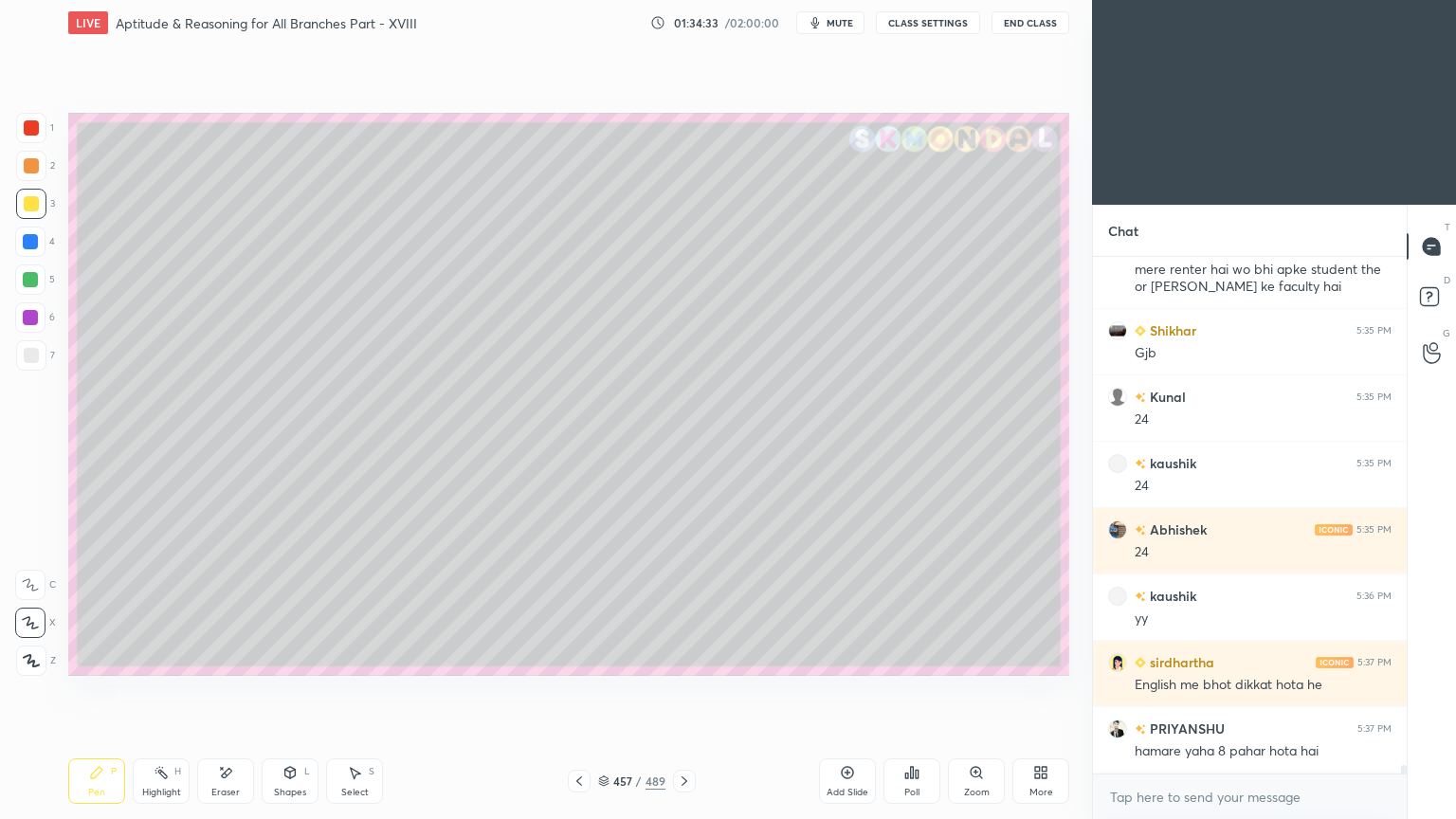
click at [226, 657] on div "Eraser" at bounding box center [226, 780] width 57 height 46
click at [87, 657] on div "Pen P" at bounding box center [96, 780] width 57 height 46
click at [90, 657] on icon at bounding box center [97, 773] width 15 height 15
click at [33, 587] on icon at bounding box center [30, 585] width 15 height 12
click at [27, 209] on div at bounding box center [31, 204] width 15 height 15
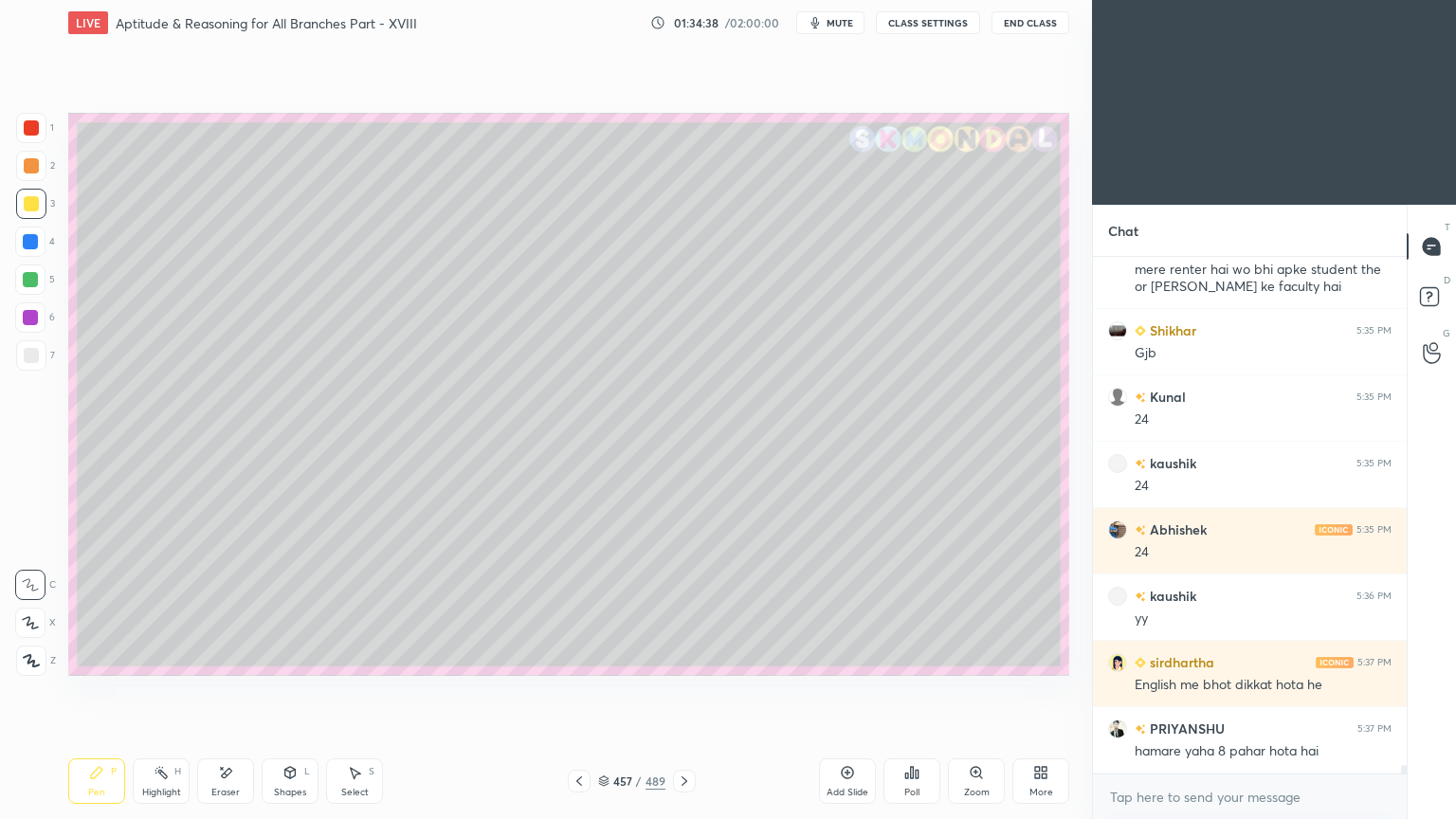
click at [32, 208] on div at bounding box center [31, 204] width 15 height 15
drag, startPoint x: 373, startPoint y: 774, endPoint x: 375, endPoint y: 716, distance: 58.0
click at [376, 657] on div "Select S" at bounding box center [354, 780] width 57 height 46
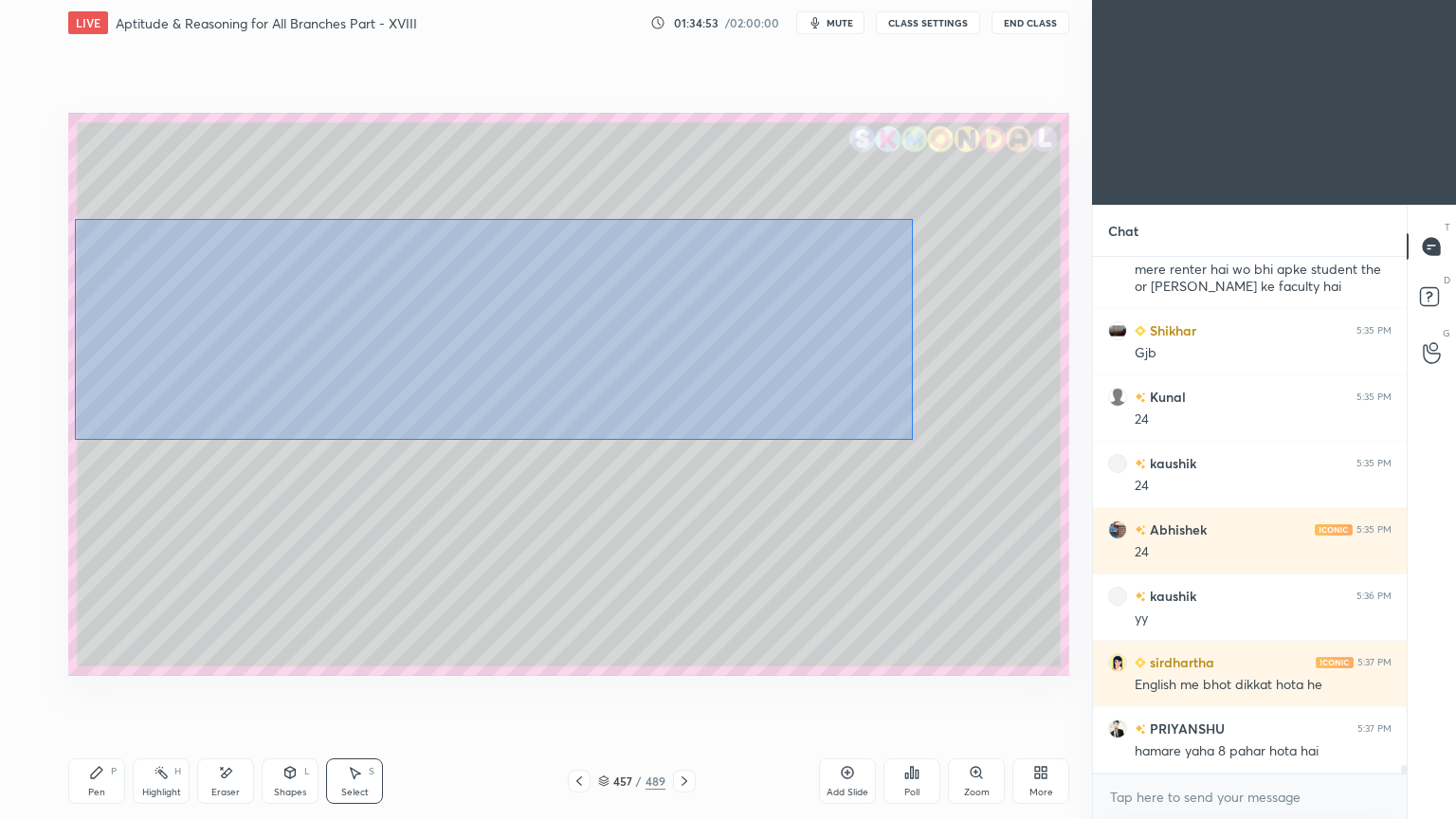
drag, startPoint x: 75, startPoint y: 219, endPoint x: 913, endPoint y: 440, distance: 866.7
click at [913, 440] on div "0 ° Undo Copy Duplicate Duplicate to new slide Delete" at bounding box center [568, 393] width 1001 height 562
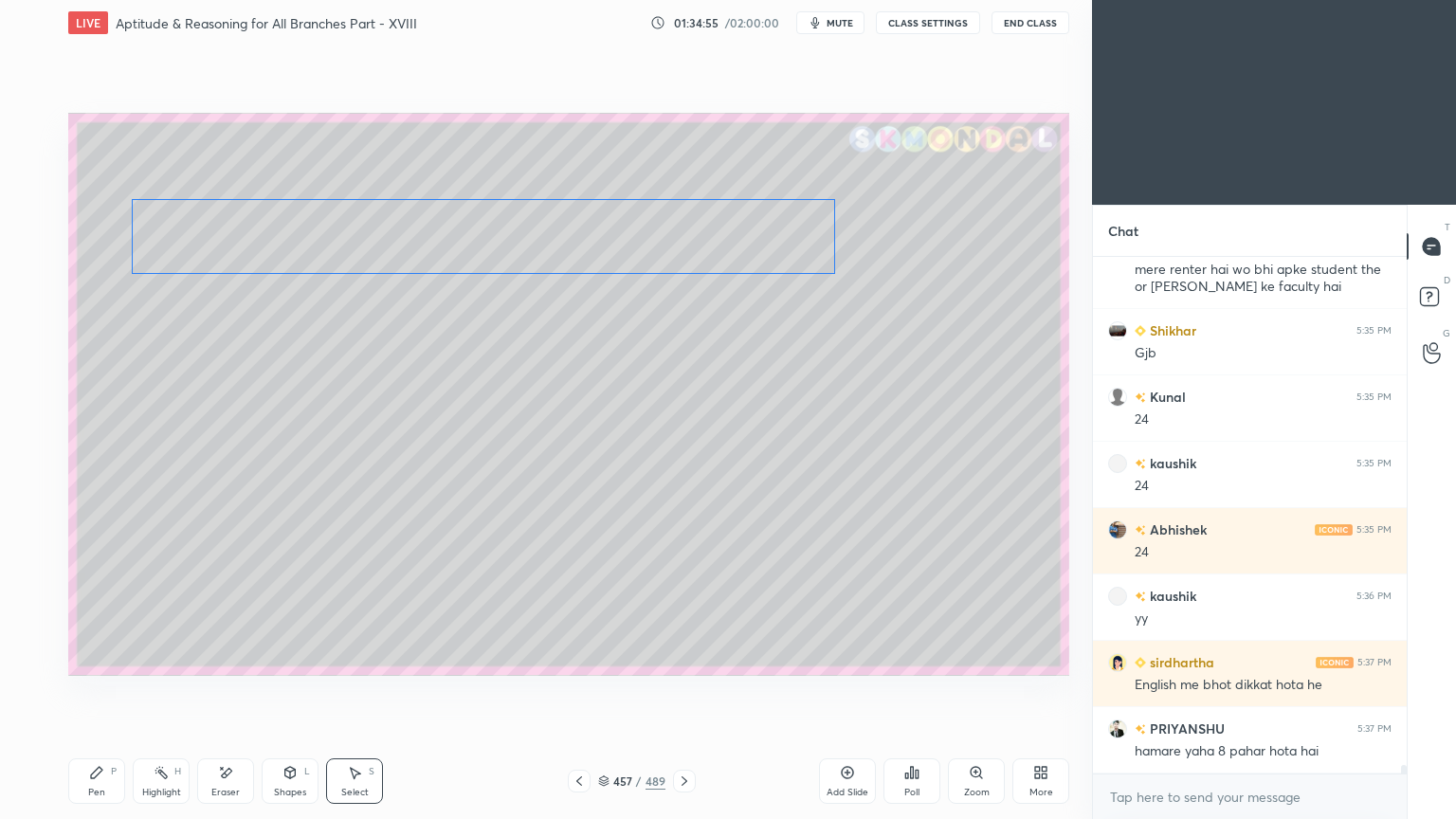
drag, startPoint x: 592, startPoint y: 288, endPoint x: 594, endPoint y: 236, distance: 52.0
click at [594, 236] on div "0 ° Undo Copy Duplicate Duplicate to new slide Delete" at bounding box center [568, 393] width 1001 height 562
click at [673, 404] on div "0 ° Undo Copy Duplicate Duplicate to new slide Delete" at bounding box center [568, 393] width 1001 height 562
click at [95, 657] on div "Pen" at bounding box center [97, 792] width 17 height 10
click at [32, 365] on div at bounding box center [31, 354] width 30 height 30
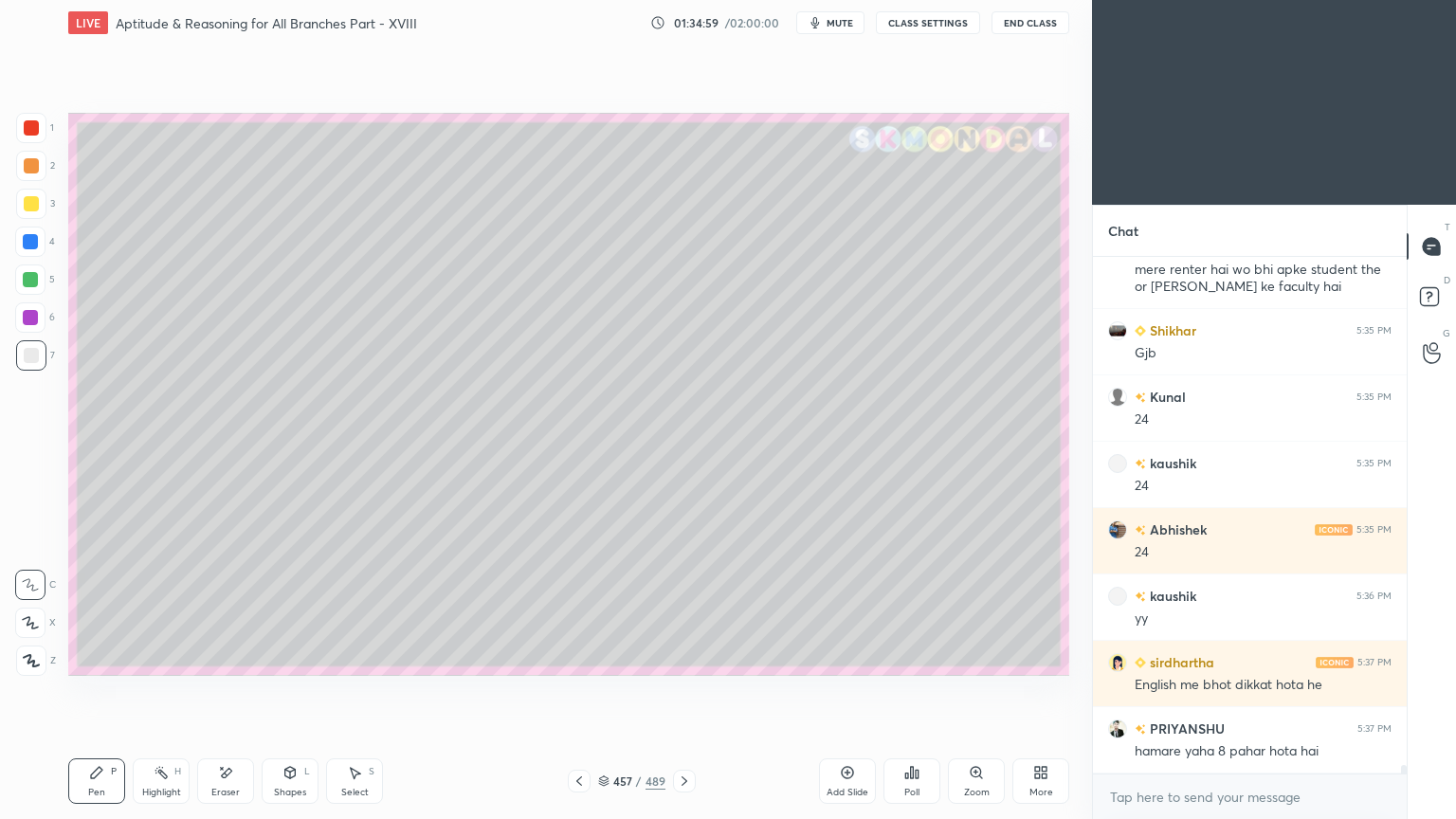
click at [34, 366] on div at bounding box center [31, 354] width 30 height 30
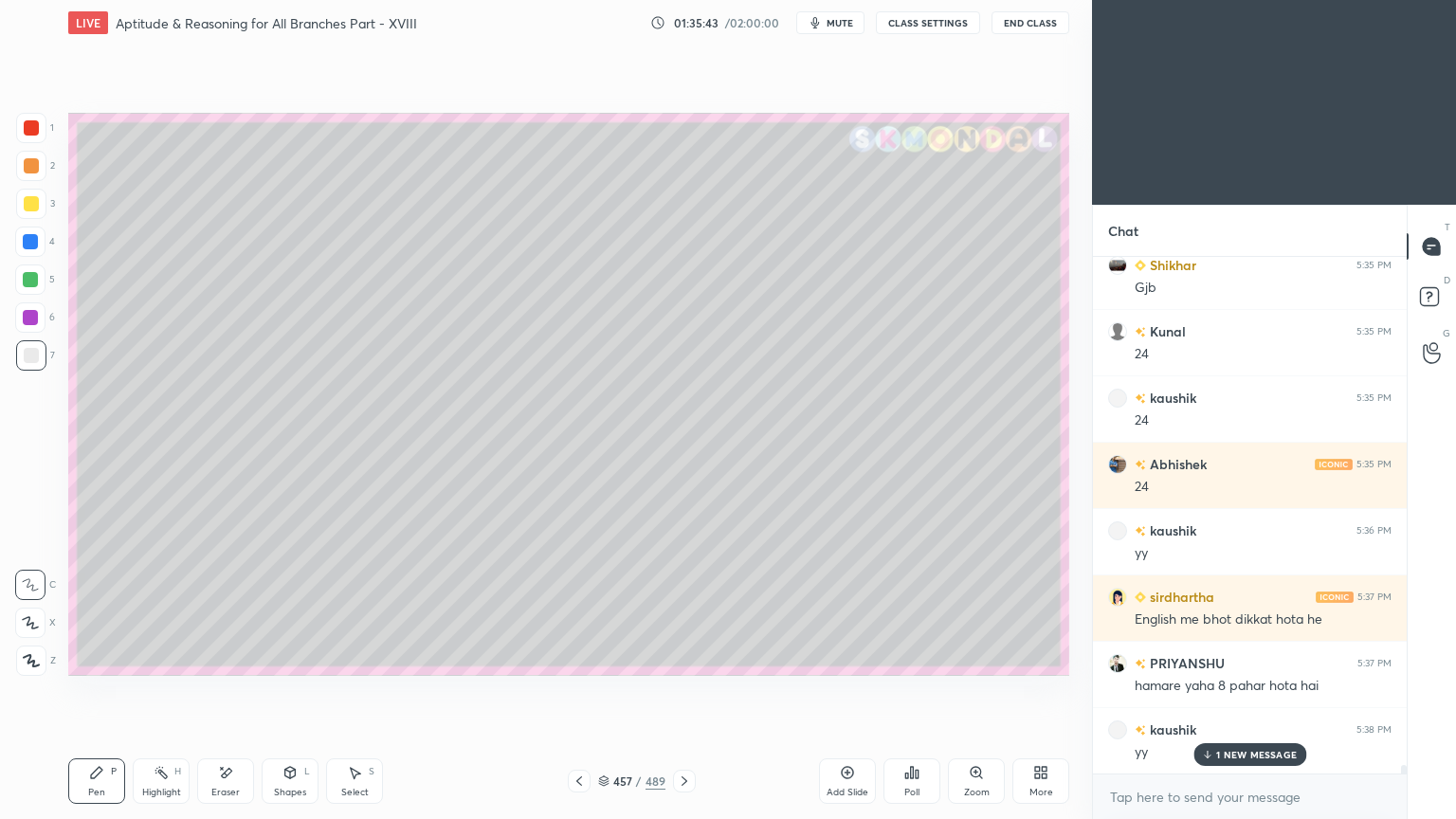
scroll to position [30047, 0]
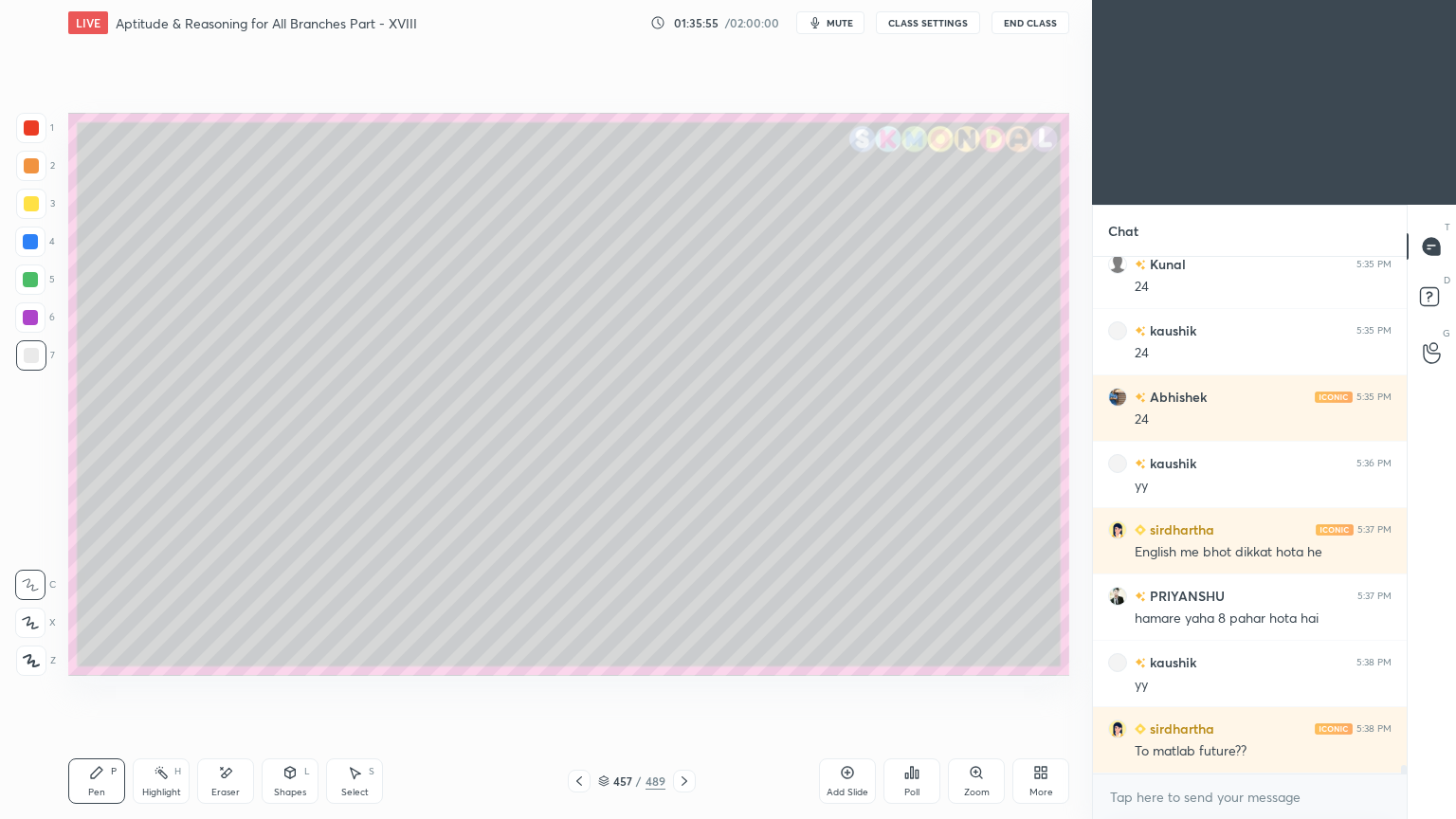
click at [23, 202] on div at bounding box center [31, 204] width 15 height 15
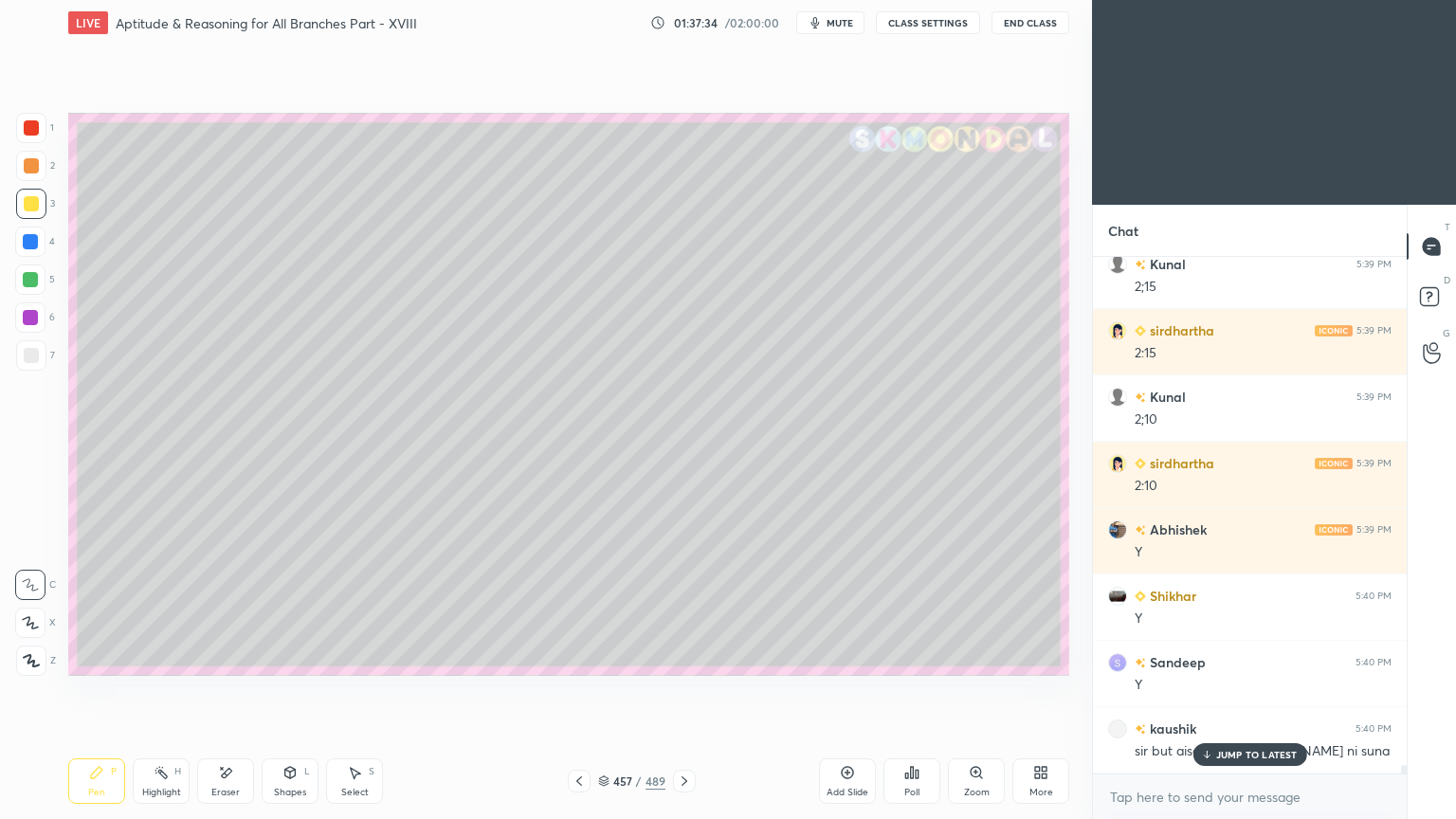
scroll to position [30852, 0]
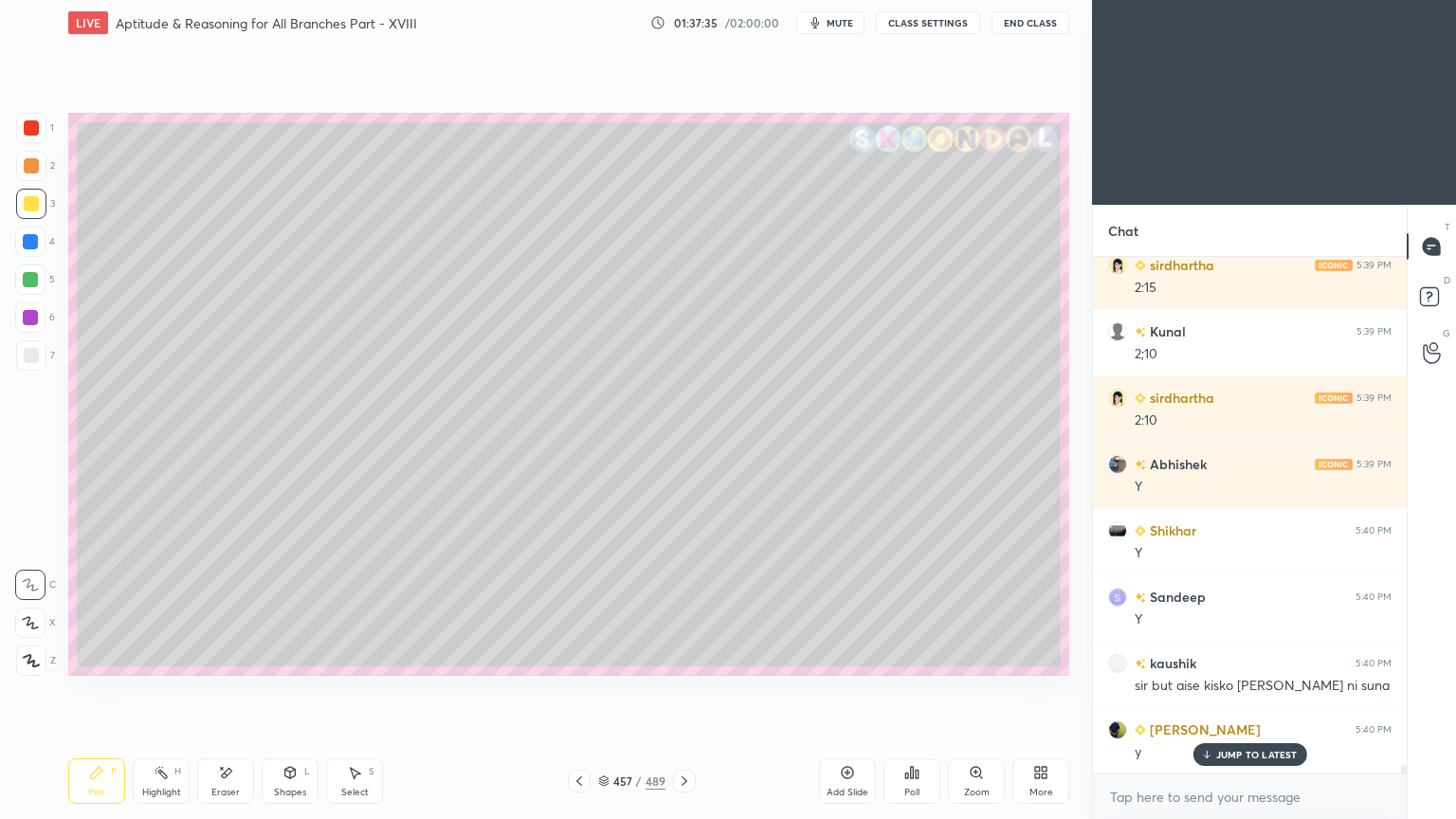
click at [26, 356] on div at bounding box center [31, 355] width 15 height 15
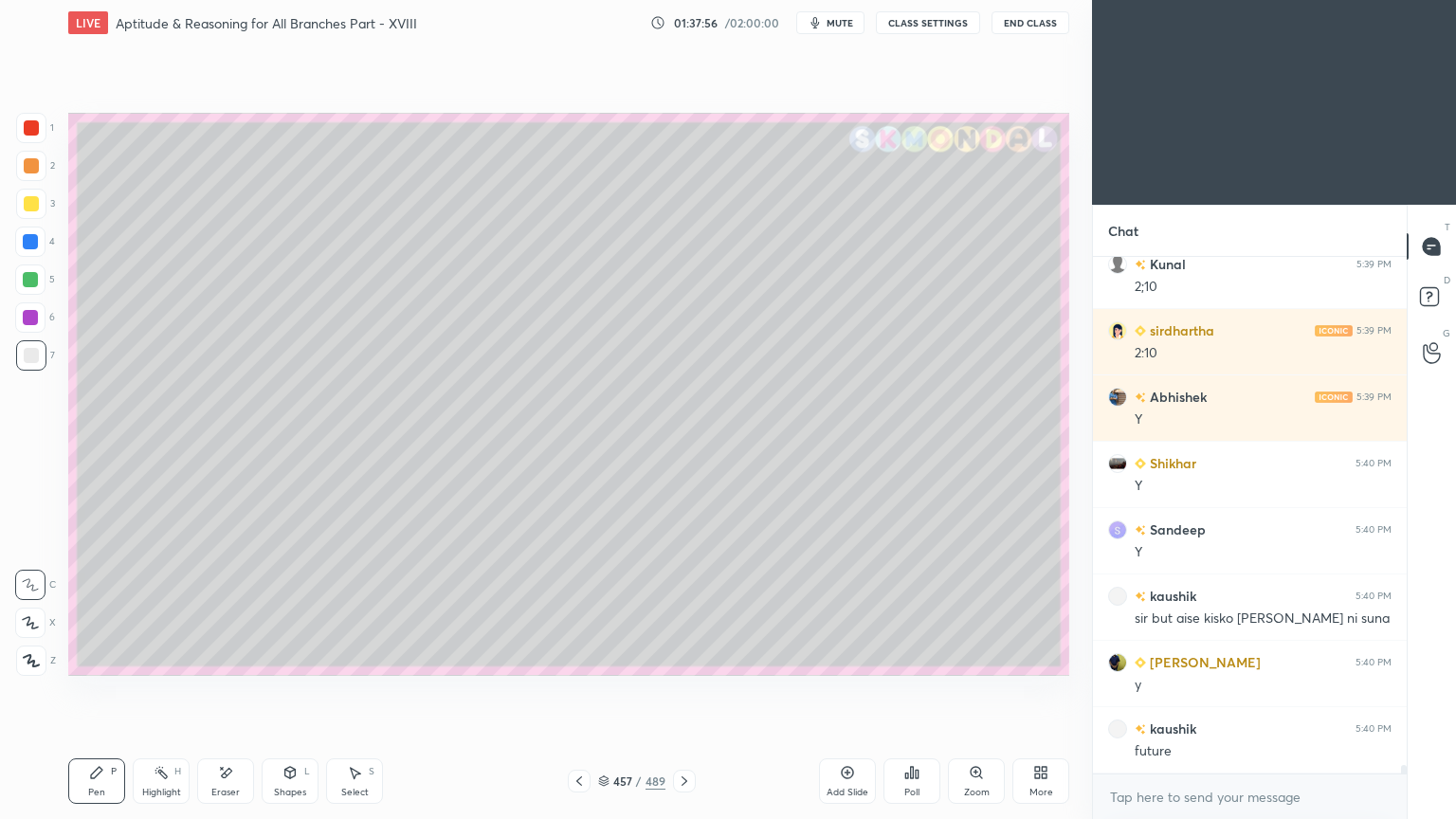
click at [218, 657] on icon at bounding box center [226, 773] width 15 height 16
click at [91, 657] on div "Pen" at bounding box center [97, 792] width 17 height 10
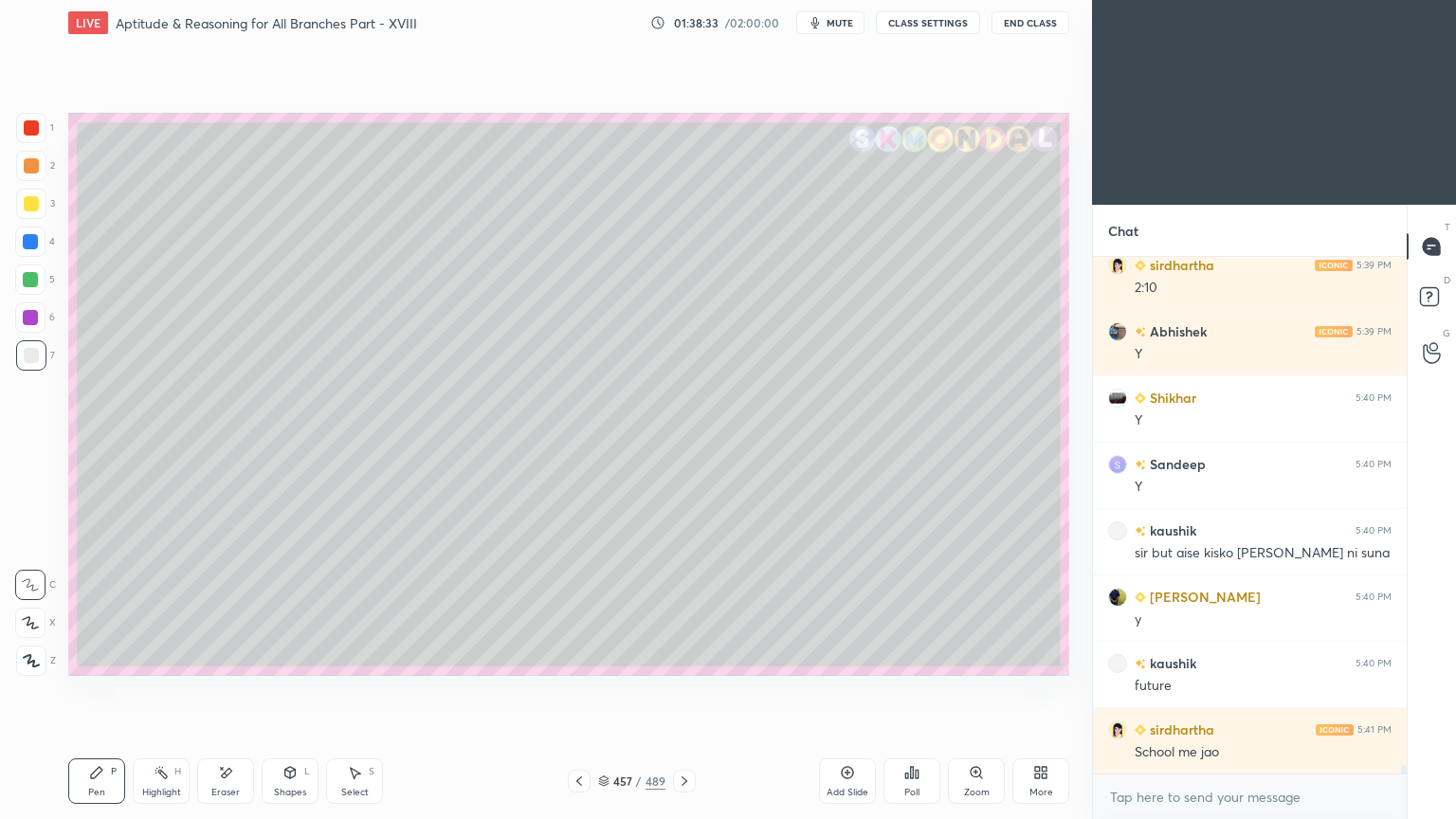
scroll to position [31052, 0]
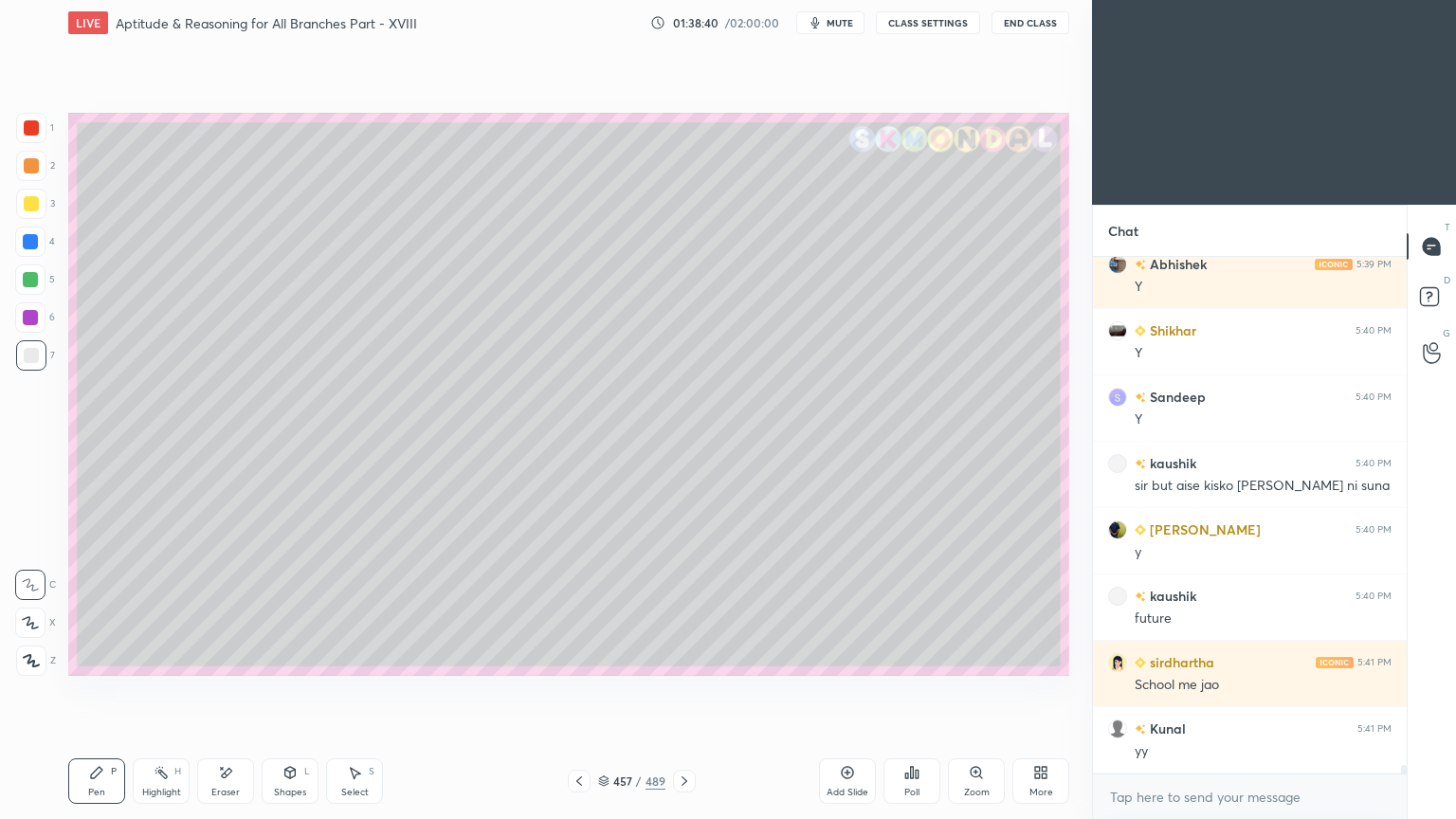
click at [26, 210] on div at bounding box center [31, 204] width 15 height 15
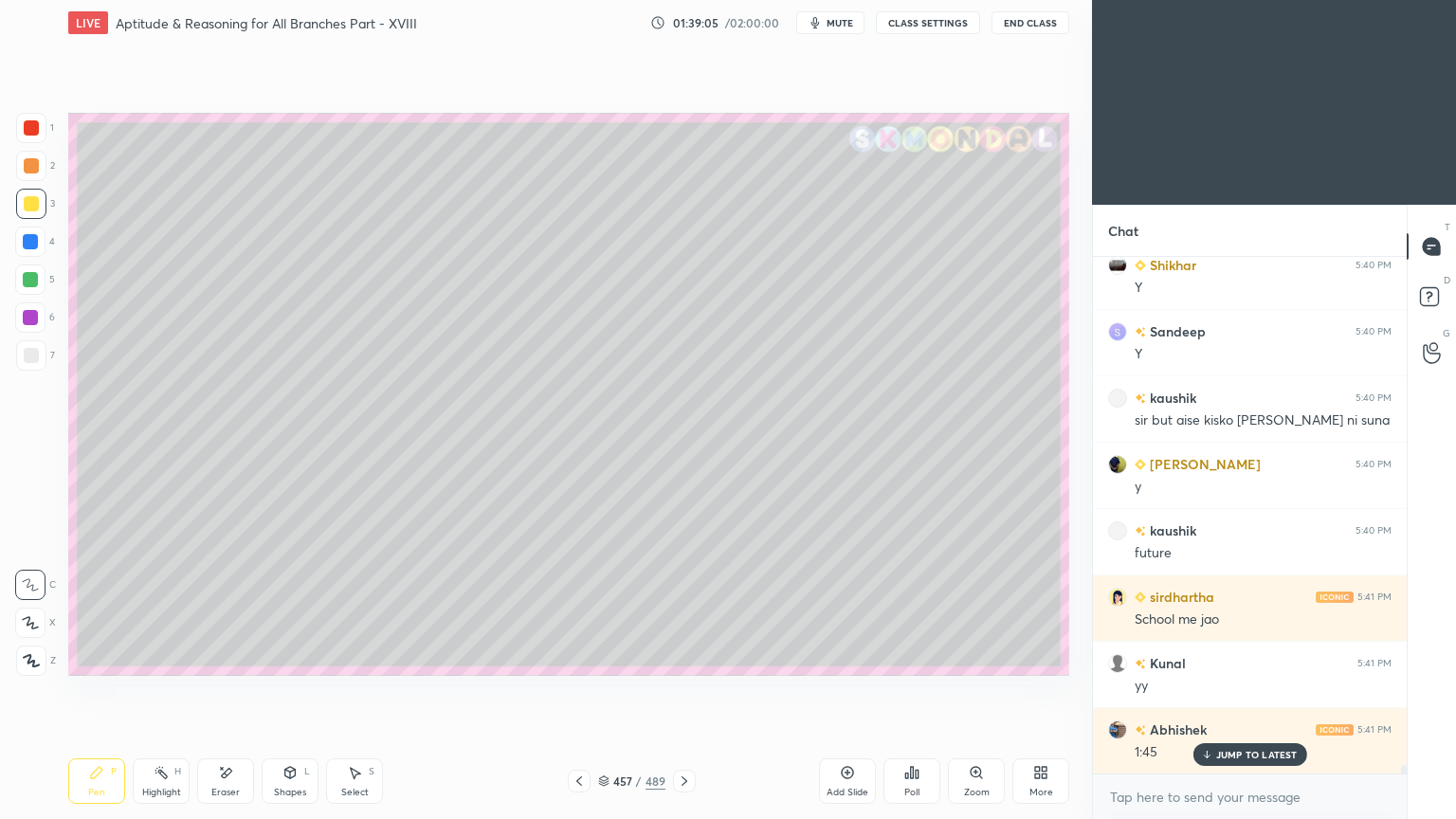
scroll to position [31185, 0]
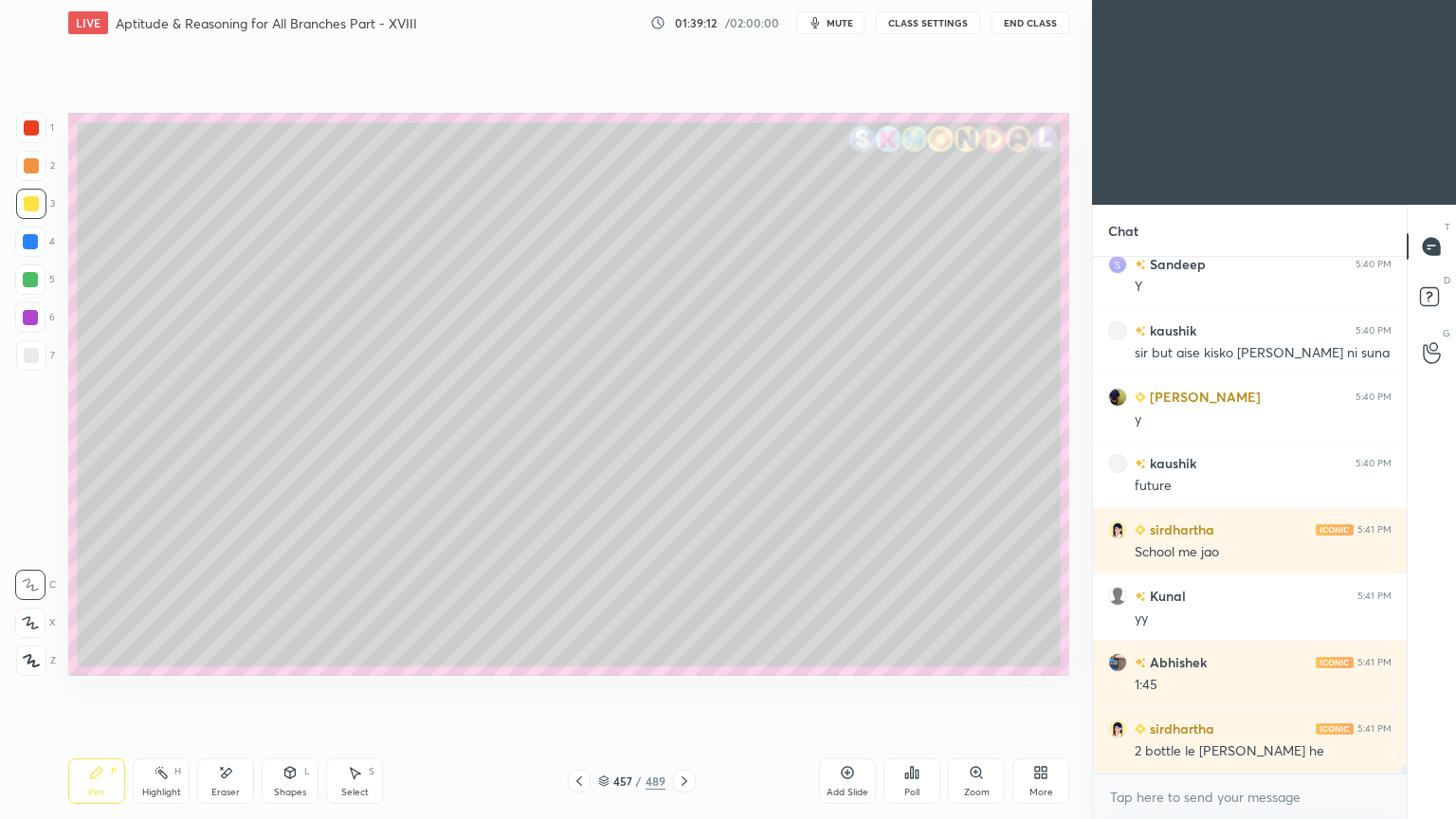
click at [227, 657] on icon at bounding box center [226, 773] width 15 height 16
click at [76, 657] on div "Pen P" at bounding box center [96, 780] width 57 height 46
click at [80, 657] on div "Pen P" at bounding box center [96, 780] width 57 height 46
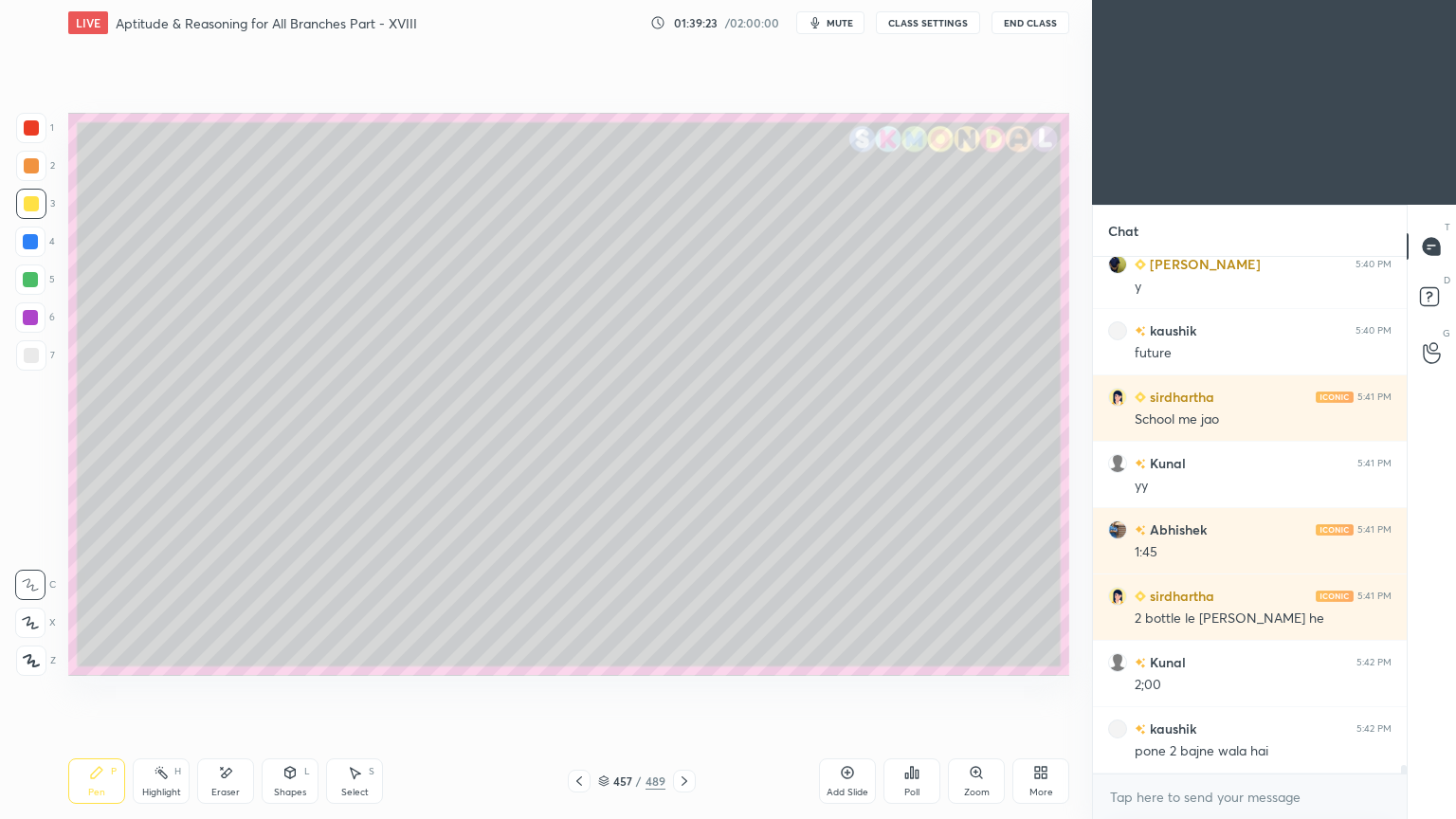
scroll to position [31382, 0]
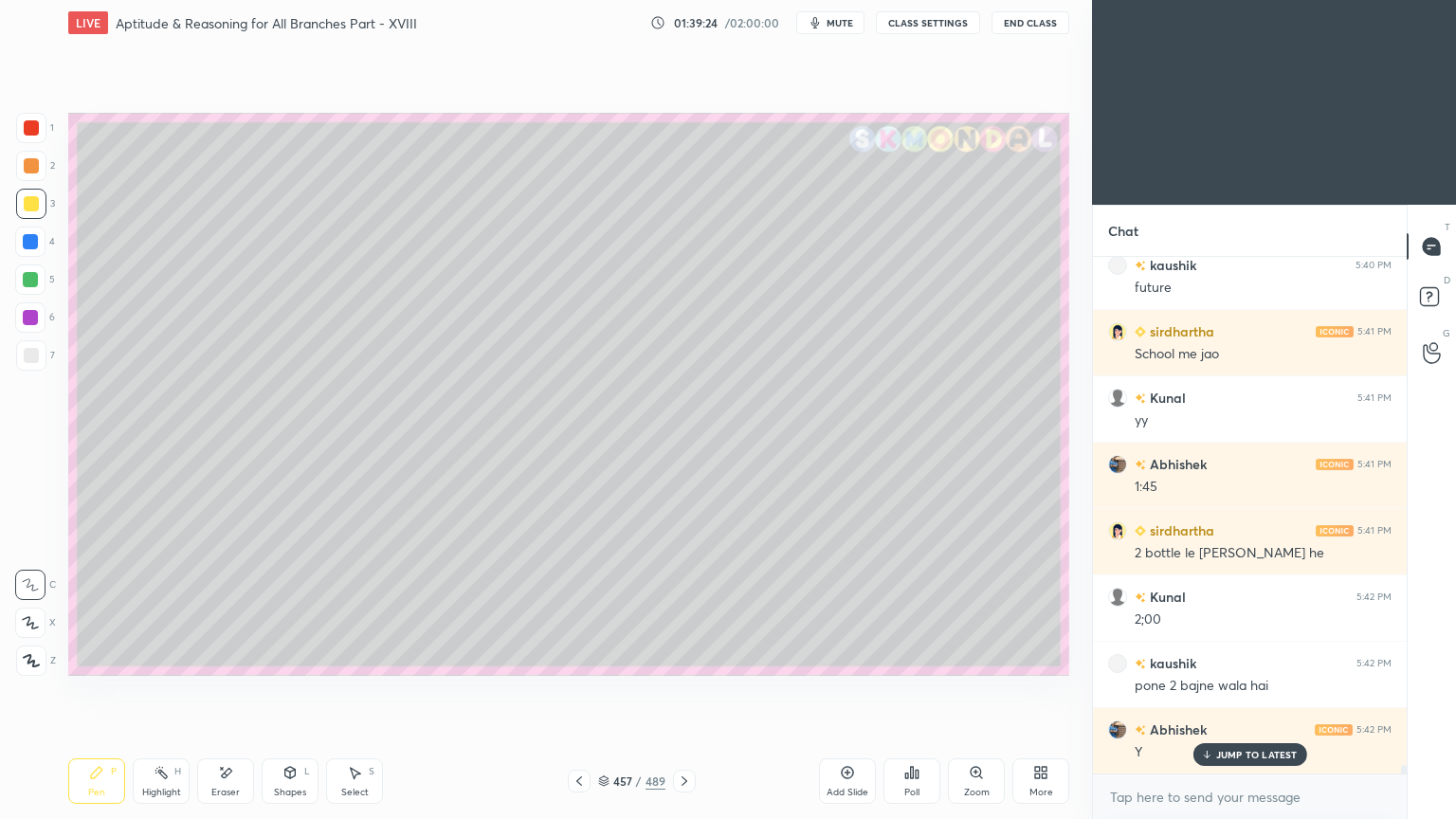
click at [163, 657] on rect at bounding box center [163, 774] width 10 height 10
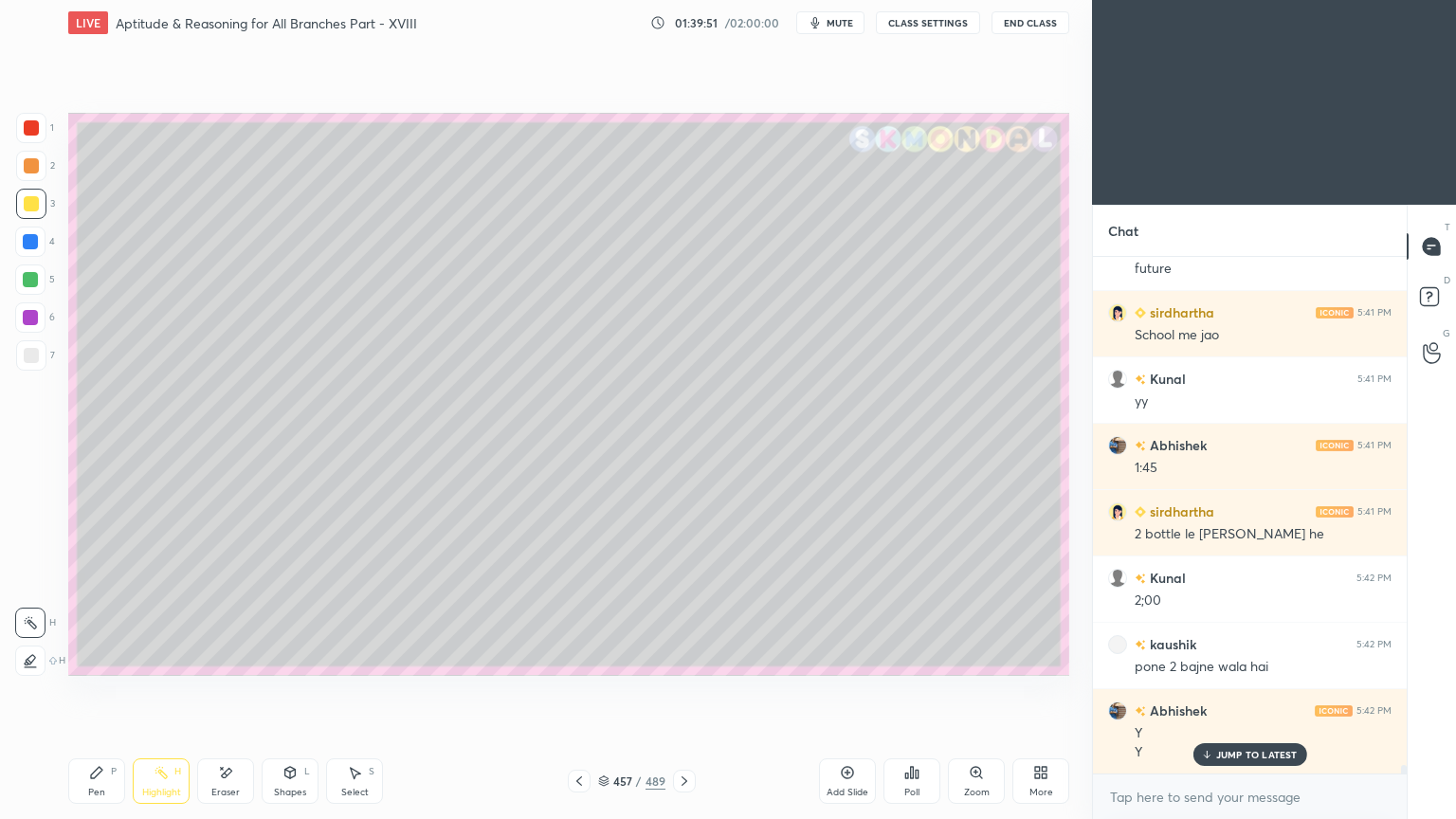
click at [91, 657] on icon at bounding box center [97, 773] width 12 height 12
click at [93, 657] on icon at bounding box center [97, 773] width 15 height 15
click at [32, 353] on div at bounding box center [31, 355] width 15 height 15
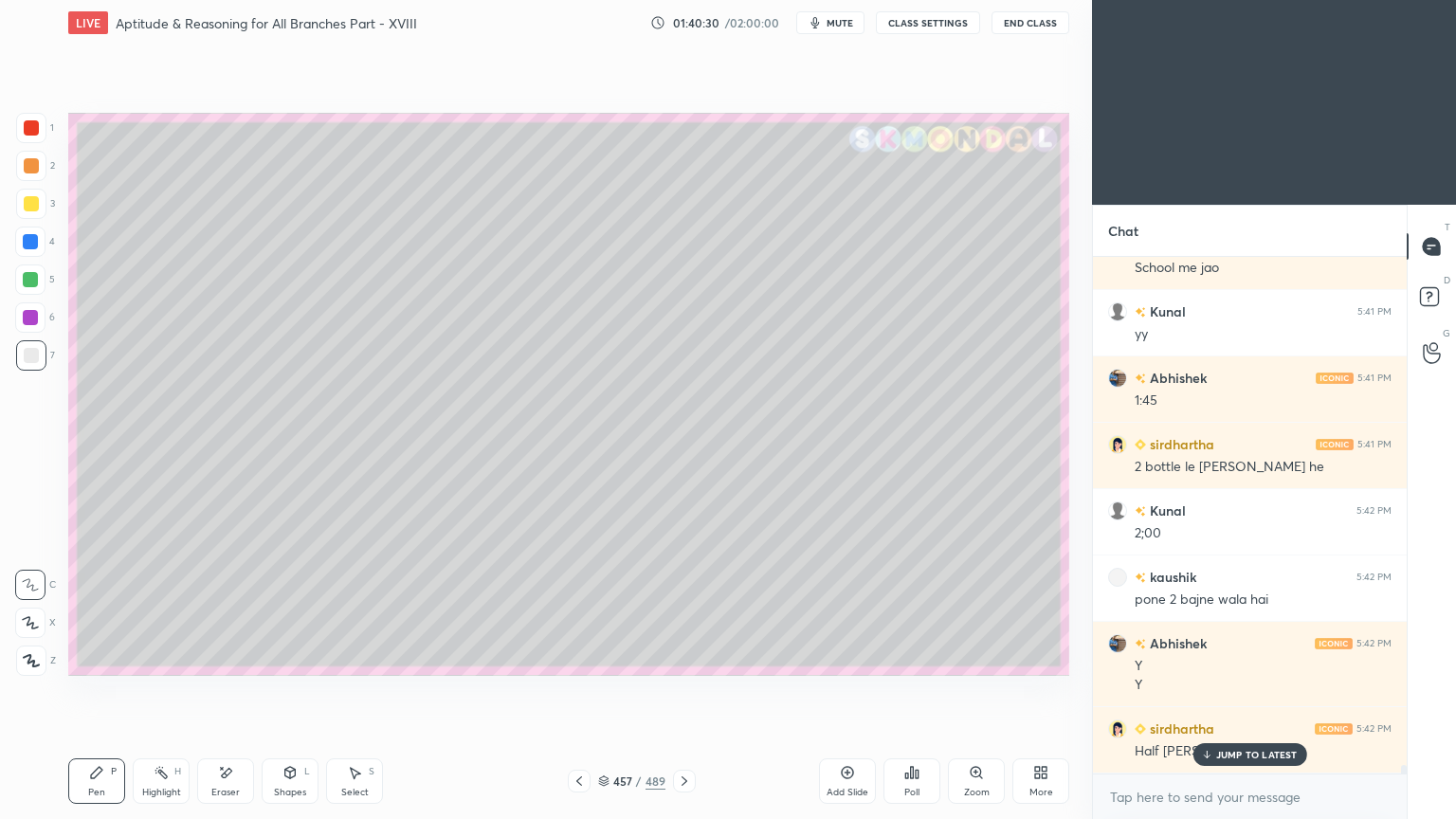
scroll to position [31534, 0]
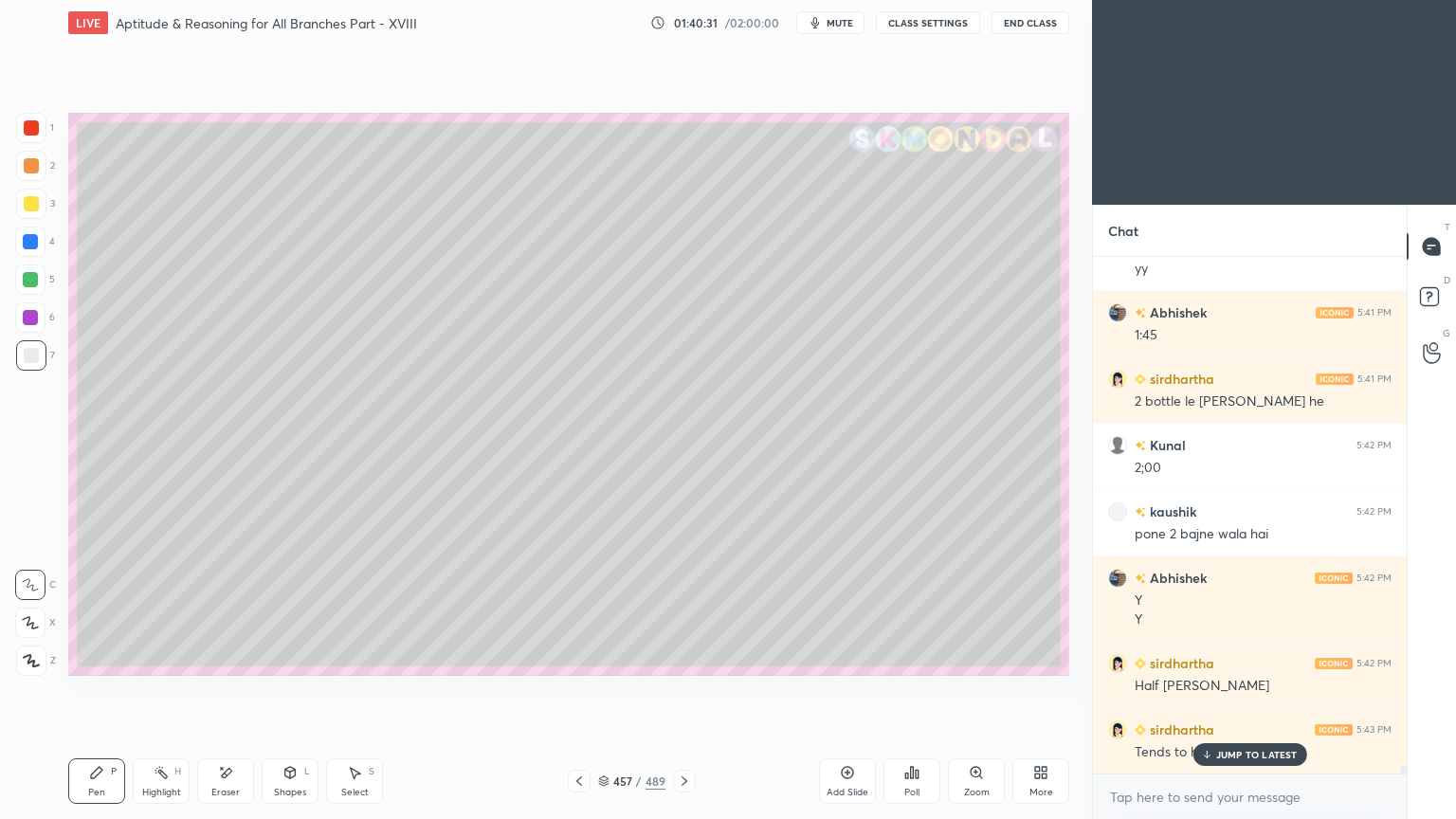
click at [242, 657] on div "Eraser" at bounding box center [226, 780] width 57 height 46
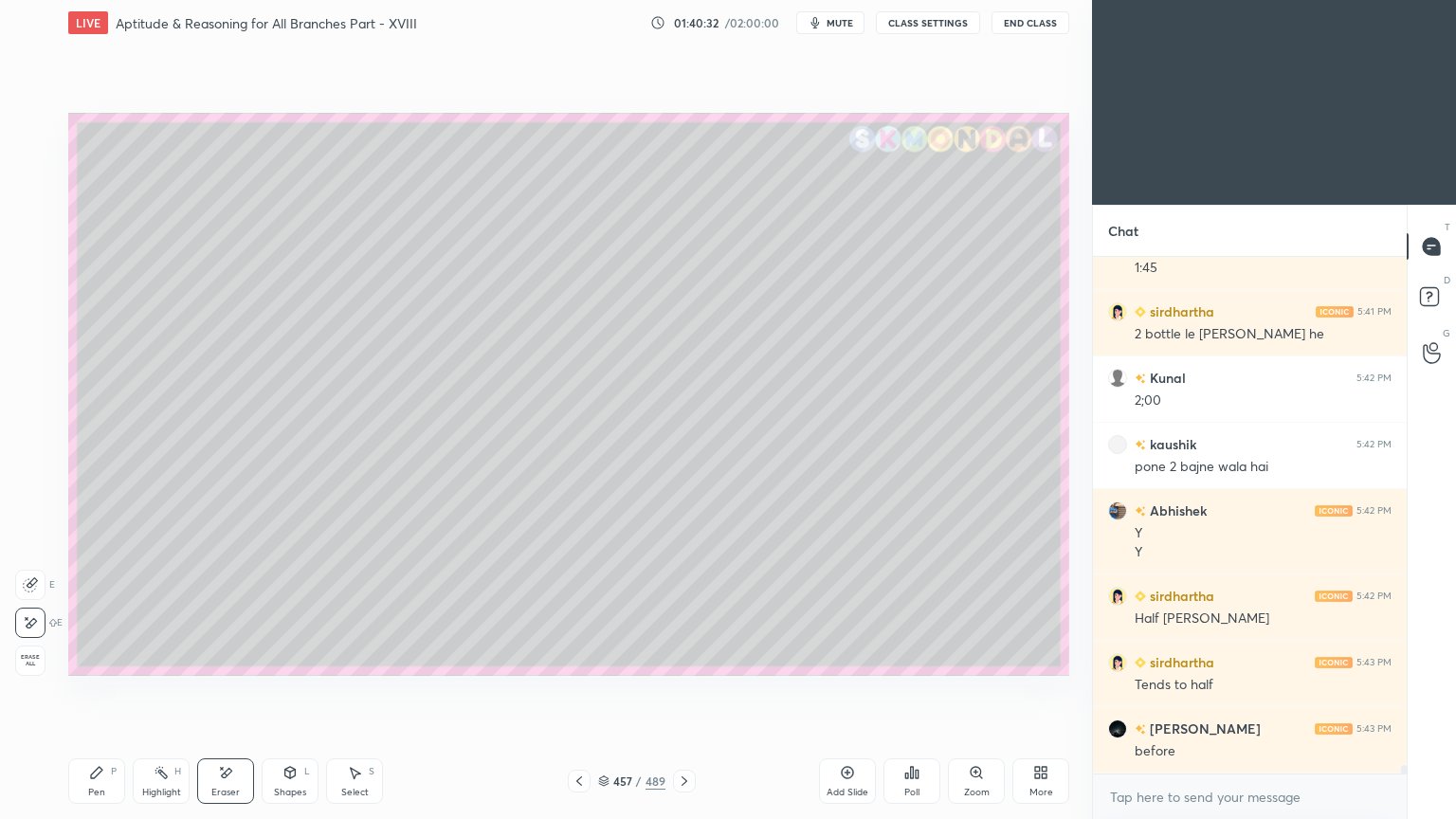
click at [95, 657] on icon at bounding box center [97, 773] width 12 height 12
click at [92, 657] on div "Pen P" at bounding box center [96, 780] width 57 height 46
click at [148, 657] on div "Highlight H" at bounding box center [161, 780] width 57 height 46
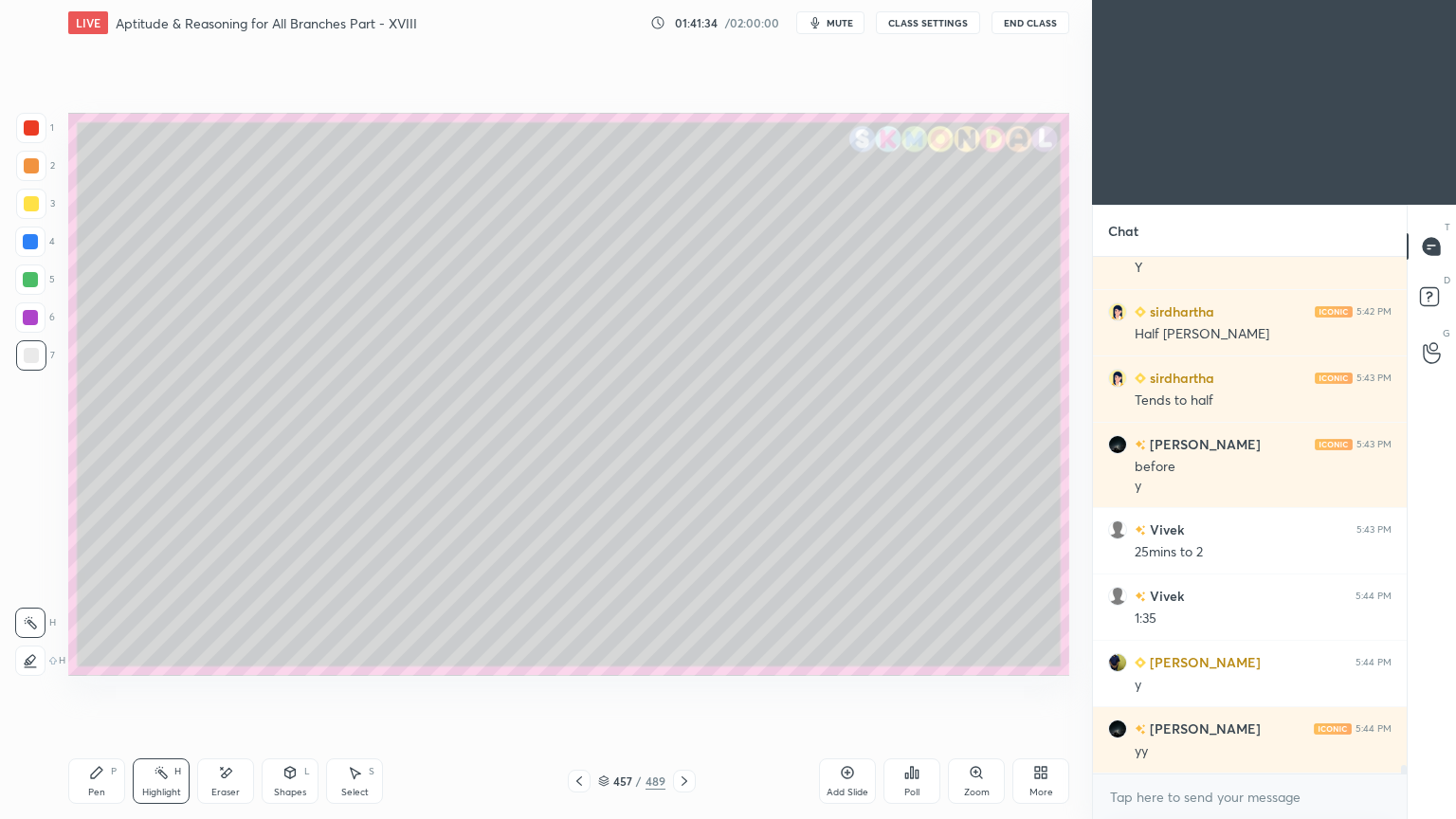
scroll to position [31952, 0]
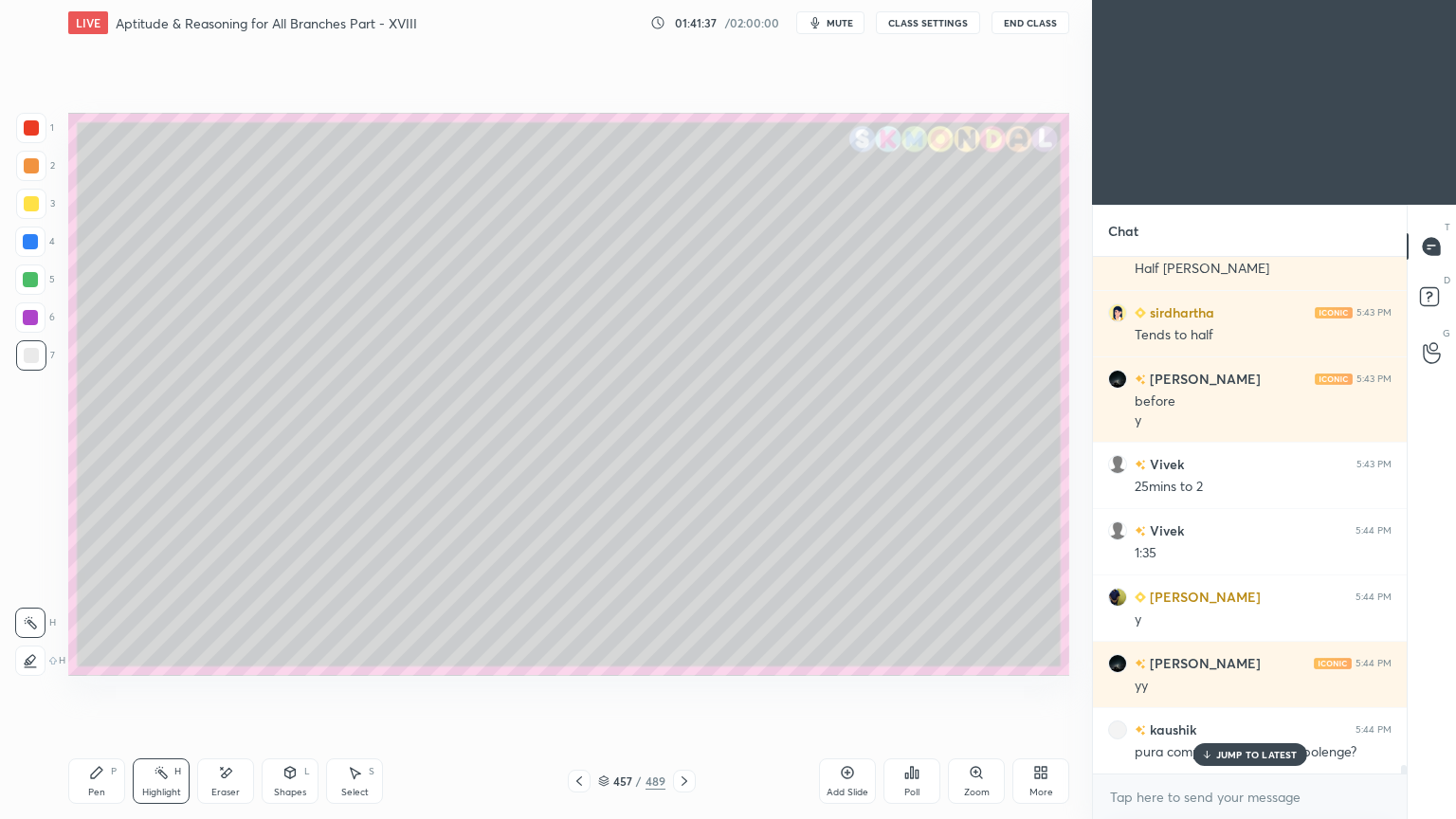
drag, startPoint x: 1232, startPoint y: 747, endPoint x: 1046, endPoint y: 703, distance: 191.1
click at [1225, 657] on p "JUMP TO LATEST" at bounding box center [1257, 754] width 81 height 12
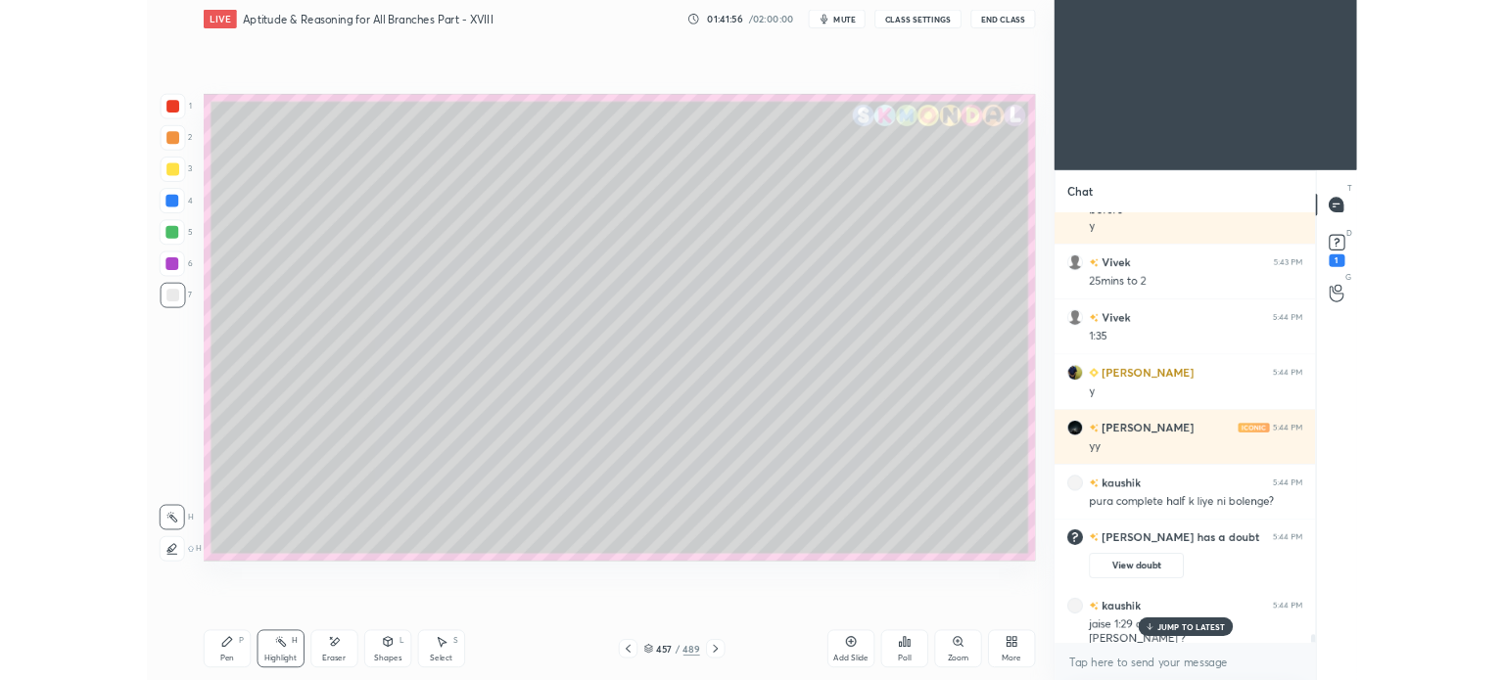
scroll to position [29935, 0]
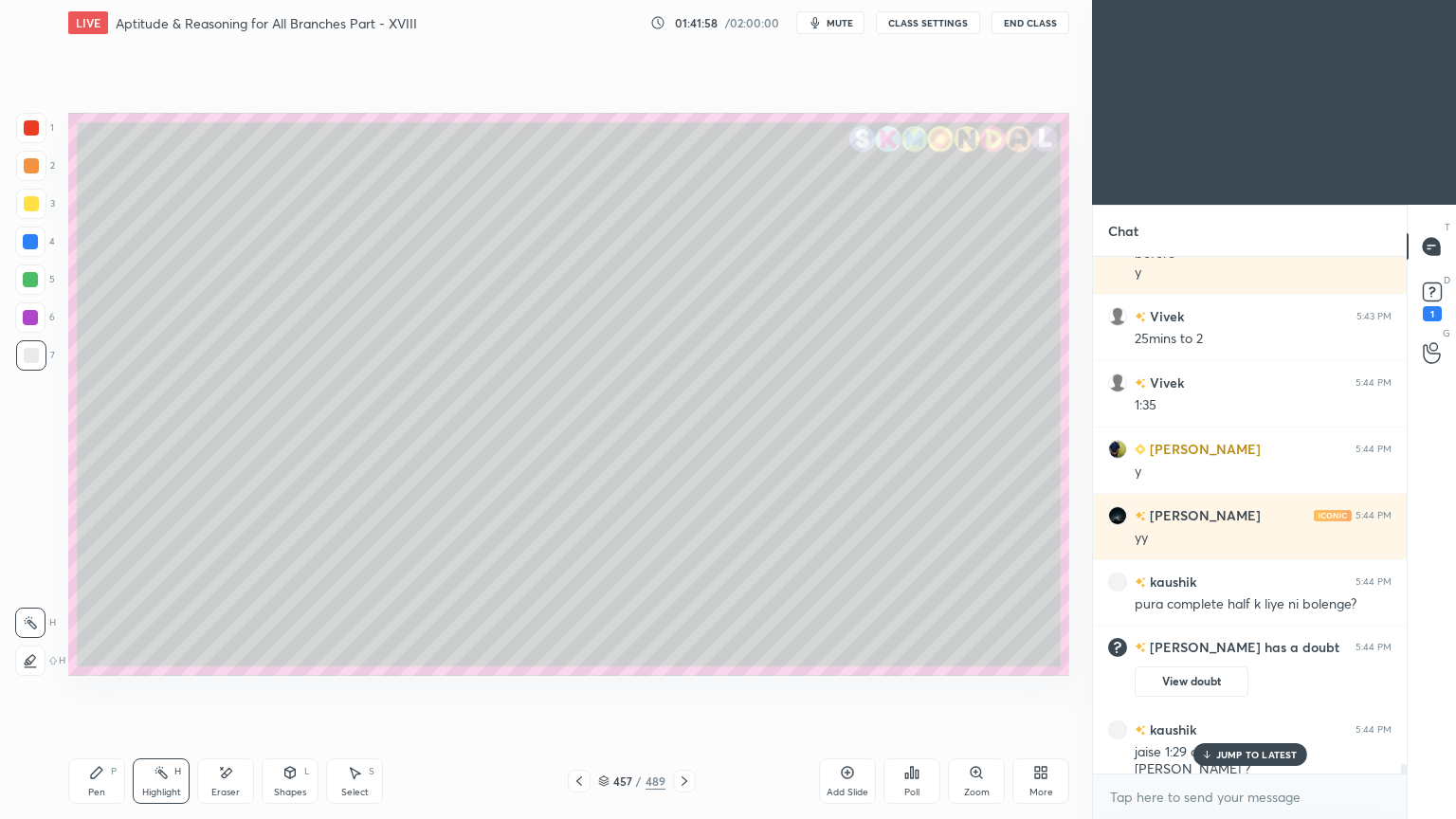
click at [1217, 657] on div "JUMP TO LATEST" at bounding box center [1248, 753] width 113 height 22
click at [1429, 289] on rect at bounding box center [1431, 292] width 18 height 18
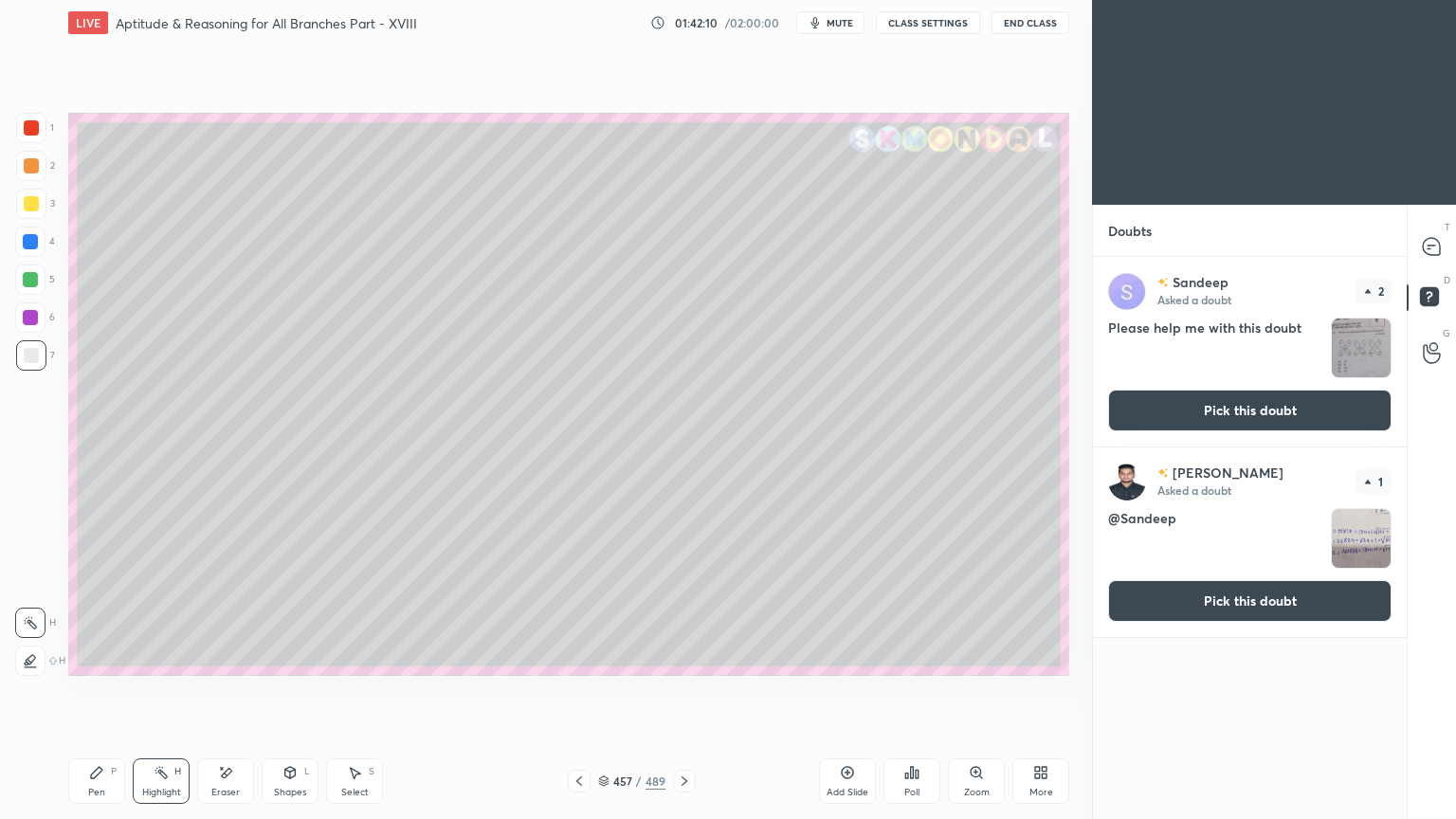
click at [1220, 406] on button "Pick this doubt" at bounding box center [1249, 410] width 284 height 42
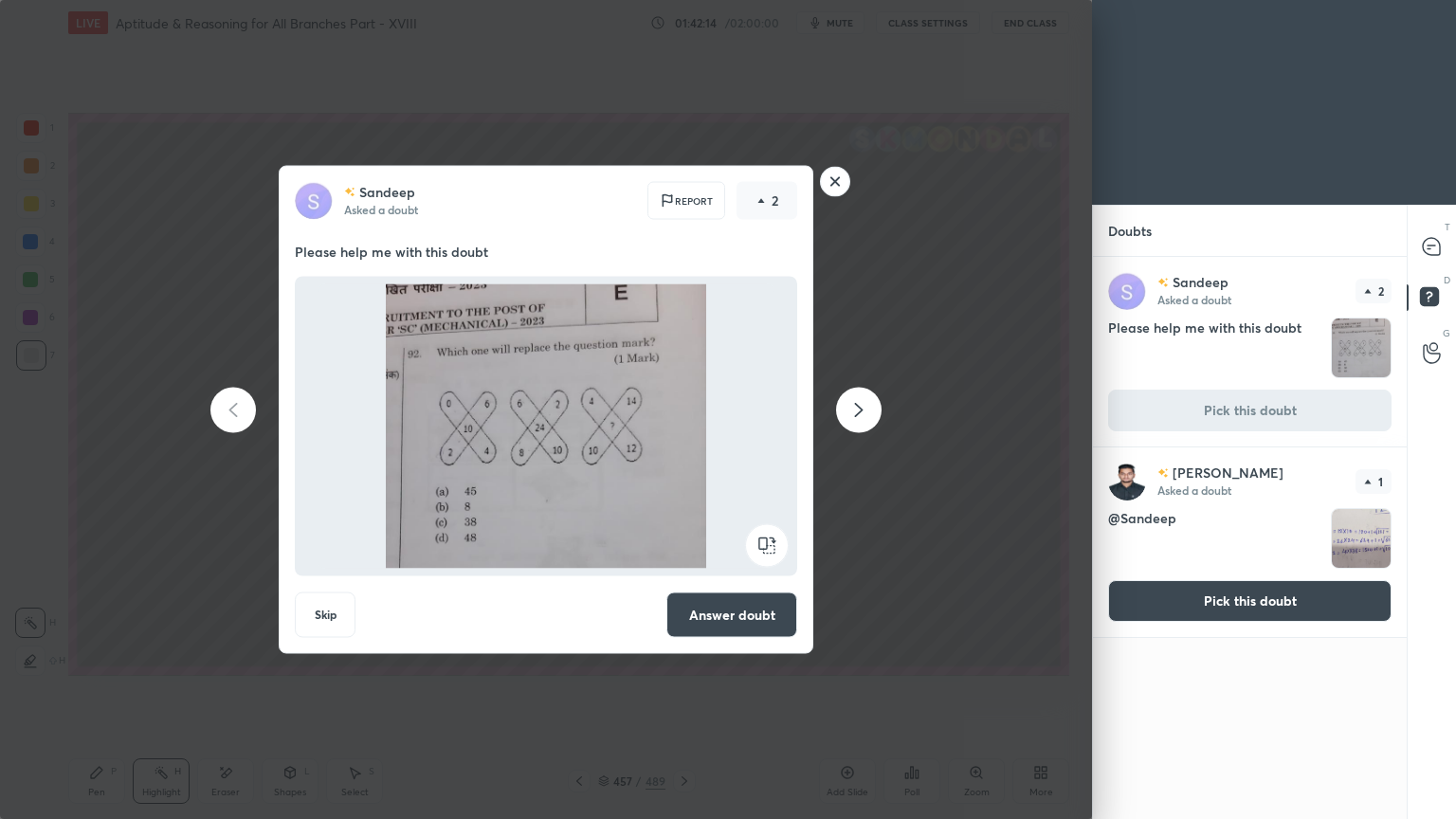
click at [1307, 611] on button "Pick this doubt" at bounding box center [1249, 600] width 284 height 42
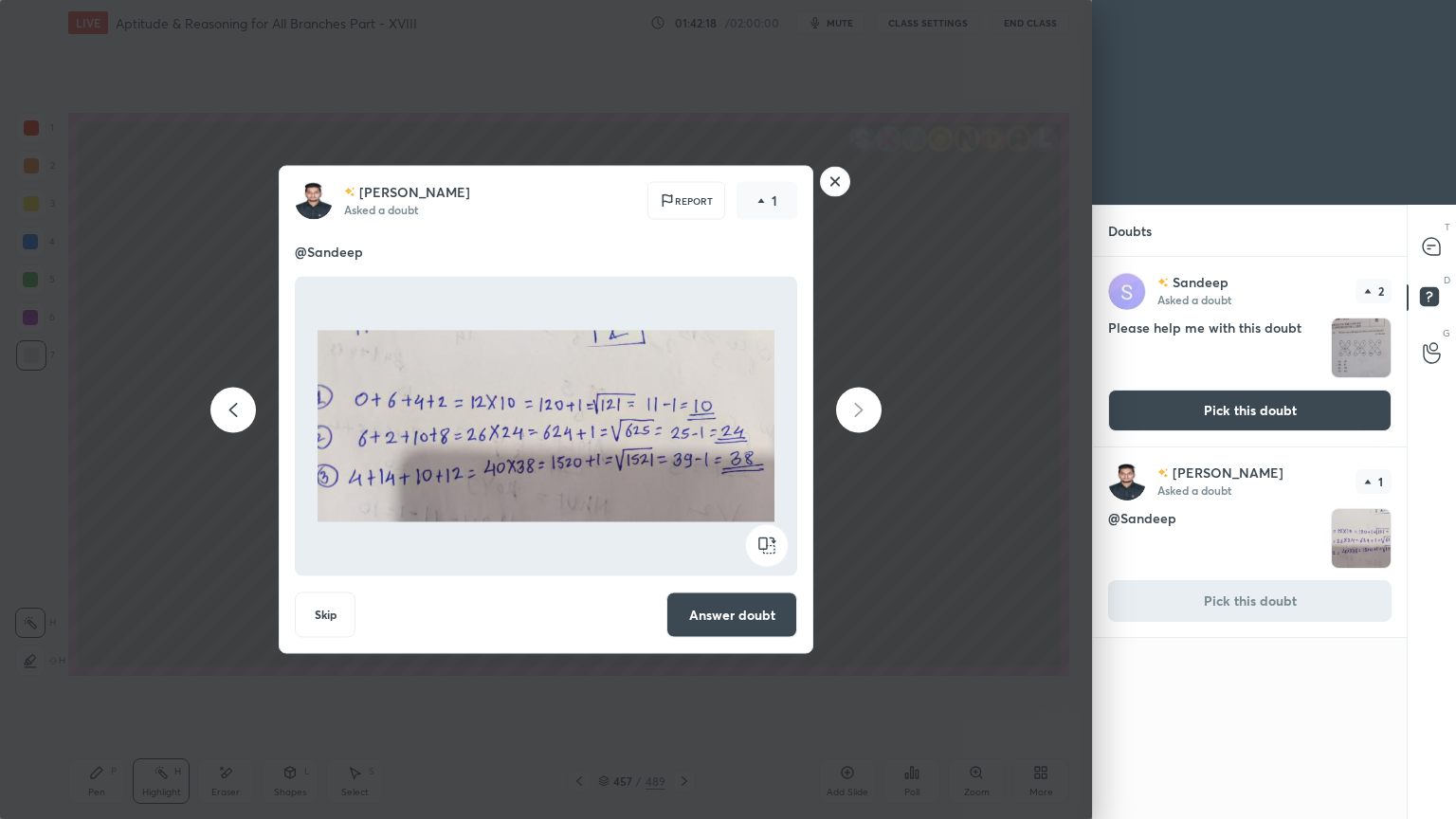
click at [836, 186] on rect at bounding box center [835, 181] width 29 height 29
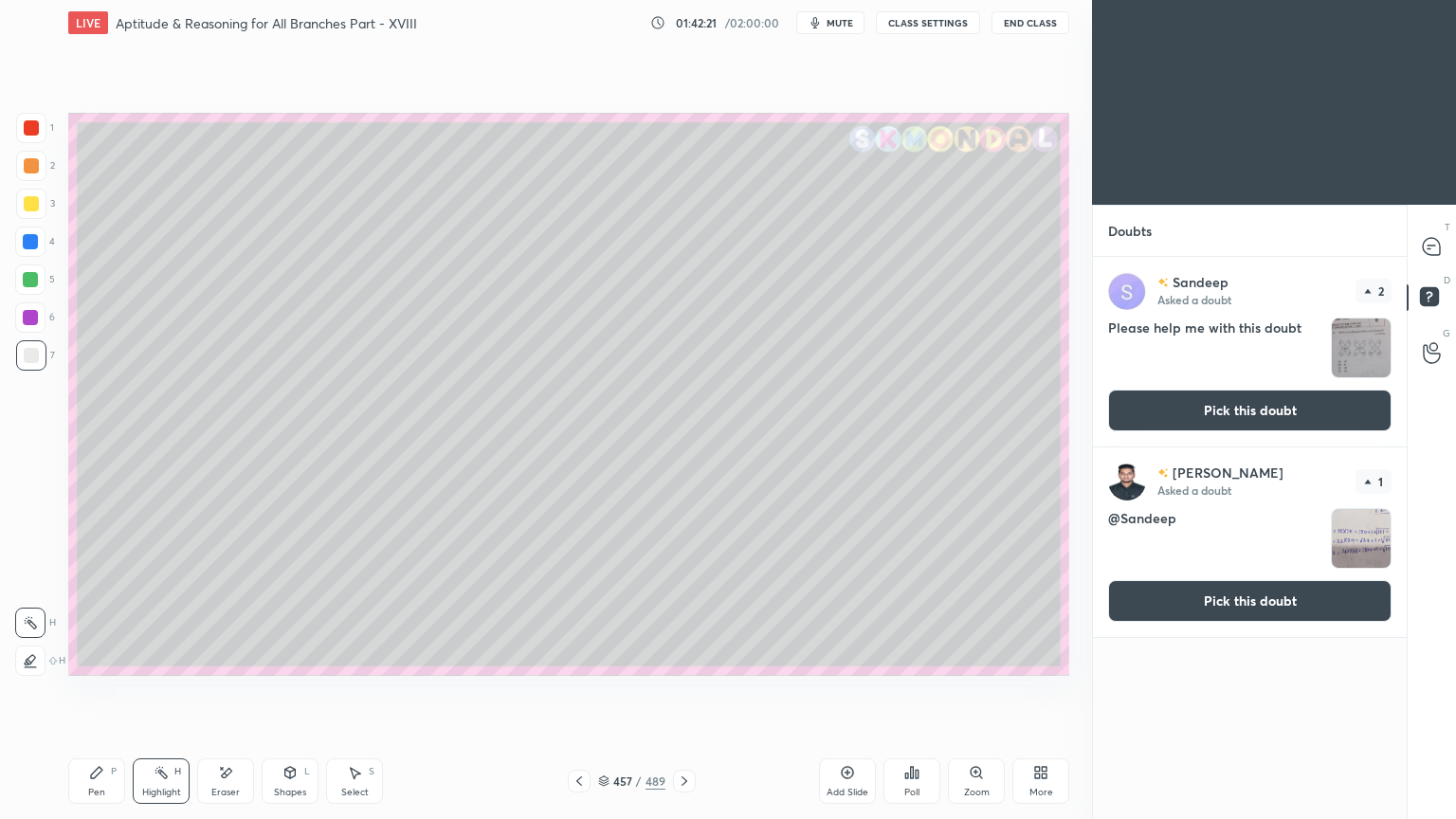
click at [1368, 346] on img "grid" at bounding box center [1360, 348] width 59 height 59
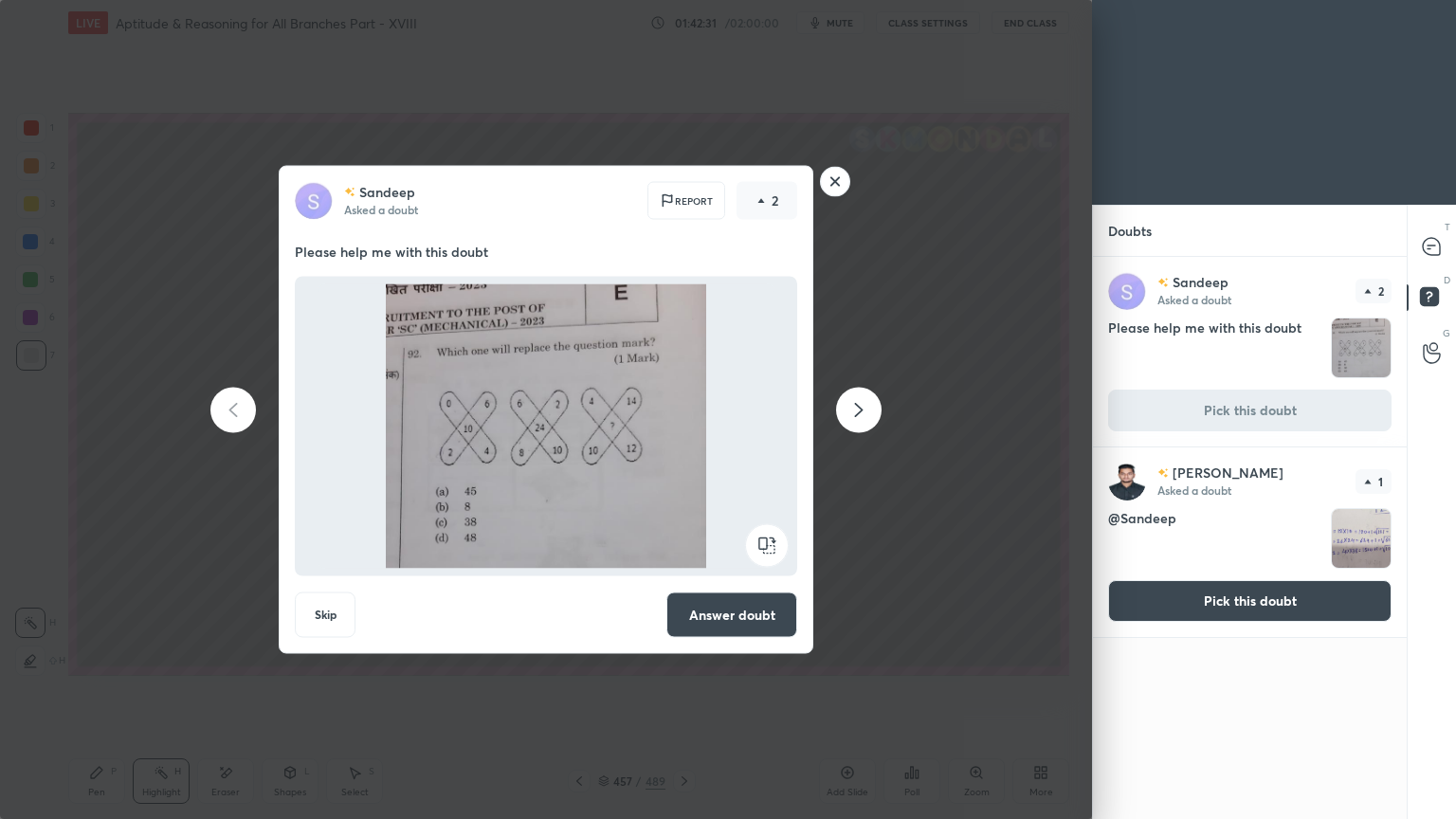
click at [834, 184] on rect at bounding box center [835, 181] width 29 height 29
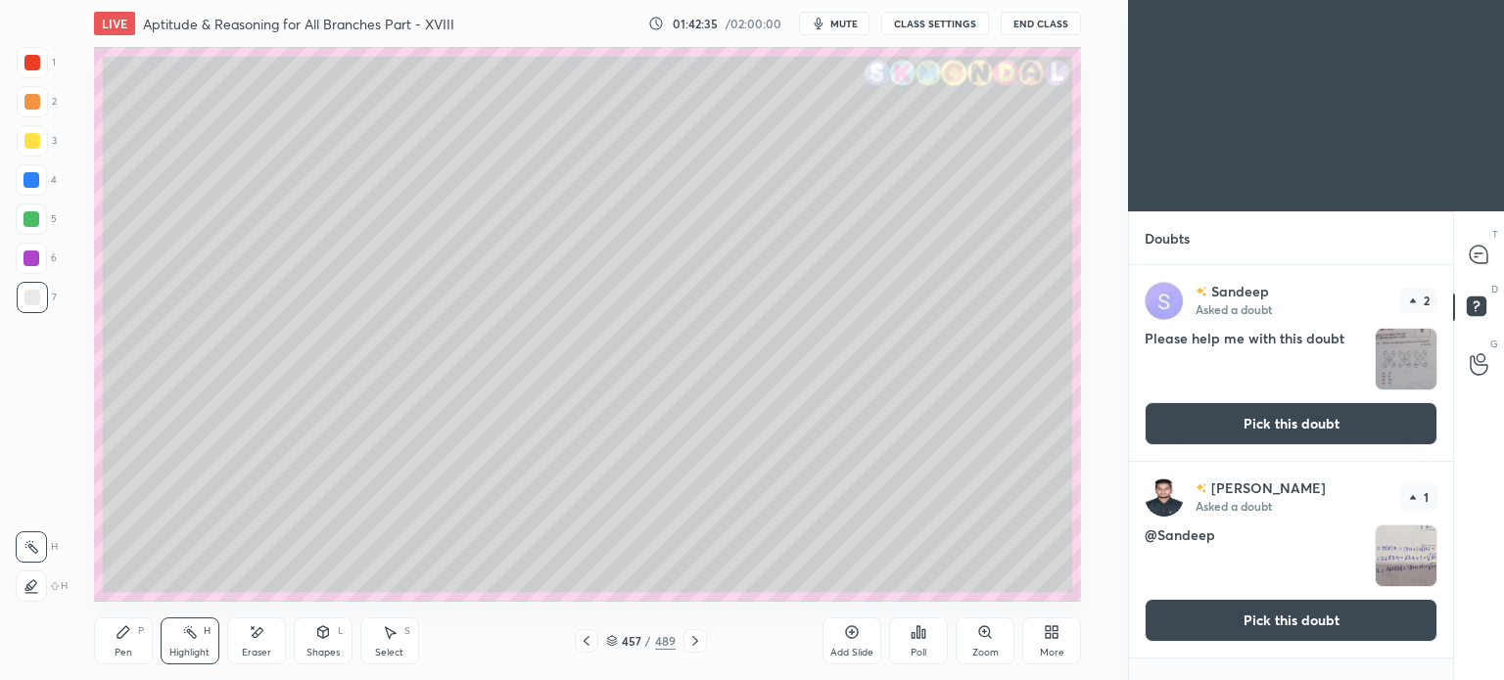
scroll to position [5, 6]
click at [1481, 246] on icon at bounding box center [1478, 255] width 18 height 18
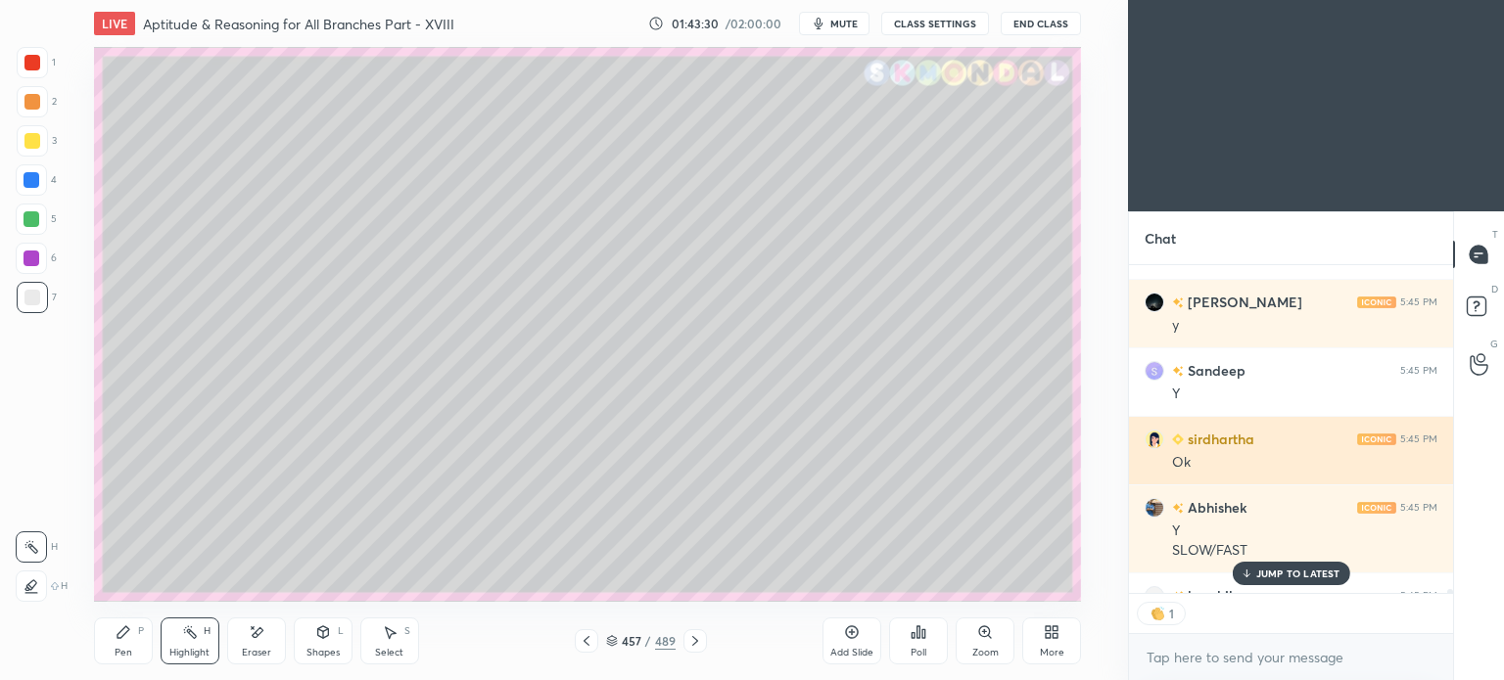
scroll to position [31215, 0]
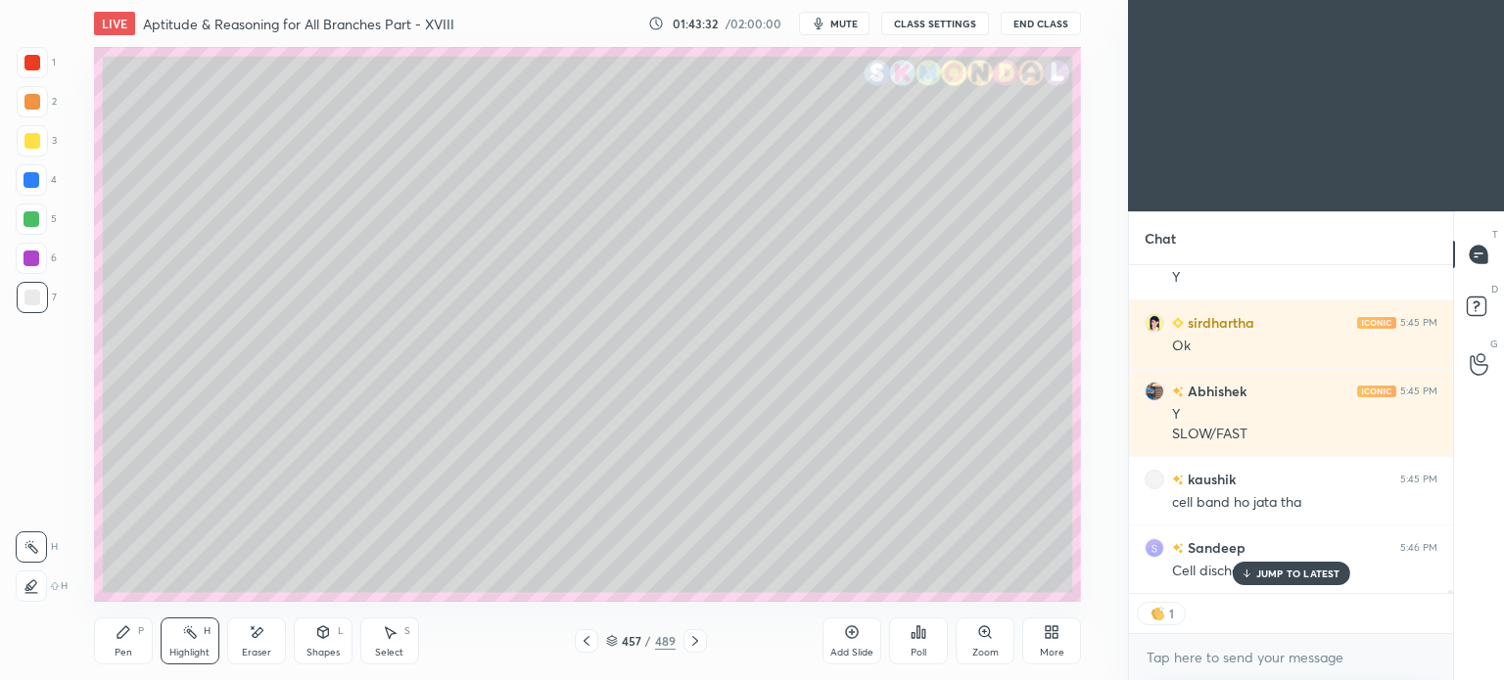
click at [1280, 573] on p "JUMP TO LATEST" at bounding box center [1298, 574] width 84 height 12
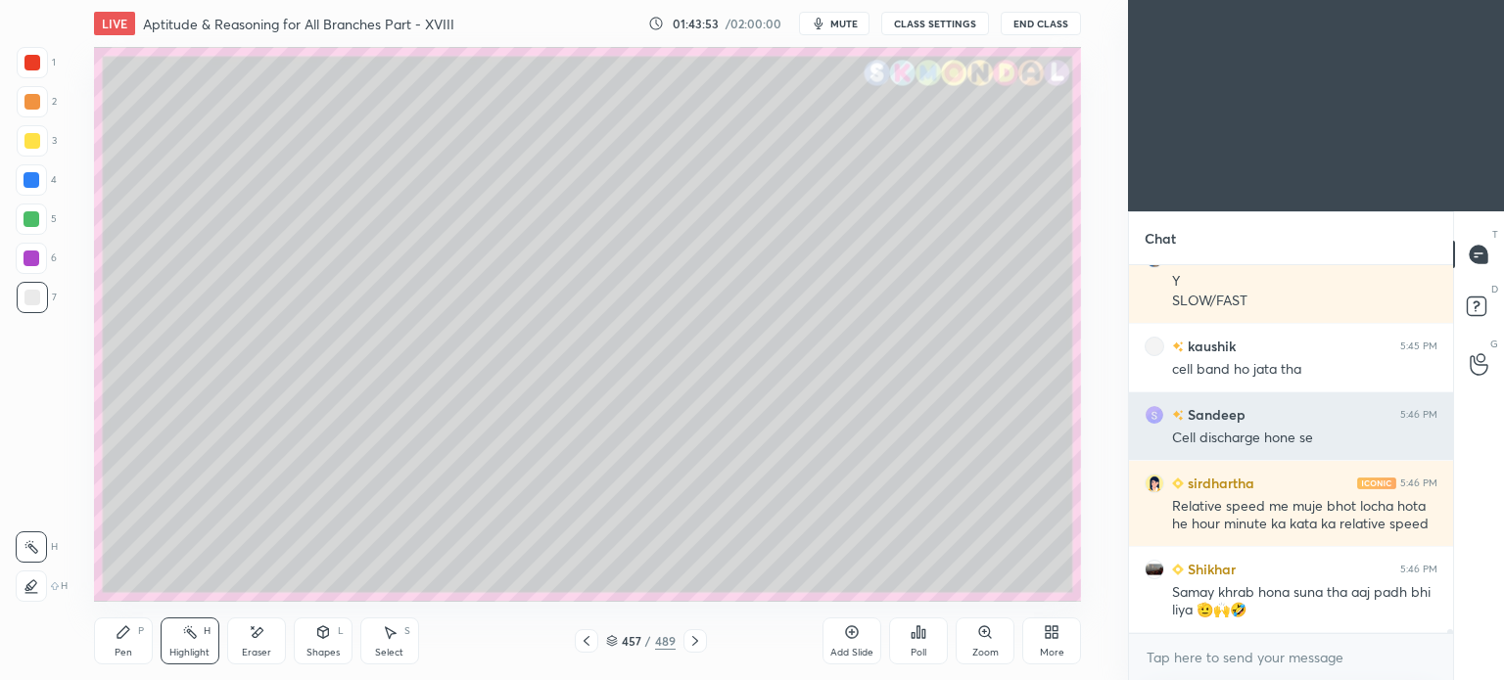
scroll to position [31495, 0]
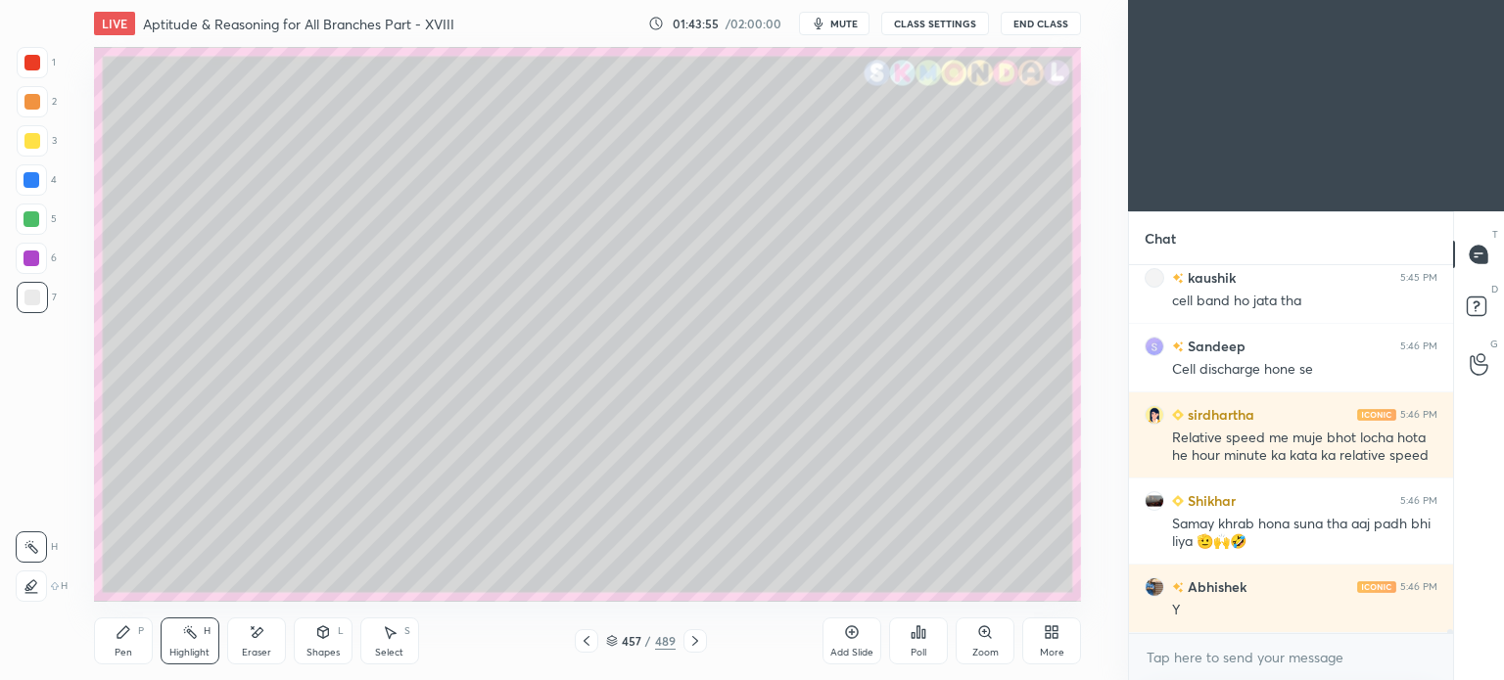
click at [692, 649] on div at bounding box center [694, 640] width 23 height 23
click at [687, 647] on icon at bounding box center [695, 641] width 16 height 16
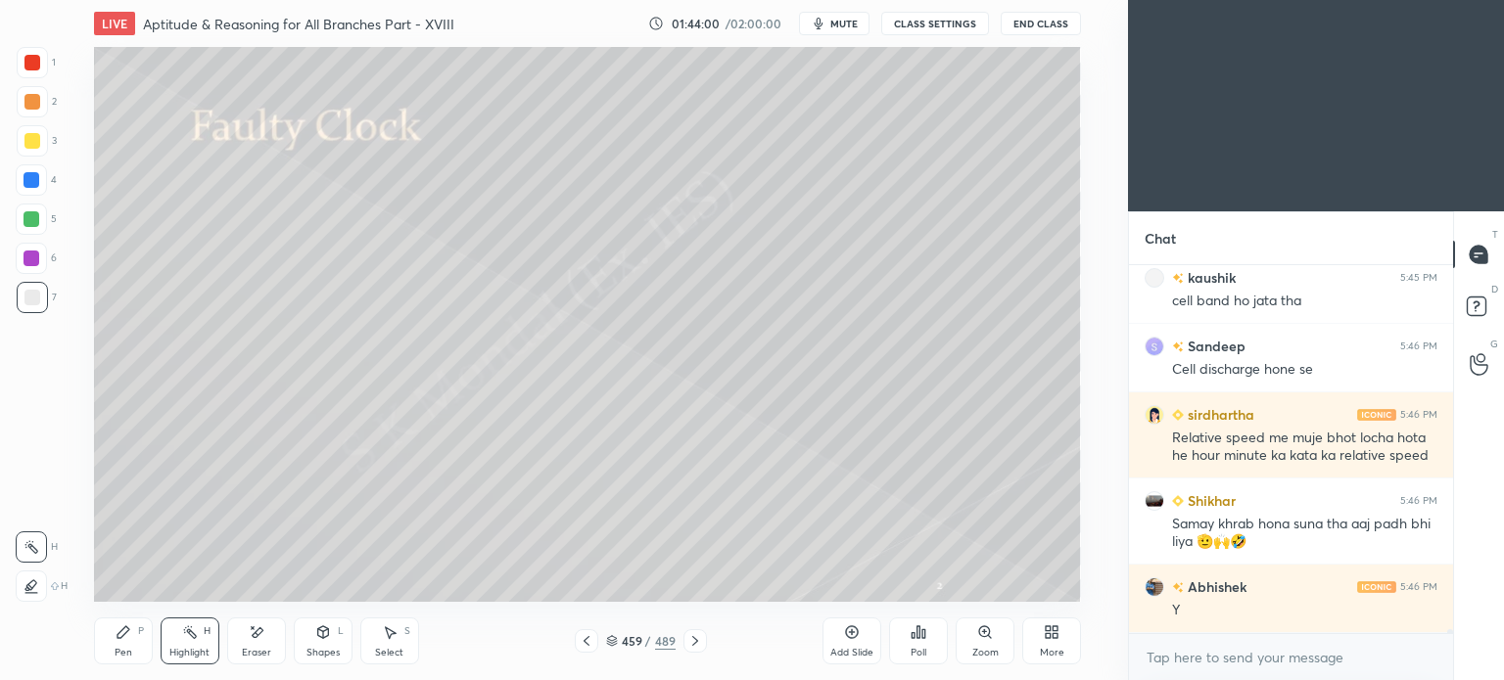
click at [115, 645] on div "Pen P" at bounding box center [123, 641] width 59 height 47
click at [27, 142] on div at bounding box center [32, 141] width 16 height 16
click at [32, 145] on div at bounding box center [32, 141] width 16 height 16
click at [123, 643] on div "Pen P" at bounding box center [123, 641] width 59 height 47
click at [125, 639] on icon at bounding box center [124, 633] width 16 height 16
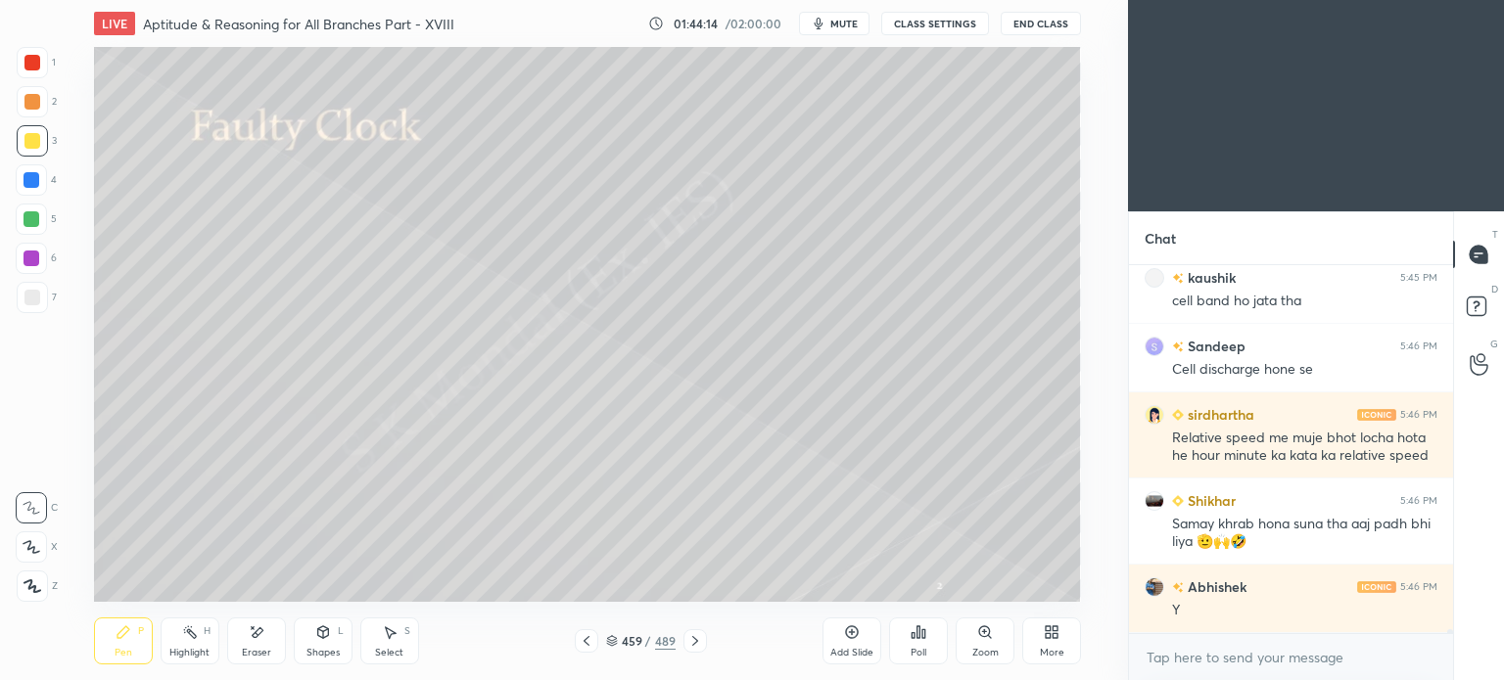
click at [32, 301] on div at bounding box center [32, 298] width 16 height 16
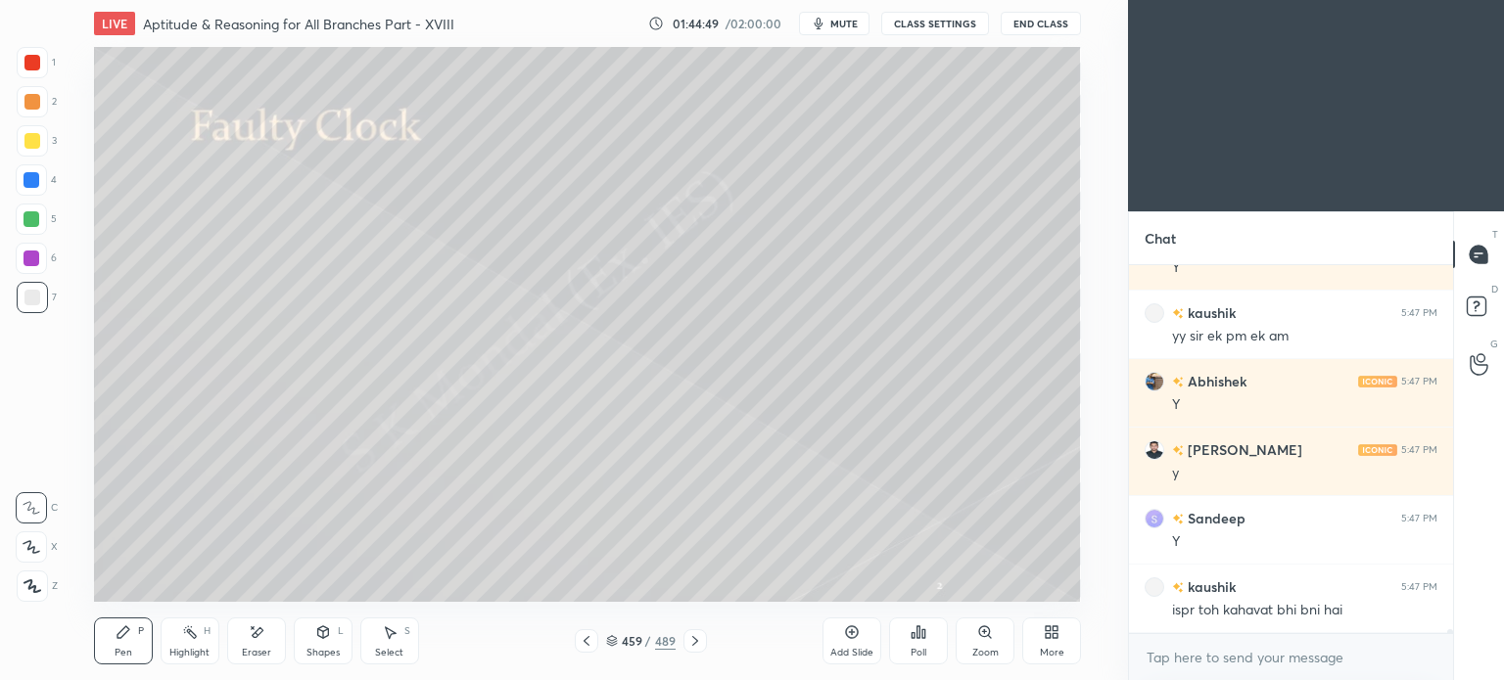
scroll to position [31906, 0]
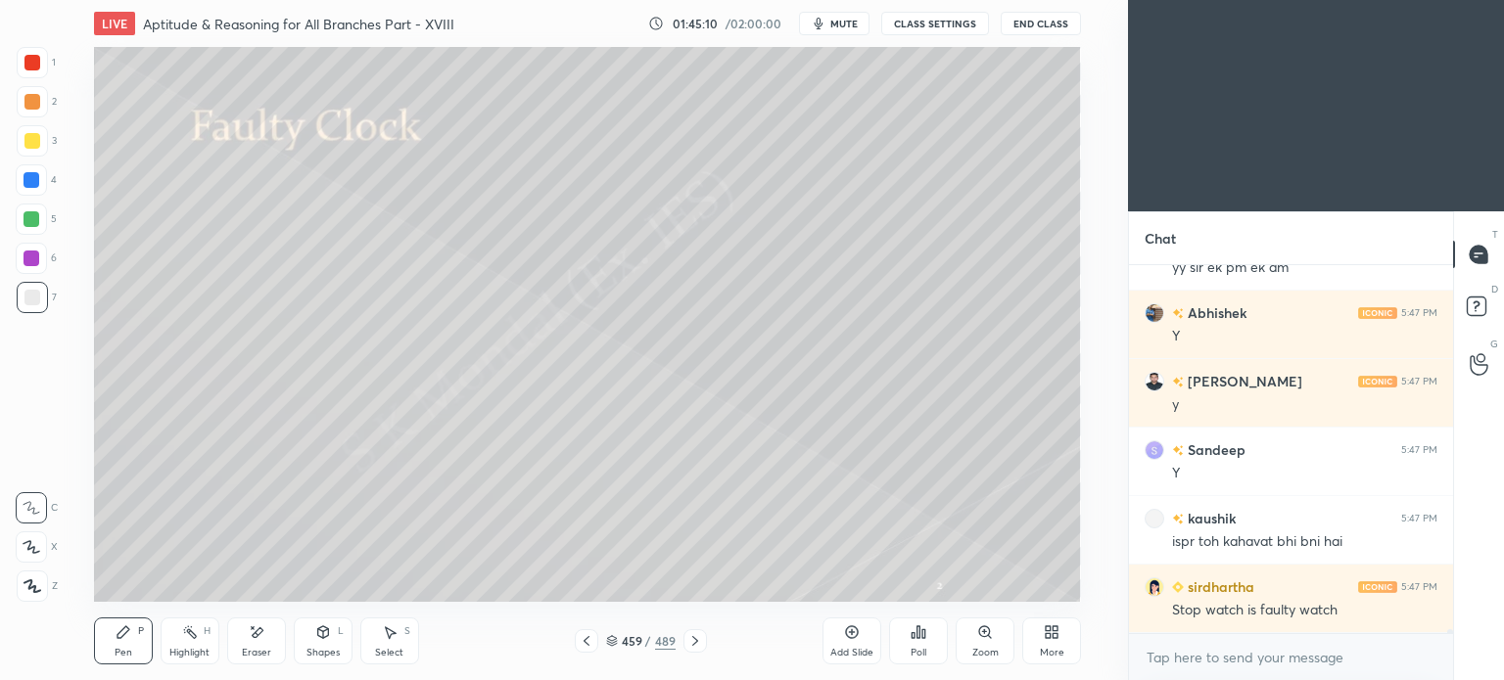
click at [116, 661] on div "Pen P" at bounding box center [123, 641] width 59 height 47
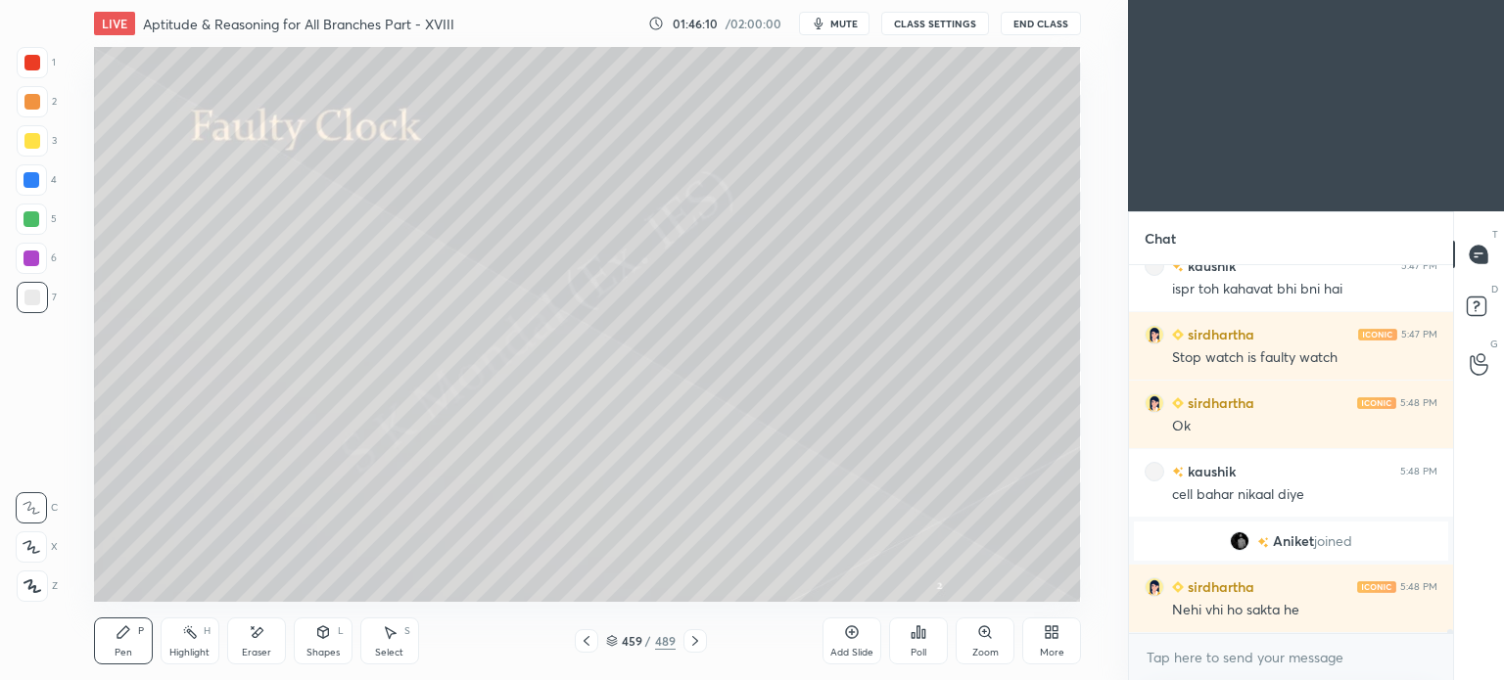
scroll to position [31235, 0]
click at [261, 645] on div "Eraser" at bounding box center [256, 641] width 59 height 47
click at [112, 663] on div "Pen P" at bounding box center [123, 641] width 59 height 47
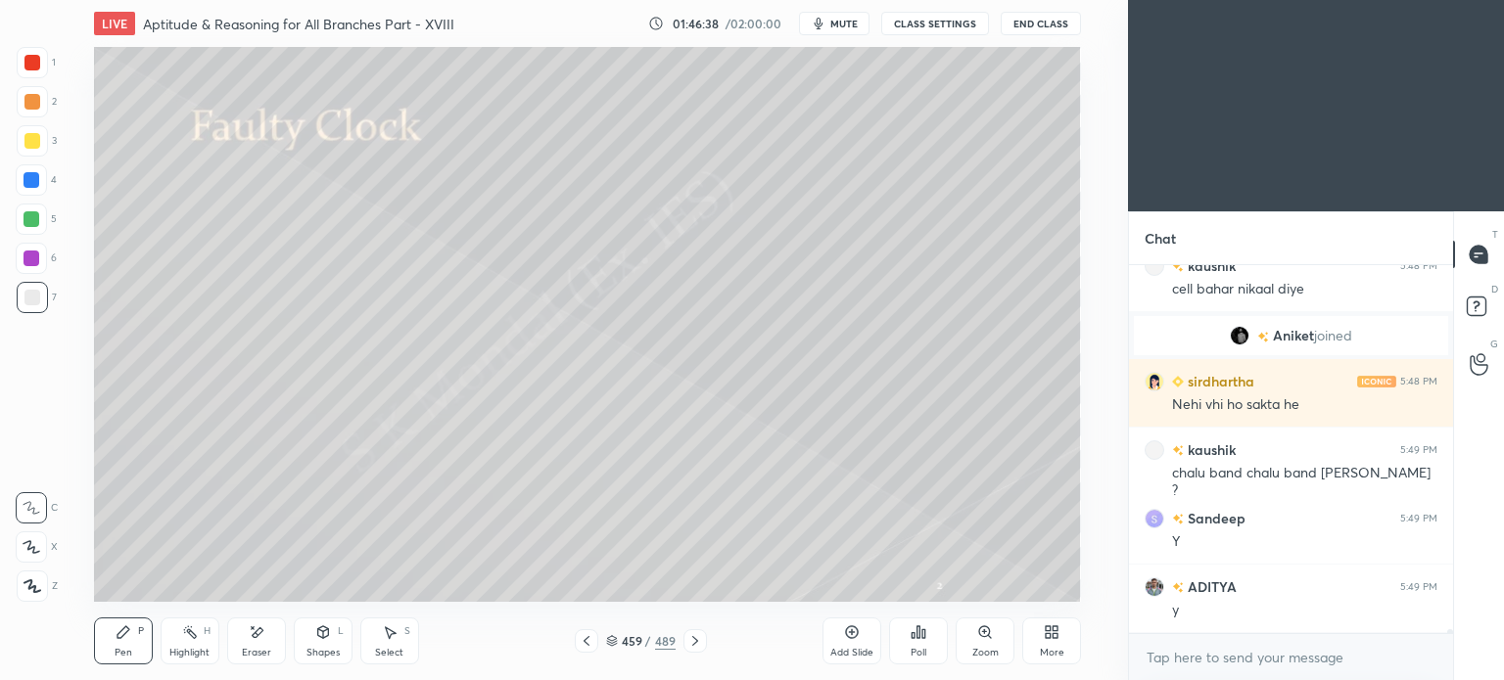
scroll to position [31509, 0]
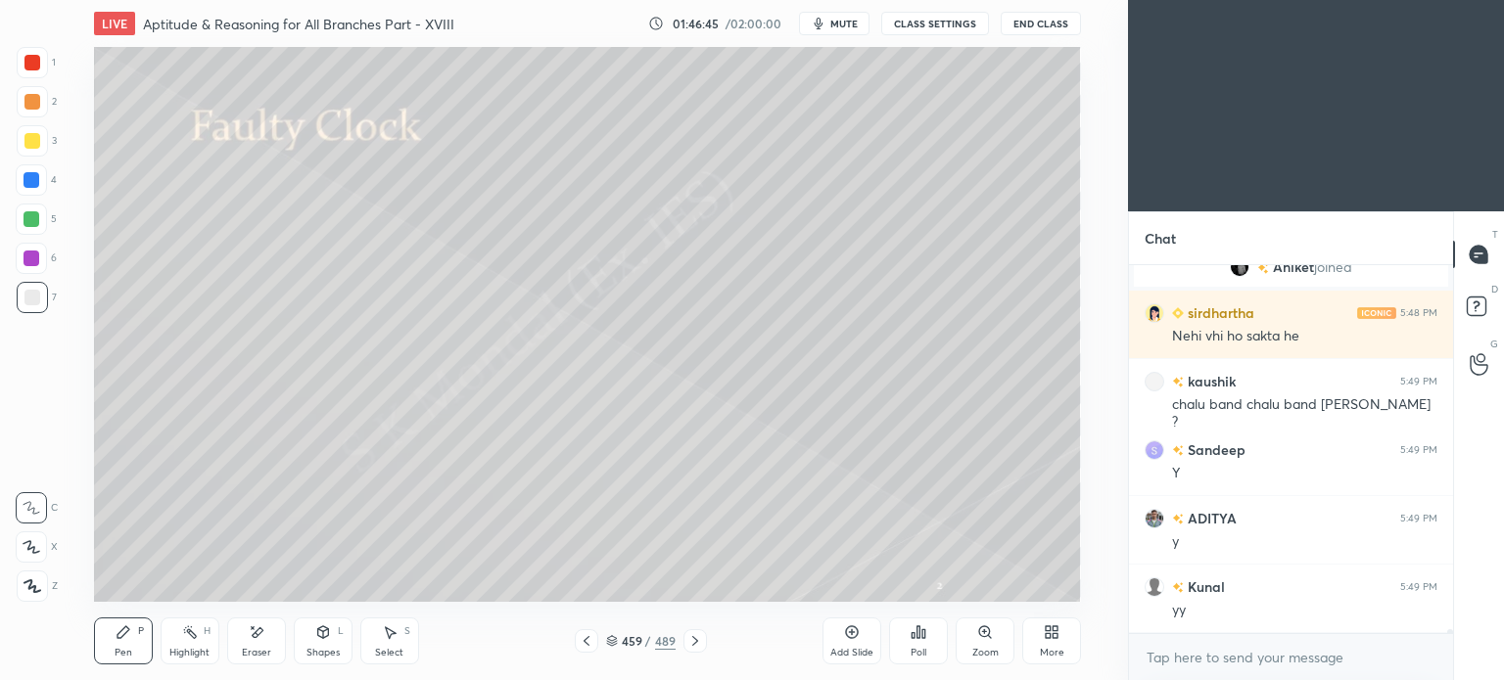
click at [1062, 642] on div "More" at bounding box center [1051, 641] width 59 height 47
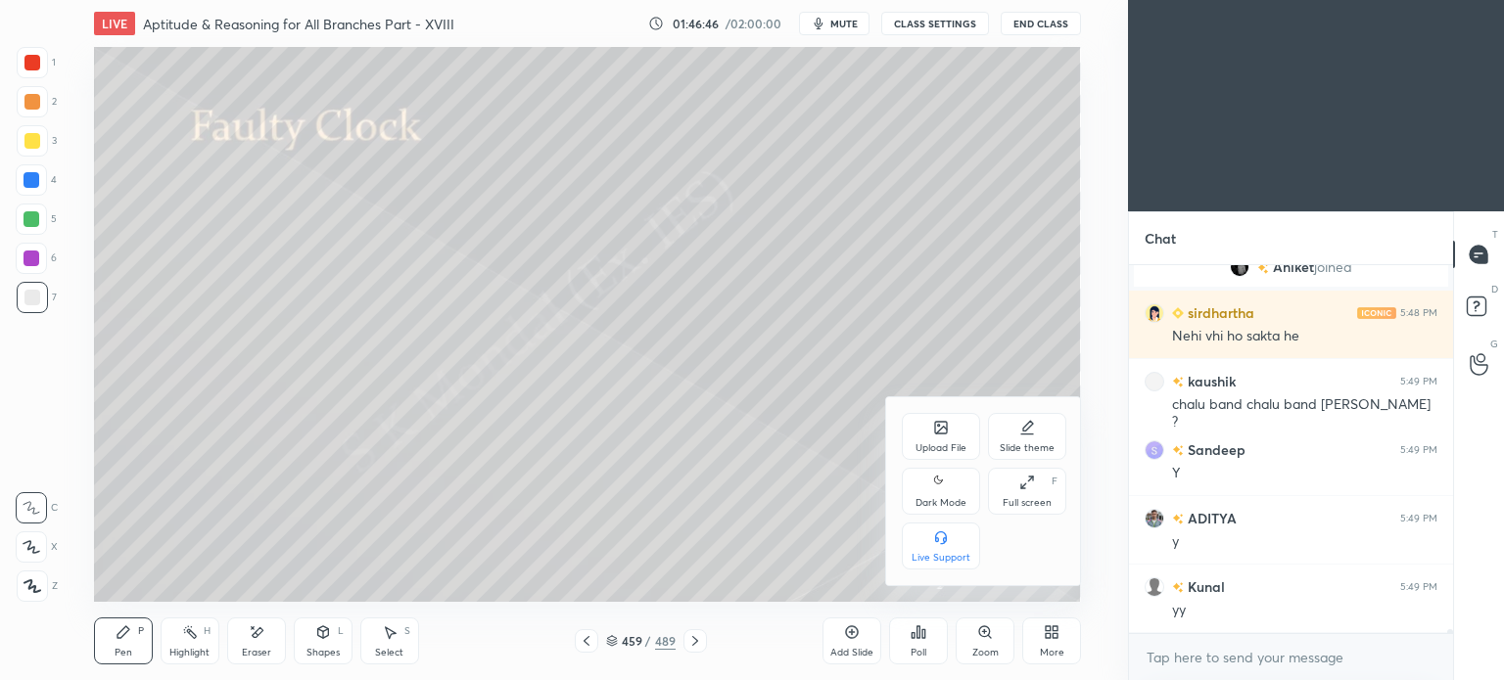
click at [960, 433] on div "Upload File" at bounding box center [941, 436] width 78 height 47
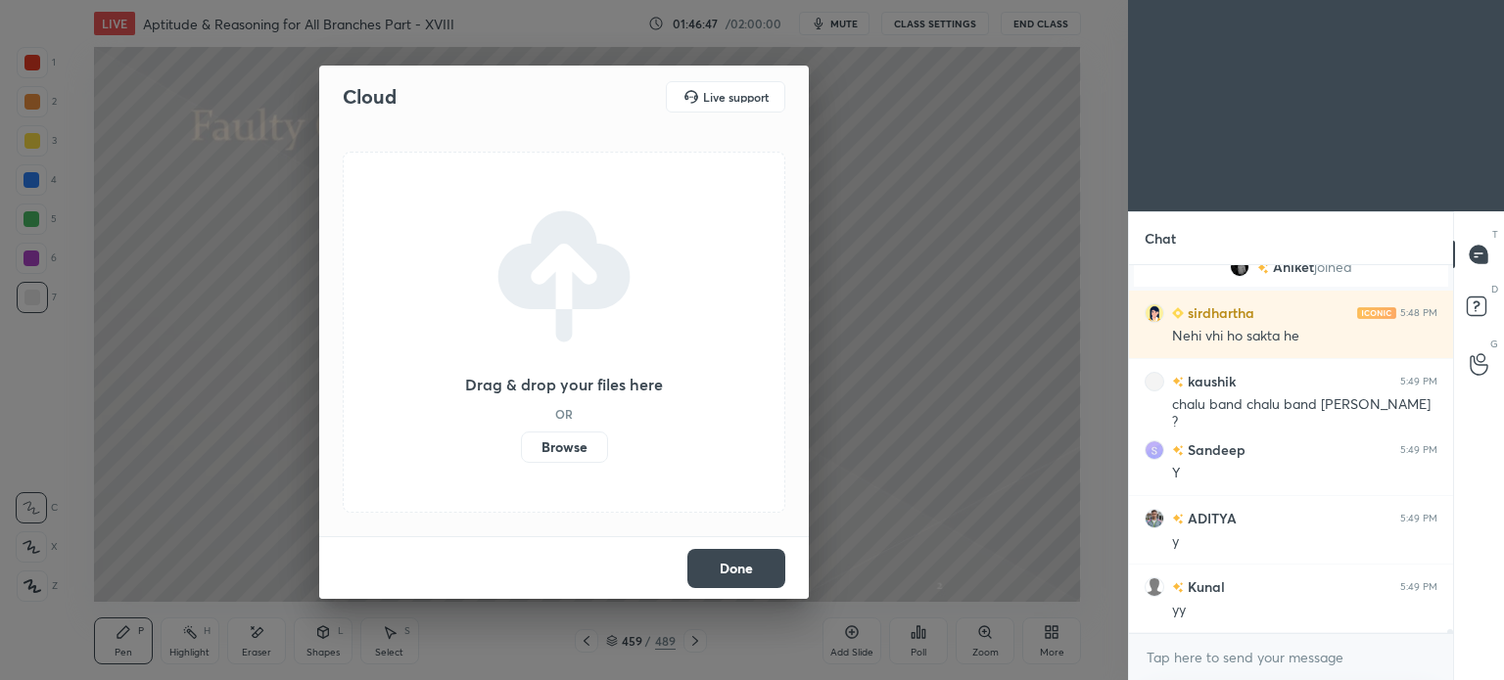
click at [550, 450] on label "Browse" at bounding box center [564, 447] width 87 height 31
click at [521, 450] on input "Browse" at bounding box center [521, 447] width 0 height 31
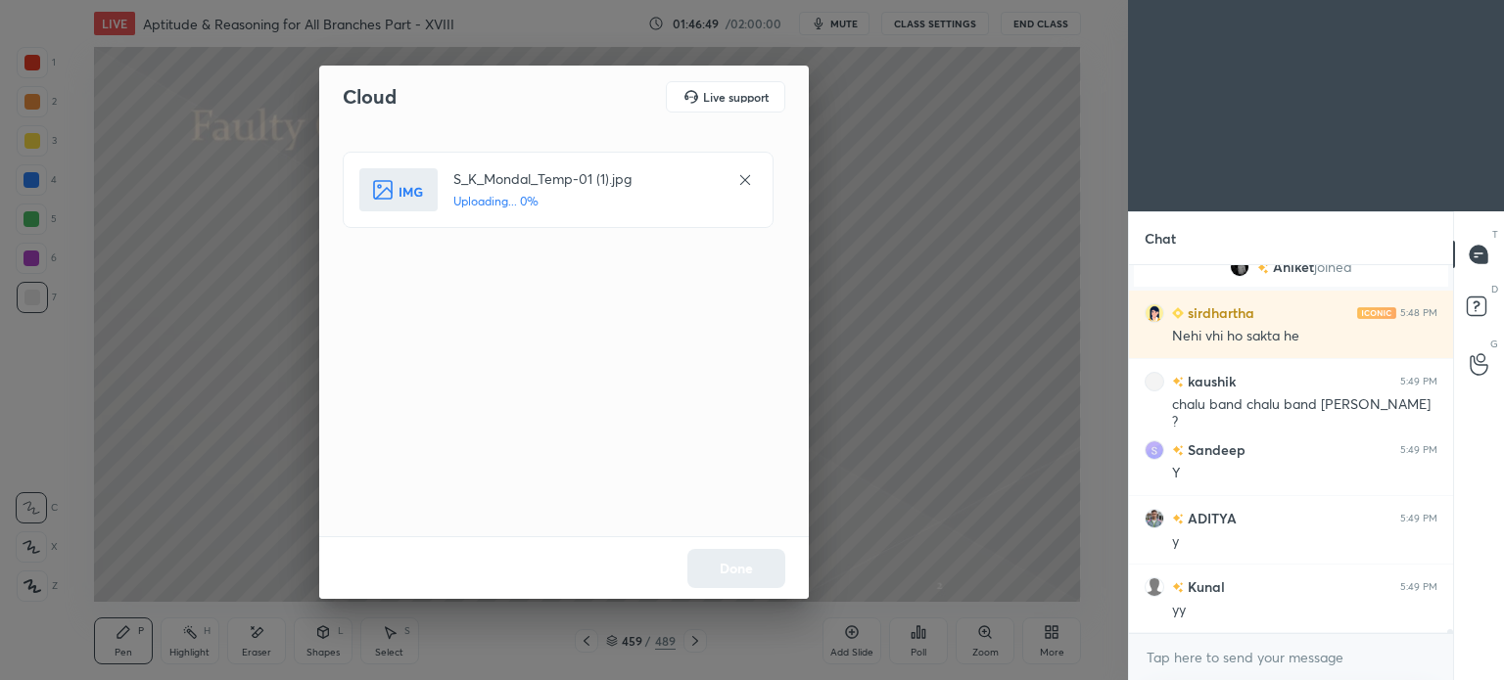
scroll to position [31578, 0]
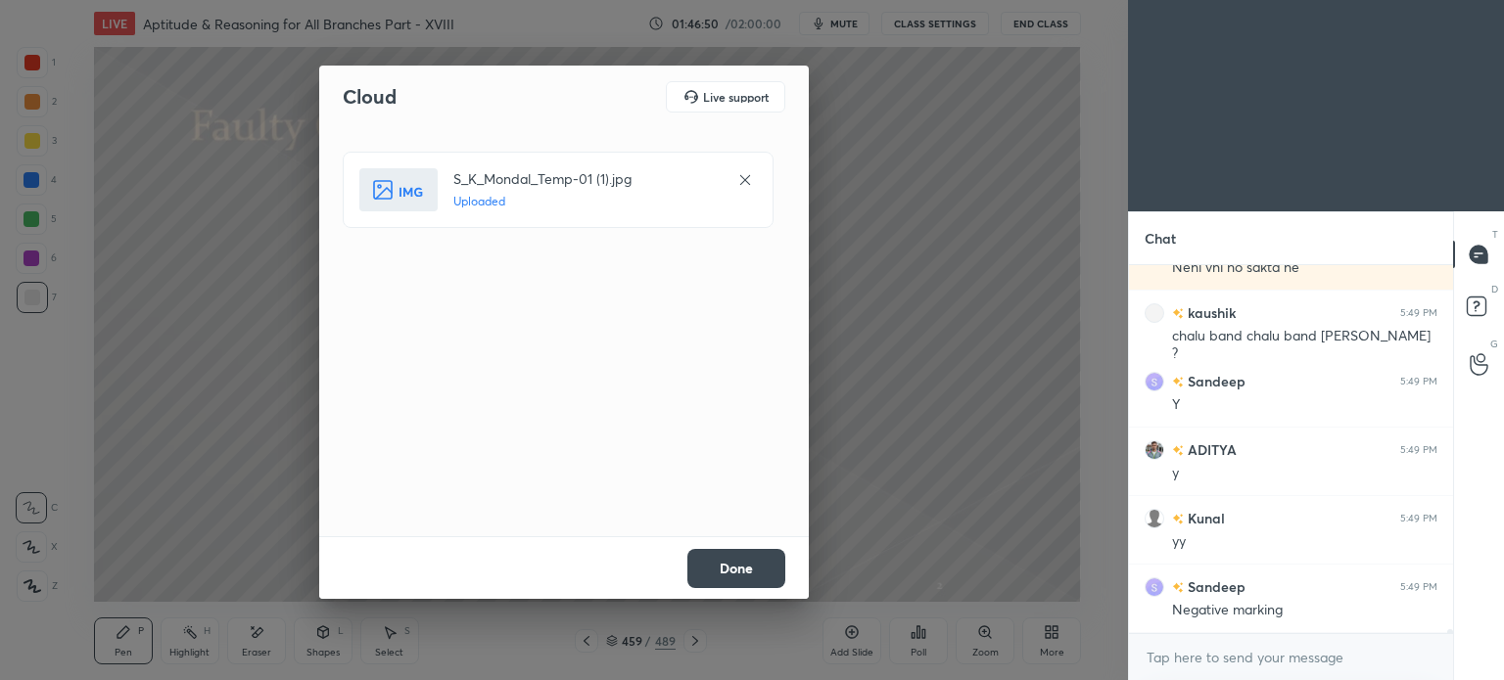
click at [756, 566] on button "Done" at bounding box center [736, 568] width 98 height 39
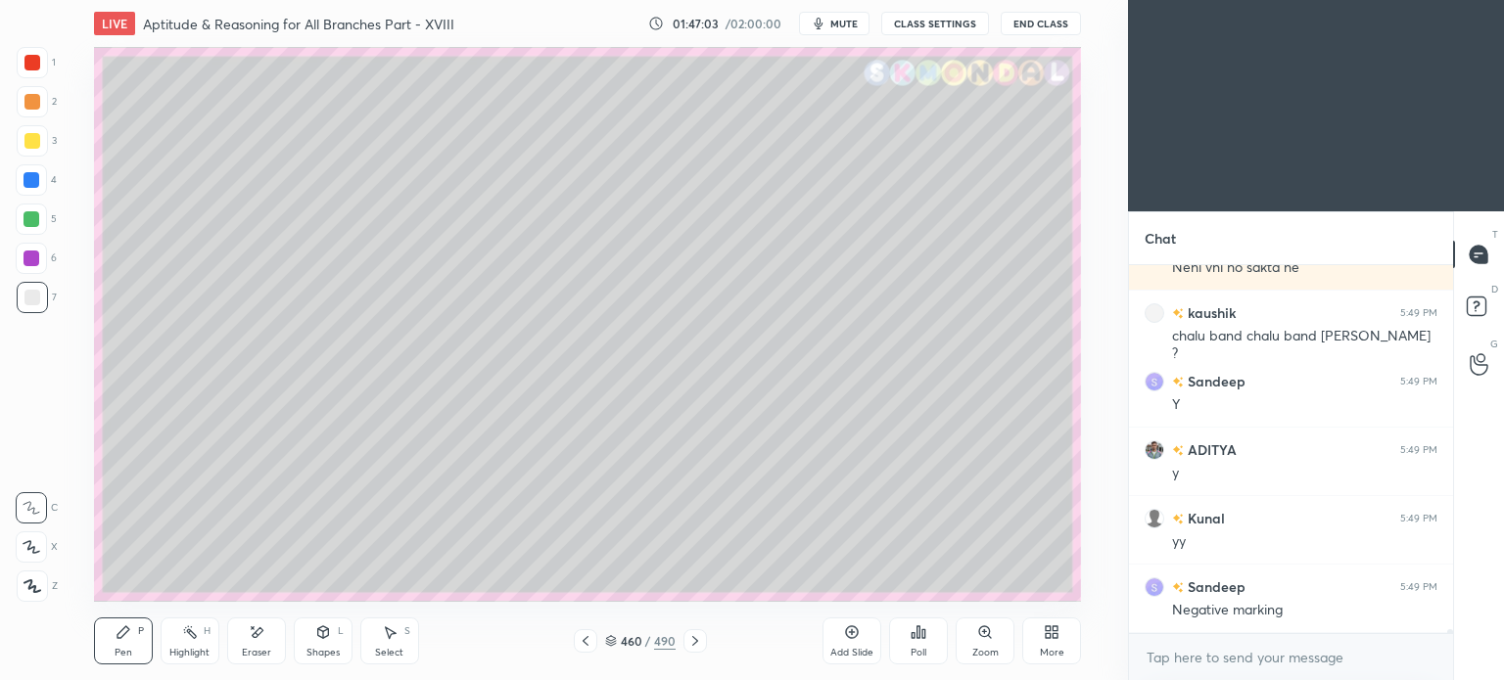
click at [32, 135] on div at bounding box center [32, 141] width 16 height 16
click at [104, 645] on div "Pen P" at bounding box center [123, 641] width 59 height 47
click at [107, 649] on div "Pen P" at bounding box center [123, 641] width 59 height 47
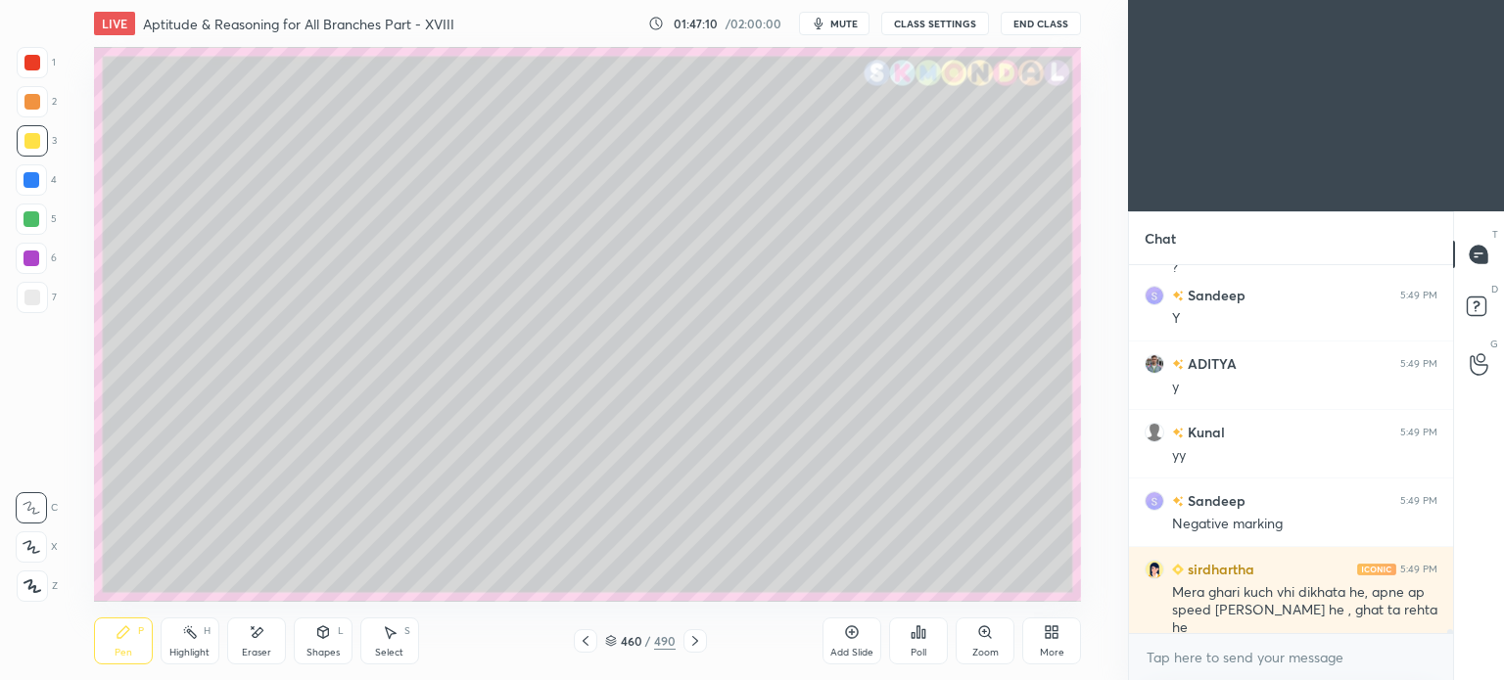
scroll to position [31732, 0]
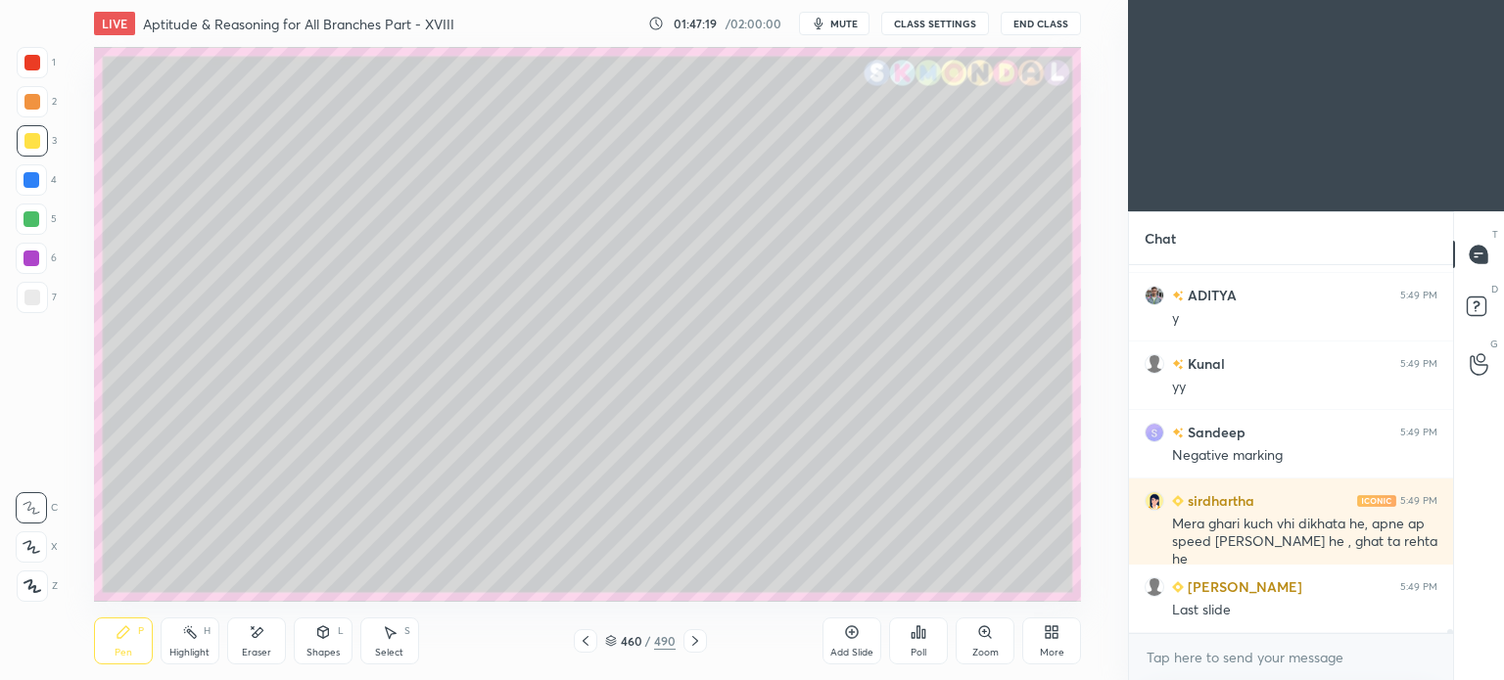
click at [28, 299] on div at bounding box center [32, 298] width 16 height 16
click at [33, 301] on div at bounding box center [32, 298] width 16 height 16
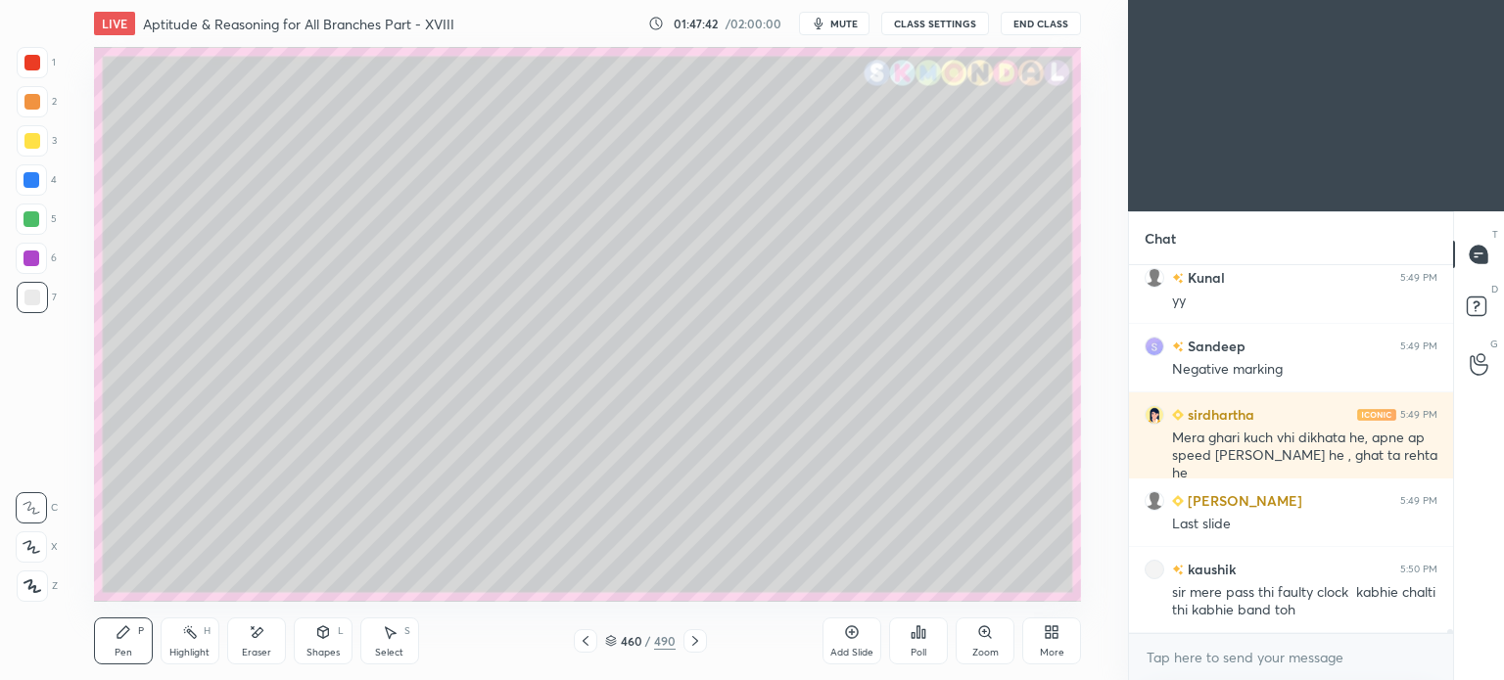
click at [255, 640] on icon at bounding box center [257, 633] width 16 height 17
click at [256, 638] on icon at bounding box center [257, 633] width 16 height 17
click at [118, 648] on div "Pen" at bounding box center [124, 653] width 18 height 10
click at [32, 147] on div at bounding box center [32, 141] width 16 height 16
click at [32, 299] on div at bounding box center [32, 298] width 16 height 16
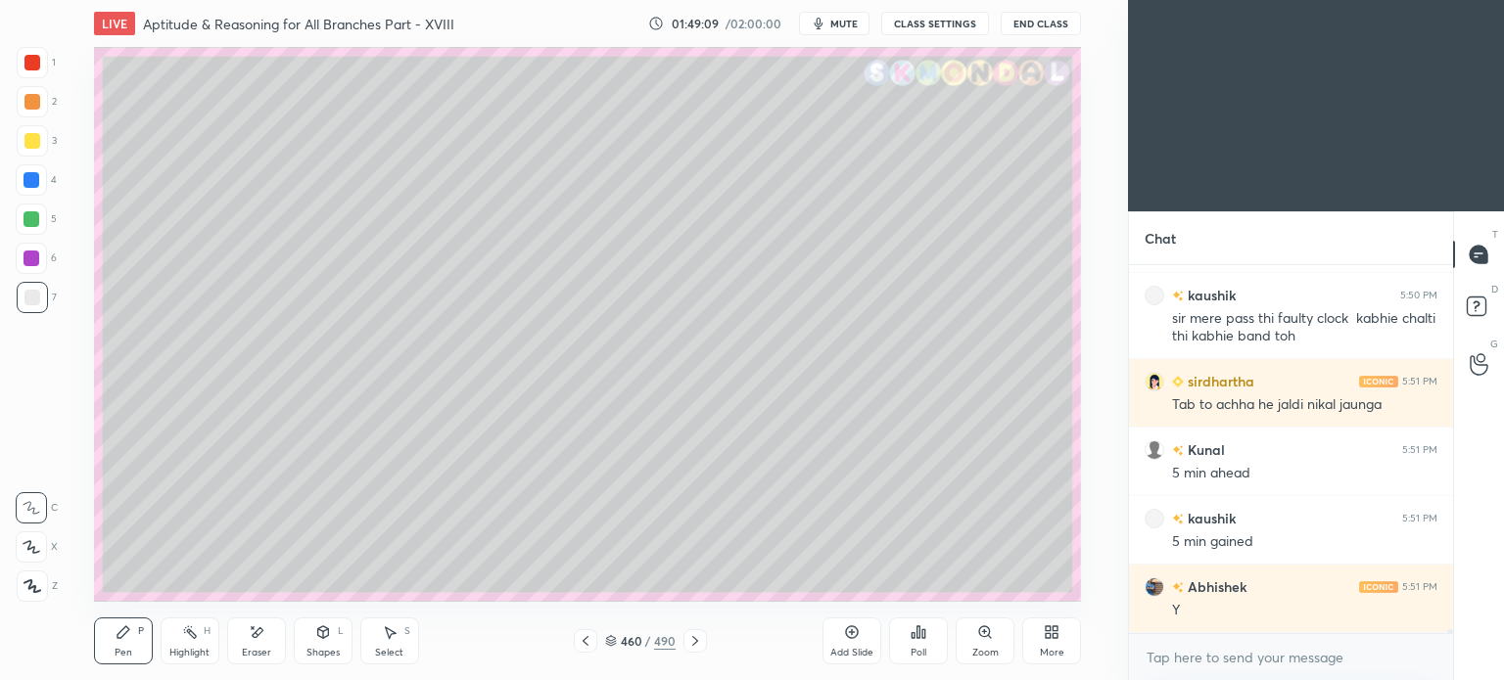
scroll to position [32161, 0]
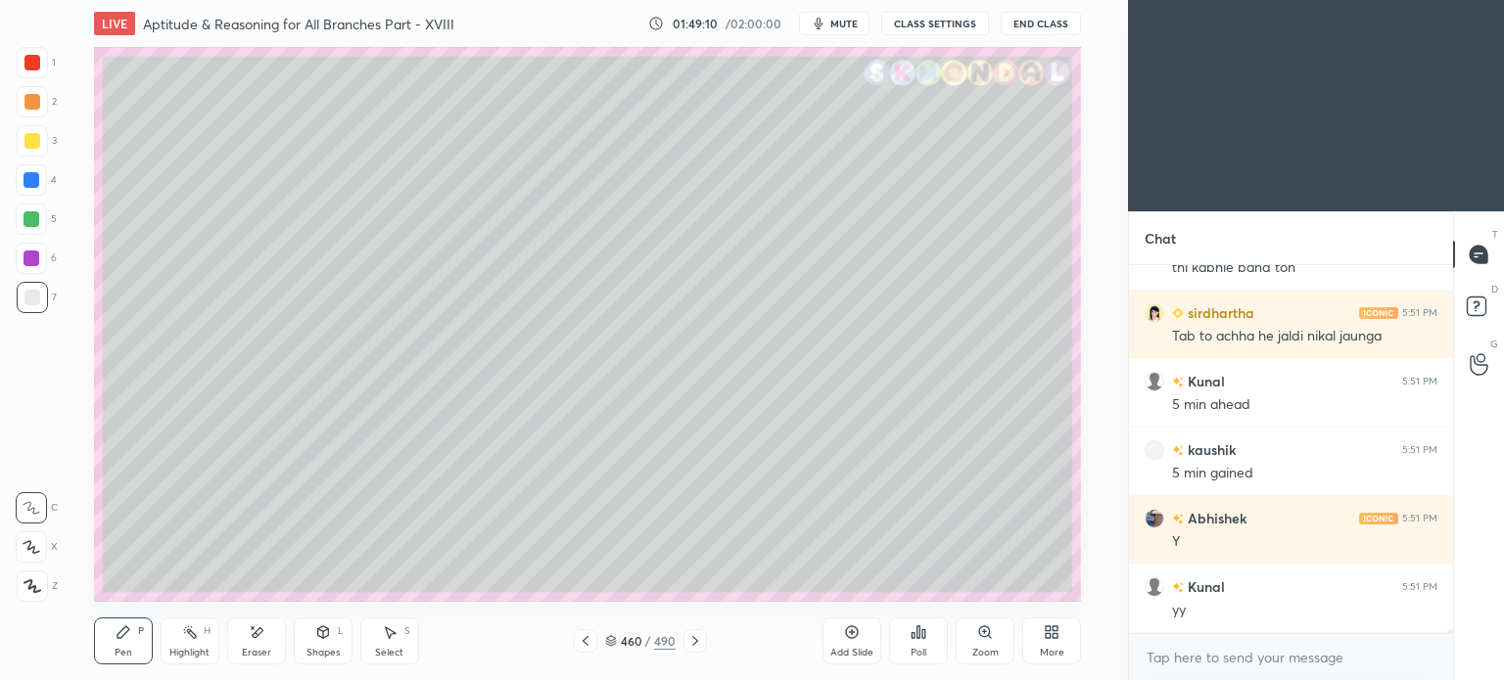
click at [120, 641] on div "Pen P" at bounding box center [123, 641] width 59 height 47
click at [30, 143] on div at bounding box center [32, 141] width 16 height 16
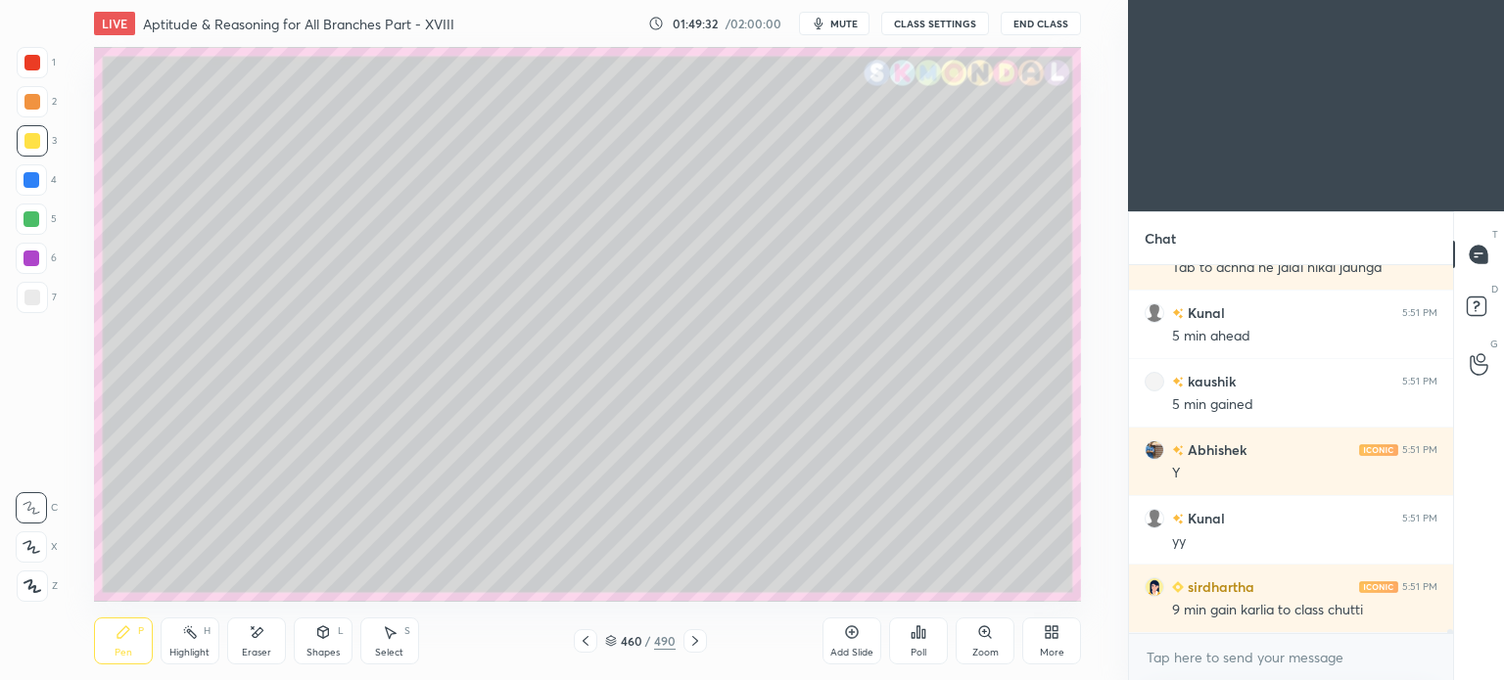
click at [32, 297] on div at bounding box center [32, 298] width 16 height 16
click at [34, 301] on div at bounding box center [32, 298] width 16 height 16
click at [255, 648] on div "Eraser" at bounding box center [256, 653] width 29 height 10
click at [86, 663] on div "LIVE Aptitude & Reasoning for All Branches Part - XVIII 01:49:46 / 02:00:00 mut…" at bounding box center [587, 340] width 1049 height 680
click at [119, 645] on div "Pen P" at bounding box center [123, 641] width 59 height 47
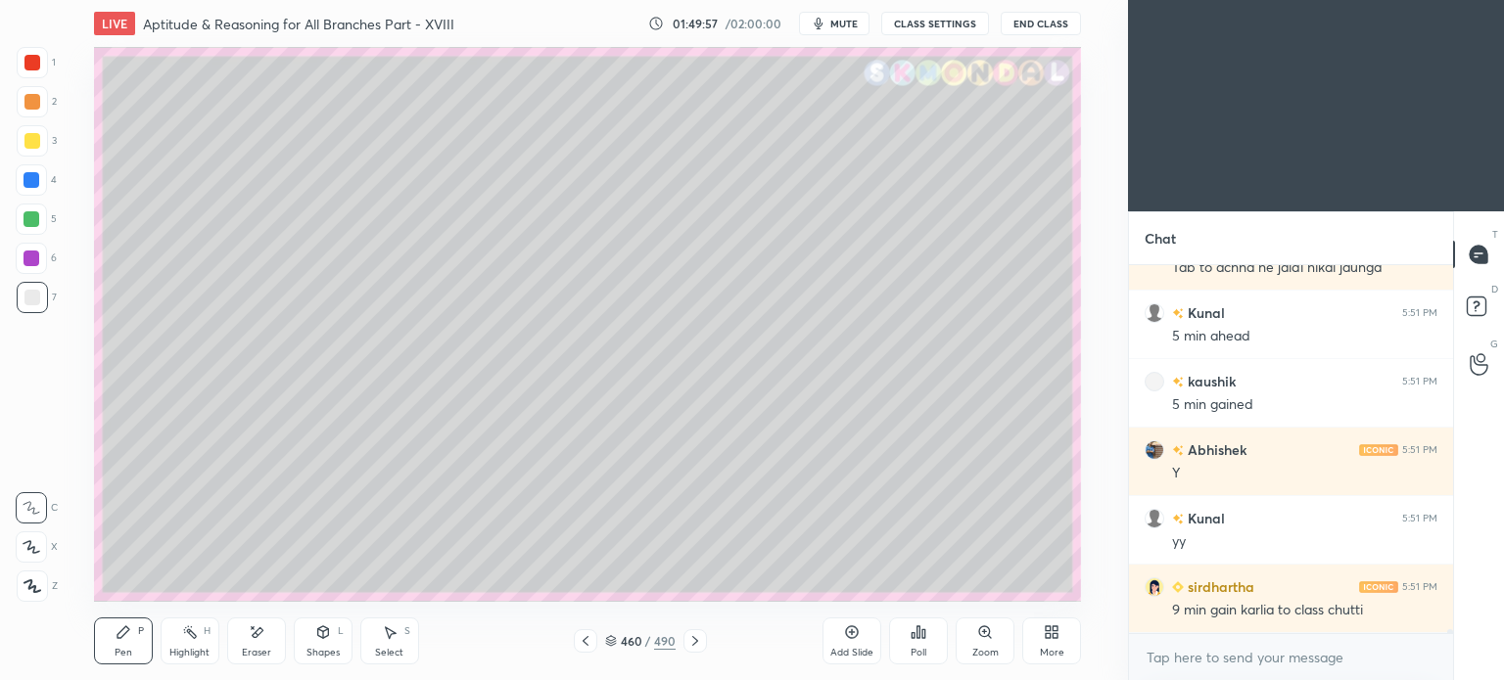
scroll to position [32316, 0]
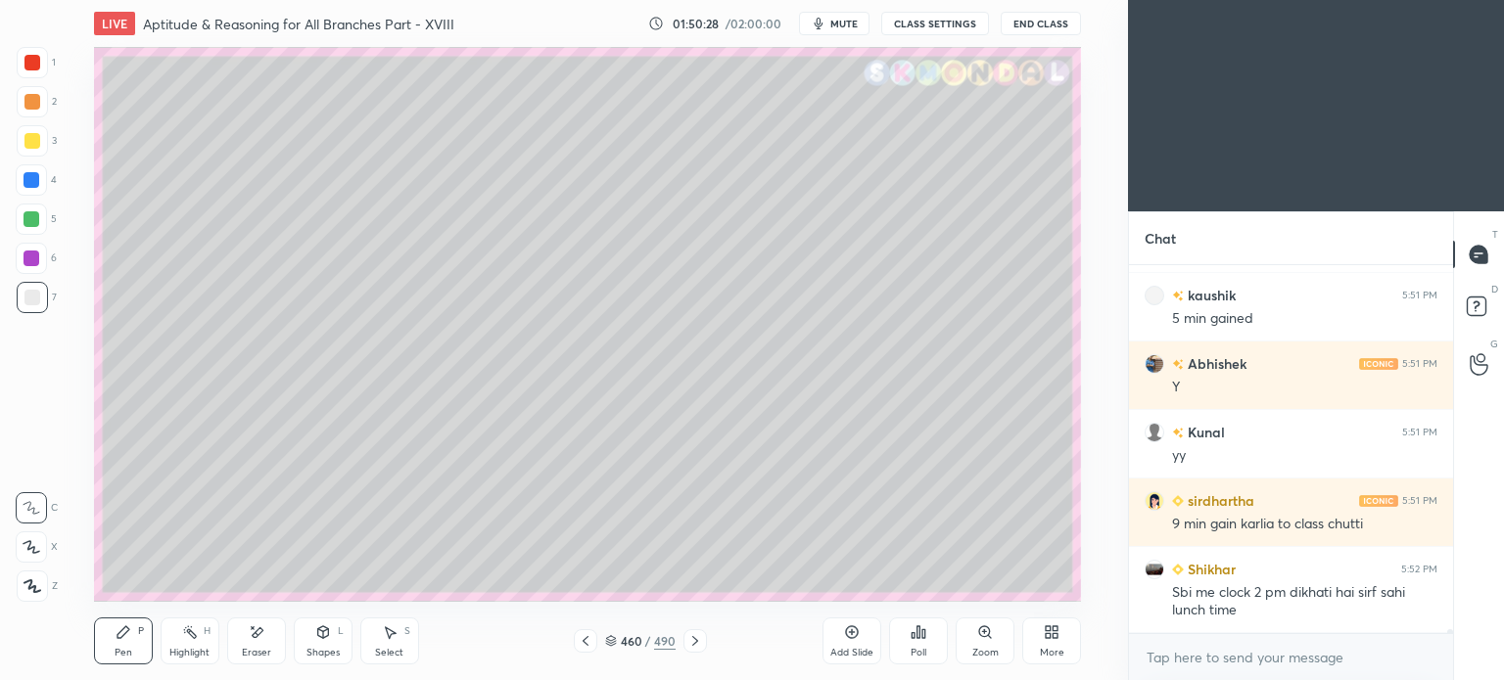
click at [691, 637] on icon at bounding box center [695, 641] width 16 height 16
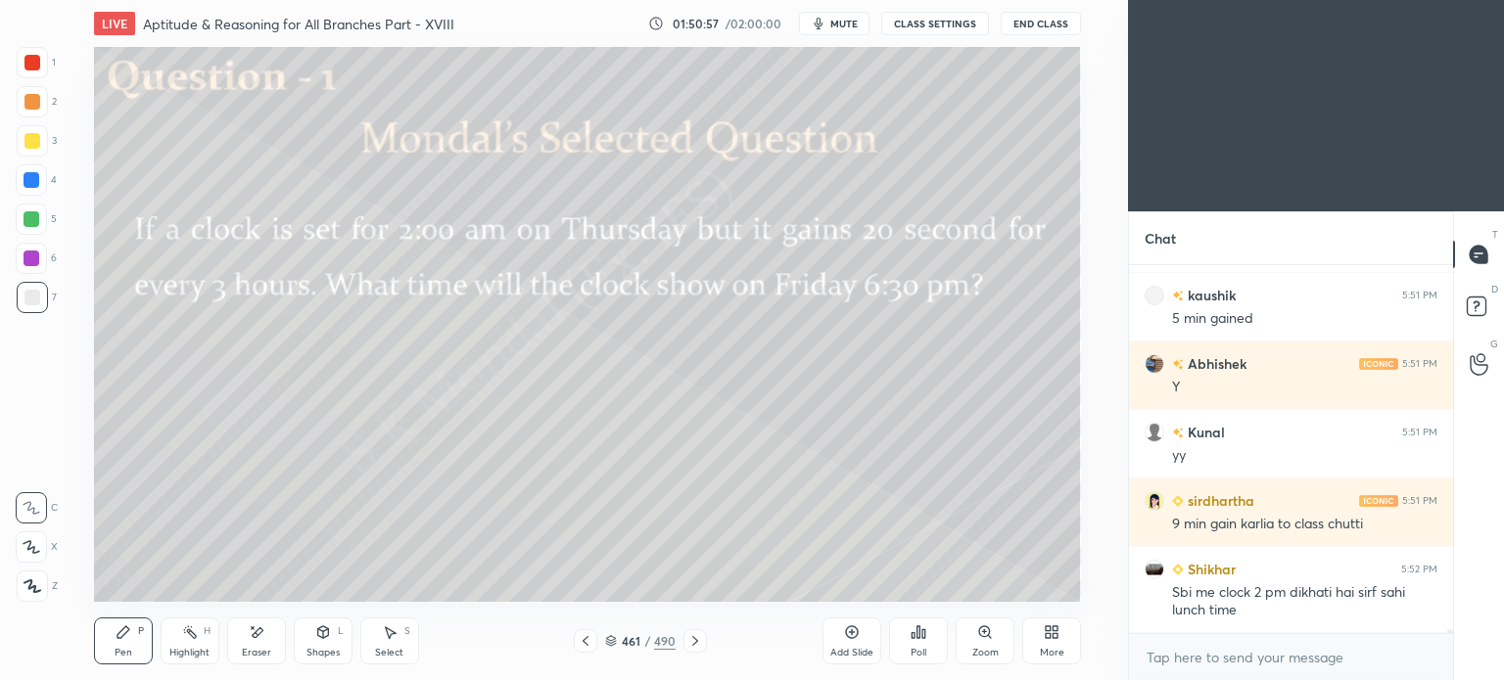
click at [35, 149] on div at bounding box center [32, 140] width 31 height 31
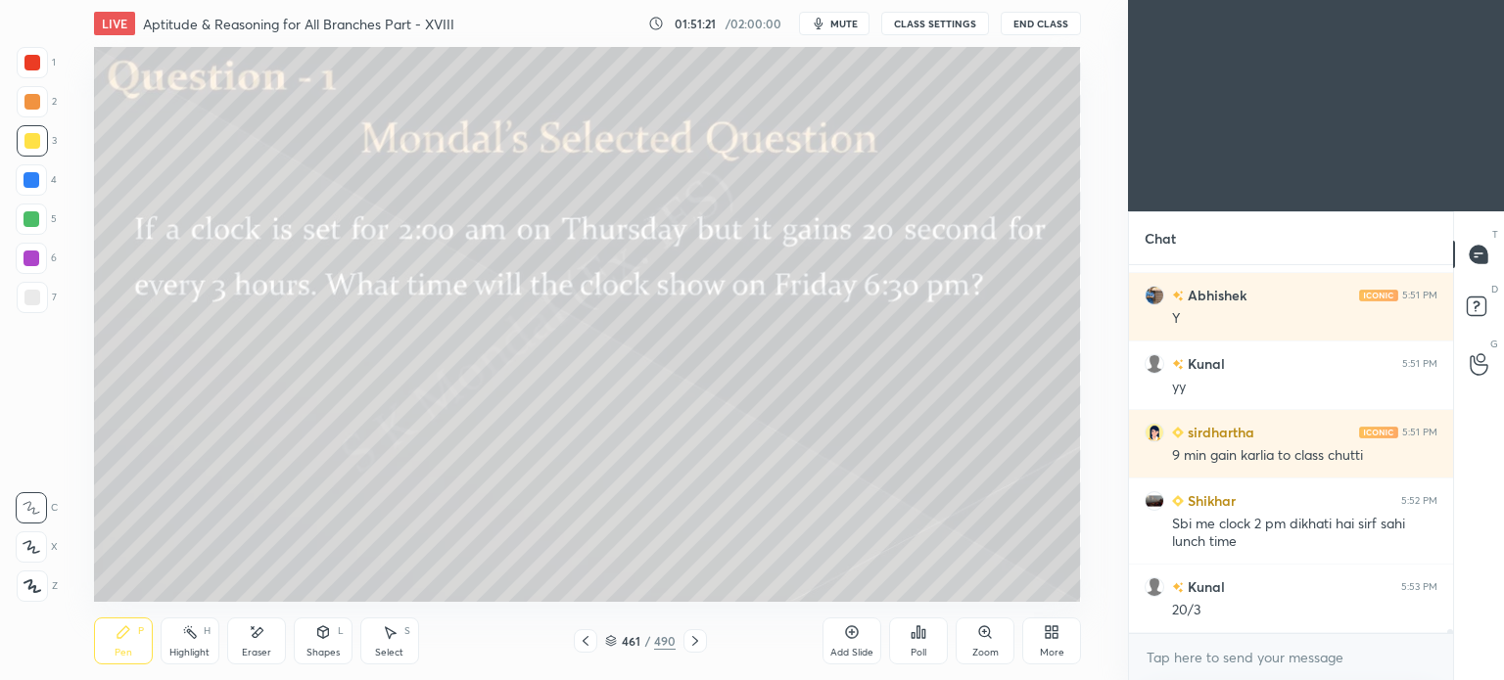
scroll to position [32453, 0]
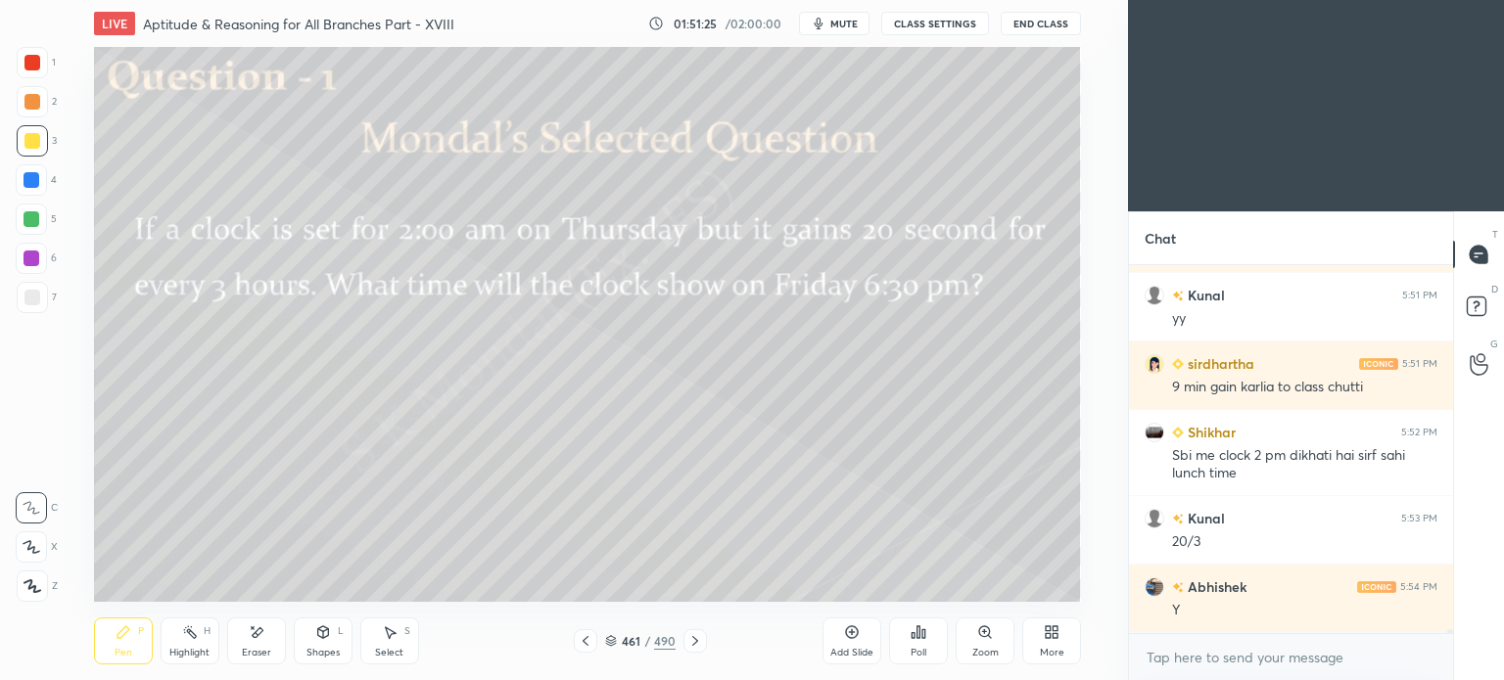
click at [24, 303] on div at bounding box center [32, 298] width 16 height 16
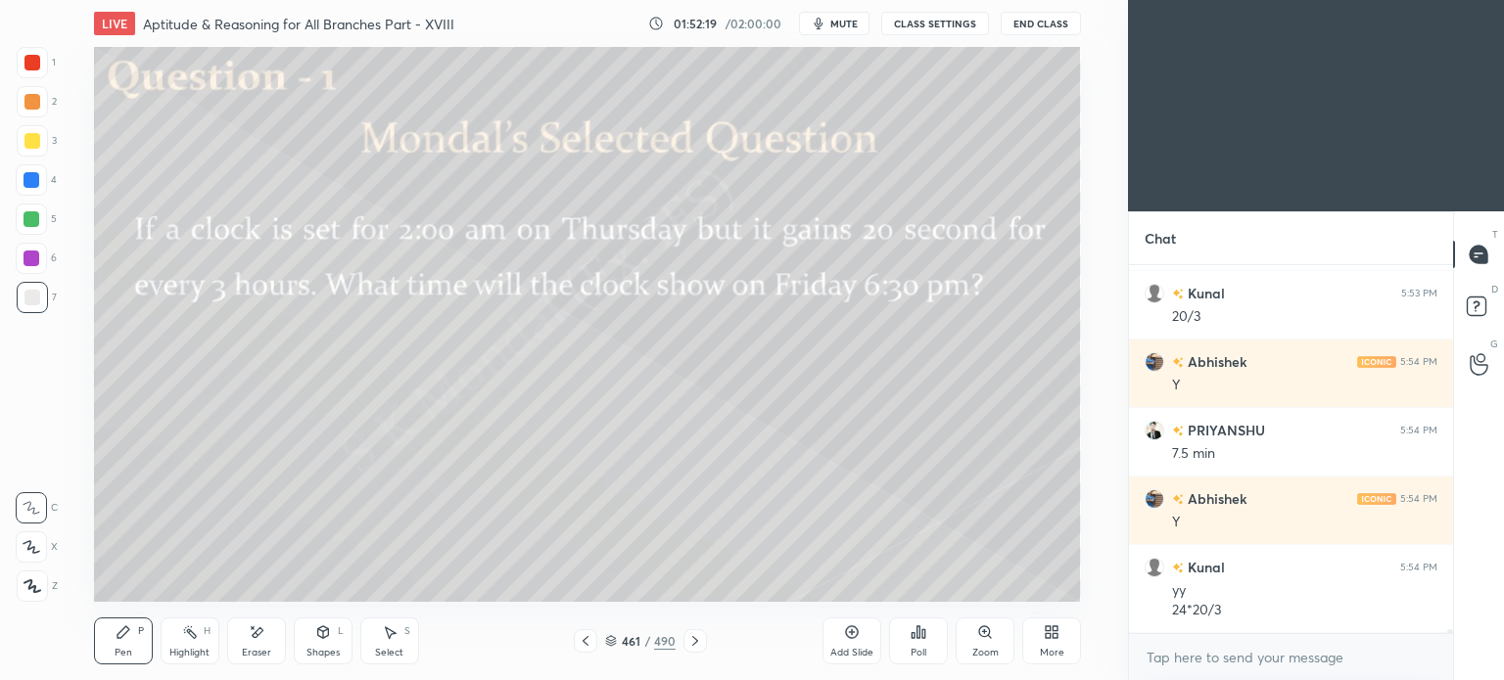
scroll to position [32746, 0]
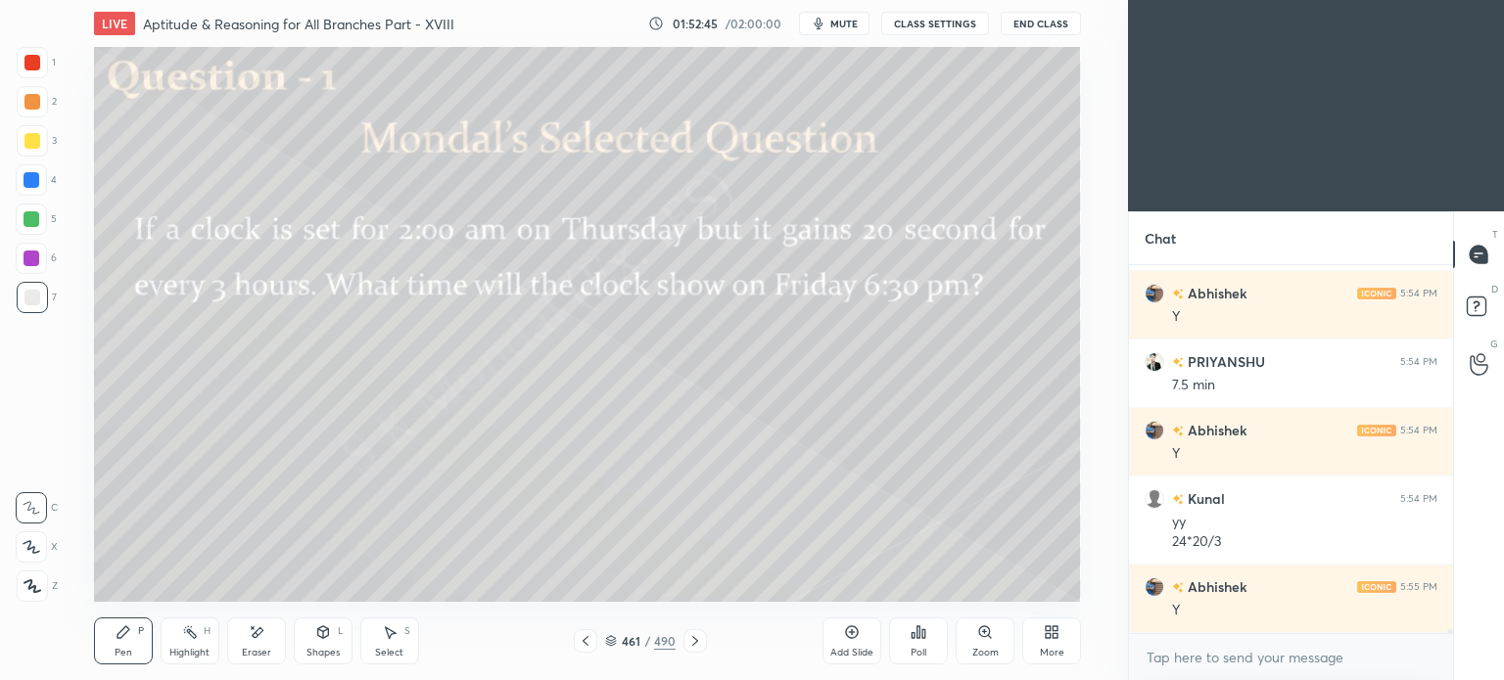
click at [197, 649] on div "Highlight" at bounding box center [189, 653] width 40 height 10
click at [259, 642] on div "Eraser" at bounding box center [256, 641] width 59 height 47
click at [106, 652] on div "Pen P" at bounding box center [123, 641] width 59 height 47
click at [115, 651] on div "Pen" at bounding box center [124, 653] width 18 height 10
click at [253, 640] on icon at bounding box center [257, 633] width 16 height 17
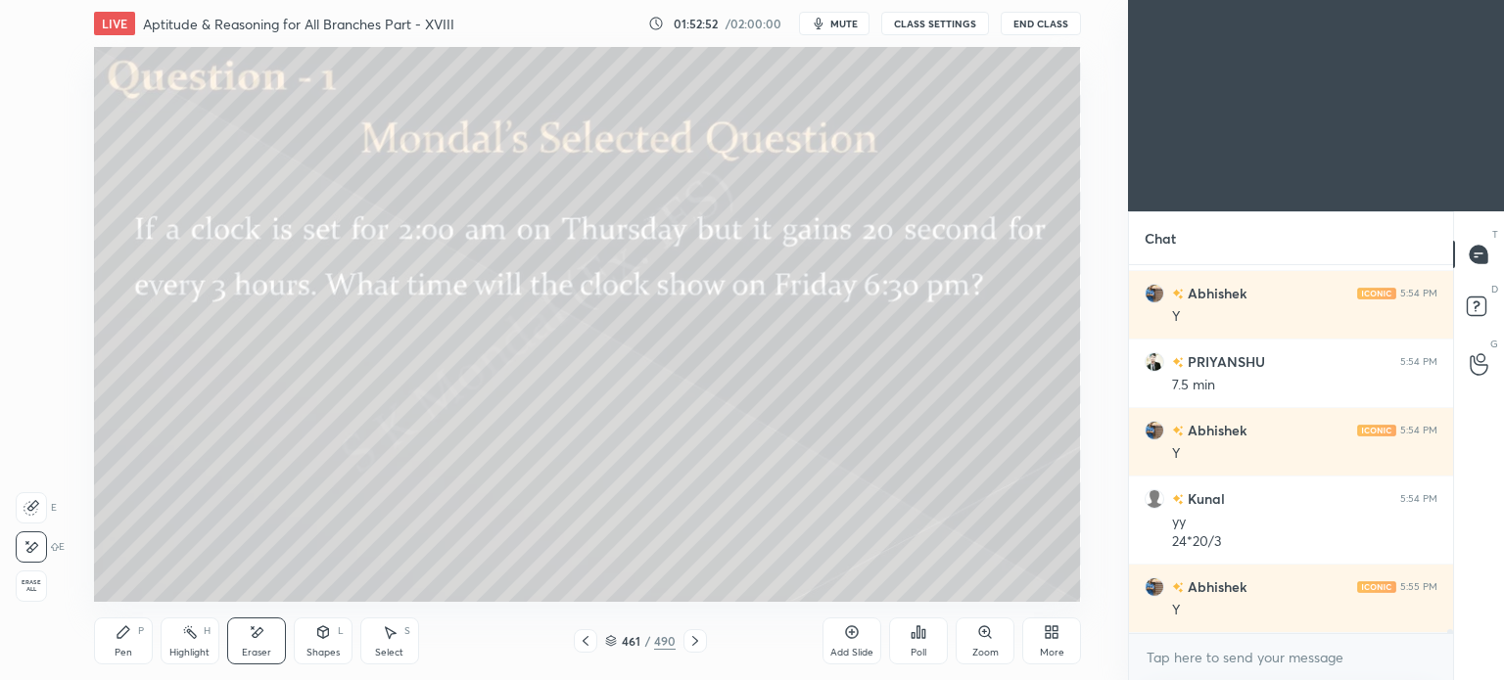
click at [102, 648] on div "Pen P" at bounding box center [123, 641] width 59 height 47
click at [125, 632] on icon at bounding box center [123, 632] width 12 height 12
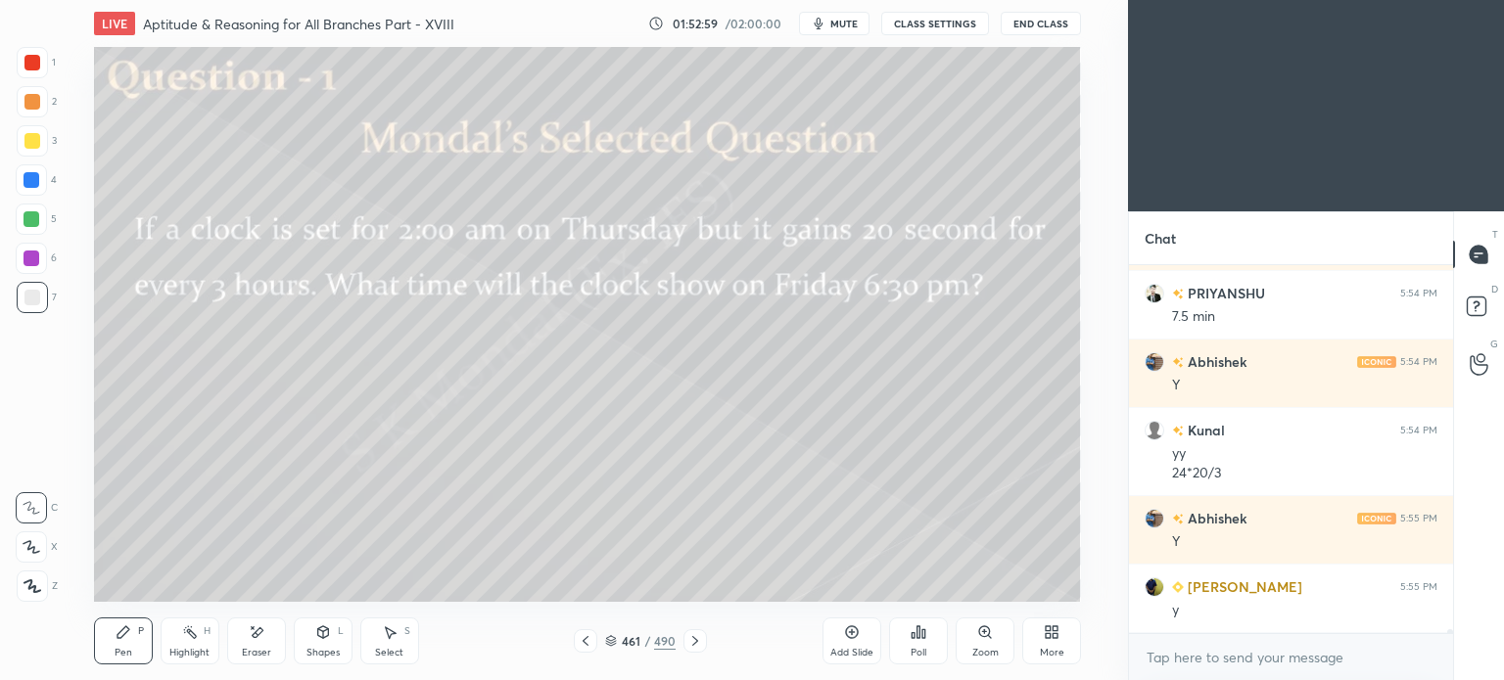
click at [263, 637] on icon at bounding box center [257, 633] width 16 height 17
click at [129, 648] on div "Pen" at bounding box center [124, 653] width 18 height 10
click at [117, 652] on div "Pen" at bounding box center [124, 653] width 18 height 10
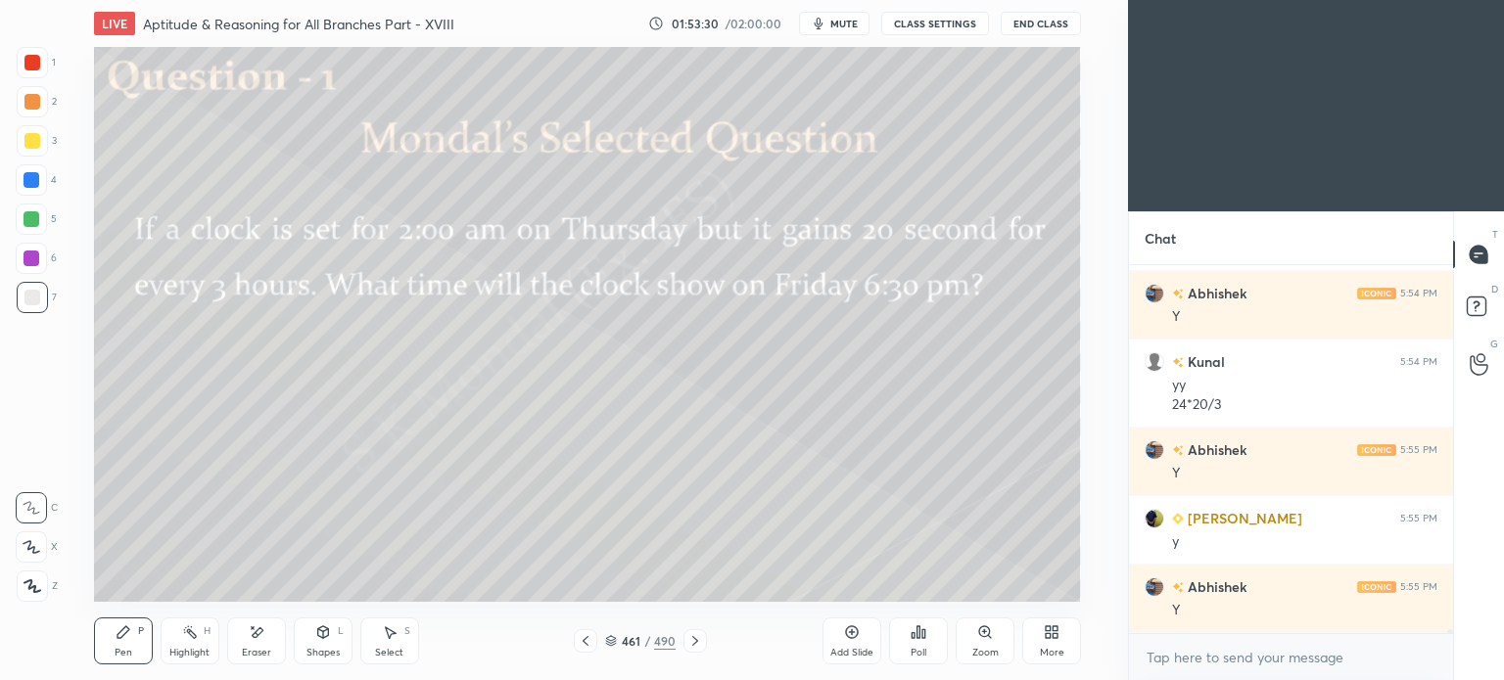
scroll to position [32952, 0]
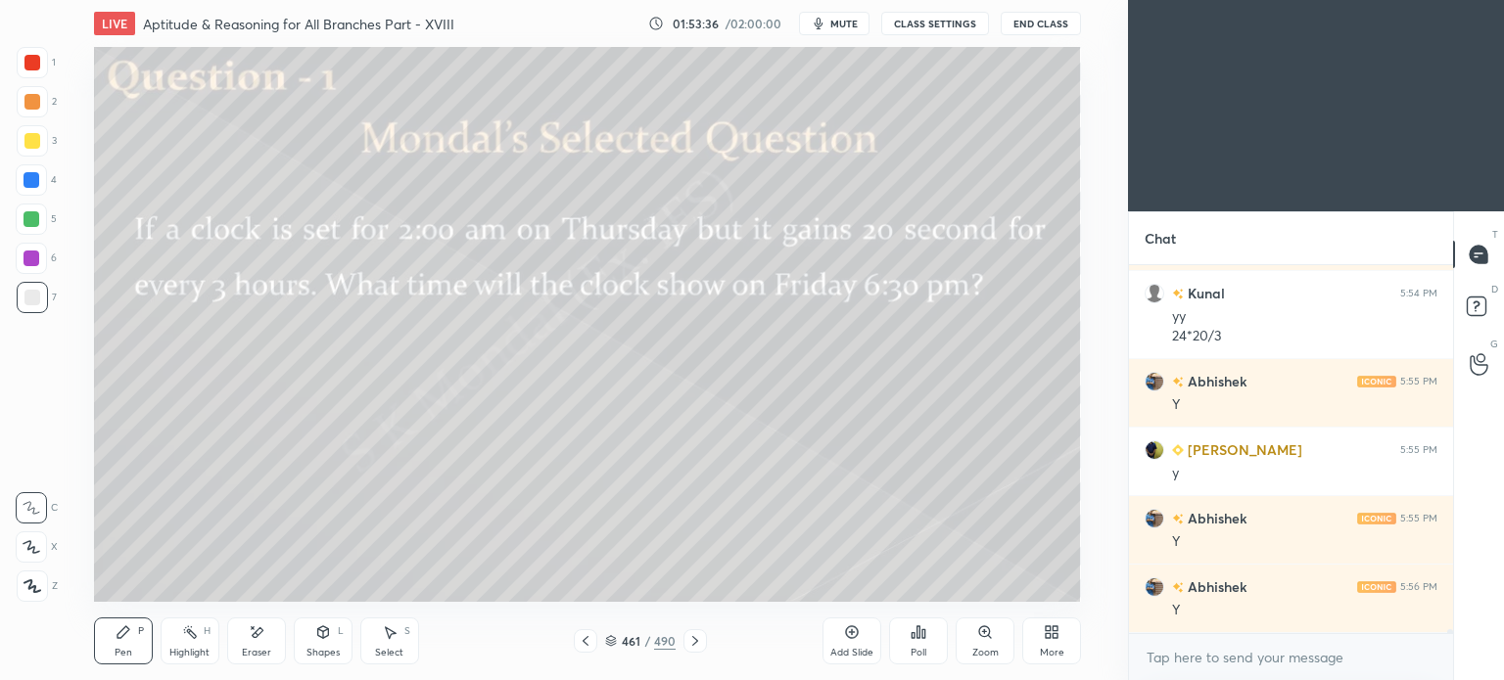
click at [266, 643] on div "Eraser" at bounding box center [256, 641] width 59 height 47
click at [106, 643] on div "Pen P" at bounding box center [123, 641] width 59 height 47
click at [109, 659] on div "Pen P" at bounding box center [123, 641] width 59 height 47
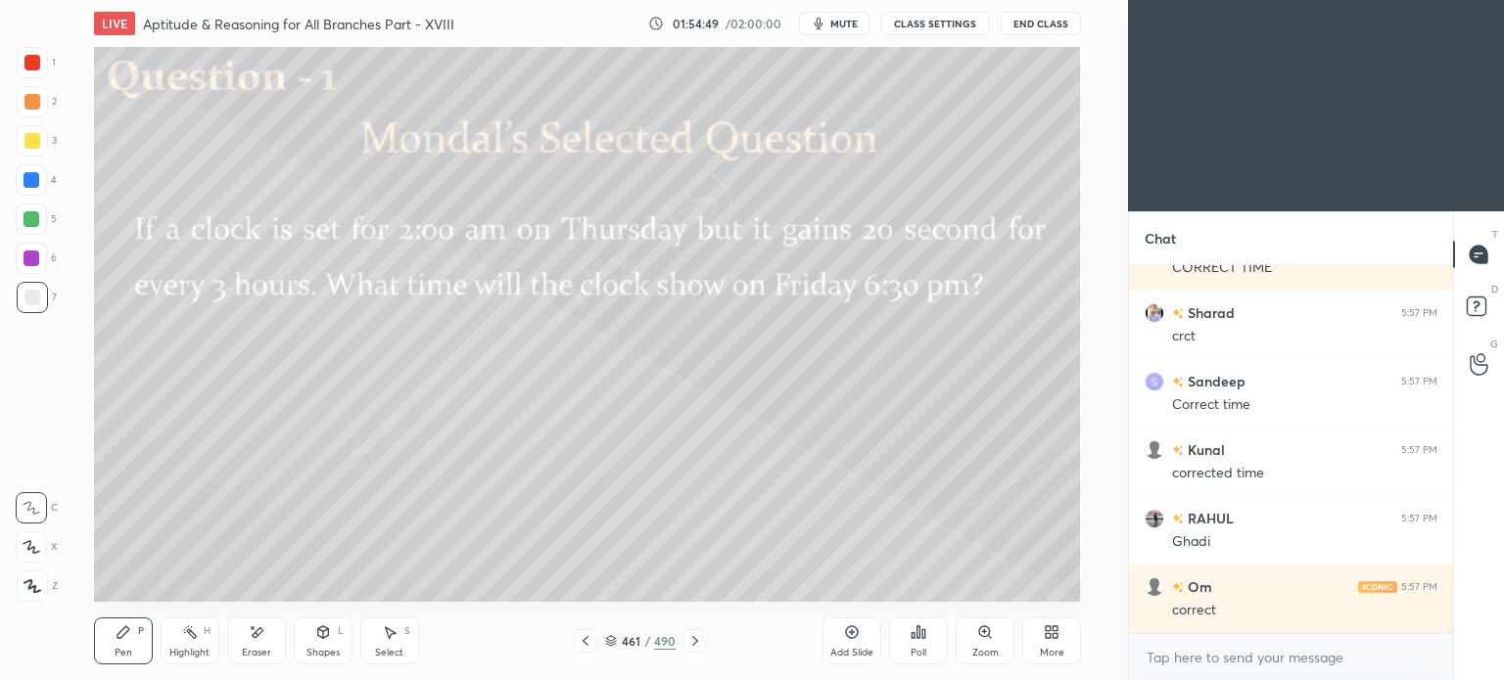
scroll to position [33637, 0]
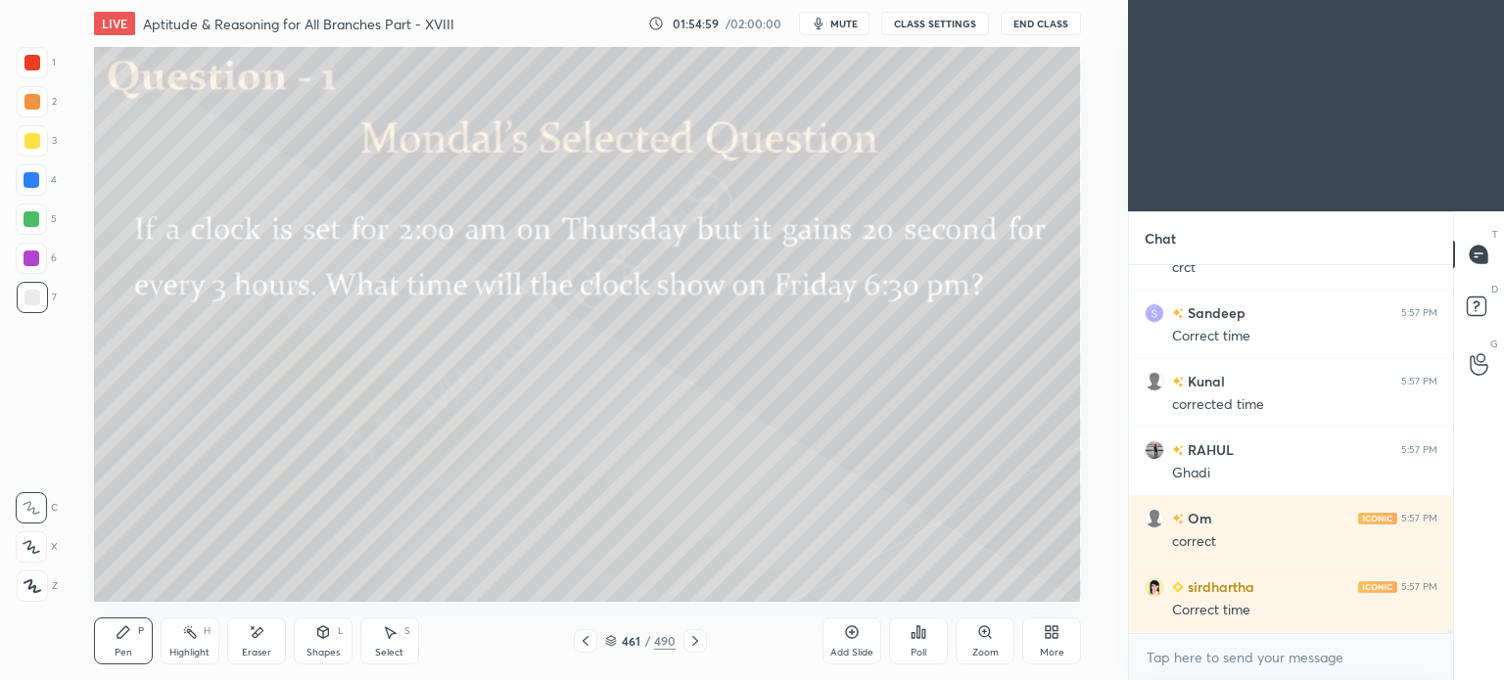
click at [31, 135] on div at bounding box center [32, 141] width 16 height 16
click at [121, 644] on div "Pen P" at bounding box center [123, 641] width 59 height 47
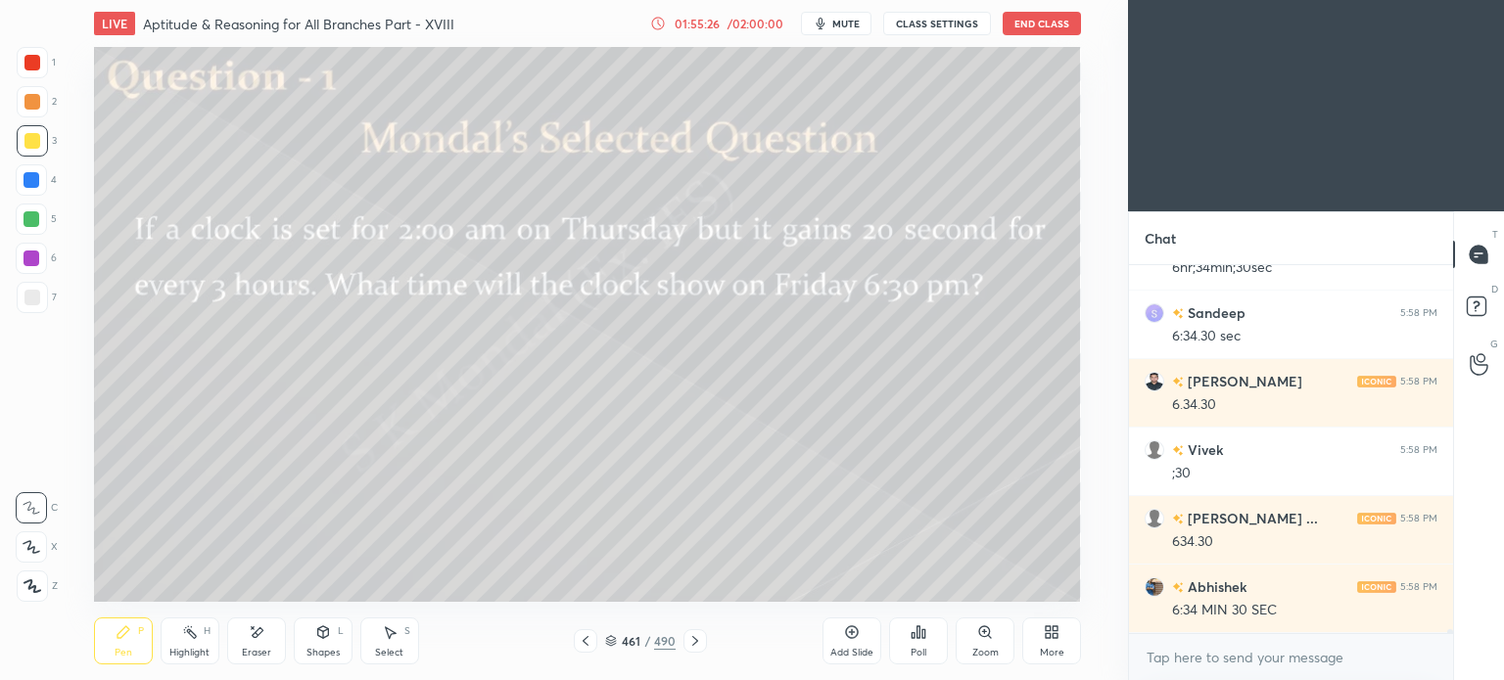
scroll to position [34459, 0]
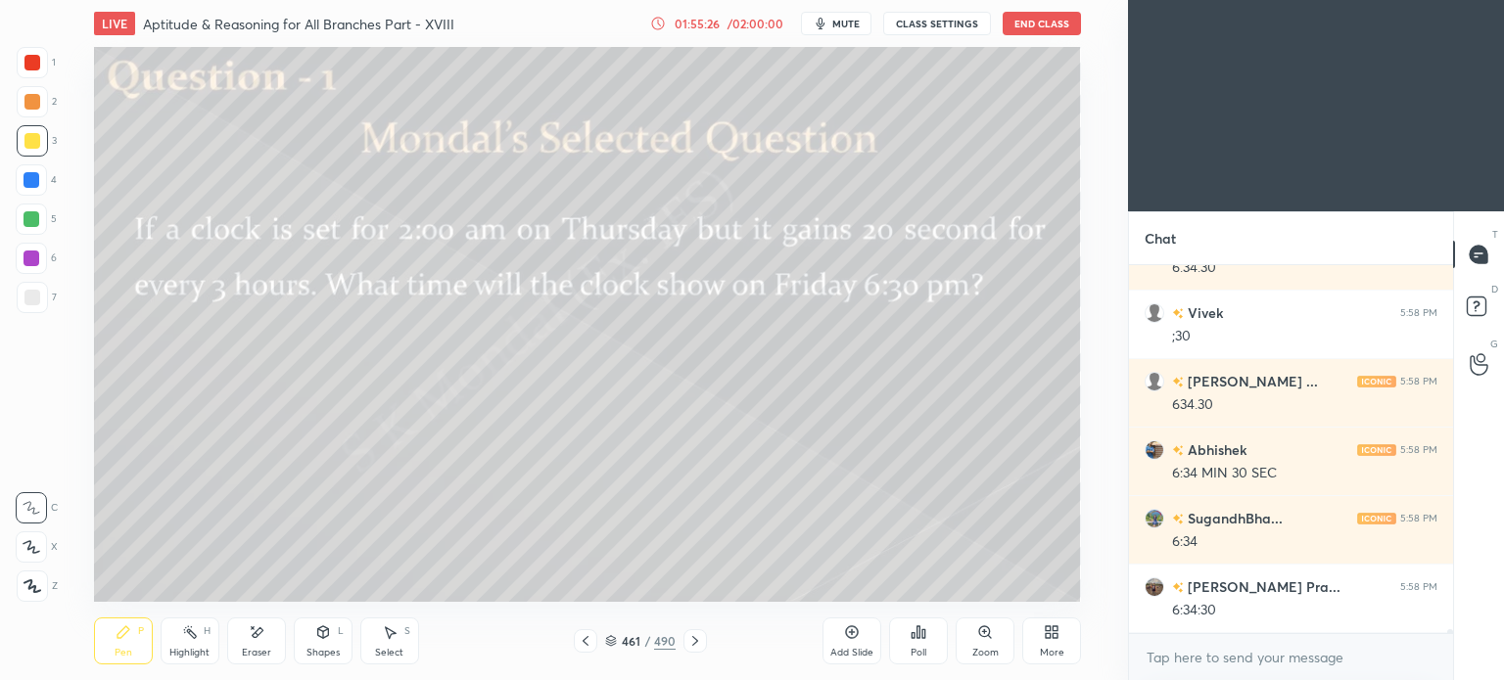
click at [24, 109] on div at bounding box center [32, 102] width 16 height 16
click at [848, 637] on icon at bounding box center [852, 632] width 13 height 13
click at [31, 143] on div at bounding box center [32, 141] width 16 height 16
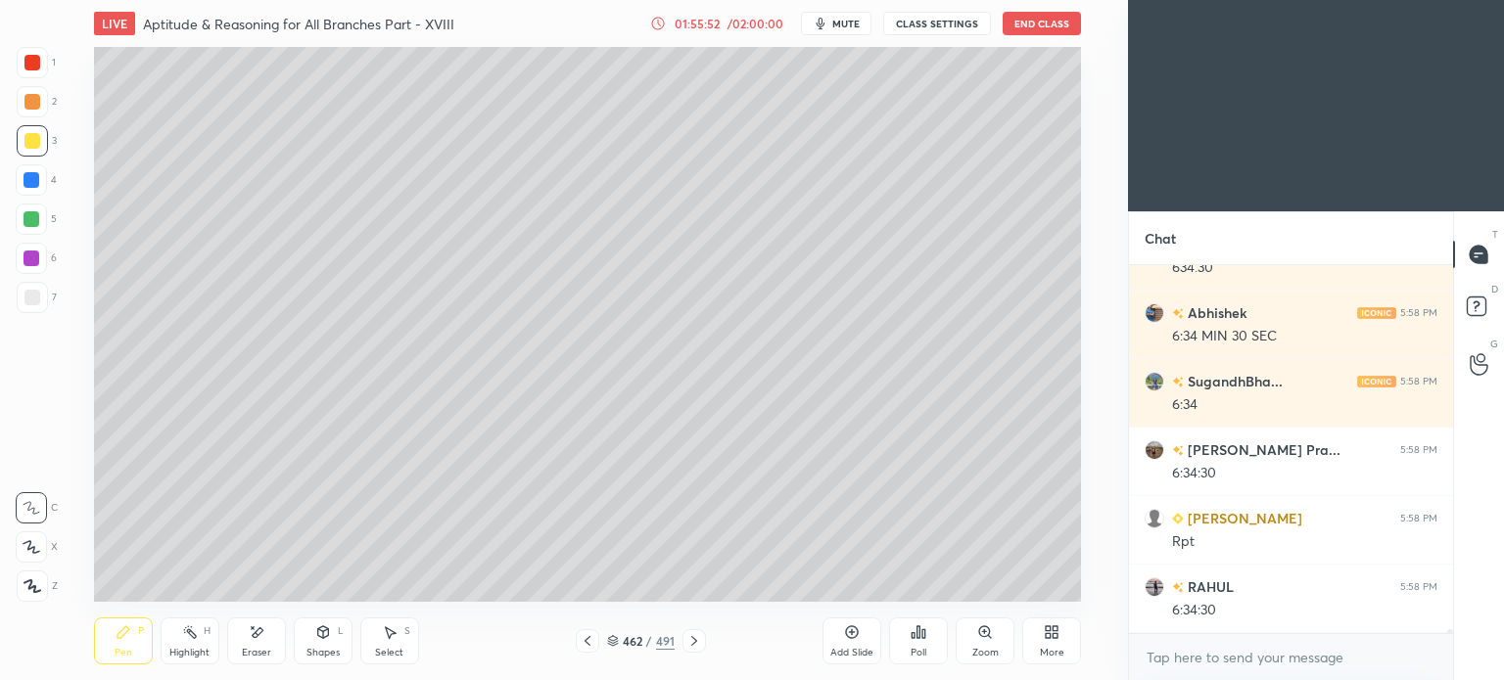
scroll to position [34665, 0]
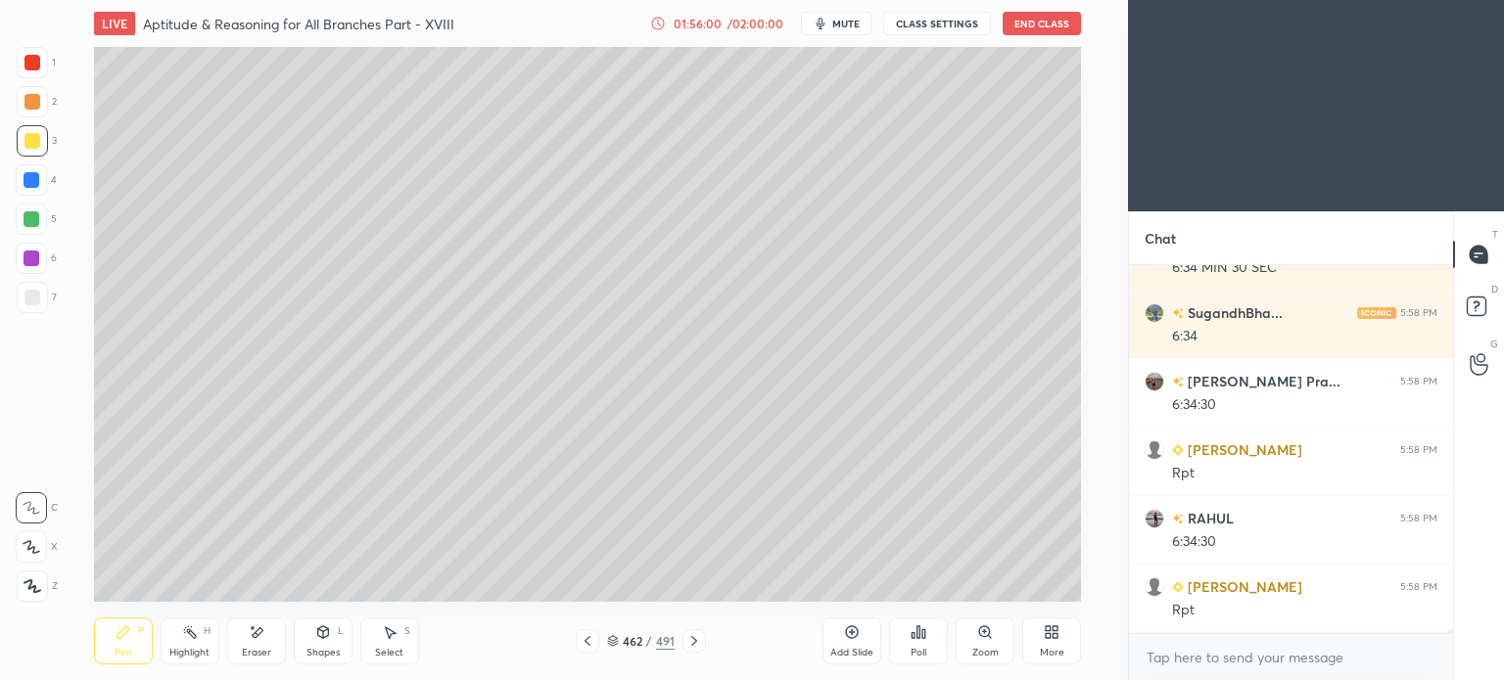
click at [595, 643] on div at bounding box center [587, 640] width 23 height 23
click at [188, 649] on div "Highlight" at bounding box center [189, 653] width 40 height 10
click at [188, 653] on div "Highlight" at bounding box center [189, 653] width 40 height 10
click at [689, 638] on icon at bounding box center [694, 641] width 16 height 16
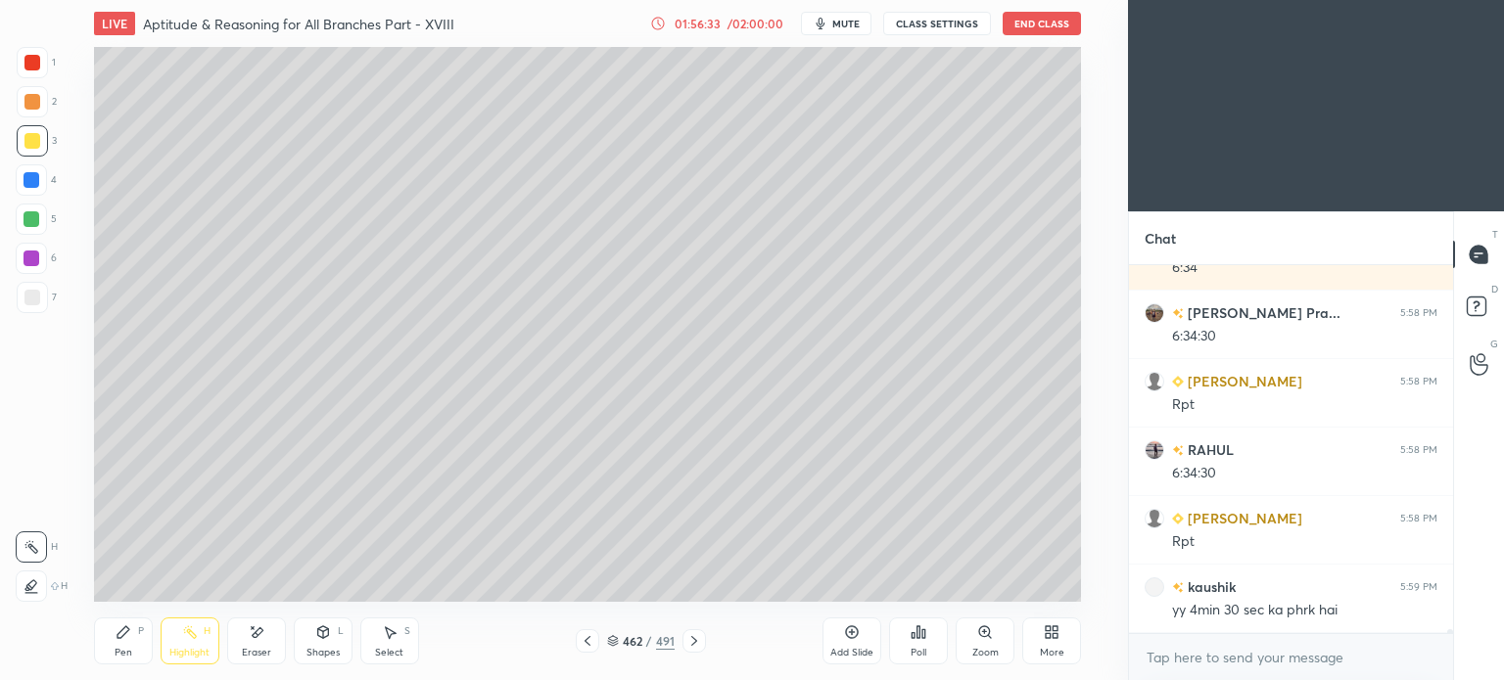
click at [584, 648] on icon at bounding box center [588, 641] width 16 height 16
click at [693, 638] on icon at bounding box center [694, 641] width 16 height 16
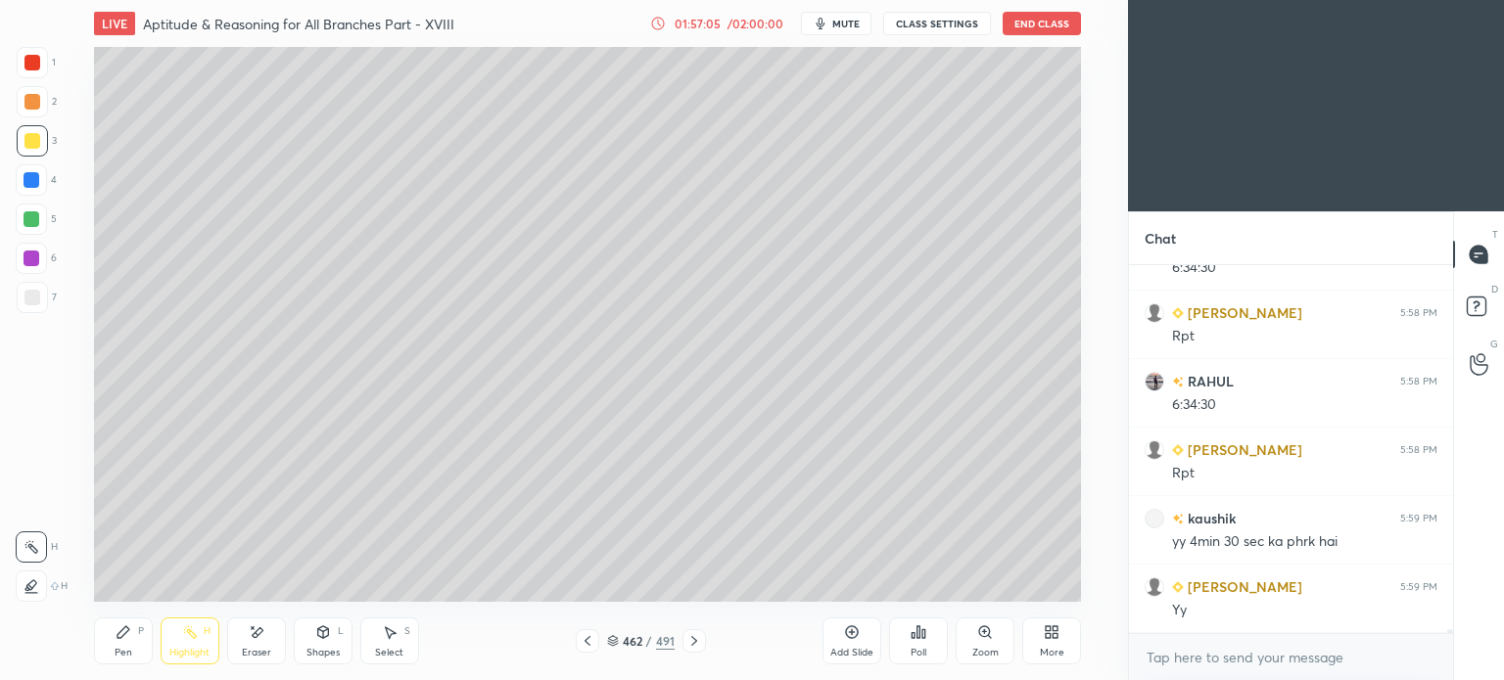
click at [585, 648] on icon at bounding box center [588, 641] width 16 height 16
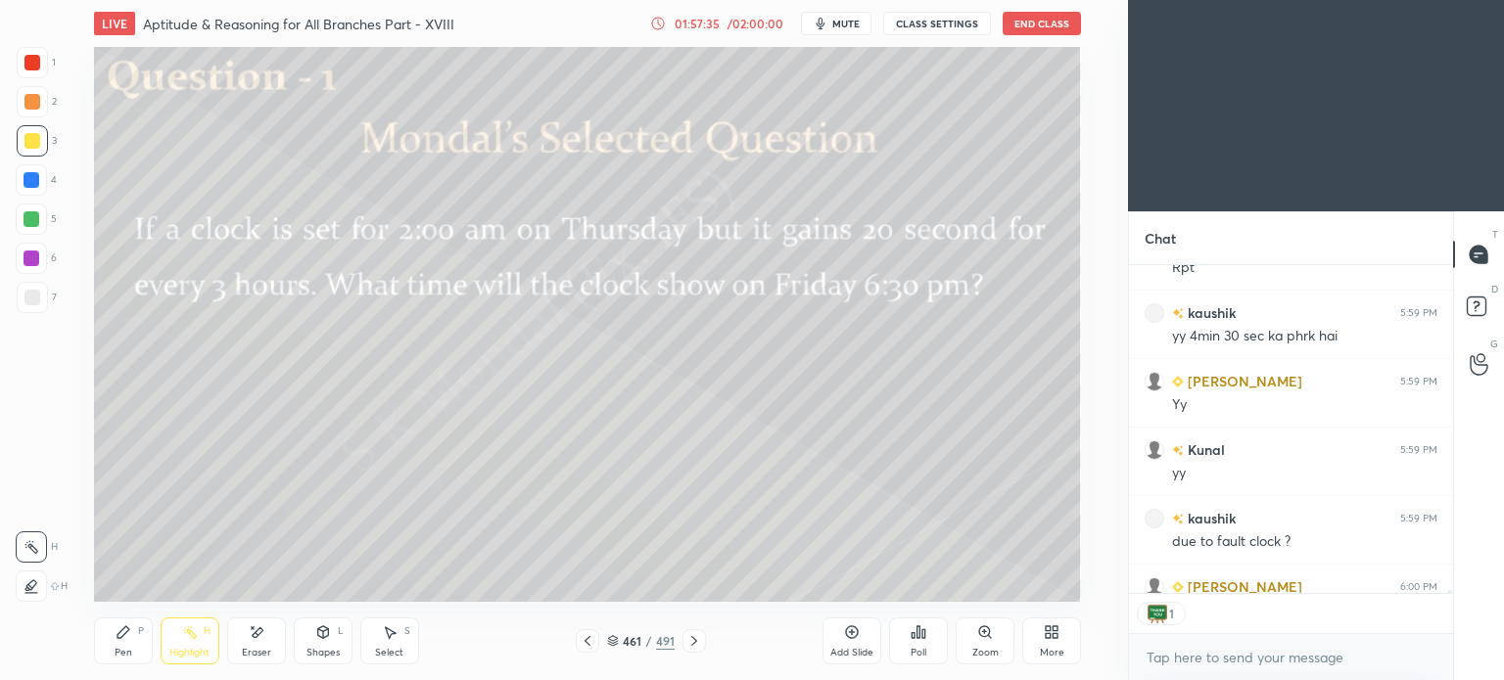
scroll to position [6, 6]
click at [694, 642] on icon at bounding box center [694, 641] width 6 height 10
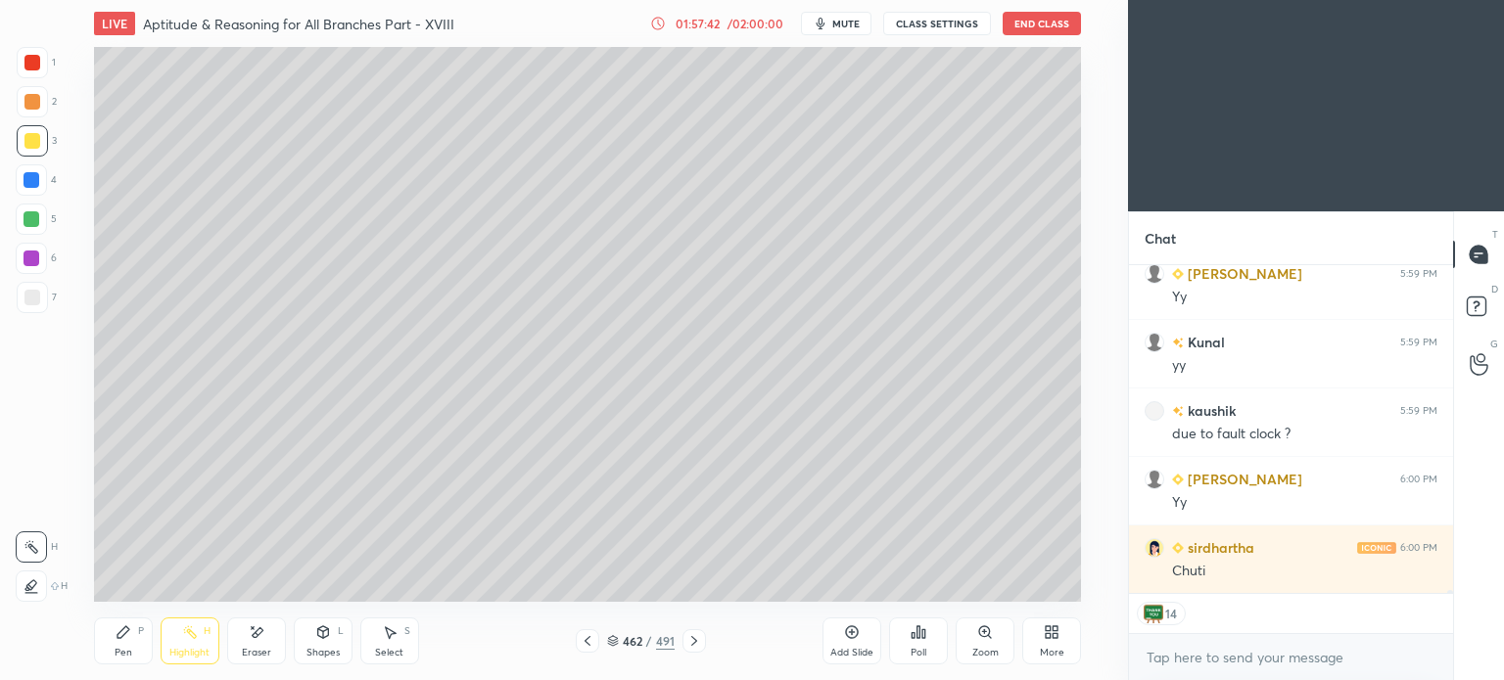
scroll to position [35185, 0]
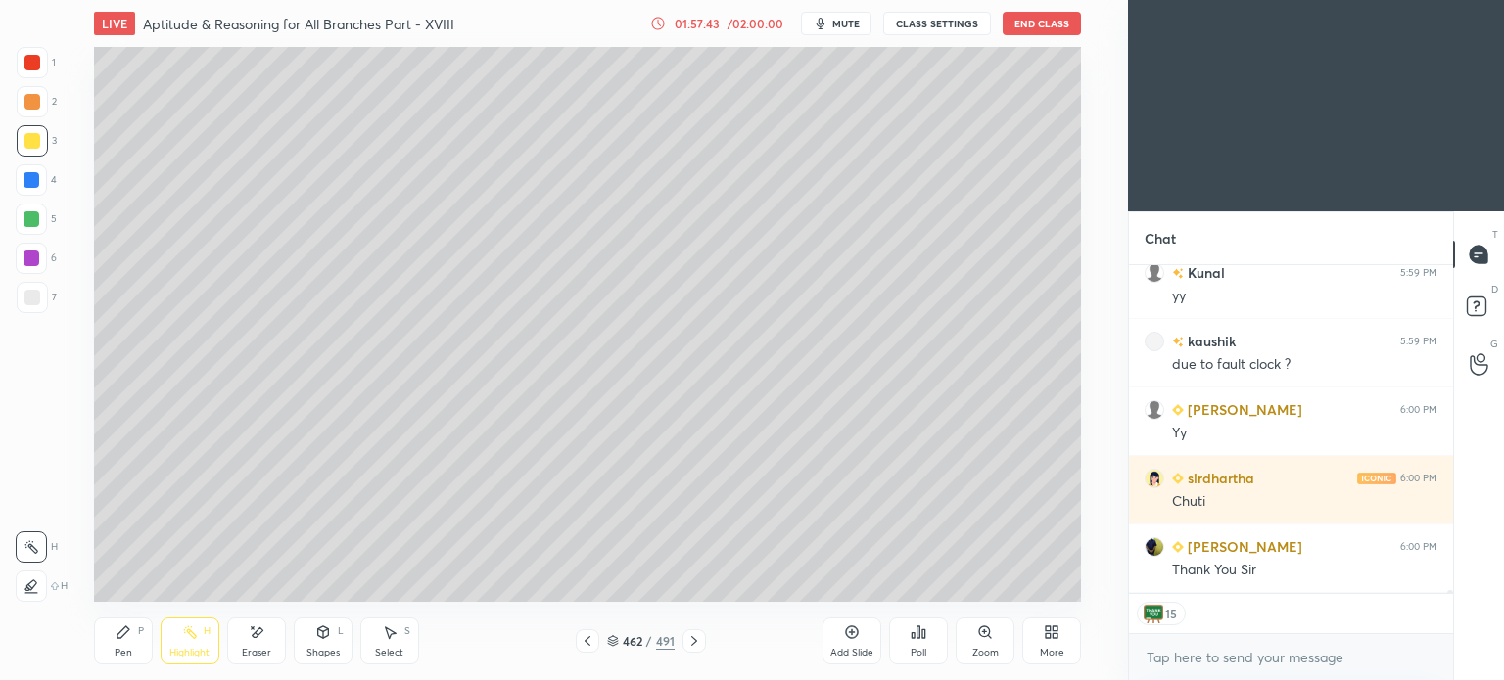
click at [695, 641] on icon at bounding box center [694, 641] width 6 height 10
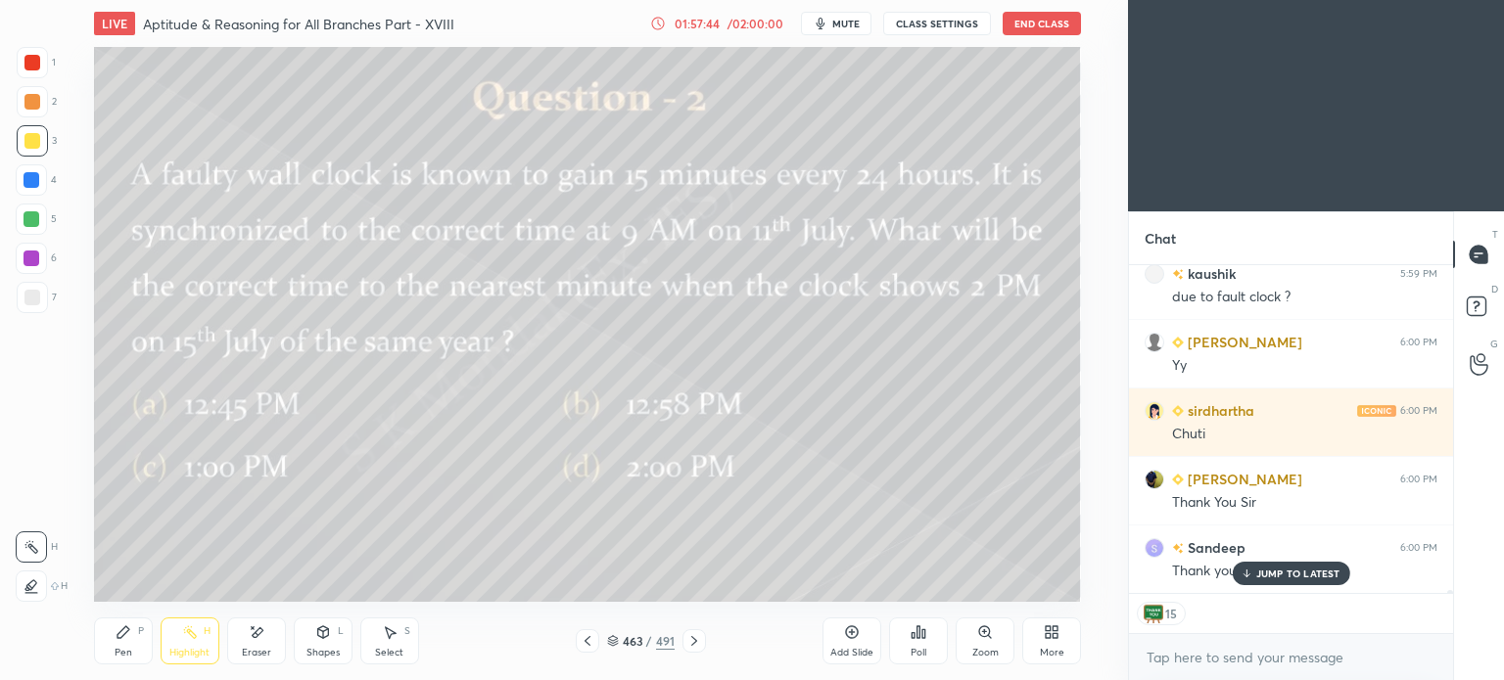
click at [588, 646] on icon at bounding box center [588, 641] width 16 height 16
click at [861, 637] on div "Add Slide" at bounding box center [851, 641] width 59 height 47
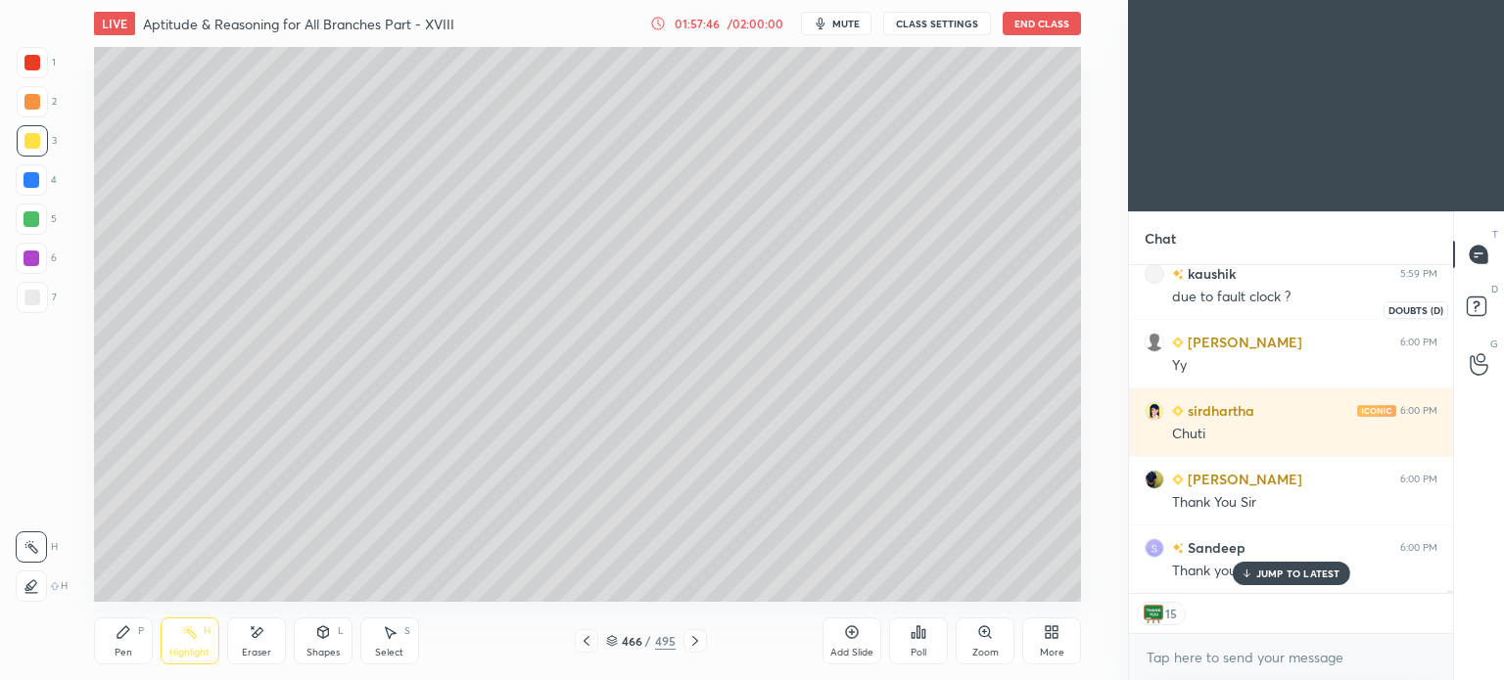
click at [1482, 303] on rect at bounding box center [1475, 307] width 19 height 19
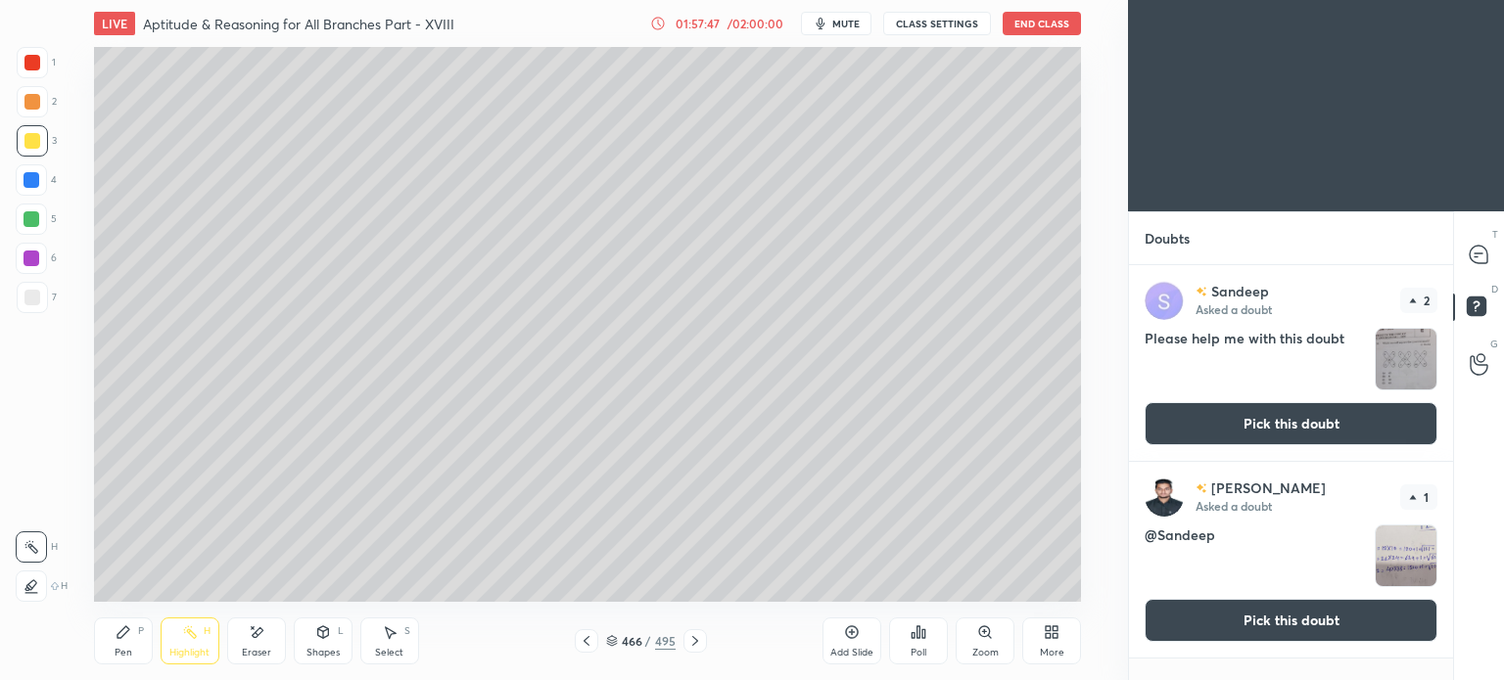
click at [1263, 412] on button "Pick this doubt" at bounding box center [1290, 423] width 293 height 43
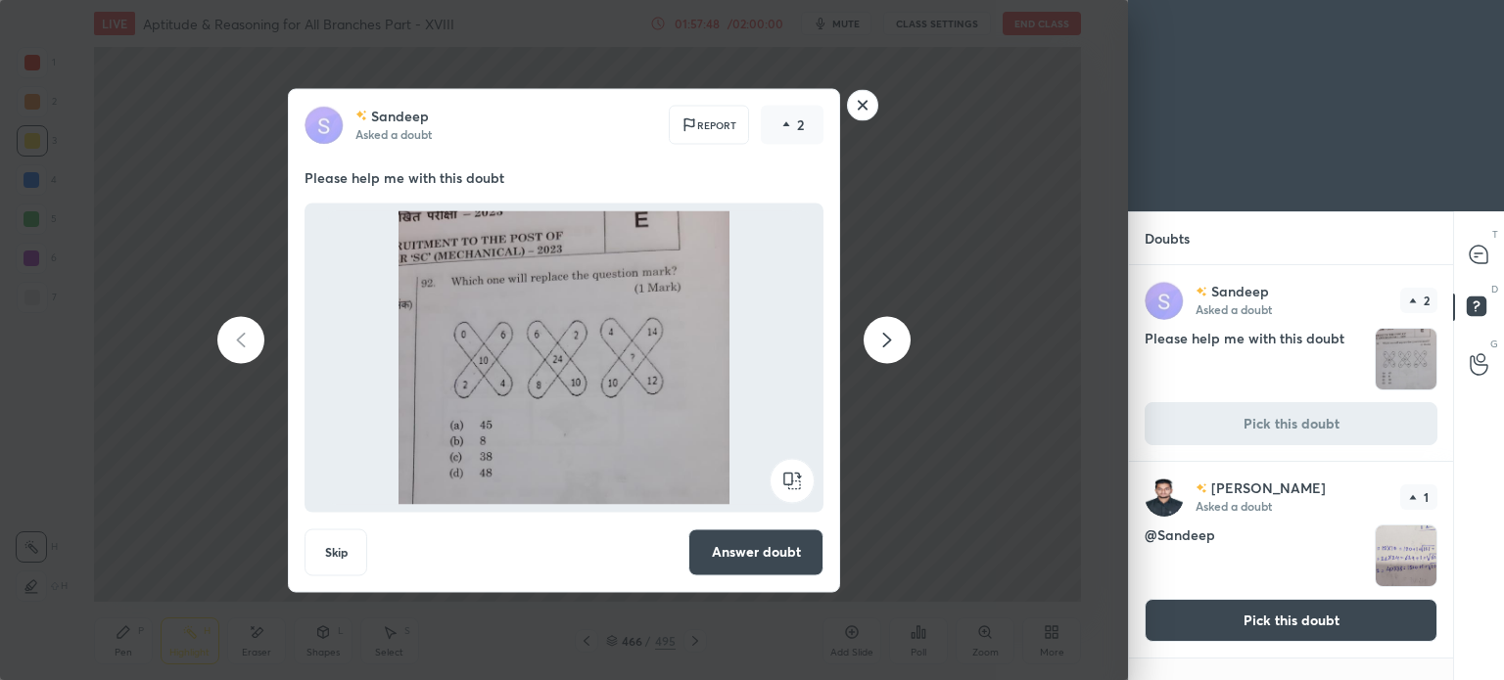
click at [776, 561] on button "Answer doubt" at bounding box center [755, 552] width 135 height 47
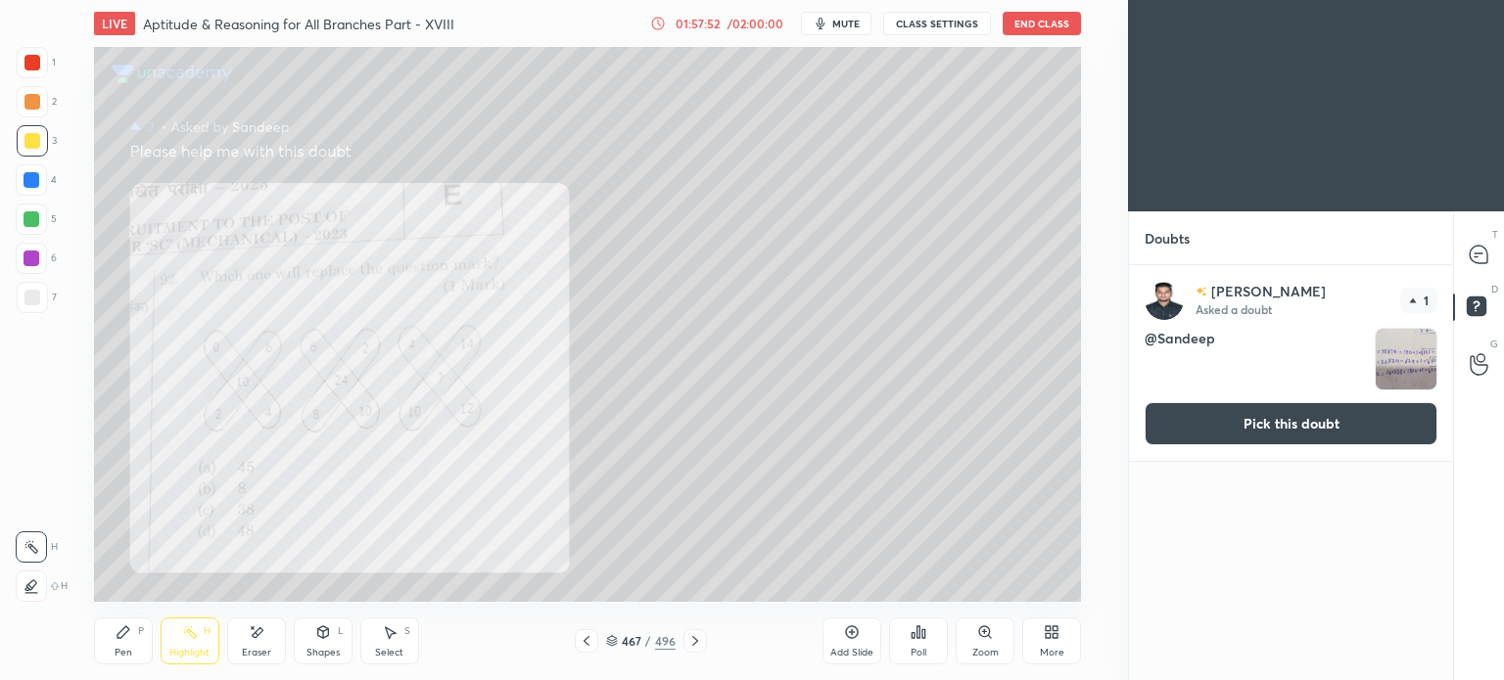
click at [984, 631] on icon at bounding box center [985, 631] width 4 height 0
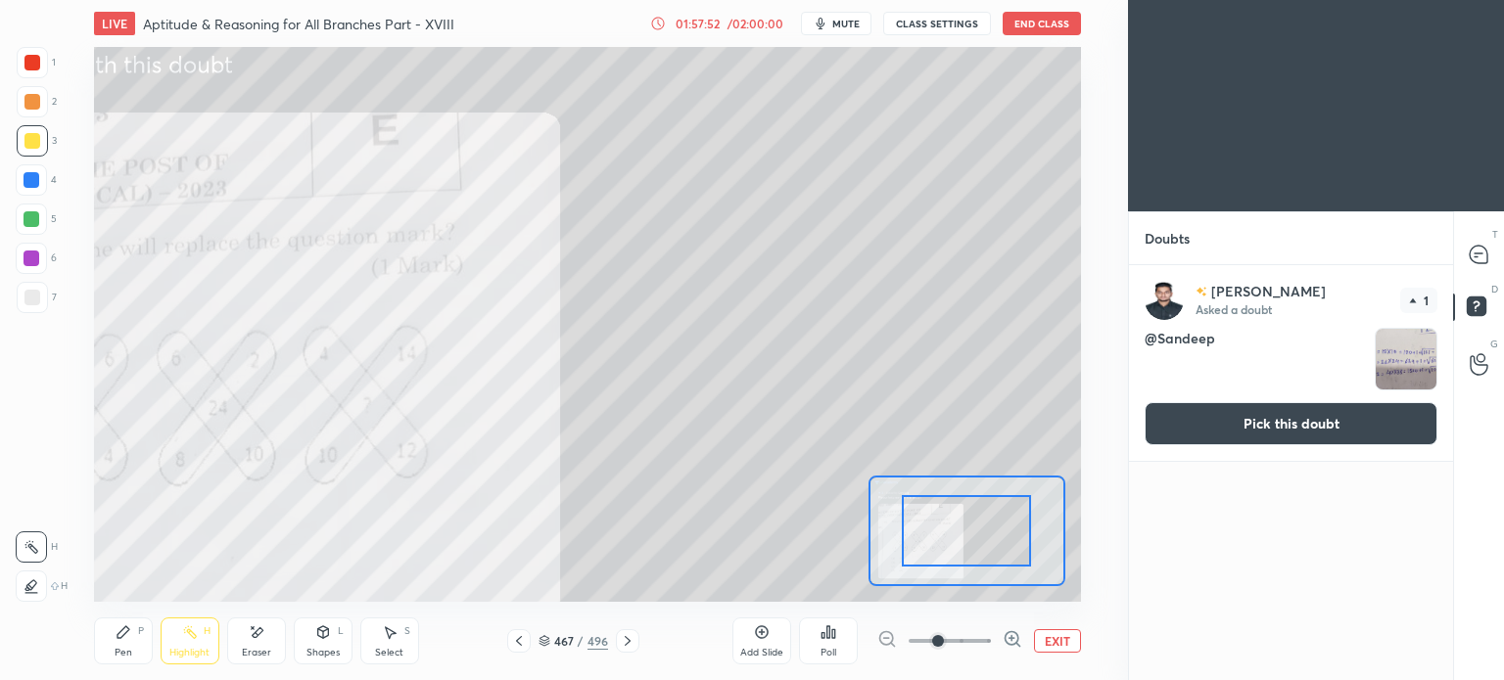
click at [970, 635] on span at bounding box center [949, 640] width 82 height 29
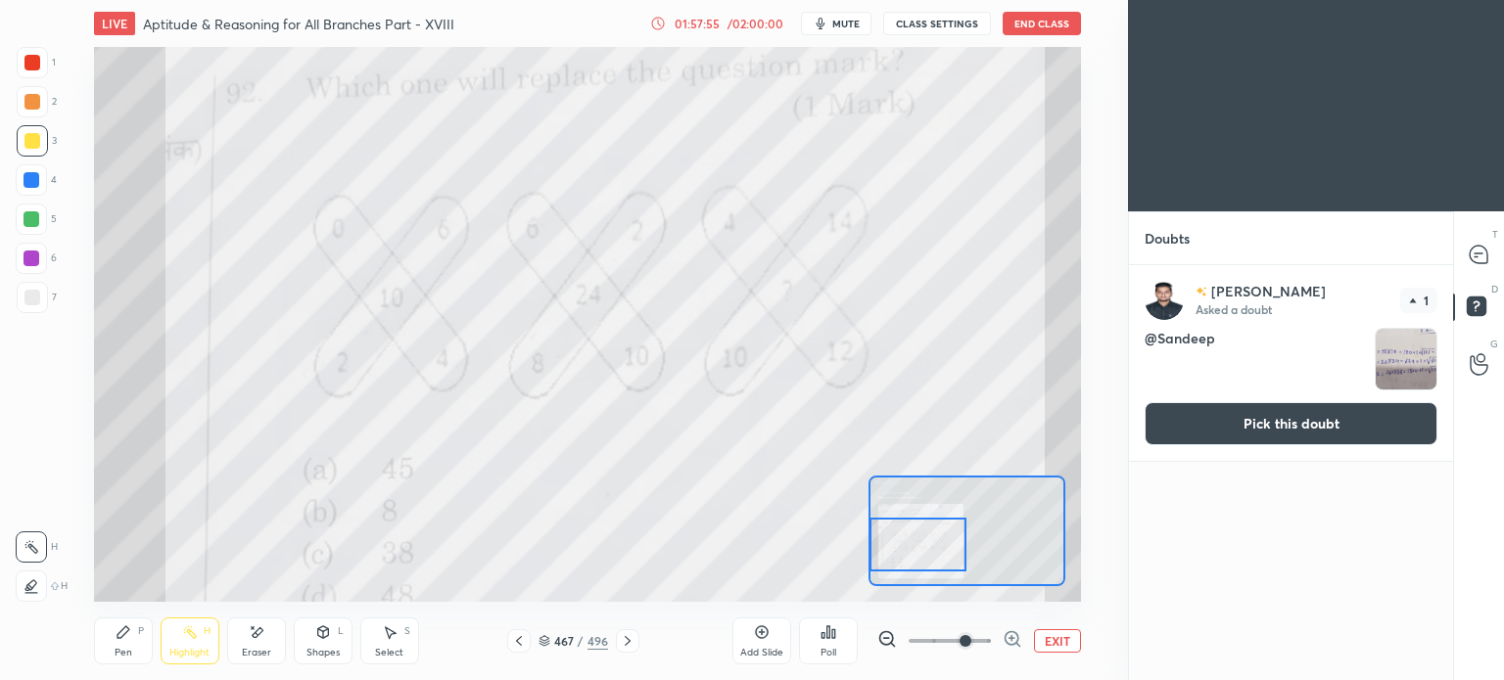
drag, startPoint x: 962, startPoint y: 537, endPoint x: 876, endPoint y: 551, distance: 87.2
click at [876, 551] on div at bounding box center [917, 545] width 97 height 54
click at [891, 637] on icon at bounding box center [887, 639] width 20 height 20
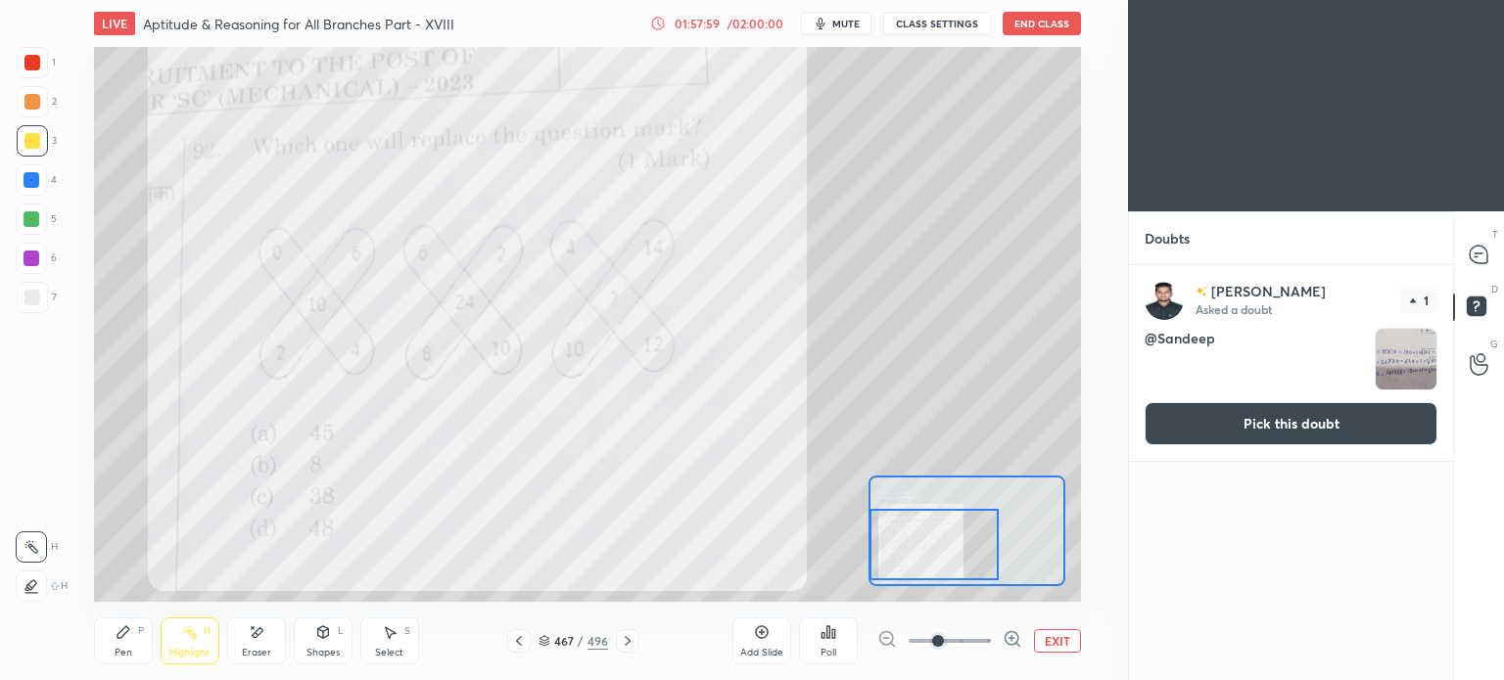
click at [915, 528] on div at bounding box center [933, 544] width 129 height 71
click at [116, 645] on div "Pen P" at bounding box center [123, 641] width 59 height 47
click at [117, 645] on div "Pen P" at bounding box center [123, 641] width 59 height 47
click at [26, 69] on div at bounding box center [32, 63] width 16 height 16
click at [1481, 247] on icon at bounding box center [1478, 255] width 18 height 18
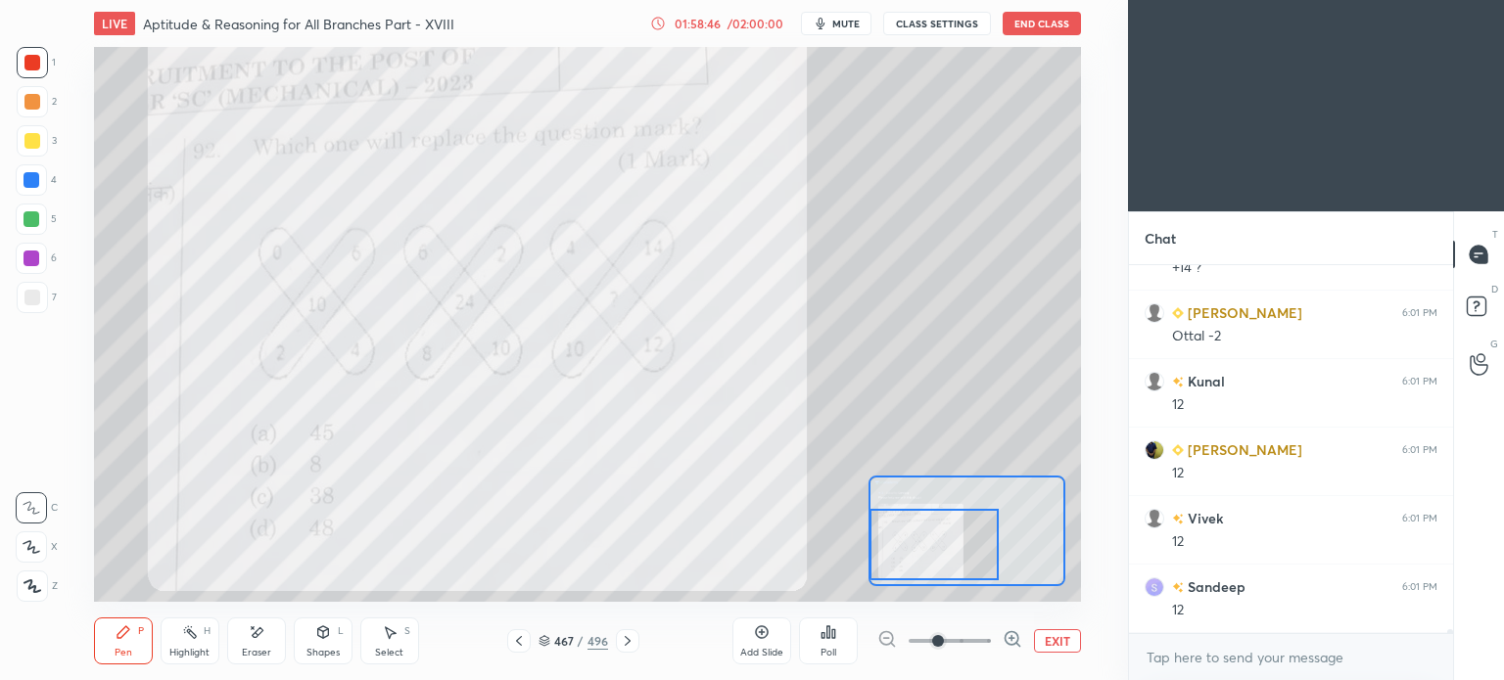
scroll to position [36212, 0]
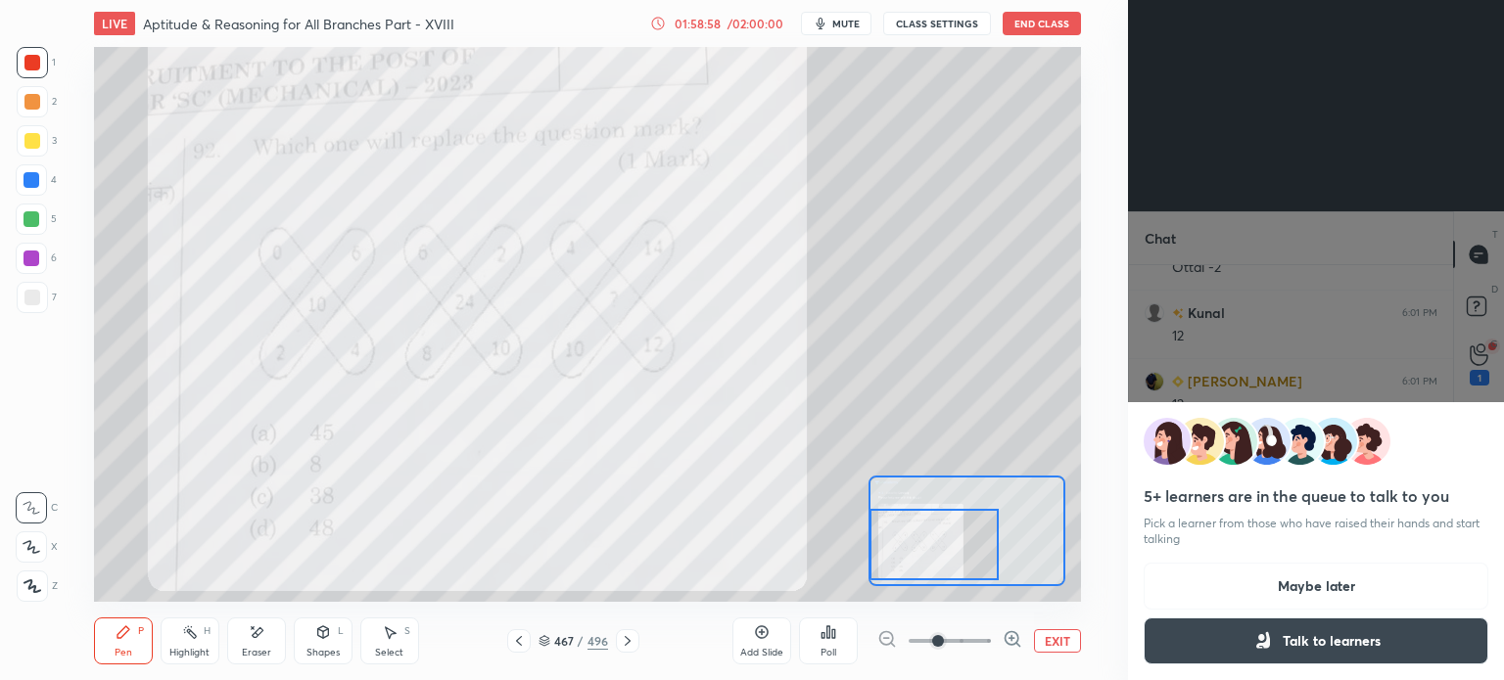
click at [1306, 627] on button "Talk to learners" at bounding box center [1315, 641] width 345 height 47
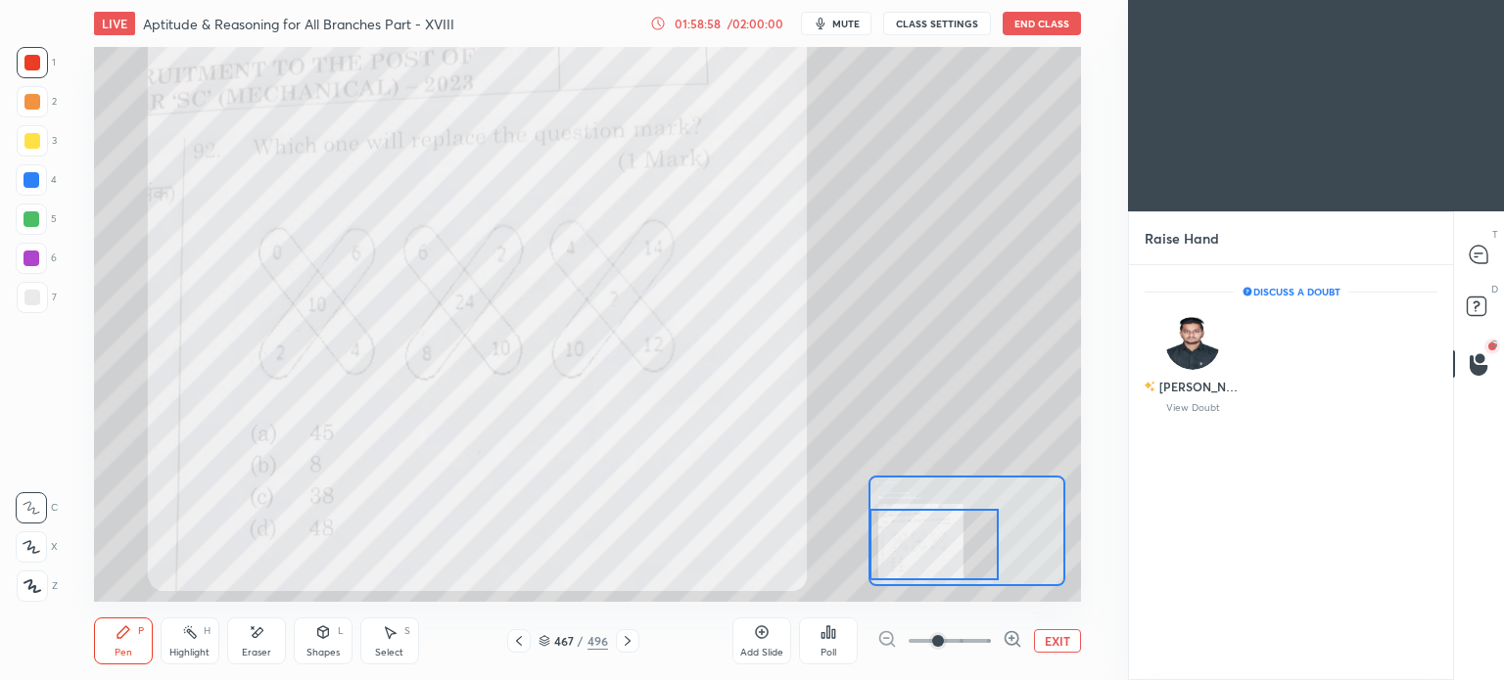
scroll to position [5, 6]
drag, startPoint x: 1480, startPoint y: 258, endPoint x: 1118, endPoint y: 414, distance: 394.2
click at [1479, 258] on icon at bounding box center [1478, 255] width 18 height 18
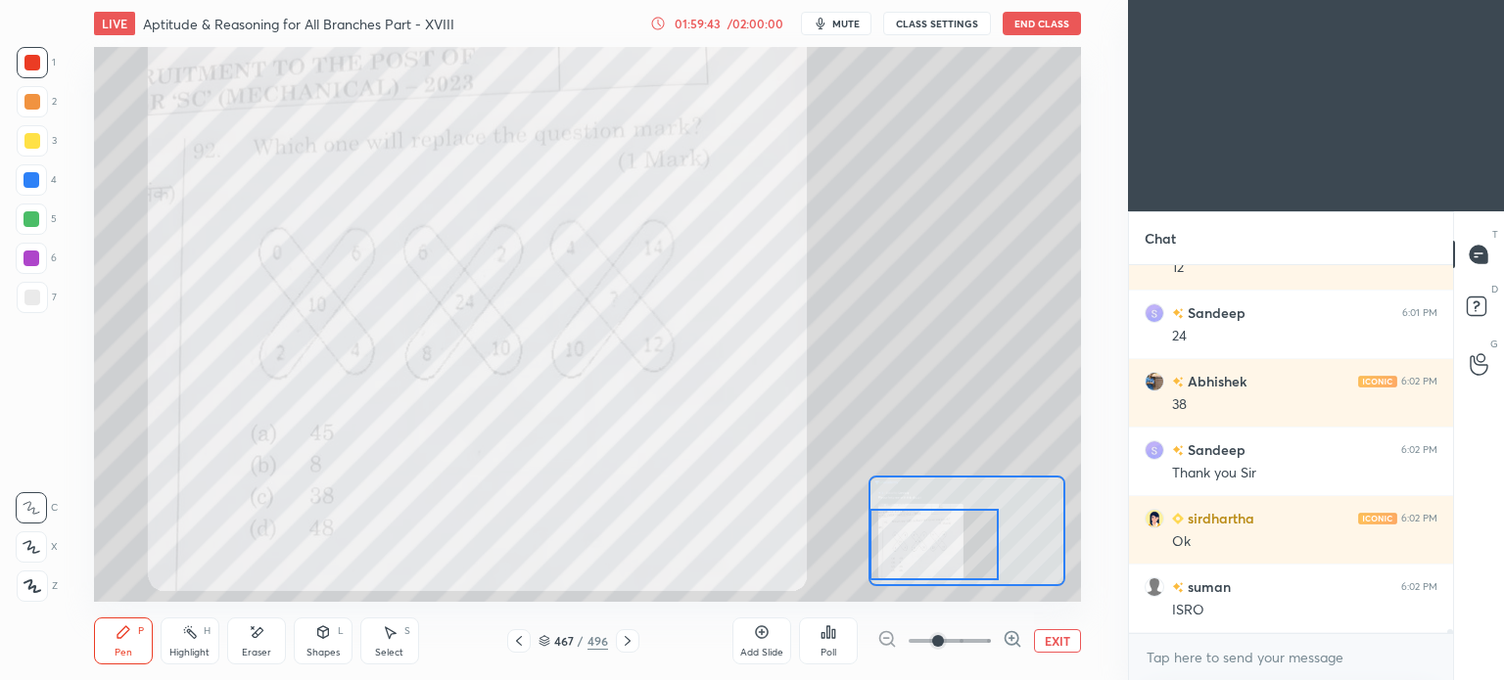
scroll to position [34949, 0]
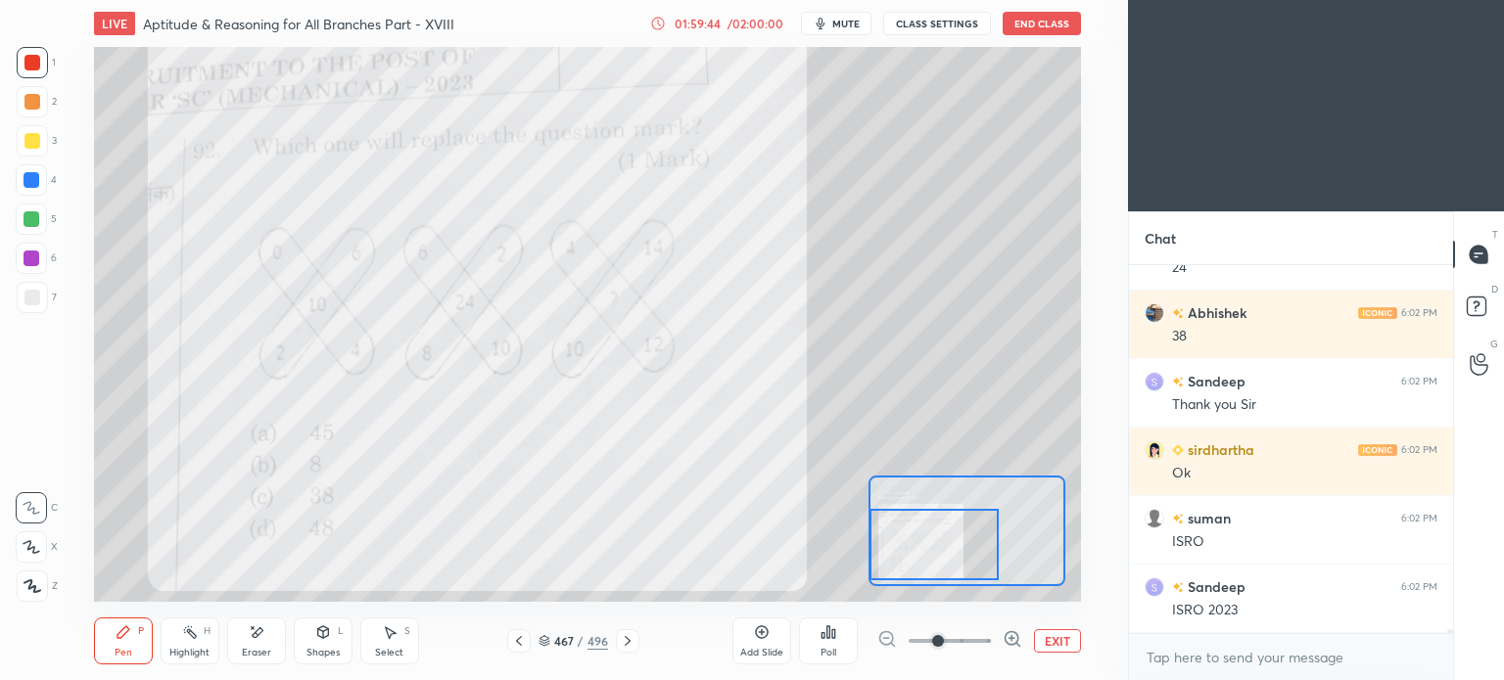
click at [1067, 641] on button "EXIT" at bounding box center [1057, 640] width 47 height 23
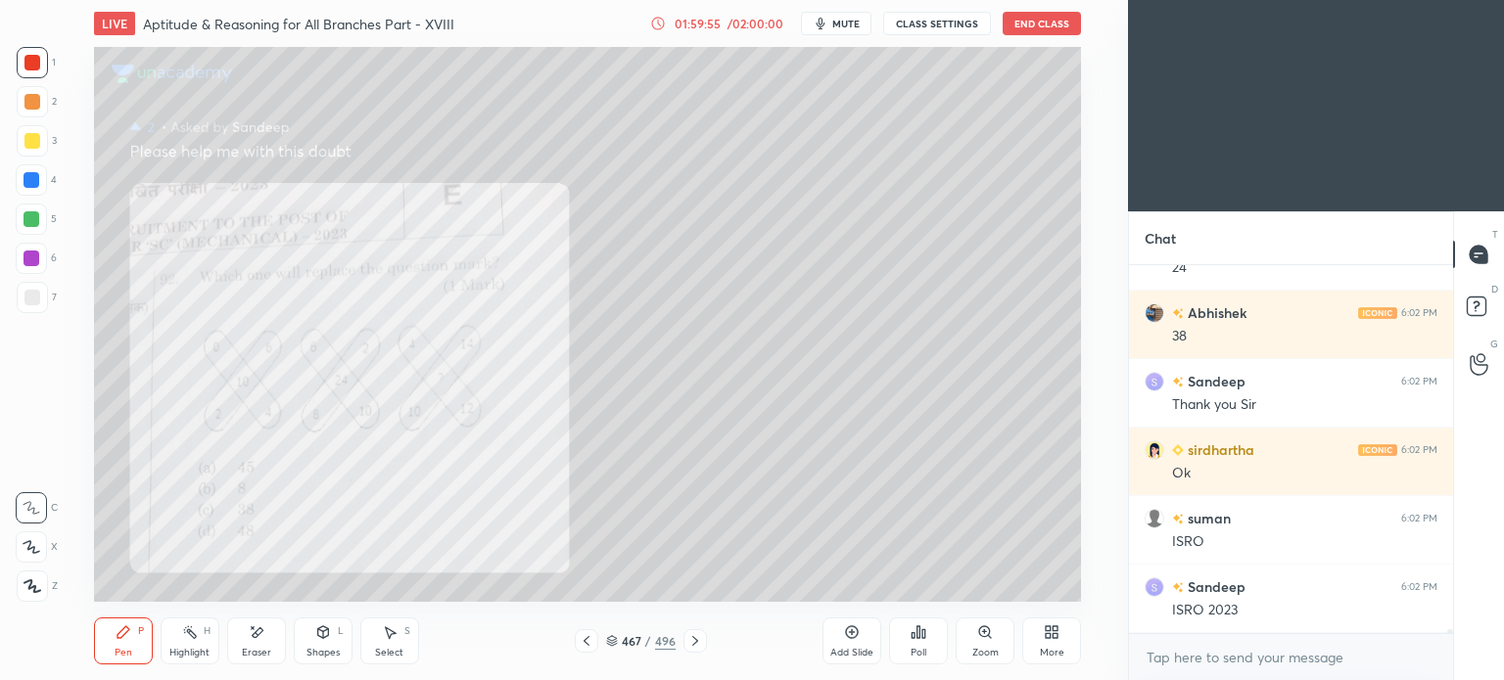
click at [1040, 19] on button "End Class" at bounding box center [1041, 23] width 78 height 23
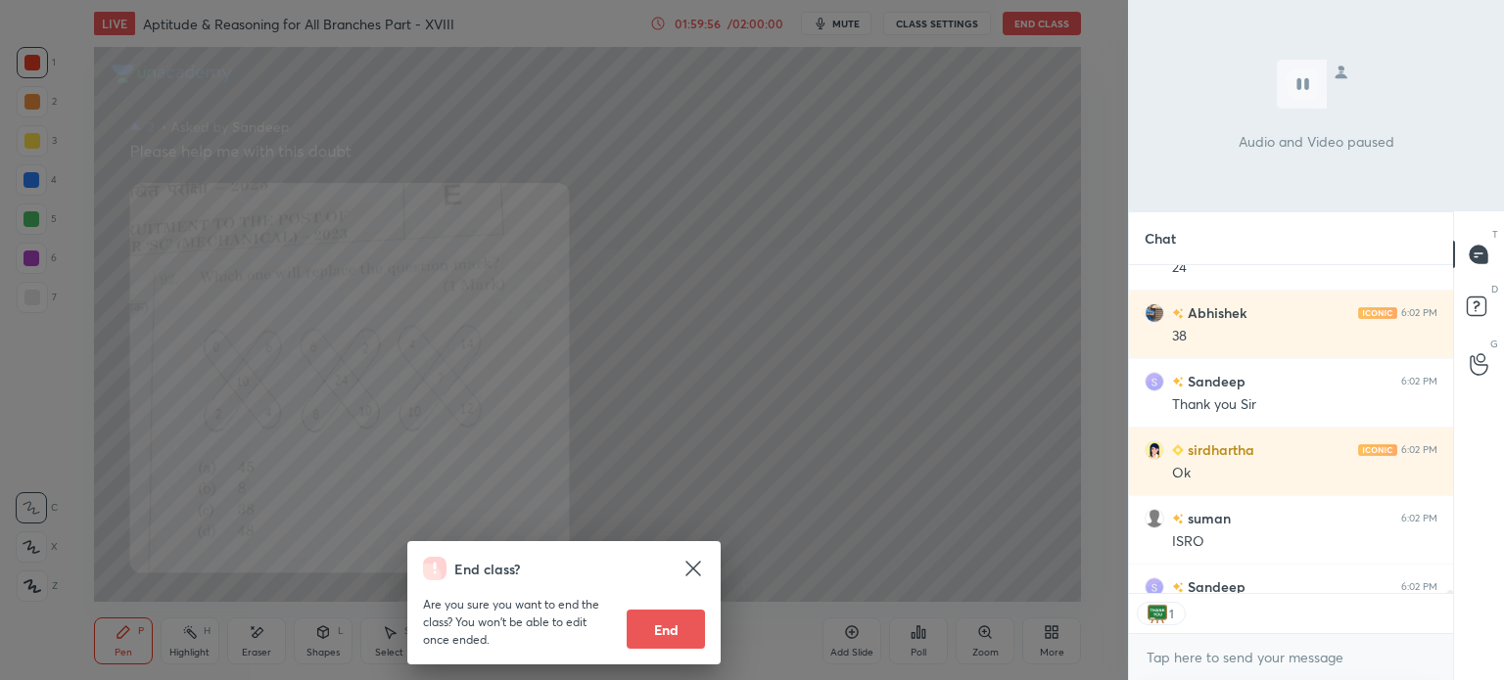
click at [666, 622] on button "End" at bounding box center [665, 629] width 78 height 39
type textarea "x"
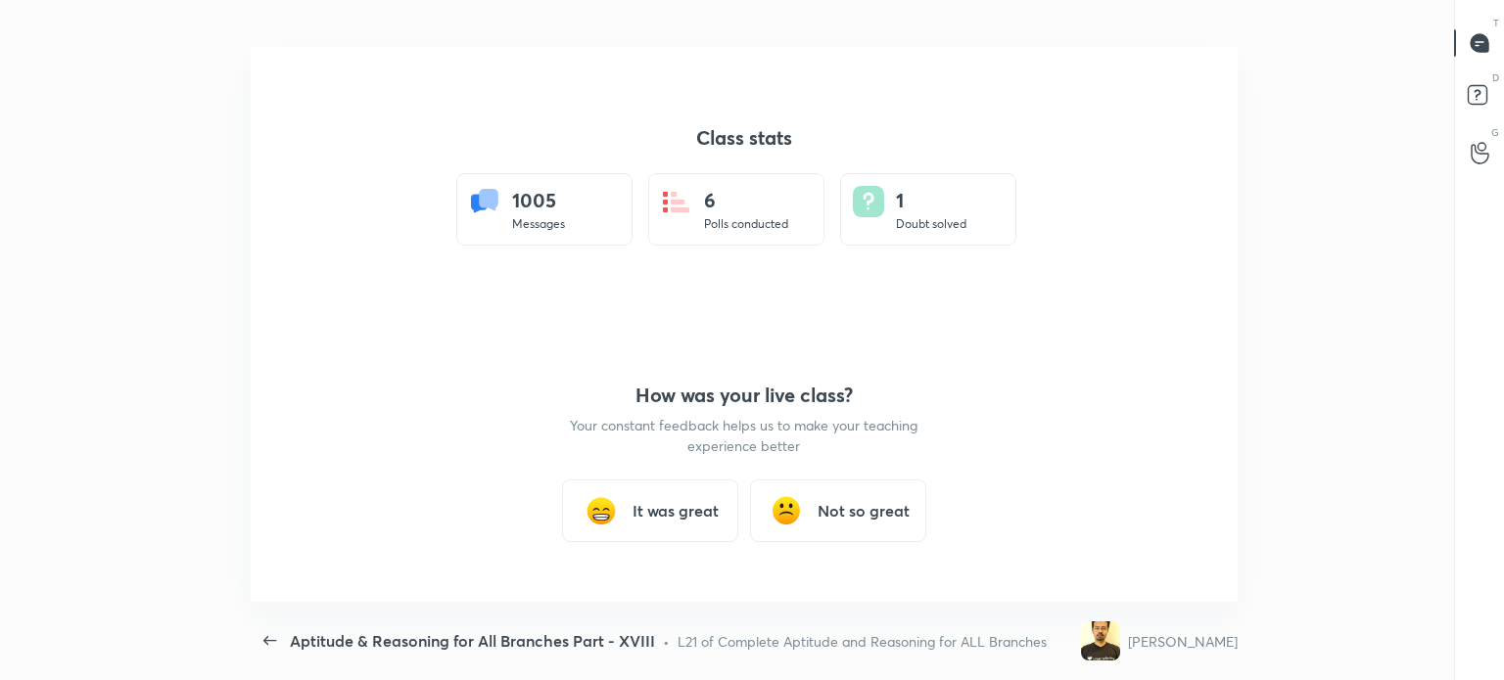
scroll to position [555, 1401]
click at [693, 512] on h3 "It was great" at bounding box center [675, 510] width 86 height 23
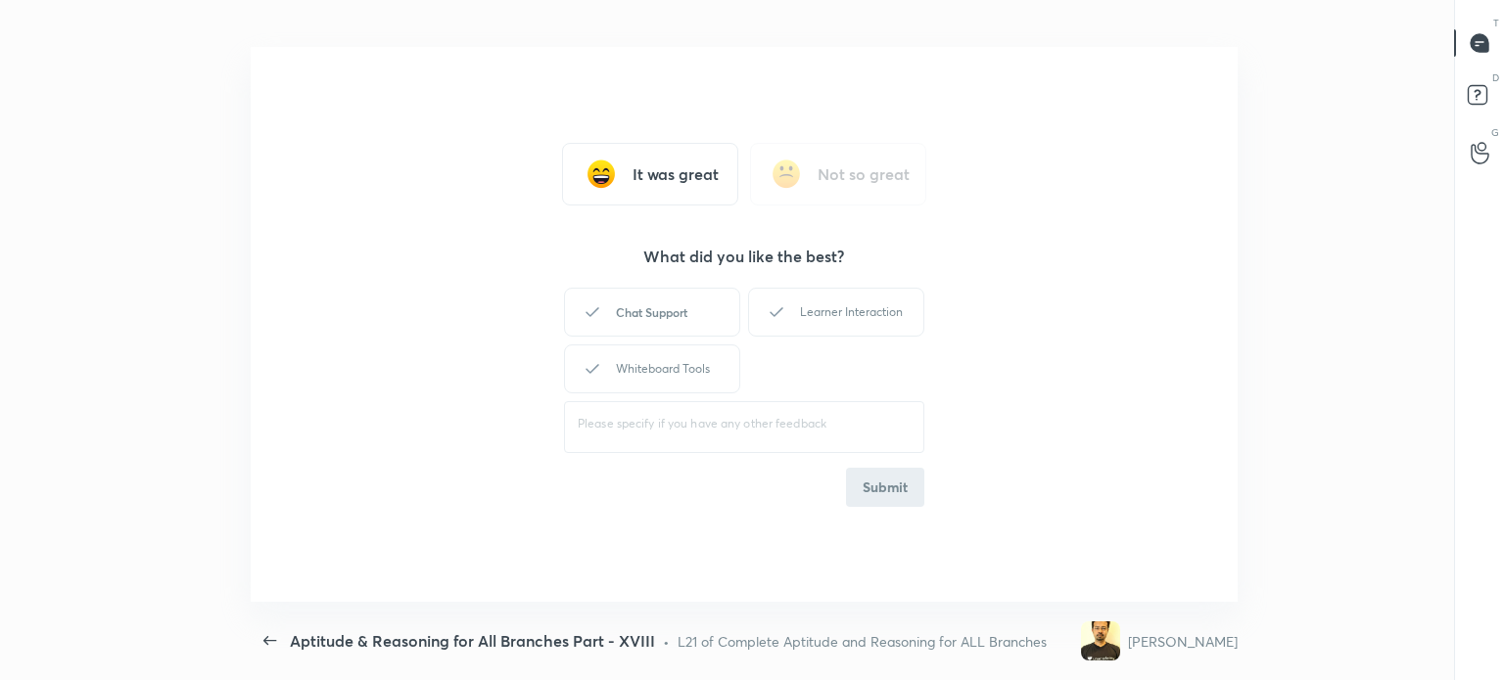
click at [675, 301] on div "Chat Support" at bounding box center [652, 312] width 176 height 49
click at [824, 320] on div "Learner Interaction" at bounding box center [836, 312] width 176 height 49
click at [643, 411] on div "​" at bounding box center [744, 424] width 360 height 55
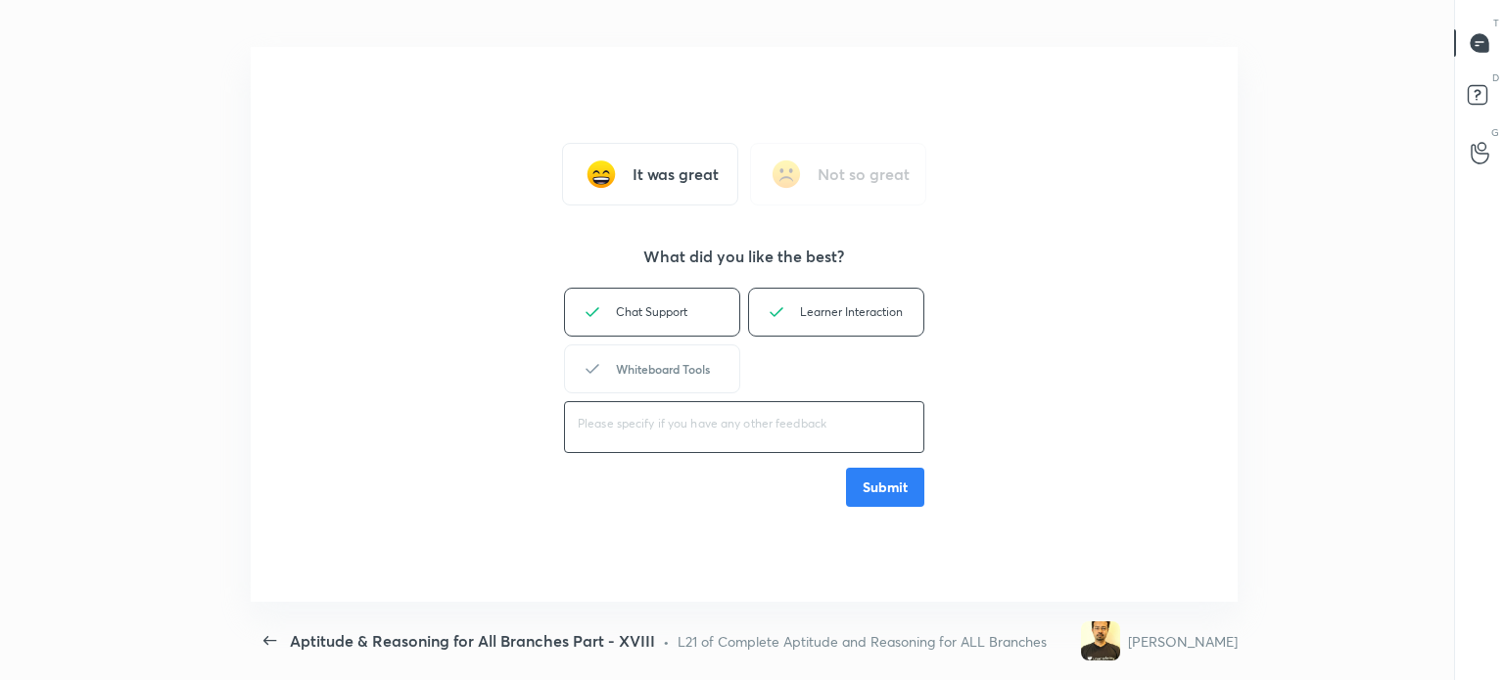
drag, startPoint x: 677, startPoint y: 344, endPoint x: 807, endPoint y: 440, distance: 160.9
click at [683, 345] on div "Whiteboard Tools" at bounding box center [652, 369] width 176 height 49
click at [869, 481] on button "Submit" at bounding box center [885, 487] width 78 height 39
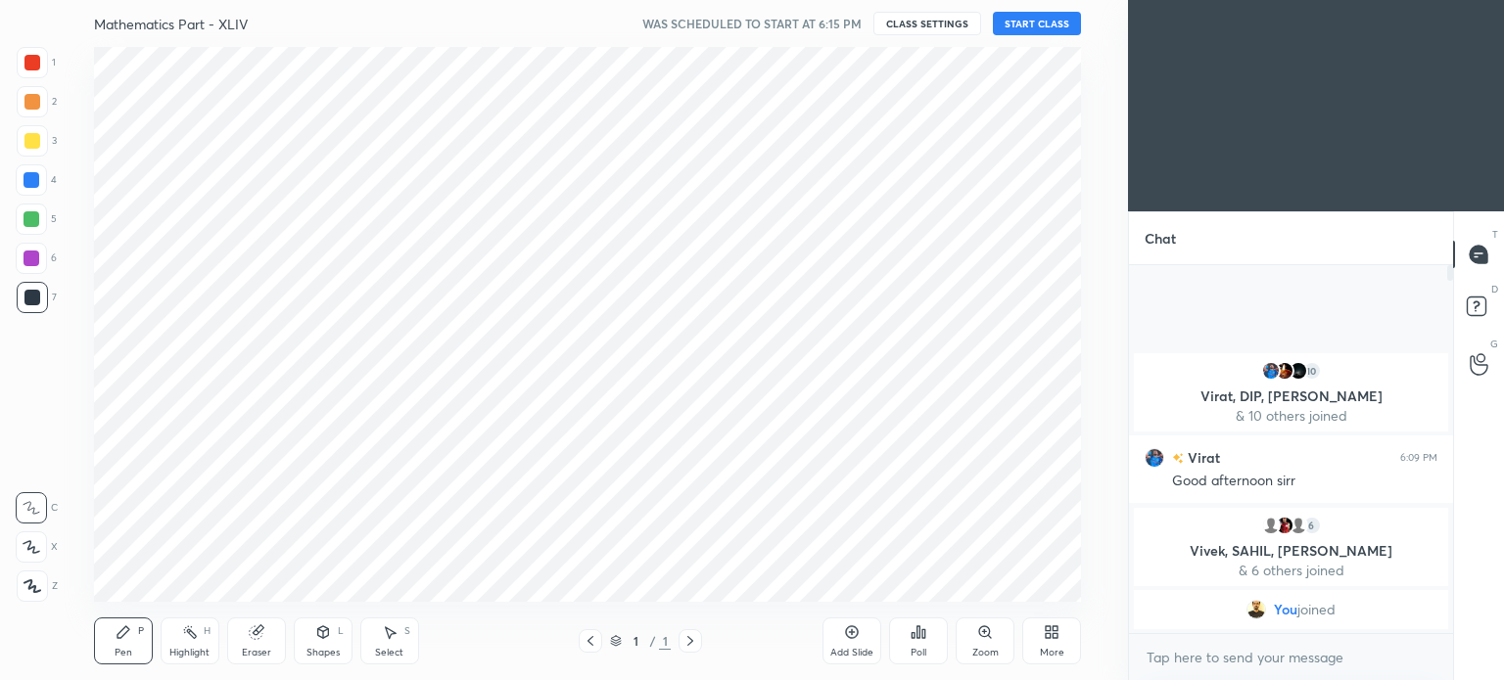
scroll to position [97335, 96841]
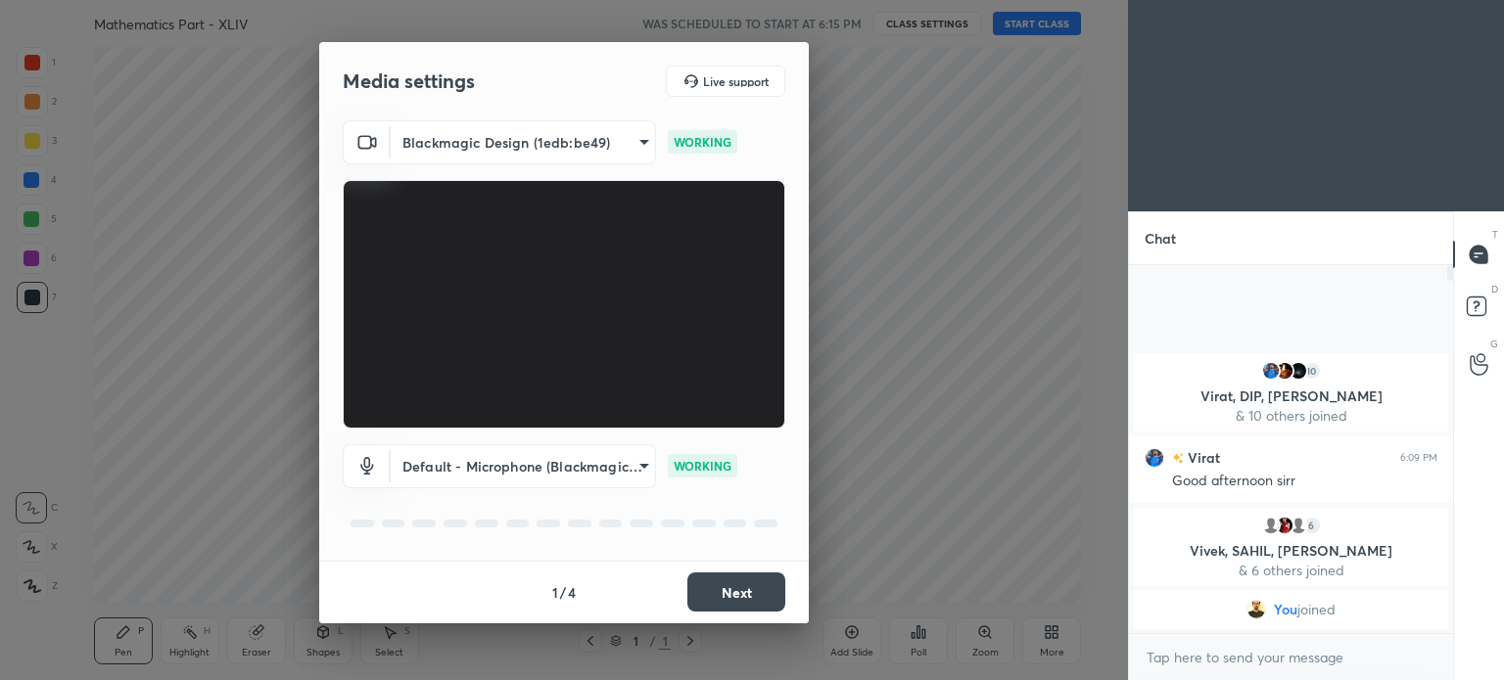
click at [644, 470] on body "1 2 3 4 5 6 7 C X Z C X Z E E Erase all H H Mathematics Part - XLIV WAS SCHEDUL…" at bounding box center [752, 340] width 1504 height 680
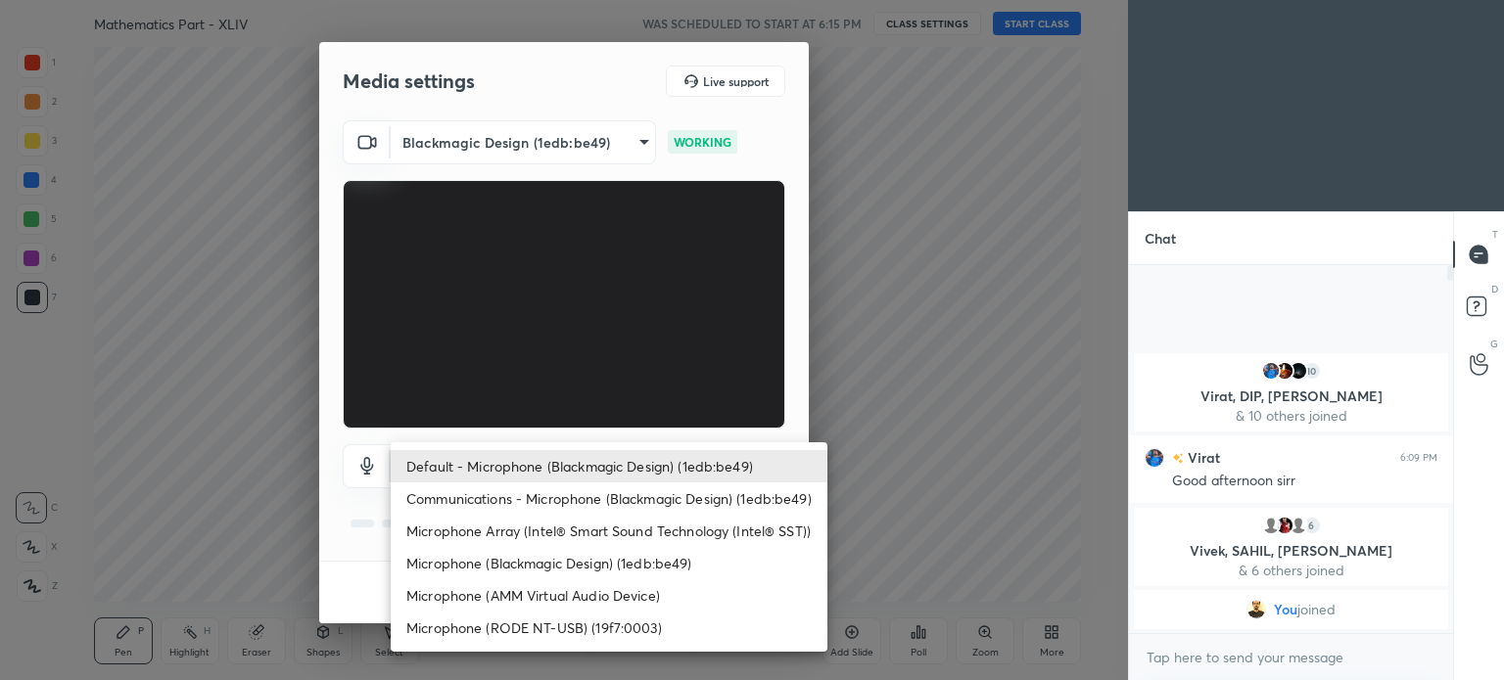
drag, startPoint x: 586, startPoint y: 618, endPoint x: 650, endPoint y: 607, distance: 64.5
click at [586, 618] on li "Microphone (RODE NT-USB) (19f7:0003)" at bounding box center [609, 628] width 437 height 32
type input "d4cdb1d95c73005aa9526d42f079582d2ec4ba837aa6a6a845b8d4d6a943f0a0"
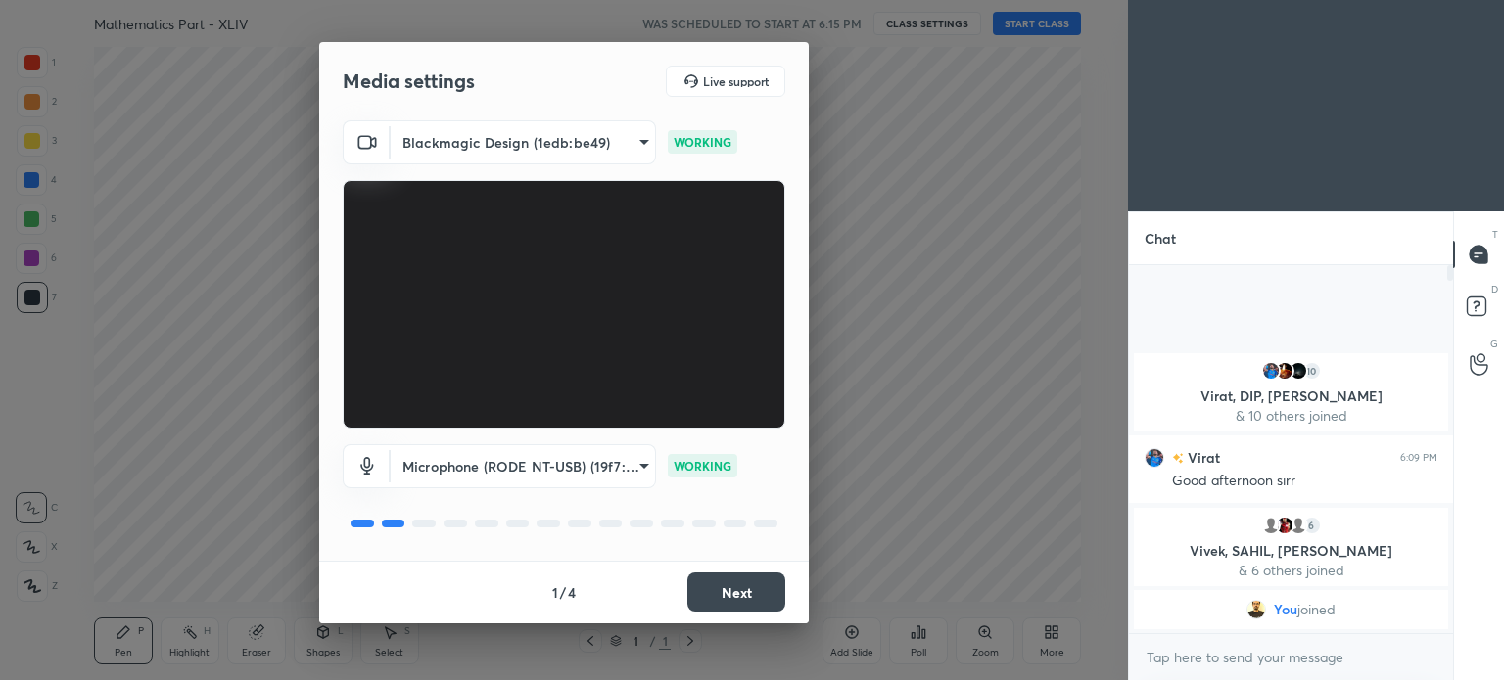
click at [739, 597] on button "Next" at bounding box center [736, 592] width 98 height 39
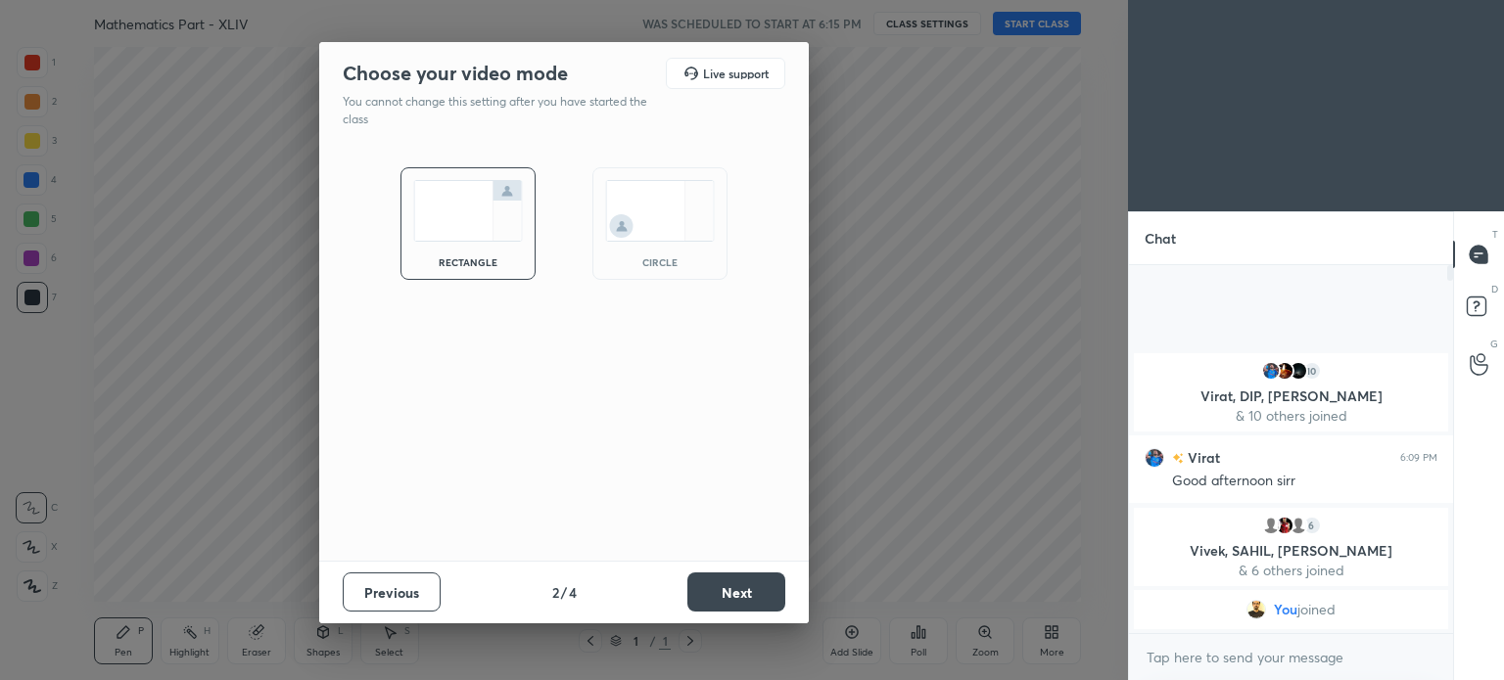
click at [739, 597] on button "Next" at bounding box center [736, 592] width 98 height 39
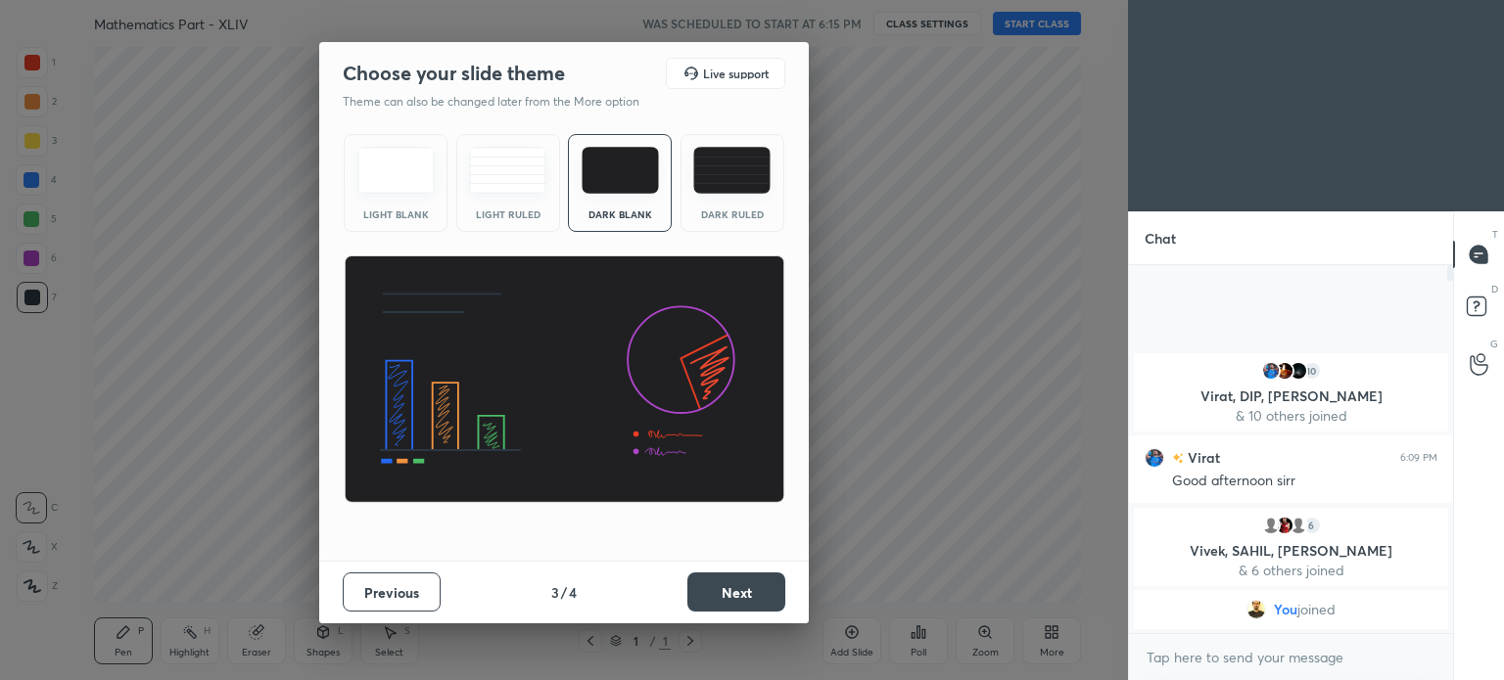
click at [731, 580] on button "Next" at bounding box center [736, 592] width 98 height 39
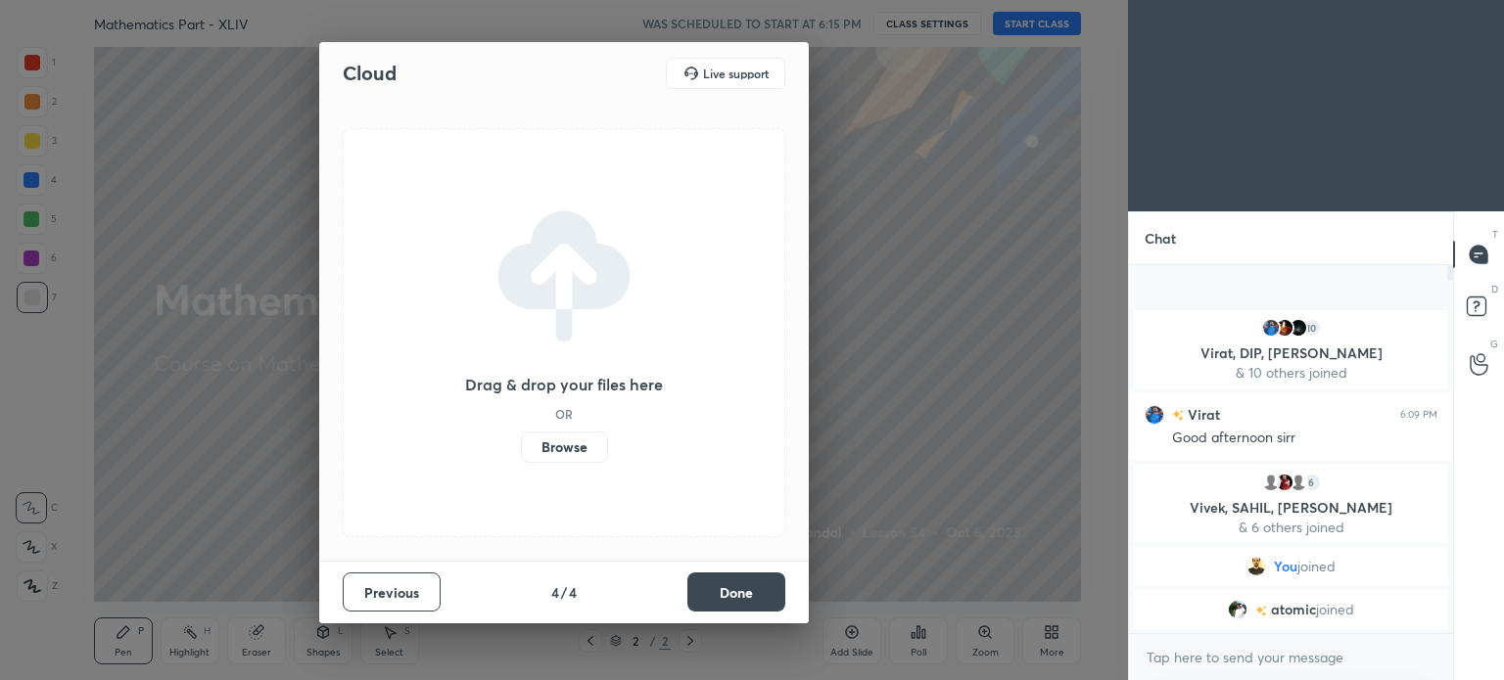
click at [735, 582] on button "Done" at bounding box center [736, 592] width 98 height 39
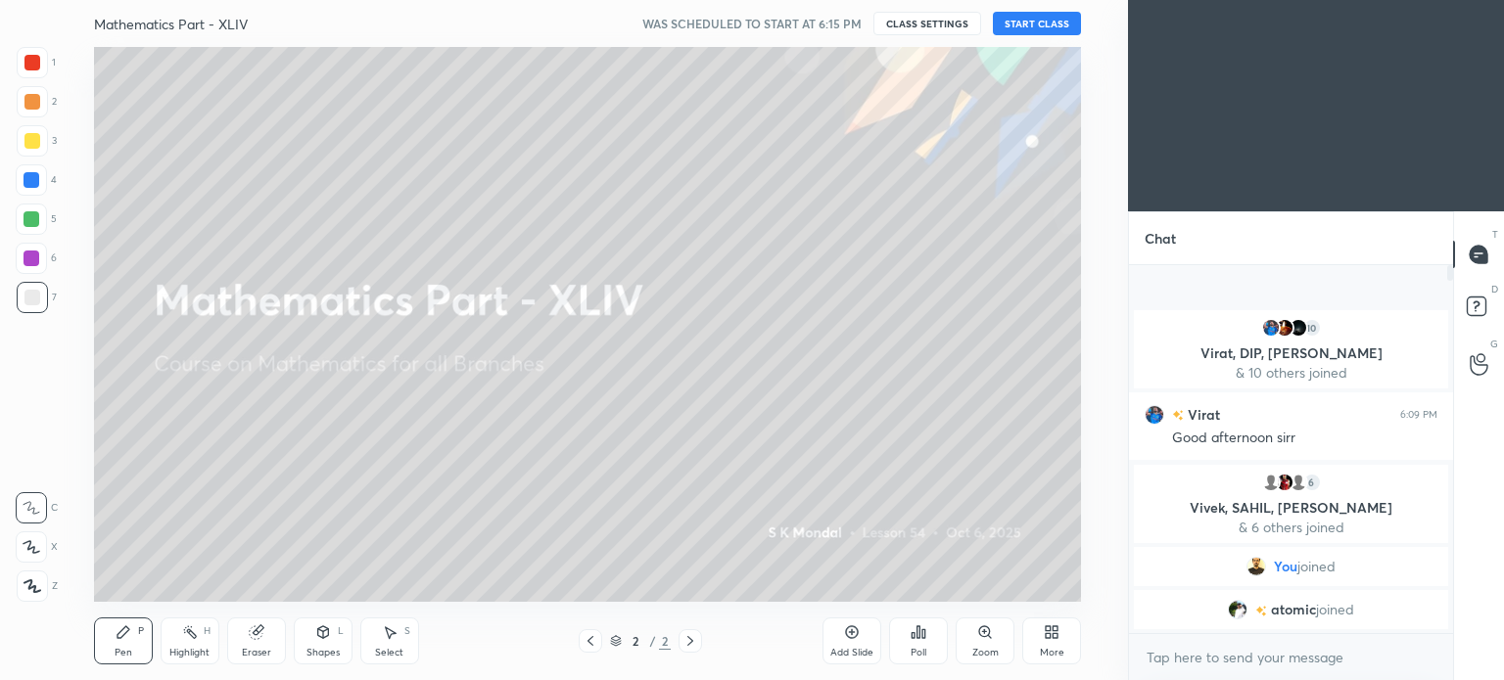
click at [1041, 23] on button "START CLASS" at bounding box center [1037, 23] width 88 height 23
click at [581, 645] on div at bounding box center [590, 640] width 23 height 23
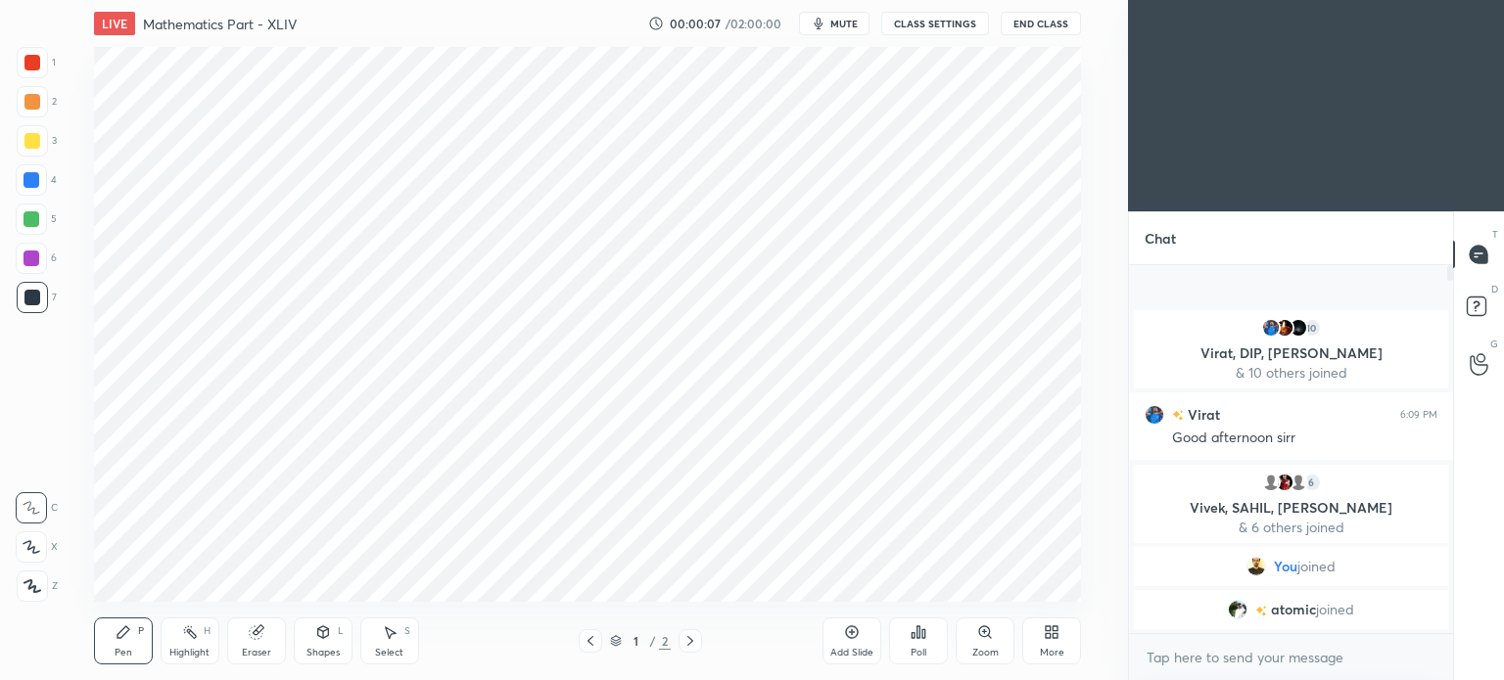
click at [1051, 637] on icon at bounding box center [1052, 633] width 16 height 16
click at [936, 443] on div "Upload File" at bounding box center [940, 448] width 51 height 10
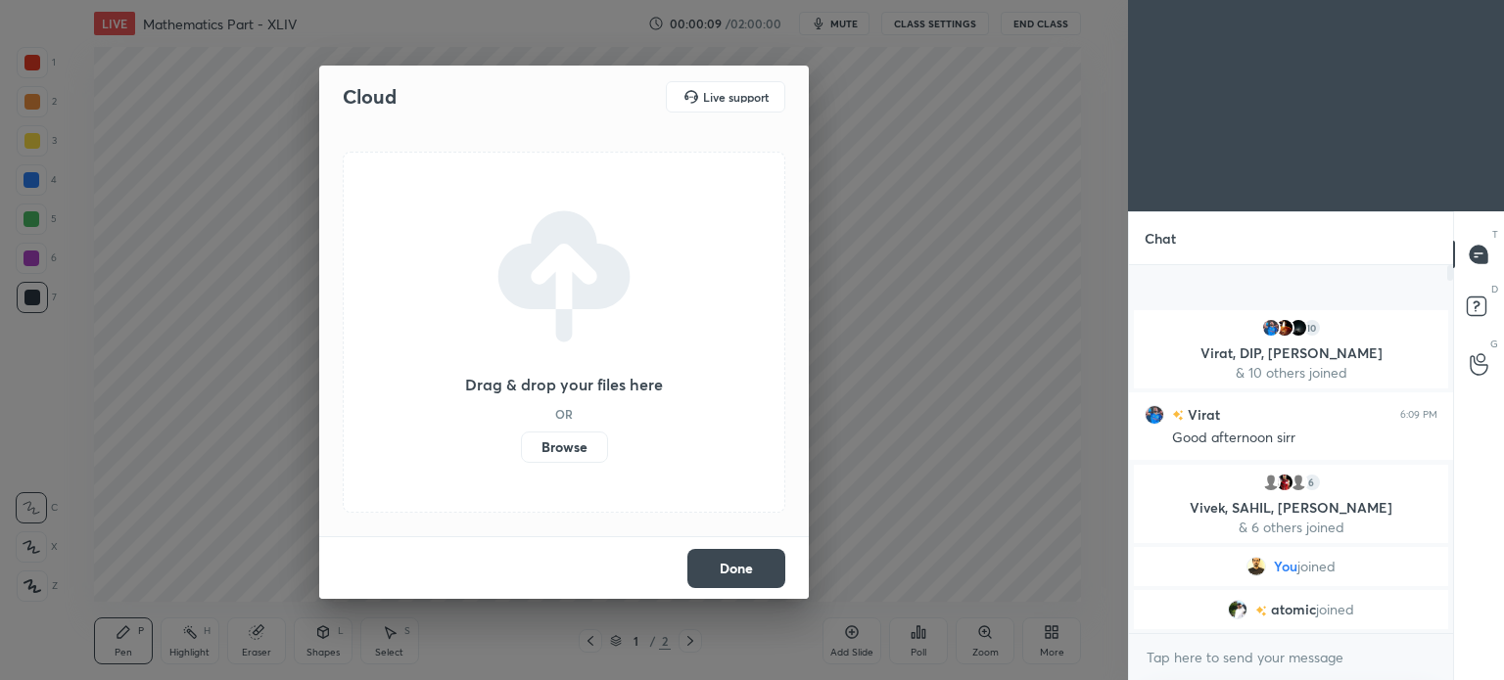
click at [572, 438] on label "Browse" at bounding box center [564, 447] width 87 height 31
click at [521, 438] on input "Browse" at bounding box center [521, 447] width 0 height 31
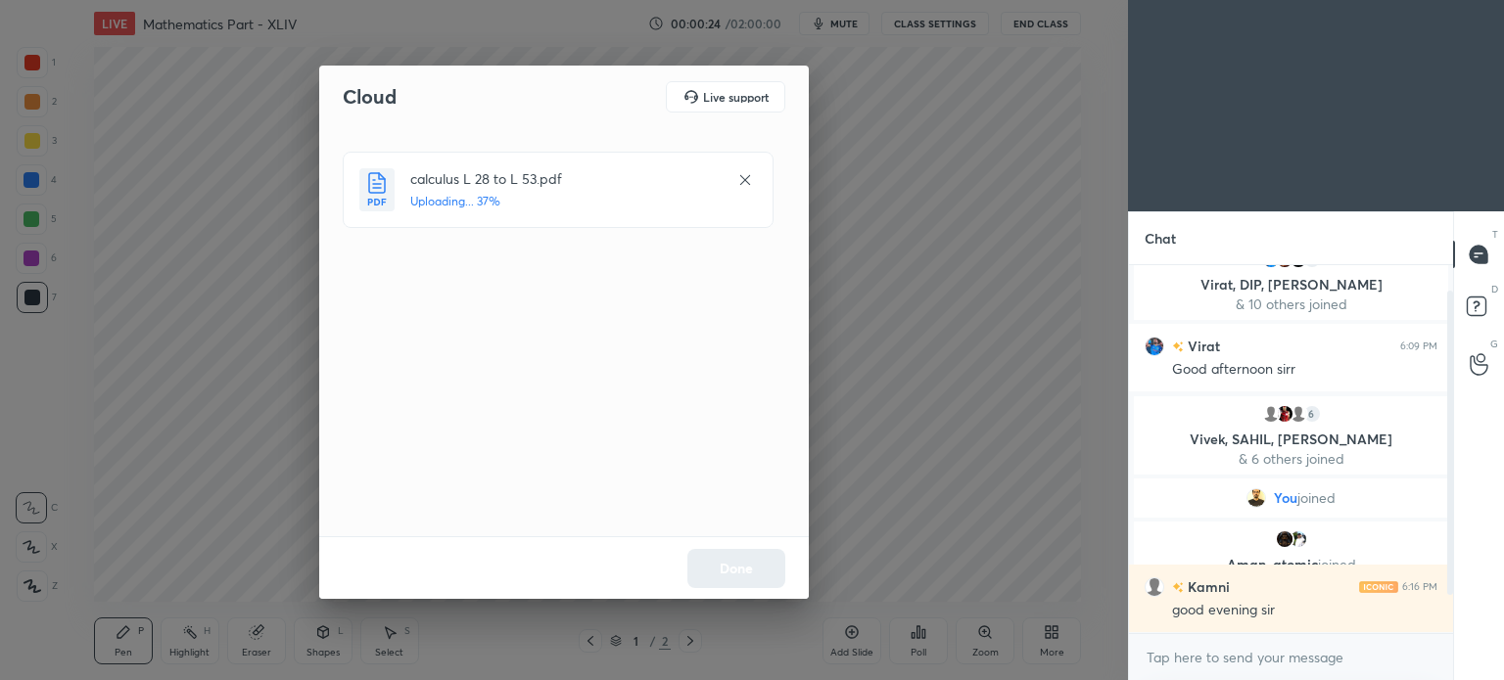
scroll to position [96, 0]
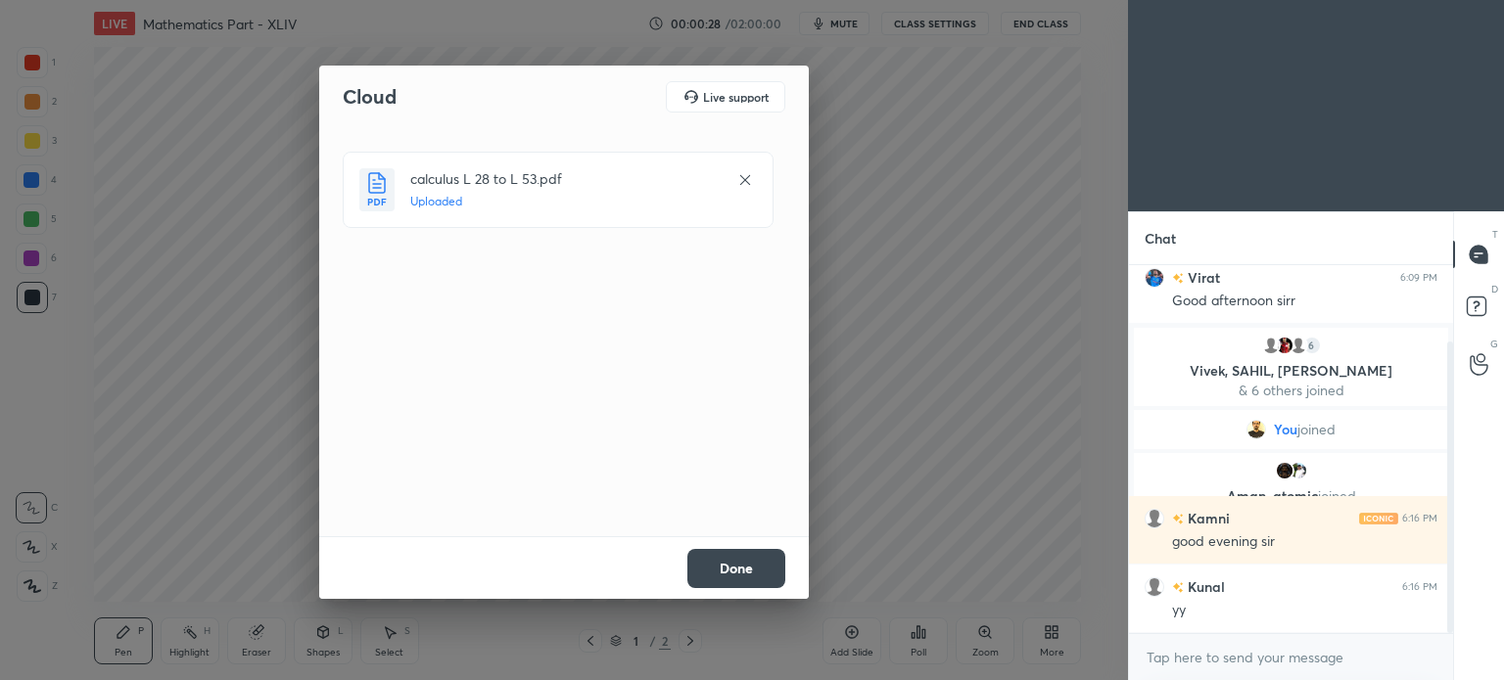
click at [751, 574] on button "Done" at bounding box center [736, 568] width 98 height 39
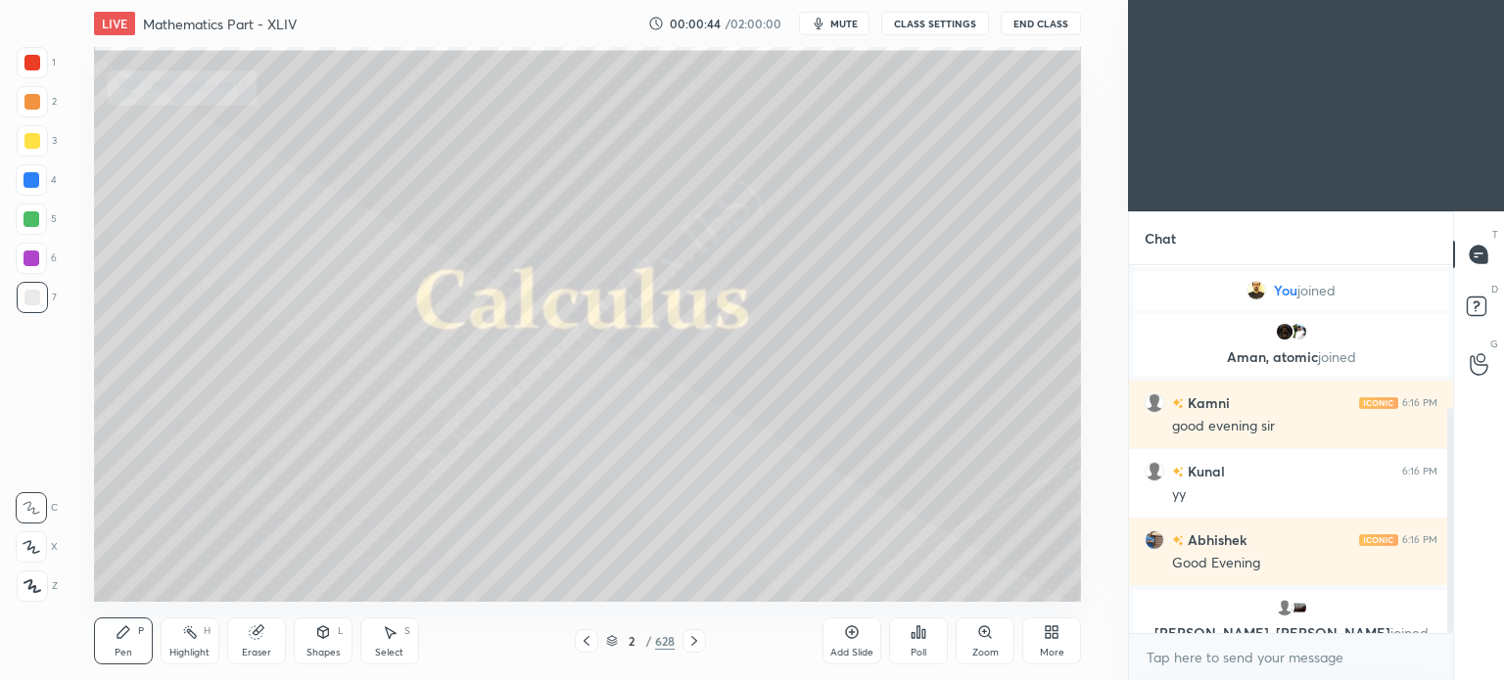
scroll to position [258, 0]
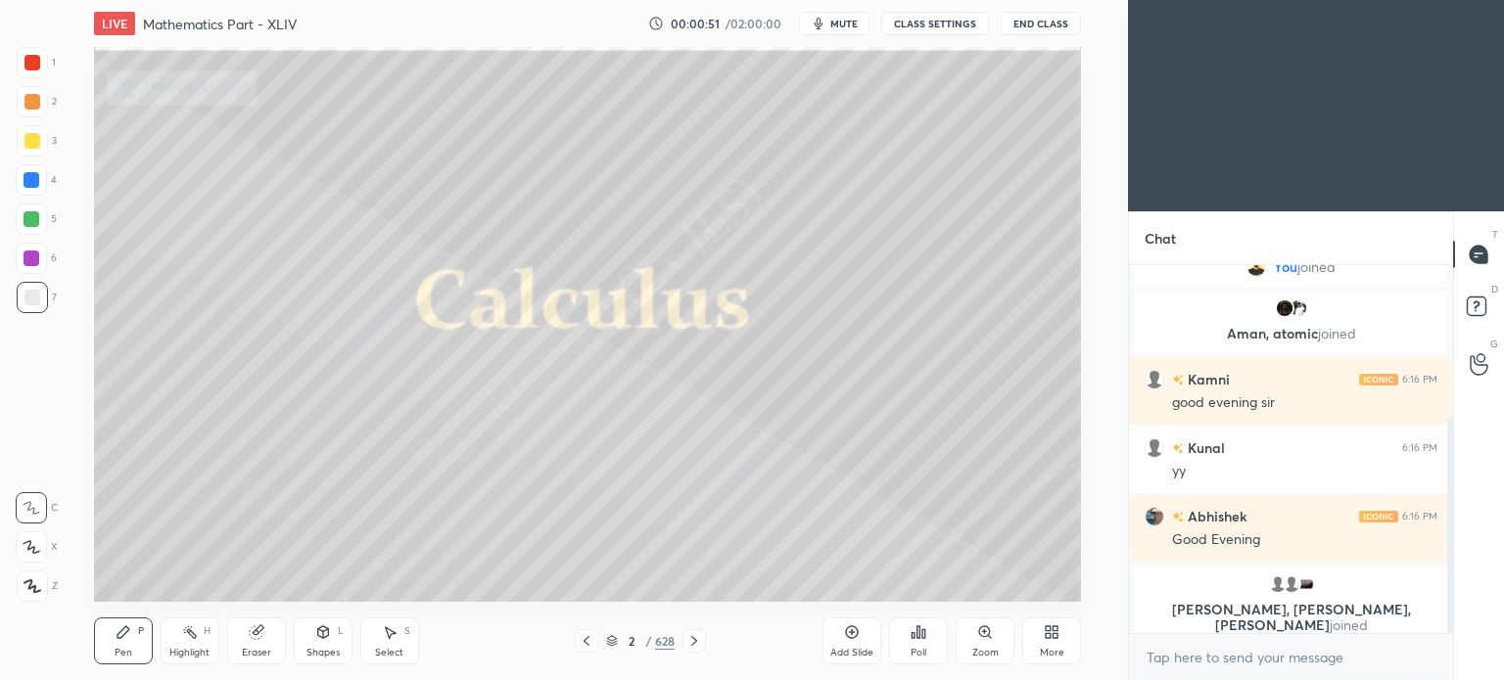
click at [580, 638] on icon at bounding box center [587, 641] width 16 height 16
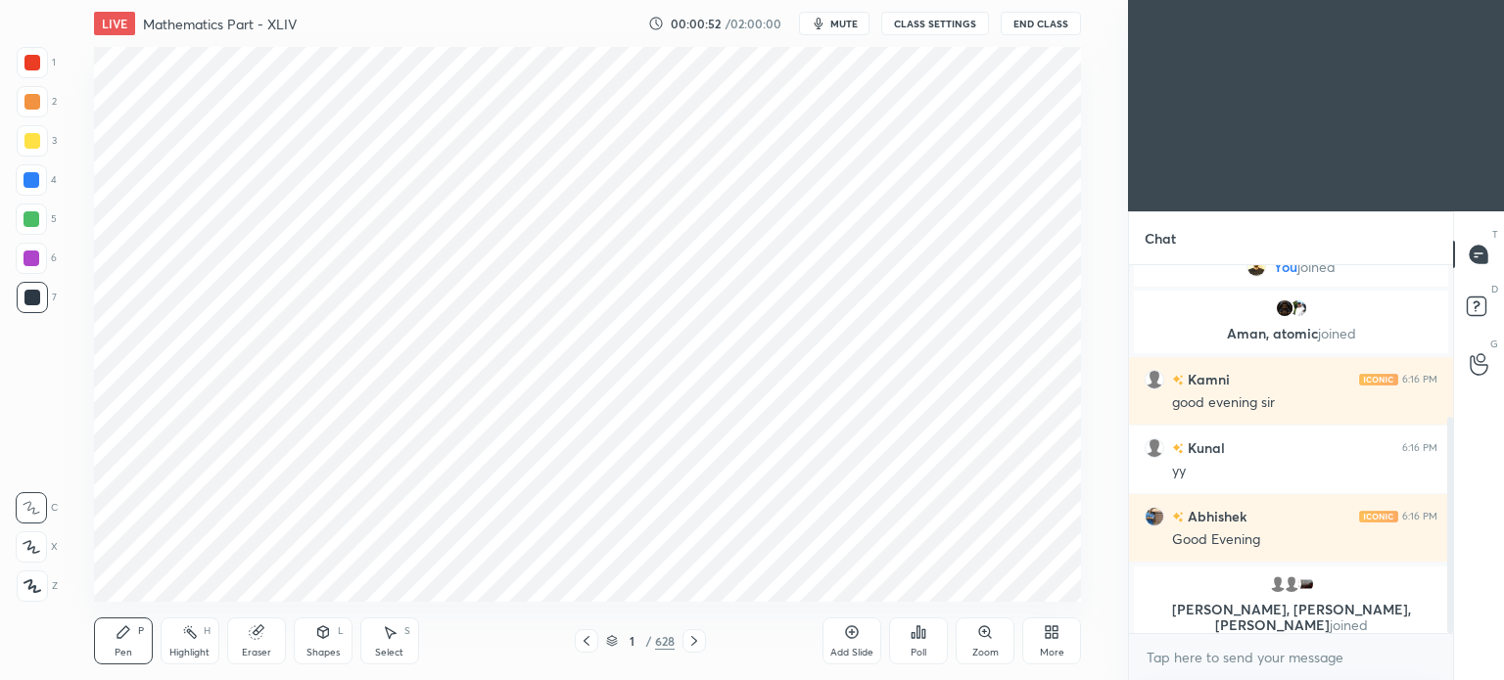
click at [580, 638] on icon at bounding box center [587, 641] width 16 height 16
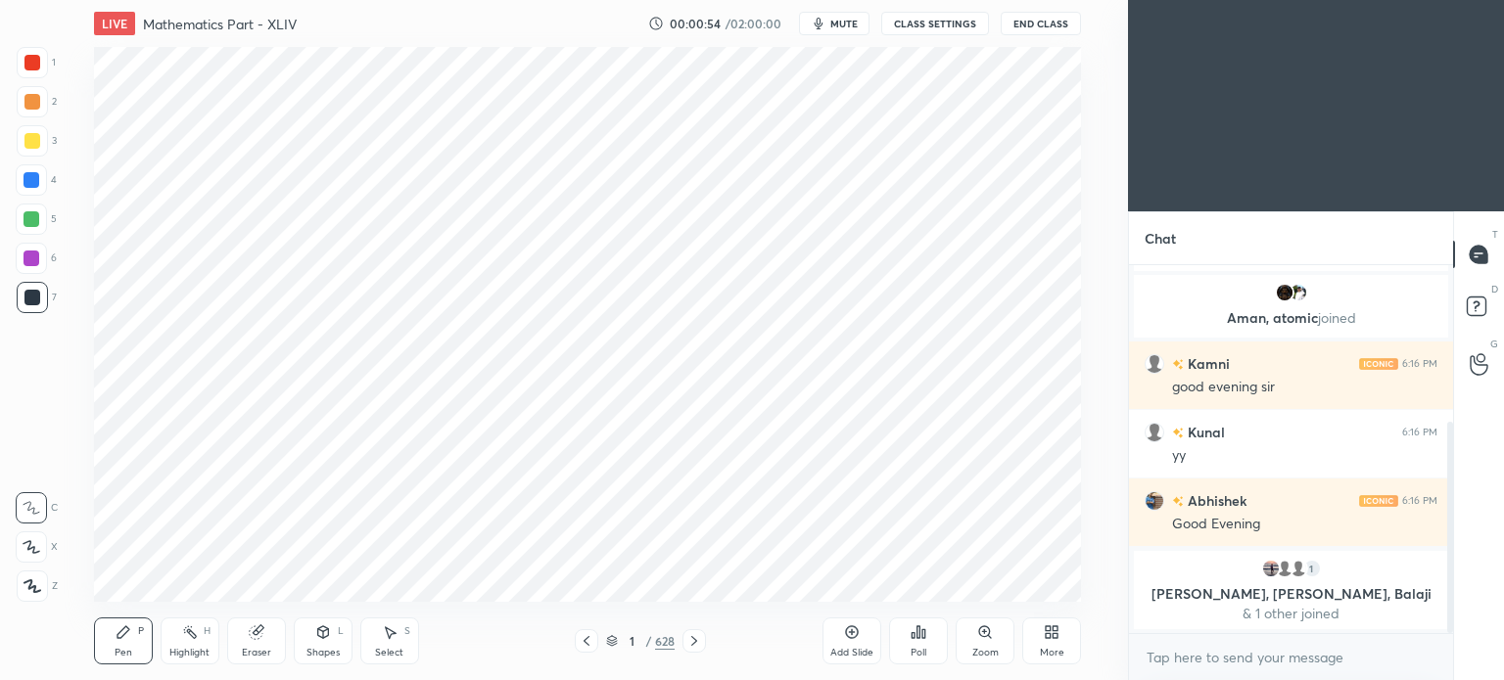
click at [1043, 645] on div "More" at bounding box center [1051, 641] width 59 height 47
click at [640, 532] on div at bounding box center [752, 340] width 1504 height 680
click at [615, 639] on icon at bounding box center [612, 638] width 10 height 5
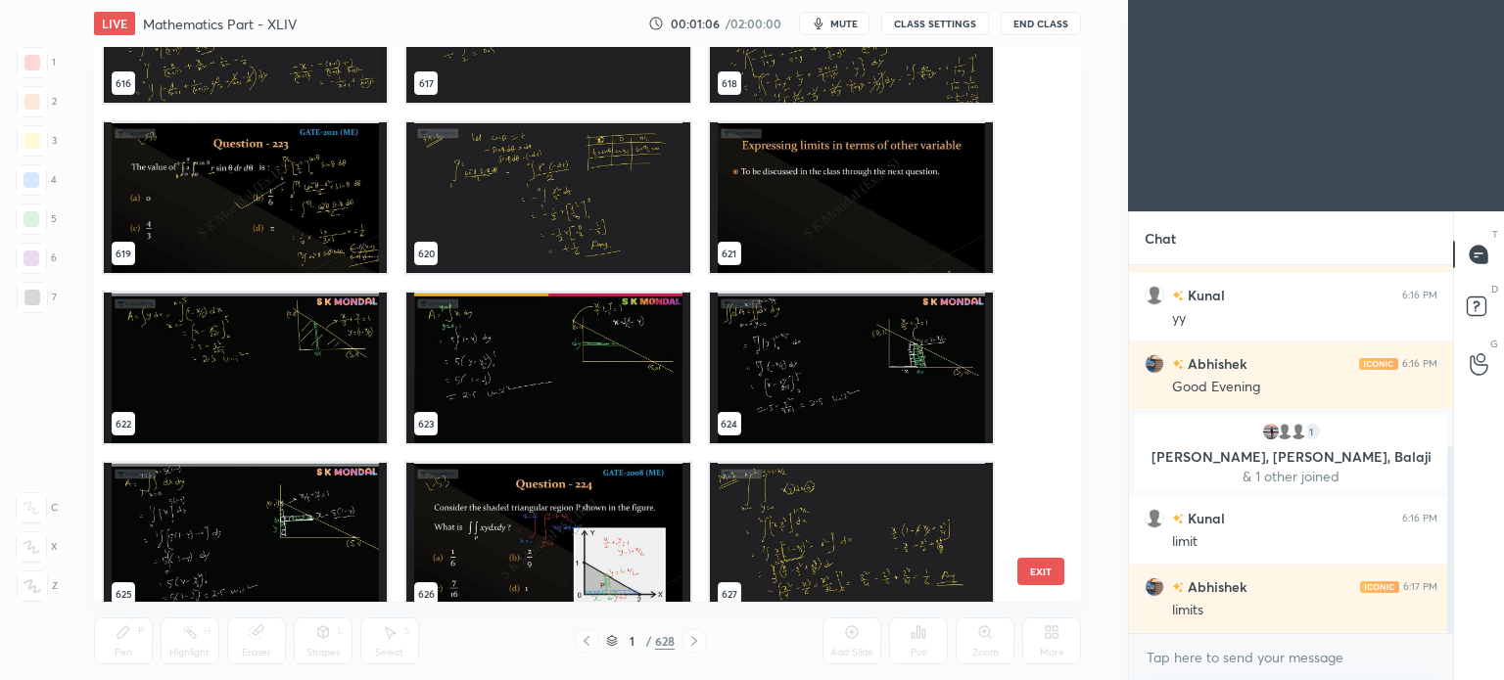
scroll to position [35017, 0]
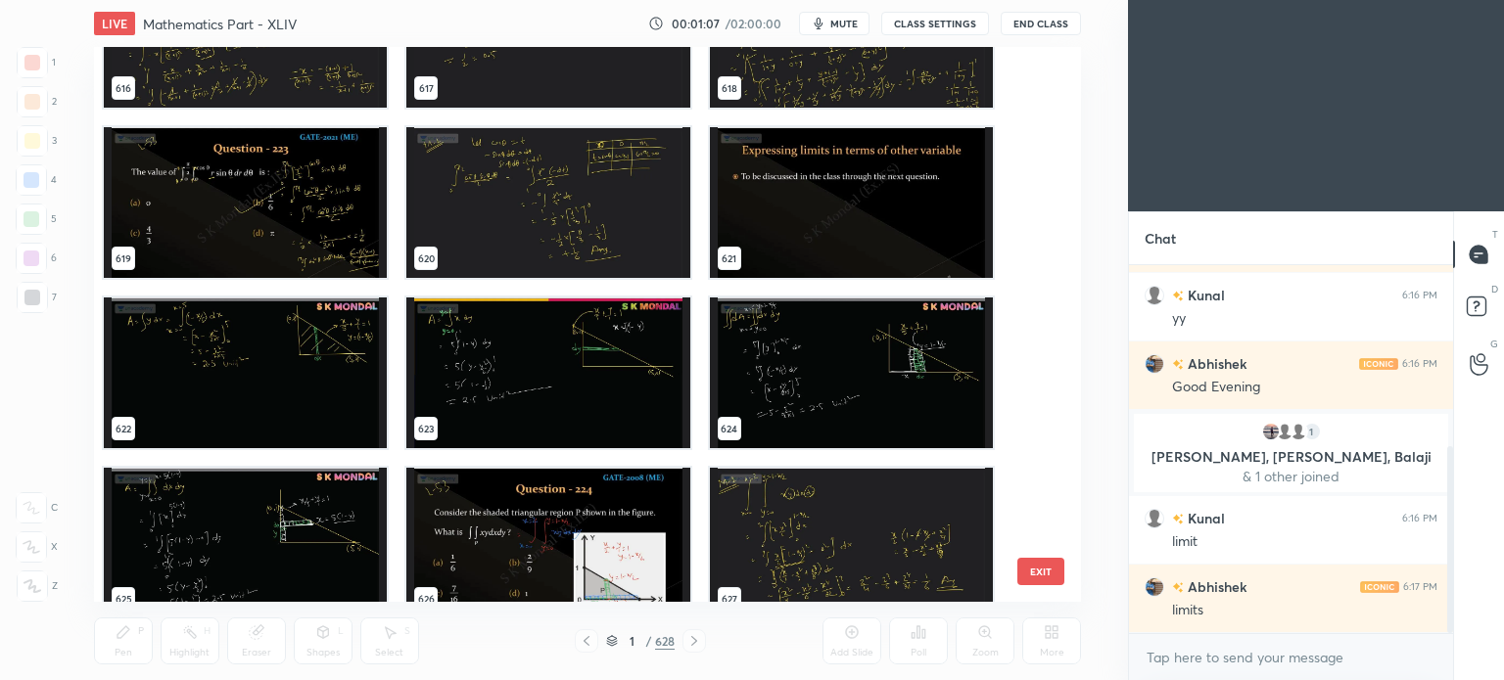
click at [813, 363] on img "grid" at bounding box center [850, 373] width 283 height 151
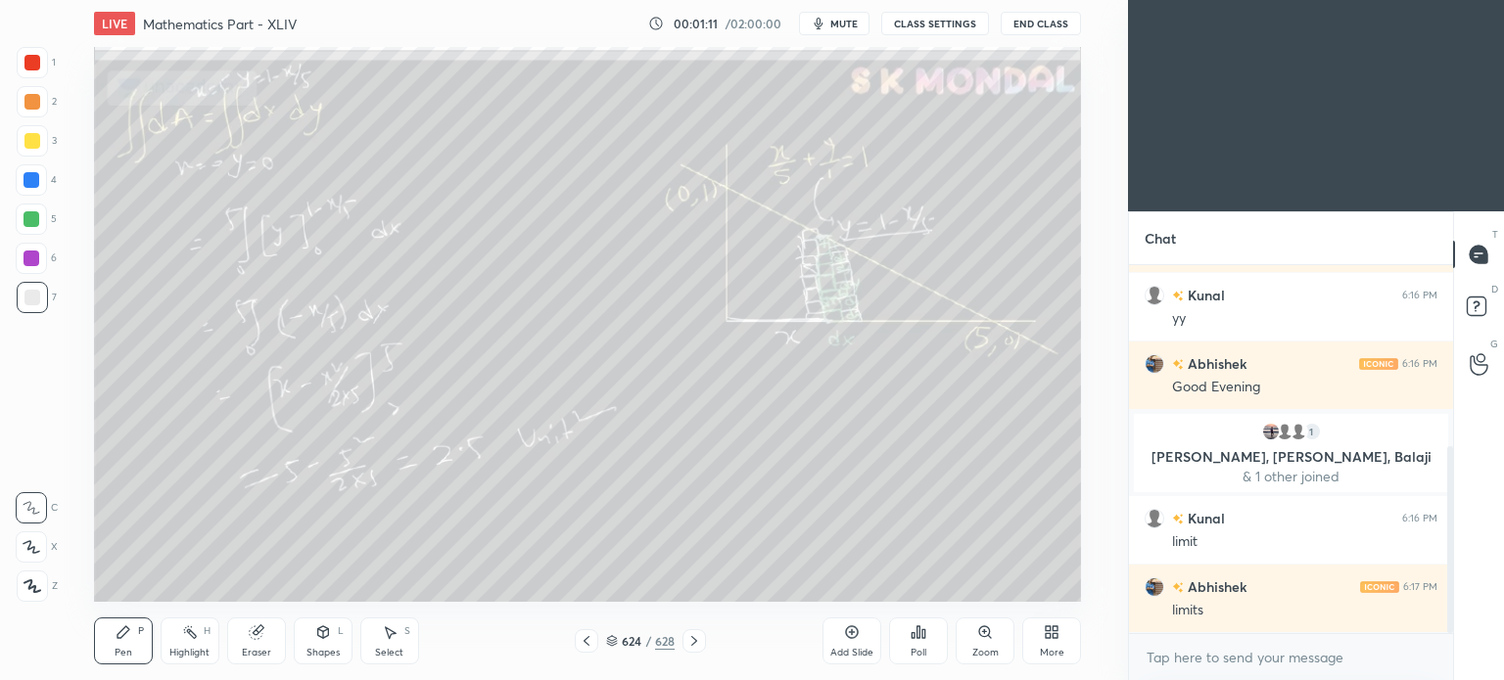
scroll to position [401, 0]
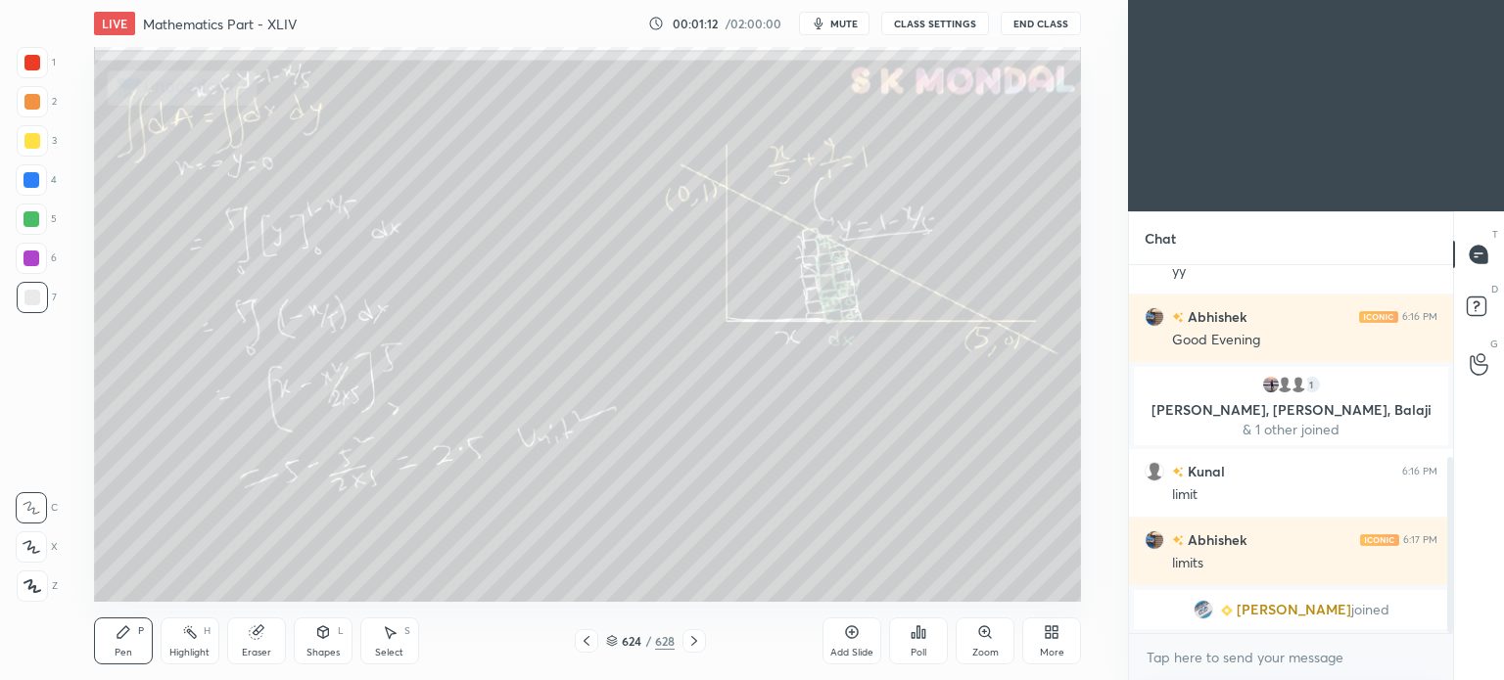
click at [583, 645] on icon at bounding box center [587, 641] width 16 height 16
click at [686, 642] on icon at bounding box center [694, 641] width 16 height 16
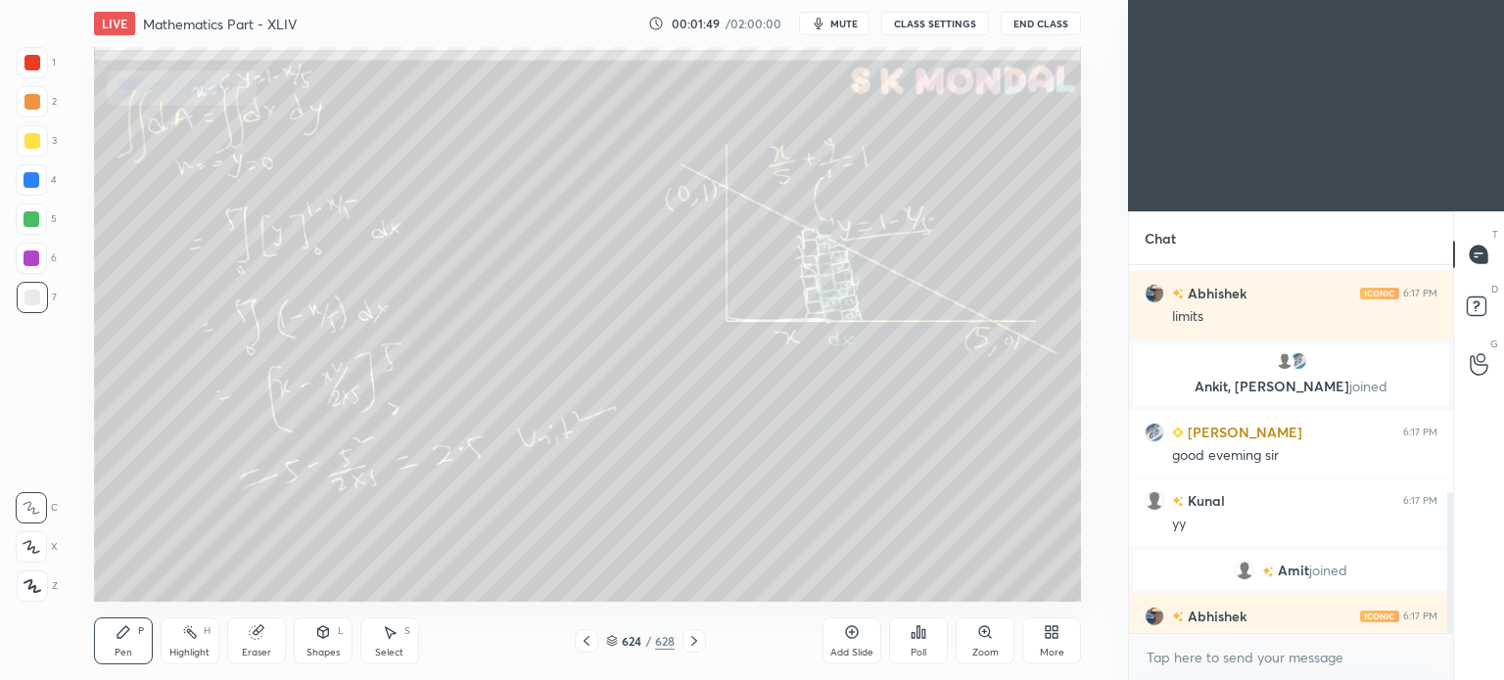
scroll to position [589, 0]
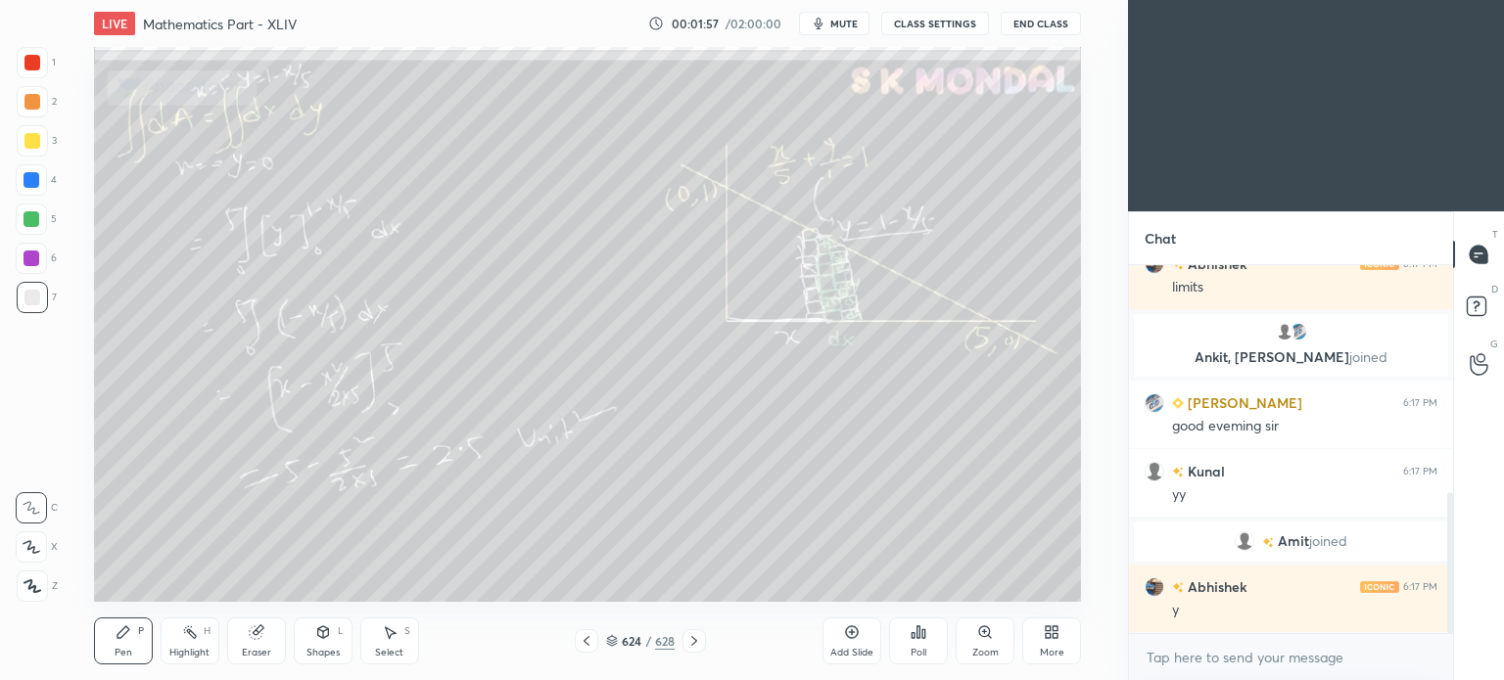
click at [691, 632] on div at bounding box center [693, 640] width 23 height 23
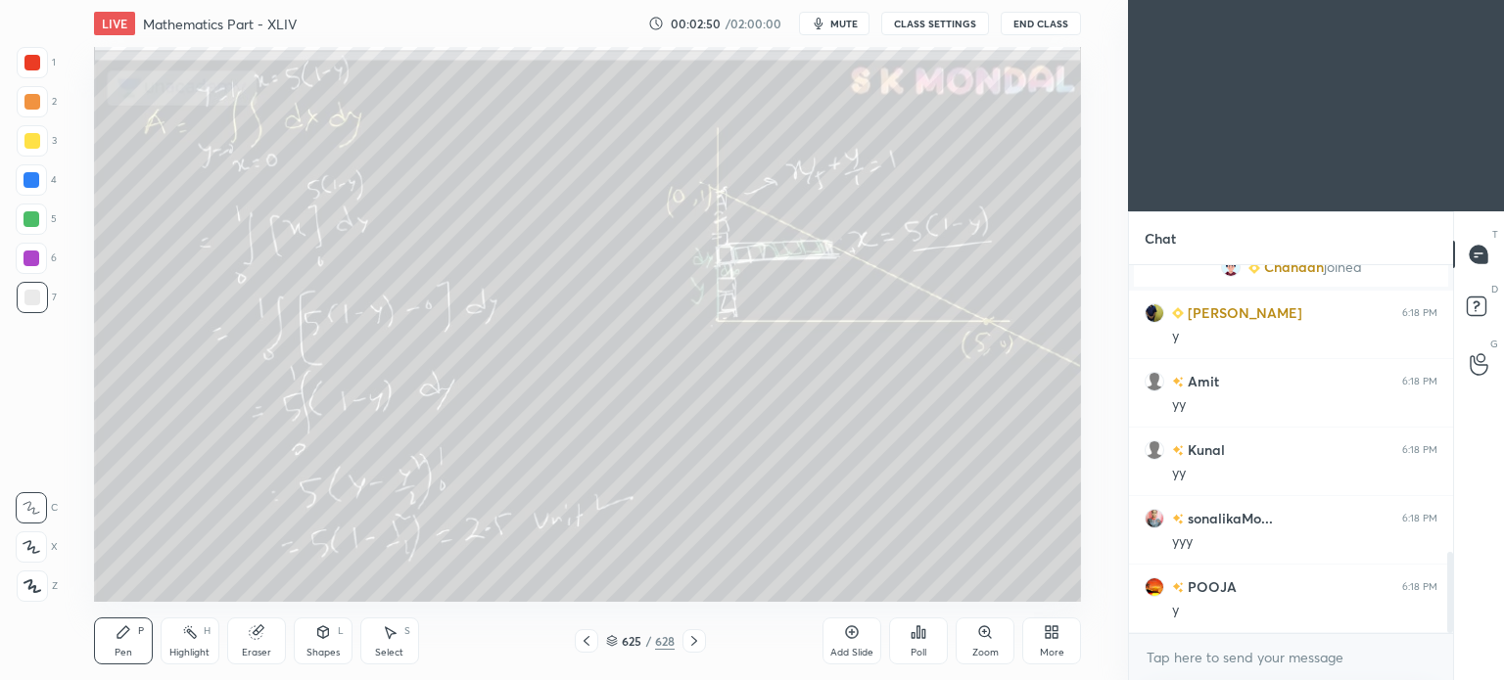
scroll to position [1294, 0]
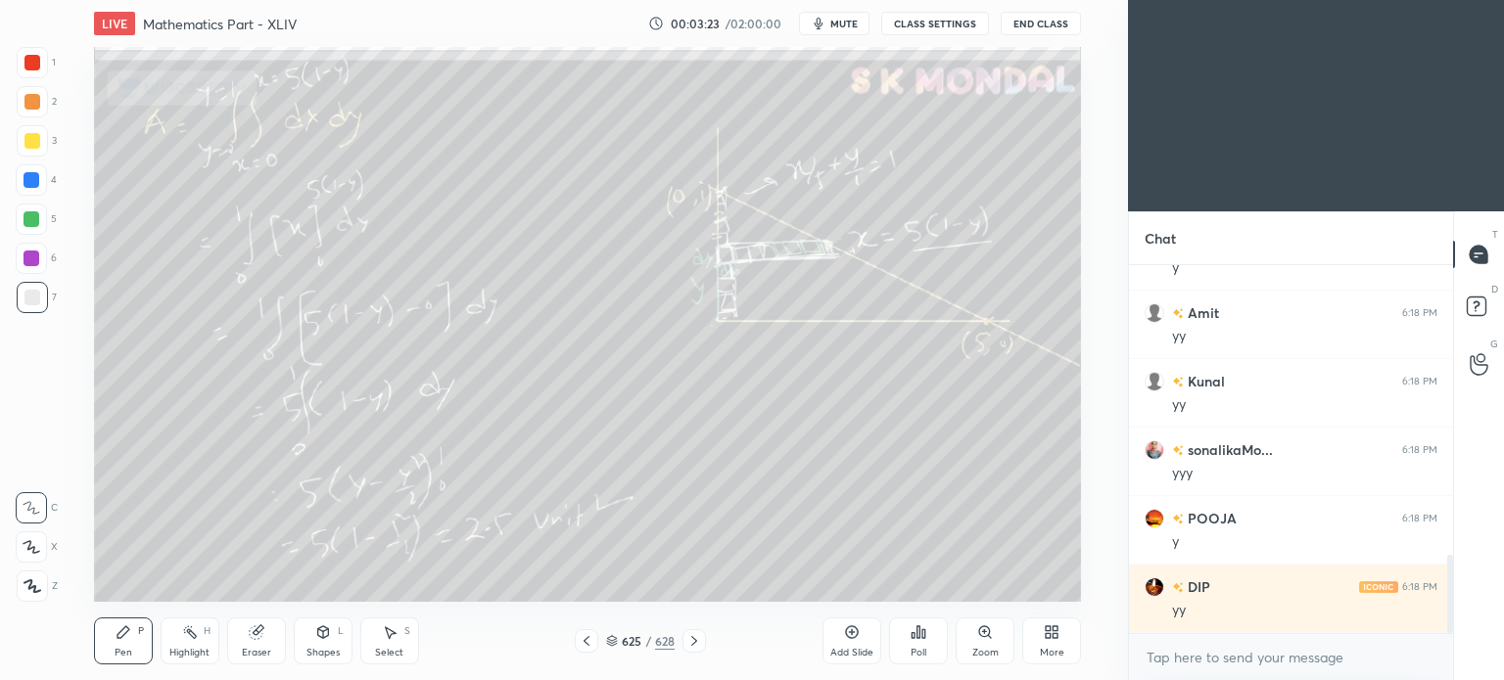
click at [686, 639] on icon at bounding box center [694, 641] width 16 height 16
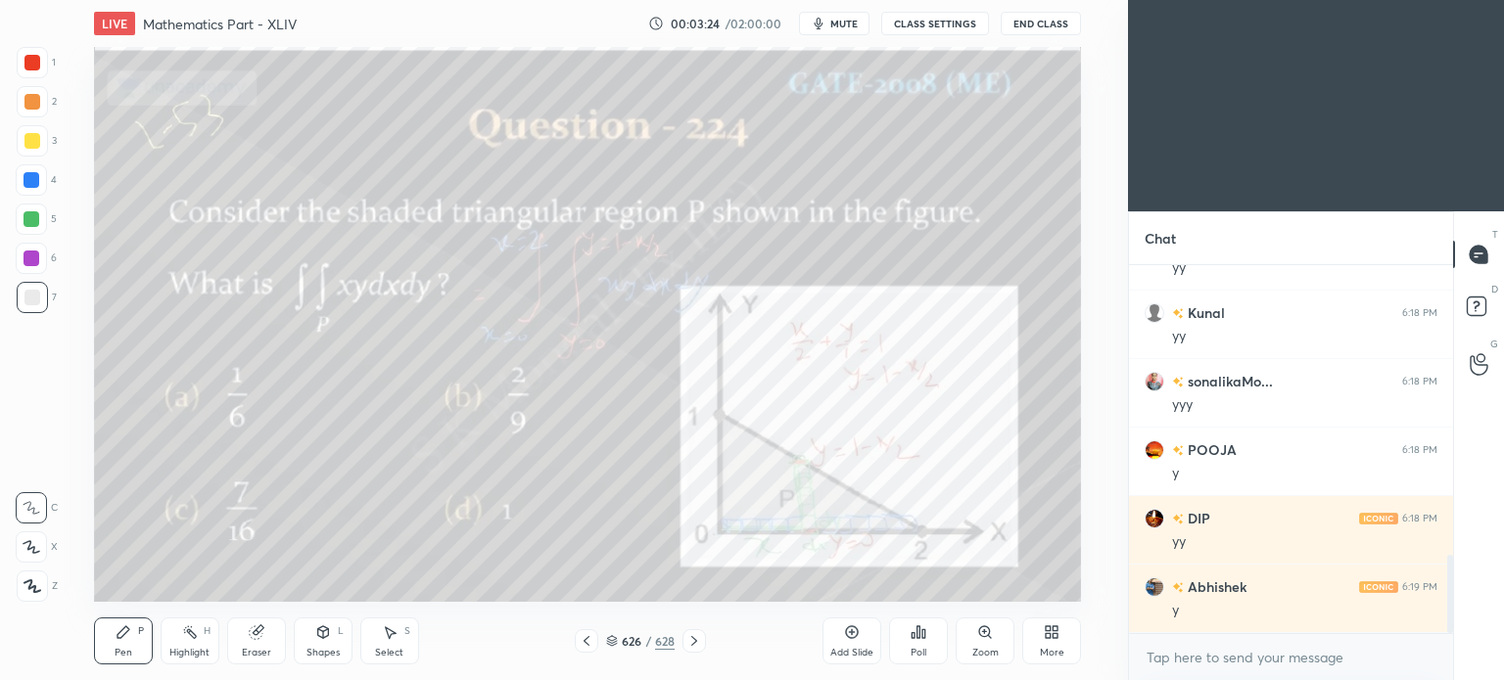
click at [688, 639] on icon at bounding box center [694, 641] width 16 height 16
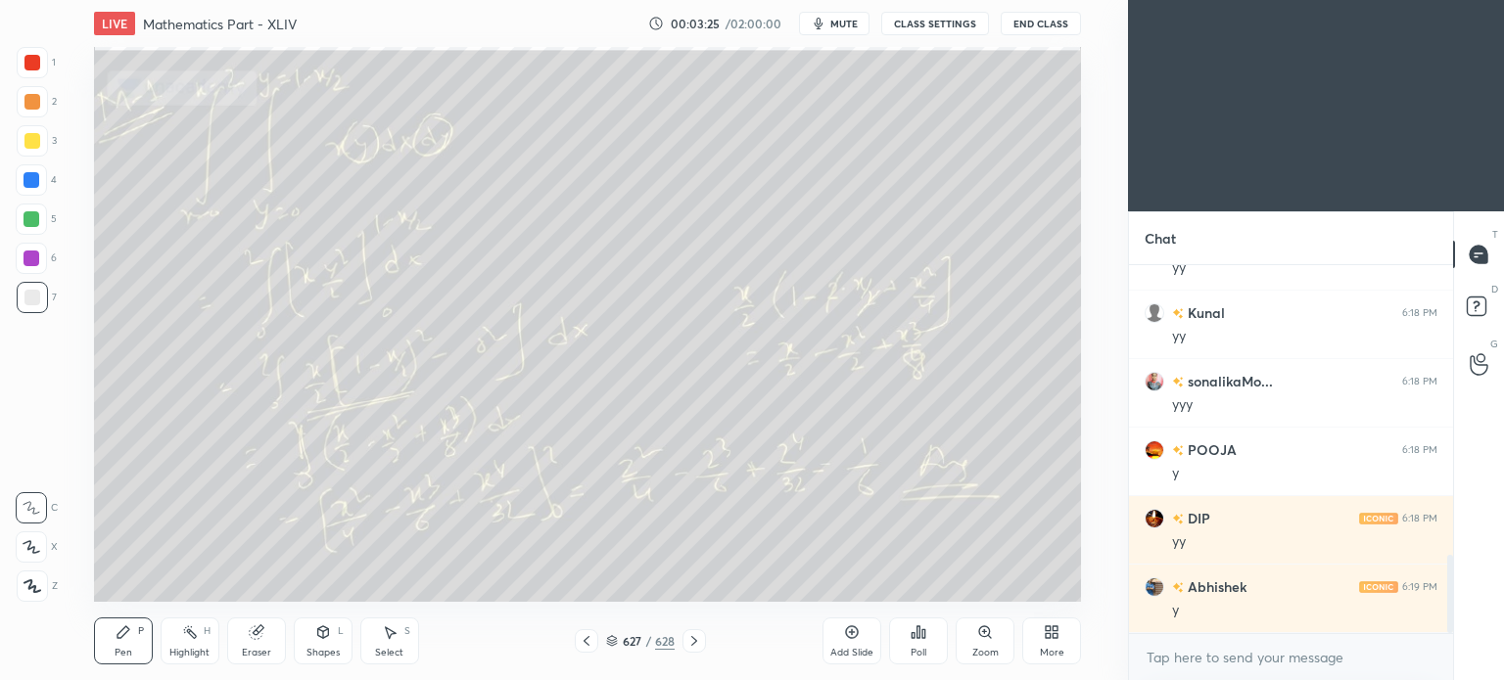
click at [688, 639] on icon at bounding box center [694, 641] width 16 height 16
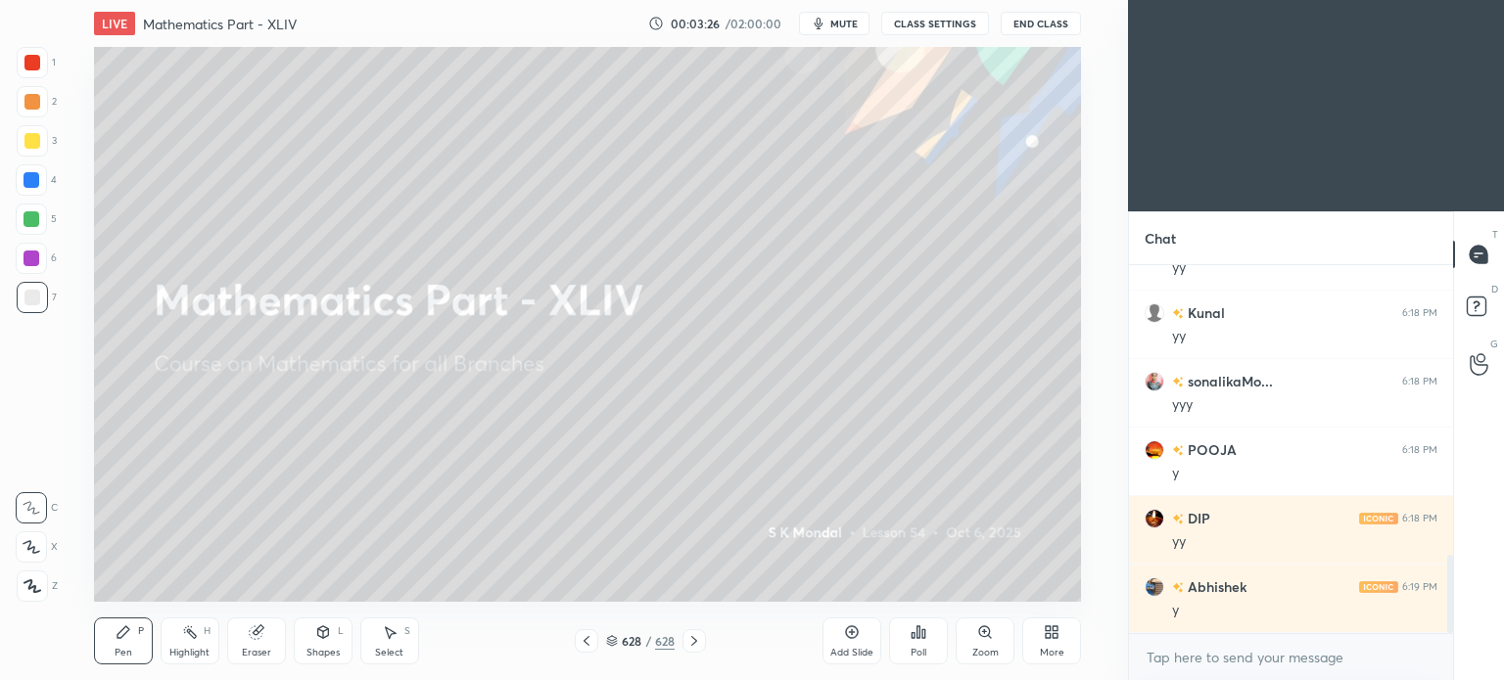
click at [688, 639] on icon at bounding box center [694, 641] width 16 height 16
click at [1053, 628] on icon at bounding box center [1055, 628] width 5 height 5
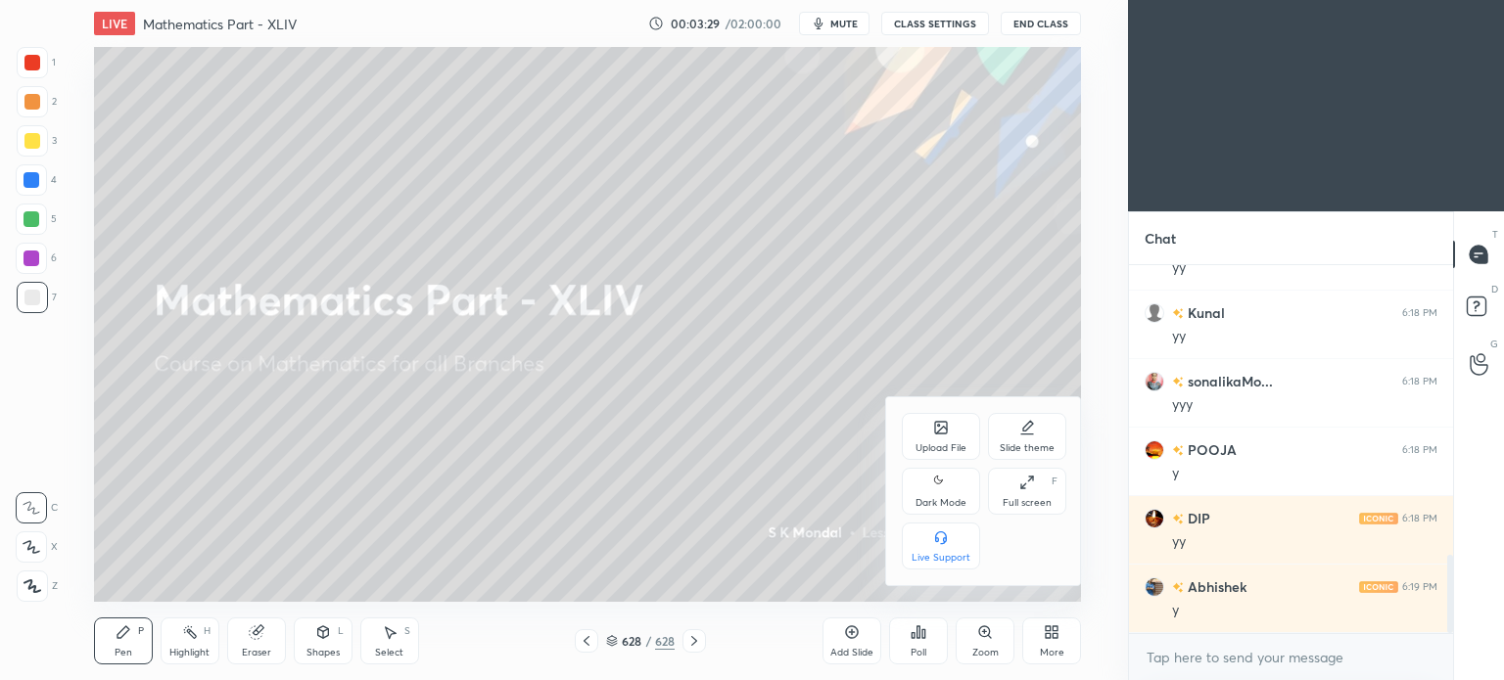
click at [935, 412] on div "Upload File Slide theme Dark Mode Full screen F Live Support" at bounding box center [984, 491] width 196 height 188
click at [940, 436] on div "Upload File" at bounding box center [941, 436] width 78 height 47
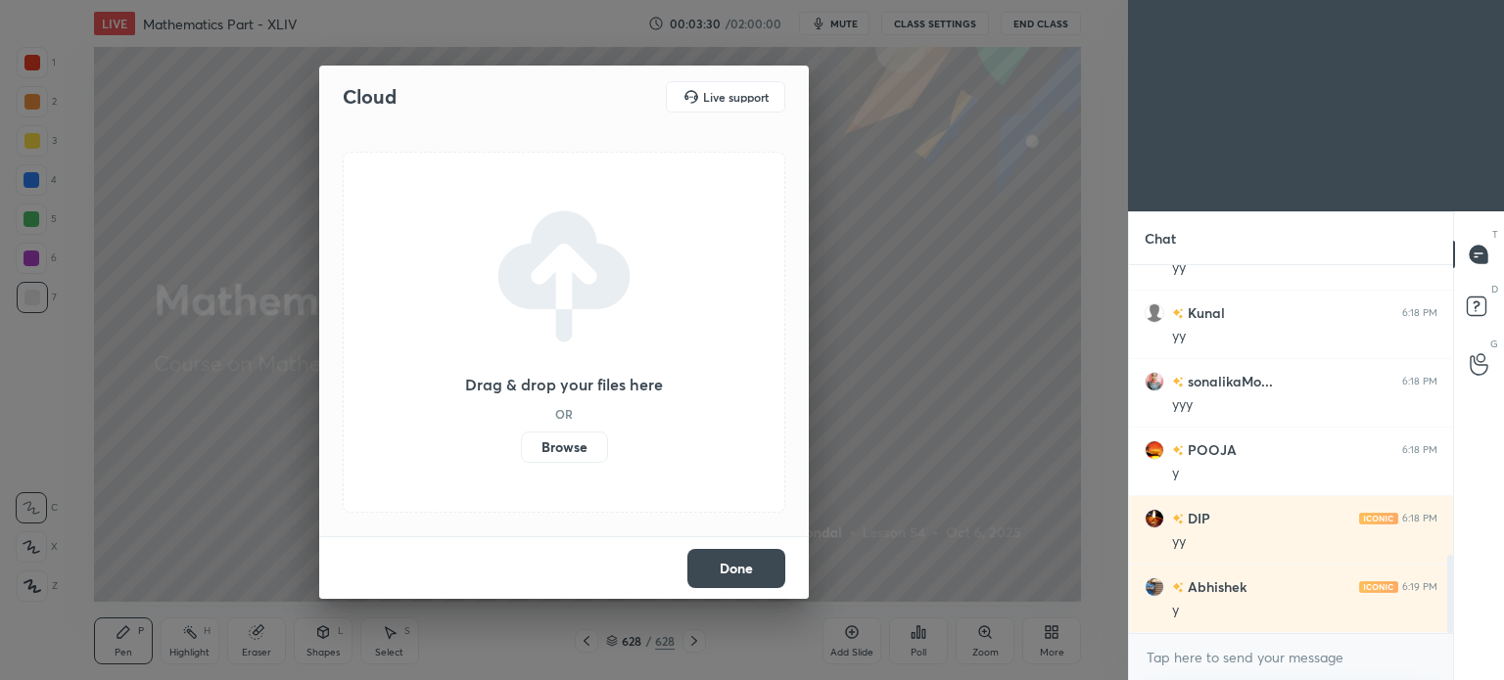
click at [583, 441] on label "Browse" at bounding box center [564, 447] width 87 height 31
click at [521, 441] on input "Browse" at bounding box center [521, 447] width 0 height 31
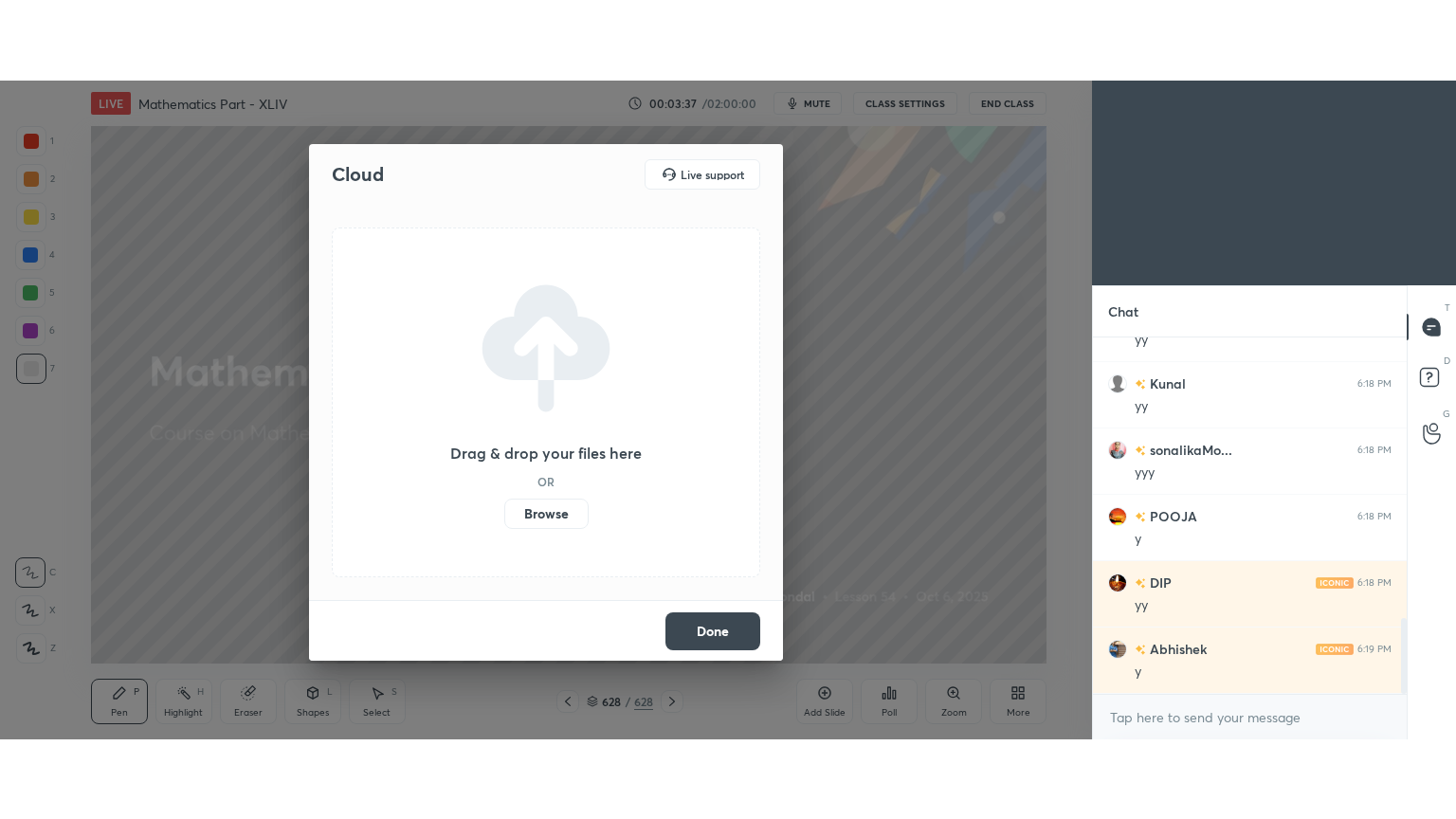
scroll to position [1365, 0]
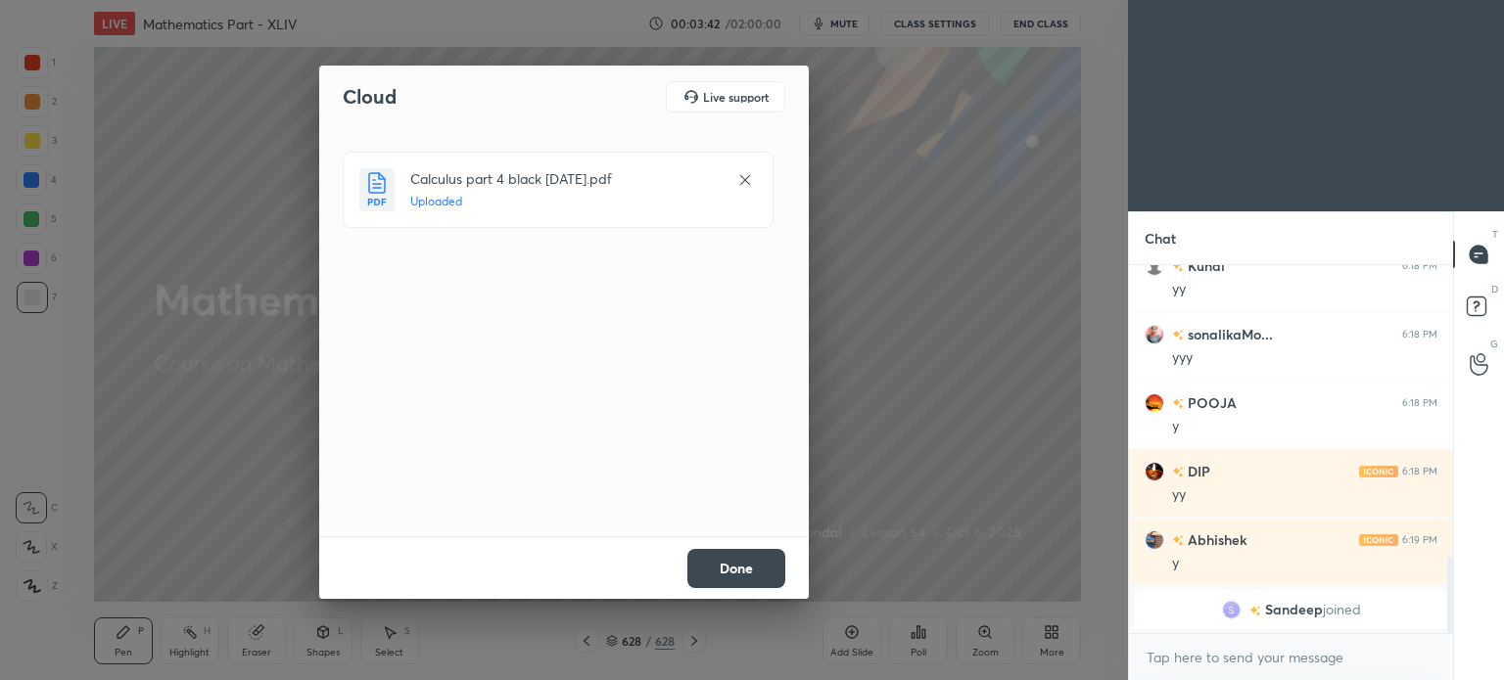
click at [746, 565] on button "Done" at bounding box center [736, 568] width 98 height 39
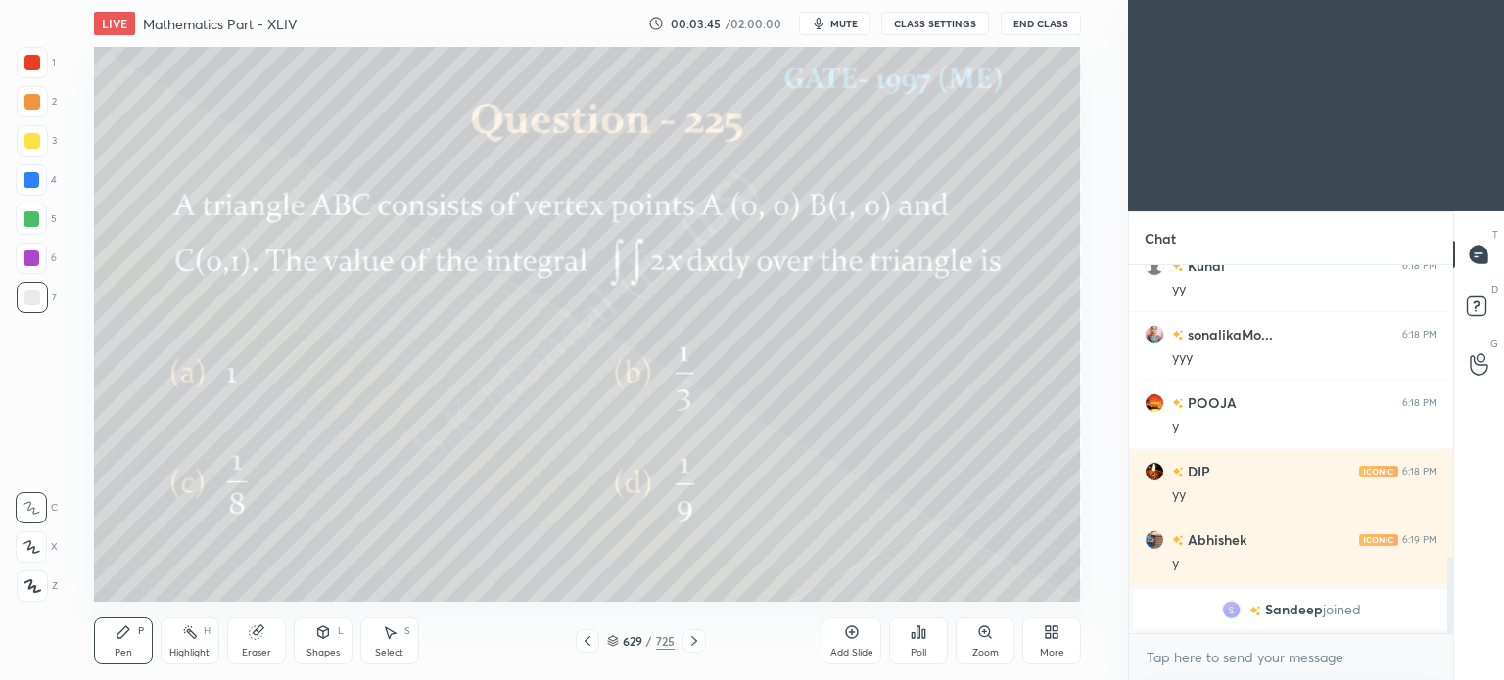
click at [1053, 631] on icon at bounding box center [1055, 628] width 5 height 5
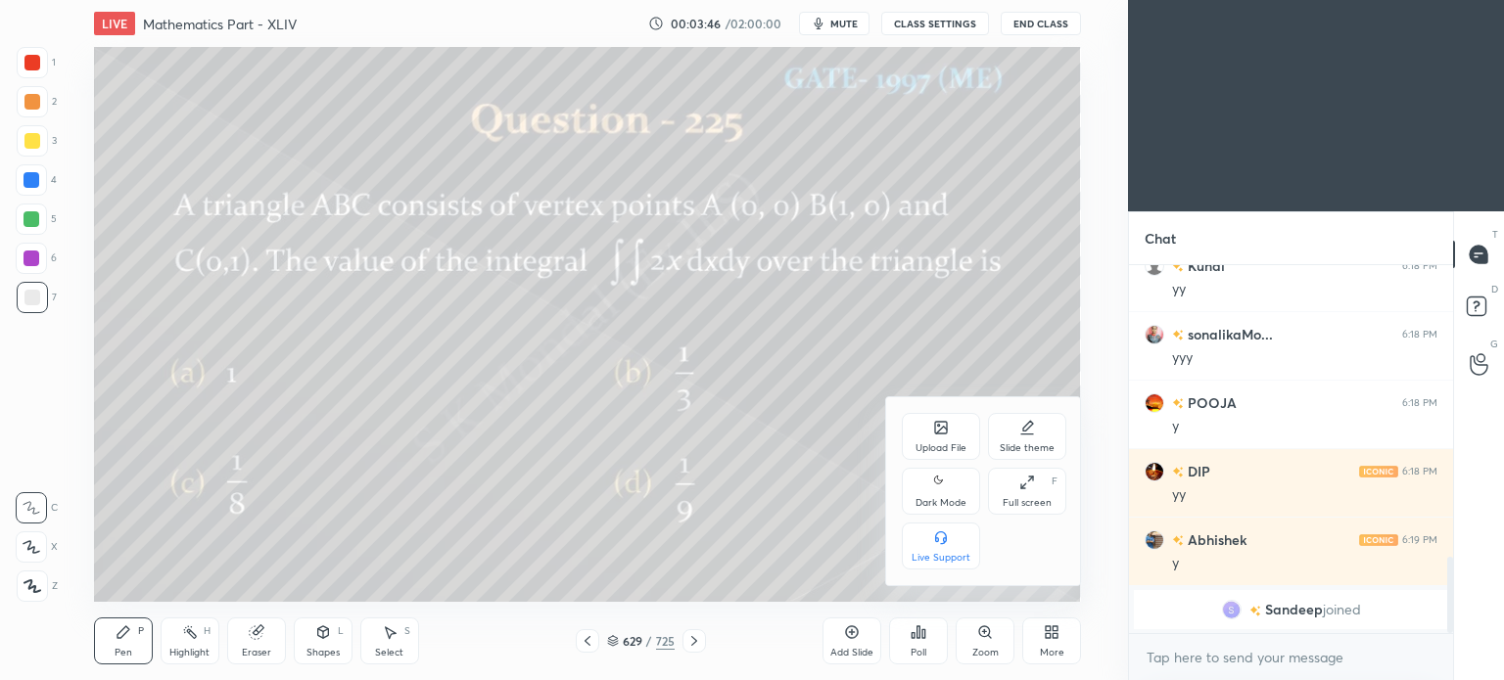
click at [1031, 487] on icon at bounding box center [1027, 483] width 16 height 16
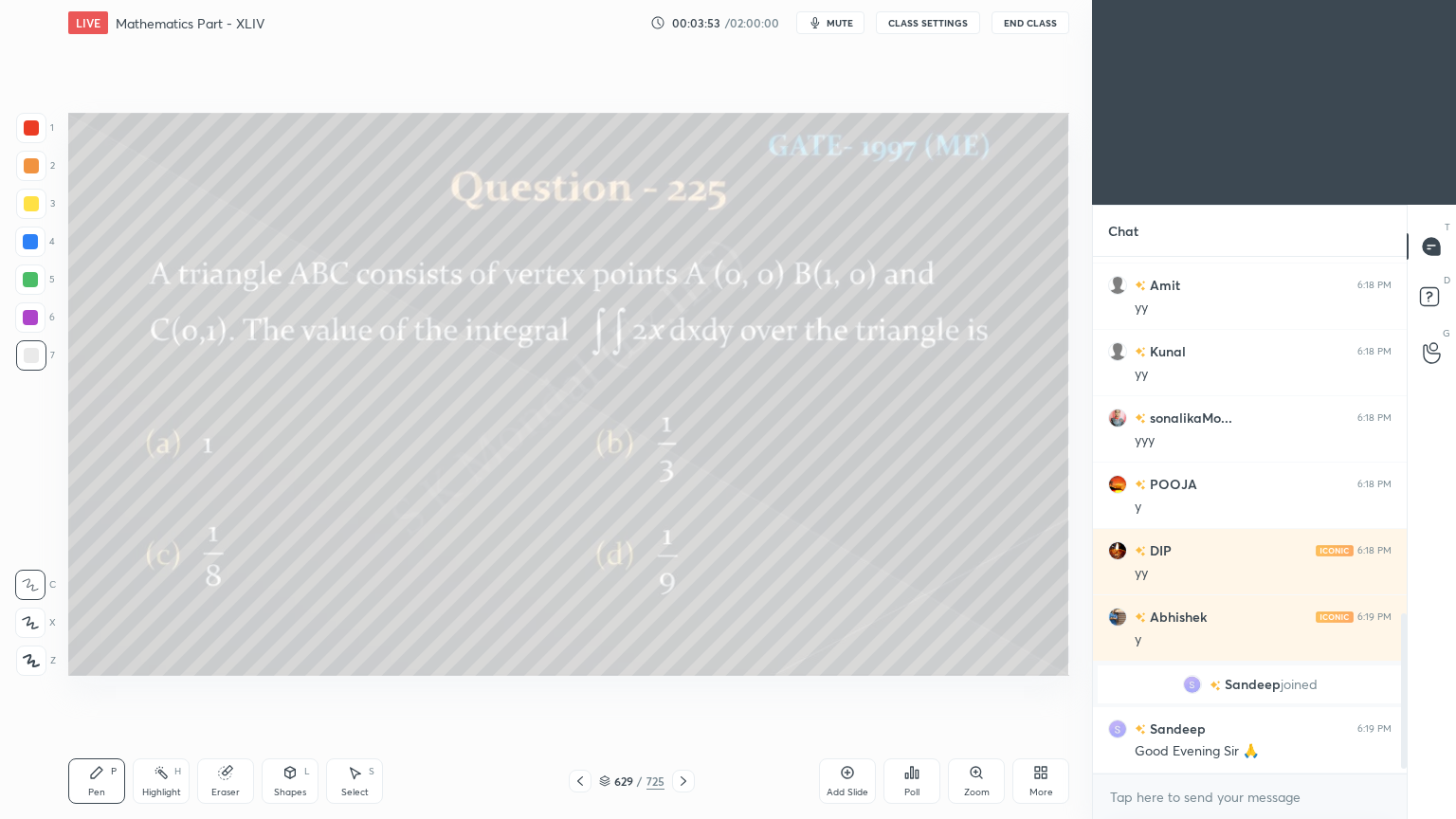
scroll to position [1193, 0]
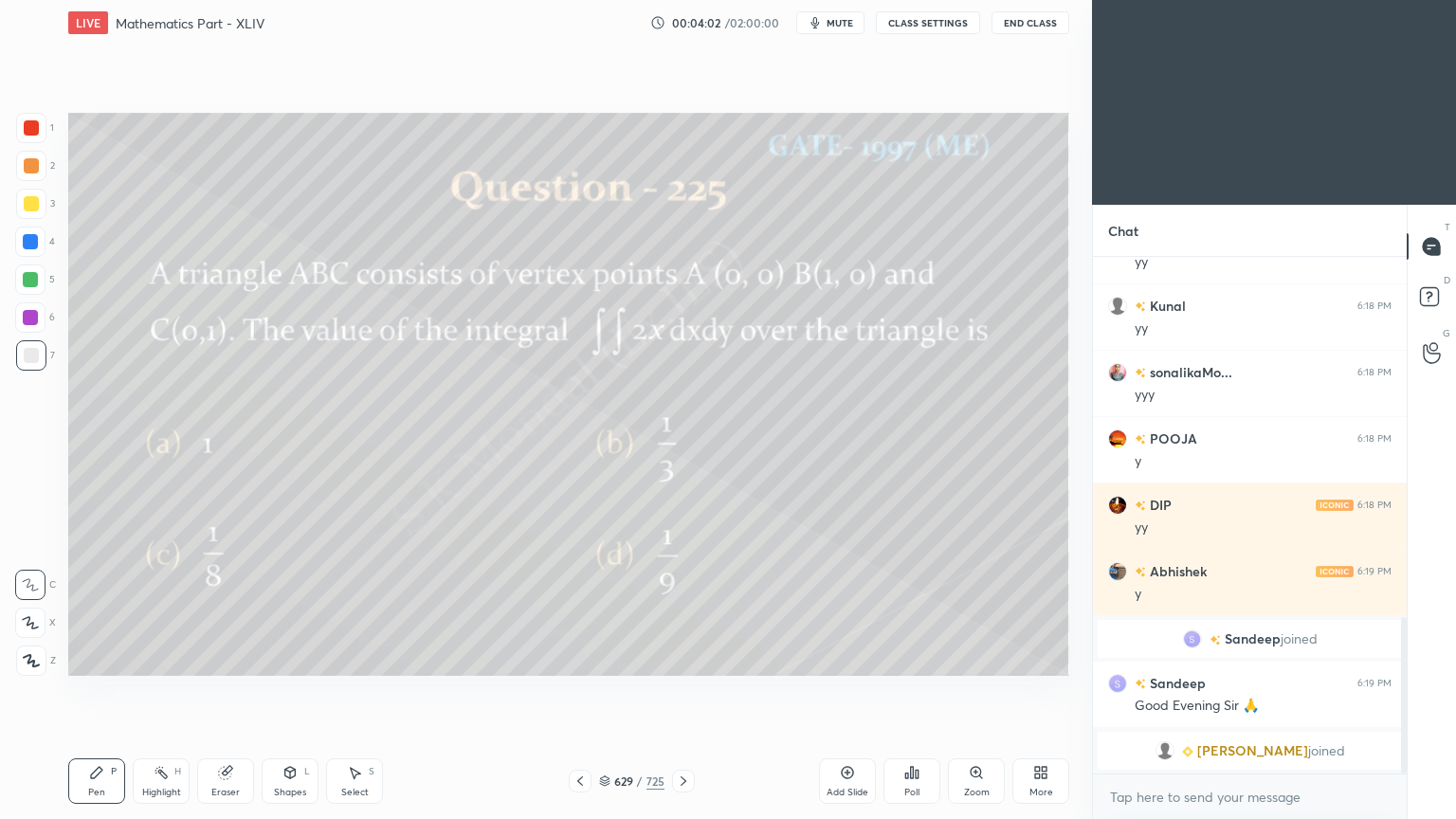
click at [38, 212] on div at bounding box center [31, 203] width 30 height 30
click at [99, 657] on div "Pen P" at bounding box center [96, 780] width 57 height 46
click at [94, 657] on div "Pen" at bounding box center [97, 792] width 17 height 10
click at [163, 657] on div "Highlight H" at bounding box center [161, 780] width 57 height 46
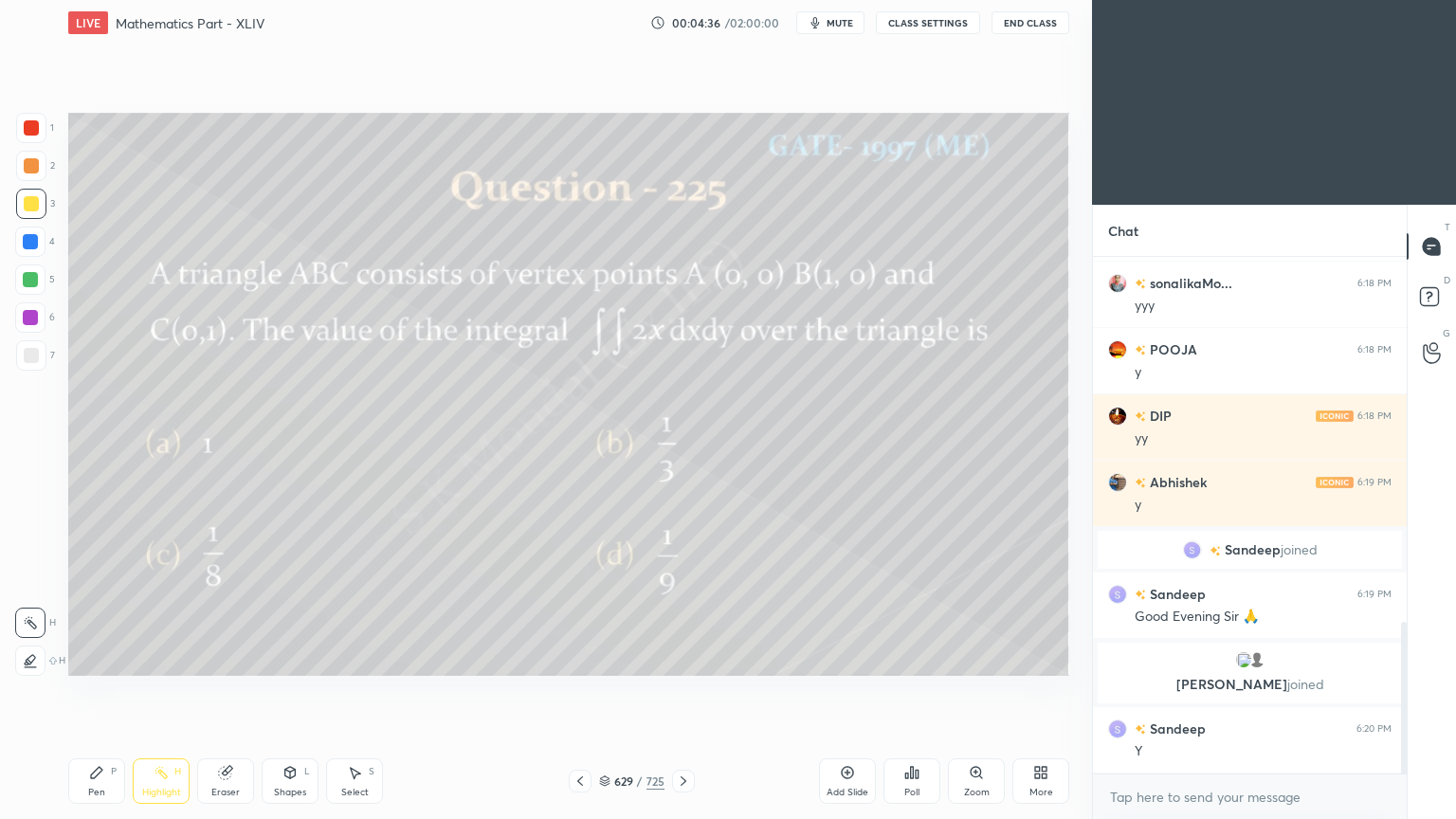
scroll to position [1291, 0]
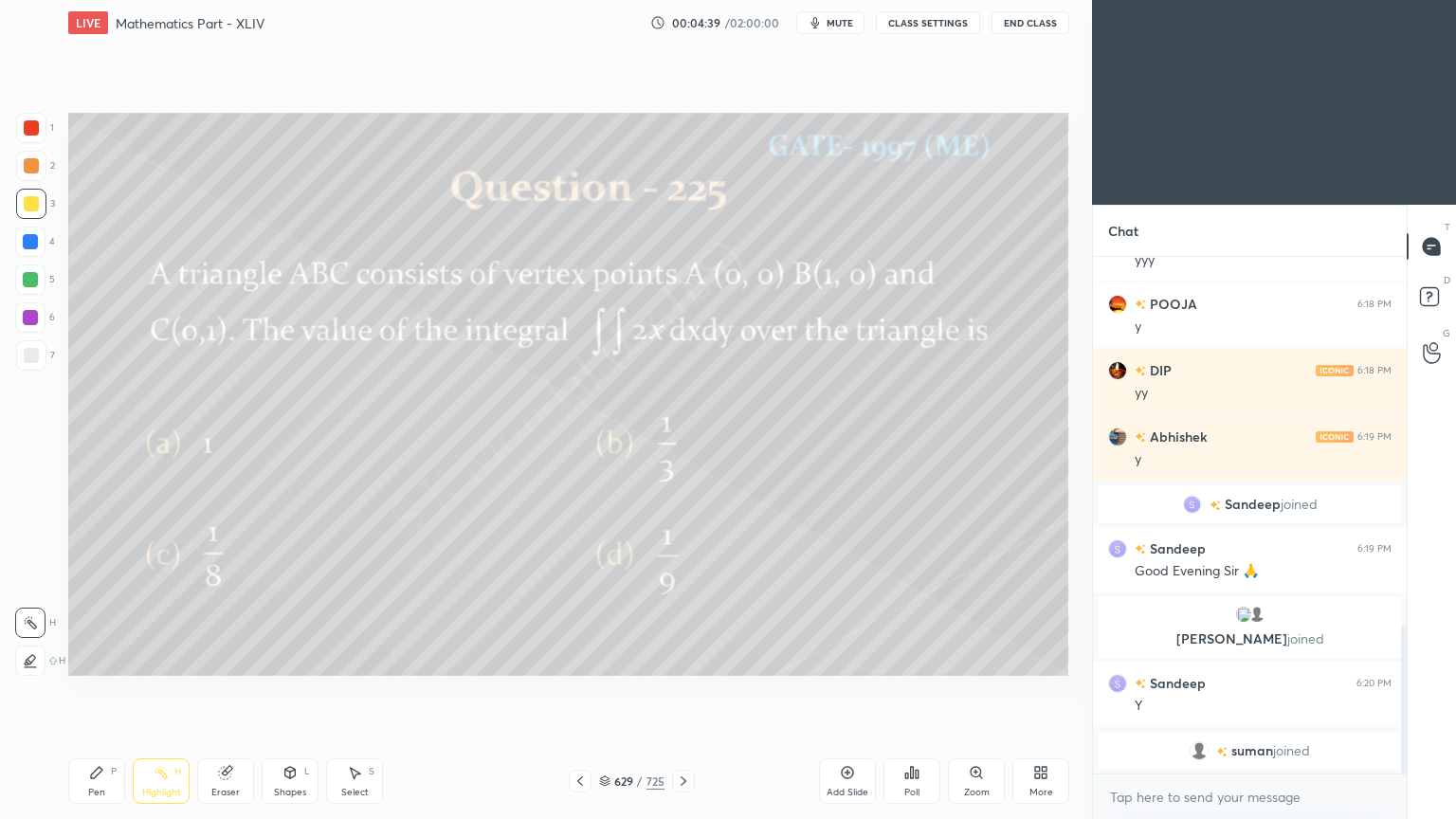
click at [580, 657] on icon at bounding box center [580, 781] width 15 height 15
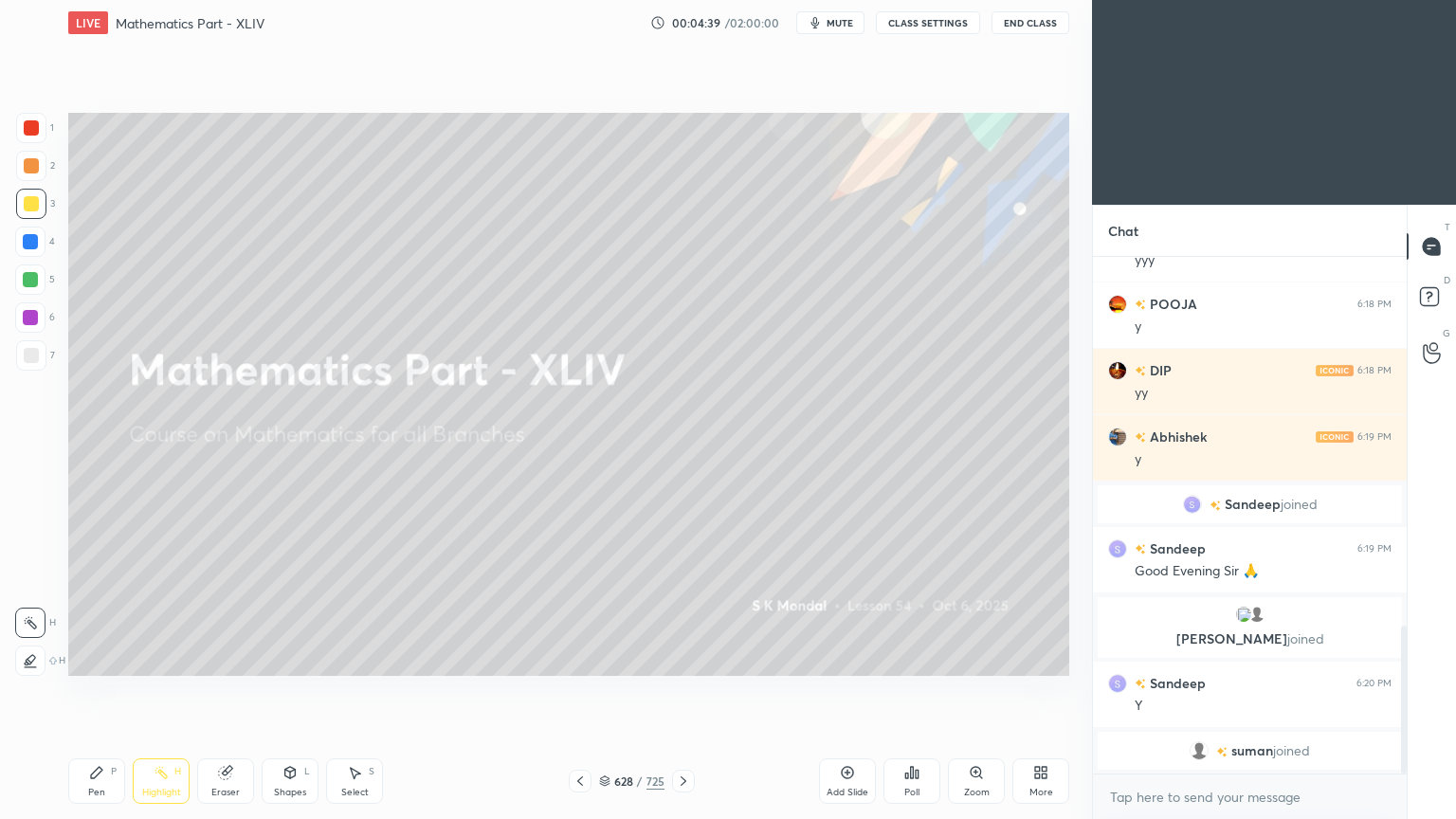
click at [576, 657] on icon at bounding box center [580, 781] width 15 height 15
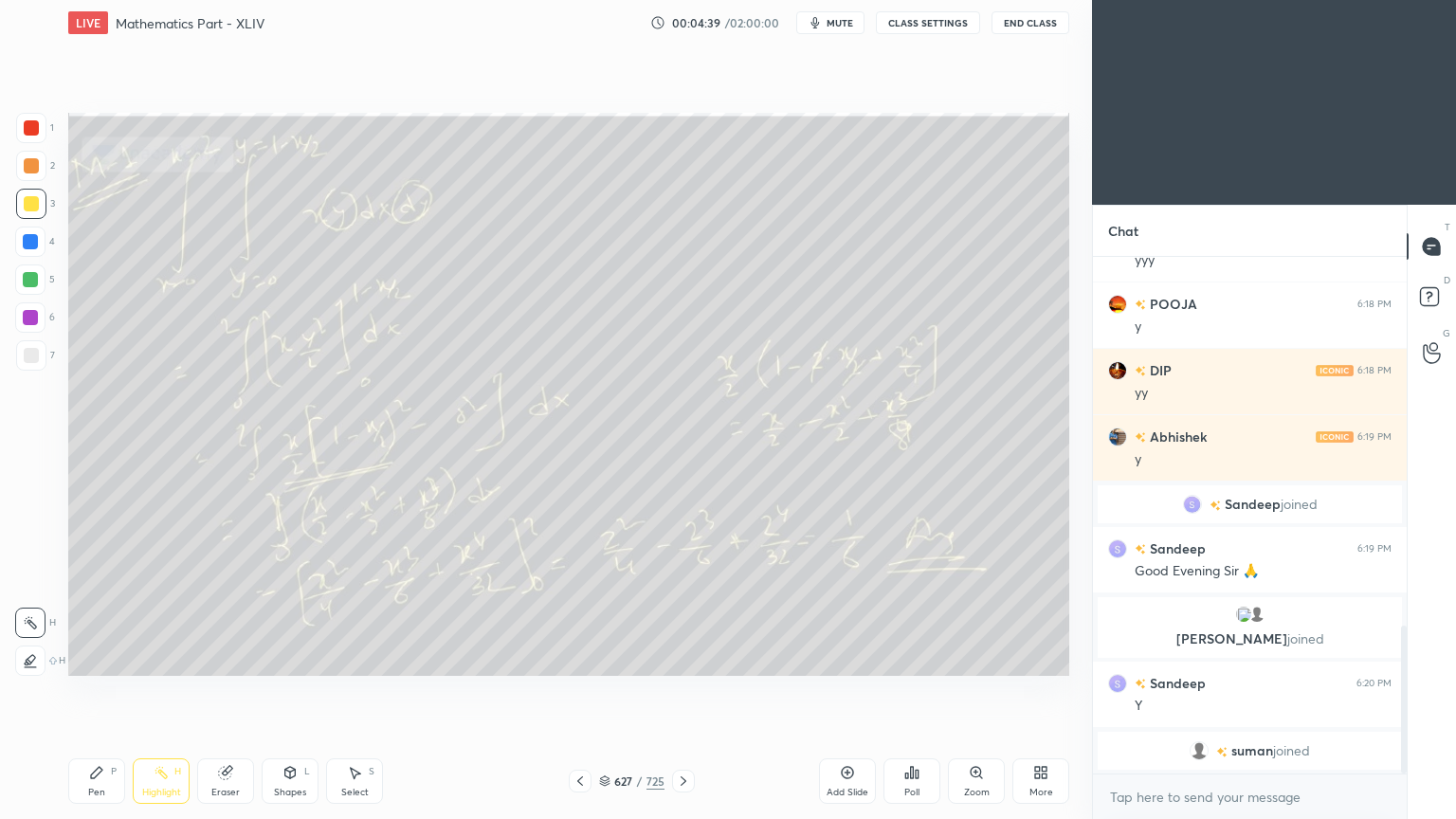
click at [572, 657] on icon at bounding box center [580, 781] width 15 height 15
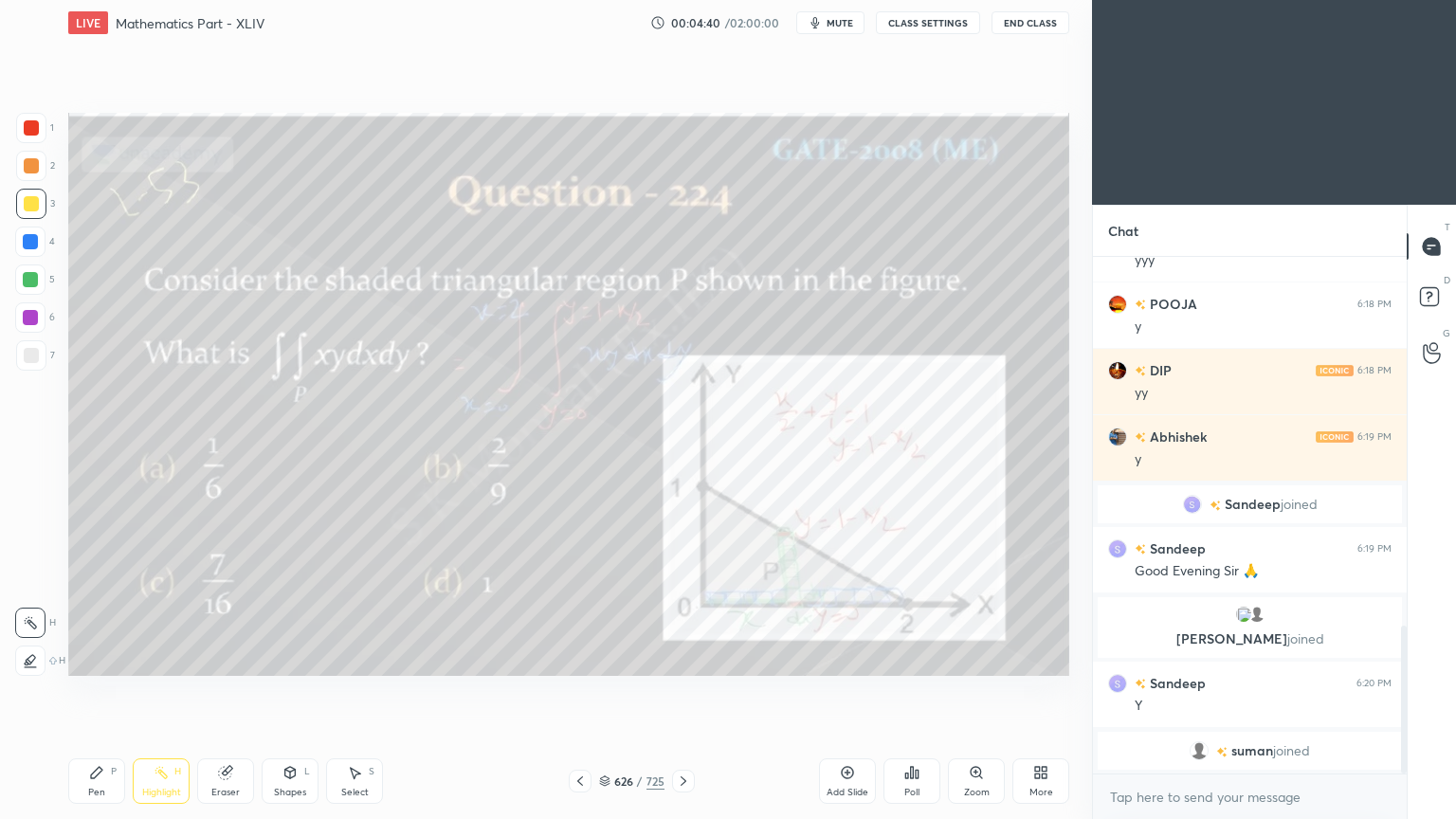
click at [572, 657] on icon at bounding box center [580, 781] width 15 height 15
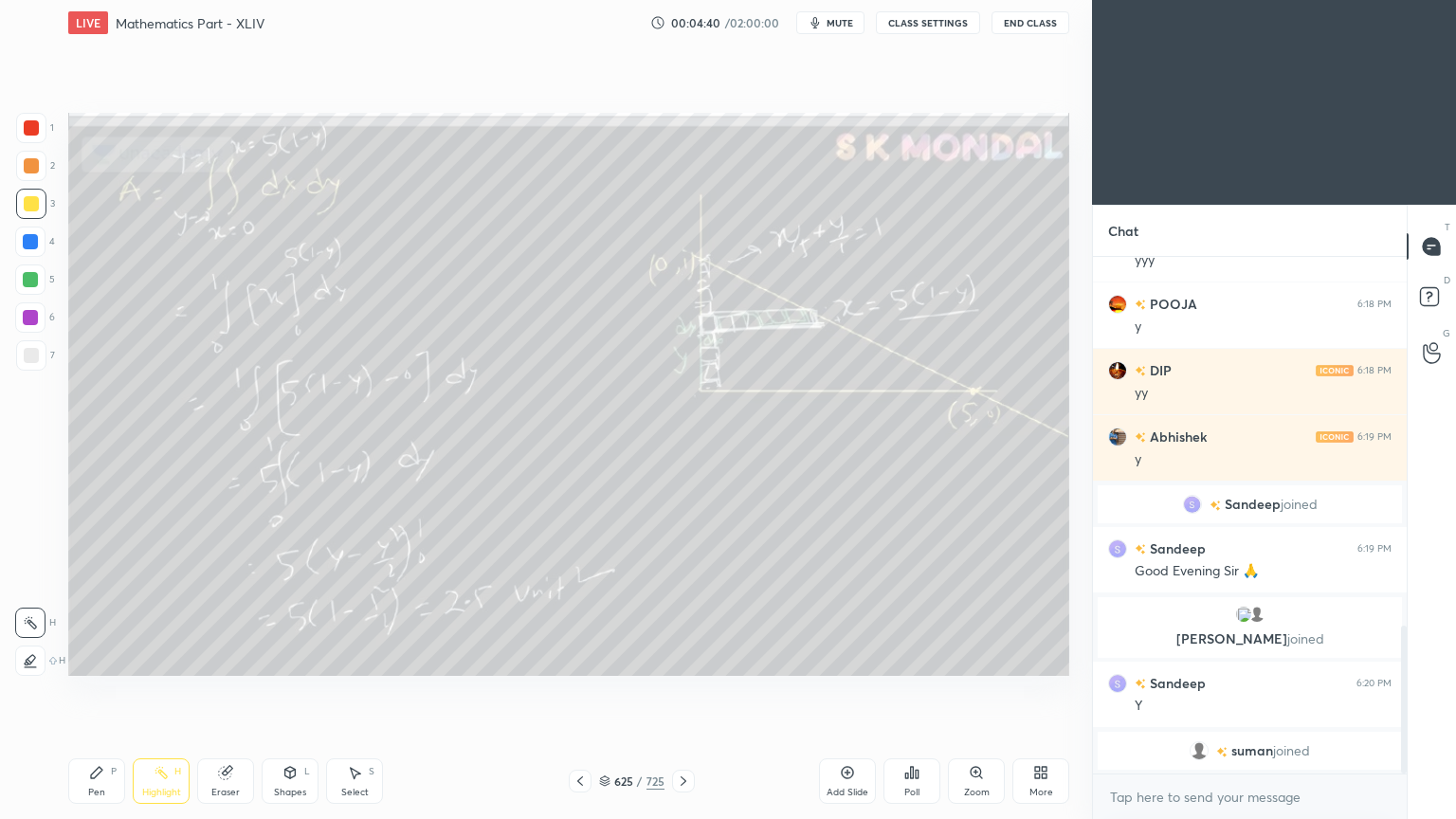
click at [570, 657] on div at bounding box center [579, 780] width 22 height 22
click at [568, 657] on div at bounding box center [579, 780] width 22 height 22
click at [592, 657] on div "623 / 725" at bounding box center [631, 780] width 126 height 22
click at [584, 657] on icon at bounding box center [580, 781] width 15 height 15
click at [583, 657] on icon at bounding box center [580, 781] width 15 height 15
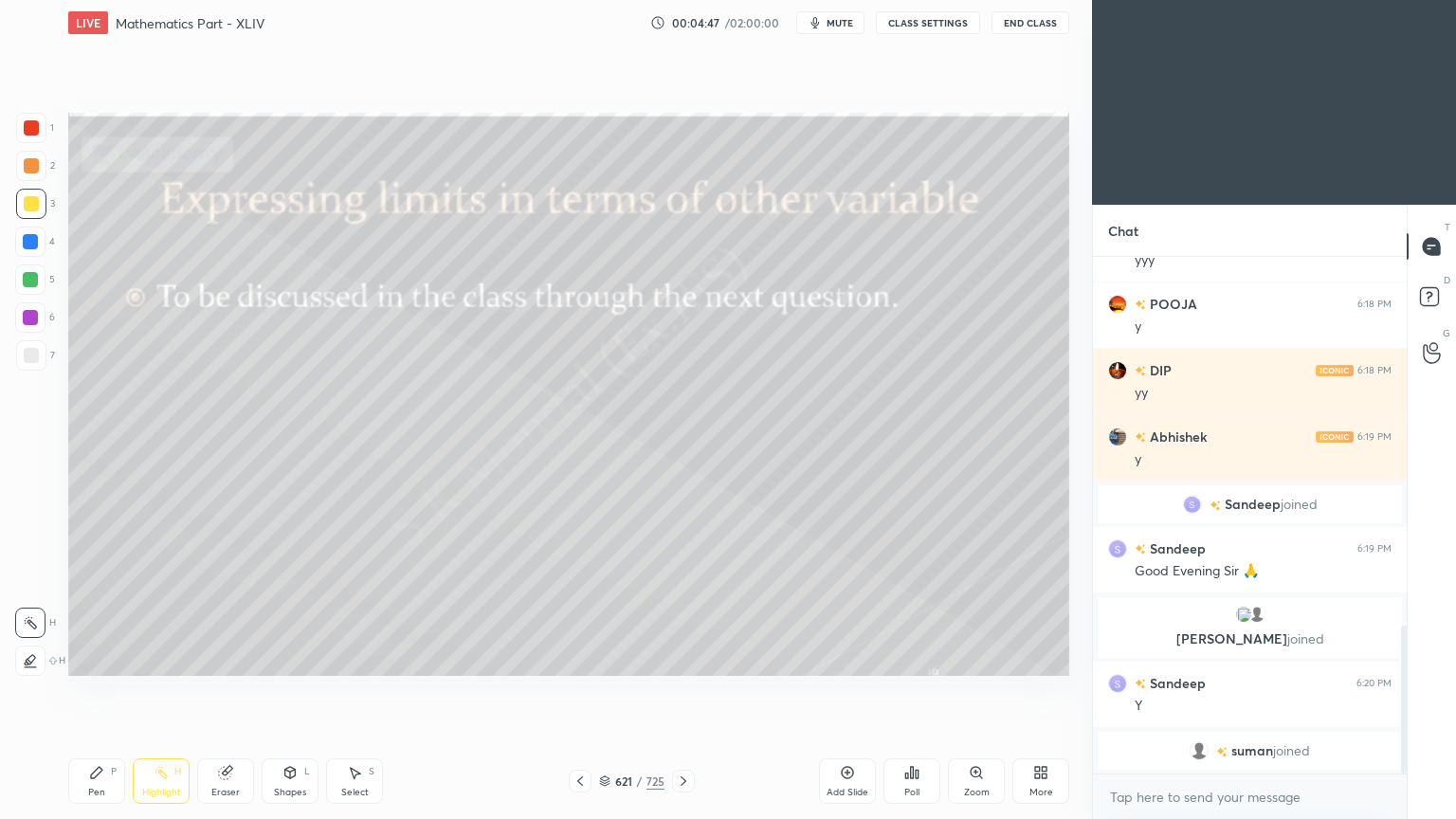
click at [680, 657] on icon at bounding box center [683, 781] width 15 height 15
click at [677, 657] on icon at bounding box center [683, 781] width 15 height 15
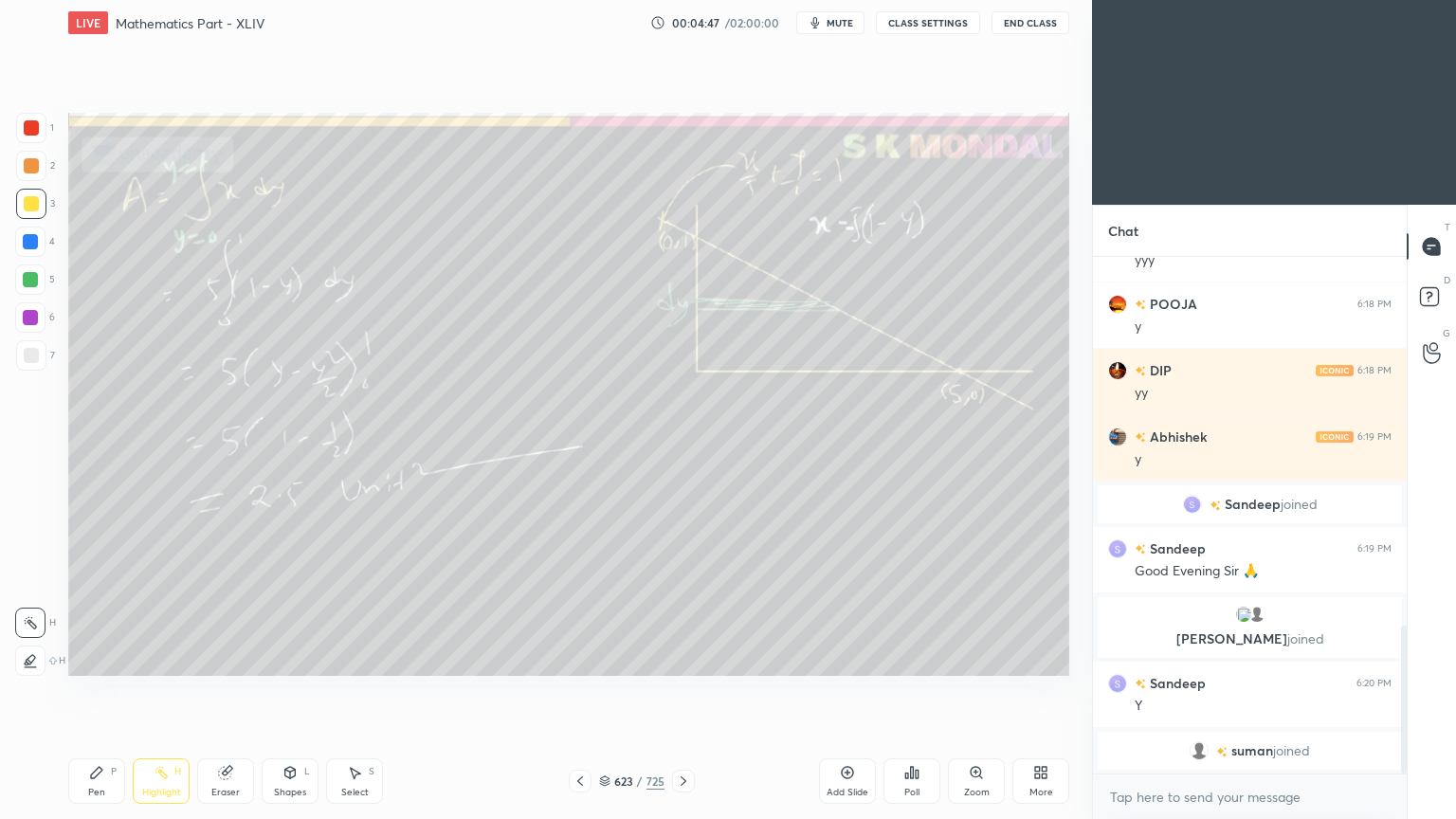
click at [678, 657] on icon at bounding box center [683, 781] width 15 height 15
click at [680, 657] on icon at bounding box center [683, 781] width 15 height 15
click at [577, 657] on icon at bounding box center [580, 781] width 6 height 10
click at [578, 657] on icon at bounding box center [580, 781] width 6 height 10
click at [681, 657] on icon at bounding box center [683, 781] width 6 height 10
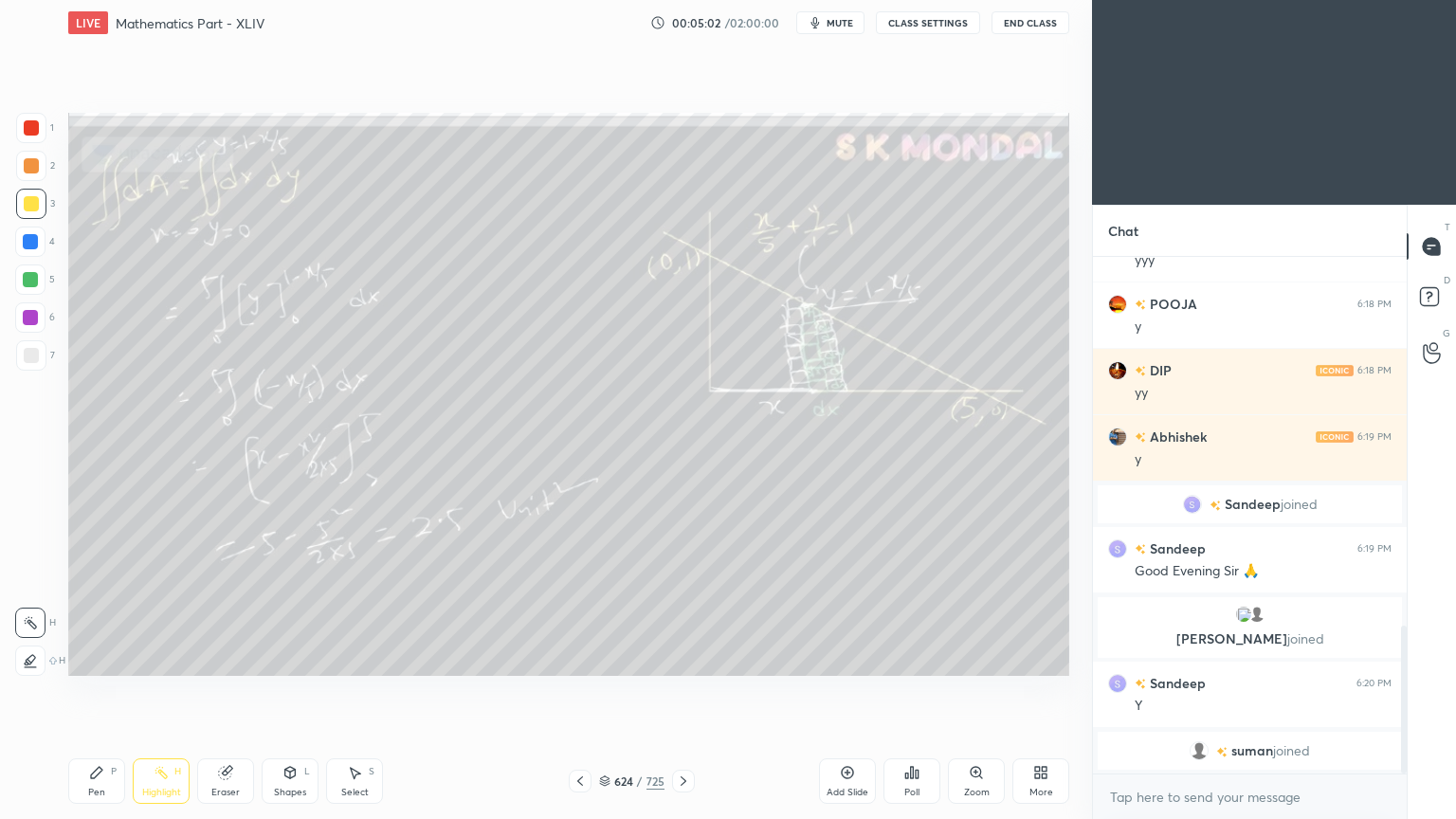
click at [679, 657] on icon at bounding box center [683, 781] width 15 height 15
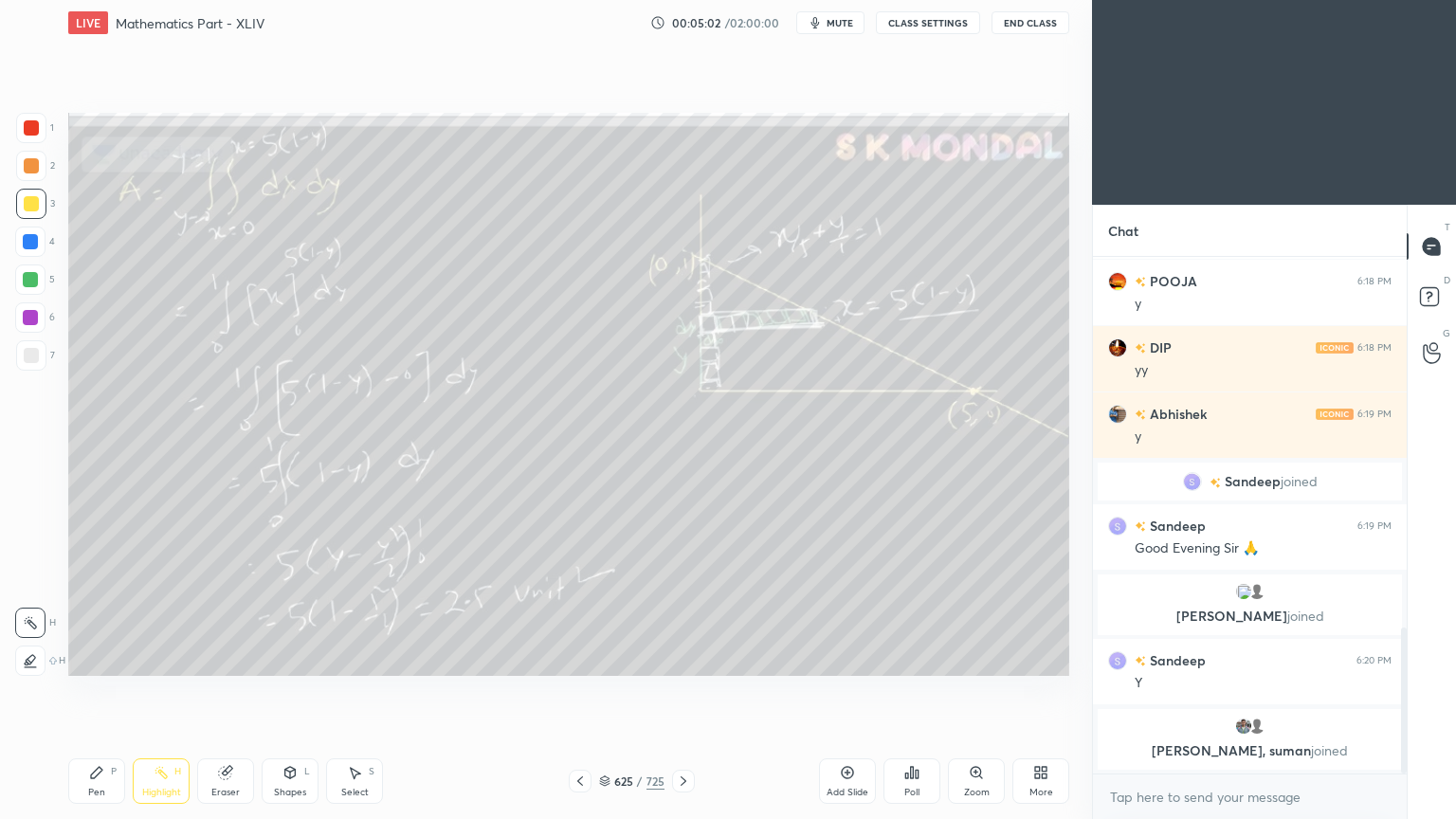
click at [678, 657] on icon at bounding box center [683, 781] width 15 height 15
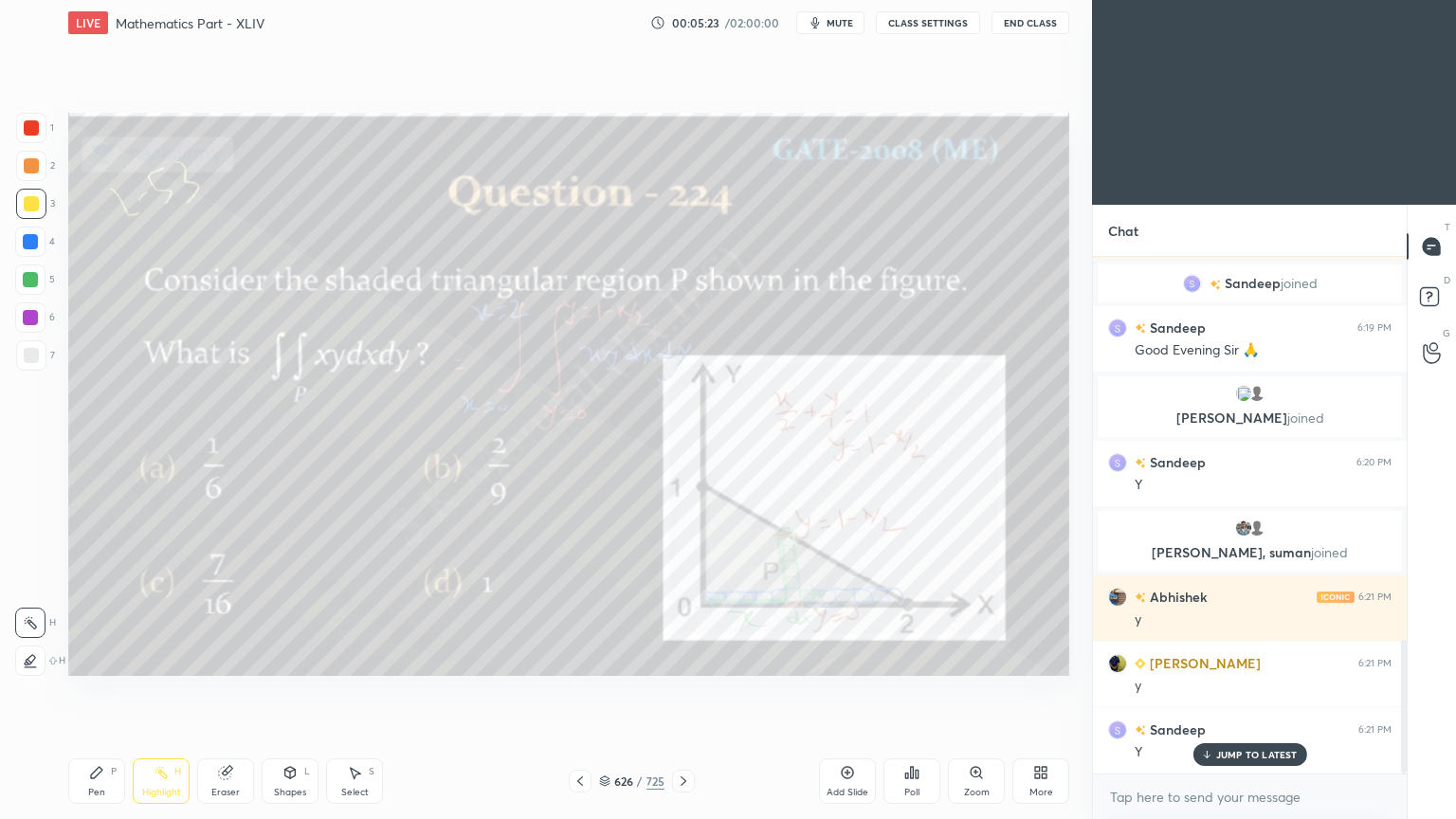
scroll to position [1520, 0]
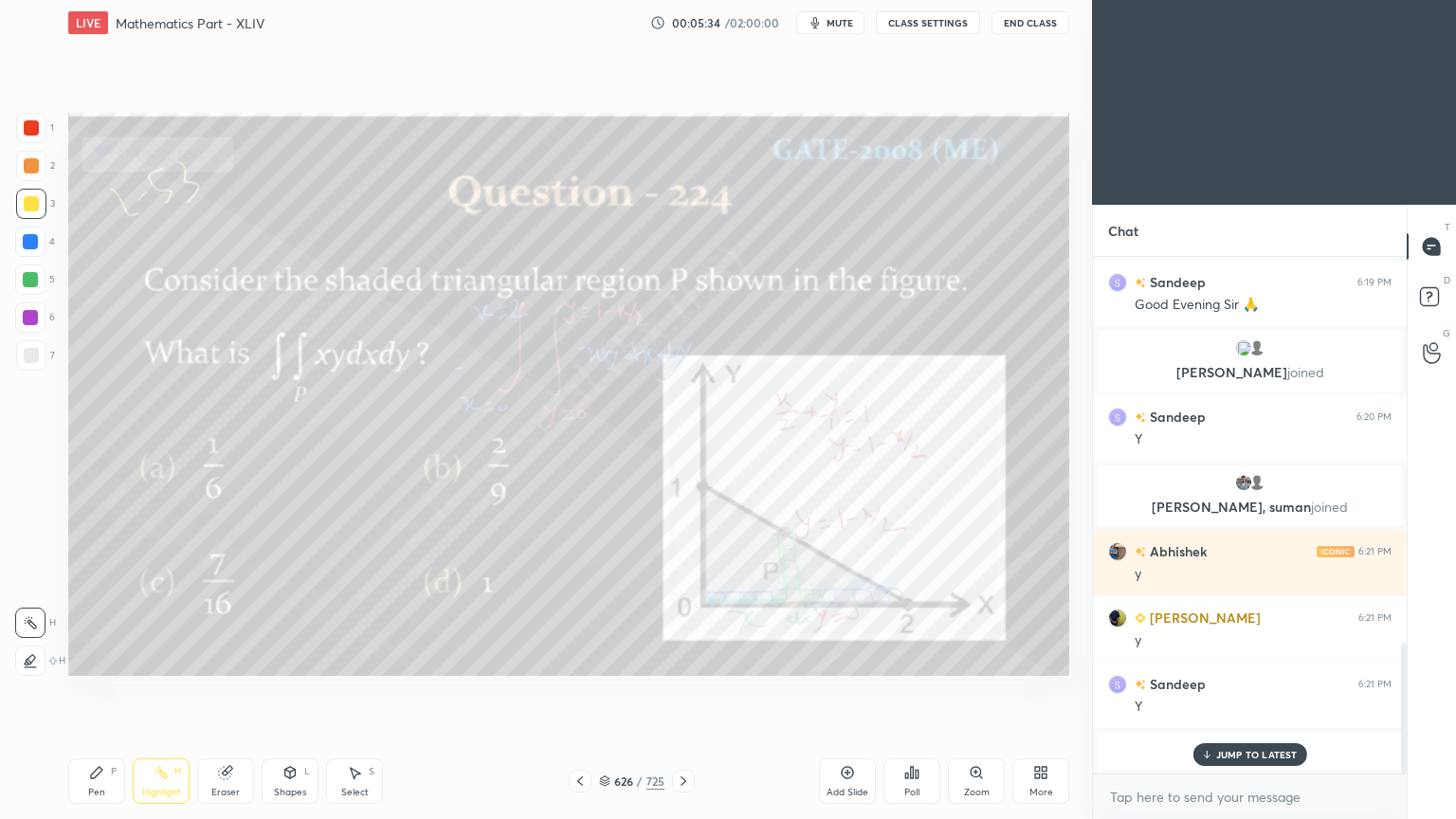
click at [1247, 657] on p "JUMP TO LATEST" at bounding box center [1257, 754] width 81 height 12
click at [676, 657] on icon at bounding box center [683, 781] width 15 height 15
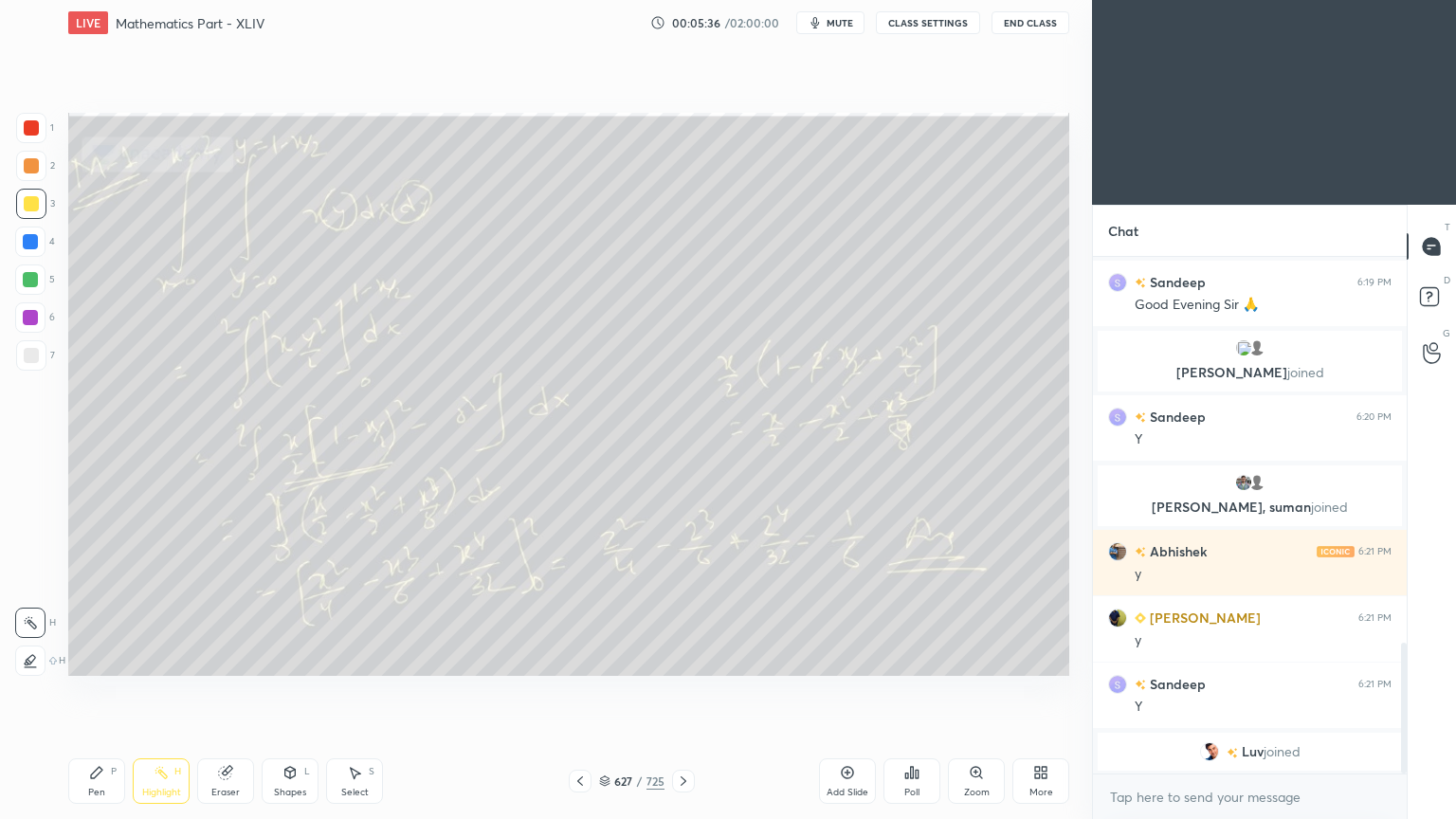
click at [676, 657] on icon at bounding box center [683, 781] width 15 height 15
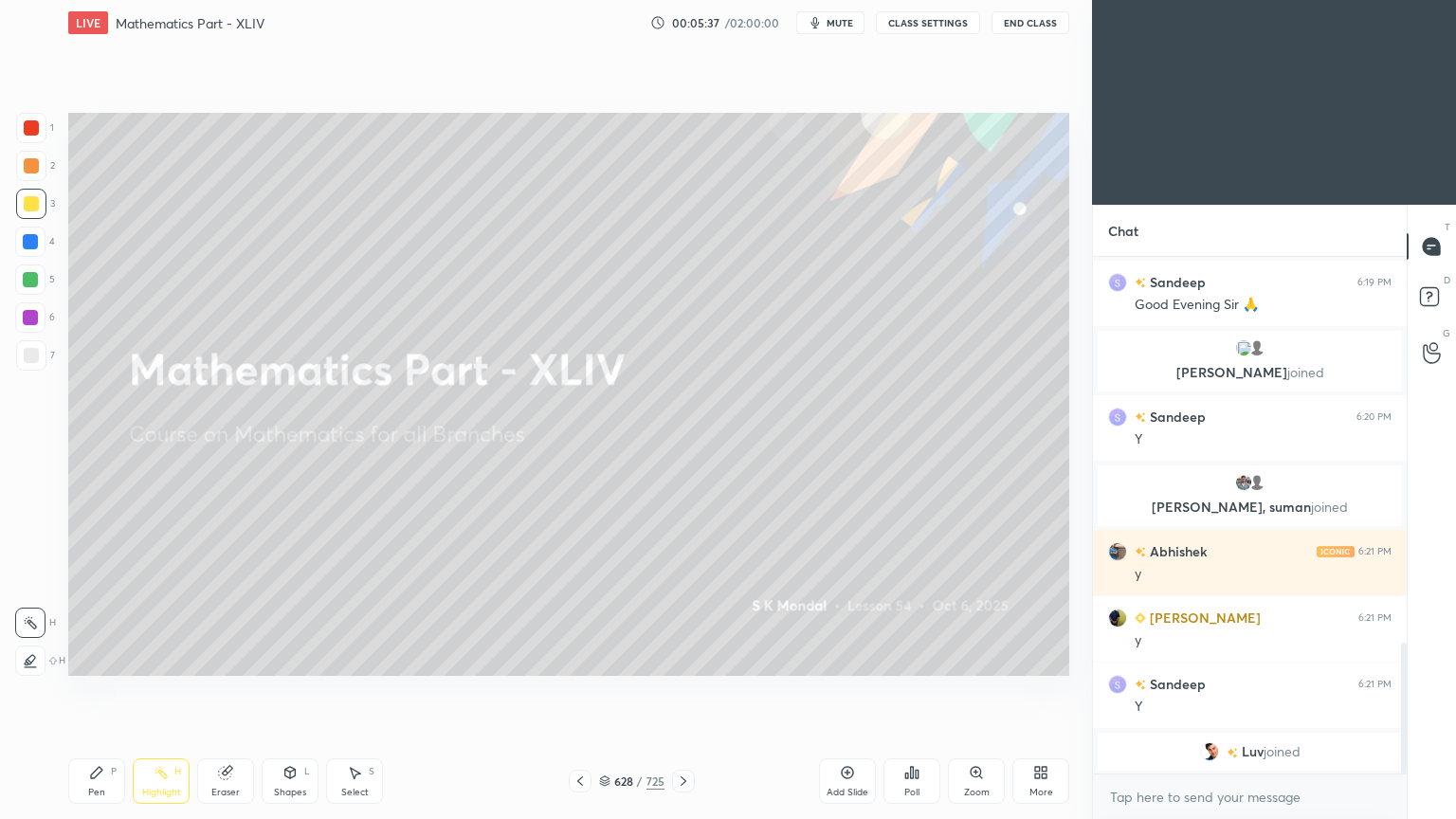
click at [676, 657] on icon at bounding box center [683, 781] width 15 height 15
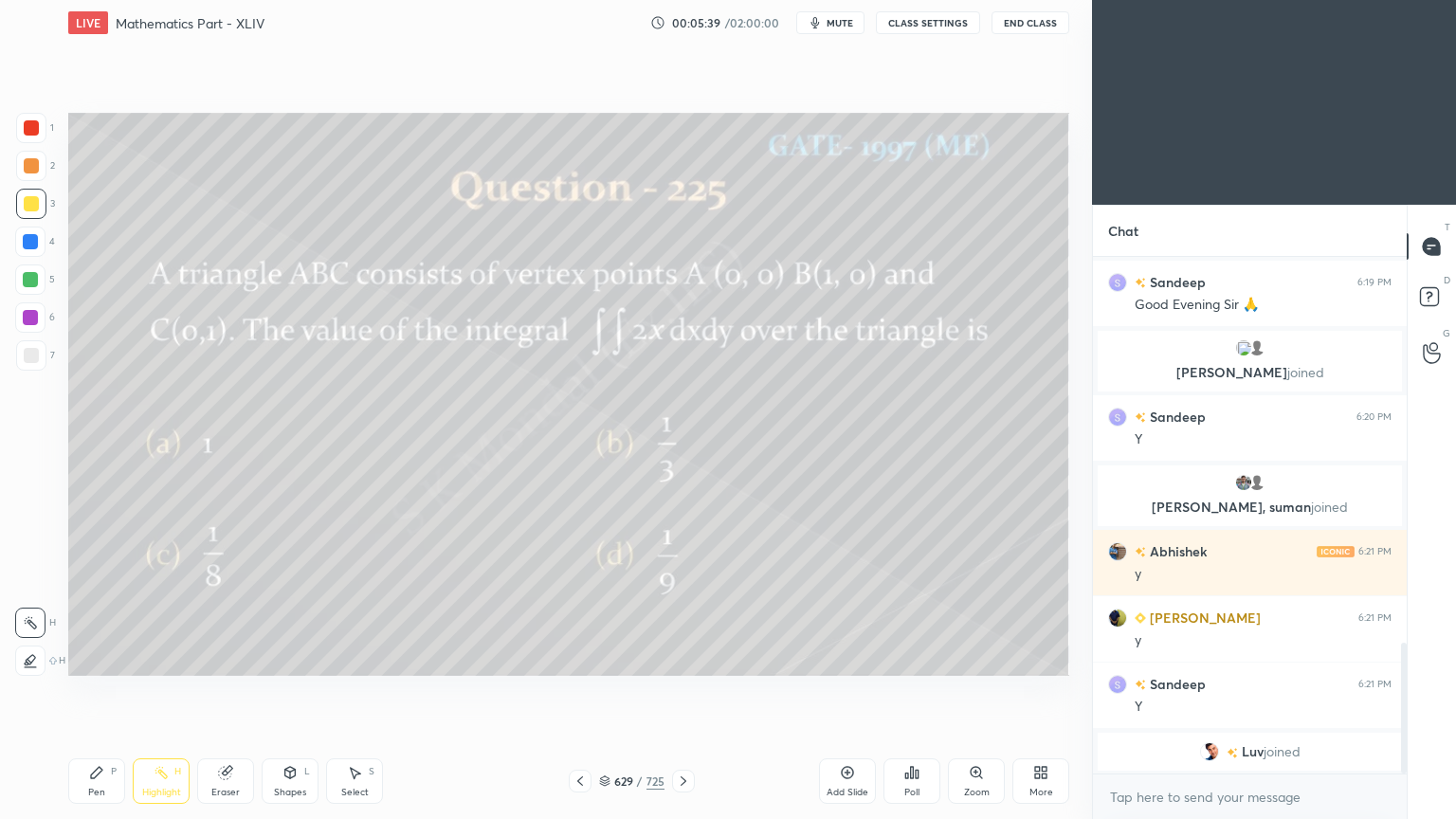
click at [170, 657] on div "Highlight" at bounding box center [162, 792] width 39 height 10
click at [26, 280] on div at bounding box center [30, 280] width 15 height 15
click at [99, 657] on div "Pen P" at bounding box center [96, 780] width 57 height 46
click at [98, 657] on div "Pen P" at bounding box center [96, 780] width 57 height 46
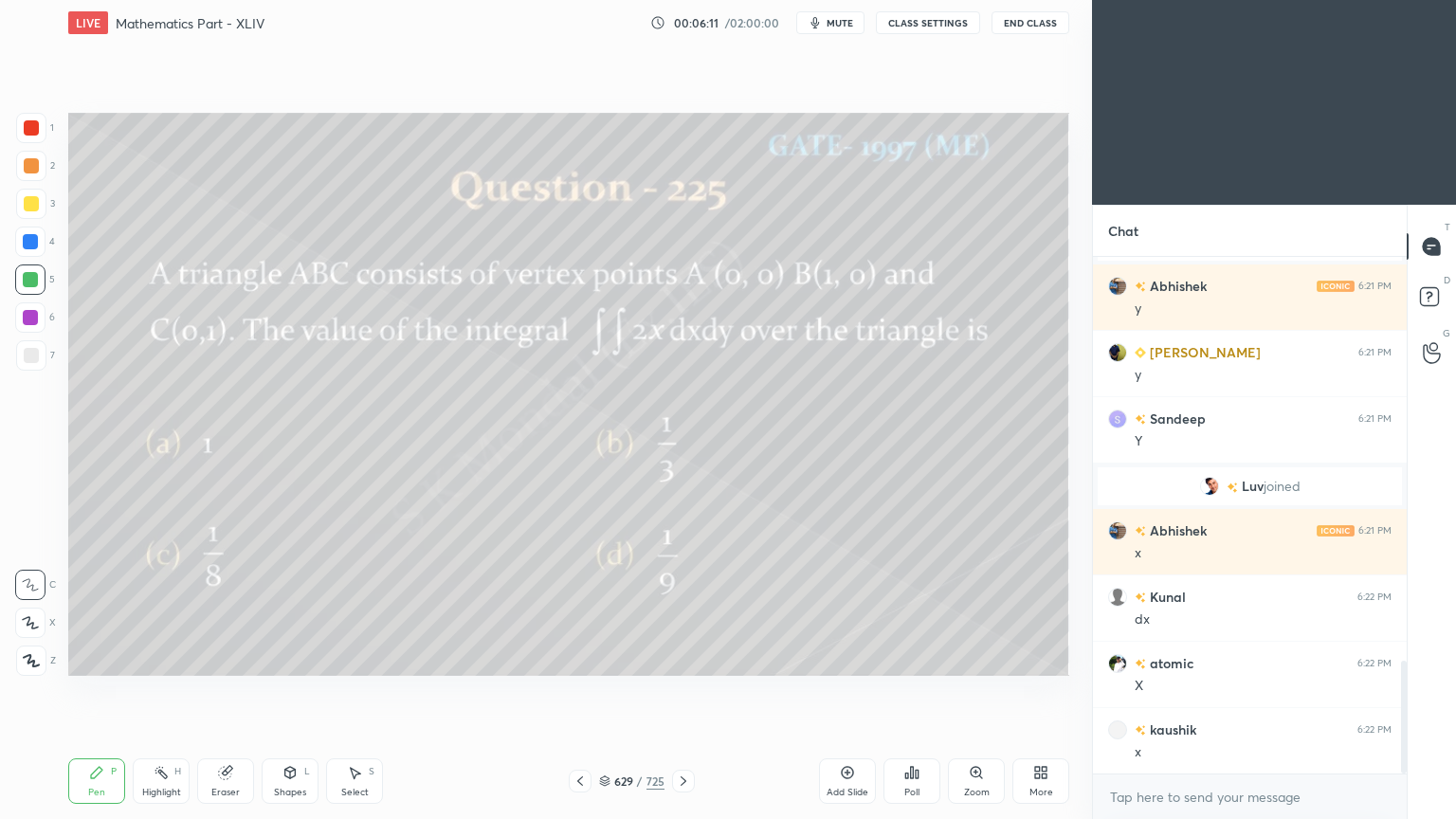
scroll to position [1853, 0]
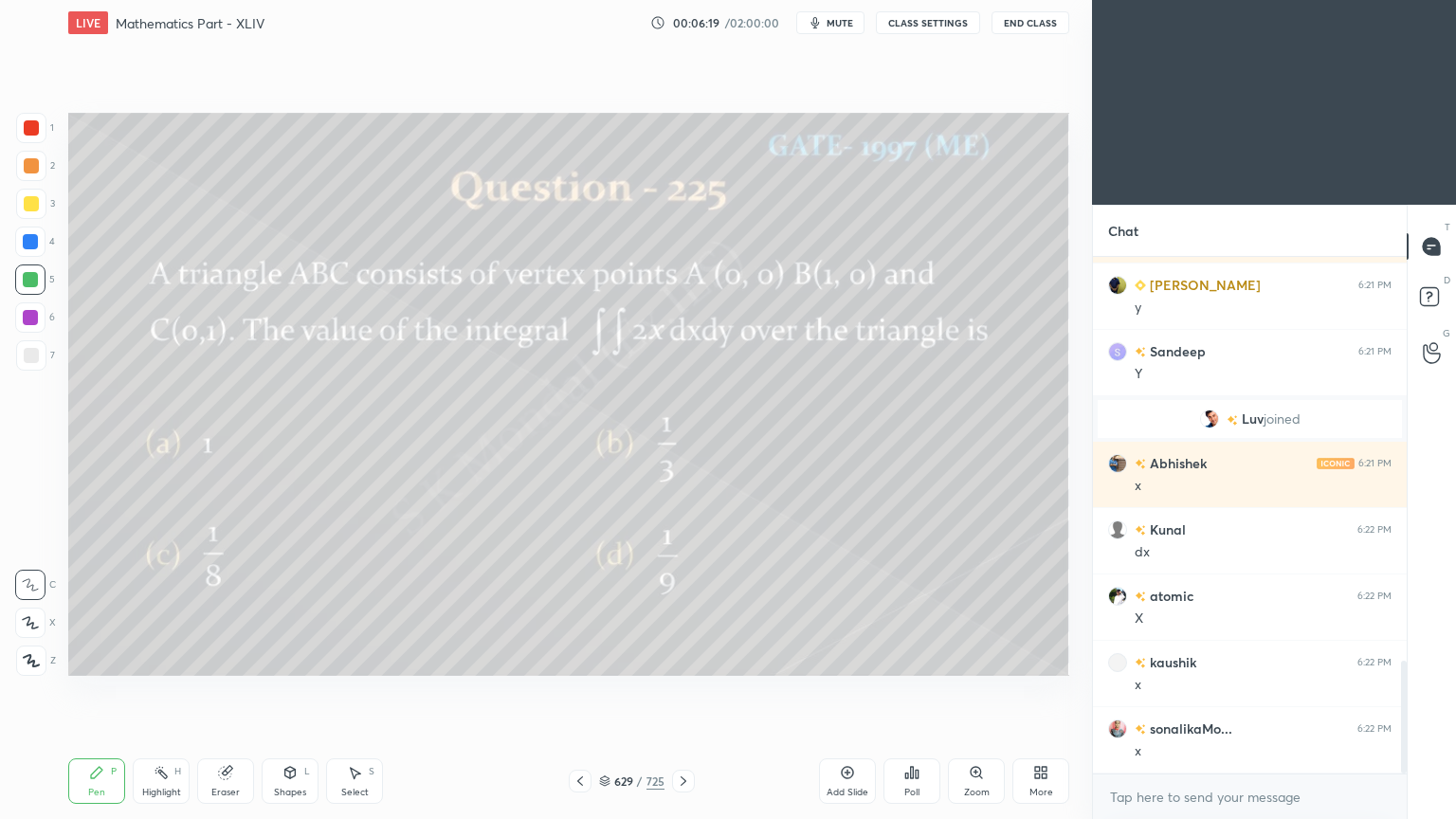
click at [162, 657] on rect at bounding box center [163, 774] width 10 height 10
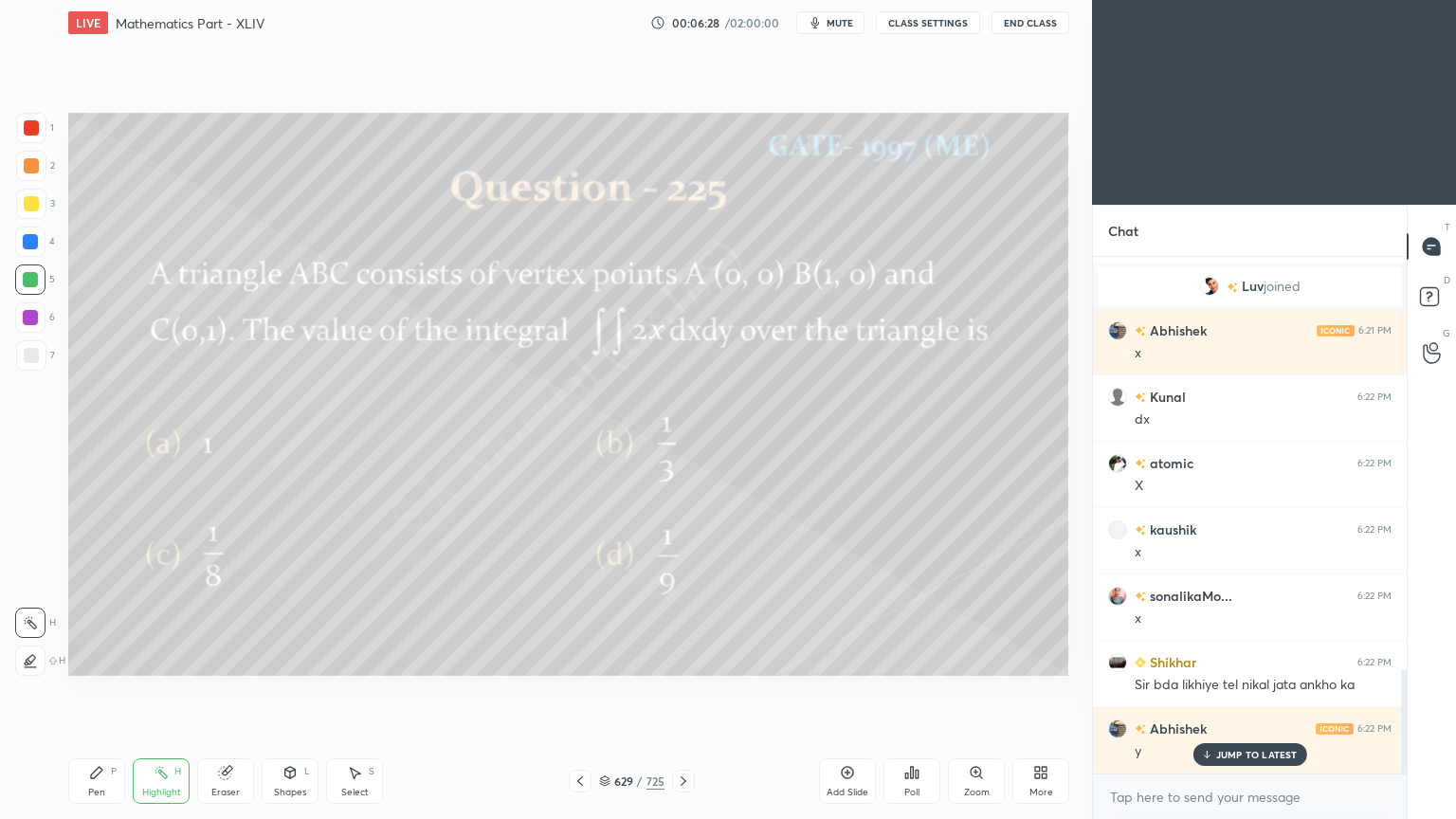
scroll to position [2050, 0]
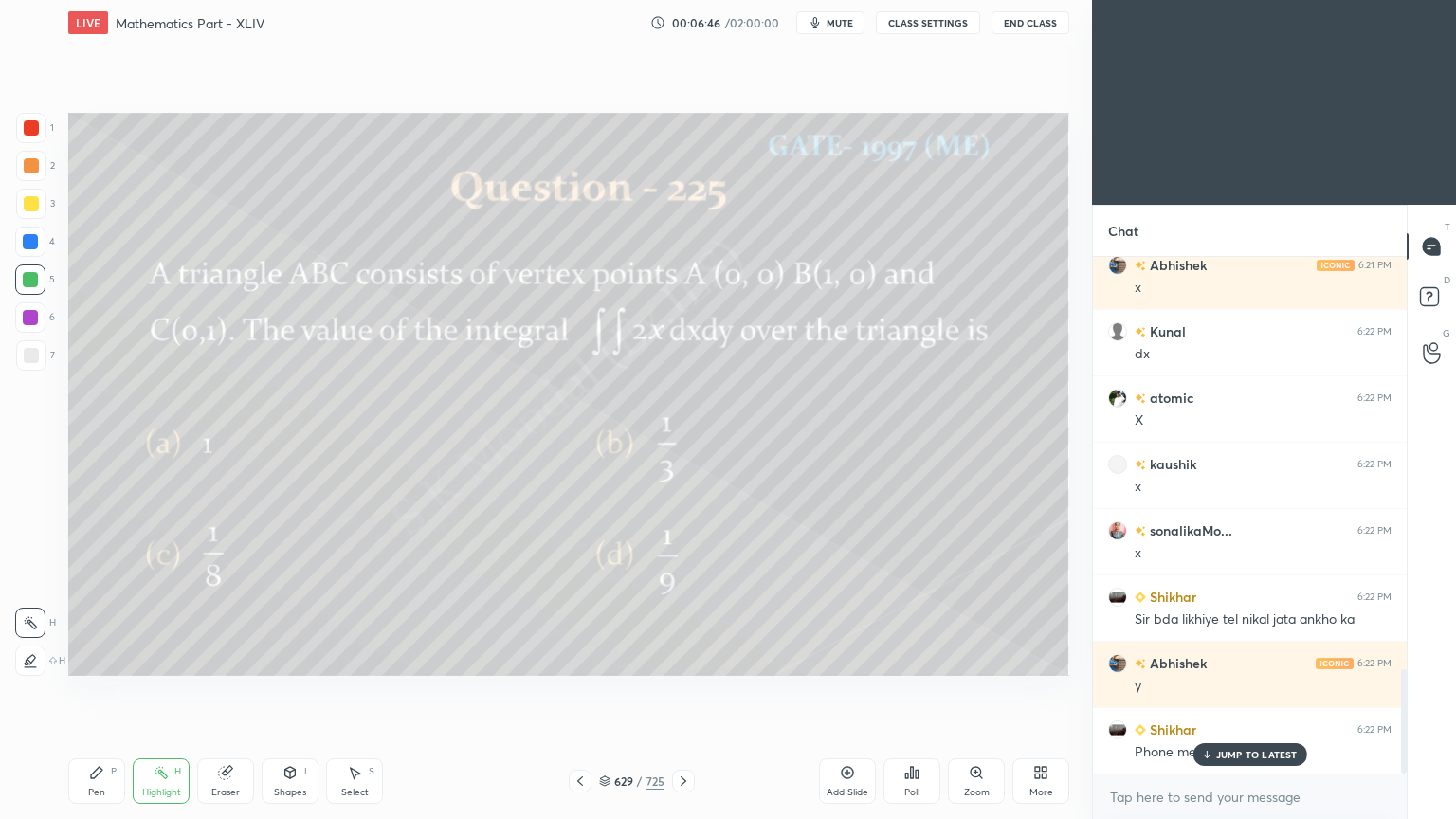
click at [95, 657] on div "Pen P" at bounding box center [96, 780] width 57 height 46
click at [99, 657] on div "Pen P" at bounding box center [96, 780] width 57 height 46
drag, startPoint x: 1247, startPoint y: 746, endPoint x: 973, endPoint y: 705, distance: 277.1
click at [1244, 657] on div "JUMP TO LATEST" at bounding box center [1248, 753] width 113 height 22
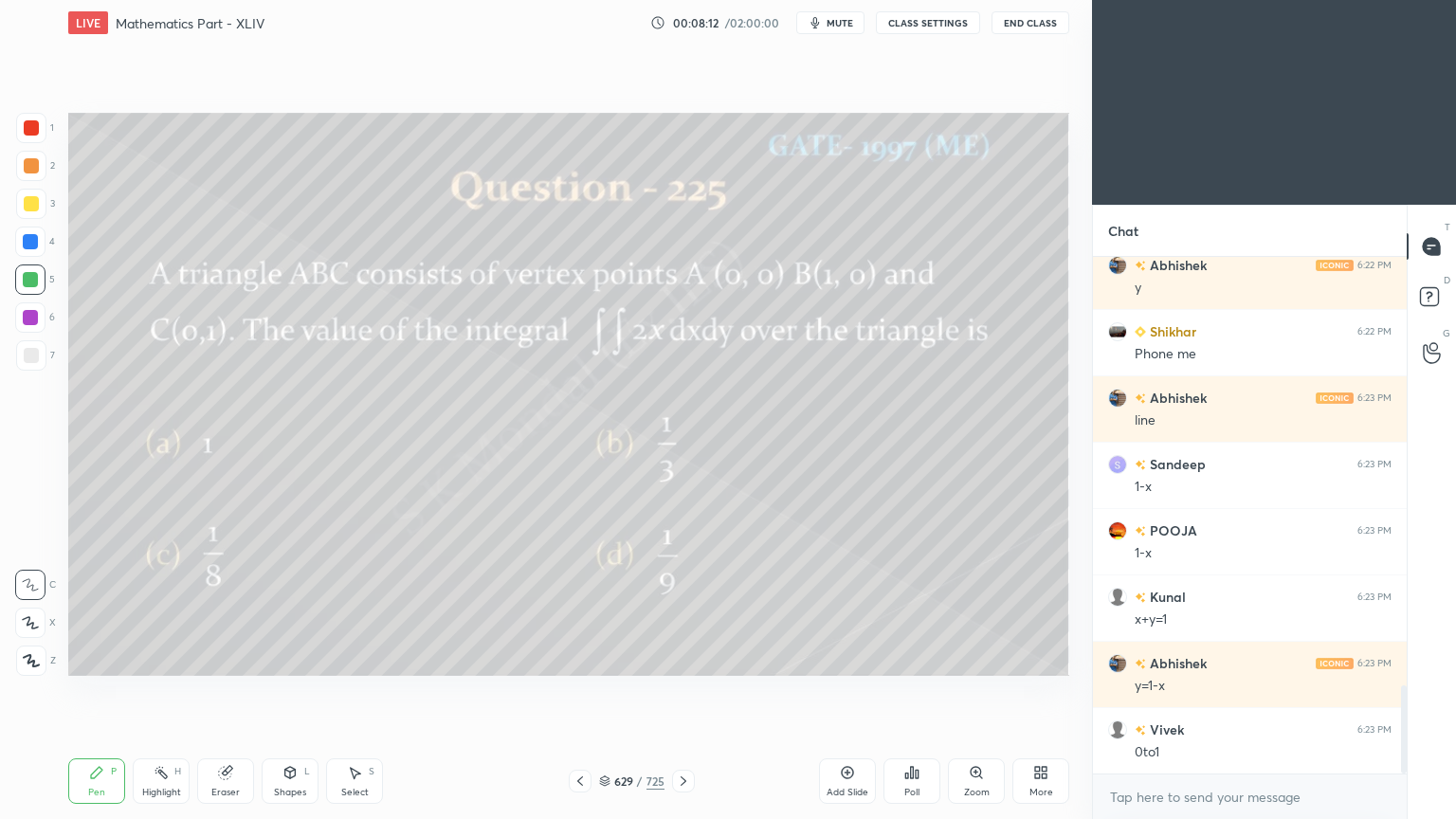
scroll to position [2516, 0]
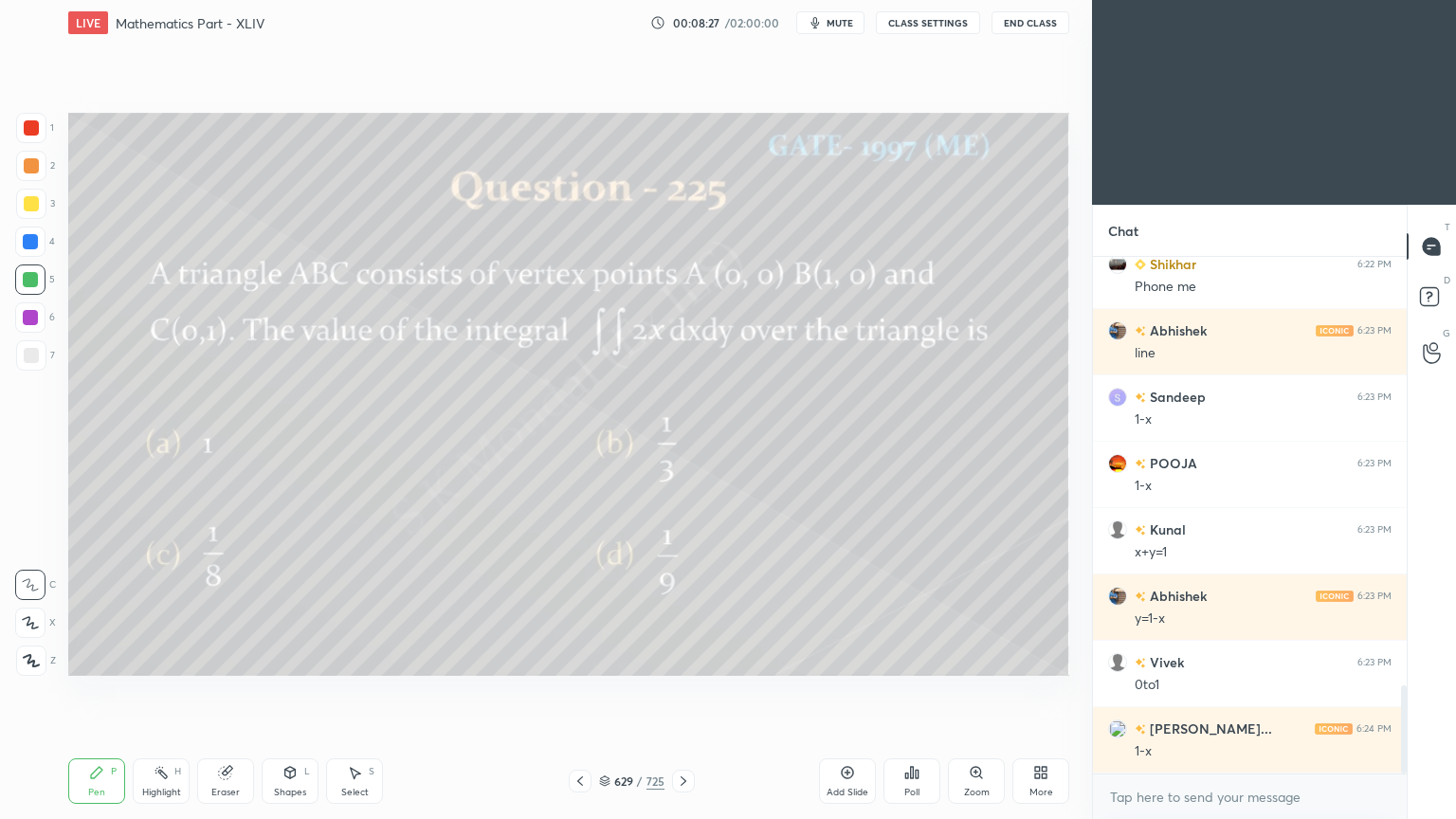
click at [110, 657] on div "Pen P" at bounding box center [96, 780] width 57 height 46
click at [167, 657] on div "Highlight H" at bounding box center [161, 780] width 57 height 46
click at [161, 657] on div "Highlight H" at bounding box center [161, 780] width 57 height 46
click at [99, 657] on div "Pen" at bounding box center [97, 792] width 17 height 10
click at [95, 657] on div "Pen" at bounding box center [97, 792] width 17 height 10
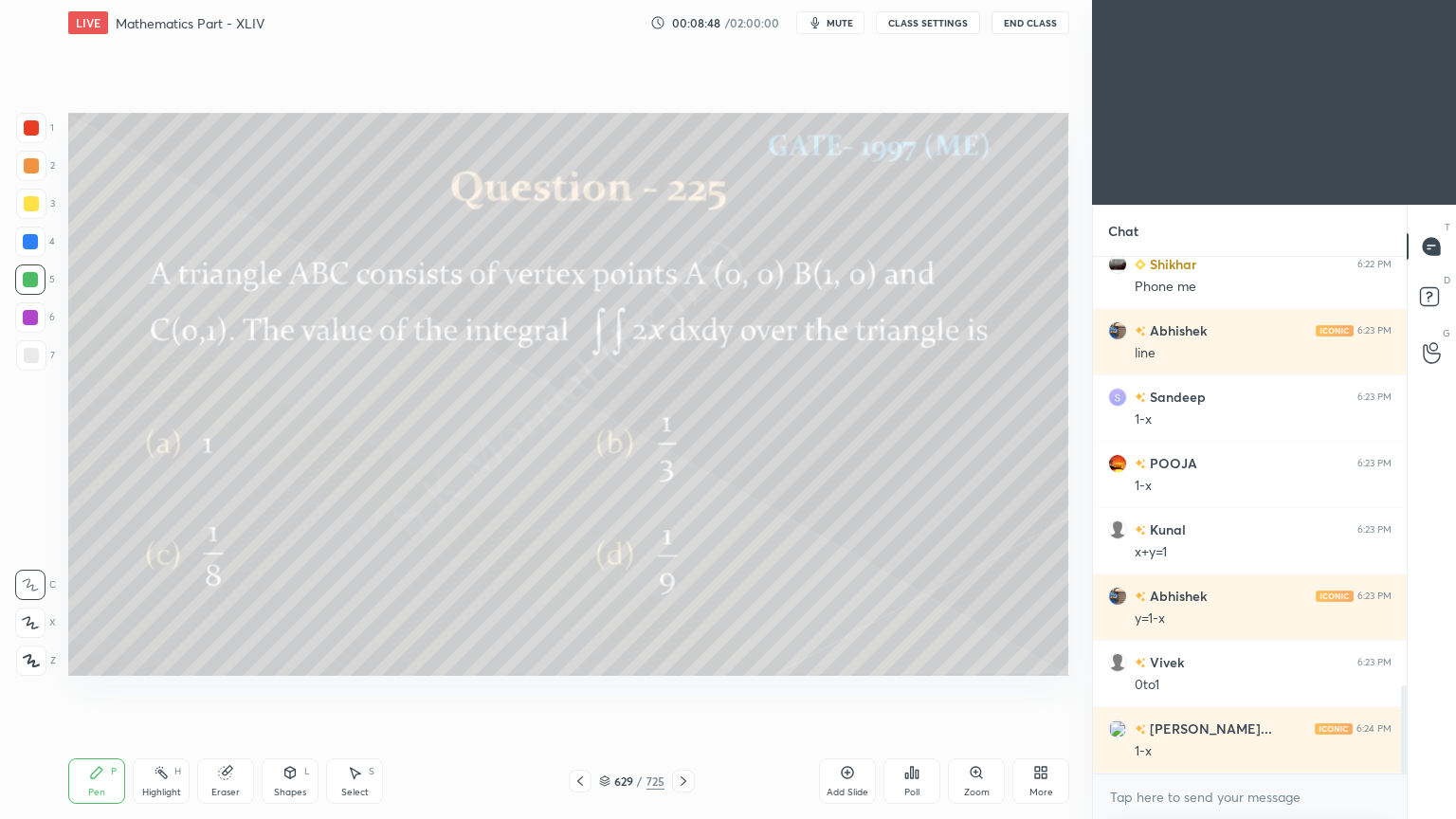
click at [849, 657] on div "Add Slide" at bounding box center [847, 780] width 57 height 46
click at [26, 204] on div at bounding box center [31, 204] width 15 height 15
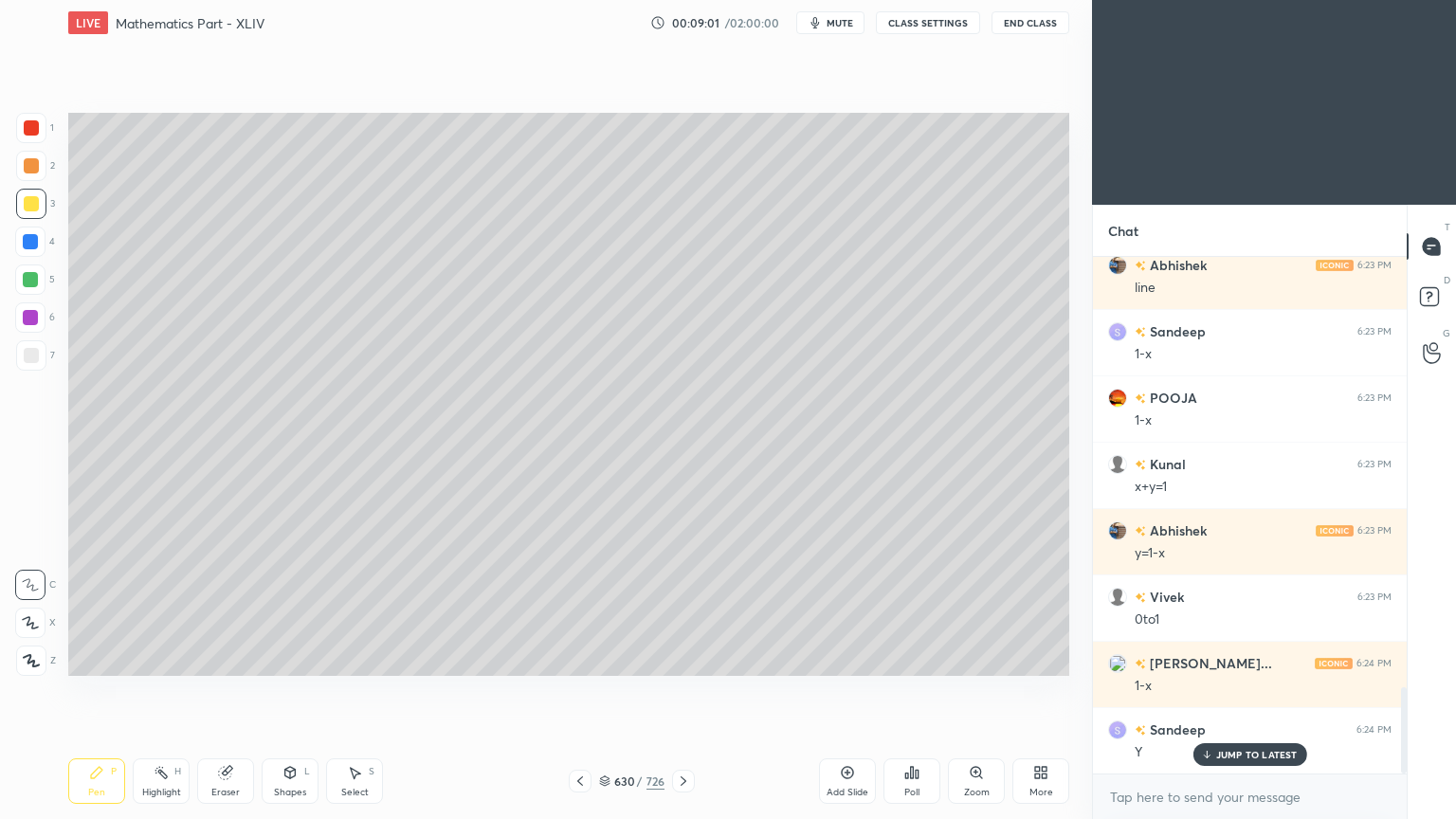
click at [578, 657] on icon at bounding box center [580, 781] width 6 height 10
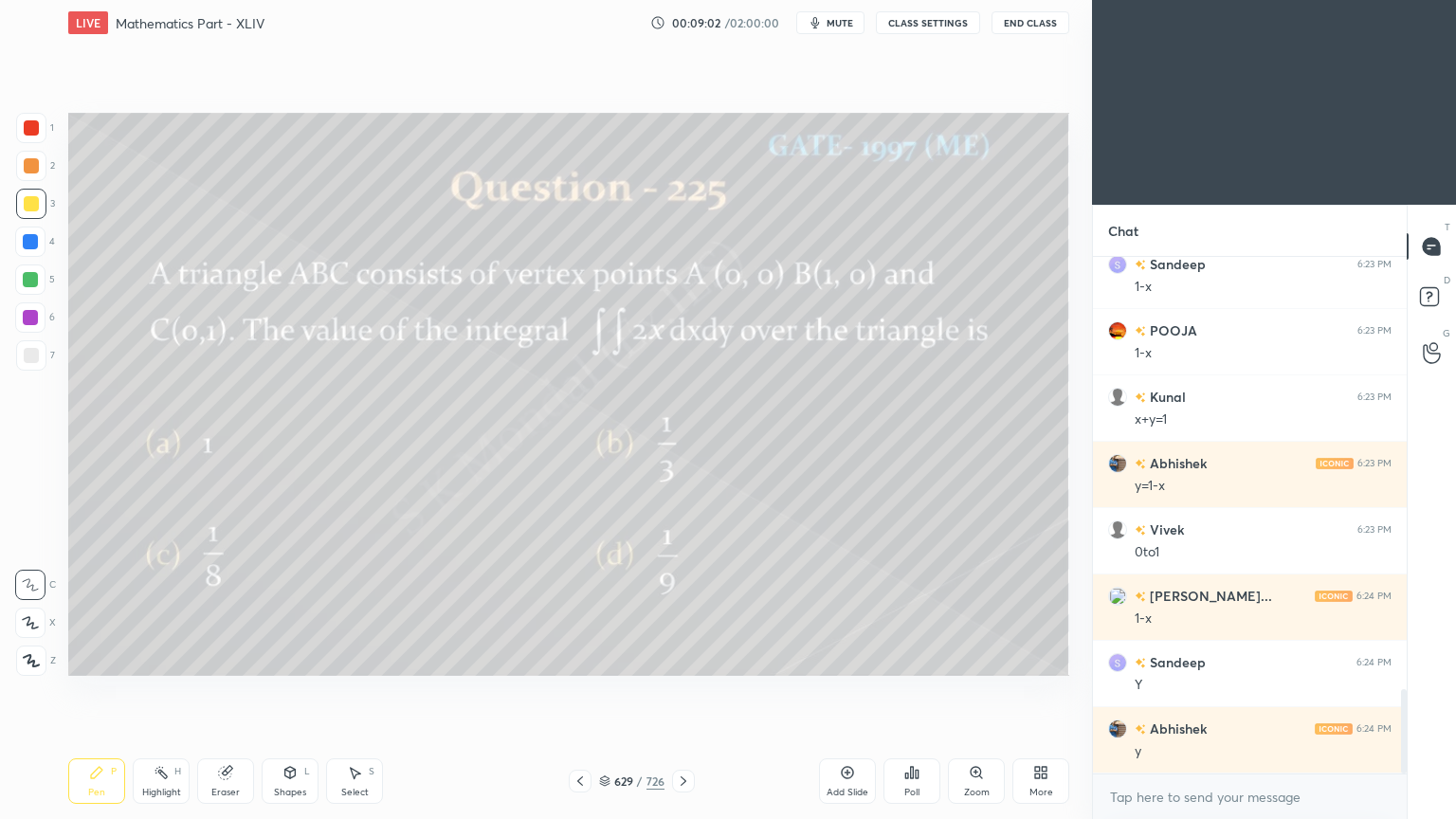
click at [163, 657] on div "Highlight" at bounding box center [162, 792] width 39 height 10
click at [160, 657] on div "Highlight" at bounding box center [162, 792] width 39 height 10
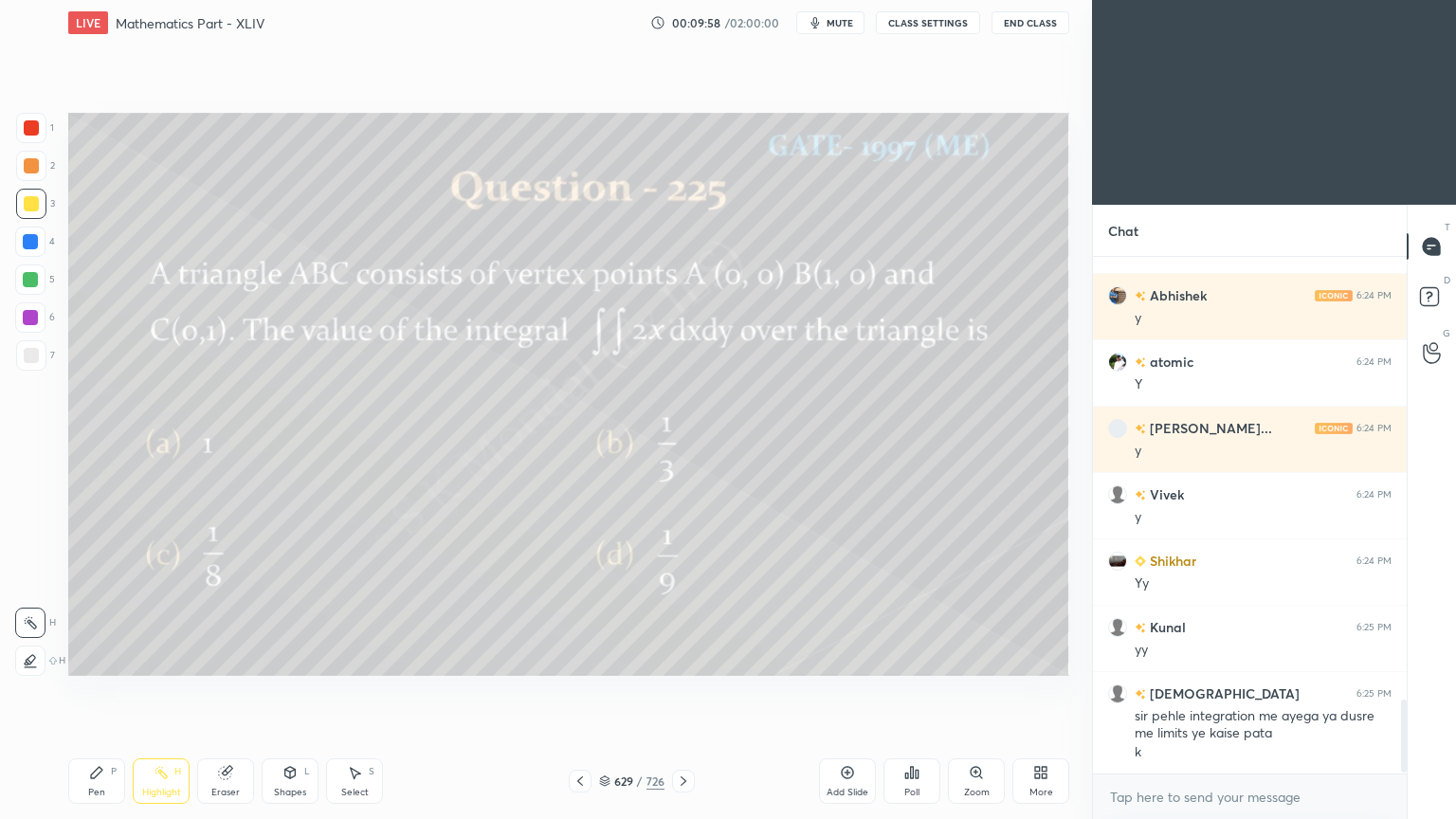
scroll to position [3149, 0]
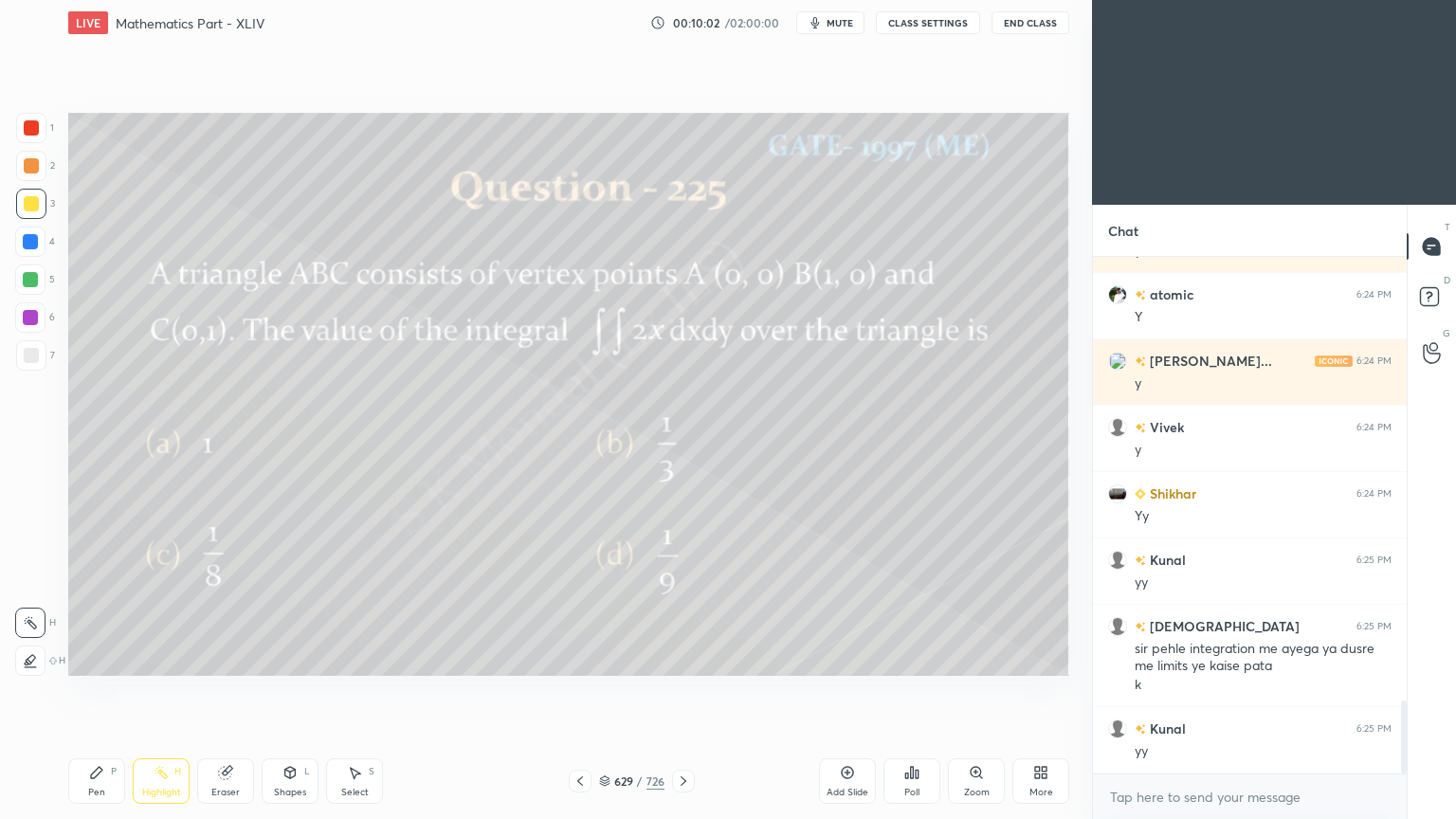
click at [36, 280] on div at bounding box center [30, 280] width 15 height 15
click at [99, 657] on div "Pen" at bounding box center [97, 792] width 17 height 10
click at [105, 657] on div "Pen" at bounding box center [97, 792] width 17 height 10
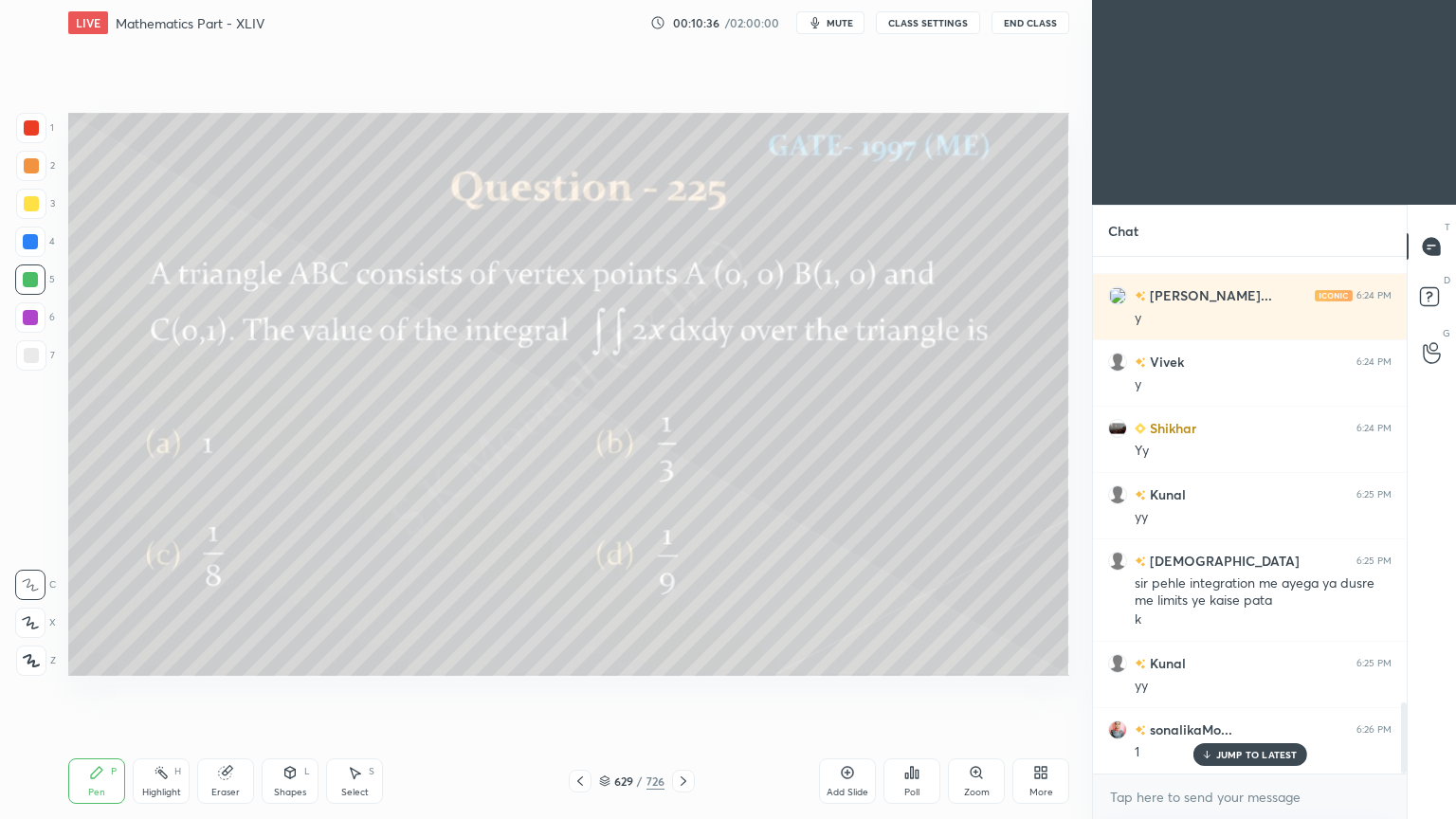
scroll to position [3282, 0]
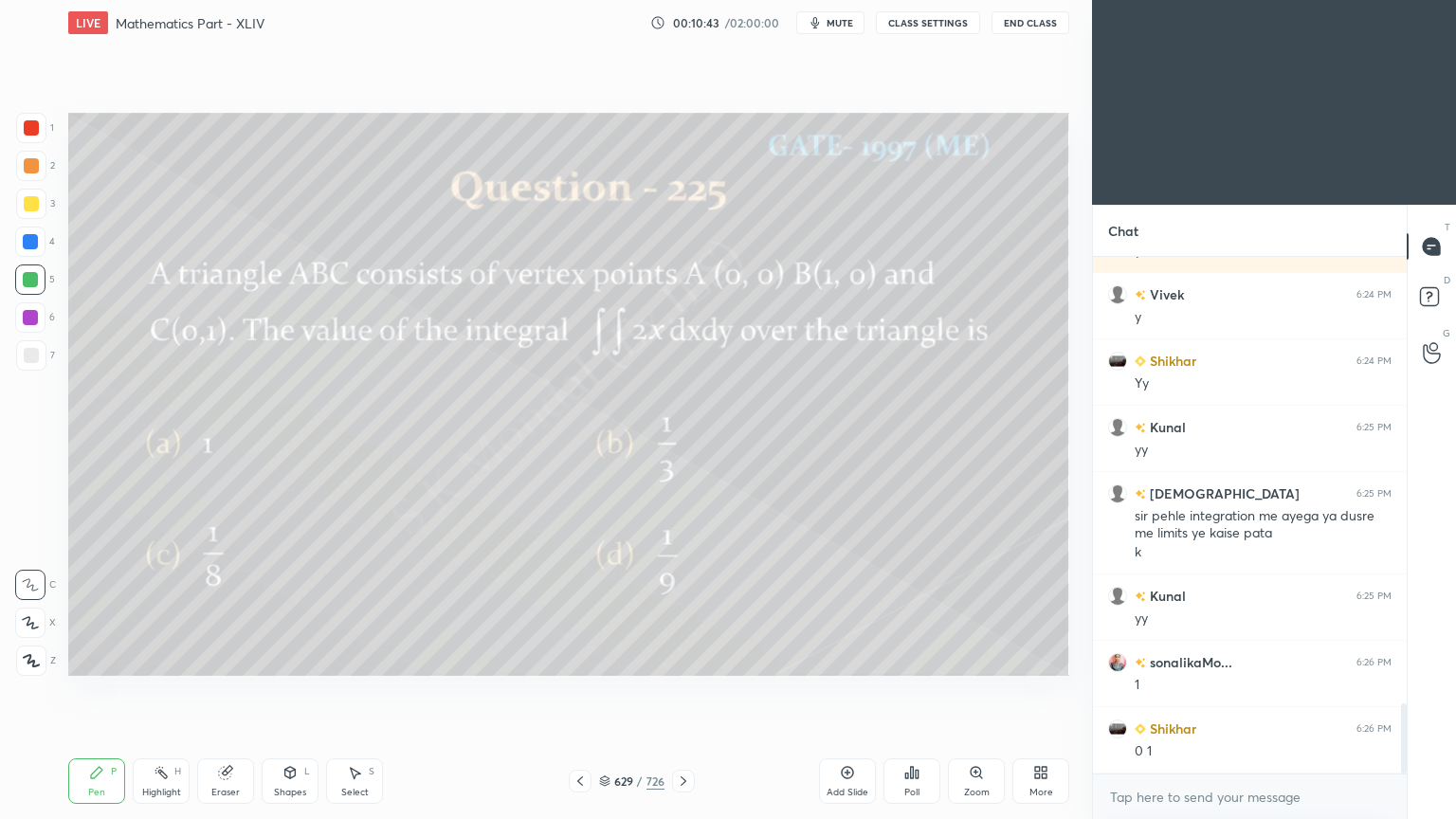
click at [684, 657] on icon at bounding box center [683, 781] width 6 height 10
click at [91, 657] on div "Pen P" at bounding box center [96, 780] width 57 height 46
click at [85, 657] on div "Pen P" at bounding box center [96, 780] width 57 height 46
click at [235, 657] on div "Eraser" at bounding box center [226, 780] width 57 height 46
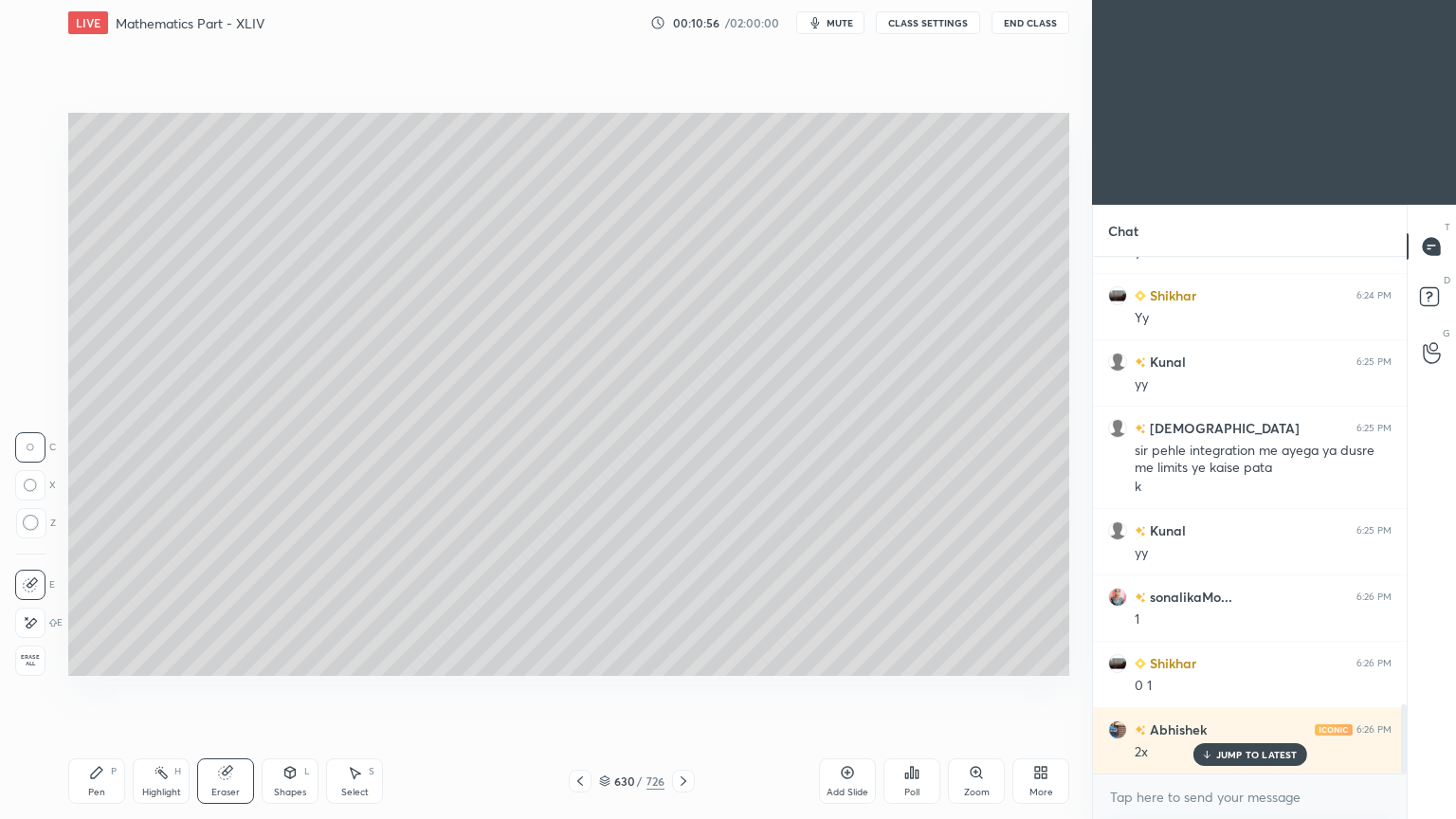
click at [91, 657] on icon at bounding box center [97, 773] width 12 height 12
click at [90, 657] on icon at bounding box center [97, 773] width 15 height 15
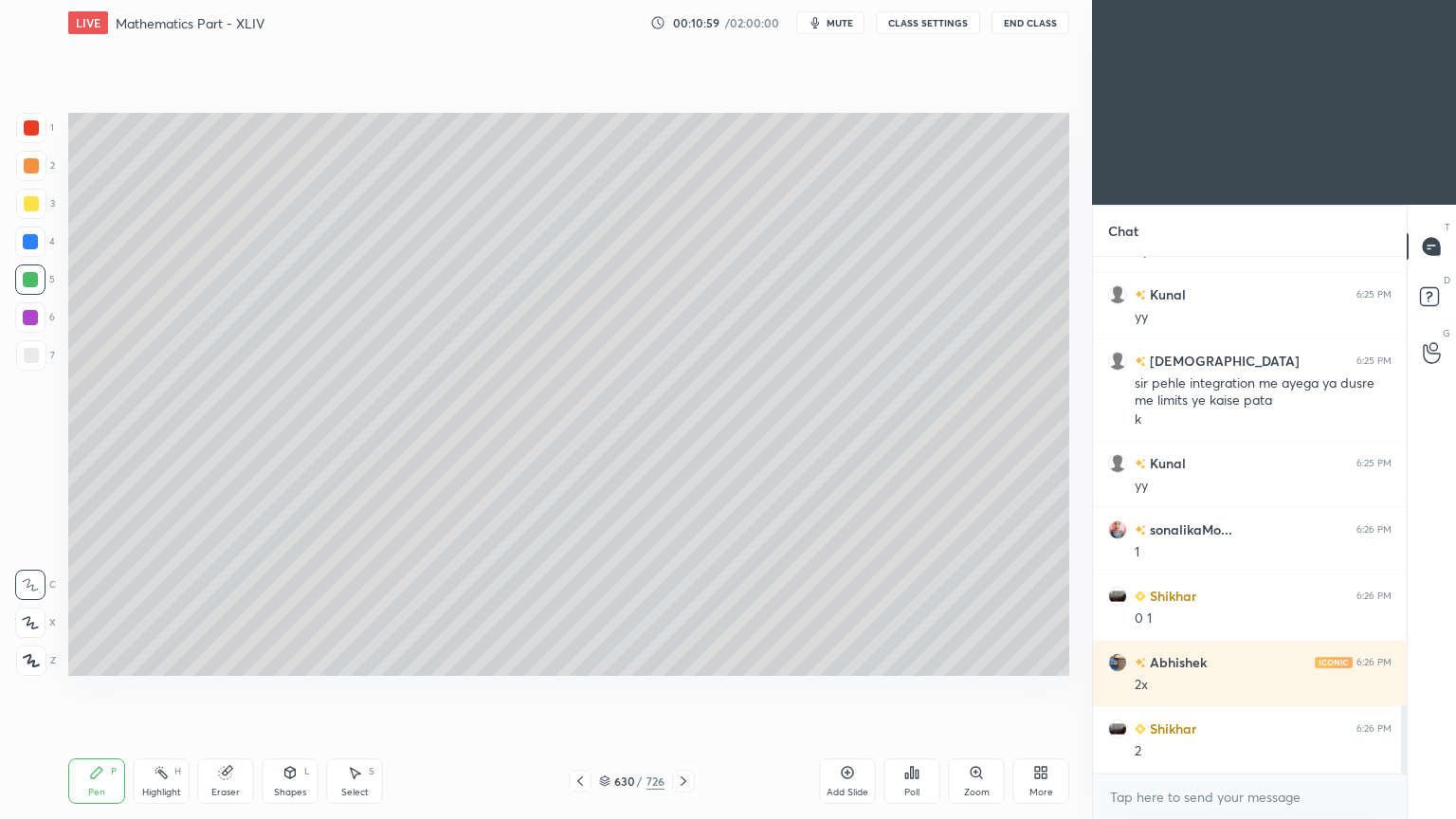
click at [100, 657] on div "Pen P" at bounding box center [96, 780] width 57 height 46
click at [92, 657] on div "Pen P" at bounding box center [96, 780] width 57 height 46
click at [32, 210] on div at bounding box center [31, 204] width 15 height 15
click at [166, 657] on div "Highlight" at bounding box center [162, 792] width 39 height 10
click at [165, 657] on div "Highlight" at bounding box center [162, 792] width 39 height 10
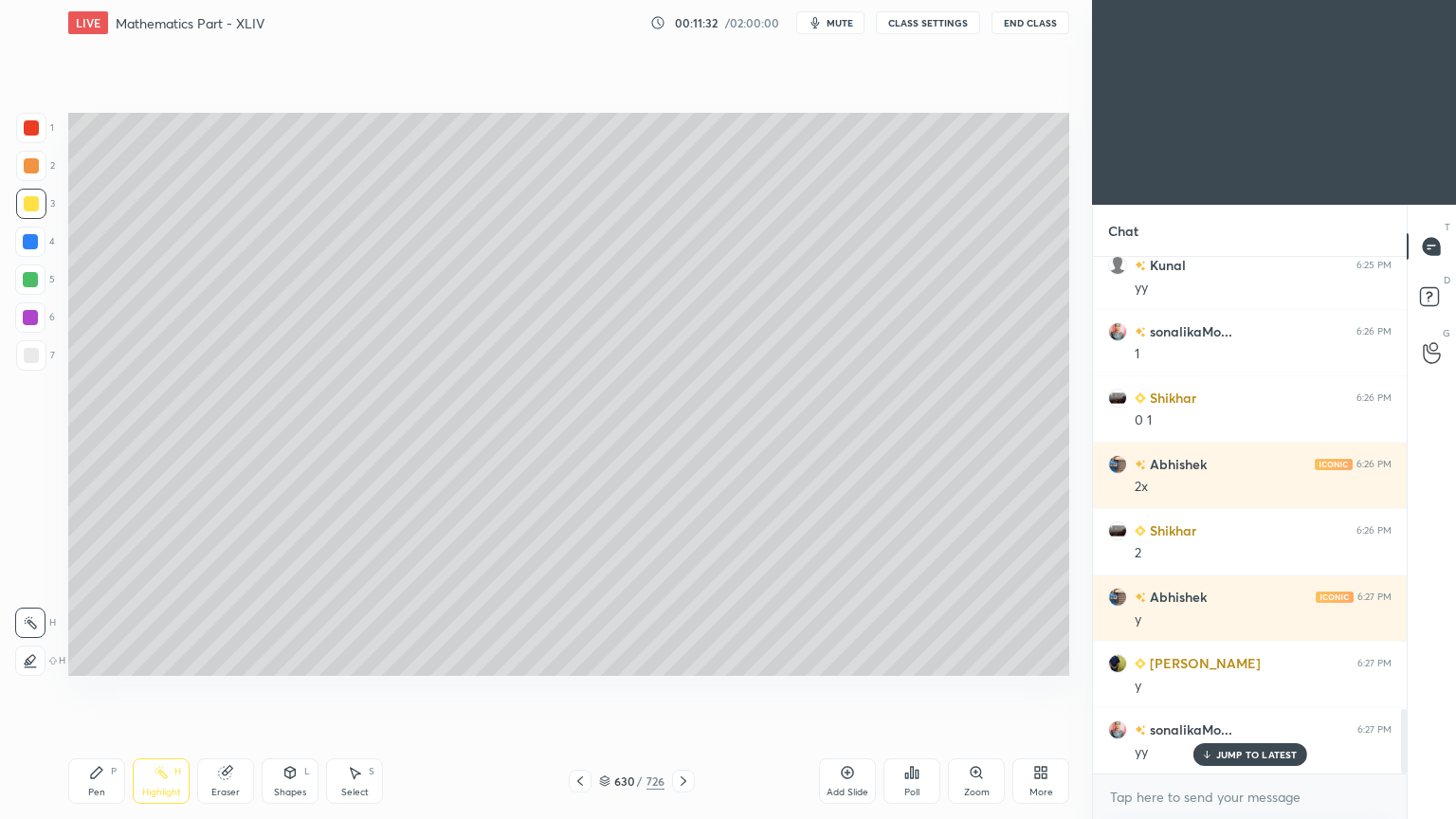
scroll to position [3680, 0]
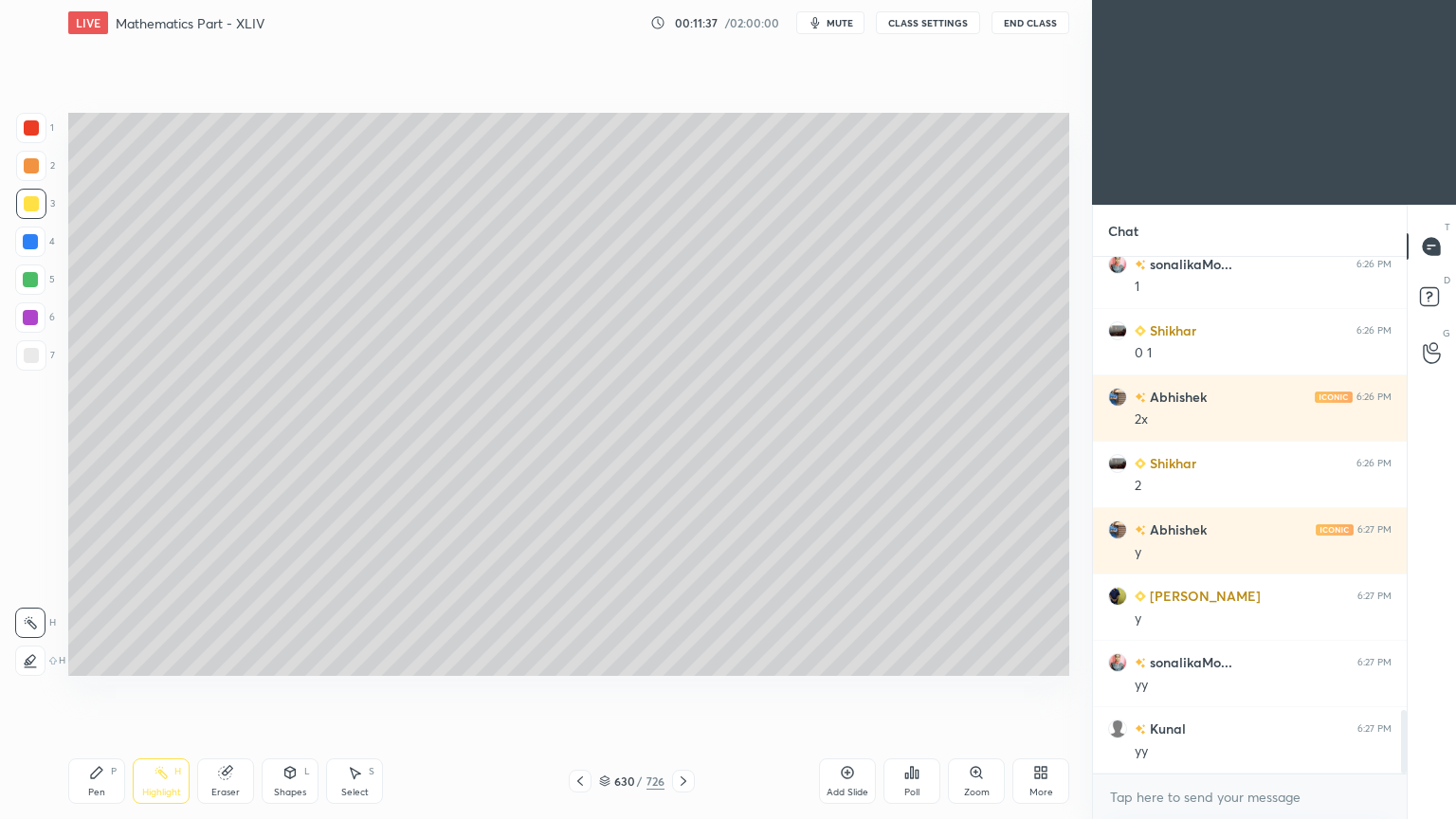
click at [93, 657] on div "Pen P" at bounding box center [96, 780] width 57 height 46
click at [95, 657] on div "Pen P" at bounding box center [96, 780] width 57 height 46
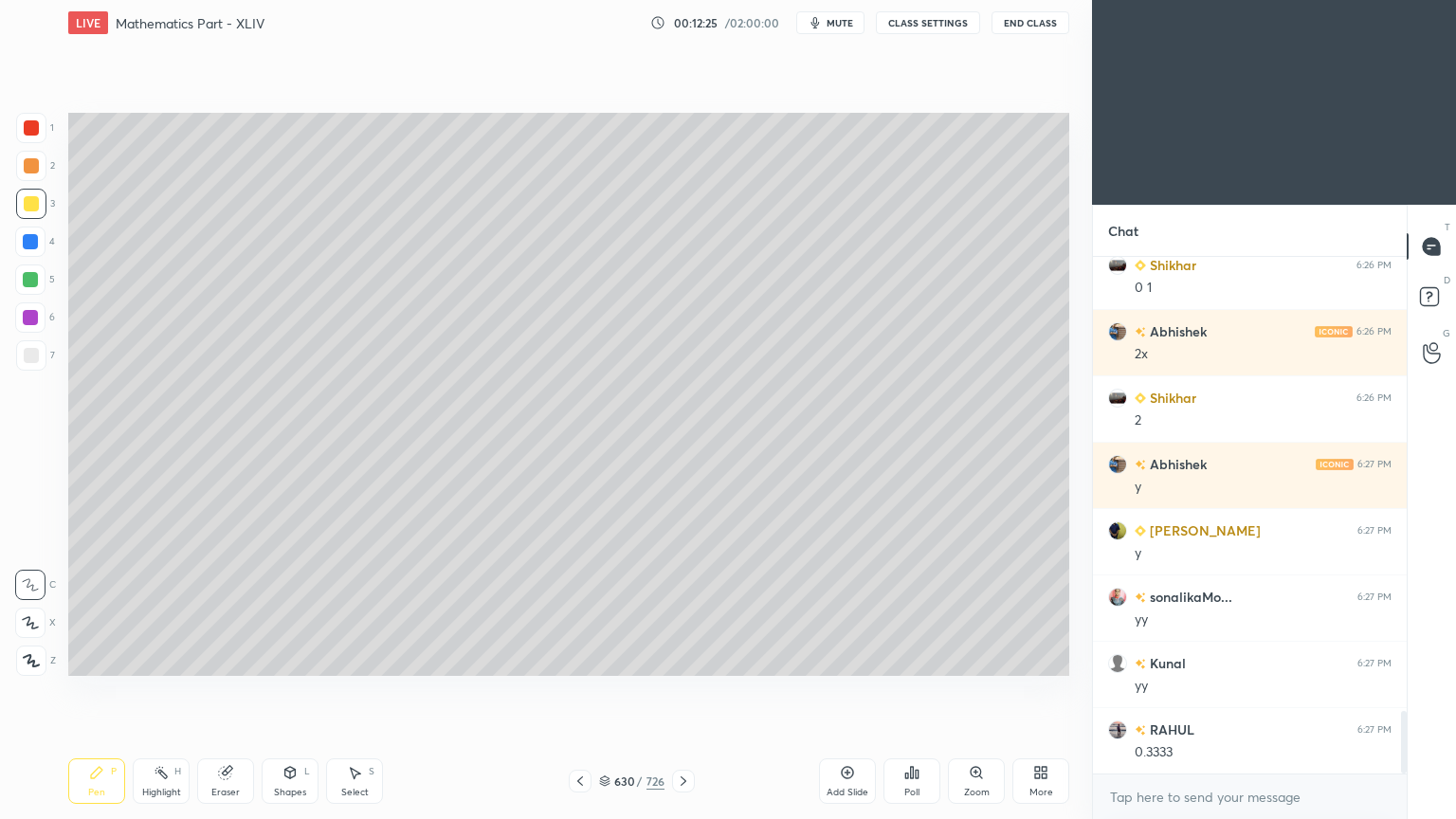
click at [845, 657] on icon at bounding box center [847, 773] width 15 height 15
click at [159, 657] on div "Highlight H" at bounding box center [161, 780] width 57 height 46
click at [164, 657] on rect at bounding box center [163, 774] width 10 height 10
click at [83, 657] on div "Pen P" at bounding box center [96, 780] width 57 height 46
click at [86, 657] on div "Pen P" at bounding box center [96, 780] width 57 height 46
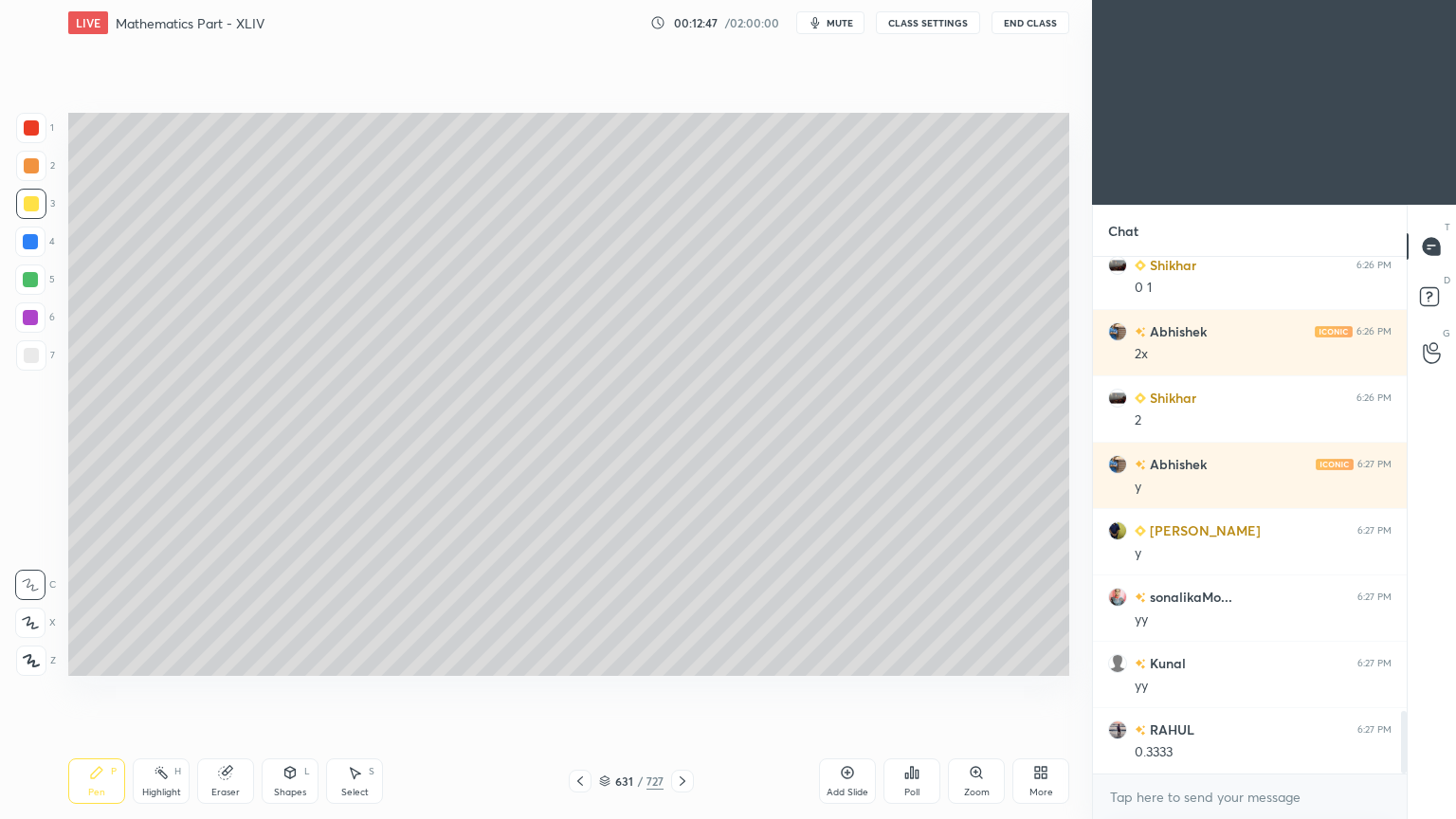
click at [26, 249] on div at bounding box center [30, 241] width 30 height 30
click at [32, 198] on div at bounding box center [31, 204] width 15 height 15
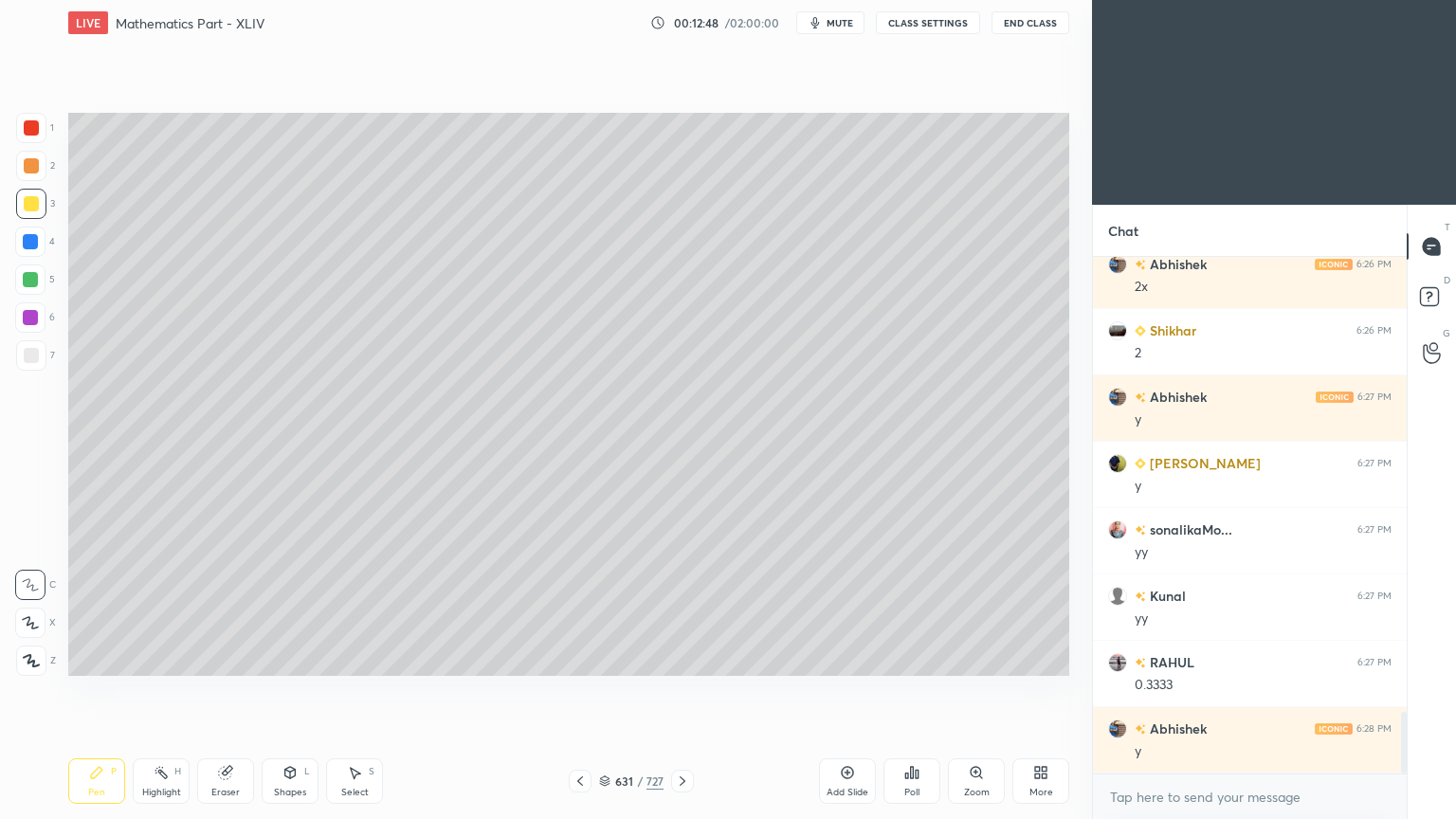
click at [31, 167] on div at bounding box center [31, 166] width 15 height 15
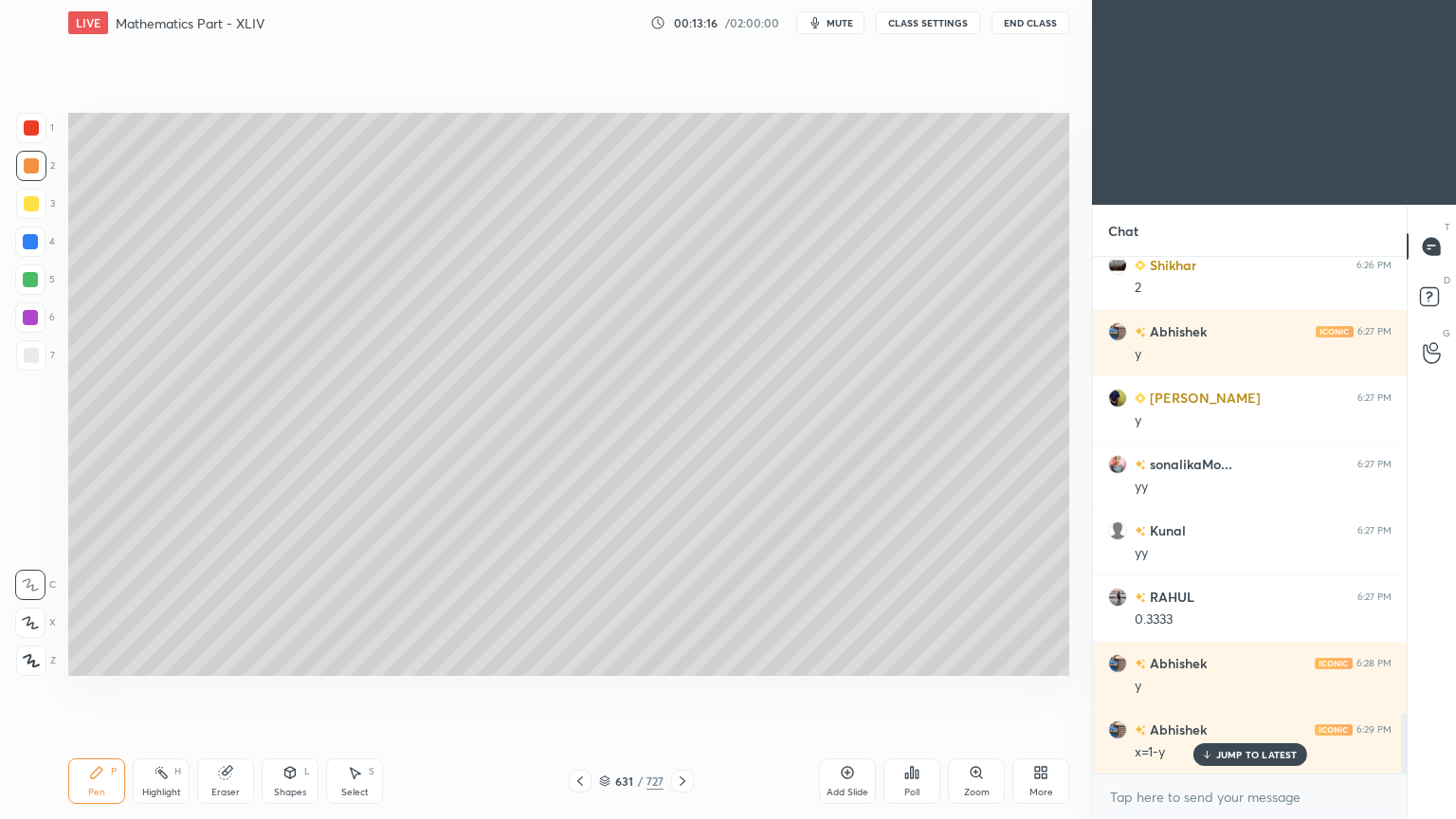
click at [32, 363] on div at bounding box center [31, 354] width 30 height 30
click at [34, 363] on div at bounding box center [31, 354] width 30 height 30
click at [218, 657] on icon at bounding box center [226, 773] width 15 height 15
click at [208, 657] on div "Eraser" at bounding box center [226, 780] width 57 height 46
click at [170, 657] on div "Highlight H" at bounding box center [161, 780] width 57 height 46
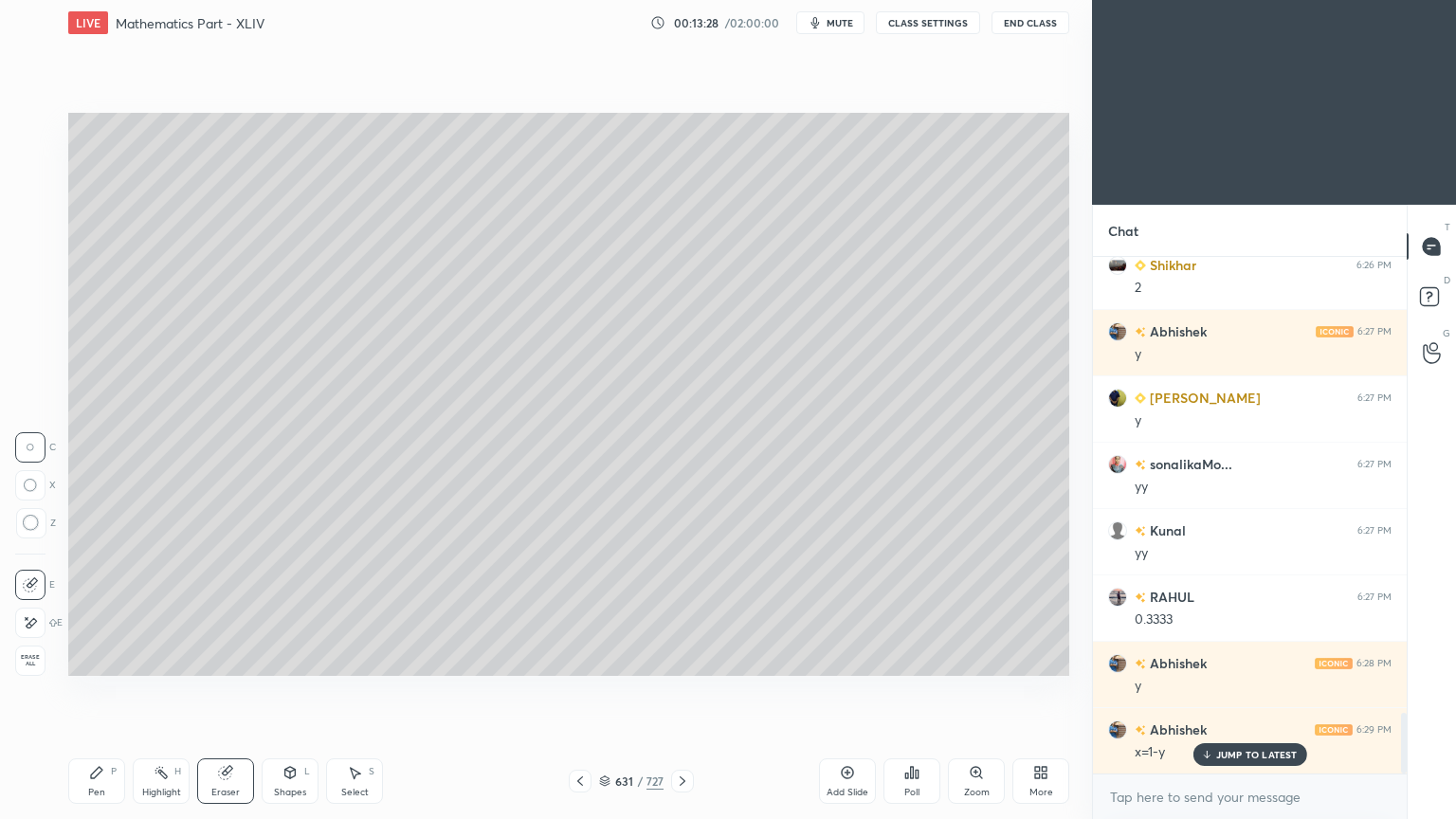
click at [171, 657] on div "Highlight H" at bounding box center [161, 780] width 57 height 46
click at [86, 657] on div "Pen P" at bounding box center [96, 780] width 57 height 46
click at [89, 657] on div "Pen P" at bounding box center [96, 780] width 57 height 46
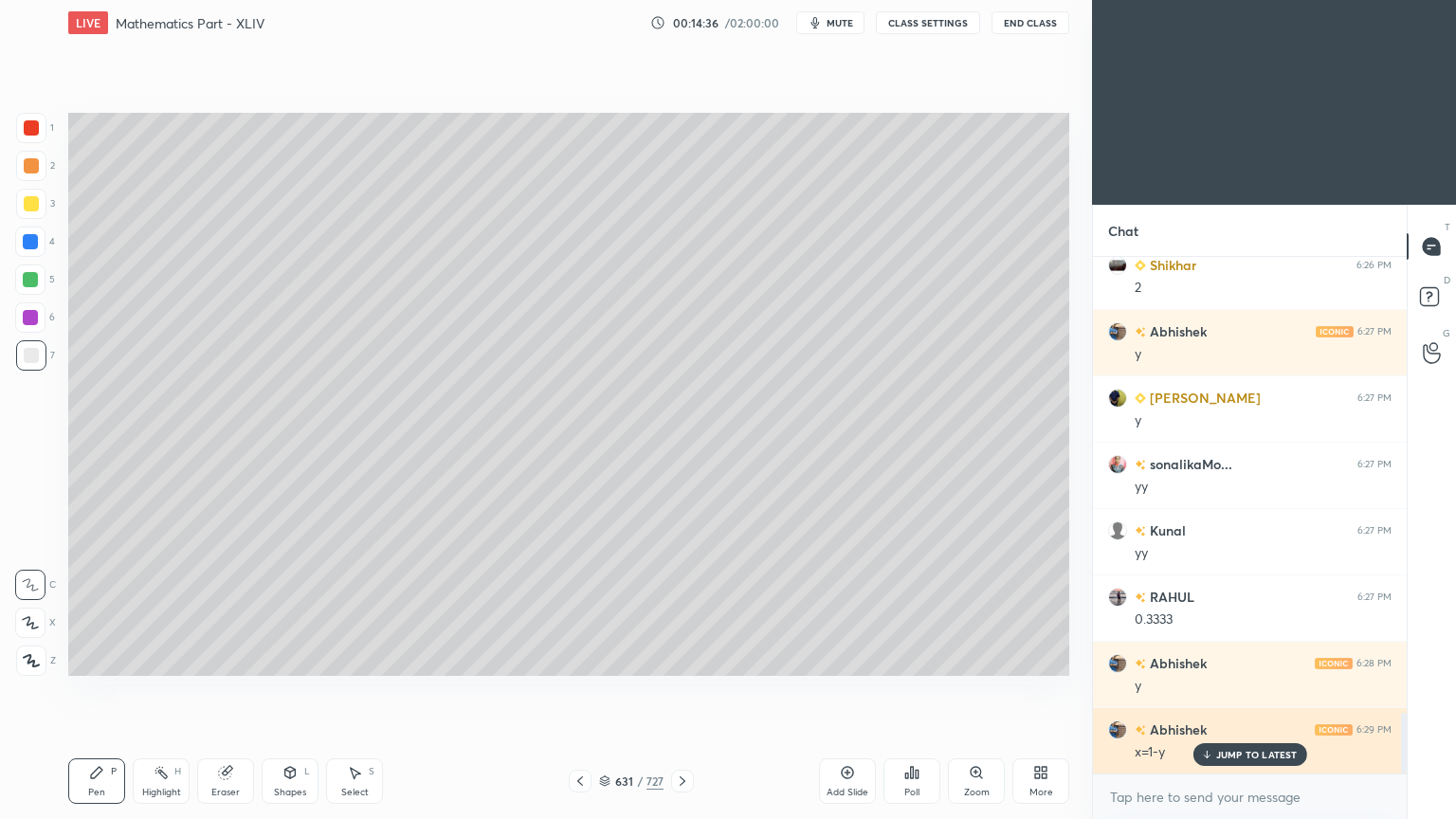
drag, startPoint x: 1217, startPoint y: 752, endPoint x: 1197, endPoint y: 750, distance: 20.1
click at [1217, 657] on p "JUMP TO LATEST" at bounding box center [1257, 754] width 81 height 12
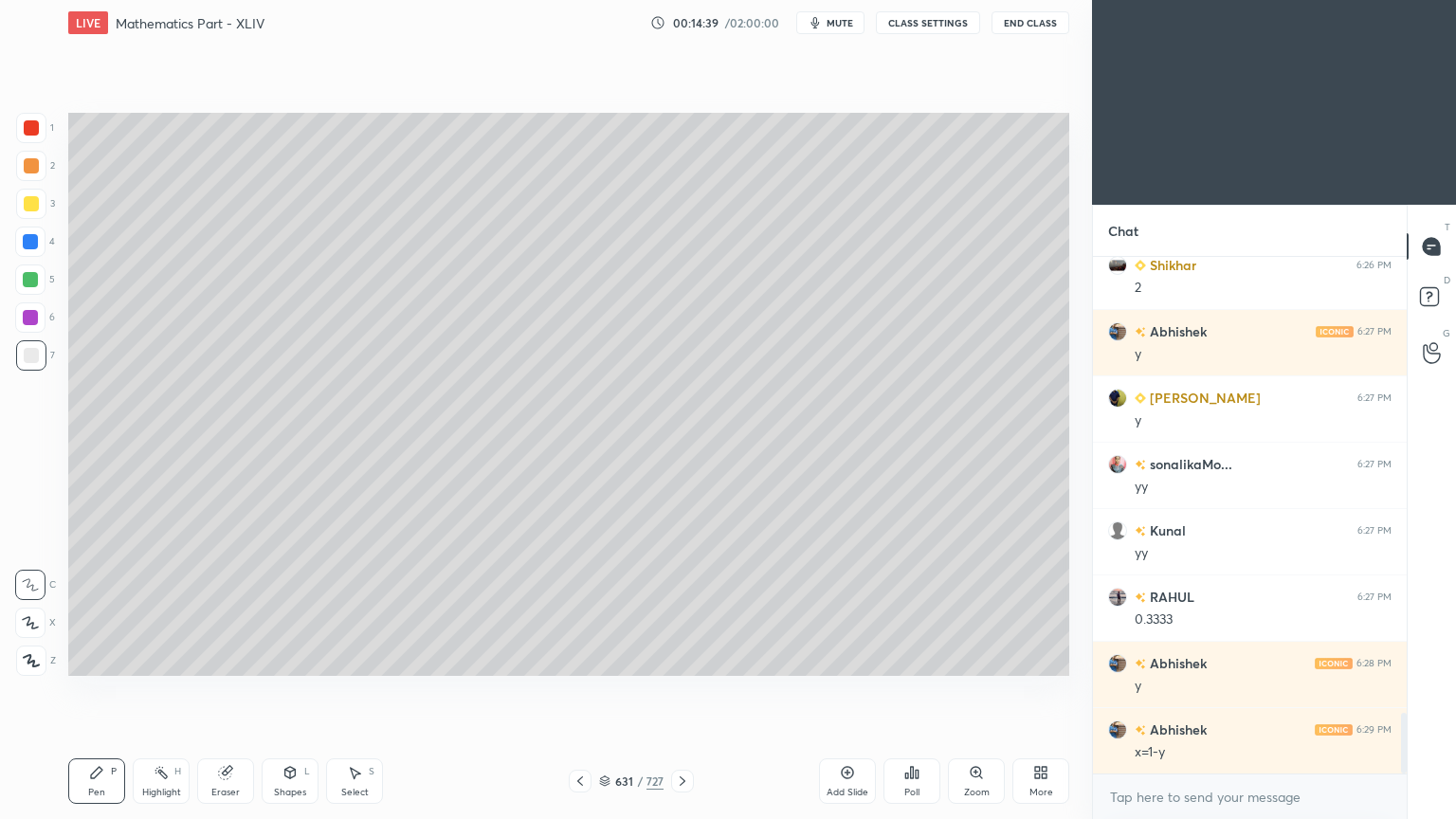
click at [580, 657] on icon at bounding box center [580, 781] width 6 height 10
click at [582, 657] on icon at bounding box center [580, 781] width 6 height 10
click at [356, 657] on div "Select S" at bounding box center [354, 780] width 57 height 46
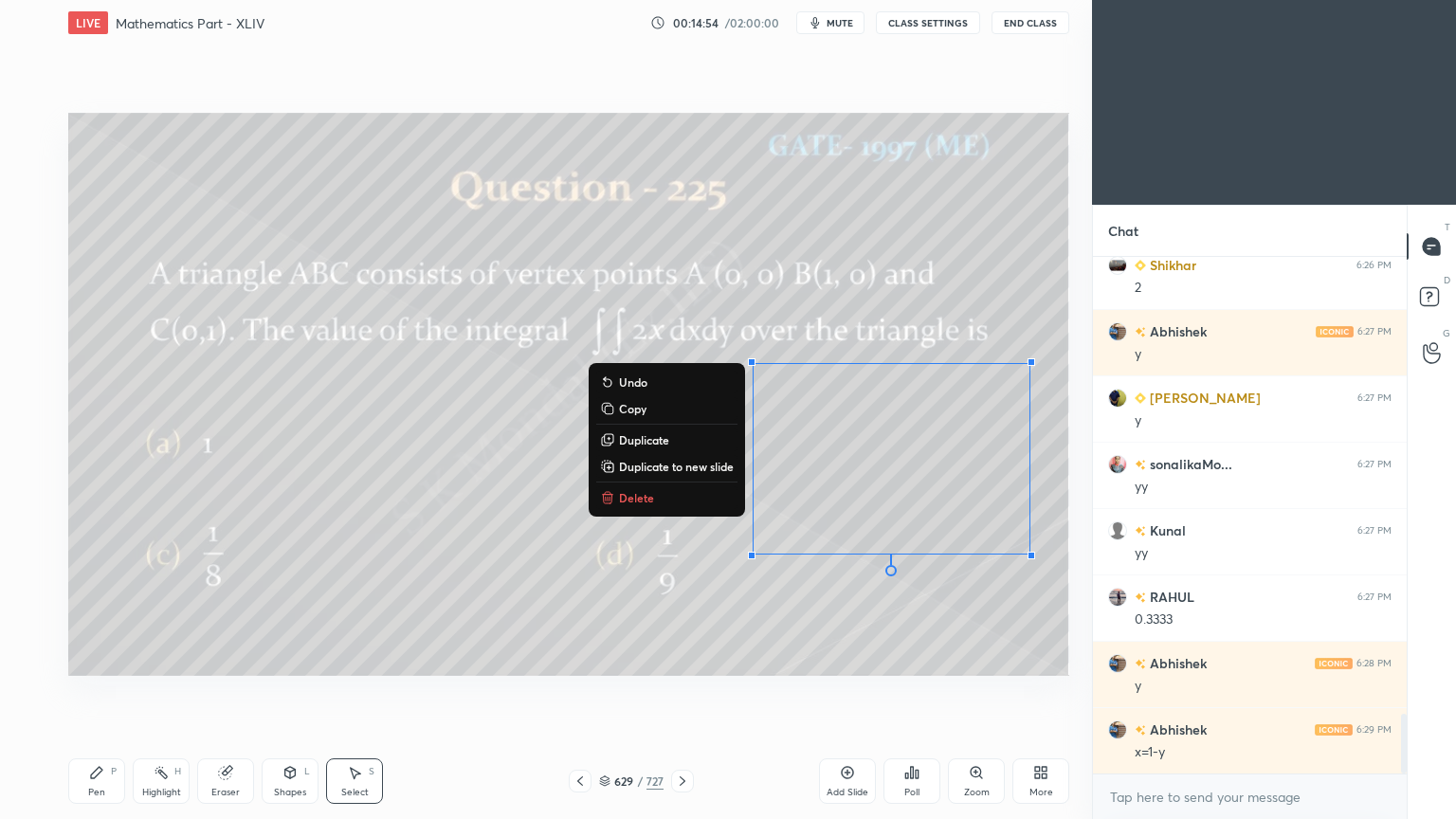
scroll to position [3945, 0]
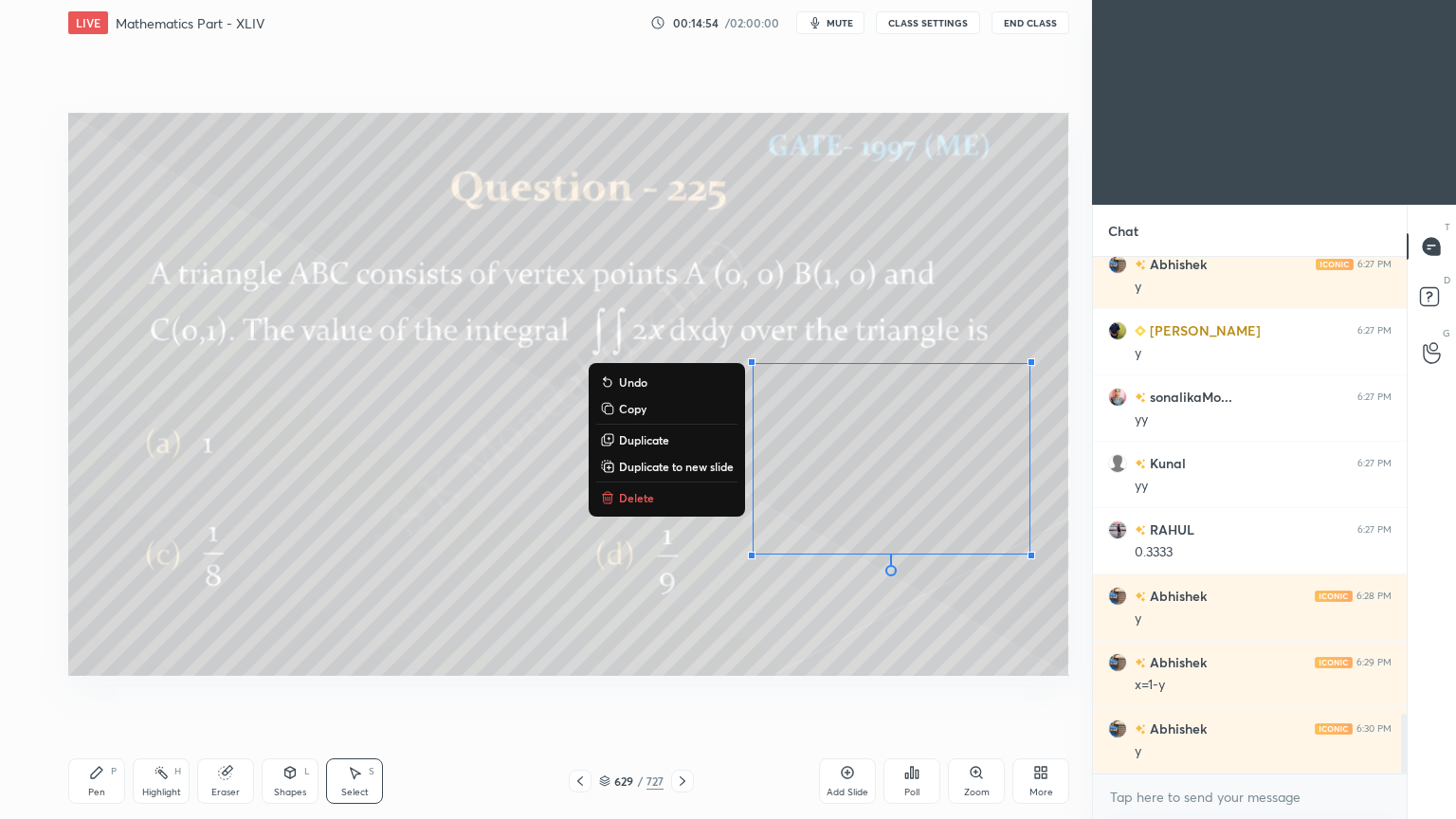
drag, startPoint x: 699, startPoint y: 308, endPoint x: 1087, endPoint y: 616, distance: 495.4
click at [1087, 616] on div "1 2 3 4 5 6 7 C X Z C X Z E E Erase all H H LIVE Mathematics Part - XLIV 00:14:…" at bounding box center [546, 410] width 1092 height 819
click at [633, 410] on p "Copy" at bounding box center [632, 409] width 27 height 15
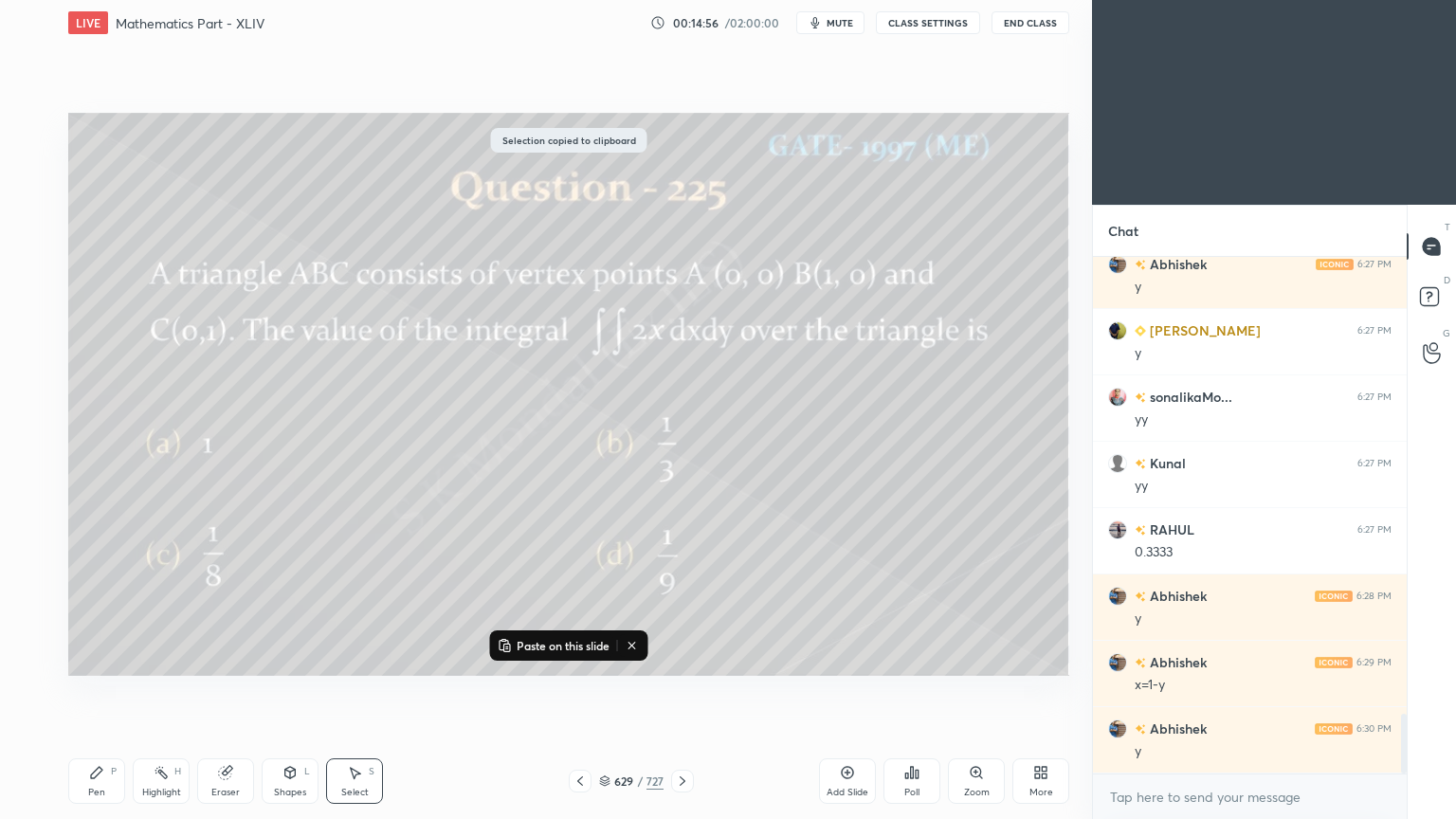
click at [684, 657] on icon at bounding box center [682, 781] width 15 height 15
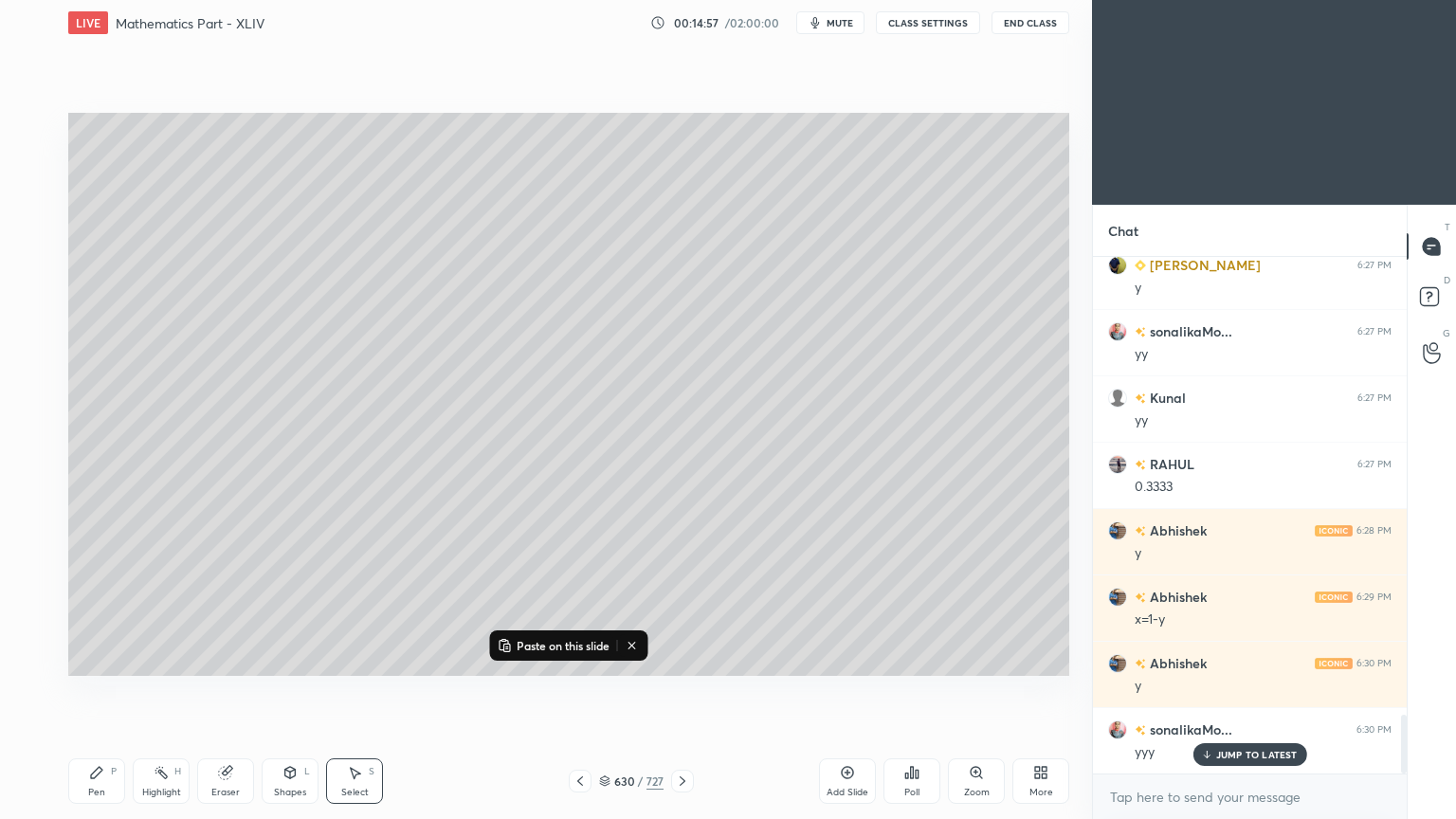
scroll to position [4078, 0]
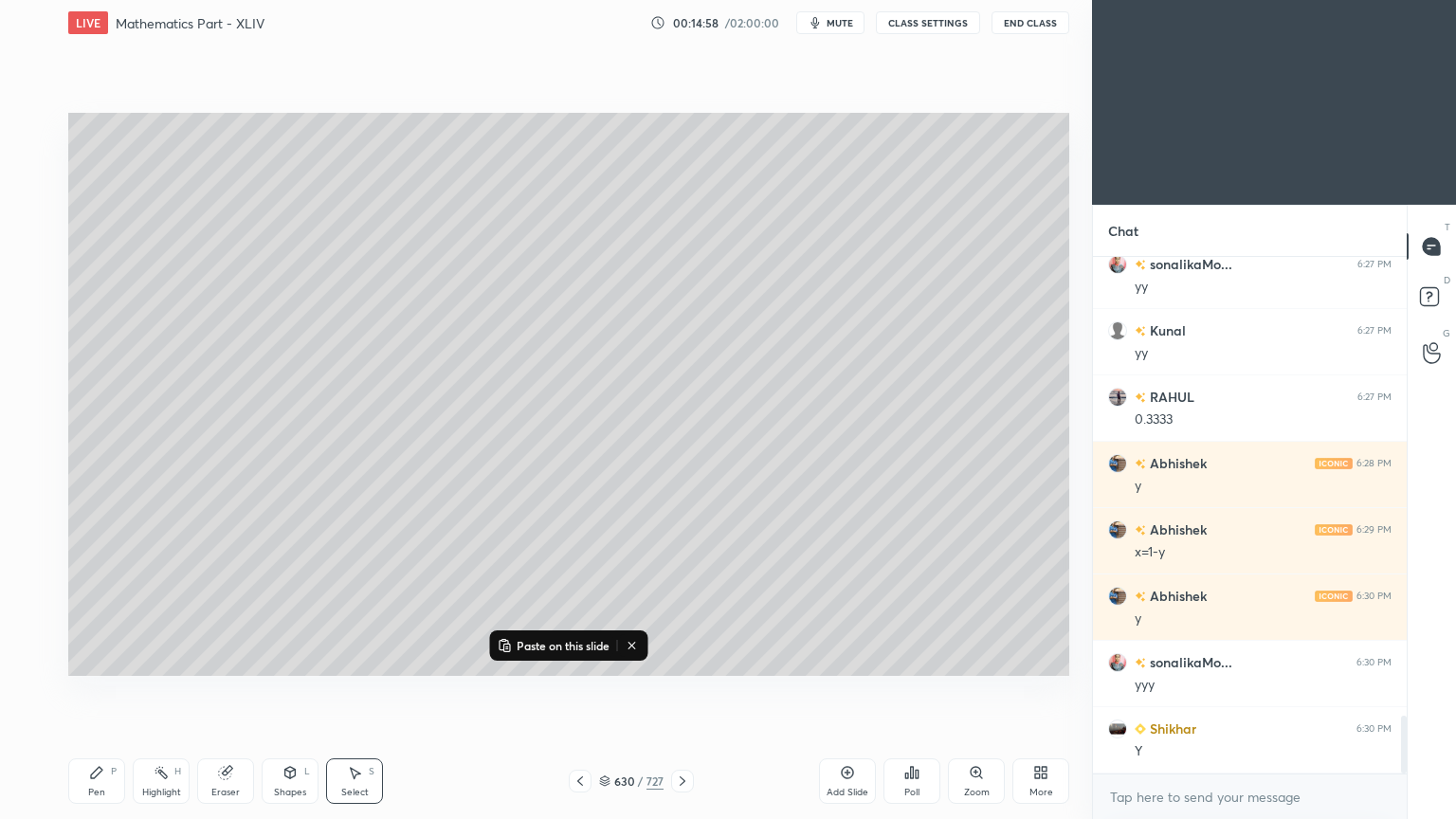
click at [595, 648] on p "Paste on this slide" at bounding box center [563, 646] width 93 height 15
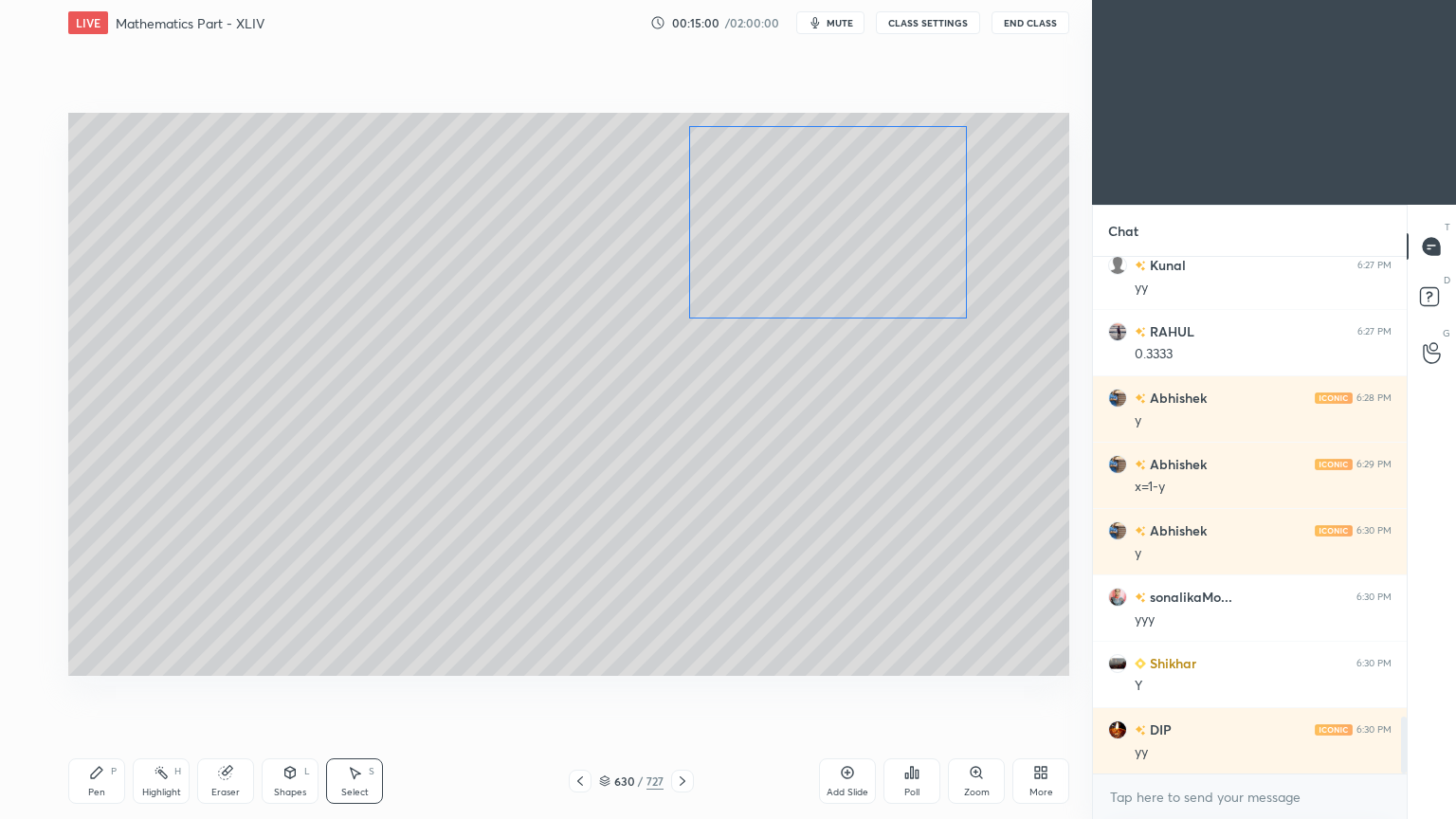
drag, startPoint x: 902, startPoint y: 427, endPoint x: 838, endPoint y: 190, distance: 245.5
click at [838, 190] on div "0 ° Undo Copy Paste here Duplicate Duplicate to new slide Delete" at bounding box center [568, 393] width 1001 height 562
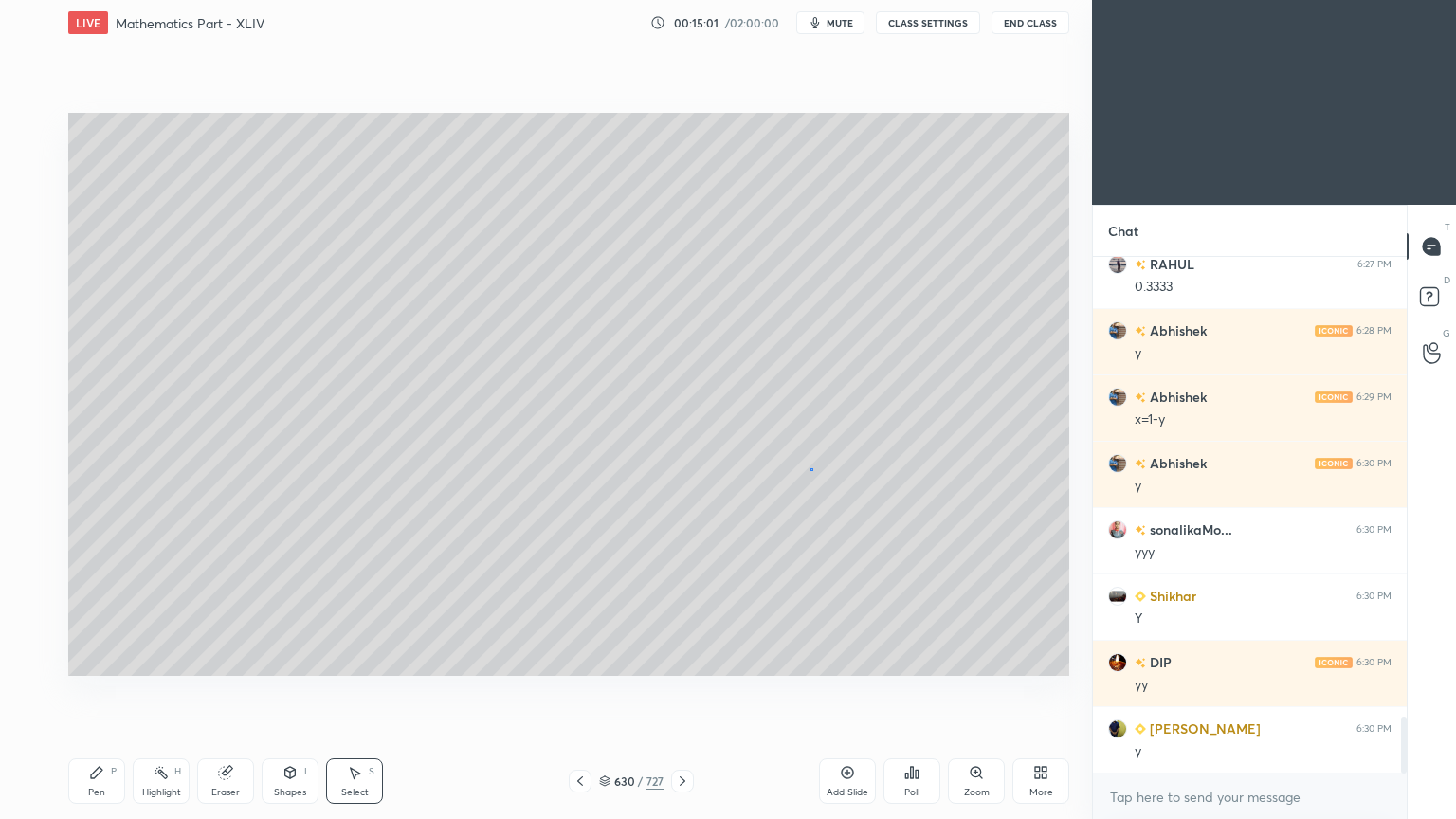
click at [810, 469] on div "0 ° Undo Copy Paste here Duplicate Duplicate to new slide Delete" at bounding box center [568, 393] width 1001 height 562
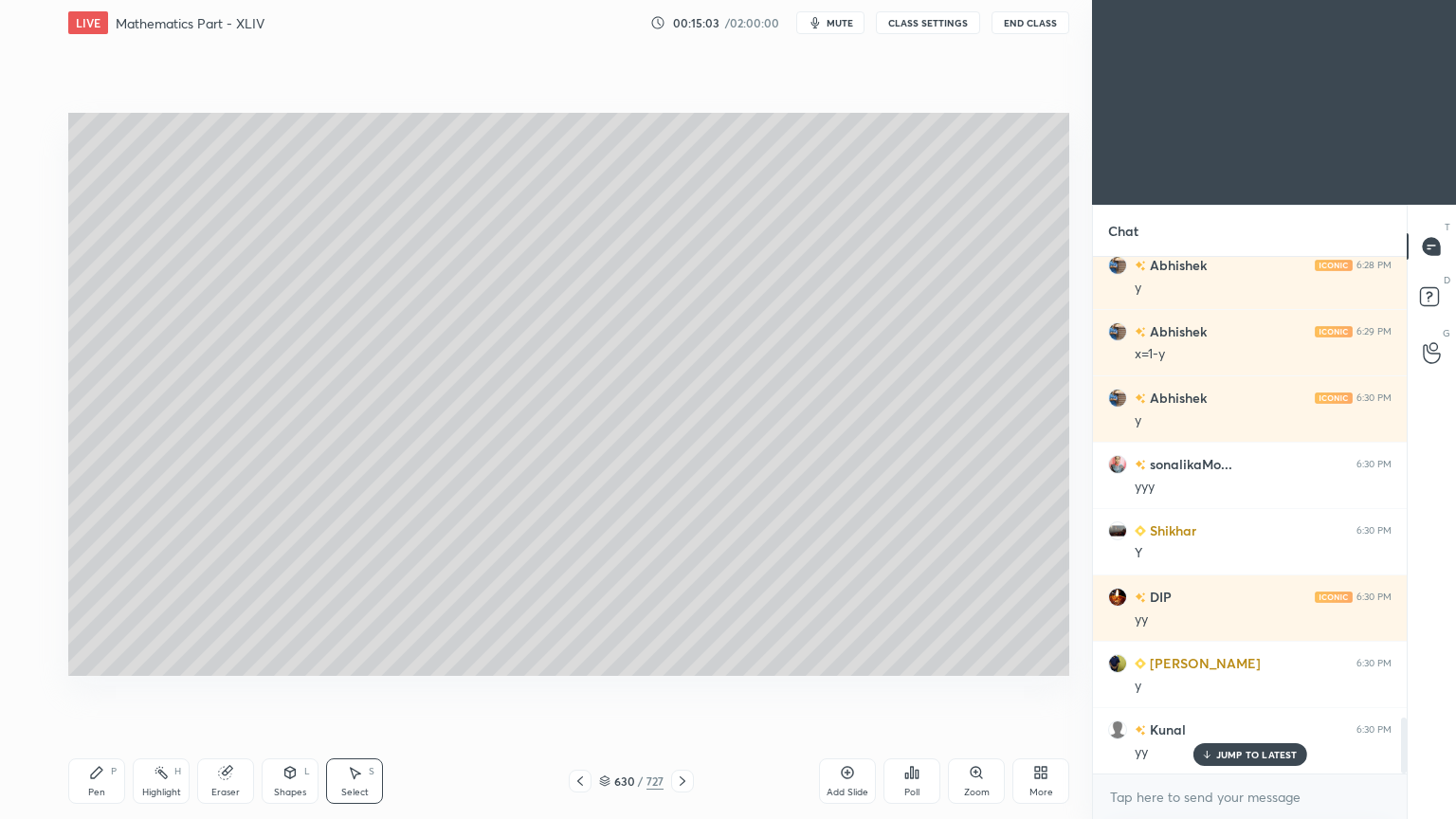
click at [584, 657] on icon at bounding box center [580, 781] width 15 height 15
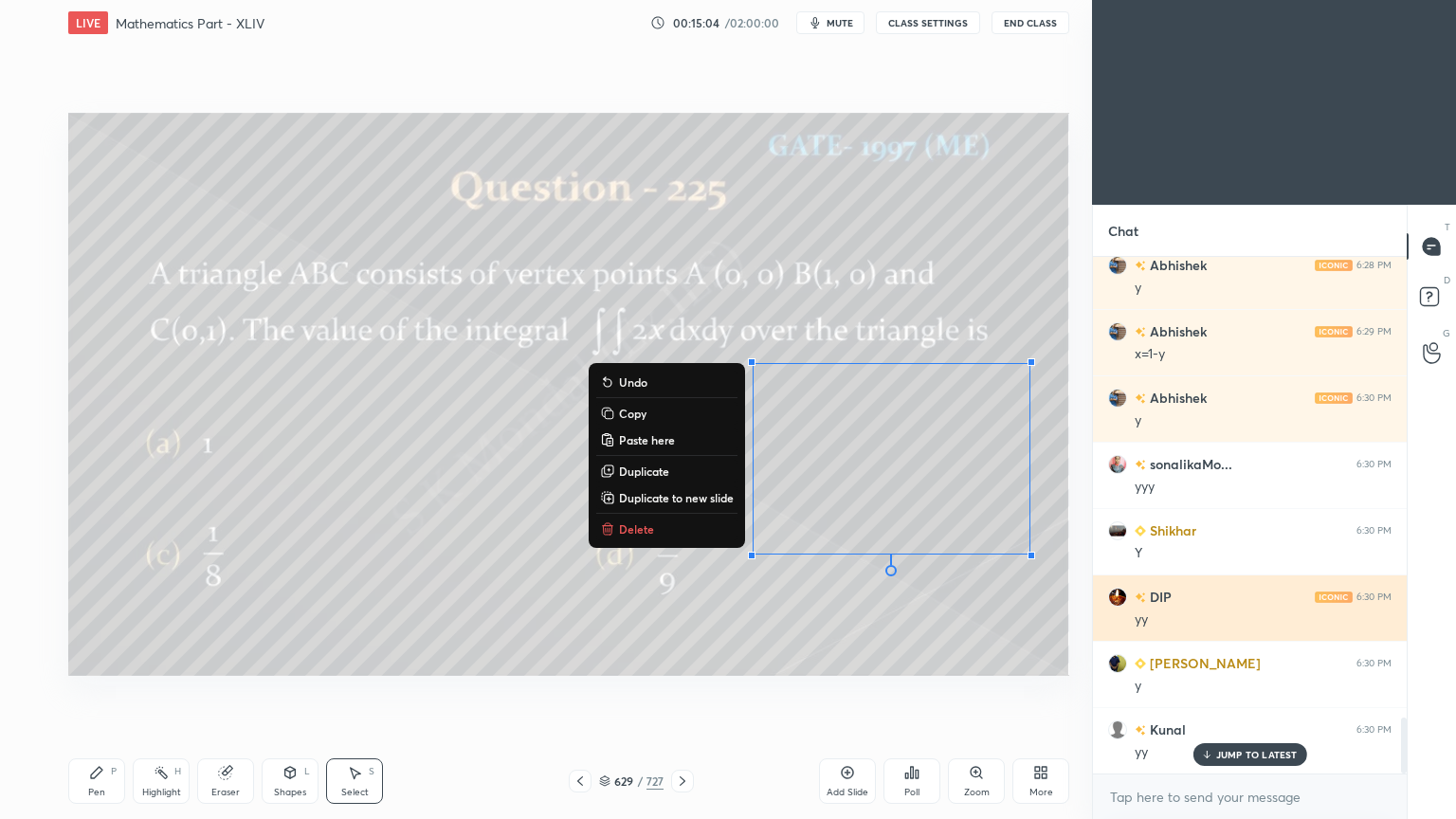
drag, startPoint x: 729, startPoint y: 274, endPoint x: 1178, endPoint y: 618, distance: 565.6
click at [1178, 618] on div "1 2 3 4 5 6 7 C X Z C X Z E E Erase all H H LIVE Mathematics Part - XLIV 00:15:…" at bounding box center [728, 410] width 1456 height 819
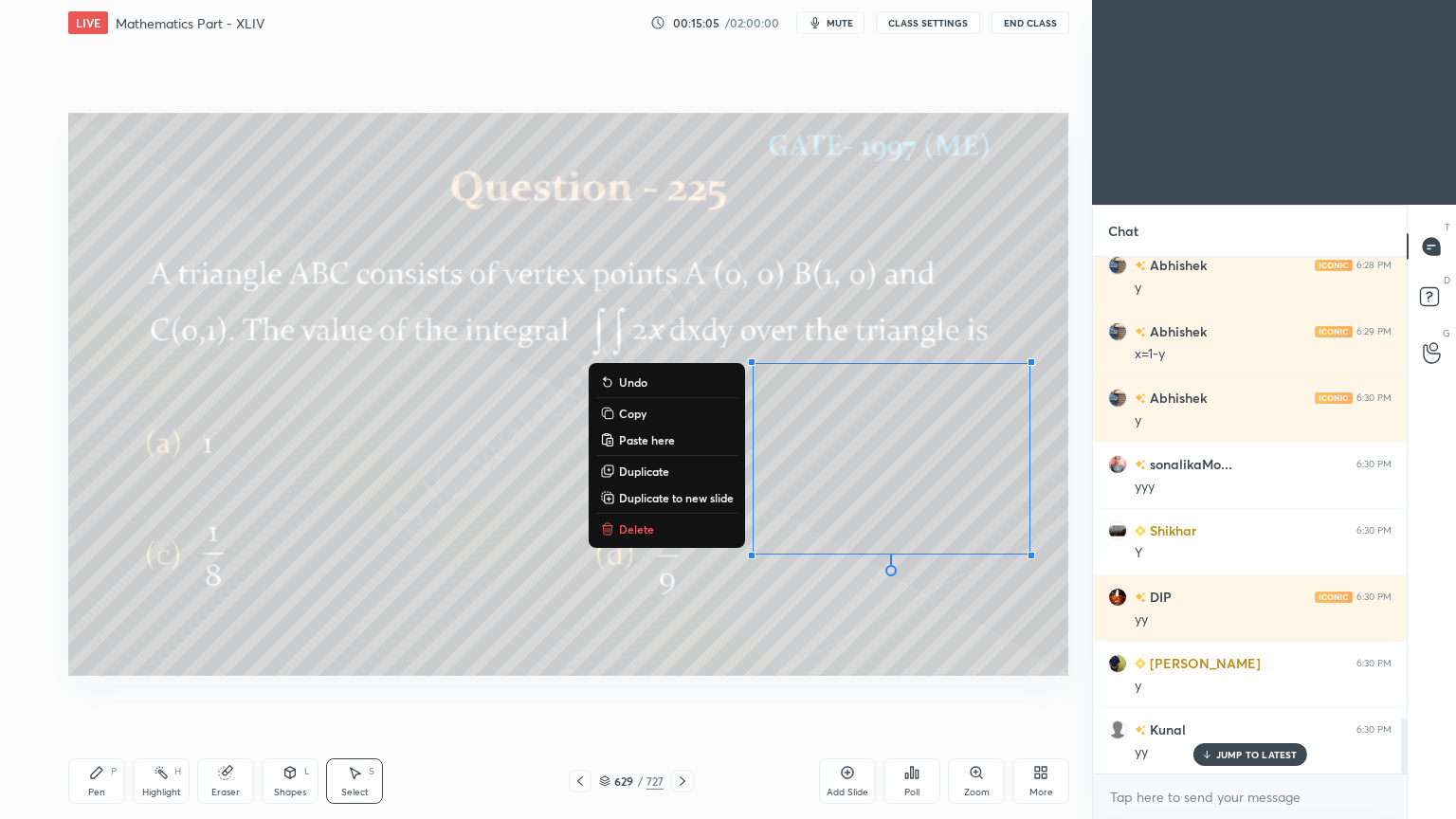
click at [637, 534] on p "Delete" at bounding box center [636, 529] width 35 height 15
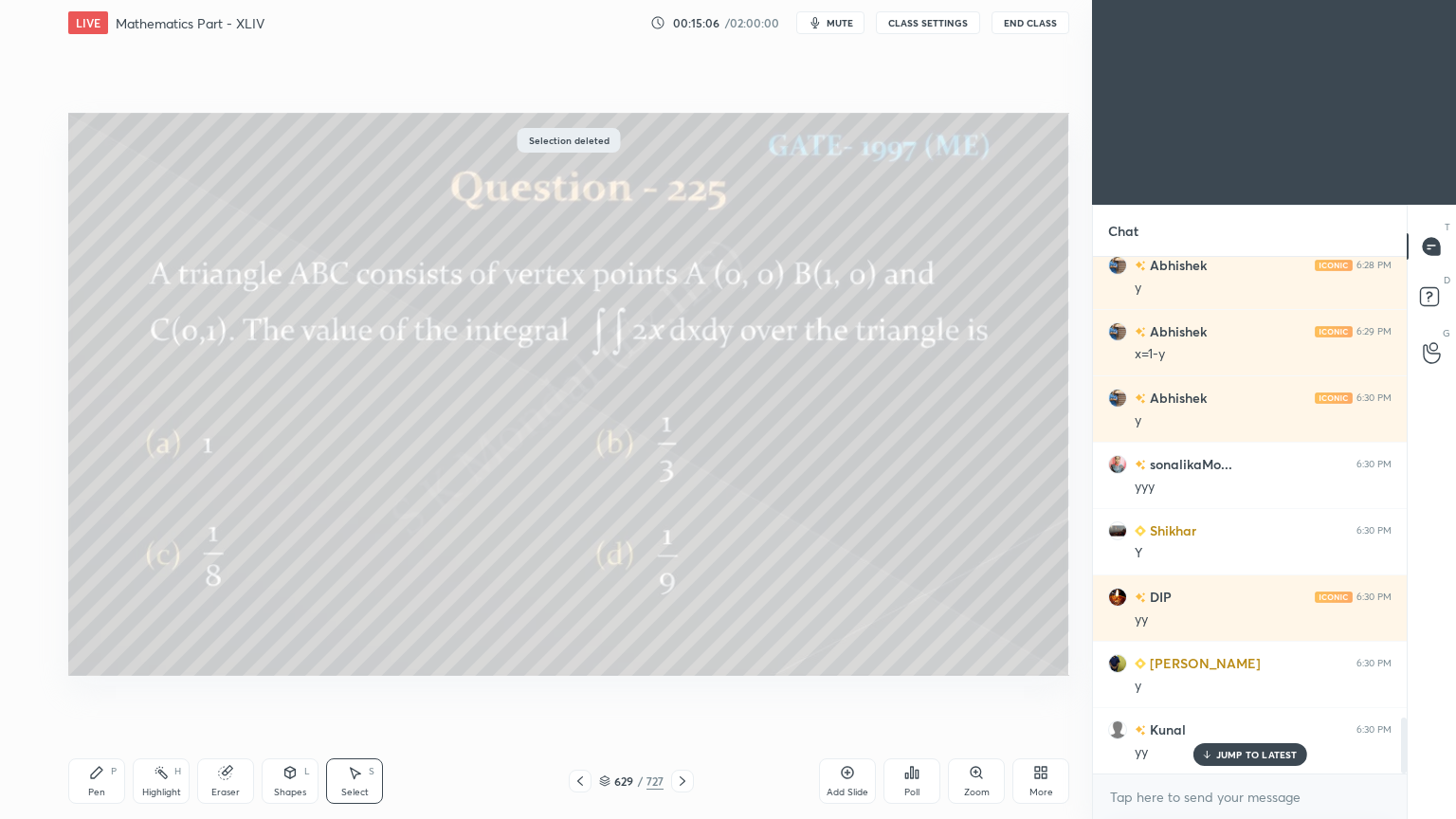
scroll to position [4343, 0]
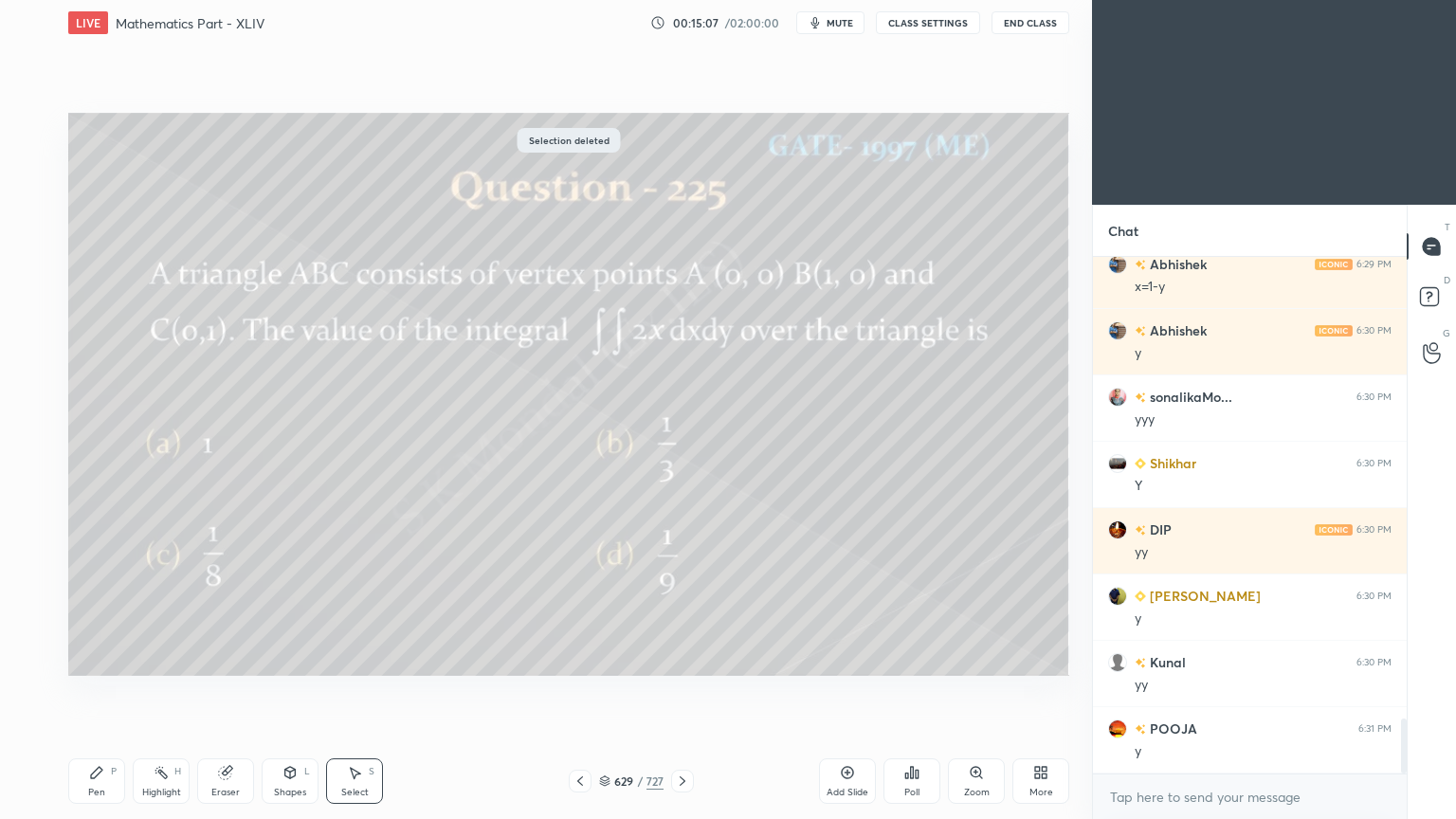
click at [580, 657] on icon at bounding box center [580, 781] width 6 height 10
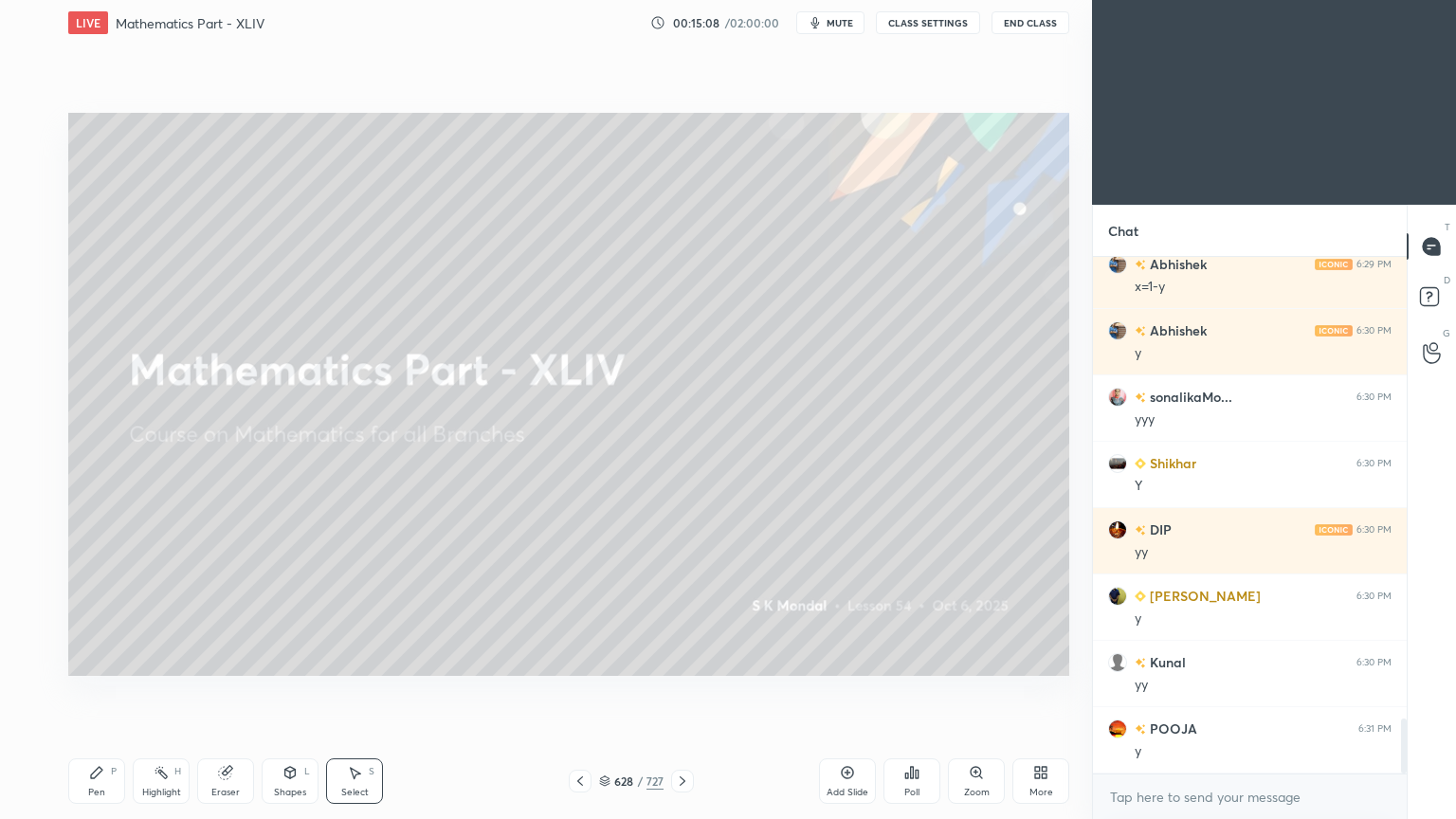
click at [686, 657] on icon at bounding box center [682, 781] width 15 height 15
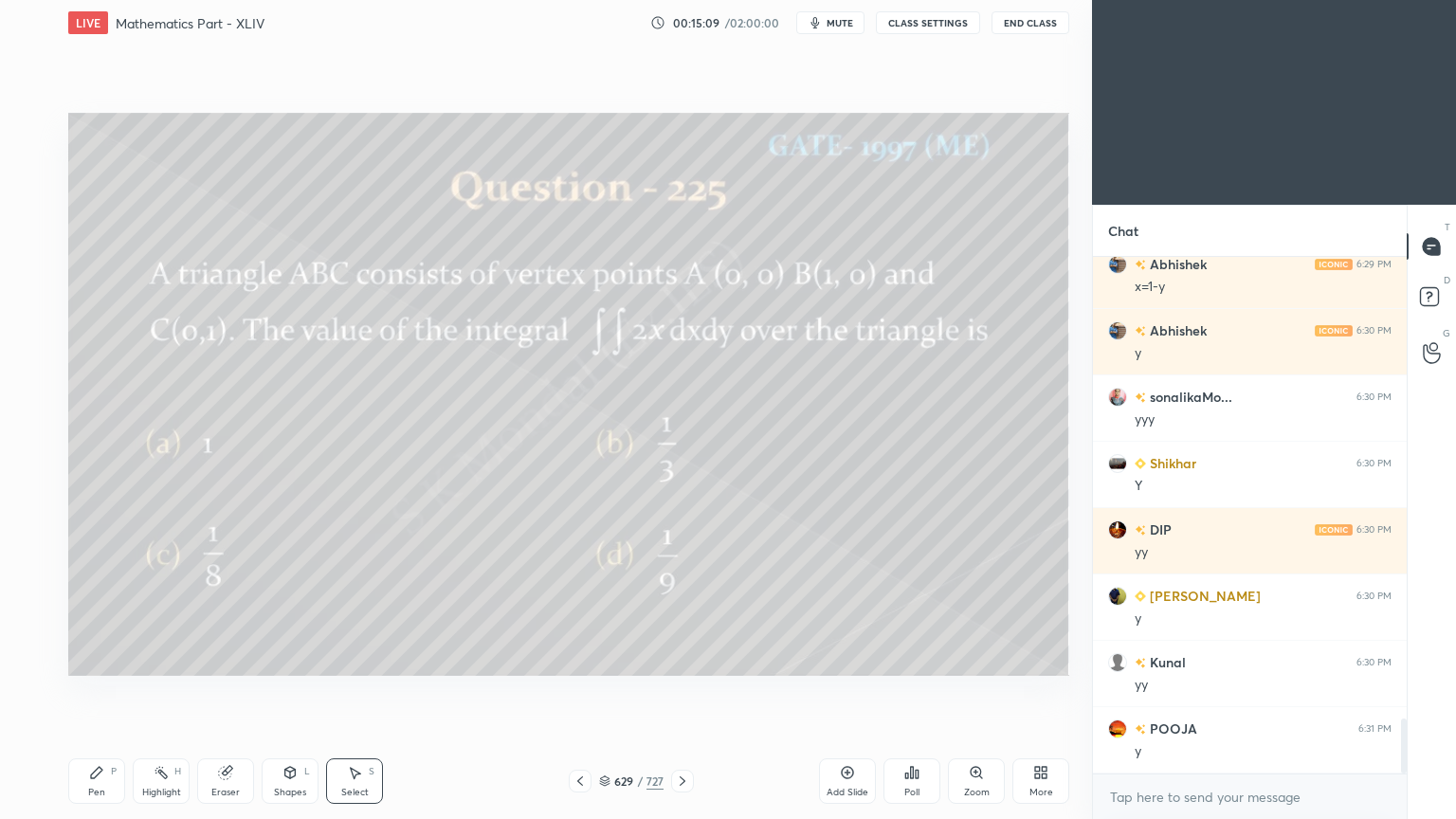
click at [95, 657] on icon at bounding box center [97, 773] width 12 height 12
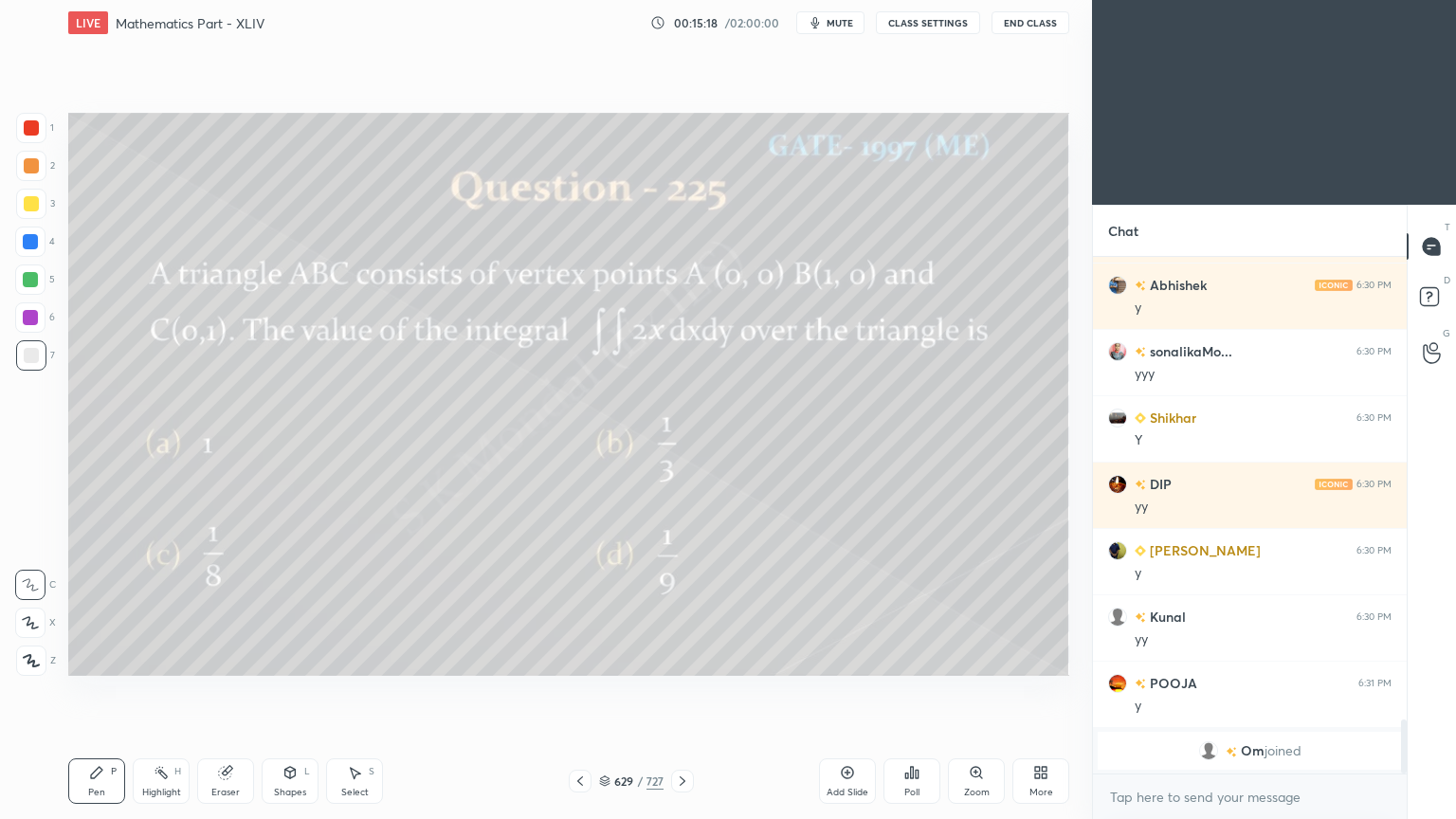
click at [686, 657] on div at bounding box center [682, 780] width 22 height 22
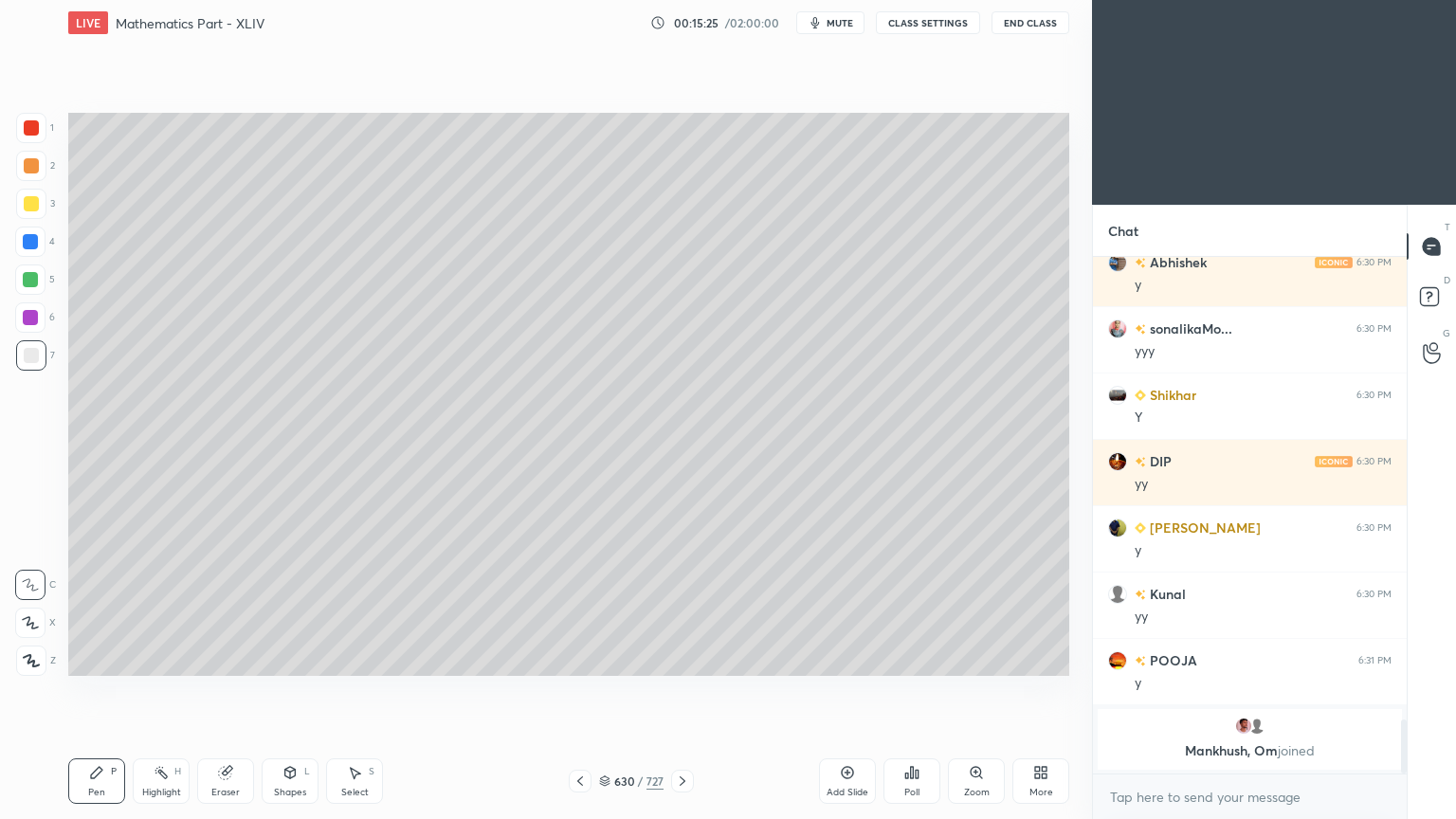
click at [681, 657] on icon at bounding box center [682, 781] width 15 height 15
click at [575, 657] on icon at bounding box center [580, 781] width 15 height 15
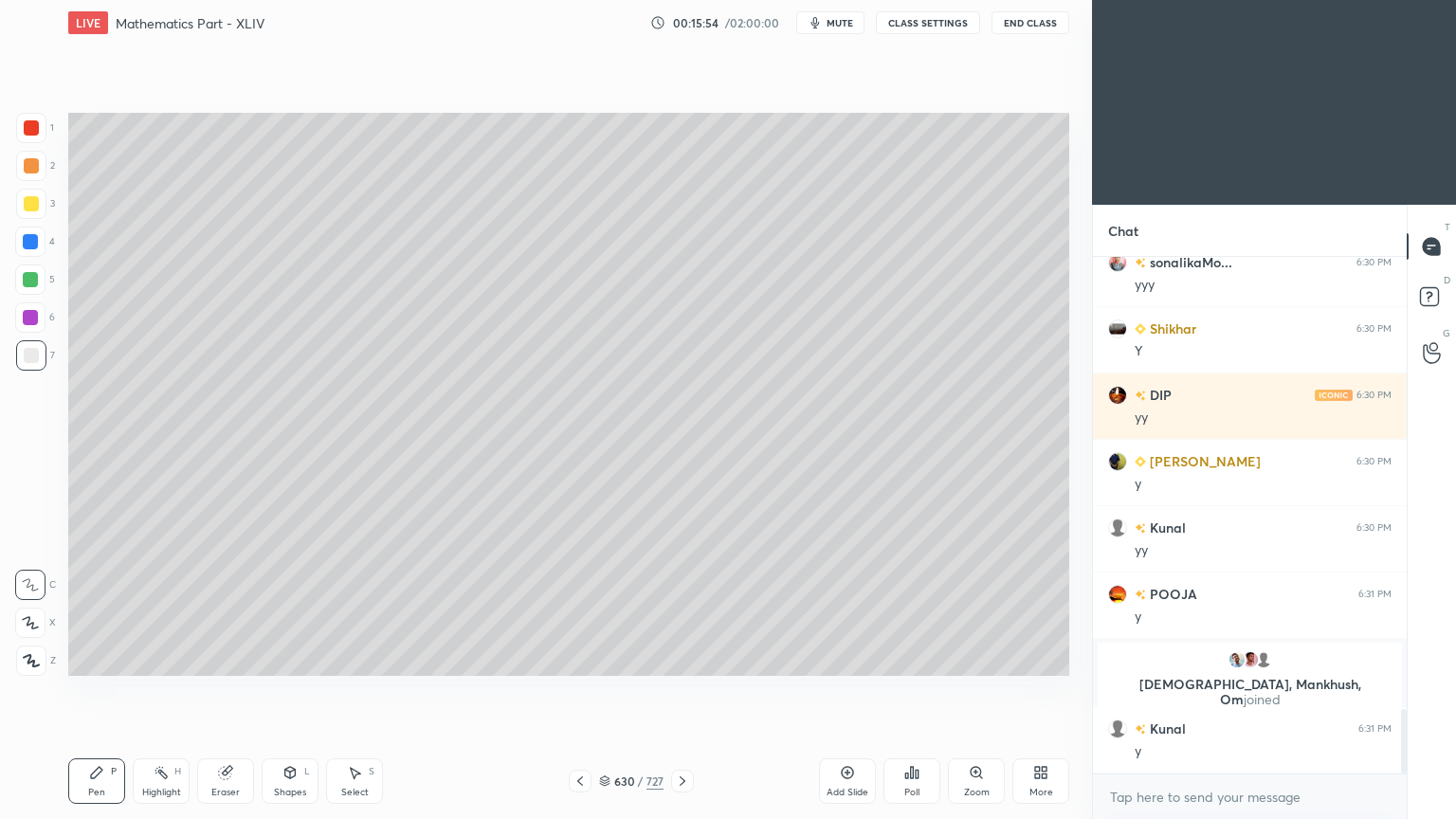
scroll to position [3626, 0]
click at [687, 657] on icon at bounding box center [682, 781] width 15 height 15
click at [152, 657] on div "Highlight" at bounding box center [162, 792] width 39 height 10
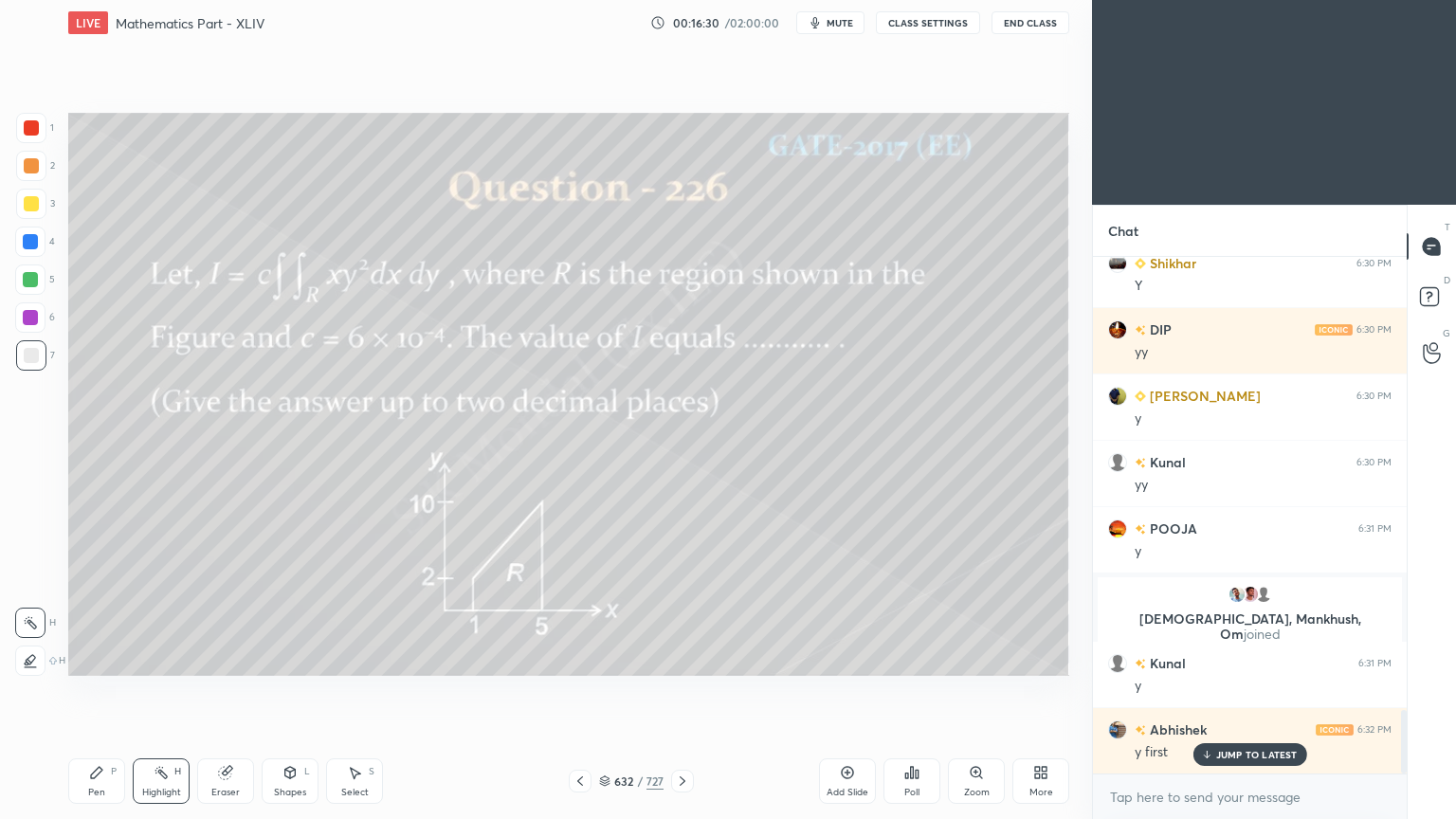
click at [28, 245] on div at bounding box center [30, 242] width 15 height 15
click at [89, 657] on div "Pen" at bounding box center [97, 792] width 17 height 10
click at [86, 657] on div "Pen P" at bounding box center [96, 780] width 57 height 46
click at [33, 285] on div at bounding box center [30, 280] width 15 height 15
click at [103, 657] on div "Pen" at bounding box center [97, 792] width 17 height 10
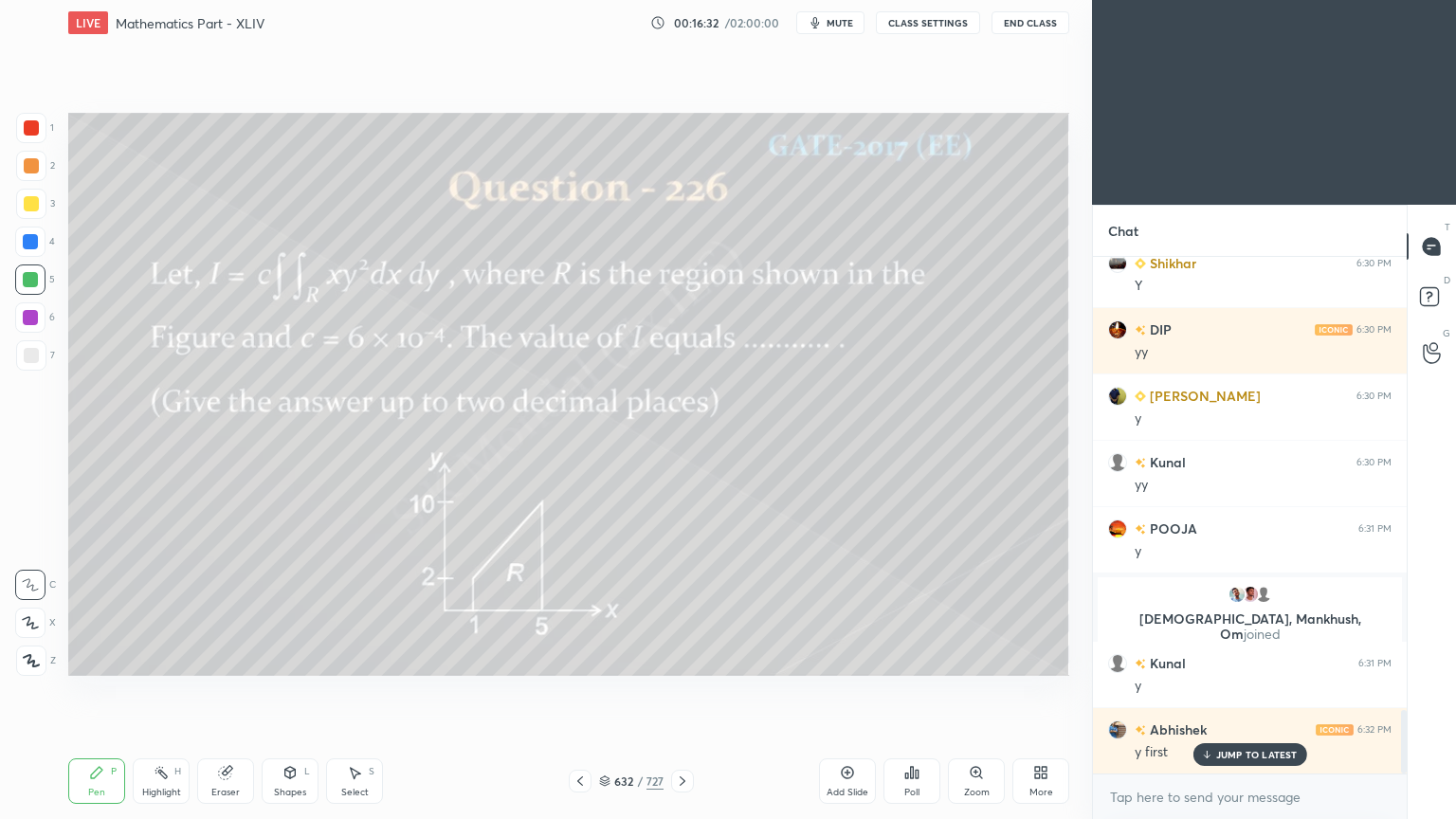
click at [105, 657] on div "Pen" at bounding box center [97, 792] width 17 height 10
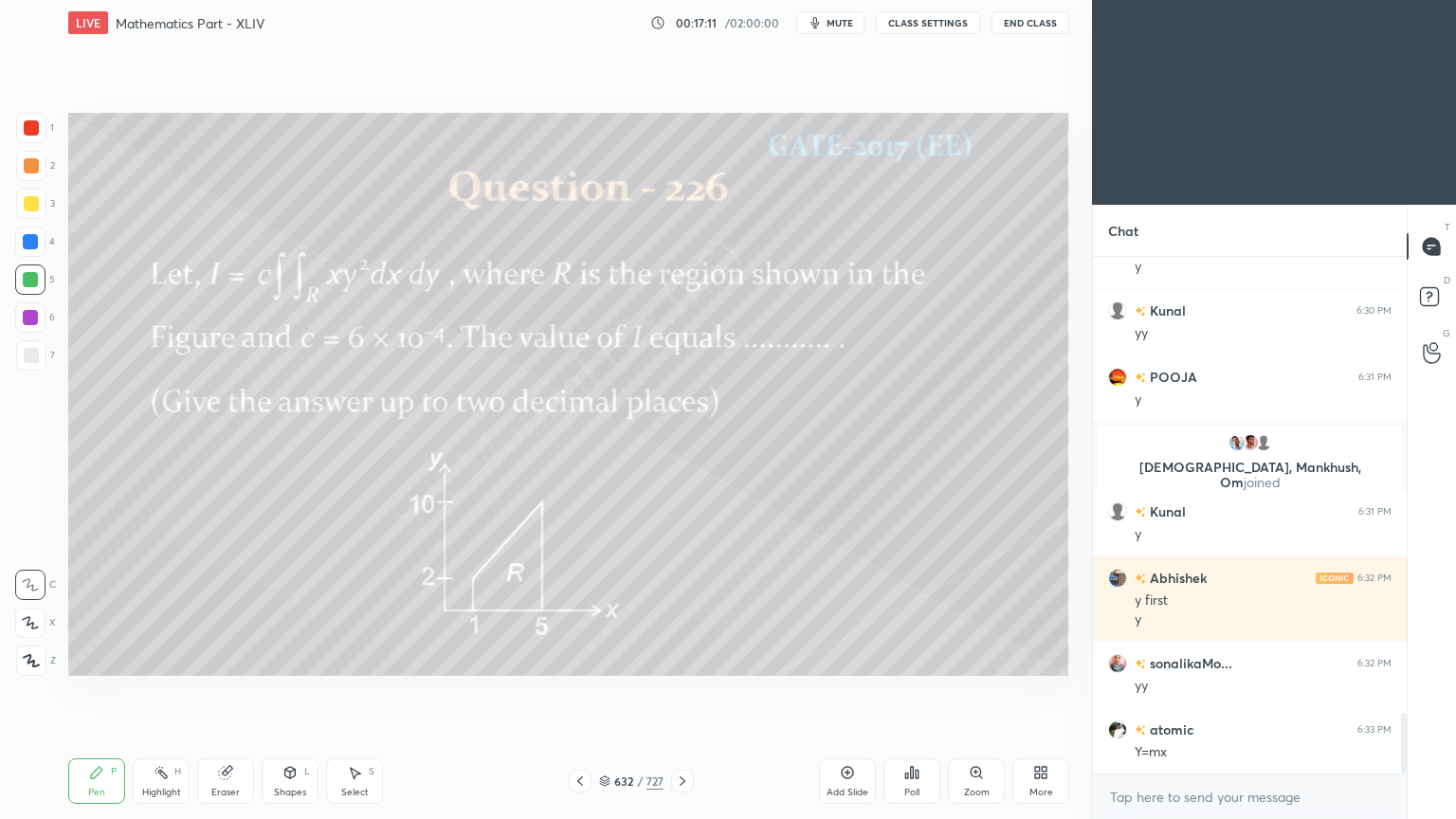
scroll to position [3911, 0]
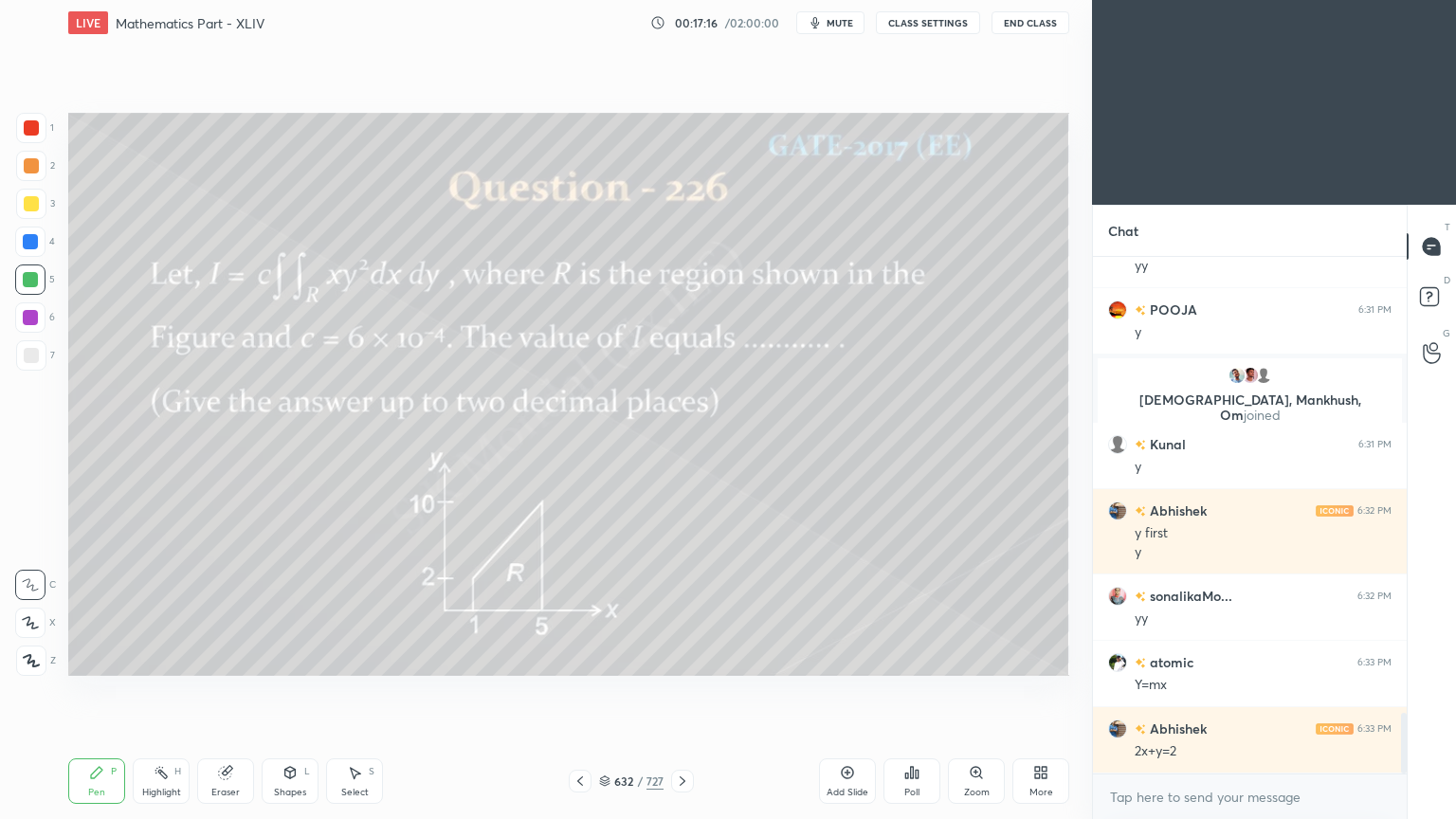
click at [34, 200] on div at bounding box center [31, 204] width 15 height 15
click at [108, 657] on div "Pen P" at bounding box center [96, 780] width 57 height 46
click at [107, 657] on div "Pen P" at bounding box center [96, 780] width 57 height 46
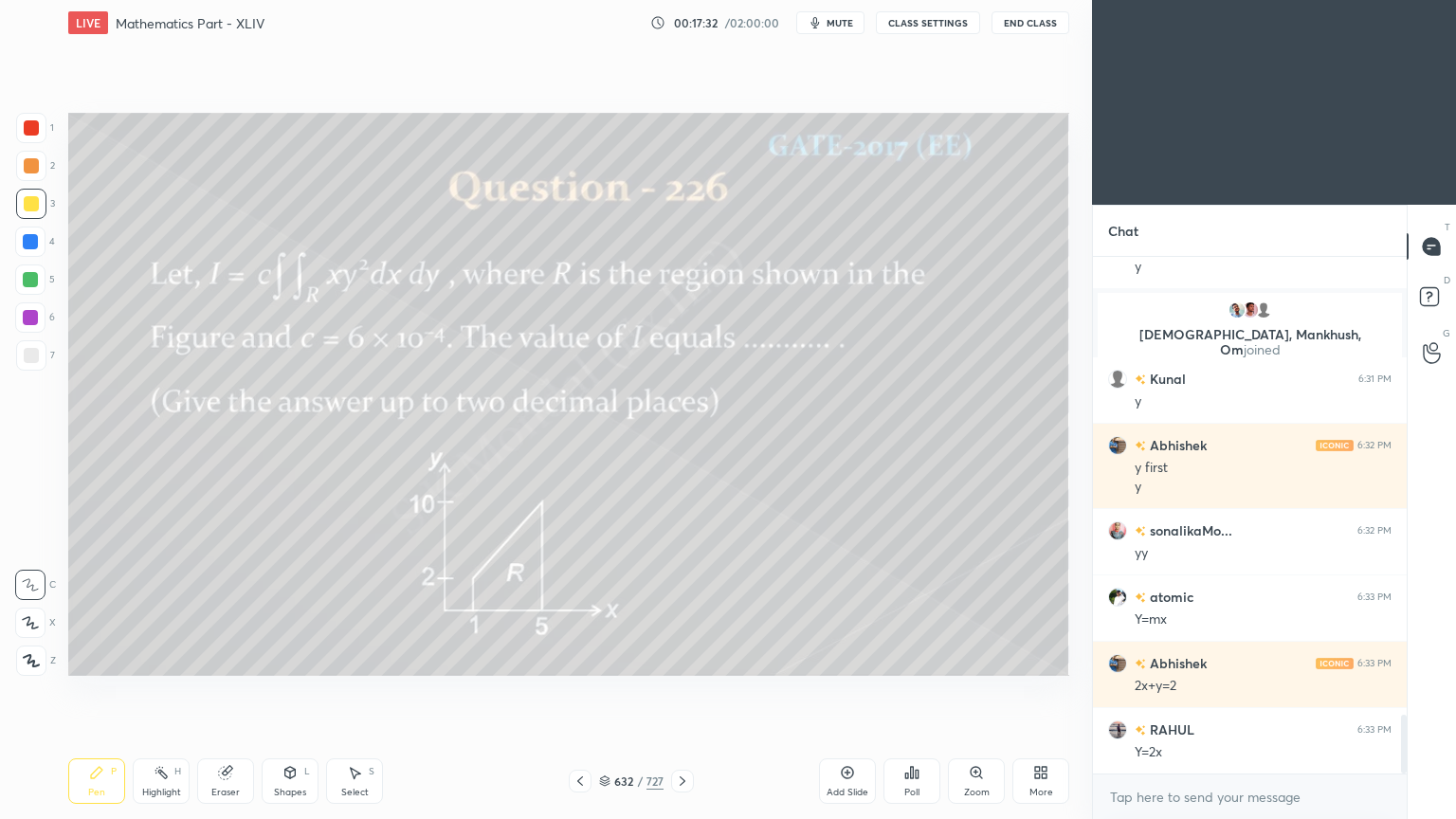
scroll to position [4044, 0]
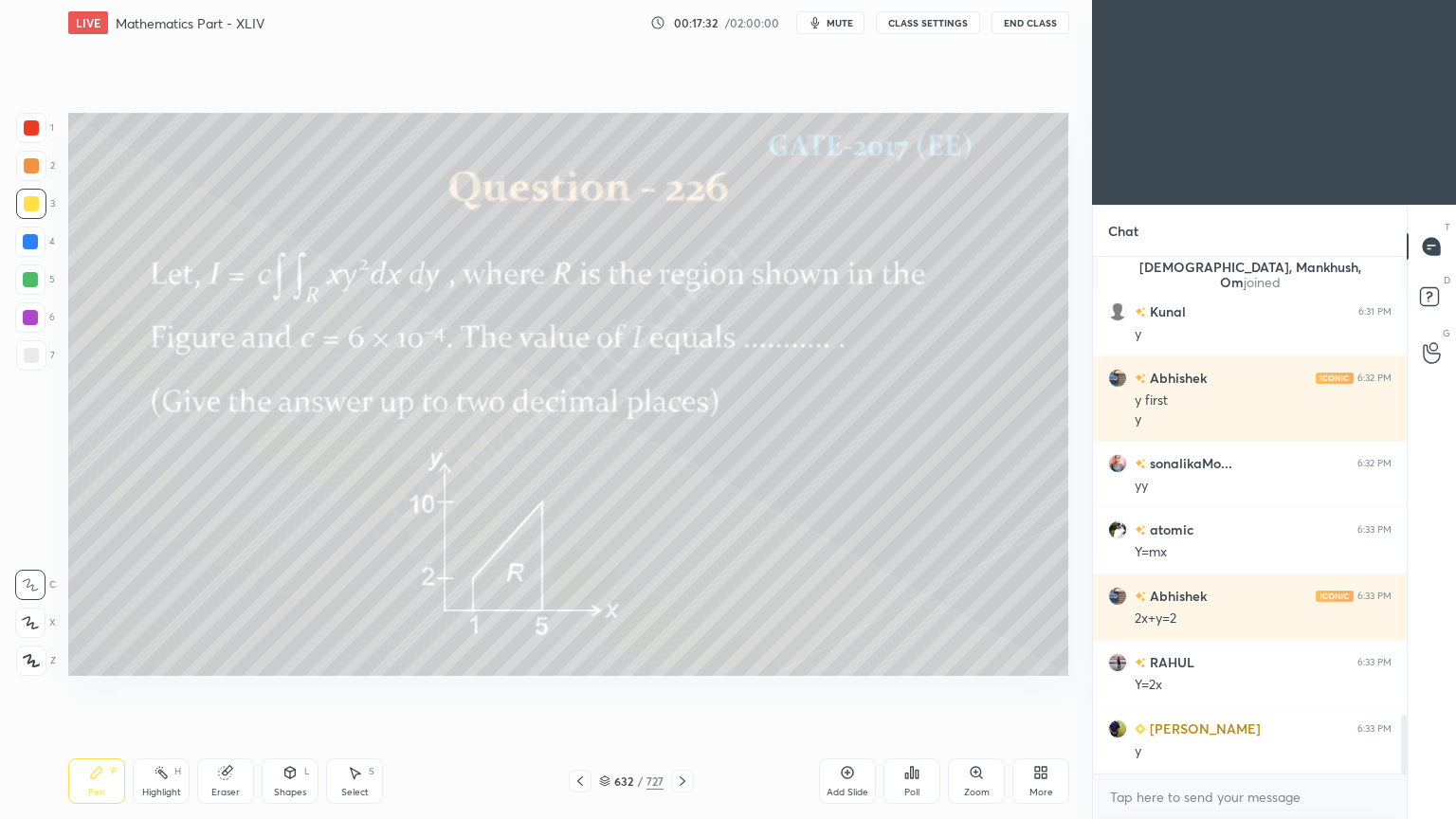
click at [167, 657] on div "Highlight" at bounding box center [162, 792] width 39 height 10
click at [162, 657] on div "Highlight" at bounding box center [162, 792] width 39 height 10
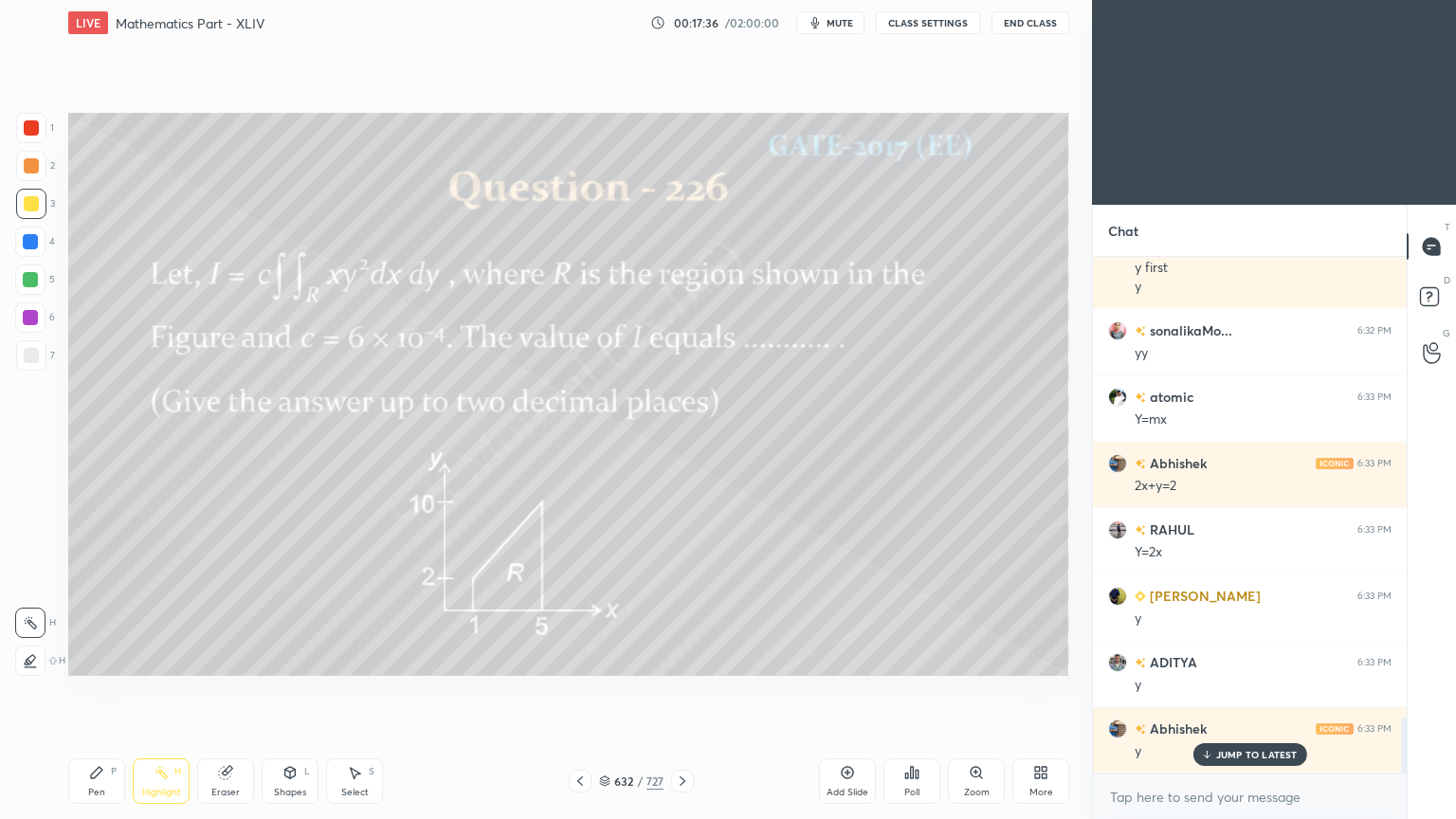
scroll to position [4242, 0]
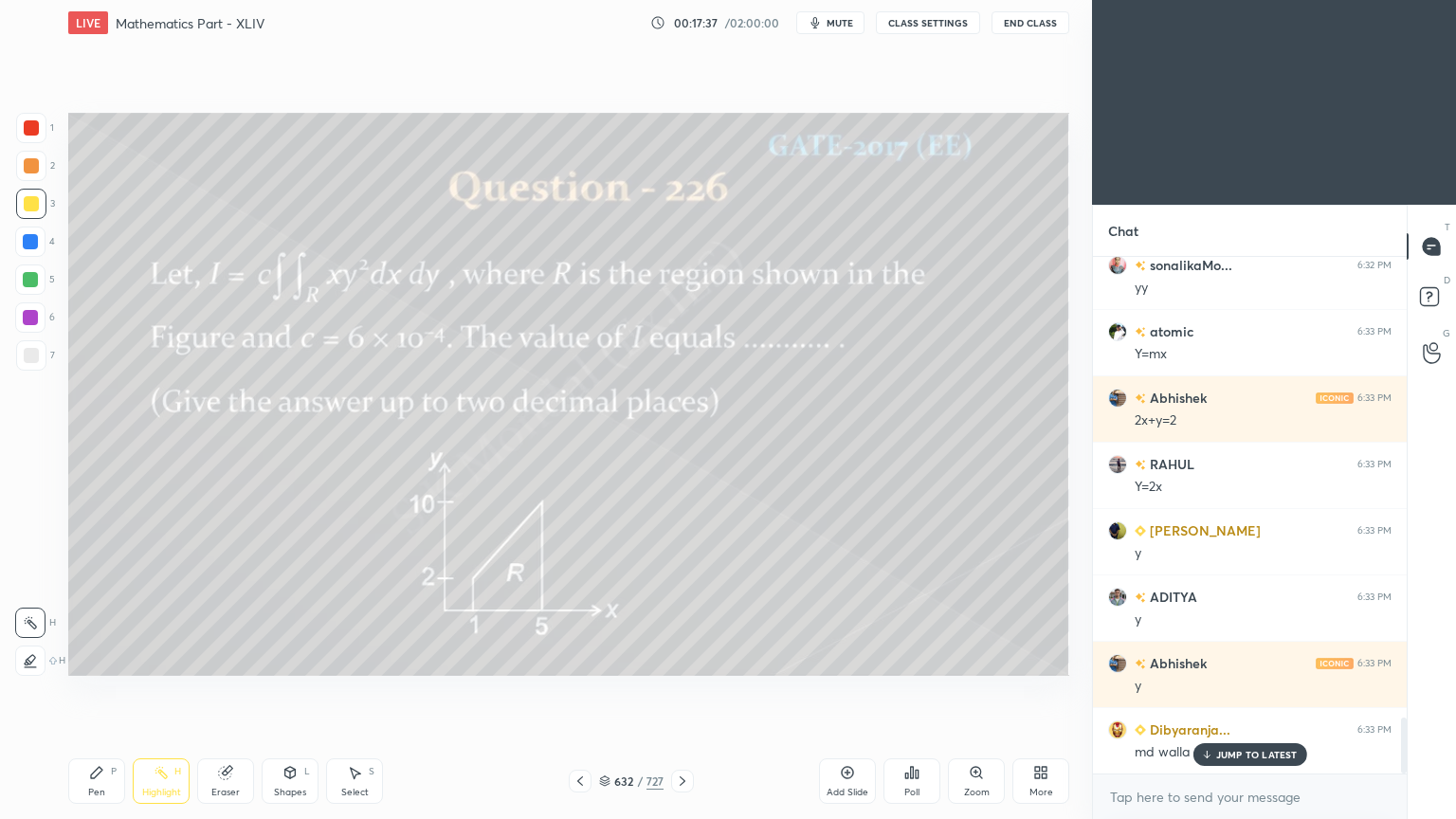
click at [107, 657] on div "Pen P" at bounding box center [96, 780] width 57 height 46
click at [106, 657] on div "Pen P" at bounding box center [96, 780] width 57 height 46
click at [225, 657] on div "Eraser" at bounding box center [226, 780] width 57 height 46
click at [83, 657] on div "Pen P" at bounding box center [96, 780] width 57 height 46
click at [95, 657] on div "Pen" at bounding box center [97, 792] width 17 height 10
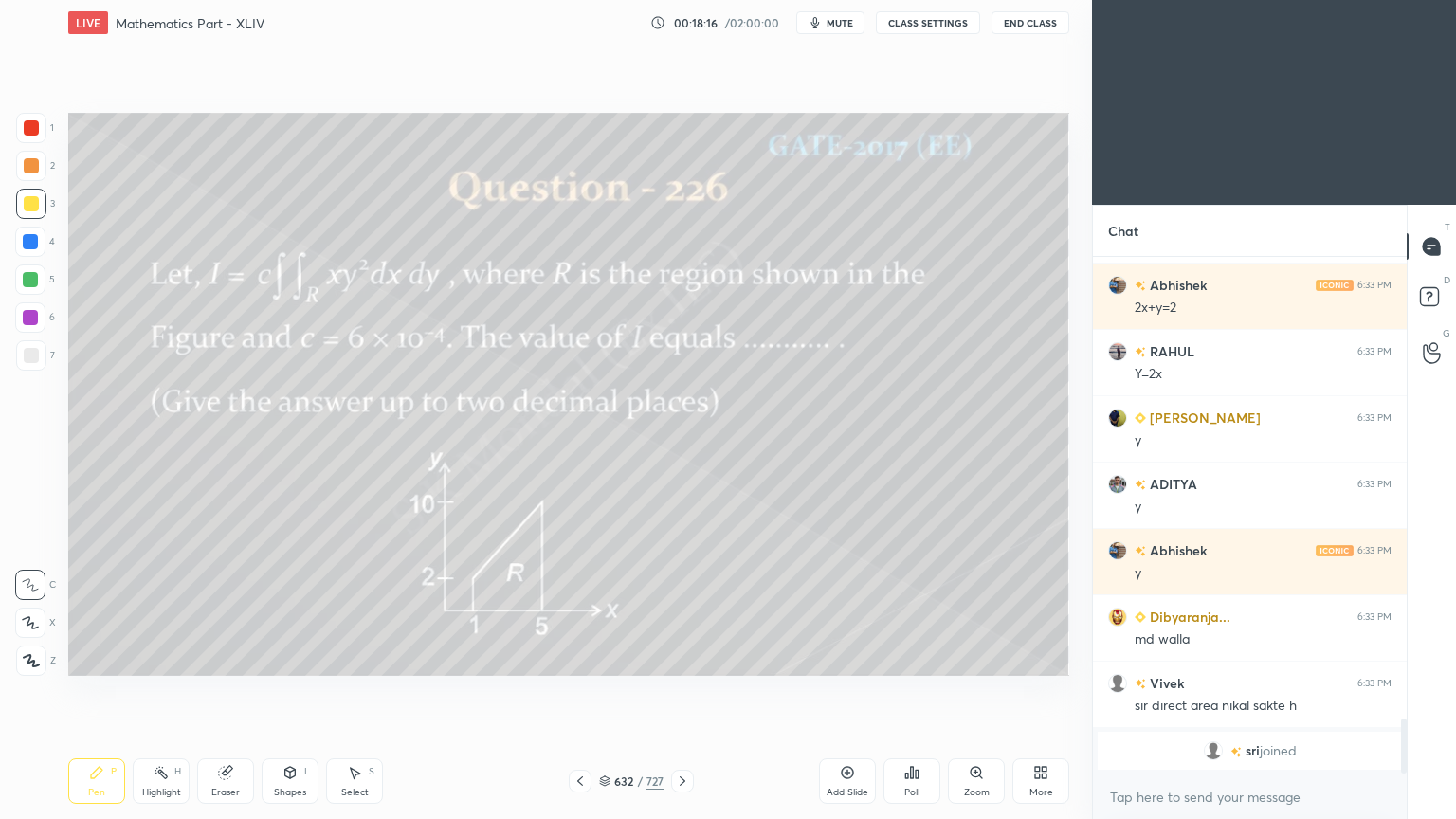
scroll to position [4378, 0]
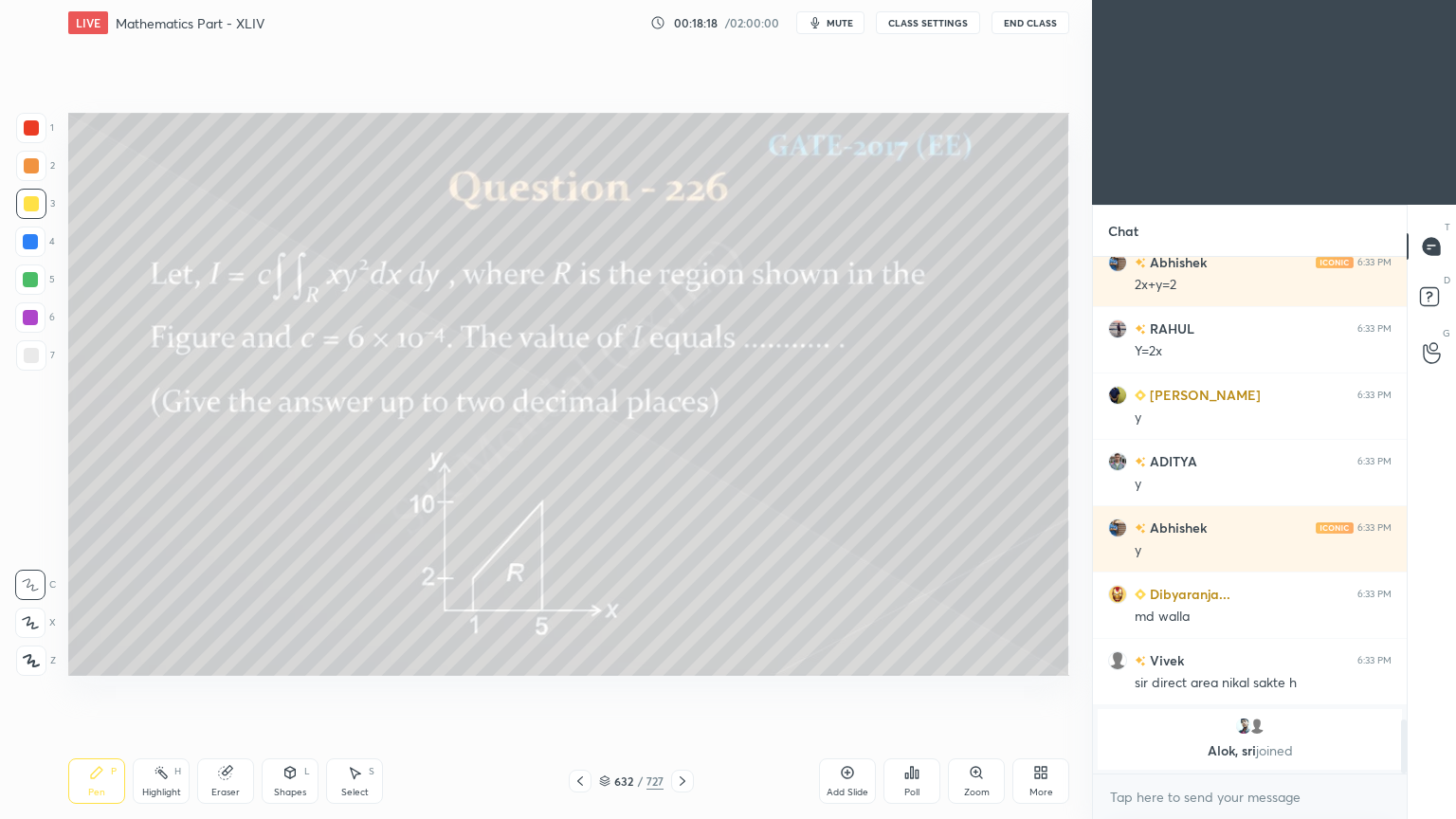
click at [158, 657] on div "Highlight H" at bounding box center [161, 780] width 57 height 46
click at [159, 657] on div "Highlight H" at bounding box center [161, 780] width 57 height 46
click at [610, 657] on div "632 / 727" at bounding box center [631, 781] width 65 height 17
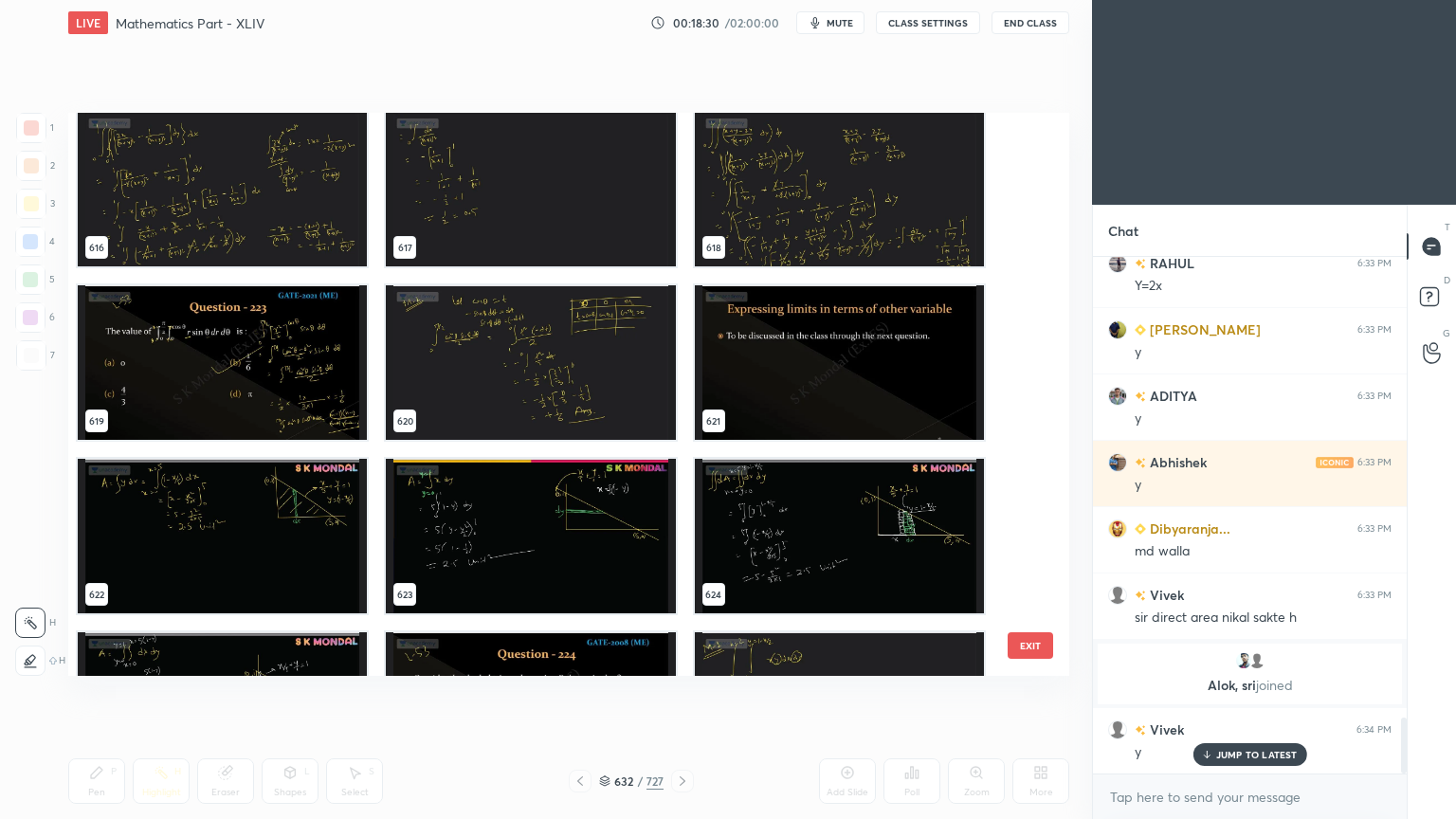
scroll to position [35556, 0]
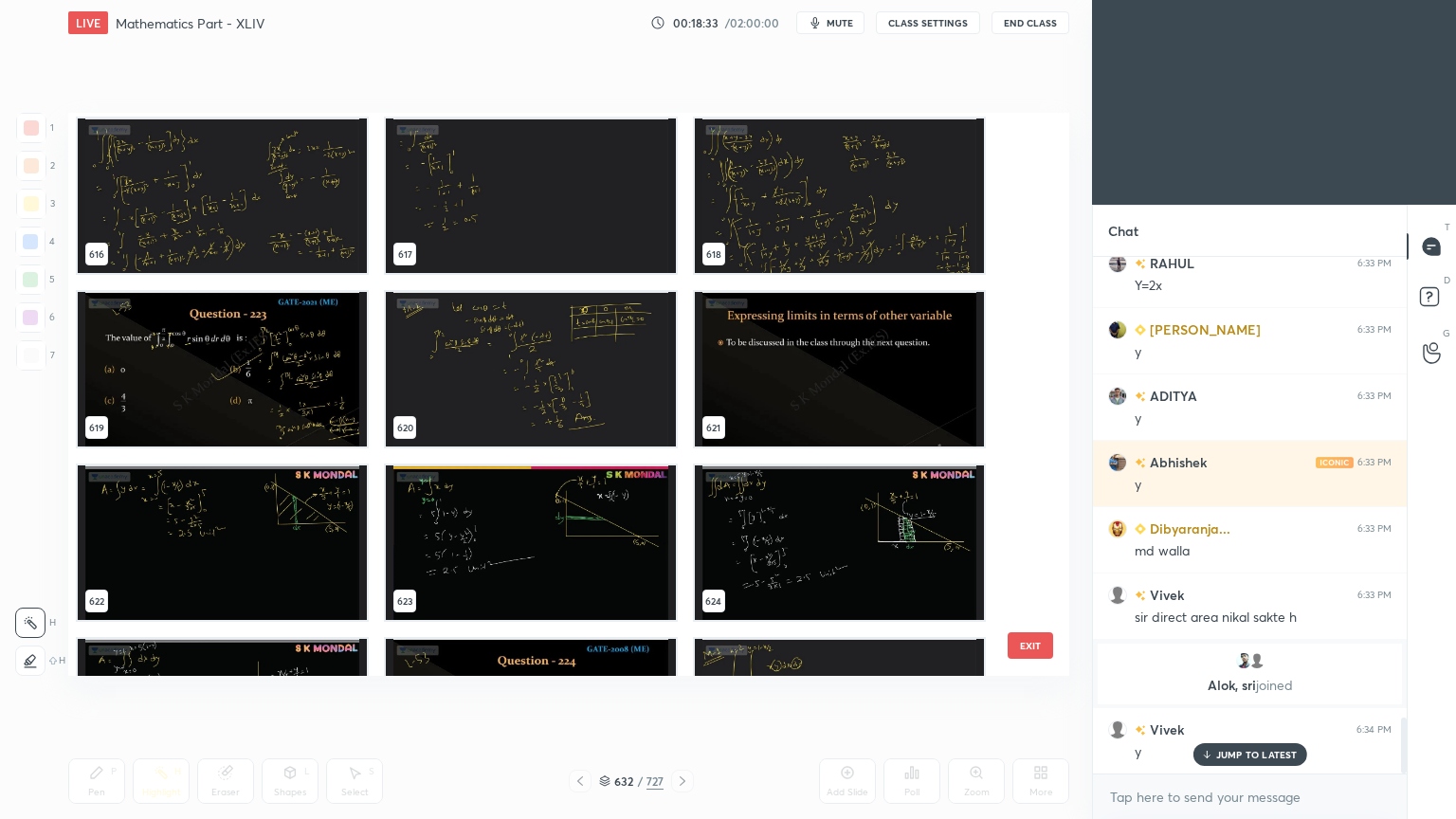
click at [506, 520] on img "grid" at bounding box center [530, 543] width 289 height 155
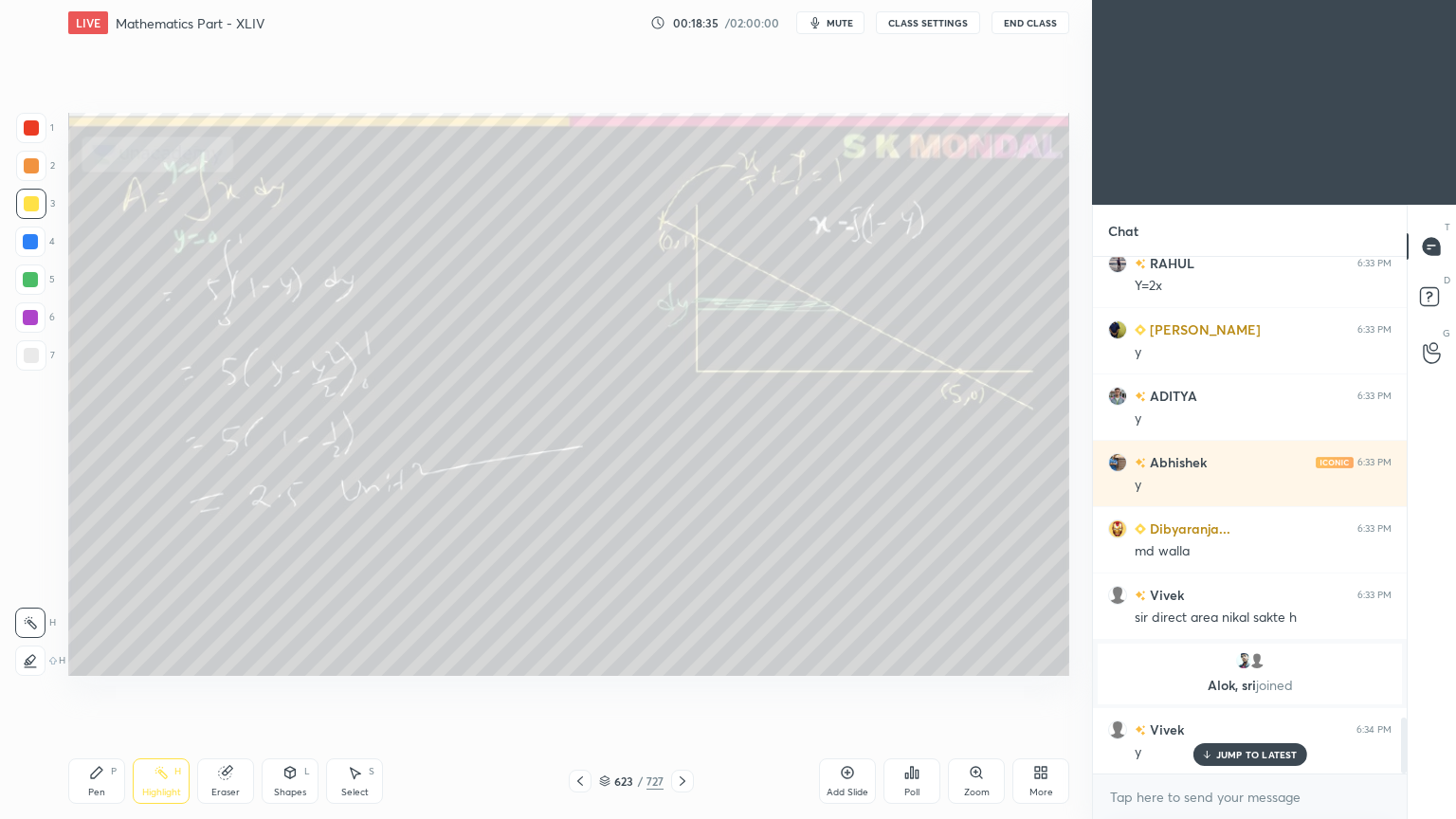
scroll to position [4301, 0]
click at [682, 657] on div at bounding box center [682, 780] width 22 height 22
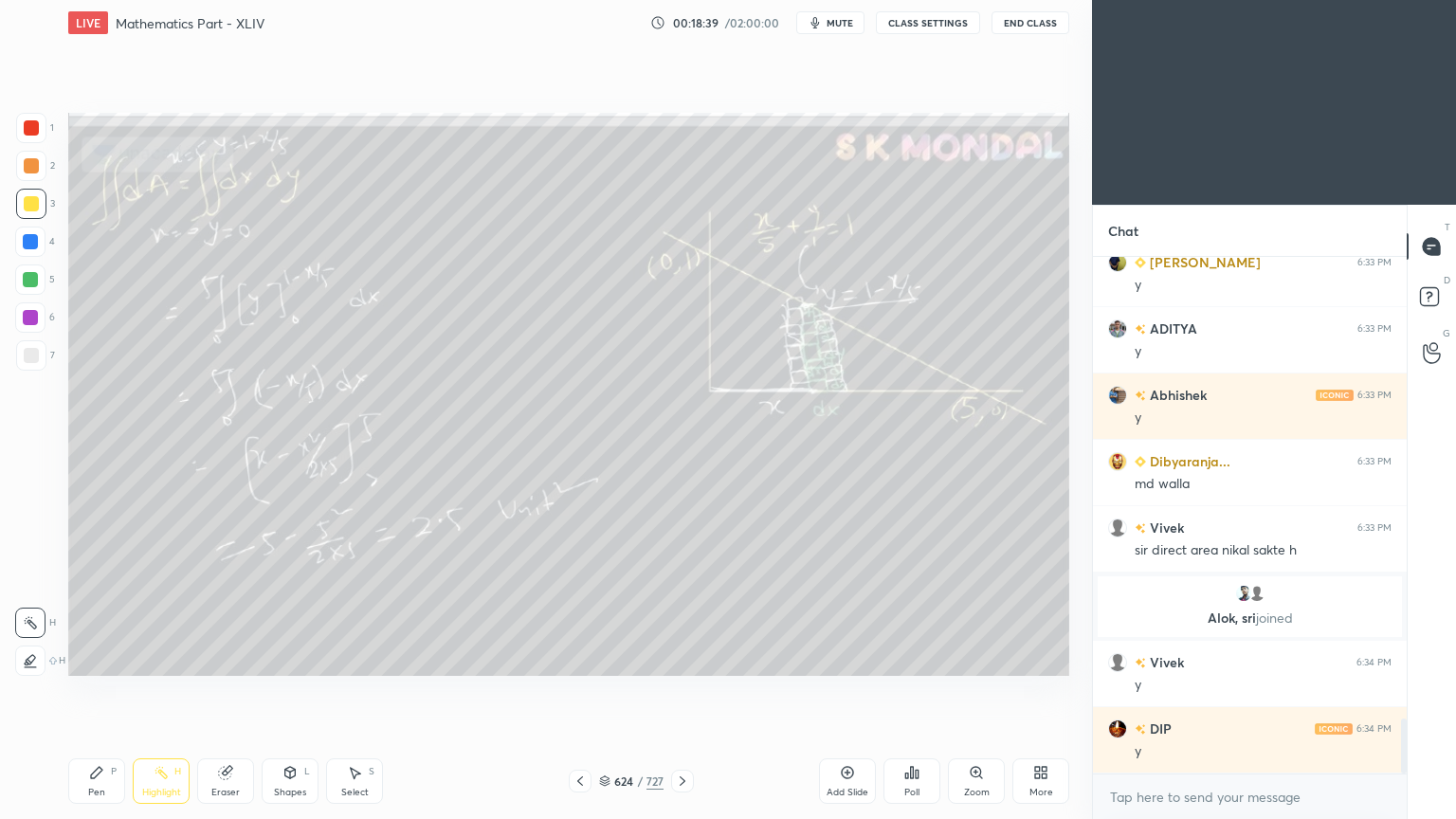
click at [136, 657] on div "Highlight H" at bounding box center [161, 780] width 57 height 46
click at [682, 657] on icon at bounding box center [682, 781] width 15 height 15
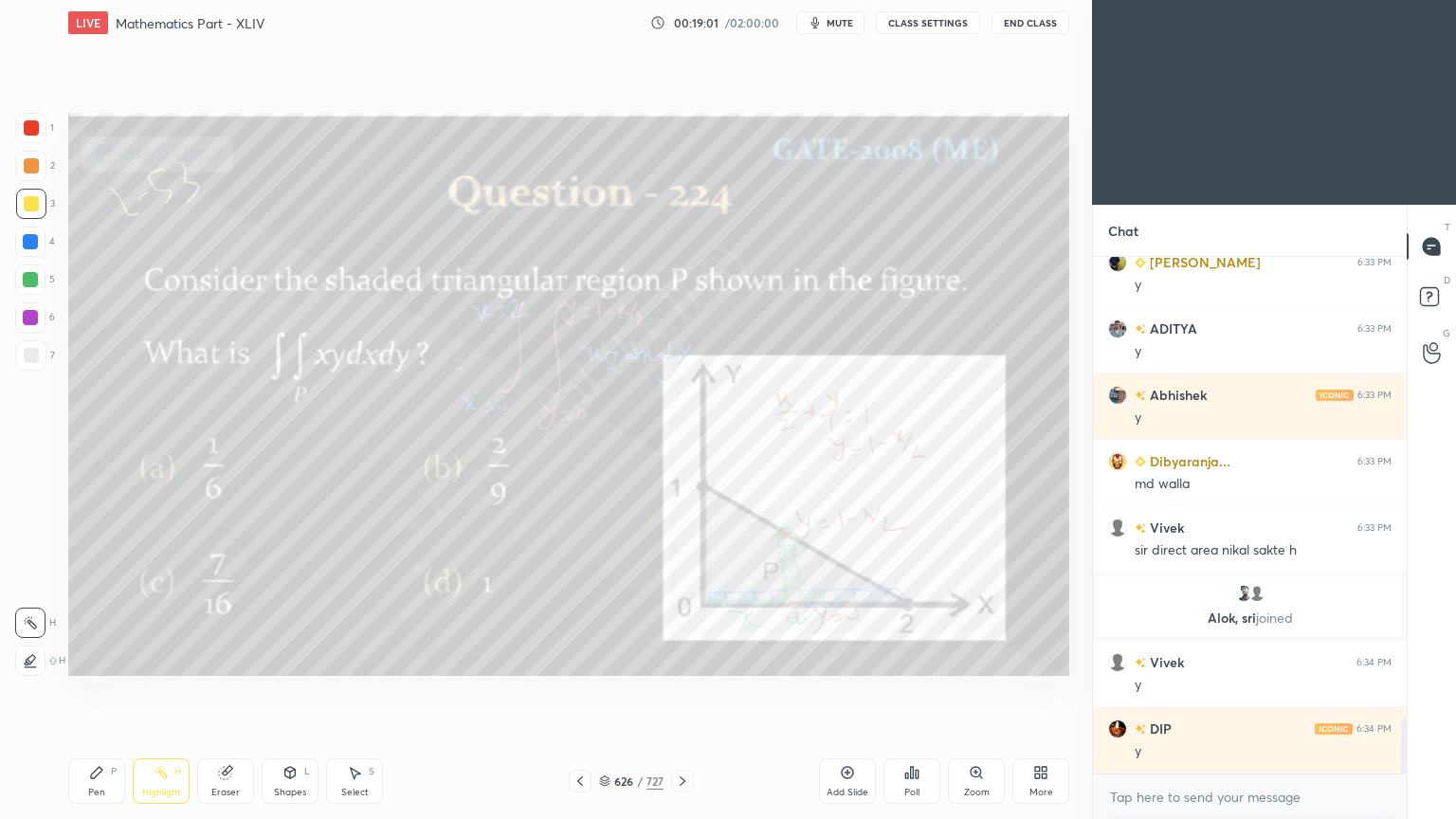
click at [684, 657] on icon at bounding box center [682, 781] width 15 height 15
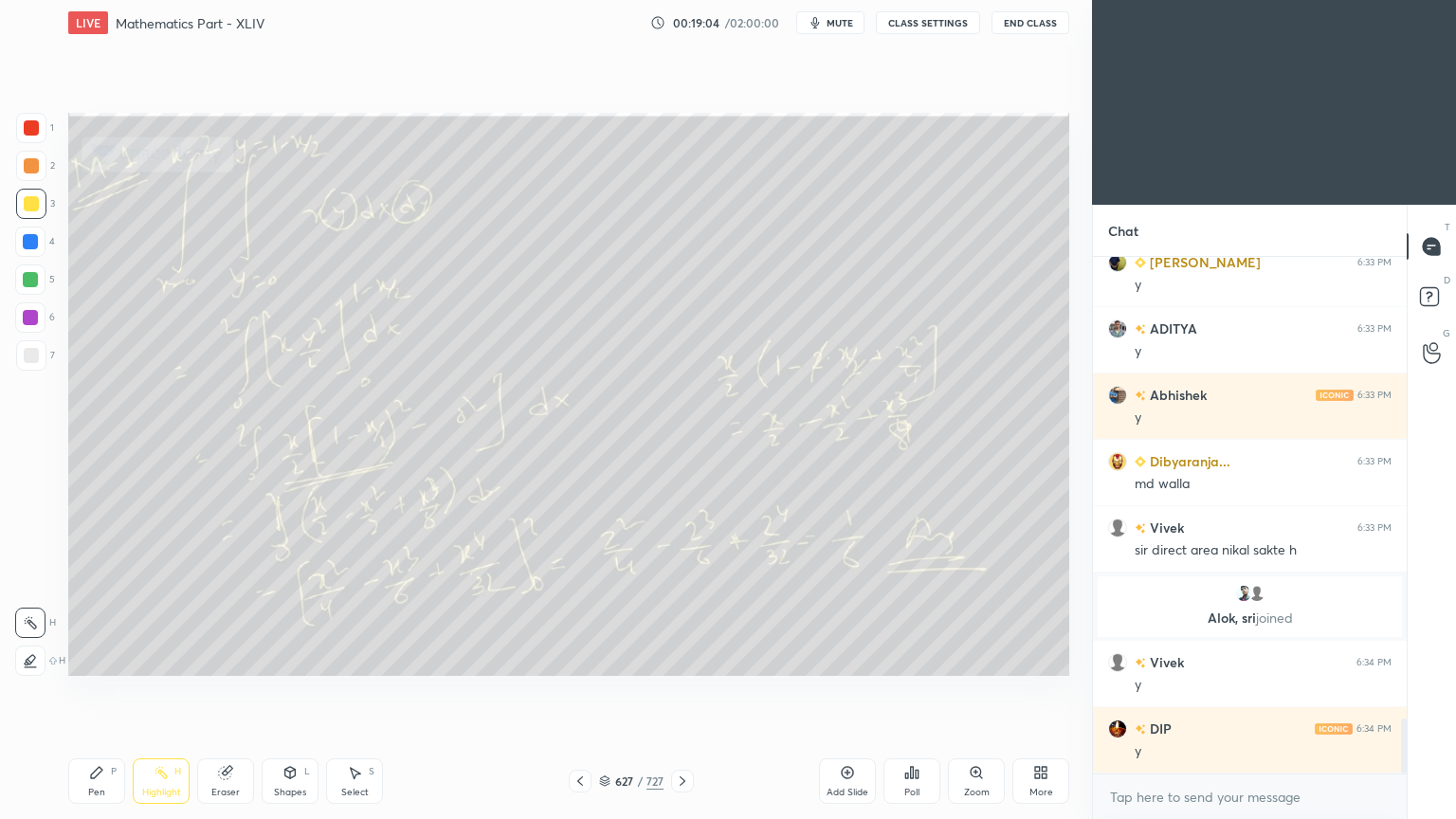
click at [581, 657] on icon at bounding box center [580, 781] width 15 height 15
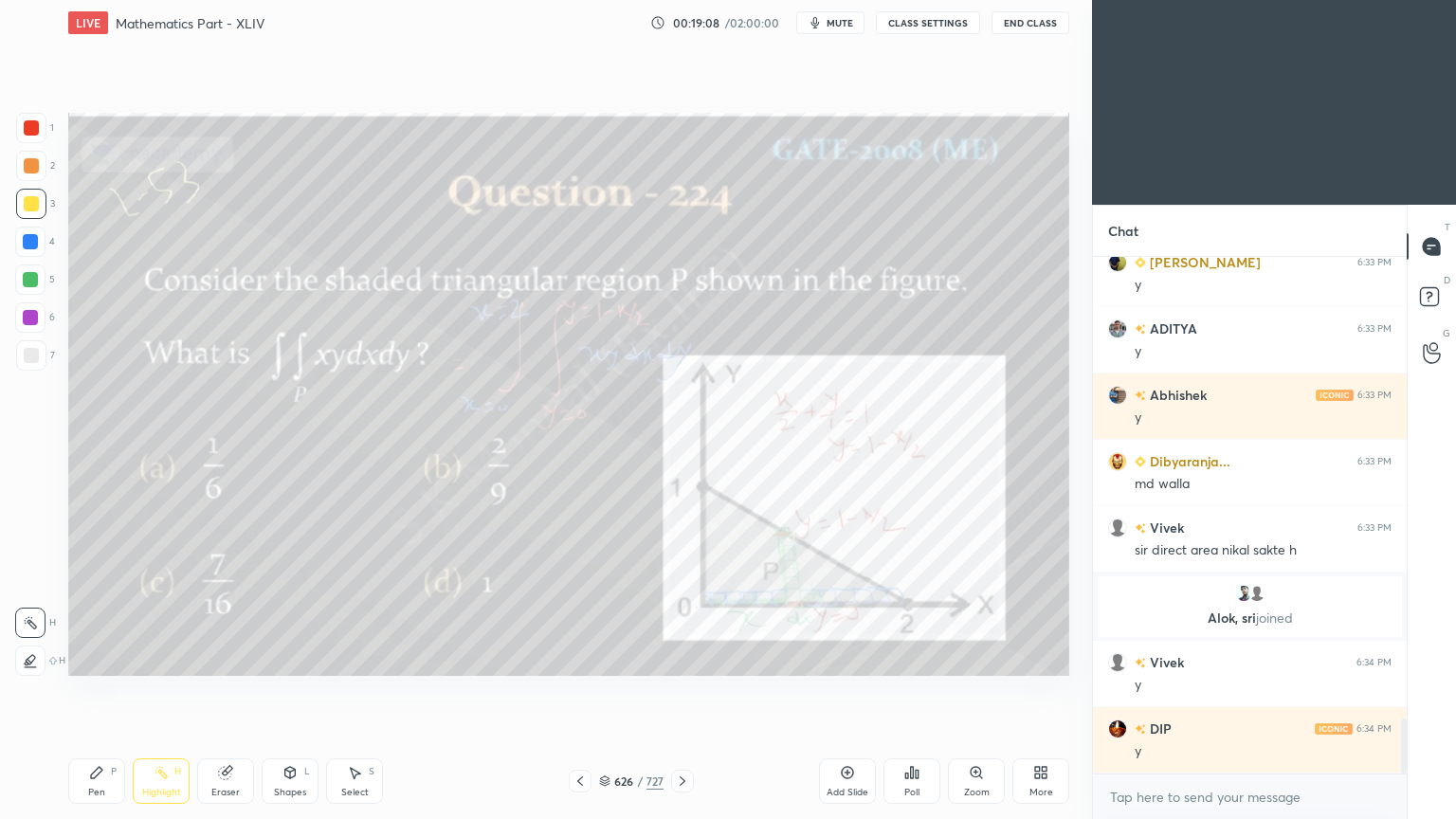
scroll to position [4347, 0]
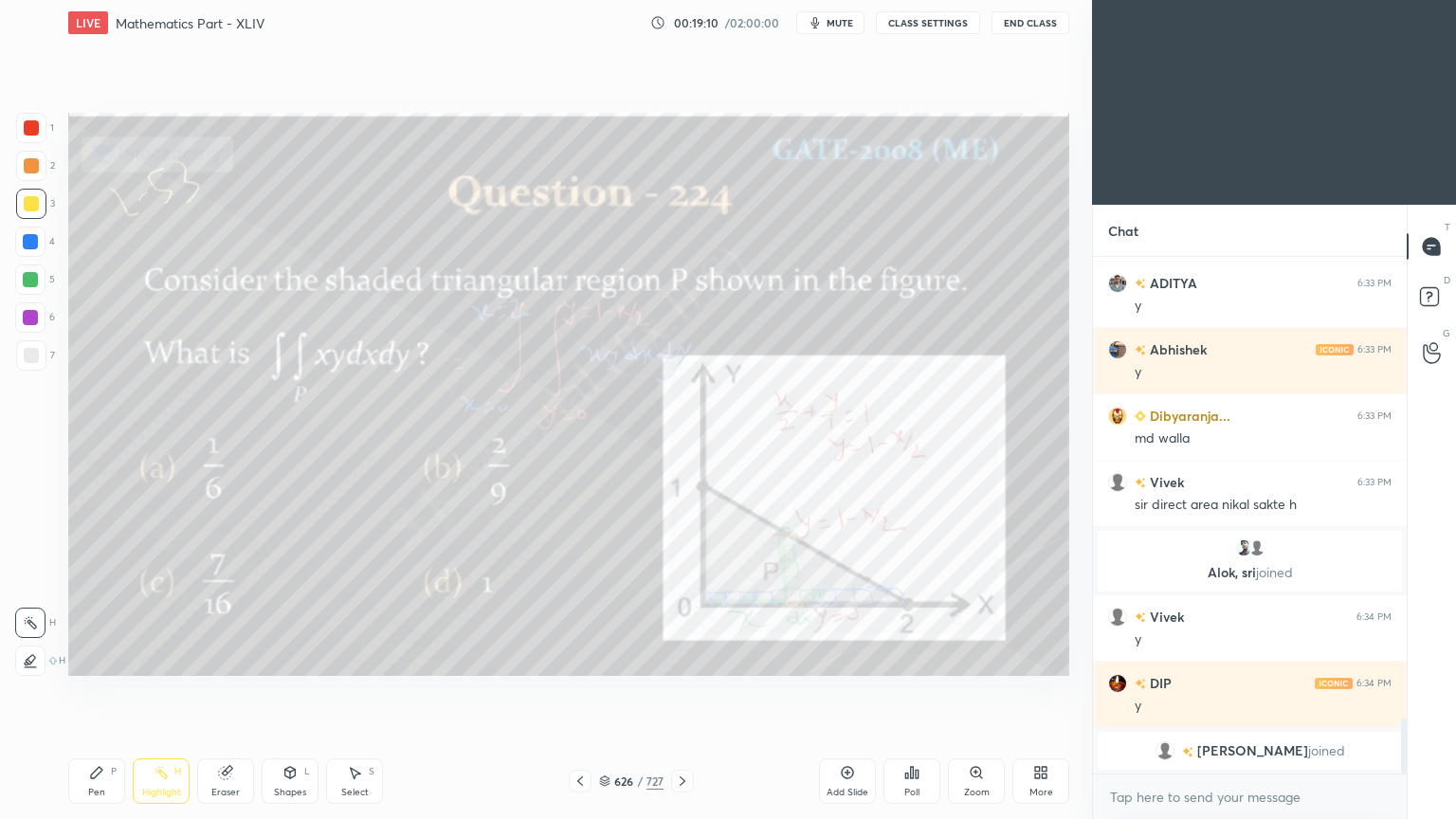
click at [680, 657] on icon at bounding box center [682, 781] width 15 height 15
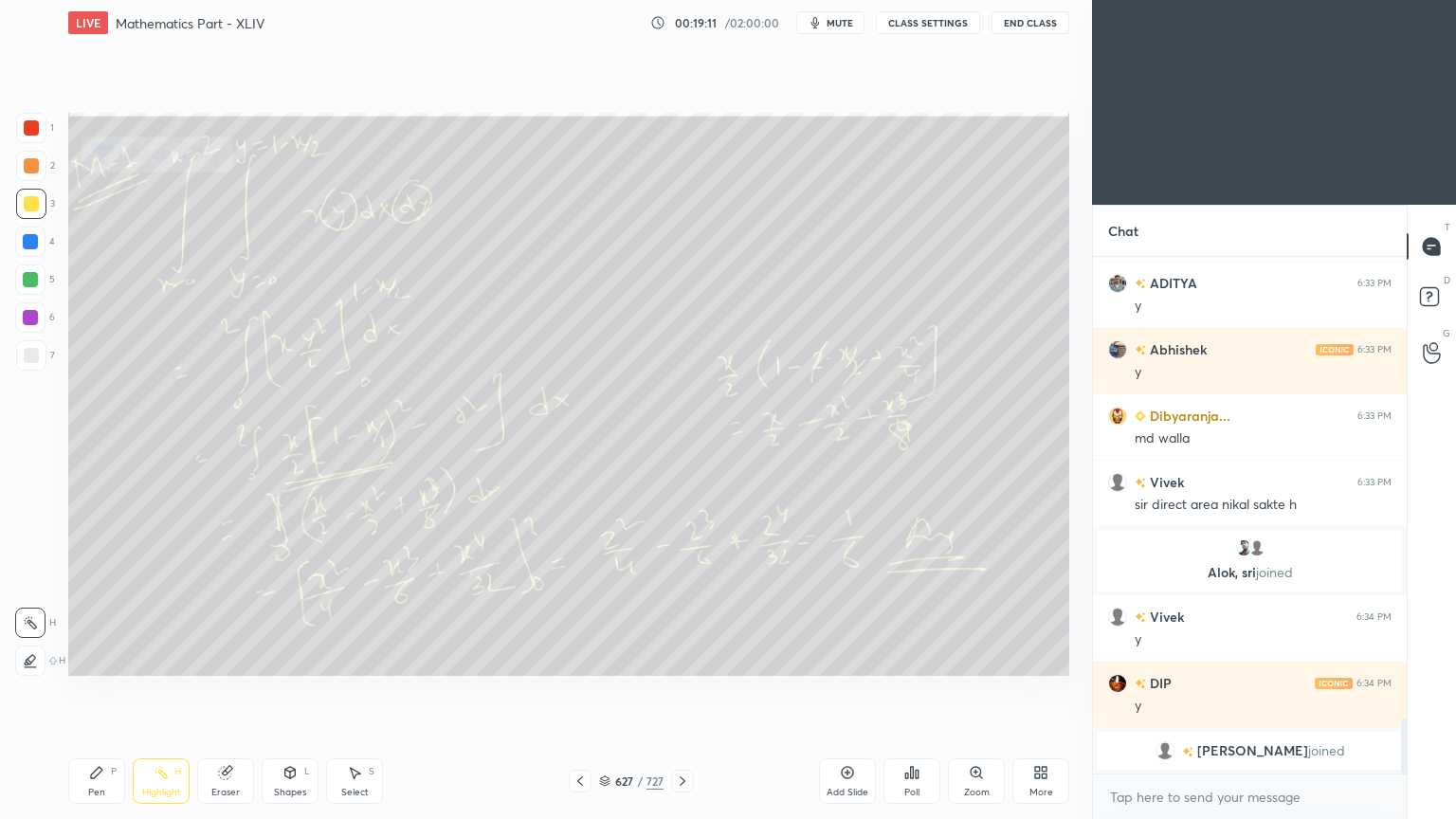
click at [682, 657] on icon at bounding box center [682, 781] width 15 height 15
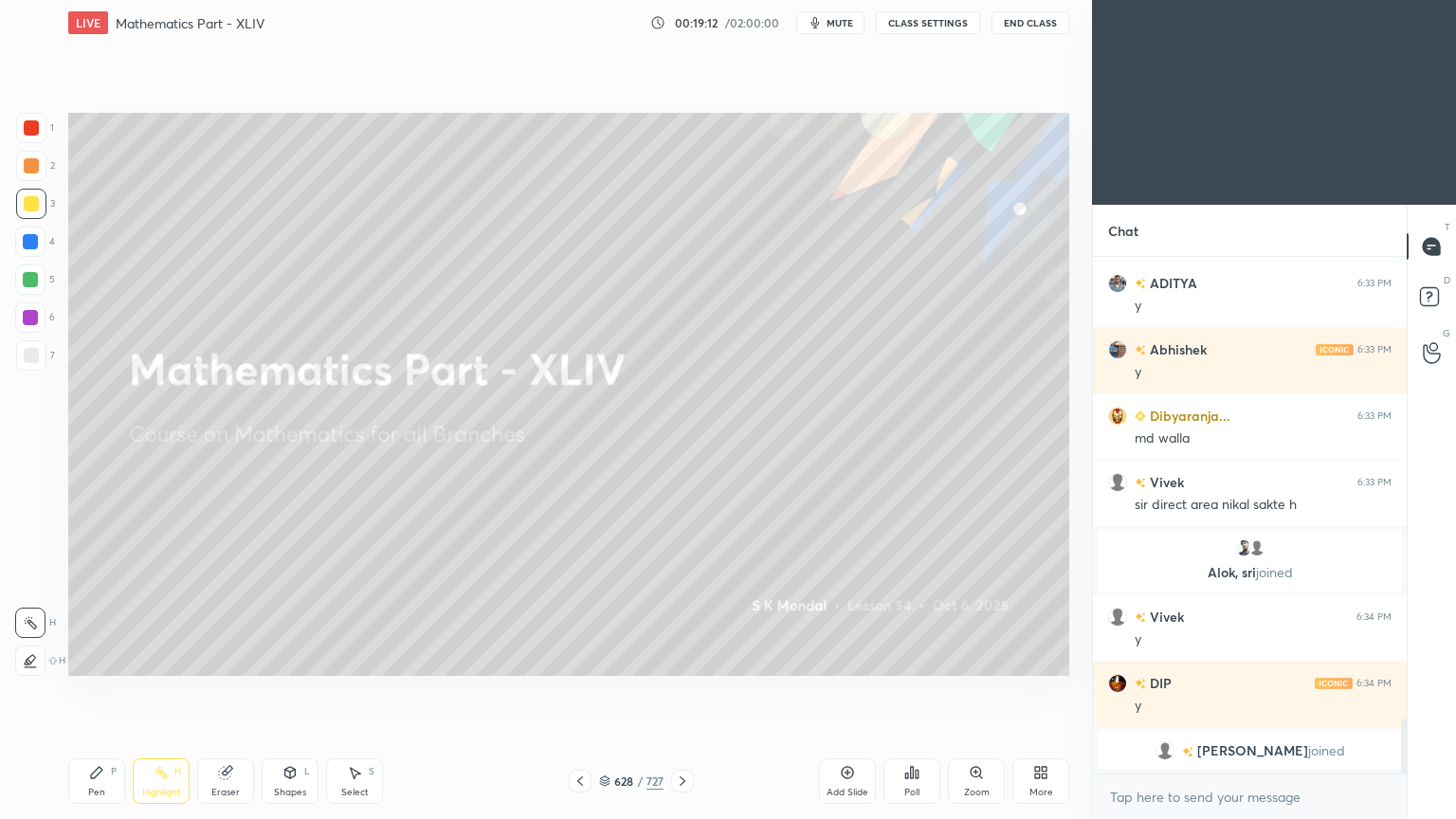
click at [682, 657] on icon at bounding box center [682, 781] width 6 height 10
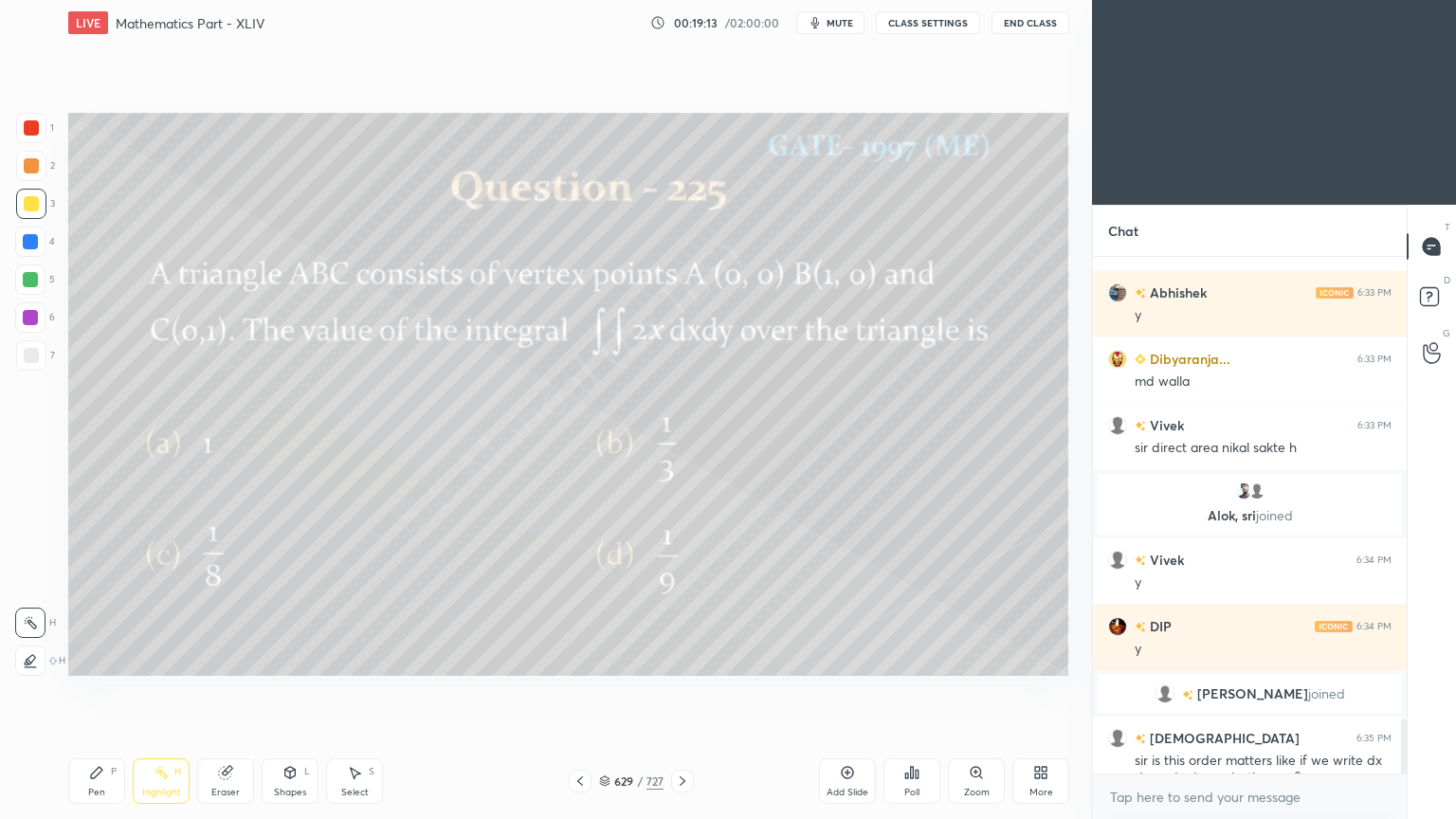
scroll to position [4374, 0]
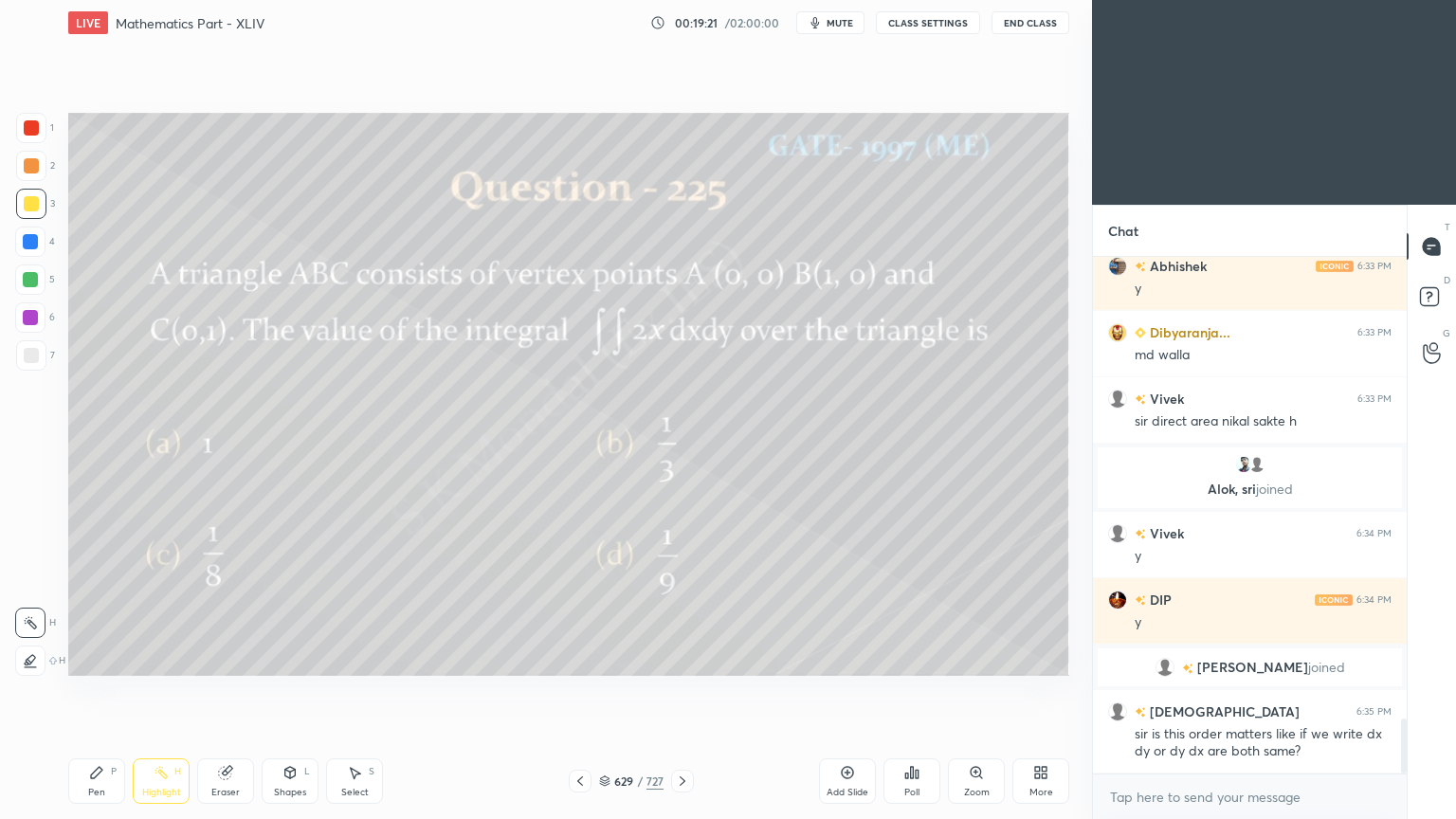
click at [682, 657] on icon at bounding box center [682, 781] width 15 height 15
click at [682, 657] on icon at bounding box center [682, 781] width 6 height 10
click at [155, 657] on icon at bounding box center [162, 773] width 15 height 15
click at [109, 657] on div "Pen P" at bounding box center [96, 780] width 57 height 46
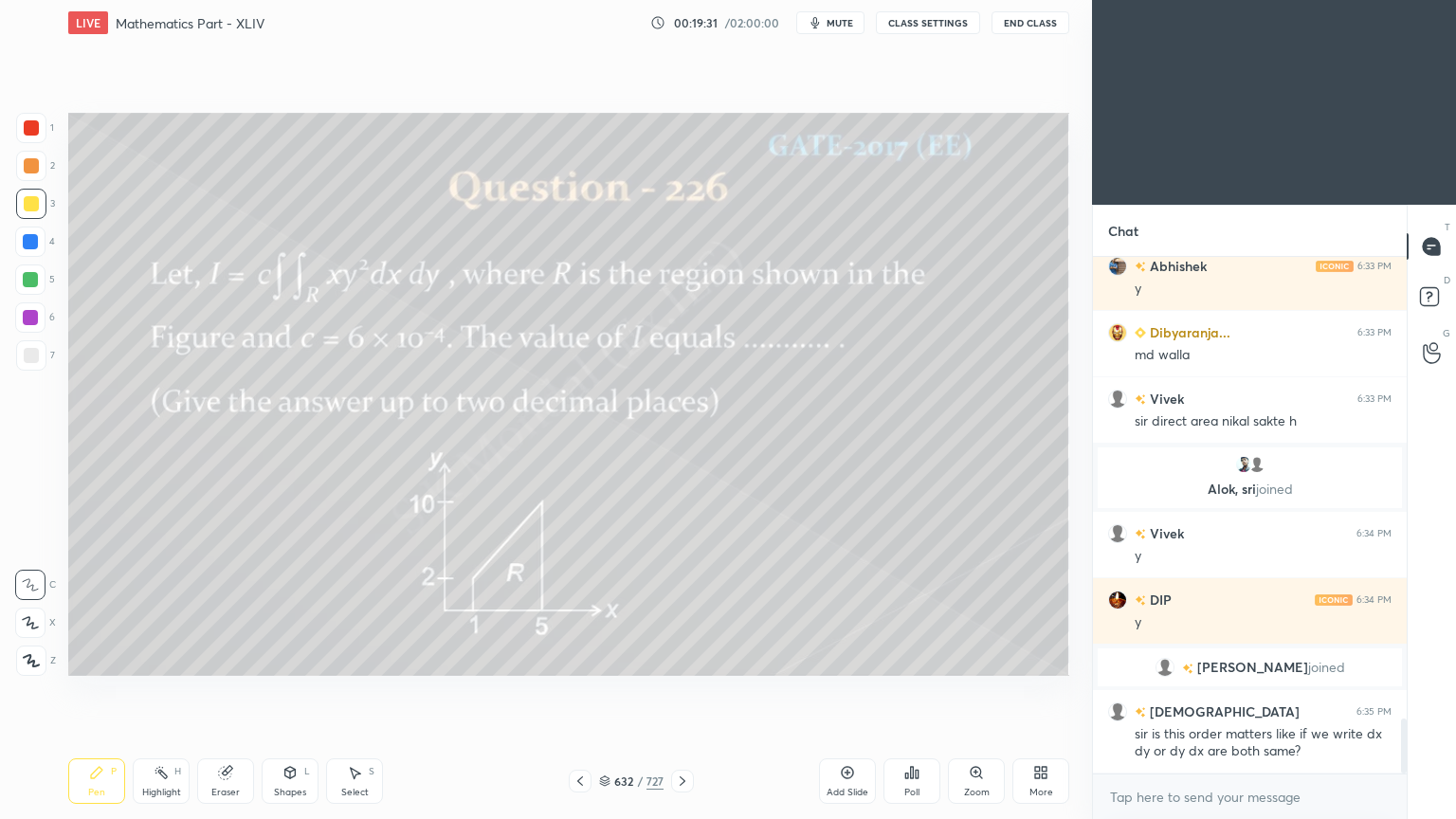
click at [111, 657] on div "Pen P" at bounding box center [96, 780] width 57 height 46
click at [106, 657] on div "Pen P" at bounding box center [96, 780] width 57 height 46
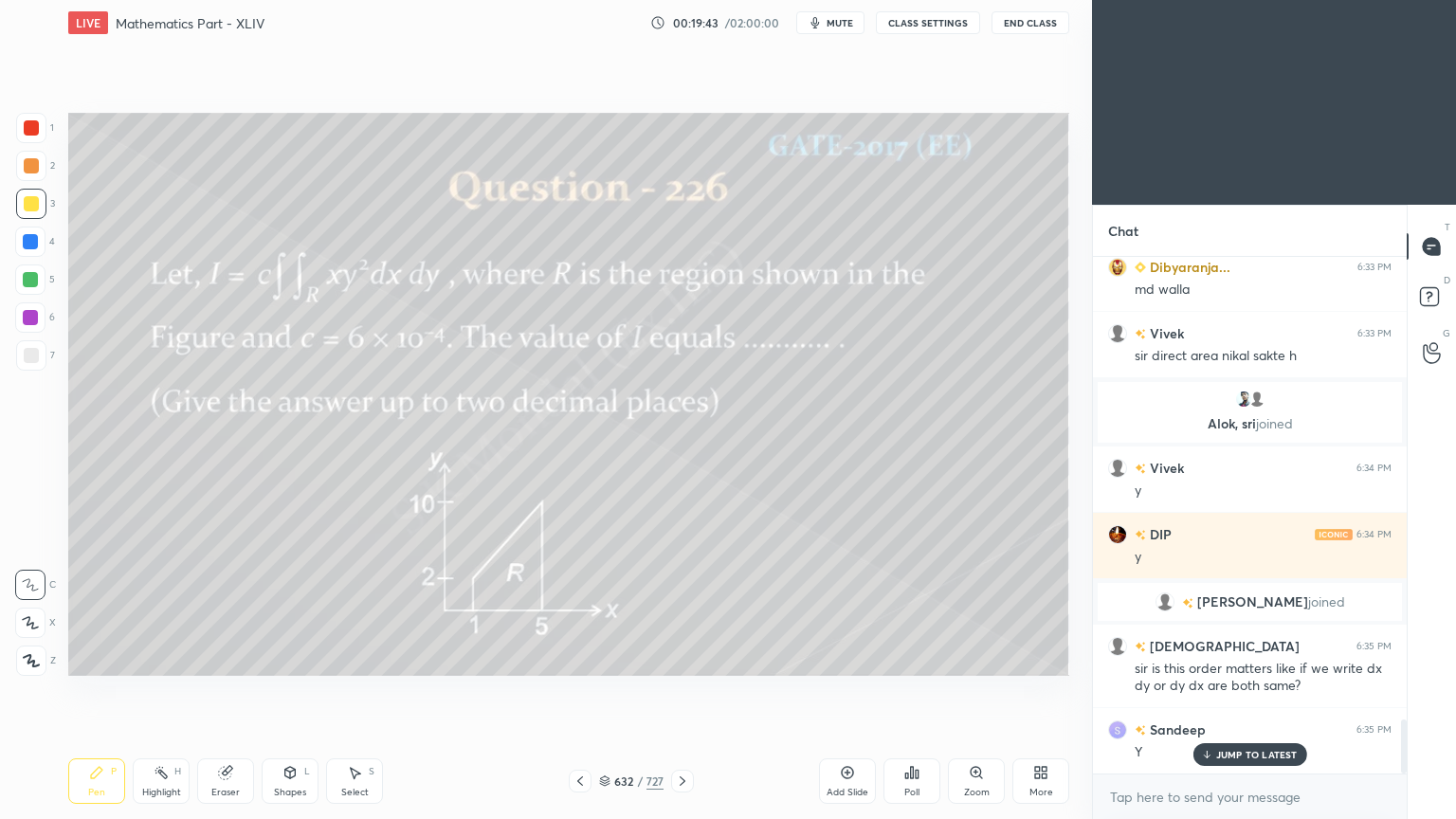
click at [26, 351] on div at bounding box center [31, 355] width 15 height 15
click at [148, 657] on div "Highlight H" at bounding box center [161, 780] width 57 height 46
click at [152, 657] on div "Highlight H" at bounding box center [161, 780] width 57 height 46
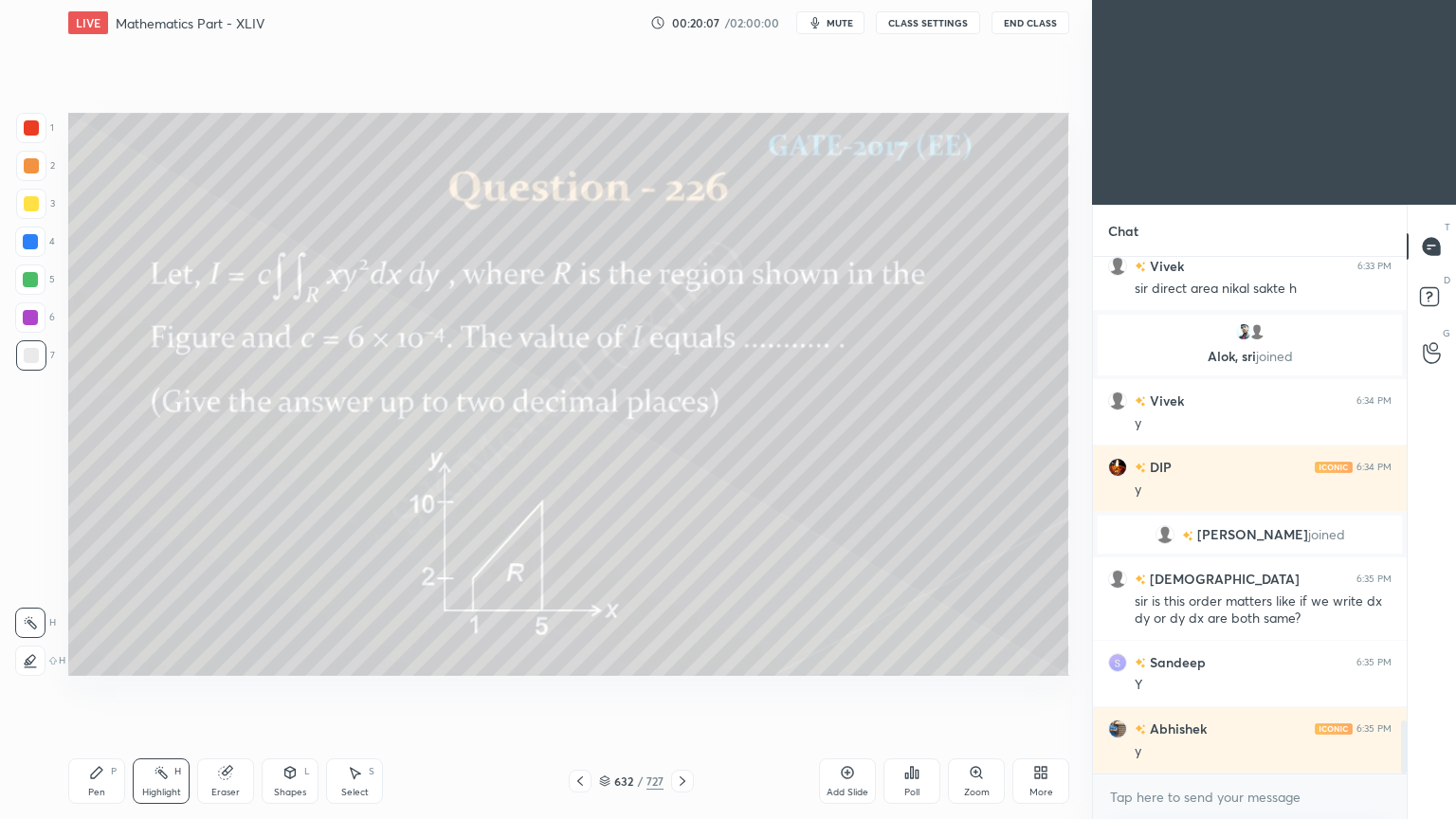
click at [24, 205] on div at bounding box center [31, 204] width 15 height 15
click at [95, 657] on div "Pen" at bounding box center [97, 792] width 17 height 10
click at [99, 657] on div "Pen" at bounding box center [97, 792] width 17 height 10
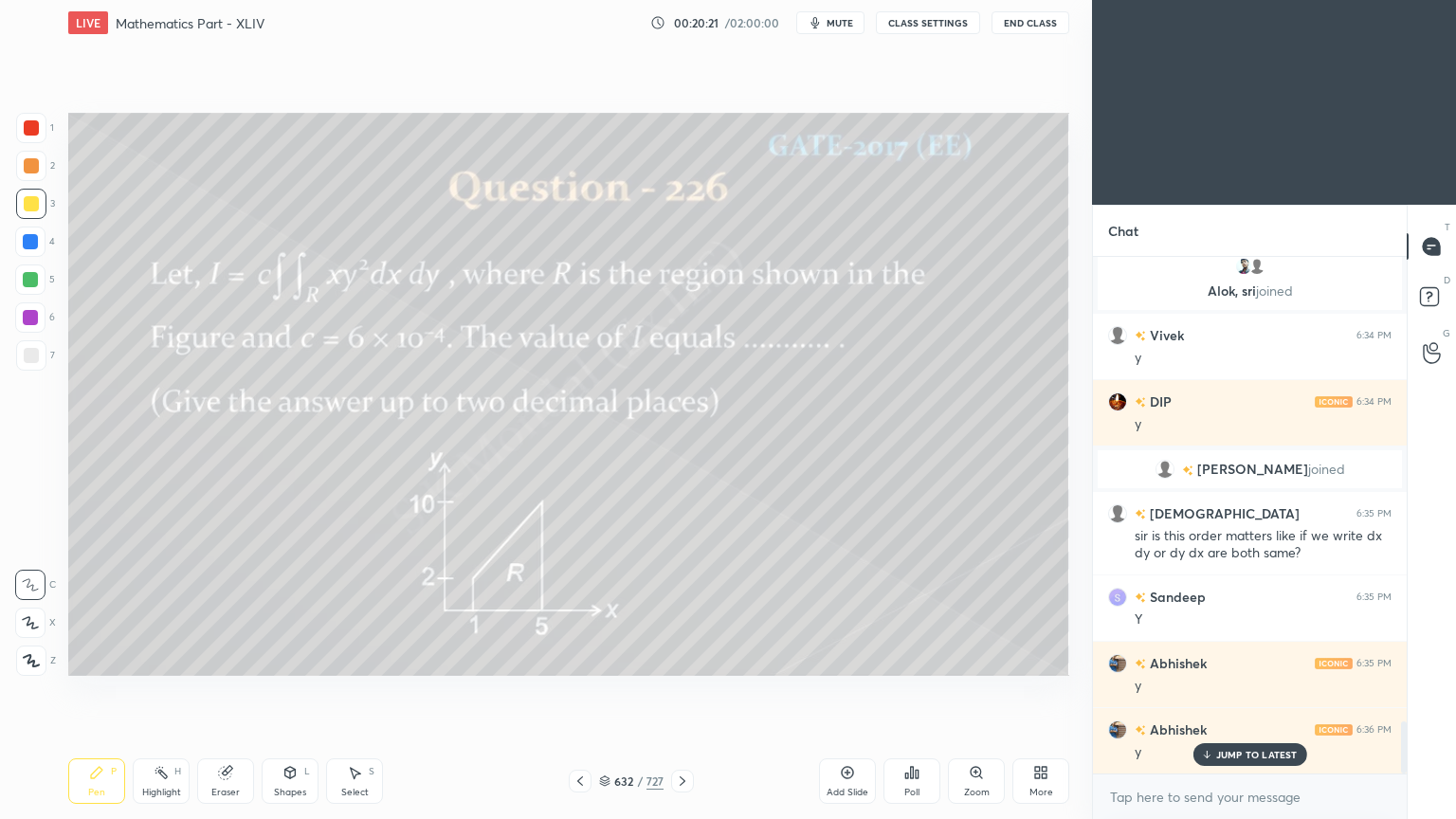
click at [1239, 657] on p "JUMP TO LATEST" at bounding box center [1257, 754] width 81 height 12
click at [681, 657] on div at bounding box center [682, 780] width 22 height 22
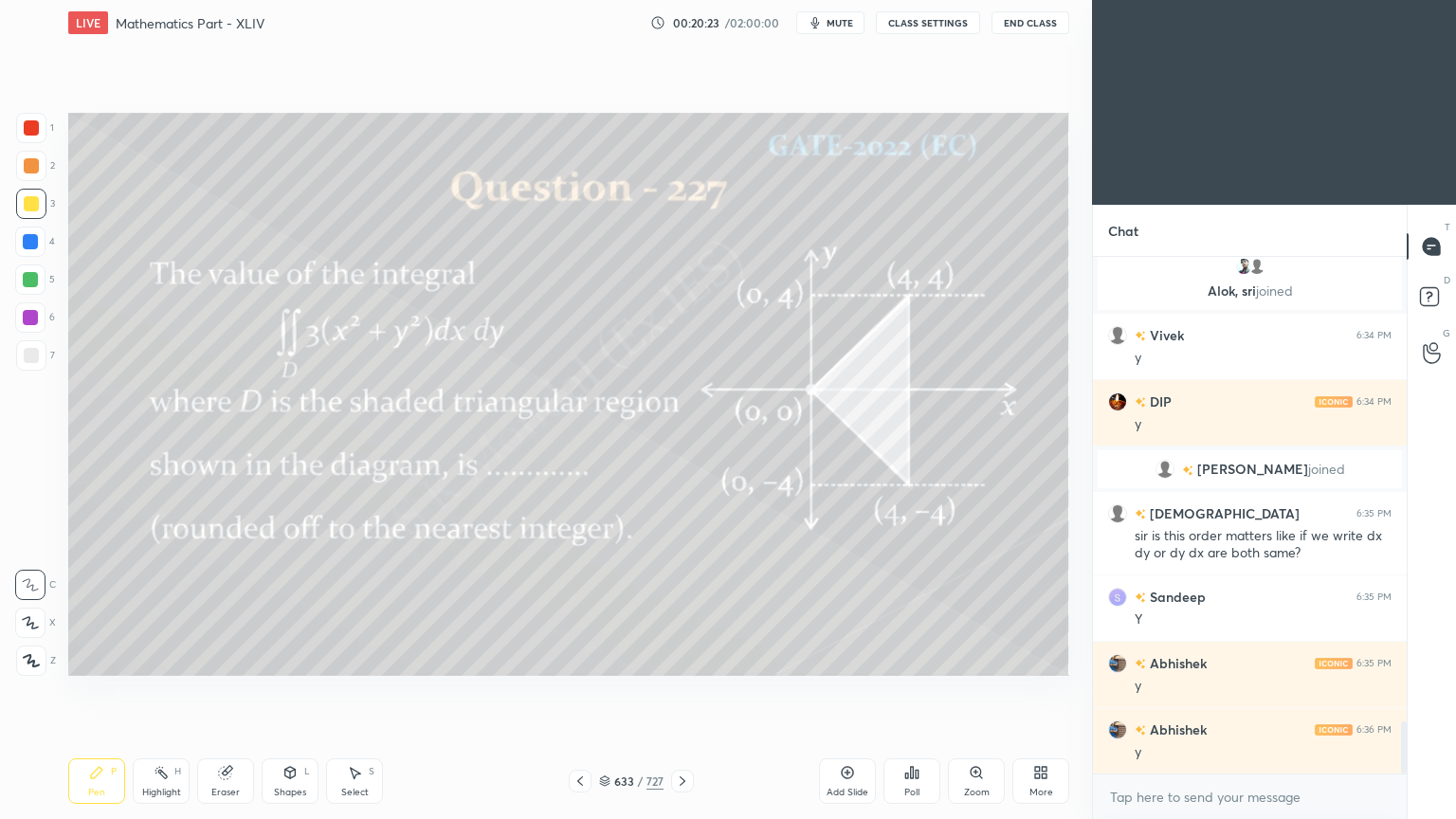
click at [576, 657] on icon at bounding box center [580, 781] width 15 height 15
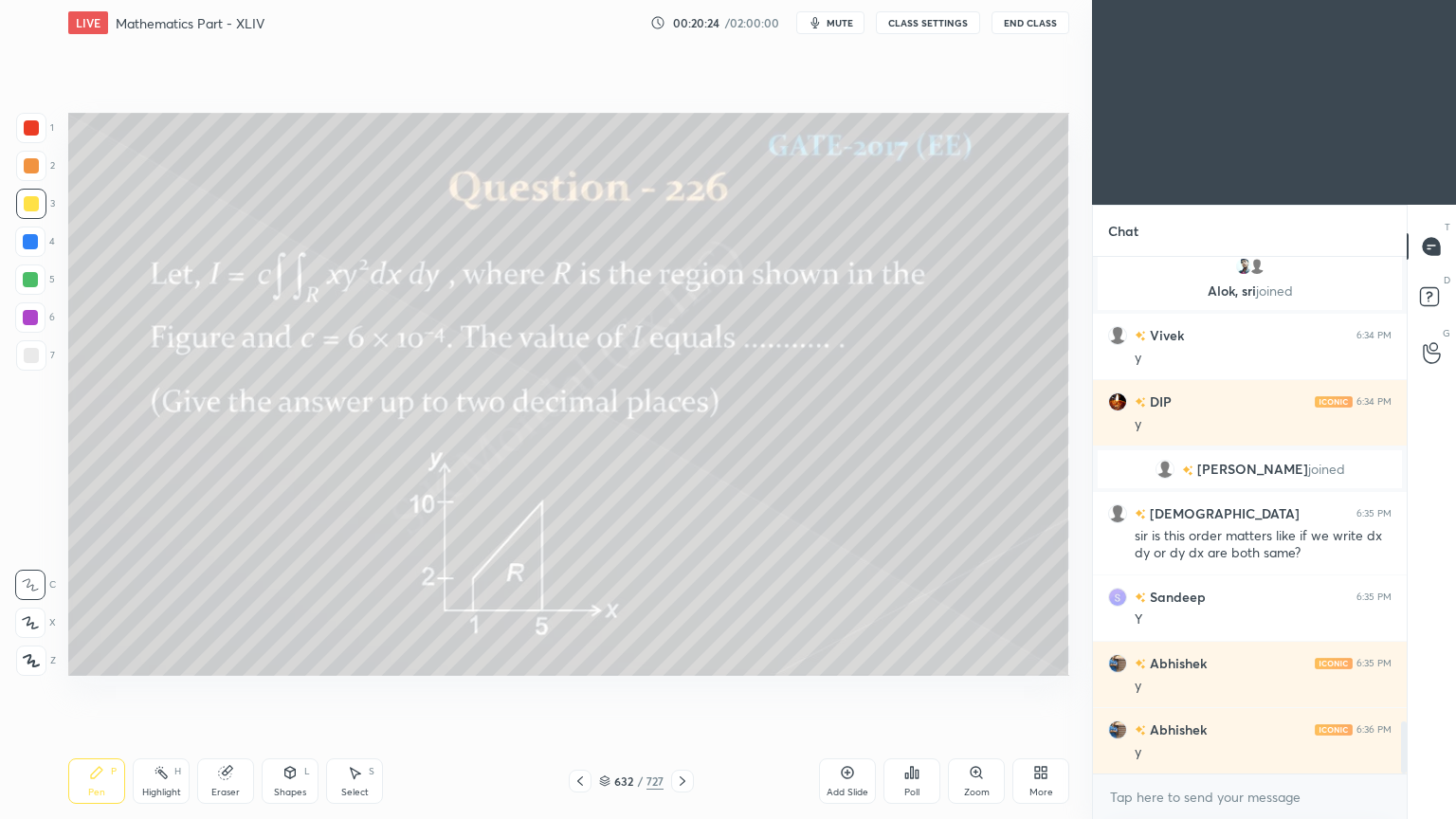
click at [841, 657] on div "Add Slide" at bounding box center [847, 792] width 42 height 10
click at [23, 202] on div at bounding box center [31, 204] width 15 height 15
click at [26, 204] on div at bounding box center [31, 204] width 15 height 15
click at [83, 657] on div "Pen P" at bounding box center [96, 780] width 57 height 46
click at [84, 657] on div "Pen P" at bounding box center [96, 780] width 57 height 46
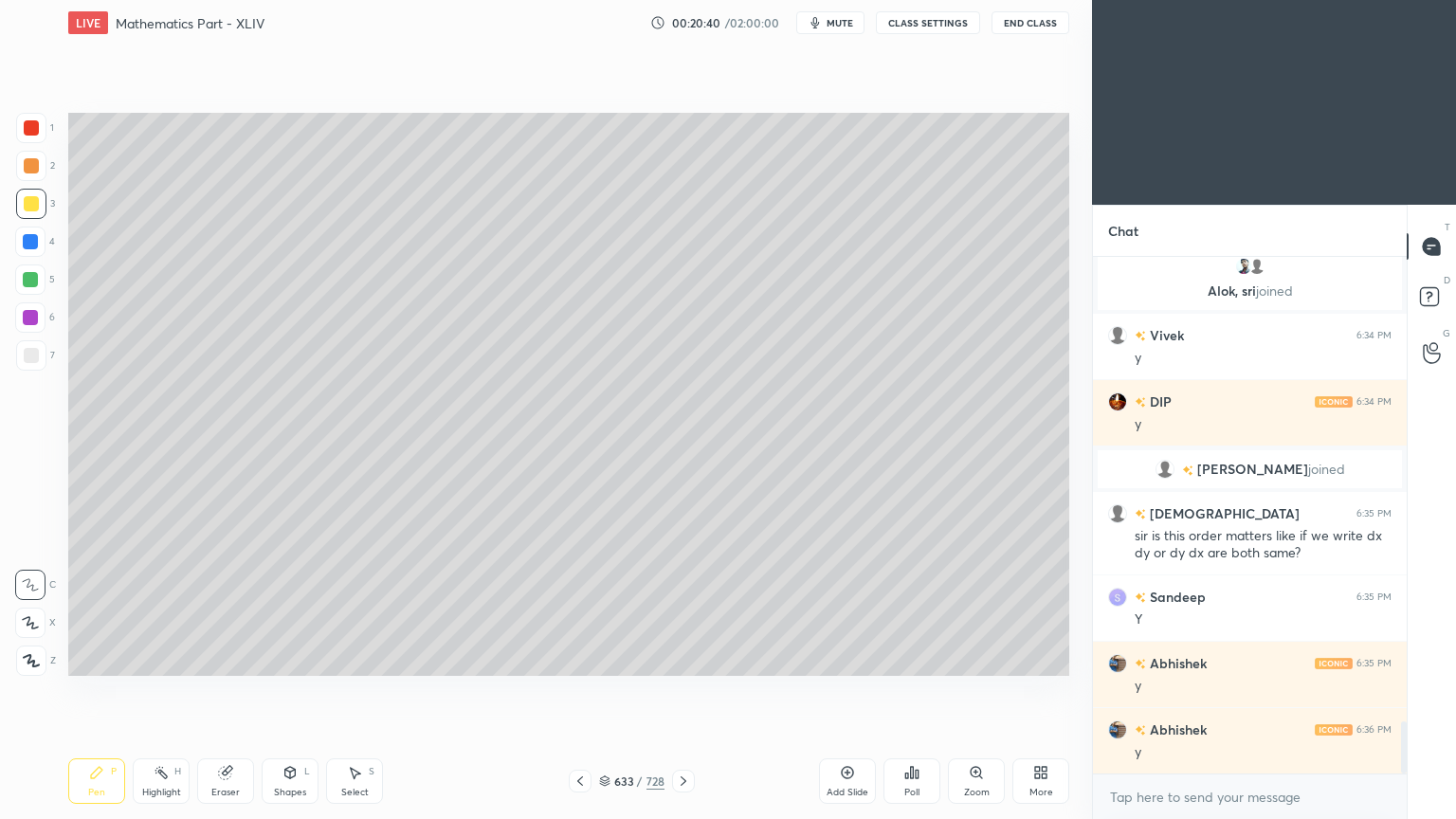
click at [572, 657] on icon at bounding box center [580, 781] width 15 height 15
click at [164, 657] on div "Highlight H" at bounding box center [161, 780] width 57 height 46
click at [158, 657] on div "Highlight H" at bounding box center [161, 780] width 57 height 46
click at [682, 657] on icon at bounding box center [683, 781] width 15 height 15
click at [84, 657] on div "Pen P" at bounding box center [96, 780] width 57 height 46
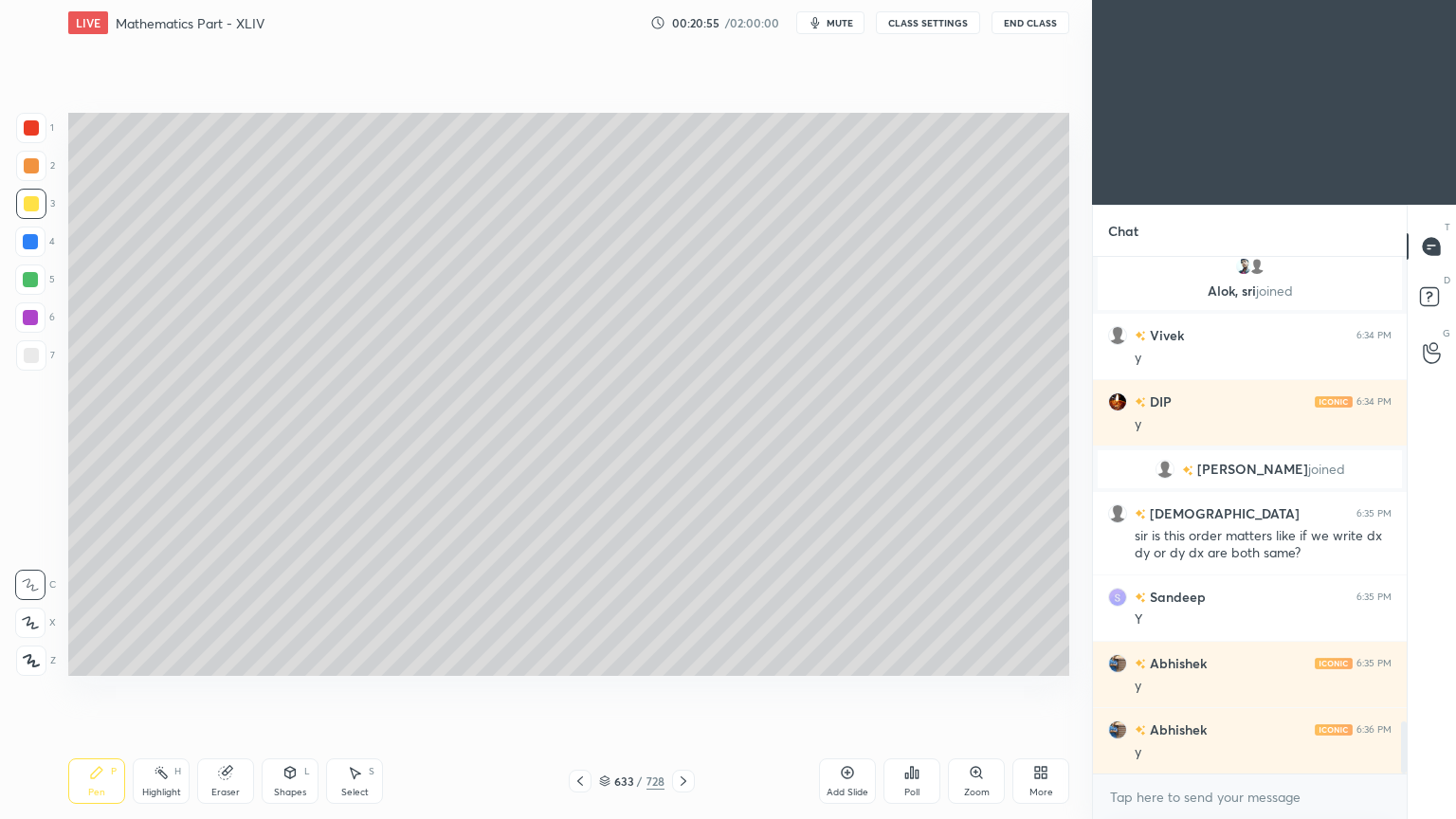
click at [89, 657] on div "Pen P" at bounding box center [96, 780] width 57 height 46
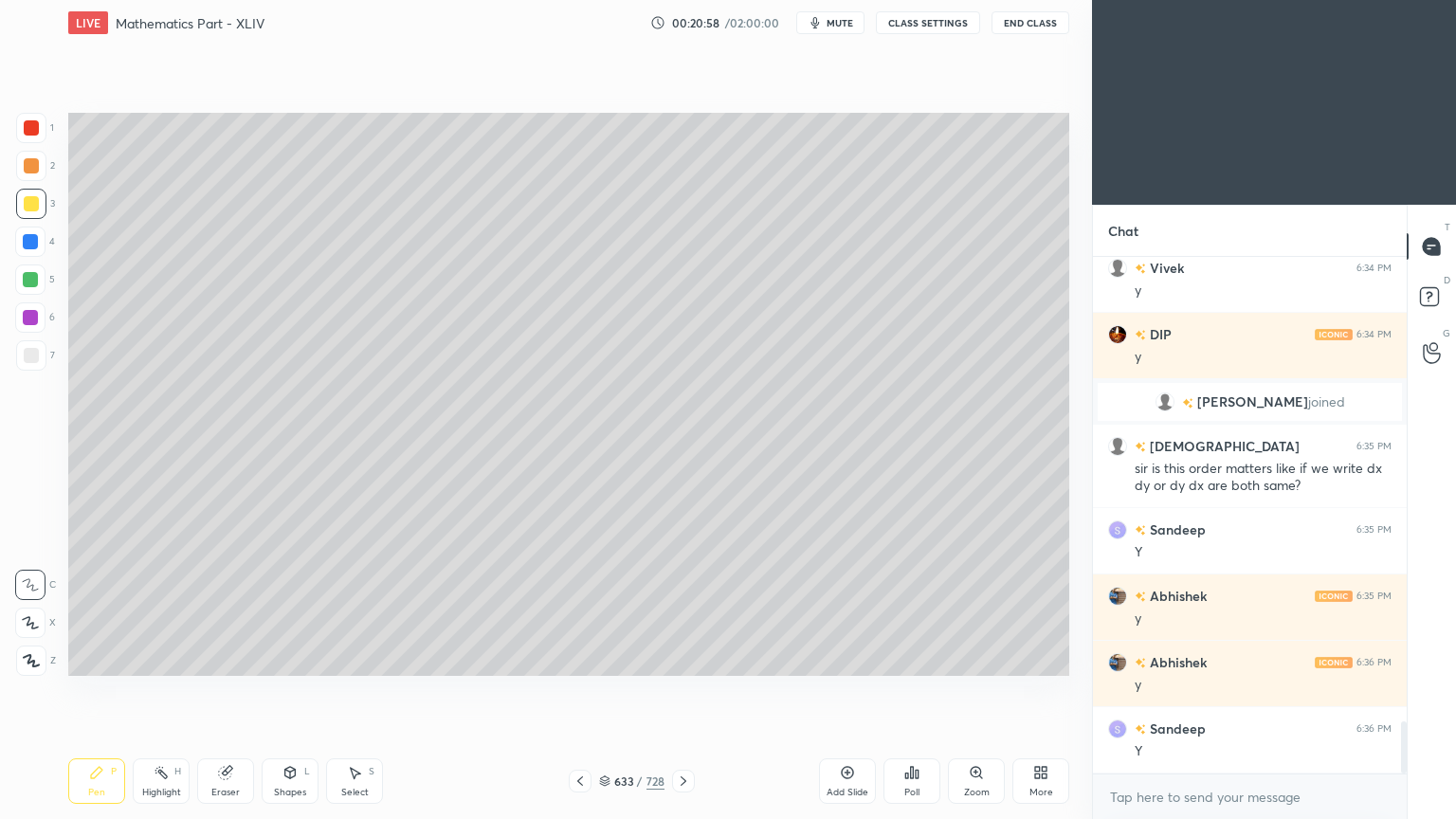
scroll to position [4704, 0]
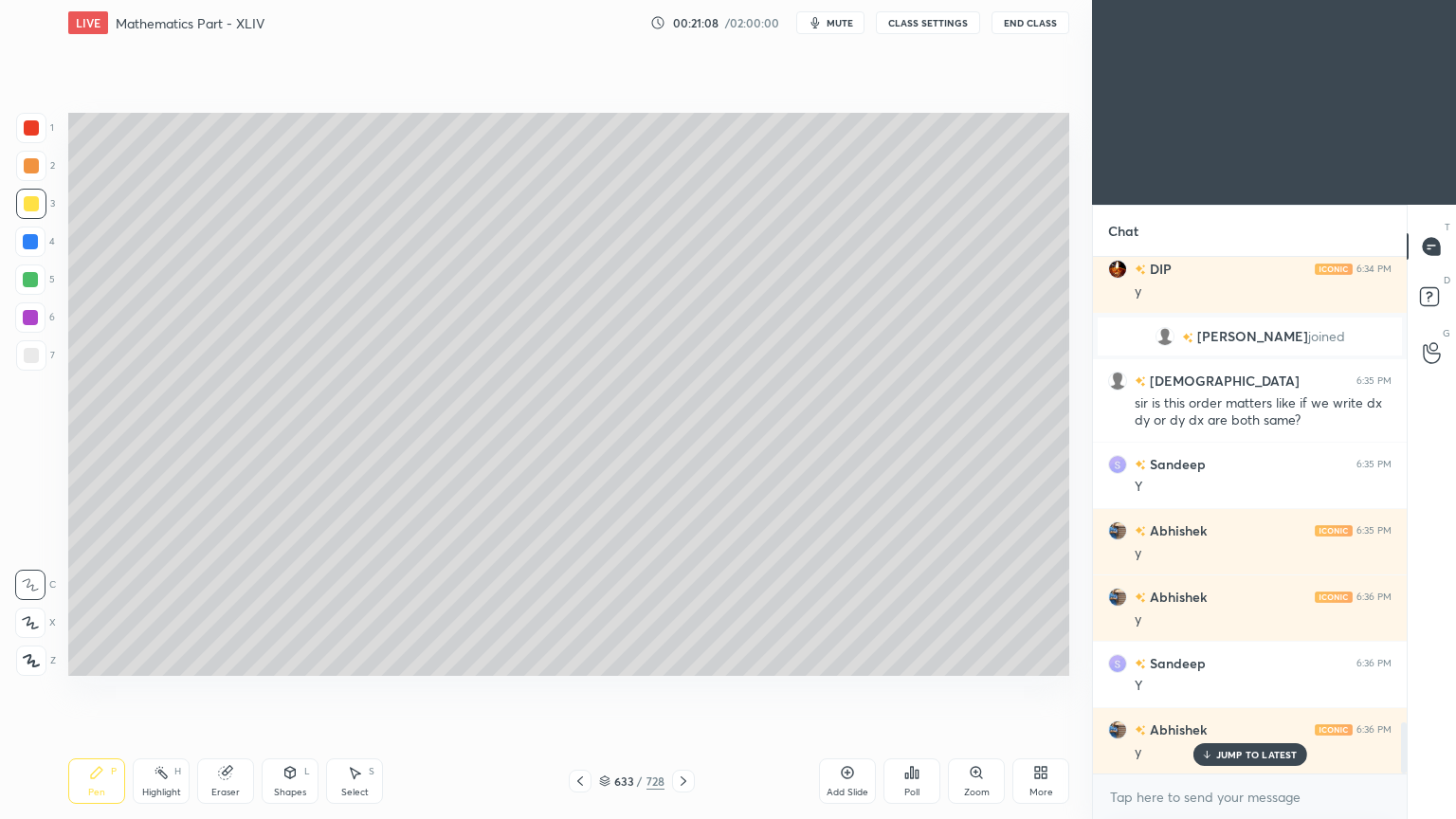
click at [228, 657] on div "Eraser" at bounding box center [226, 780] width 57 height 46
click at [99, 657] on div "Pen P" at bounding box center [96, 780] width 57 height 46
click at [103, 657] on div "Pen P" at bounding box center [96, 780] width 57 height 46
click at [160, 657] on icon at bounding box center [162, 773] width 15 height 15
click at [157, 657] on icon at bounding box center [162, 773] width 15 height 15
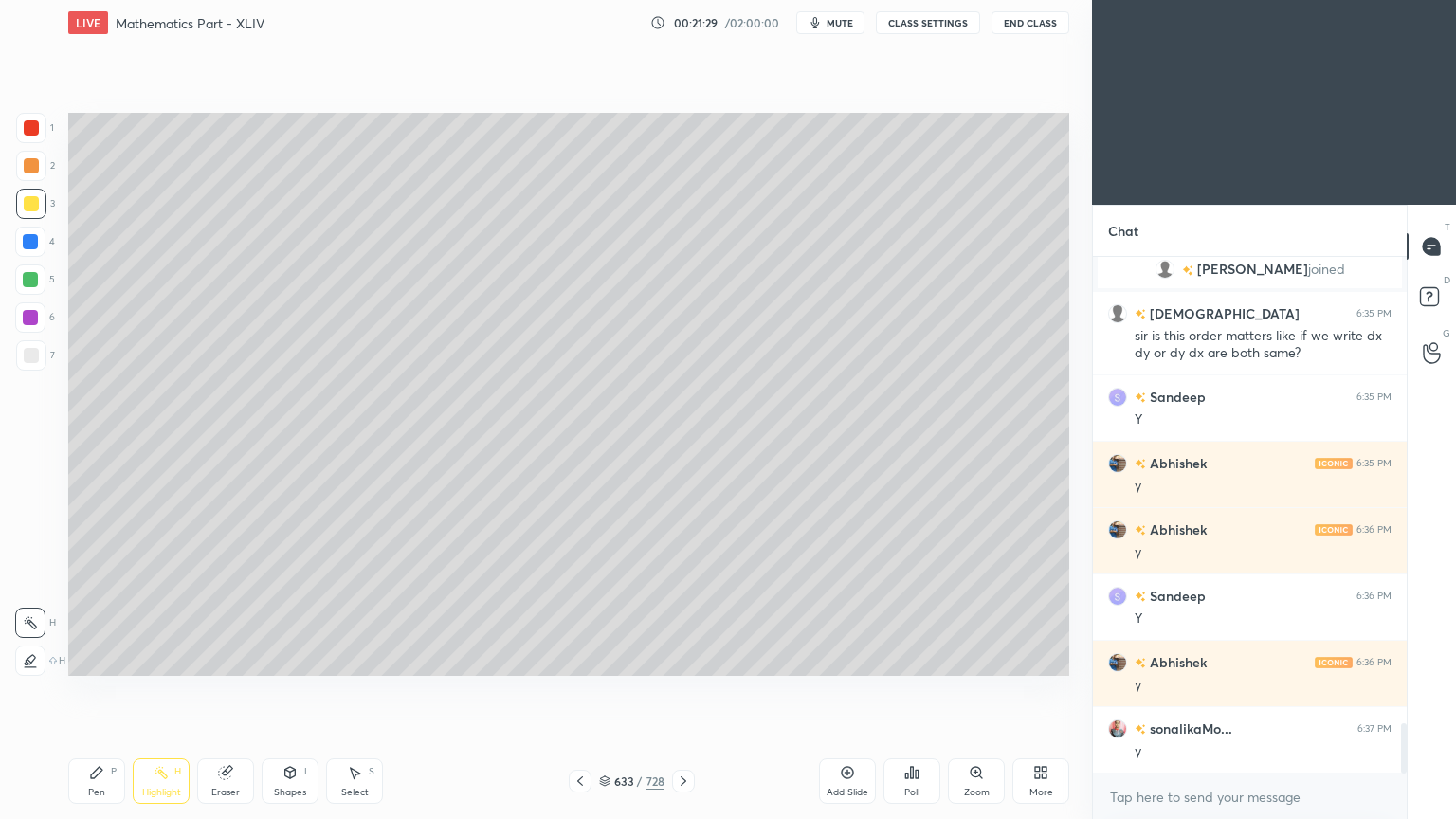
scroll to position [4837, 0]
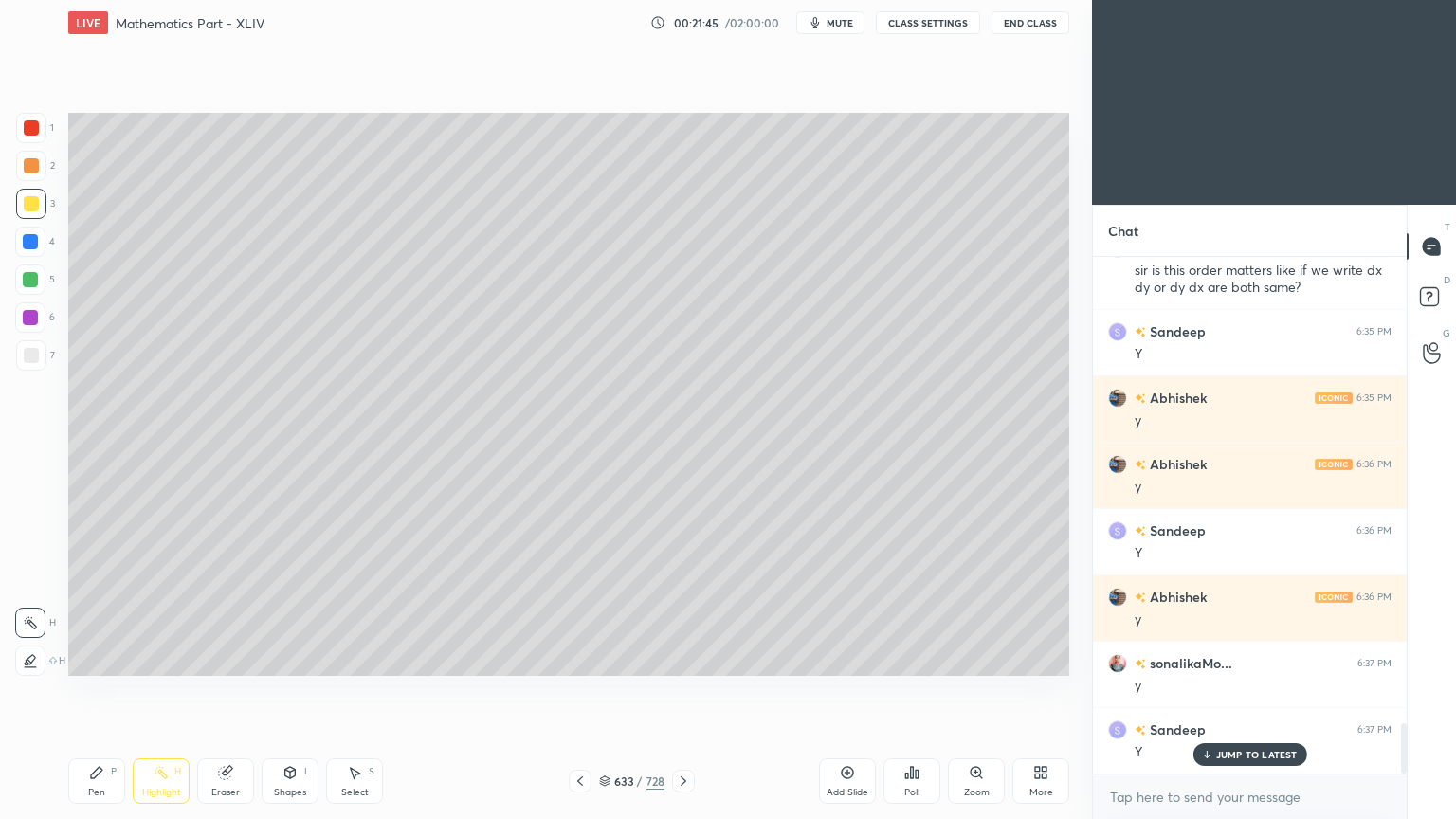
click at [89, 657] on icon at bounding box center [97, 773] width 15 height 15
click at [224, 657] on div "Eraser" at bounding box center [226, 780] width 57 height 46
click at [93, 657] on icon at bounding box center [97, 773] width 12 height 12
click at [99, 657] on icon at bounding box center [97, 773] width 12 height 12
click at [223, 657] on icon at bounding box center [225, 773] width 13 height 13
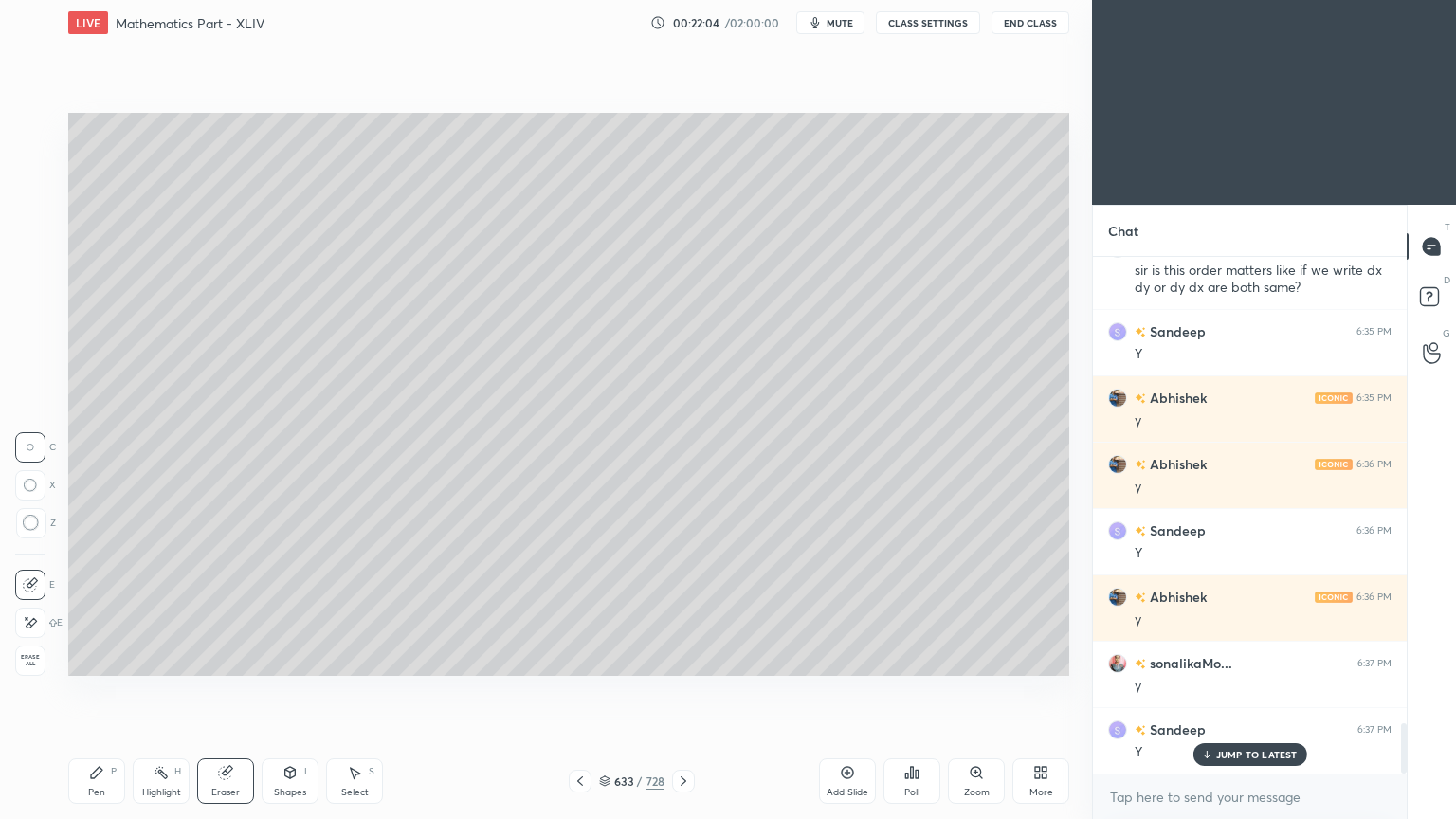
click at [86, 657] on div "Pen P" at bounding box center [96, 780] width 57 height 46
click at [89, 657] on icon at bounding box center [97, 773] width 15 height 15
click at [224, 657] on icon at bounding box center [225, 773] width 13 height 13
click at [98, 657] on icon at bounding box center [97, 773] width 15 height 15
click at [91, 657] on icon at bounding box center [97, 773] width 15 height 15
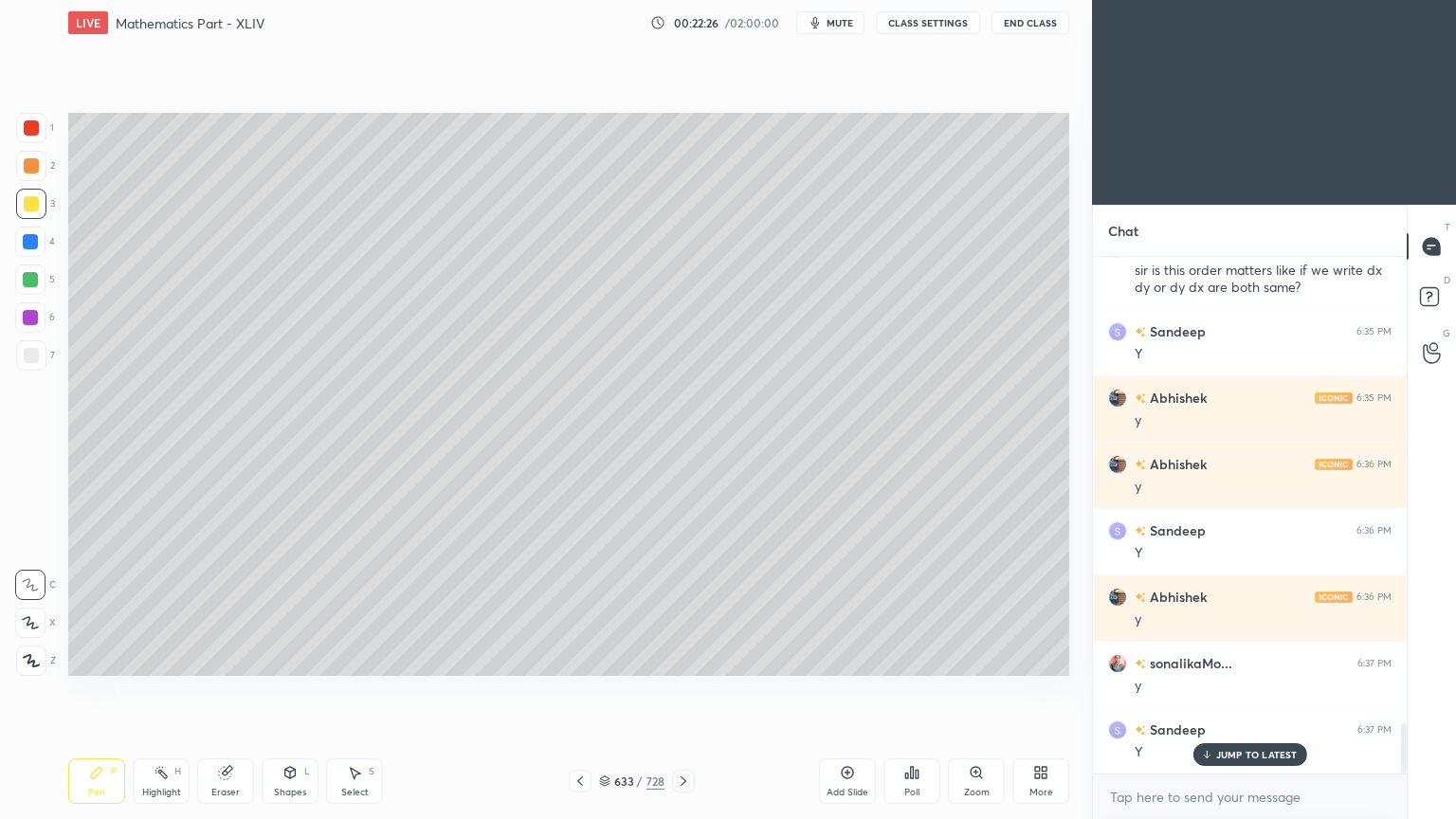
click at [219, 657] on icon at bounding box center [225, 773] width 13 height 13
click at [229, 657] on icon at bounding box center [227, 771] width 11 height 10
click at [113, 657] on div "P" at bounding box center [114, 772] width 6 height 10
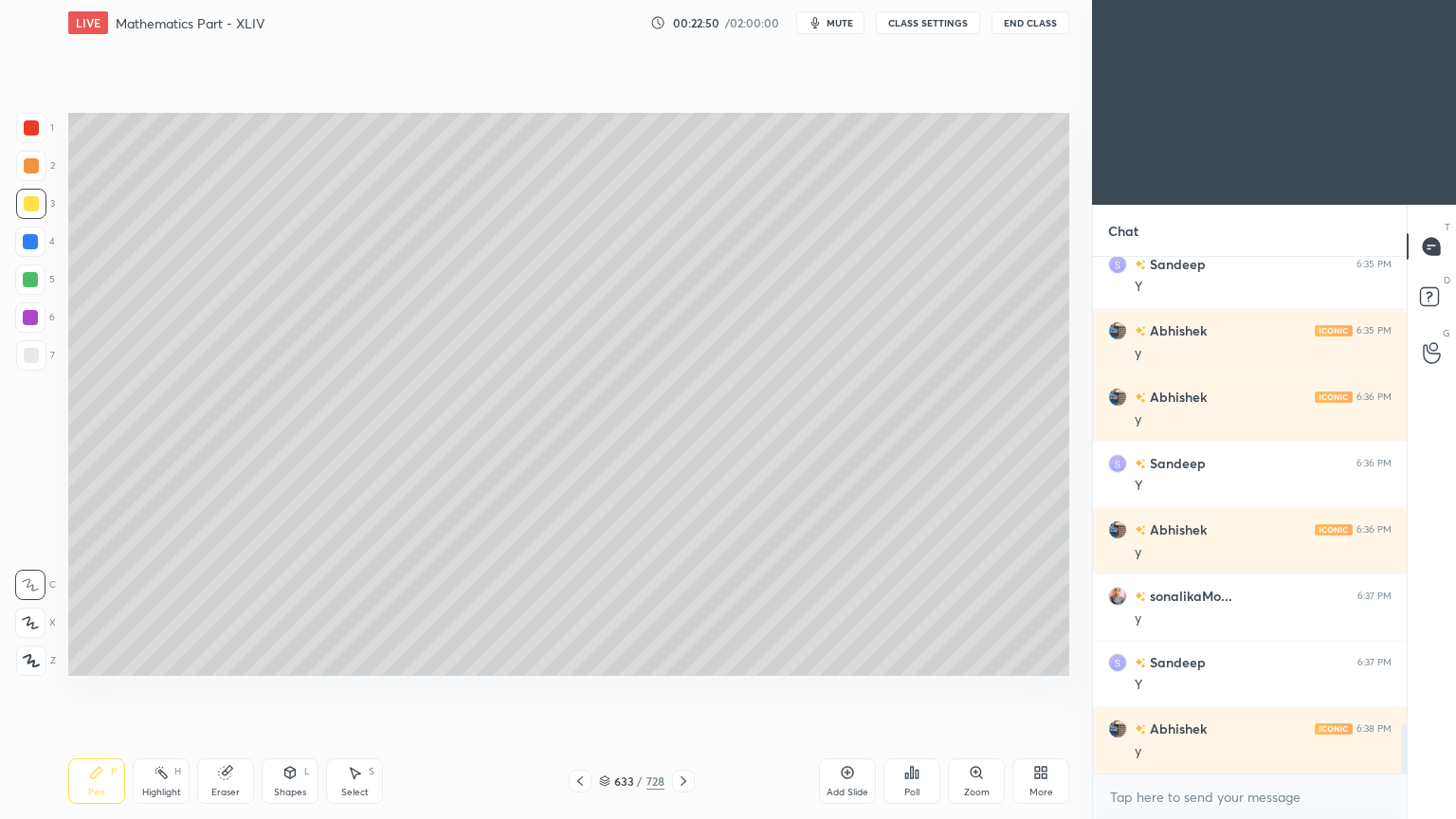
scroll to position [4969, 0]
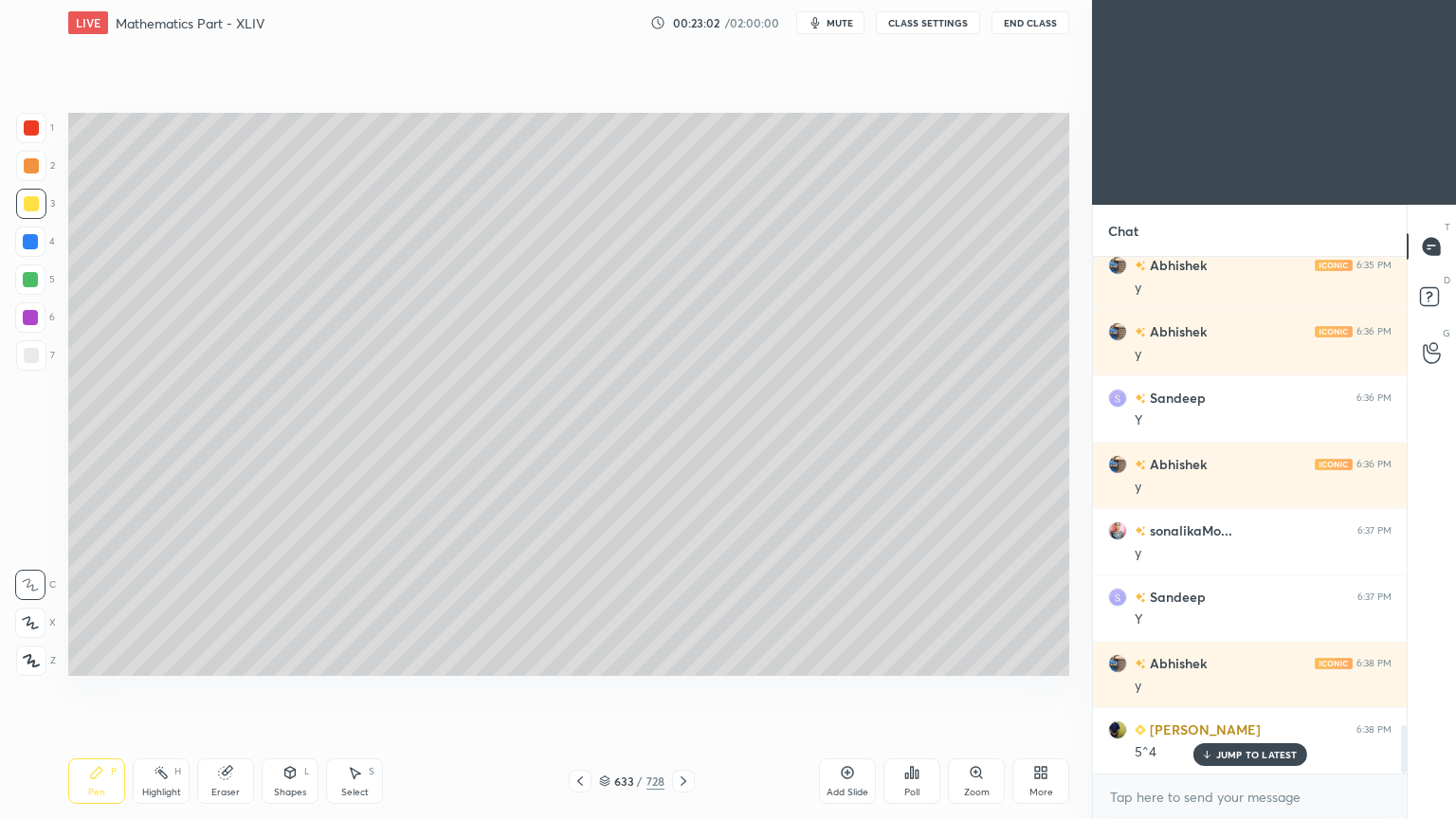
click at [165, 657] on div "Highlight H" at bounding box center [161, 780] width 57 height 46
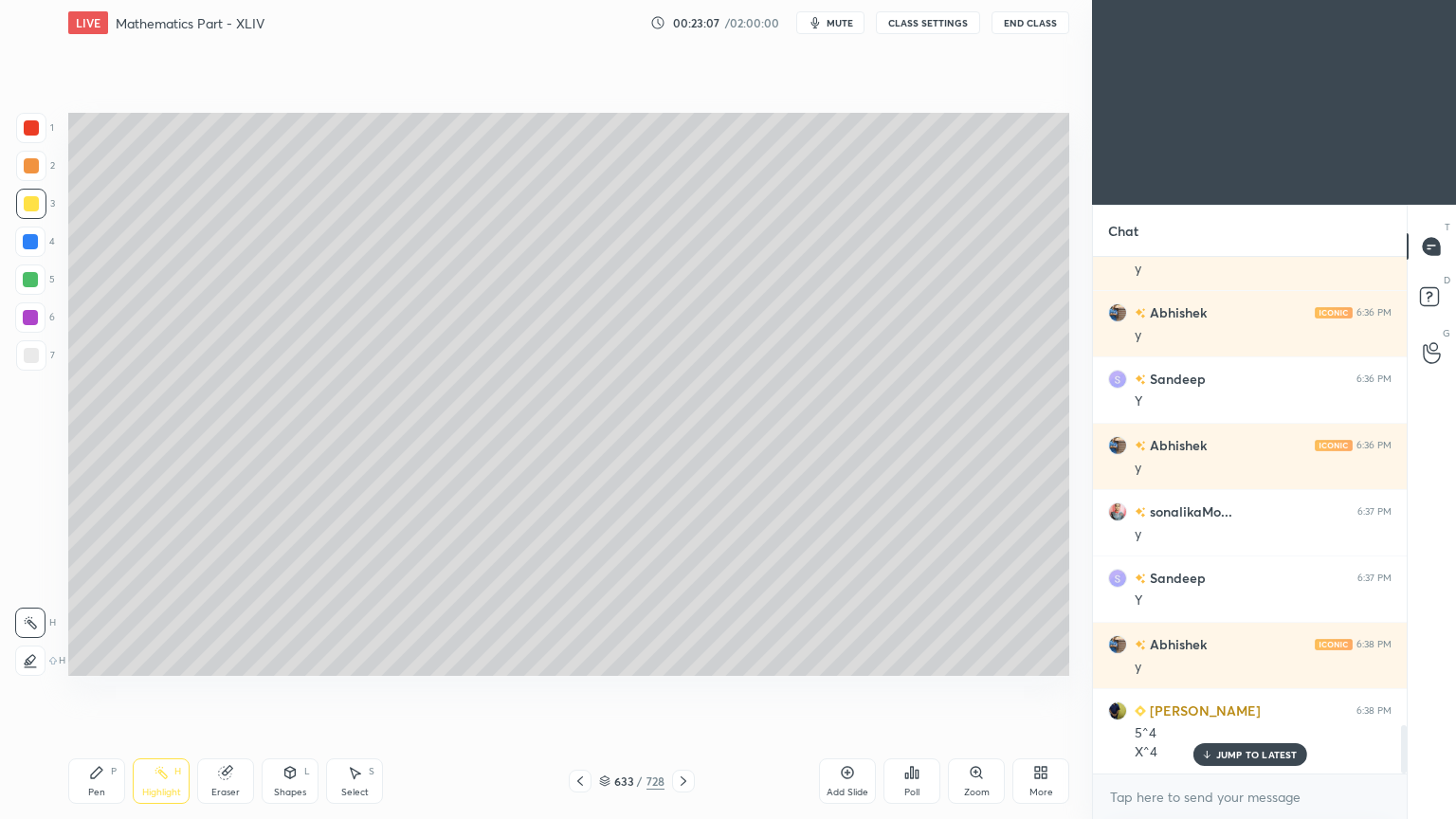
click at [96, 657] on icon at bounding box center [97, 773] width 12 height 12
click at [99, 657] on icon at bounding box center [97, 773] width 15 height 15
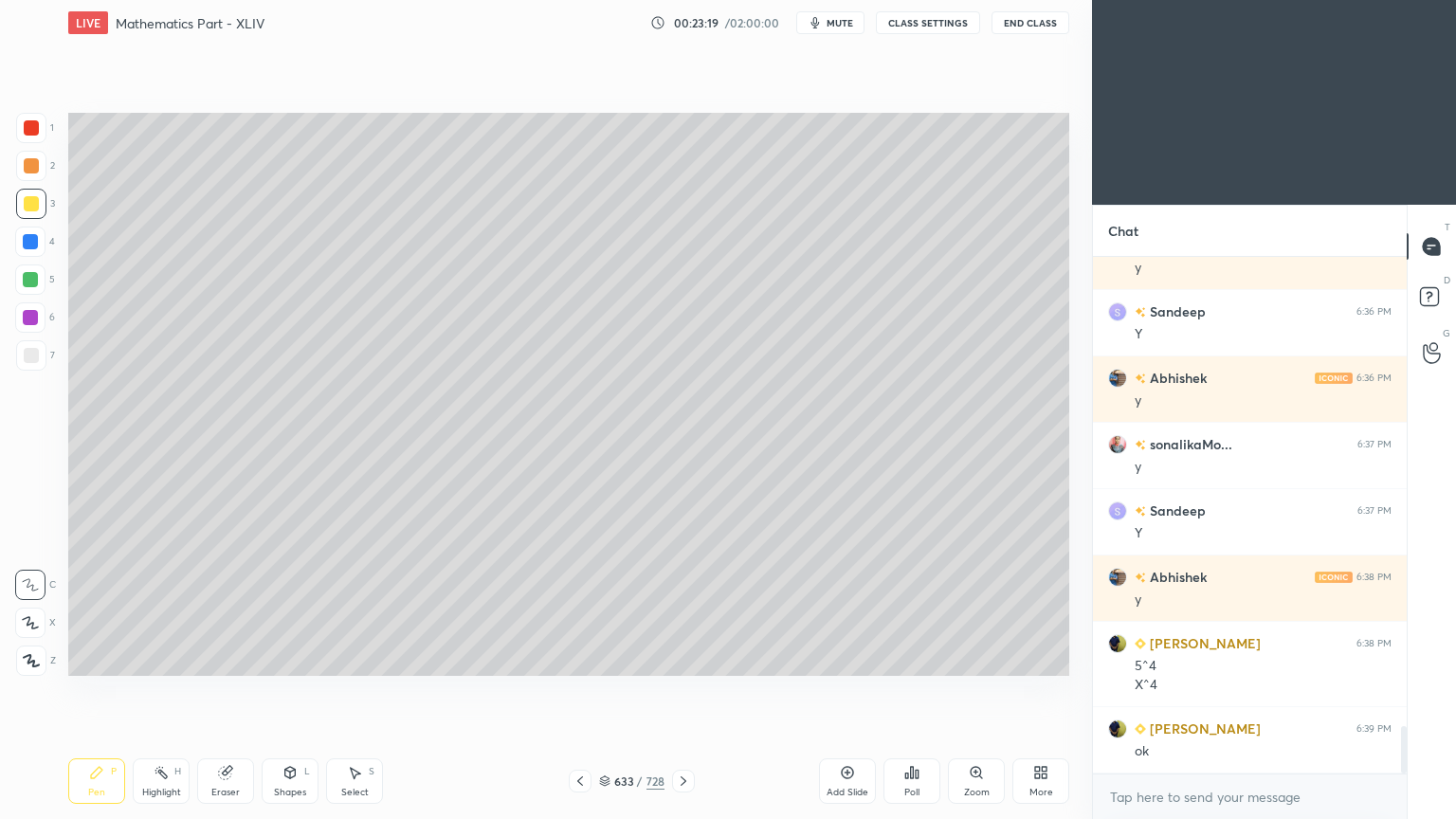
click at [154, 657] on div "Highlight H" at bounding box center [161, 780] width 57 height 46
click at [157, 657] on div "Highlight H" at bounding box center [161, 780] width 57 height 46
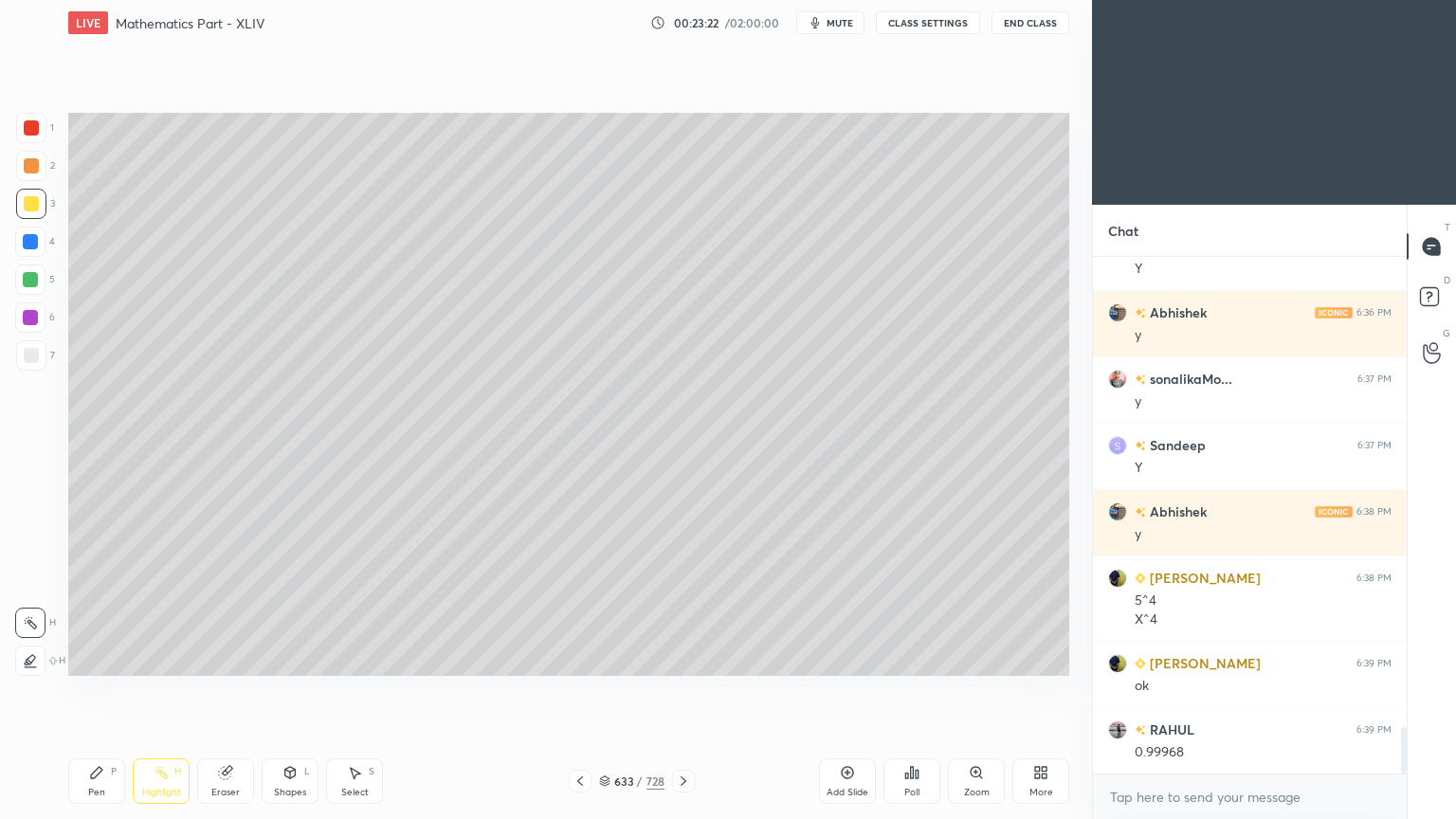
scroll to position [5189, 0]
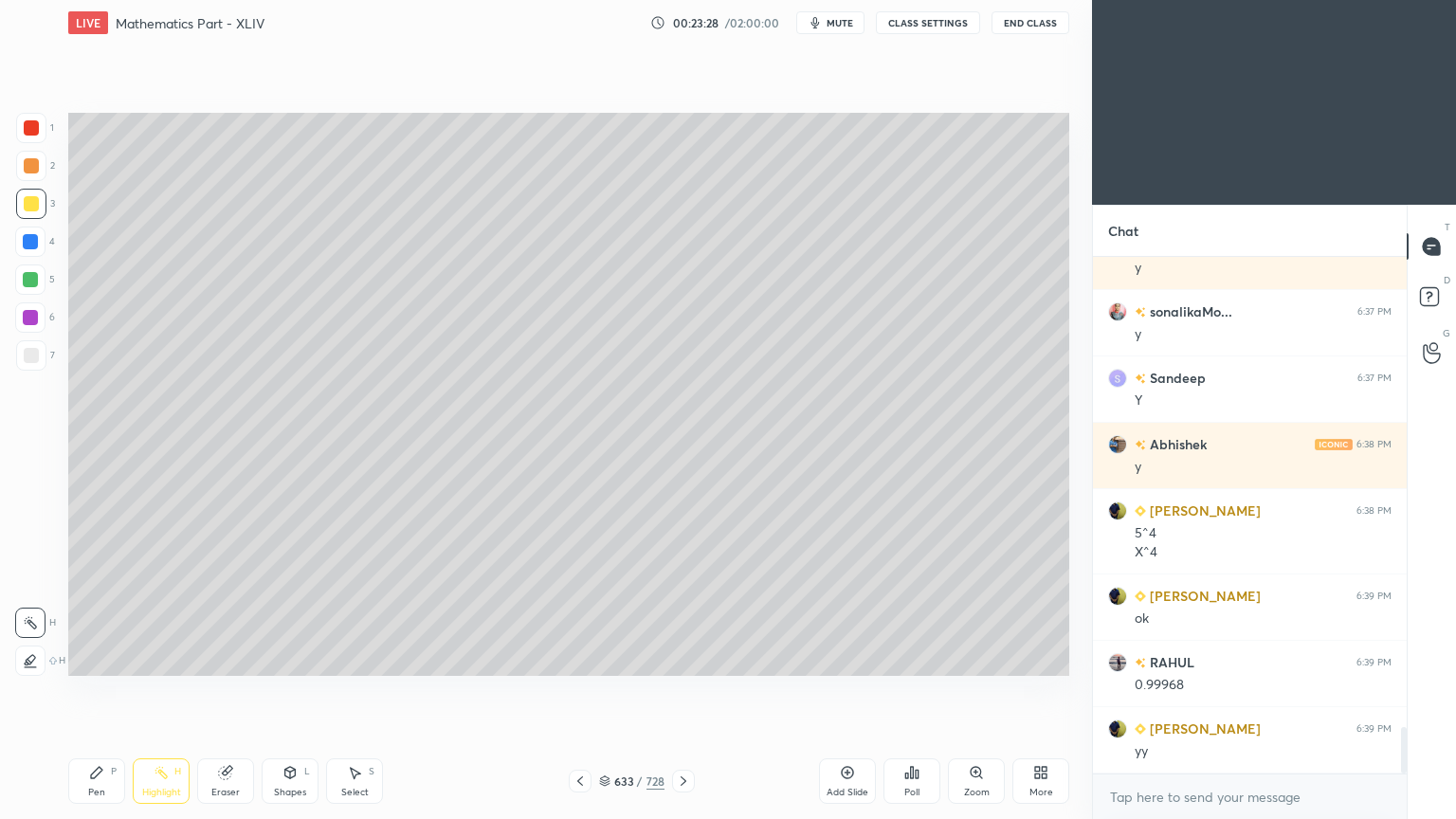
click at [95, 657] on div "Pen" at bounding box center [97, 792] width 17 height 10
click at [98, 657] on div "Pen" at bounding box center [97, 792] width 17 height 10
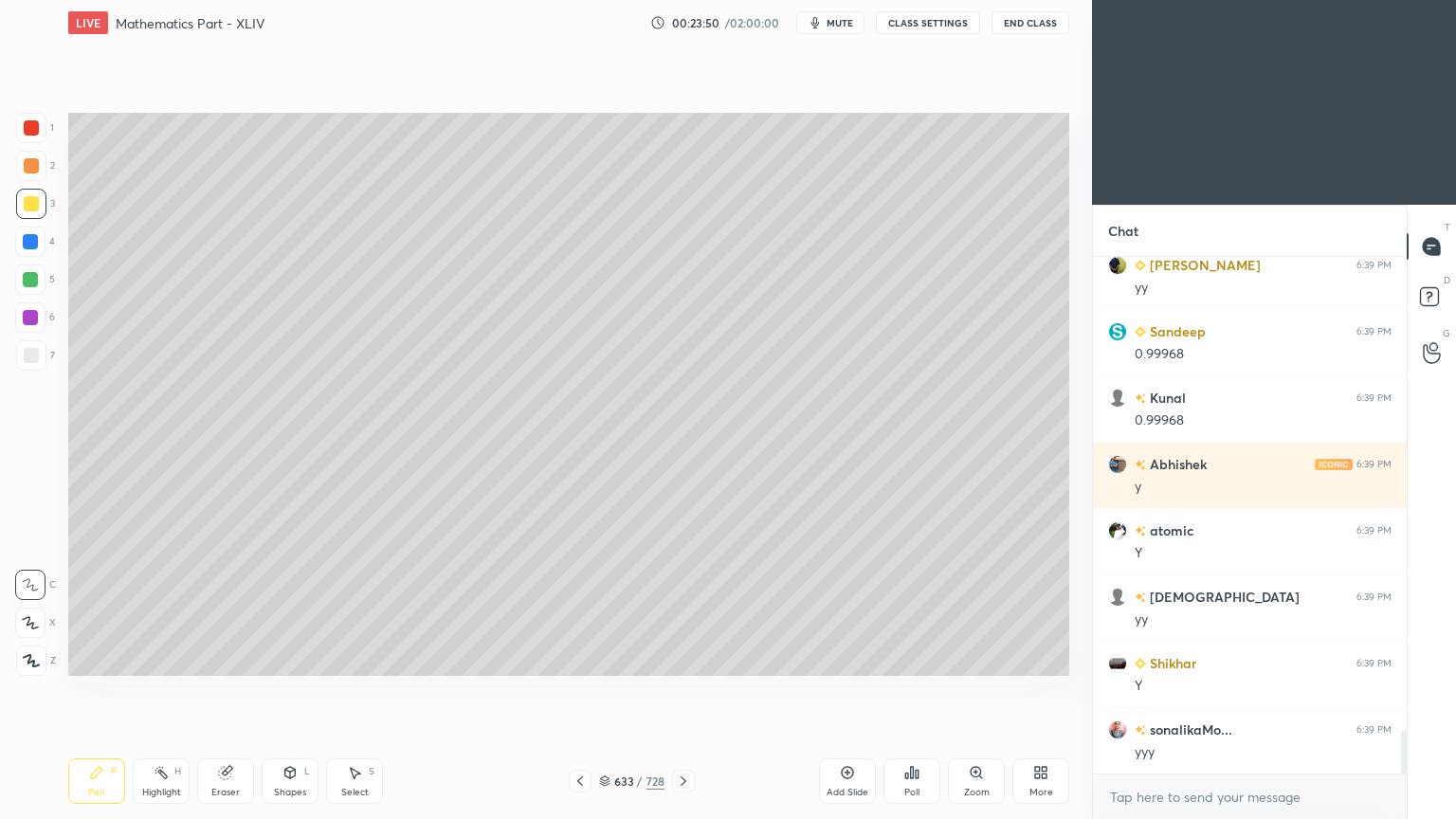
scroll to position [5719, 0]
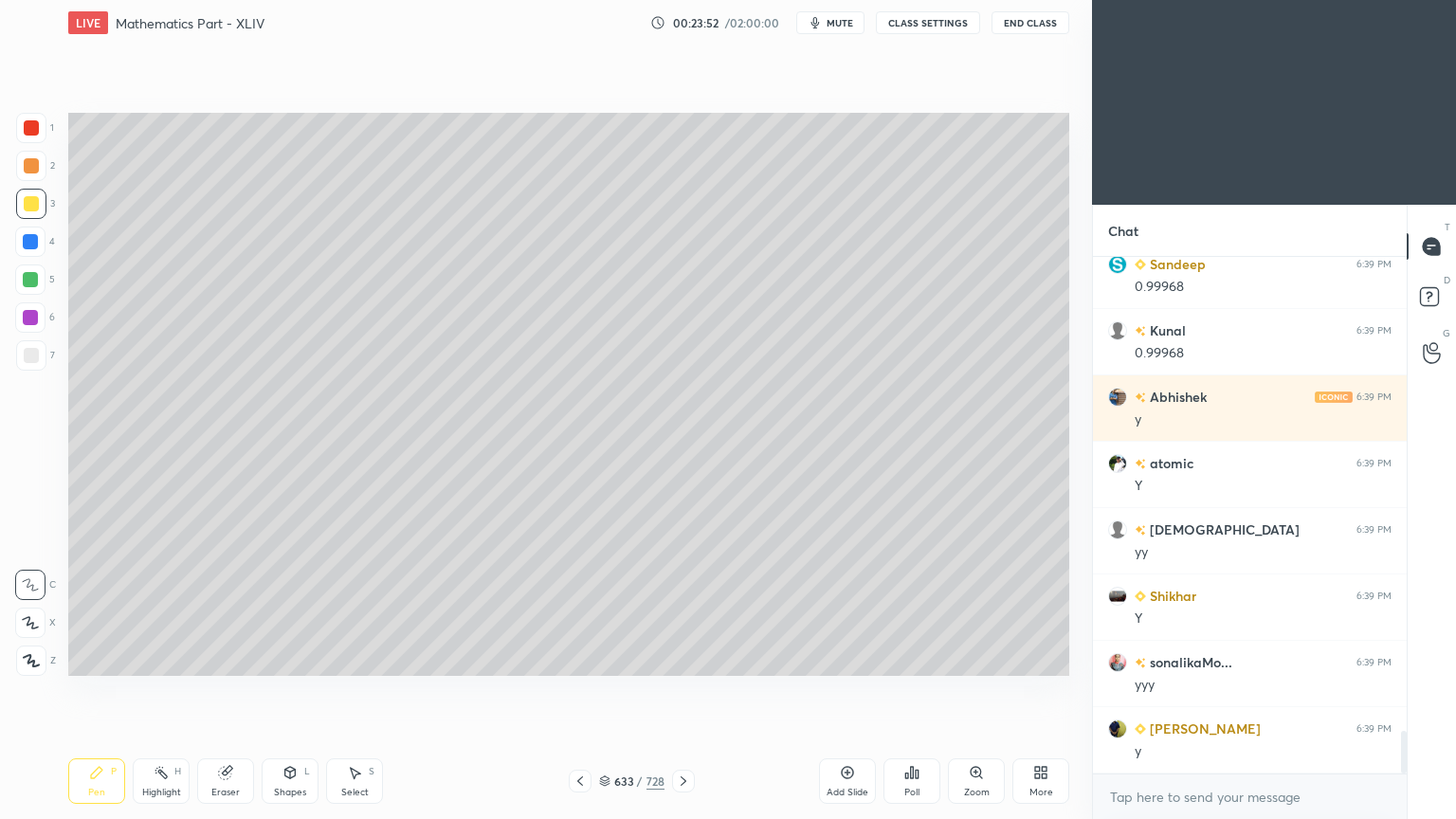
click at [571, 657] on div at bounding box center [579, 780] width 22 height 22
click at [163, 657] on div "Highlight" at bounding box center [162, 792] width 39 height 10
click at [167, 657] on div "Highlight" at bounding box center [162, 792] width 39 height 10
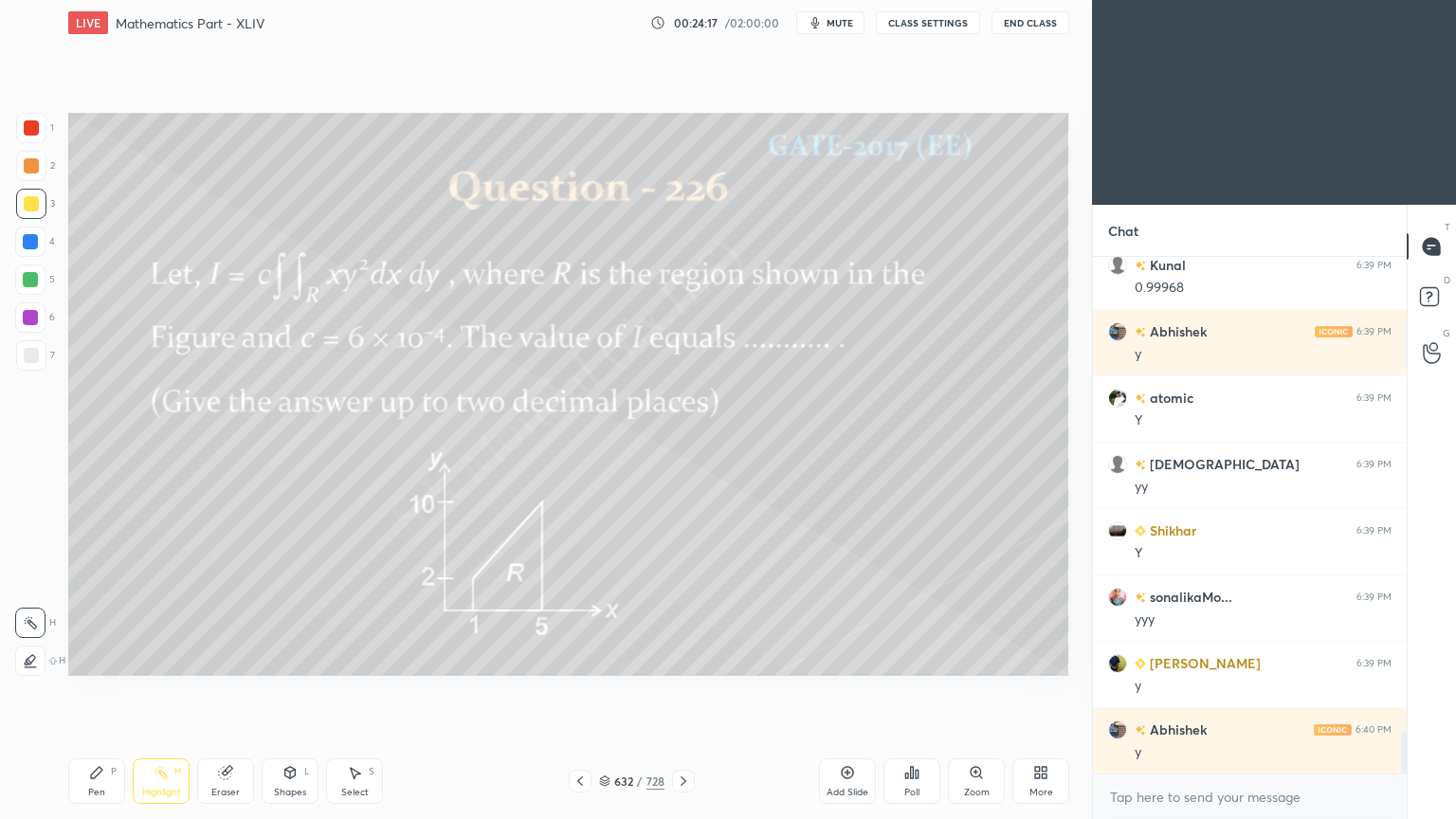
scroll to position [5852, 0]
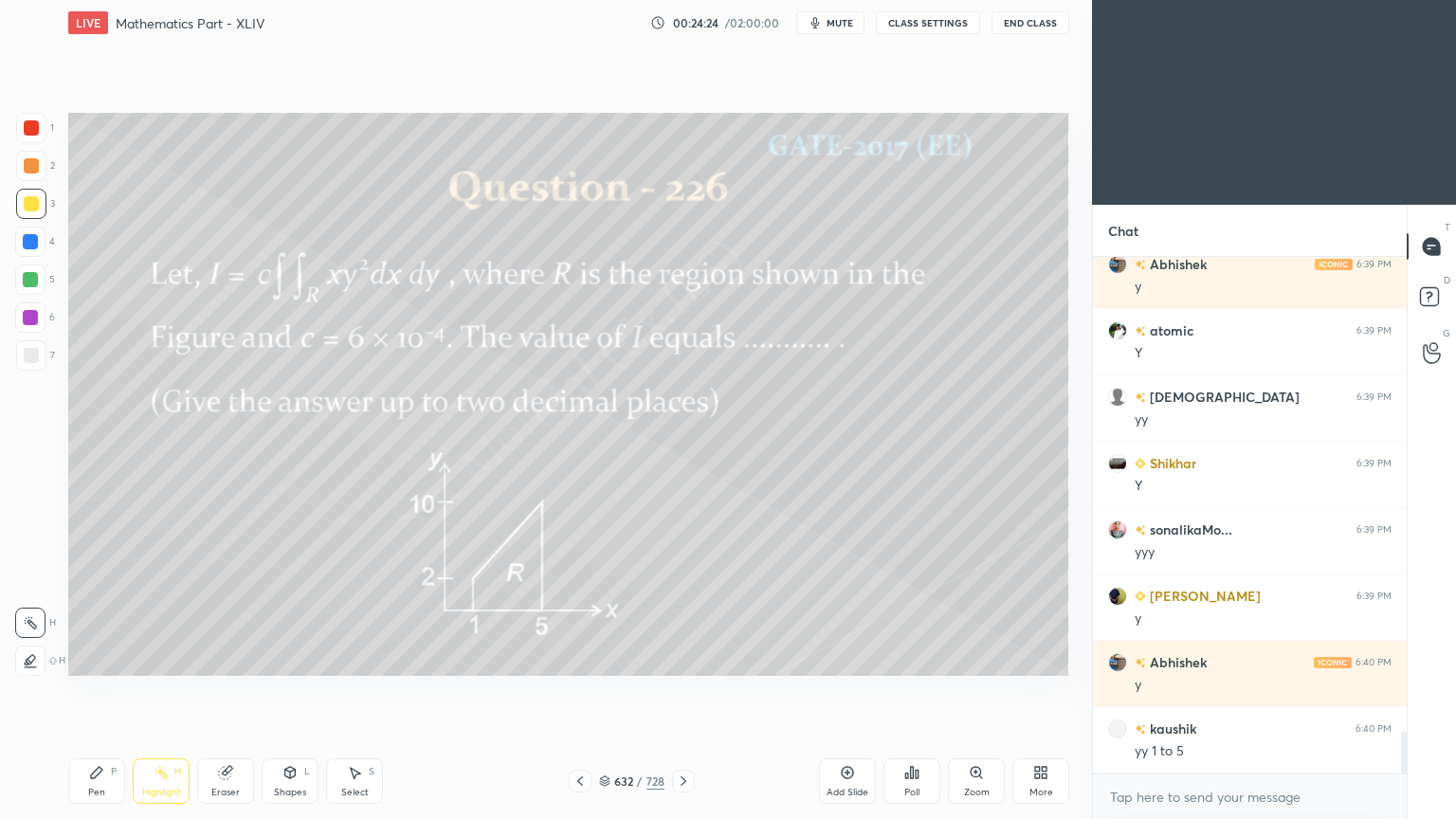
click at [679, 657] on icon at bounding box center [683, 781] width 15 height 15
click at [28, 243] on div at bounding box center [30, 242] width 15 height 15
click at [84, 657] on div "Pen P" at bounding box center [96, 780] width 57 height 46
click at [91, 657] on div "Pen P" at bounding box center [96, 780] width 57 height 46
click at [679, 657] on icon at bounding box center [683, 781] width 15 height 15
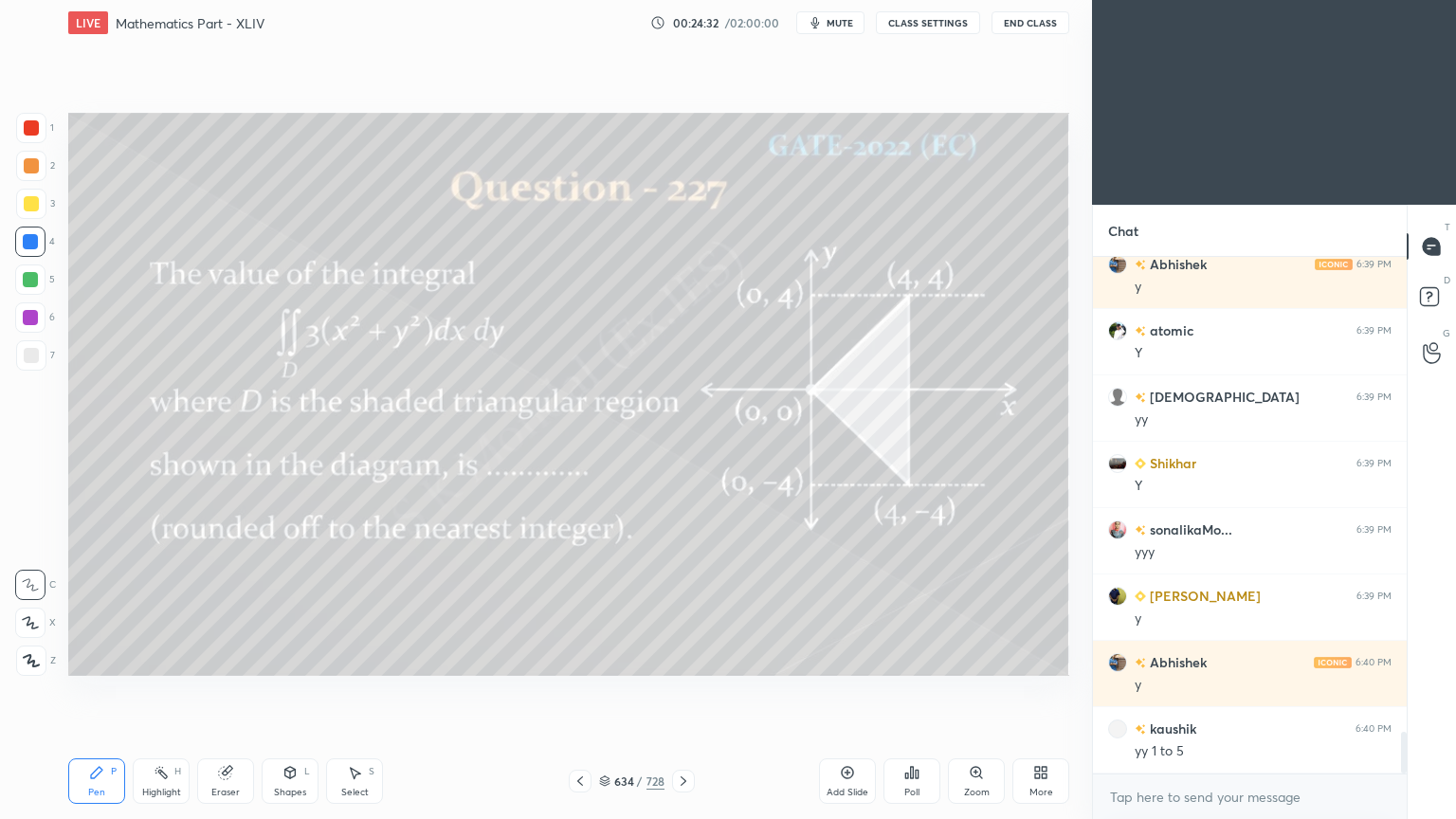
click at [576, 657] on icon at bounding box center [580, 781] width 15 height 15
click at [851, 657] on icon at bounding box center [847, 773] width 13 height 13
click at [242, 657] on div "Eraser" at bounding box center [226, 780] width 57 height 46
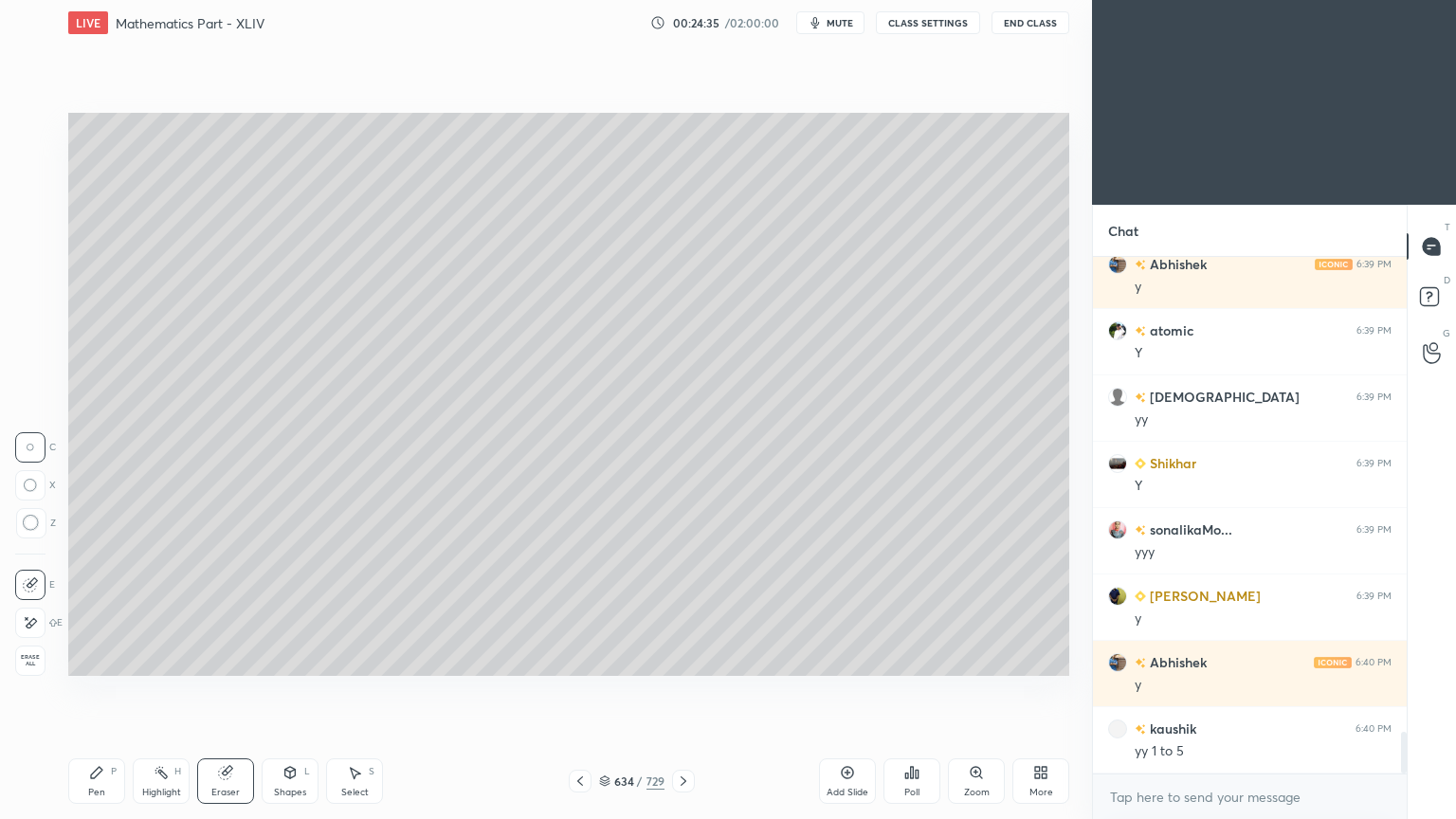
click at [105, 657] on div "Pen" at bounding box center [97, 792] width 17 height 10
click at [36, 207] on div at bounding box center [31, 204] width 15 height 15
click at [283, 657] on div "Shapes L" at bounding box center [289, 780] width 57 height 46
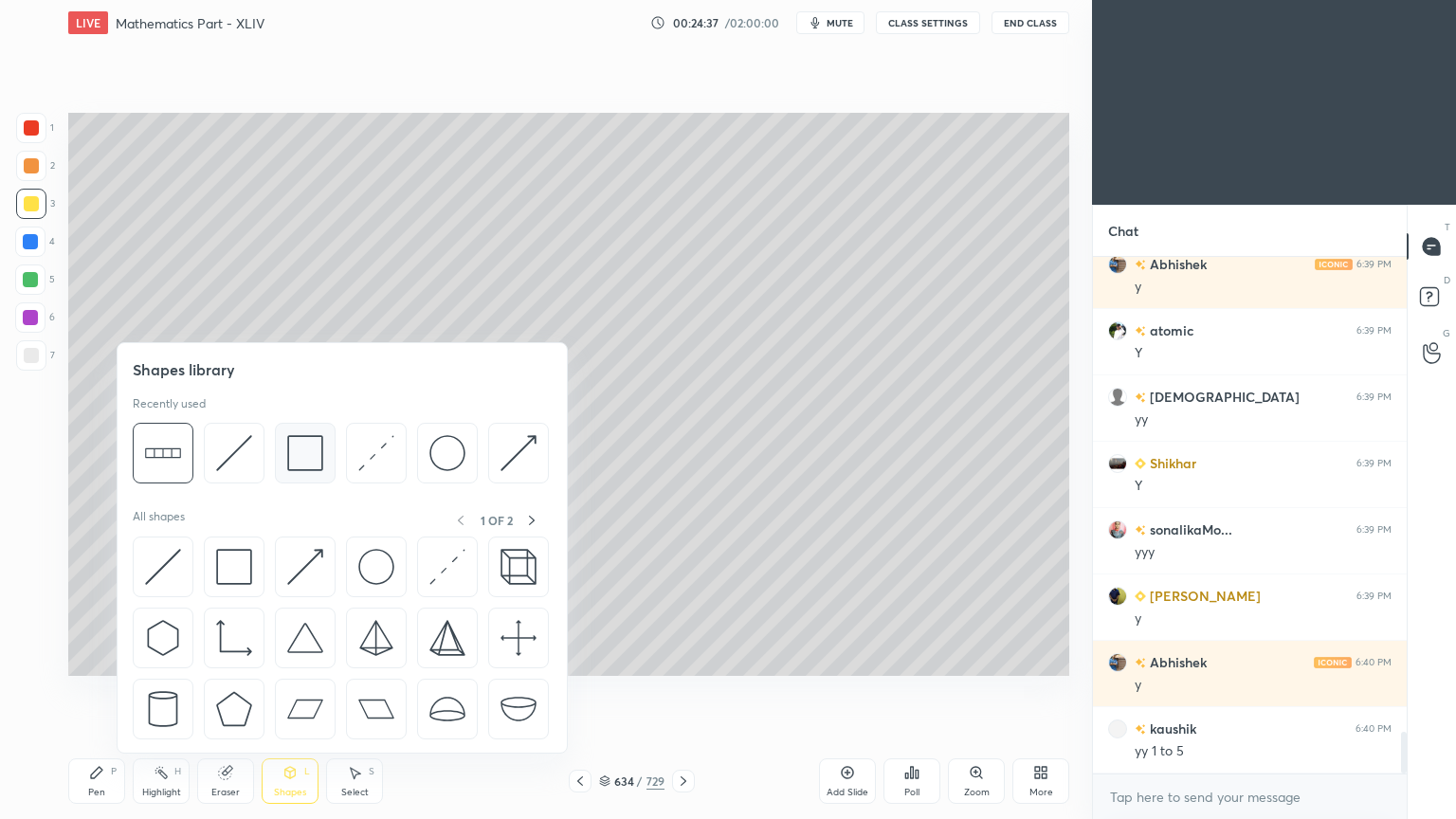
click at [299, 453] on img at bounding box center [305, 452] width 36 height 36
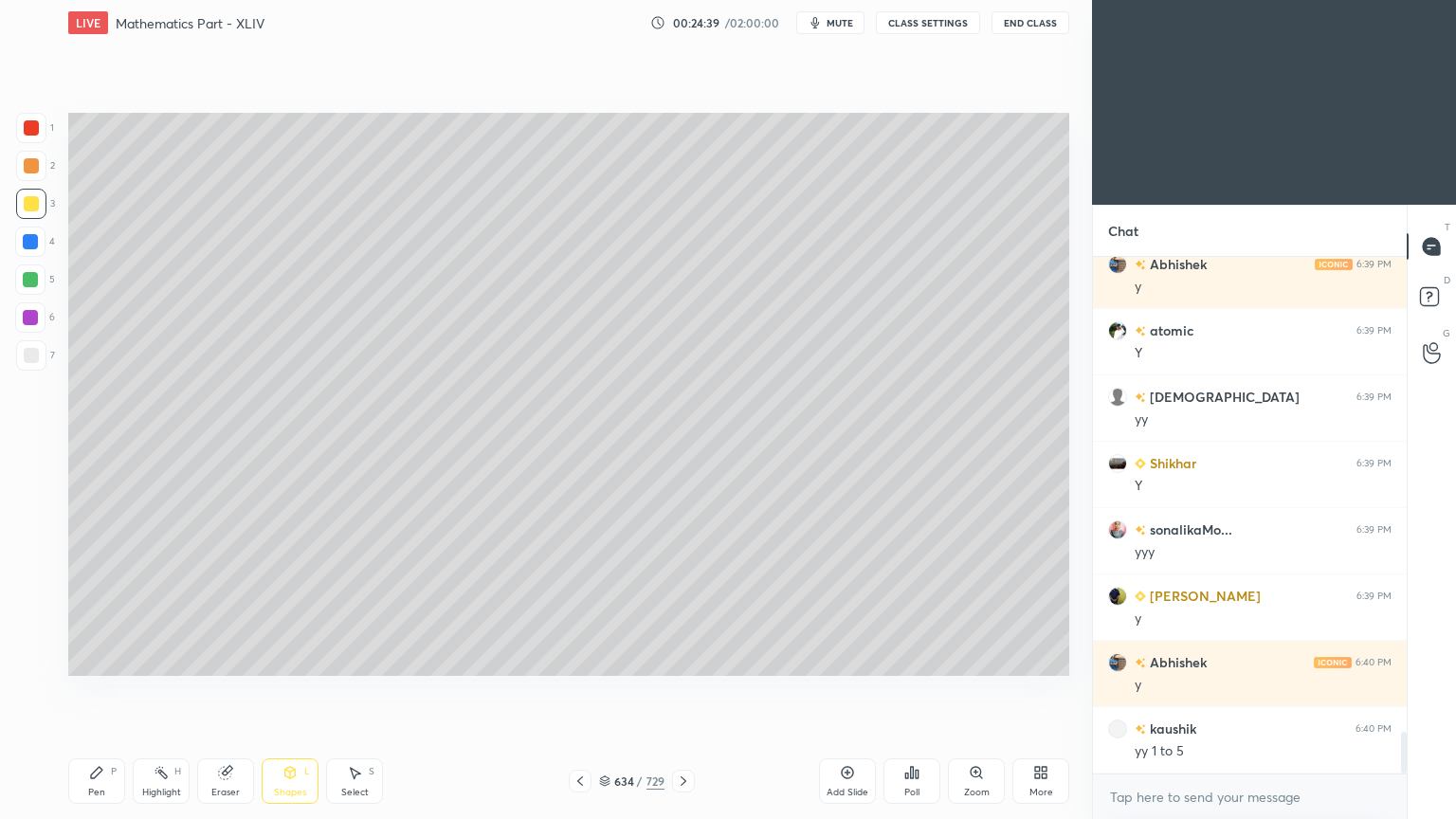
click at [215, 657] on div "Eraser" at bounding box center [226, 780] width 57 height 46
click at [220, 657] on div "Eraser" at bounding box center [226, 780] width 57 height 46
click at [31, 584] on icon at bounding box center [31, 583] width 11 height 10
click at [87, 657] on div "Pen P" at bounding box center [96, 780] width 57 height 46
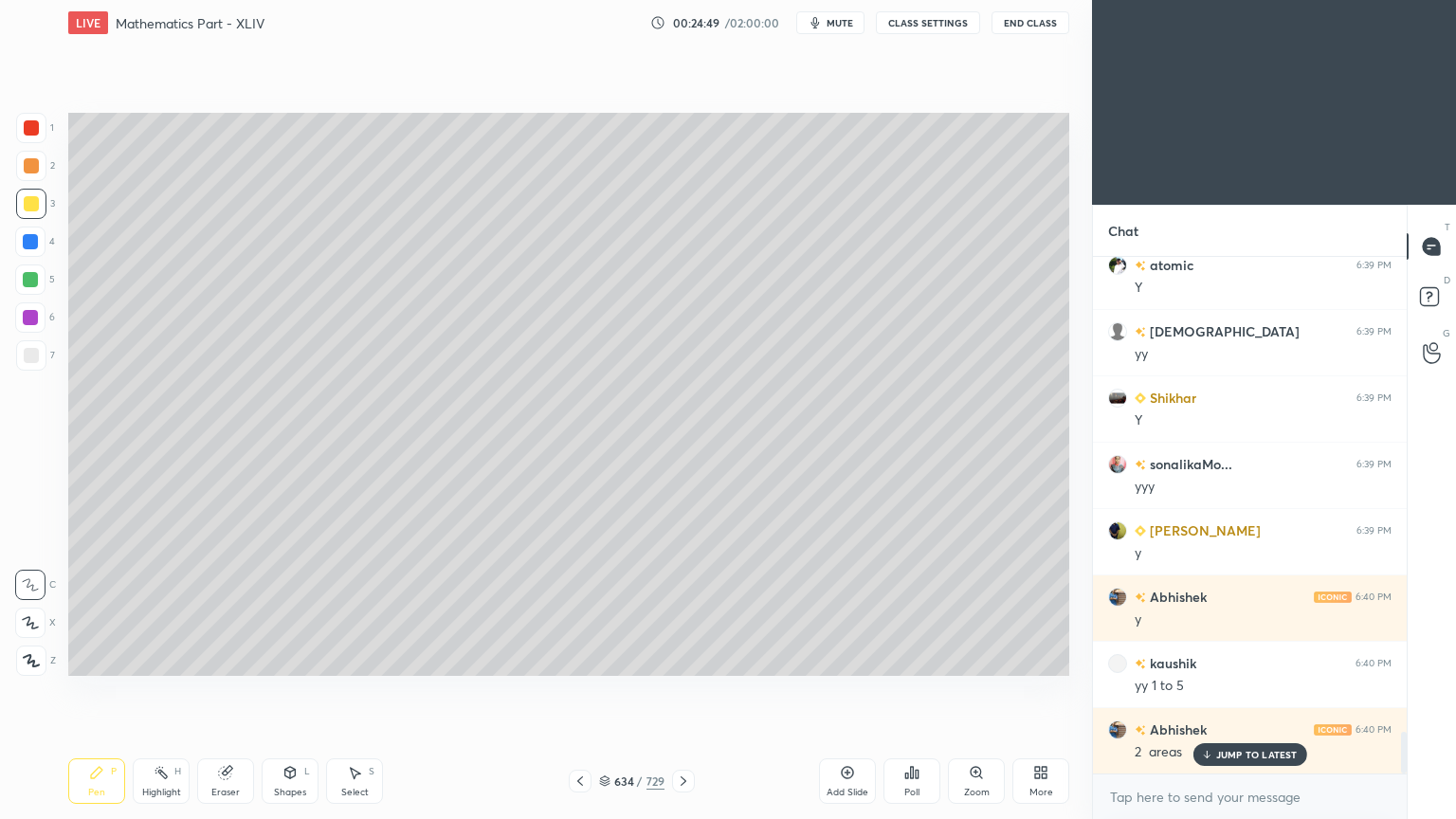
click at [29, 249] on div at bounding box center [30, 241] width 30 height 30
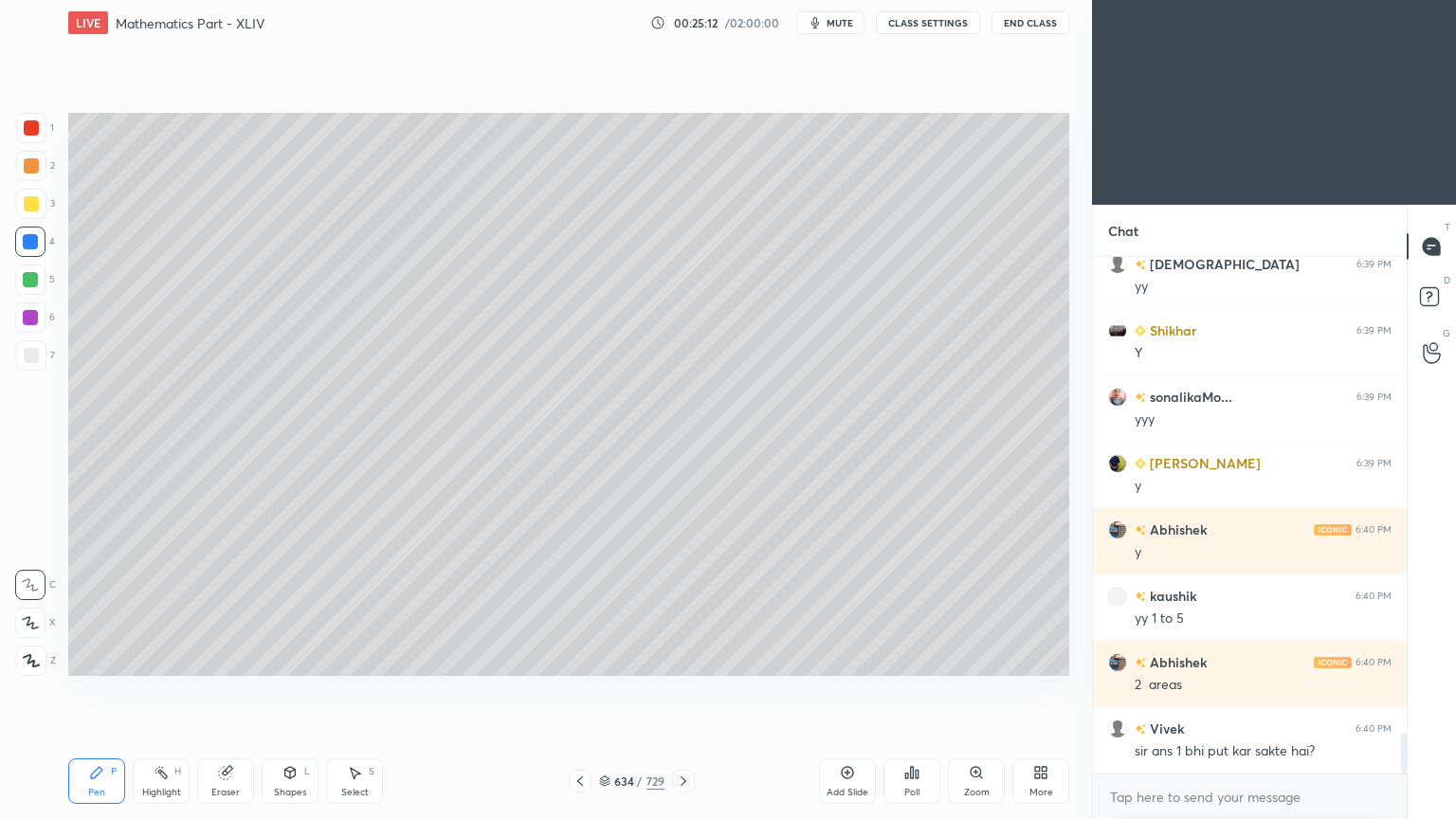
click at [226, 657] on div "Eraser" at bounding box center [226, 780] width 57 height 46
click at [228, 657] on icon at bounding box center [225, 773] width 13 height 13
click at [105, 657] on div "Pen" at bounding box center [97, 792] width 17 height 10
click at [106, 657] on div "Pen P" at bounding box center [96, 780] width 57 height 46
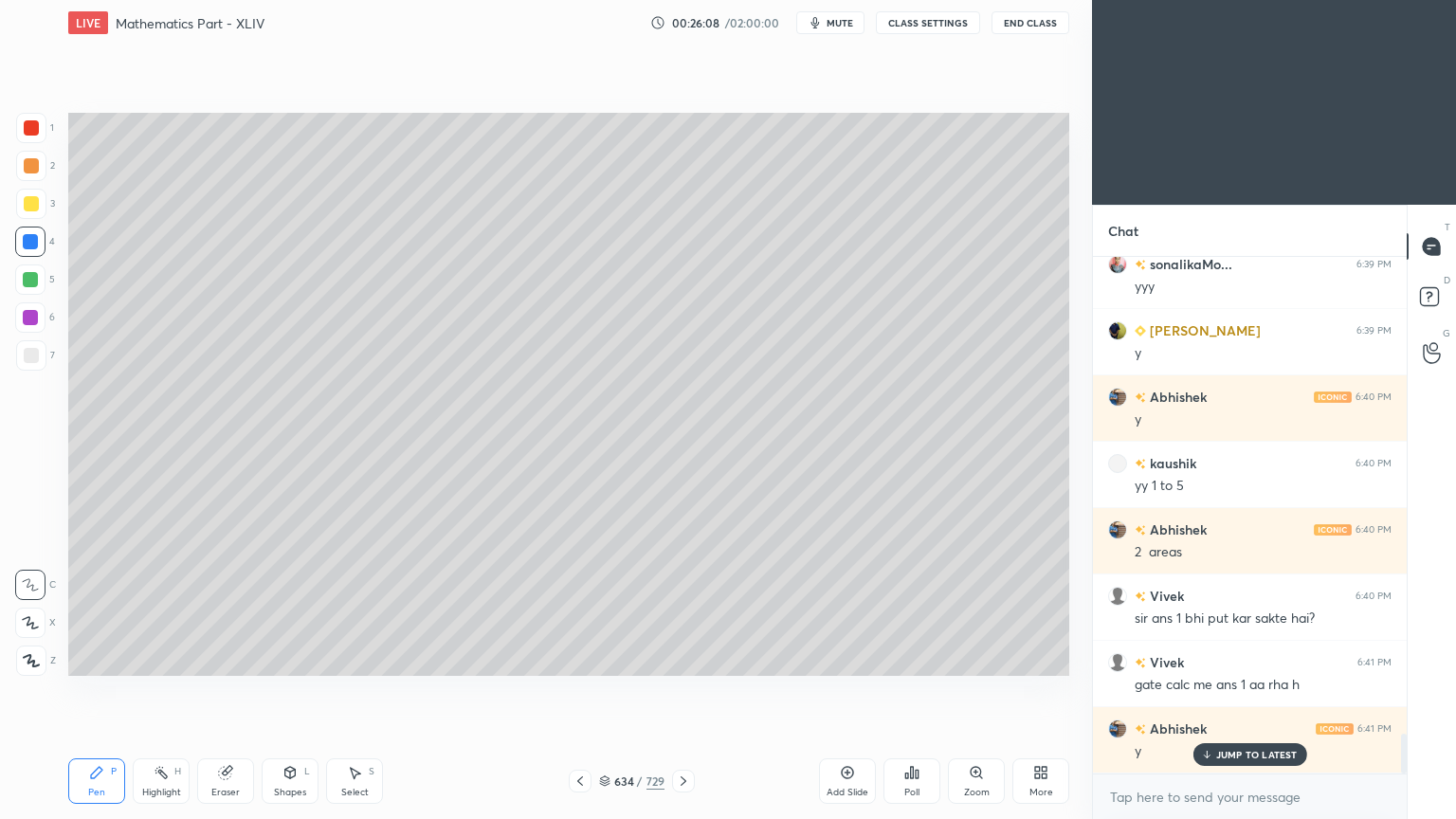
scroll to position [6182, 0]
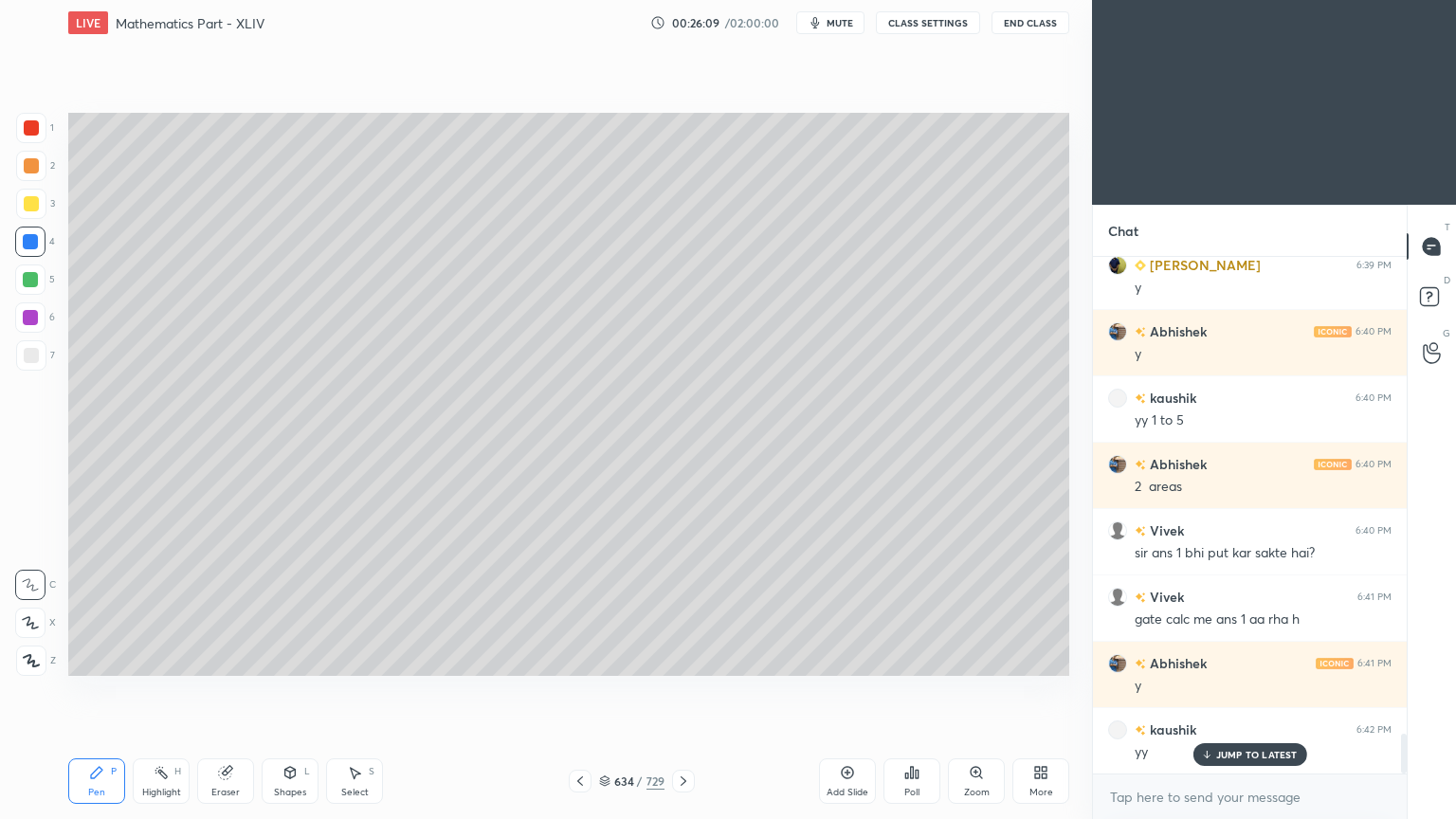
click at [17, 206] on div at bounding box center [31, 203] width 30 height 30
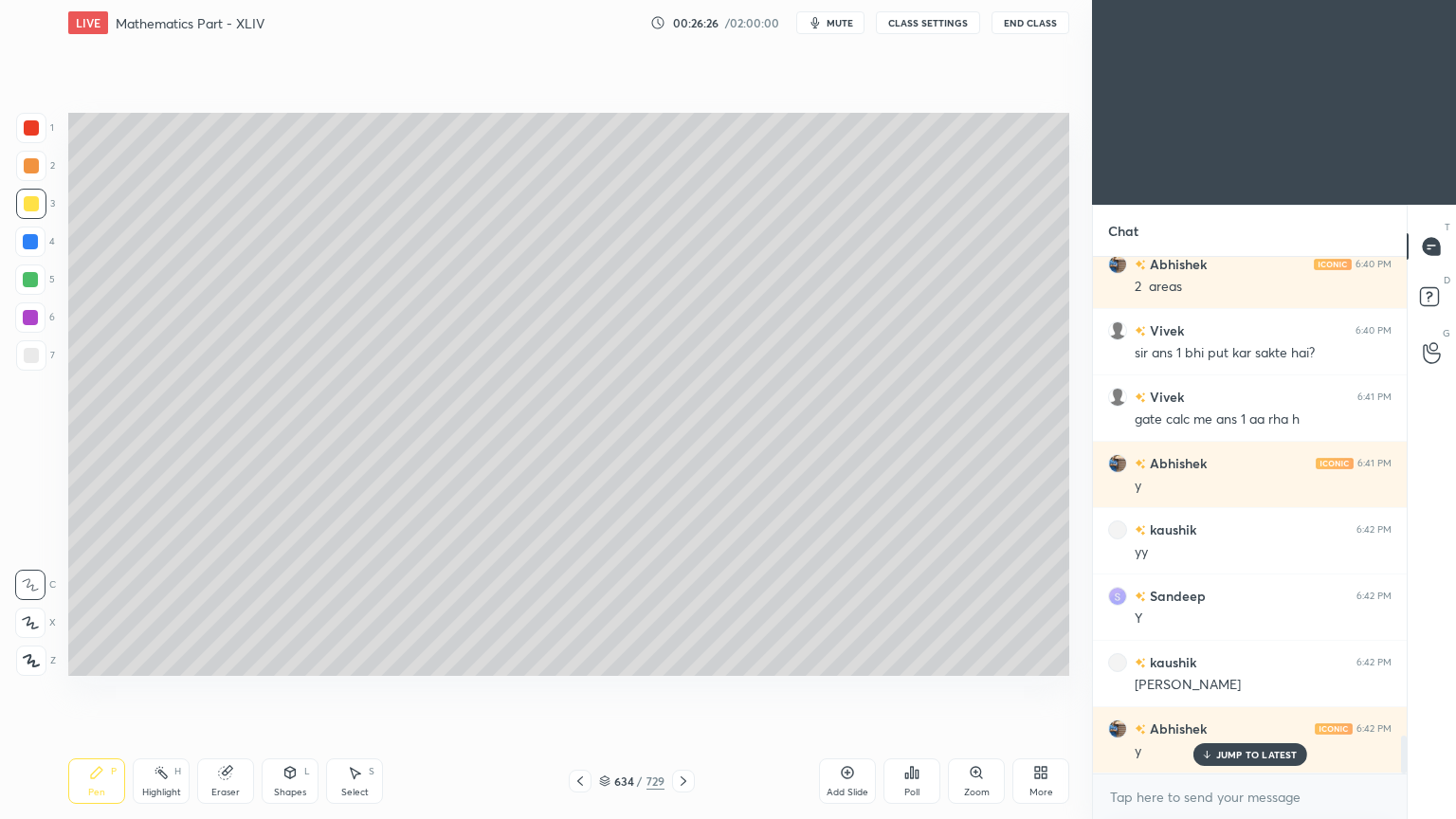
scroll to position [6447, 0]
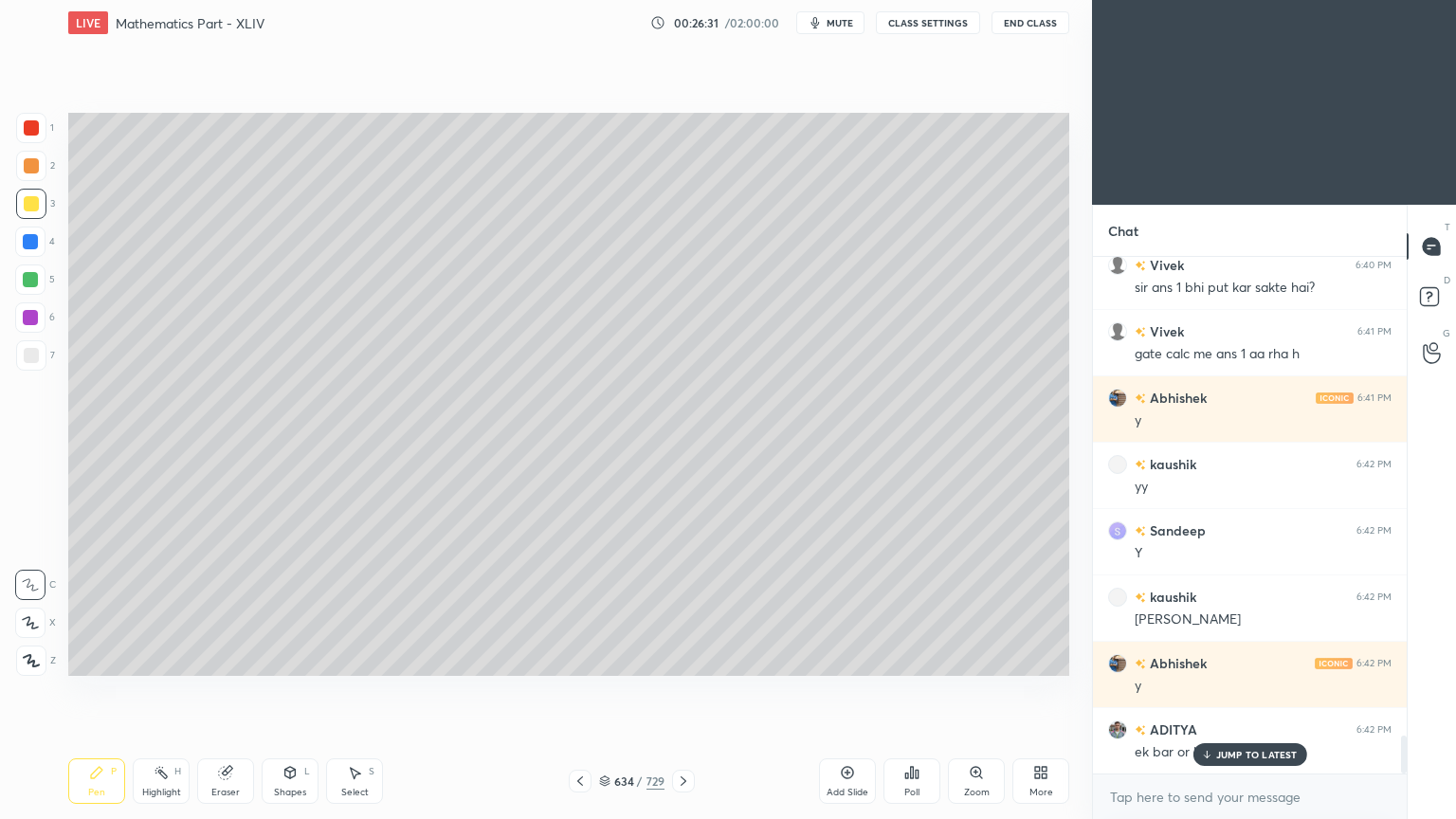
click at [33, 322] on div at bounding box center [30, 318] width 15 height 15
click at [25, 248] on div at bounding box center [30, 242] width 15 height 15
click at [27, 286] on div at bounding box center [30, 280] width 15 height 15
click at [104, 657] on div "Pen P" at bounding box center [96, 780] width 57 height 46
click at [95, 657] on div "Pen P" at bounding box center [96, 780] width 57 height 46
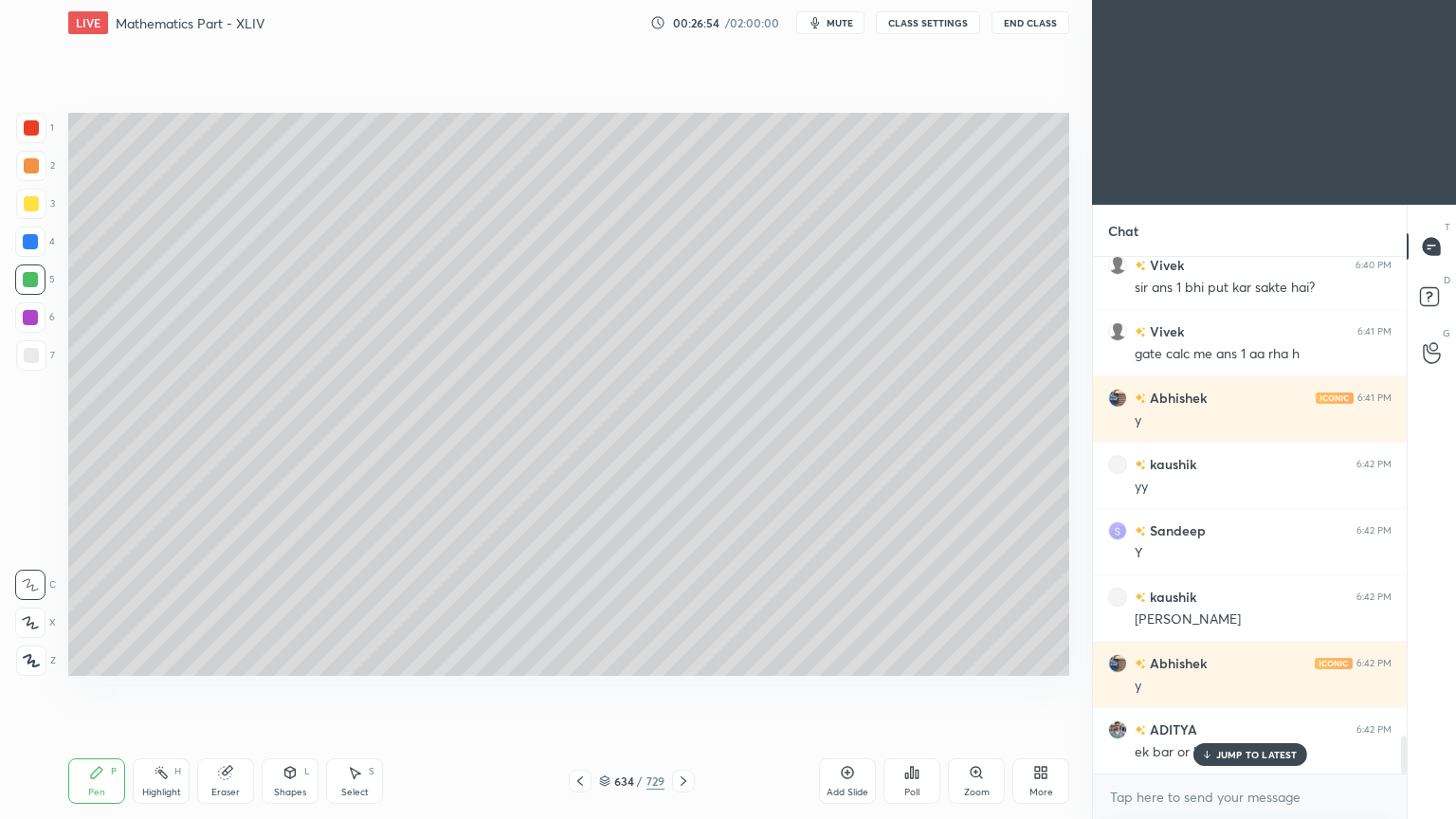
click at [154, 657] on div "Highlight" at bounding box center [162, 792] width 39 height 10
click at [157, 657] on div "Highlight H" at bounding box center [161, 780] width 57 height 46
click at [100, 657] on div "Pen" at bounding box center [97, 792] width 17 height 10
click at [103, 657] on div "Pen P" at bounding box center [96, 780] width 57 height 46
click at [159, 657] on div "Highlight H" at bounding box center [161, 780] width 57 height 46
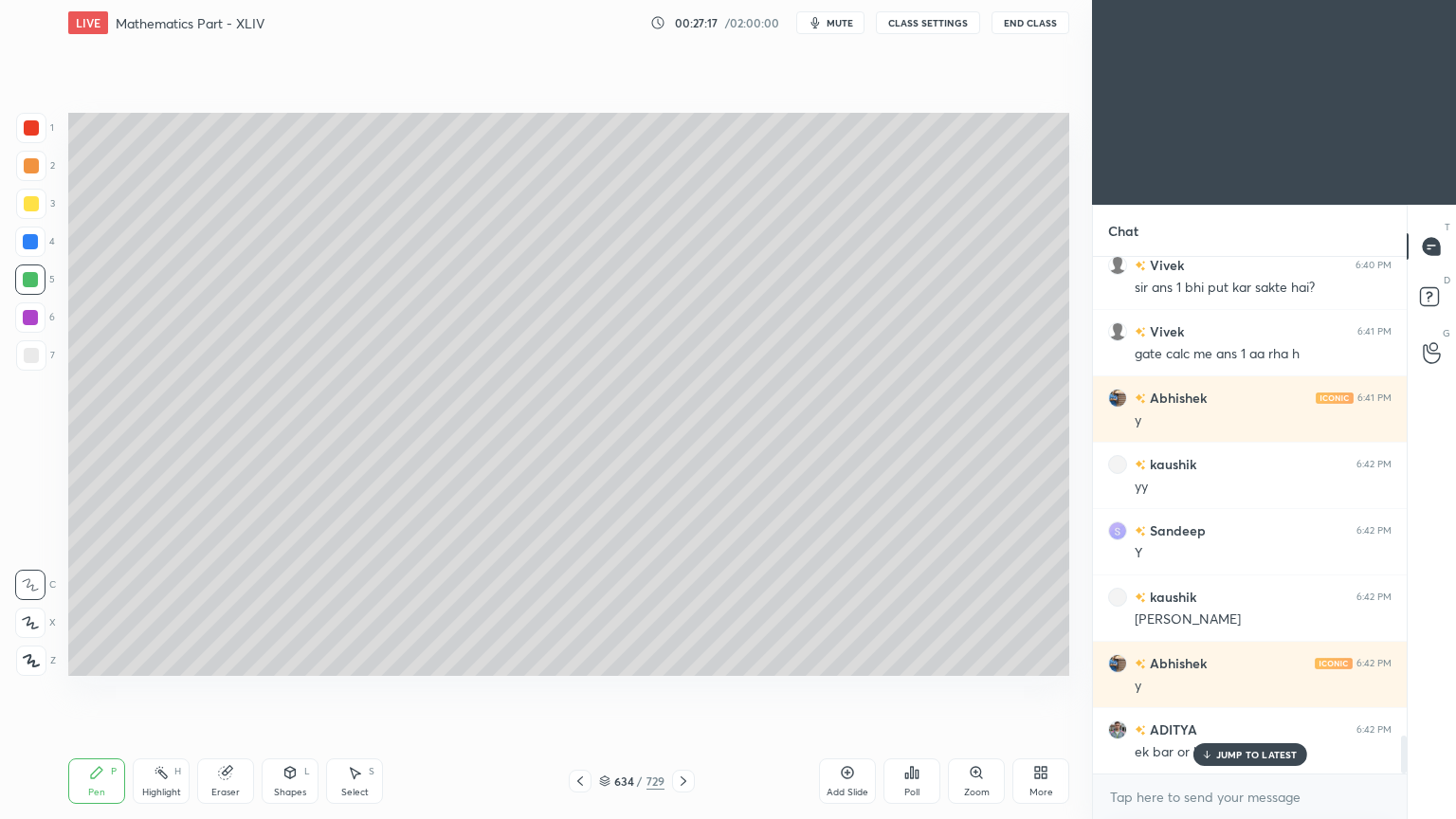
click at [164, 657] on div "Highlight H" at bounding box center [161, 780] width 57 height 46
click at [79, 657] on div "Pen P" at bounding box center [96, 780] width 57 height 46
click at [83, 657] on div "Pen P" at bounding box center [96, 780] width 57 height 46
drag, startPoint x: 1260, startPoint y: 761, endPoint x: 1230, endPoint y: 761, distance: 30.0
click at [1259, 657] on div "JUMP TO LATEST" at bounding box center [1248, 753] width 113 height 22
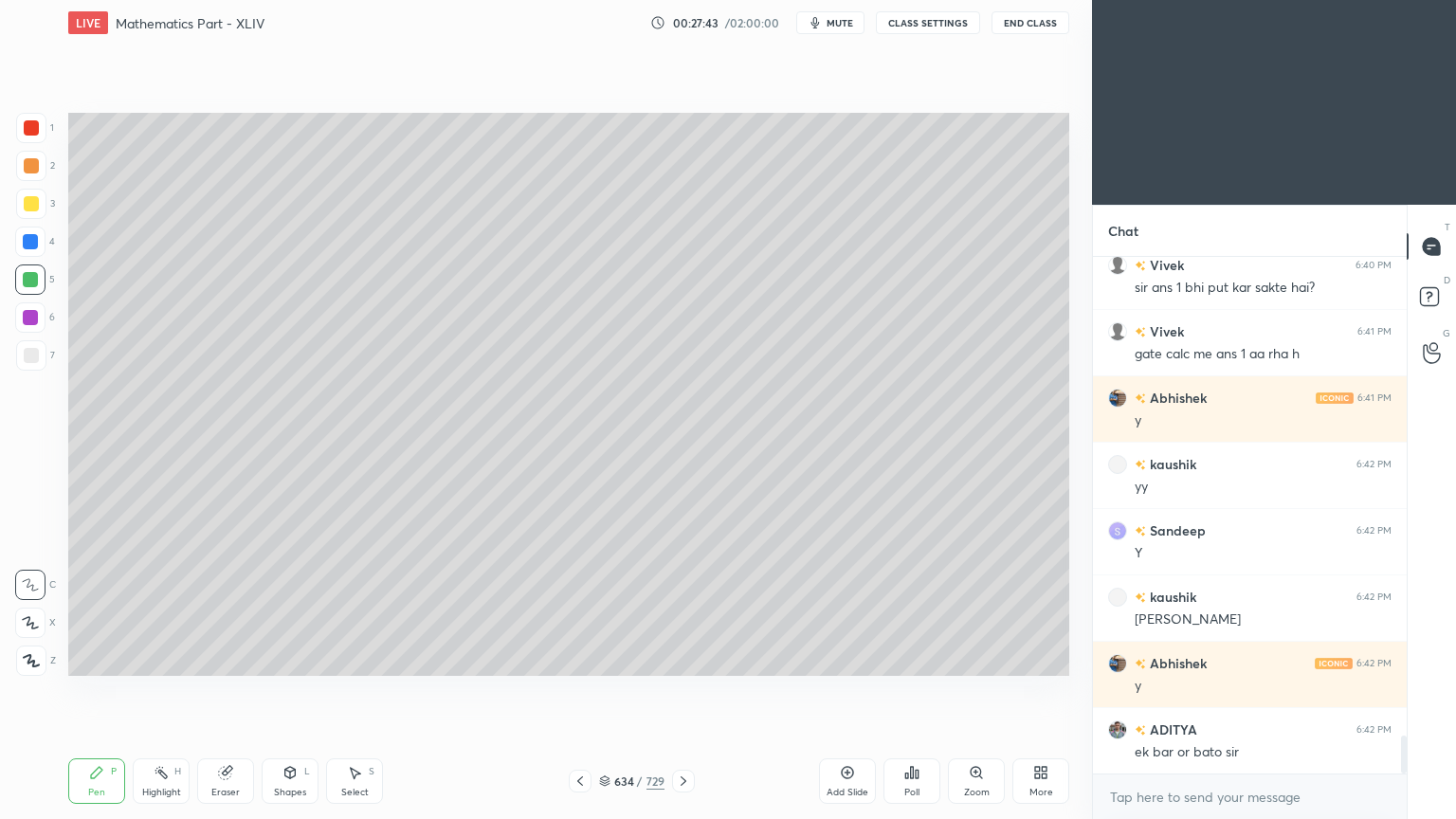
click at [169, 657] on div "Highlight" at bounding box center [162, 792] width 39 height 10
click at [167, 657] on div "Highlight" at bounding box center [162, 792] width 39 height 10
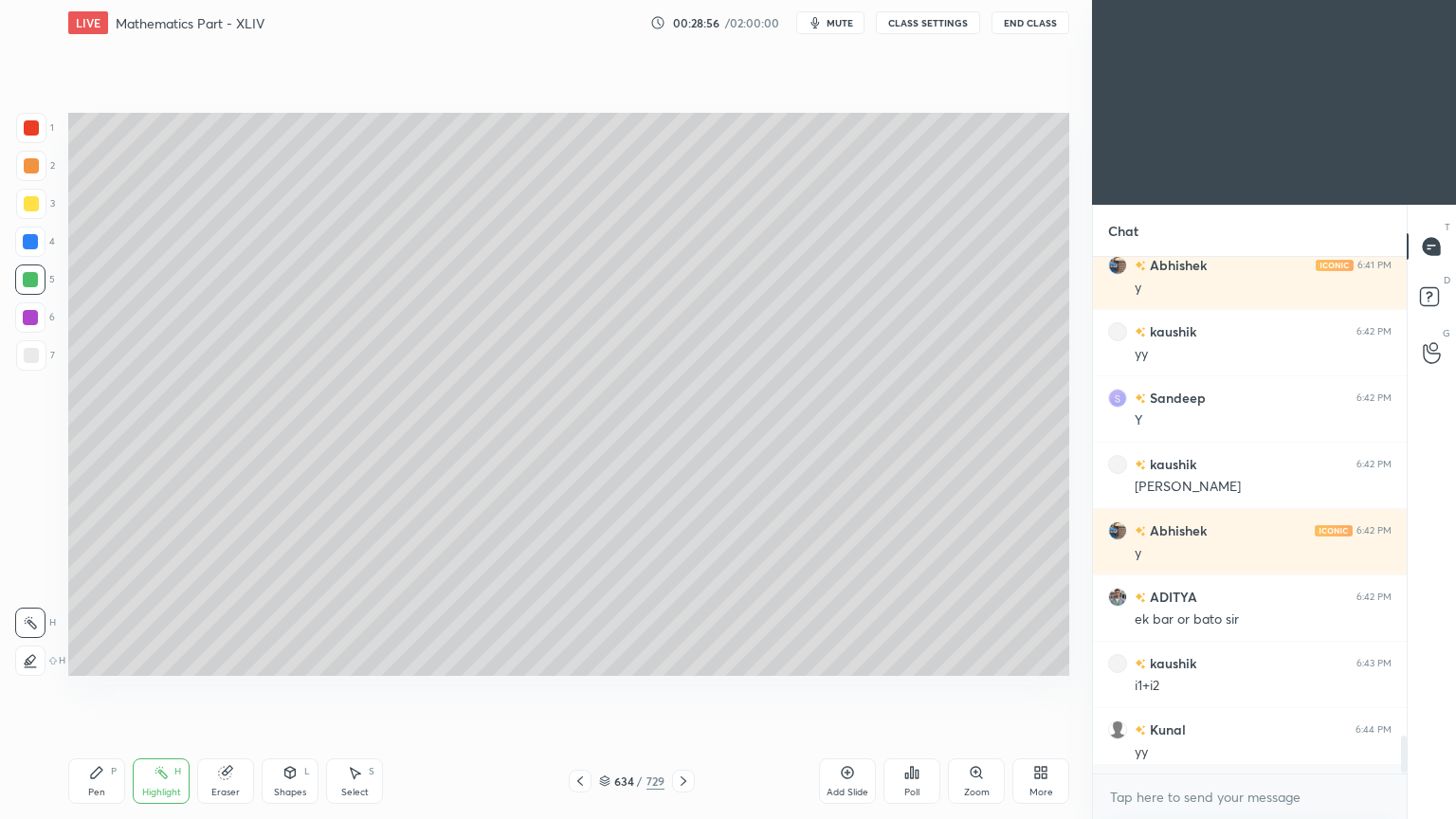
scroll to position [6582, 0]
click at [93, 657] on div "Pen P" at bounding box center [96, 780] width 57 height 46
click at [24, 204] on div at bounding box center [31, 204] width 15 height 15
click at [96, 657] on icon at bounding box center [97, 773] width 15 height 15
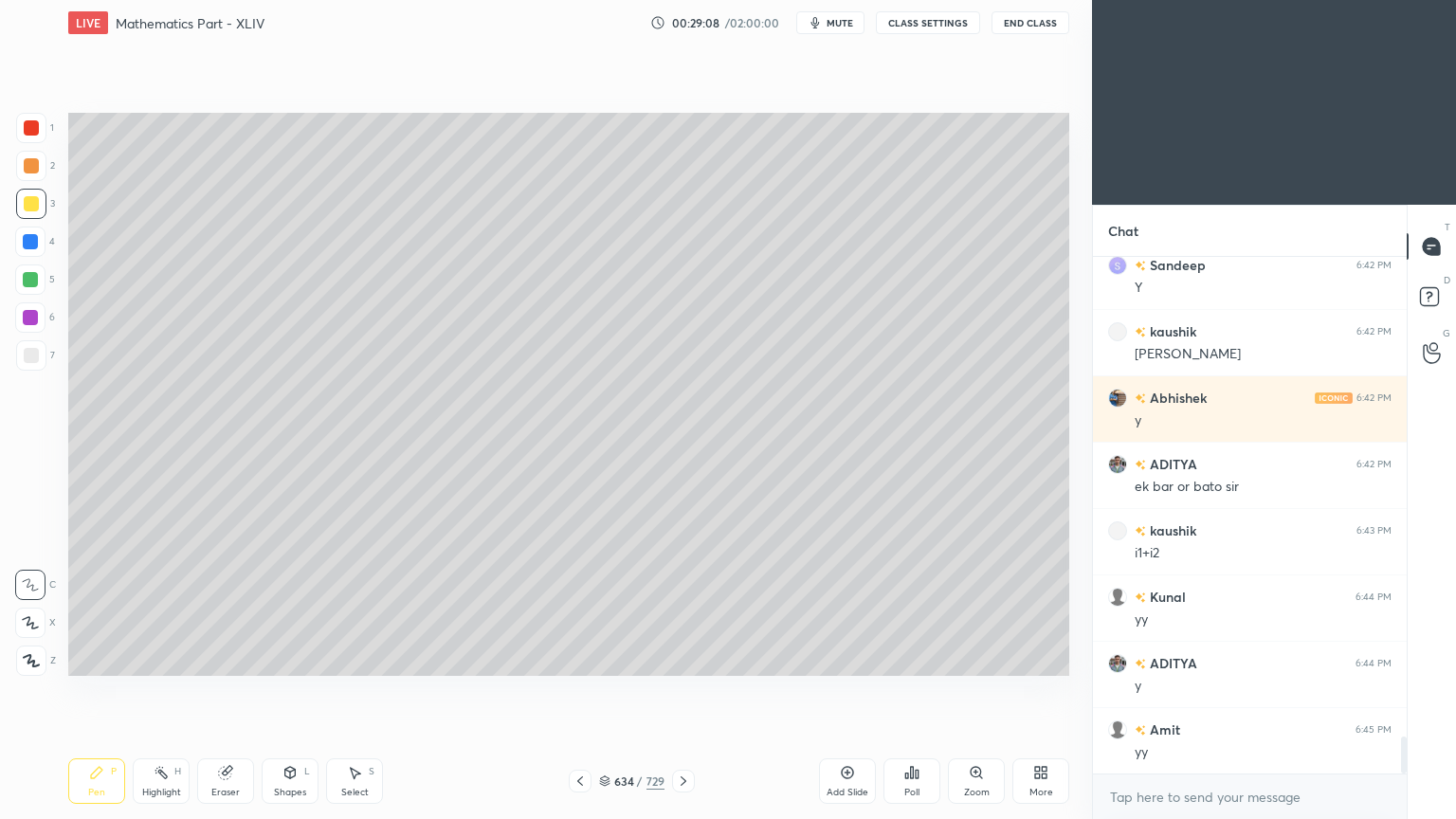
scroll to position [6780, 0]
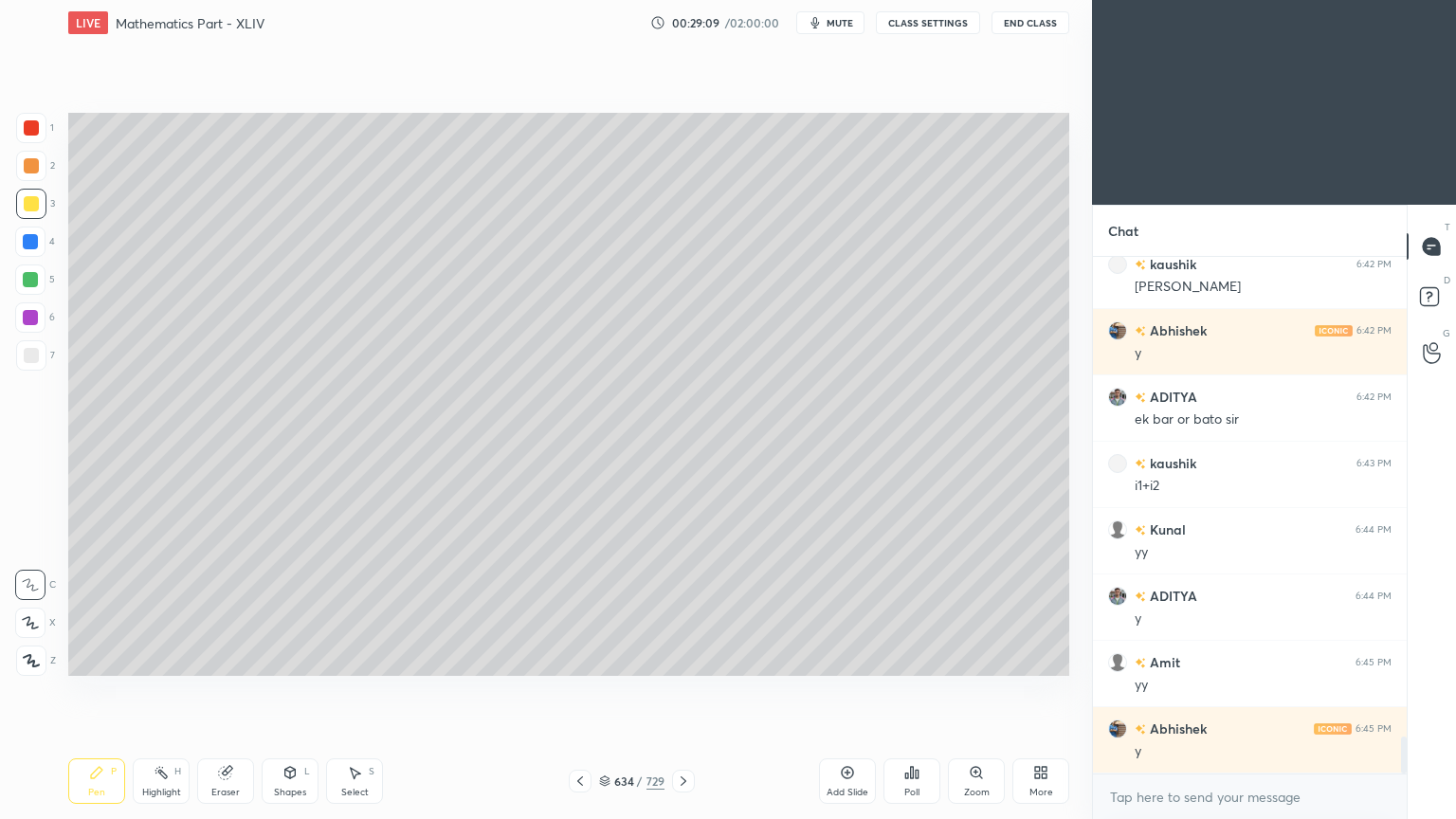
click at [575, 657] on div at bounding box center [579, 780] width 22 height 22
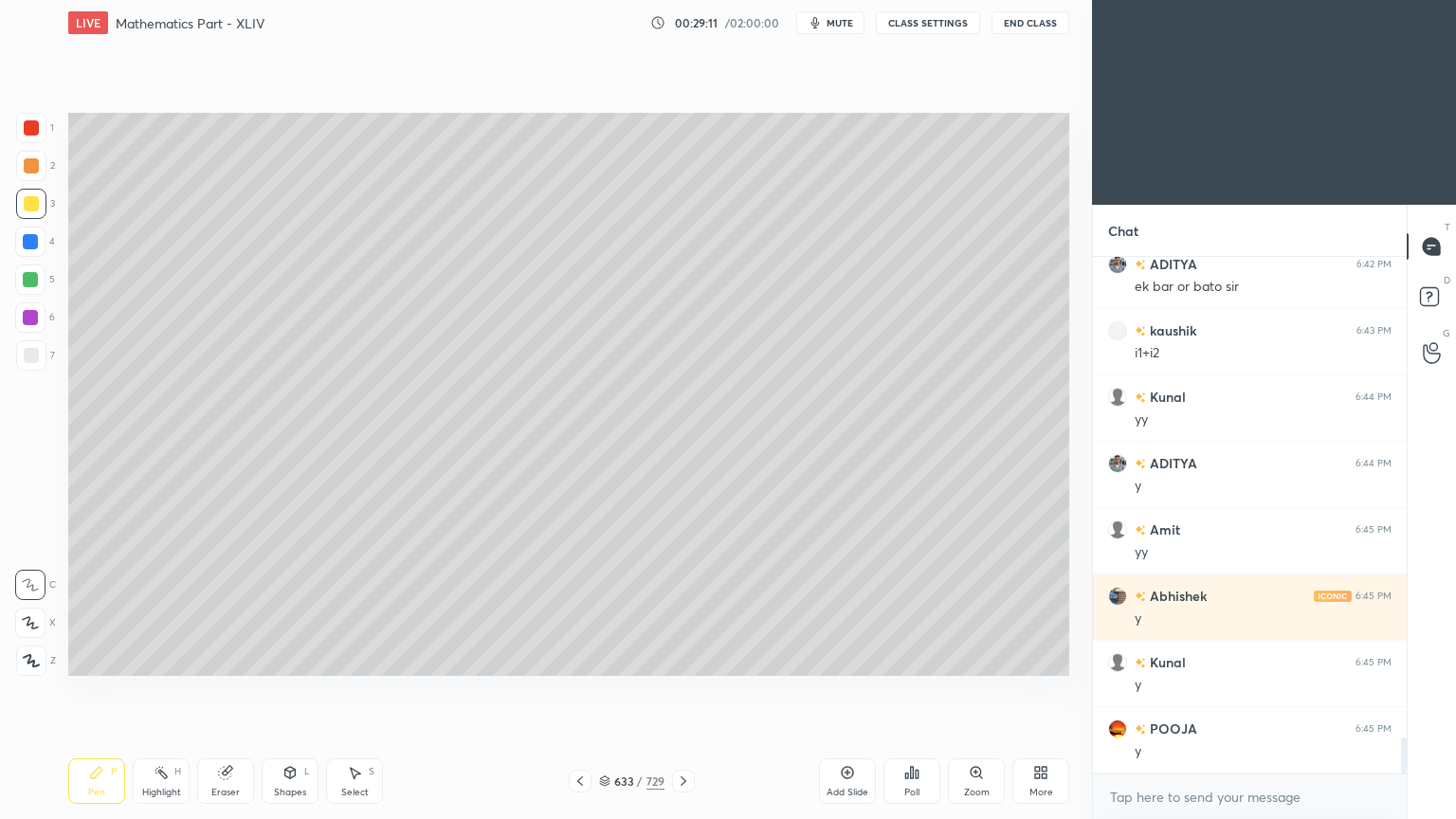
click at [575, 657] on div at bounding box center [579, 780] width 22 height 22
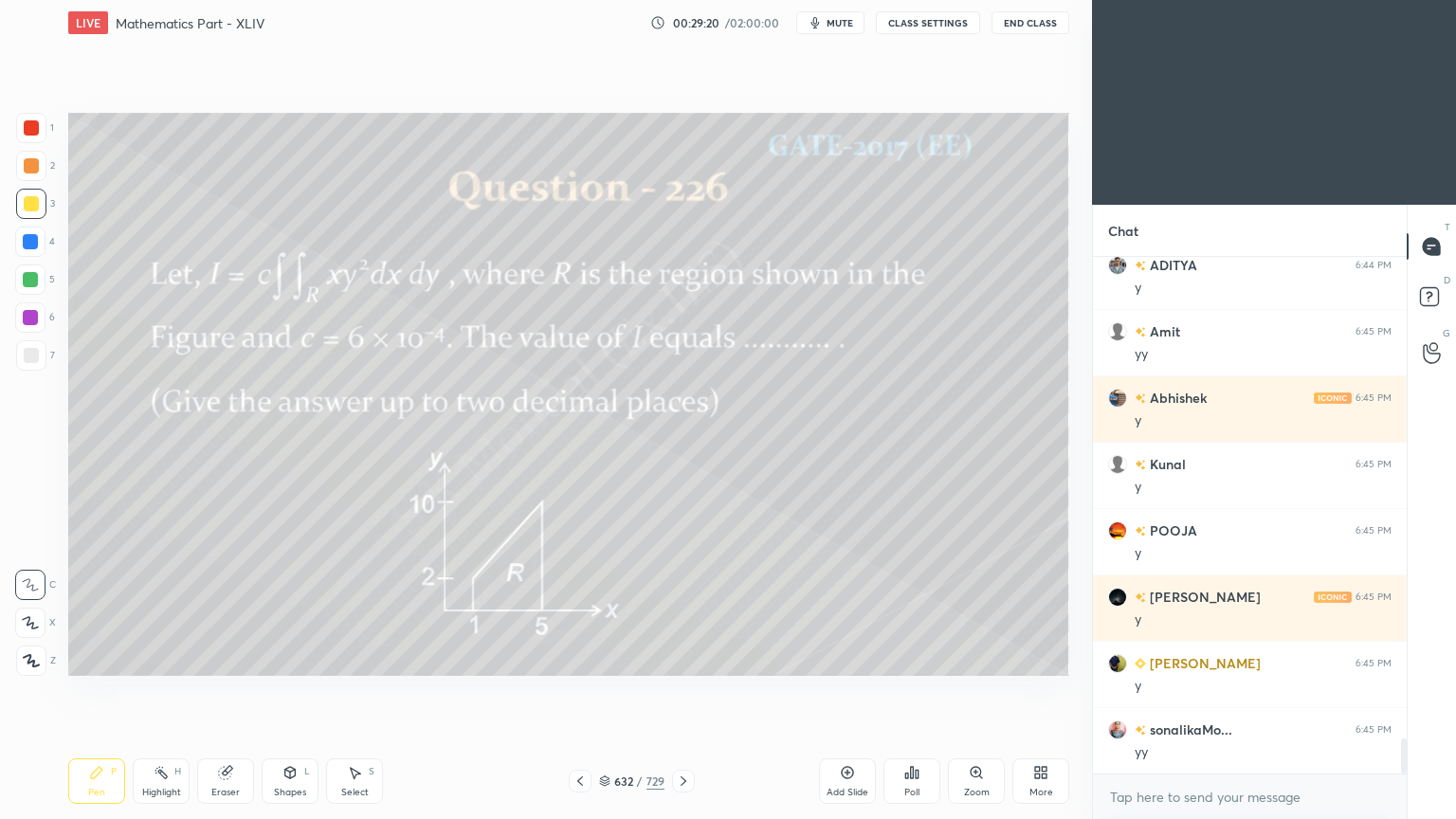
scroll to position [7178, 0]
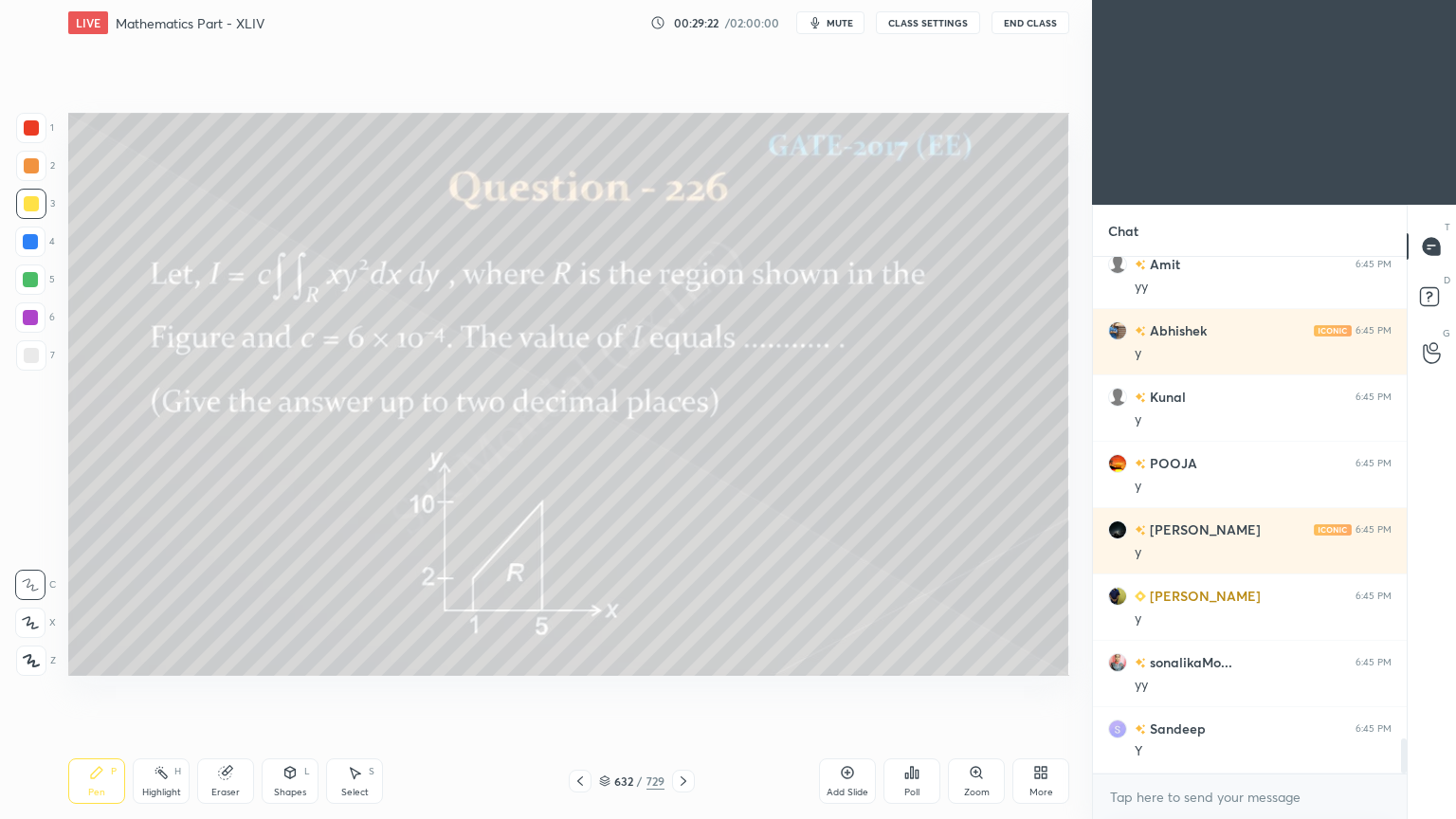
click at [100, 657] on div "Pen" at bounding box center [97, 792] width 17 height 10
click at [22, 289] on div at bounding box center [30, 279] width 30 height 30
click at [152, 657] on div "Highlight H" at bounding box center [161, 780] width 57 height 46
click at [154, 657] on icon at bounding box center [162, 773] width 15 height 15
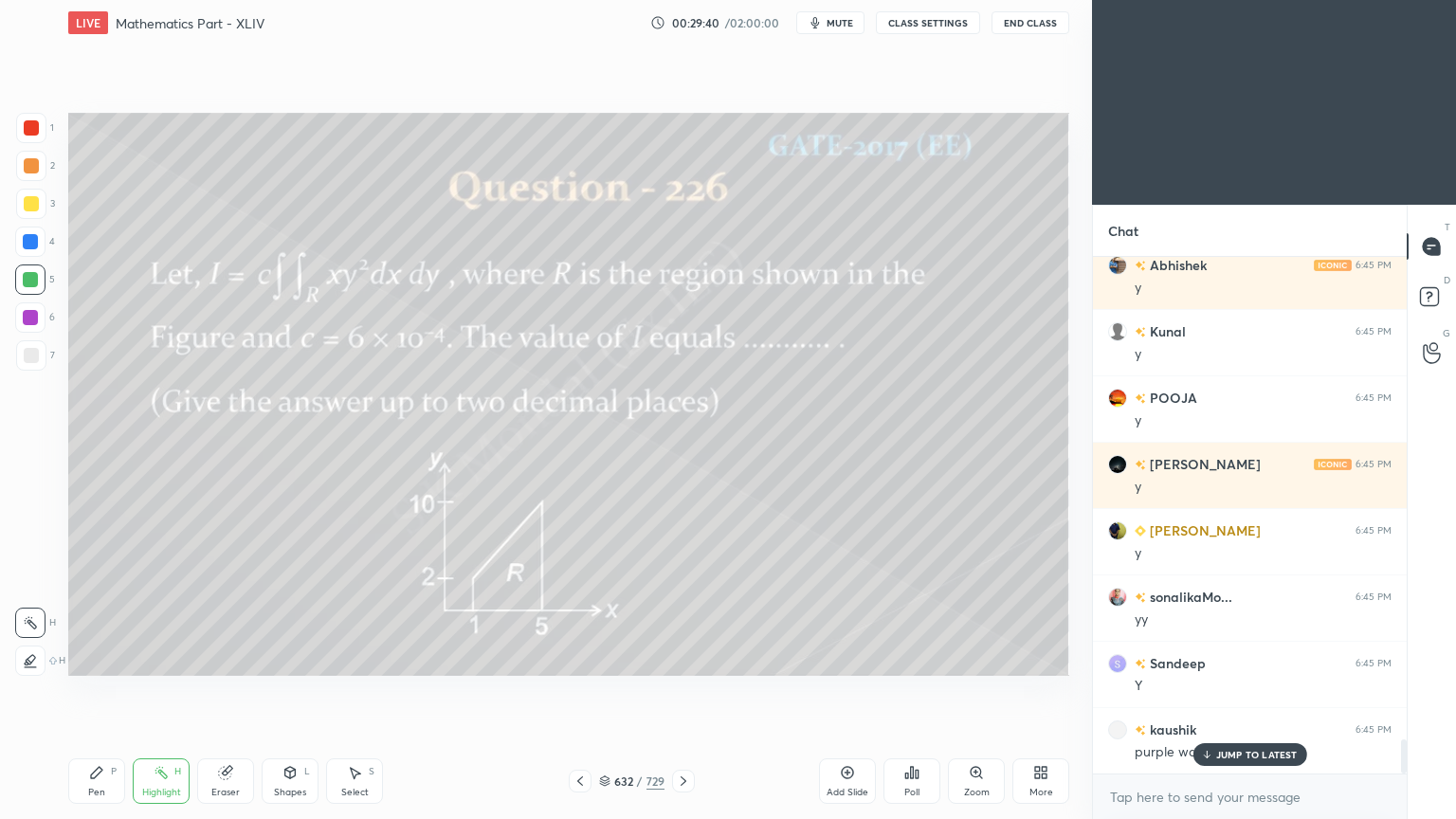
scroll to position [7263, 0]
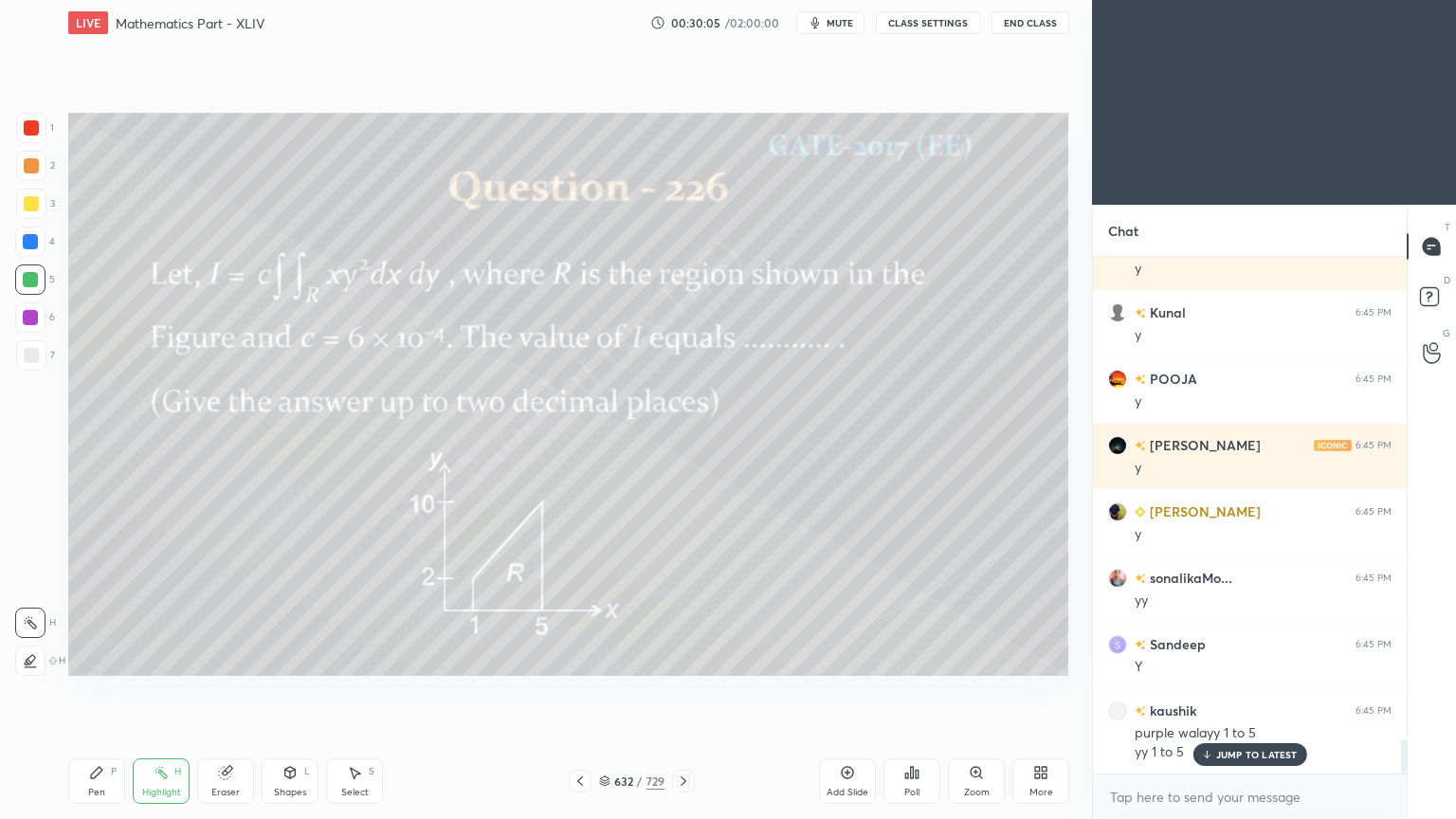
click at [682, 657] on icon at bounding box center [683, 781] width 6 height 10
click at [683, 657] on icon at bounding box center [683, 781] width 15 height 15
click at [95, 657] on div "Pen" at bounding box center [97, 792] width 17 height 10
click at [99, 657] on div "Pen P" at bounding box center [96, 780] width 57 height 46
click at [26, 198] on div at bounding box center [31, 204] width 15 height 15
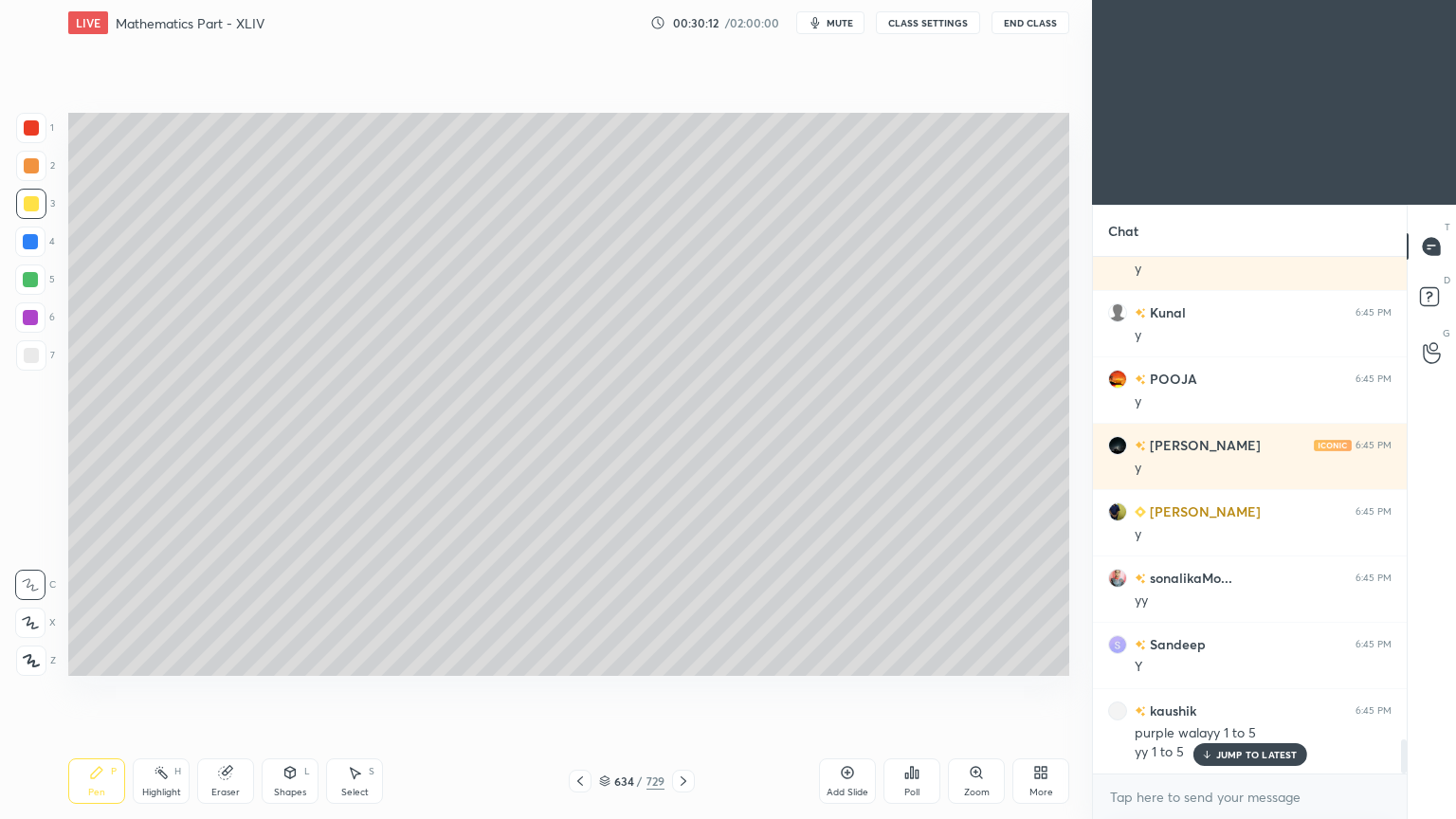
click at [171, 657] on div "Highlight" at bounding box center [162, 792] width 39 height 10
click at [167, 657] on div "Highlight" at bounding box center [162, 792] width 39 height 10
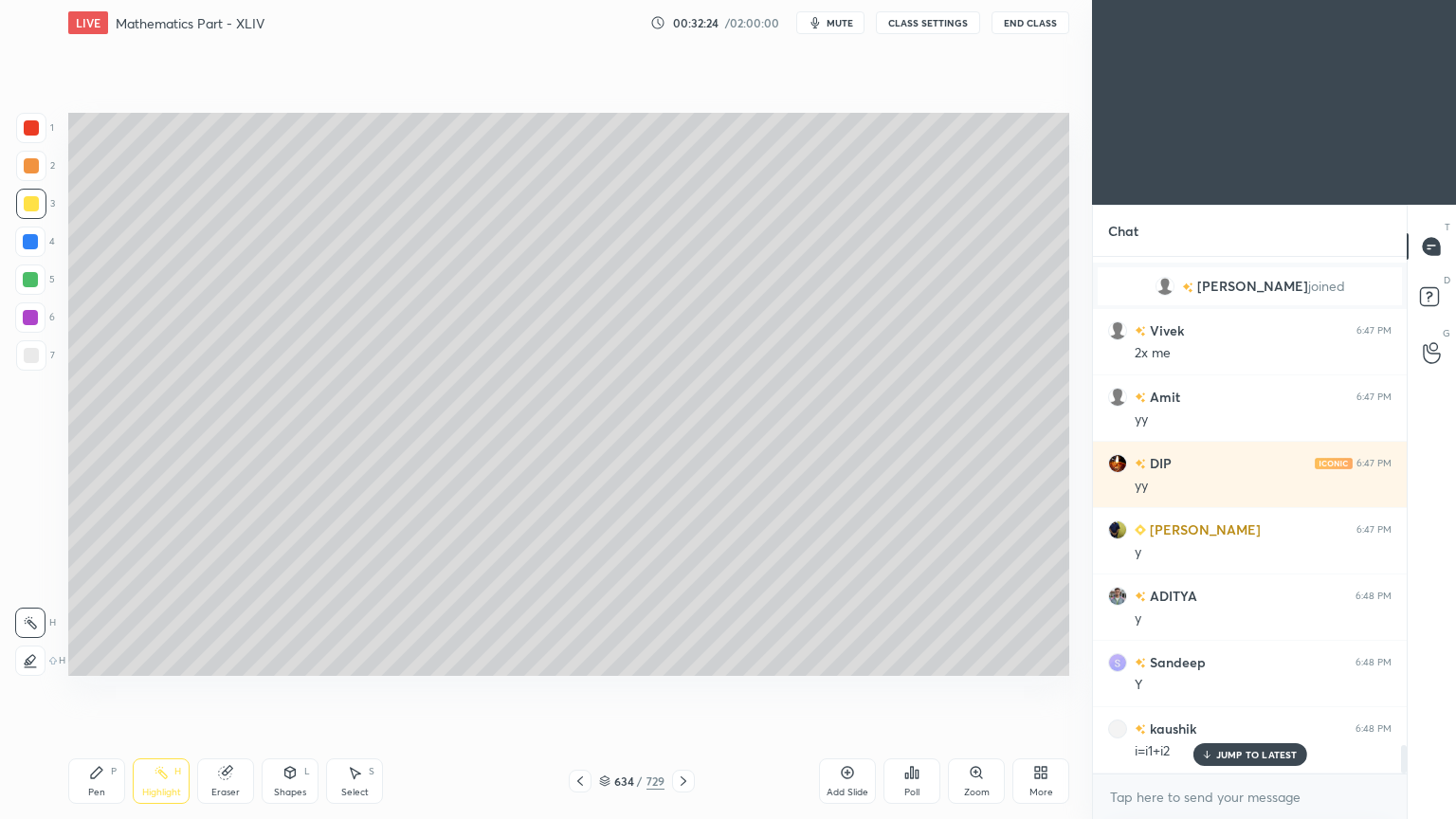
scroll to position [8901, 0]
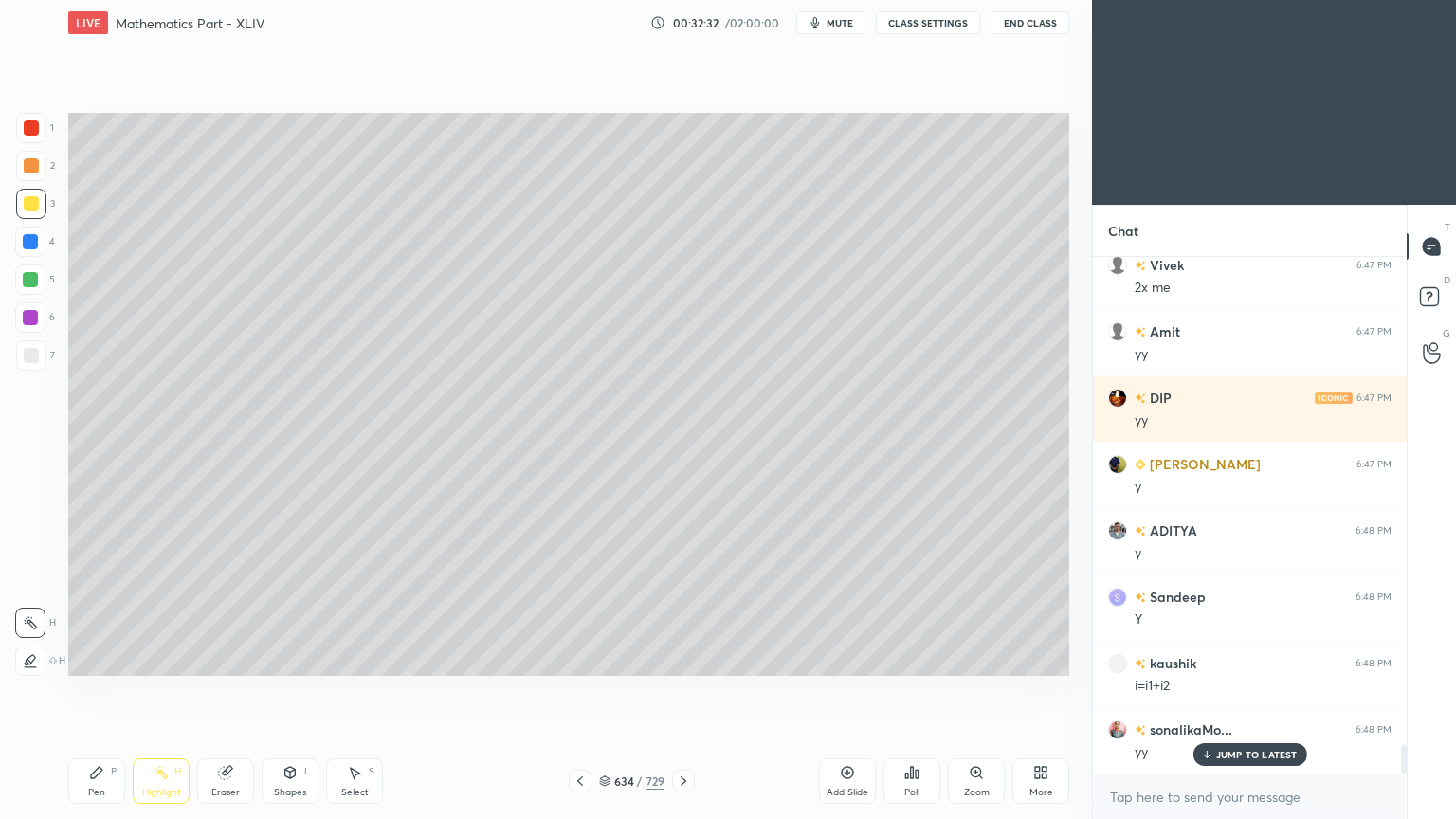
click at [1242, 657] on p "JUMP TO LATEST" at bounding box center [1257, 754] width 81 height 12
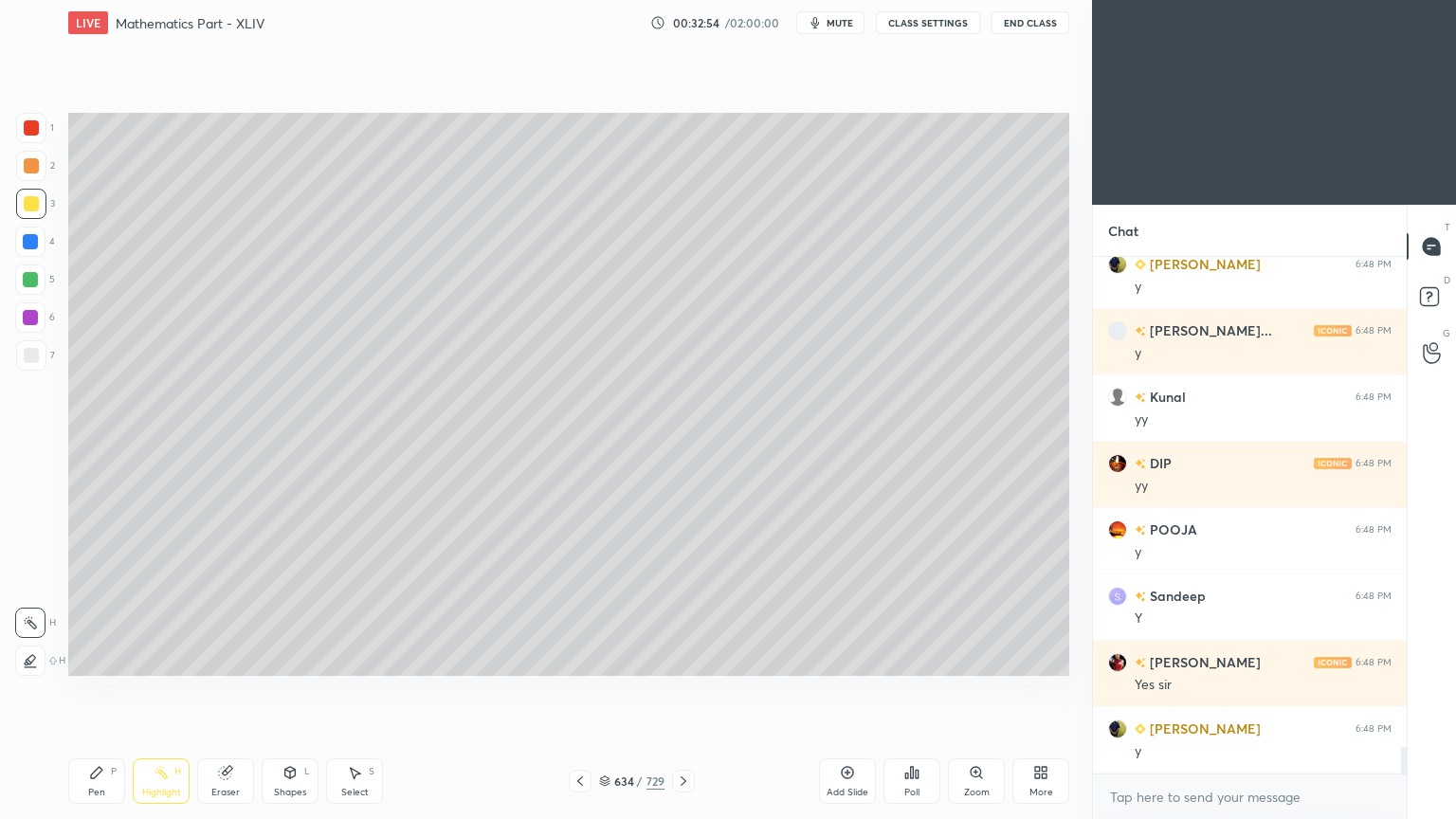
scroll to position [9564, 0]
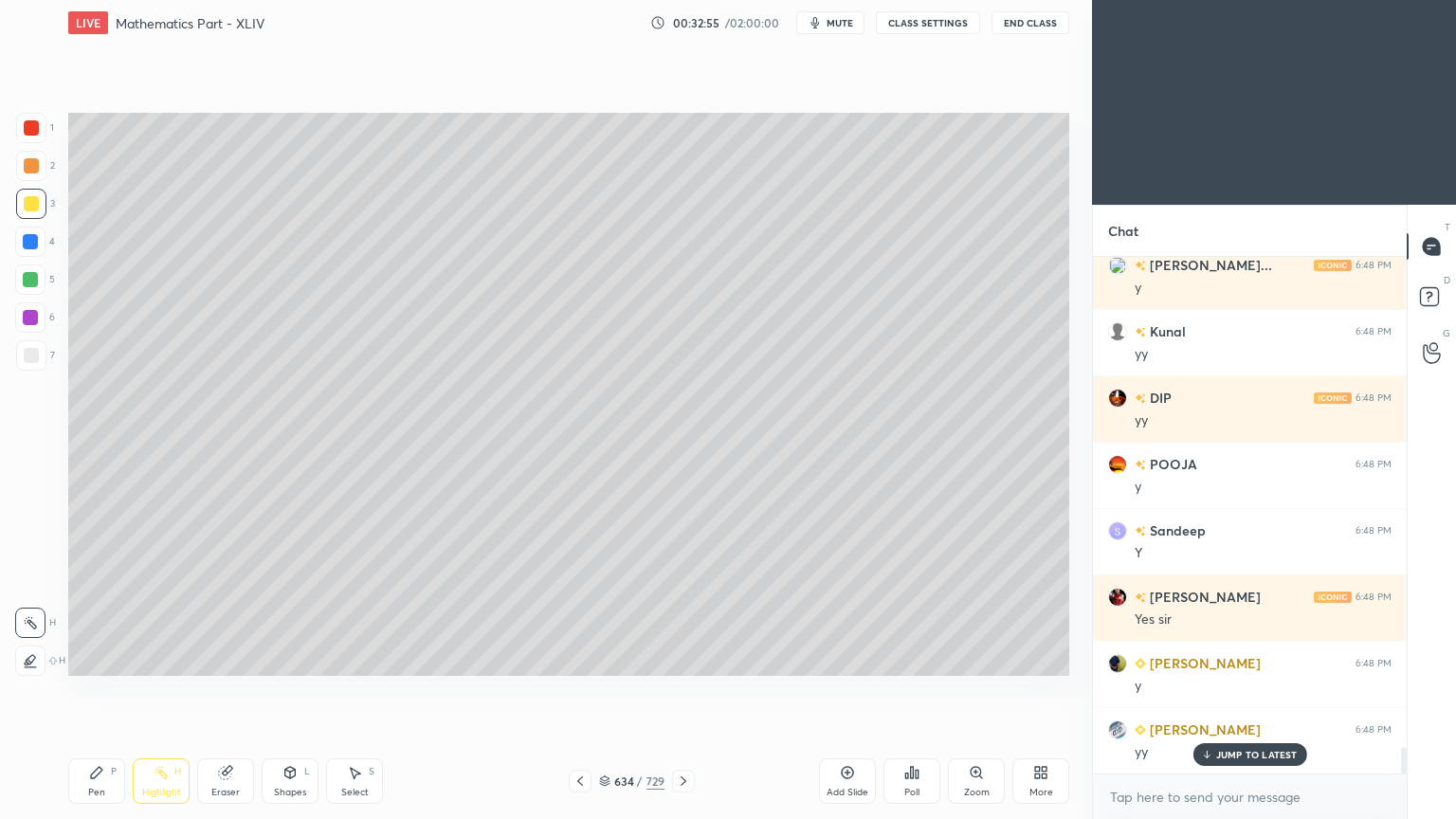
click at [570, 657] on div at bounding box center [579, 780] width 22 height 22
click at [1227, 657] on p "JUMP TO LATEST" at bounding box center [1257, 754] width 81 height 12
click at [686, 657] on icon at bounding box center [683, 781] width 15 height 15
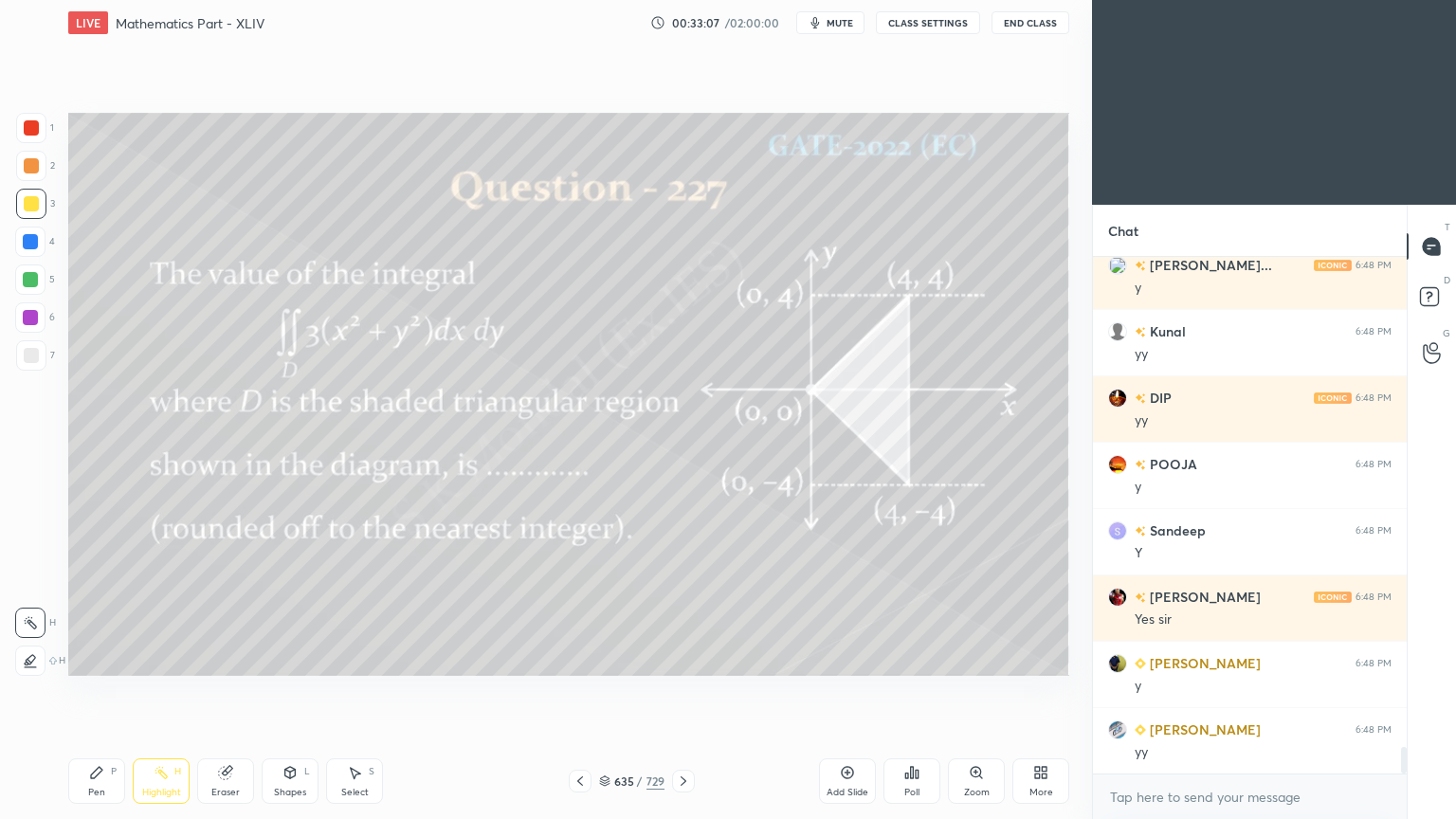
scroll to position [9631, 0]
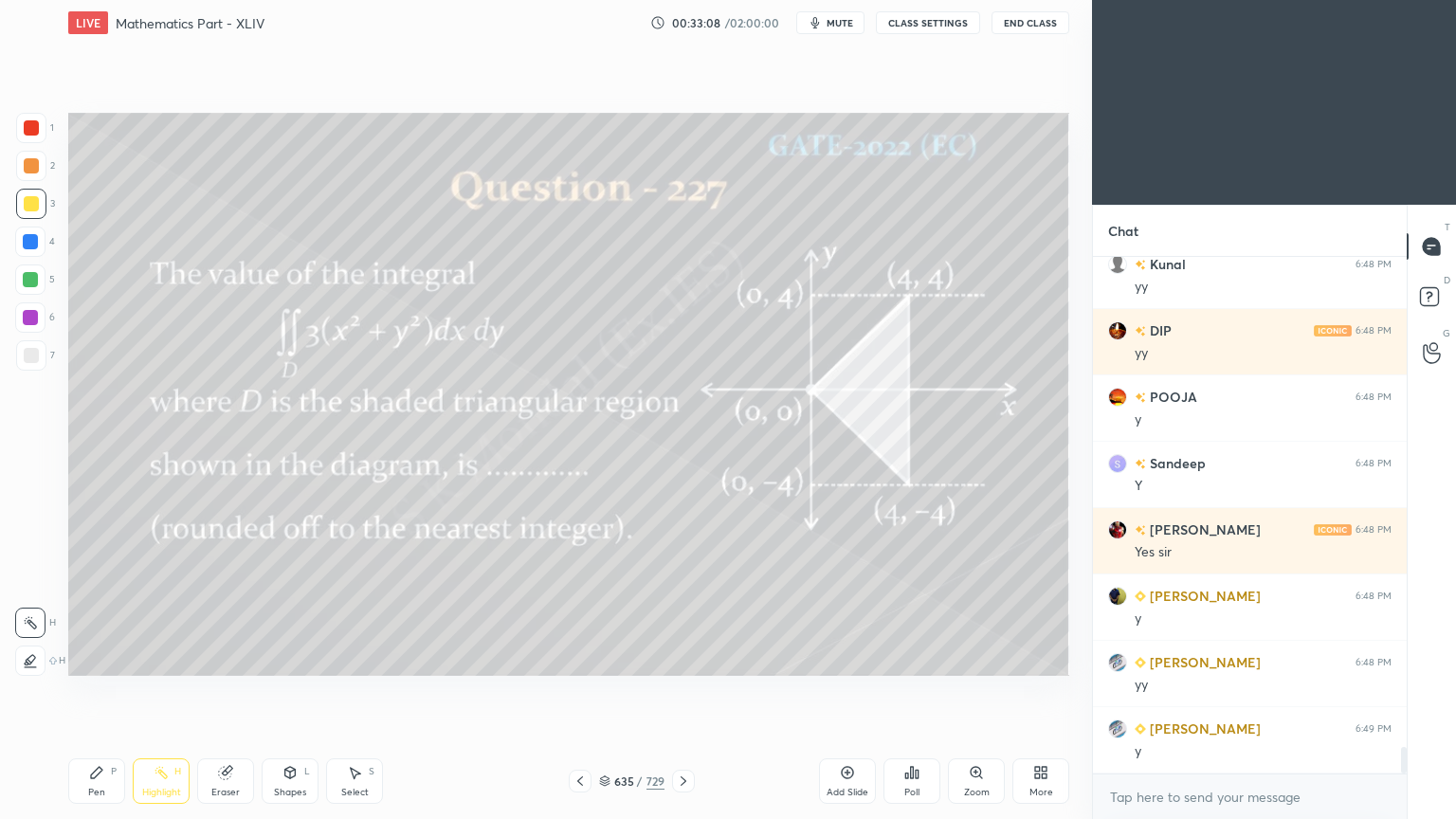
click at [36, 200] on div at bounding box center [31, 204] width 15 height 15
click at [89, 657] on icon at bounding box center [97, 773] width 15 height 15
click at [99, 657] on icon at bounding box center [97, 773] width 15 height 15
click at [151, 657] on div "Highlight" at bounding box center [162, 792] width 39 height 10
click at [152, 657] on div "Highlight" at bounding box center [162, 792] width 39 height 10
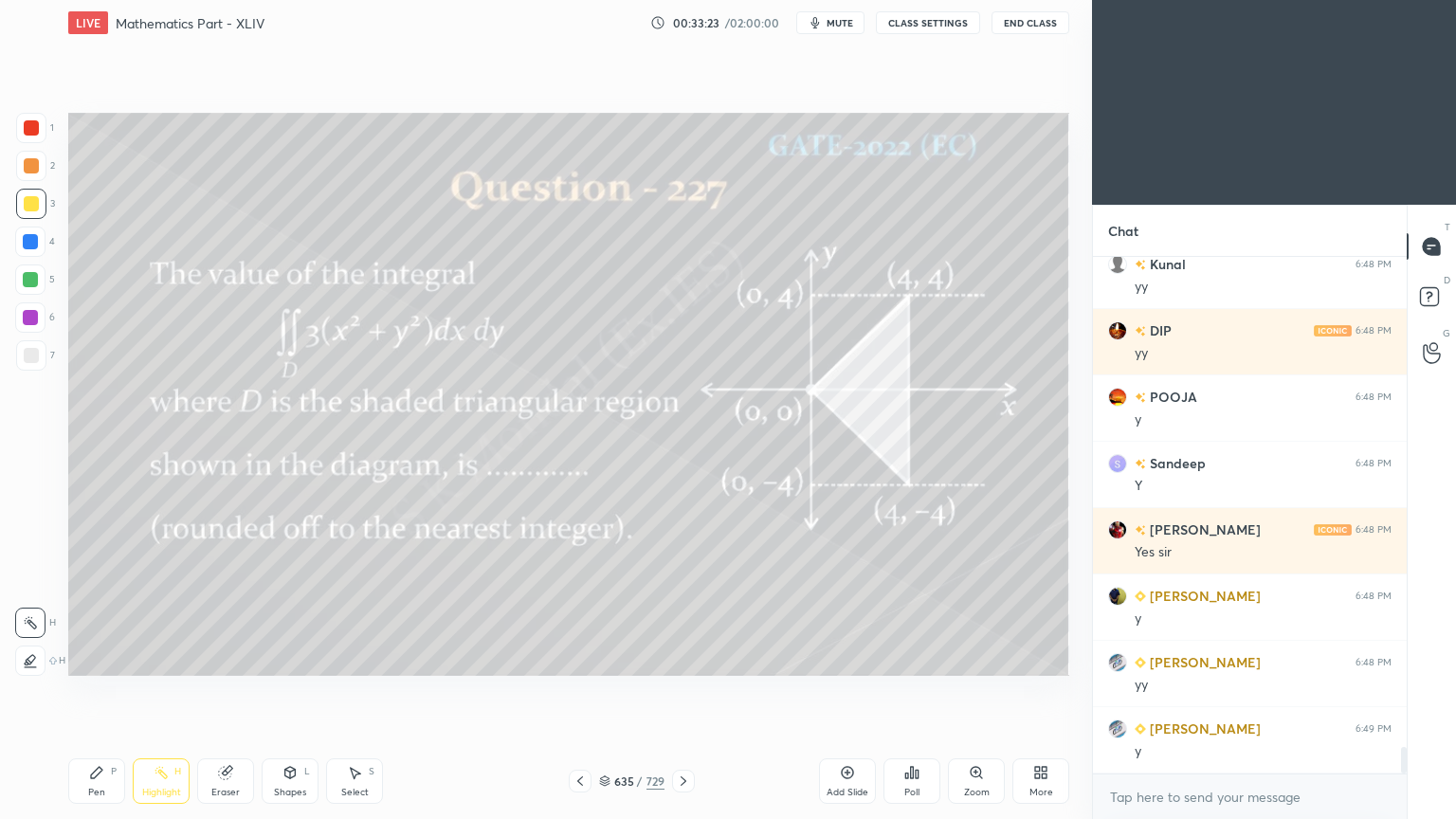
scroll to position [9677, 0]
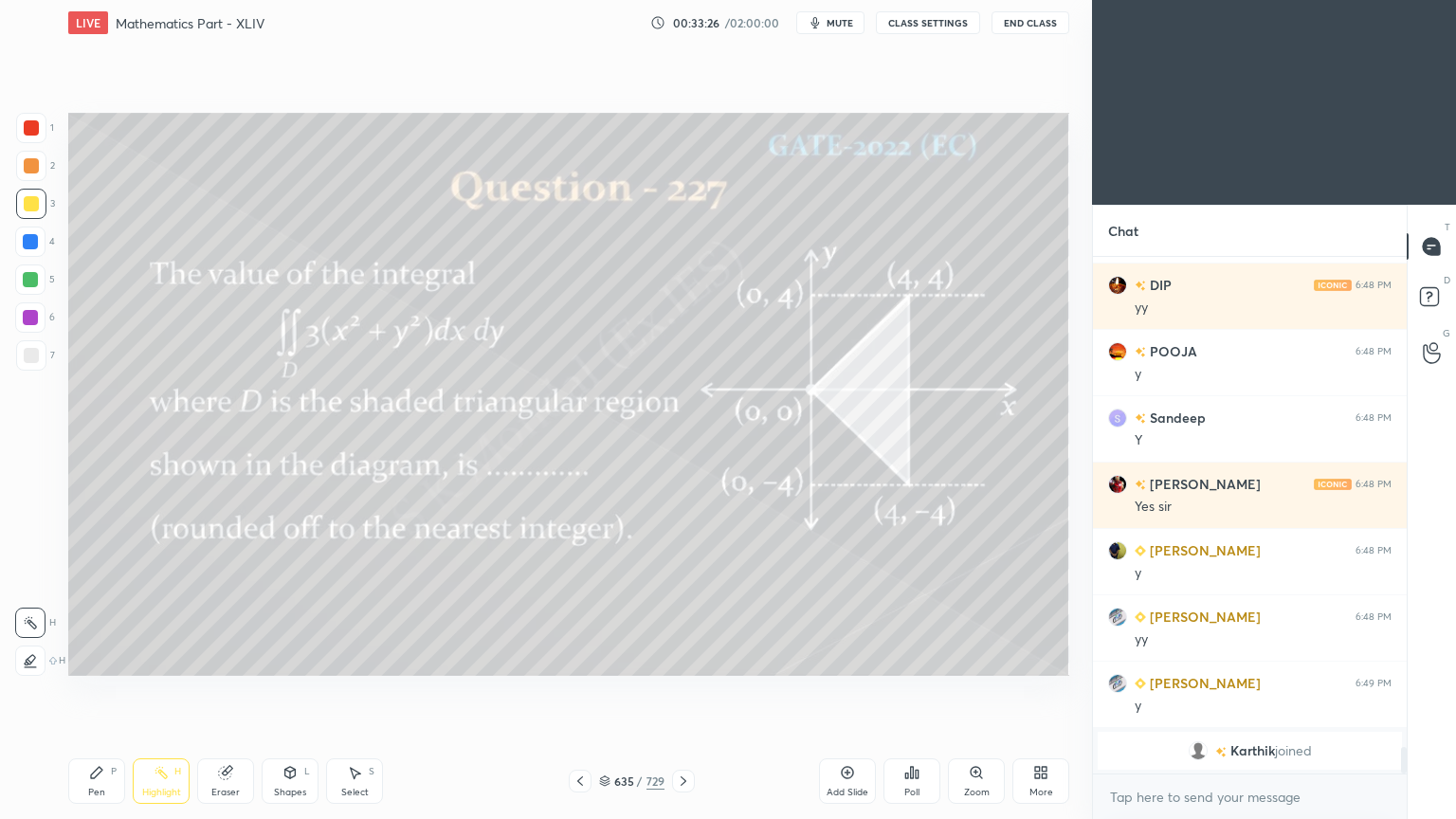
click at [95, 657] on div "Pen P" at bounding box center [96, 780] width 57 height 46
click at [99, 657] on div "Pen P" at bounding box center [96, 780] width 57 height 46
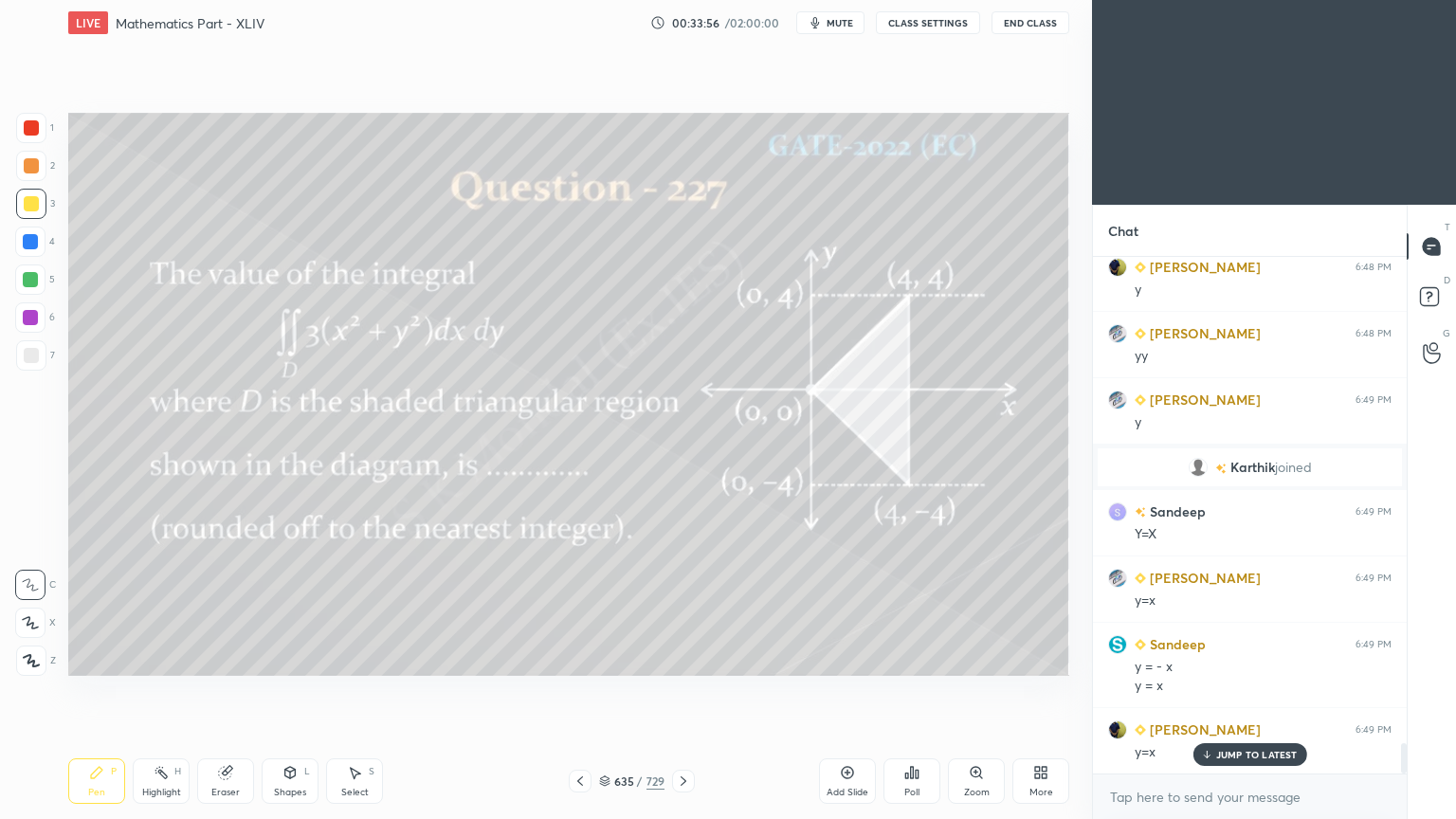
scroll to position [8437, 0]
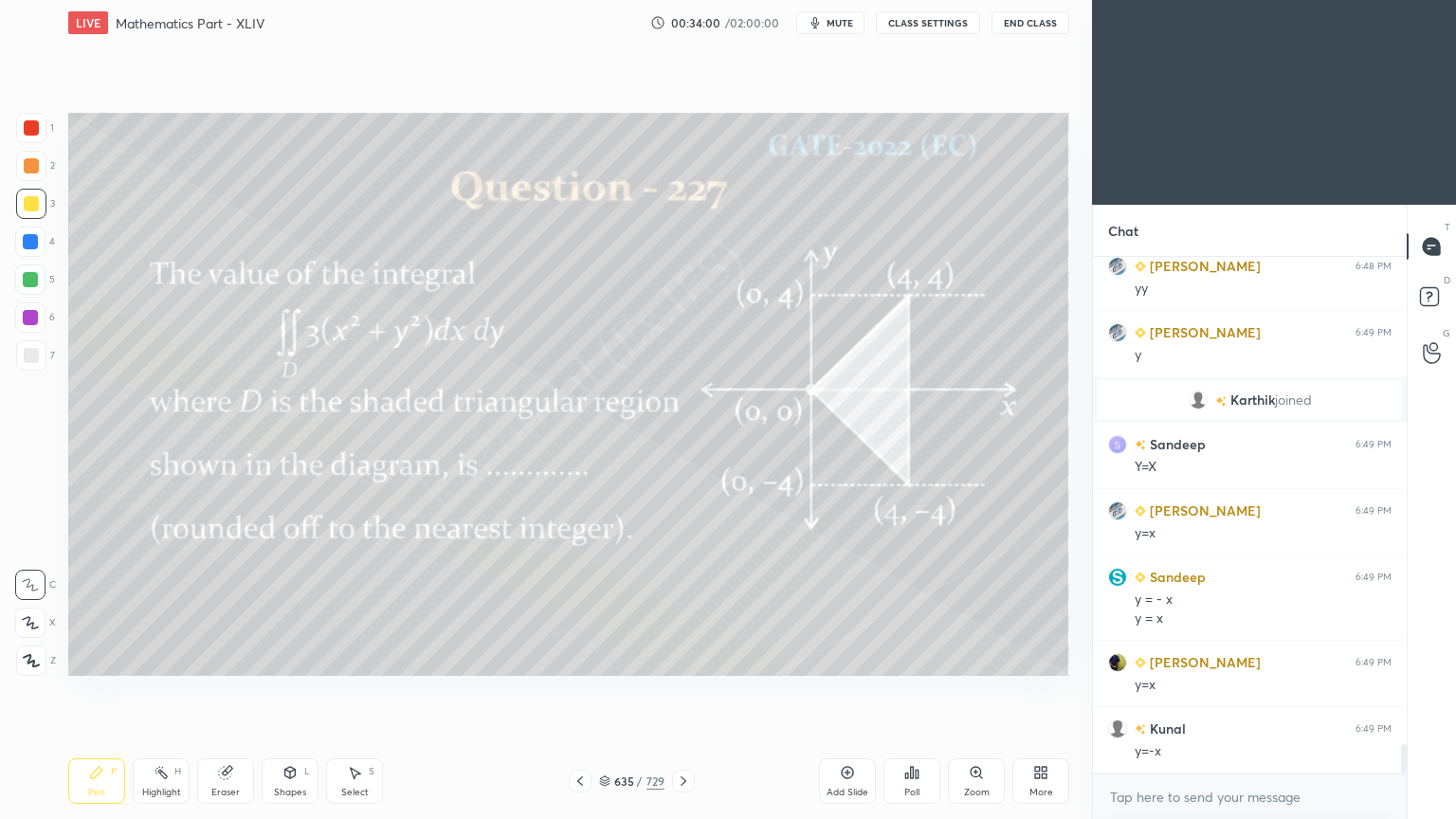
click at [349, 657] on icon at bounding box center [354, 773] width 15 height 15
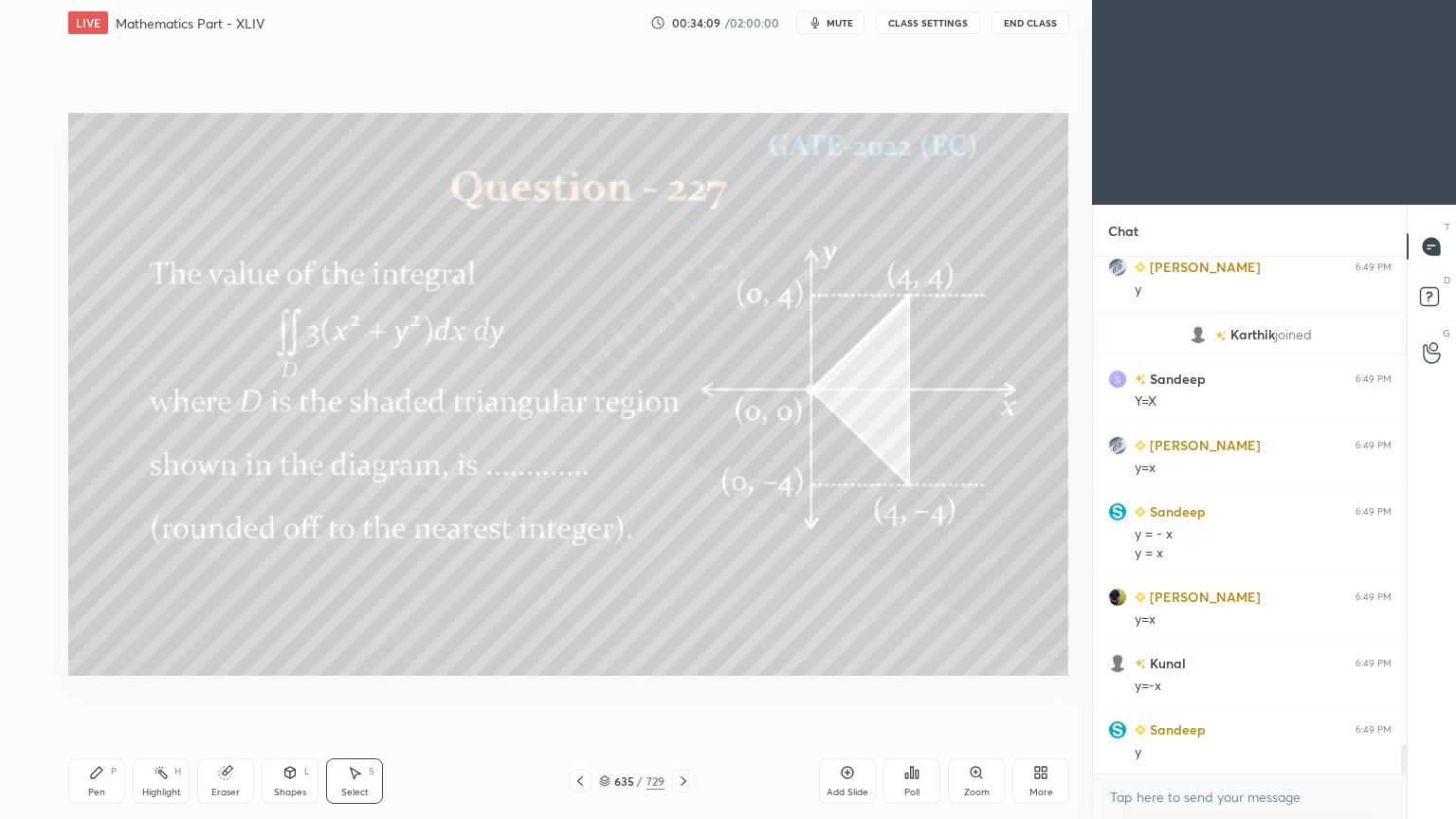
scroll to position [8569, 0]
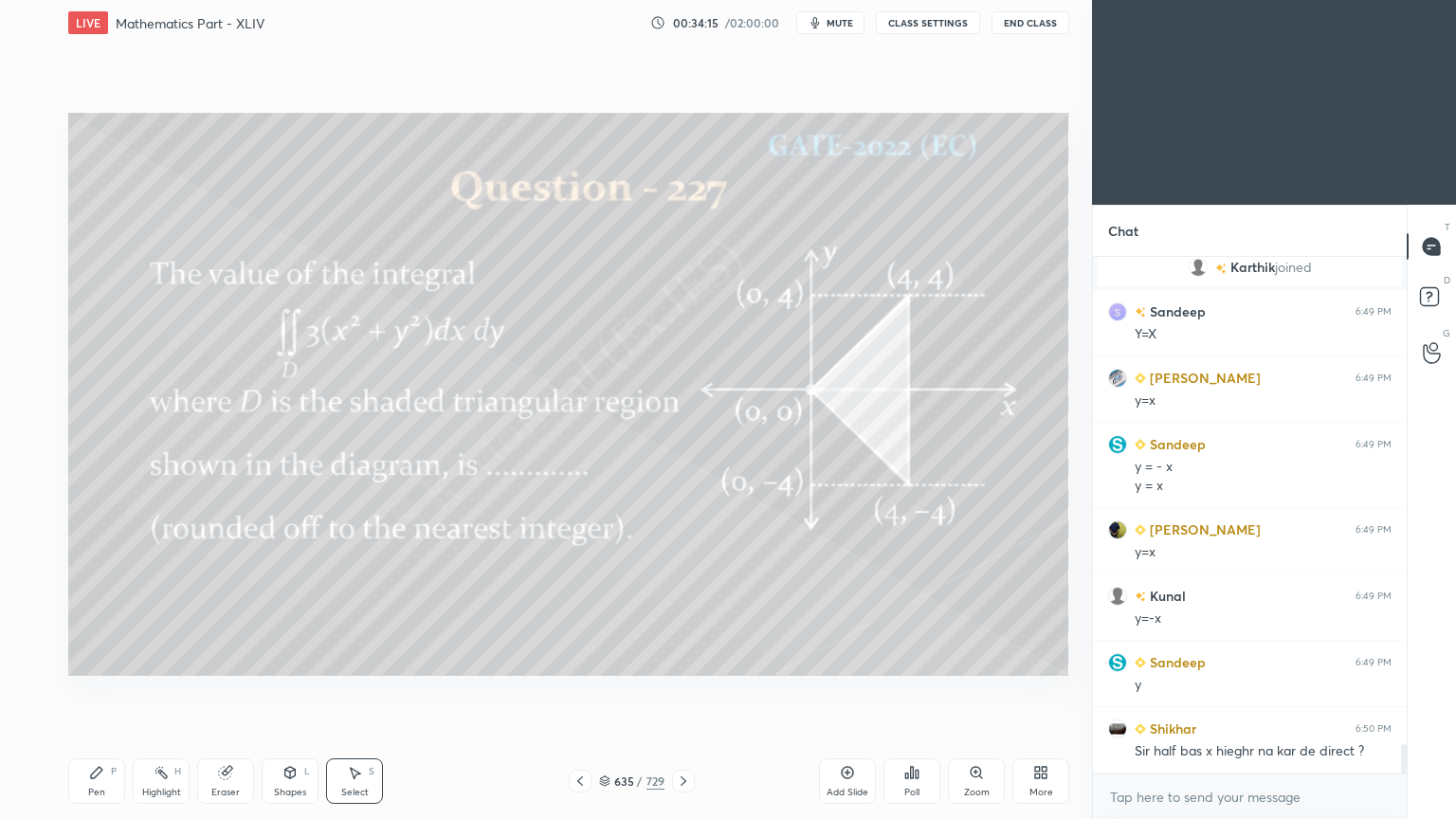
click at [354, 657] on icon at bounding box center [355, 774] width 11 height 12
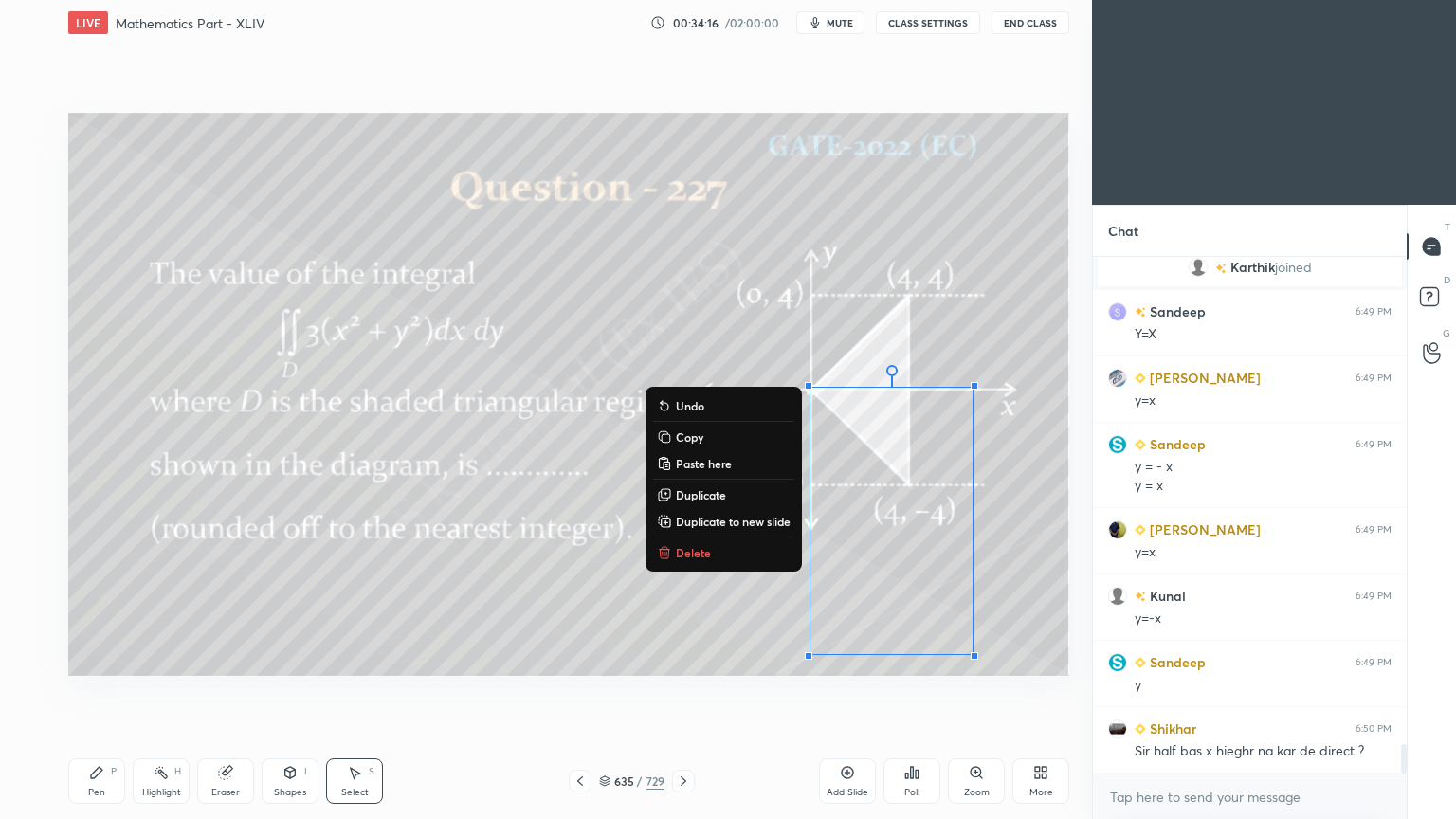
drag, startPoint x: 713, startPoint y: 375, endPoint x: 1047, endPoint y: 739, distance: 494.0
click at [1047, 657] on div "LIVE Mathematics Part - XLIV 00:34:16 / 02:00:00 mute CLASS SETTINGS End Class …" at bounding box center [568, 410] width 1016 height 819
click at [690, 546] on p "Delete" at bounding box center [693, 553] width 35 height 15
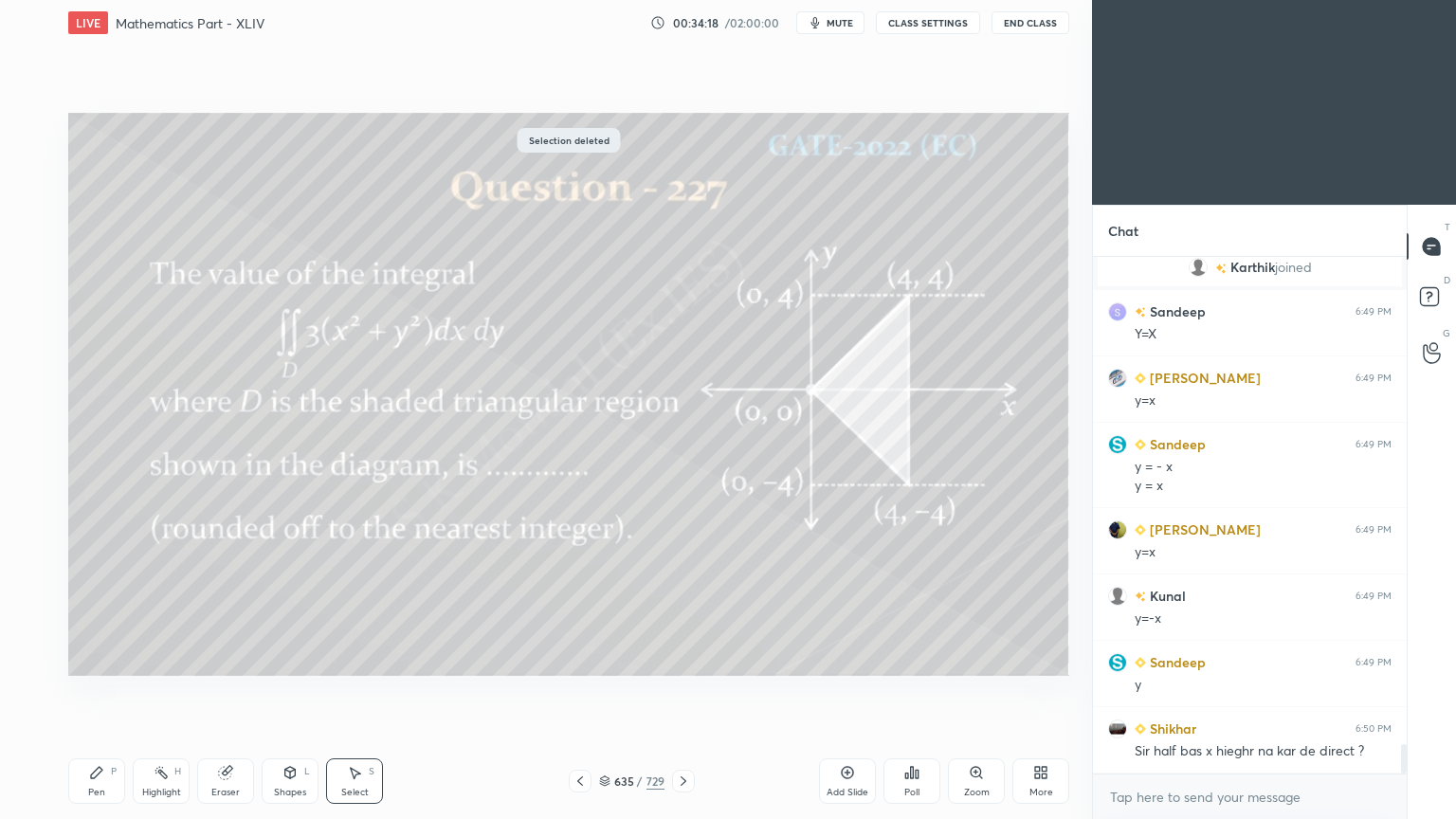
click at [91, 657] on div "Pen" at bounding box center [97, 792] width 17 height 10
click at [34, 284] on div at bounding box center [30, 280] width 15 height 15
click at [217, 657] on div "Eraser" at bounding box center [226, 780] width 57 height 46
click at [87, 657] on div "Pen P" at bounding box center [96, 780] width 57 height 46
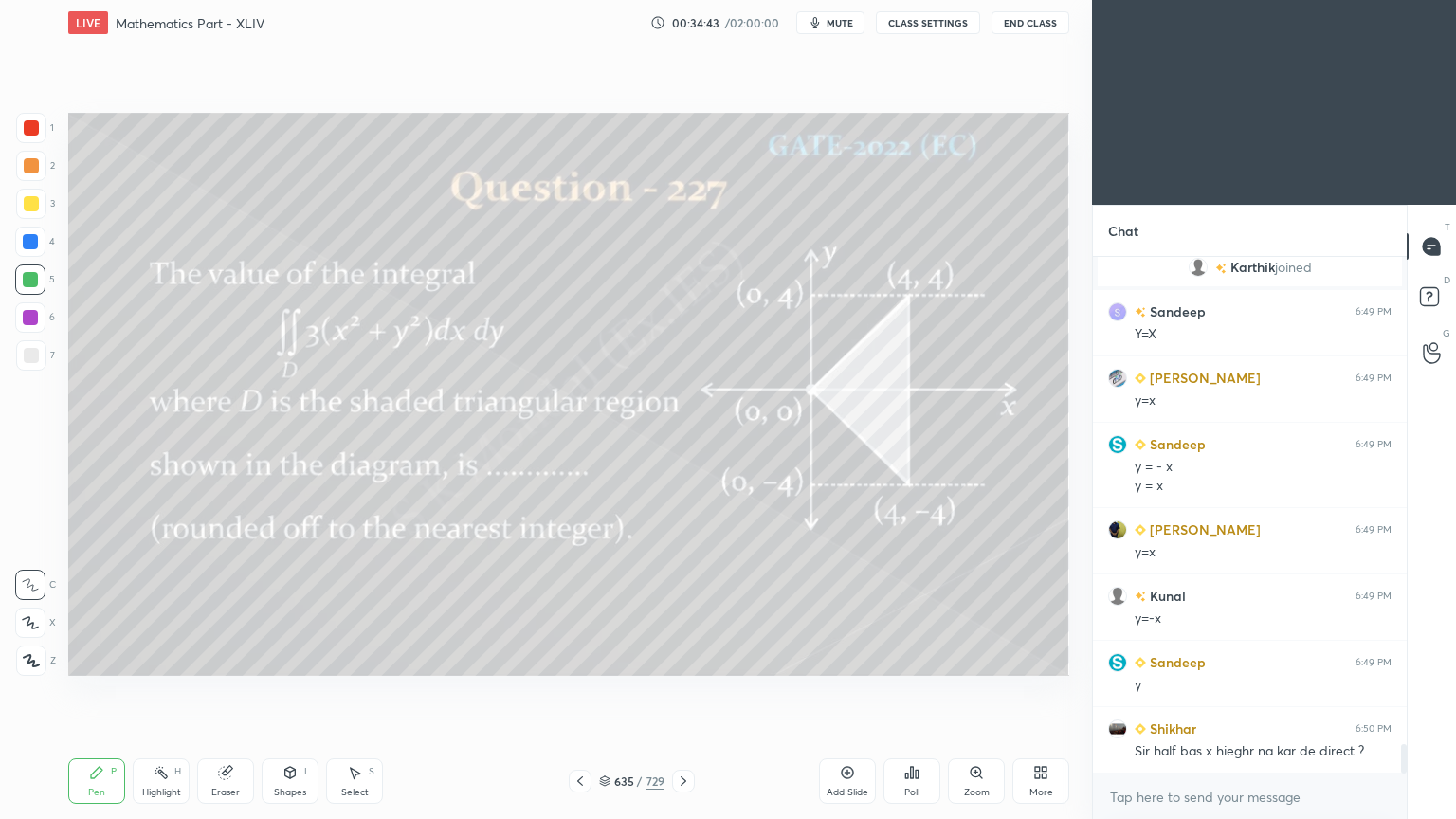
click at [98, 657] on div "Pen" at bounding box center [97, 792] width 17 height 10
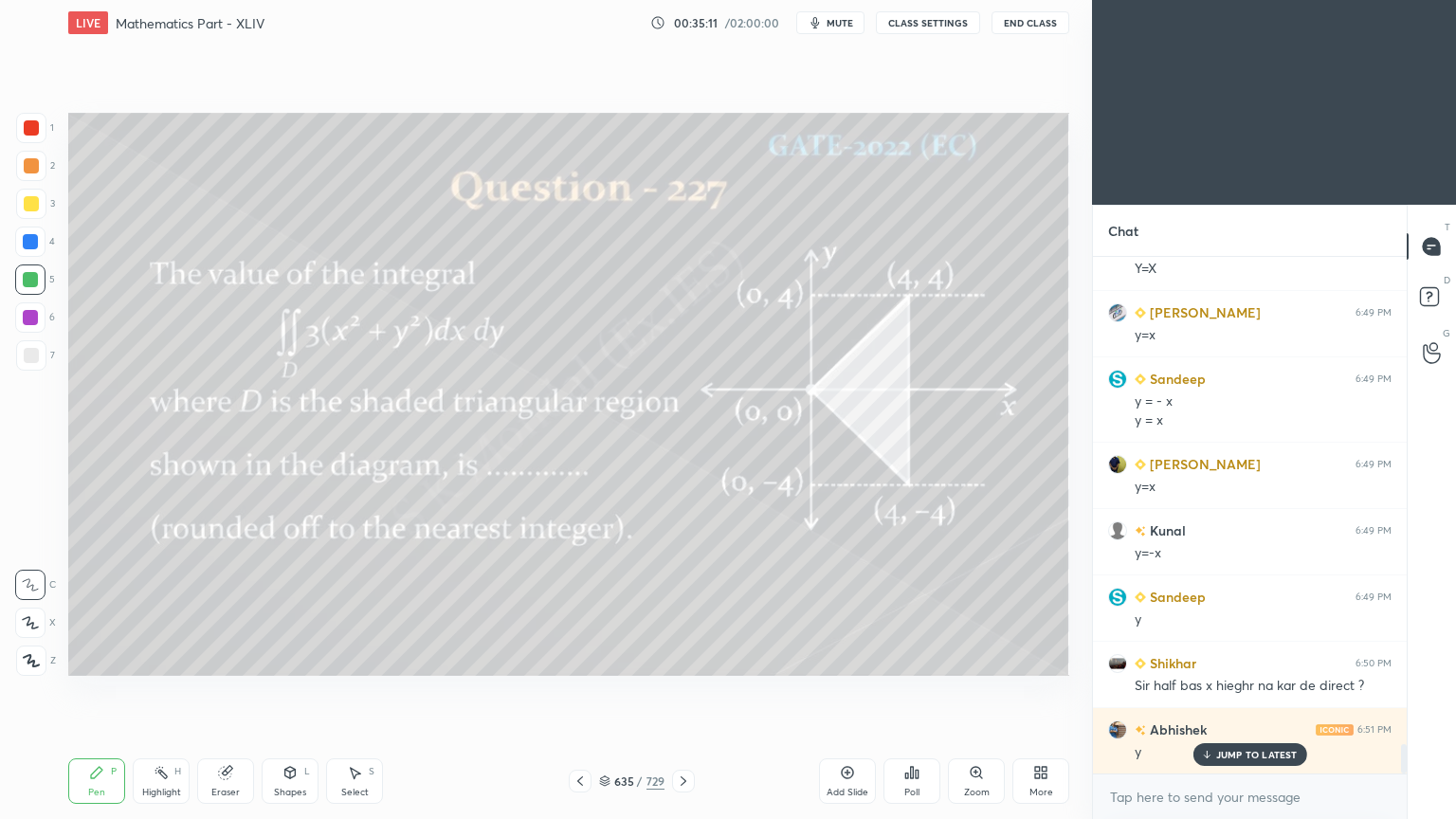
click at [32, 211] on div at bounding box center [31, 203] width 30 height 30
click at [167, 657] on div "Highlight H" at bounding box center [161, 780] width 57 height 46
click at [168, 657] on div "Highlight H" at bounding box center [161, 780] width 57 height 46
click at [33, 281] on div at bounding box center [30, 280] width 15 height 15
click at [174, 657] on div "Highlight H" at bounding box center [161, 780] width 57 height 46
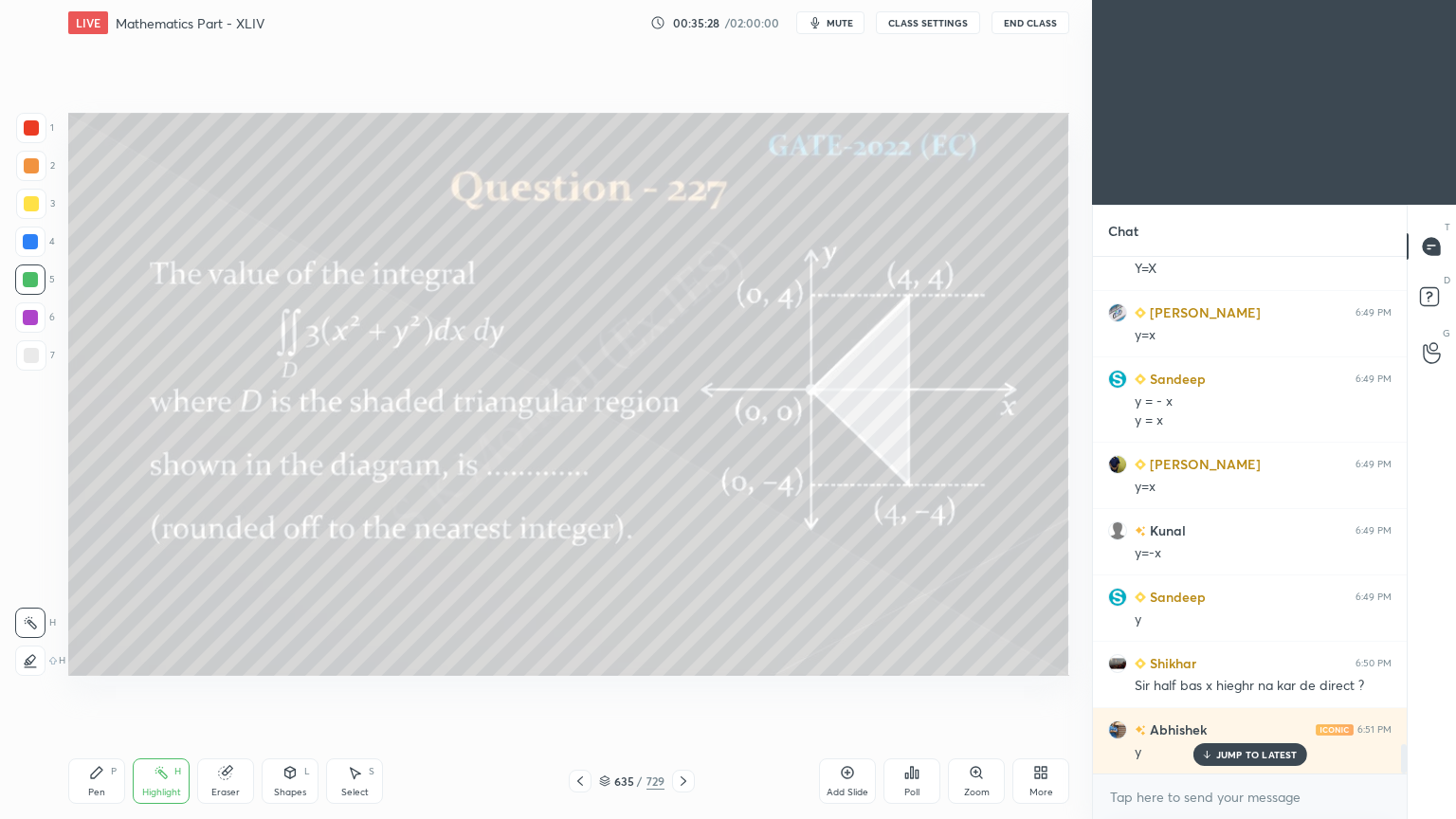
click at [98, 657] on div "Pen" at bounding box center [97, 792] width 17 height 10
click at [106, 657] on div "Pen P" at bounding box center [96, 780] width 57 height 46
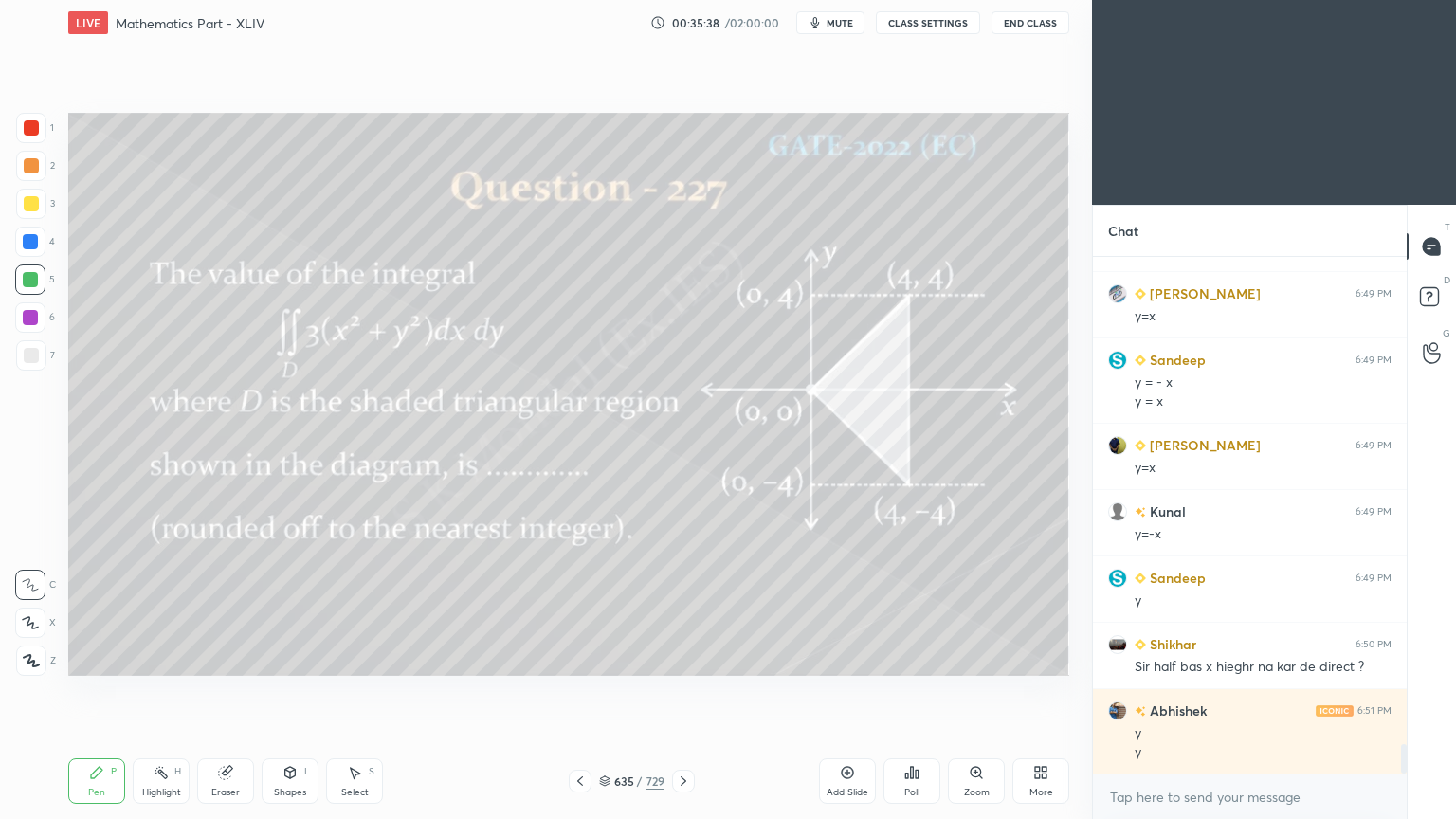
scroll to position [8721, 0]
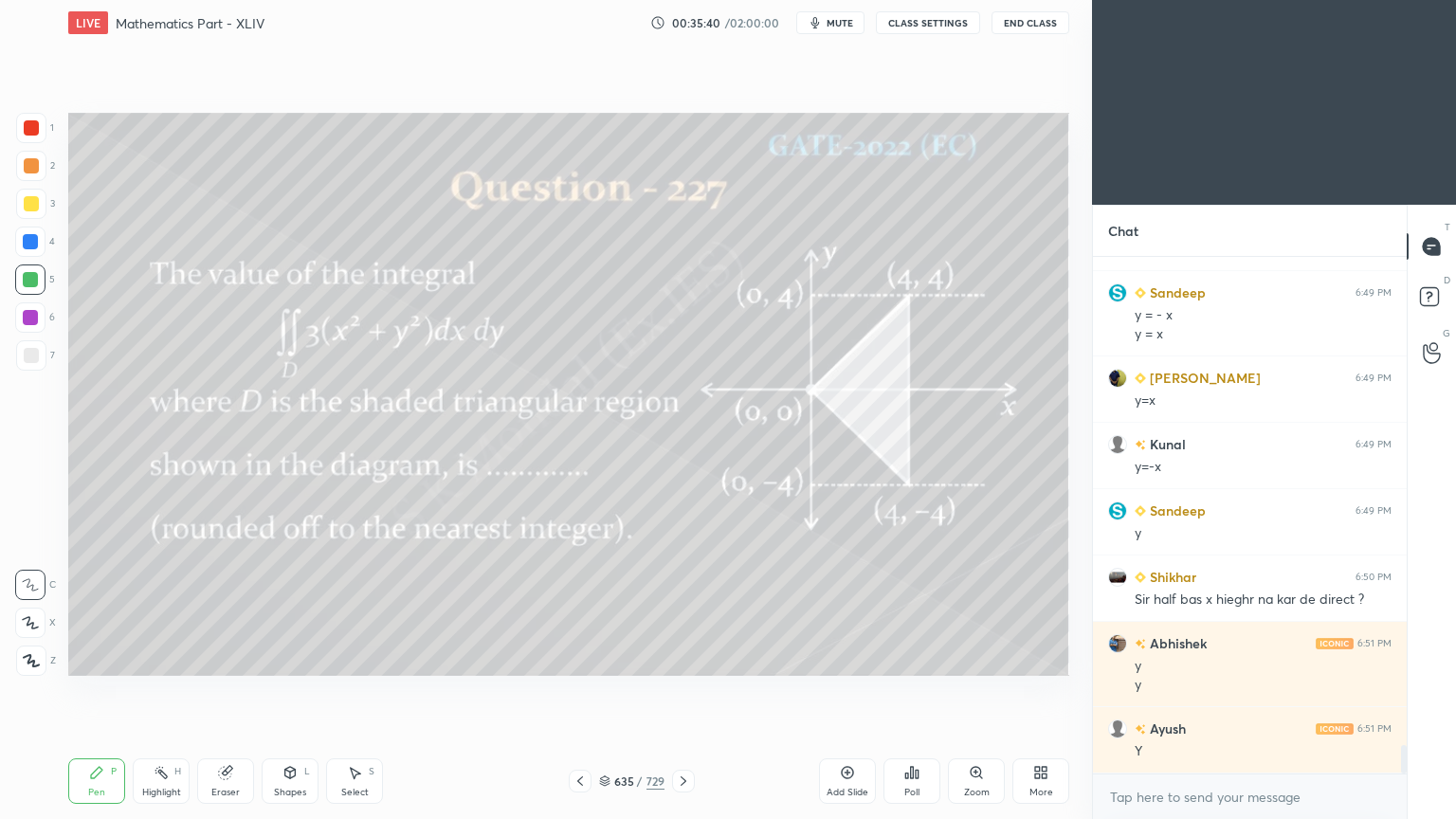
click at [161, 657] on div "Highlight H" at bounding box center [161, 780] width 57 height 46
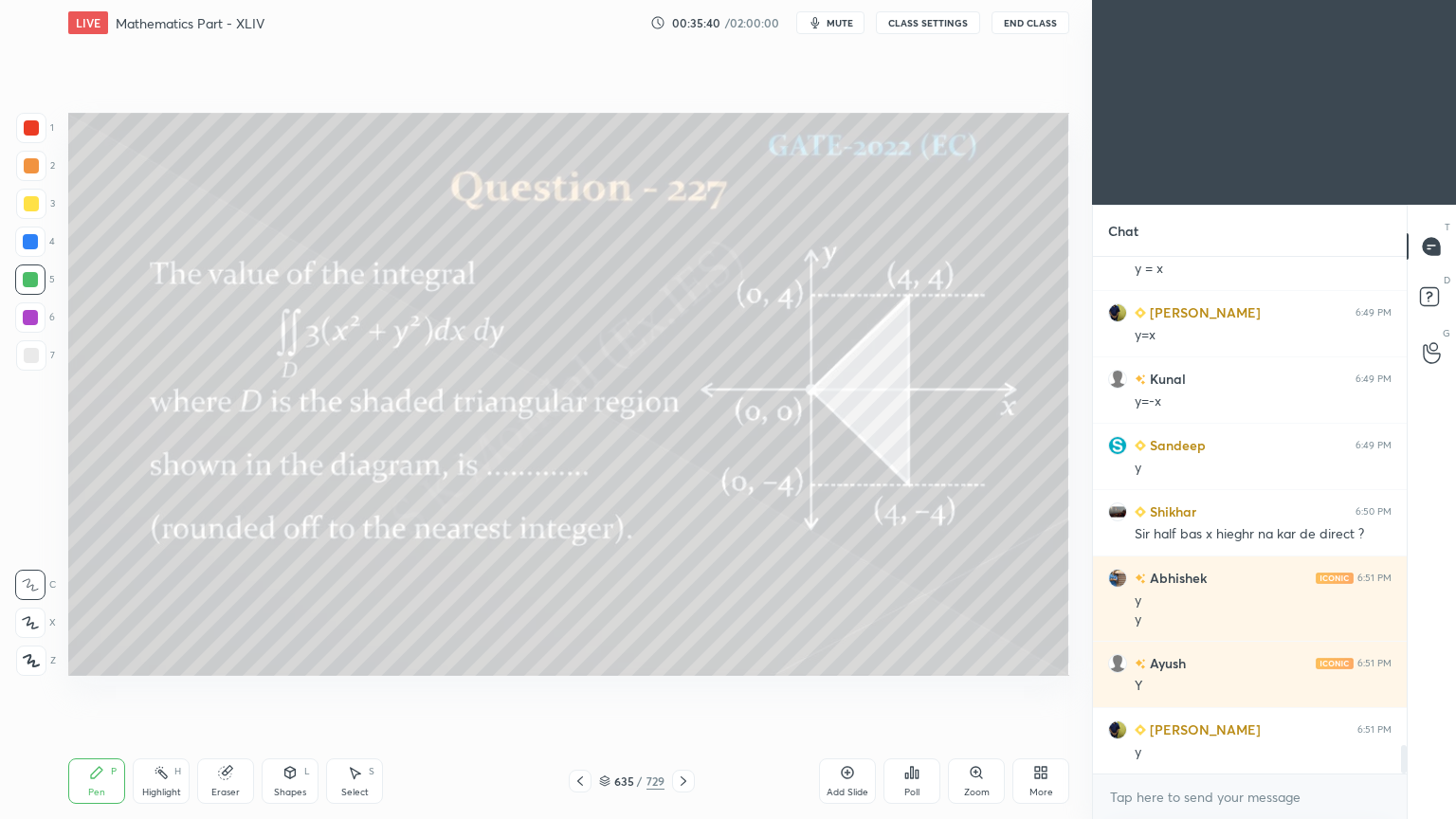
click at [163, 657] on div "Highlight H" at bounding box center [161, 780] width 57 height 46
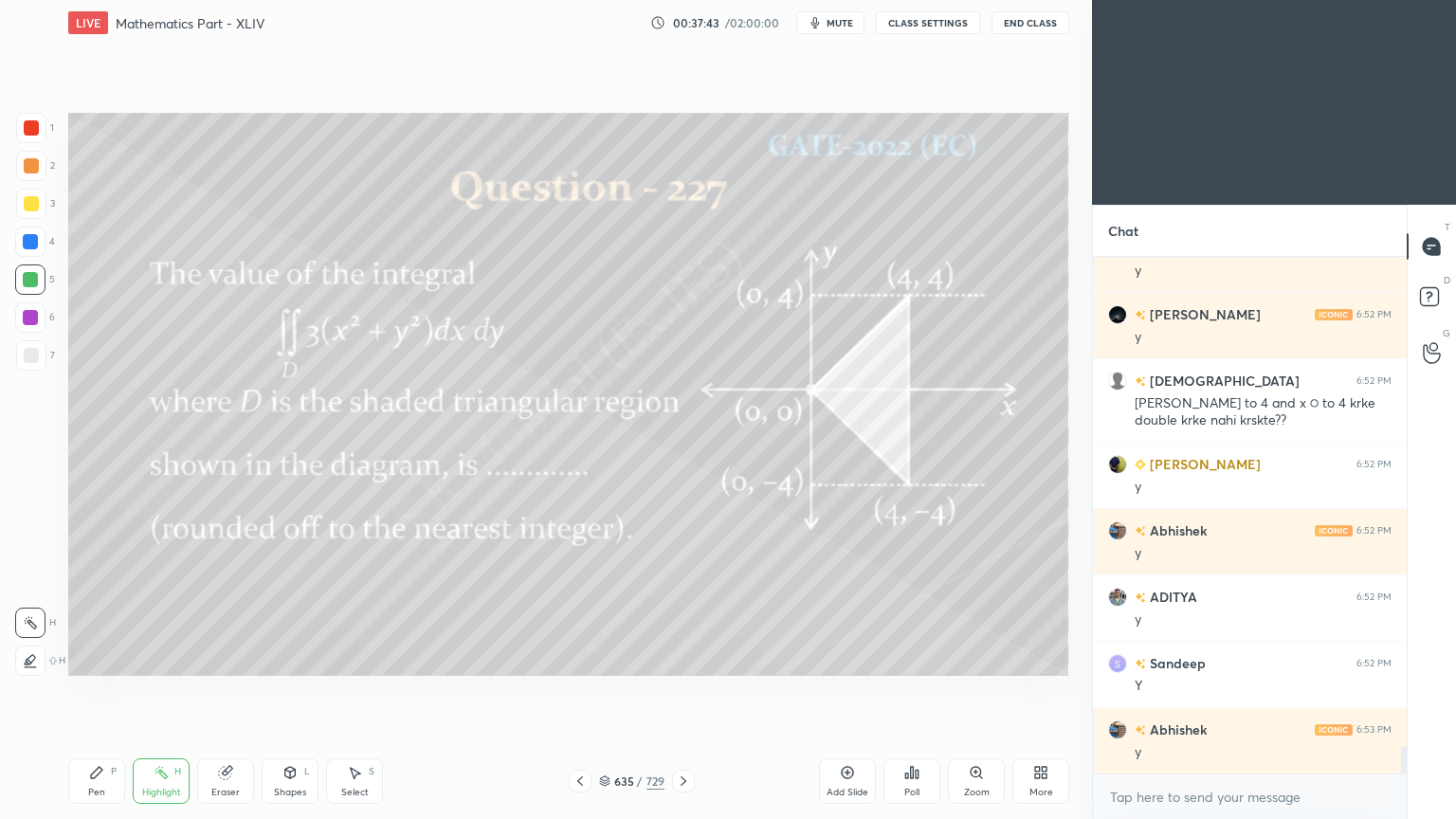
scroll to position [9286, 0]
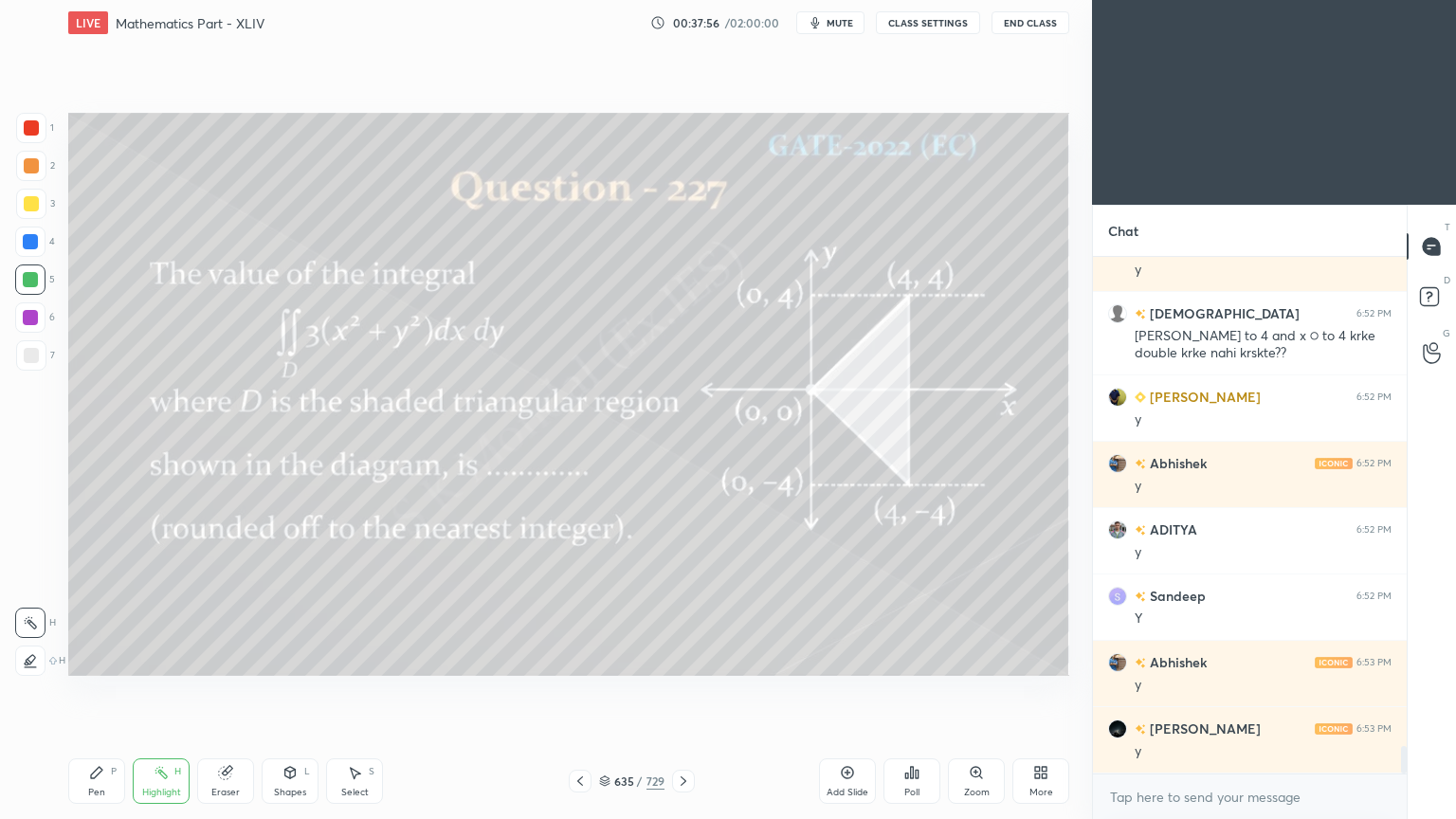
click at [163, 657] on div "Highlight" at bounding box center [162, 792] width 39 height 10
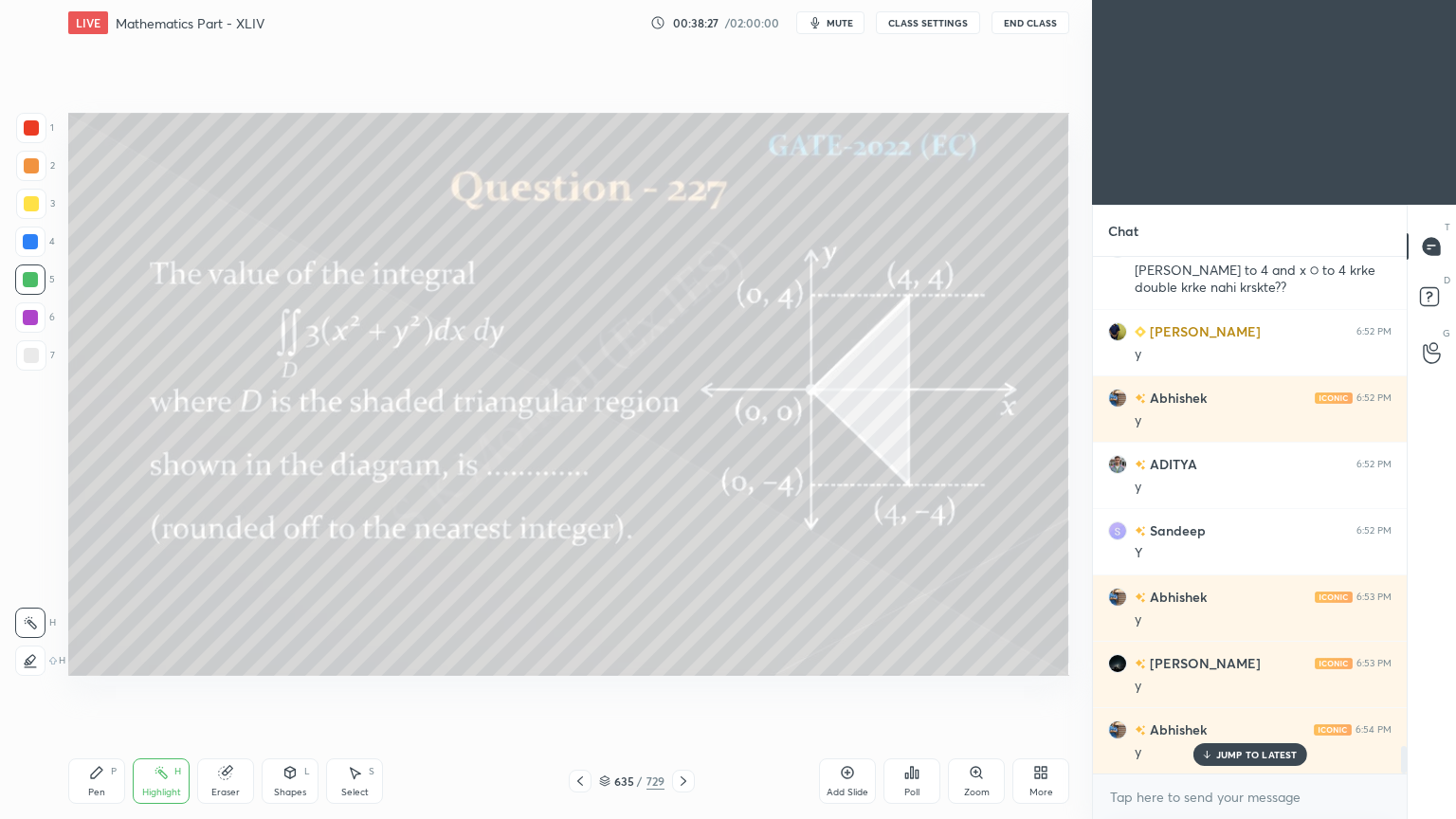
click at [85, 657] on div "Pen P" at bounding box center [96, 780] width 57 height 46
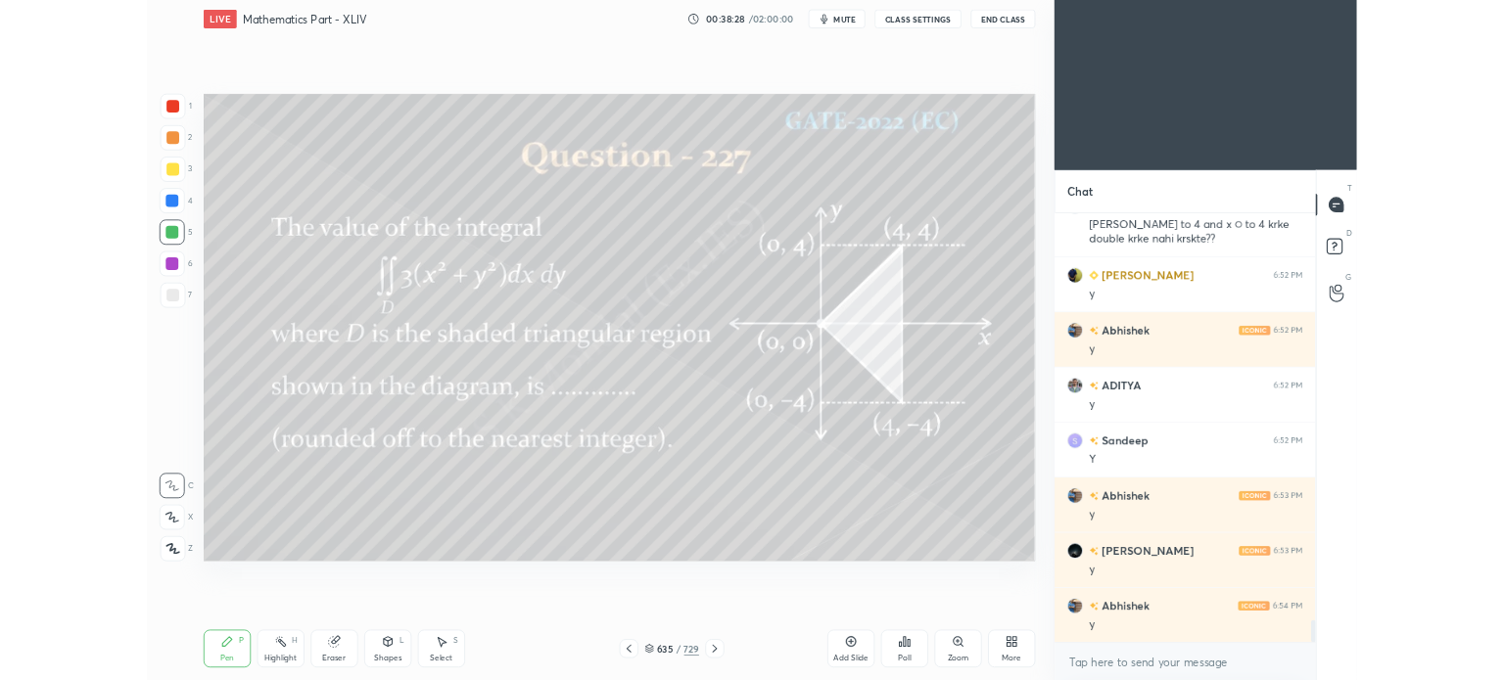
scroll to position [9729, 0]
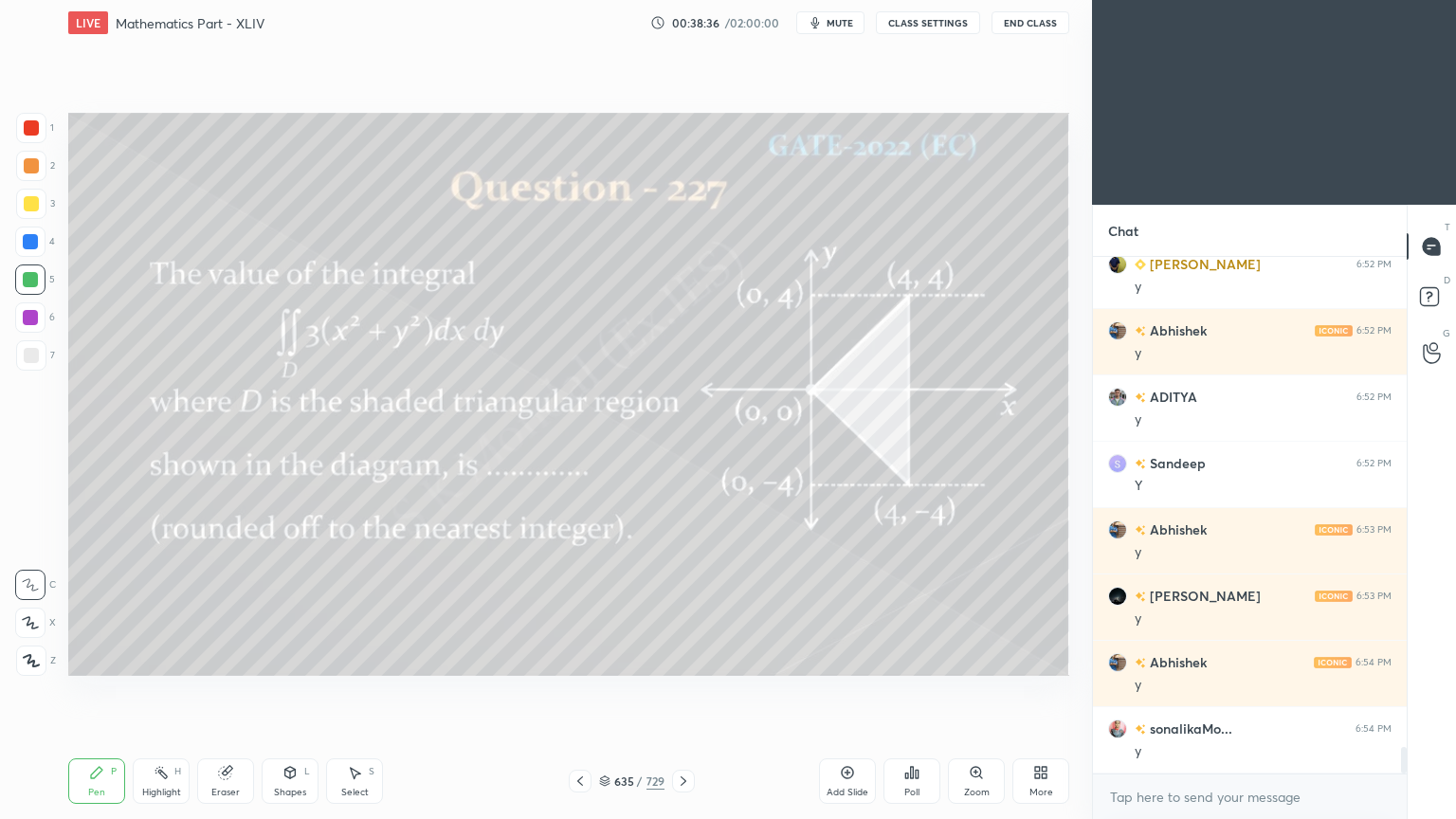
click at [357, 657] on div "Select S" at bounding box center [354, 780] width 57 height 46
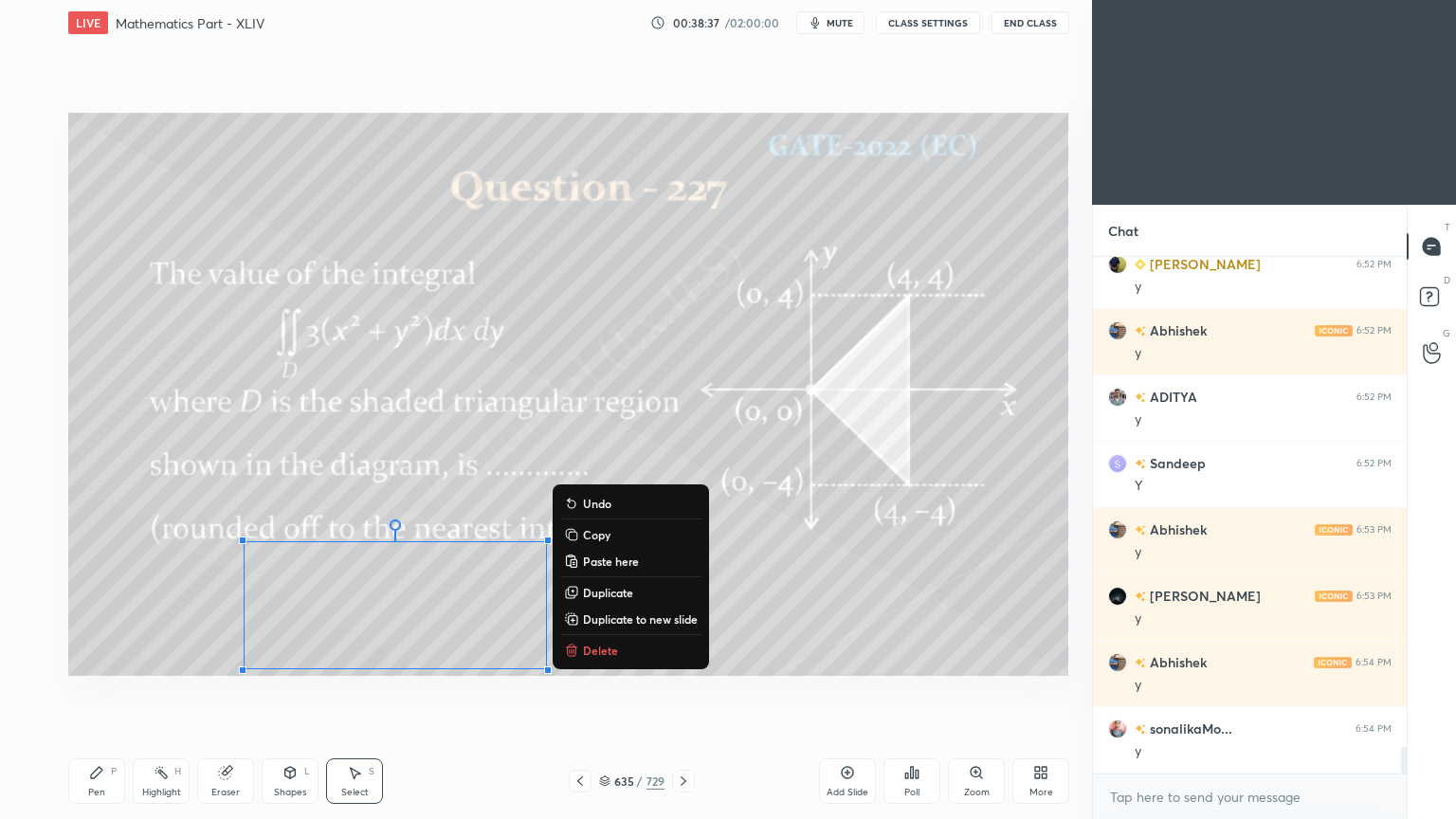
drag, startPoint x: 168, startPoint y: 476, endPoint x: 665, endPoint y: 728, distance: 557.2
click at [665, 657] on div "0 ° Undo Copy Paste here Duplicate Duplicate to new slide Delete Setting up you…" at bounding box center [568, 394] width 1016 height 697
drag, startPoint x: 599, startPoint y: 535, endPoint x: 610, endPoint y: 553, distance: 21.1
click at [599, 534] on p "Copy" at bounding box center [596, 534] width 27 height 15
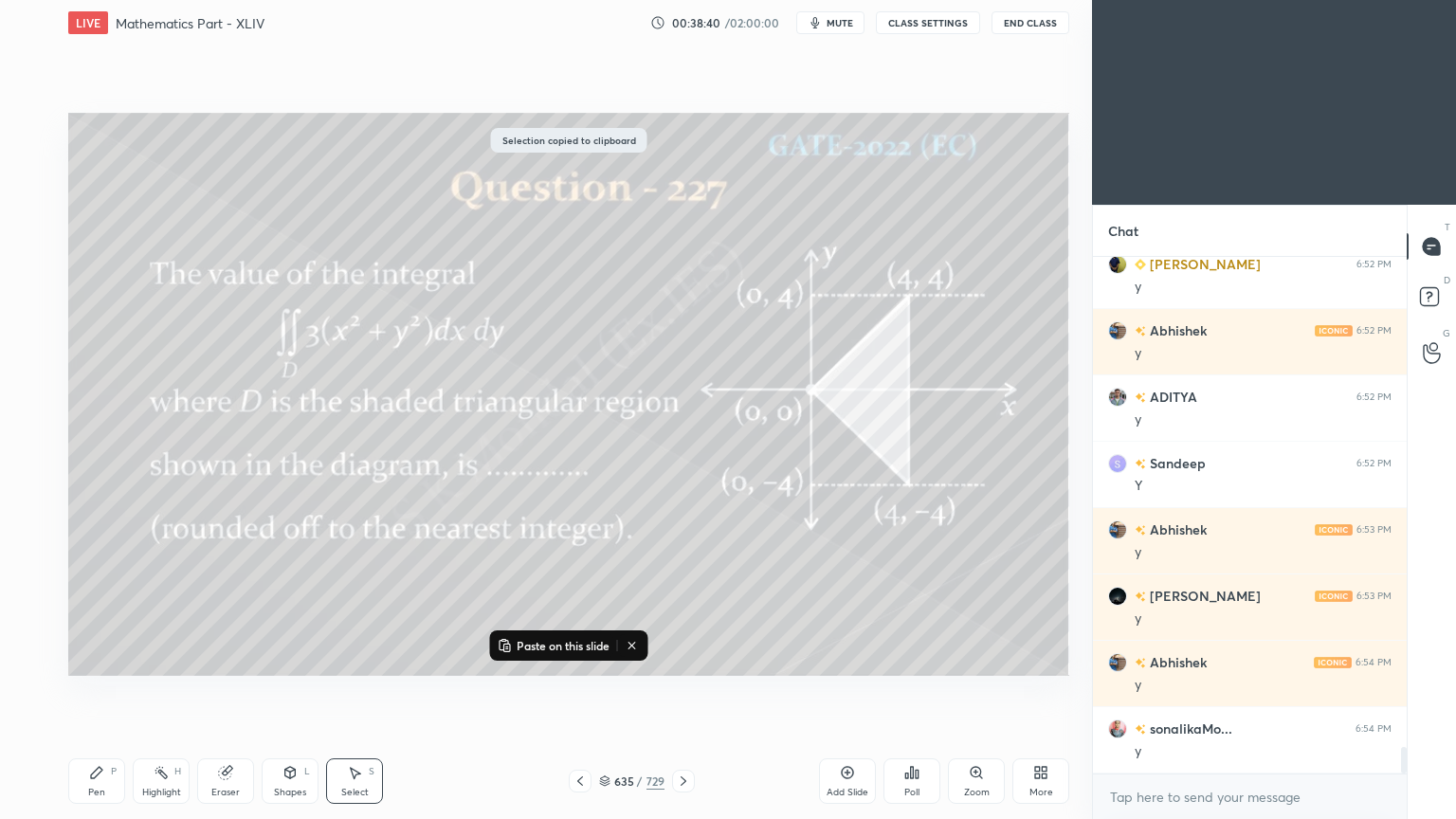
click at [1036, 657] on div "More" at bounding box center [1040, 780] width 57 height 46
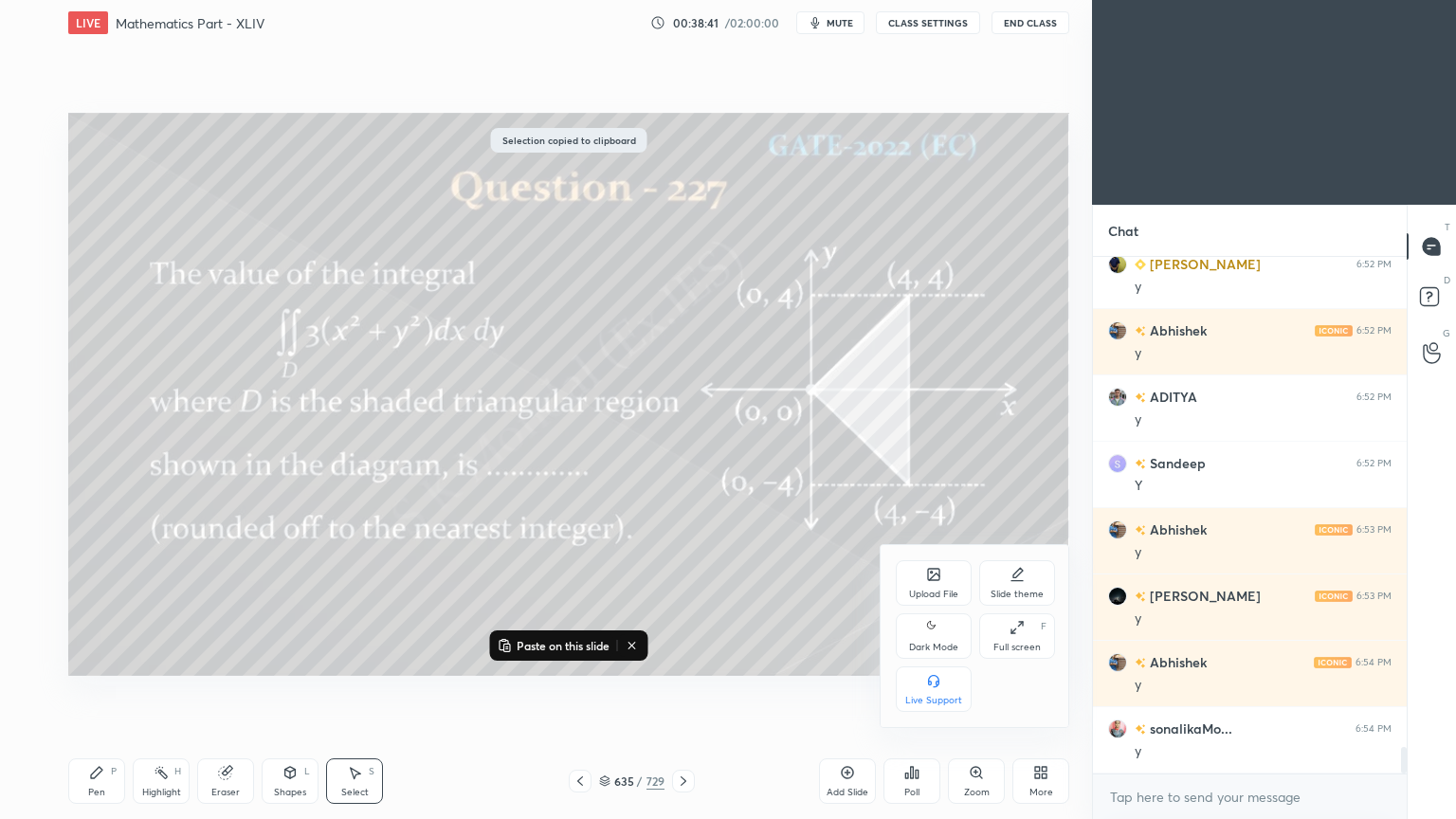
click at [936, 576] on icon at bounding box center [933, 576] width 11 height 7
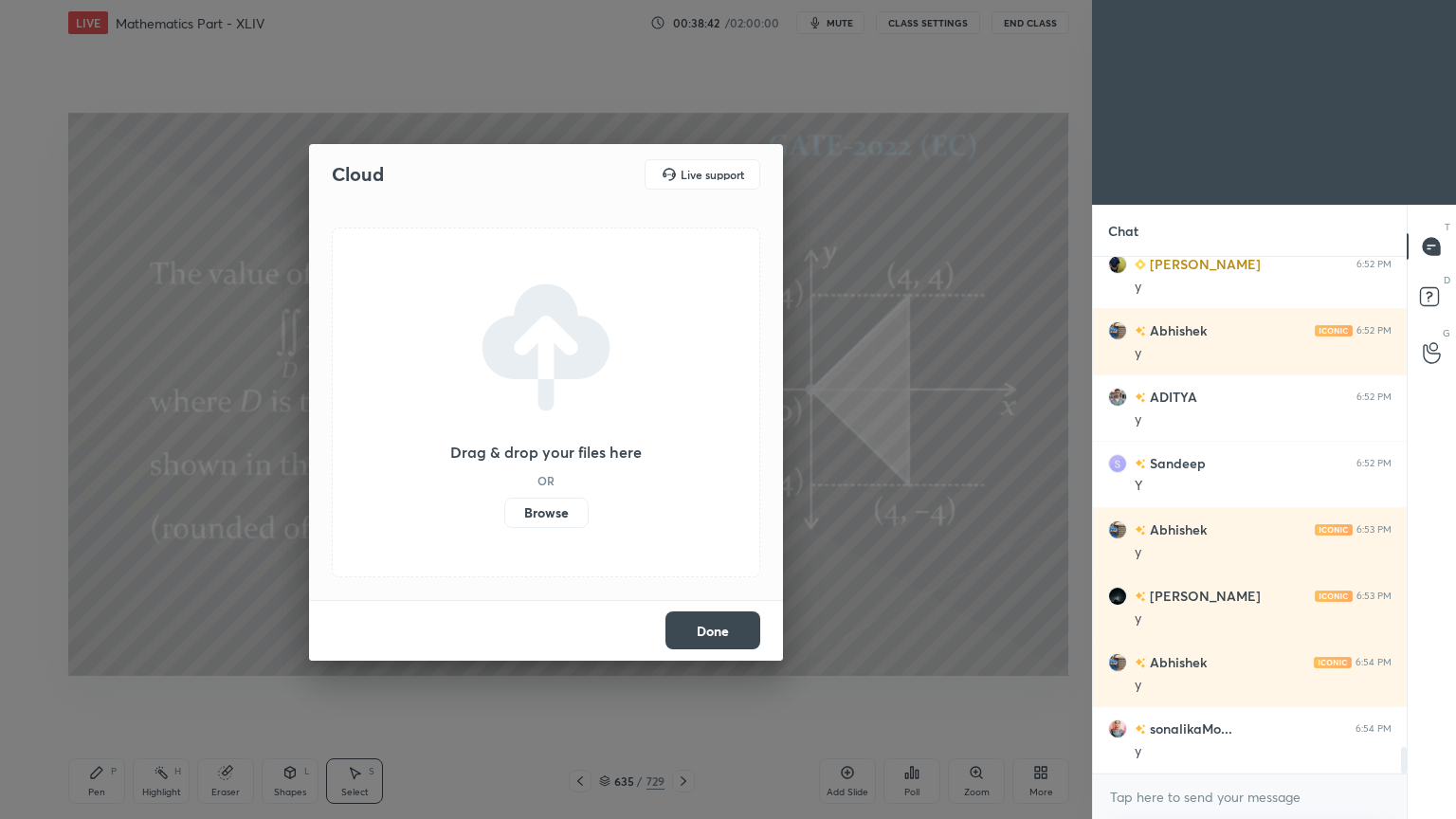
click at [559, 508] on label "Browse" at bounding box center [546, 512] width 84 height 30
click at [504, 508] on input "Browse" at bounding box center [504, 512] width 0 height 30
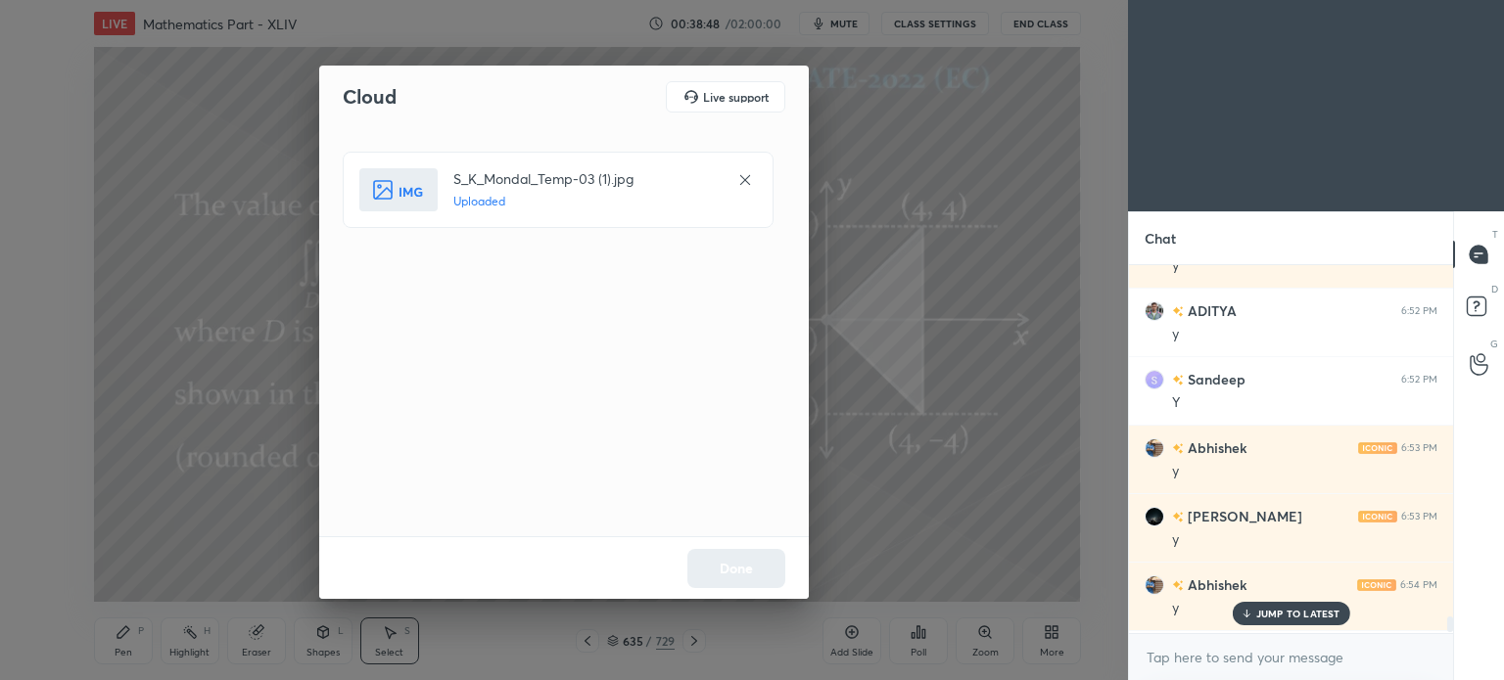
scroll to position [9895, 0]
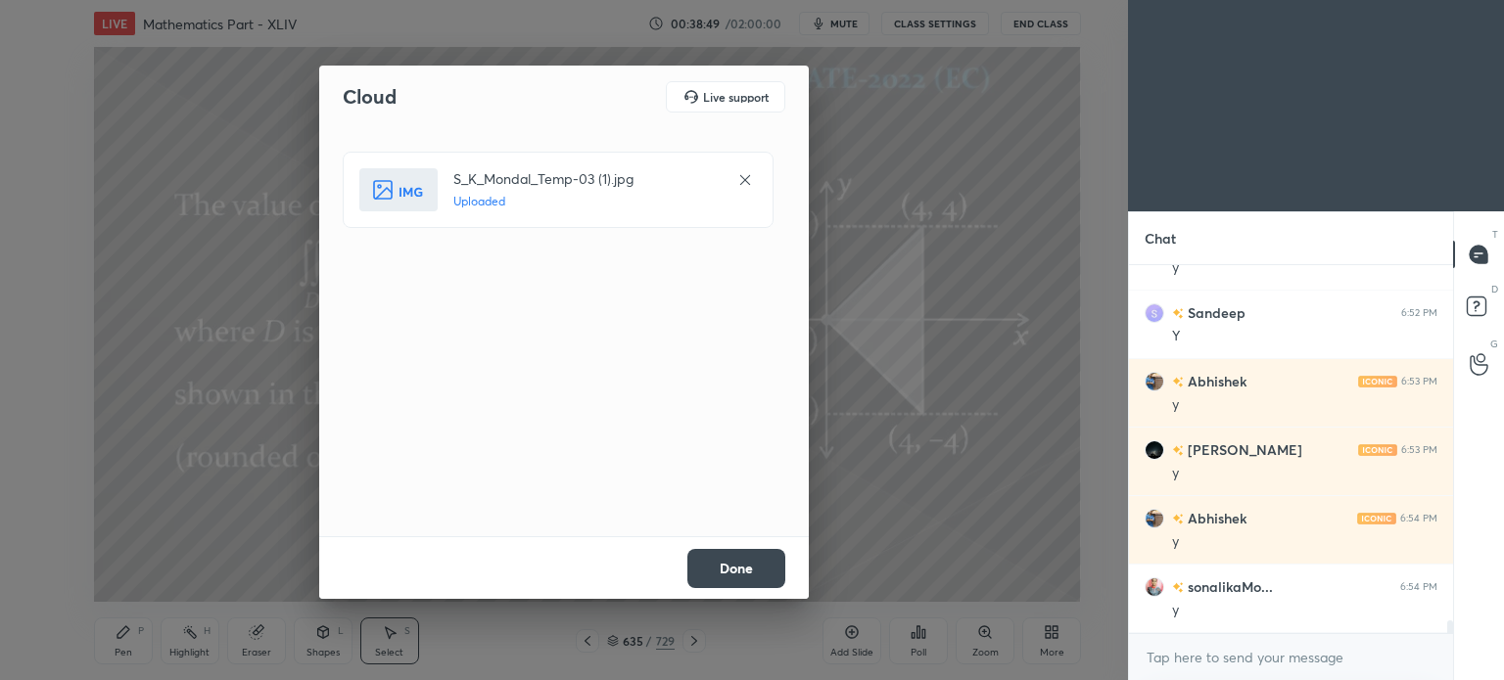
click at [740, 563] on button "Done" at bounding box center [736, 568] width 98 height 39
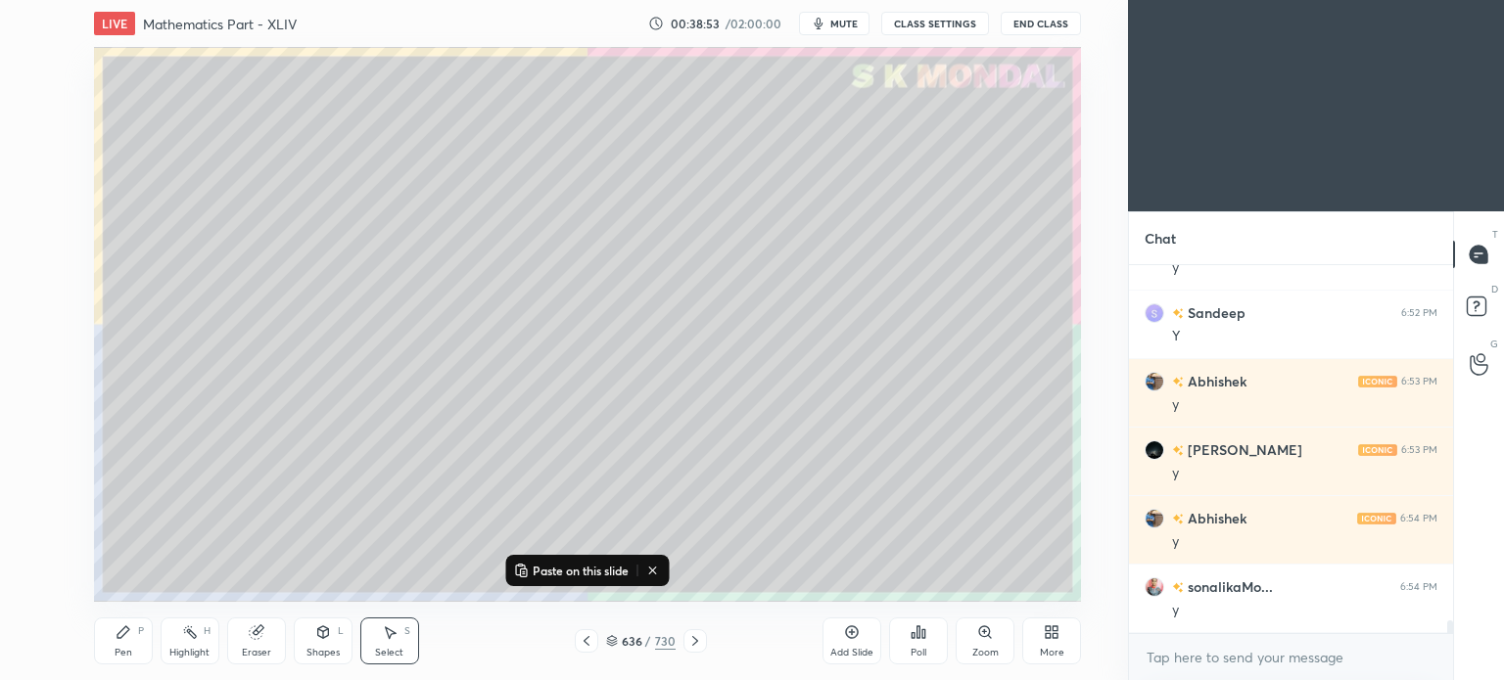
click at [597, 571] on p "Paste on this slide" at bounding box center [581, 571] width 96 height 16
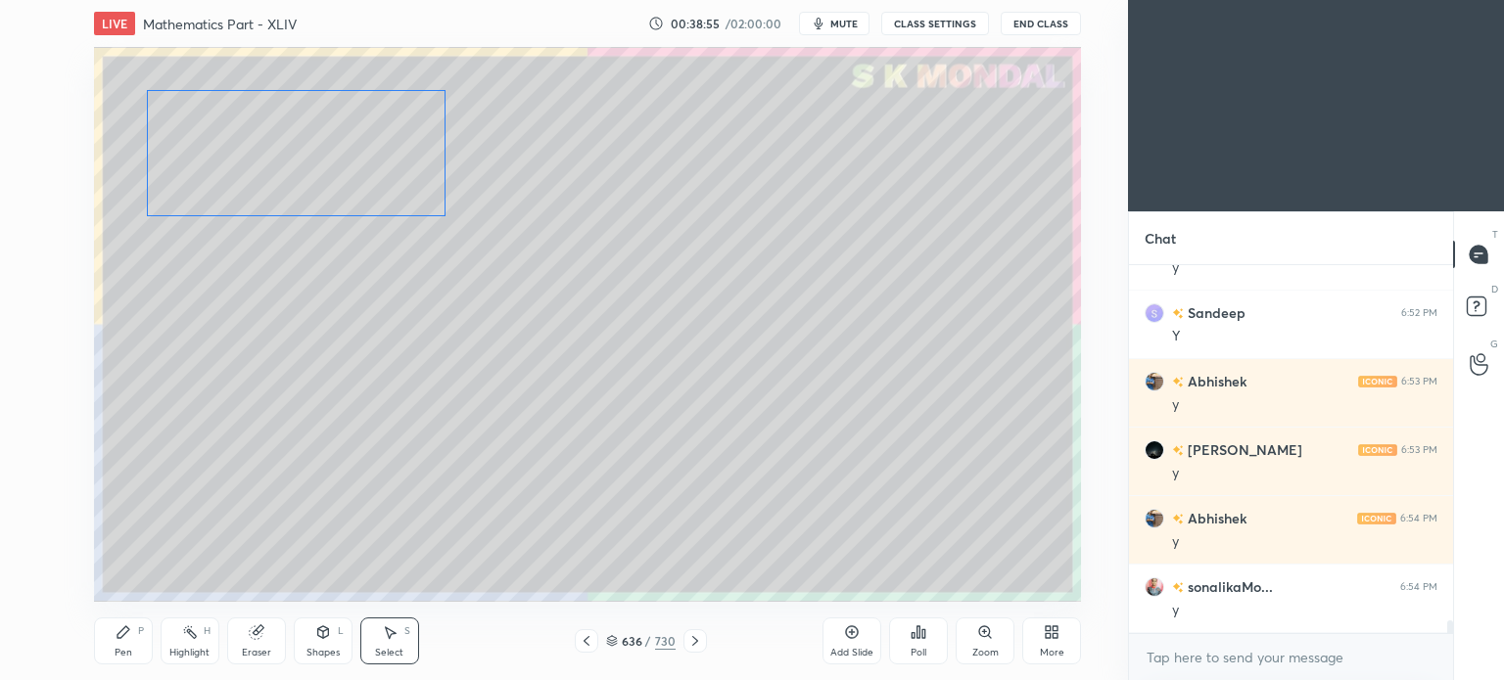
drag, startPoint x: 471, startPoint y: 493, endPoint x: 351, endPoint y: 115, distance: 397.2
click at [351, 115] on div "0 ° Undo Copy Paste here Duplicate Duplicate to new slide Delete" at bounding box center [587, 324] width 987 height 555
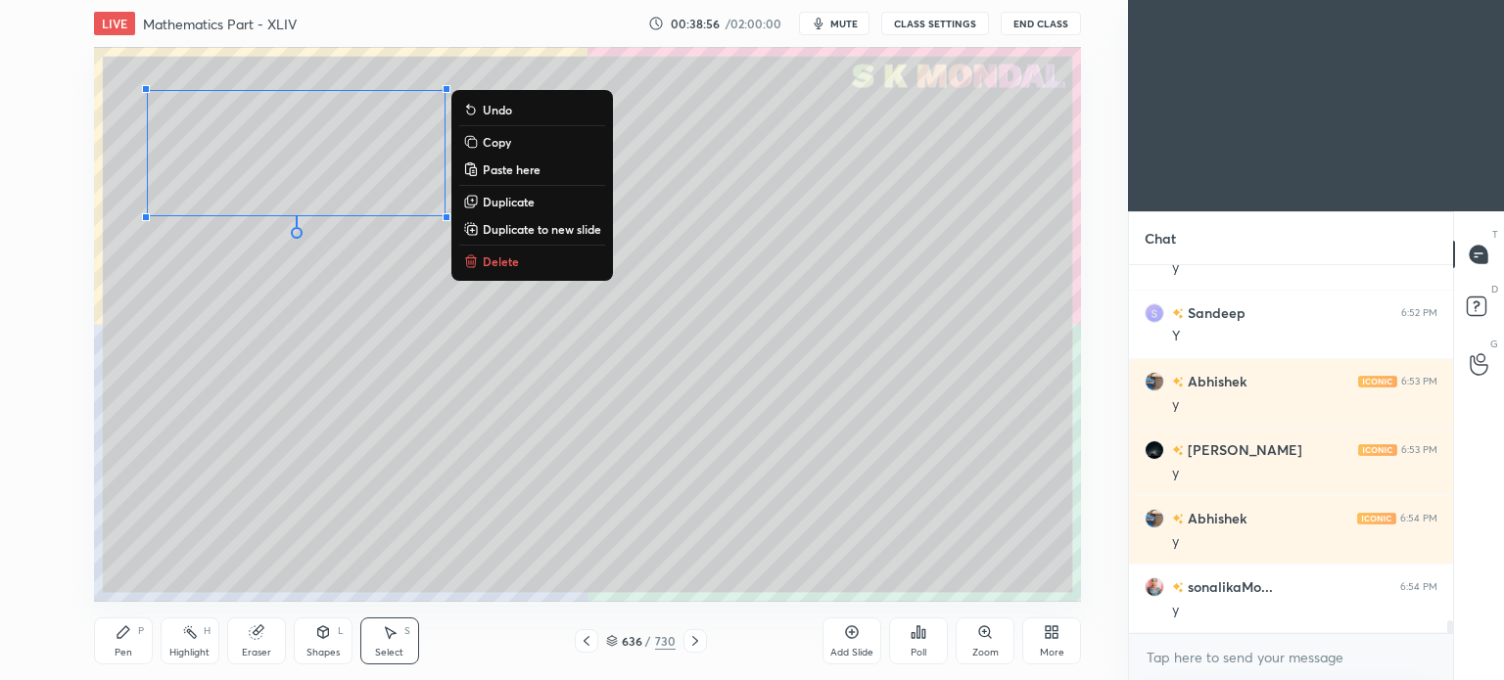
click at [721, 481] on div "0 ° Undo Copy Paste here Duplicate Duplicate to new slide Delete" at bounding box center [587, 324] width 987 height 555
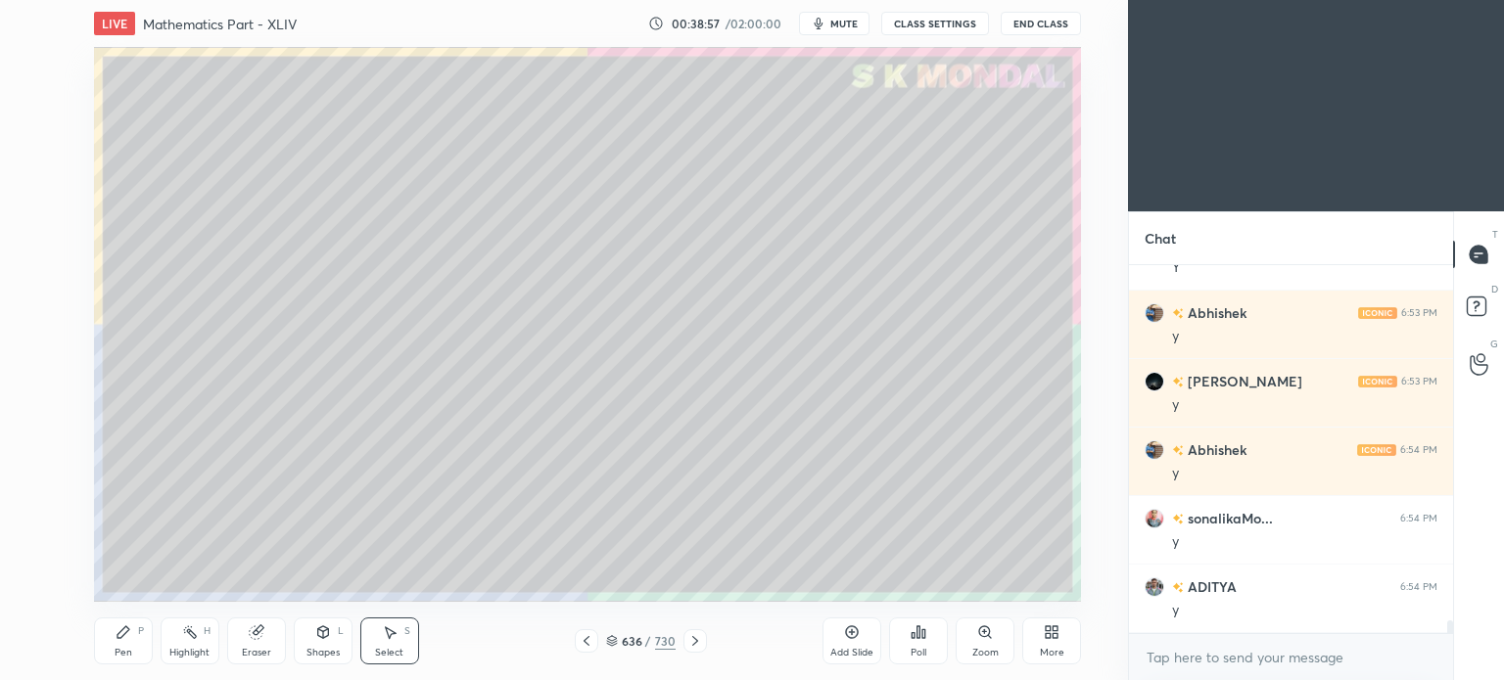
scroll to position [10032, 0]
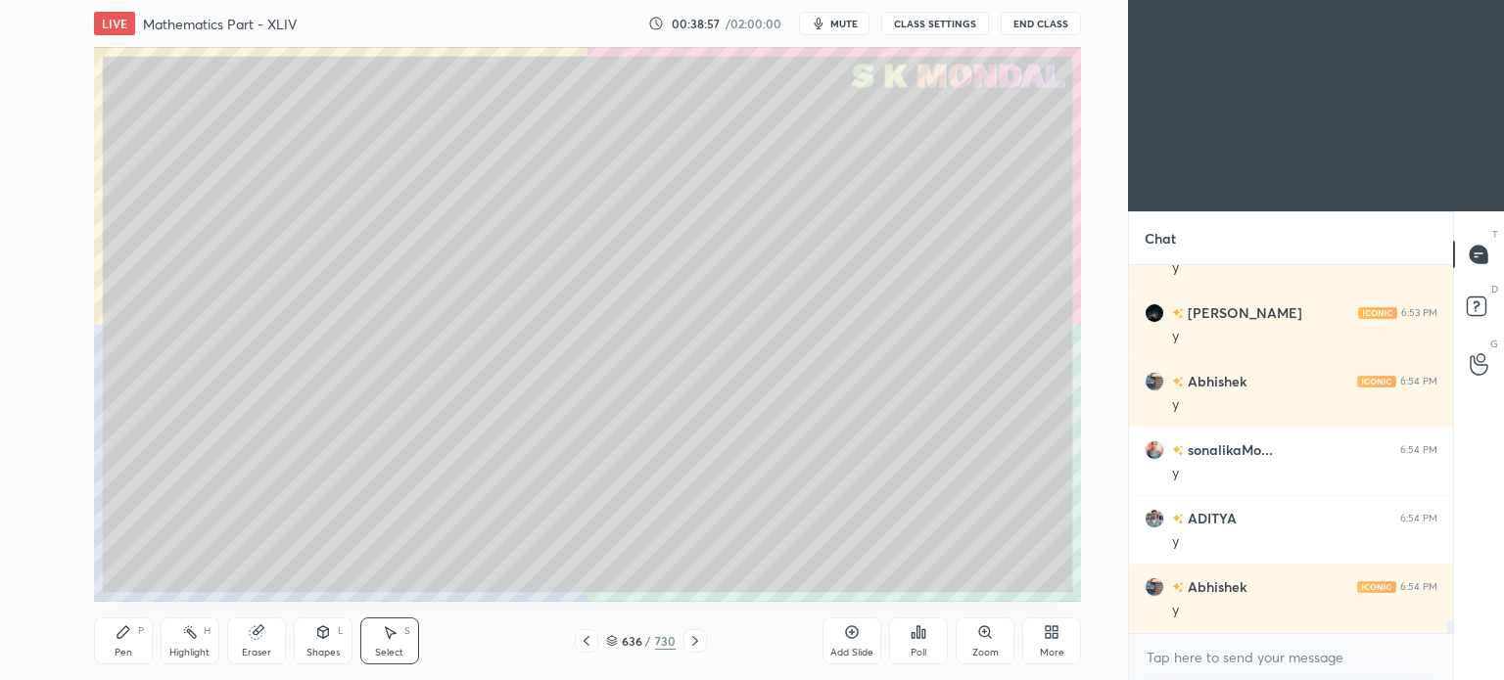
click at [609, 638] on icon at bounding box center [612, 641] width 12 height 12
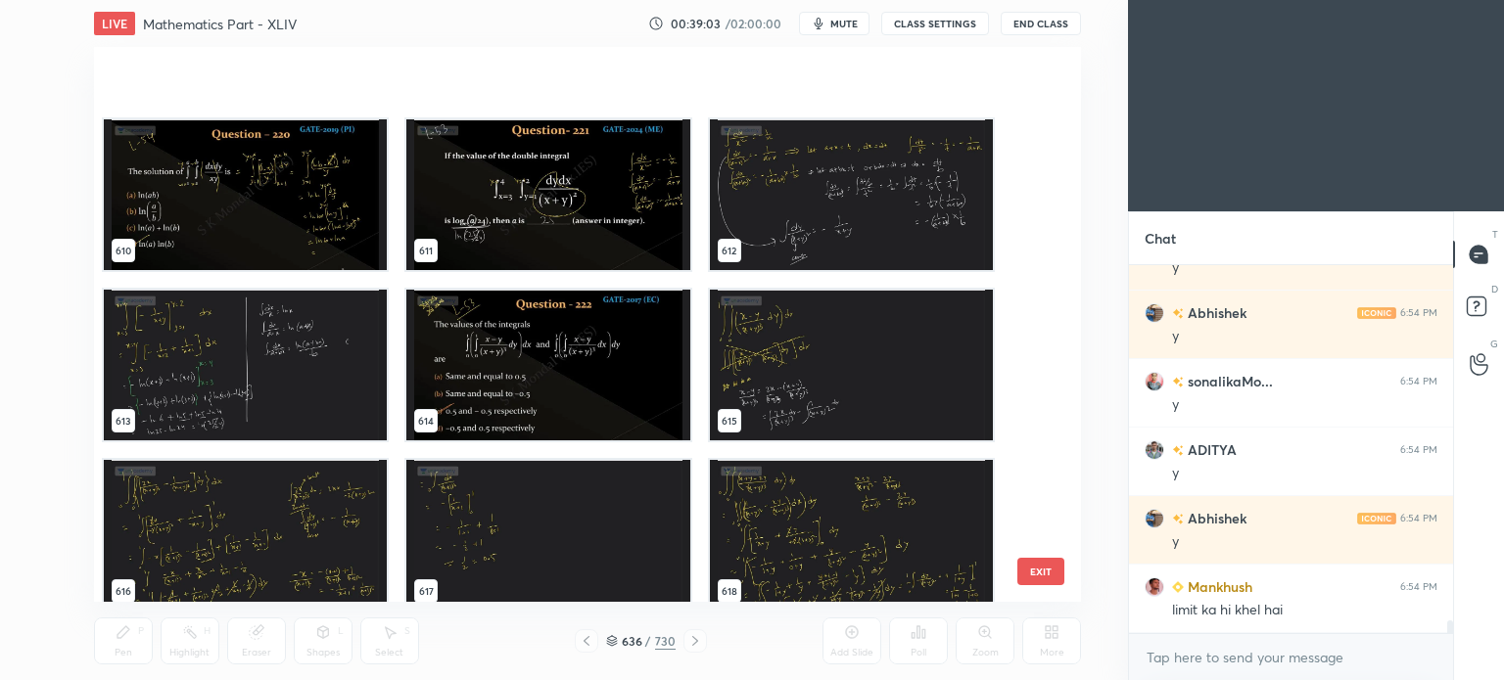
scroll to position [34477, 0]
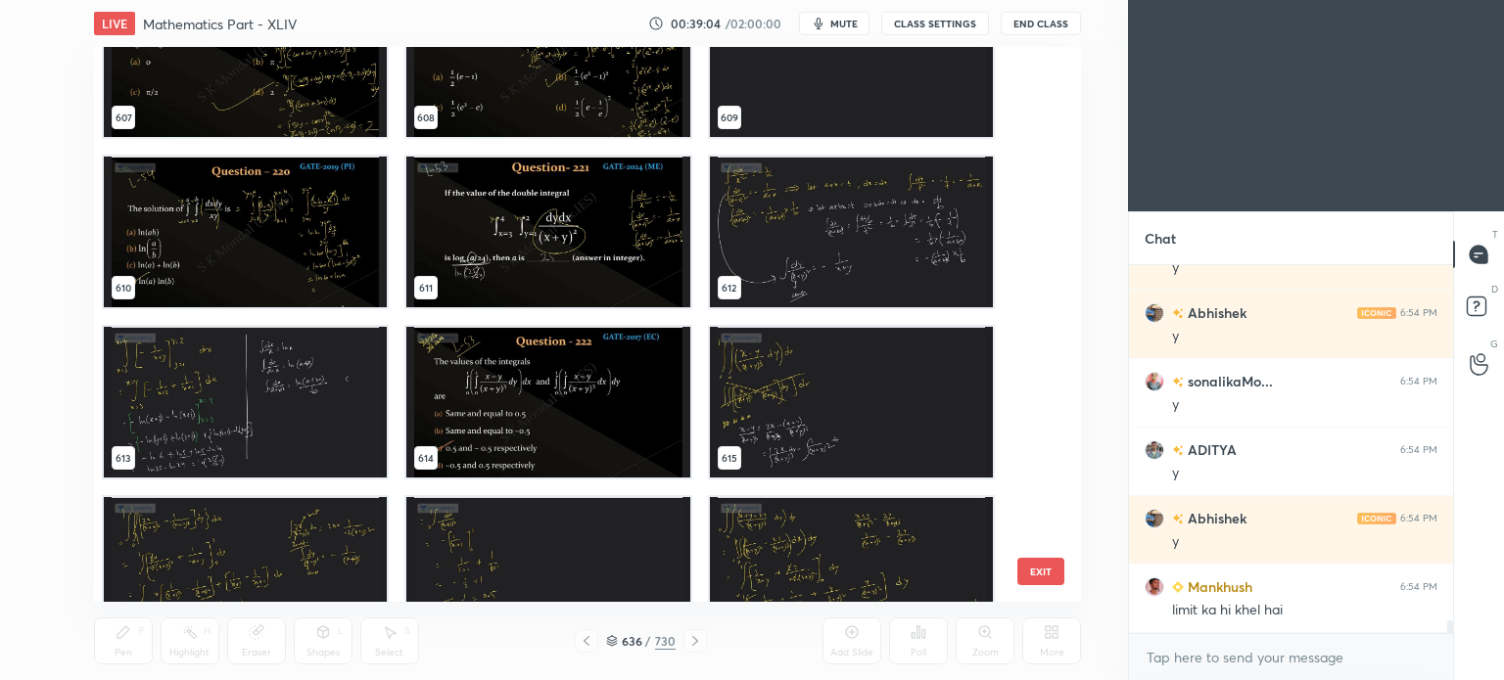
click at [270, 219] on img "grid" at bounding box center [245, 232] width 283 height 151
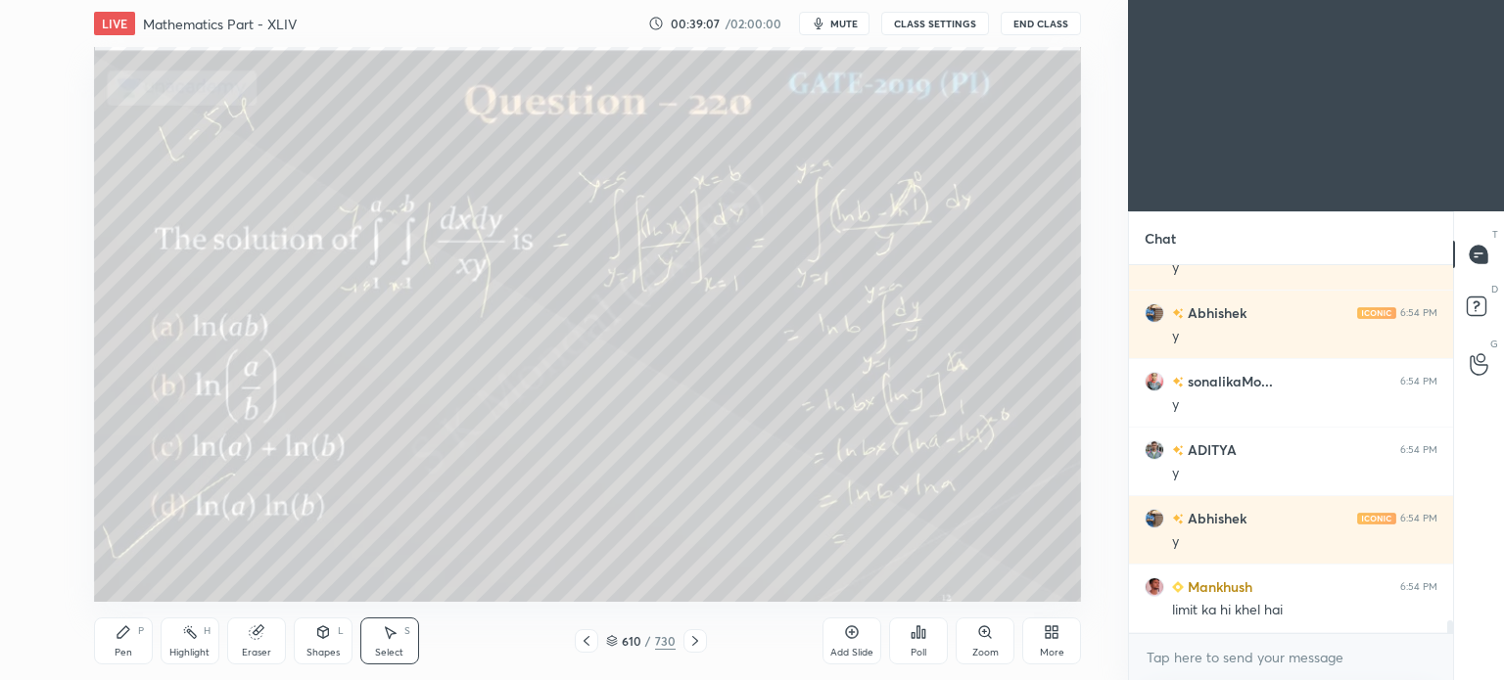
click at [687, 635] on icon at bounding box center [695, 641] width 16 height 16
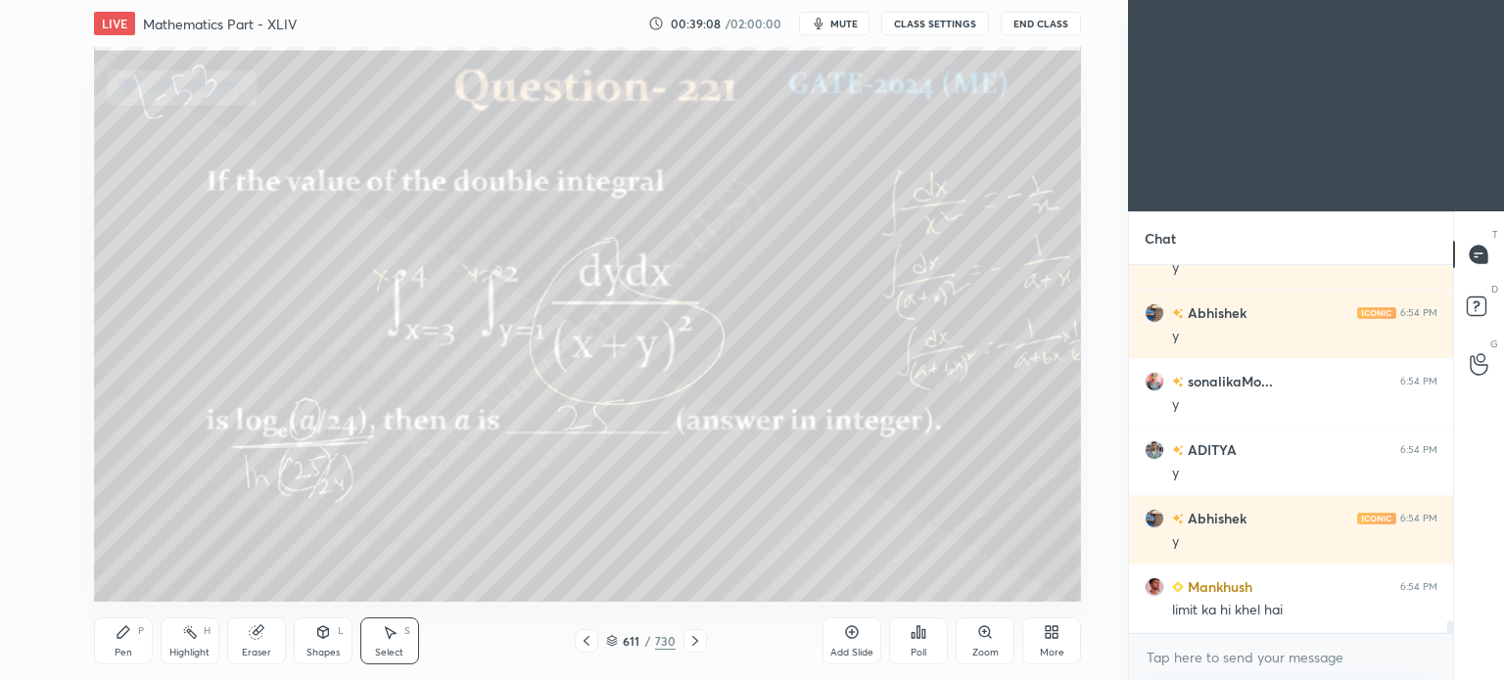
click at [687, 635] on icon at bounding box center [695, 641] width 16 height 16
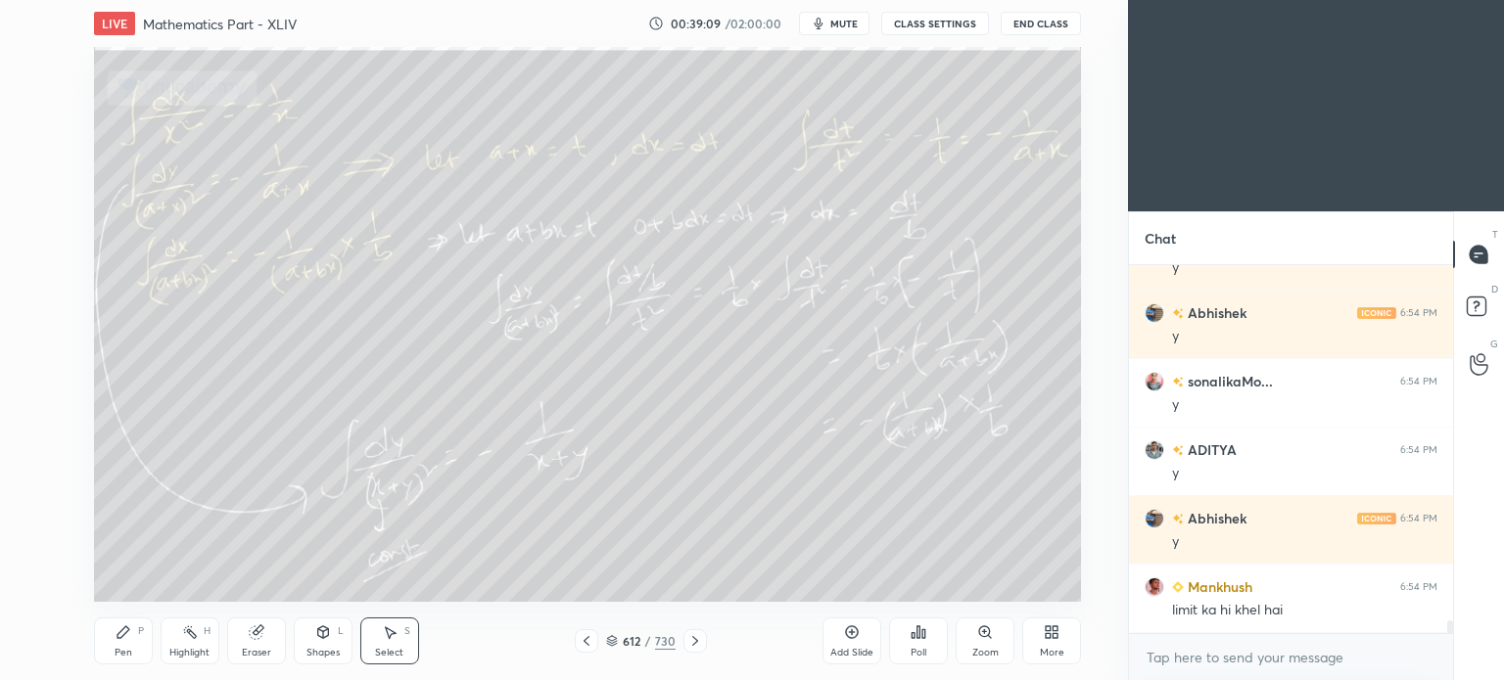
click at [687, 635] on icon at bounding box center [695, 641] width 16 height 16
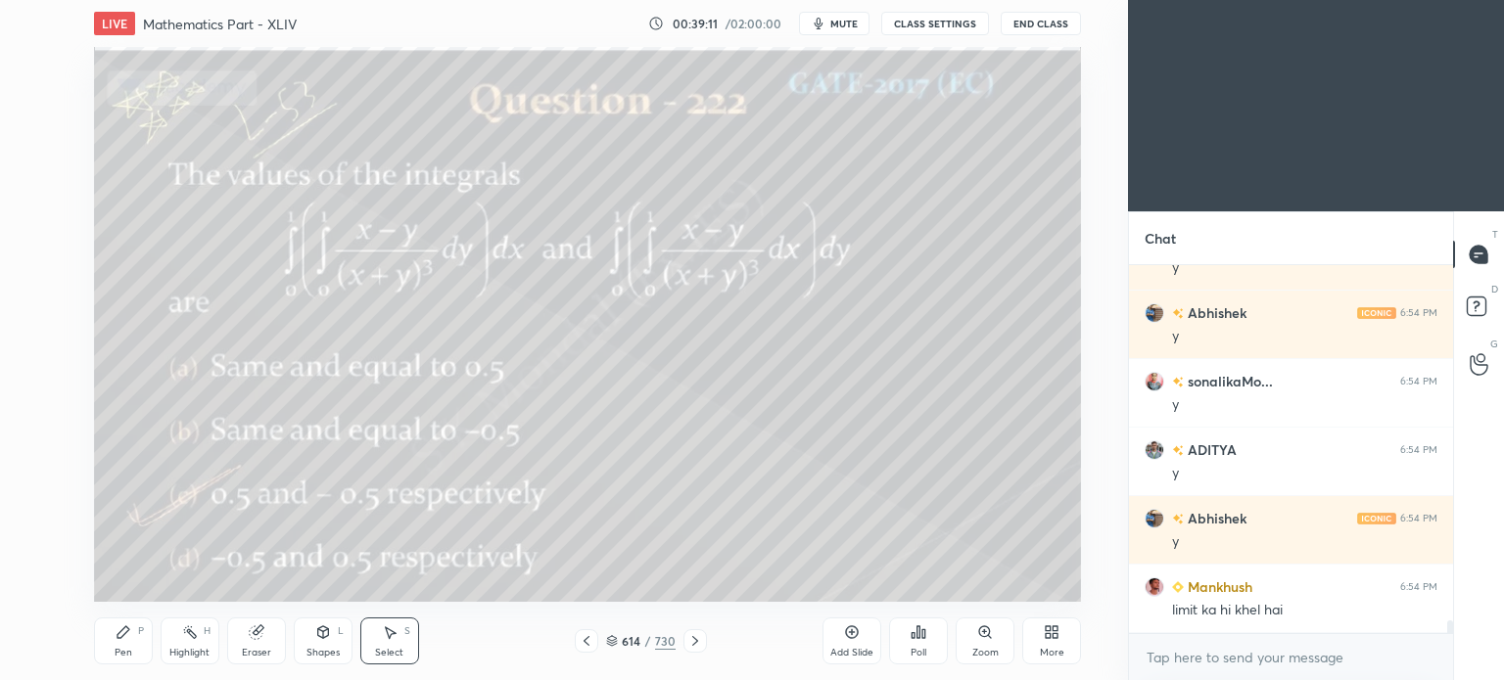
click at [687, 635] on icon at bounding box center [695, 641] width 16 height 16
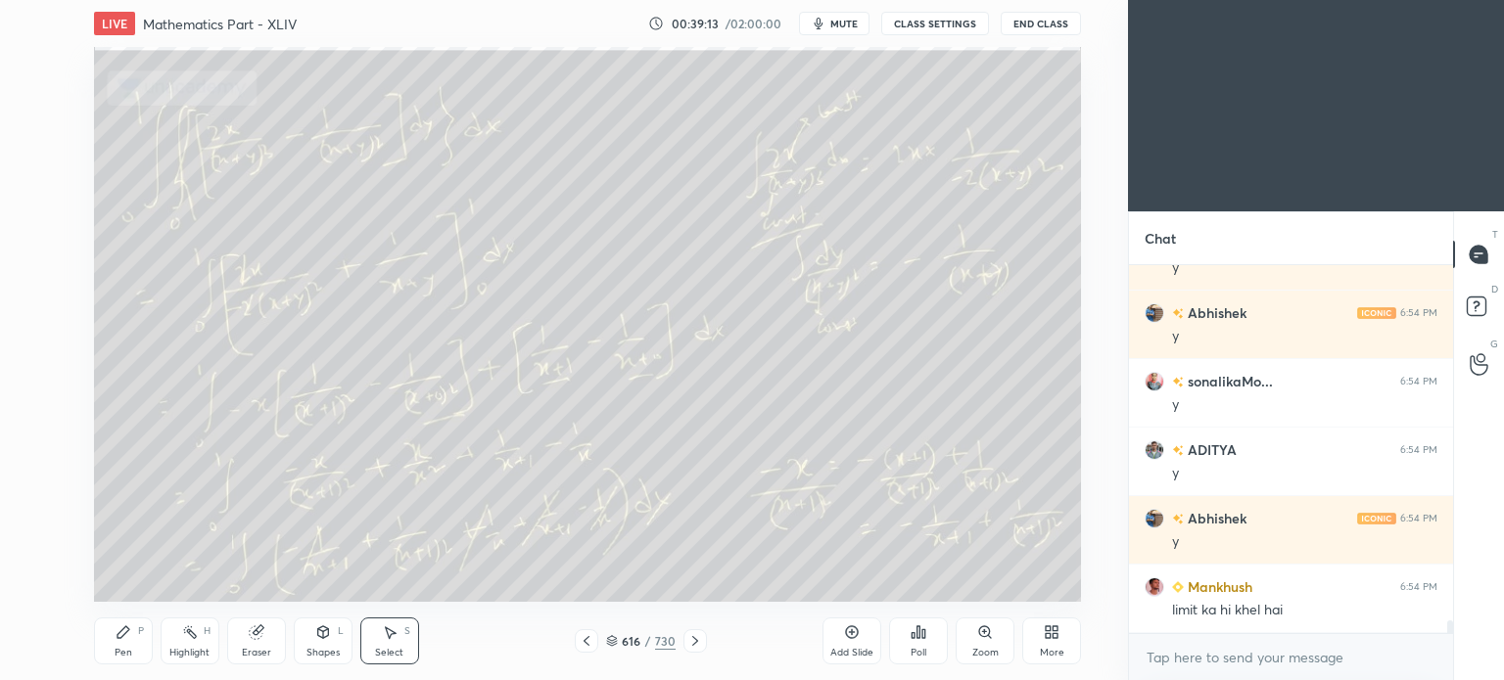
click at [608, 638] on icon at bounding box center [612, 641] width 12 height 12
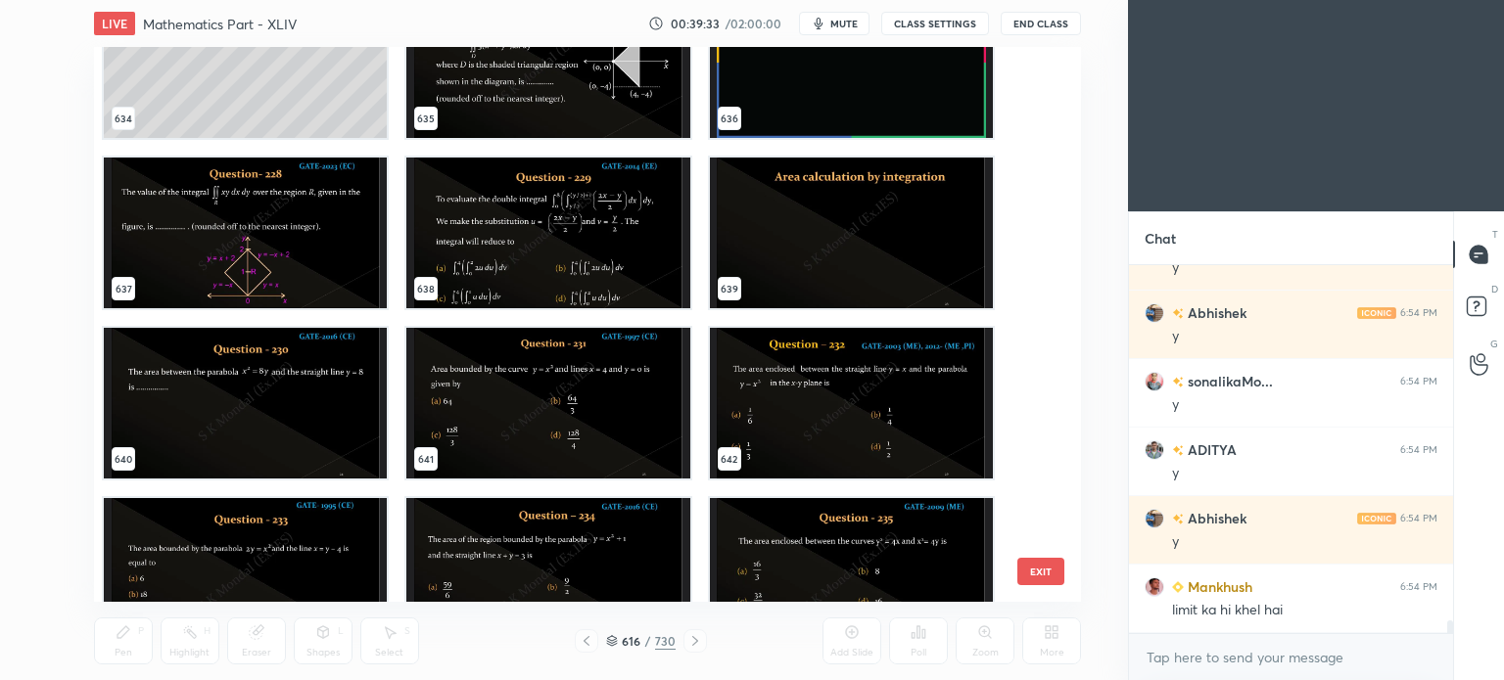
scroll to position [35804, 0]
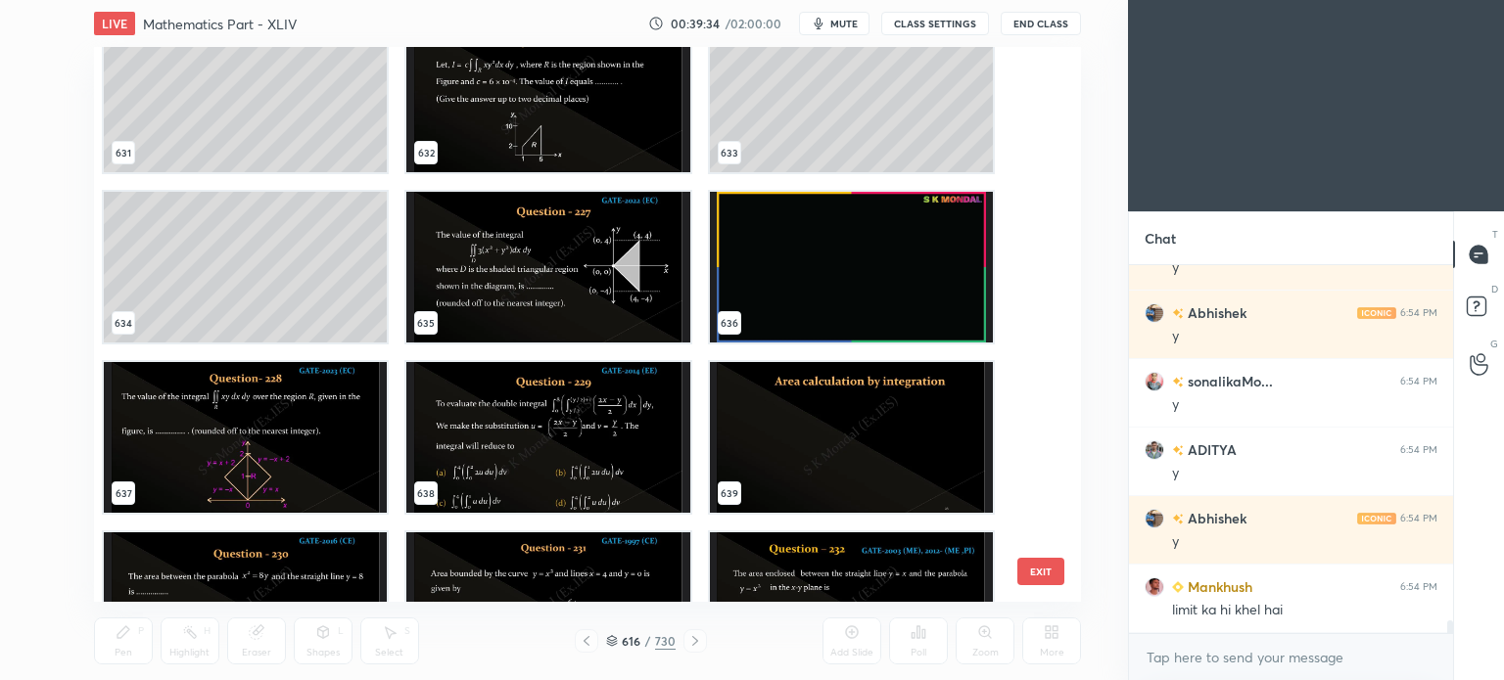
click at [552, 267] on img "grid" at bounding box center [547, 267] width 283 height 151
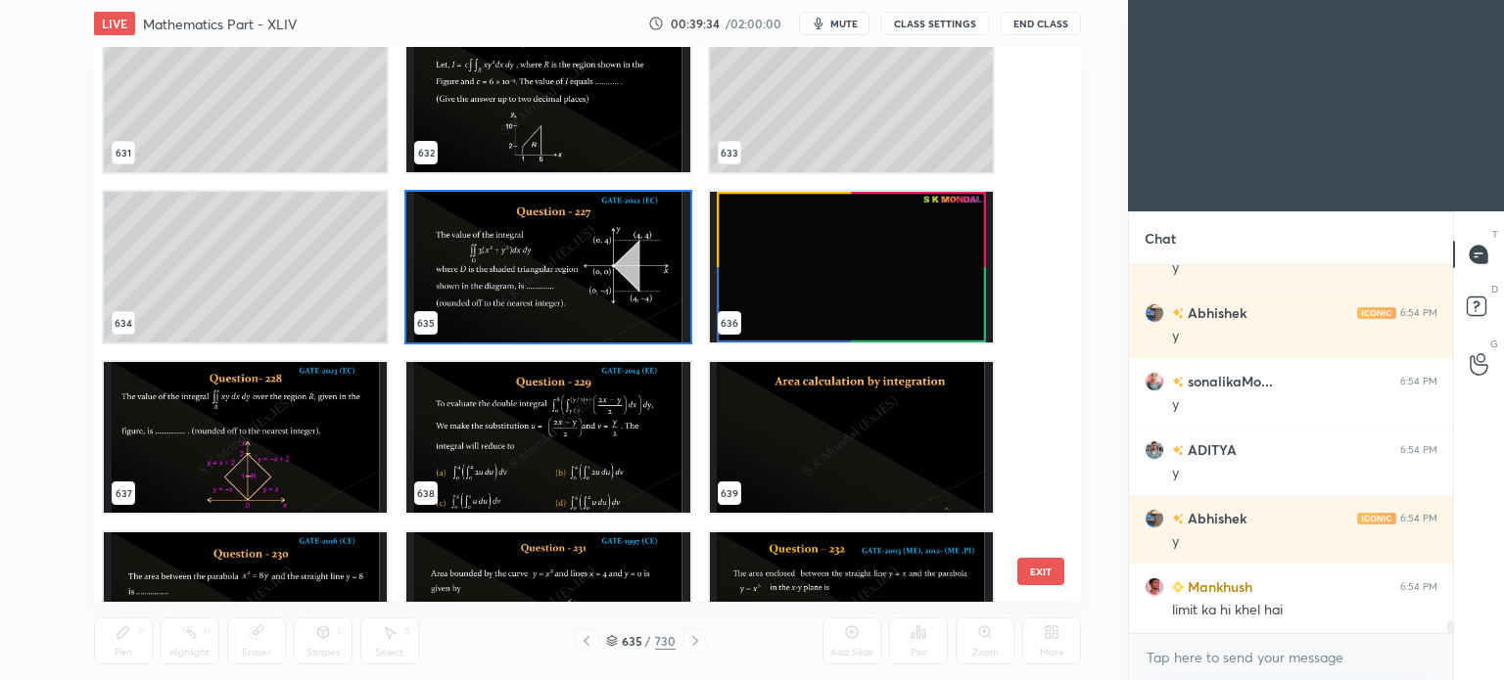
click at [552, 267] on img "grid" at bounding box center [547, 267] width 283 height 151
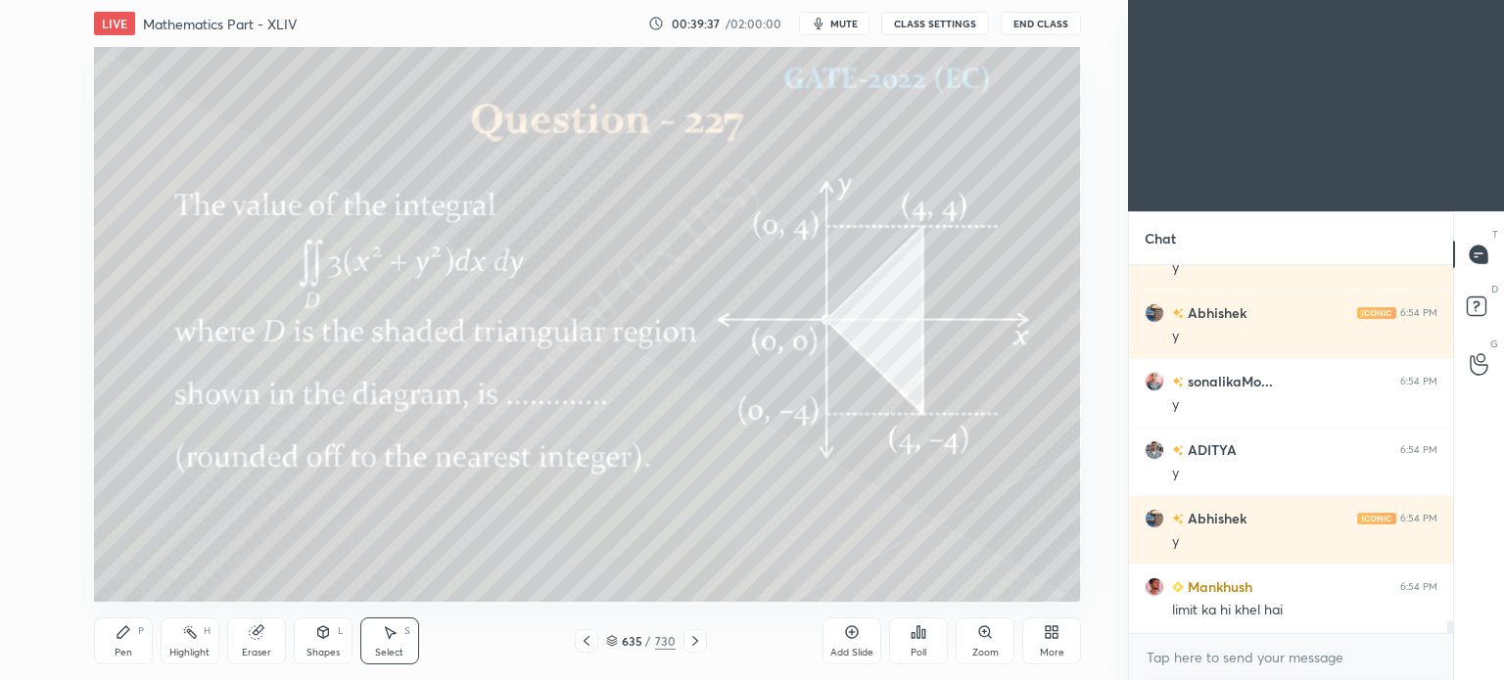
click at [191, 642] on div "Highlight H" at bounding box center [190, 641] width 59 height 47
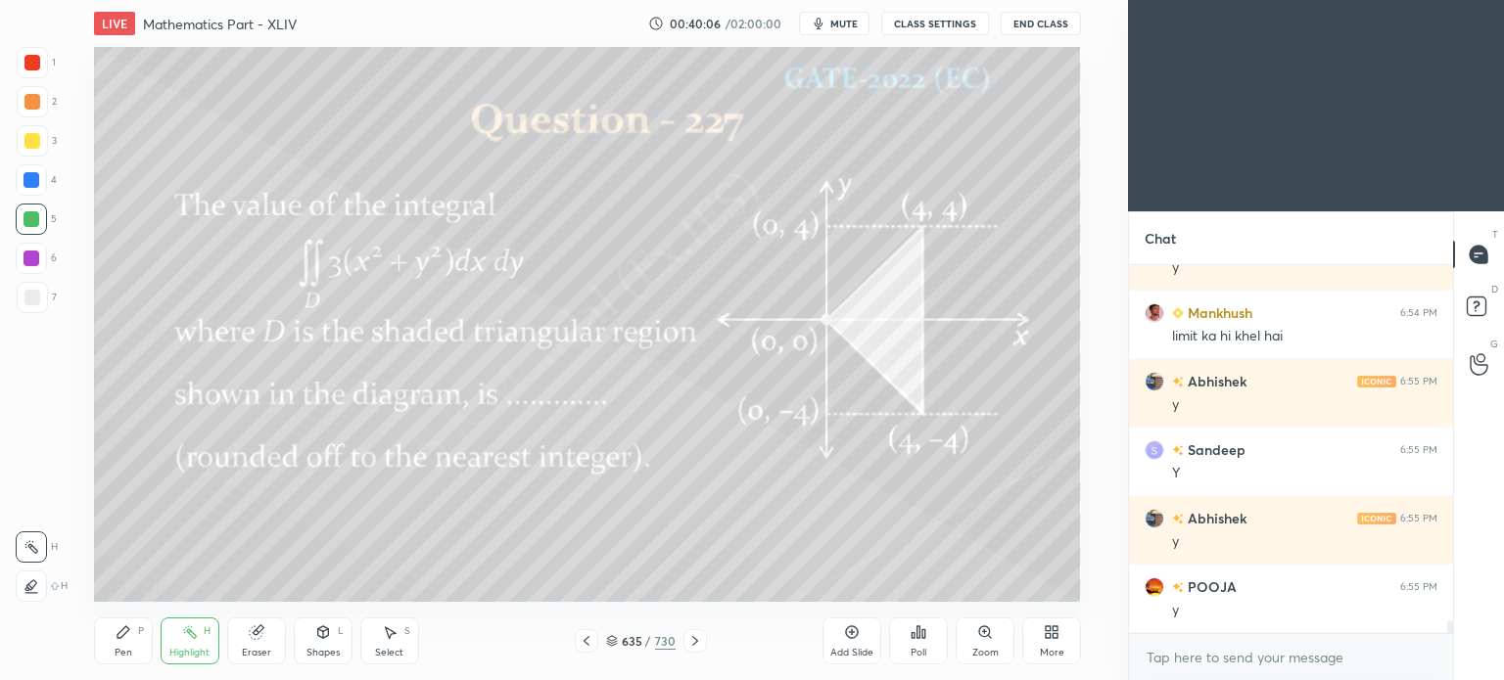
scroll to position [10443, 0]
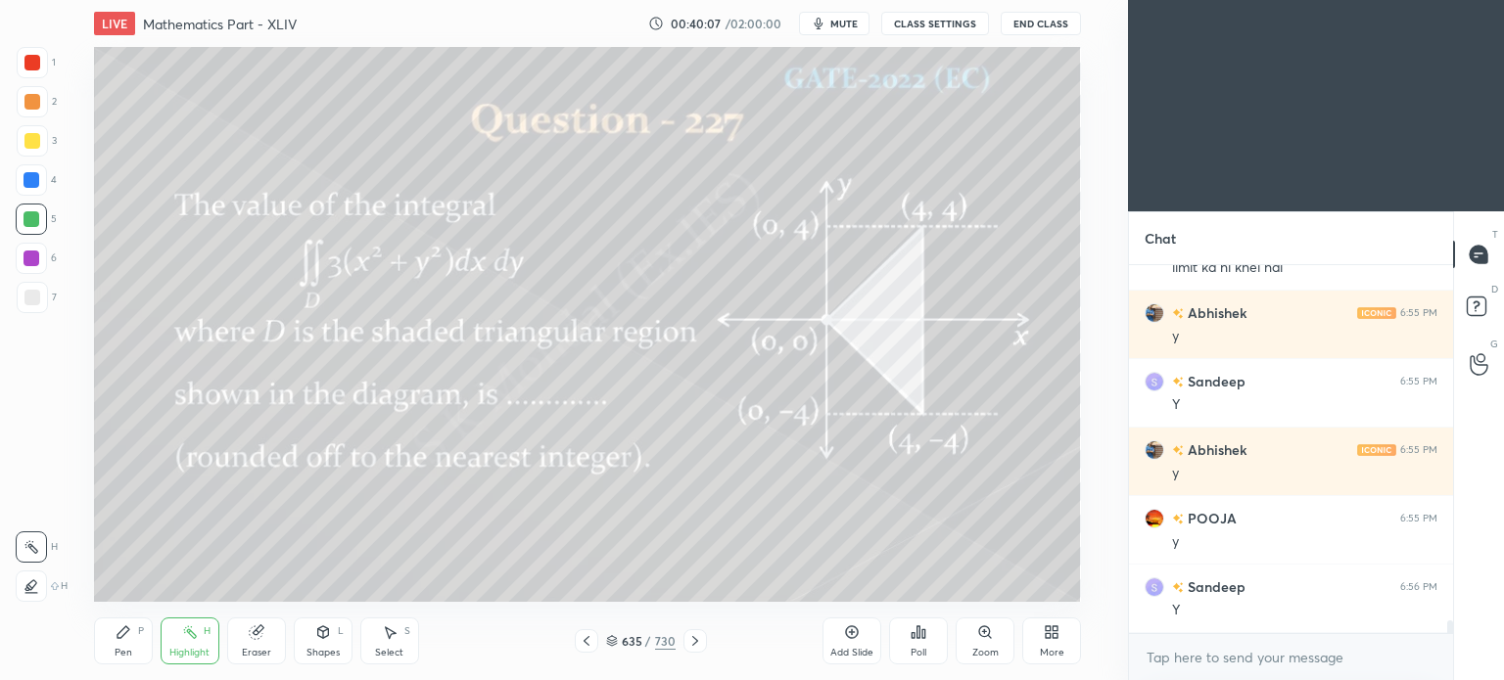
click at [696, 642] on icon at bounding box center [695, 641] width 16 height 16
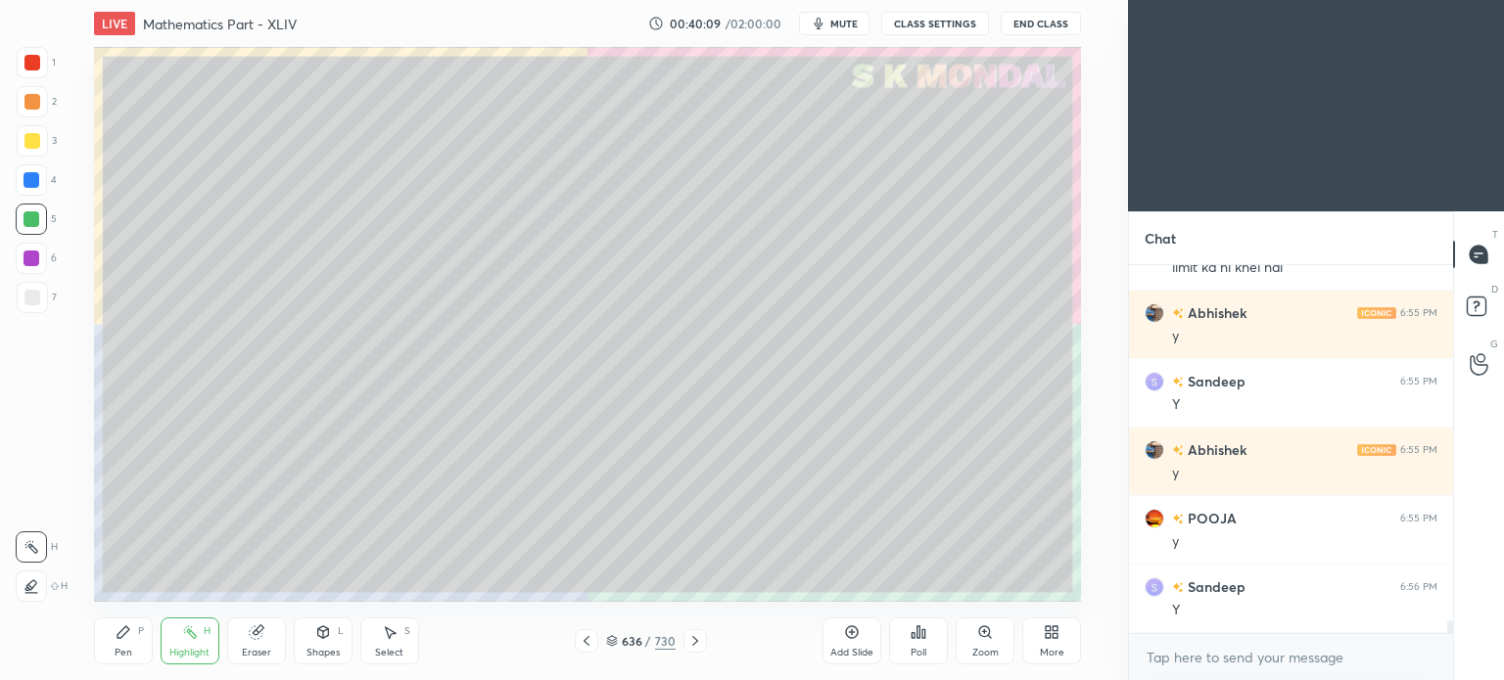
click at [112, 650] on div "Pen P" at bounding box center [123, 641] width 59 height 47
click at [115, 652] on div "Pen" at bounding box center [124, 653] width 18 height 10
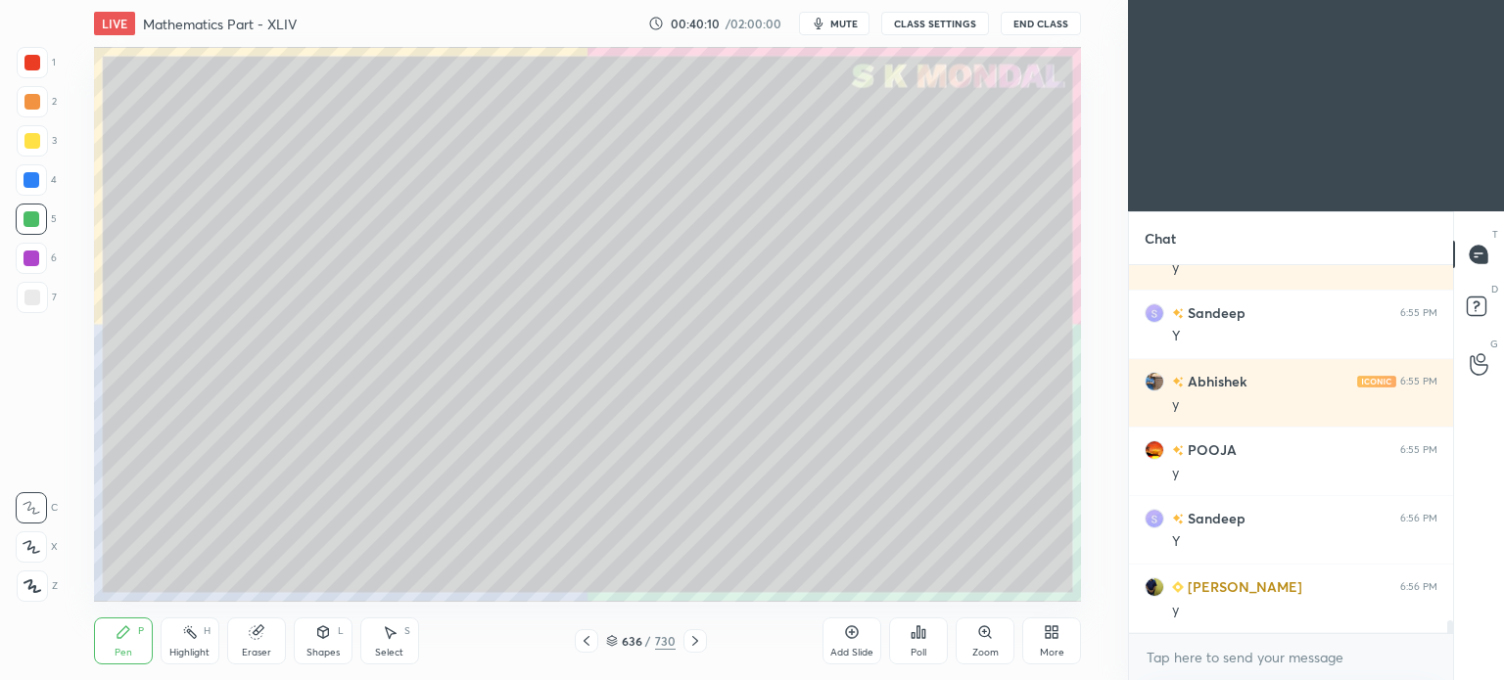
click at [27, 148] on div at bounding box center [32, 141] width 16 height 16
click at [30, 146] on div at bounding box center [32, 141] width 16 height 16
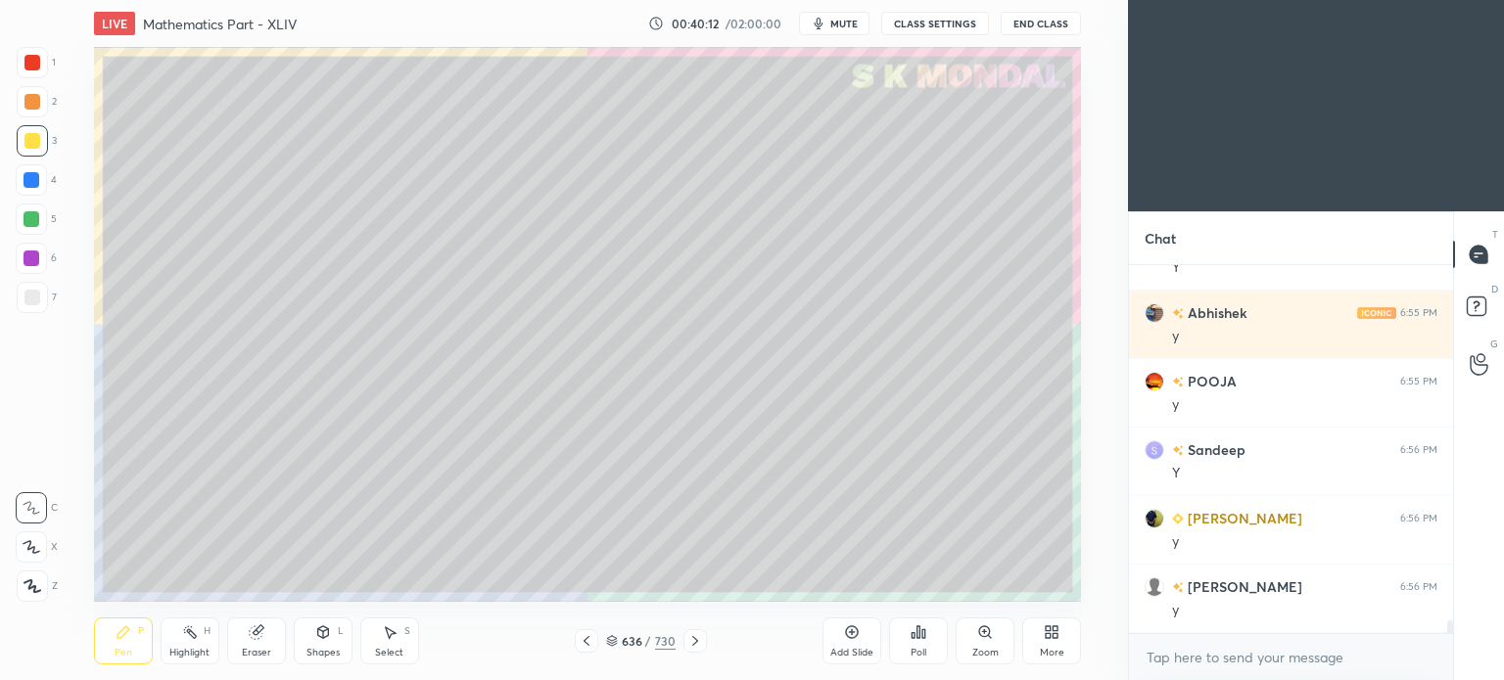
click at [28, 302] on div at bounding box center [32, 298] width 16 height 16
click at [251, 633] on icon at bounding box center [255, 632] width 13 height 13
click at [117, 663] on div "Pen P" at bounding box center [123, 641] width 59 height 47
click at [122, 643] on div "Pen P" at bounding box center [123, 641] width 59 height 47
click at [255, 634] on icon at bounding box center [255, 632] width 13 height 13
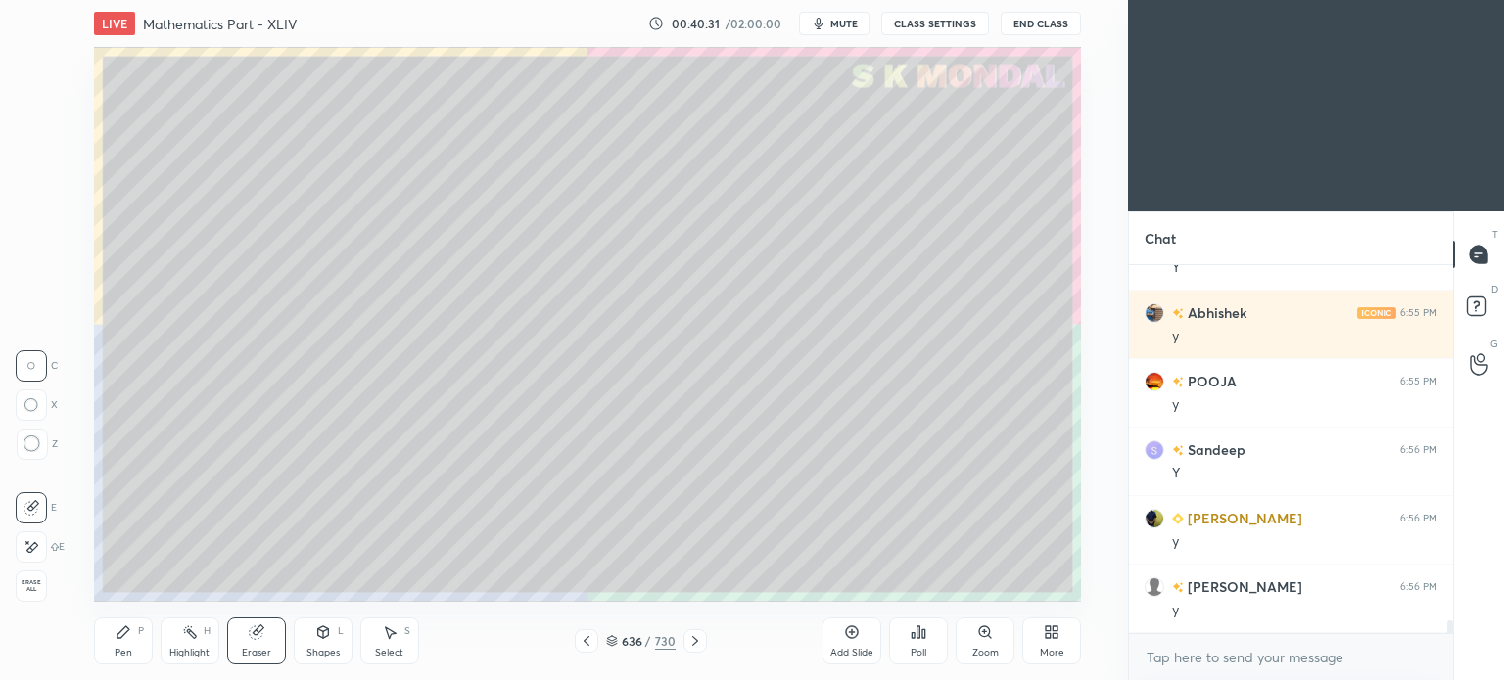
click at [107, 657] on div "Pen P" at bounding box center [123, 641] width 59 height 47
click at [117, 645] on div "Pen P" at bounding box center [123, 641] width 59 height 47
click at [187, 634] on icon at bounding box center [190, 633] width 16 height 16
click at [190, 638] on icon at bounding box center [190, 633] width 16 height 16
click at [262, 649] on div "Eraser" at bounding box center [256, 653] width 29 height 10
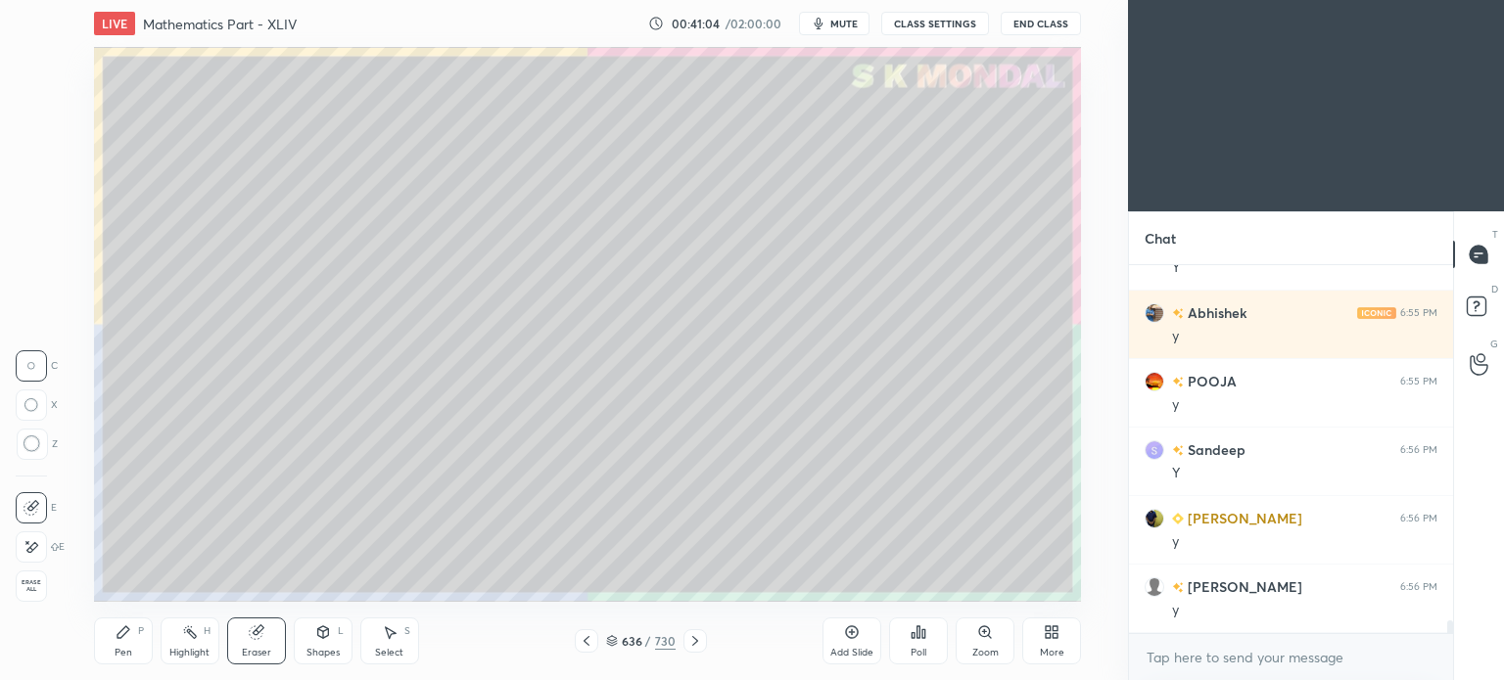
click at [133, 639] on div "Pen P" at bounding box center [123, 641] width 59 height 47
click at [125, 639] on icon at bounding box center [124, 633] width 16 height 16
click at [258, 628] on icon at bounding box center [258, 631] width 11 height 10
click at [115, 651] on div "Pen" at bounding box center [124, 653] width 18 height 10
click at [122, 643] on div "Pen P" at bounding box center [123, 641] width 59 height 47
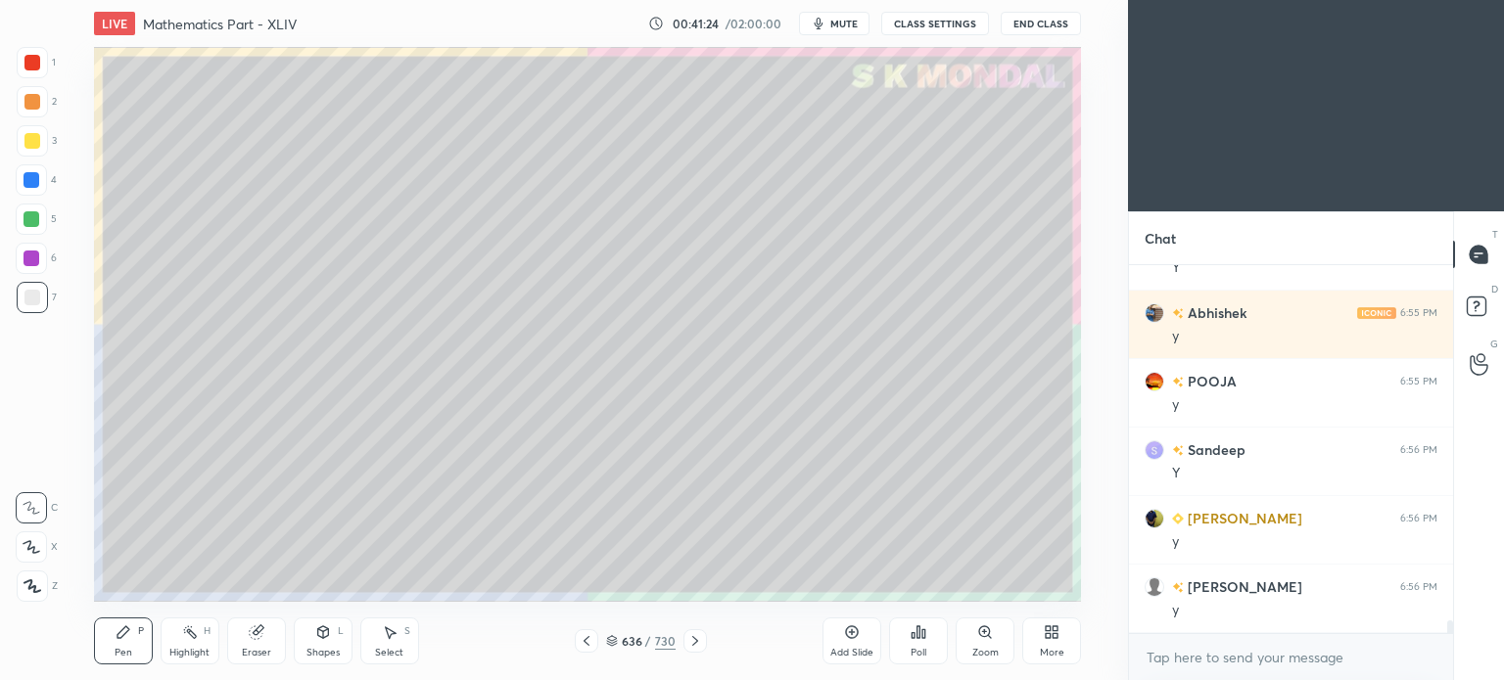
click at [180, 638] on div "Highlight H" at bounding box center [190, 641] width 59 height 47
click at [179, 633] on div "Highlight H" at bounding box center [190, 641] width 59 height 47
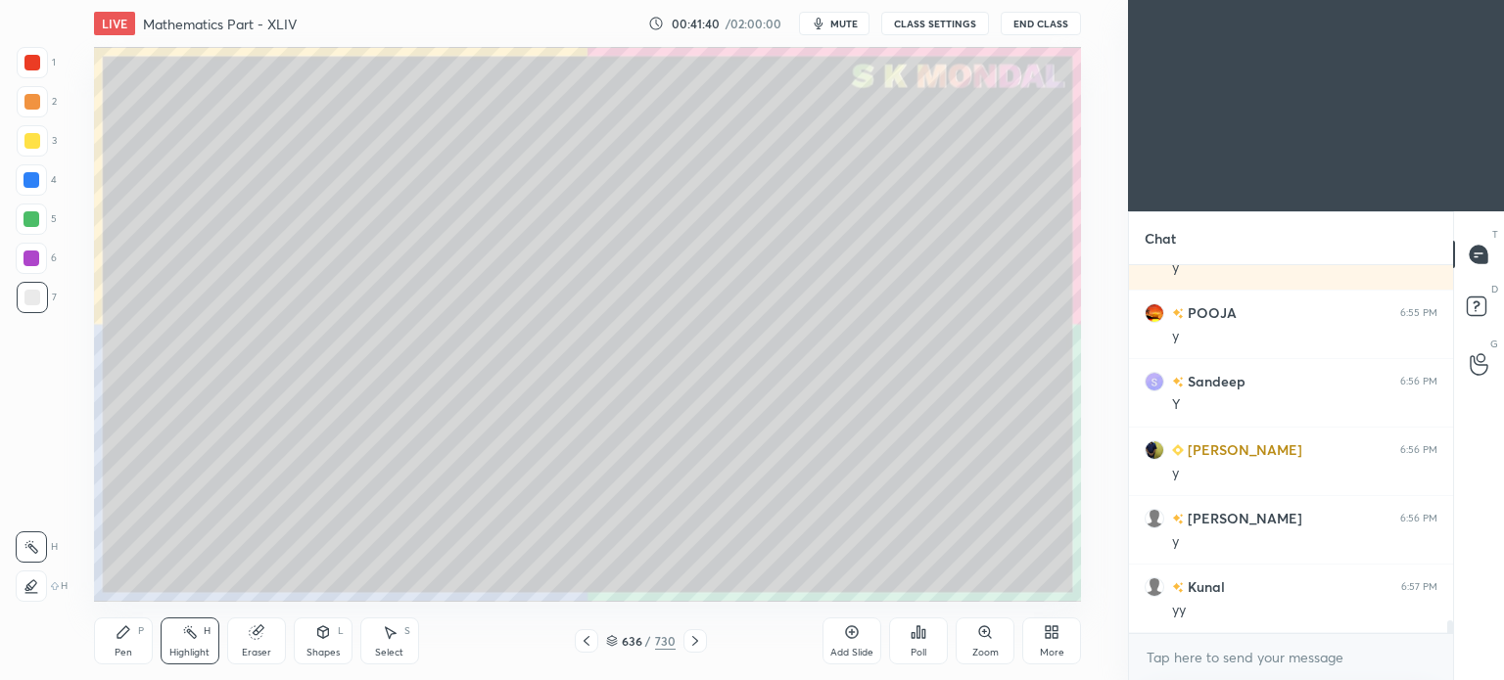
scroll to position [10717, 0]
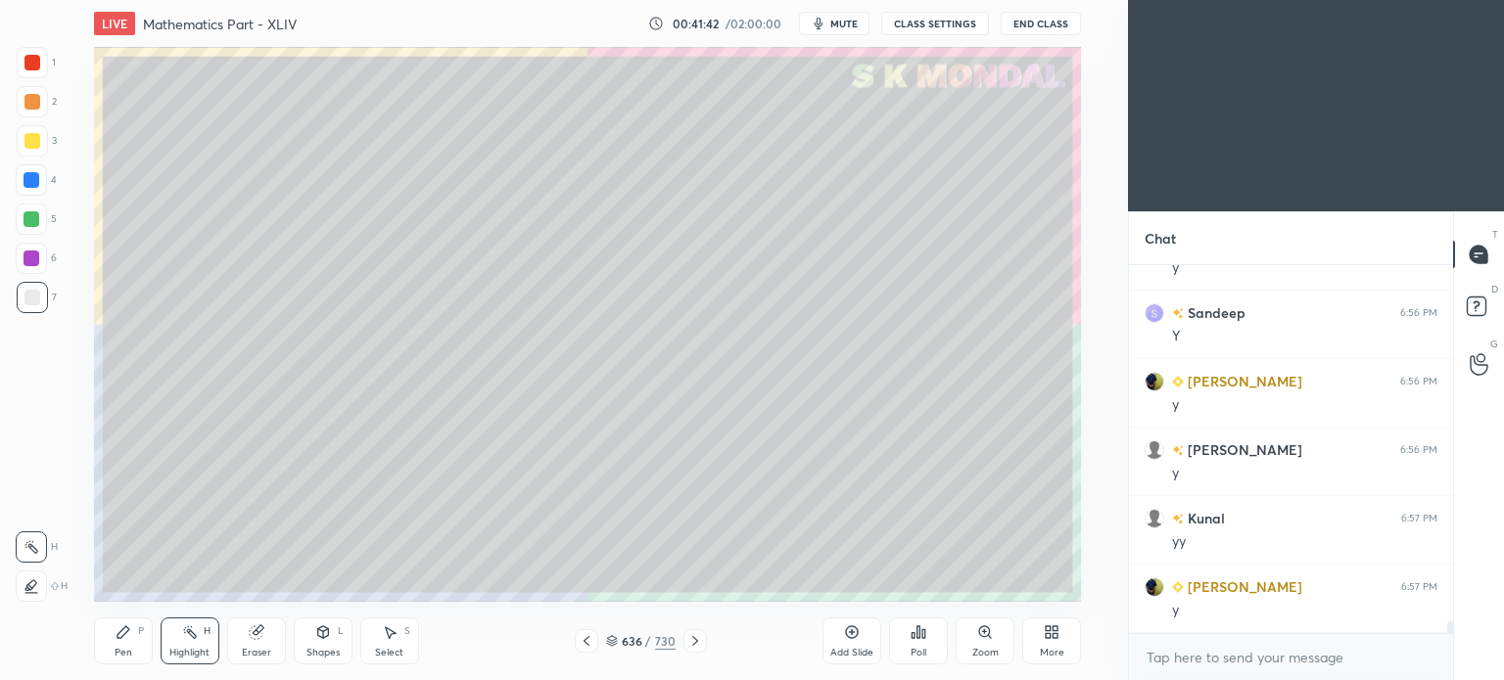
click at [118, 657] on div "Pen" at bounding box center [124, 653] width 18 height 10
click at [121, 650] on div "Pen" at bounding box center [124, 653] width 18 height 10
click at [258, 648] on div "Eraser" at bounding box center [256, 653] width 29 height 10
click at [113, 645] on div "Pen P" at bounding box center [123, 641] width 59 height 47
click at [117, 645] on div "Pen P" at bounding box center [123, 641] width 59 height 47
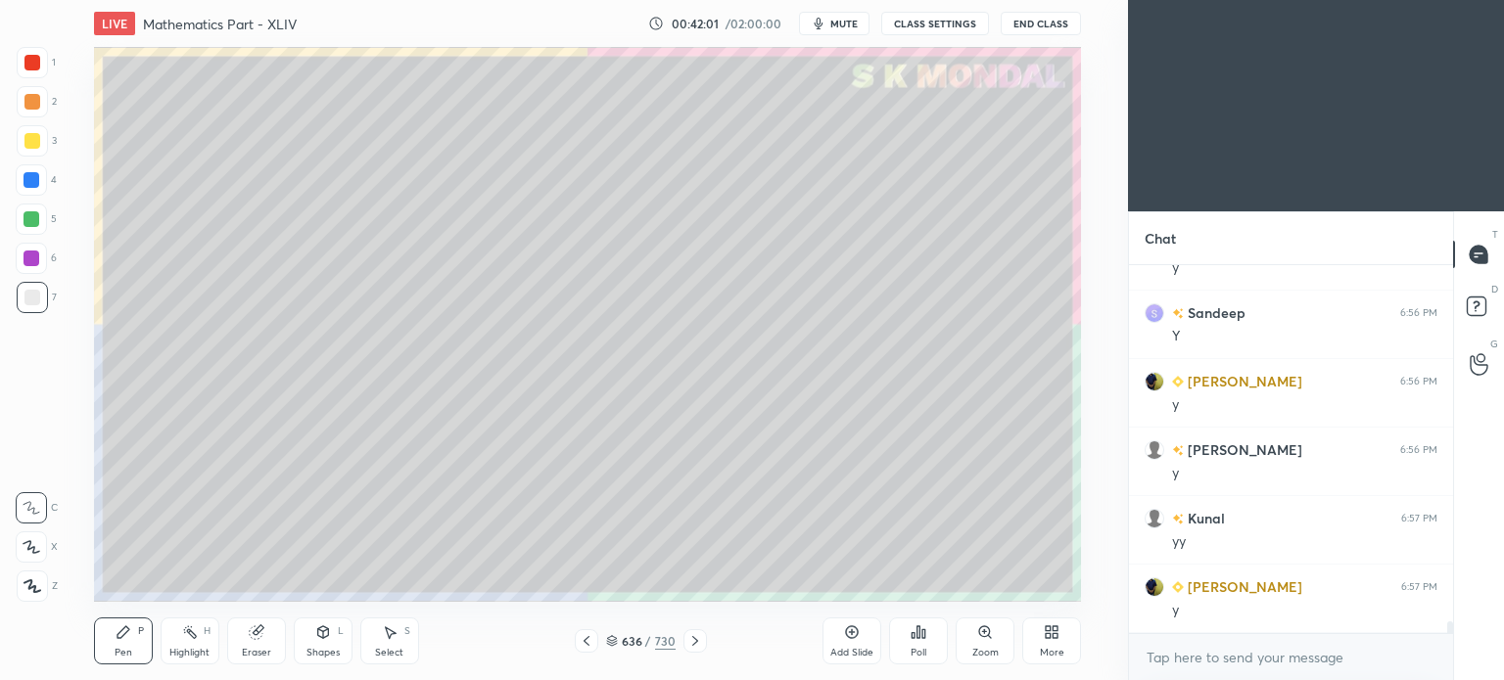
click at [188, 644] on div "Highlight H" at bounding box center [190, 641] width 59 height 47
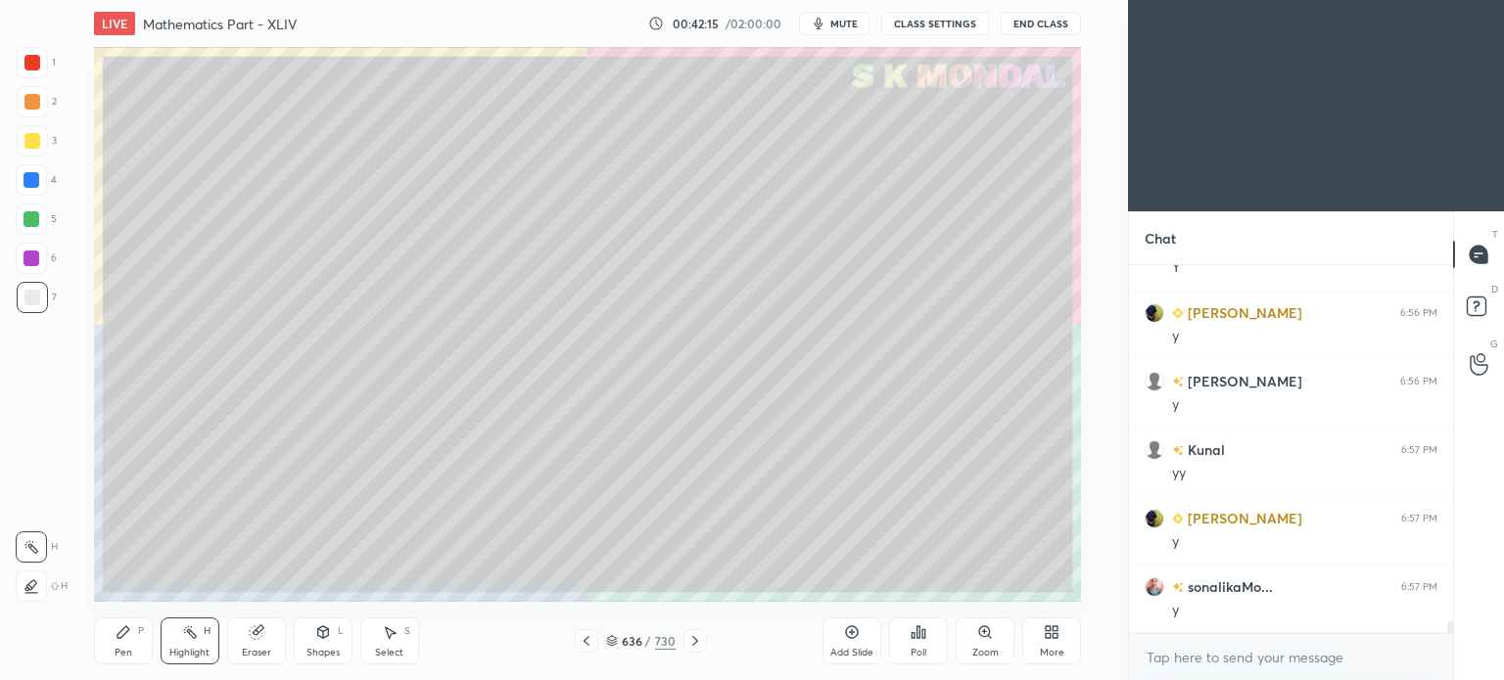
click at [118, 649] on div "Pen" at bounding box center [124, 653] width 18 height 10
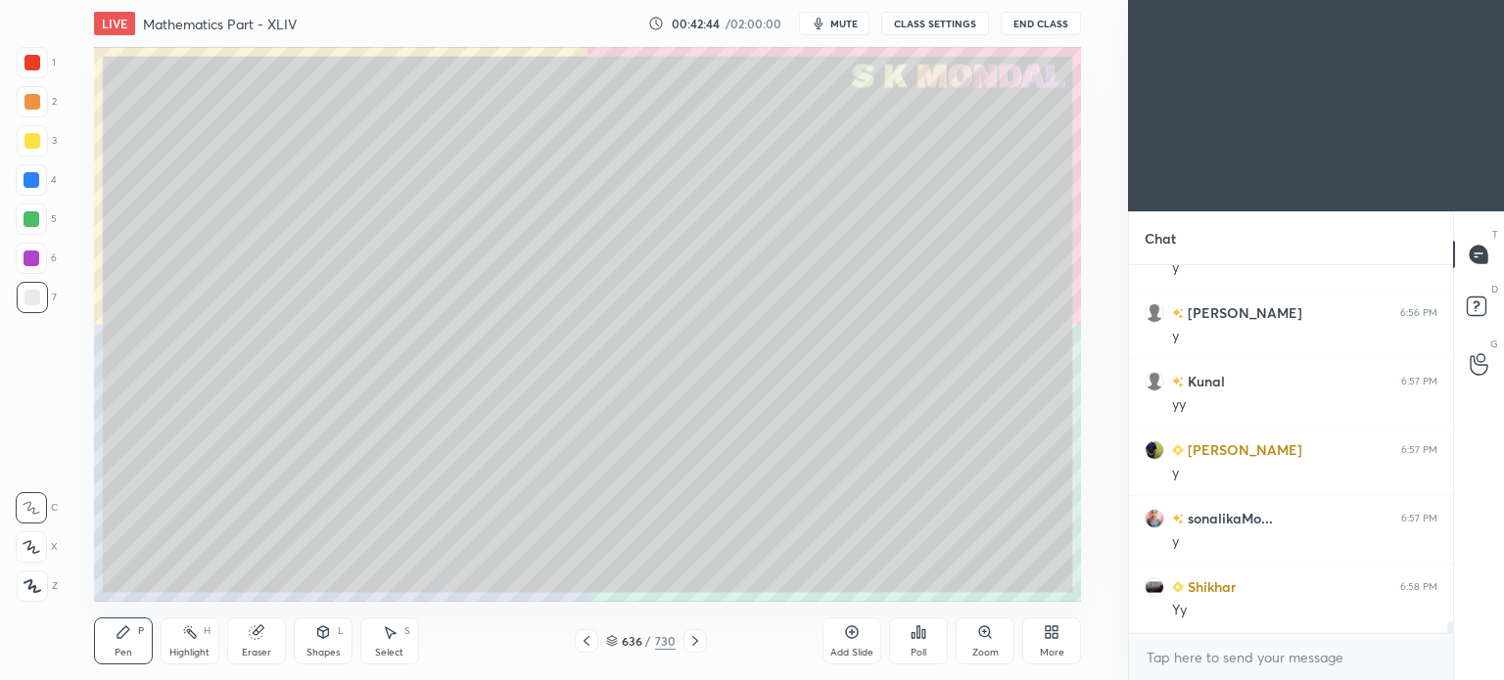
scroll to position [10923, 0]
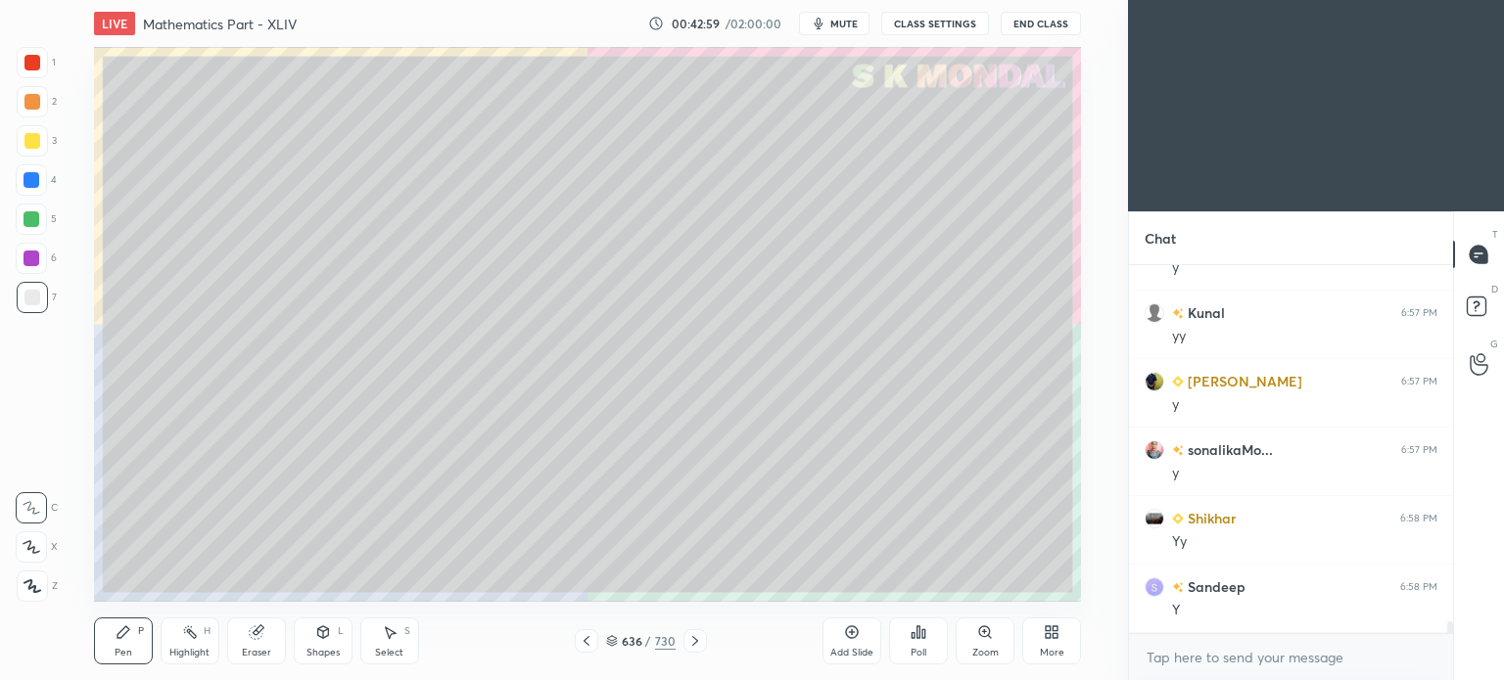
click at [259, 641] on div "Eraser" at bounding box center [256, 641] width 59 height 47
click at [39, 547] on div at bounding box center [31, 547] width 31 height 31
click at [111, 653] on div "Pen P" at bounding box center [123, 641] width 59 height 47
click at [111, 654] on div "Pen P" at bounding box center [123, 641] width 59 height 47
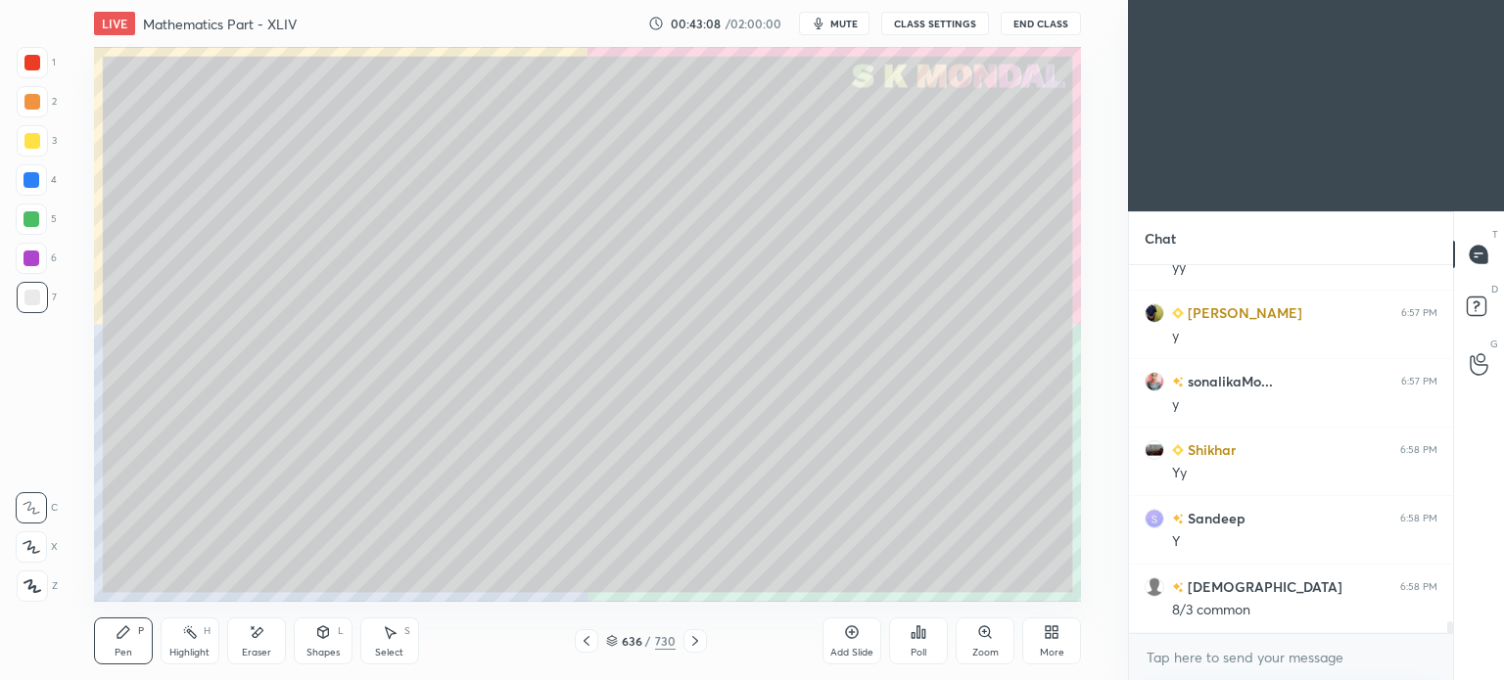
click at [116, 644] on div "Pen P" at bounding box center [123, 641] width 59 height 47
click at [118, 641] on div "Pen P" at bounding box center [123, 641] width 59 height 47
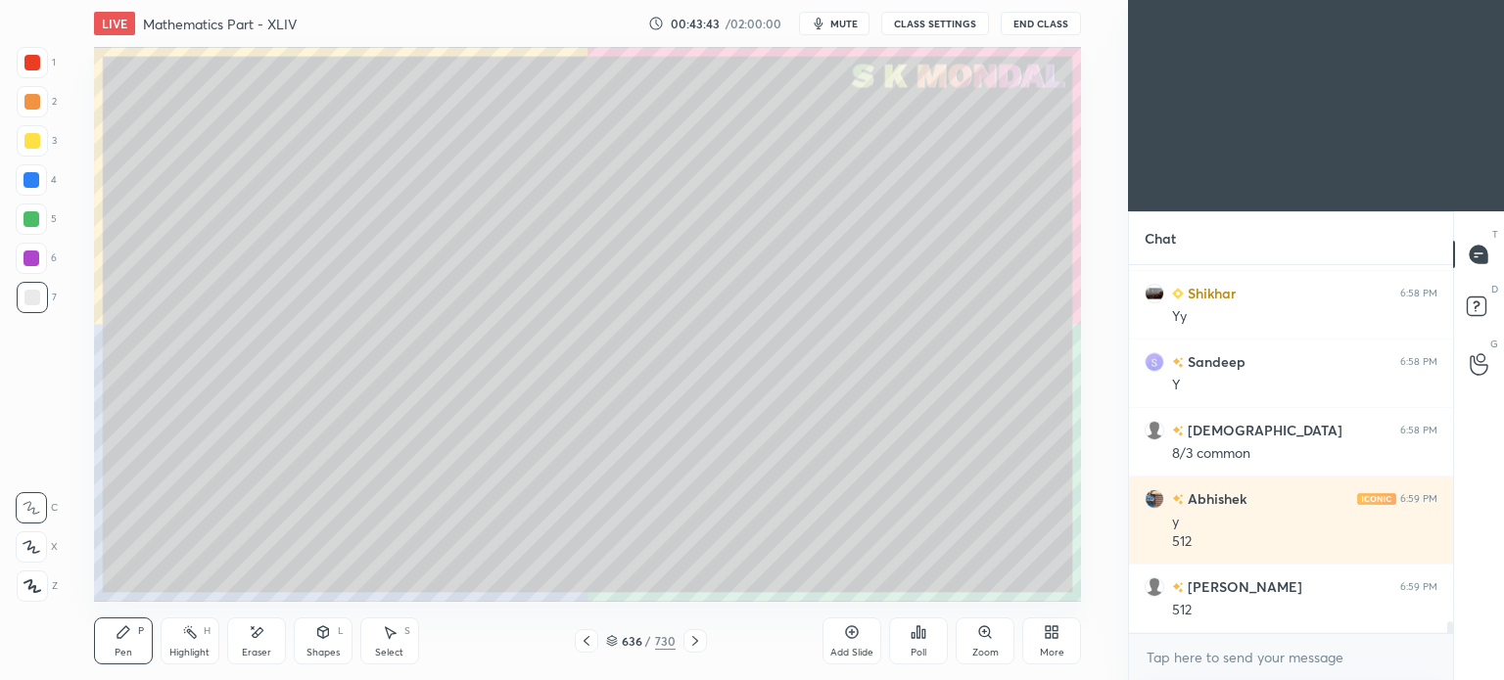
scroll to position [11216, 0]
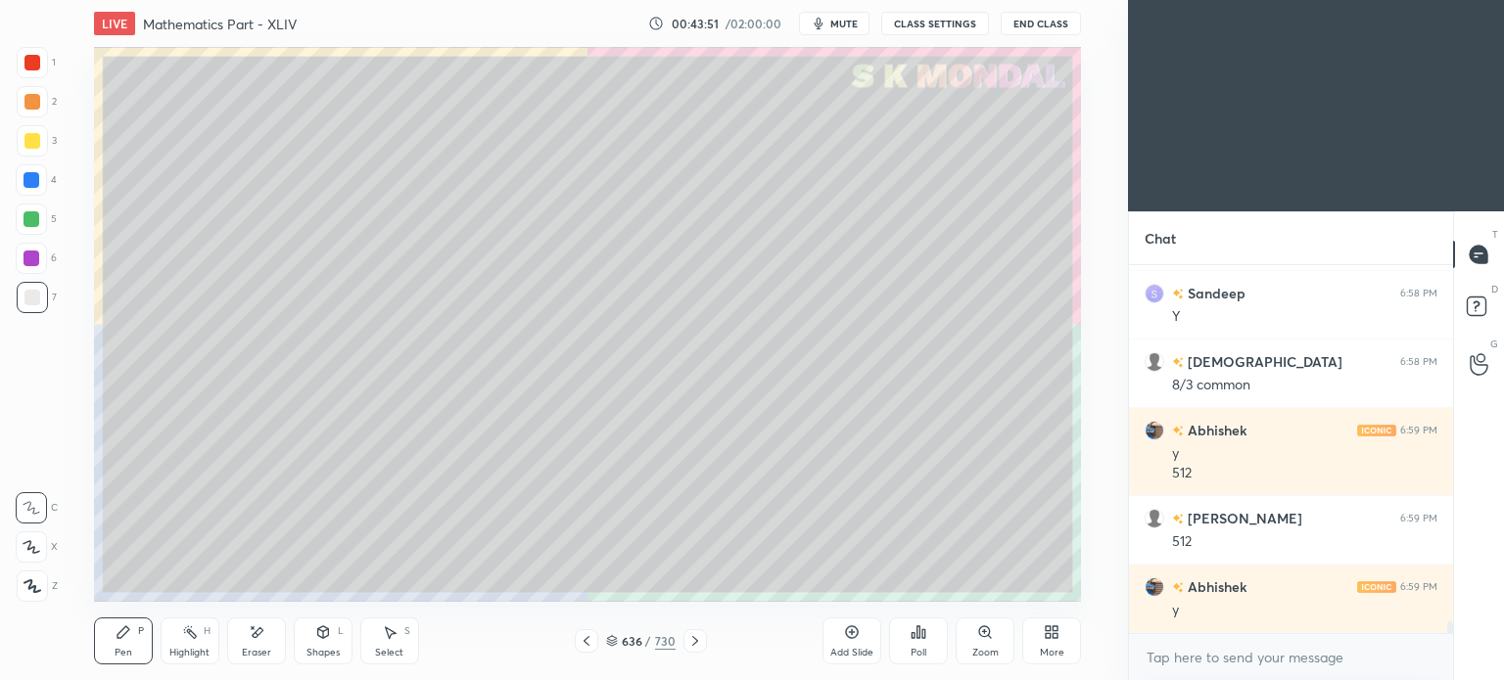
click at [585, 641] on icon at bounding box center [587, 641] width 16 height 16
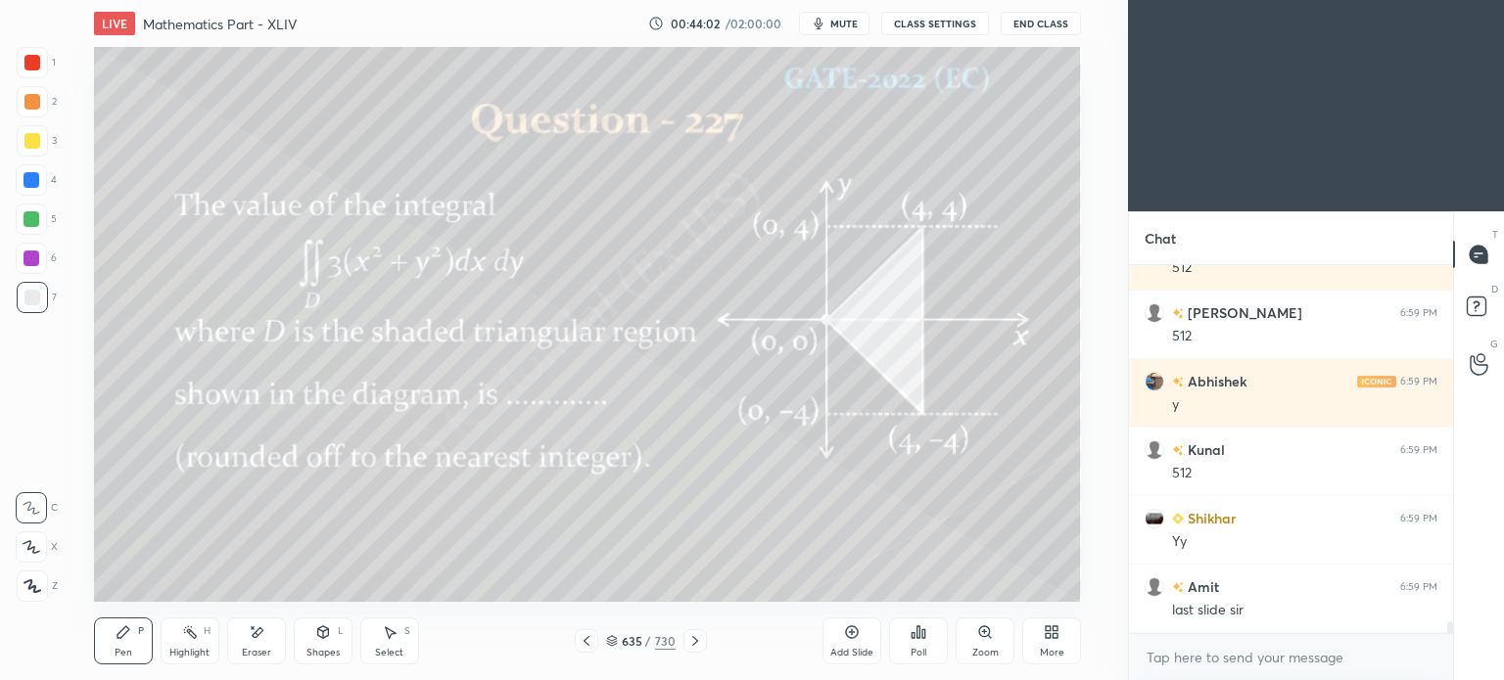
scroll to position [11490, 0]
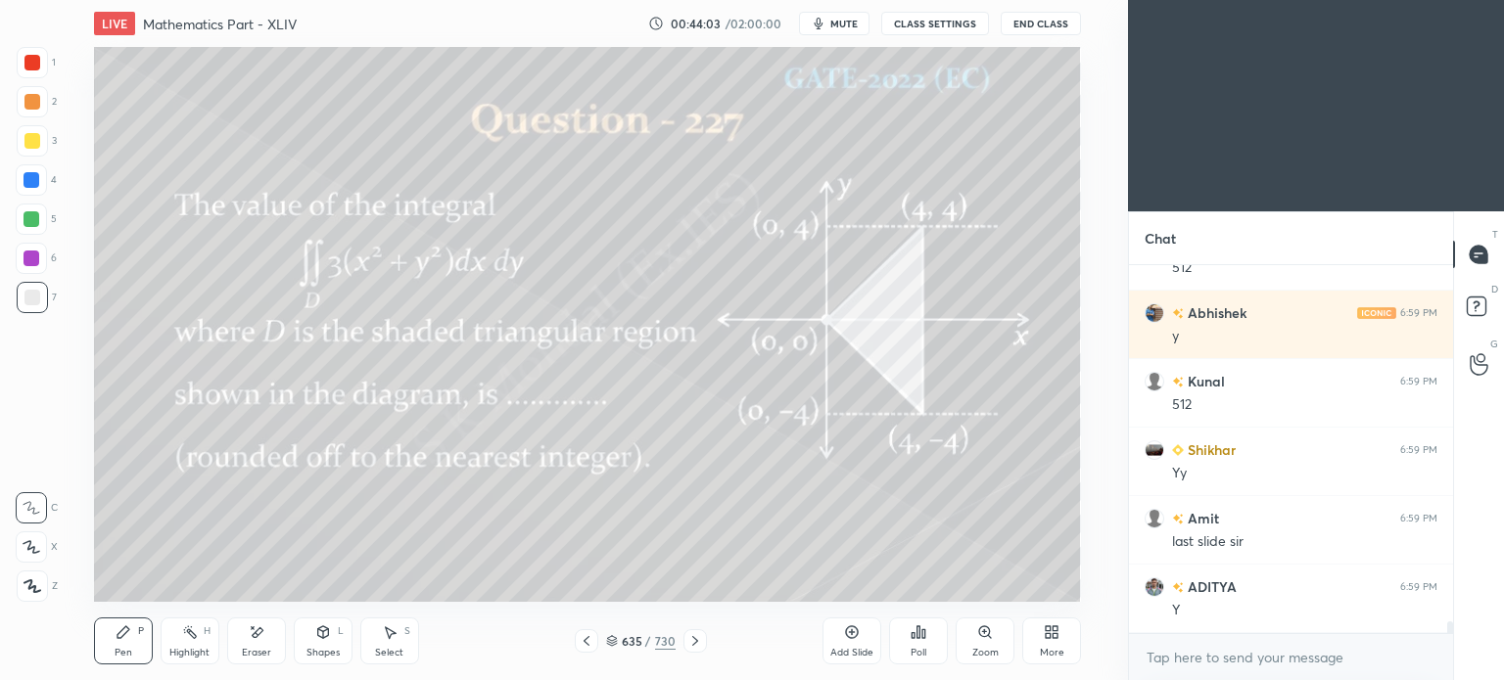
click at [693, 641] on icon at bounding box center [695, 641] width 16 height 16
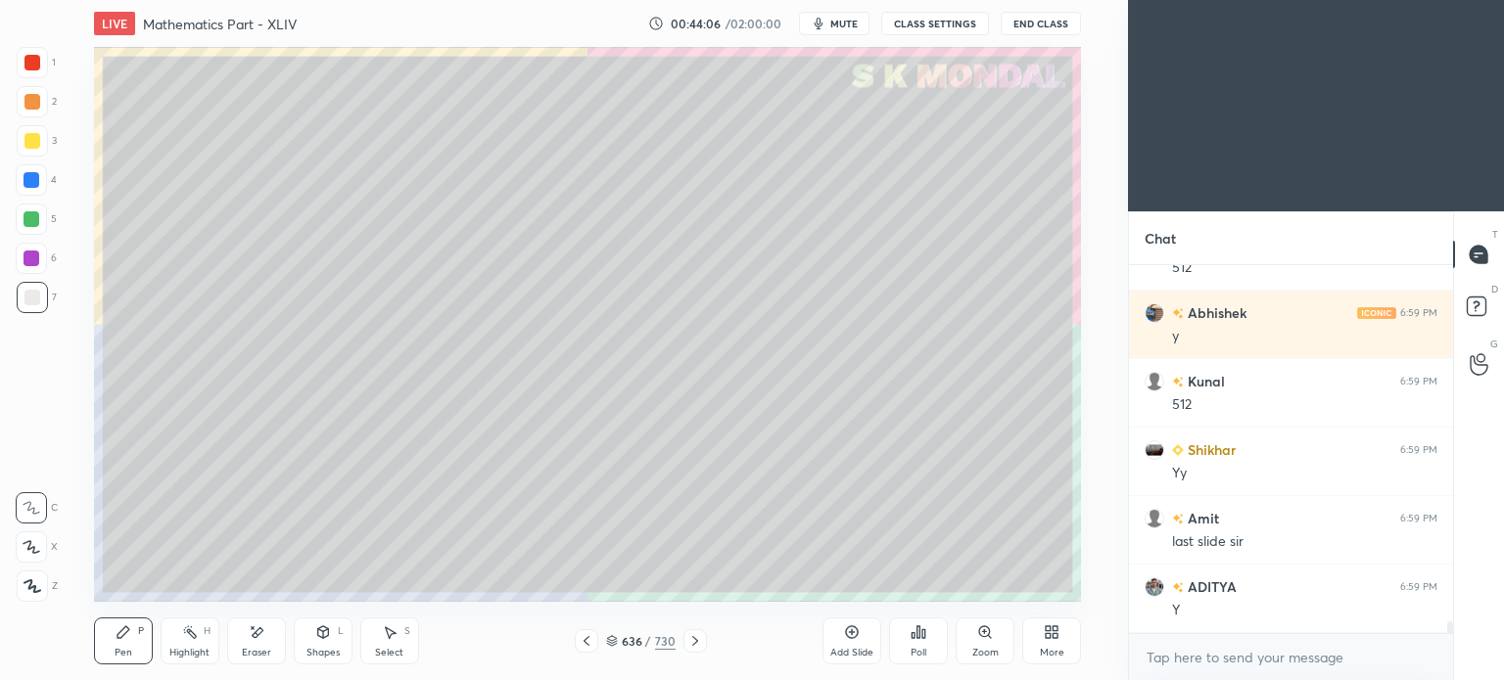
click at [841, 23] on span "mute" at bounding box center [843, 24] width 27 height 14
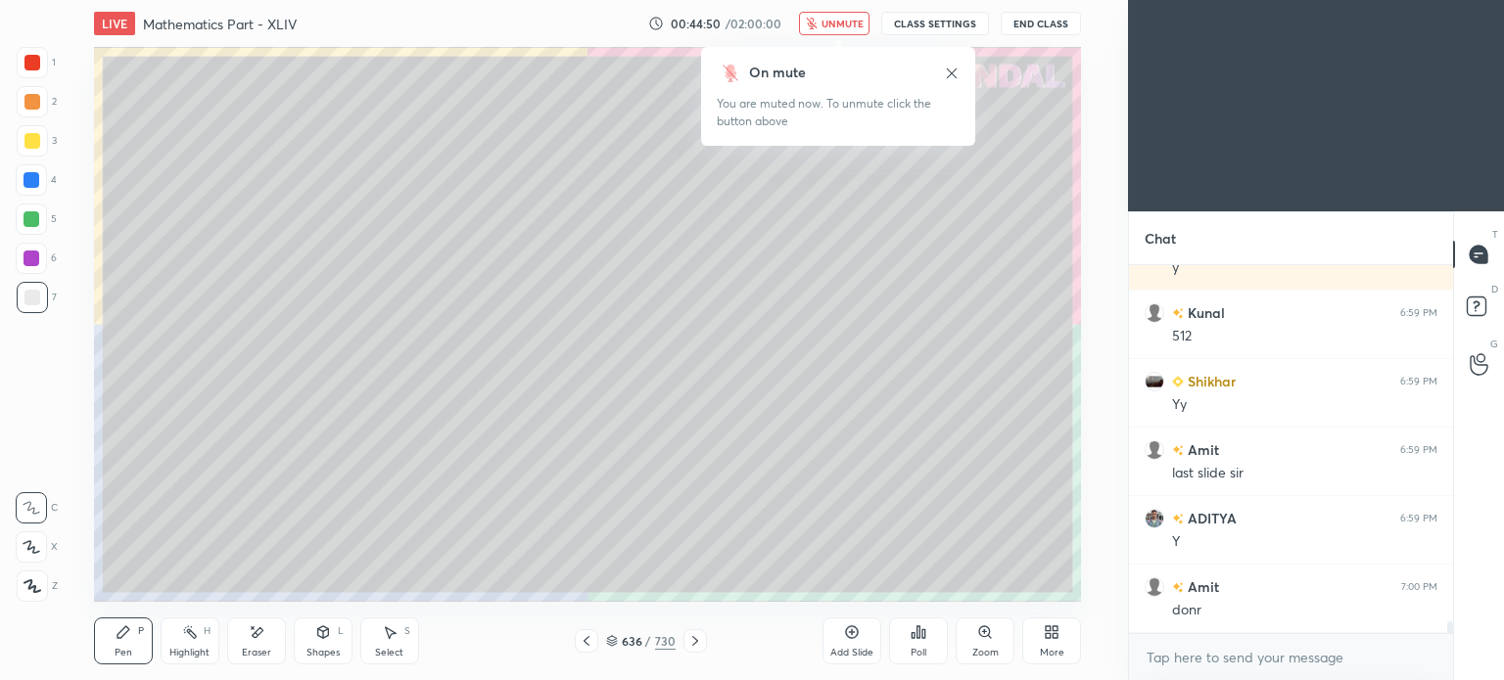
scroll to position [11645, 0]
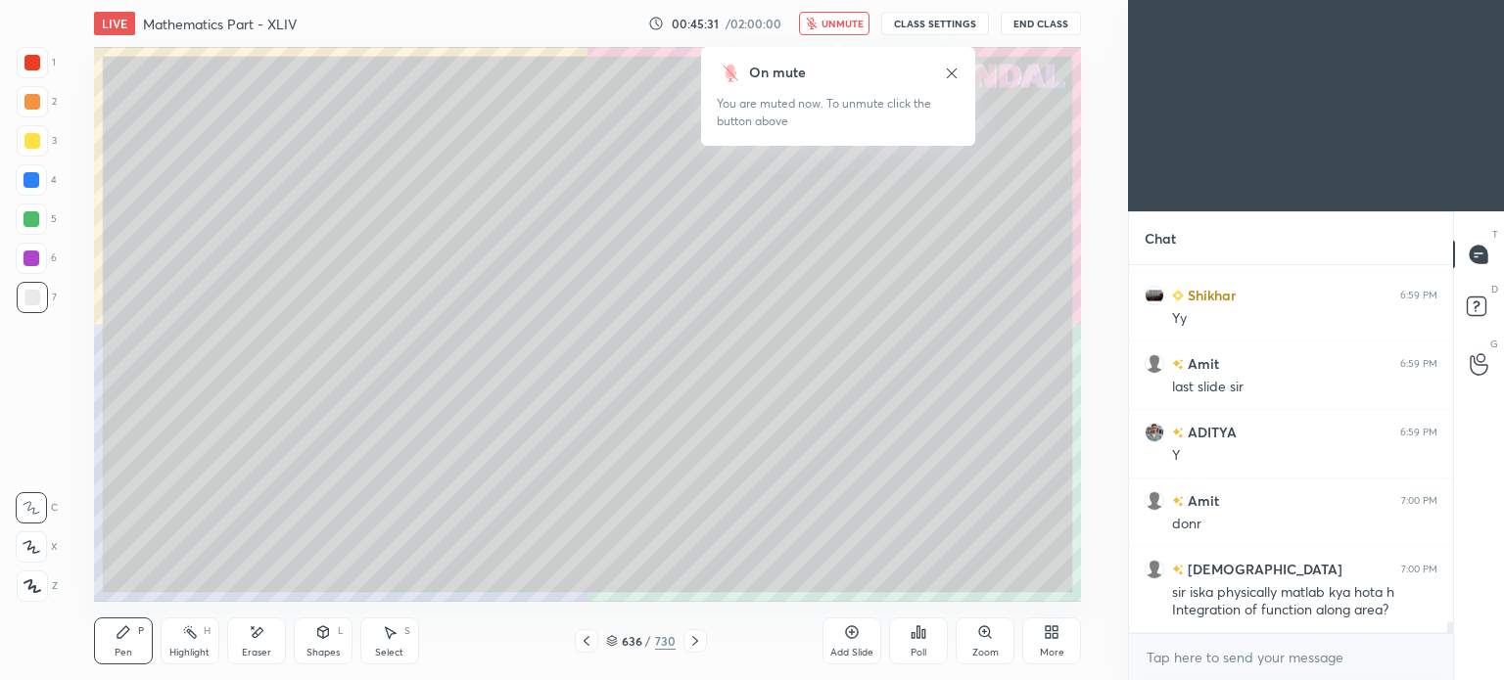
click at [836, 17] on span "unmute" at bounding box center [842, 24] width 42 height 14
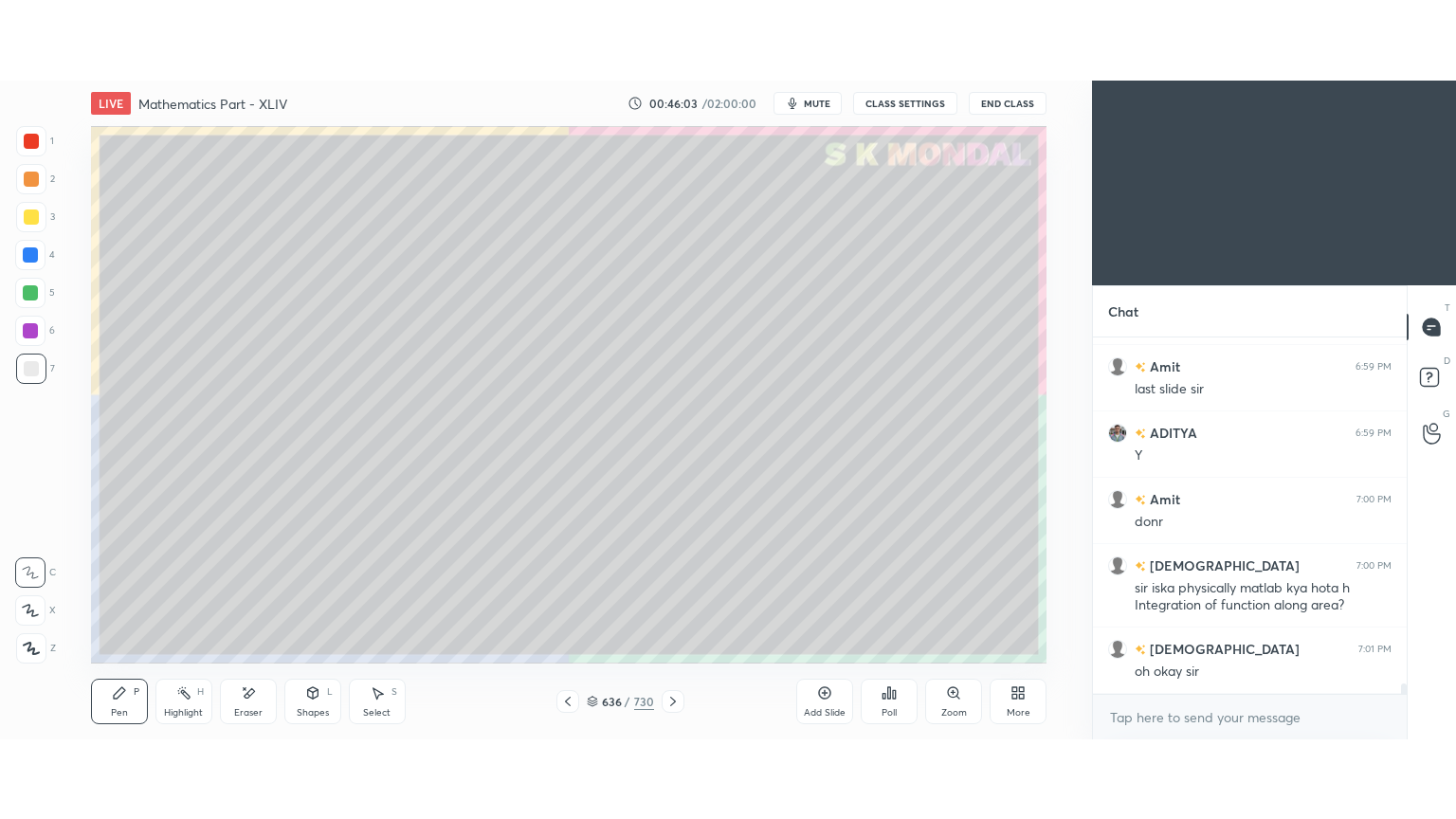
scroll to position [11406, 0]
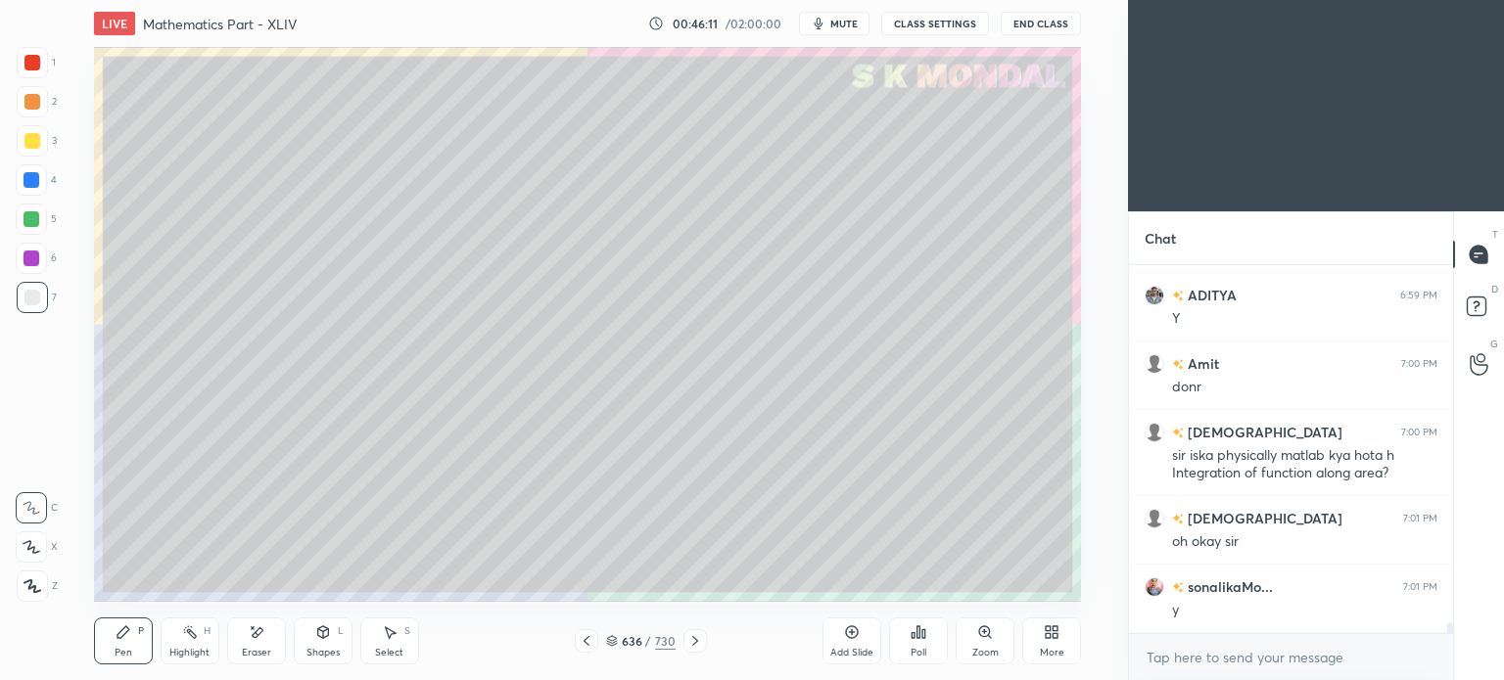
click at [583, 633] on icon at bounding box center [587, 641] width 16 height 16
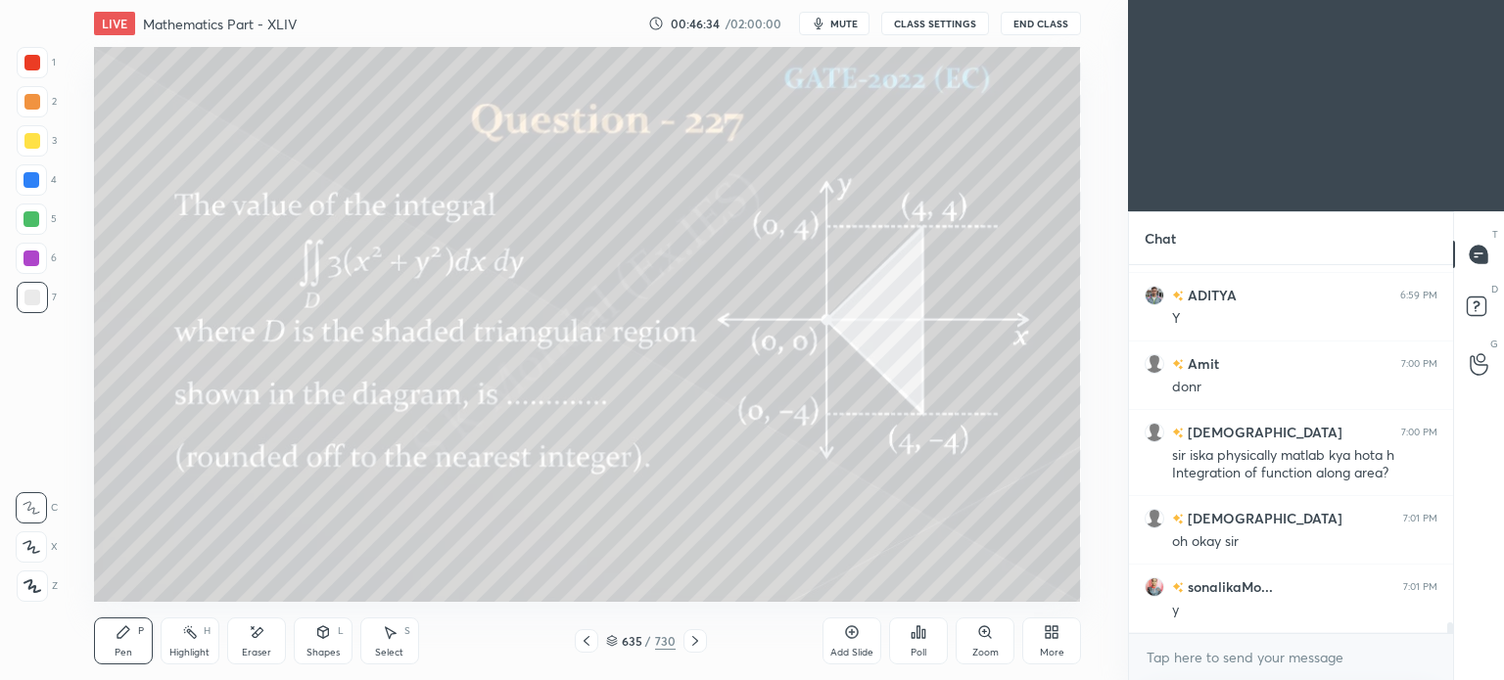
click at [1060, 650] on div "More" at bounding box center [1052, 653] width 24 height 10
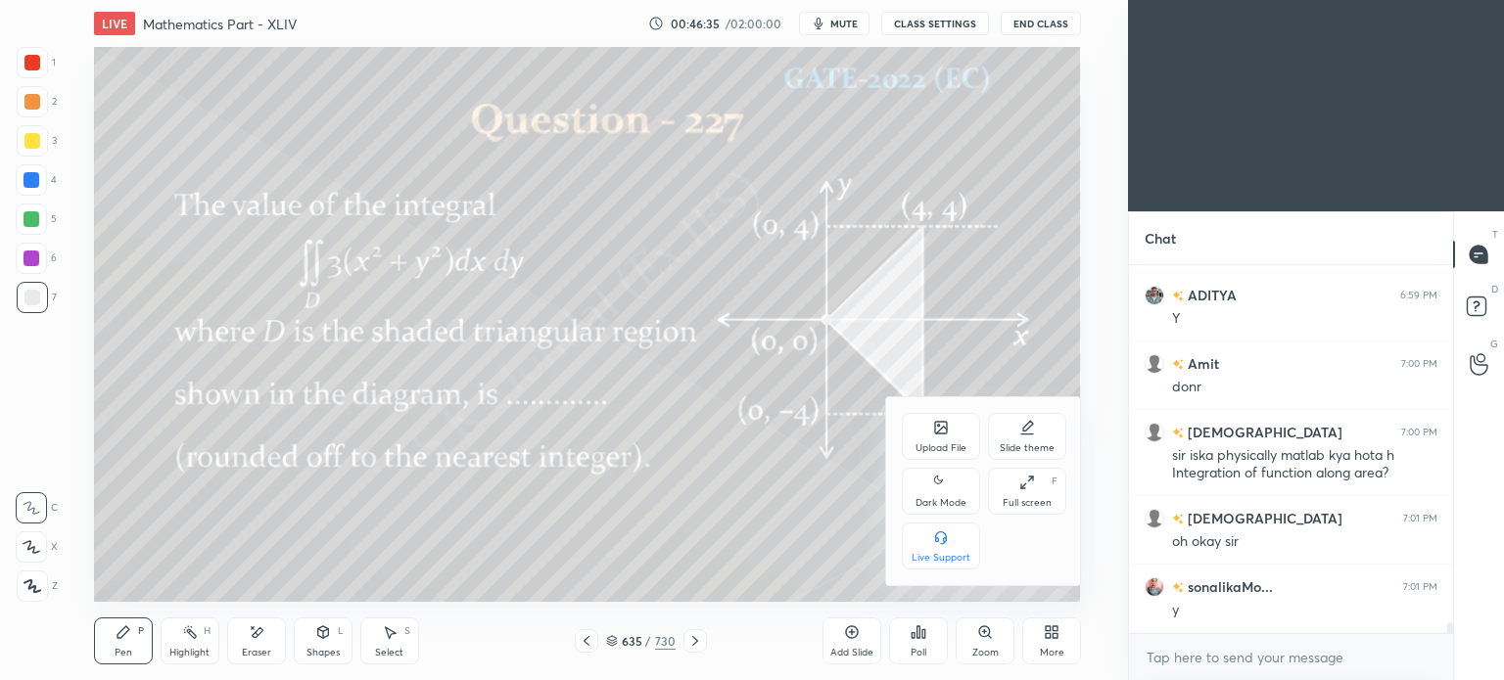
click at [1024, 489] on icon at bounding box center [1027, 483] width 16 height 16
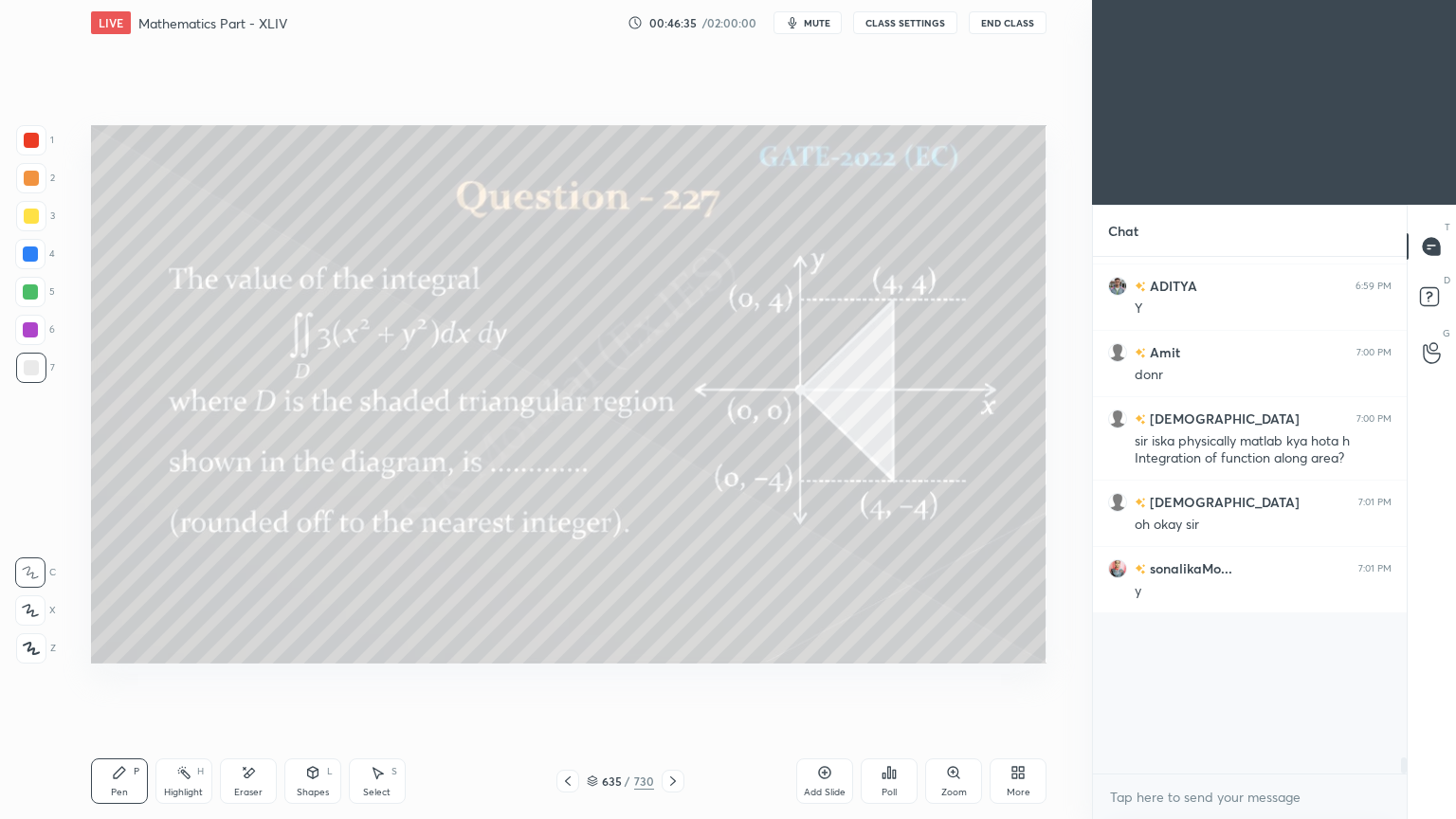
scroll to position [11246, 0]
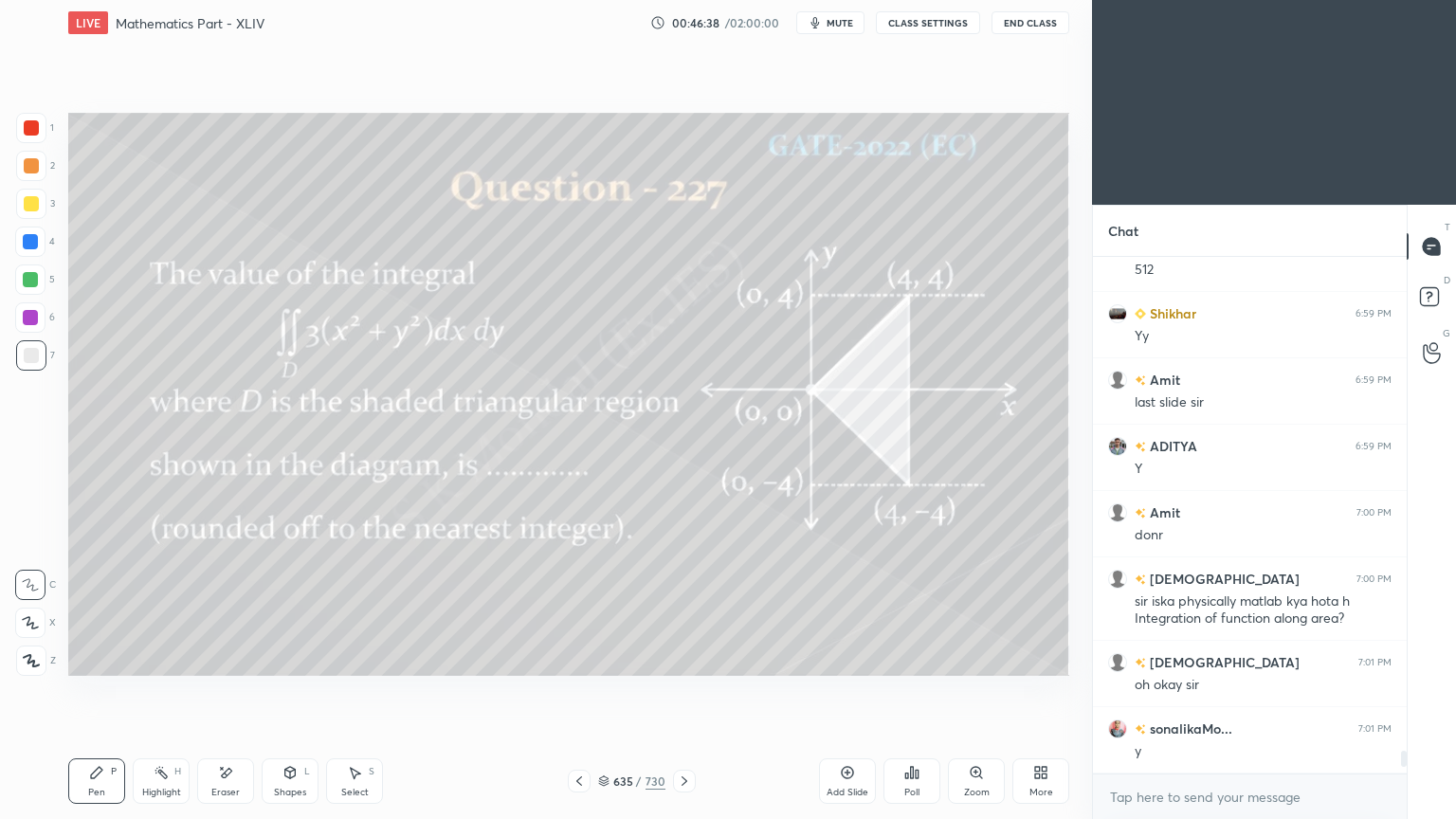
click at [690, 657] on icon at bounding box center [684, 781] width 15 height 15
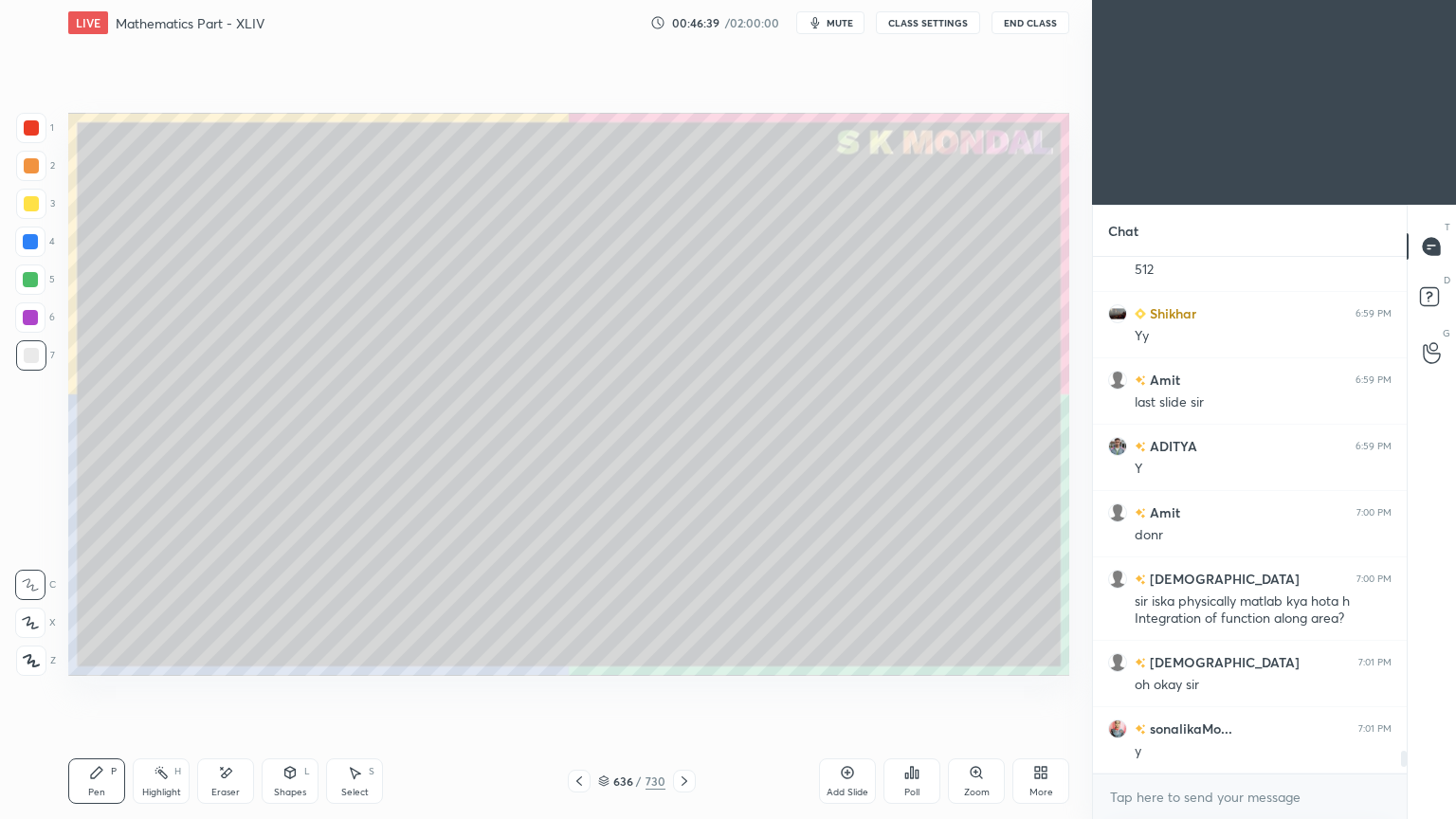
click at [690, 657] on div "Pen P Highlight H Eraser Shapes L Select S 636 / 730 Add Slide Poll Zoom More" at bounding box center [568, 780] width 1001 height 76
click at [673, 657] on div at bounding box center [683, 780] width 22 height 22
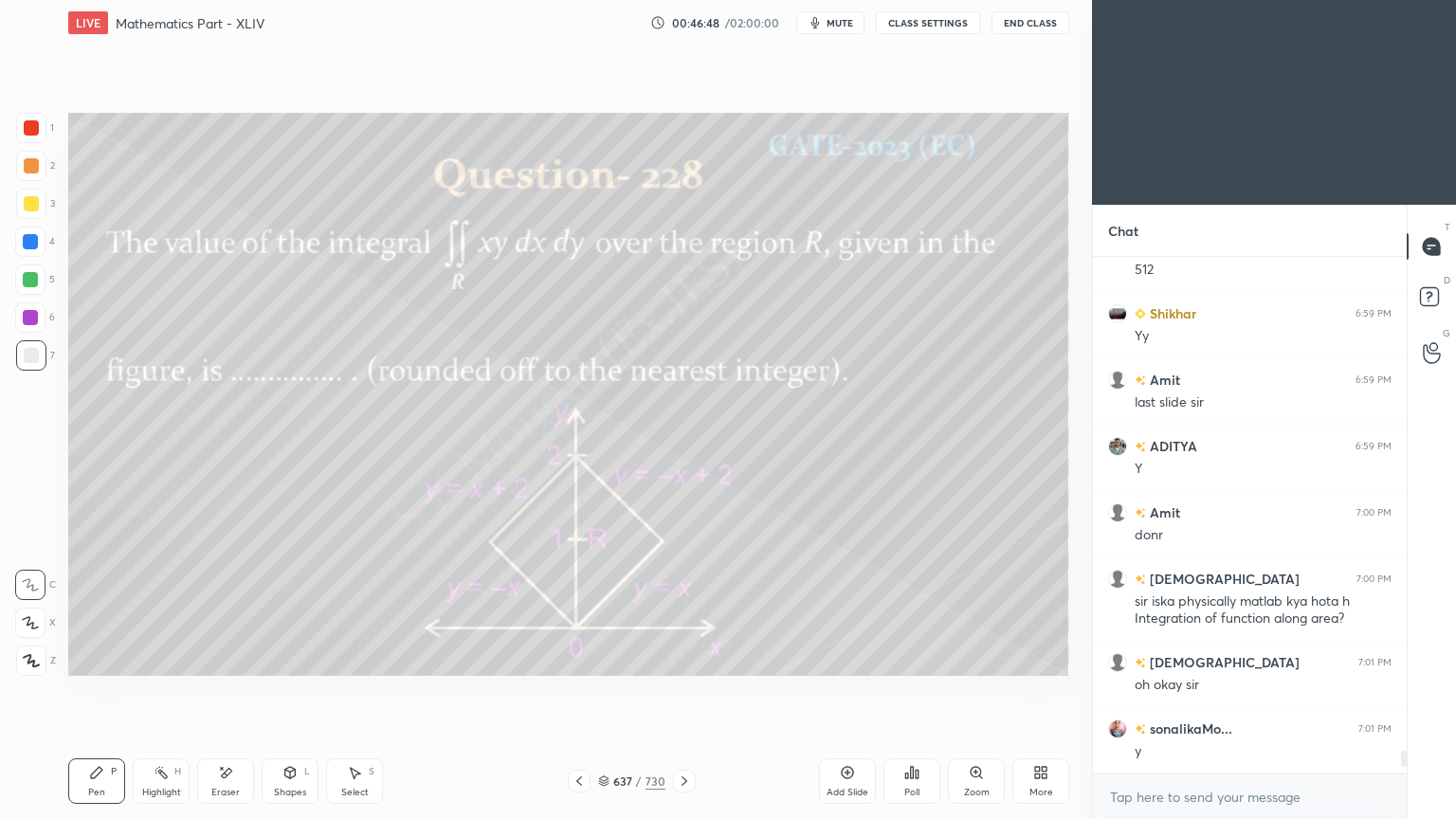
click at [28, 176] on div at bounding box center [31, 166] width 30 height 30
click at [29, 174] on div at bounding box center [31, 166] width 30 height 30
click at [99, 657] on icon at bounding box center [97, 773] width 12 height 12
click at [100, 657] on icon at bounding box center [97, 773] width 15 height 15
click at [600, 657] on icon at bounding box center [604, 781] width 12 height 12
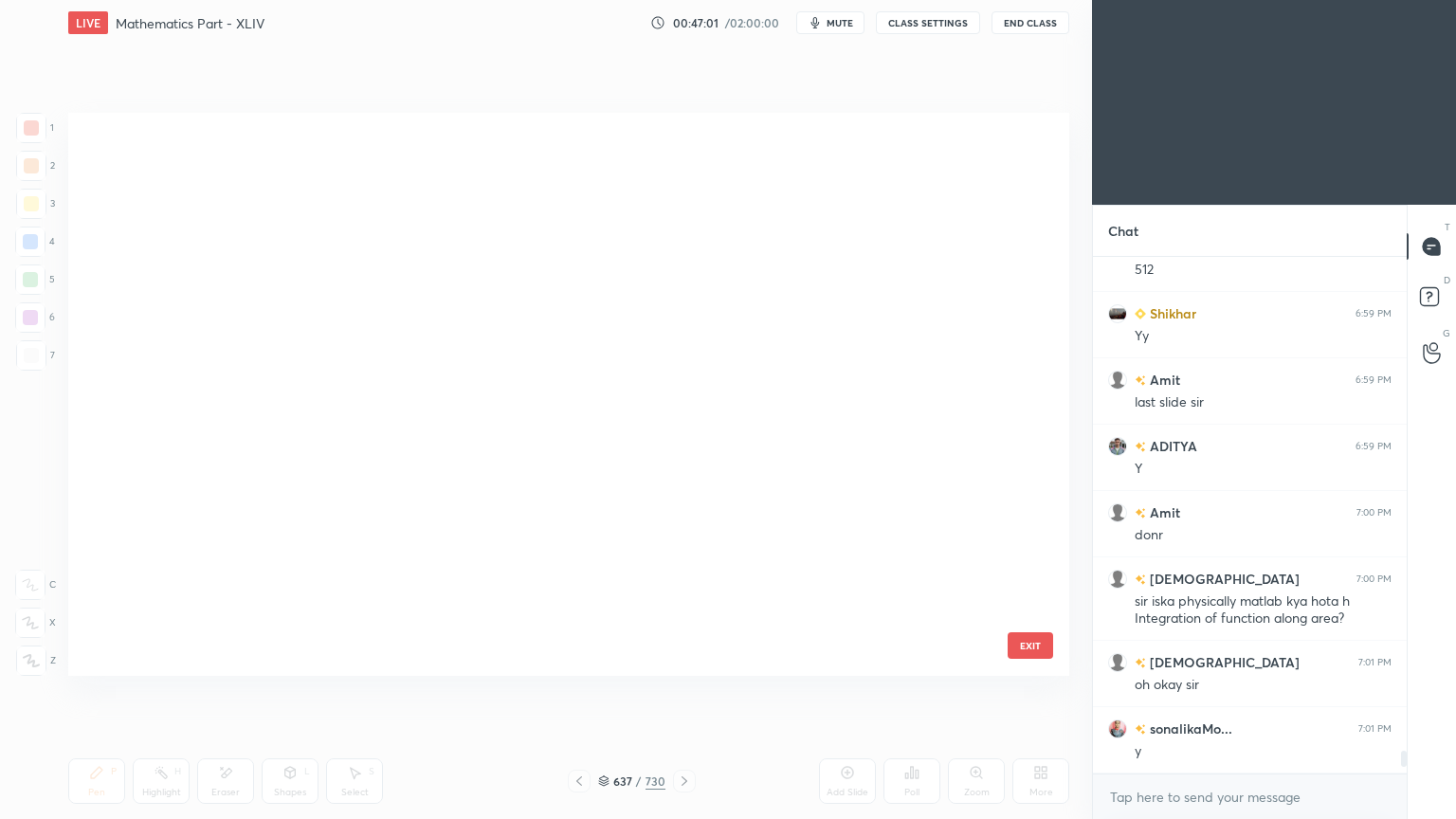
scroll to position [558, 991]
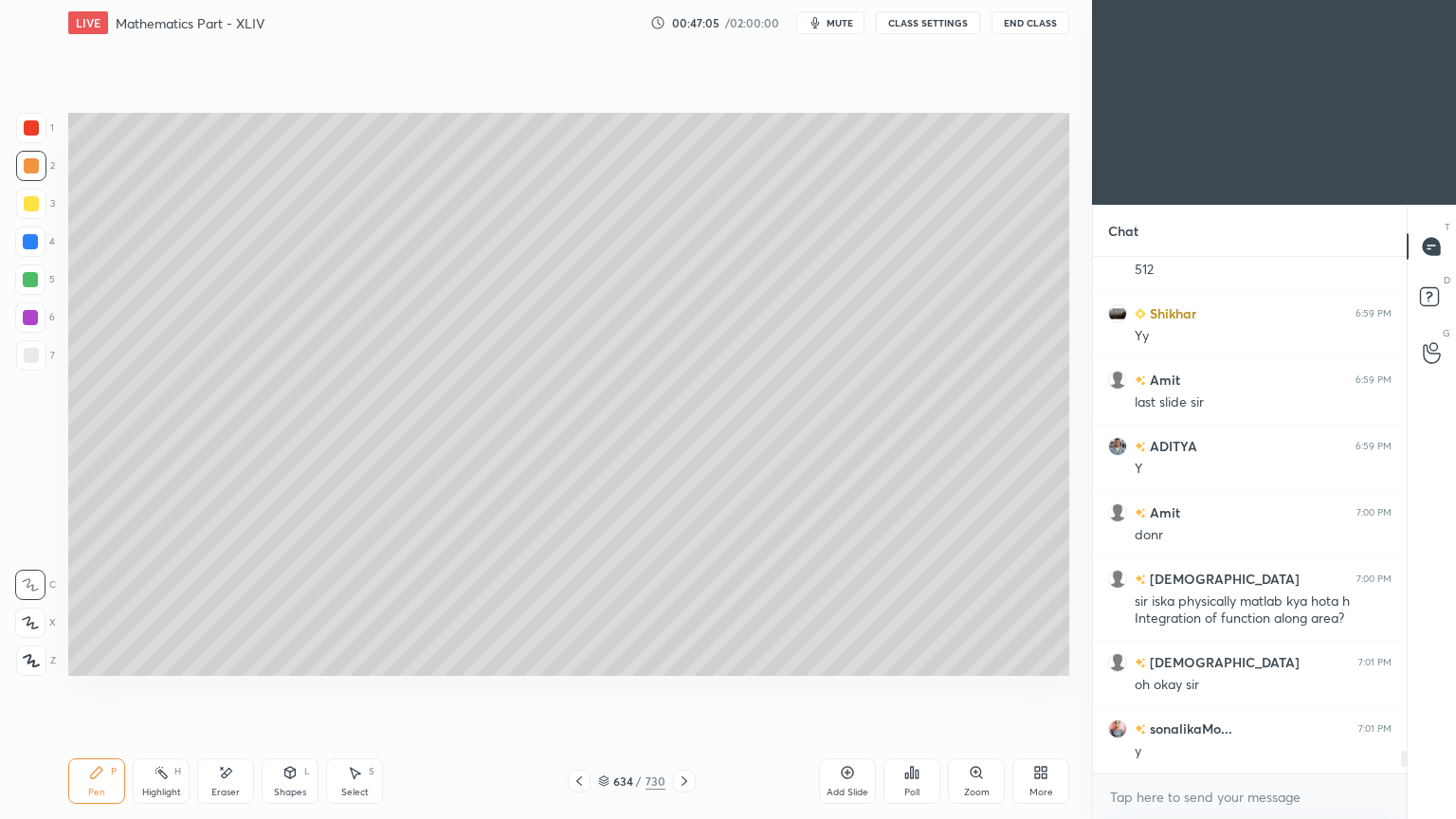
click at [837, 17] on span "mute" at bounding box center [839, 23] width 26 height 14
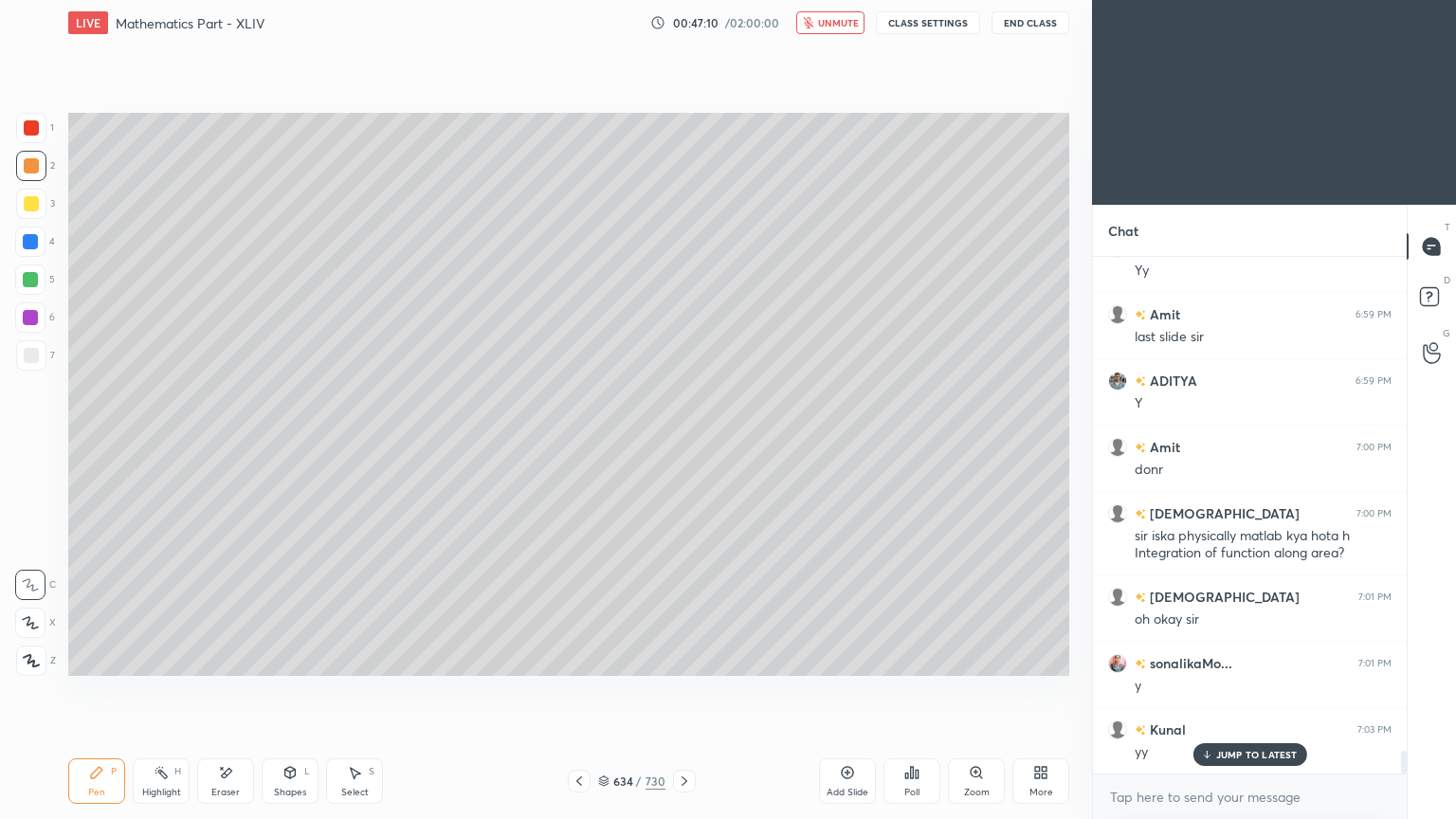
click at [832, 21] on span "unmute" at bounding box center [838, 23] width 41 height 14
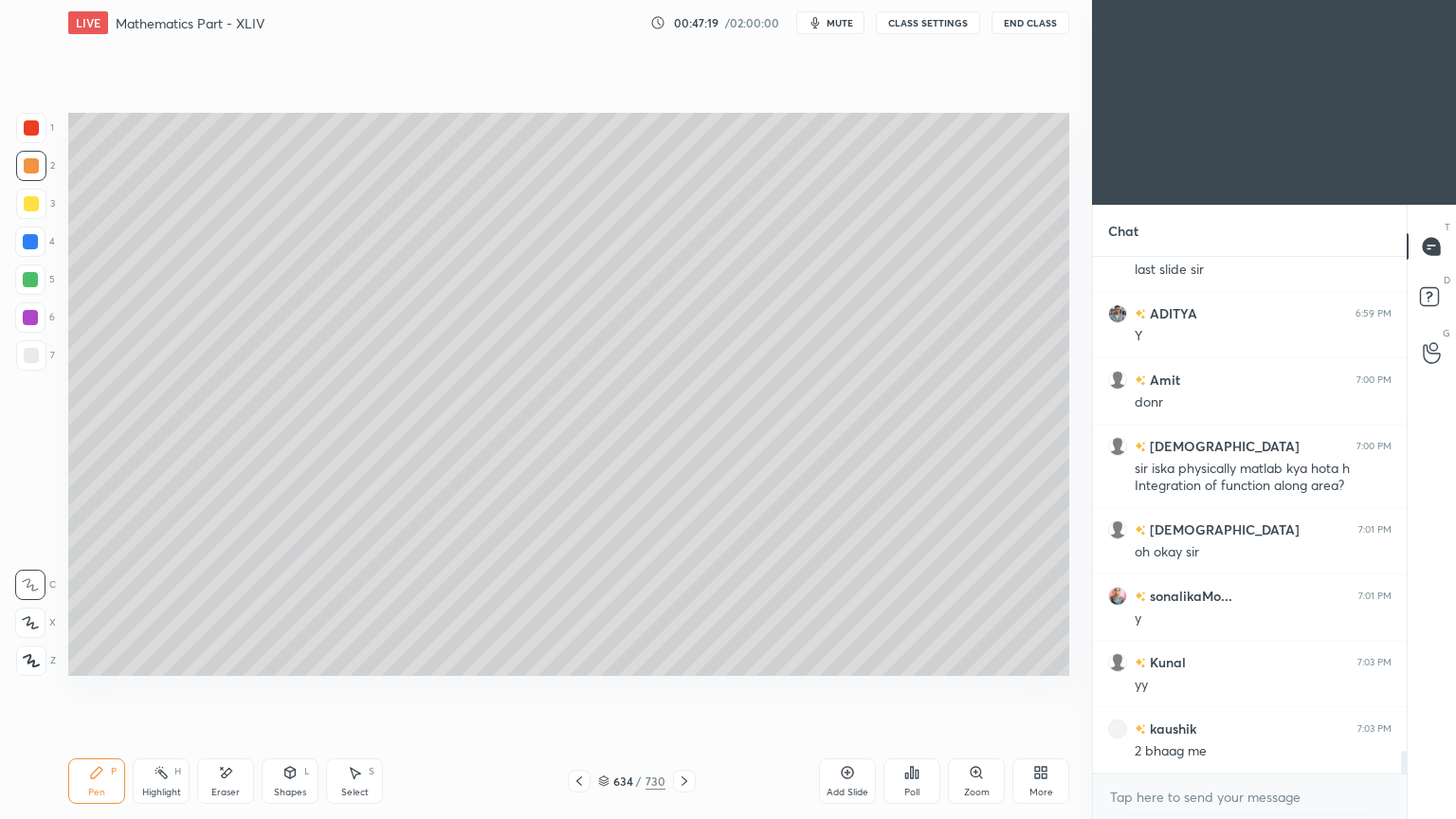
click at [688, 657] on icon at bounding box center [684, 781] width 15 height 15
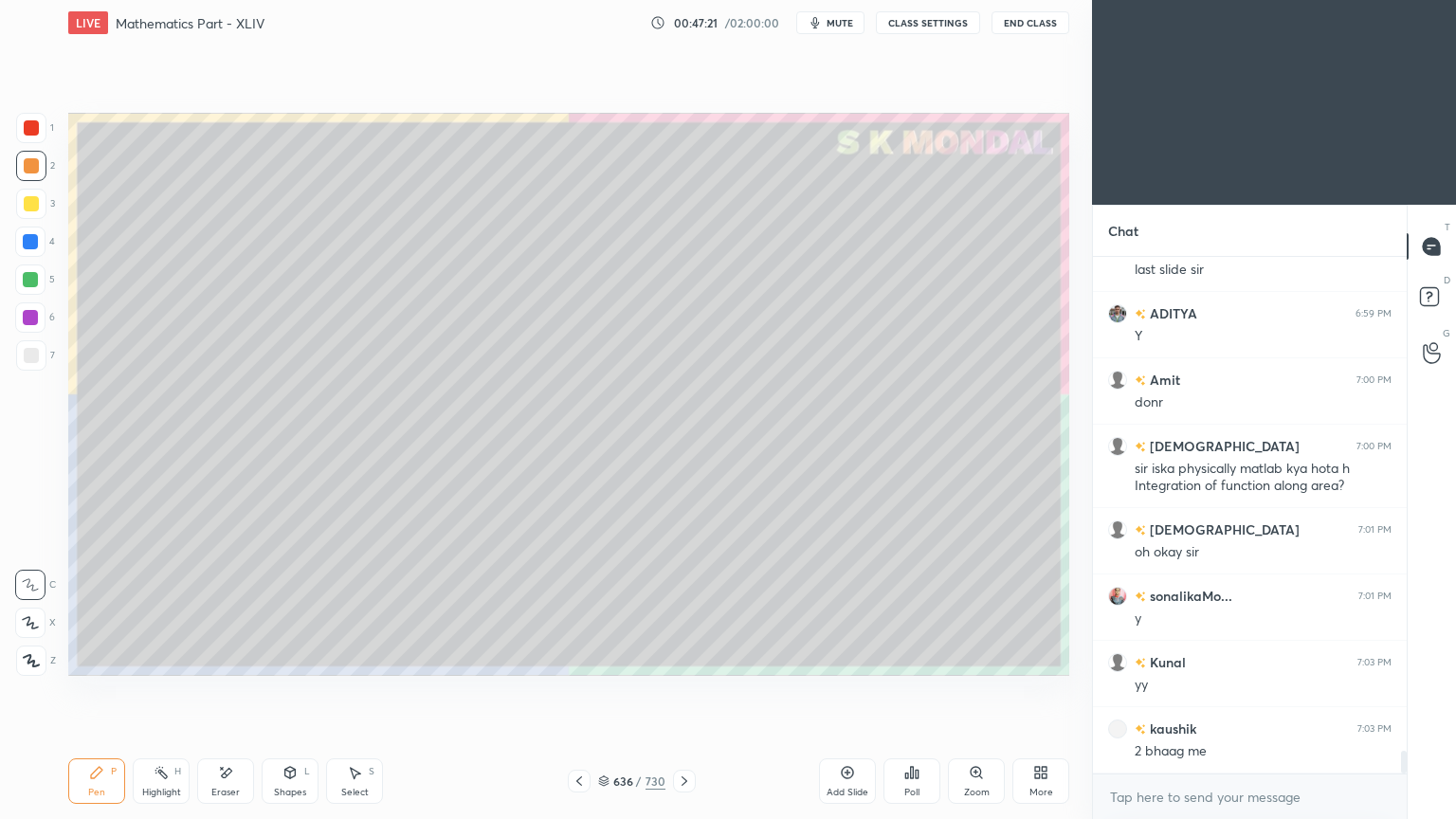
click at [688, 657] on icon at bounding box center [684, 781] width 15 height 15
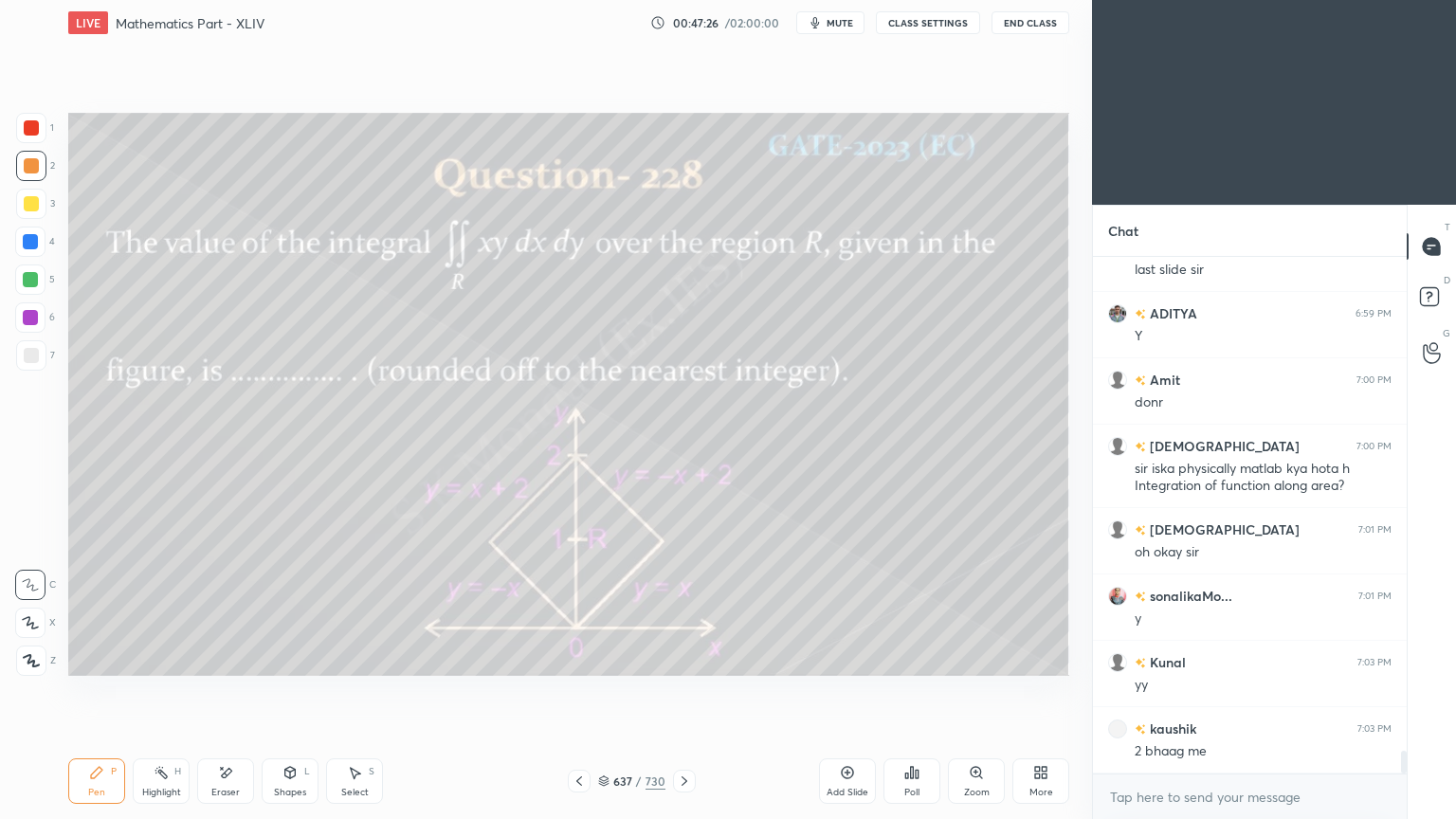
click at [28, 288] on div at bounding box center [30, 279] width 30 height 30
click at [95, 657] on icon at bounding box center [97, 773] width 12 height 12
click at [95, 657] on div "Pen P" at bounding box center [96, 780] width 57 height 46
click at [163, 657] on div "Highlight" at bounding box center [162, 792] width 39 height 10
click at [167, 657] on div "Highlight H" at bounding box center [161, 780] width 57 height 46
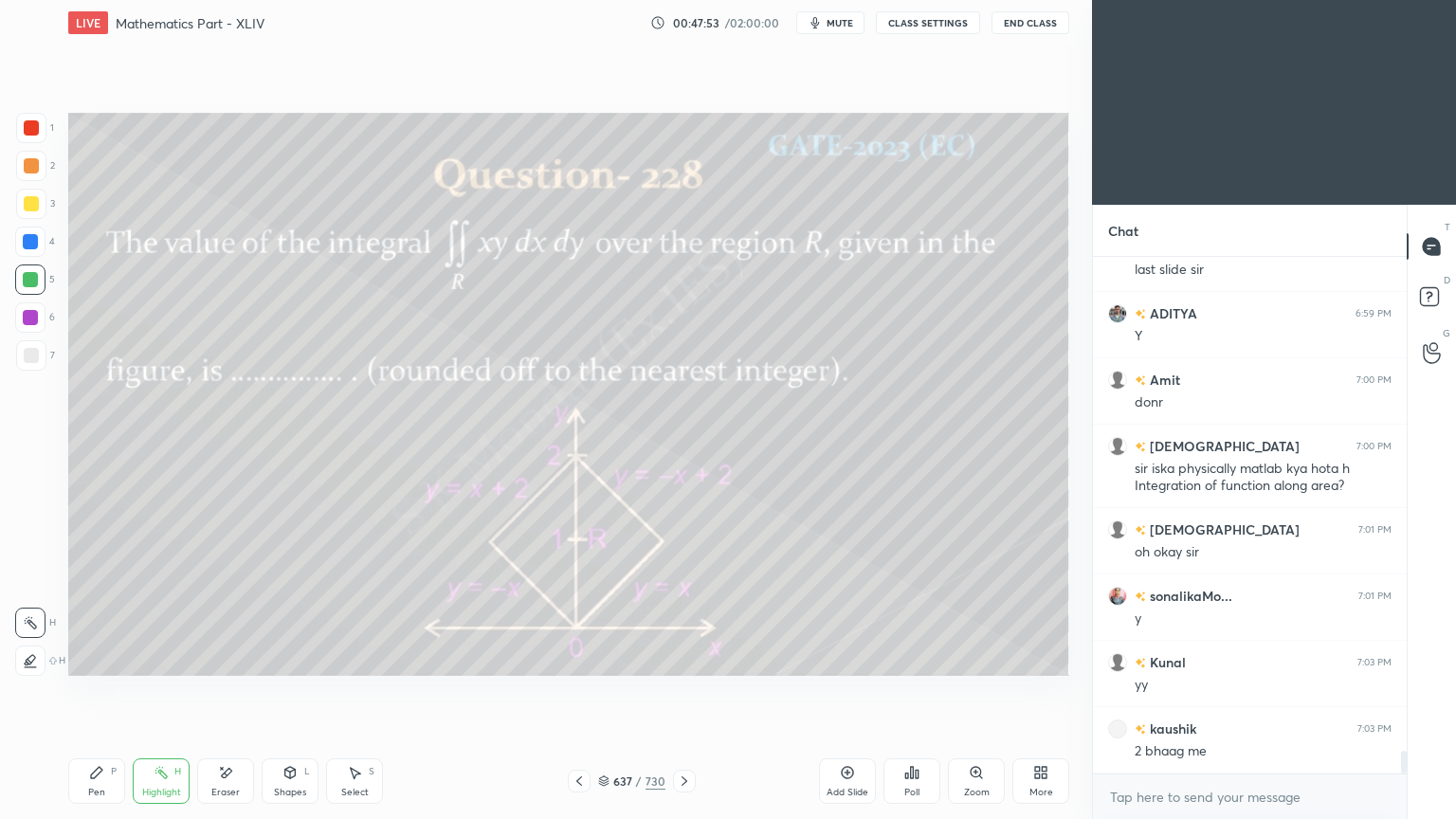
click at [85, 657] on div "Pen P" at bounding box center [96, 780] width 57 height 46
click at [84, 657] on div "Pen P" at bounding box center [96, 780] width 57 height 46
click at [167, 657] on div "Highlight" at bounding box center [162, 792] width 39 height 10
click at [166, 657] on div "Highlight" at bounding box center [162, 792] width 39 height 10
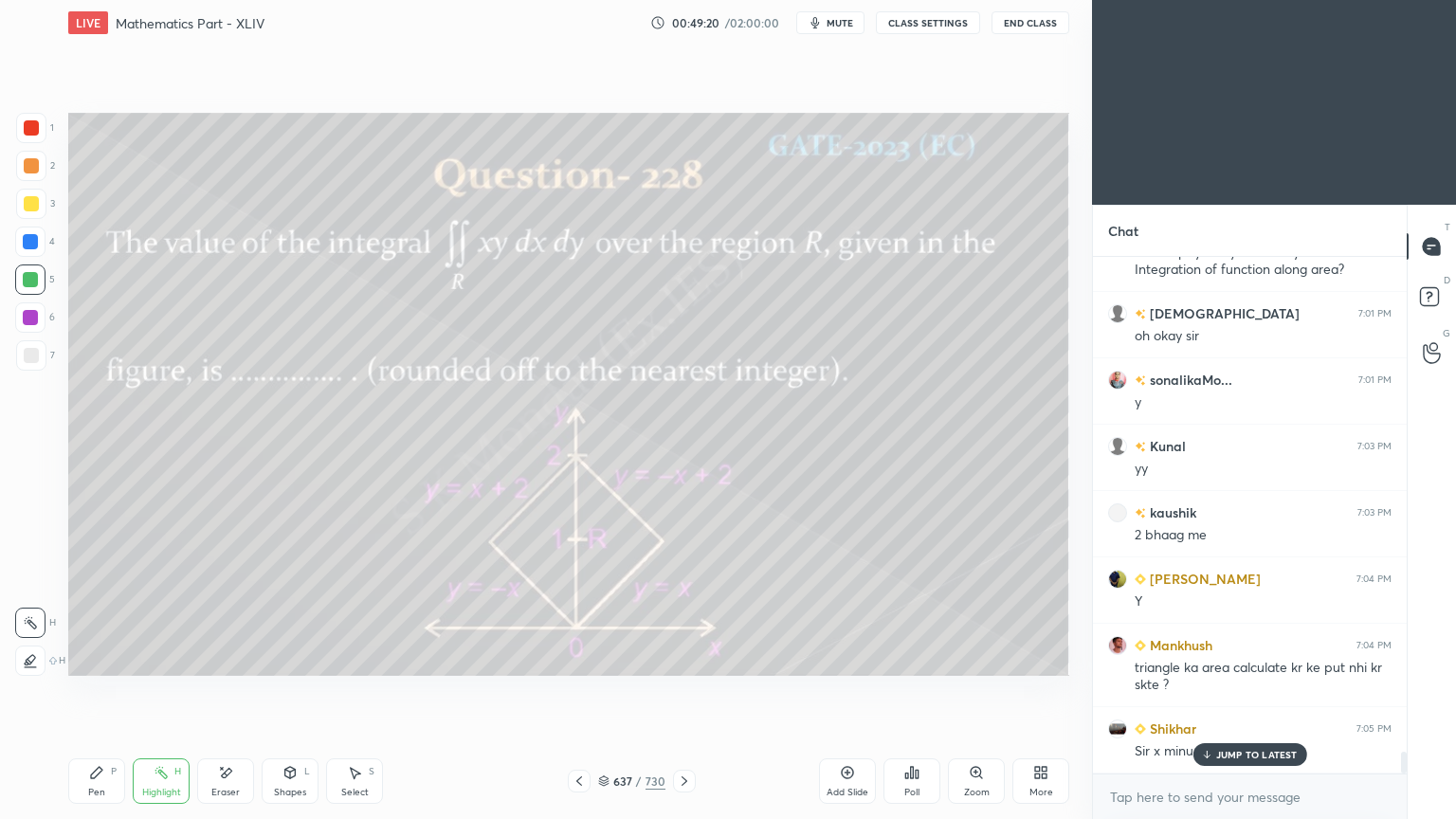
scroll to position [11660, 0]
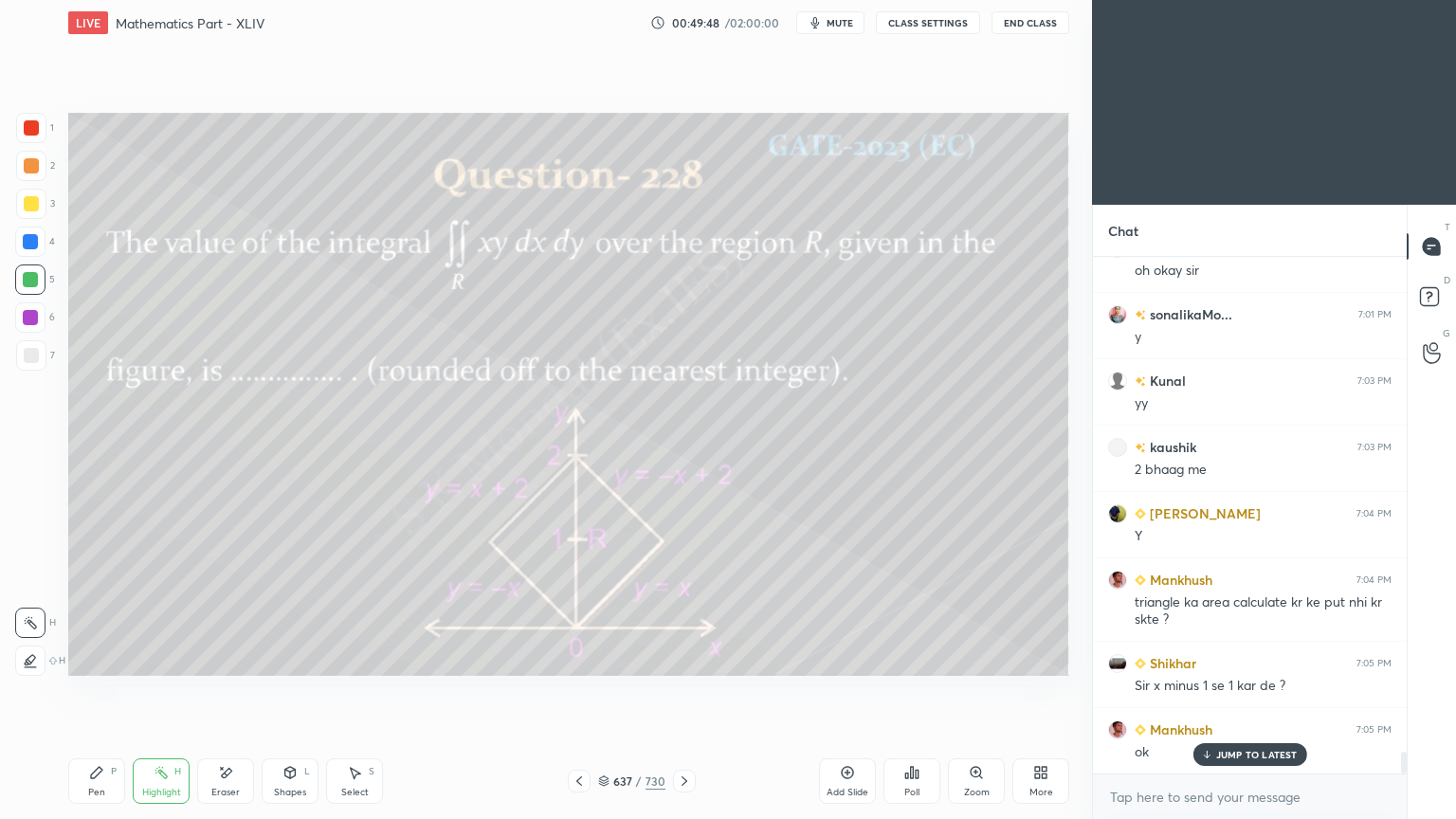
click at [83, 657] on div "Pen P" at bounding box center [96, 780] width 57 height 46
click at [87, 657] on div "Pen P" at bounding box center [96, 780] width 57 height 46
click at [19, 202] on div at bounding box center [31, 203] width 30 height 30
click at [23, 201] on div at bounding box center [31, 204] width 15 height 15
click at [157, 657] on div "Highlight" at bounding box center [162, 792] width 39 height 10
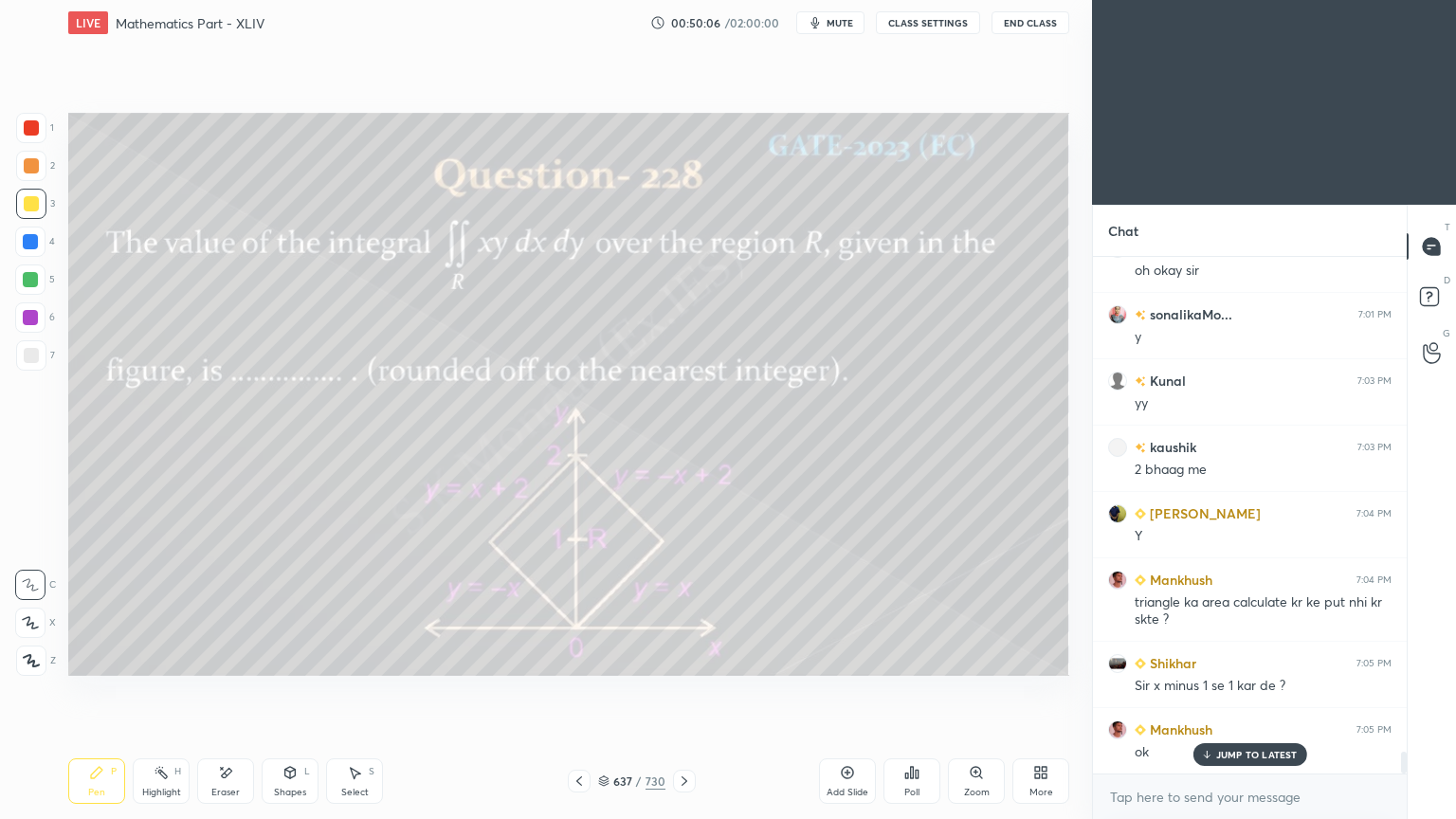
click at [160, 657] on div "Highlight" at bounding box center [162, 792] width 39 height 10
click at [78, 657] on div "Pen P" at bounding box center [96, 780] width 57 height 46
click at [83, 657] on div "Pen P" at bounding box center [96, 780] width 57 height 46
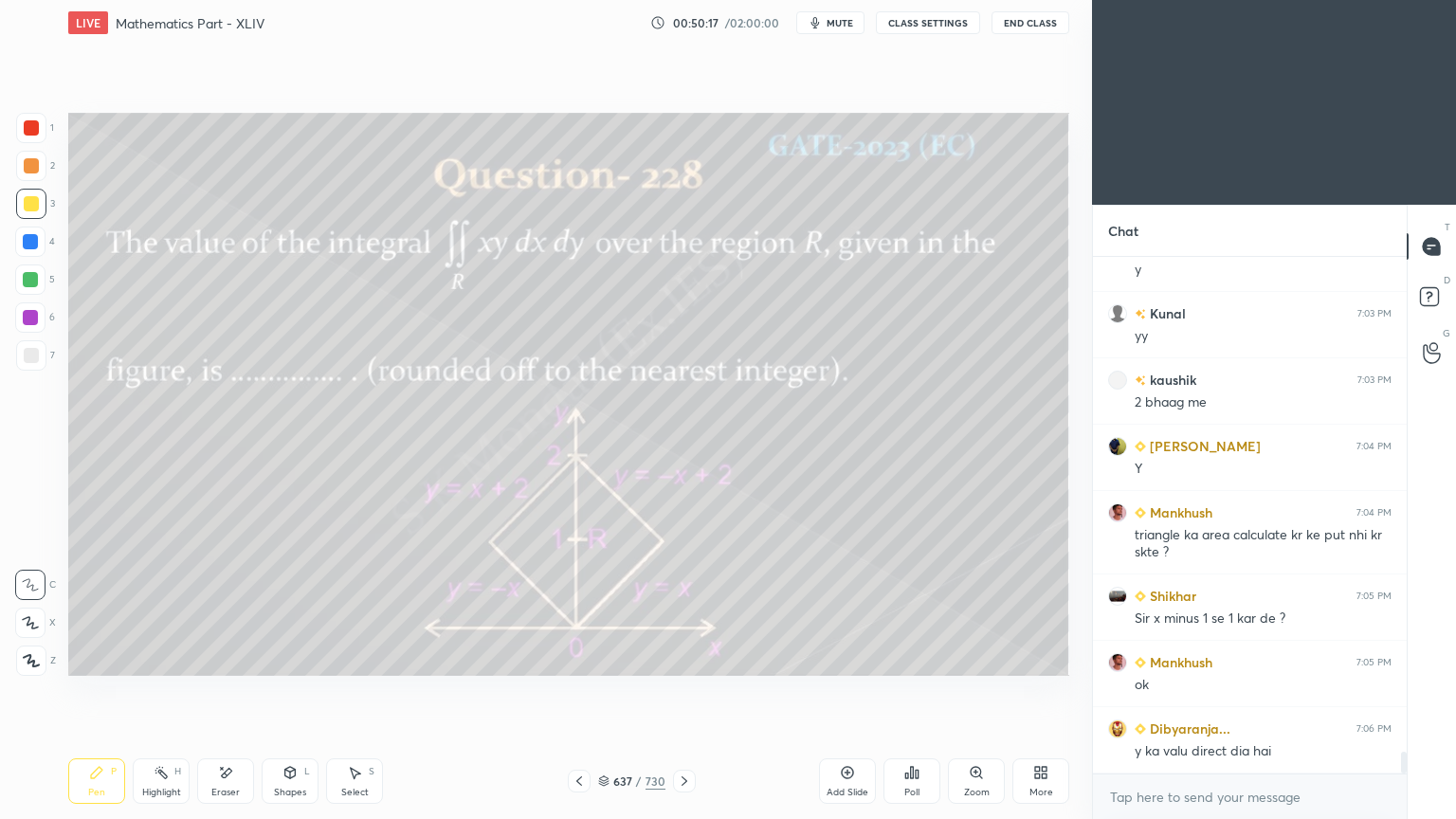
click at [167, 657] on div "Highlight" at bounding box center [162, 792] width 39 height 10
click at [167, 657] on div "Highlight H" at bounding box center [161, 780] width 57 height 46
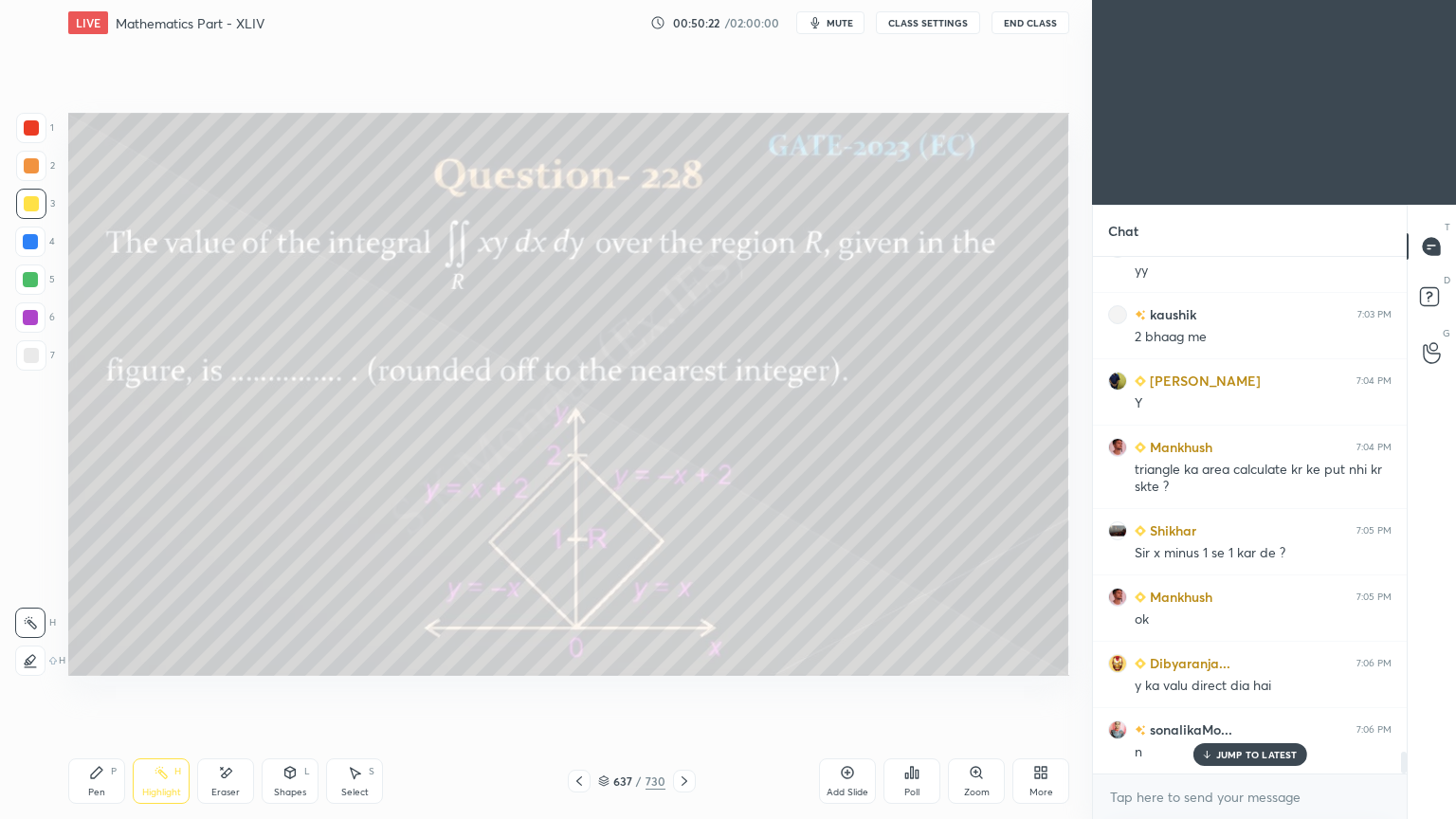
click at [90, 657] on icon at bounding box center [97, 773] width 15 height 15
click at [95, 657] on icon at bounding box center [97, 773] width 15 height 15
click at [36, 283] on div at bounding box center [30, 280] width 15 height 15
click at [22, 238] on div at bounding box center [30, 242] width 15 height 15
click at [154, 657] on div "Highlight" at bounding box center [162, 792] width 39 height 10
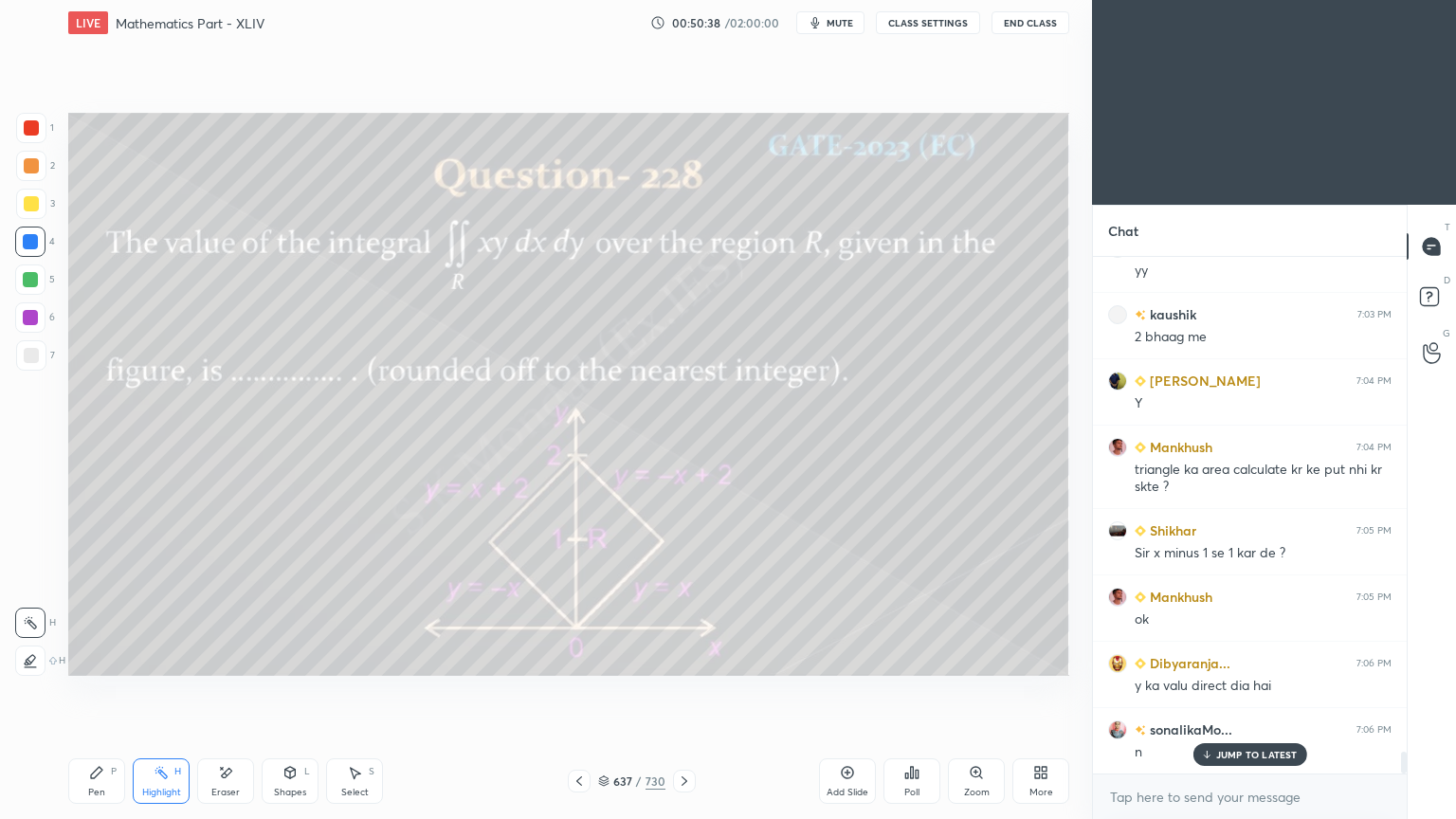
click at [156, 657] on div "Highlight" at bounding box center [162, 792] width 39 height 10
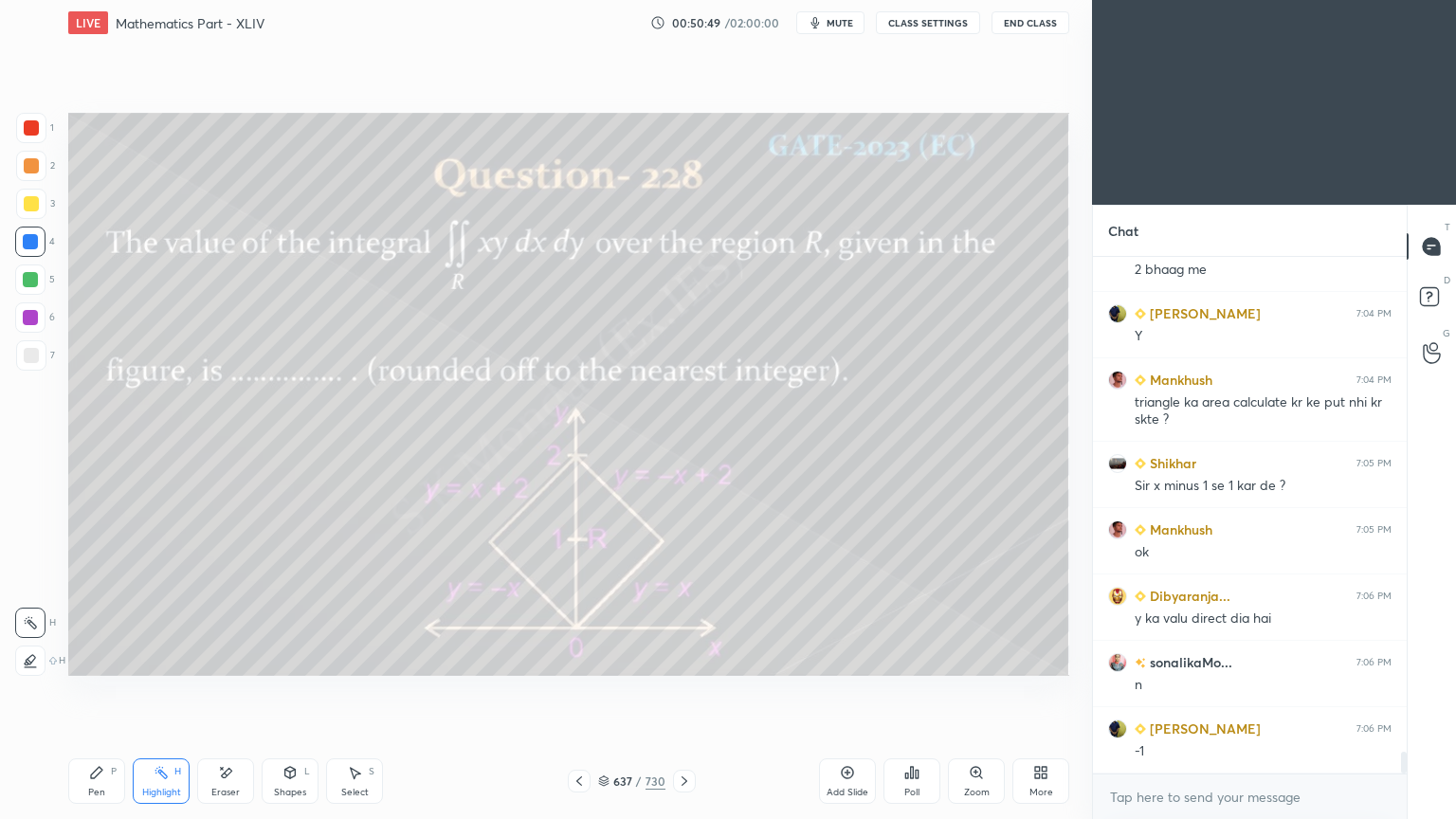
click at [87, 657] on div "Pen P" at bounding box center [96, 780] width 57 height 46
click at [94, 657] on div "Pen" at bounding box center [97, 792] width 17 height 10
click at [163, 657] on div "Highlight H" at bounding box center [161, 780] width 57 height 46
click at [106, 657] on div "Pen P" at bounding box center [96, 780] width 57 height 46
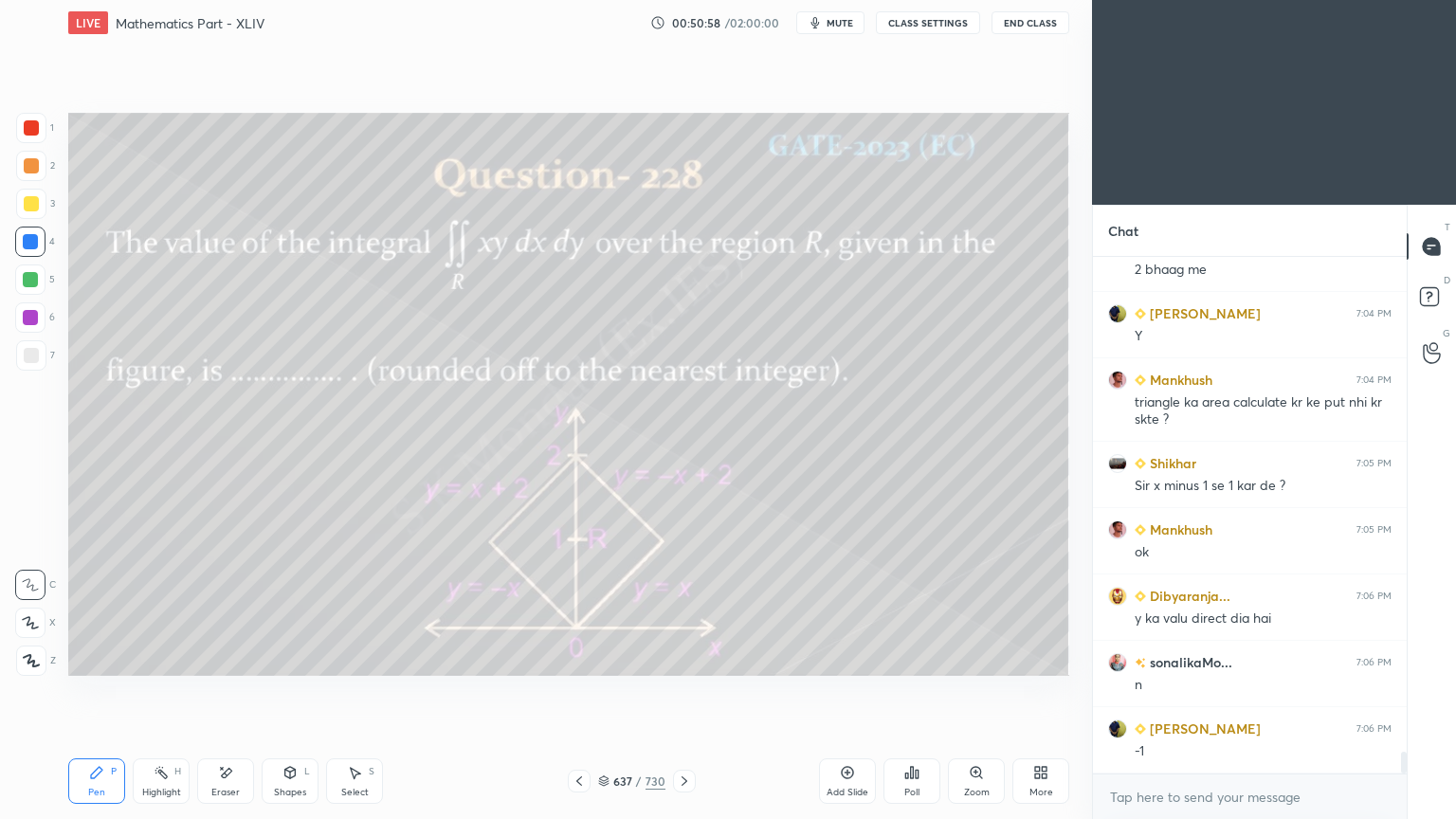
click at [101, 657] on div "Pen P" at bounding box center [96, 780] width 57 height 46
click at [226, 657] on div "Eraser" at bounding box center [225, 792] width 28 height 10
click at [105, 657] on div "Pen" at bounding box center [97, 792] width 17 height 10
click at [104, 657] on div "Pen P" at bounding box center [96, 780] width 57 height 46
click at [31, 208] on div at bounding box center [31, 204] width 15 height 15
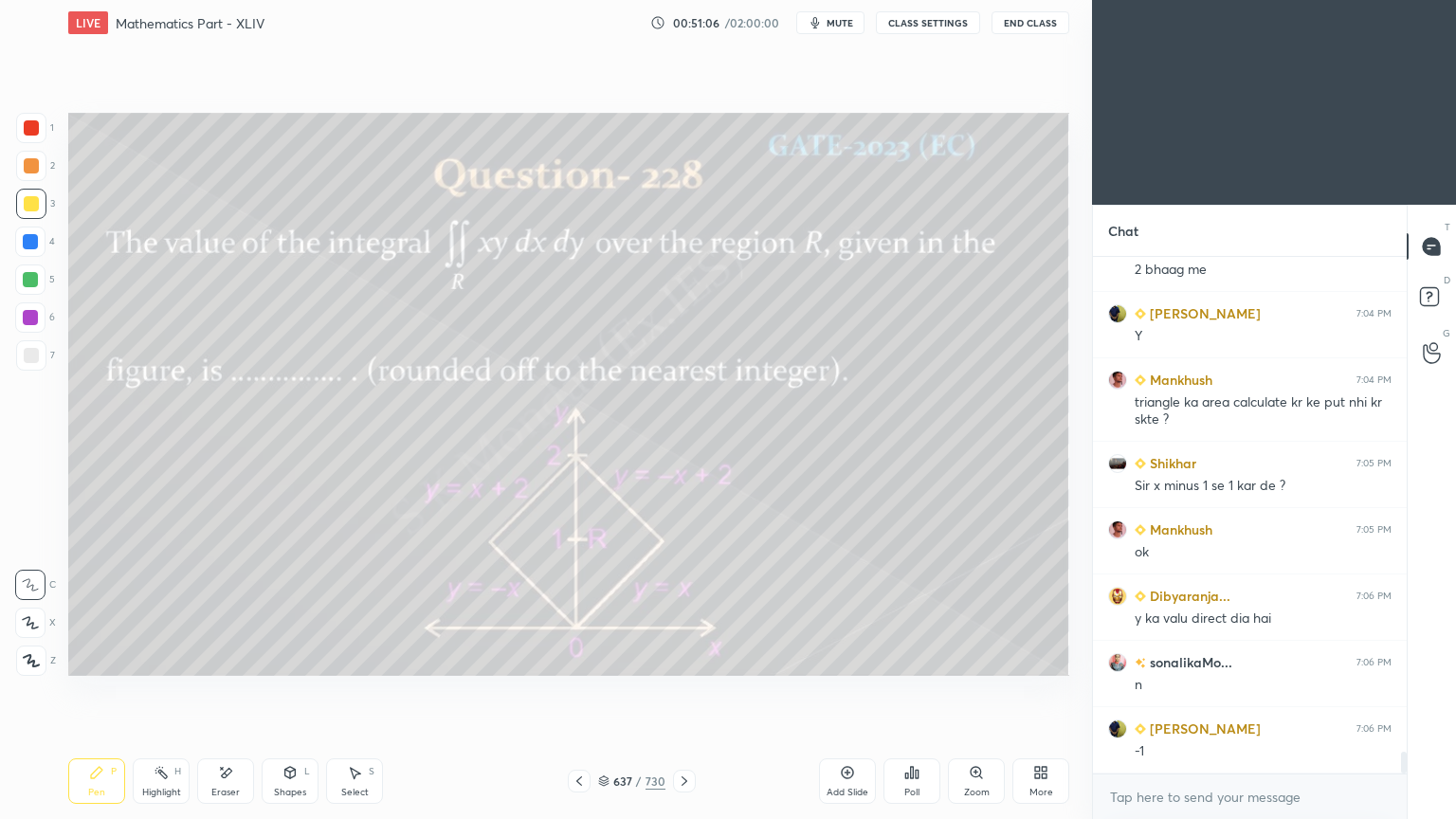
click at [228, 657] on div "Eraser" at bounding box center [226, 780] width 57 height 46
click at [94, 657] on div "Pen P" at bounding box center [96, 780] width 57 height 46
click at [95, 657] on div "Pen" at bounding box center [97, 792] width 17 height 10
click at [169, 657] on div "Highlight H" at bounding box center [161, 780] width 57 height 46
click at [168, 657] on div "Highlight H" at bounding box center [161, 780] width 57 height 46
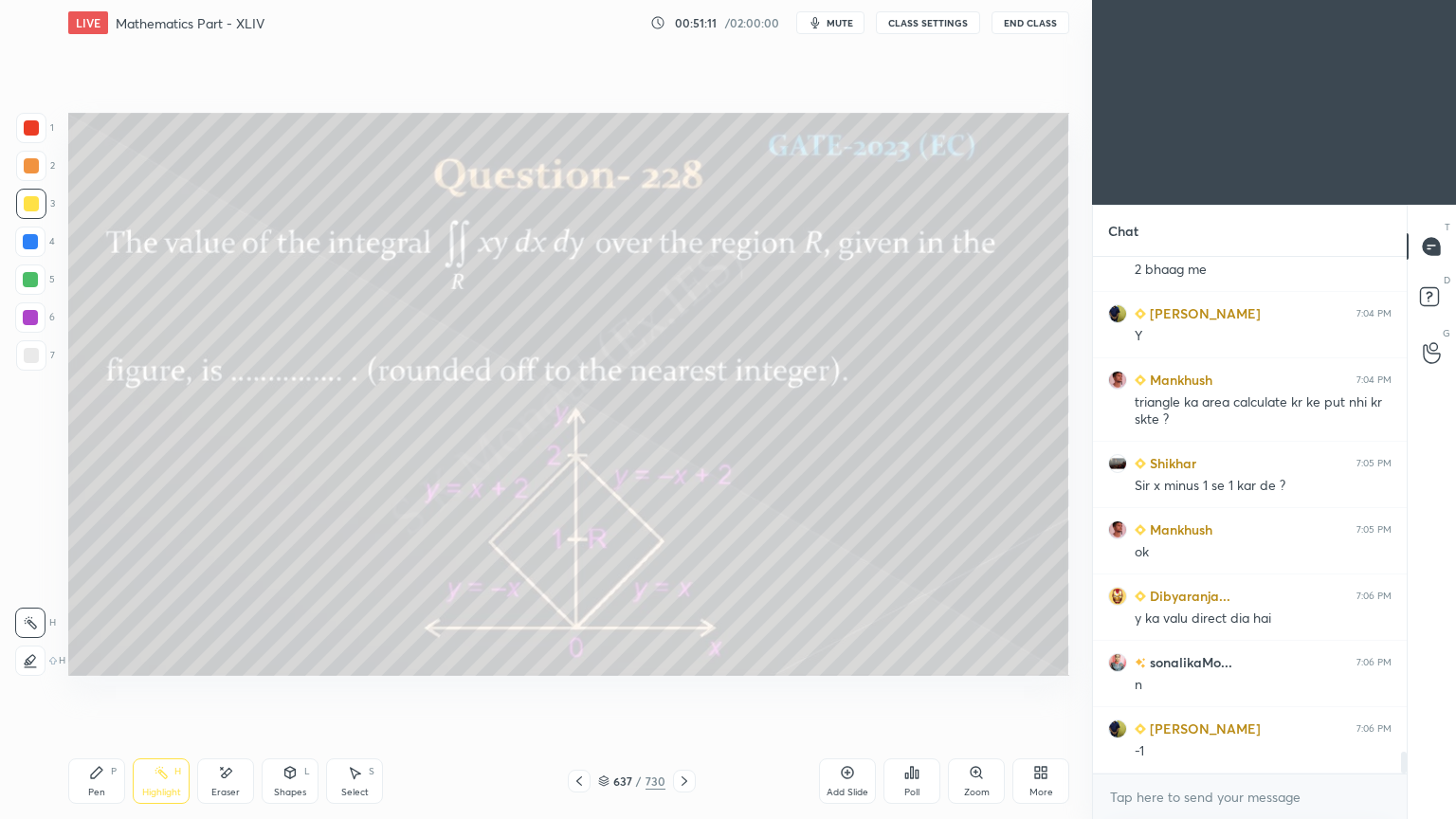
click at [82, 657] on div "Pen P" at bounding box center [96, 780] width 57 height 46
click at [85, 657] on div "Pen P" at bounding box center [96, 780] width 57 height 46
click at [153, 657] on div "Highlight H" at bounding box center [161, 780] width 57 height 46
click at [157, 657] on div "Highlight" at bounding box center [162, 792] width 39 height 10
click at [26, 254] on div at bounding box center [30, 241] width 30 height 30
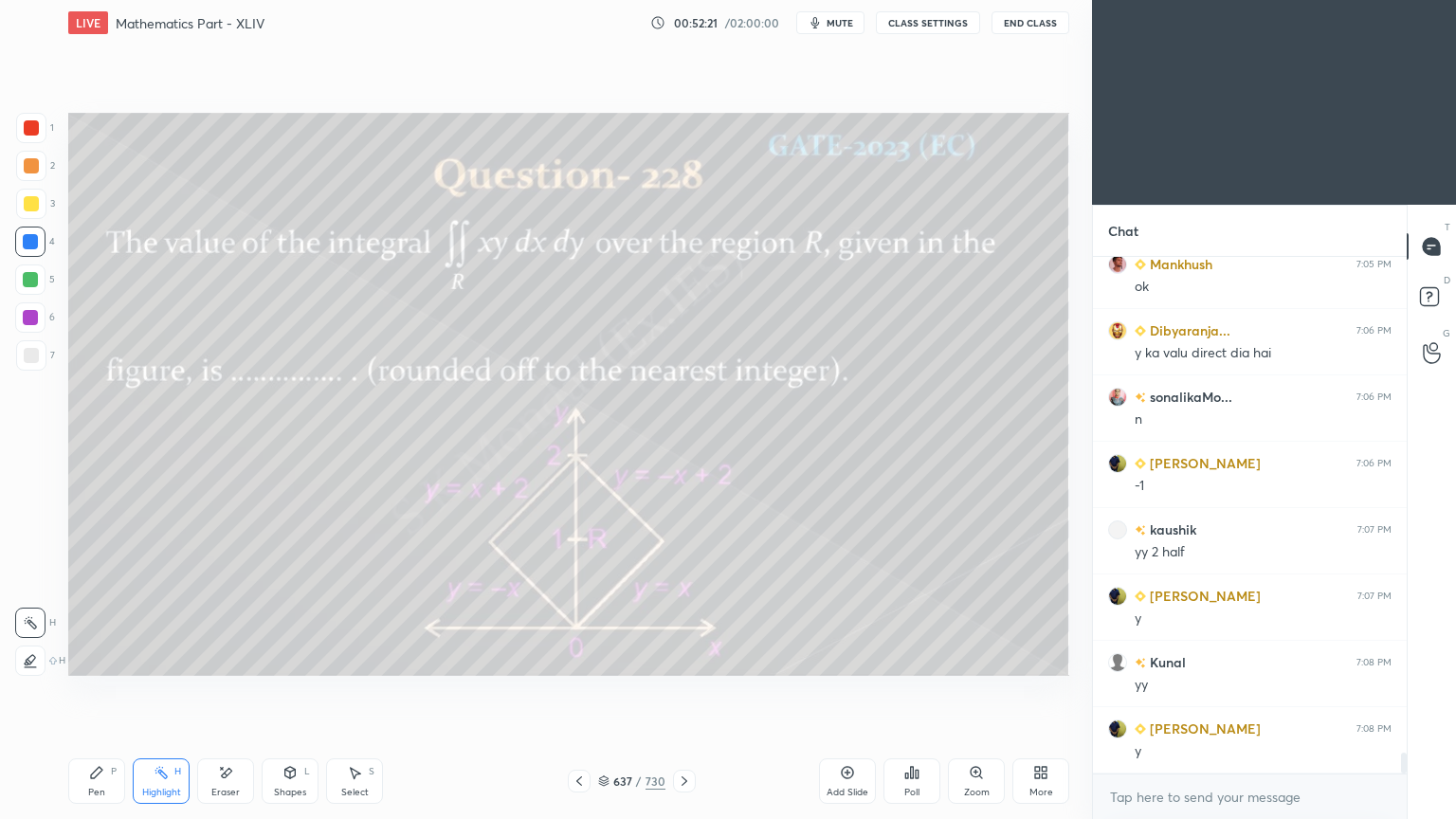
scroll to position [12209, 0]
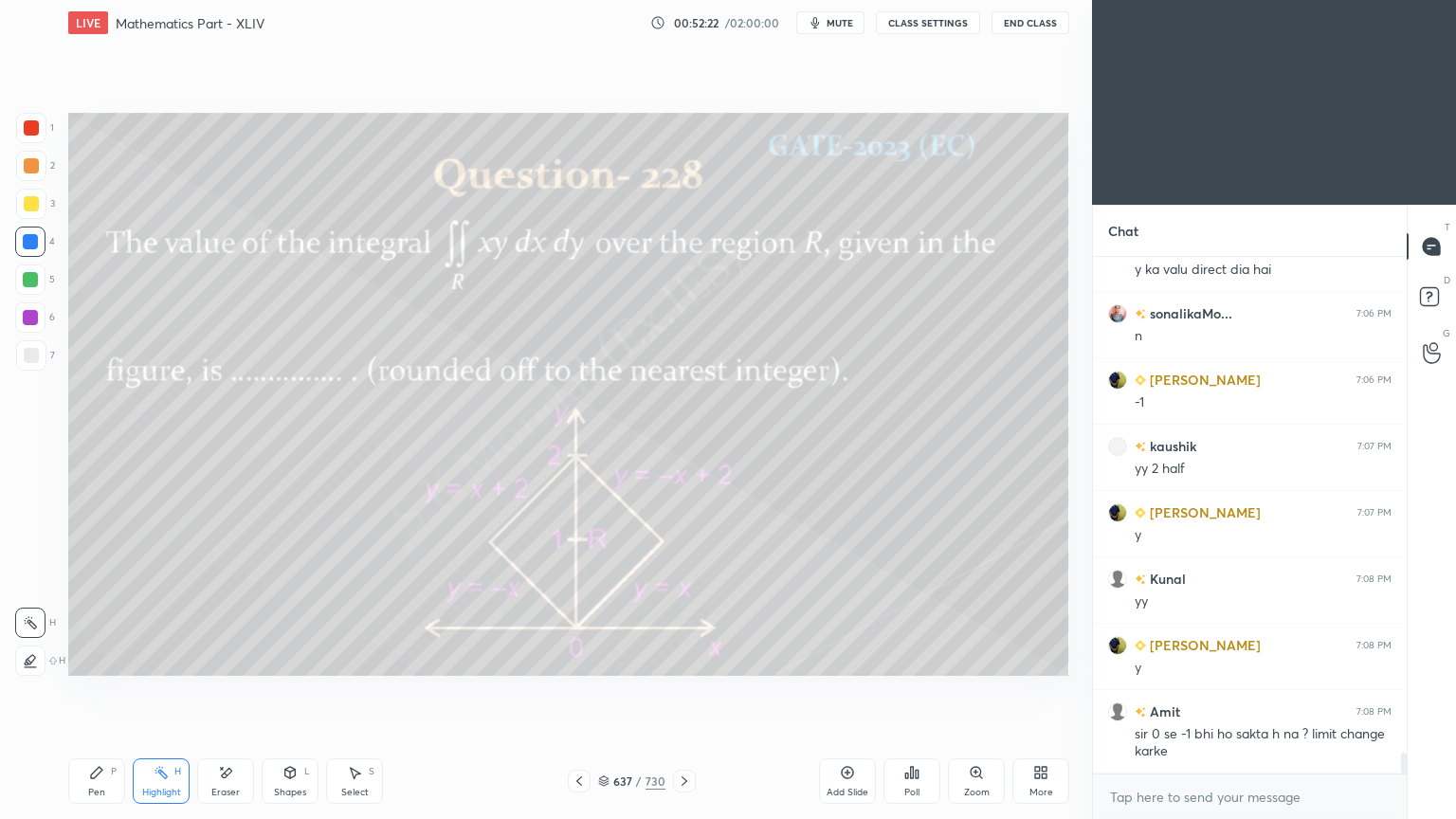
click at [599, 657] on icon at bounding box center [604, 778] width 10 height 5
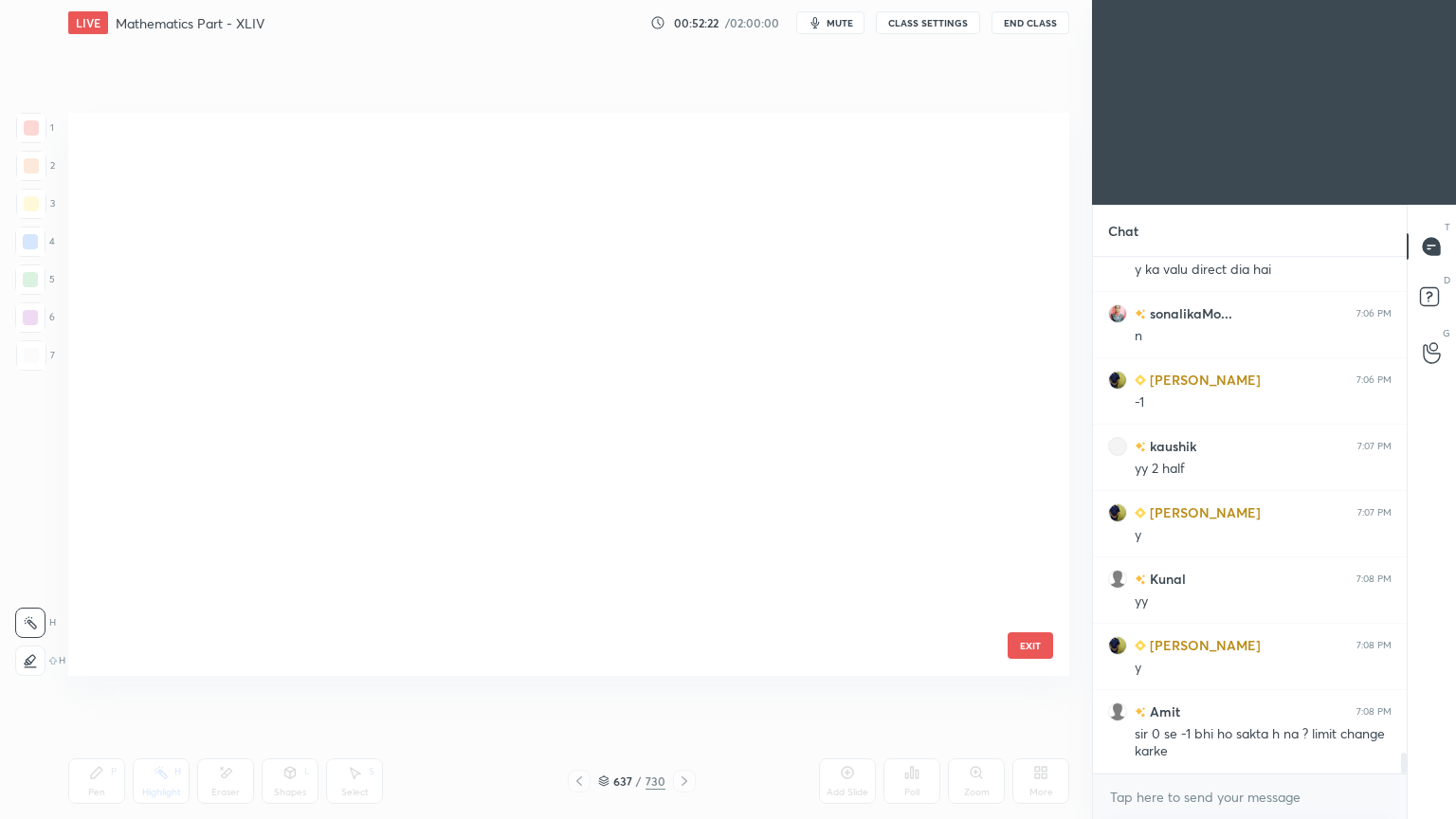
scroll to position [558, 991]
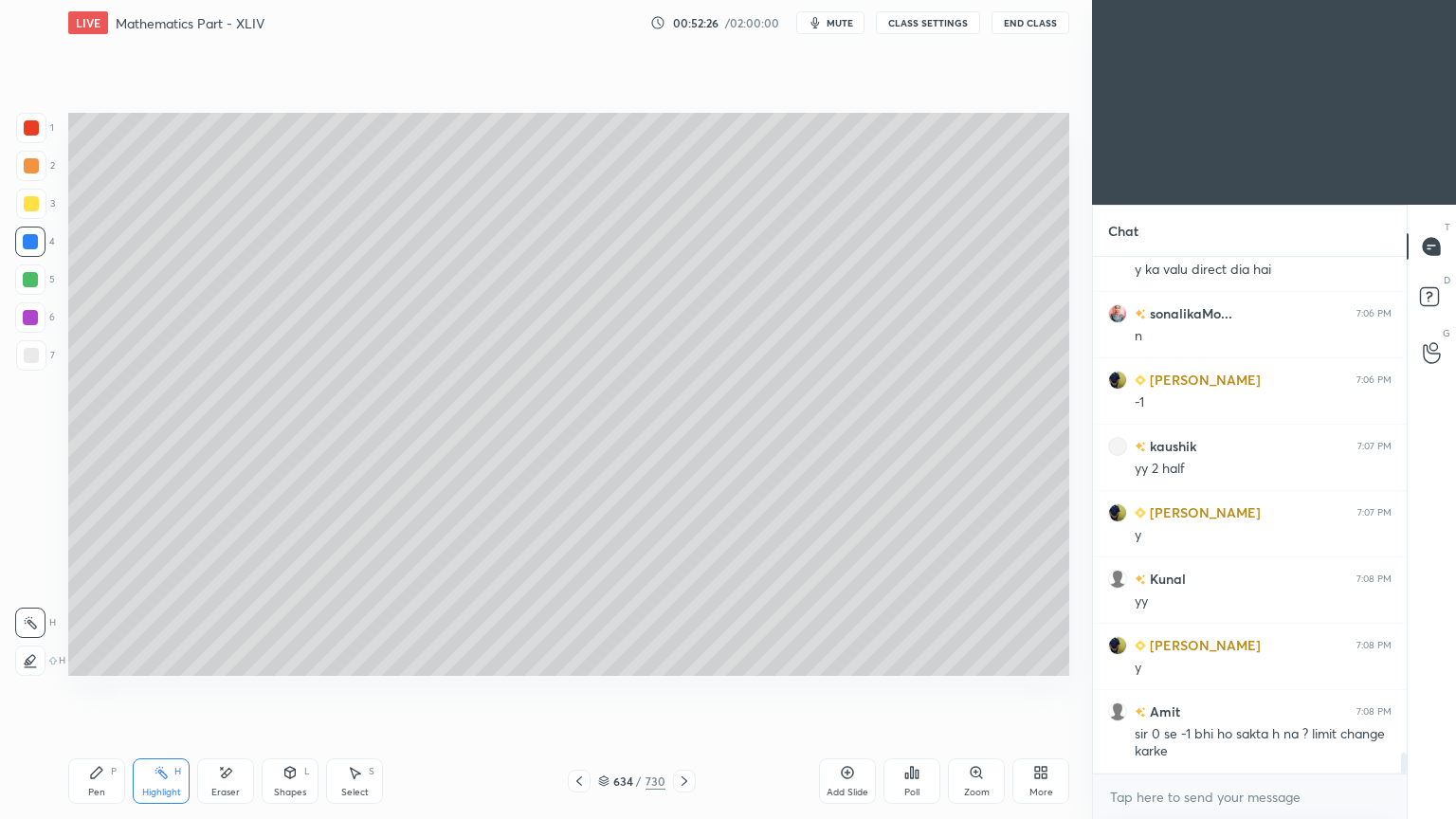
click at [167, 657] on div "Highlight H" at bounding box center [161, 780] width 57 height 46
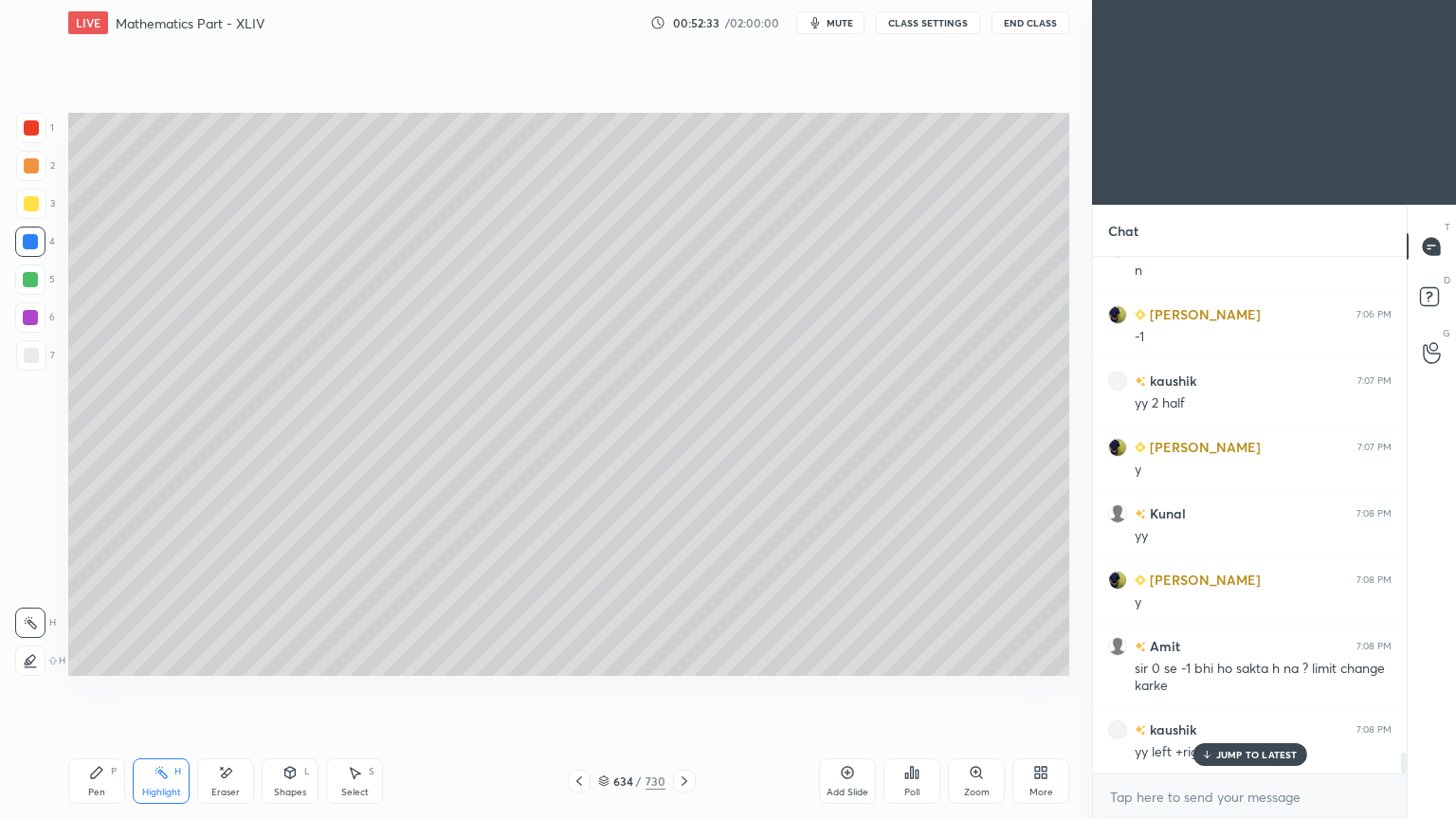
click at [1221, 657] on p "JUMP TO LATEST" at bounding box center [1257, 754] width 81 height 12
click at [602, 657] on icon at bounding box center [604, 781] width 12 height 12
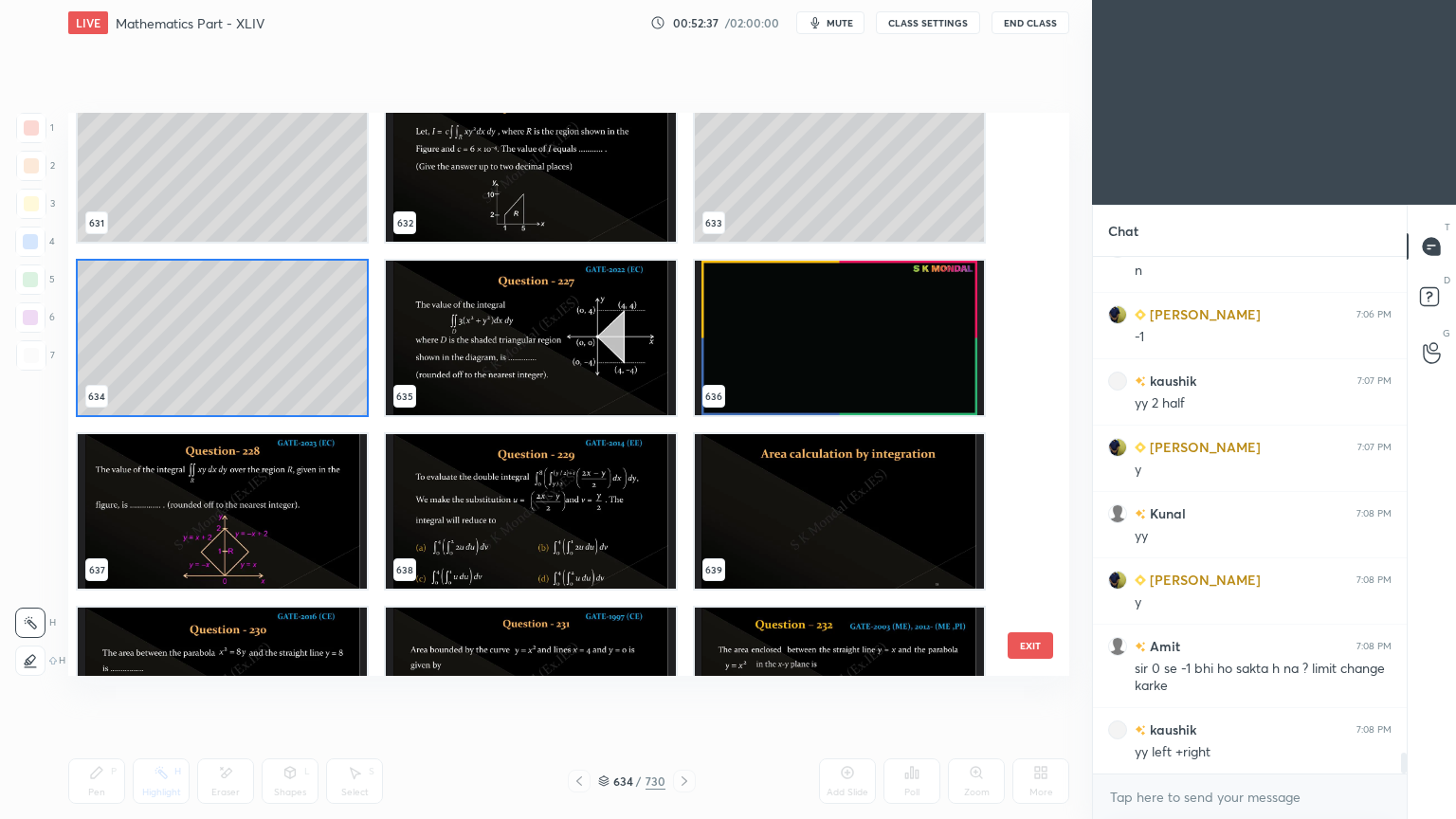
scroll to position [36487, 0]
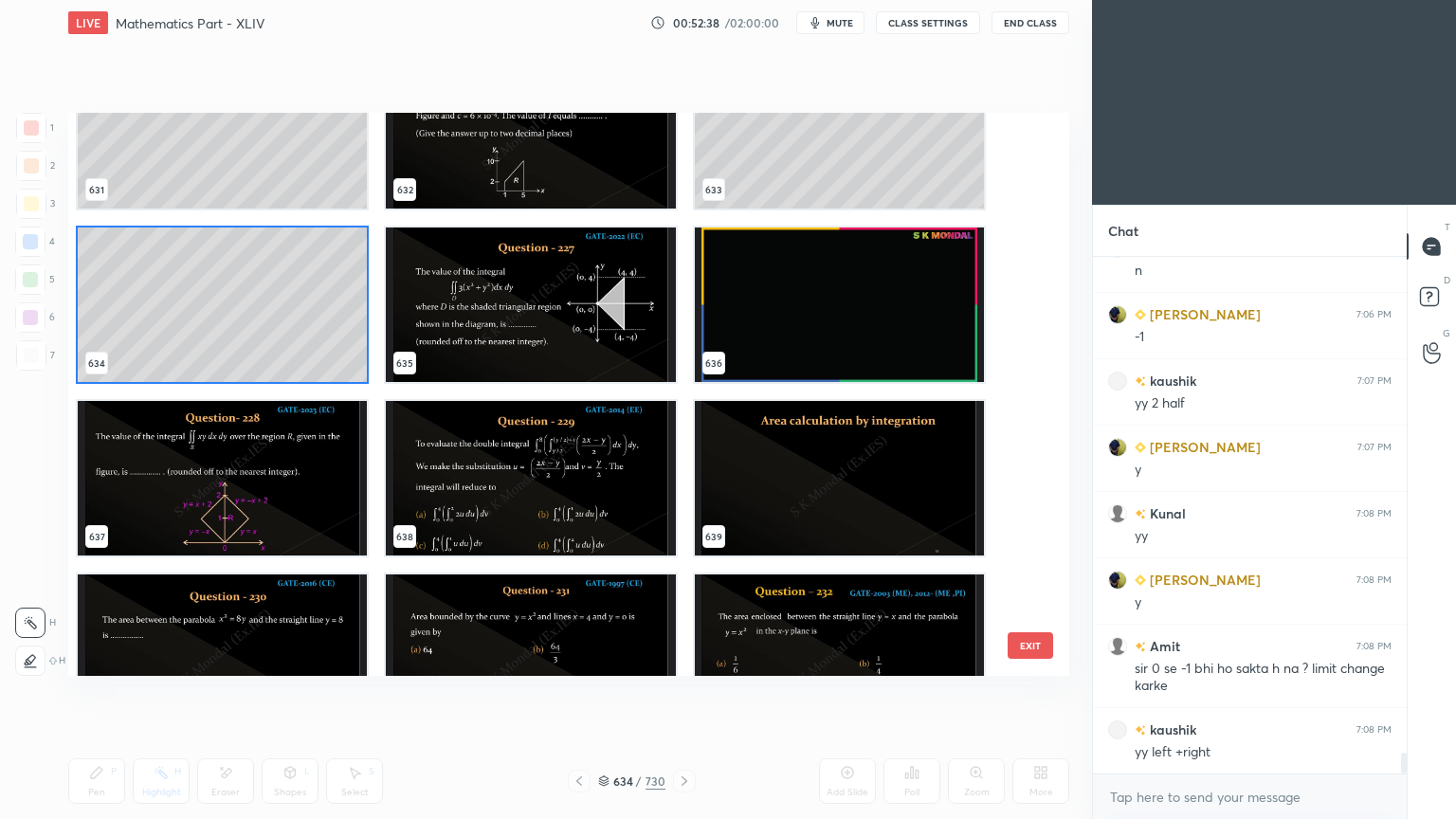
click at [264, 477] on img "grid" at bounding box center [222, 478] width 289 height 155
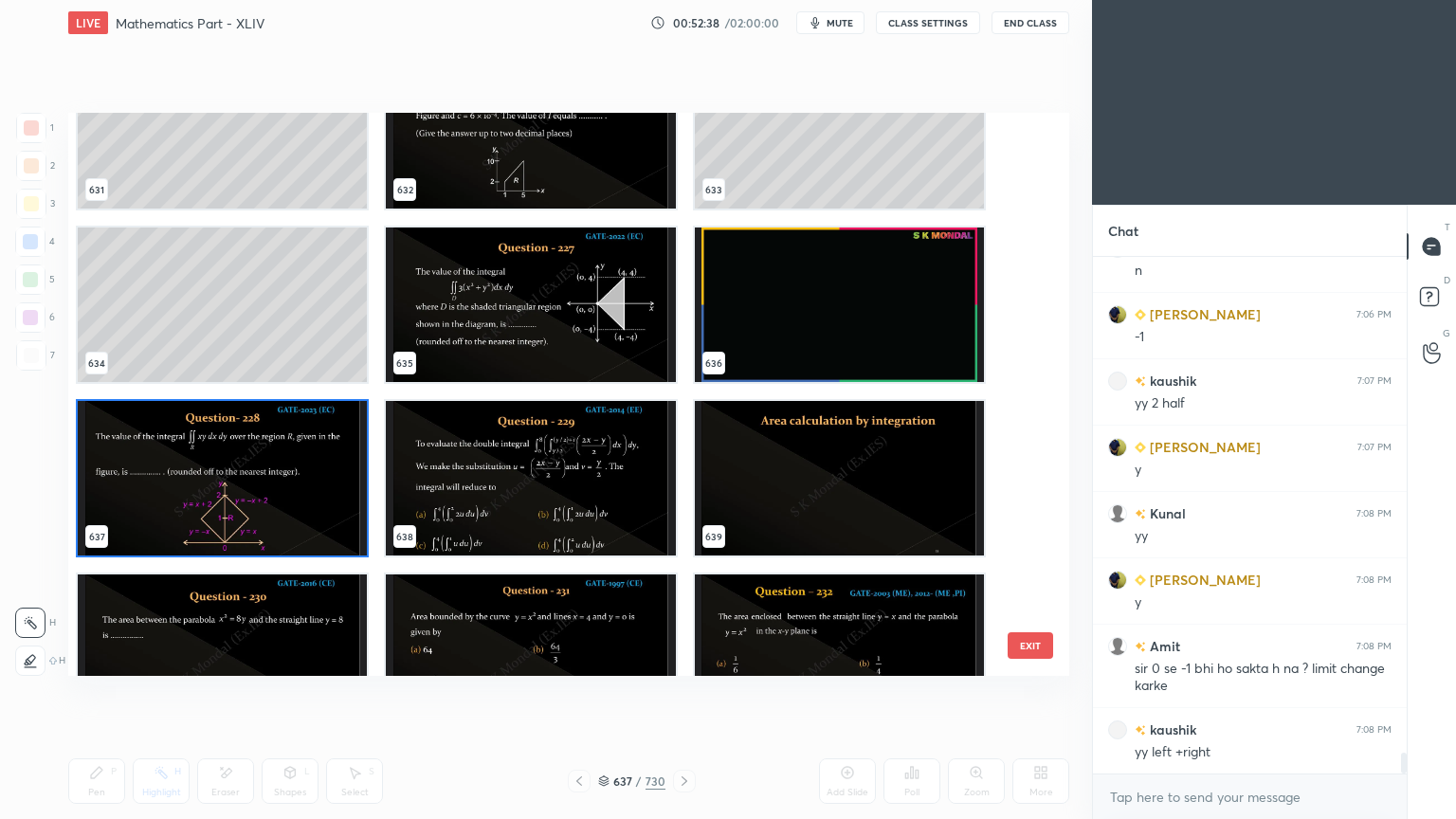
click at [264, 477] on img "grid" at bounding box center [222, 478] width 289 height 155
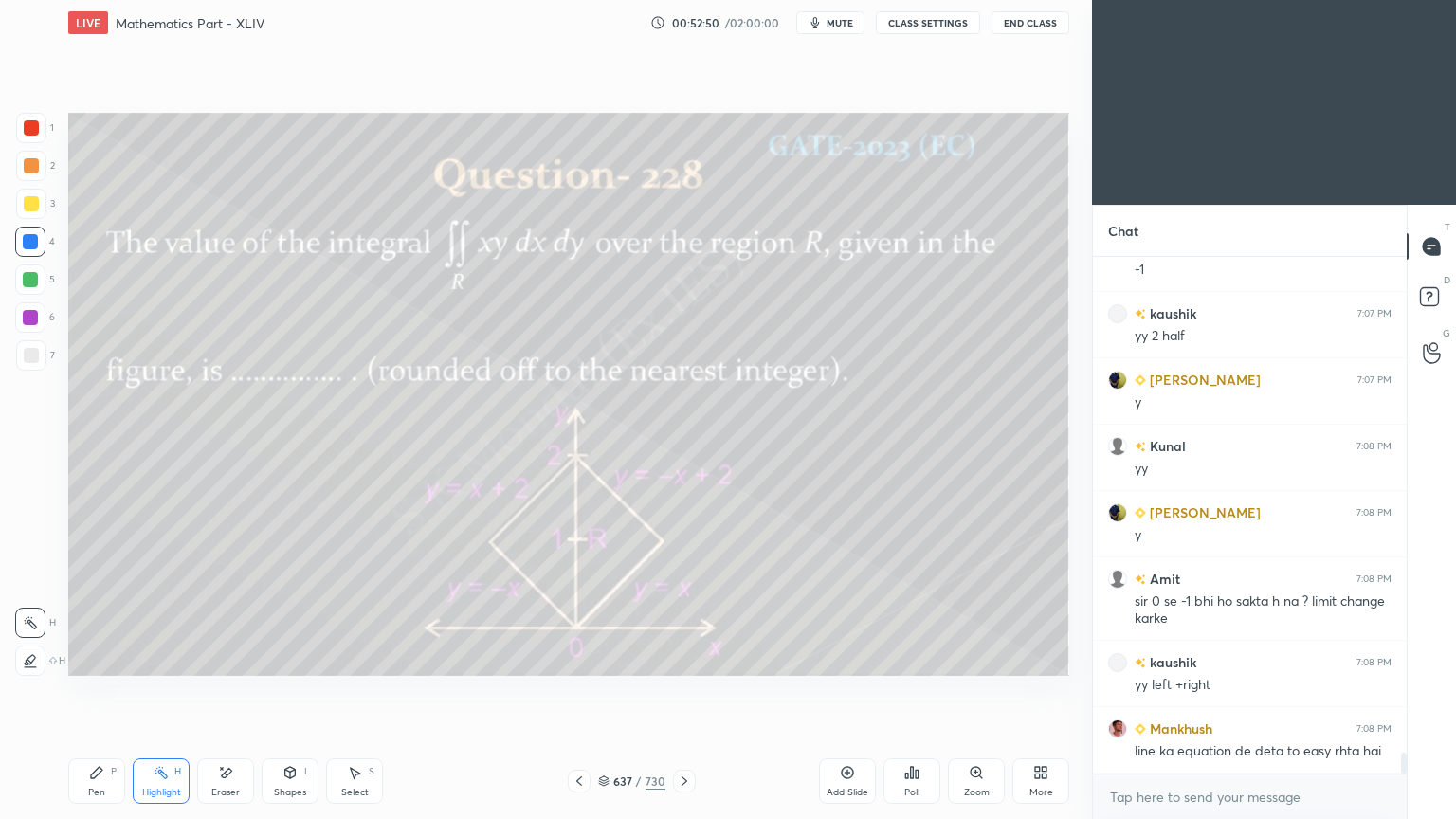
scroll to position [12407, 0]
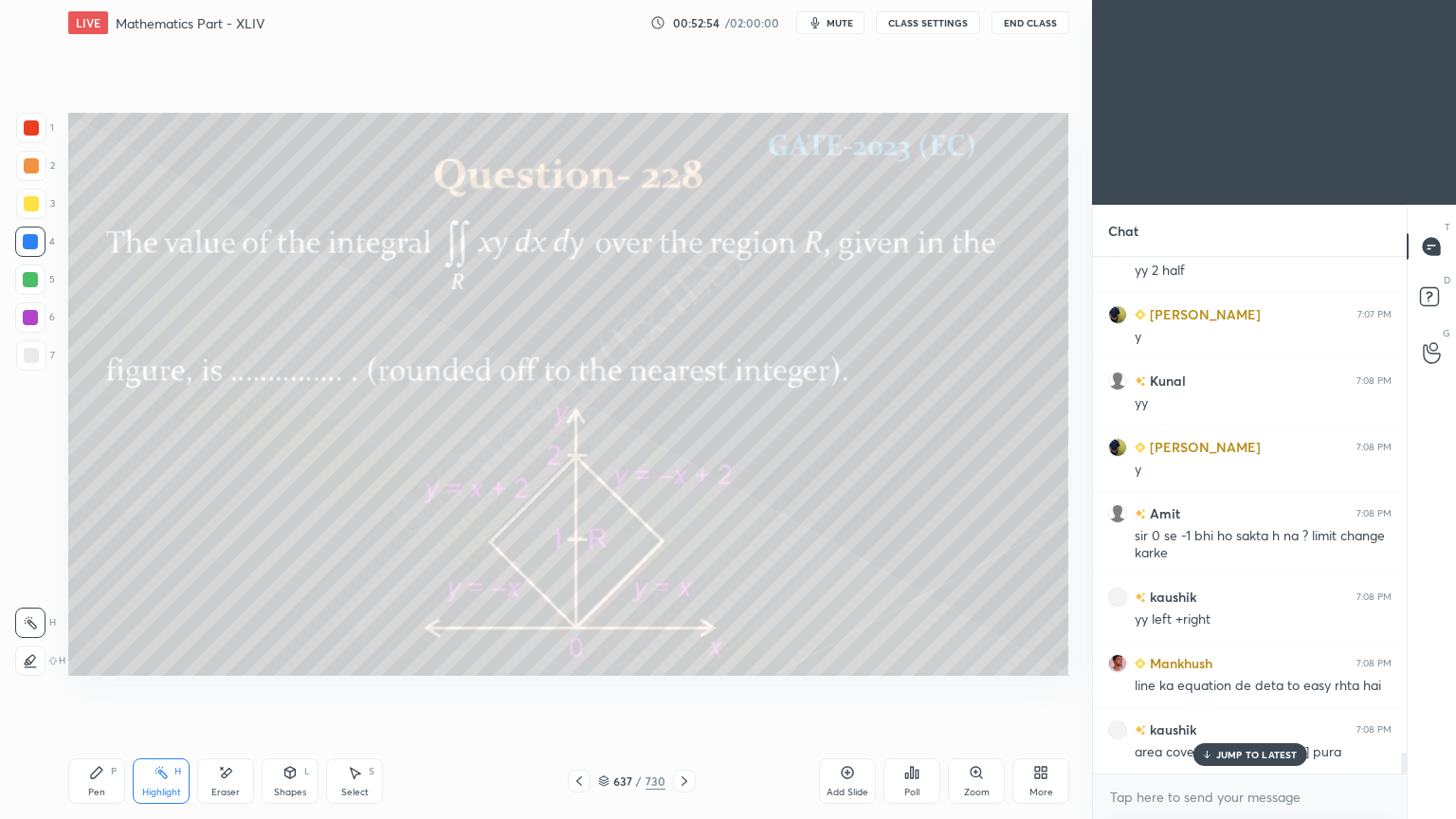
click at [1225, 657] on p "JUMP TO LATEST" at bounding box center [1257, 754] width 81 height 12
click at [157, 657] on div "Highlight" at bounding box center [162, 792] width 39 height 10
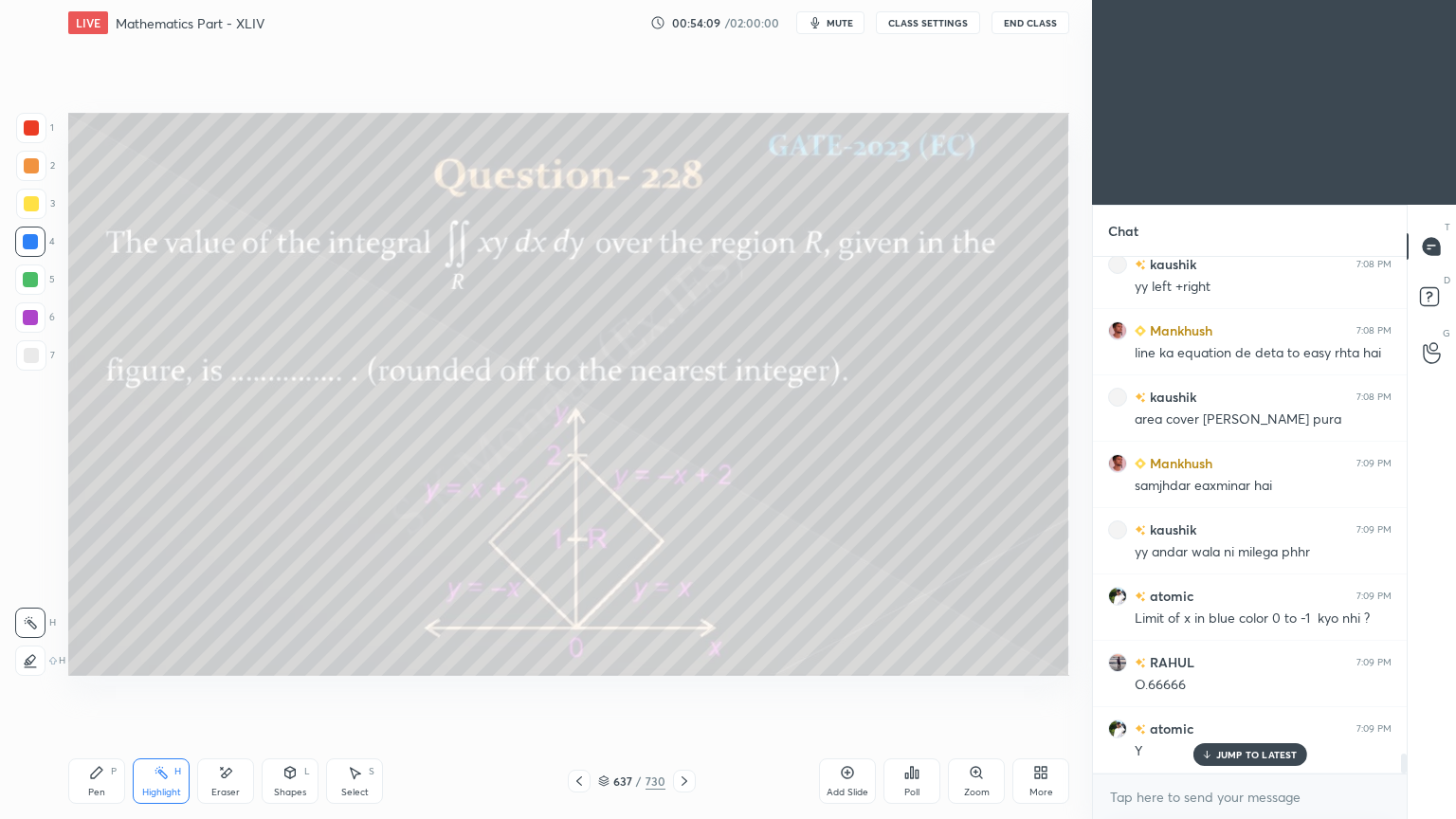
scroll to position [12805, 0]
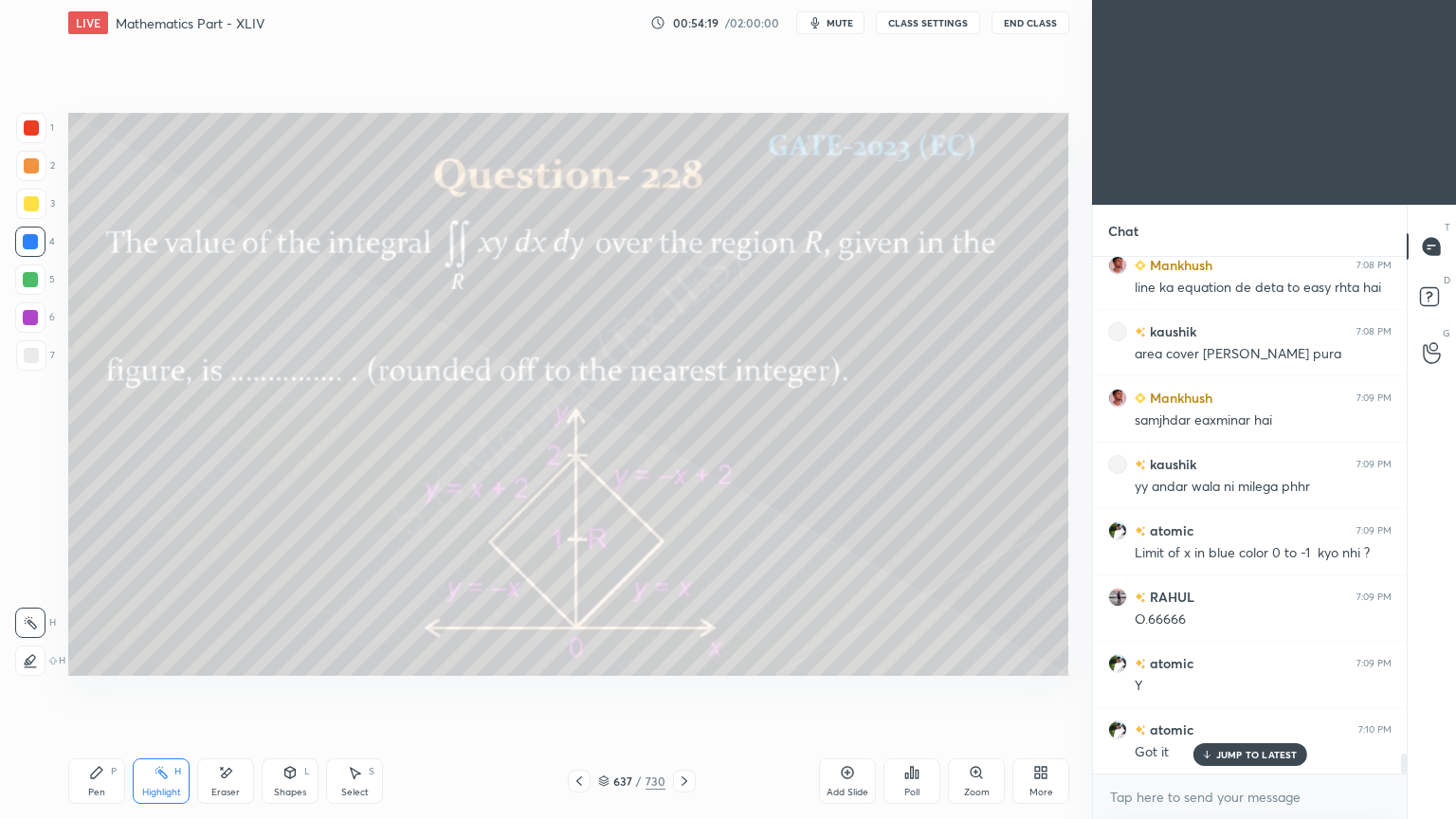
click at [1230, 657] on p "JUMP TO LATEST" at bounding box center [1257, 754] width 81 height 12
click at [686, 657] on icon at bounding box center [684, 781] width 15 height 15
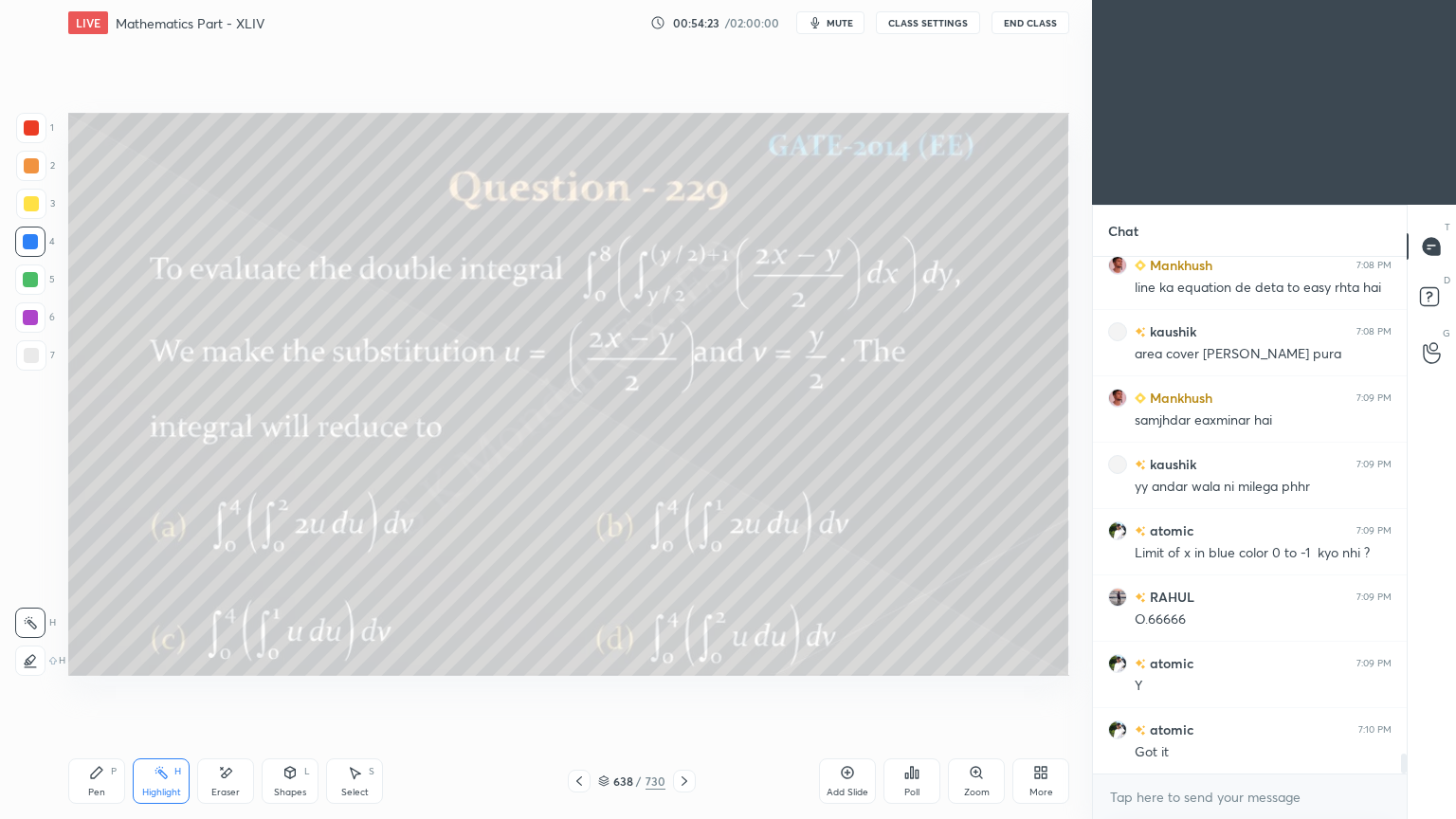
click at [574, 657] on div at bounding box center [578, 780] width 22 height 22
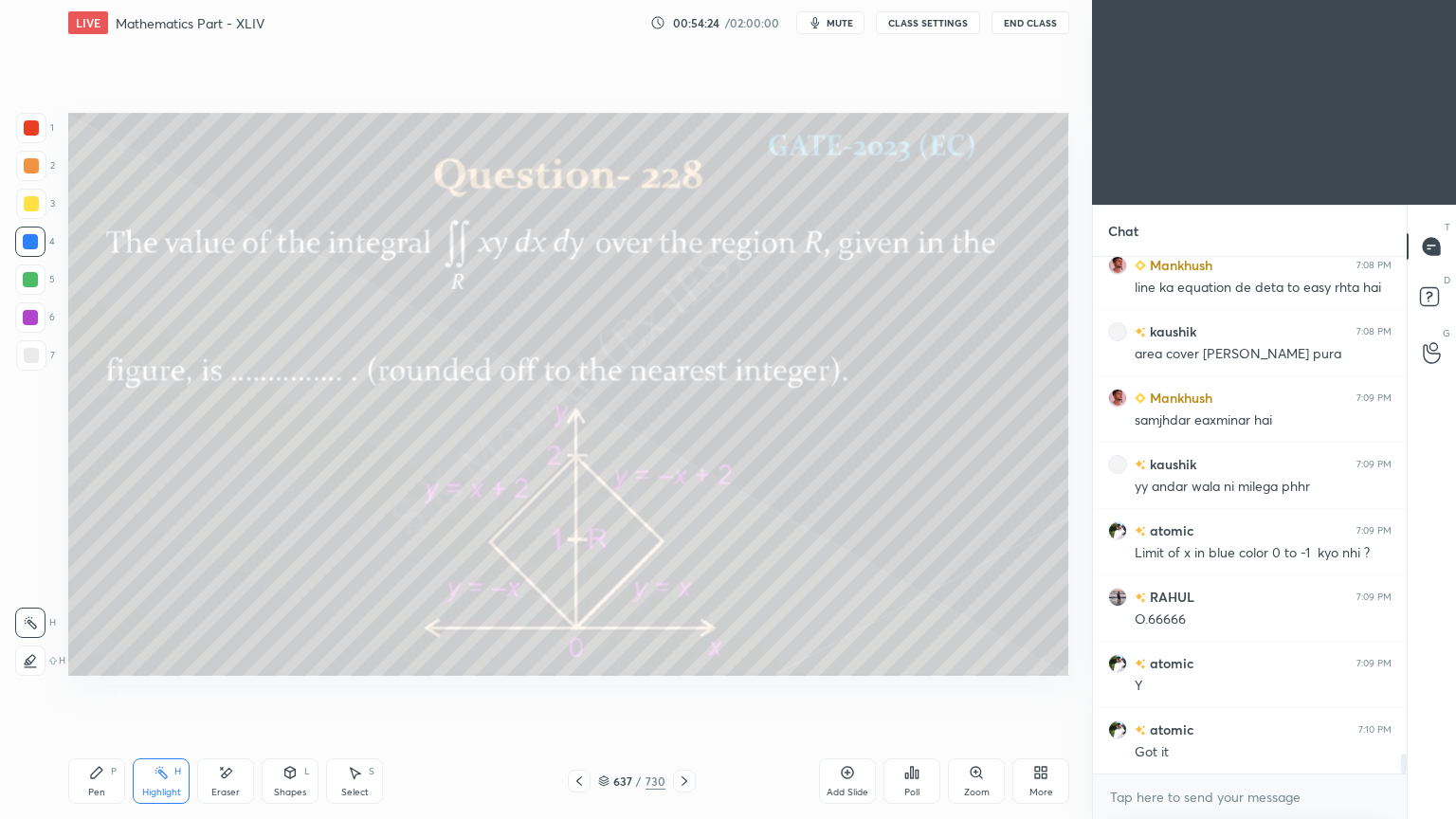
scroll to position [12872, 0]
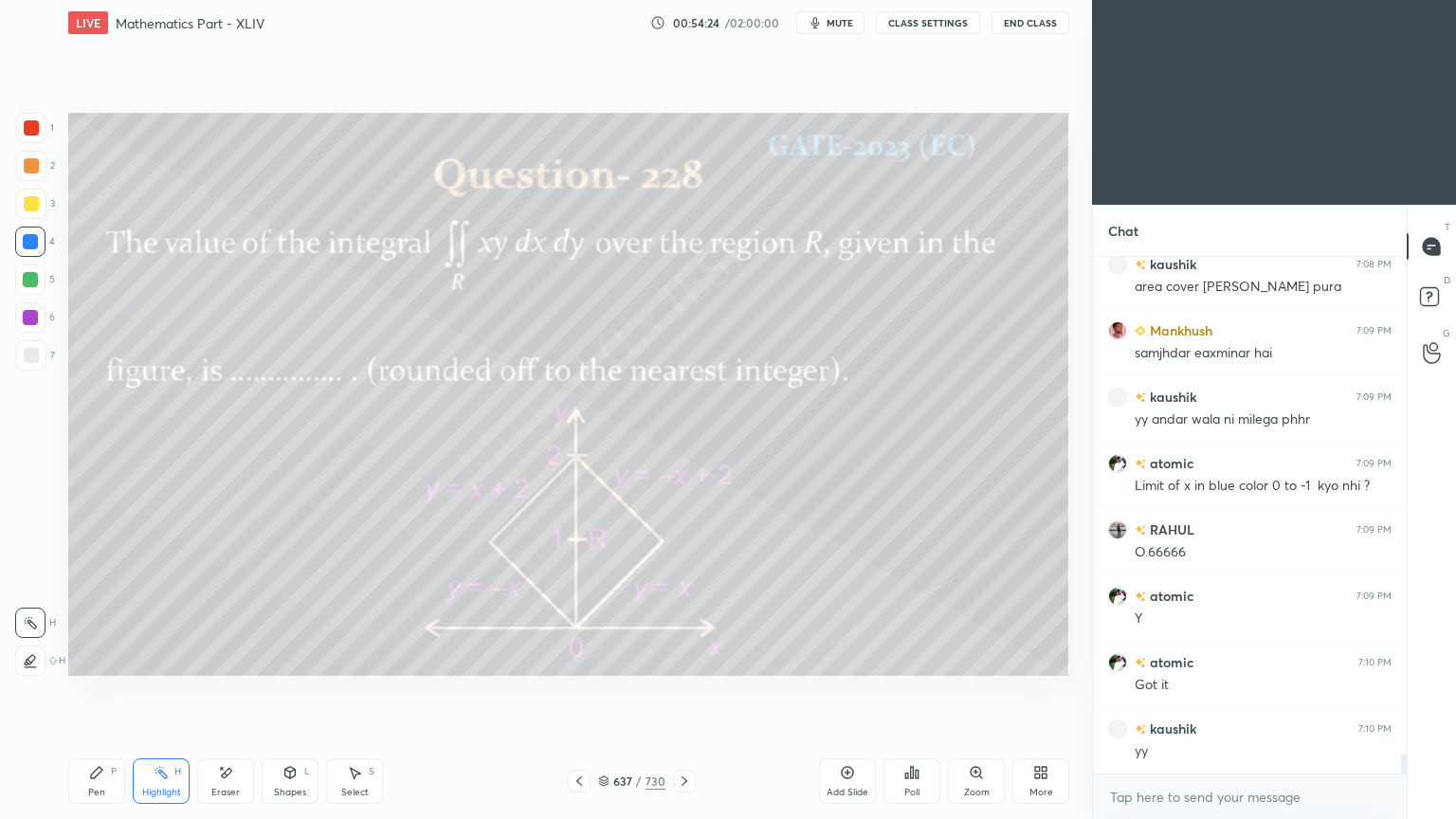
click at [834, 657] on div "Add Slide" at bounding box center [847, 780] width 57 height 46
click at [30, 204] on div at bounding box center [31, 204] width 15 height 15
click at [85, 657] on div "Pen P" at bounding box center [96, 780] width 57 height 46
click at [80, 657] on div "Pen P" at bounding box center [96, 780] width 57 height 46
click at [568, 657] on div at bounding box center [579, 780] width 22 height 22
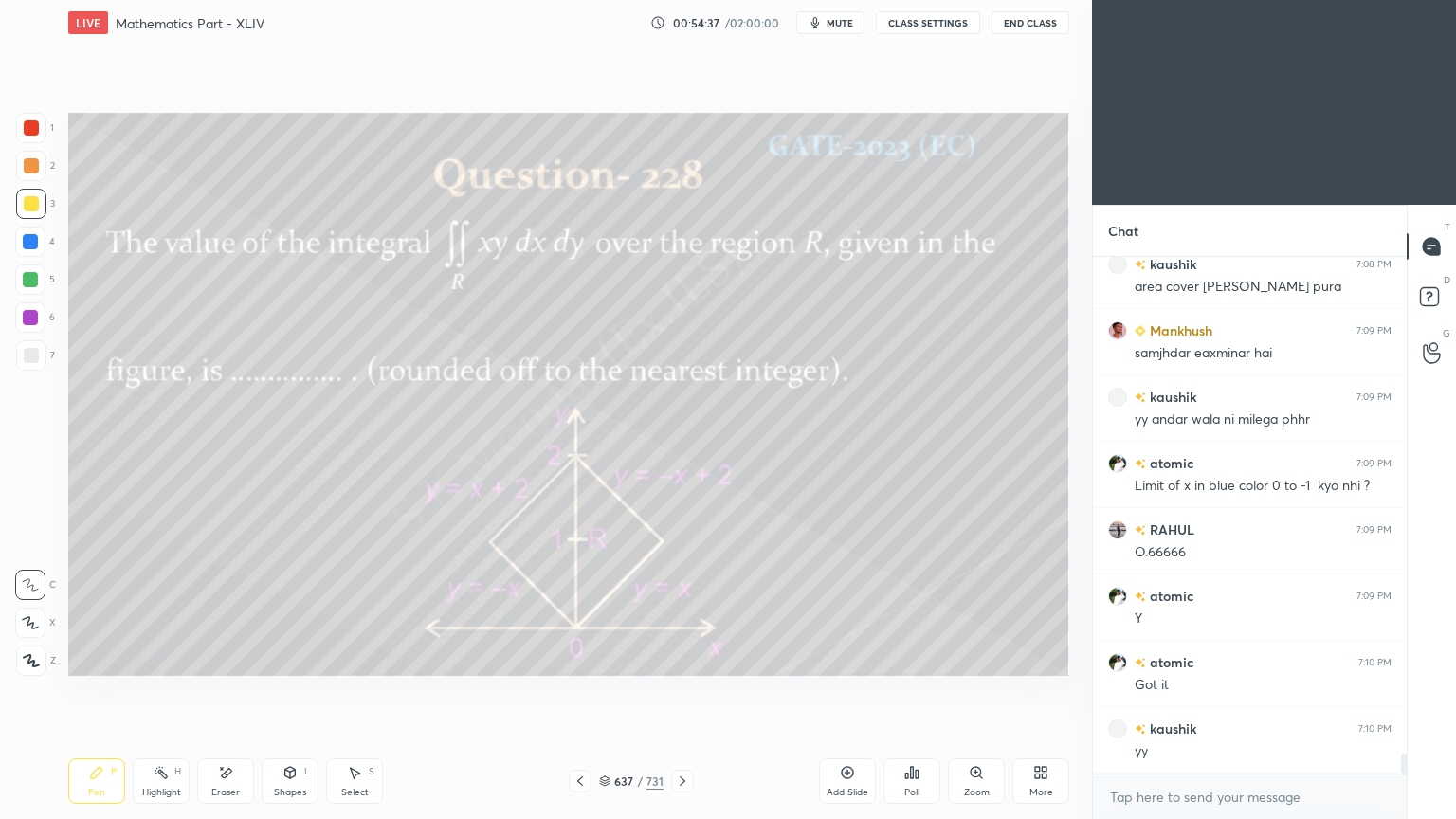
click at [581, 657] on icon at bounding box center [580, 781] width 15 height 15
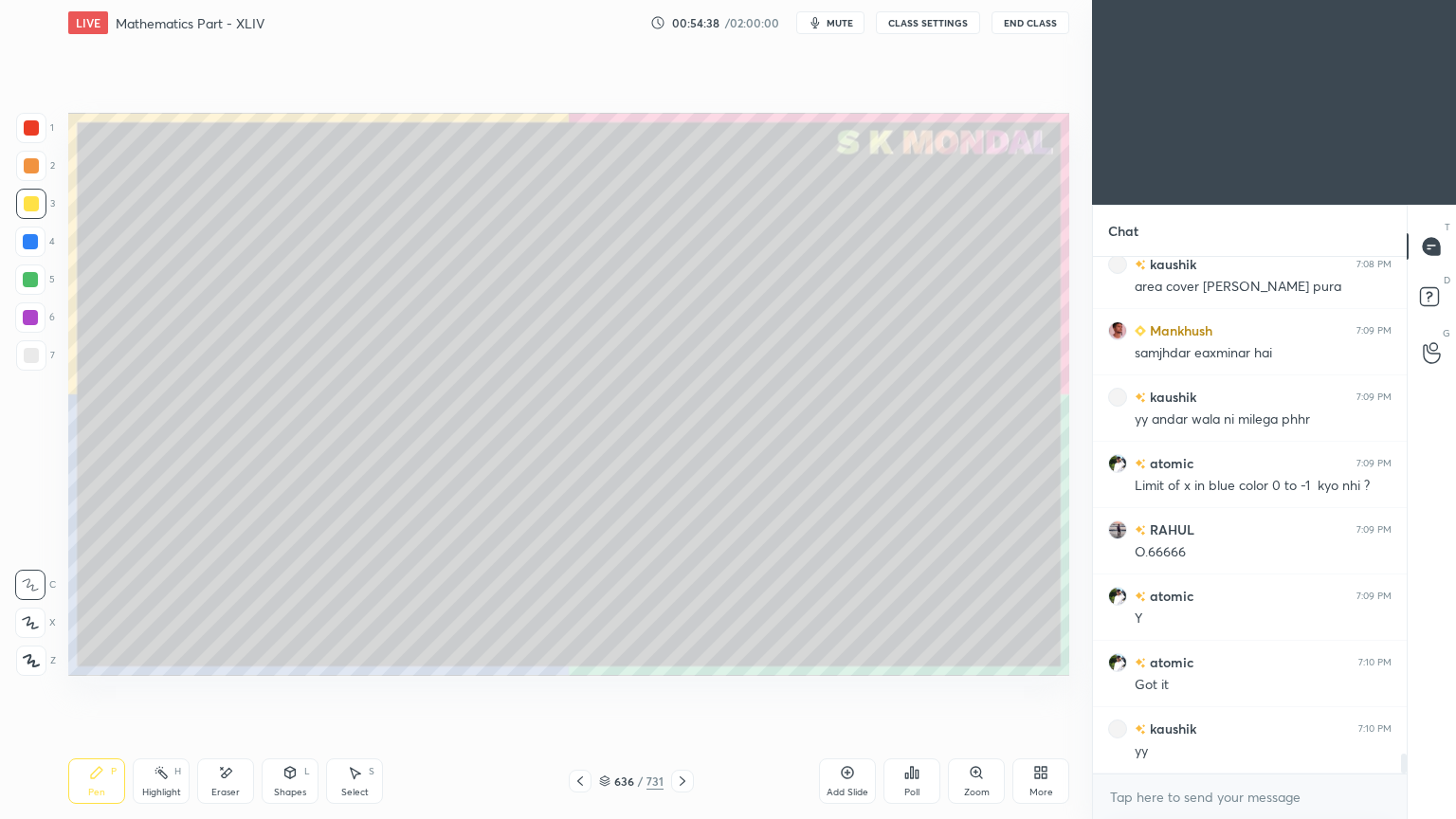
click at [682, 657] on icon at bounding box center [682, 781] width 15 height 15
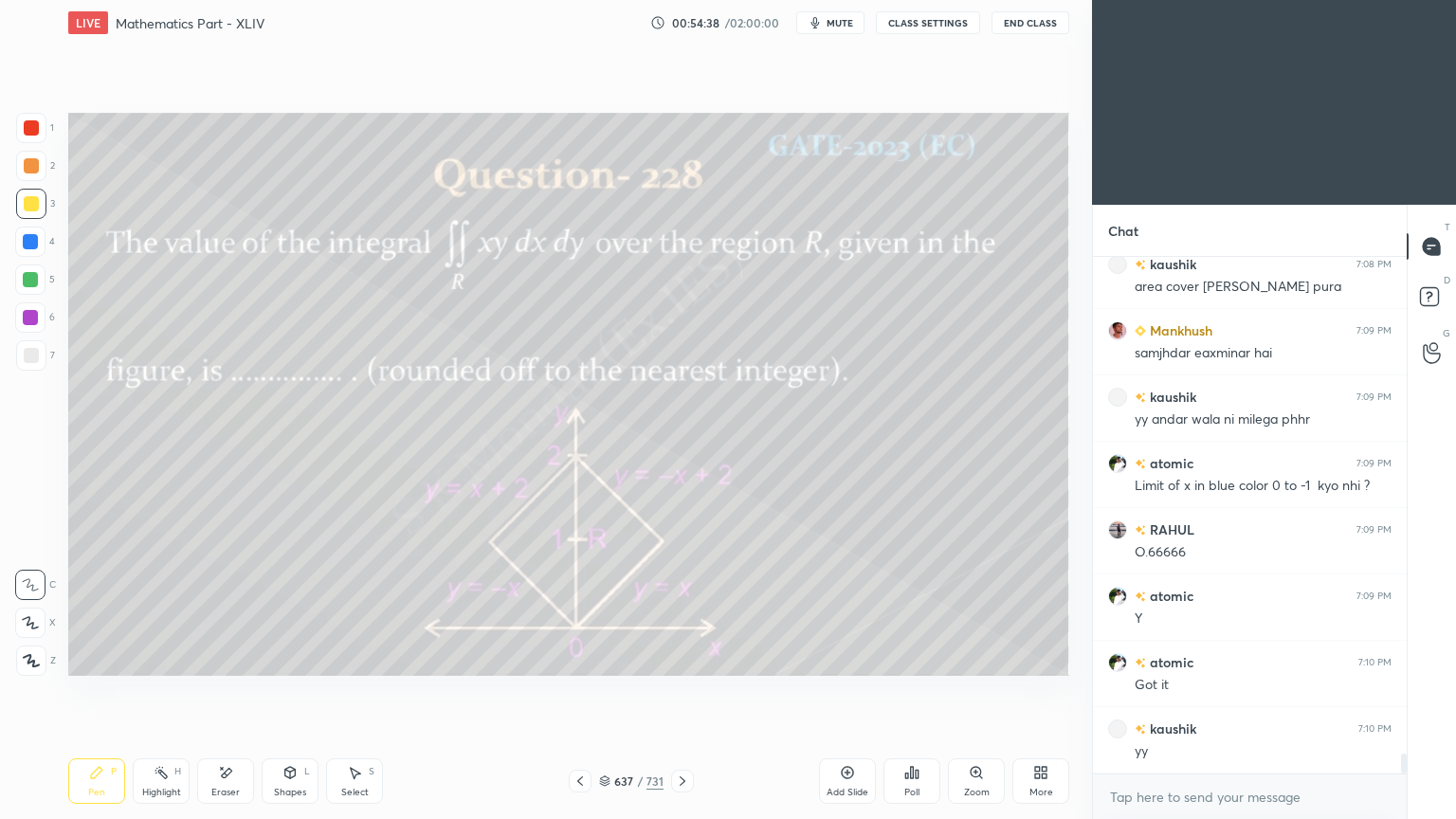
click at [681, 657] on icon at bounding box center [682, 781] width 15 height 15
click at [220, 657] on icon at bounding box center [226, 773] width 15 height 16
click at [99, 657] on icon at bounding box center [97, 773] width 15 height 15
click at [99, 657] on icon at bounding box center [97, 773] width 12 height 12
click at [233, 657] on div "Eraser" at bounding box center [226, 780] width 57 height 46
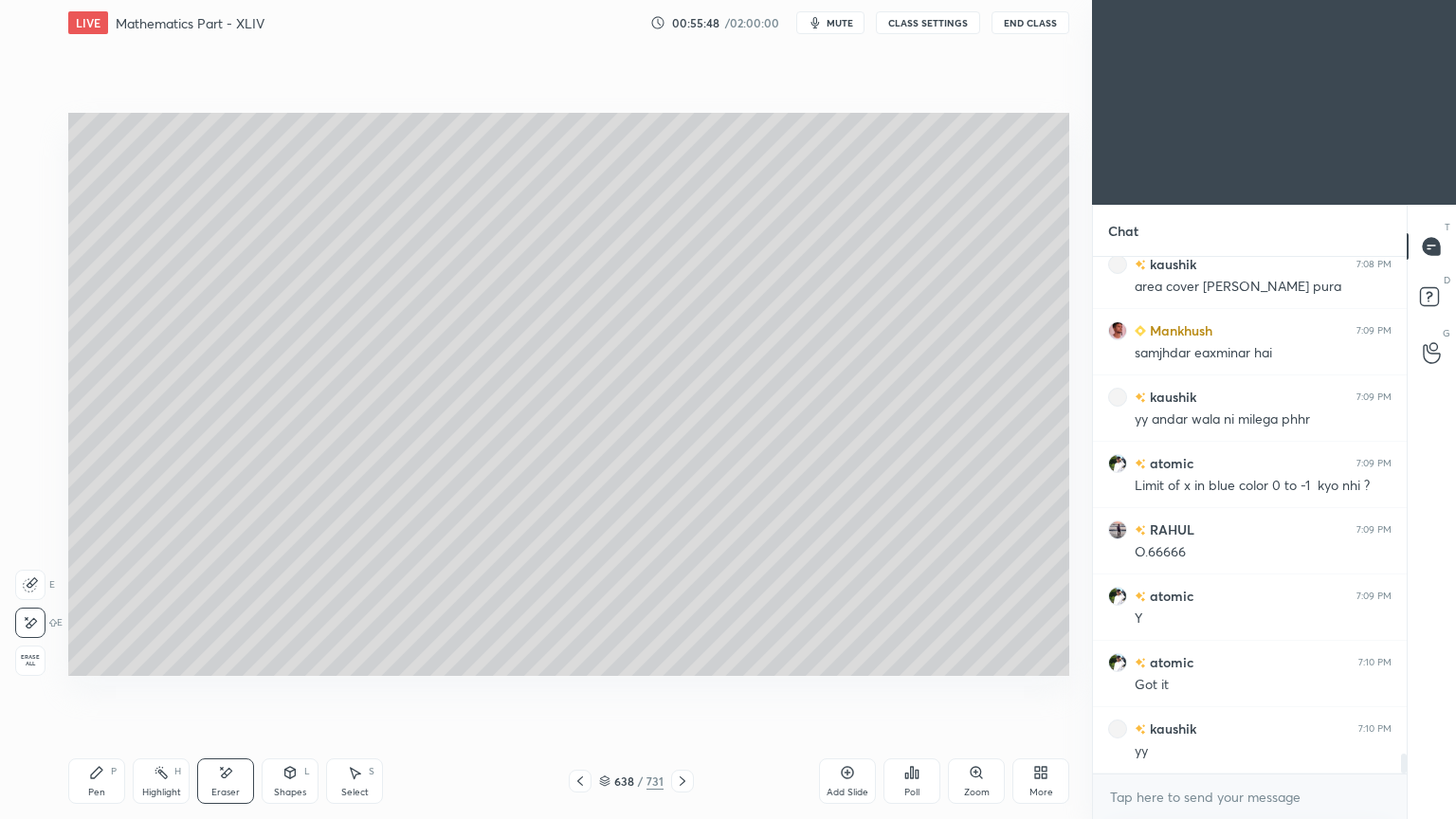
scroll to position [12937, 0]
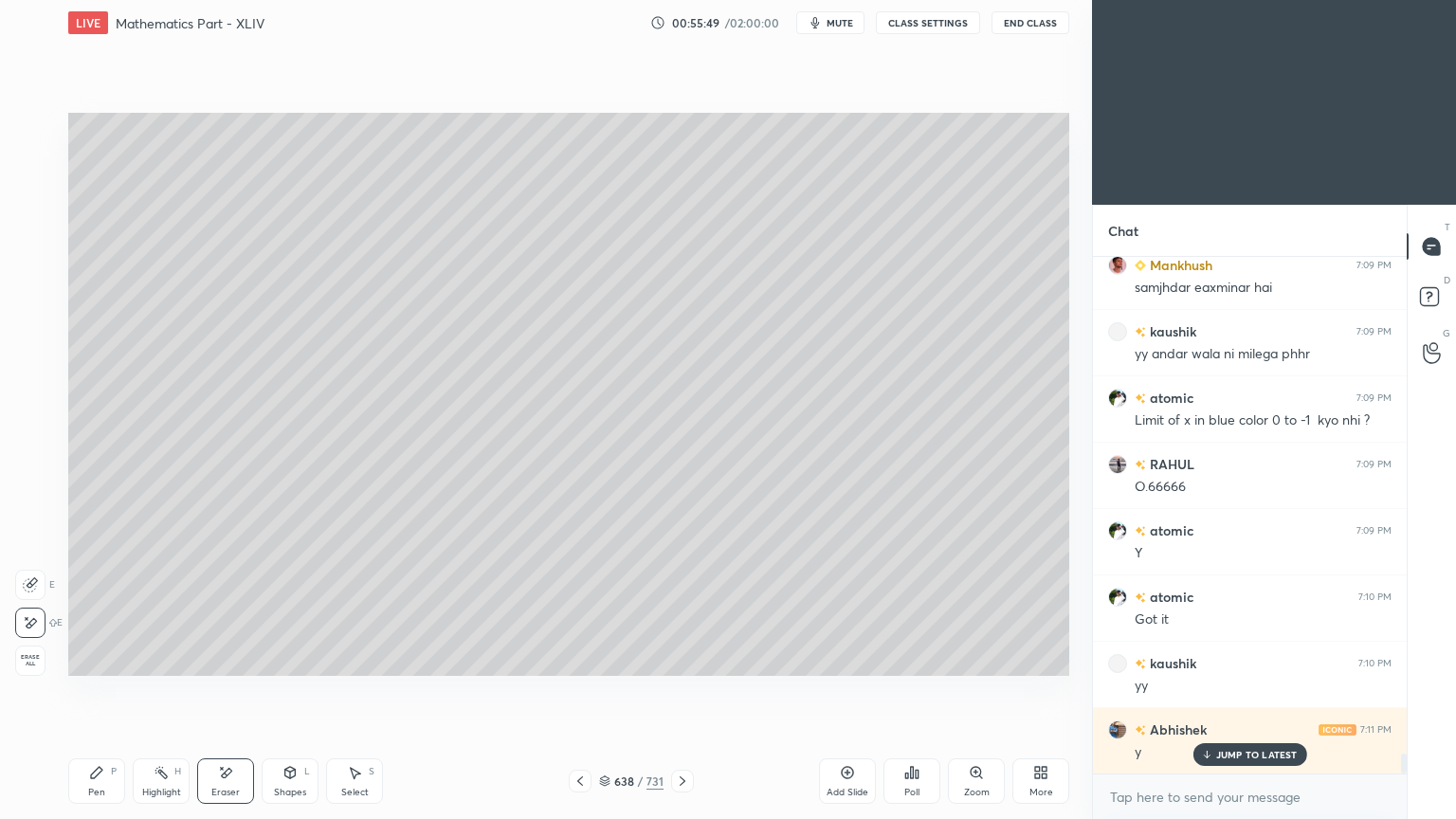
click at [84, 657] on div "Pen P" at bounding box center [96, 780] width 57 height 46
click at [90, 657] on div "Pen P" at bounding box center [96, 780] width 57 height 46
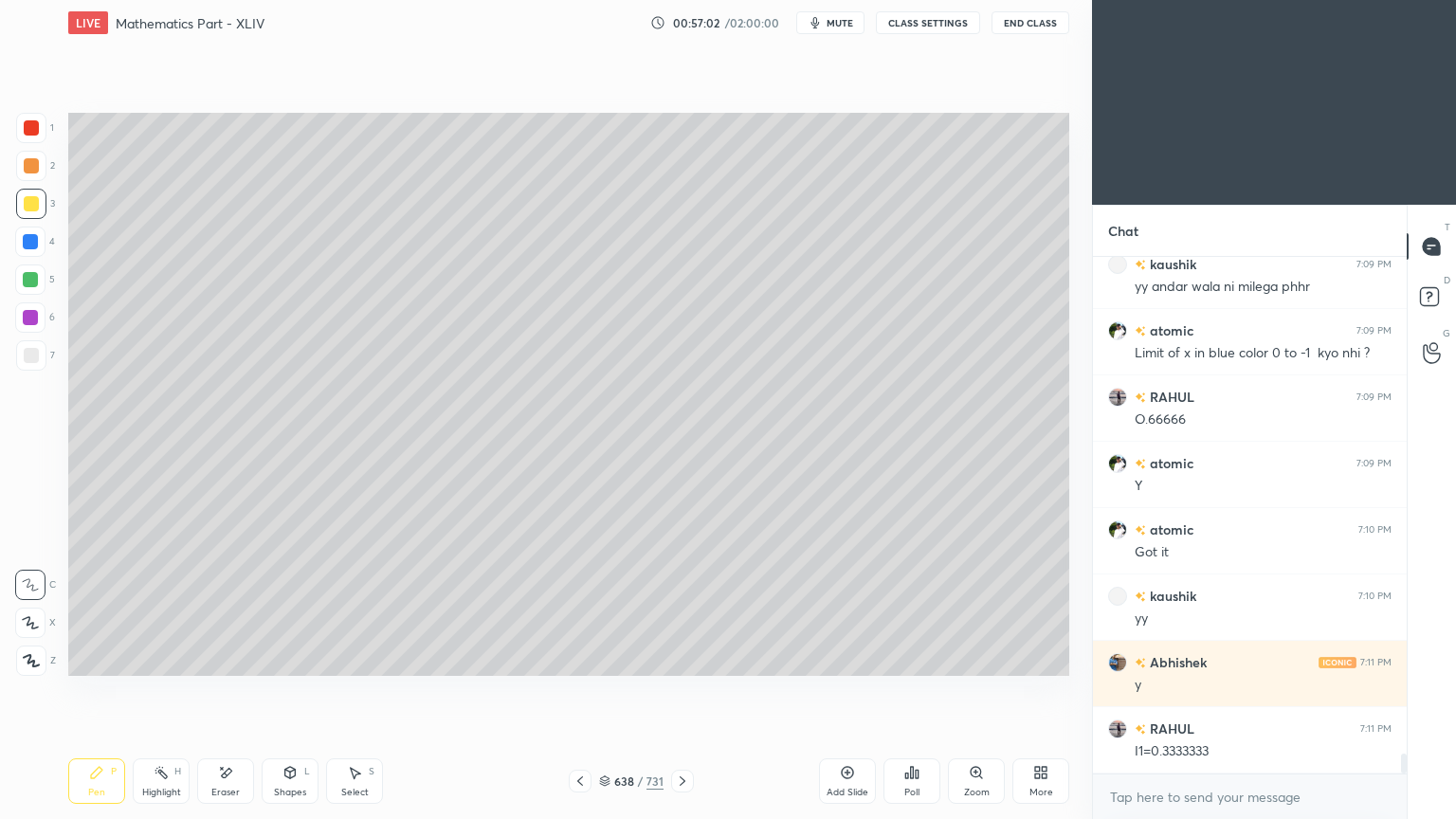
scroll to position [13089, 0]
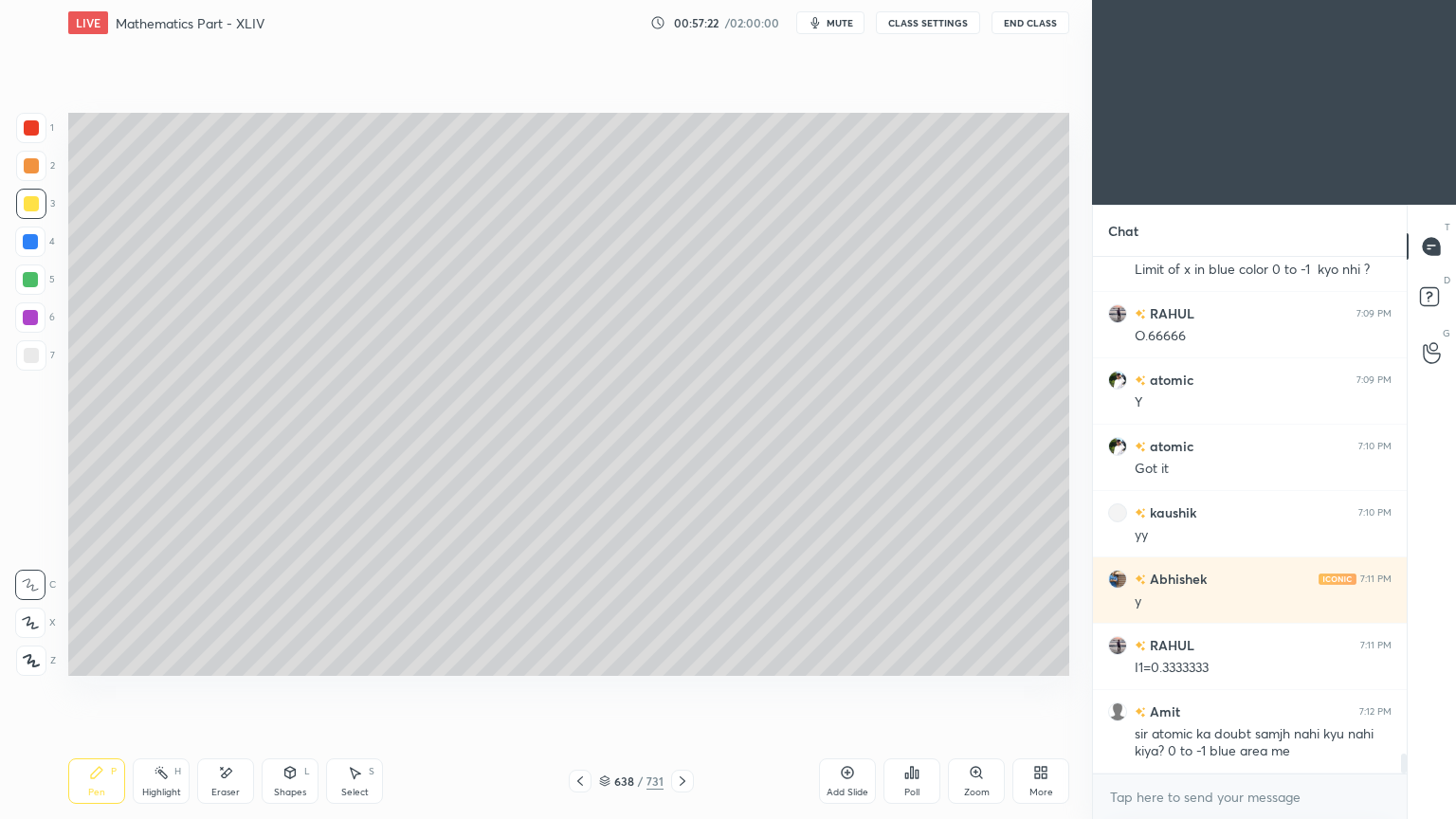
click at [687, 657] on icon at bounding box center [682, 781] width 15 height 15
click at [572, 657] on icon at bounding box center [580, 781] width 15 height 15
click at [844, 657] on icon at bounding box center [847, 773] width 15 height 15
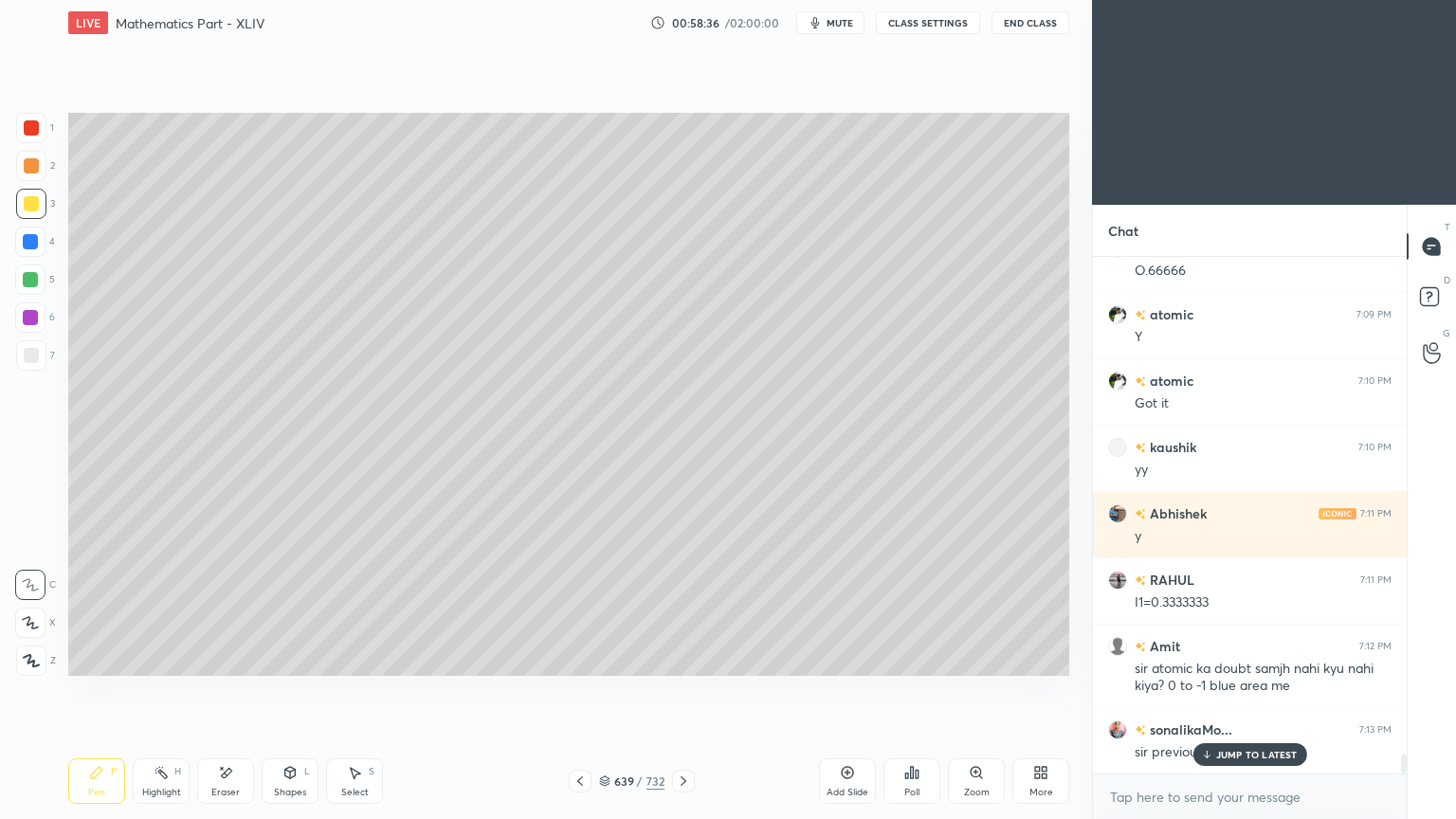
scroll to position [13237, 0]
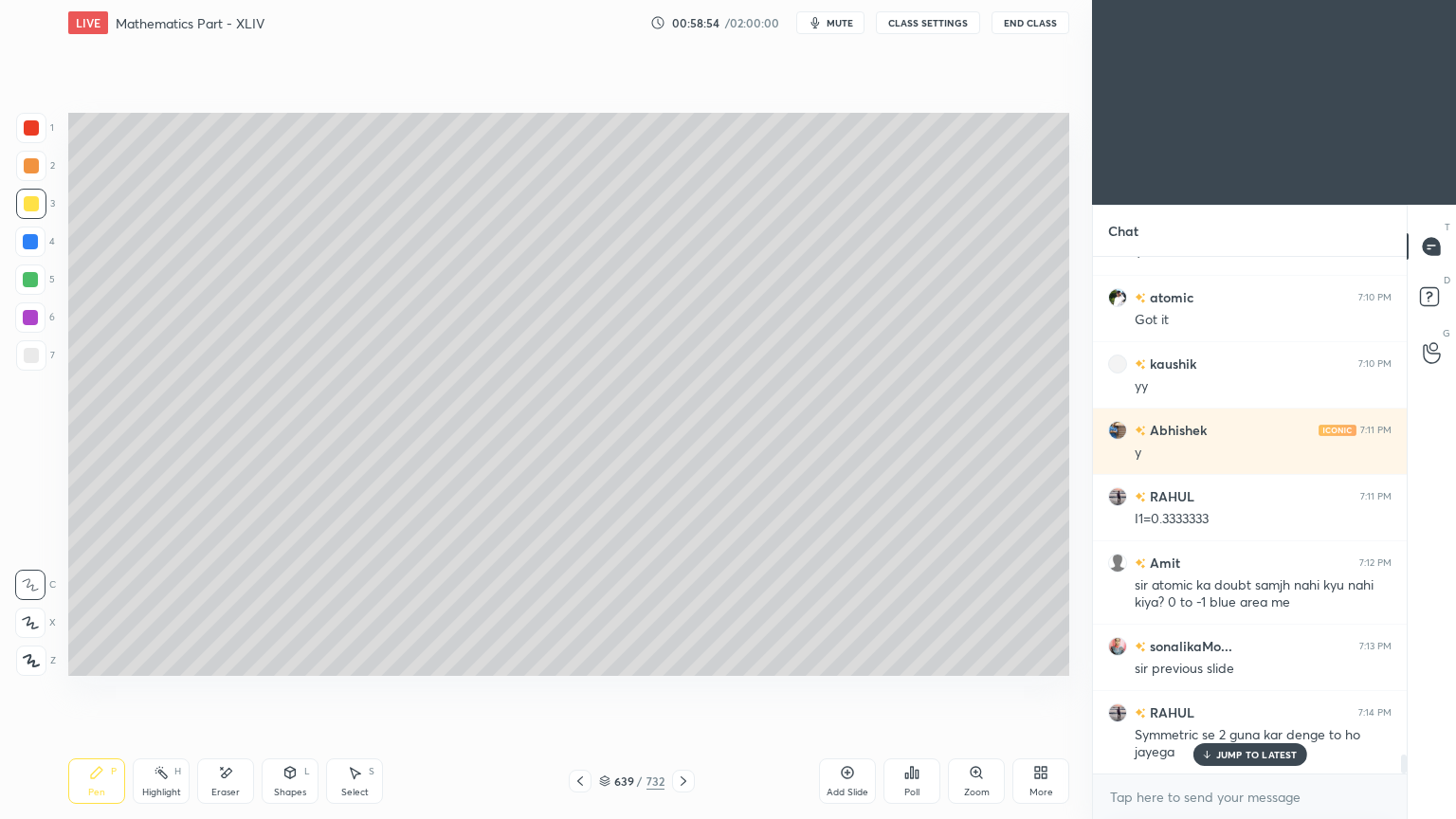
click at [218, 657] on icon at bounding box center [226, 773] width 15 height 16
click at [94, 657] on div "Pen" at bounding box center [97, 792] width 17 height 10
click at [76, 657] on div "Pen P" at bounding box center [96, 780] width 57 height 46
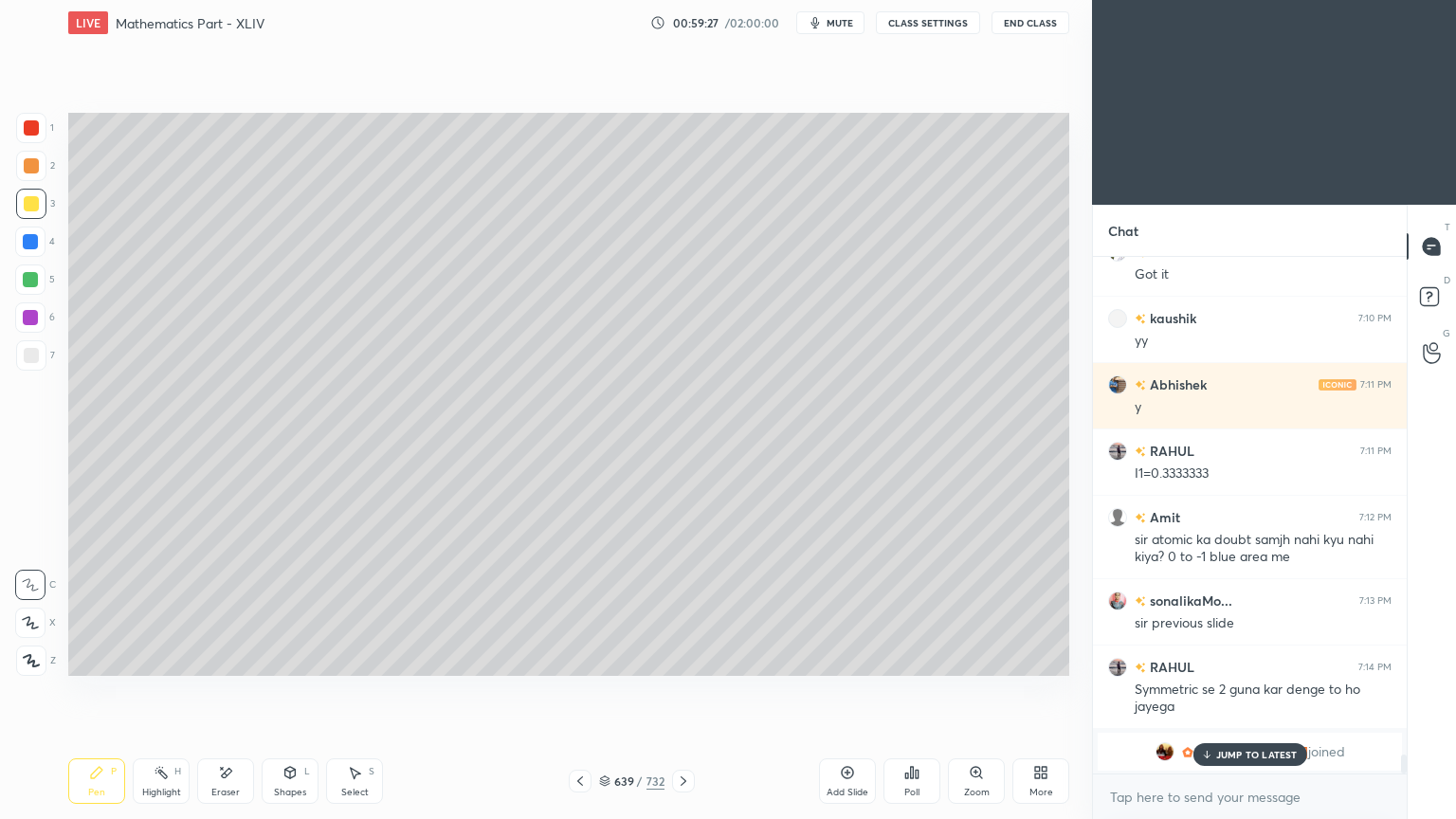
click at [1221, 657] on div "JUMP TO LATEST" at bounding box center [1248, 753] width 113 height 22
click at [571, 657] on div at bounding box center [579, 780] width 22 height 22
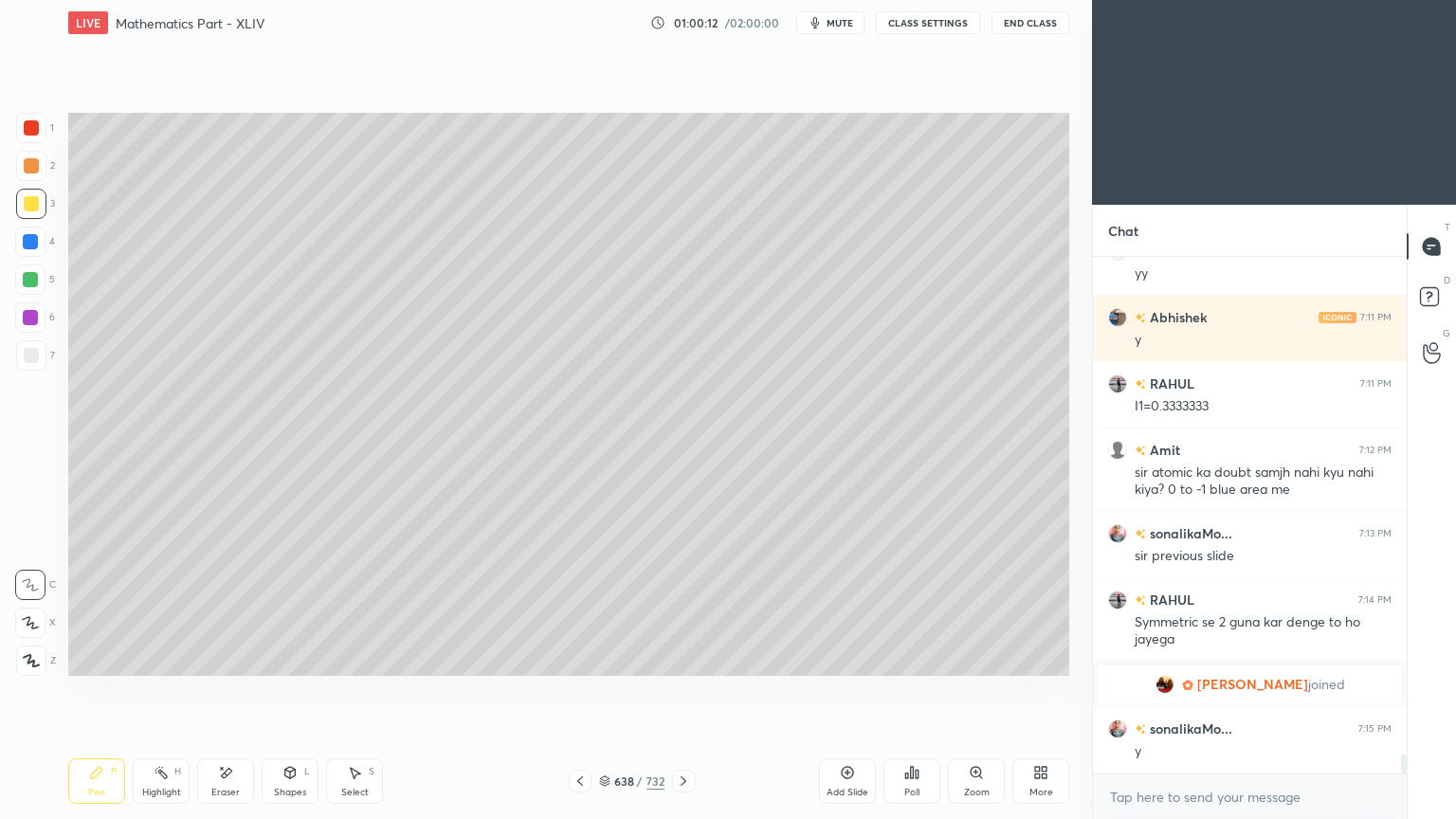
click at [678, 657] on icon at bounding box center [683, 781] width 15 height 15
click at [582, 657] on icon at bounding box center [580, 781] width 15 height 15
click at [687, 657] on icon at bounding box center [683, 781] width 15 height 15
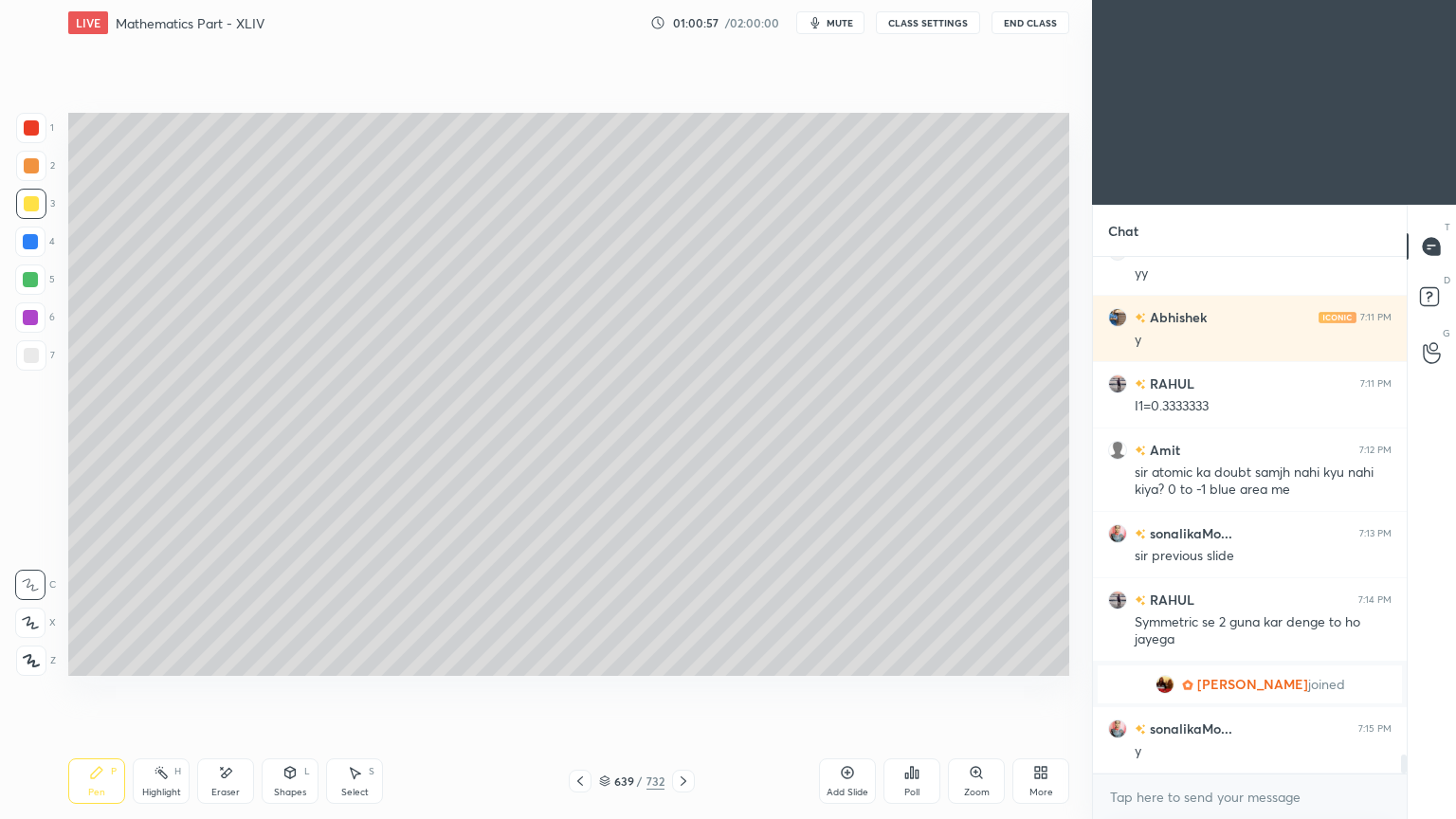
scroll to position [13415, 0]
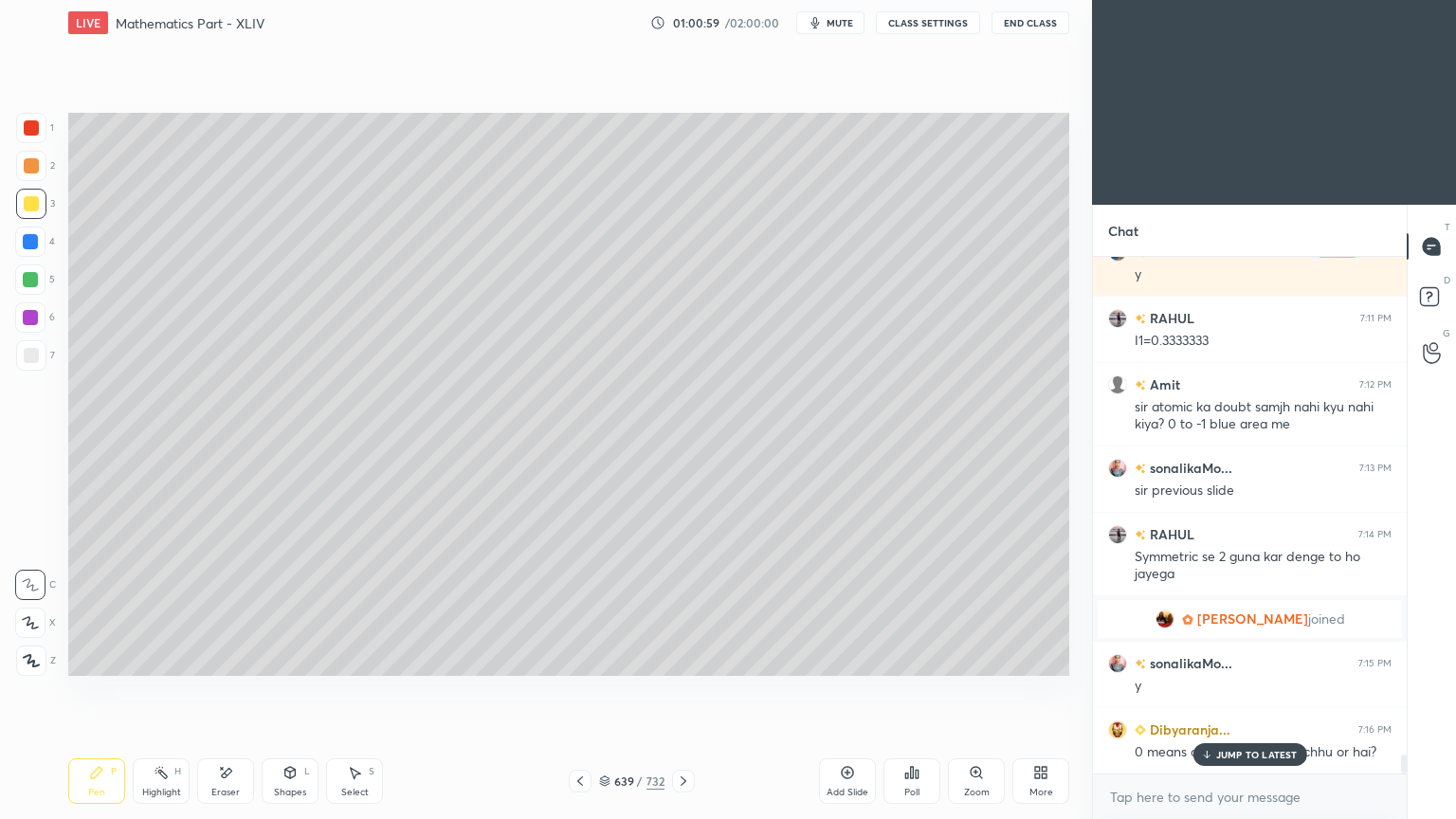
click at [1234, 657] on div "JUMP TO LATEST" at bounding box center [1248, 753] width 113 height 22
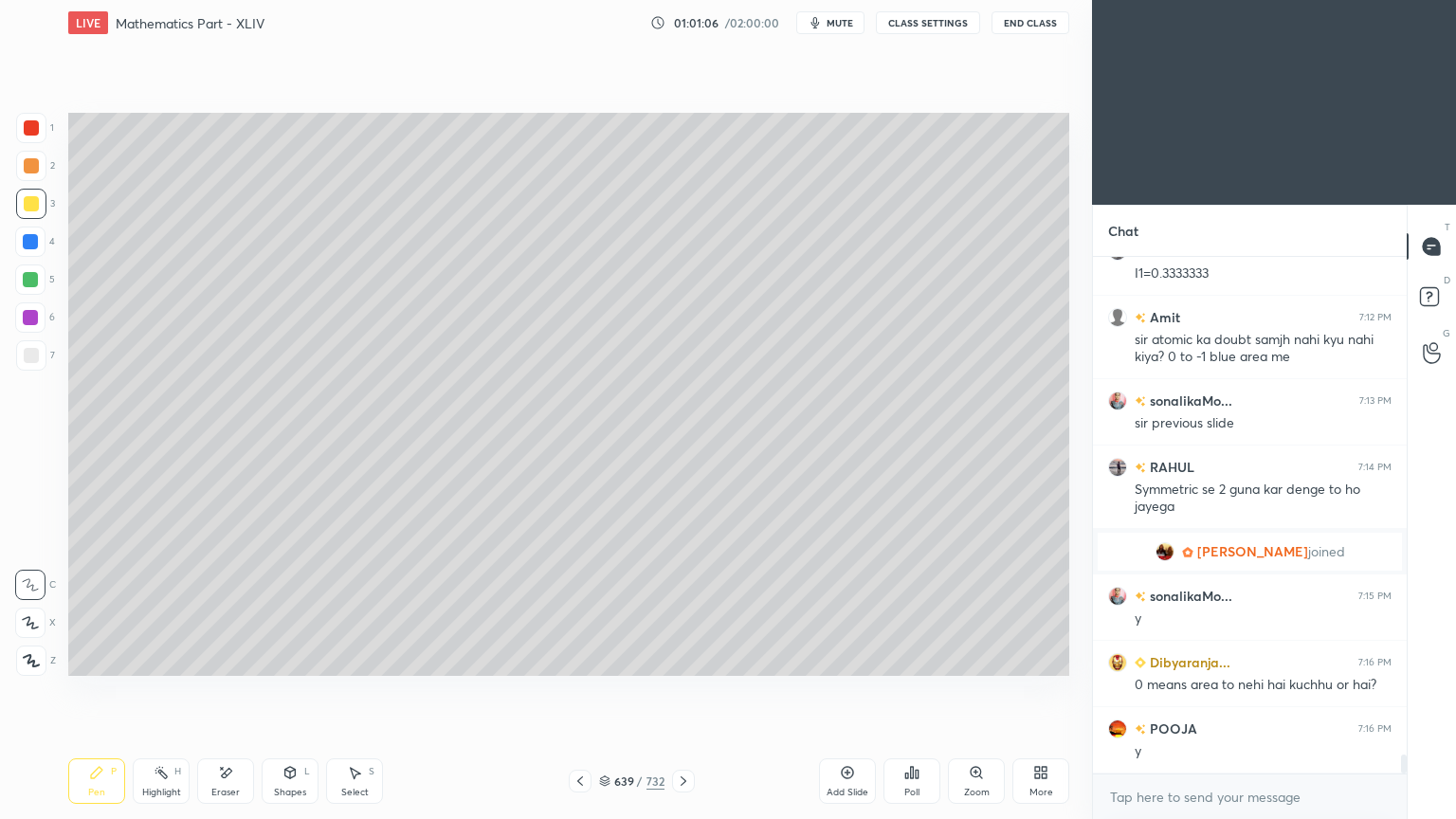
click at [580, 657] on icon at bounding box center [580, 781] width 15 height 15
click at [580, 657] on icon at bounding box center [580, 781] width 6 height 10
click at [360, 657] on icon at bounding box center [354, 773] width 15 height 15
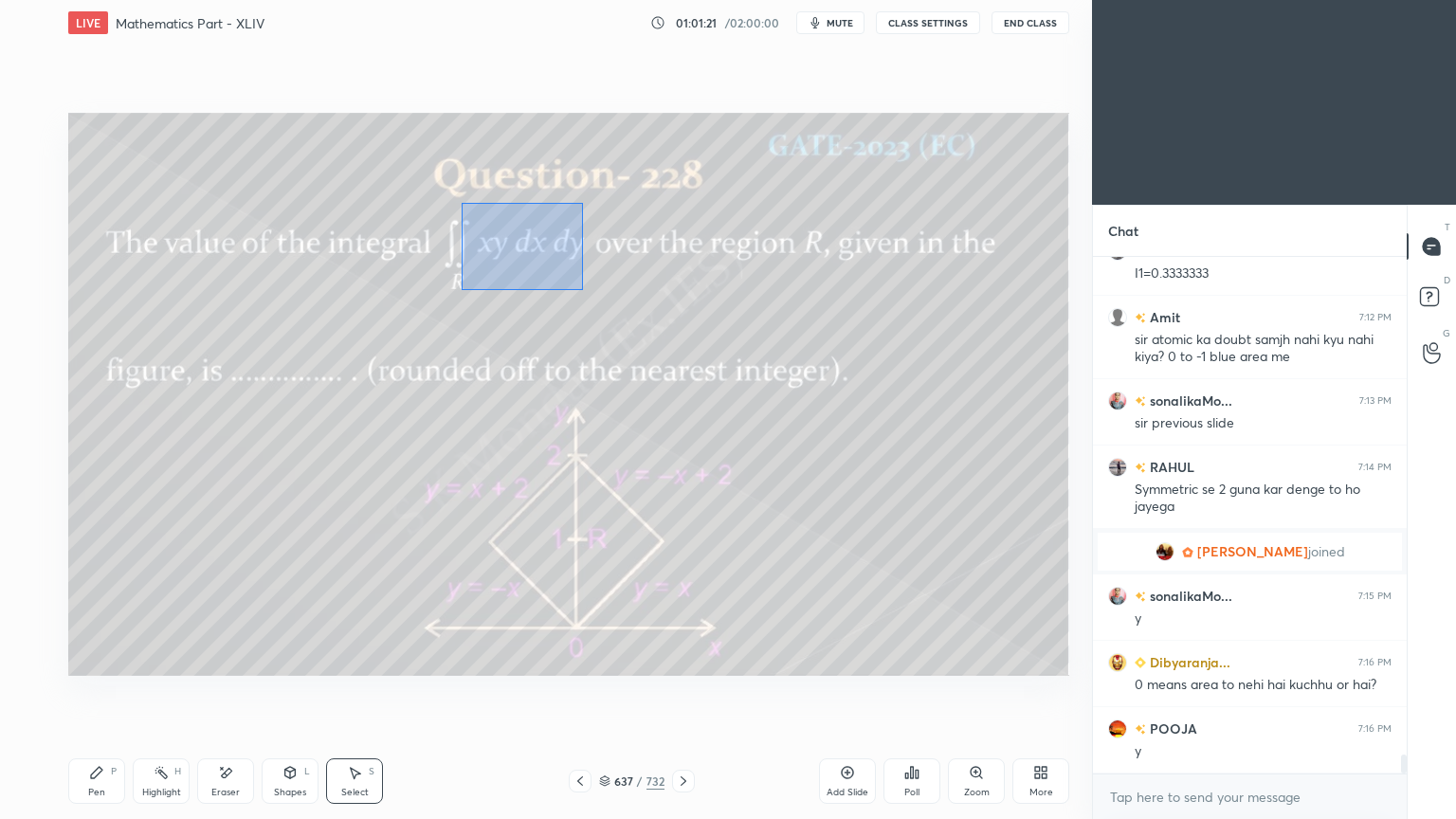
drag, startPoint x: 462, startPoint y: 202, endPoint x: 583, endPoint y: 290, distance: 149.6
click at [583, 290] on div "0 ° Undo Copy Paste here Duplicate Duplicate to new slide Delete" at bounding box center [568, 393] width 1001 height 562
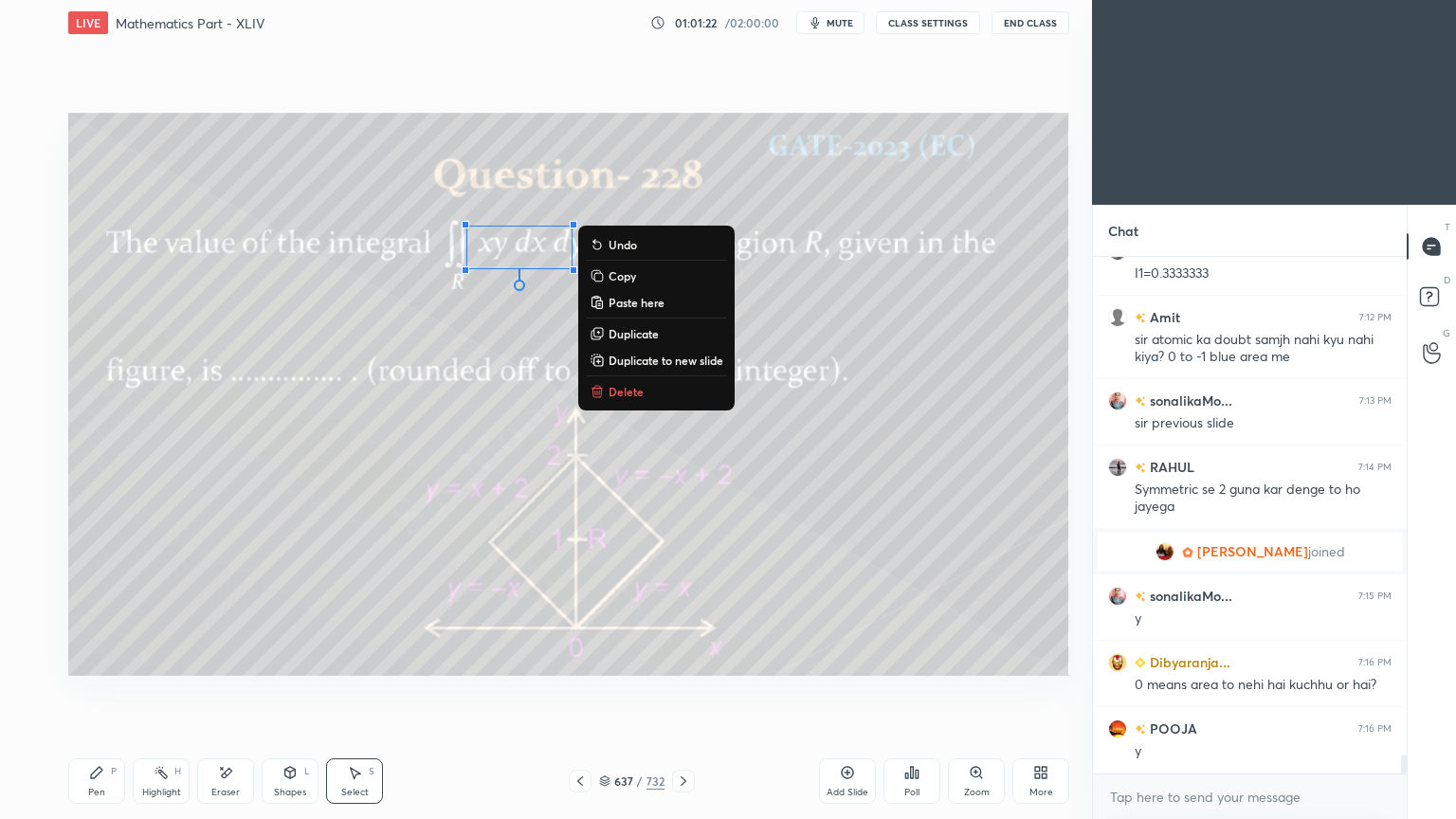
click at [614, 381] on button "Delete" at bounding box center [656, 391] width 141 height 22
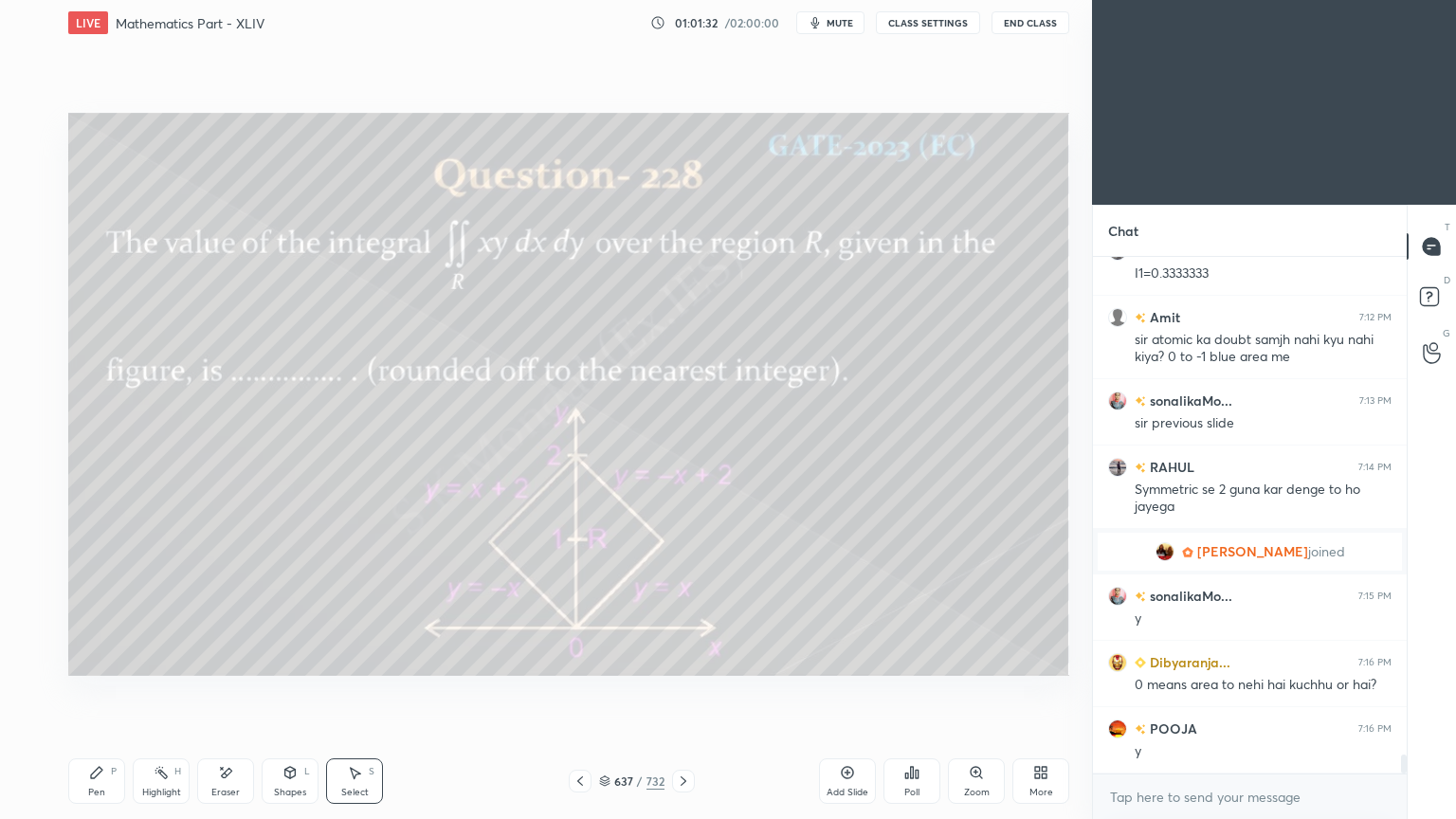
click at [168, 657] on div "Highlight" at bounding box center [162, 792] width 39 height 10
click at [170, 657] on div "Highlight H" at bounding box center [161, 780] width 57 height 46
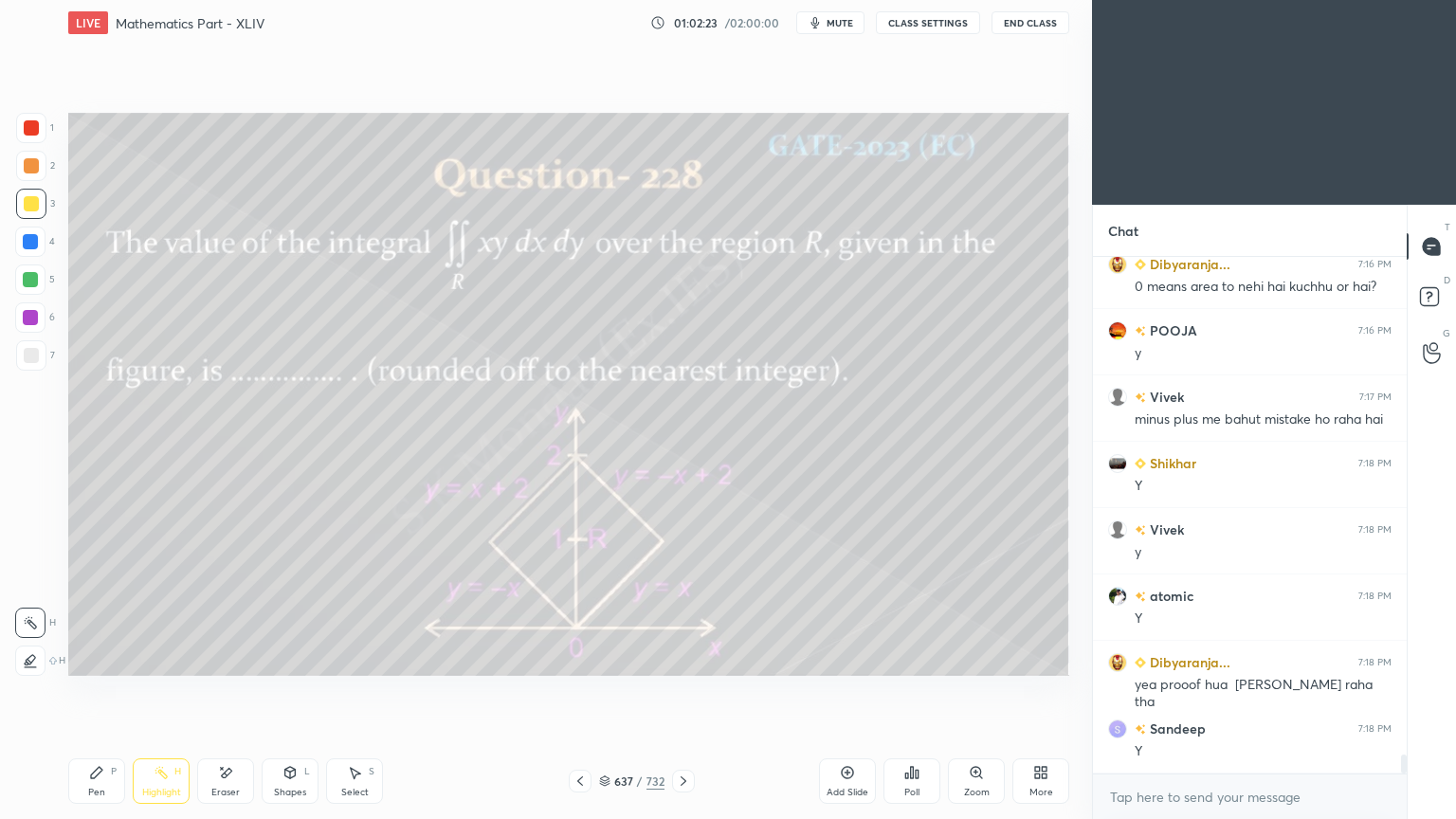
scroll to position [13946, 0]
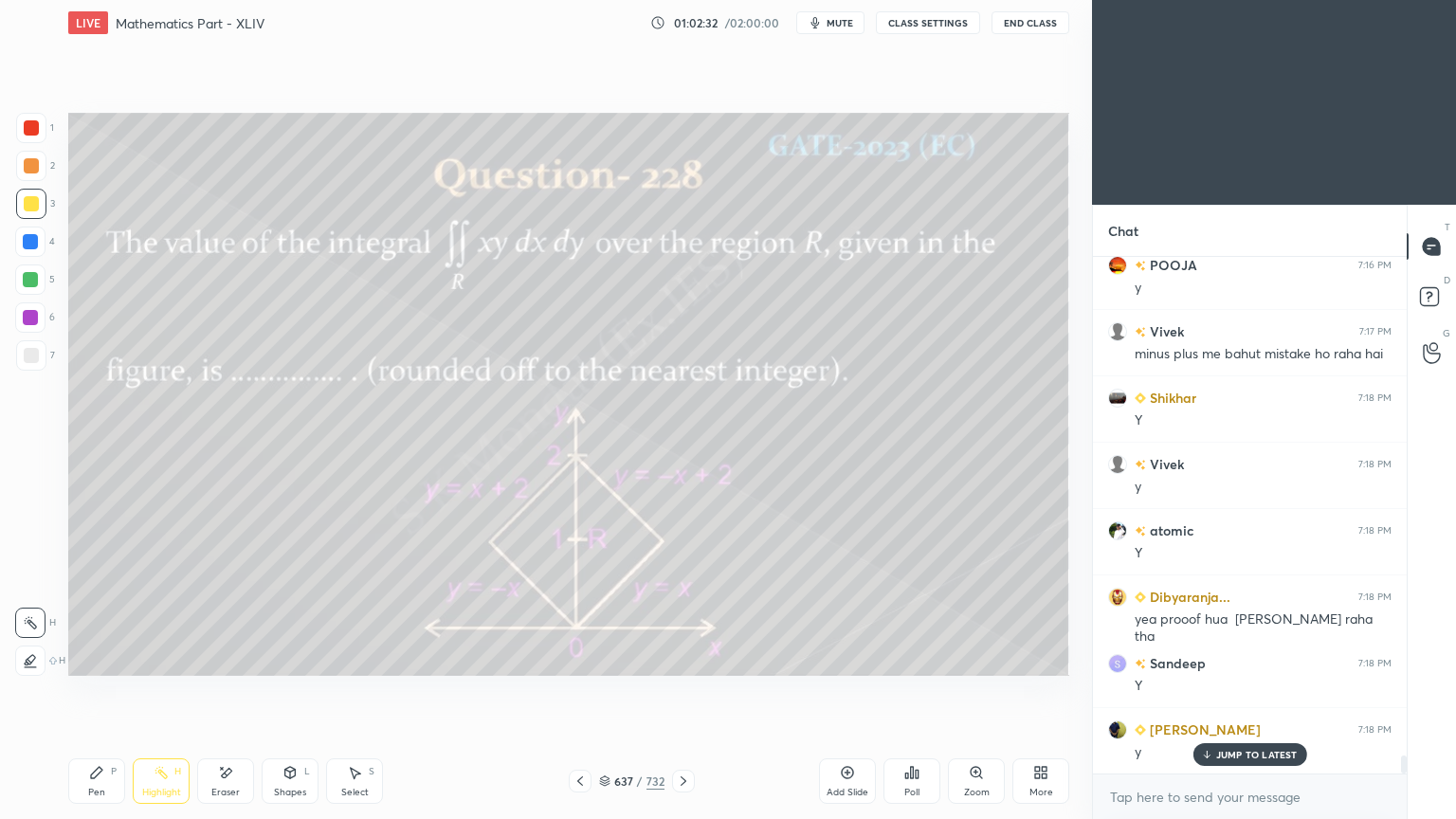
drag, startPoint x: 1226, startPoint y: 748, endPoint x: 921, endPoint y: 682, distance: 312.1
click at [1224, 657] on p "JUMP TO LATEST" at bounding box center [1257, 754] width 81 height 12
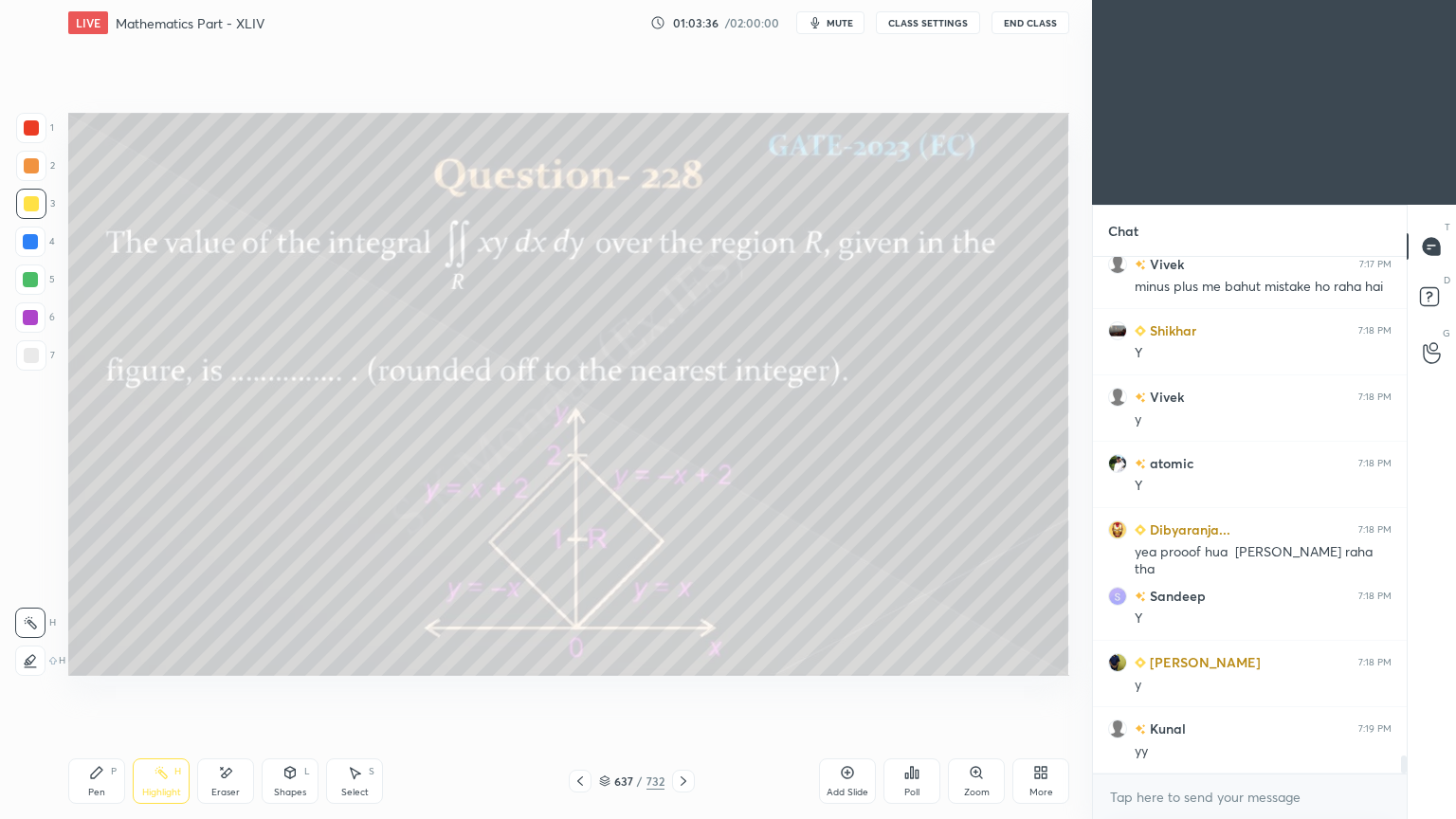
click at [678, 657] on icon at bounding box center [683, 781] width 15 height 15
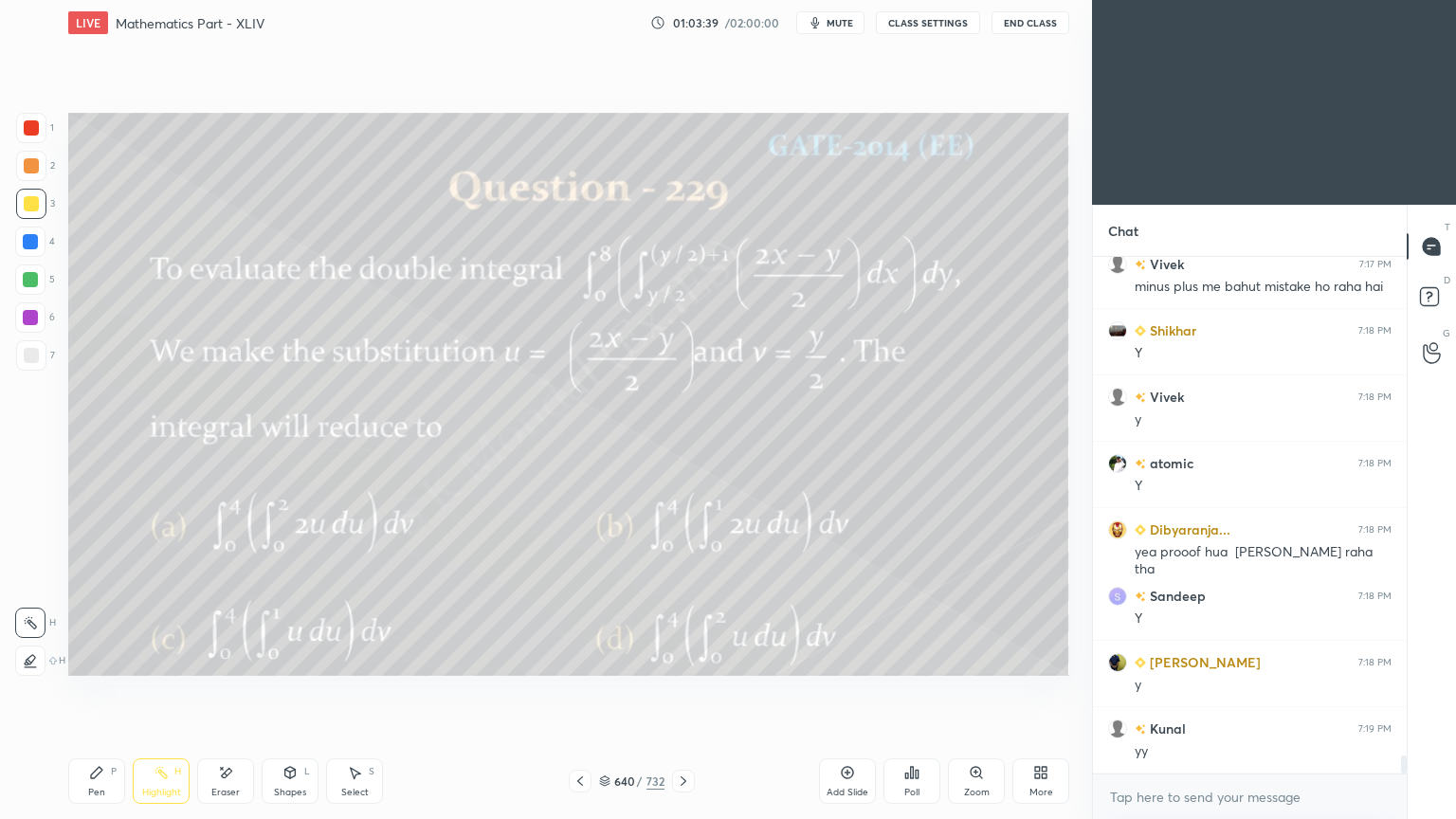
click at [584, 657] on icon at bounding box center [580, 781] width 15 height 15
click at [839, 657] on icon at bounding box center [847, 773] width 15 height 15
click at [288, 657] on icon at bounding box center [290, 773] width 15 height 15
click at [95, 657] on div "Pen" at bounding box center [97, 792] width 17 height 10
click at [96, 657] on div "Pen" at bounding box center [97, 792] width 17 height 10
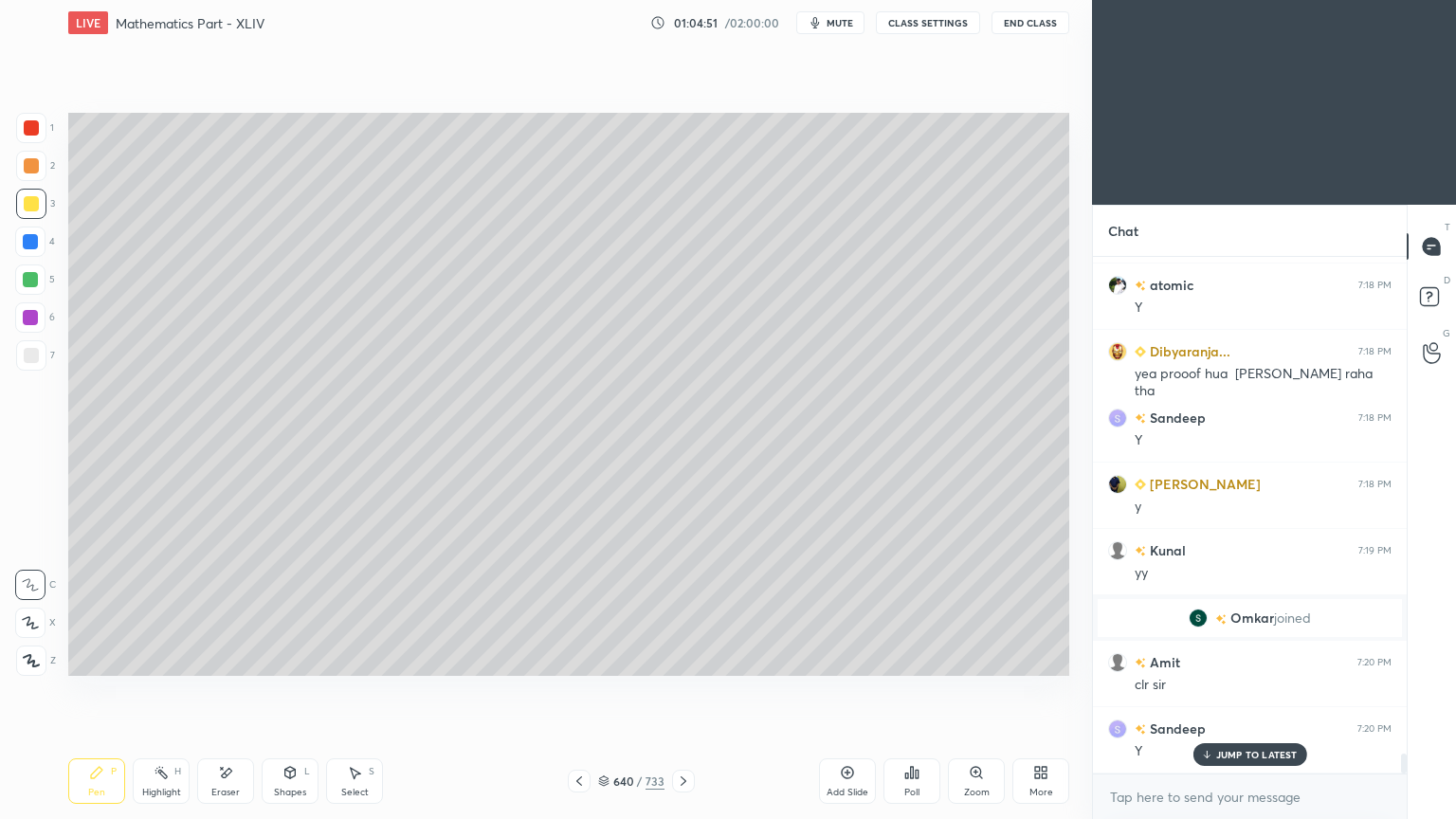
scroll to position [12676, 0]
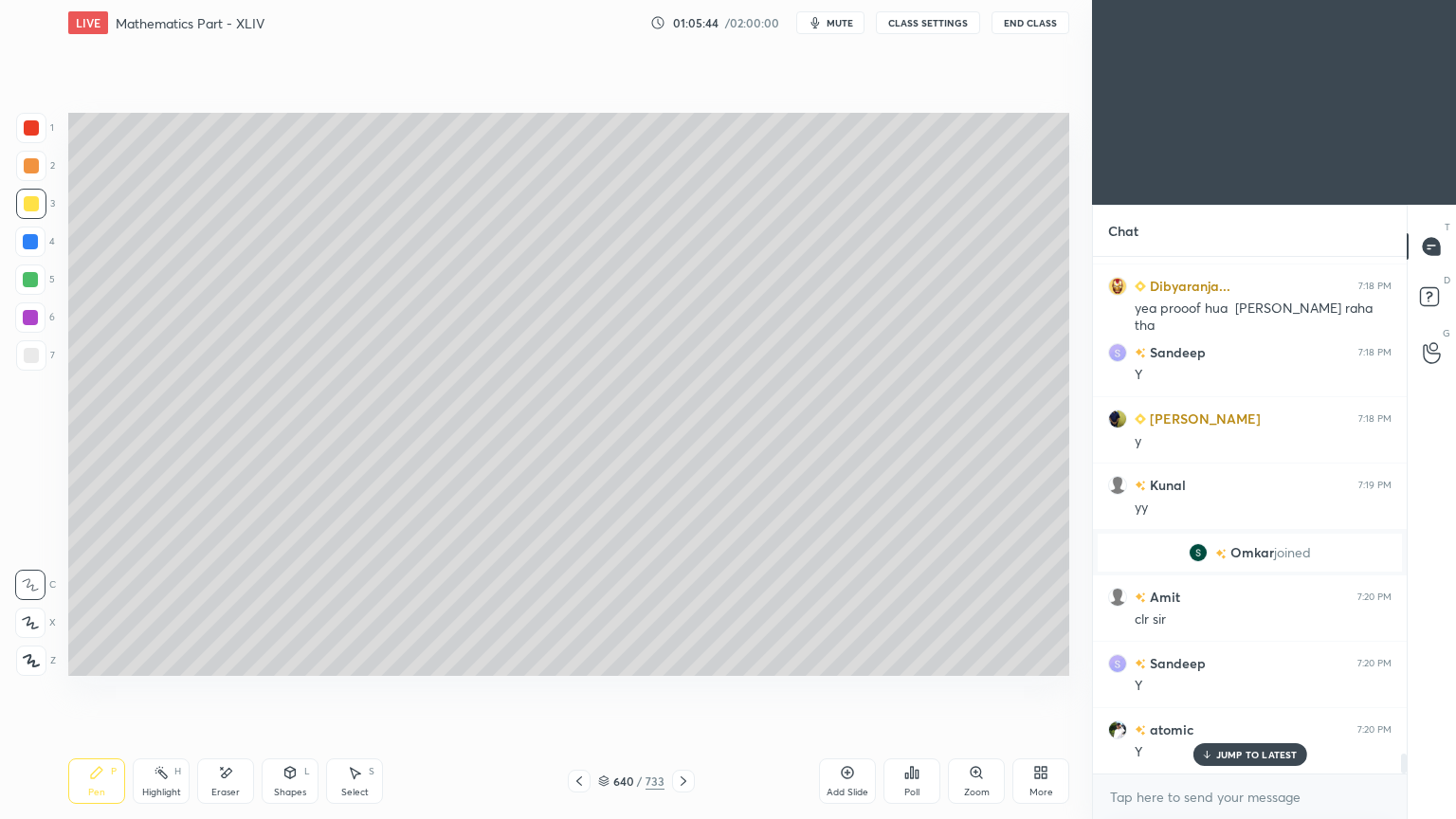
click at [167, 657] on div "Highlight H" at bounding box center [161, 780] width 57 height 46
click at [99, 657] on div "Pen" at bounding box center [97, 792] width 17 height 10
click at [102, 657] on div "Pen P" at bounding box center [96, 780] width 57 height 46
click at [579, 657] on icon at bounding box center [579, 781] width 15 height 15
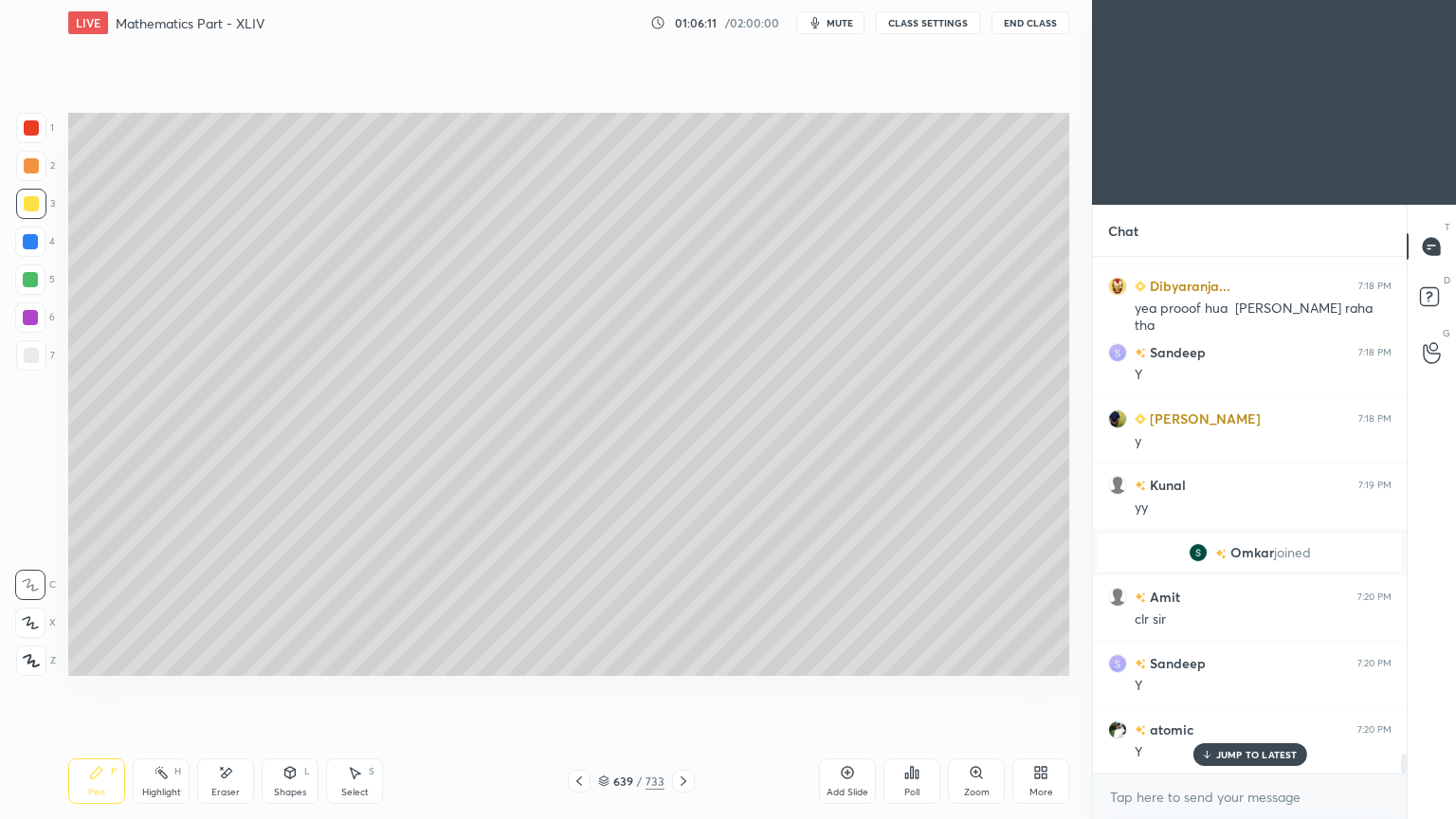
click at [580, 657] on icon at bounding box center [579, 781] width 15 height 15
click at [578, 657] on icon at bounding box center [579, 781] width 15 height 15
click at [155, 657] on div "Highlight" at bounding box center [162, 792] width 39 height 10
click at [105, 657] on div "Pen" at bounding box center [97, 792] width 17 height 10
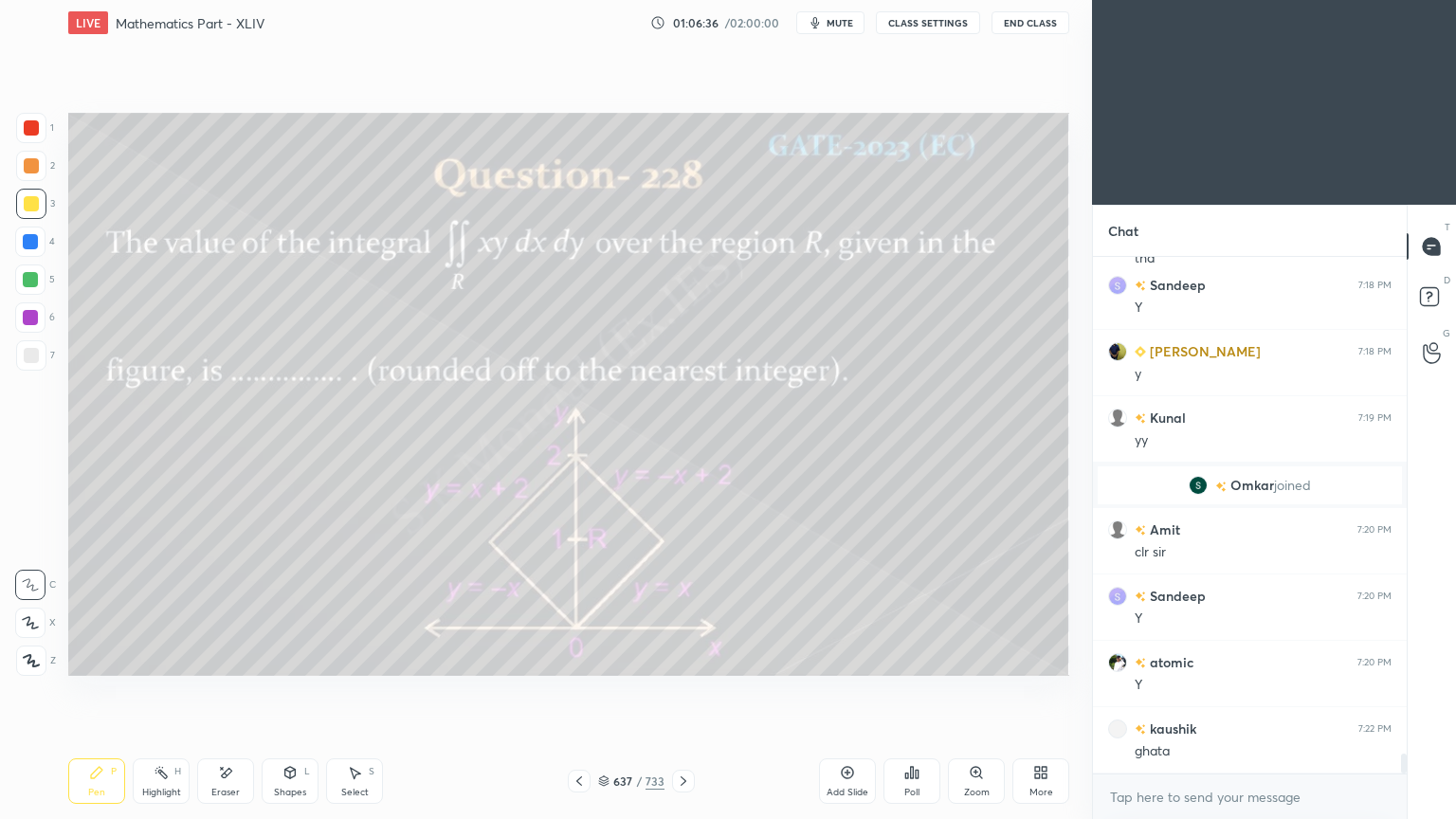
scroll to position [12809, 0]
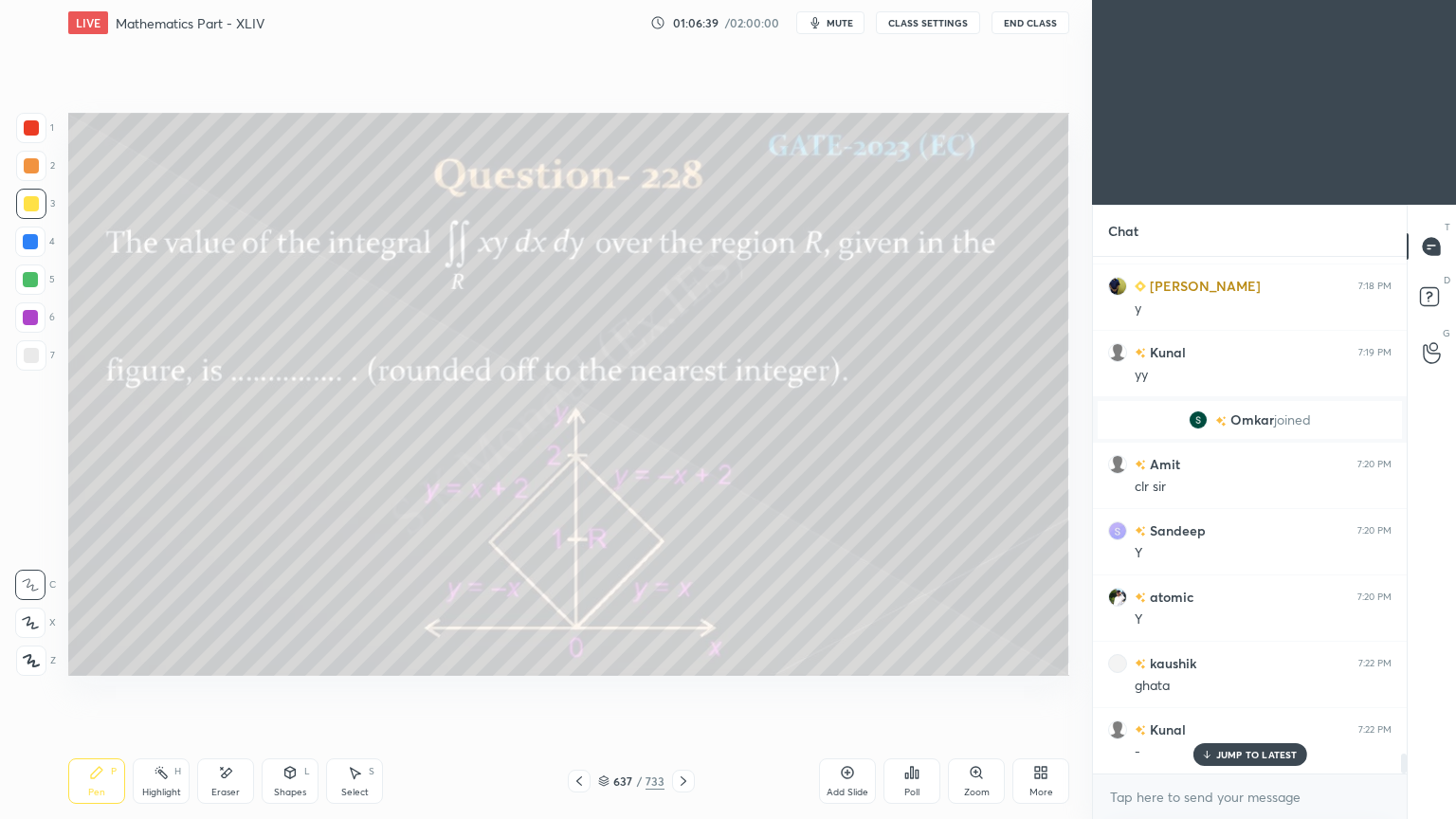
click at [231, 657] on div "Eraser" at bounding box center [226, 780] width 57 height 46
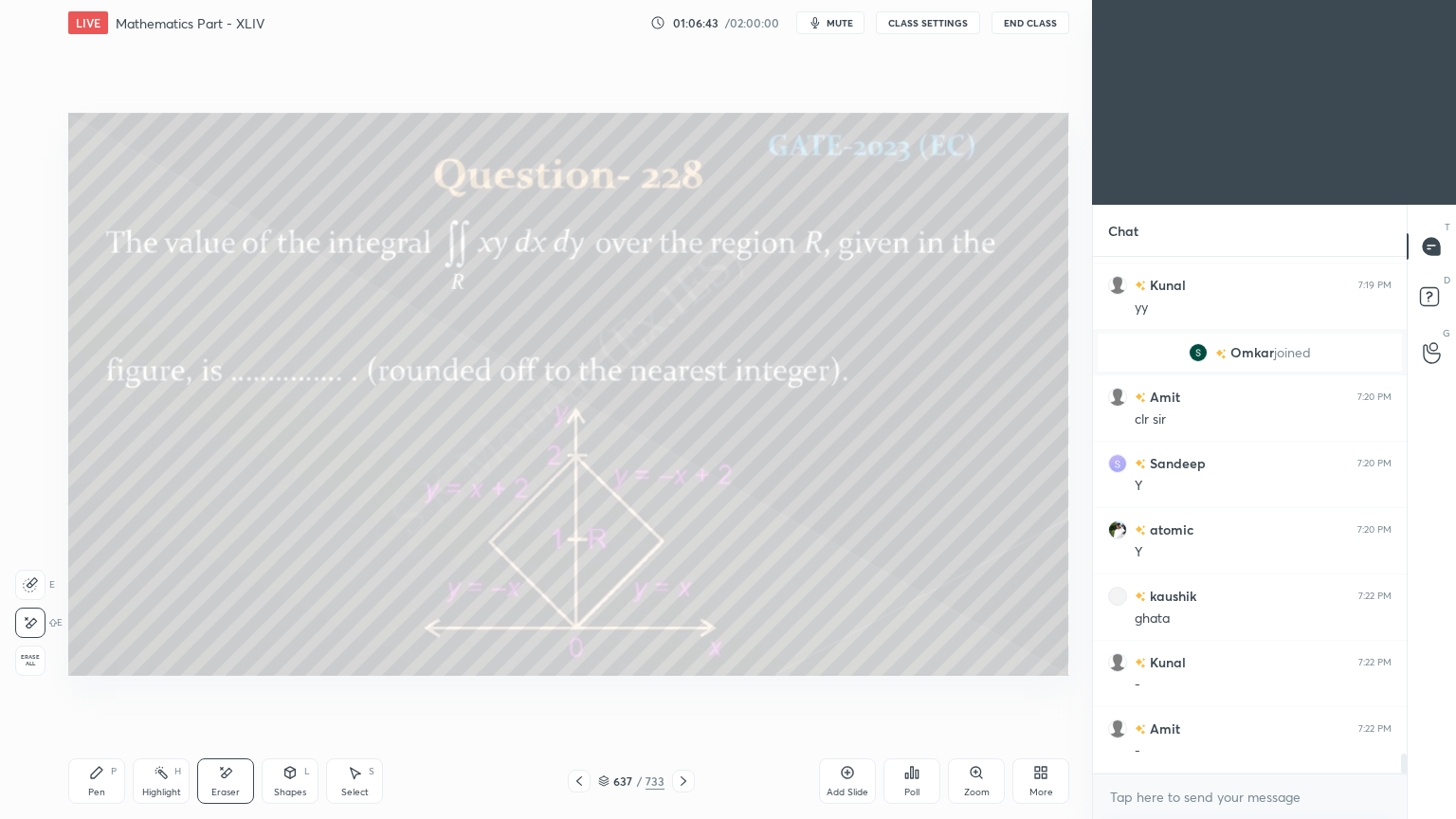
click at [231, 657] on div "Eraser" at bounding box center [226, 780] width 57 height 46
click at [94, 657] on div "Pen" at bounding box center [97, 792] width 17 height 10
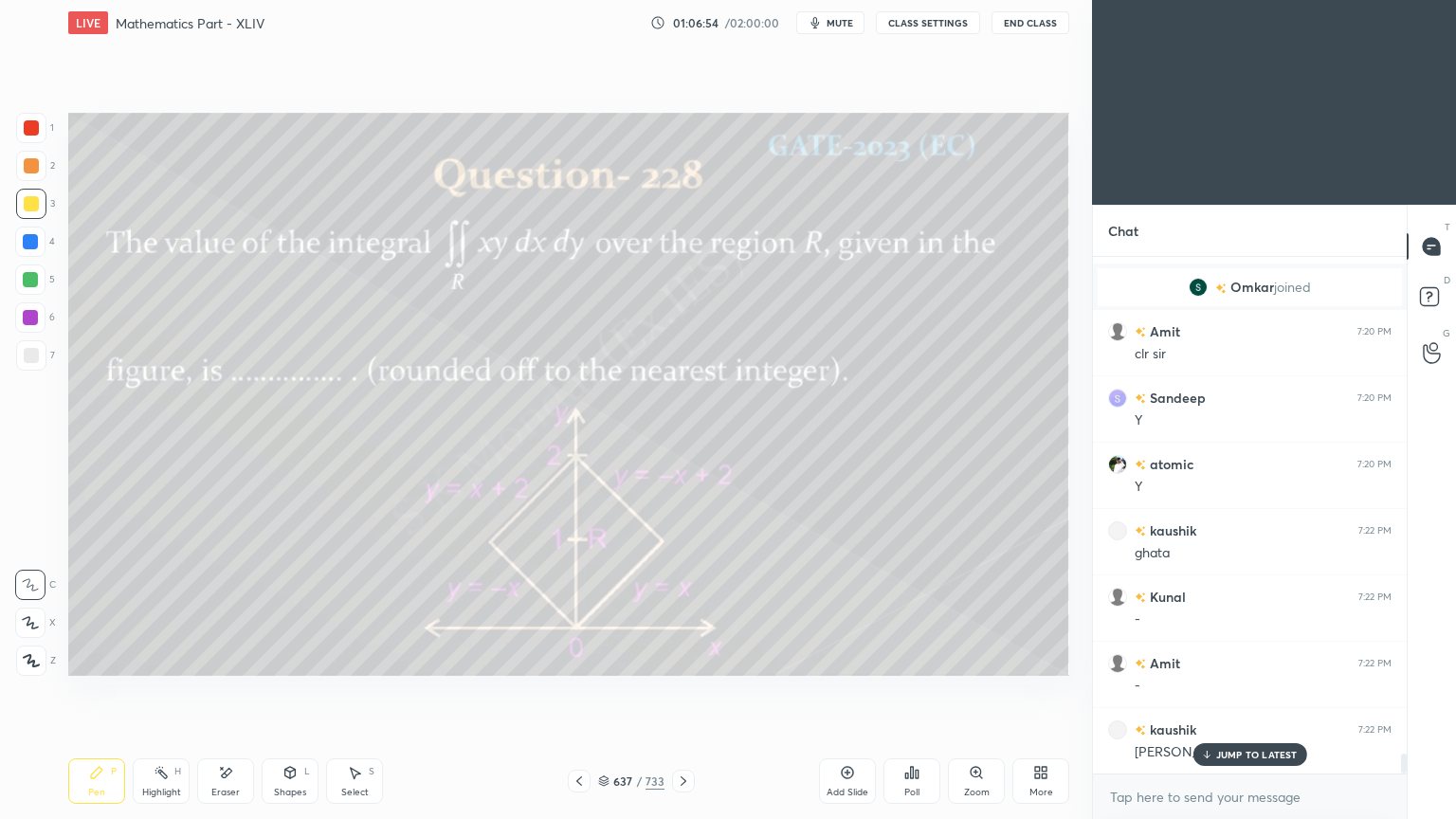
click at [159, 657] on div "Highlight" at bounding box center [162, 792] width 39 height 10
click at [155, 657] on div "Highlight H" at bounding box center [161, 780] width 57 height 46
click at [1252, 657] on p "JUMP TO LATEST" at bounding box center [1257, 754] width 81 height 12
click at [691, 657] on div at bounding box center [682, 780] width 22 height 22
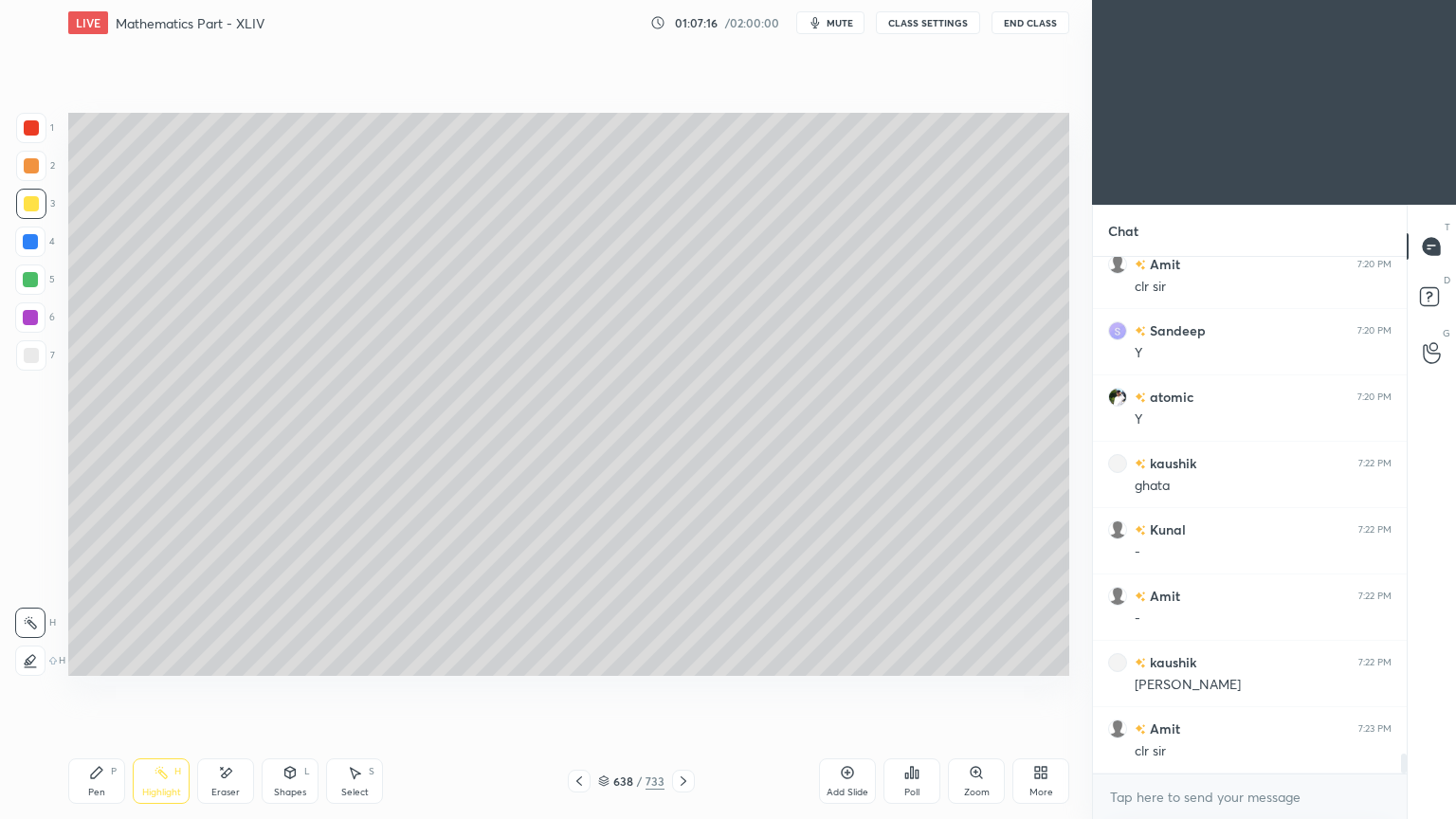
scroll to position [13141, 0]
click at [691, 657] on div at bounding box center [682, 780] width 22 height 22
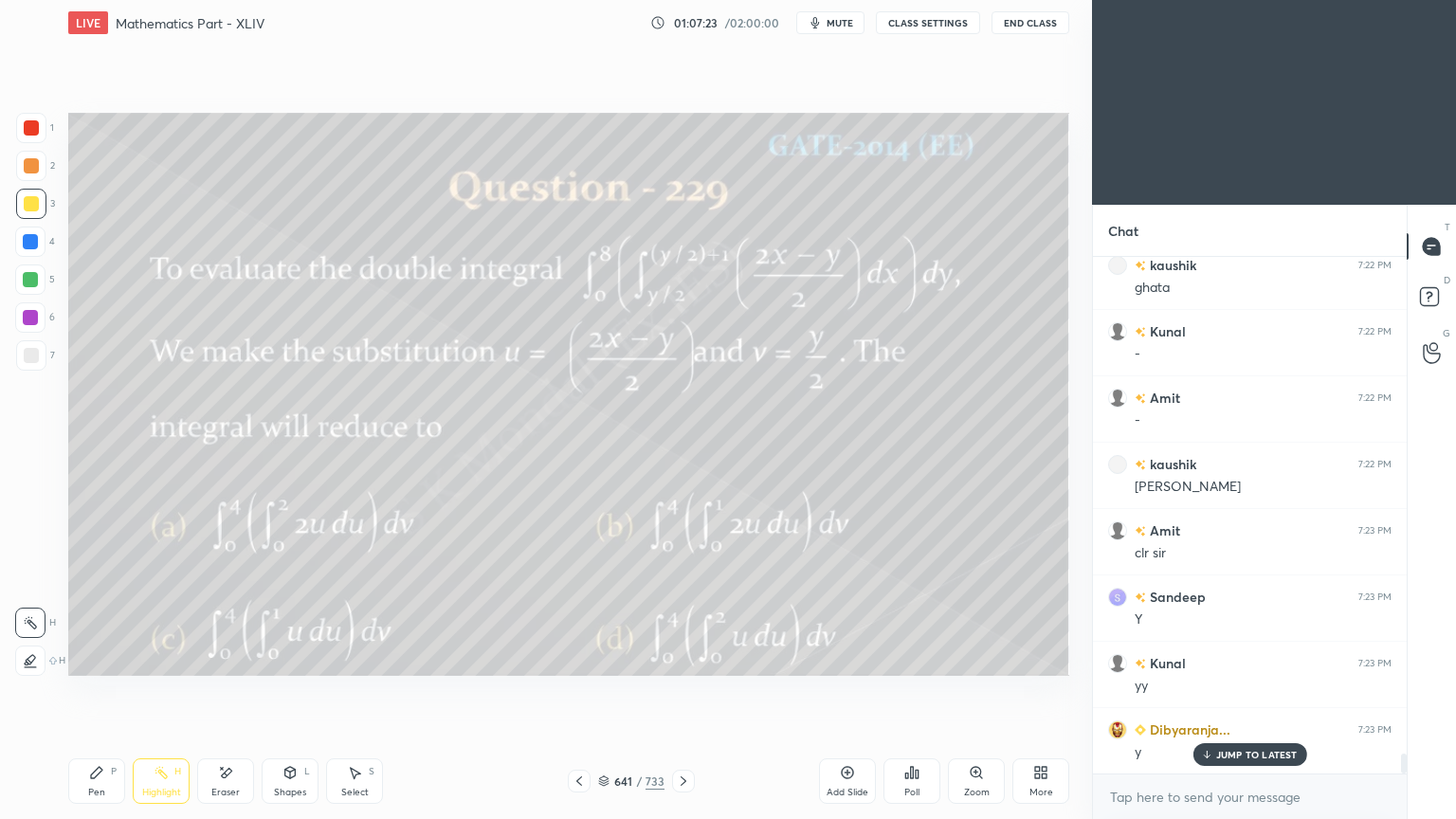
click at [1251, 657] on p "JUMP TO LATEST" at bounding box center [1257, 754] width 81 height 12
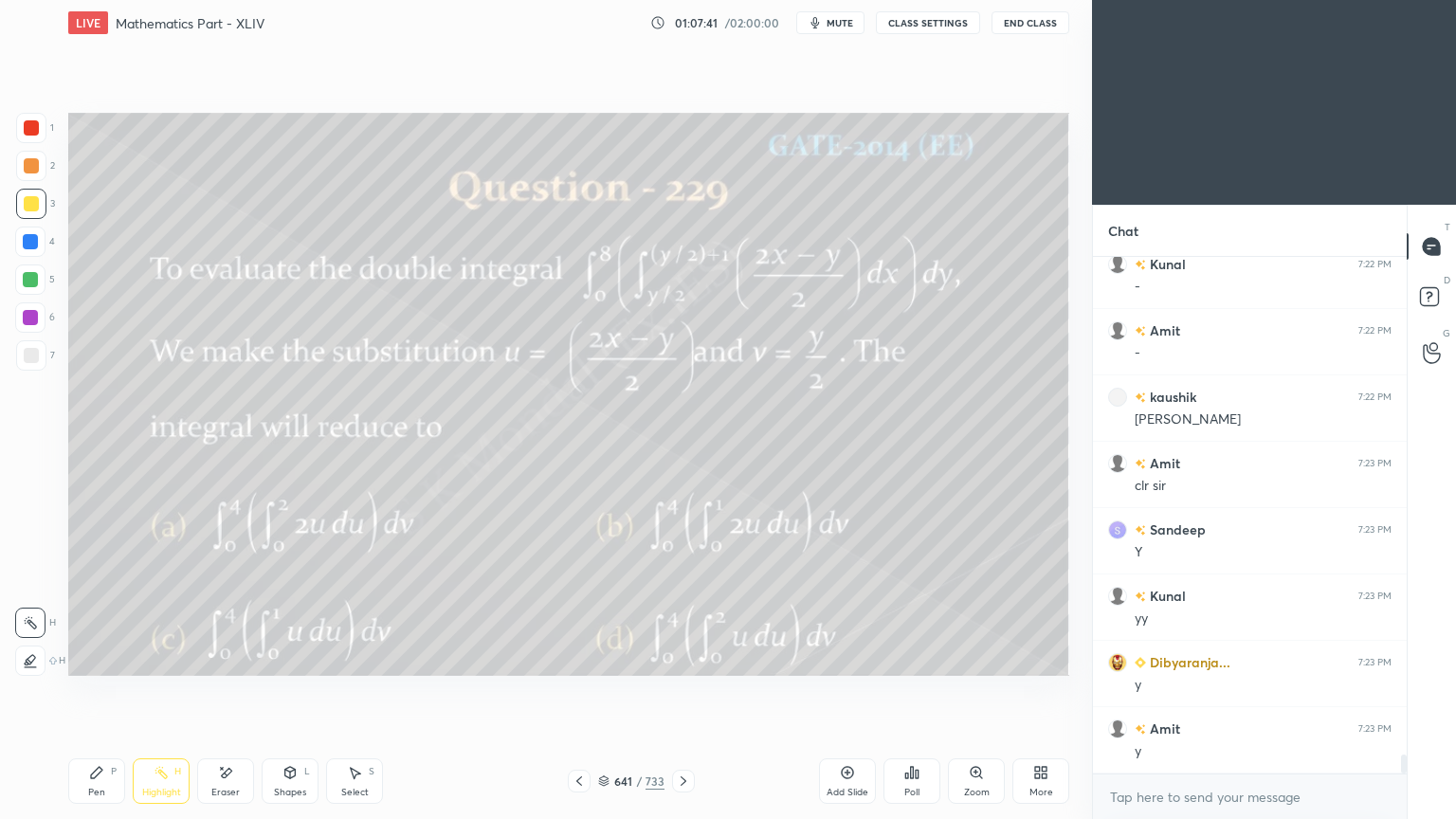
click at [37, 197] on div at bounding box center [31, 203] width 30 height 30
click at [88, 657] on div "Pen" at bounding box center [97, 792] width 17 height 10
click at [91, 657] on div "Pen P" at bounding box center [96, 780] width 57 height 46
click at [164, 657] on rect at bounding box center [163, 774] width 10 height 10
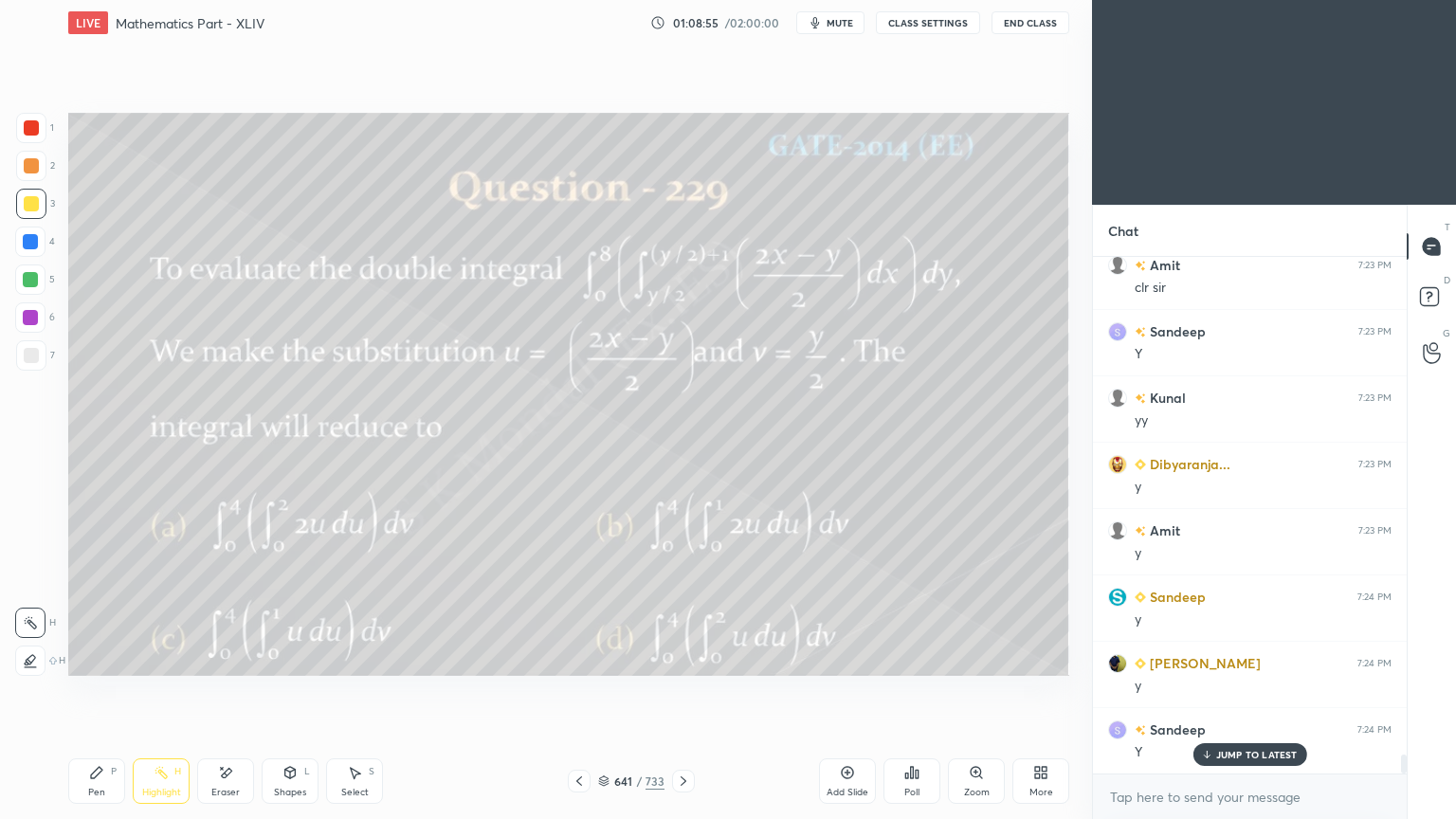
click at [1224, 657] on div "JUMP TO LATEST" at bounding box center [1248, 753] width 113 height 22
click at [679, 657] on icon at bounding box center [683, 781] width 15 height 15
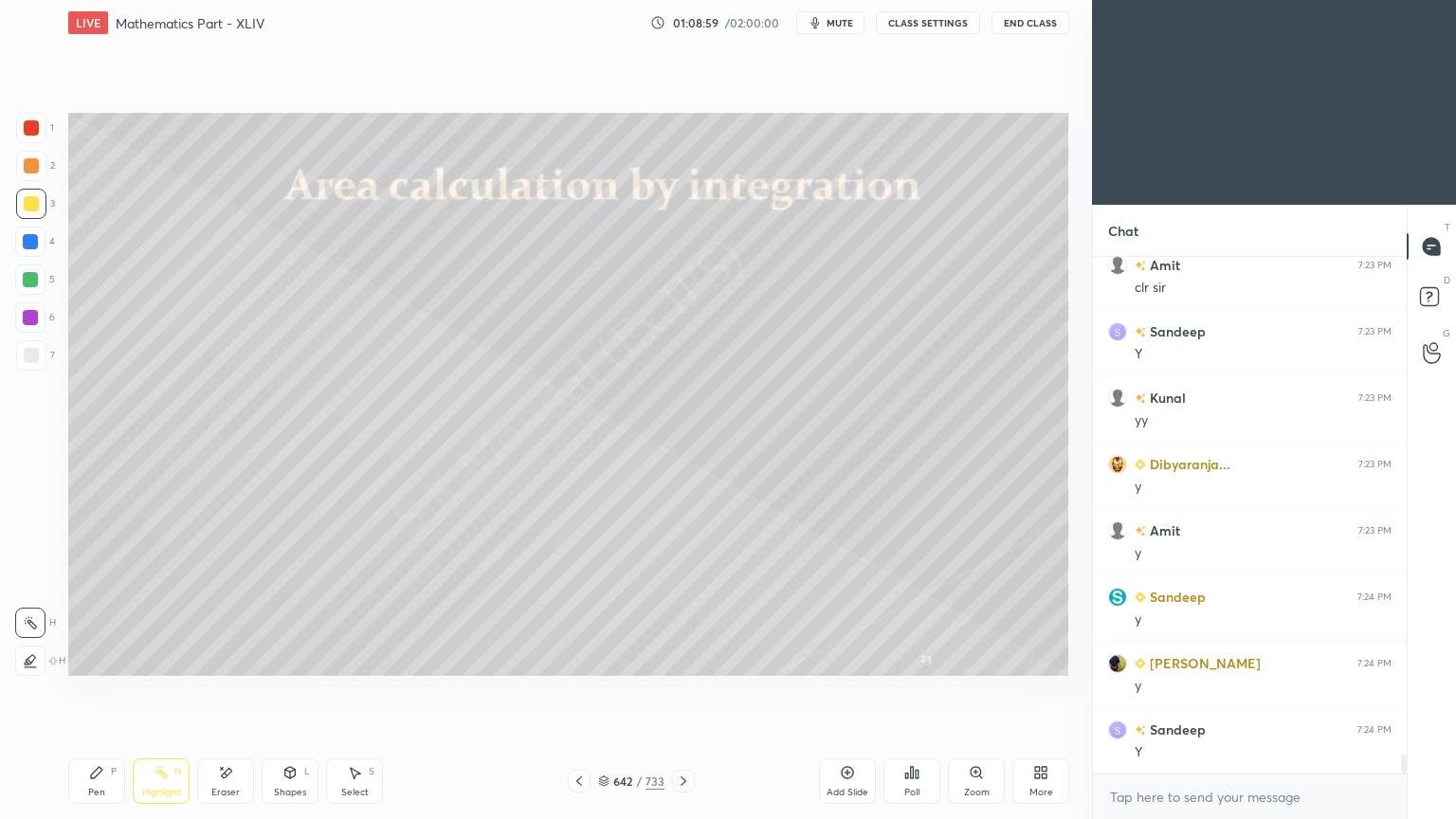
click at [578, 657] on icon at bounding box center [579, 781] width 15 height 15
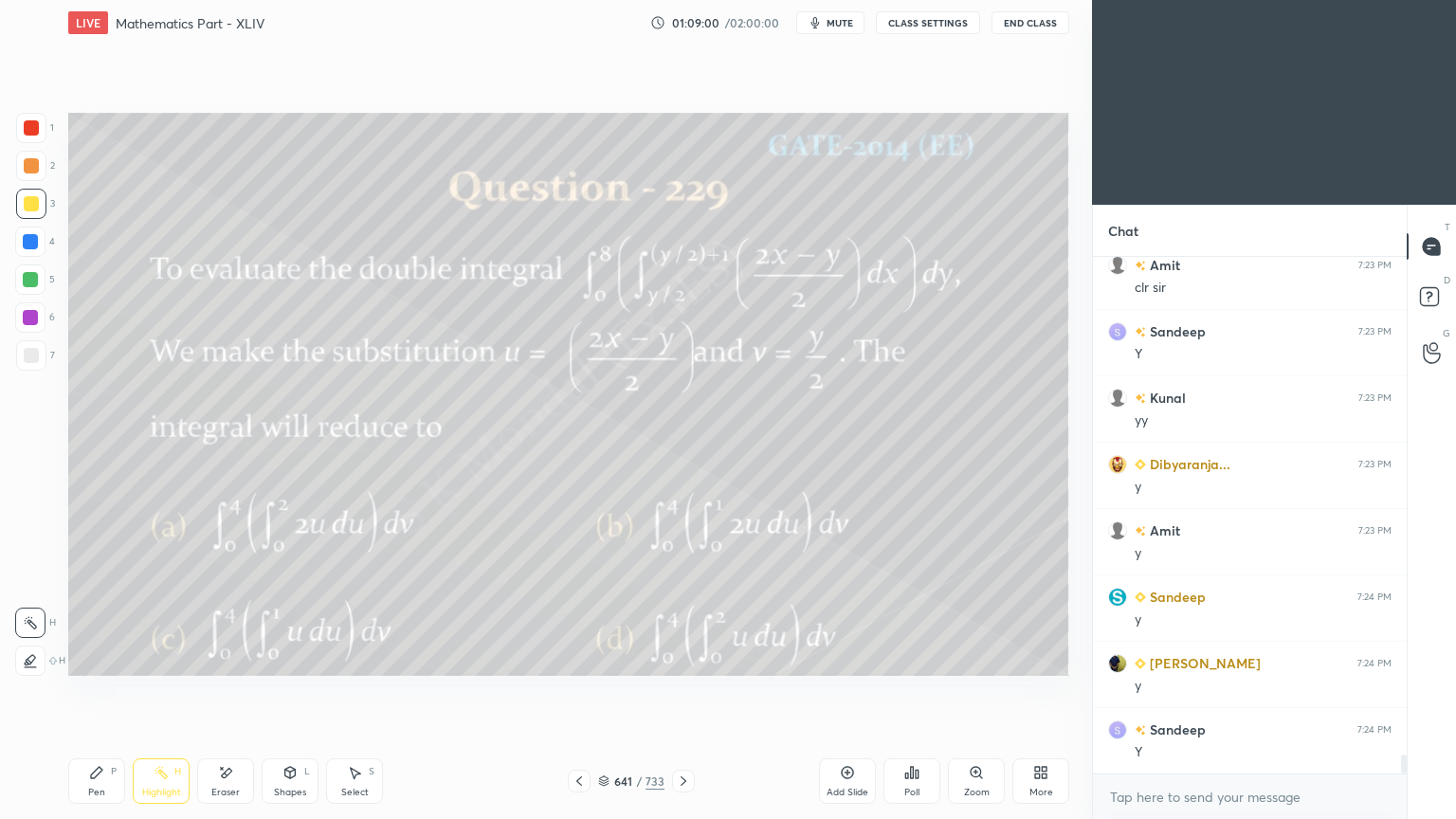
click at [829, 657] on div "Add Slide" at bounding box center [847, 780] width 57 height 46
click at [76, 657] on div "Pen P" at bounding box center [96, 780] width 57 height 46
click at [85, 657] on div "Pen P" at bounding box center [96, 780] width 57 height 46
click at [22, 201] on div at bounding box center [31, 203] width 30 height 30
click at [583, 657] on icon at bounding box center [579, 781] width 15 height 15
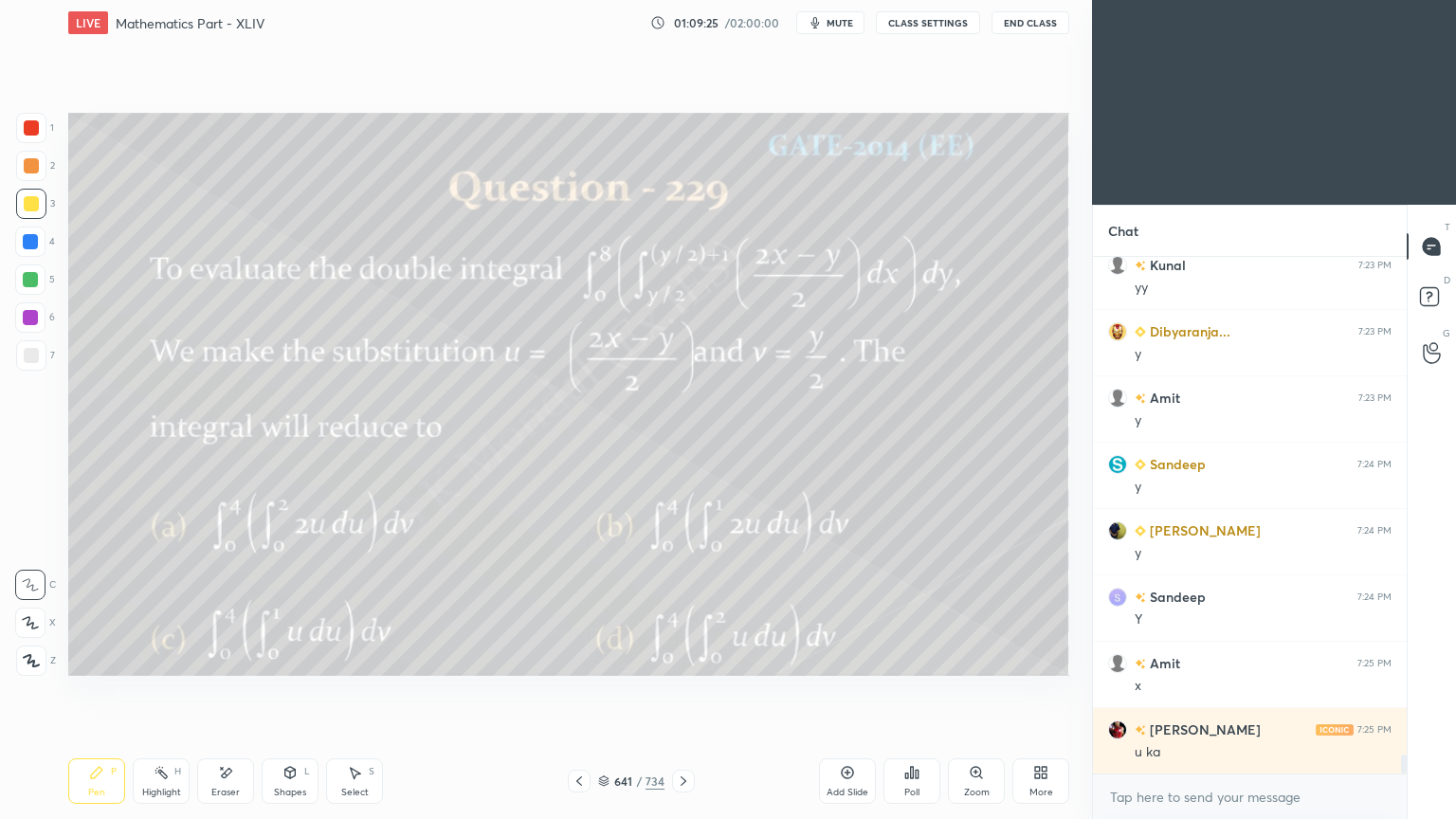
scroll to position [13672, 0]
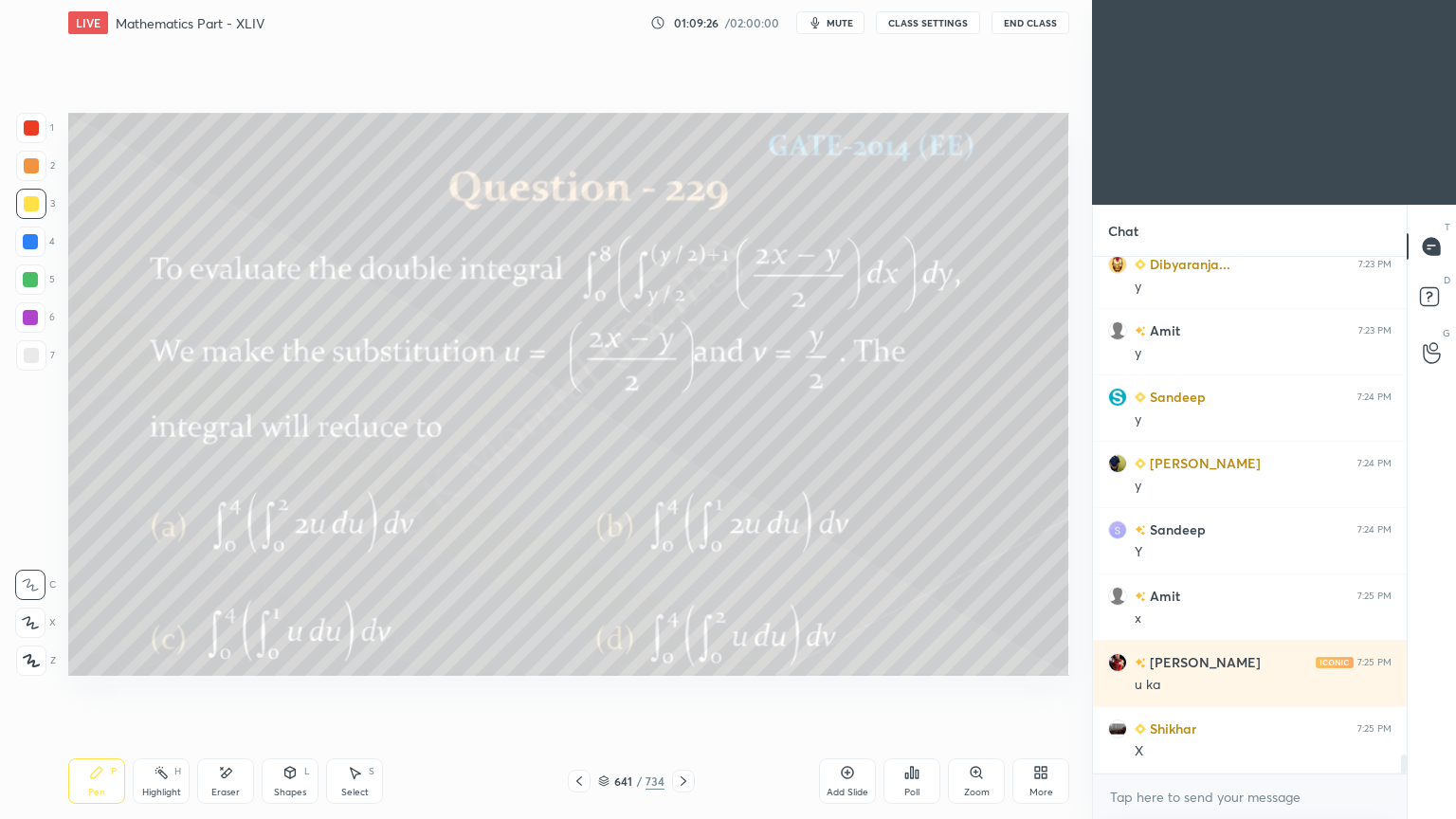
click at [156, 657] on div "Highlight H" at bounding box center [161, 780] width 57 height 46
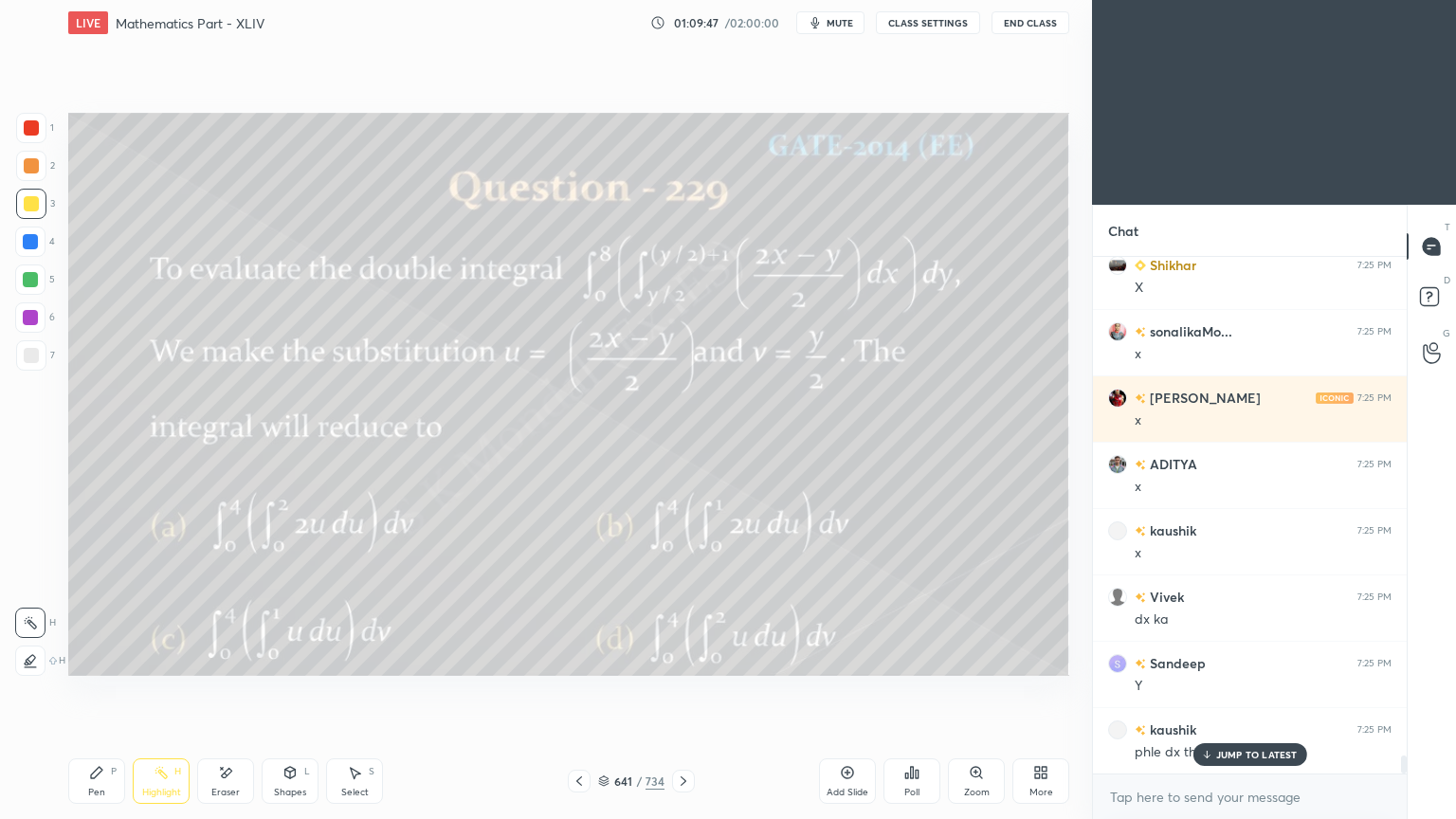
scroll to position [14203, 0]
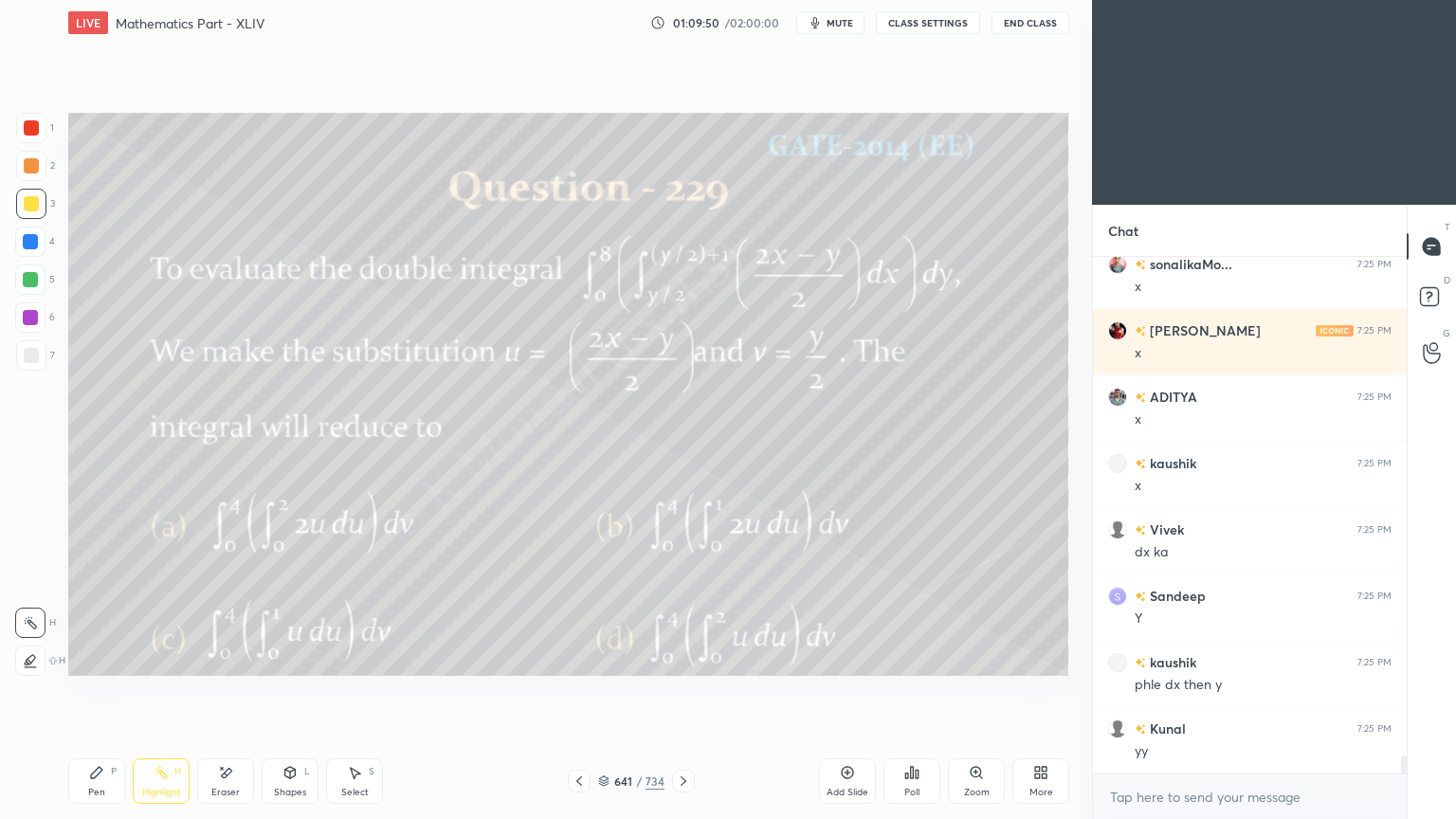
click at [687, 657] on icon at bounding box center [683, 781] width 15 height 15
click at [95, 657] on icon at bounding box center [97, 773] width 15 height 15
click at [223, 657] on div "Eraser" at bounding box center [226, 780] width 57 height 46
click at [78, 657] on div "Pen P" at bounding box center [96, 780] width 57 height 46
click at [81, 657] on div "Pen P" at bounding box center [96, 780] width 57 height 46
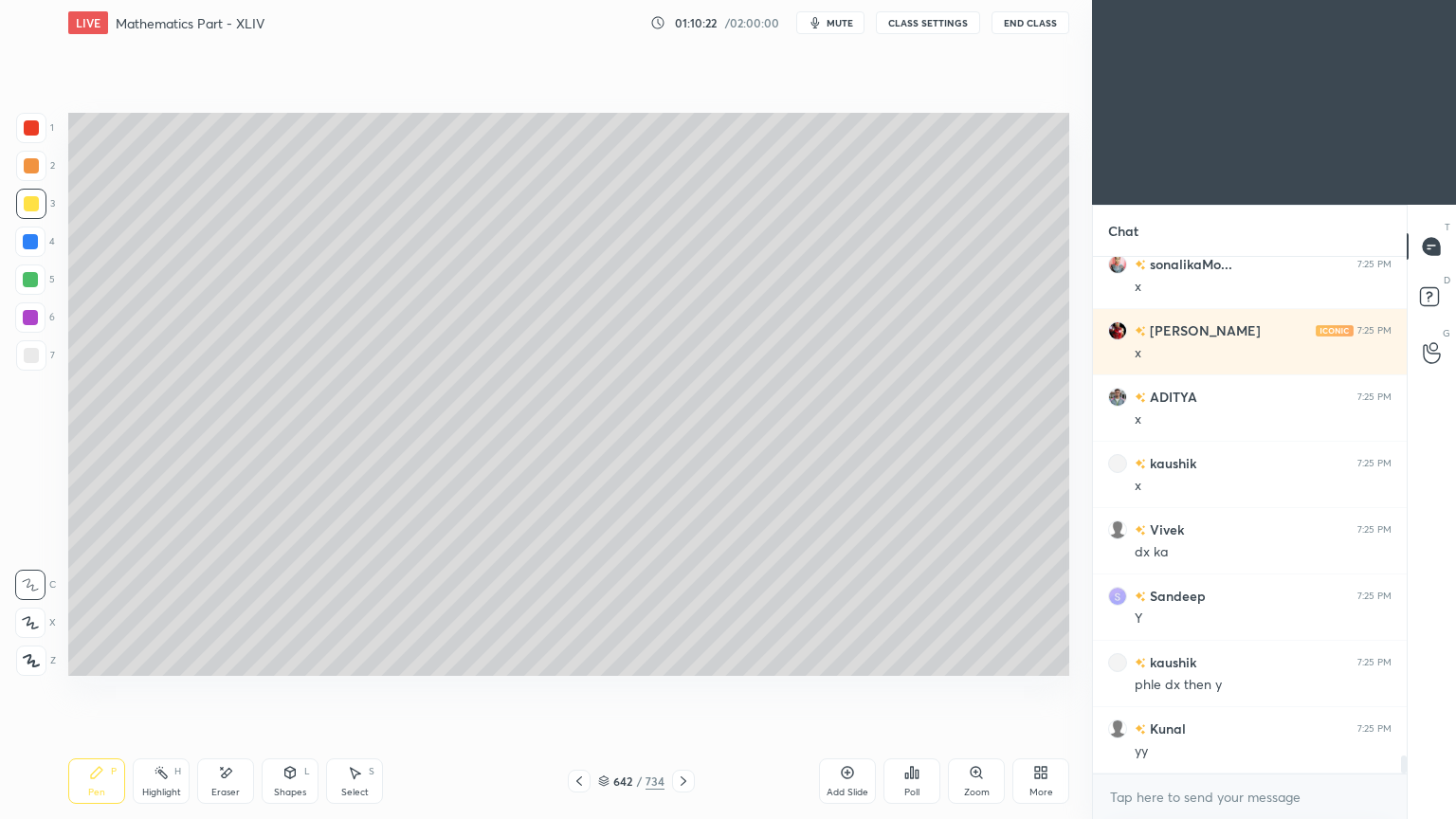
click at [588, 657] on div at bounding box center [578, 780] width 22 height 22
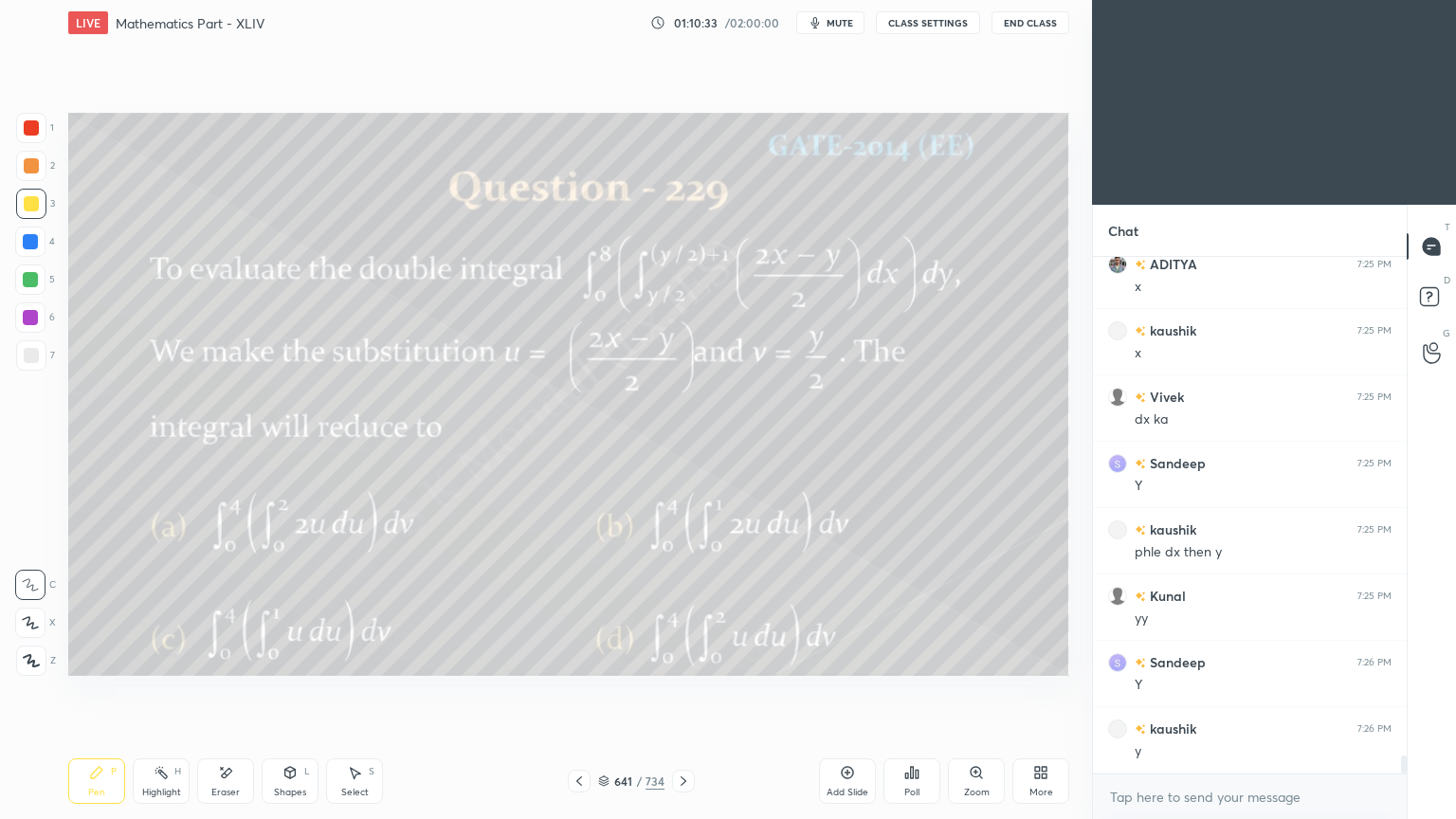
scroll to position [14400, 0]
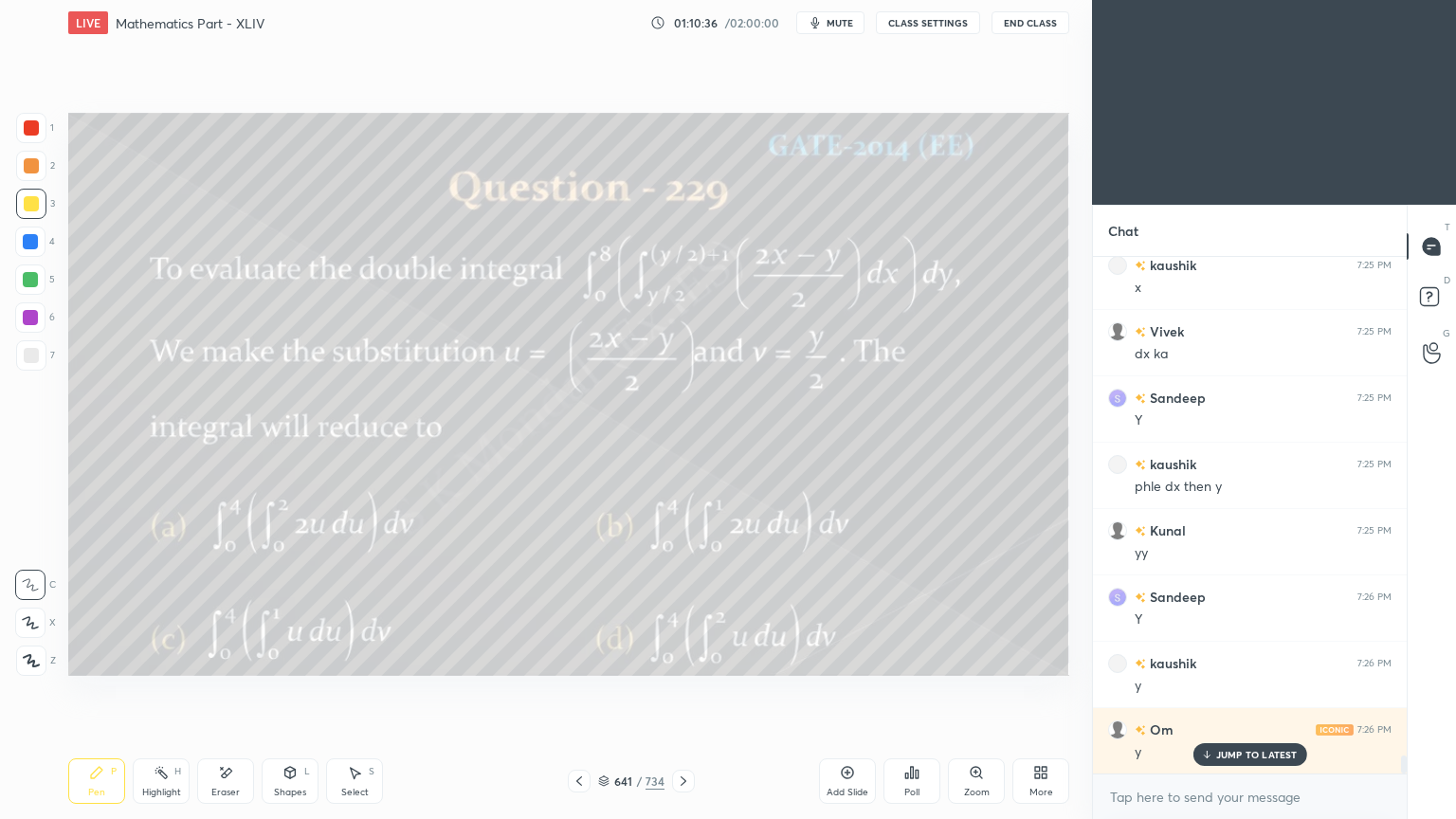
click at [1228, 657] on p "JUMP TO LATEST" at bounding box center [1257, 754] width 81 height 12
click at [681, 657] on icon at bounding box center [683, 781] width 15 height 15
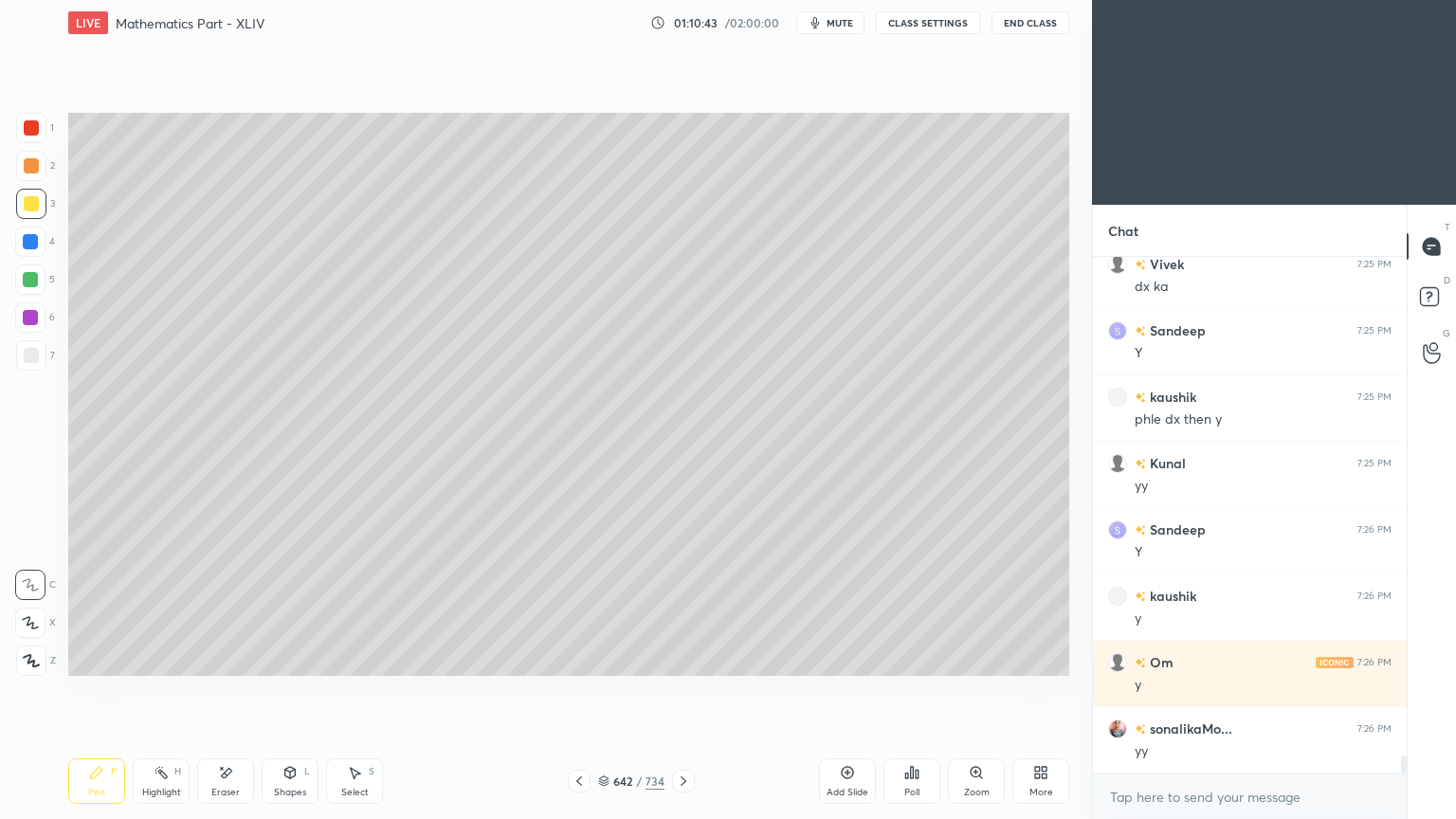
click at [31, 355] on div at bounding box center [31, 355] width 15 height 15
click at [33, 355] on div at bounding box center [31, 355] width 15 height 15
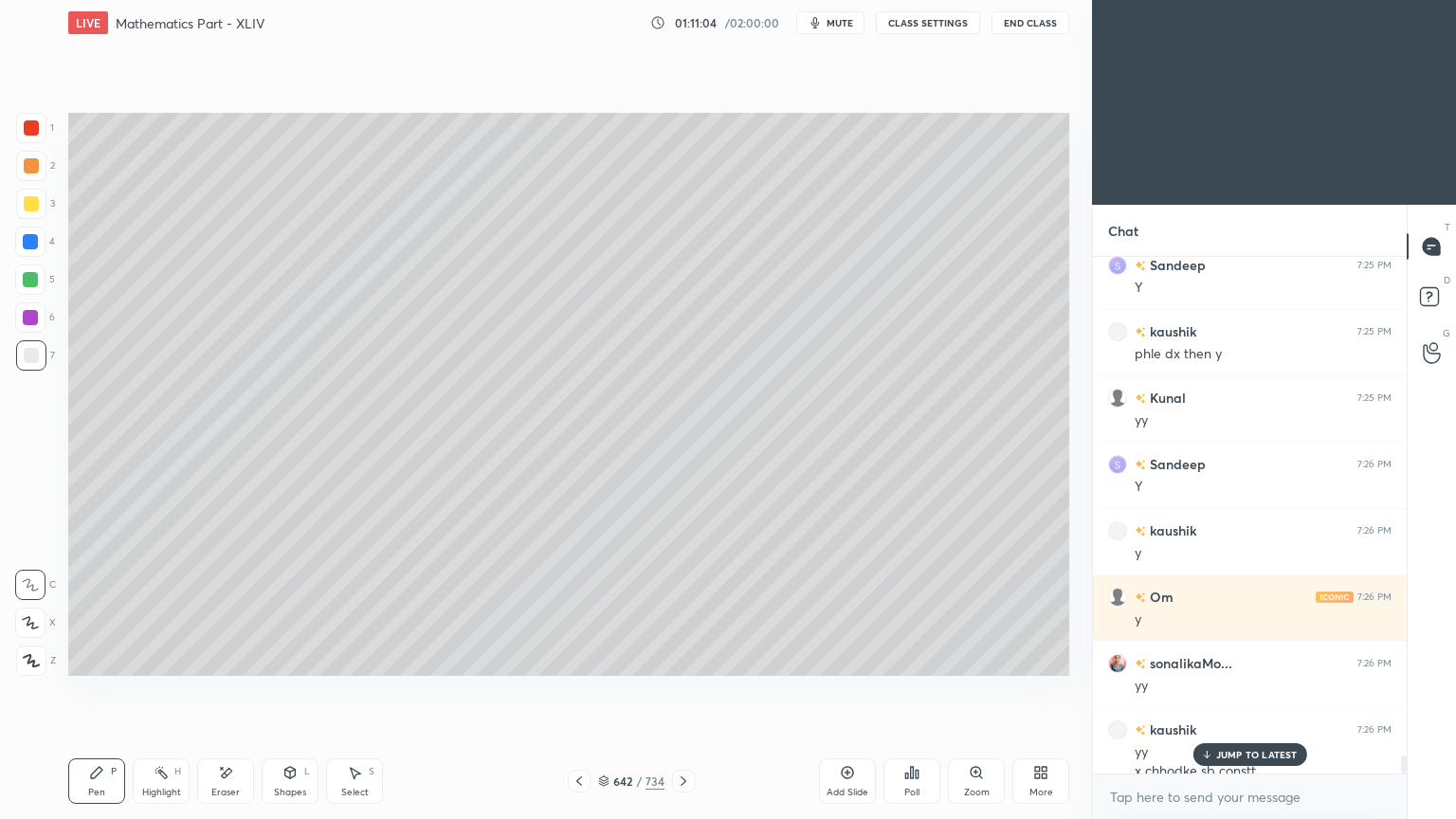
scroll to position [14552, 0]
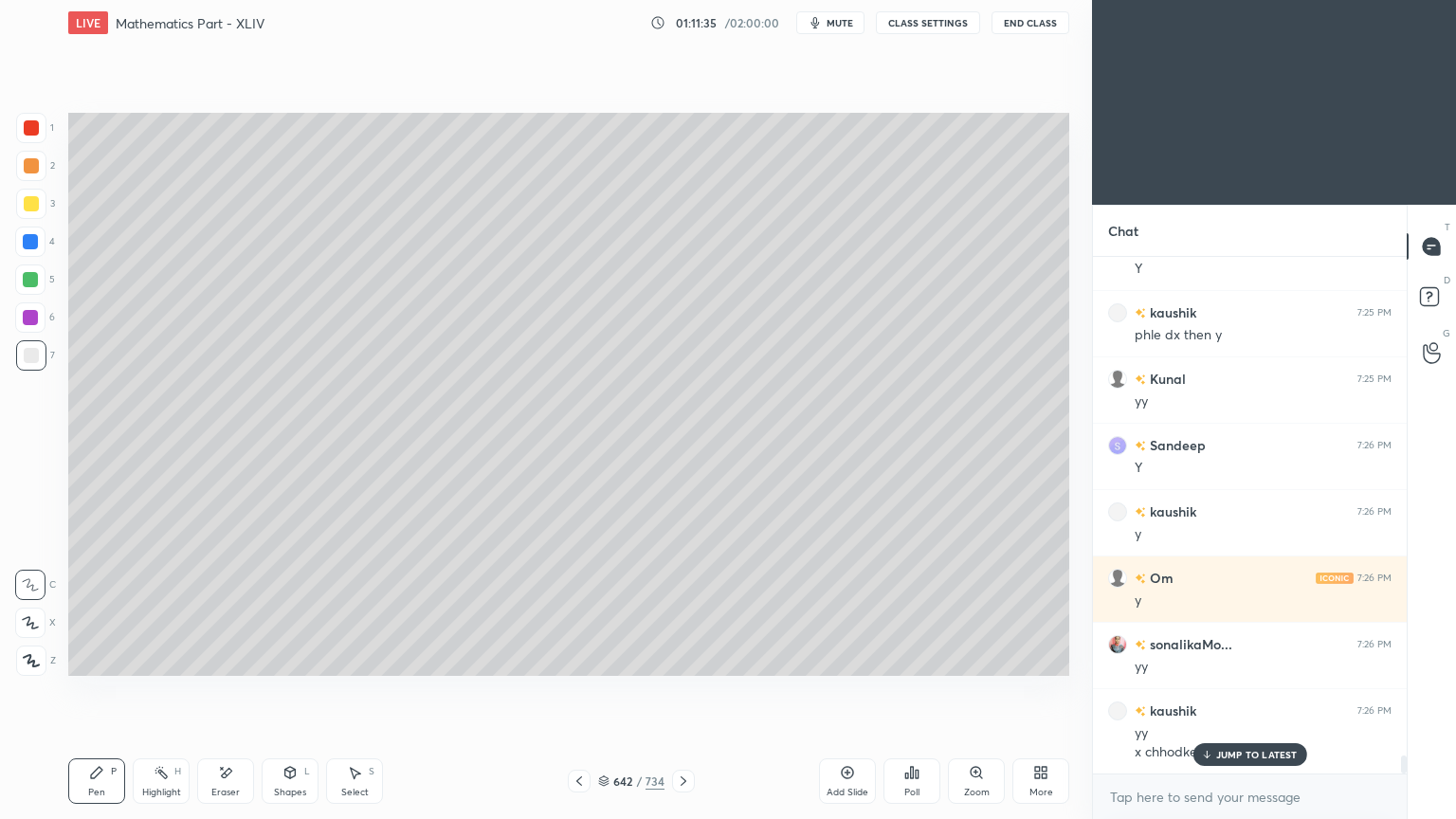
click at [580, 657] on icon at bounding box center [579, 781] width 15 height 15
click at [165, 657] on div "Highlight H" at bounding box center [161, 780] width 57 height 46
click at [162, 657] on div "Highlight" at bounding box center [162, 792] width 39 height 10
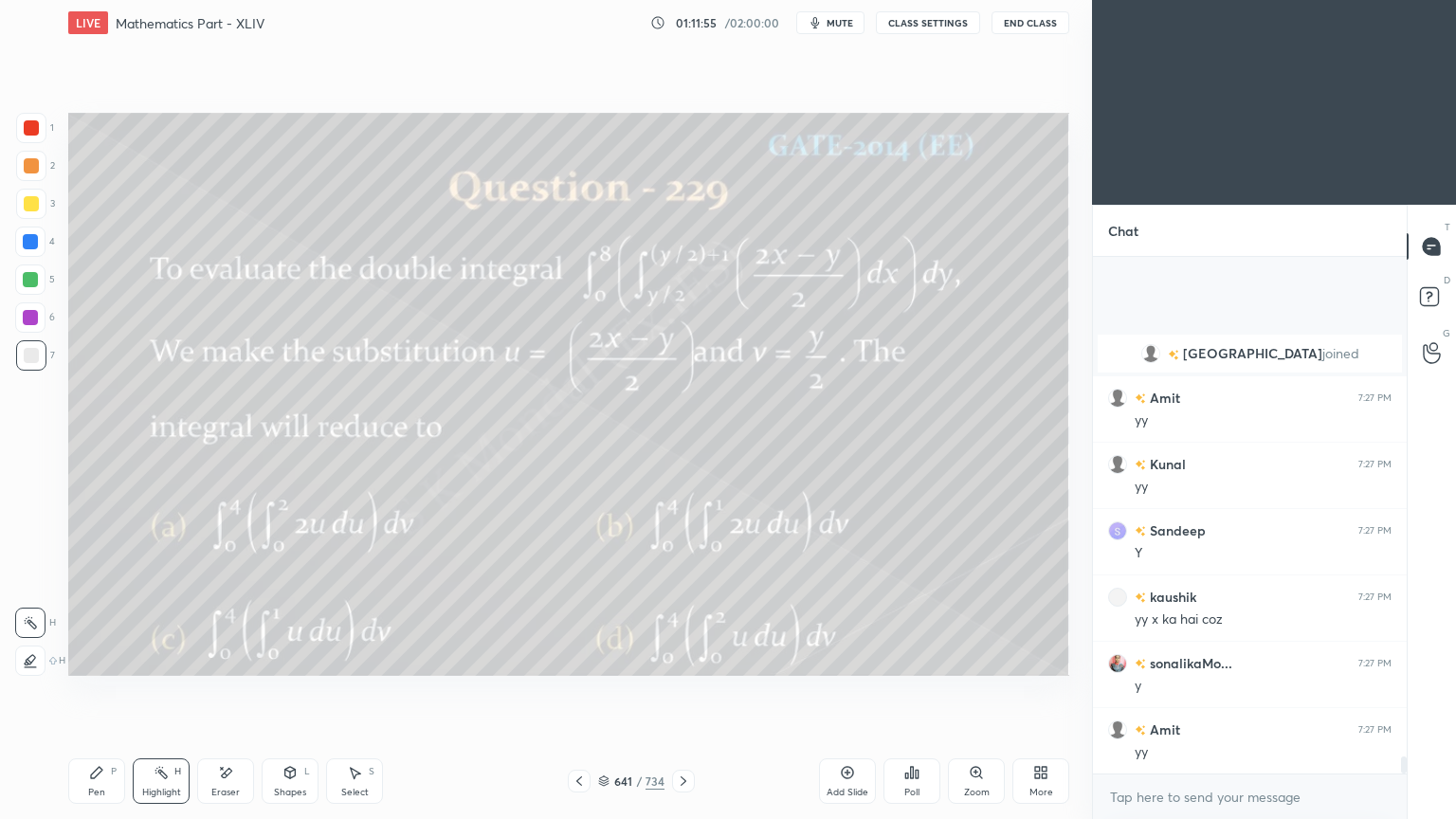
scroll to position [15128, 0]
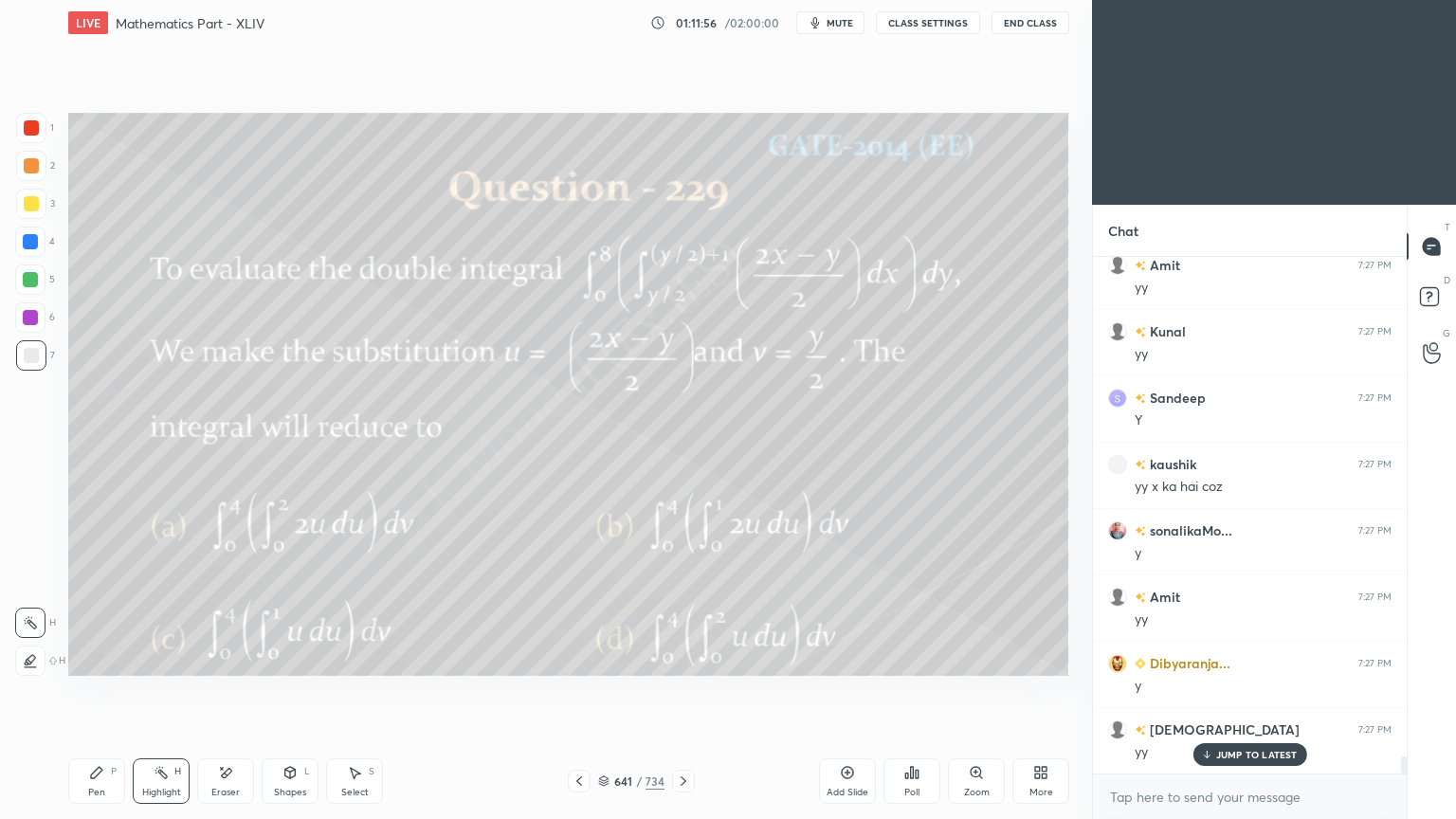
click at [687, 657] on icon at bounding box center [683, 781] width 15 height 15
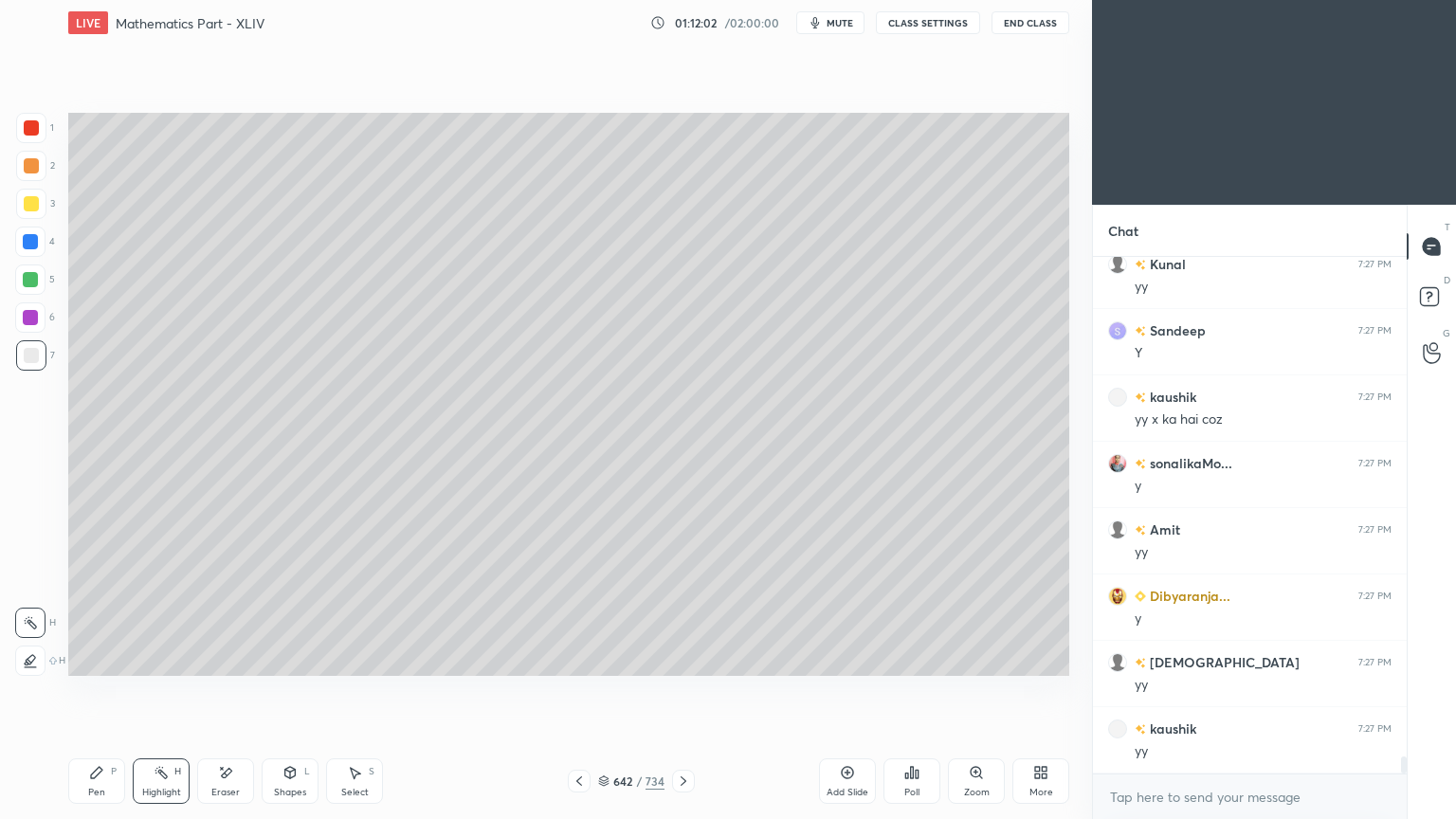
click at [94, 657] on icon at bounding box center [97, 773] width 12 height 12
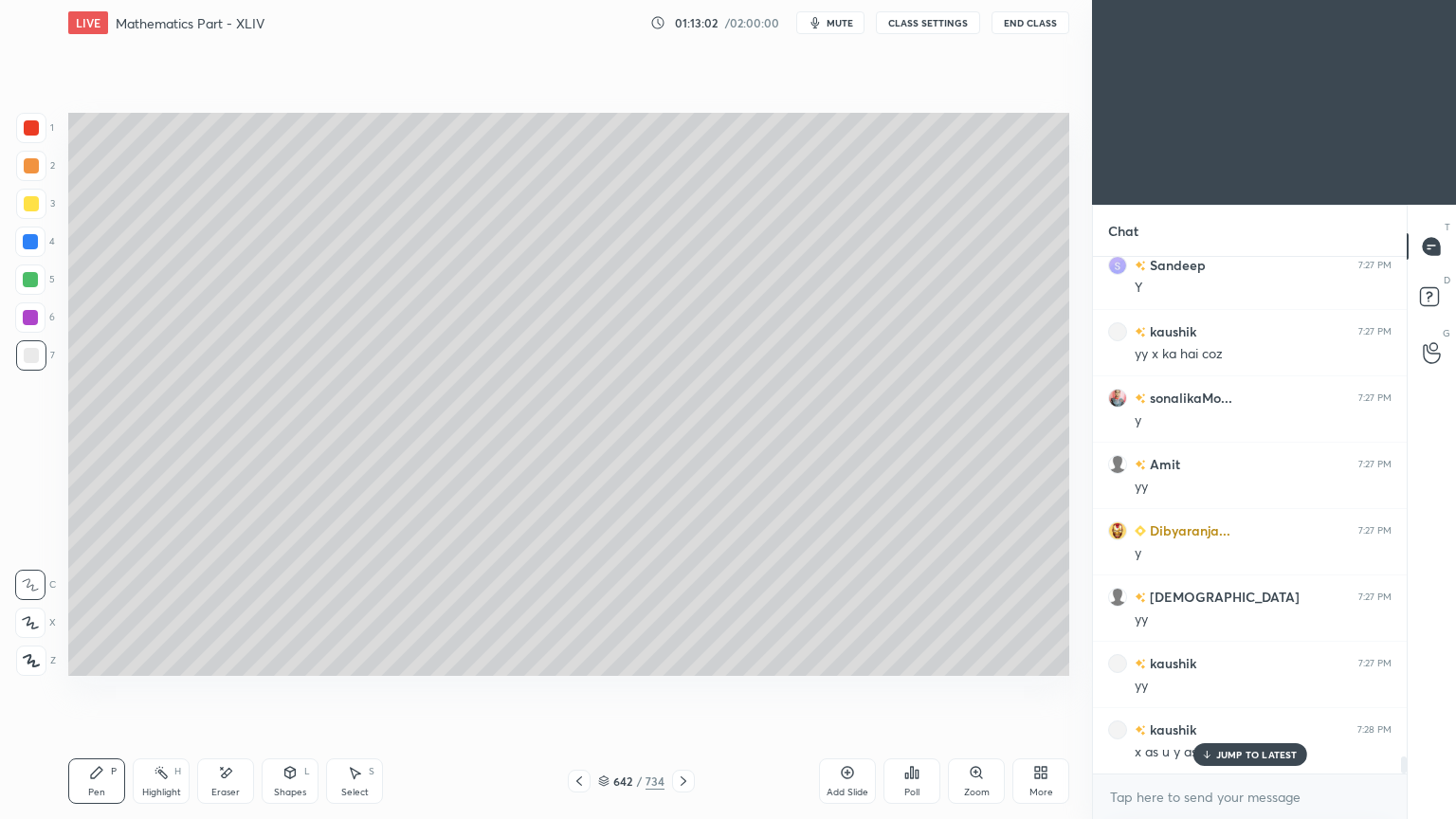
click at [294, 657] on div "Shapes L" at bounding box center [289, 780] width 57 height 46
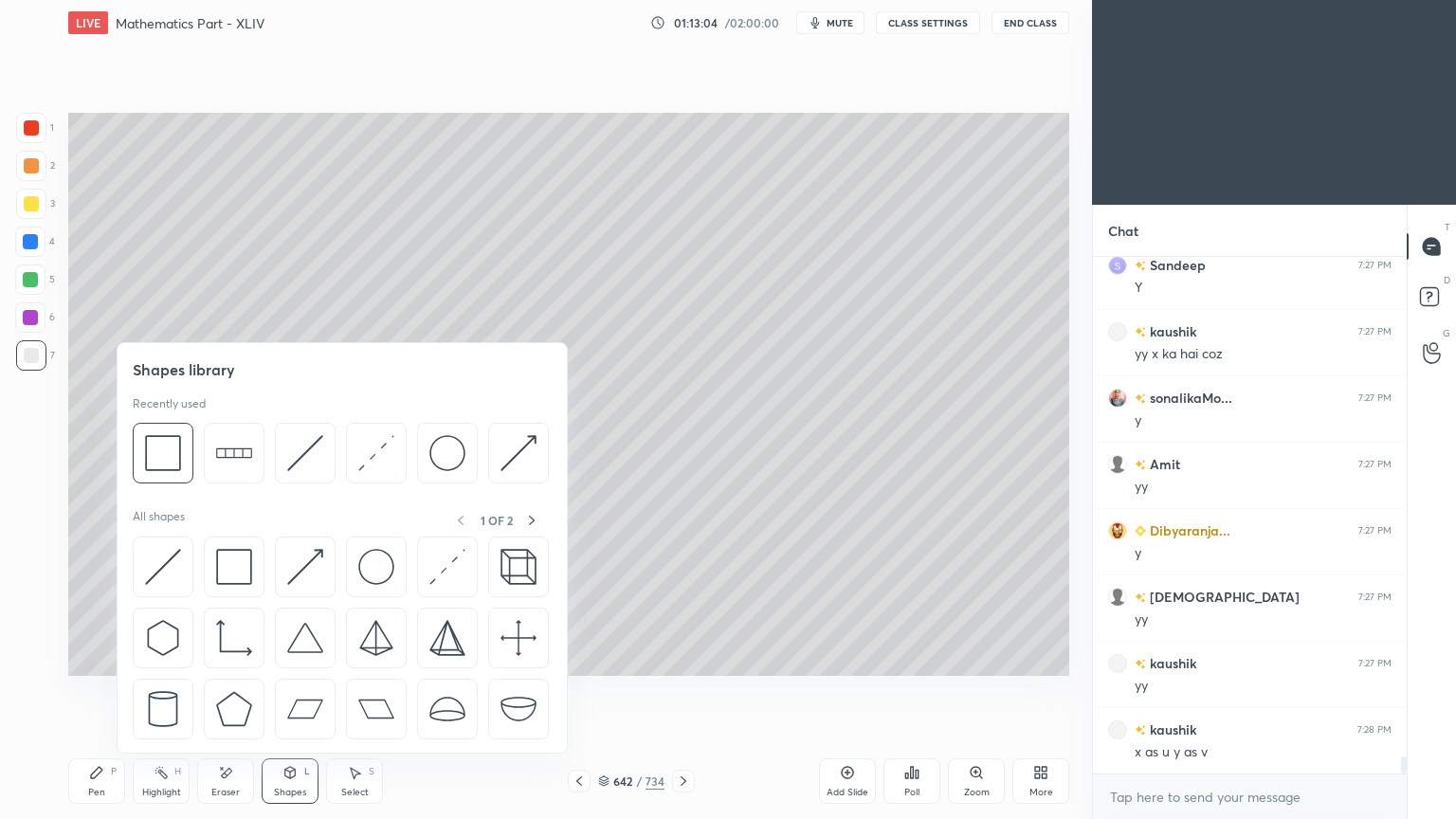
scroll to position [15329, 0]
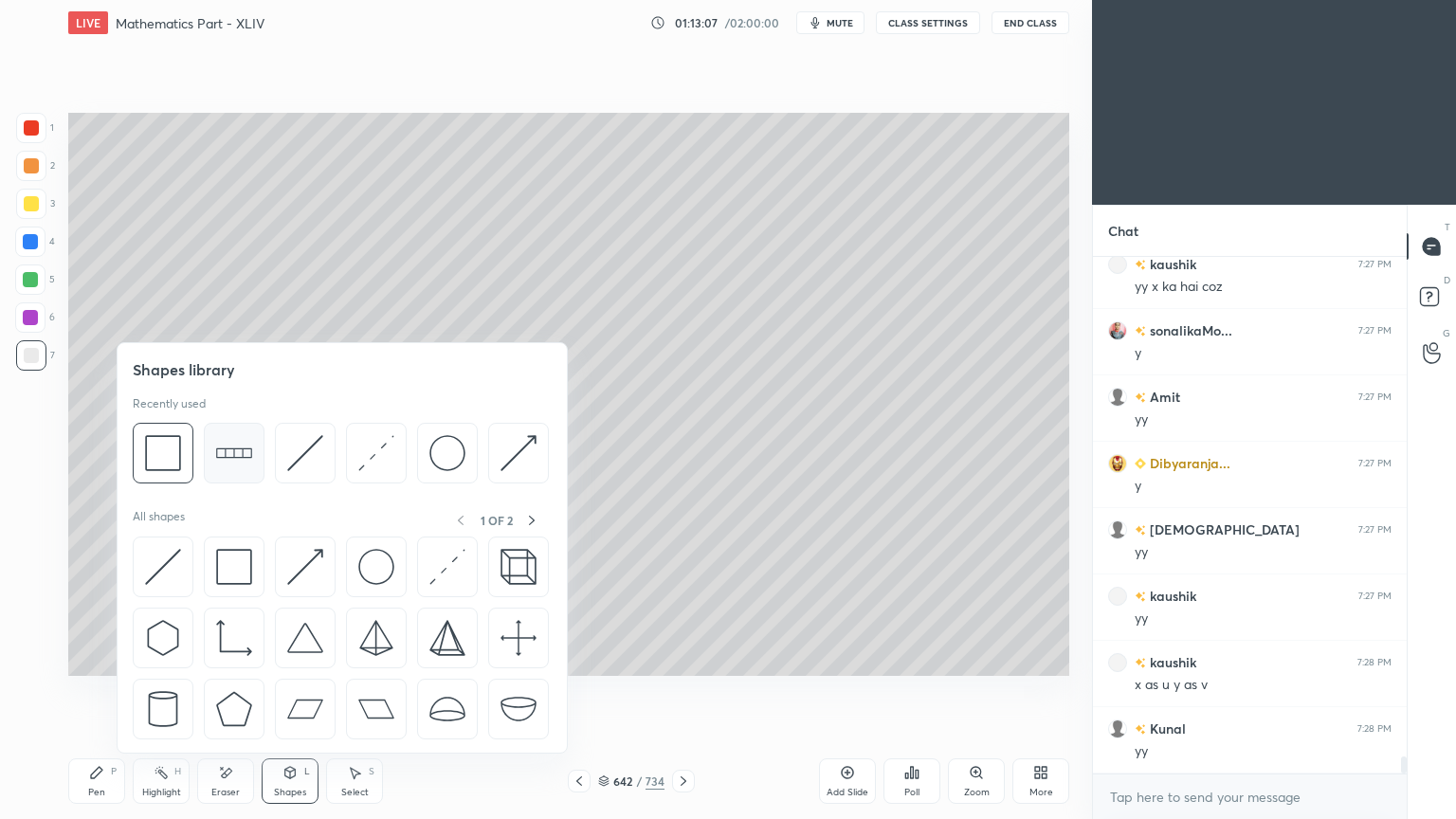
click at [232, 449] on img at bounding box center [233, 452] width 36 height 36
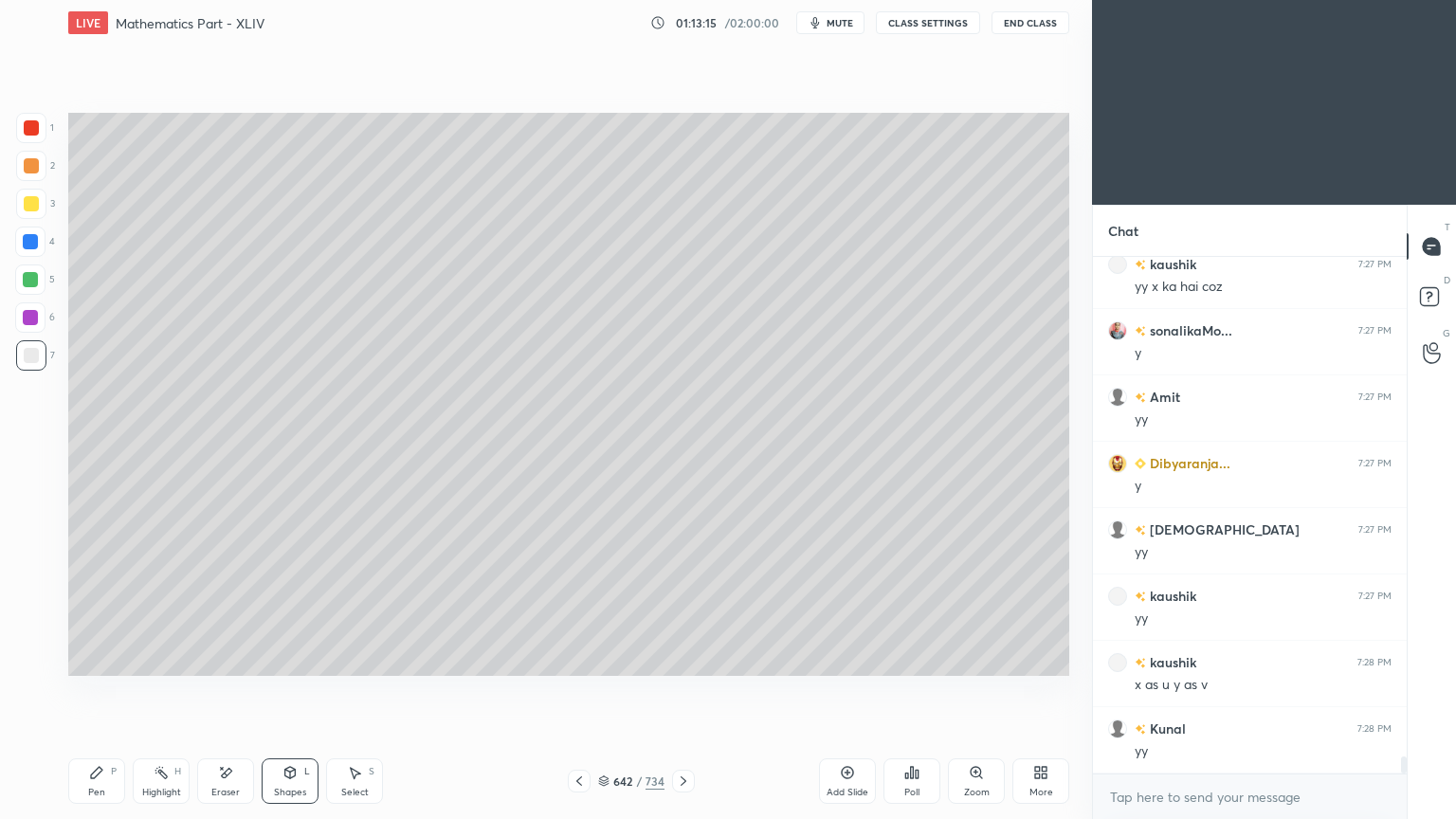
click at [356, 657] on div "Select S" at bounding box center [354, 780] width 57 height 46
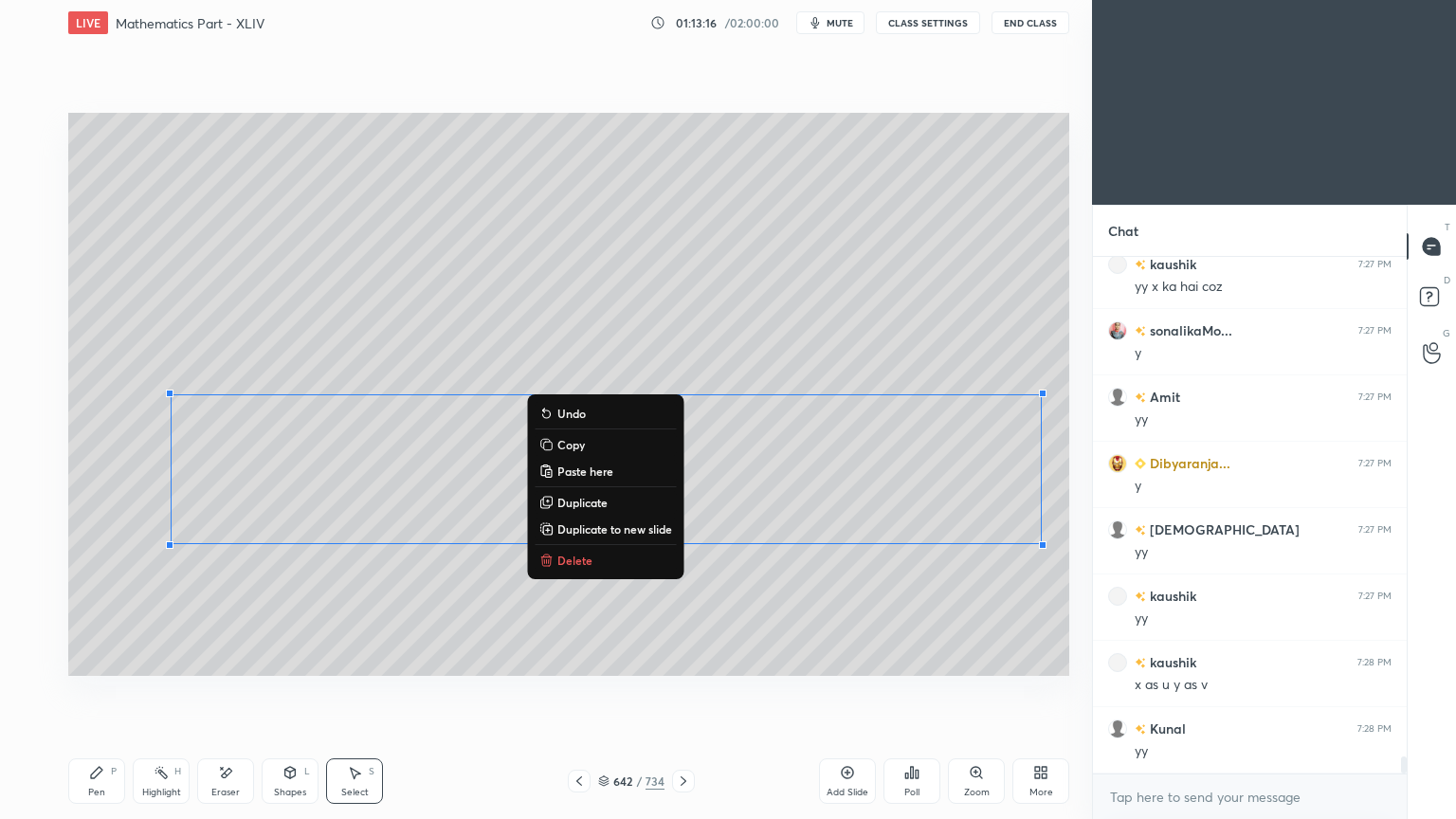
drag, startPoint x: 311, startPoint y: 464, endPoint x: 596, endPoint y: 694, distance: 366.2
click at [596, 657] on div "0 ° Undo Copy Paste here Duplicate Duplicate to new slide Delete Setting up you…" at bounding box center [568, 394] width 1016 height 697
click at [592, 497] on p "Duplicate" at bounding box center [583, 502] width 50 height 15
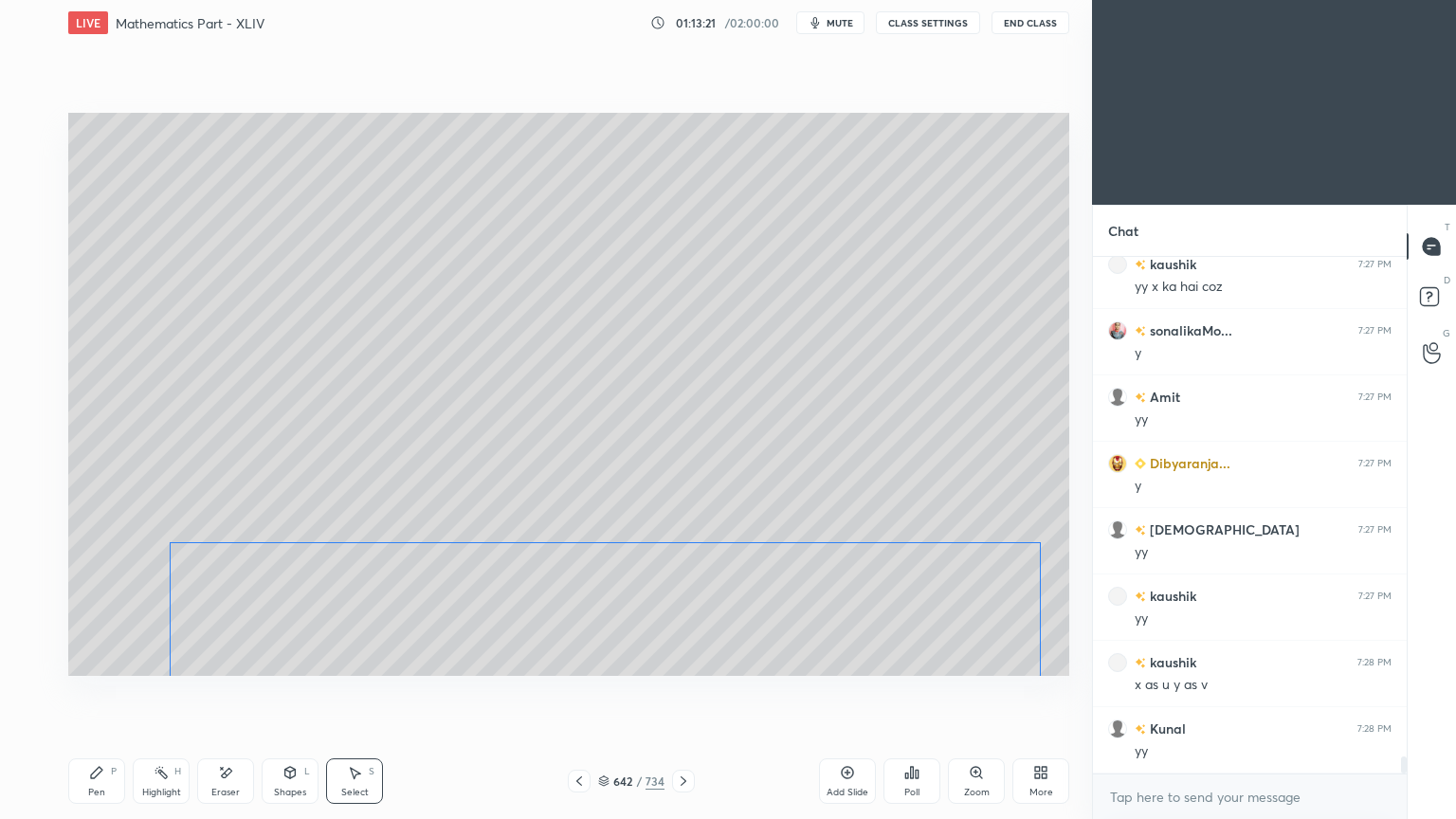
drag, startPoint x: 471, startPoint y: 500, endPoint x: 447, endPoint y: 624, distance: 126.3
click at [447, 624] on div "0 ° Undo Copy Paste here Duplicate Duplicate to new slide Delete" at bounding box center [568, 393] width 1001 height 562
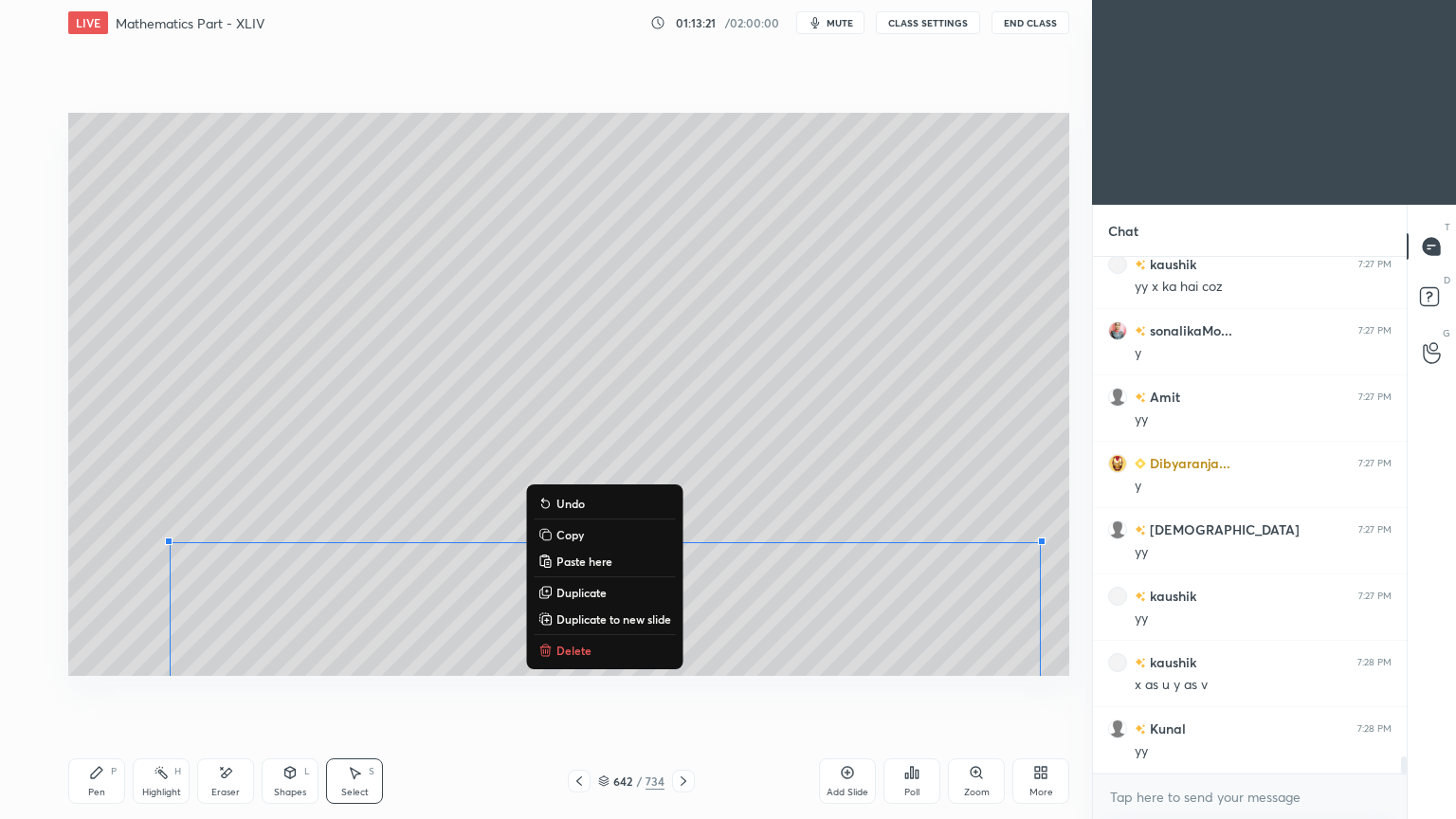
click at [71, 497] on div "0 ° Undo Copy Paste here Duplicate Duplicate to new slide Delete" at bounding box center [568, 393] width 1001 height 562
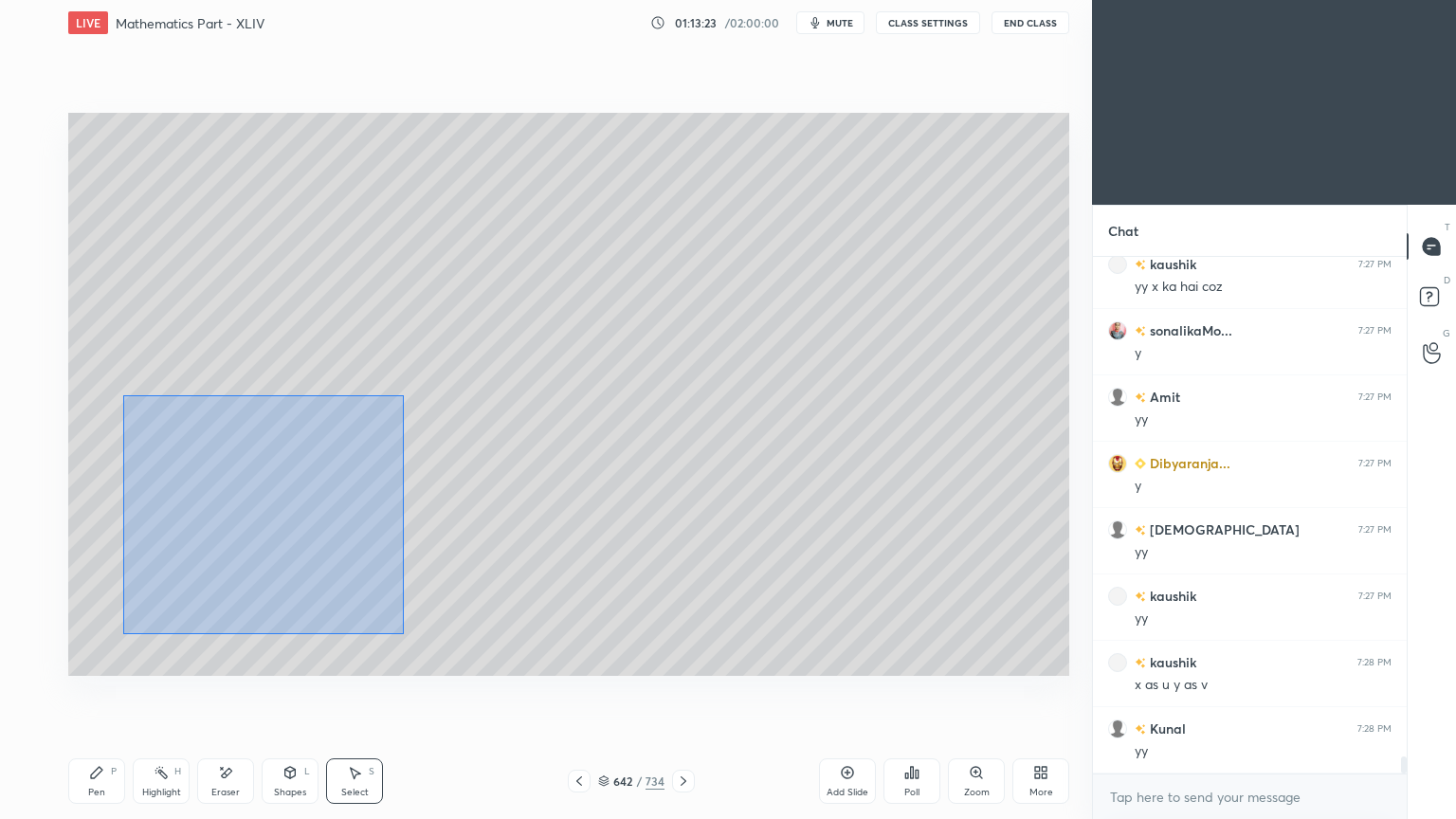
drag, startPoint x: 123, startPoint y: 394, endPoint x: 404, endPoint y: 633, distance: 368.9
click at [404, 633] on div "0 ° Undo Copy Paste here Duplicate Duplicate to new slide Delete" at bounding box center [568, 393] width 1001 height 562
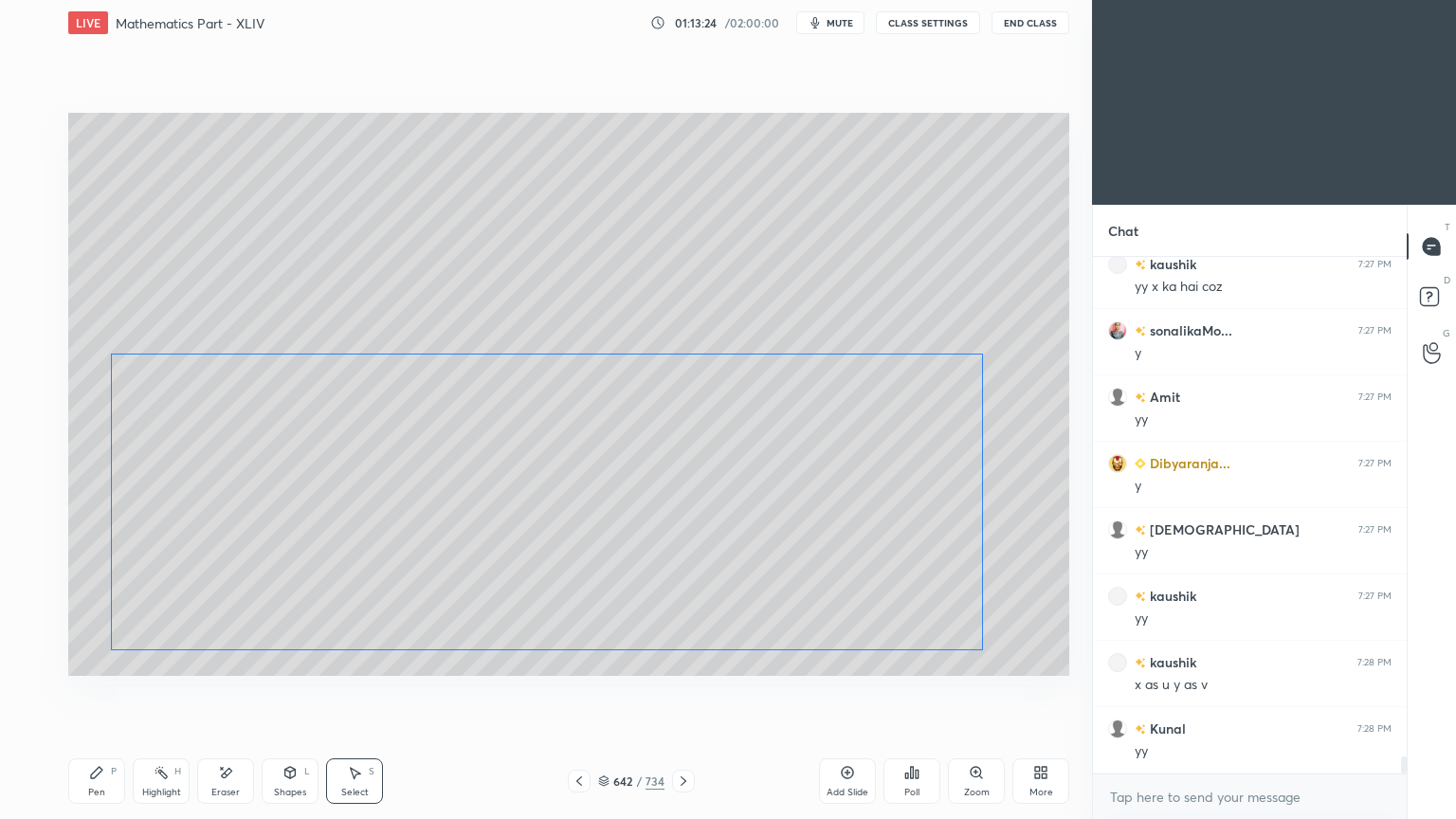
drag, startPoint x: 439, startPoint y: 562, endPoint x: 379, endPoint y: 522, distance: 72.1
click at [379, 522] on div "0 ° Undo Copy Paste here Duplicate Duplicate to new slide Delete" at bounding box center [568, 393] width 1001 height 562
drag, startPoint x: 711, startPoint y: 433, endPoint x: 736, endPoint y: 437, distance: 25.3
click at [736, 437] on div "0 ° Undo Copy Paste here Duplicate Duplicate to new slide Delete" at bounding box center [568, 393] width 1001 height 562
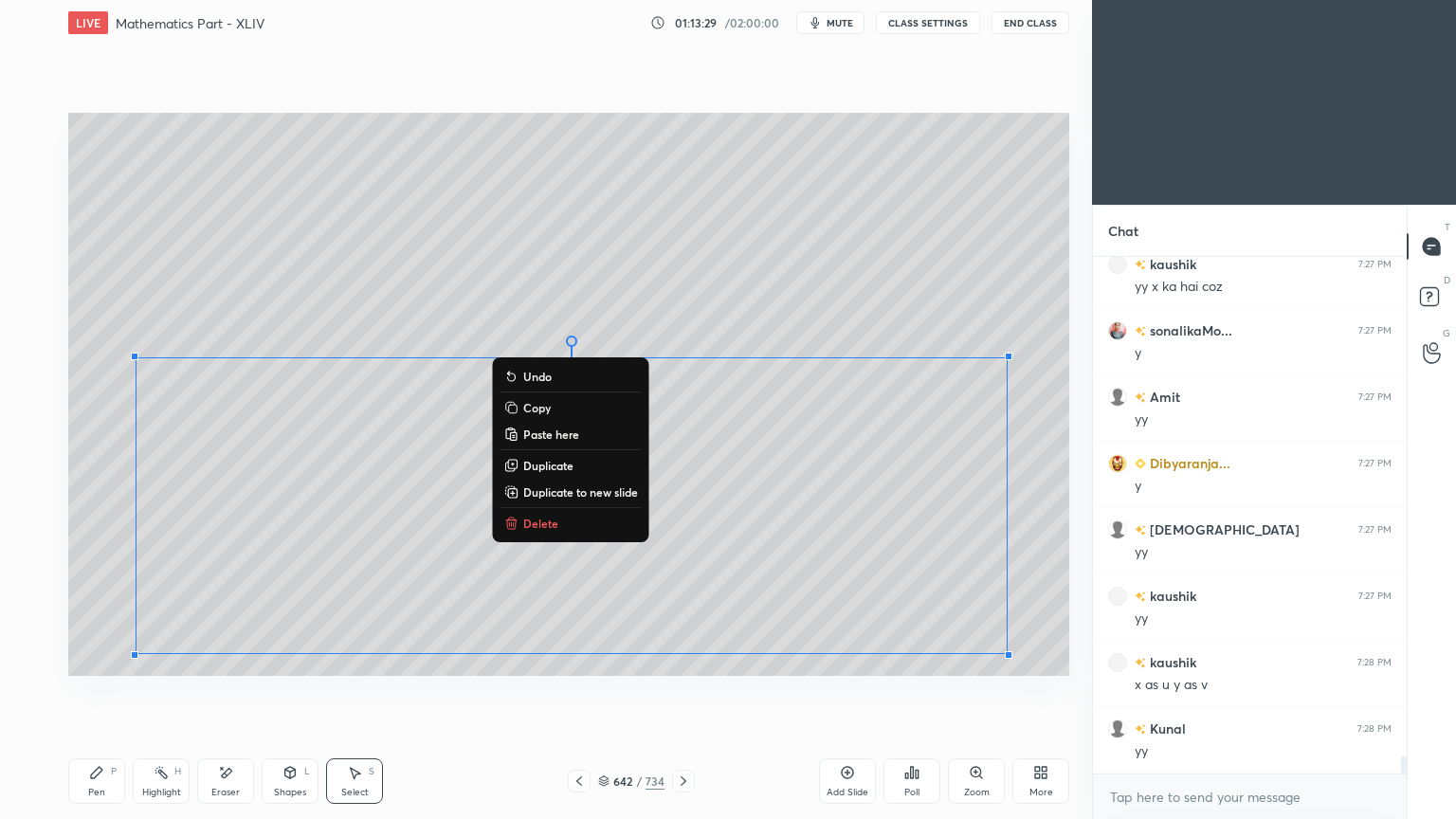
click at [110, 448] on div "0 ° Undo Copy Paste here Duplicate Duplicate to new slide Delete" at bounding box center [568, 393] width 1001 height 562
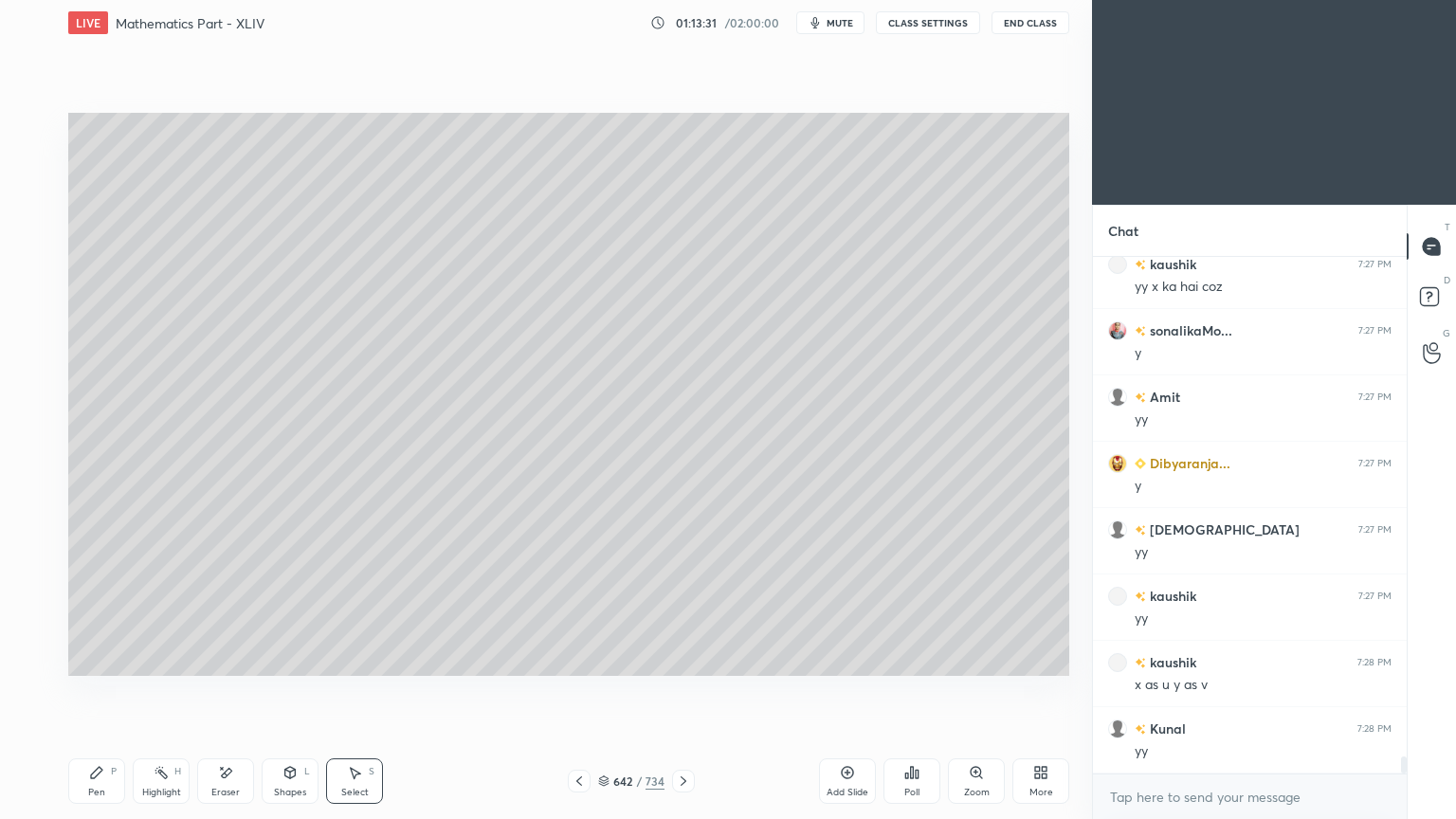
click at [223, 657] on div "Eraser" at bounding box center [226, 780] width 57 height 46
click at [38, 585] on div at bounding box center [30, 584] width 30 height 30
click at [91, 657] on div "Pen" at bounding box center [97, 792] width 17 height 10
click at [99, 657] on div "Pen" at bounding box center [97, 792] width 17 height 10
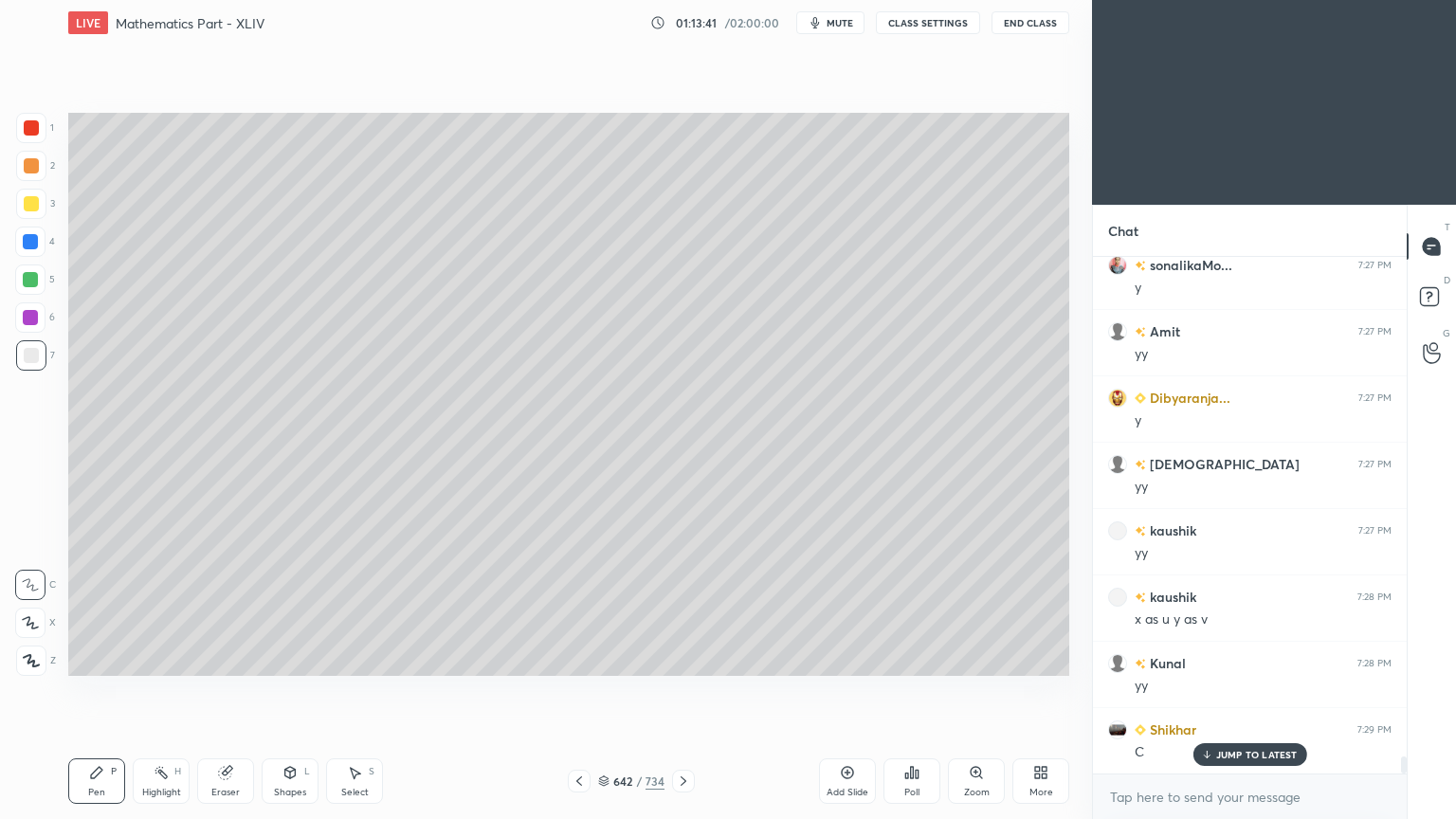
click at [31, 204] on div at bounding box center [31, 204] width 15 height 15
click at [579, 657] on icon at bounding box center [579, 781] width 6 height 10
click at [683, 657] on icon at bounding box center [683, 781] width 6 height 10
click at [582, 657] on icon at bounding box center [579, 781] width 15 height 15
click at [165, 657] on rect at bounding box center [163, 774] width 10 height 10
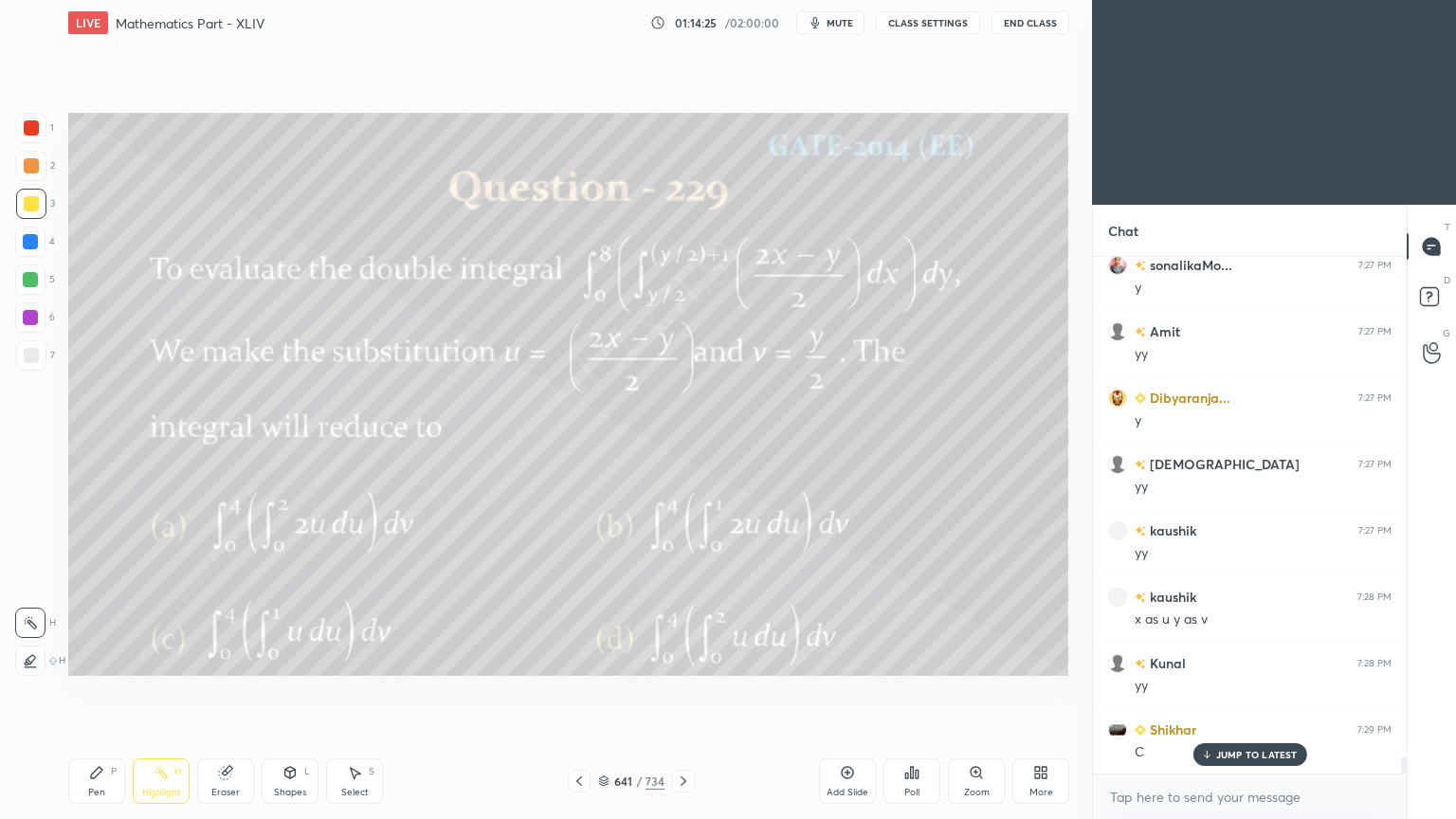
click at [682, 657] on icon at bounding box center [683, 781] width 15 height 15
click at [91, 657] on div "Pen P" at bounding box center [96, 780] width 57 height 46
click at [90, 657] on div "Pen P" at bounding box center [96, 780] width 57 height 46
click at [837, 657] on div "Add Slide" at bounding box center [847, 780] width 57 height 46
click at [582, 657] on icon at bounding box center [579, 781] width 15 height 15
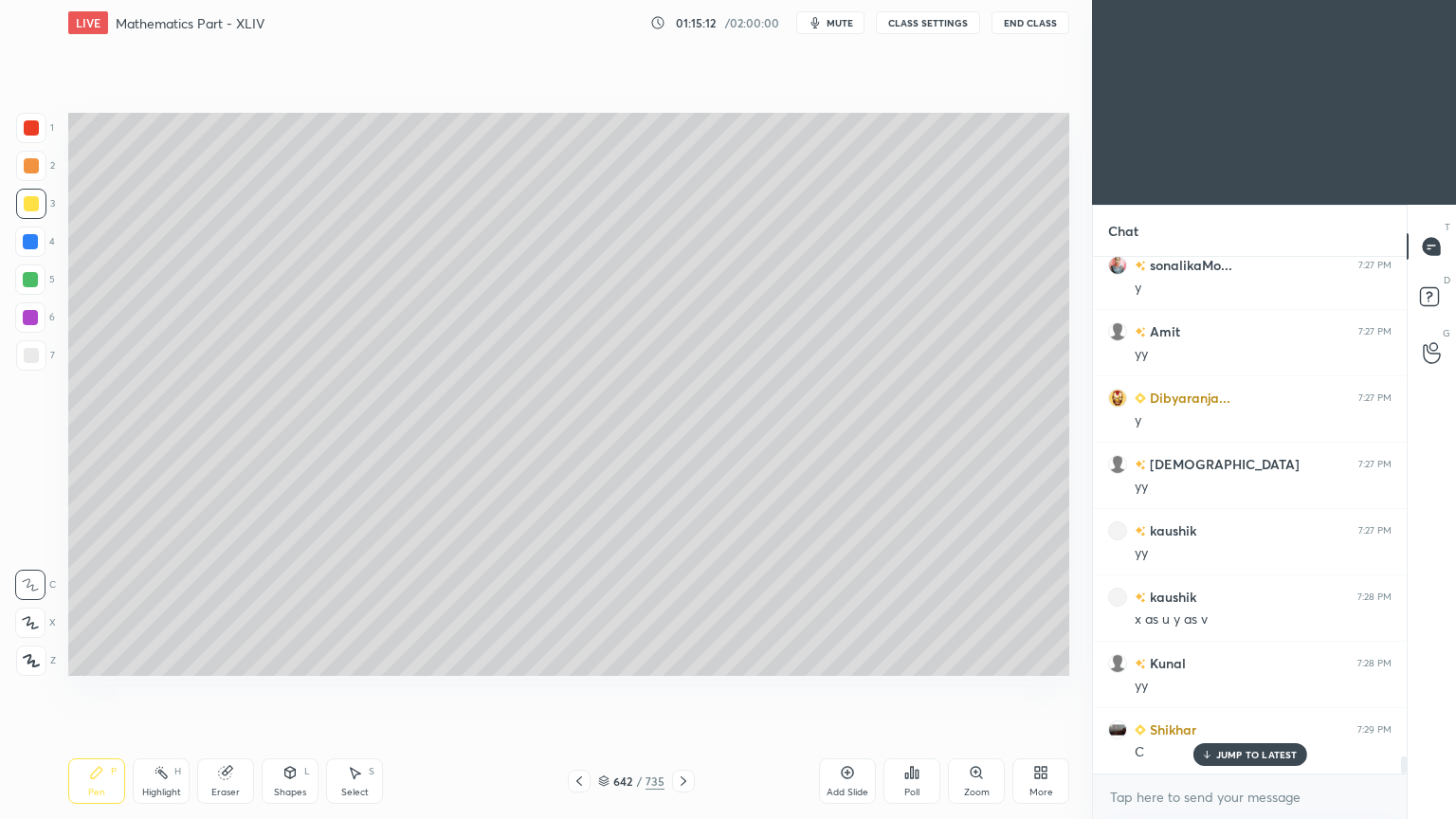
click at [577, 657] on icon at bounding box center [579, 781] width 15 height 15
click at [153, 657] on div "Highlight" at bounding box center [162, 792] width 39 height 10
click at [154, 657] on div "Highlight" at bounding box center [162, 792] width 39 height 10
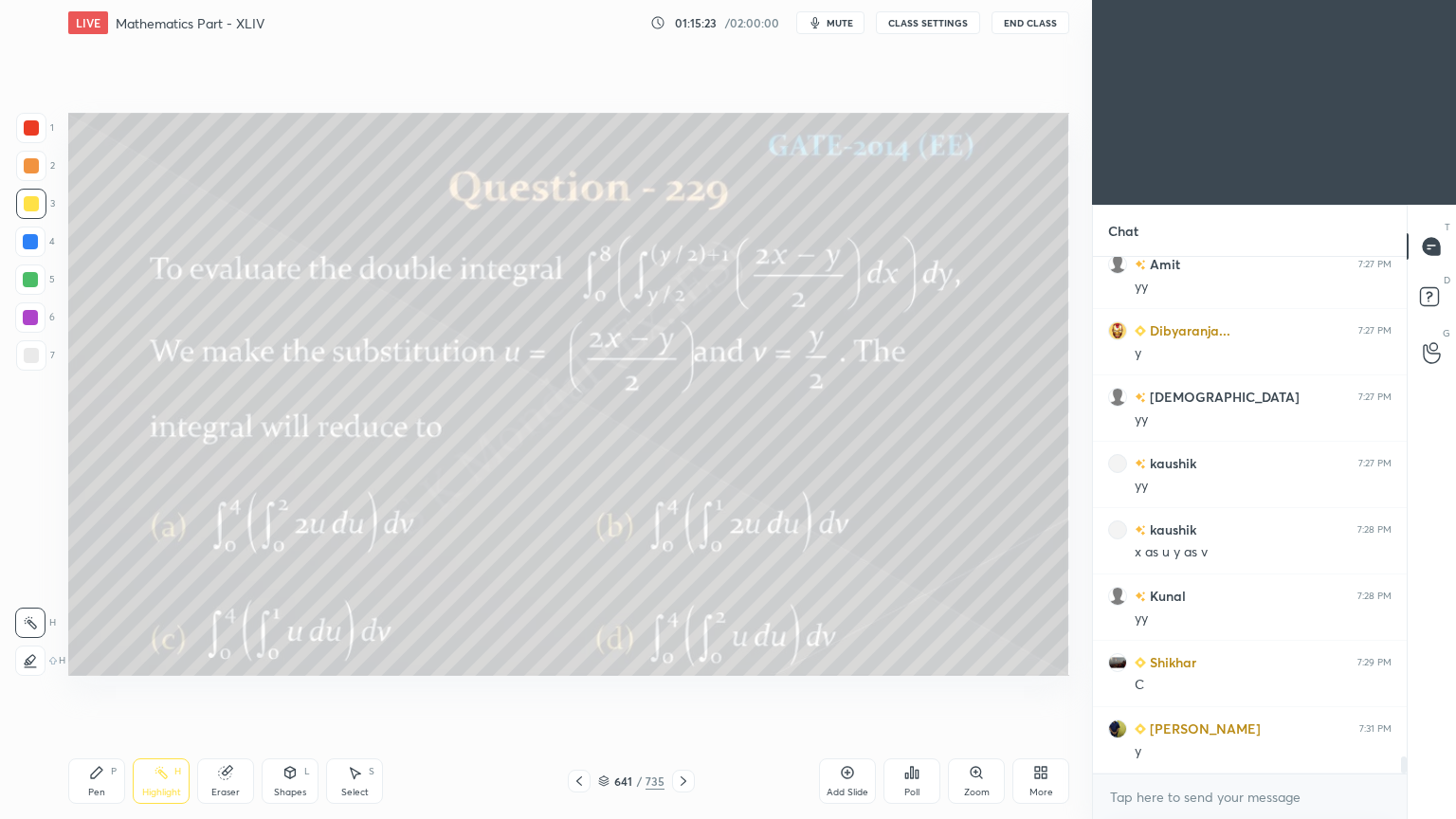
click at [682, 657] on icon at bounding box center [683, 781] width 15 height 15
click at [36, 285] on div at bounding box center [30, 280] width 15 height 15
click at [92, 657] on icon at bounding box center [97, 773] width 15 height 15
click at [94, 657] on icon at bounding box center [97, 773] width 15 height 15
click at [580, 657] on icon at bounding box center [579, 781] width 15 height 15
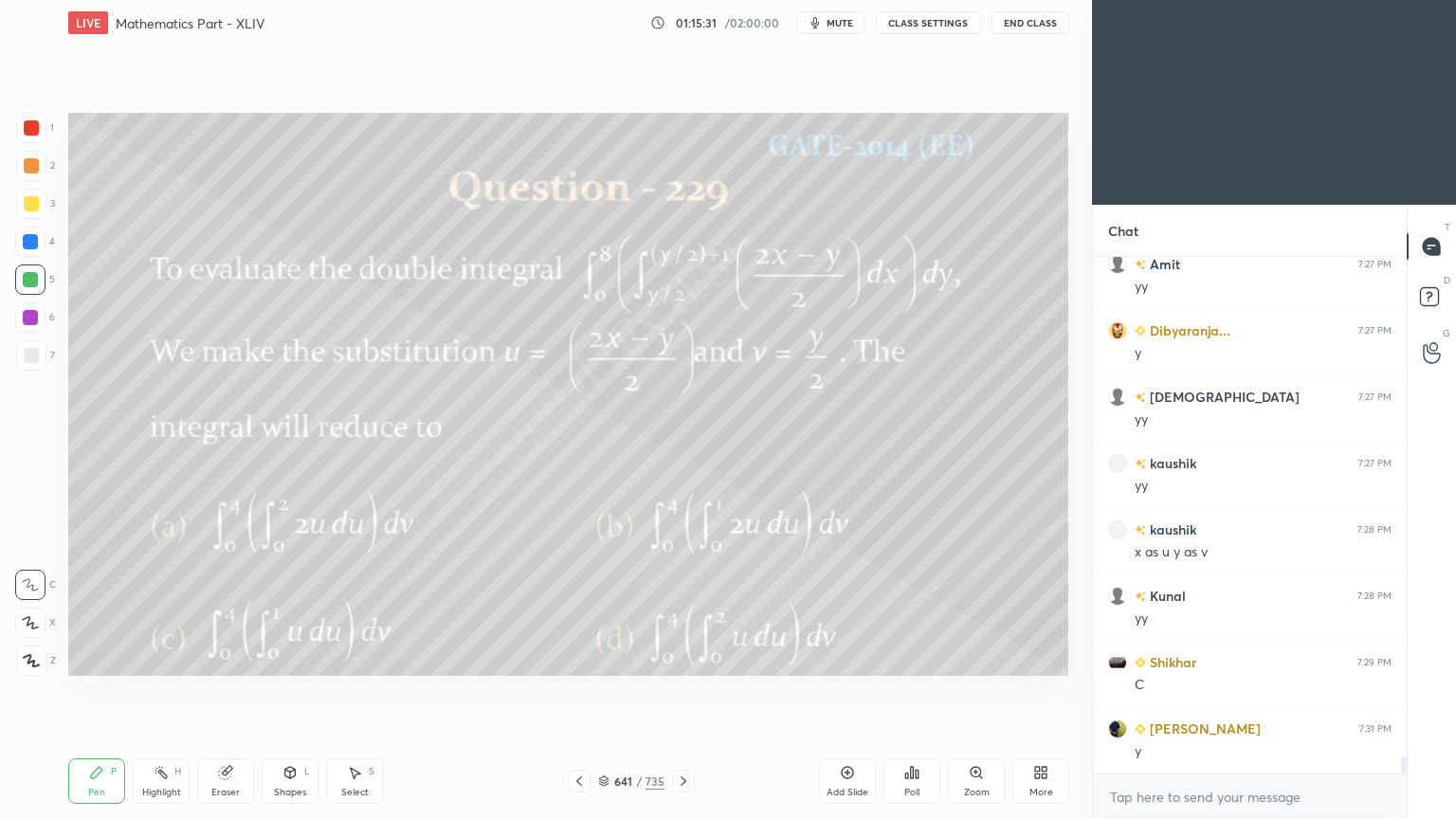
click at [686, 657] on icon at bounding box center [683, 781] width 15 height 15
click at [682, 657] on icon at bounding box center [683, 781] width 15 height 15
click at [110, 657] on div "Pen P" at bounding box center [96, 780] width 57 height 46
click at [108, 657] on div "Pen P" at bounding box center [96, 780] width 57 height 46
click at [166, 657] on div "Highlight" at bounding box center [162, 792] width 39 height 10
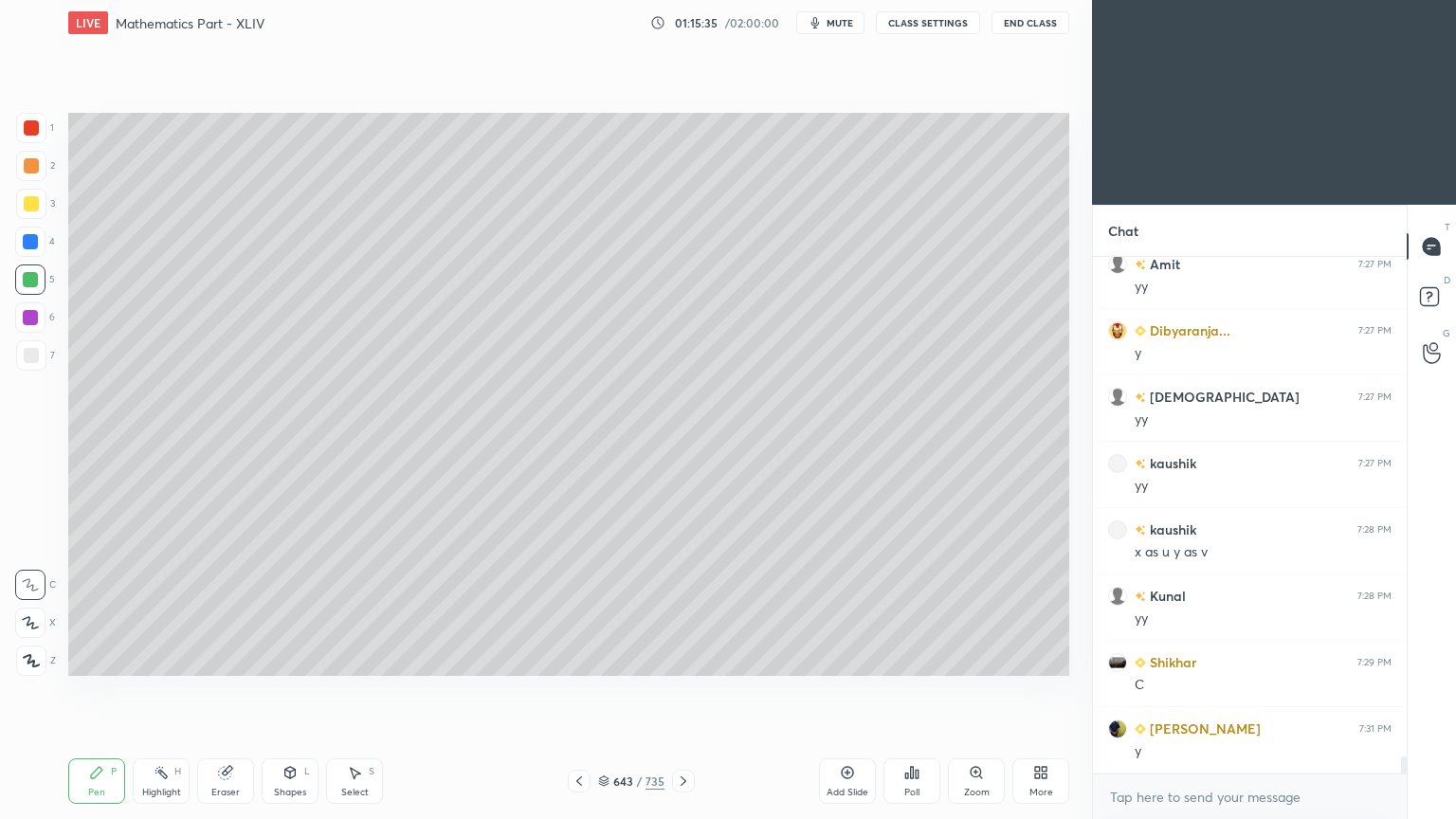
click at [164, 657] on rect at bounding box center [163, 774] width 10 height 10
click at [569, 657] on div at bounding box center [578, 780] width 22 height 22
click at [561, 657] on div "642 / 735" at bounding box center [631, 780] width 376 height 22
click at [568, 657] on div at bounding box center [578, 780] width 22 height 22
click at [164, 657] on div "Highlight H" at bounding box center [161, 780] width 57 height 46
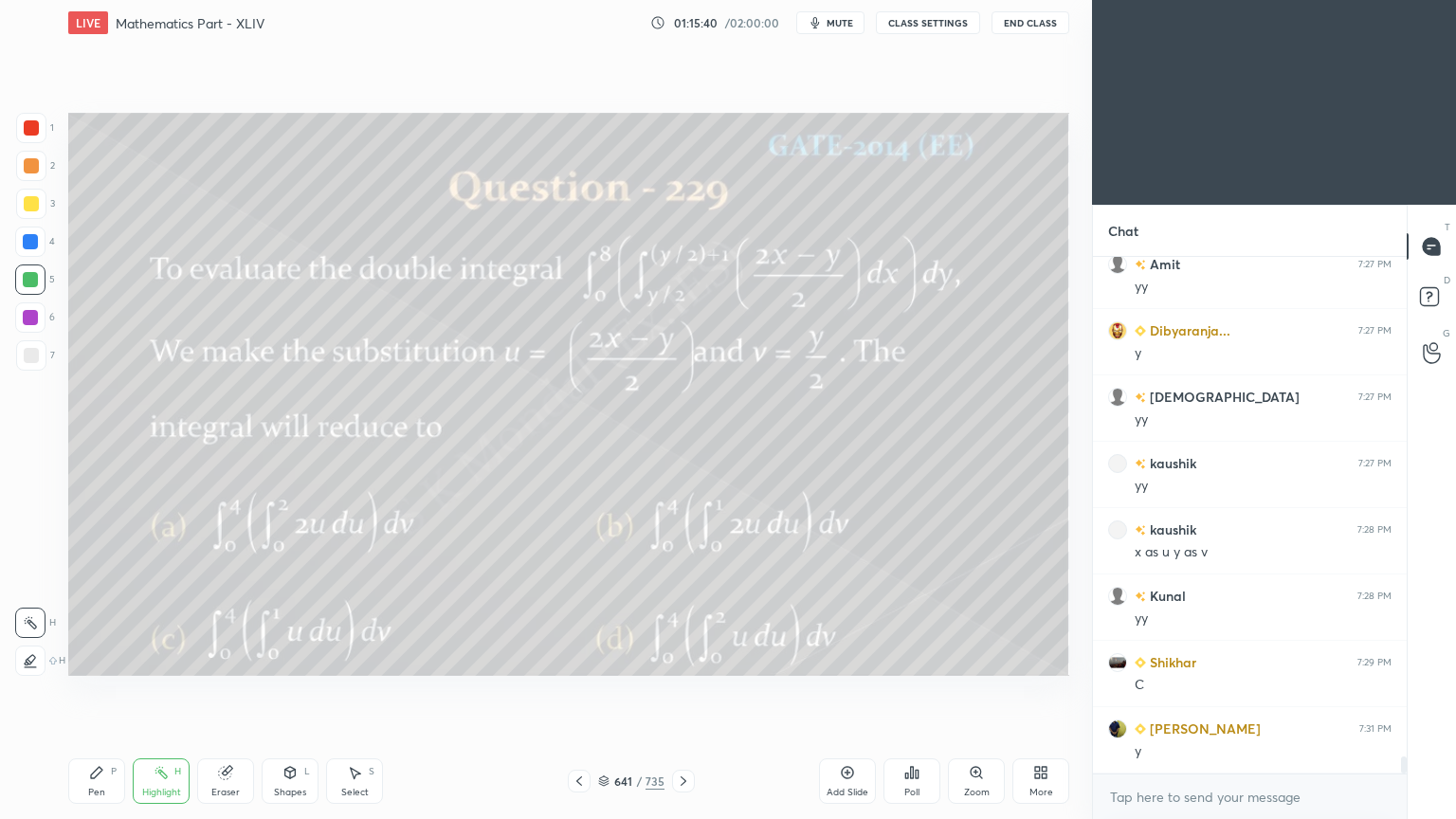
click at [167, 657] on div "Highlight H" at bounding box center [161, 780] width 57 height 46
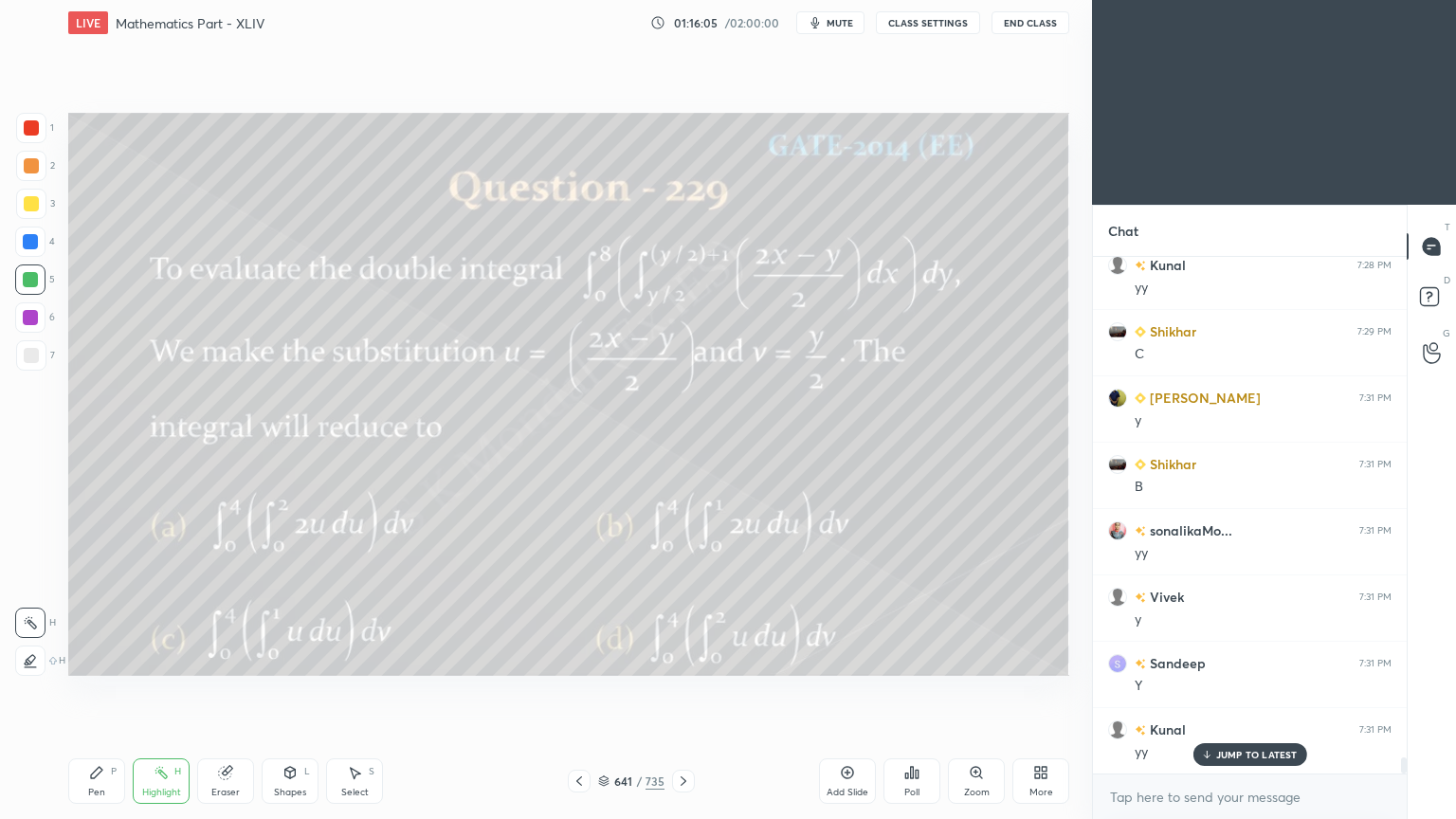
scroll to position [15859, 0]
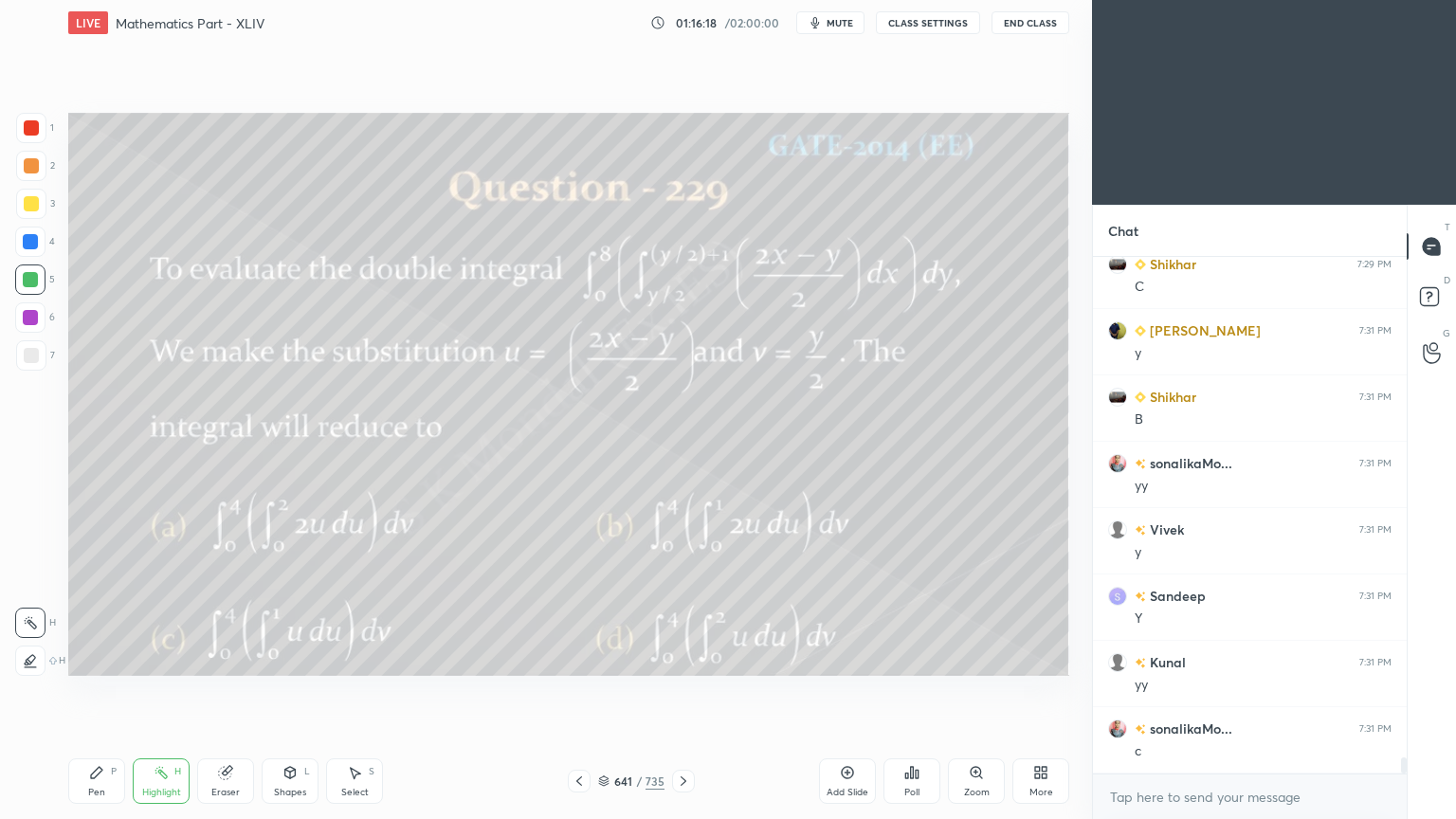
click at [685, 657] on icon at bounding box center [683, 781] width 15 height 15
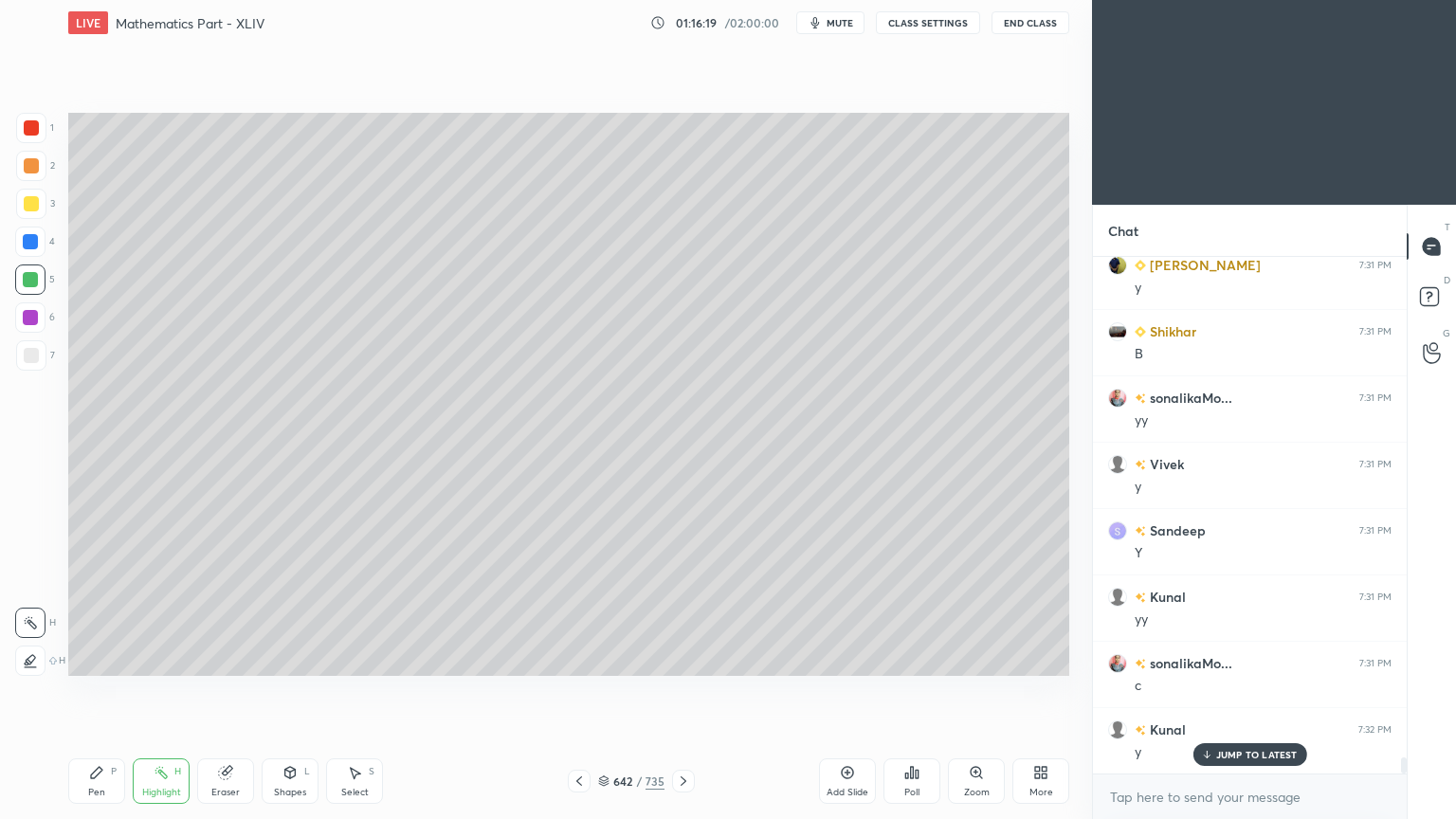
click at [682, 657] on icon at bounding box center [683, 781] width 15 height 15
click at [361, 657] on icon at bounding box center [354, 773] width 15 height 15
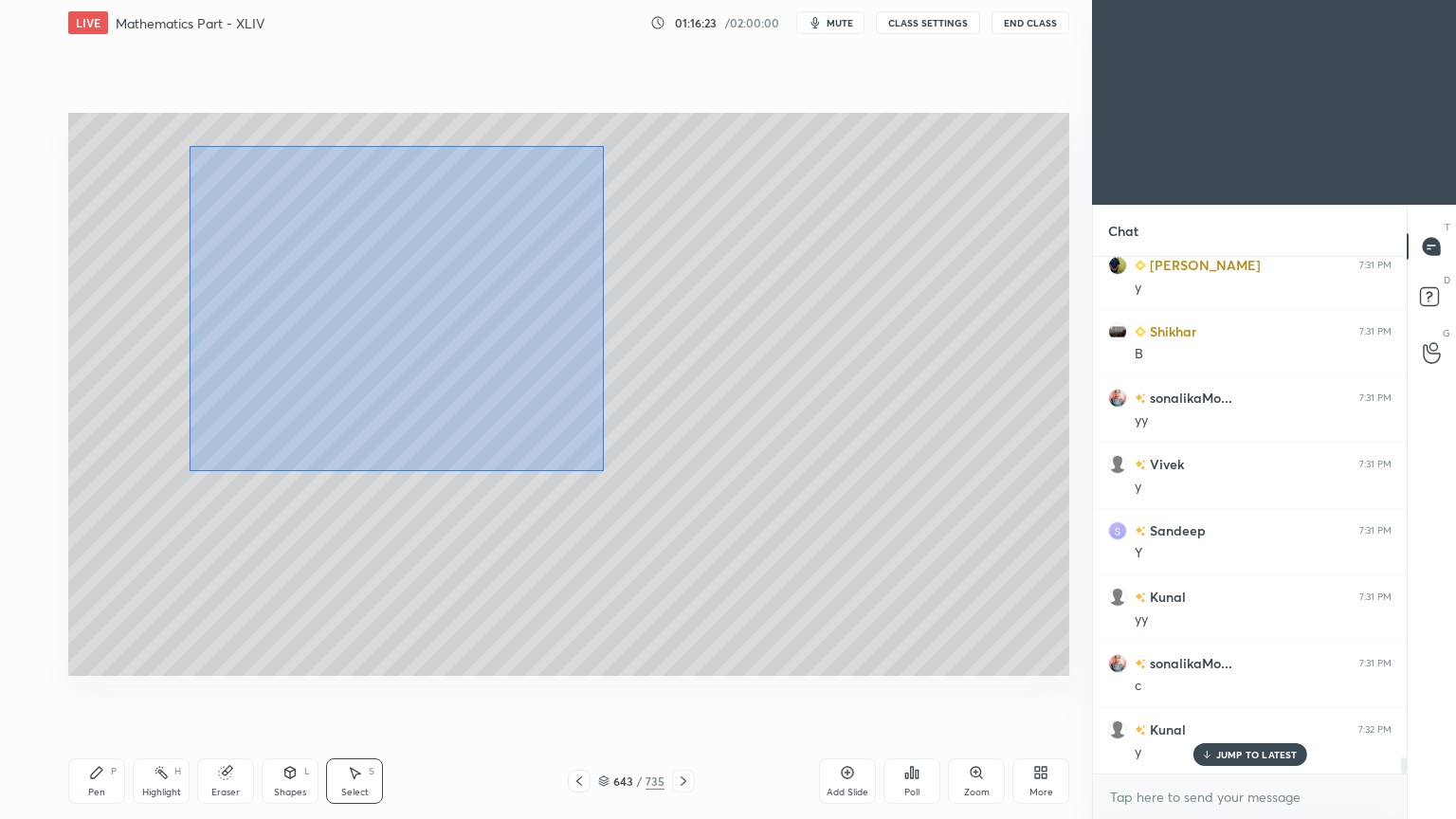
drag, startPoint x: 194, startPoint y: 151, endPoint x: 618, endPoint y: 484, distance: 539.1
click at [618, 484] on div "0 ° Undo Copy Paste here Duplicate Duplicate to new slide Delete" at bounding box center [568, 393] width 1001 height 562
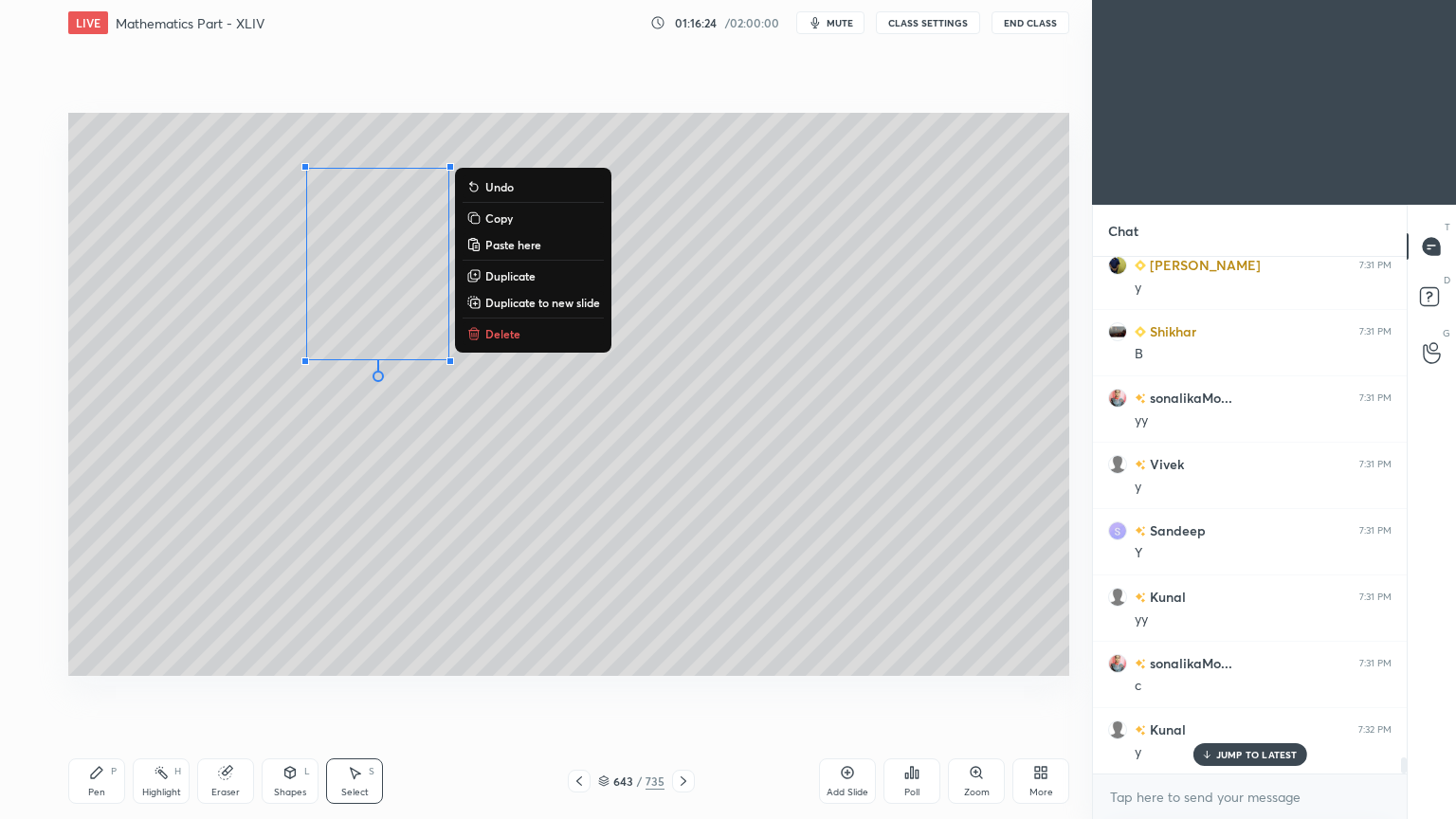
click at [488, 330] on p "Delete" at bounding box center [502, 334] width 35 height 15
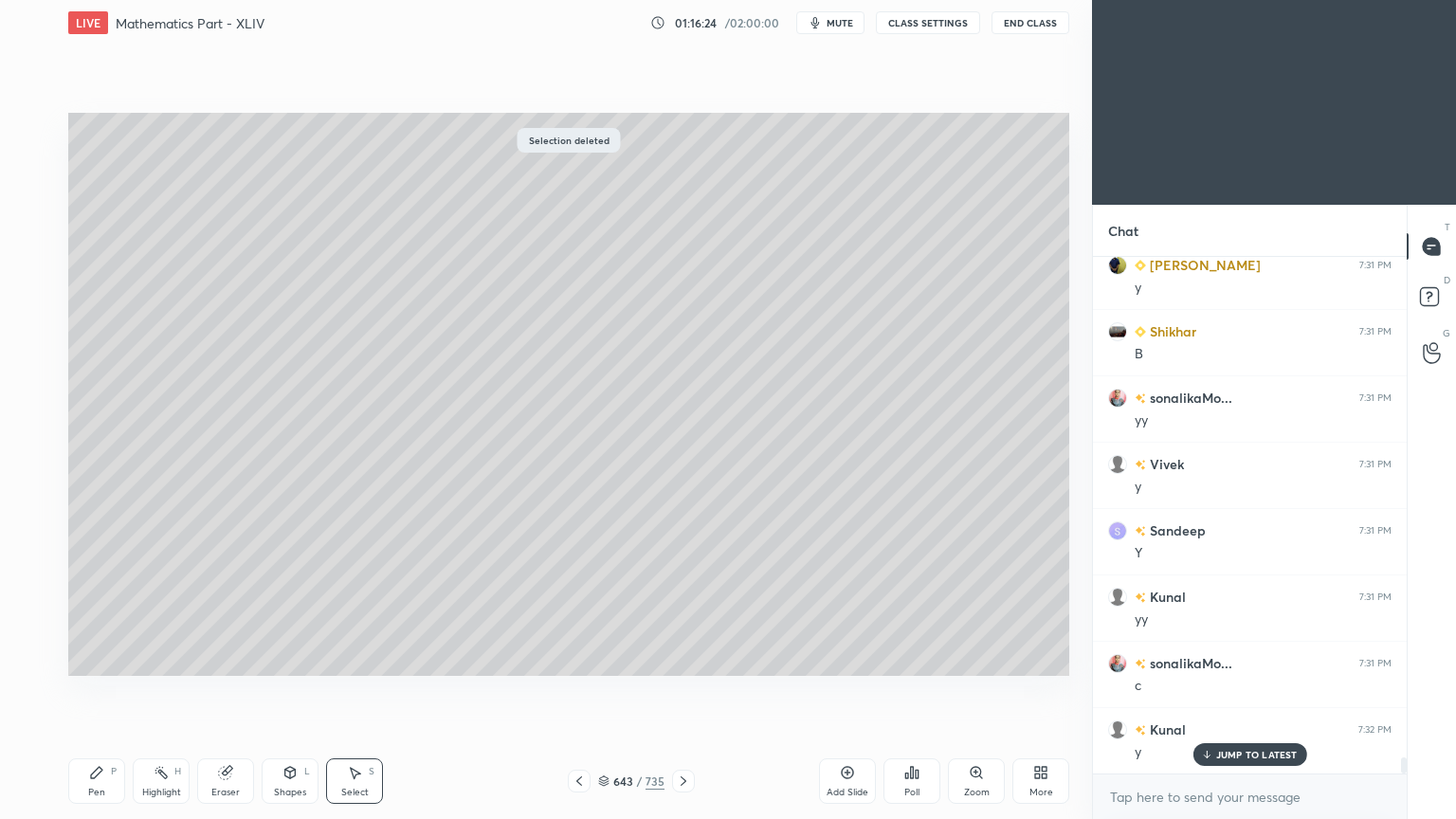
click at [97, 657] on icon at bounding box center [97, 773] width 15 height 15
click at [97, 657] on icon at bounding box center [97, 773] width 12 height 12
click at [30, 197] on div at bounding box center [31, 204] width 15 height 15
click at [46, 204] on div at bounding box center [31, 203] width 30 height 30
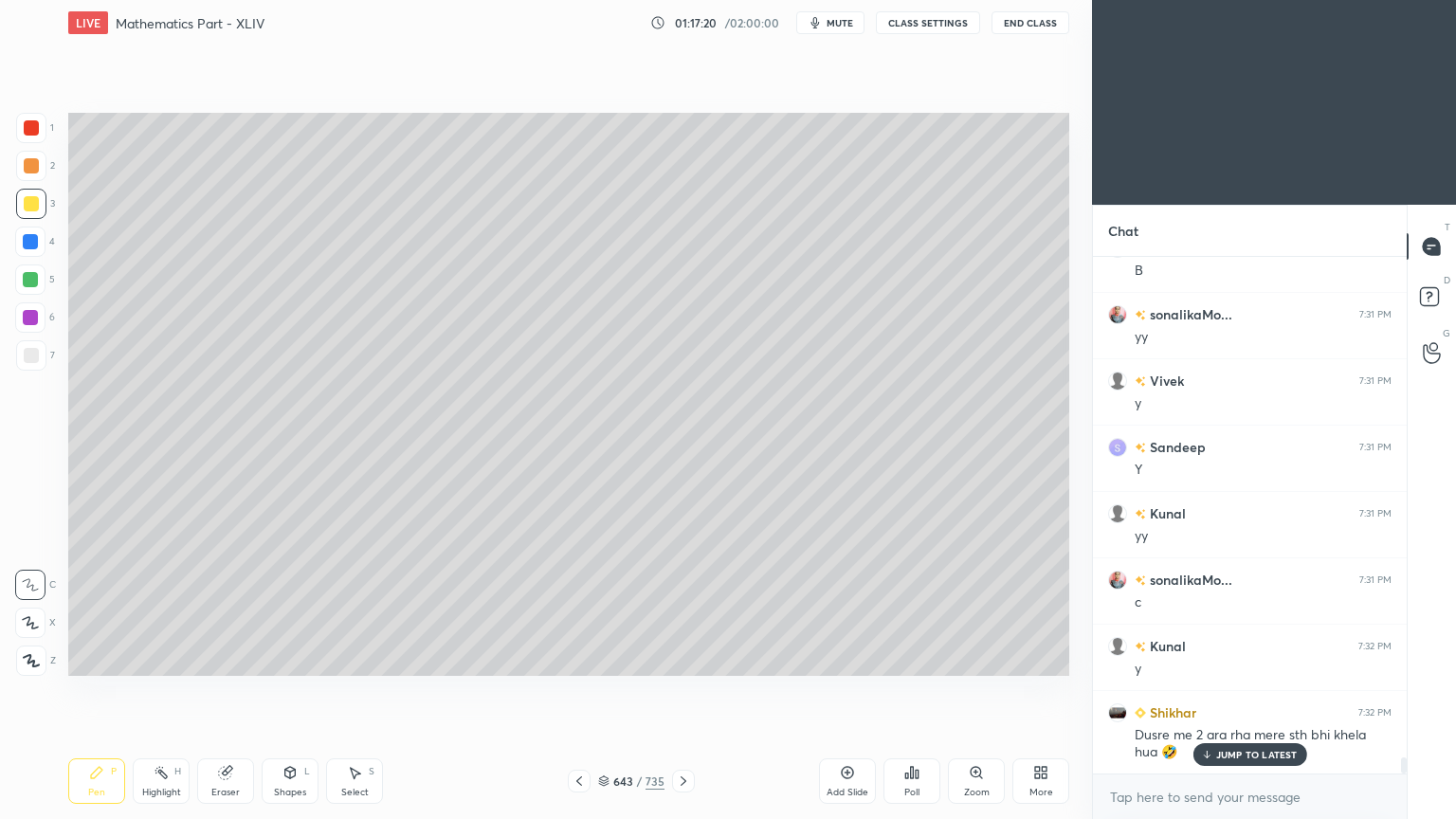
click at [345, 657] on div "Select" at bounding box center [354, 792] width 27 height 10
click at [285, 657] on div "Shapes L" at bounding box center [289, 780] width 57 height 46
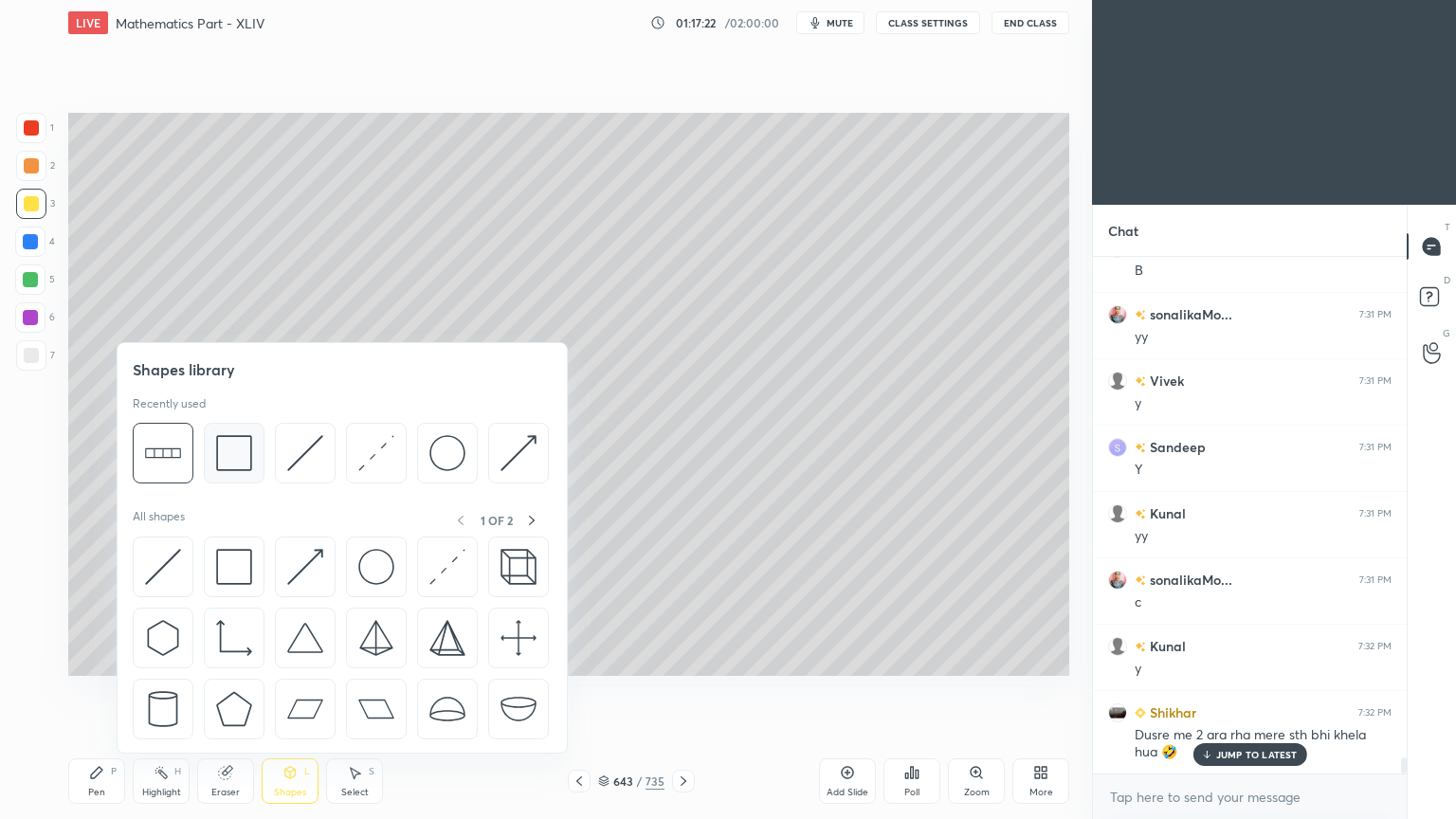
click at [235, 460] on img at bounding box center [233, 452] width 36 height 36
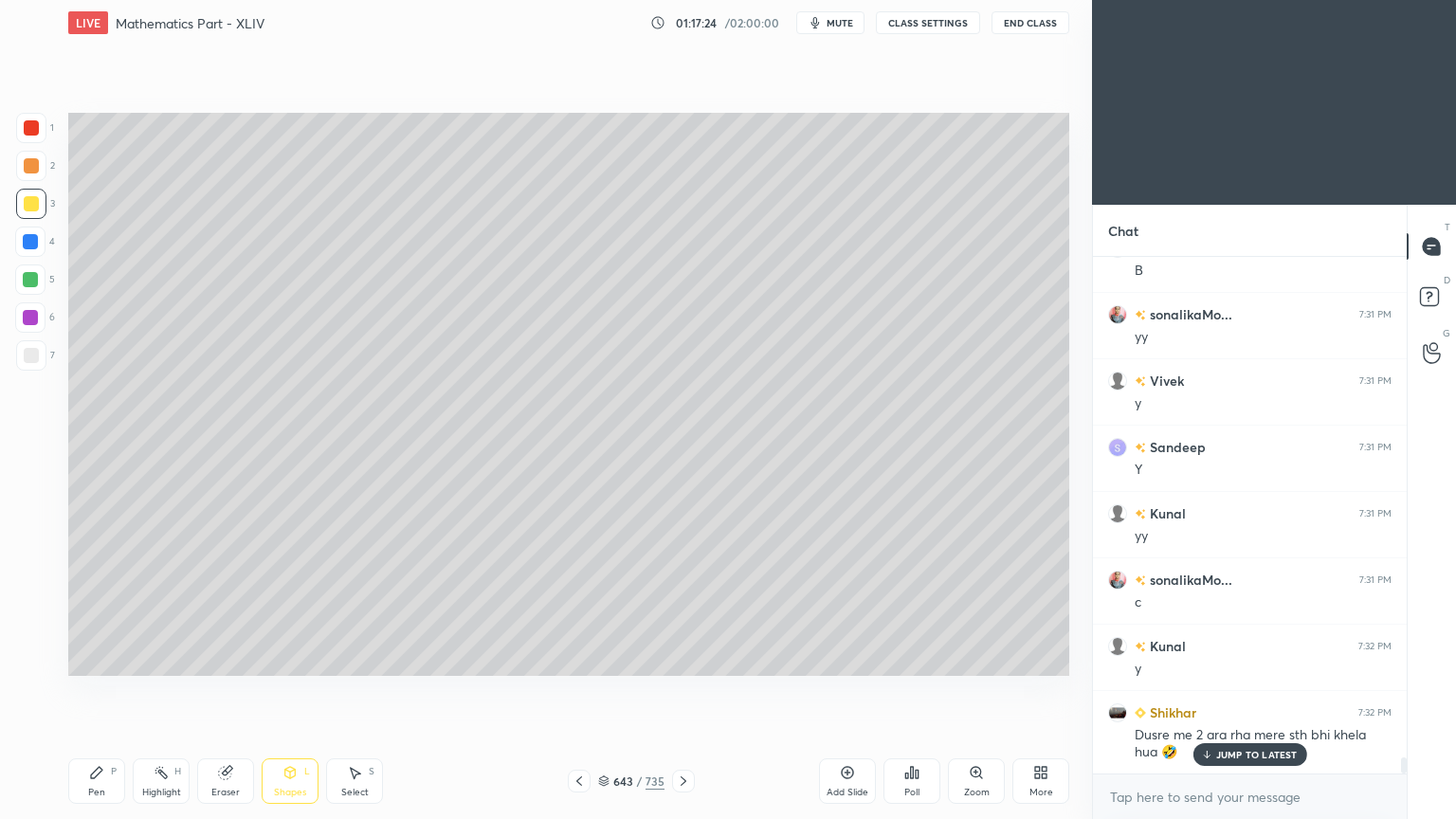
click at [220, 657] on div "Eraser" at bounding box center [225, 792] width 28 height 10
click at [225, 657] on div "Eraser" at bounding box center [225, 792] width 28 height 10
click at [85, 657] on div "Pen P" at bounding box center [96, 780] width 57 height 46
click at [580, 657] on icon at bounding box center [579, 781] width 6 height 10
click at [577, 657] on icon at bounding box center [579, 781] width 15 height 15
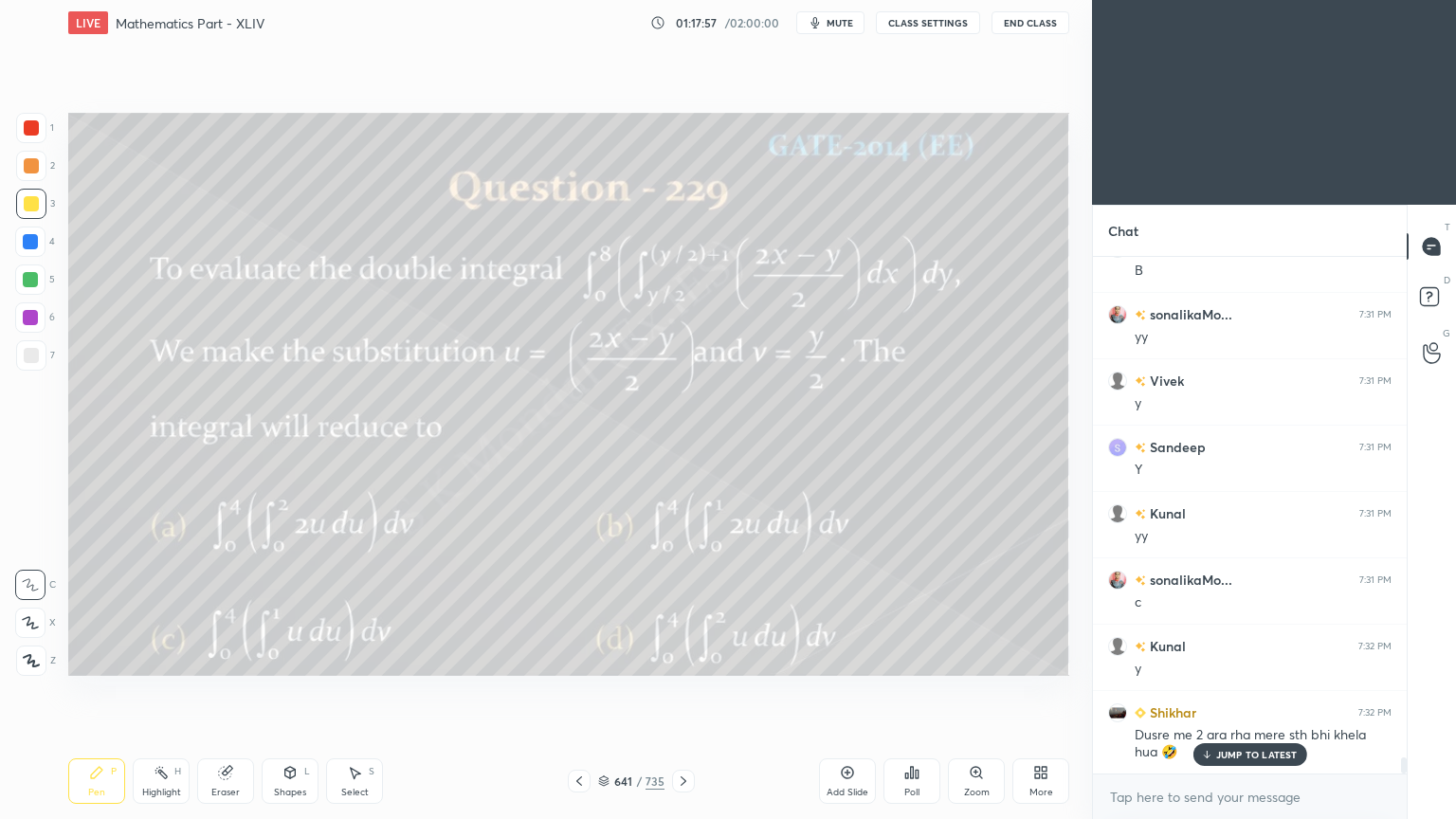
click at [169, 657] on div "Highlight H" at bounding box center [161, 780] width 57 height 46
click at [174, 657] on div "Highlight H" at bounding box center [161, 780] width 57 height 46
click at [686, 657] on icon at bounding box center [683, 781] width 15 height 15
click at [683, 657] on icon at bounding box center [683, 781] width 15 height 15
click at [80, 657] on div "Pen P" at bounding box center [96, 780] width 57 height 46
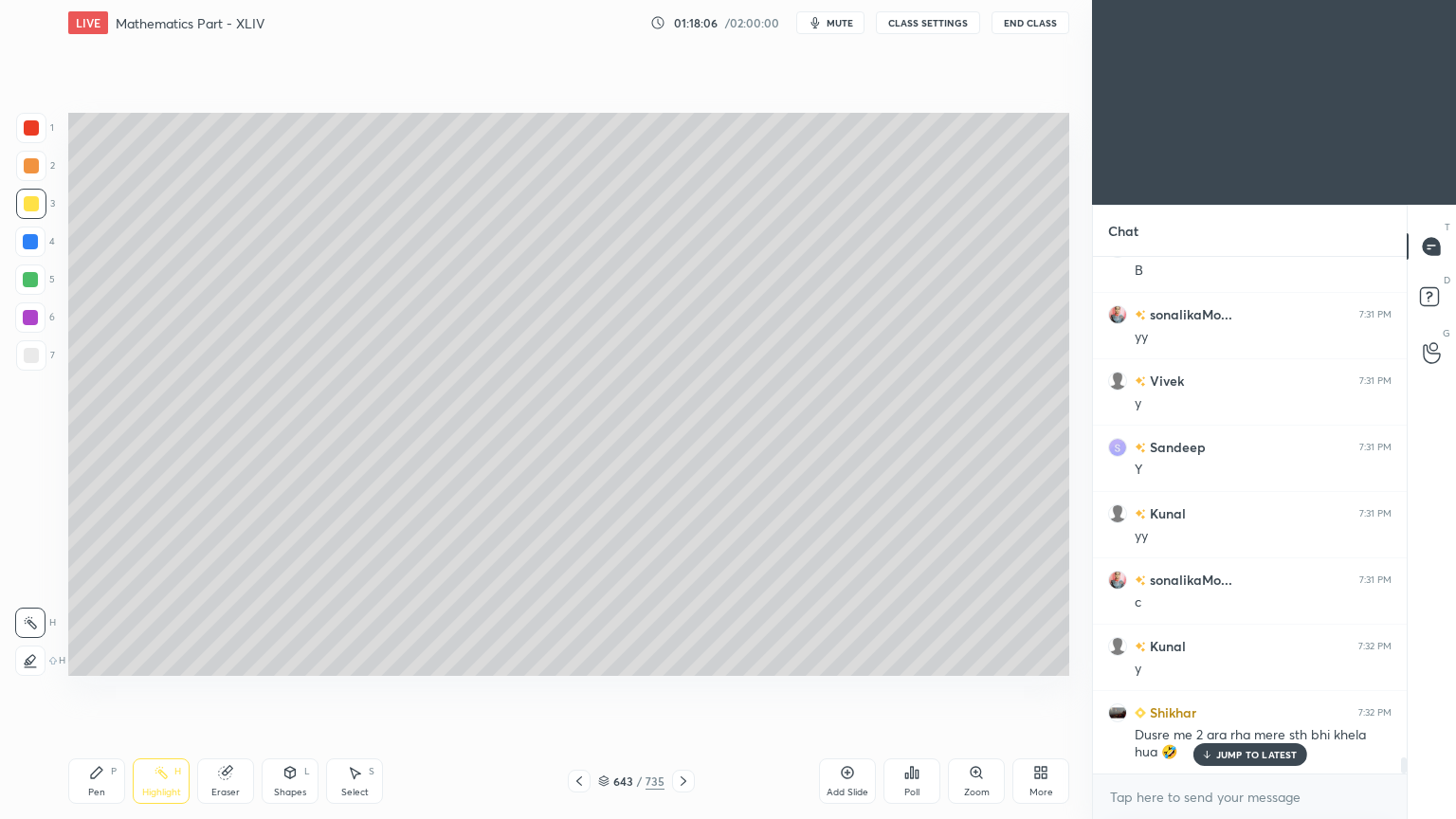
click at [91, 657] on div "Pen P" at bounding box center [96, 780] width 57 height 46
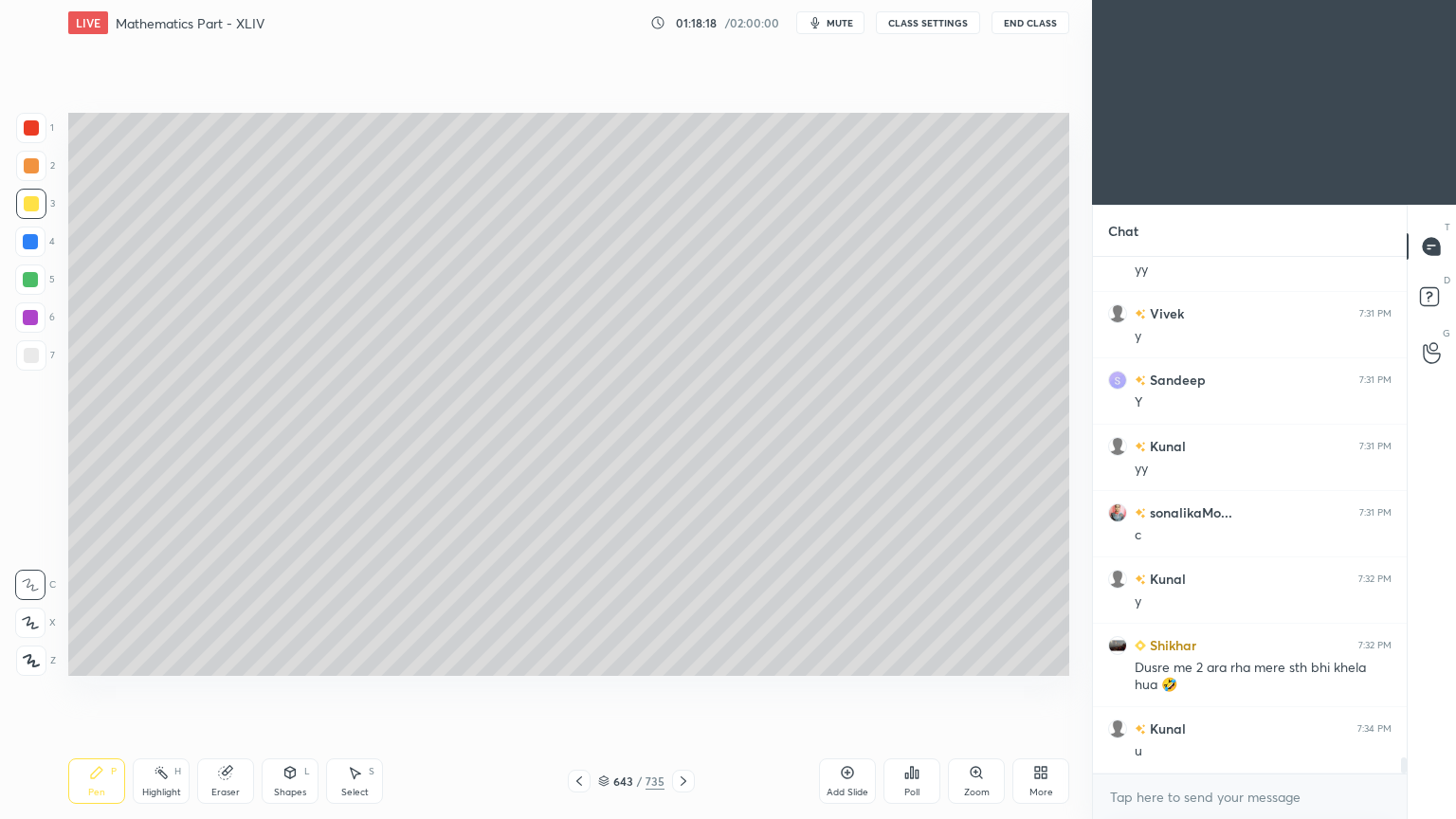
click at [572, 657] on icon at bounding box center [579, 781] width 15 height 15
click at [573, 657] on icon at bounding box center [579, 781] width 15 height 15
click at [162, 657] on div "Highlight H" at bounding box center [161, 780] width 57 height 46
click at [165, 657] on div "Highlight H" at bounding box center [161, 780] width 57 height 46
click at [689, 657] on icon at bounding box center [683, 781] width 15 height 15
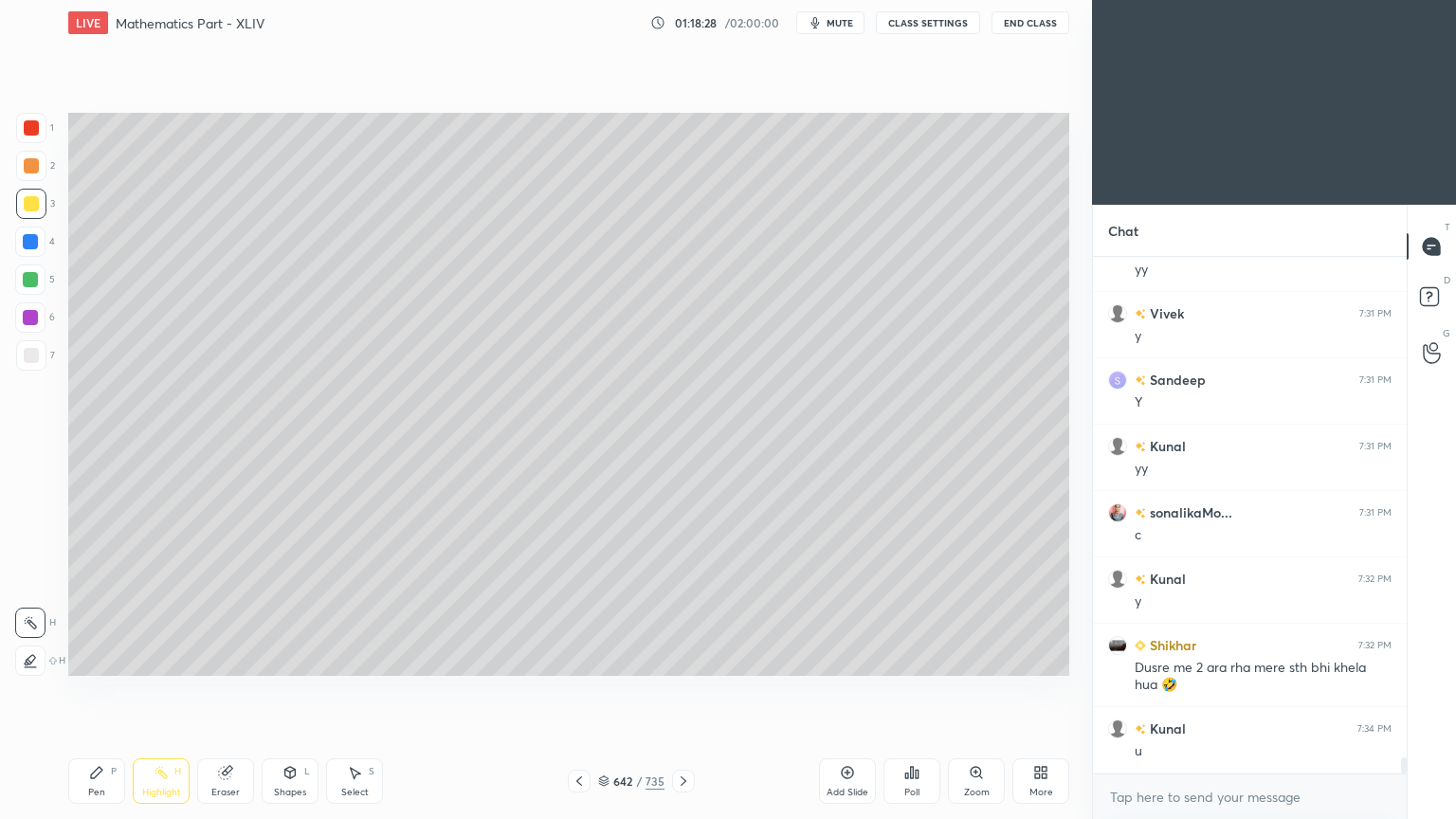
click at [690, 657] on div at bounding box center [682, 780] width 22 height 22
click at [95, 657] on icon at bounding box center [97, 773] width 15 height 15
click at [94, 657] on icon at bounding box center [97, 773] width 15 height 15
click at [229, 657] on div "Eraser" at bounding box center [226, 780] width 57 height 46
click at [98, 657] on div "Pen" at bounding box center [97, 792] width 17 height 10
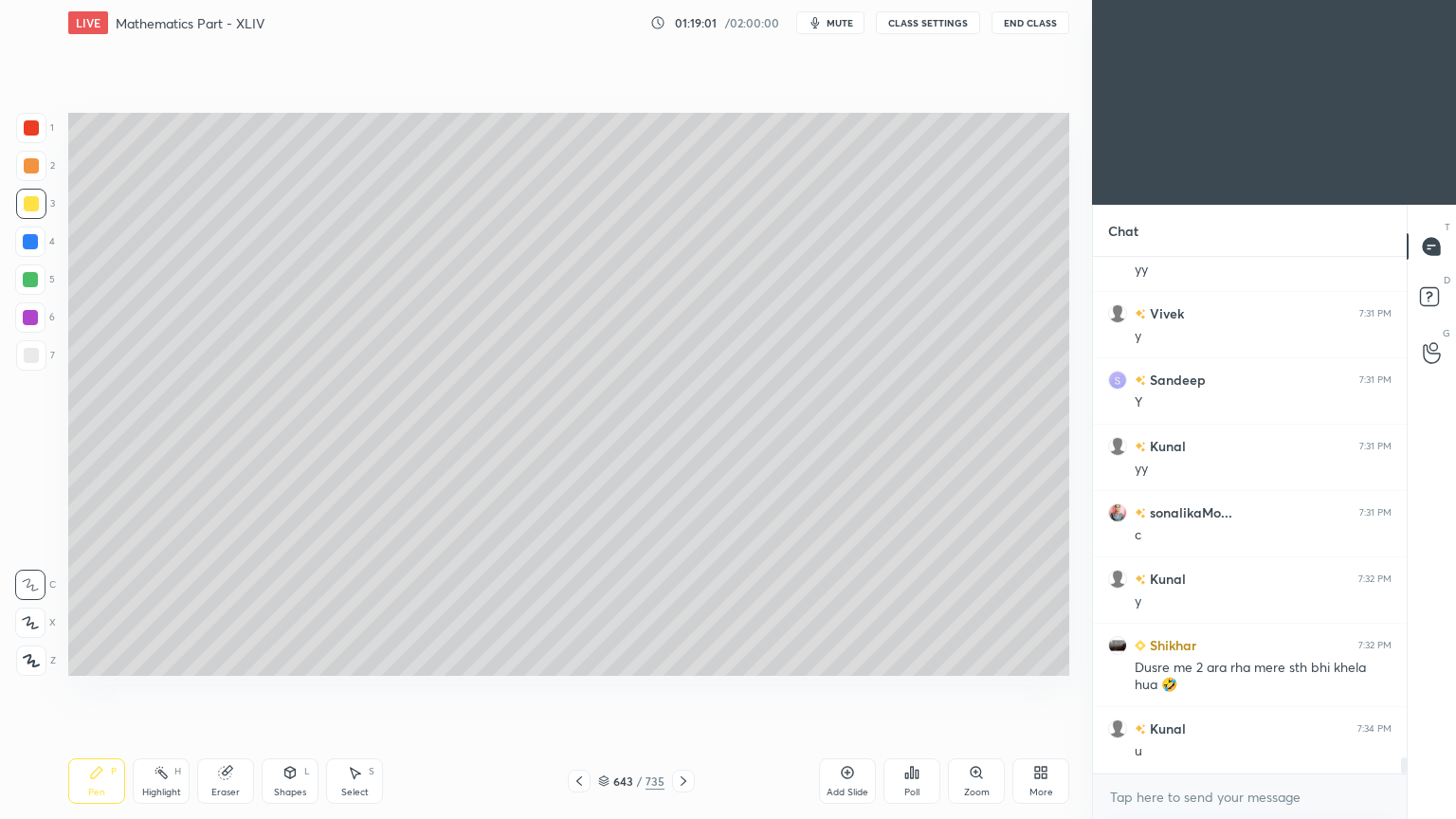
click at [580, 657] on icon at bounding box center [579, 781] width 15 height 15
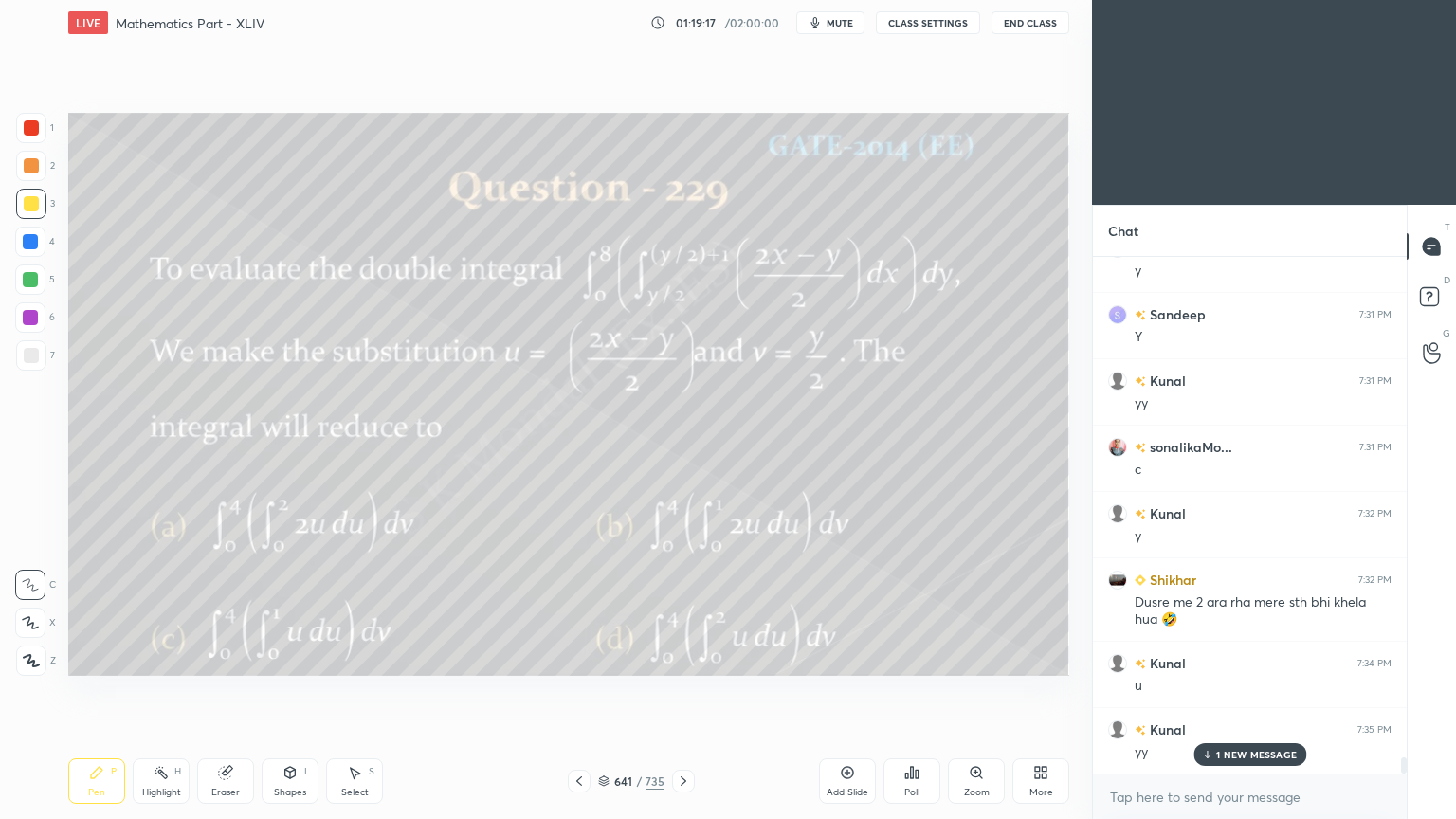
scroll to position [16208, 0]
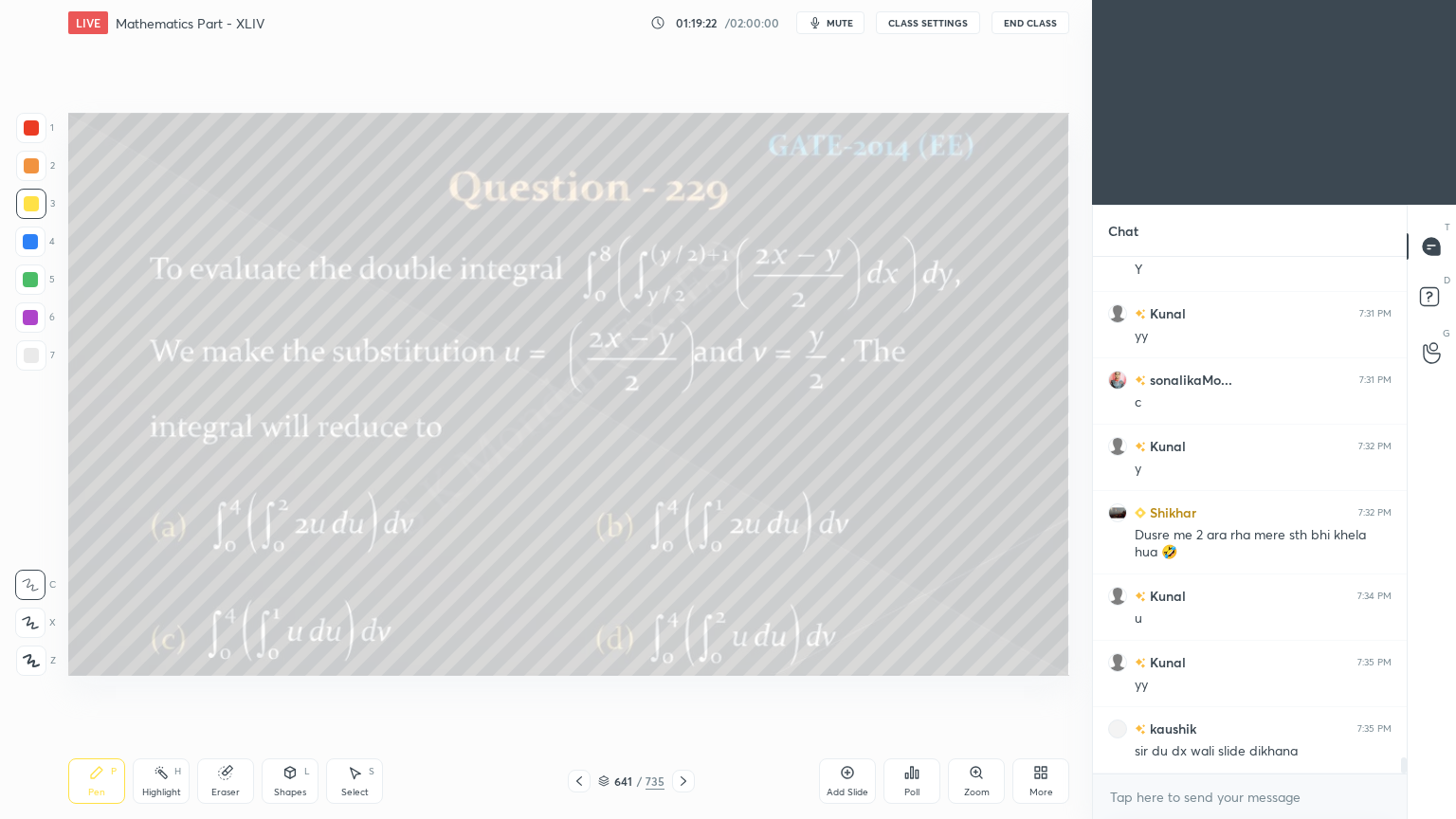
click at [679, 657] on icon at bounding box center [683, 781] width 15 height 15
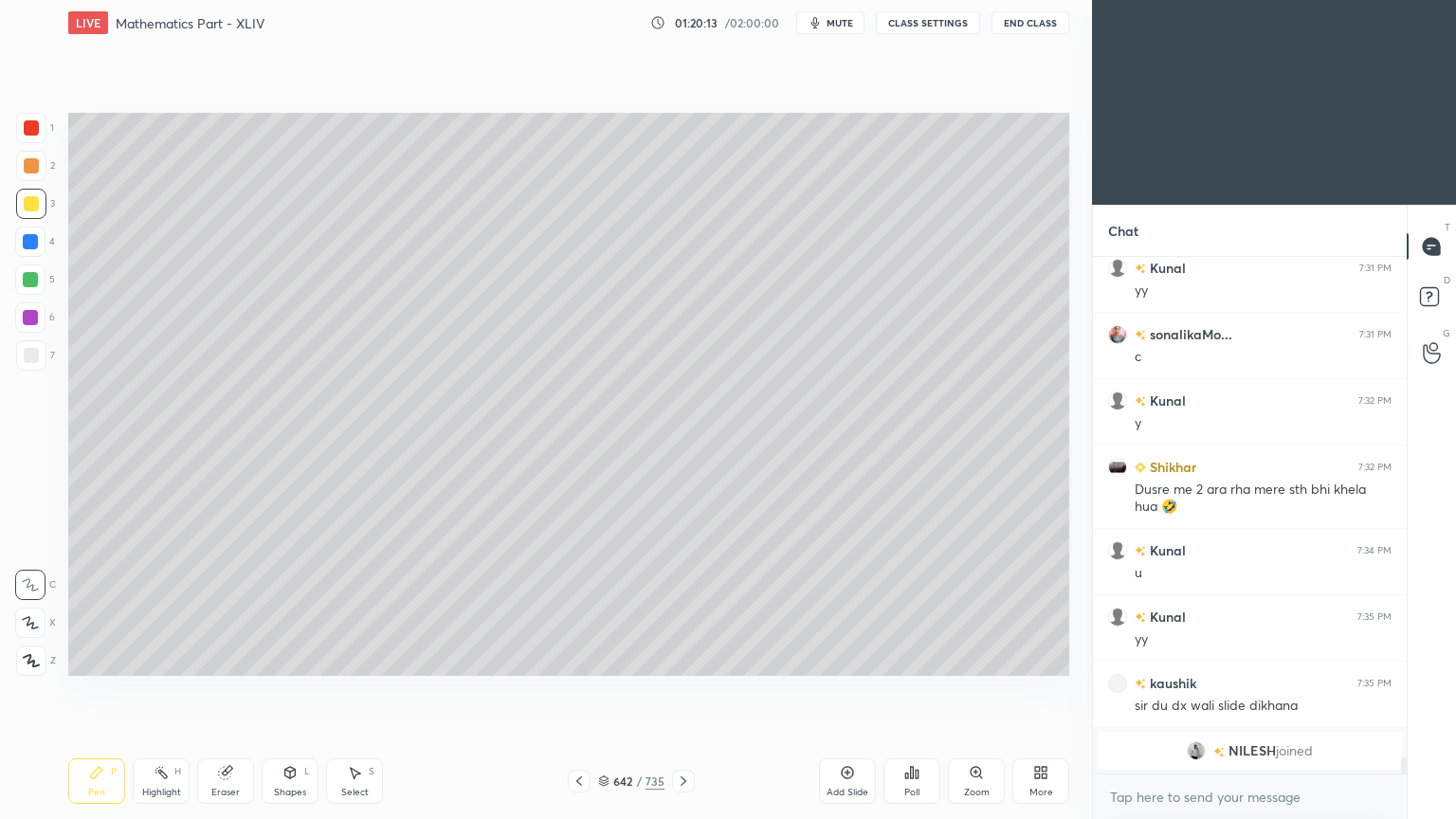
click at [573, 657] on icon at bounding box center [579, 781] width 15 height 15
click at [678, 657] on icon at bounding box center [683, 781] width 15 height 15
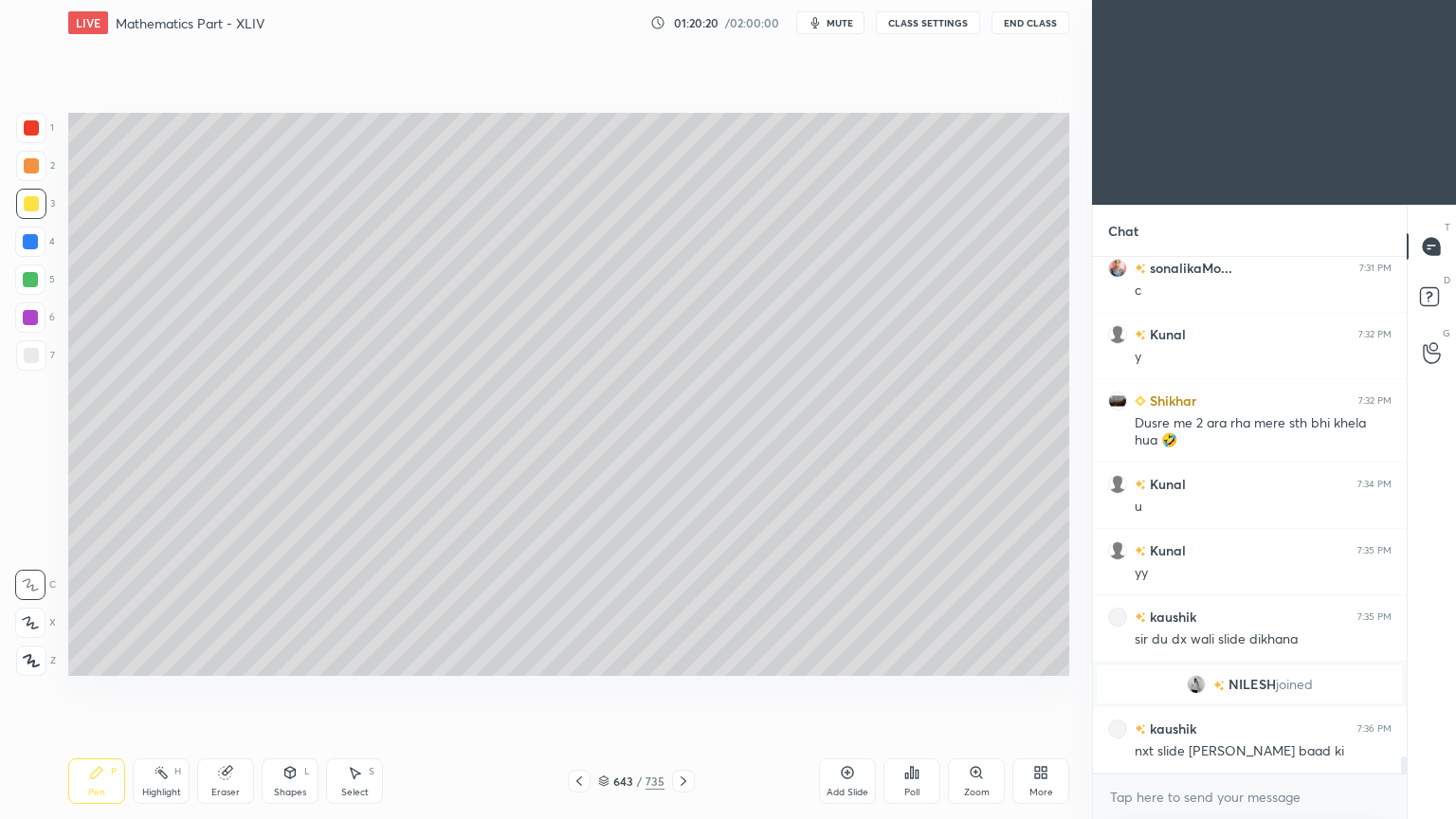
click at [576, 657] on icon at bounding box center [579, 781] width 15 height 15
click at [680, 657] on icon at bounding box center [683, 781] width 15 height 15
click at [576, 657] on icon at bounding box center [579, 781] width 6 height 10
click at [577, 657] on icon at bounding box center [579, 781] width 15 height 15
click at [678, 657] on icon at bounding box center [683, 781] width 15 height 15
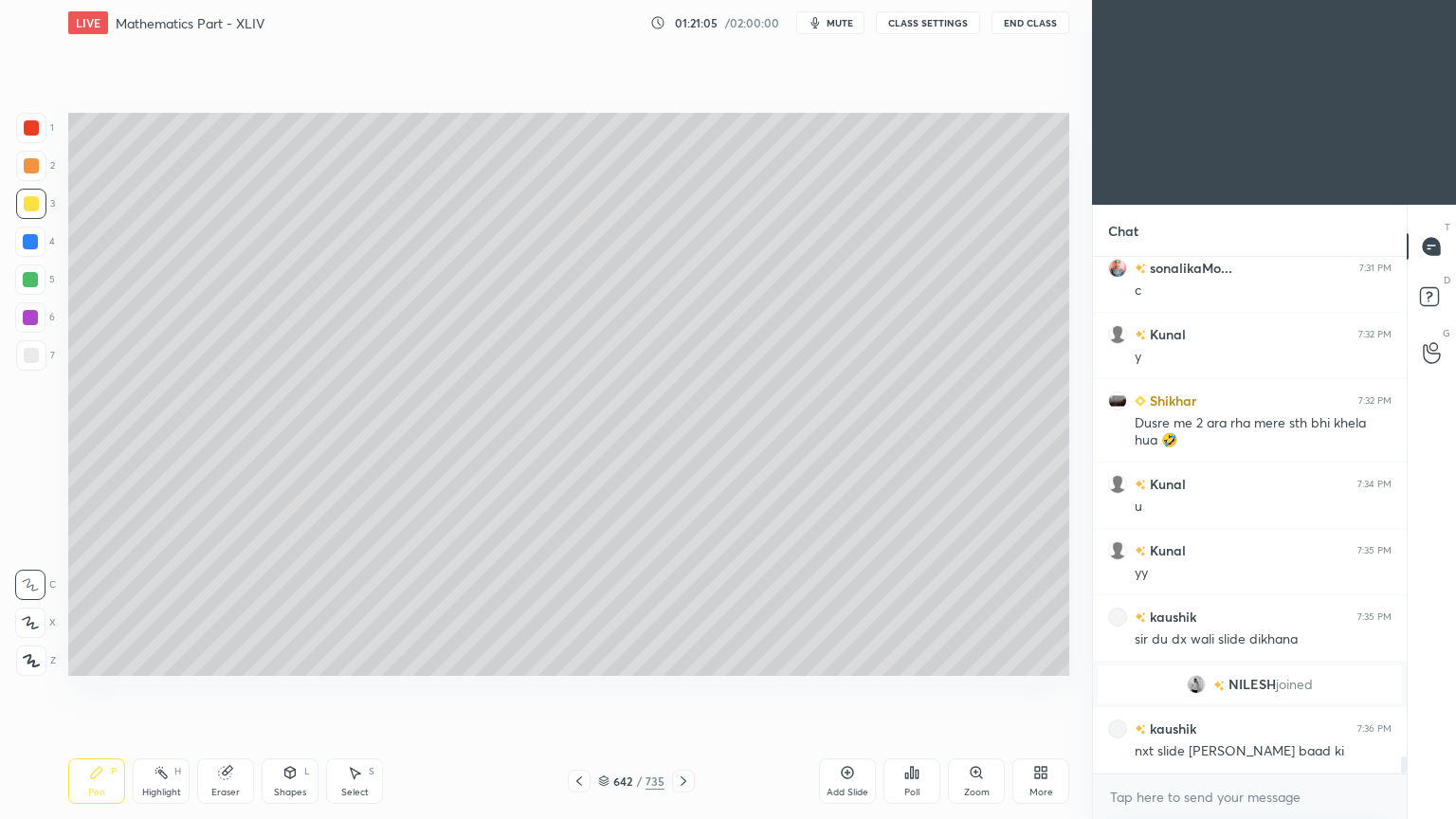
click at [683, 657] on icon at bounding box center [683, 781] width 15 height 15
click at [681, 657] on icon at bounding box center [683, 781] width 15 height 15
click at [583, 657] on icon at bounding box center [579, 781] width 15 height 15
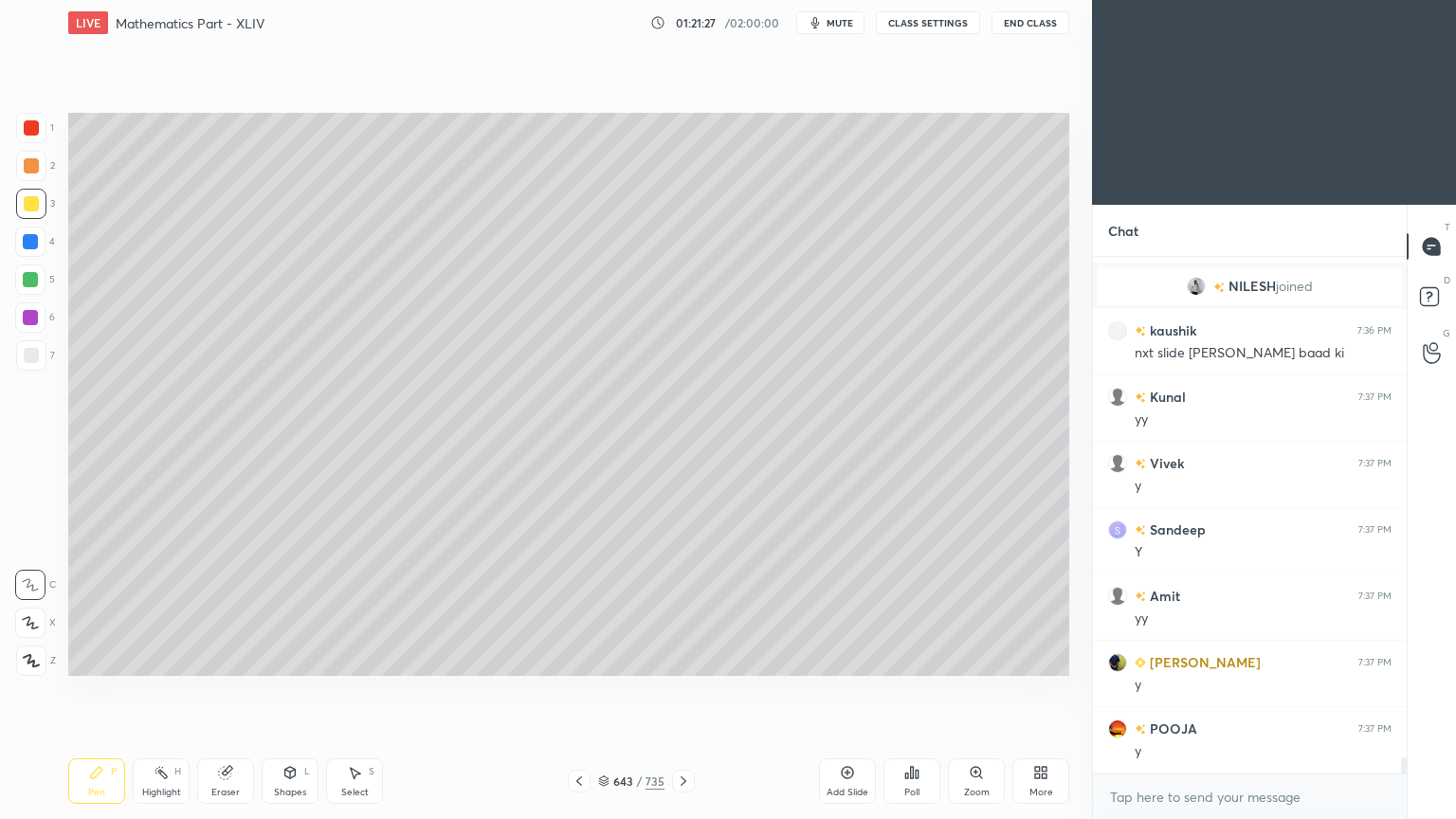
scroll to position [15694, 0]
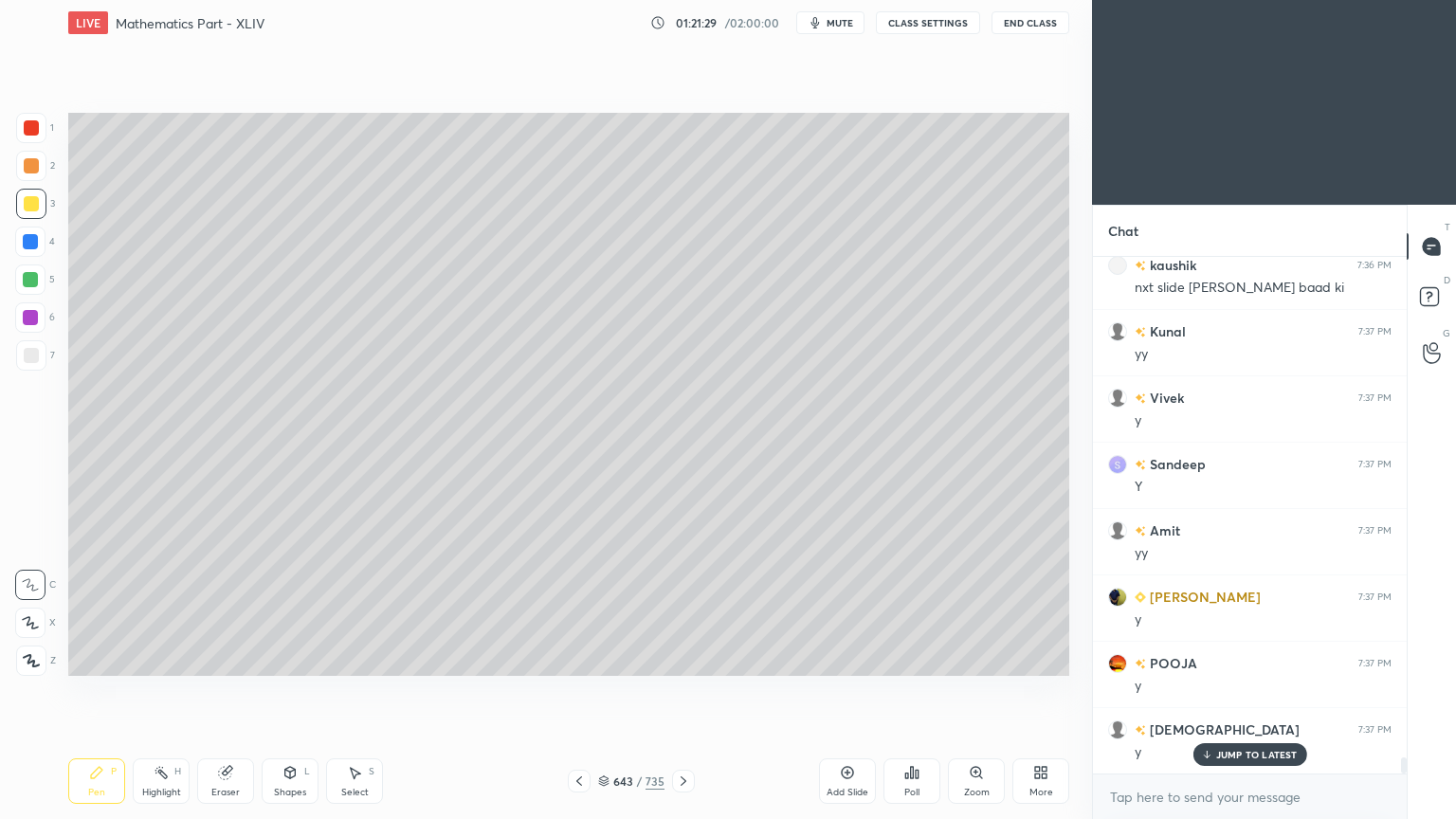
click at [1225, 657] on p "JUMP TO LATEST" at bounding box center [1257, 754] width 81 height 12
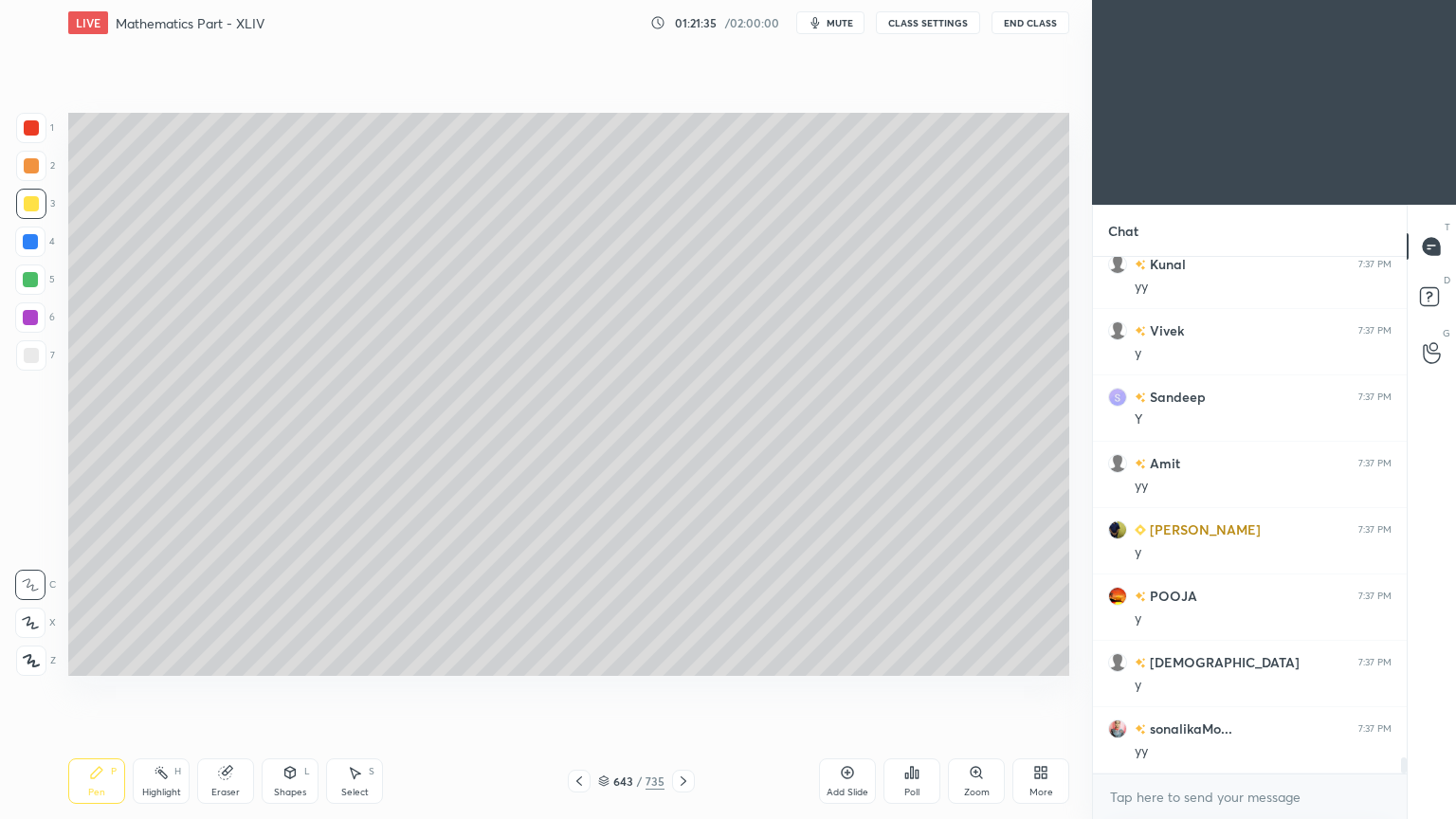
click at [681, 657] on icon at bounding box center [683, 781] width 15 height 15
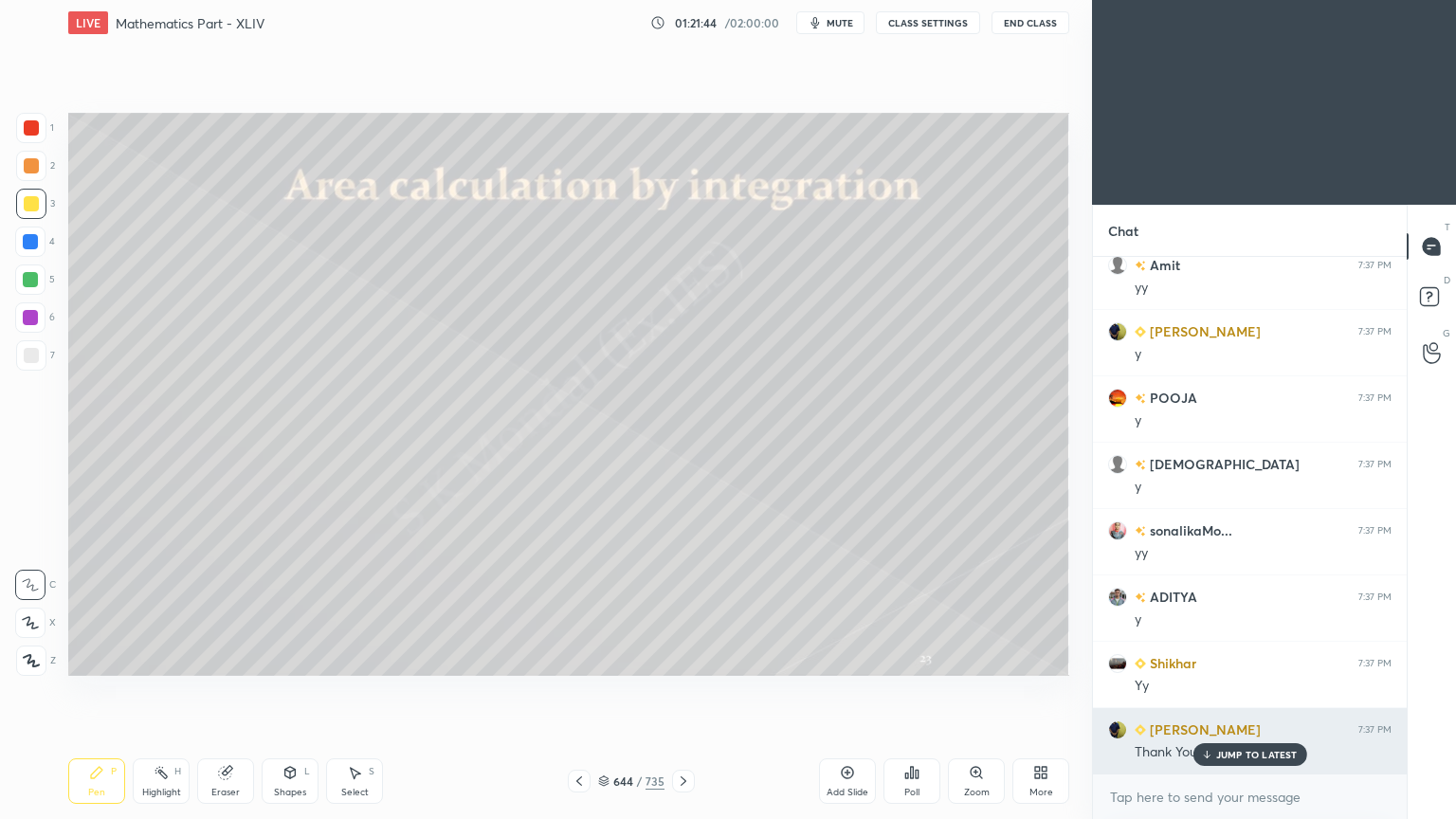
scroll to position [16026, 0]
click at [1255, 657] on div "Kunal 7:32 PM y Shikhar 7:32 PM Dusre me 2 ara rha mere sth bhi khela hua 🤣 Kun…" at bounding box center [1250, 515] width 314 height 517
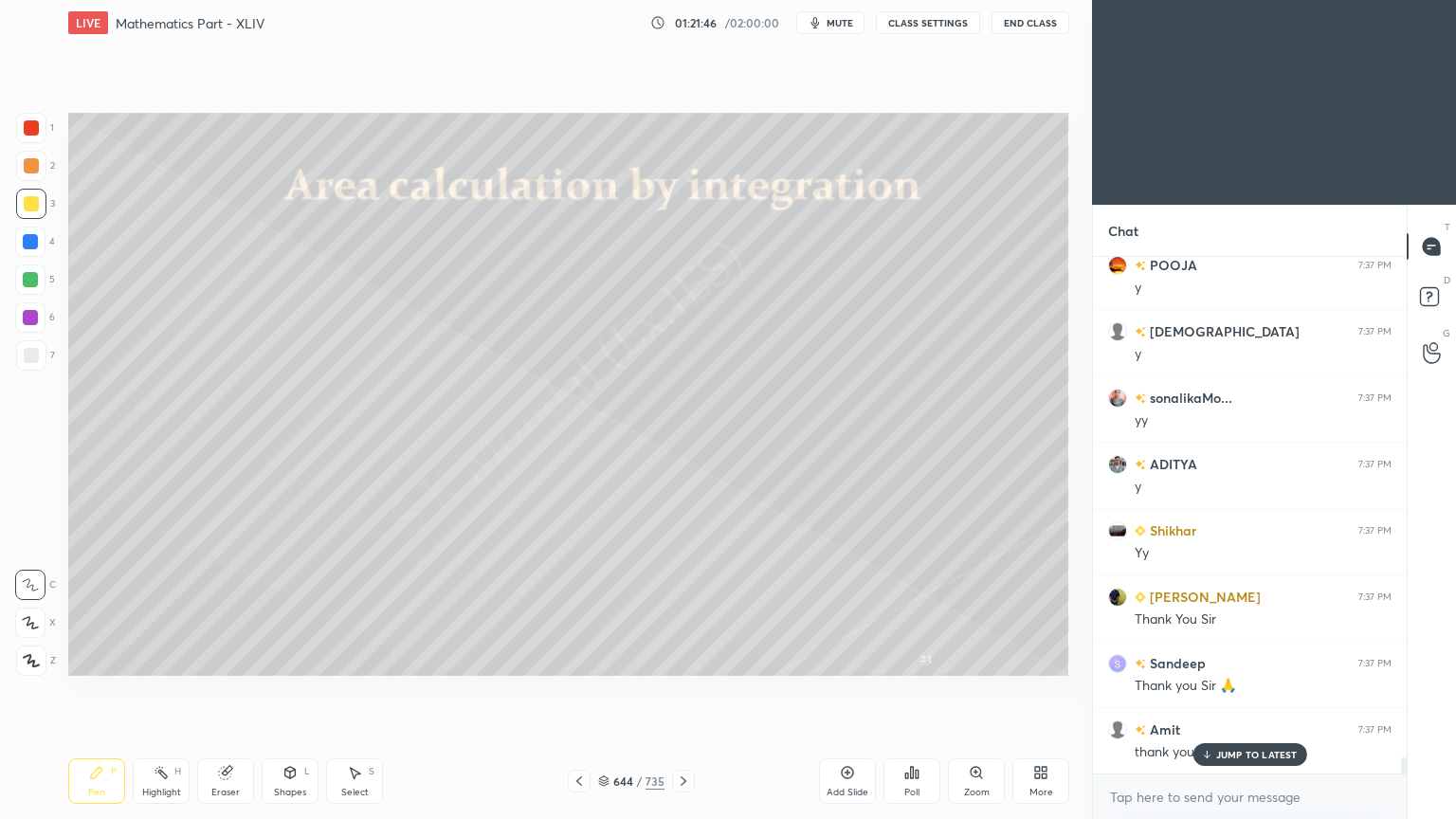
scroll to position [6, 6]
click at [1245, 657] on p "JUMP TO LATEST" at bounding box center [1257, 715] width 81 height 12
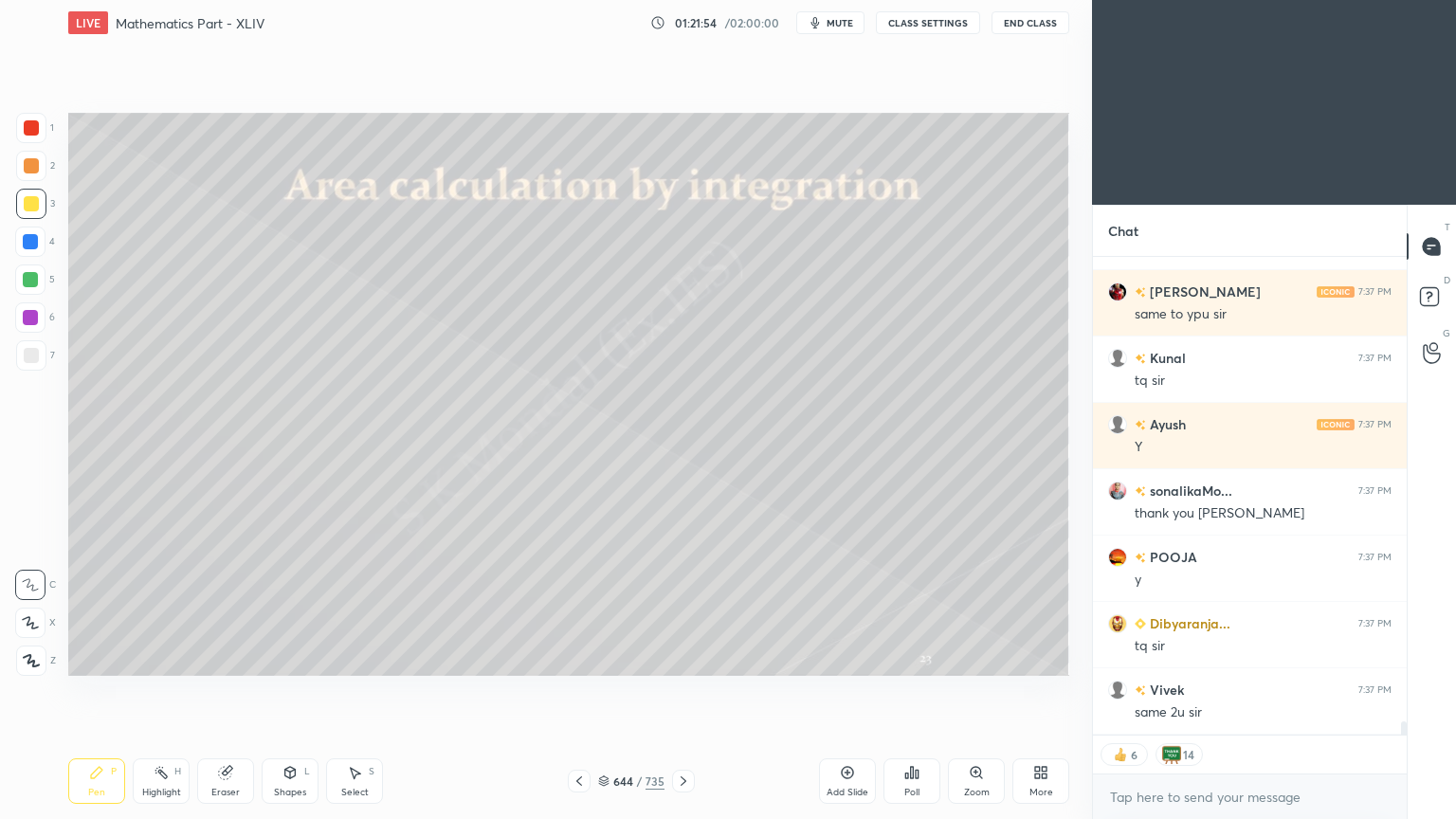
scroll to position [16662, 0]
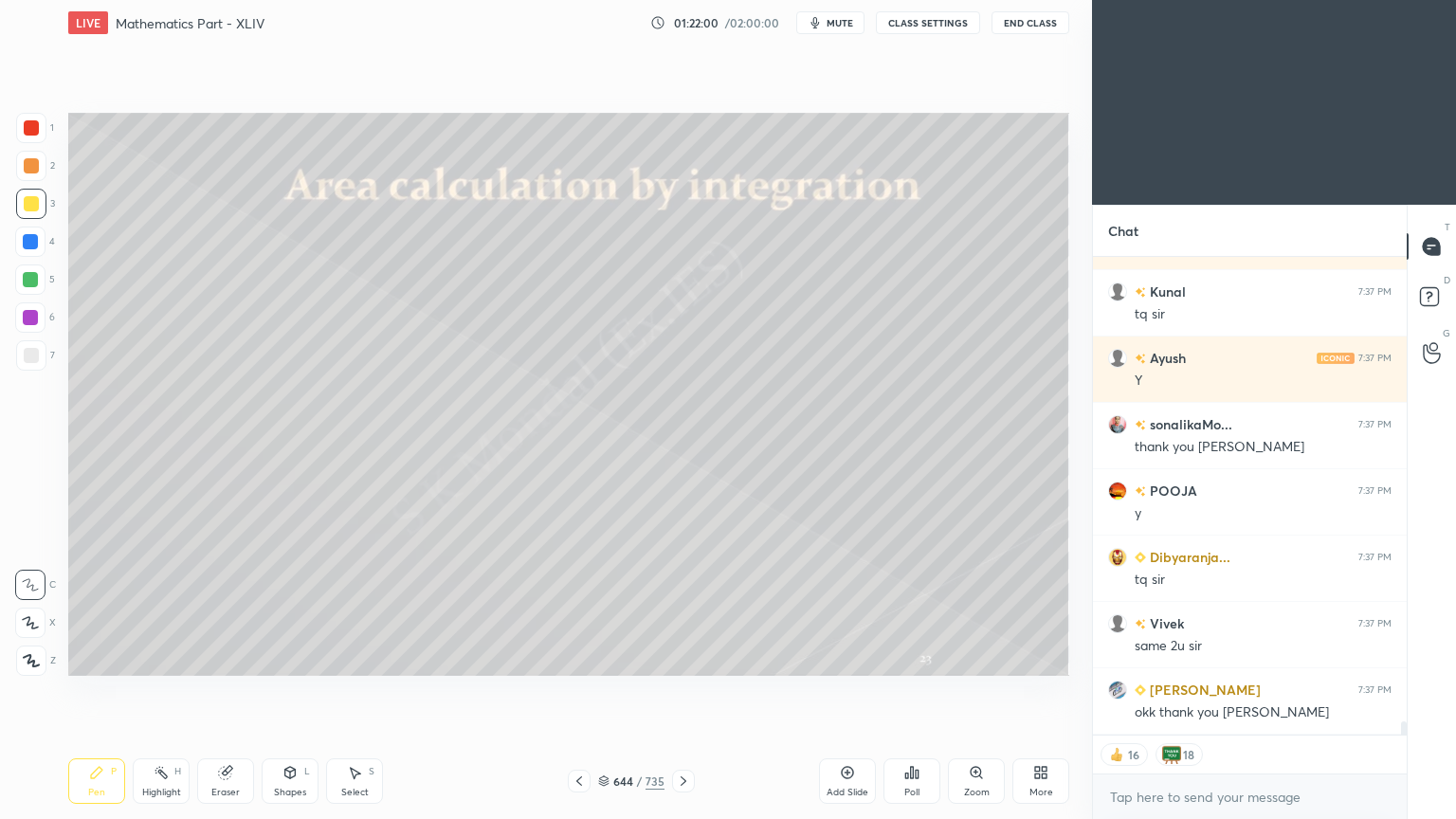
click at [1031, 27] on button "End Class" at bounding box center [1030, 22] width 77 height 22
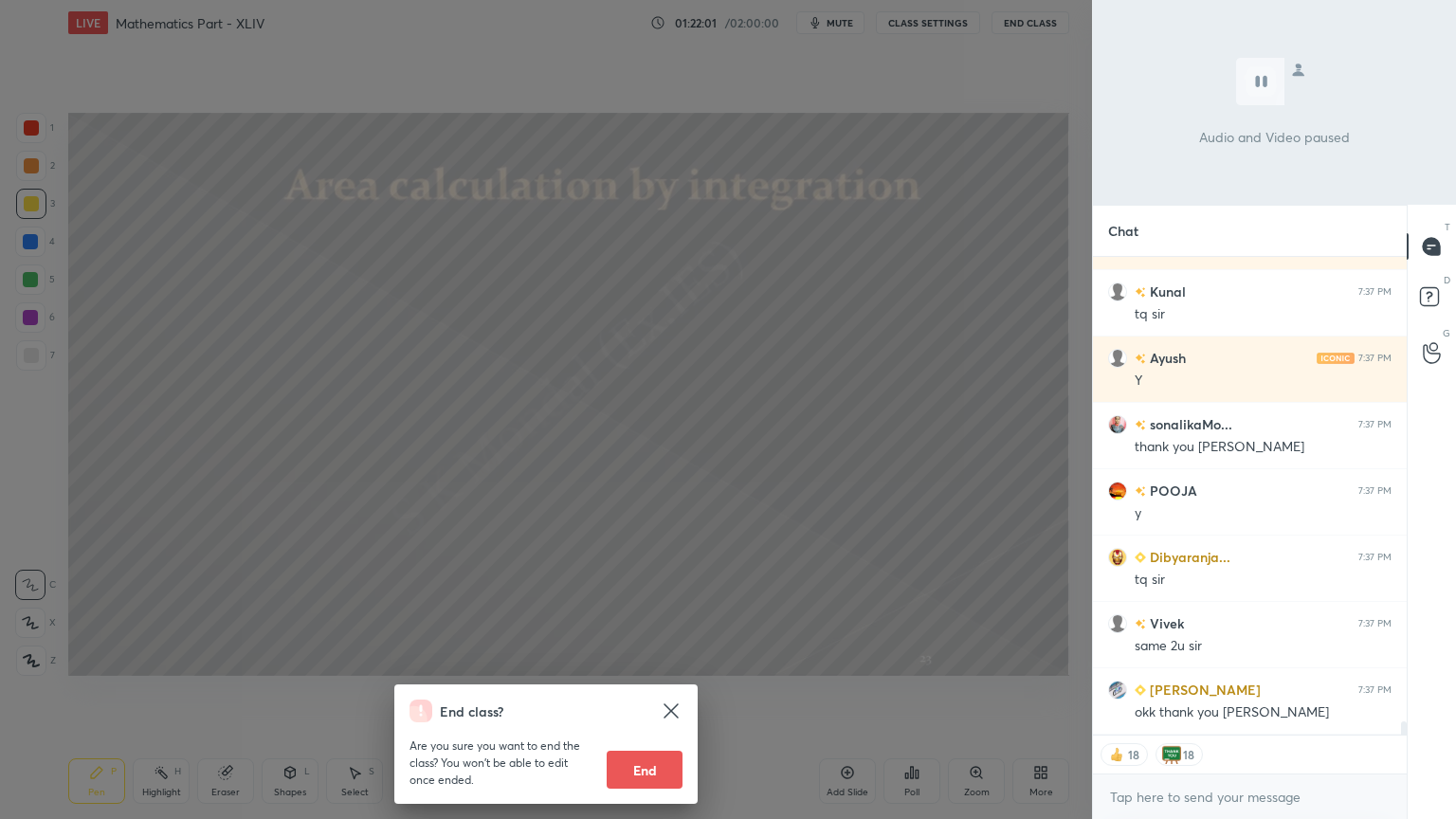
drag, startPoint x: 645, startPoint y: 774, endPoint x: 661, endPoint y: 724, distance: 52.5
click at [645, 657] on button "End" at bounding box center [644, 769] width 76 height 38
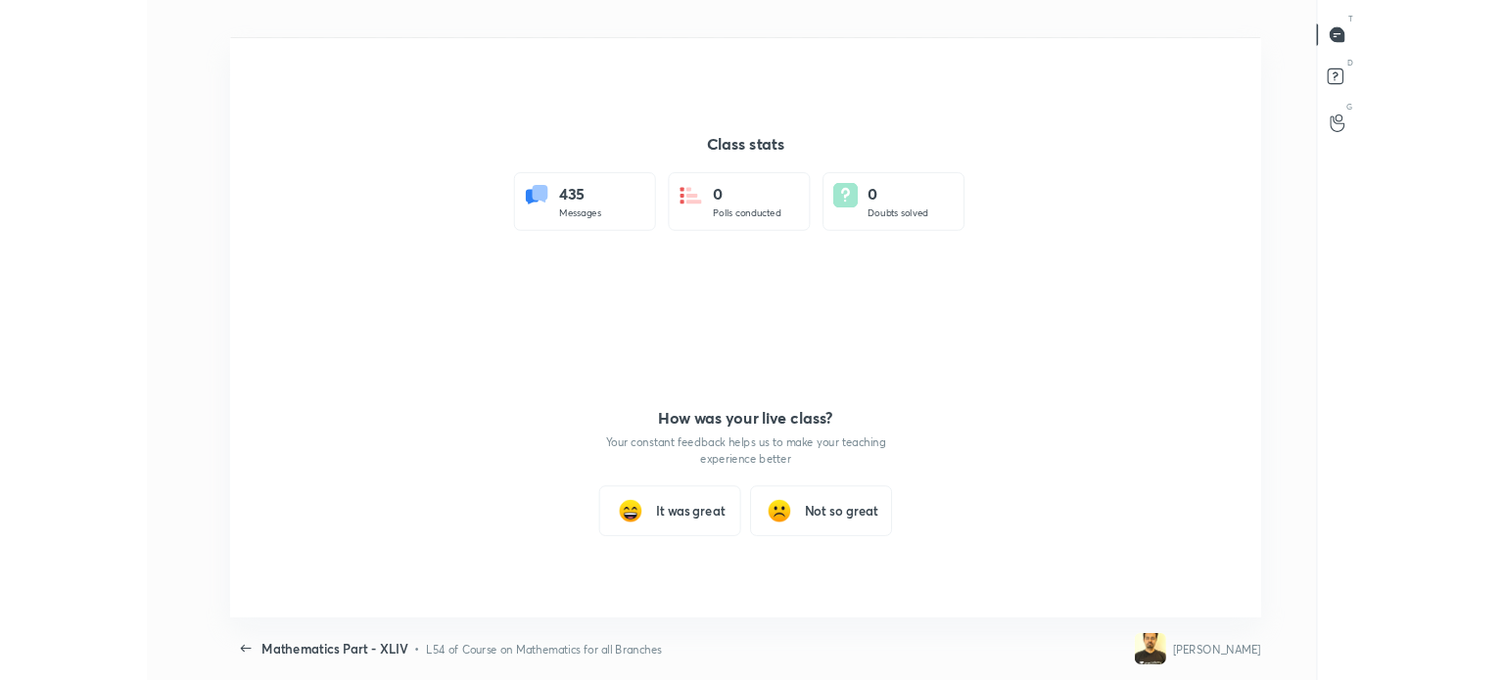
scroll to position [0, 0]
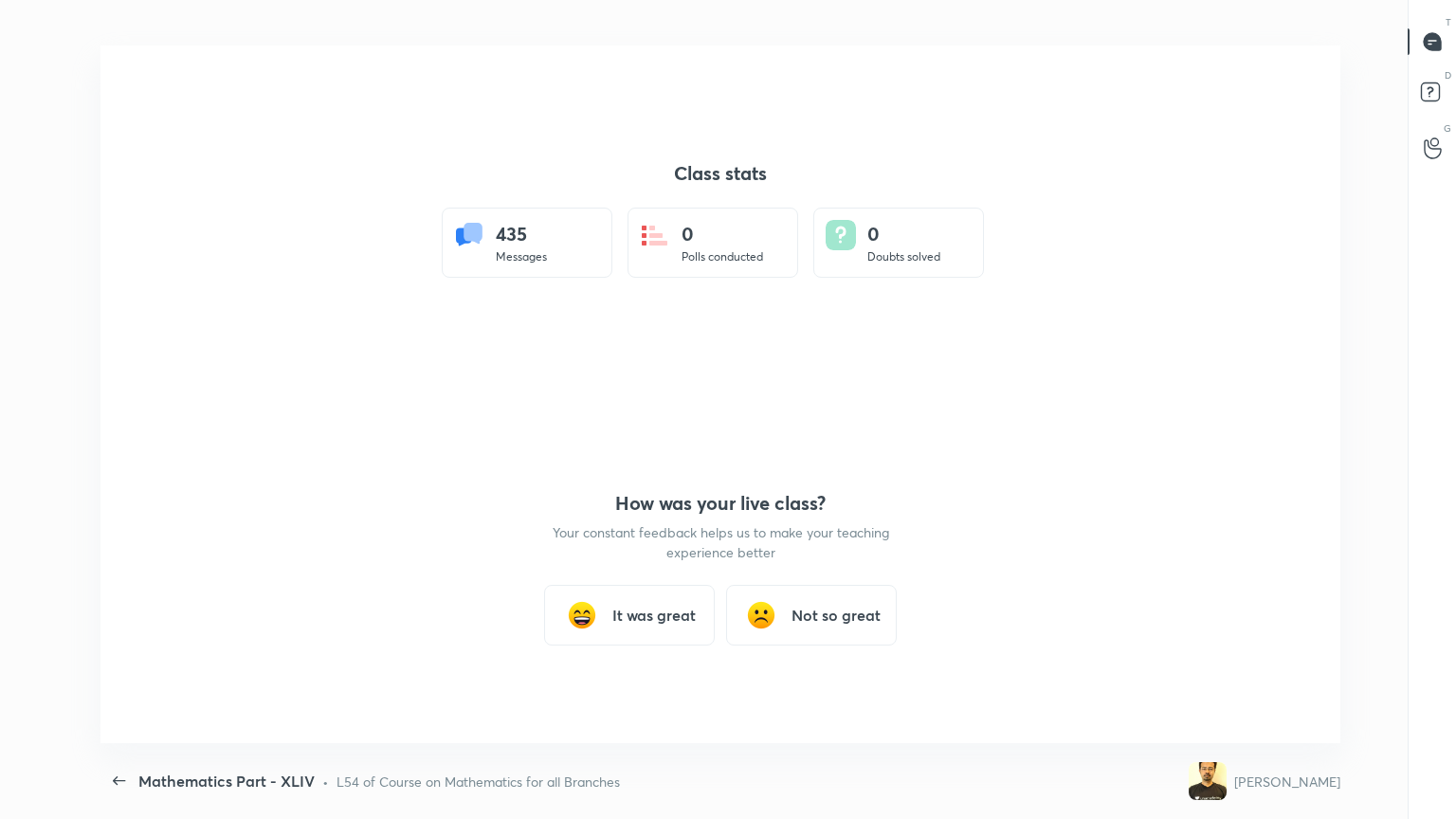
click at [666, 617] on h3 "It was great" at bounding box center [653, 615] width 83 height 22
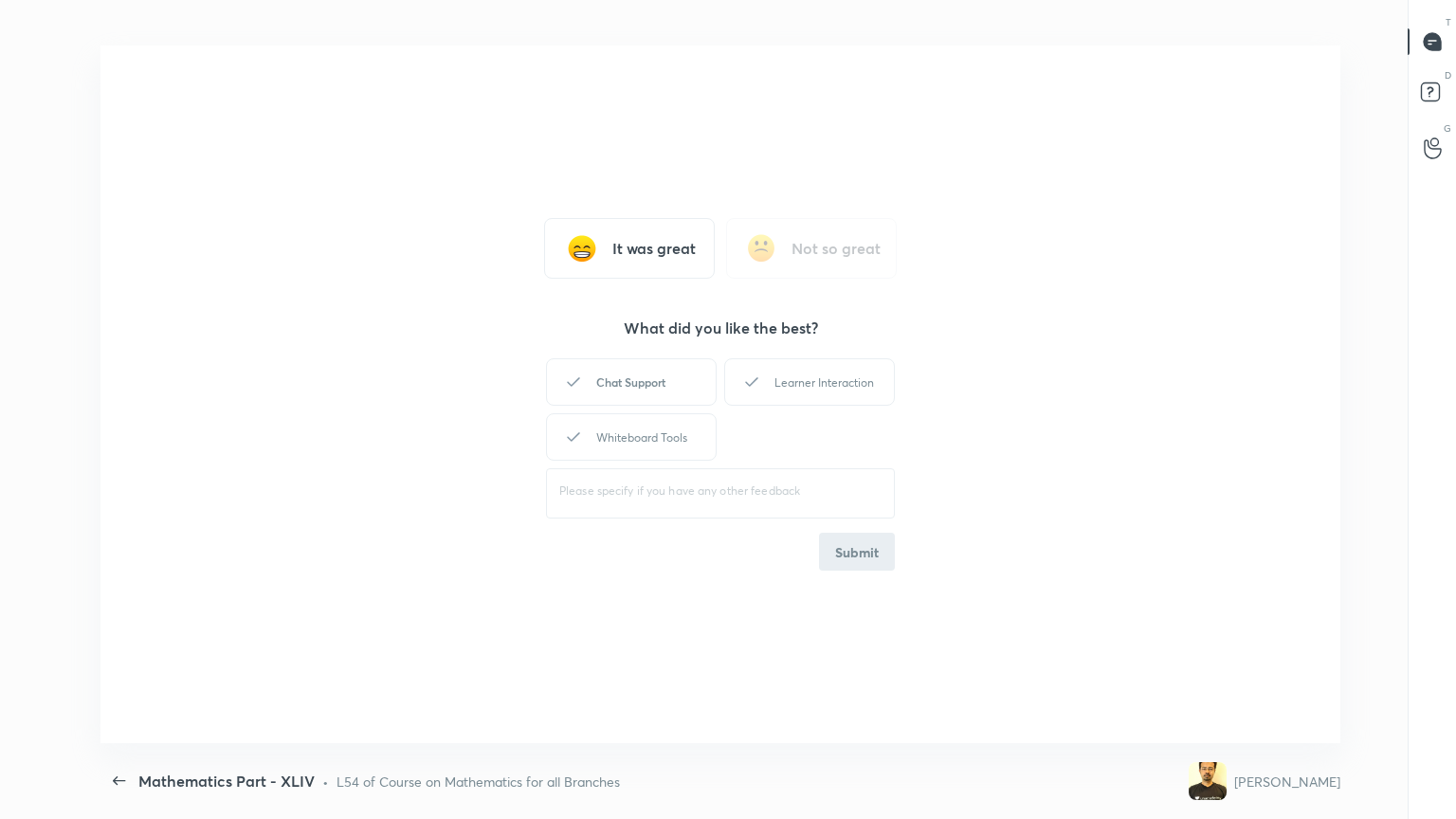
click at [646, 382] on div "Chat Support" at bounding box center [631, 381] width 170 height 47
click at [822, 386] on div "Learner Interaction" at bounding box center [809, 381] width 170 height 47
click at [616, 450] on div "Whiteboard Tools" at bounding box center [631, 437] width 170 height 47
drag, startPoint x: 855, startPoint y: 558, endPoint x: 1136, endPoint y: 436, distance: 306.3
click at [859, 551] on button "Submit" at bounding box center [857, 551] width 76 height 38
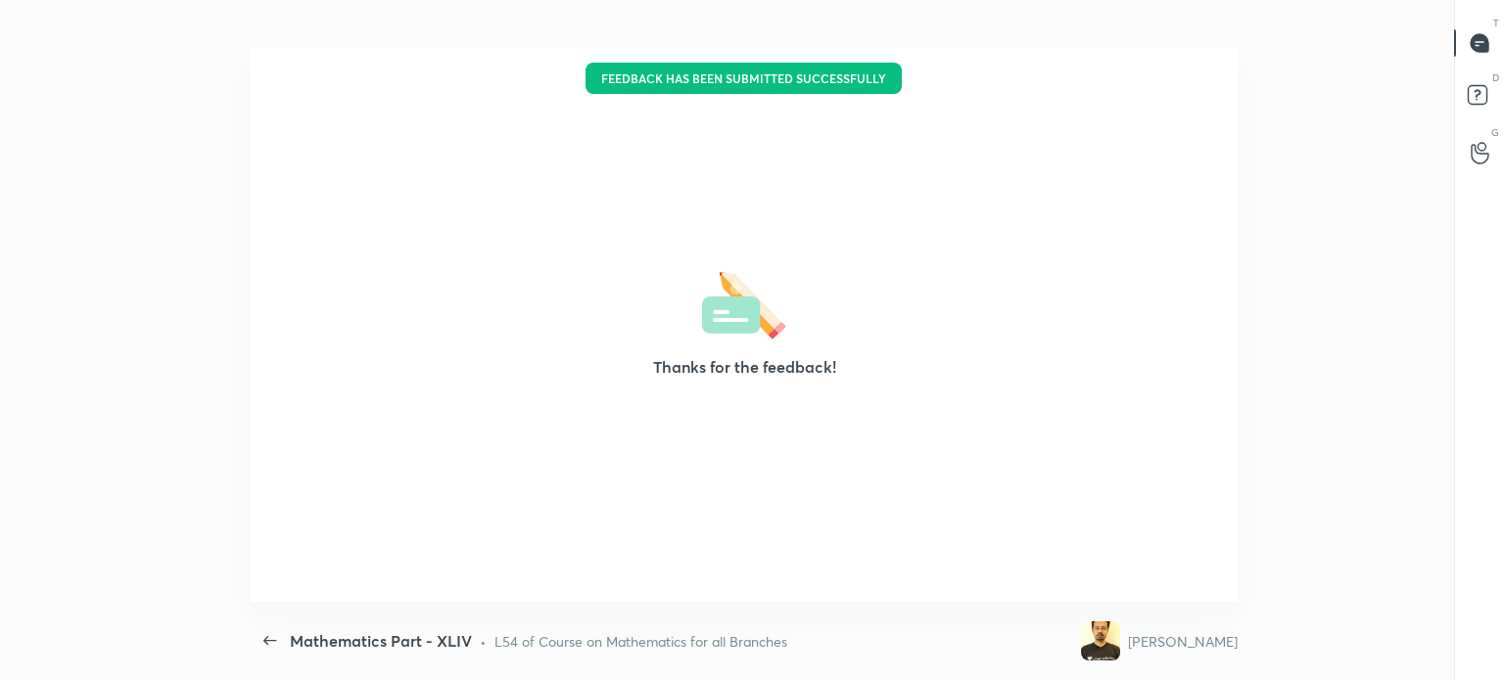
scroll to position [97335, 96403]
type textarea "x"
